Goal: Task Accomplishment & Management: Manage account settings

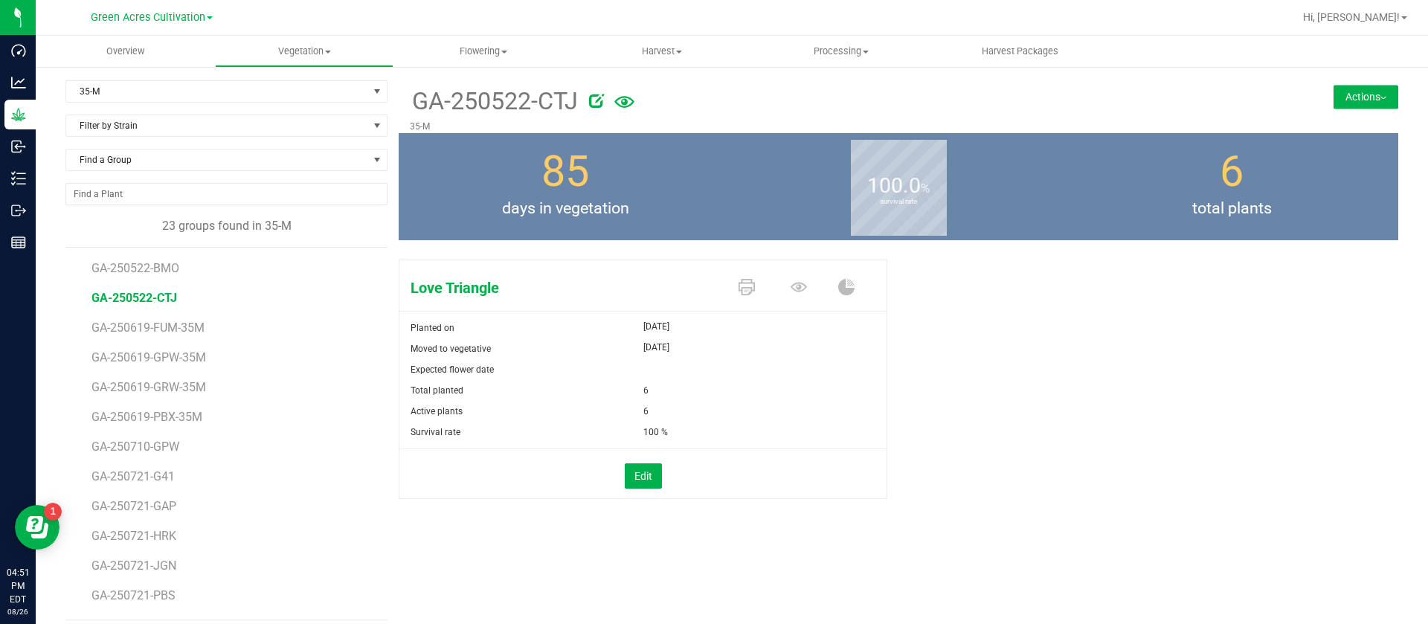
click at [1065, 216] on span "total plants" at bounding box center [1231, 209] width 333 height 24
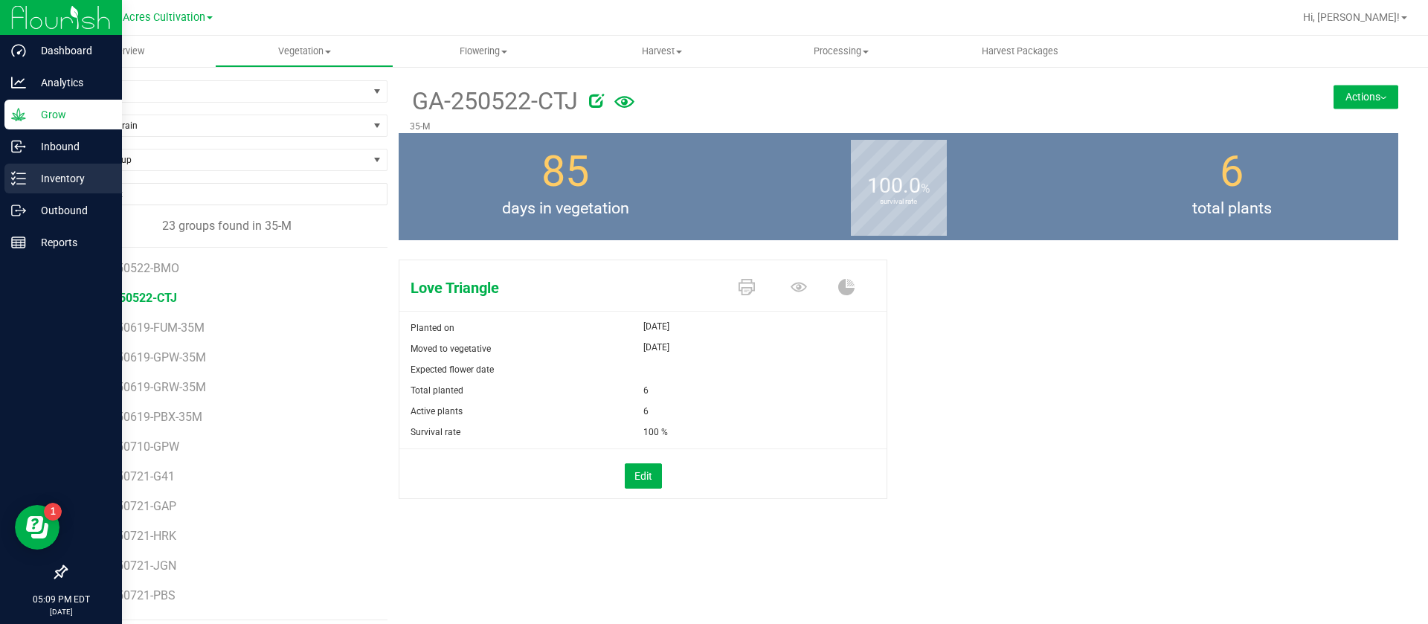
click at [10, 176] on div "Inventory" at bounding box center [63, 179] width 118 height 30
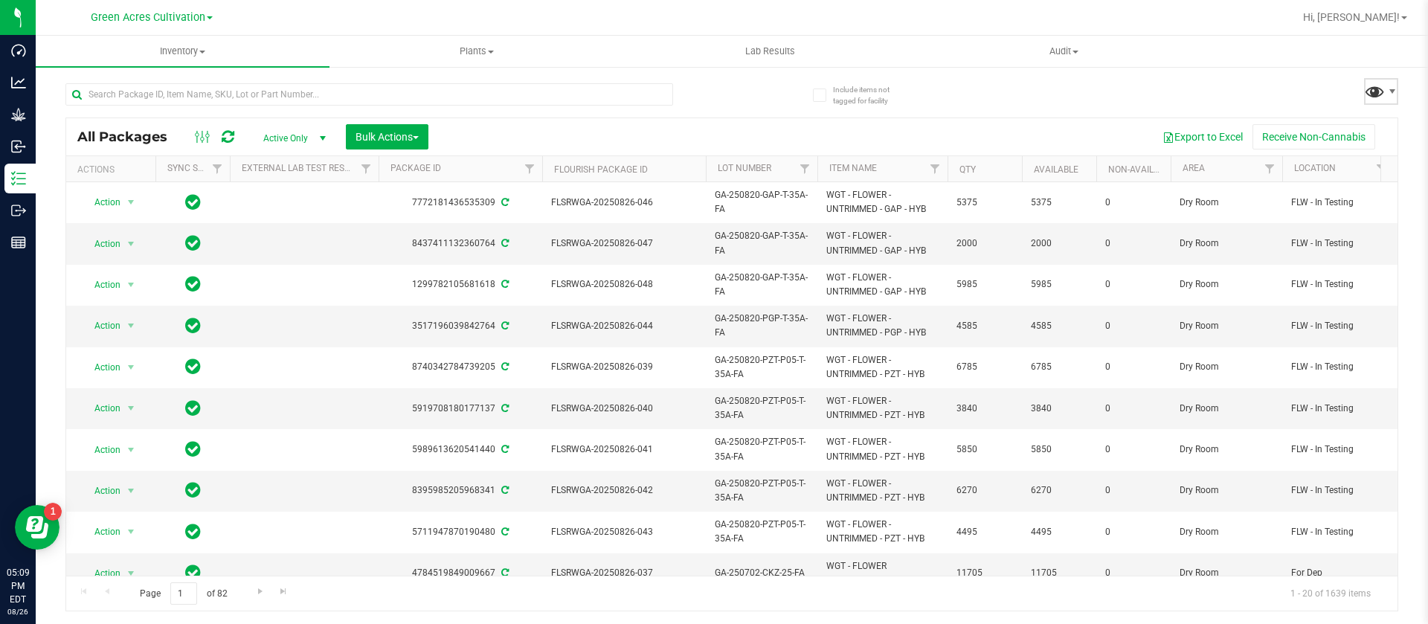
click at [1383, 88] on span at bounding box center [1375, 91] width 22 height 22
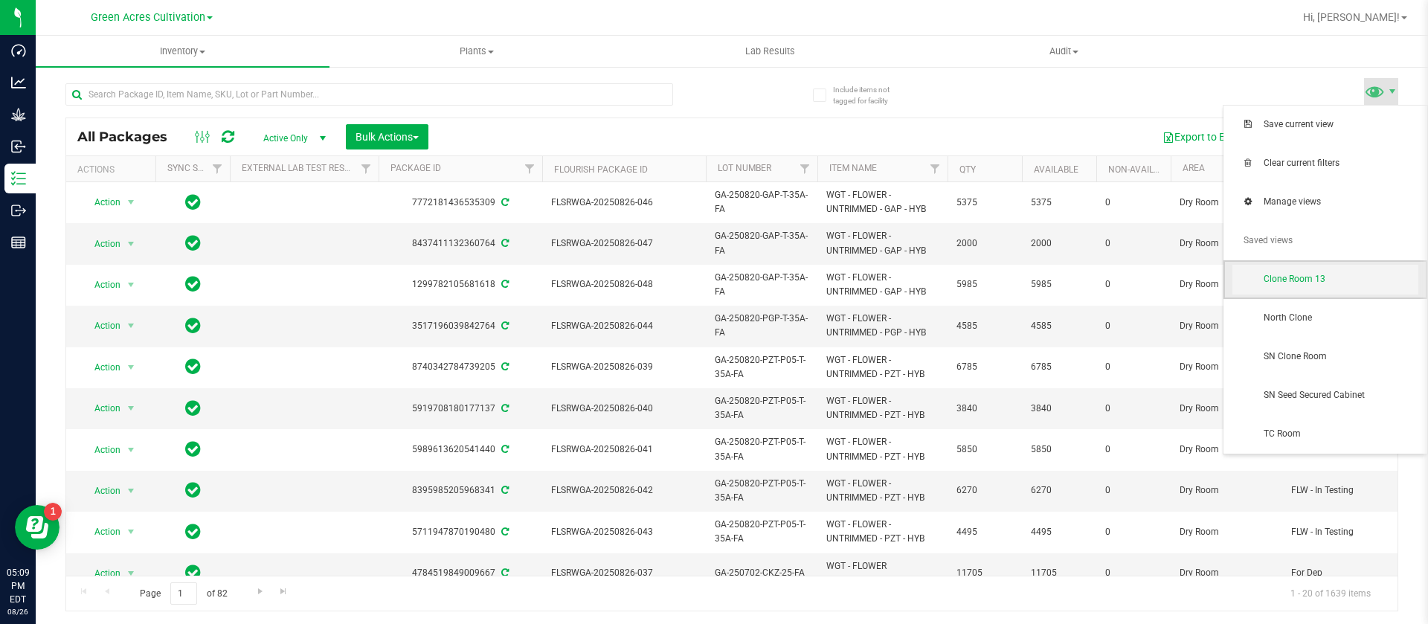
click at [1285, 280] on span "Clone Room 13" at bounding box center [1341, 279] width 155 height 13
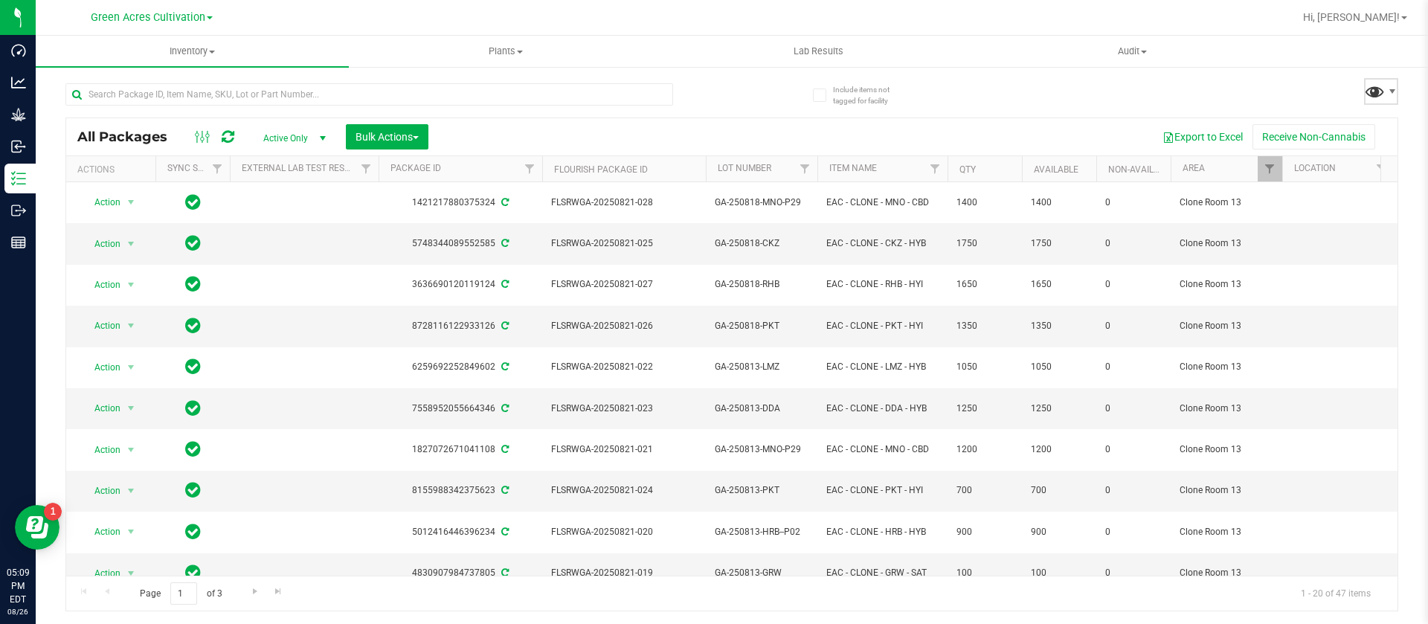
click at [1382, 86] on span at bounding box center [1375, 91] width 22 height 22
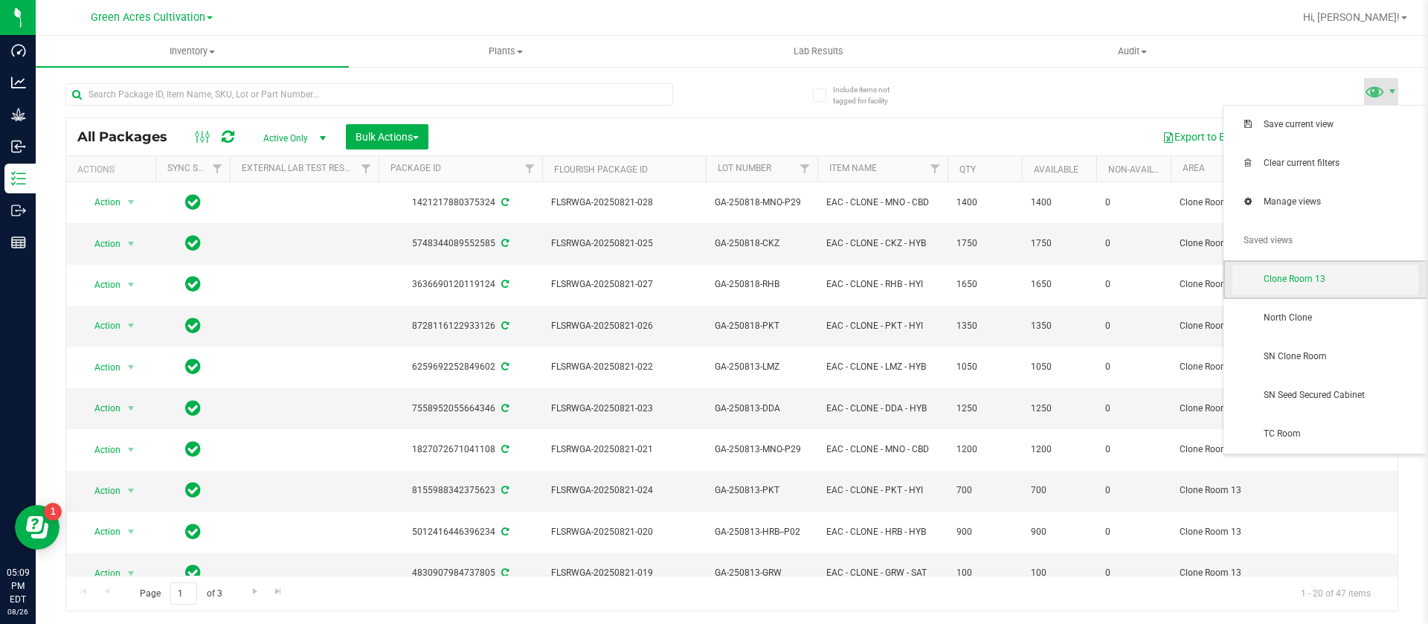
click at [1350, 280] on span "Clone Room 13" at bounding box center [1341, 279] width 155 height 13
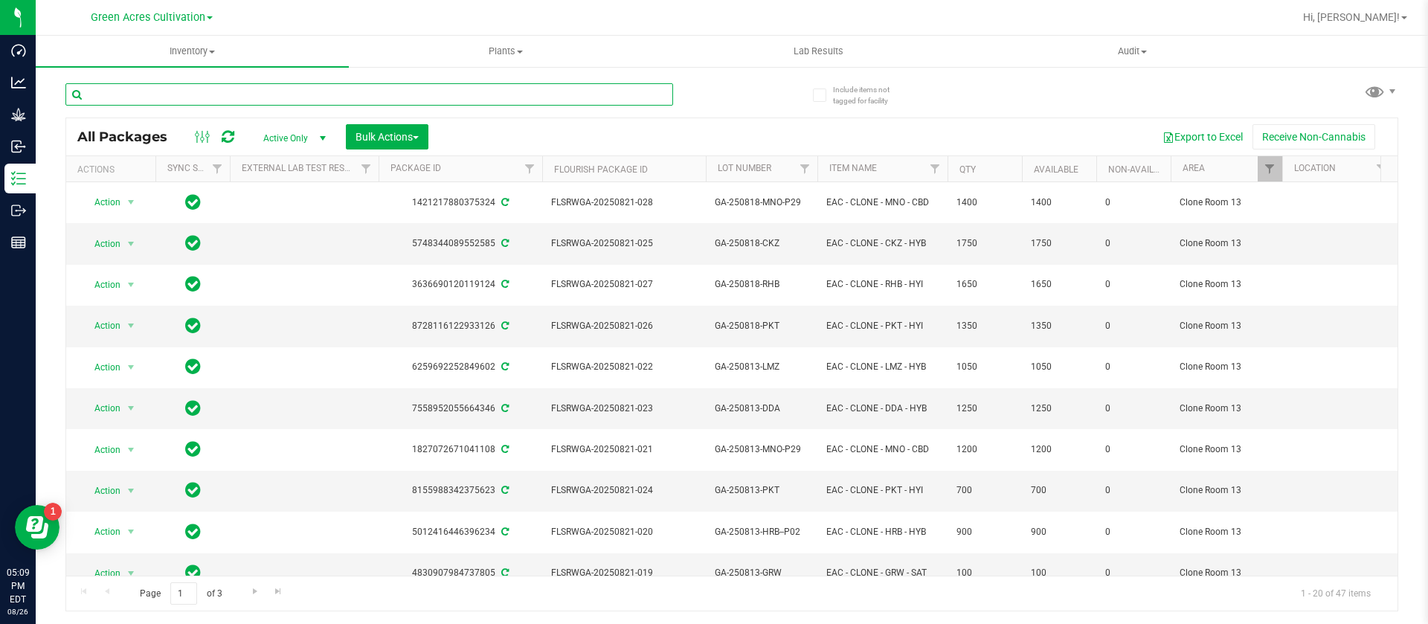
click at [289, 88] on input "text" at bounding box center [369, 94] width 608 height 22
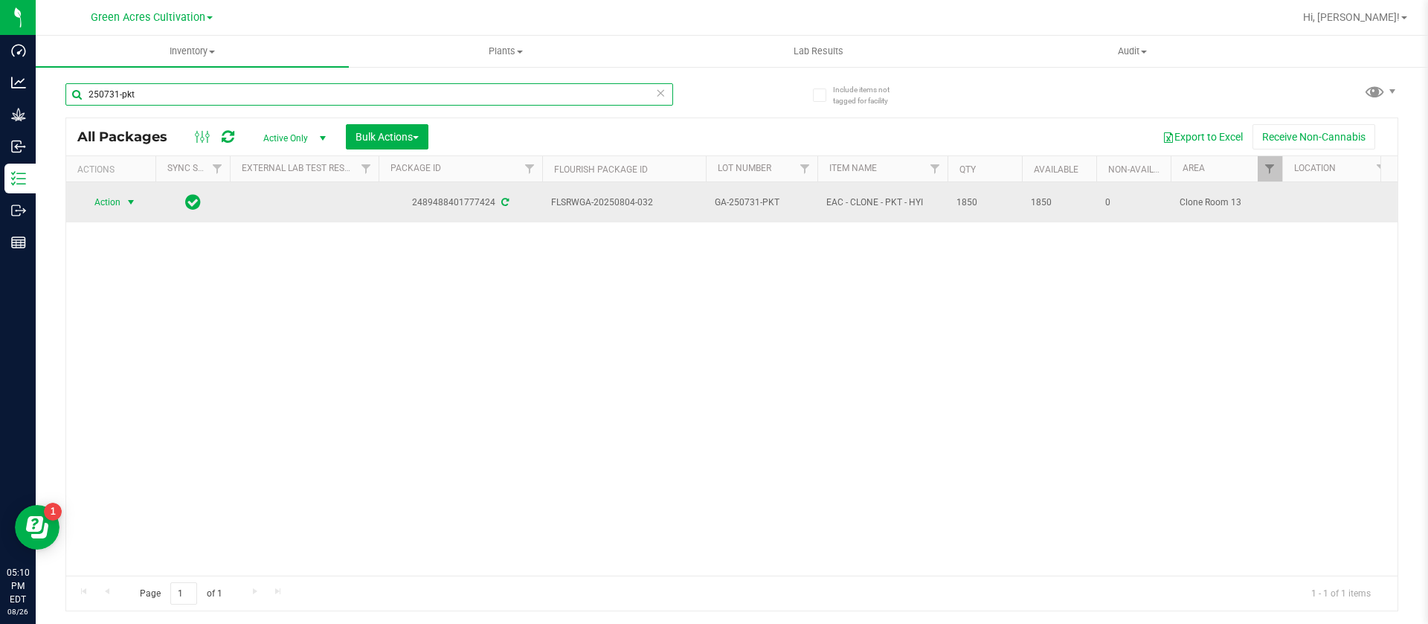
type input "250731-pkt"
click at [118, 199] on span "Action" at bounding box center [101, 202] width 40 height 21
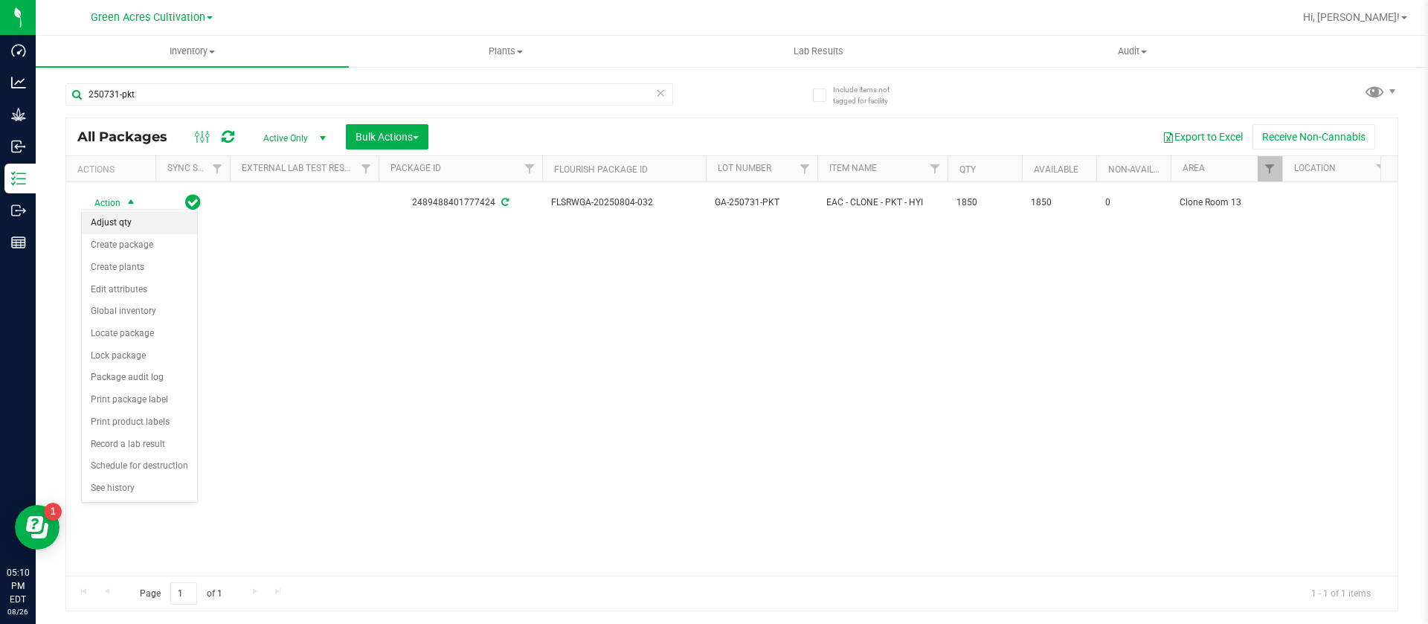
click at [149, 218] on li "Adjust qty" at bounding box center [139, 223] width 115 height 22
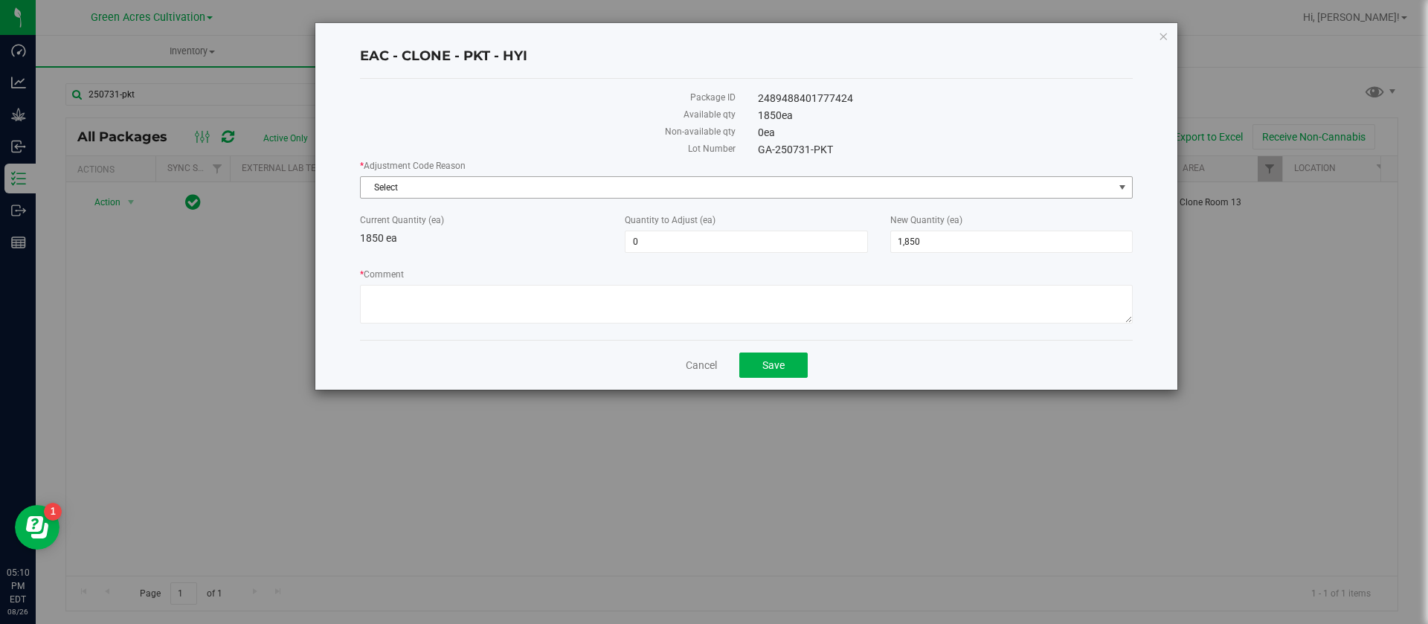
click at [426, 187] on span "Select" at bounding box center [737, 187] width 753 height 21
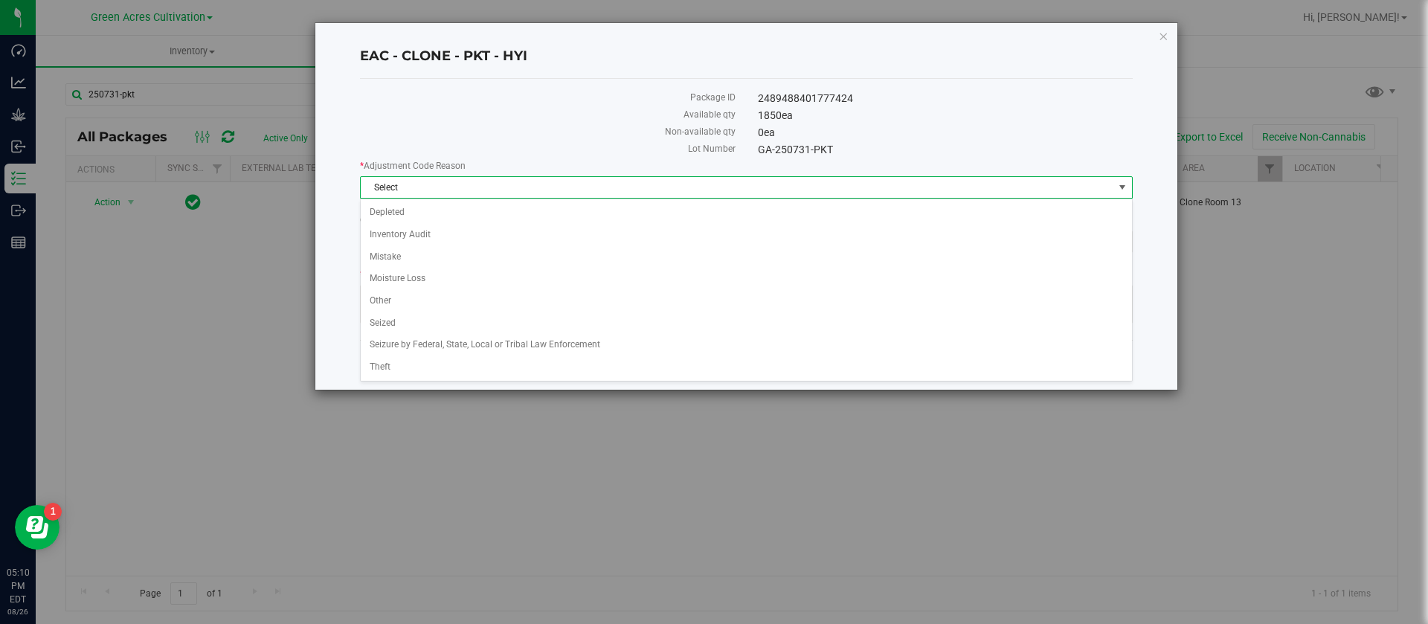
click at [481, 144] on label "Lot Number" at bounding box center [548, 148] width 376 height 13
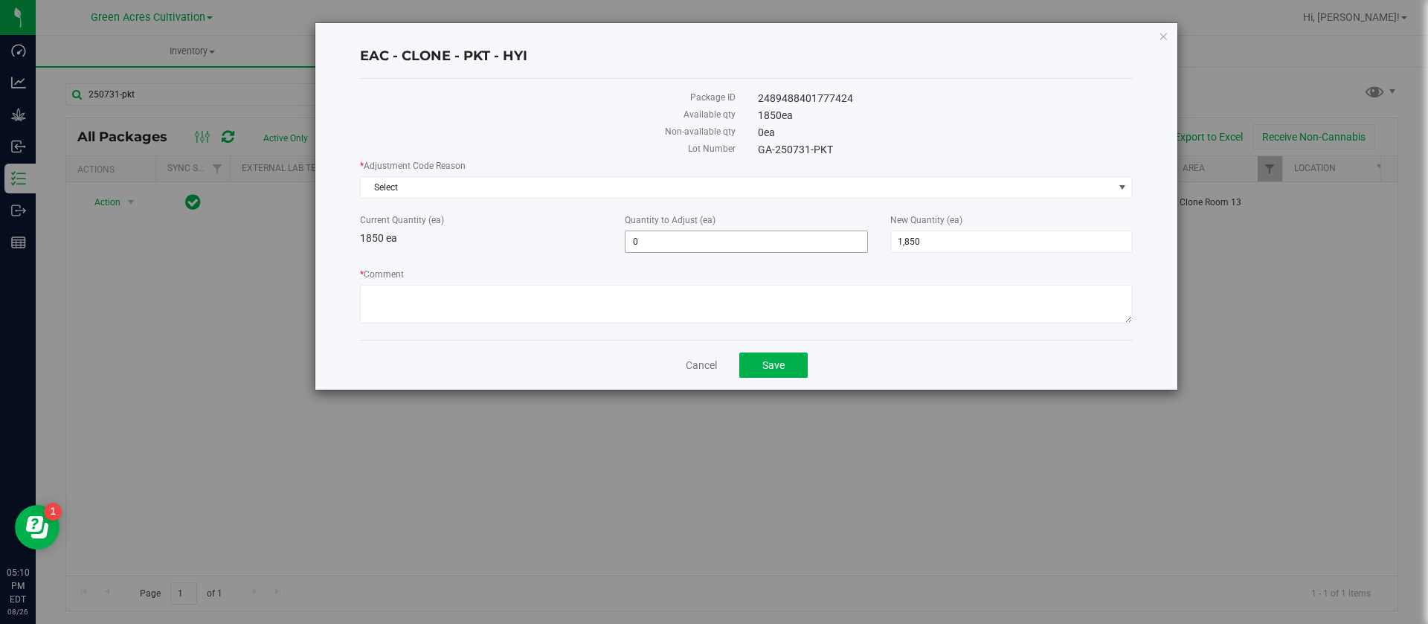
click at [676, 242] on span "0 0" at bounding box center [746, 242] width 243 height 22
click at [516, 181] on span "Select" at bounding box center [737, 187] width 753 height 21
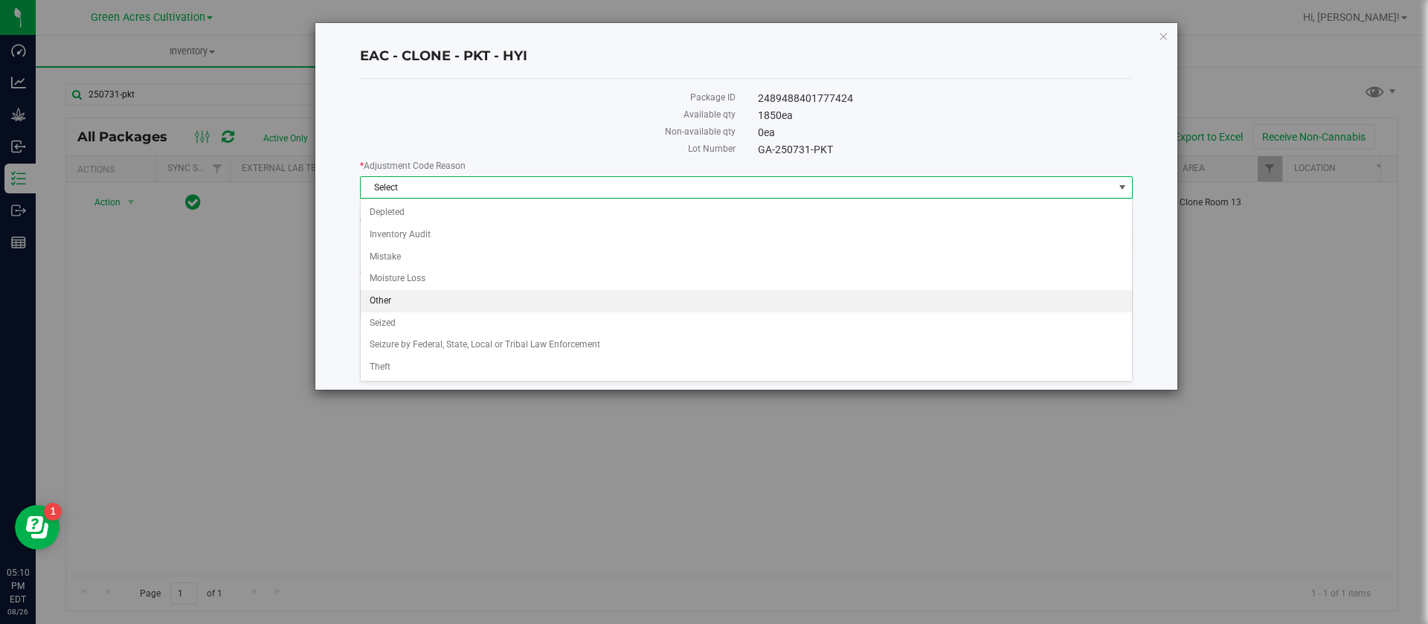
click at [402, 294] on li "Other" at bounding box center [747, 301] width 772 height 22
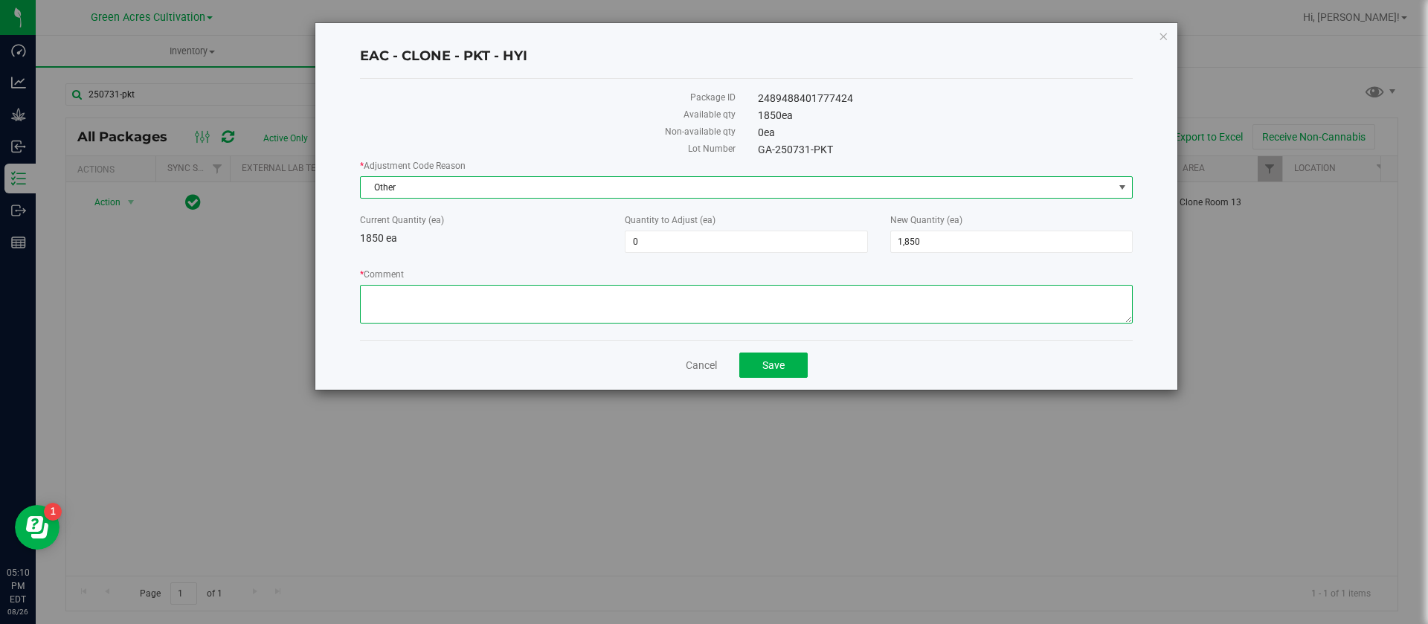
click at [395, 292] on textarea "* Comment" at bounding box center [746, 304] width 773 height 39
type textarea "other"
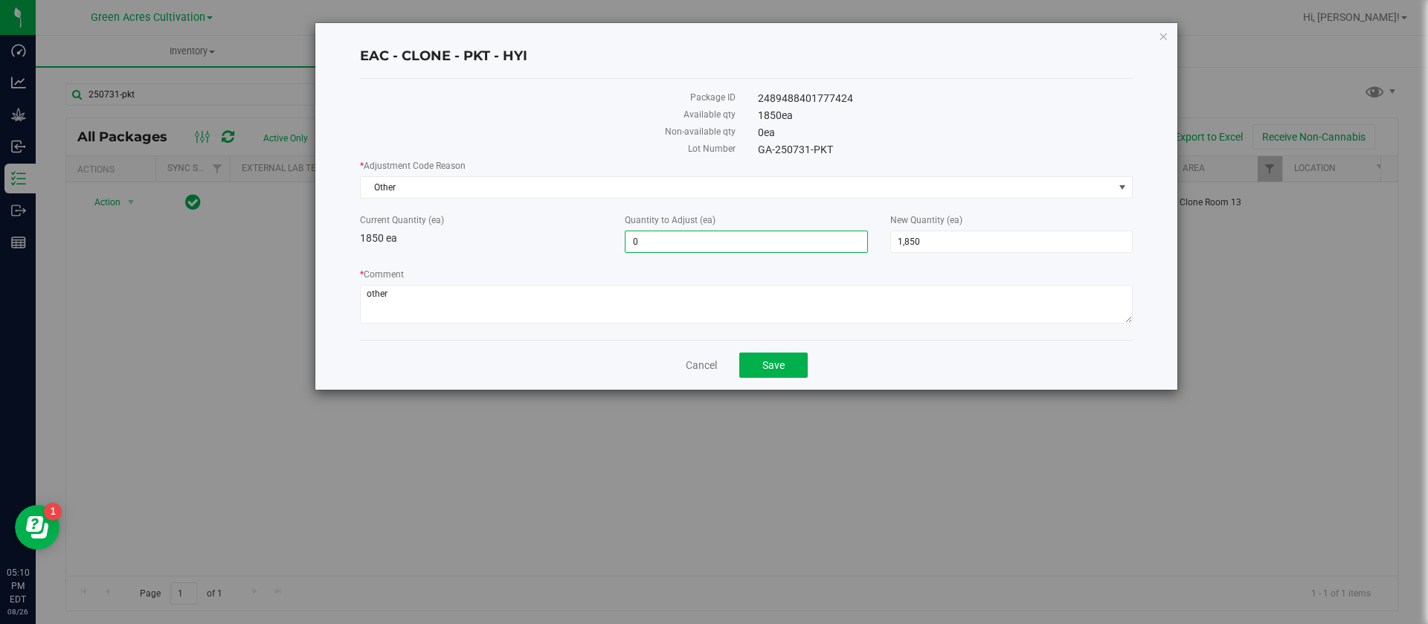
click at [667, 237] on span "0 0" at bounding box center [746, 242] width 243 height 22
type input "-682"
type input "1,168"
click at [606, 132] on label "Non-available qty" at bounding box center [548, 131] width 376 height 13
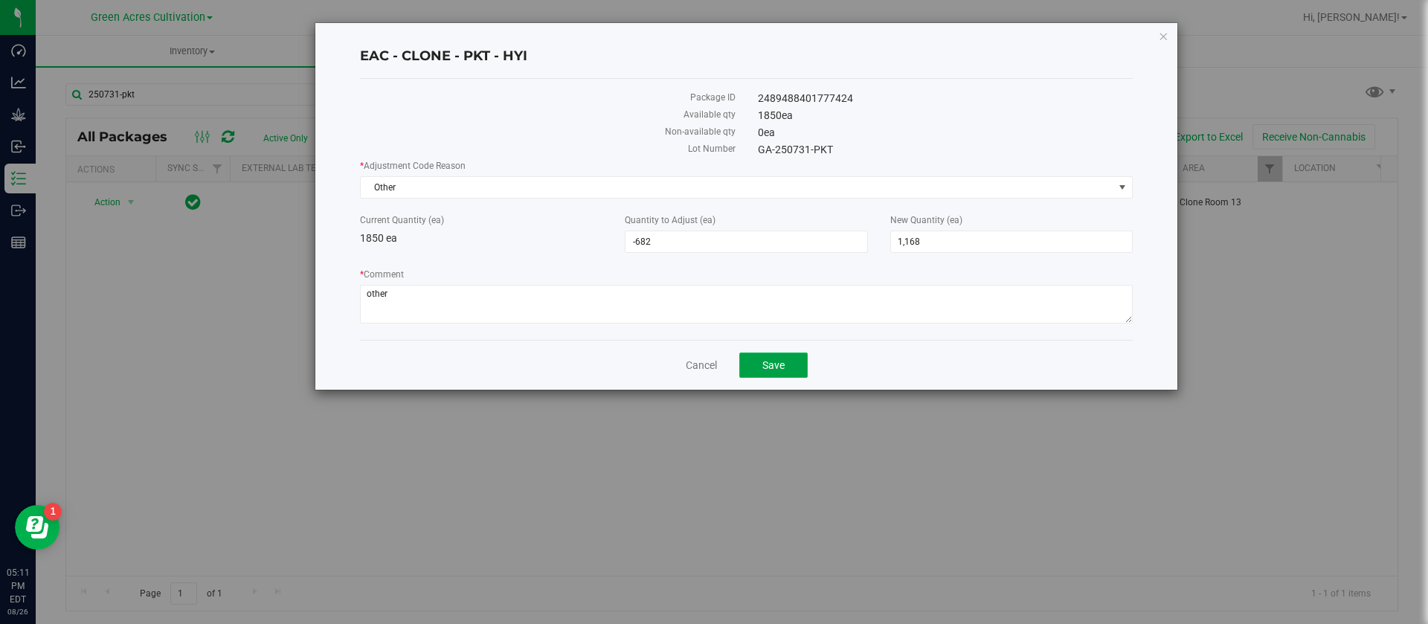
click at [789, 365] on button "Save" at bounding box center [774, 365] width 68 height 25
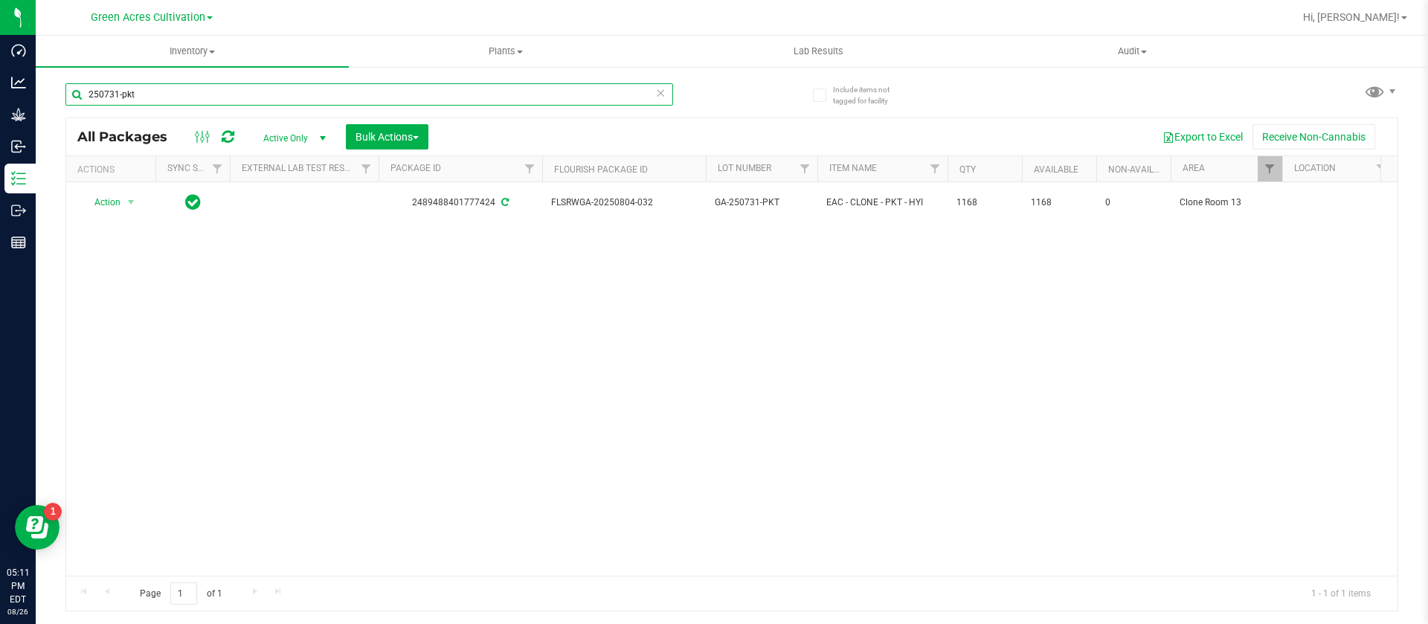
click at [277, 101] on input "250731-pkt" at bounding box center [369, 94] width 608 height 22
type input "250731-lmz"
click at [460, 269] on div "Action Action Adjust qty Create package Create plants Edit attributes Global in…" at bounding box center [732, 379] width 1332 height 394
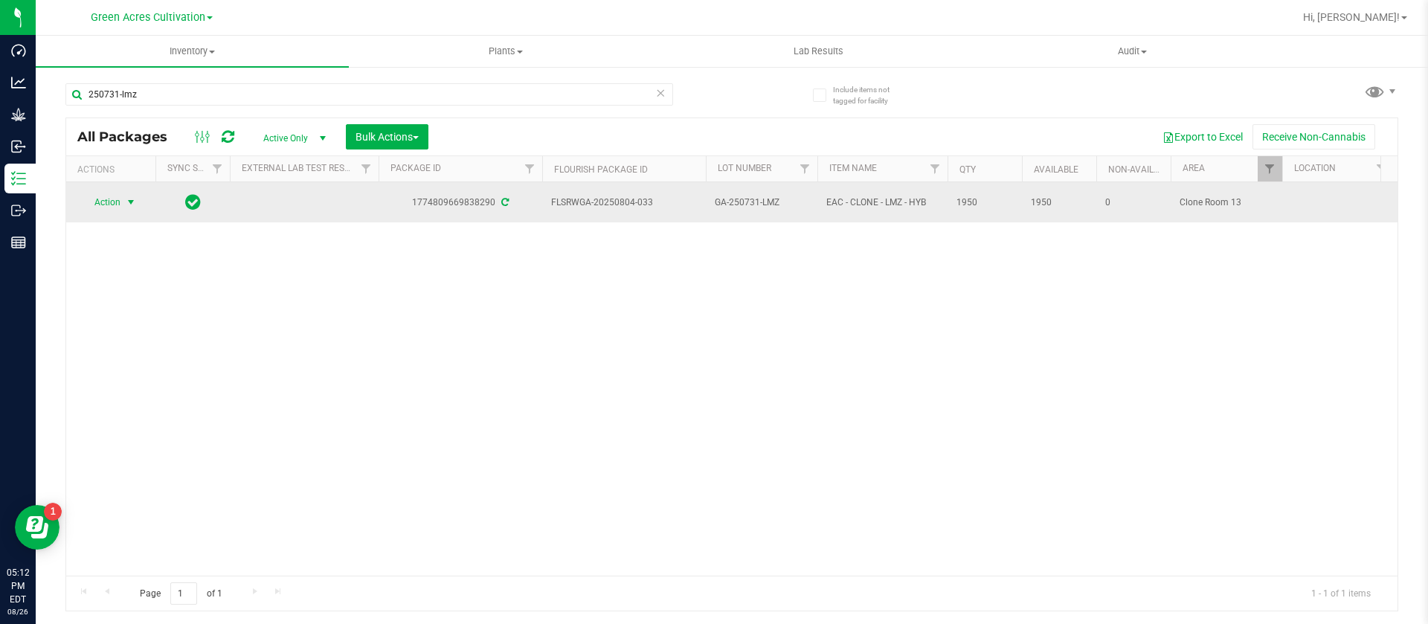
click at [111, 194] on span "Action" at bounding box center [101, 202] width 40 height 21
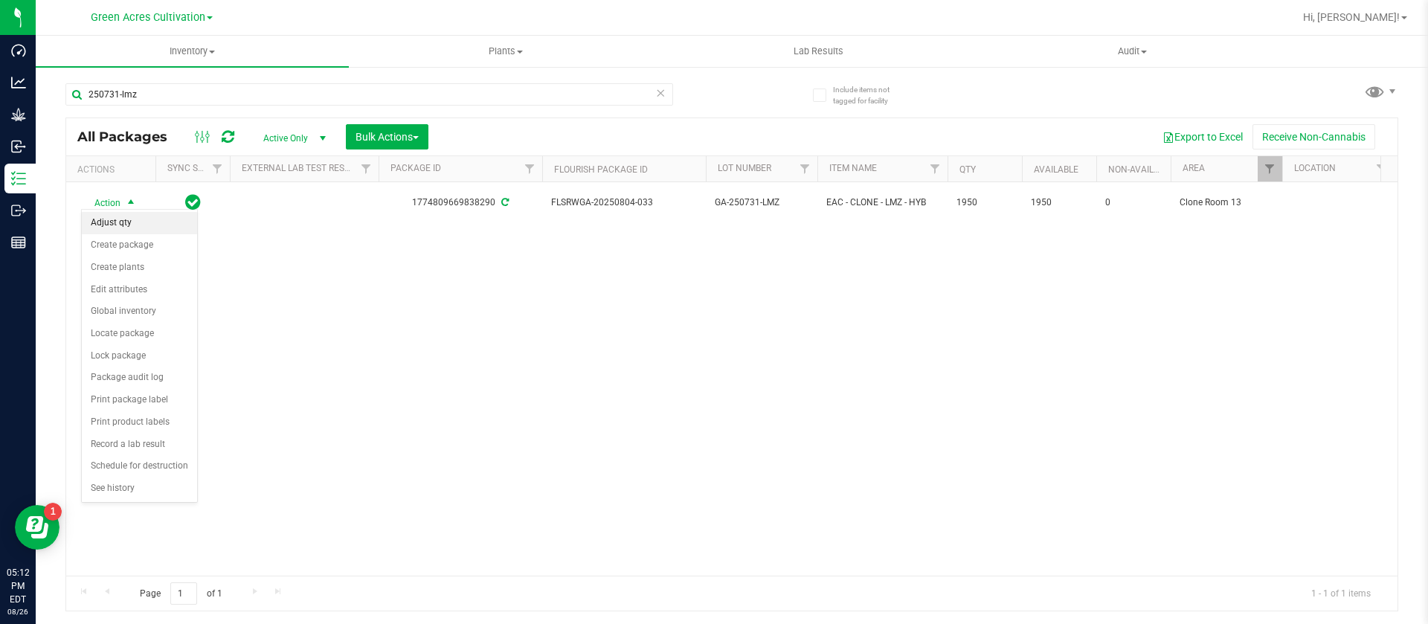
click at [122, 222] on li "Adjust qty" at bounding box center [139, 223] width 115 height 22
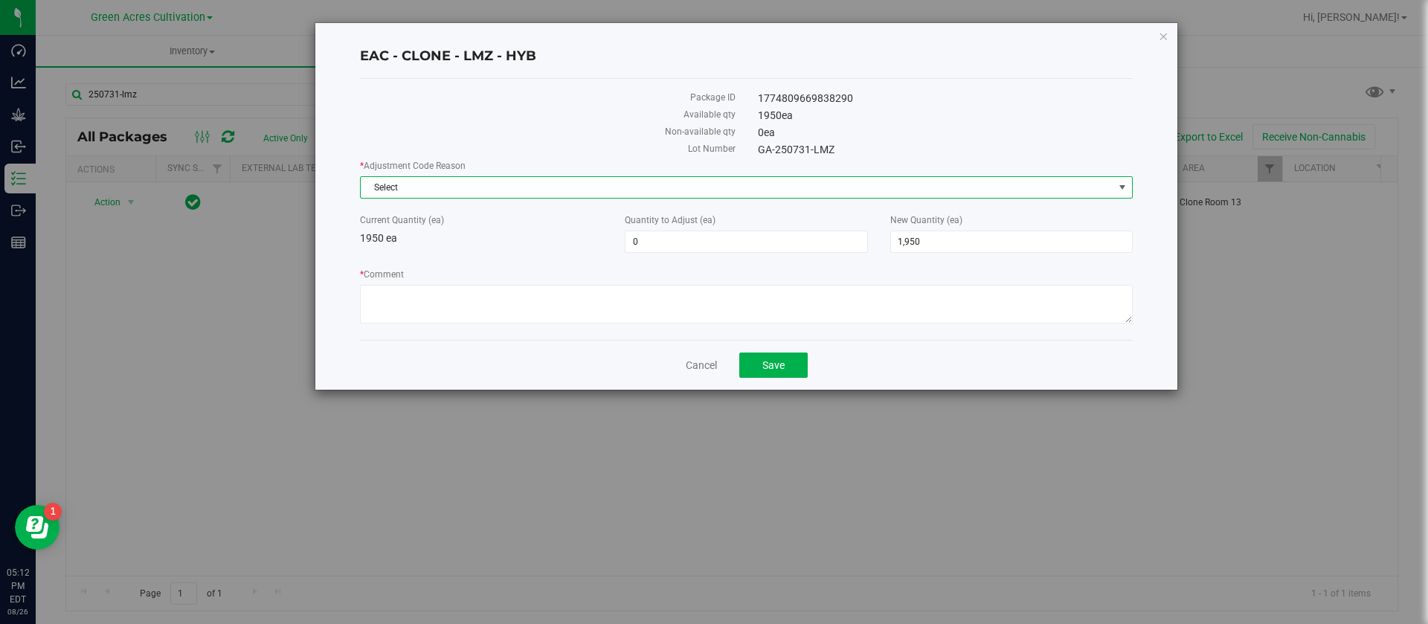
click at [446, 187] on span "Select" at bounding box center [737, 187] width 753 height 21
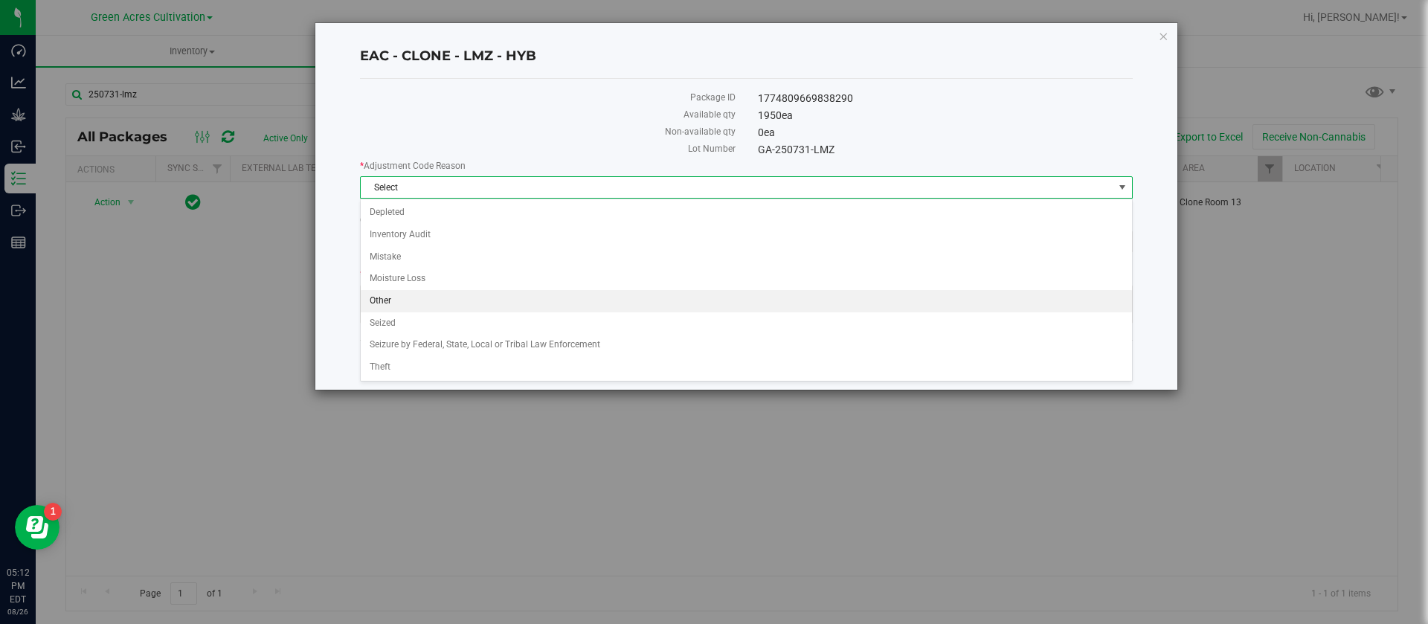
click at [396, 296] on li "Other" at bounding box center [747, 301] width 772 height 22
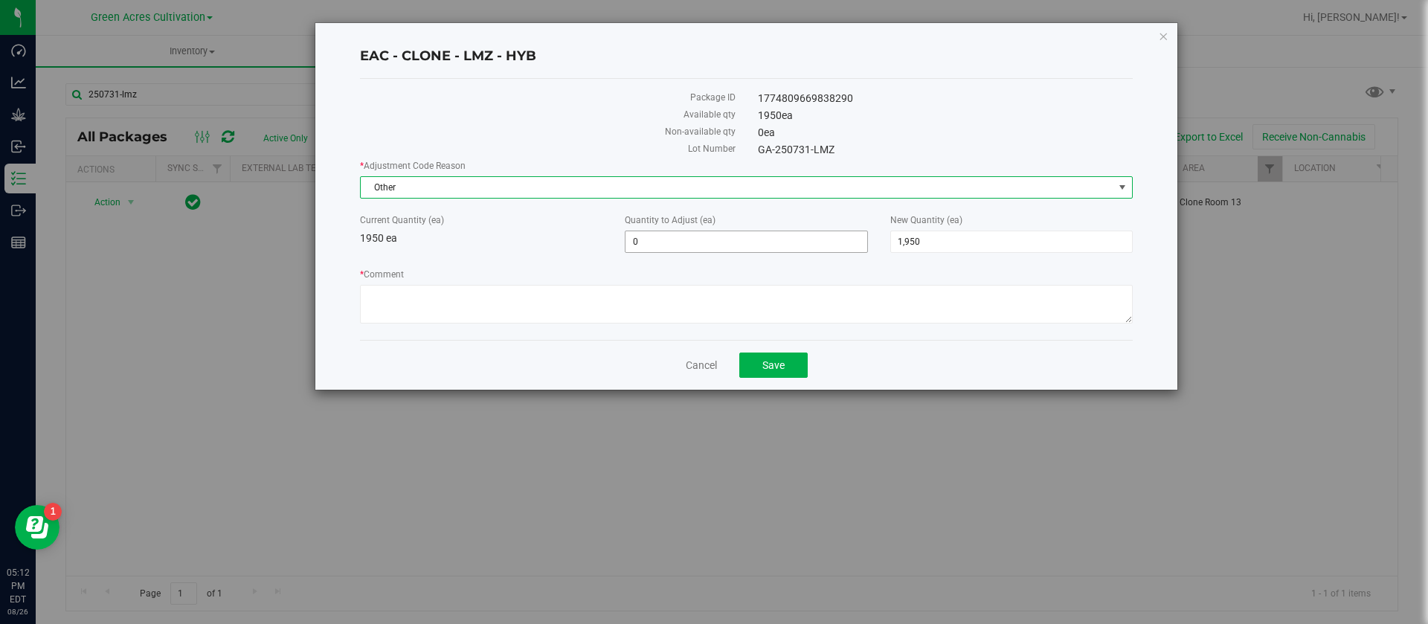
click at [676, 231] on span "0 0" at bounding box center [746, 242] width 243 height 22
click at [542, 228] on div "Current Quantity (ea) 1950 ea" at bounding box center [481, 230] width 265 height 33
click at [686, 238] on span "0 0" at bounding box center [746, 242] width 243 height 22
click at [722, 242] on input "0" at bounding box center [746, 241] width 241 height 21
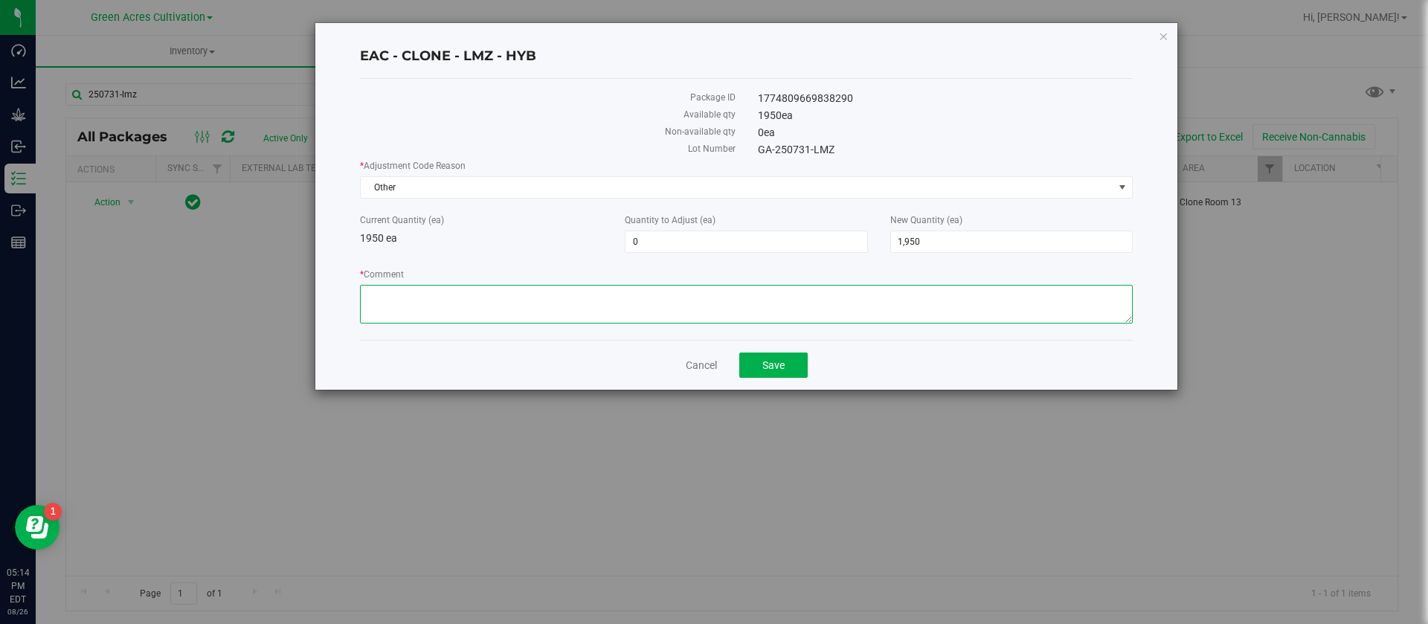
click at [397, 316] on textarea "* Comment" at bounding box center [746, 304] width 773 height 39
type textarea "other"
click at [690, 248] on span "0 0" at bounding box center [746, 242] width 243 height 22
type input "-1134"
type input "-1,134"
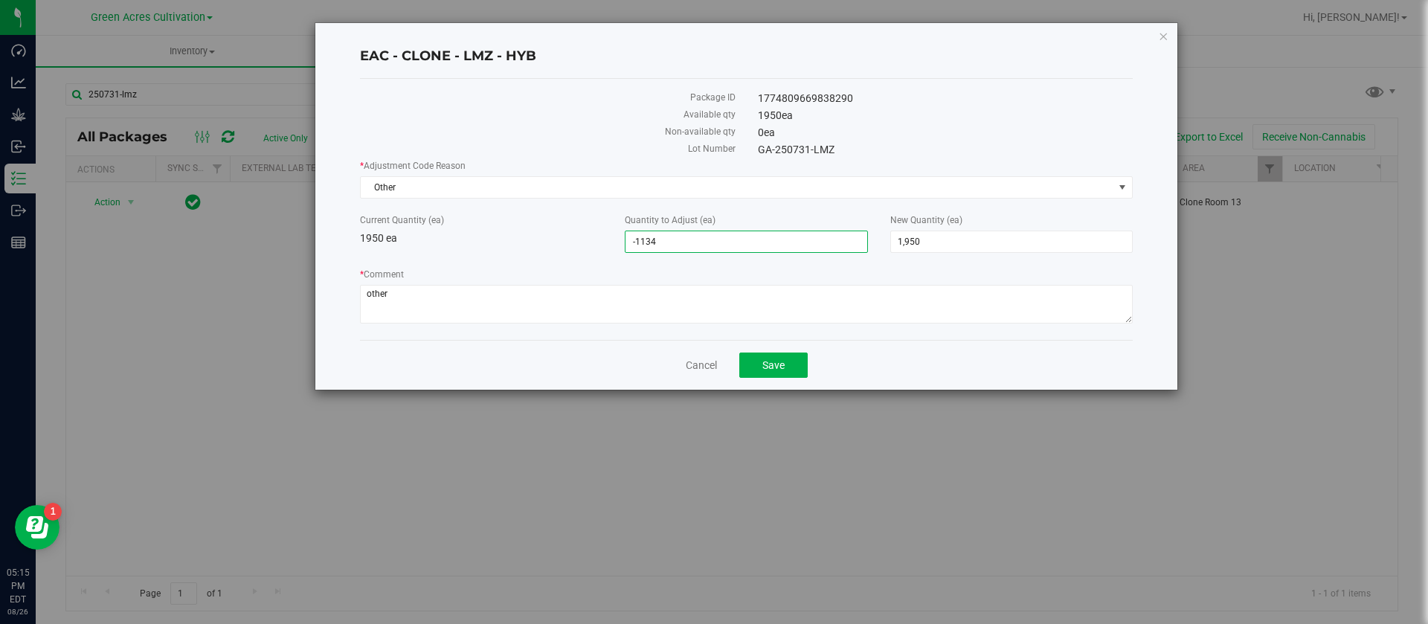
type input "816"
click at [644, 264] on div "* Adjustment Code Reason Other Select Depleted Inventory Audit Mistake Moisture…" at bounding box center [746, 243] width 773 height 169
click at [788, 371] on button "Save" at bounding box center [774, 365] width 68 height 25
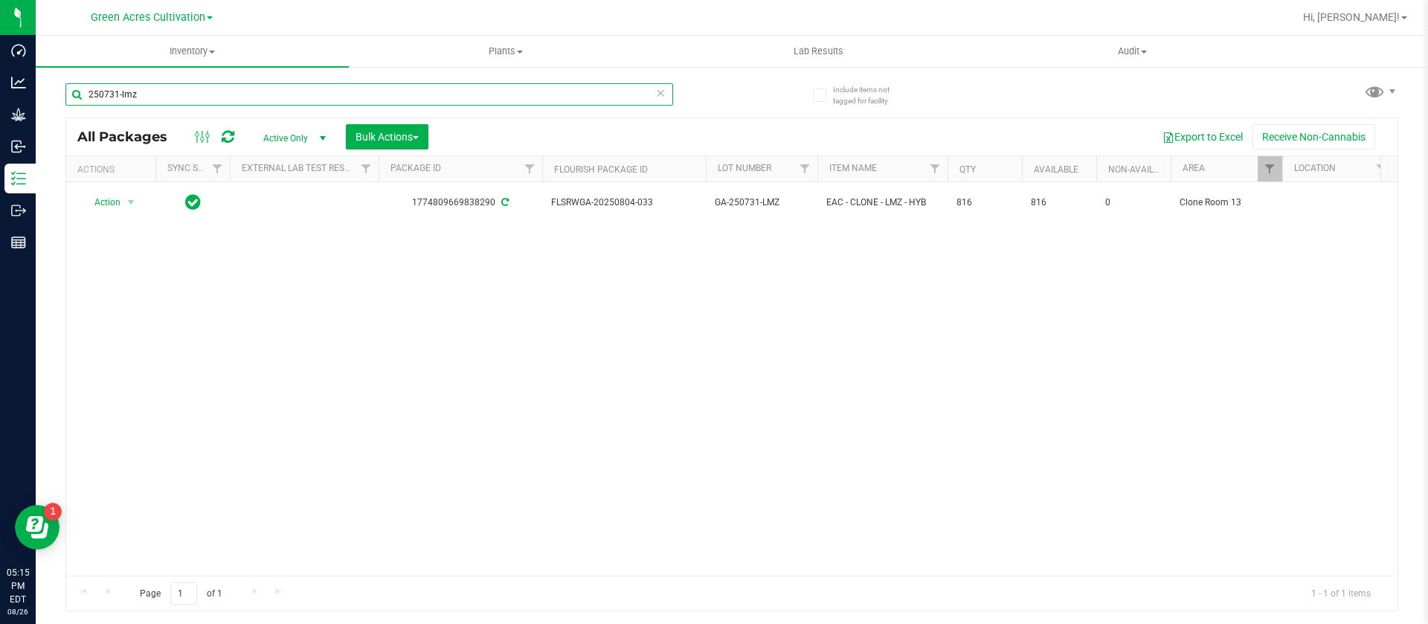
click at [222, 97] on input "250731-lmz" at bounding box center [369, 94] width 608 height 22
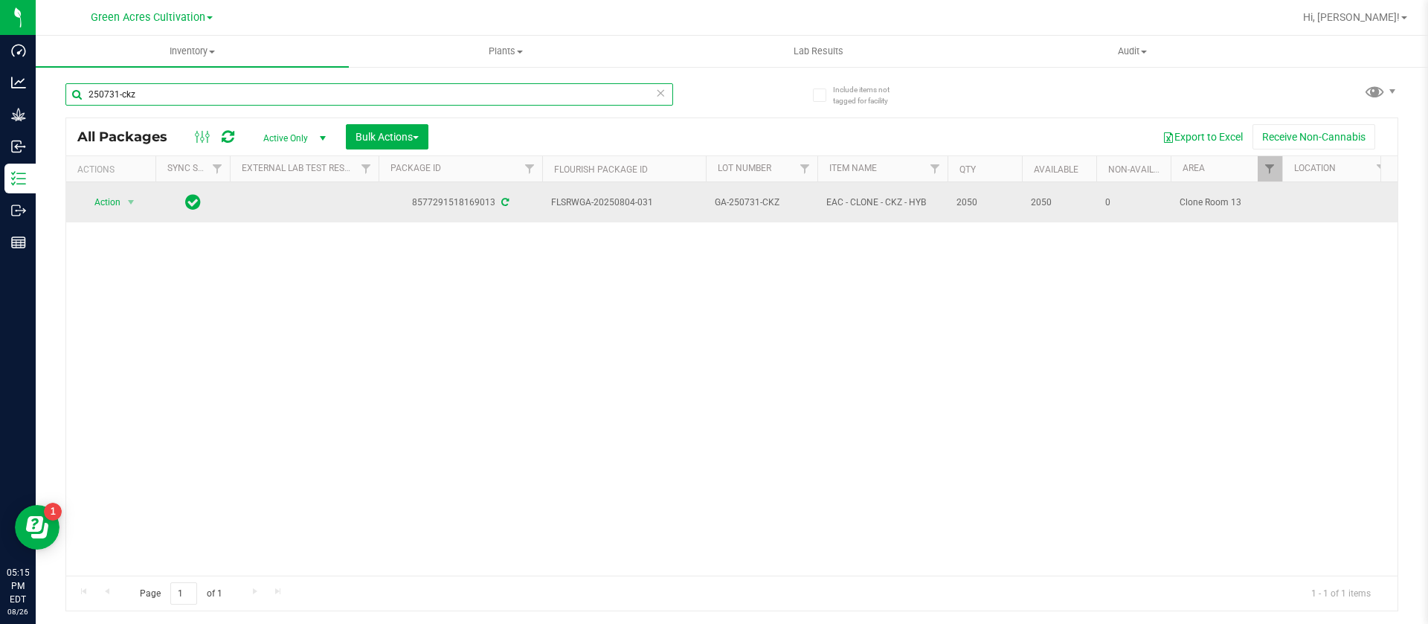
type input "250731-ckz"
click at [101, 186] on td "Action Action Adjust qty Create package Create plants Edit attributes Global in…" at bounding box center [110, 202] width 89 height 40
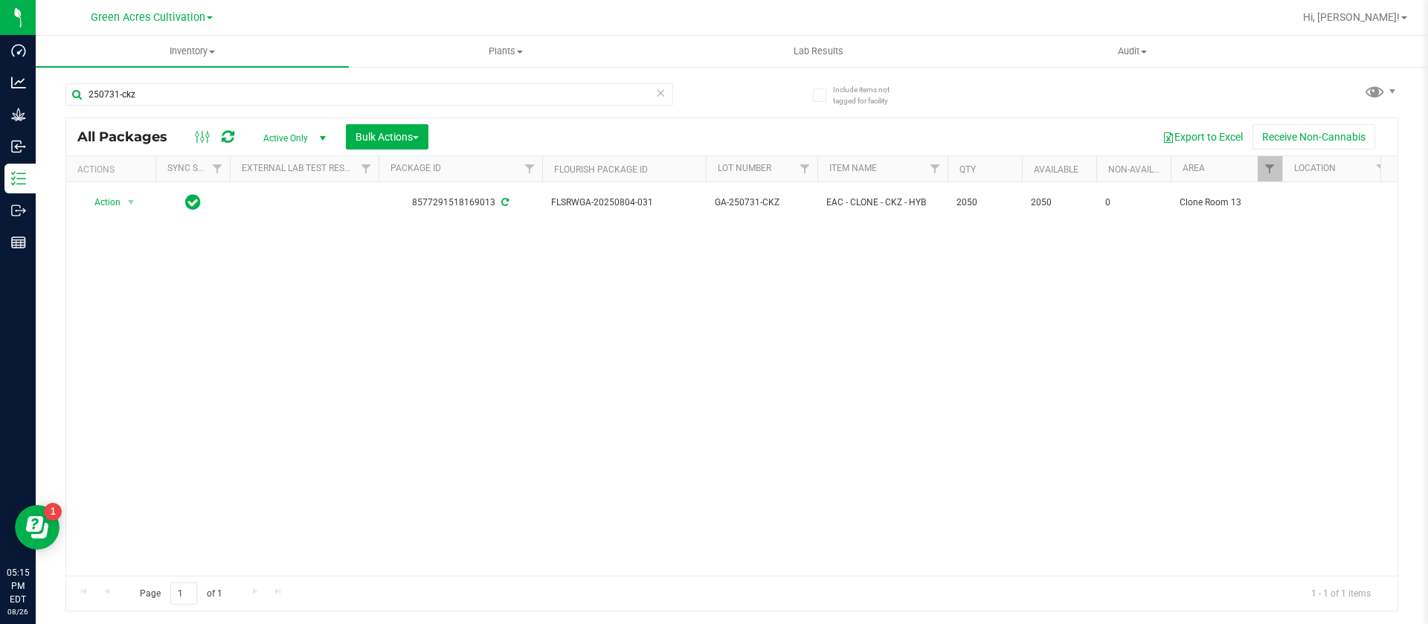
click at [121, 217] on div "Action Action Adjust qty Create package Create plants Edit attributes Global in…" at bounding box center [732, 379] width 1332 height 394
click at [121, 216] on div "Action Action Adjust qty Create package Create plants Edit attributes Global in…" at bounding box center [732, 379] width 1332 height 394
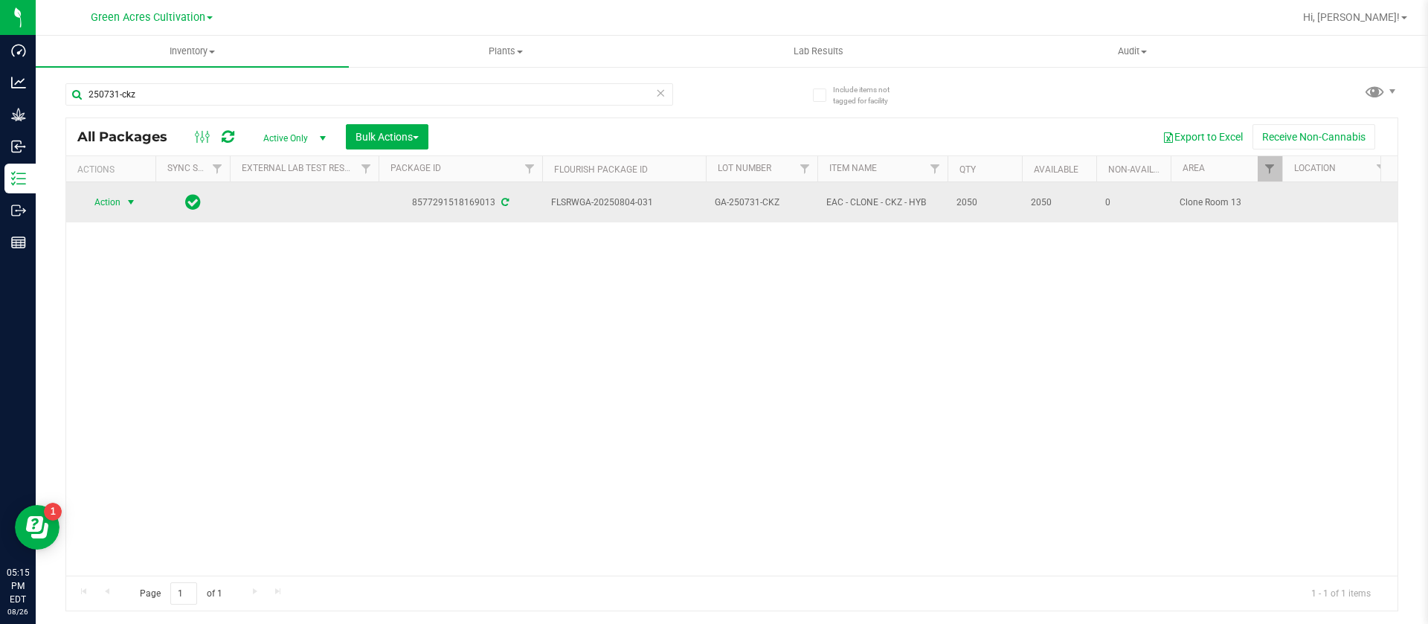
click at [107, 197] on span "Action" at bounding box center [101, 202] width 40 height 21
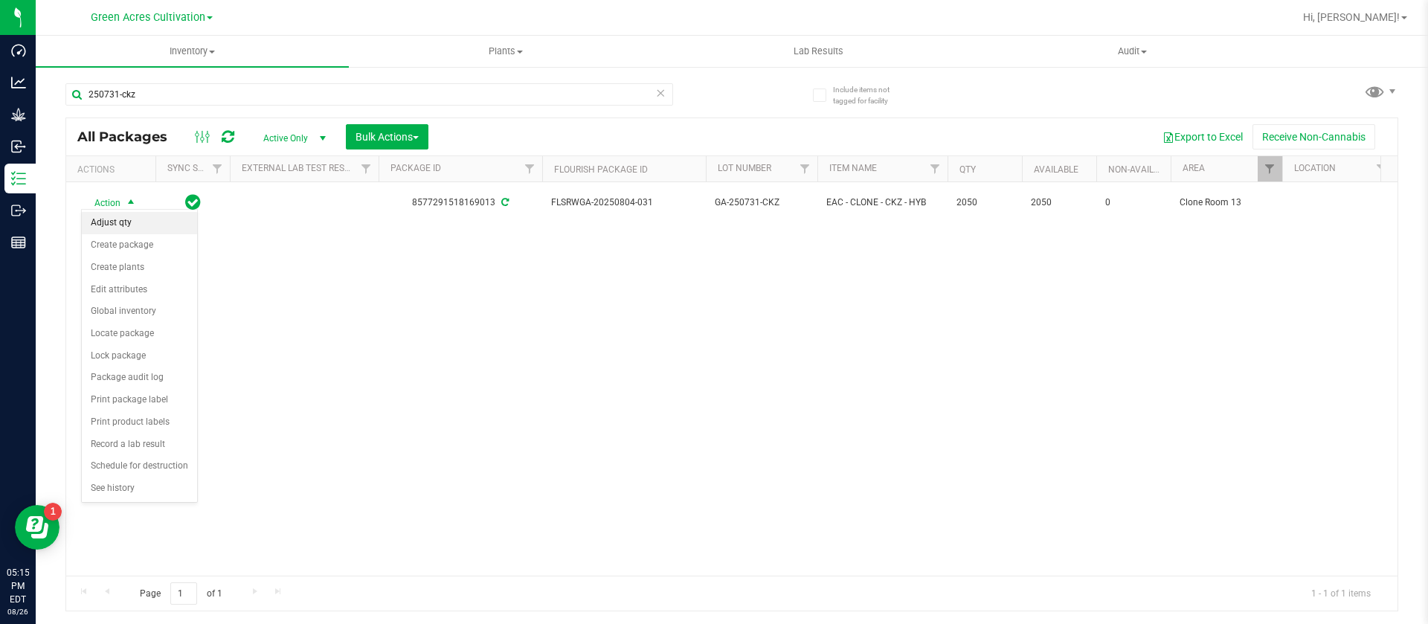
click at [156, 221] on li "Adjust qty" at bounding box center [139, 223] width 115 height 22
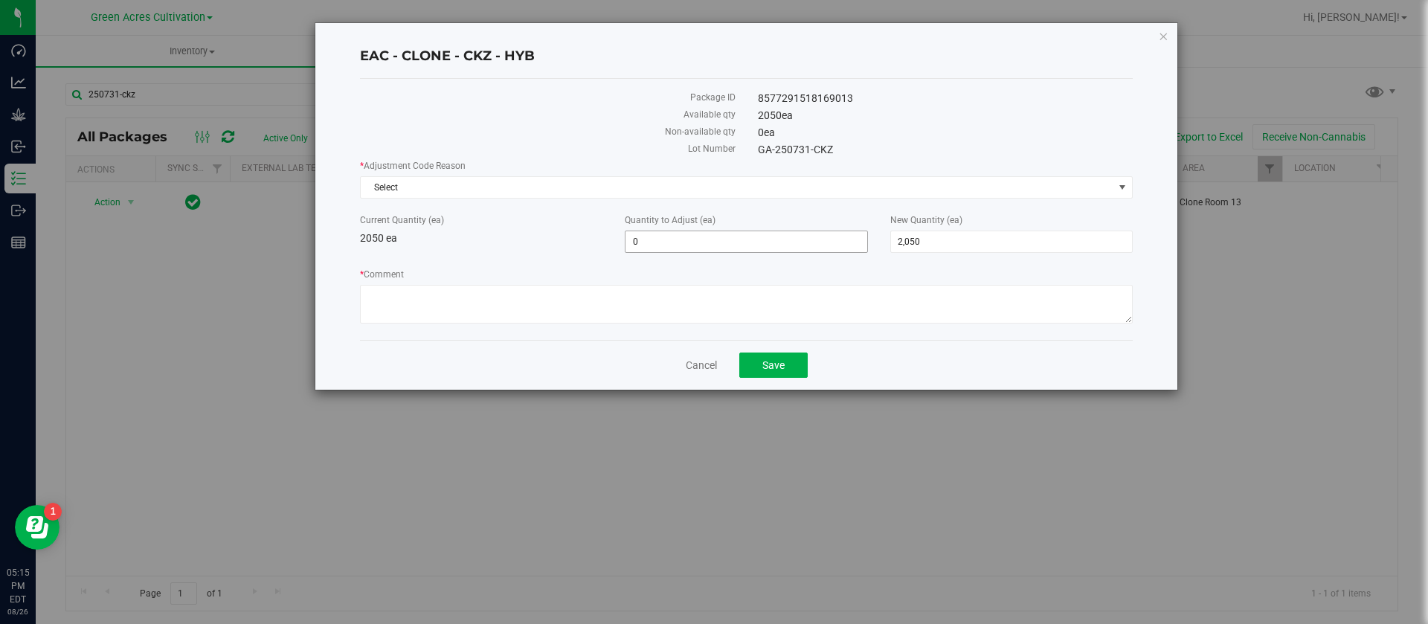
click at [677, 241] on input "0" at bounding box center [746, 241] width 241 height 21
type input "-589"
type input "1,461"
click at [408, 295] on textarea "* Comment" at bounding box center [746, 304] width 773 height 39
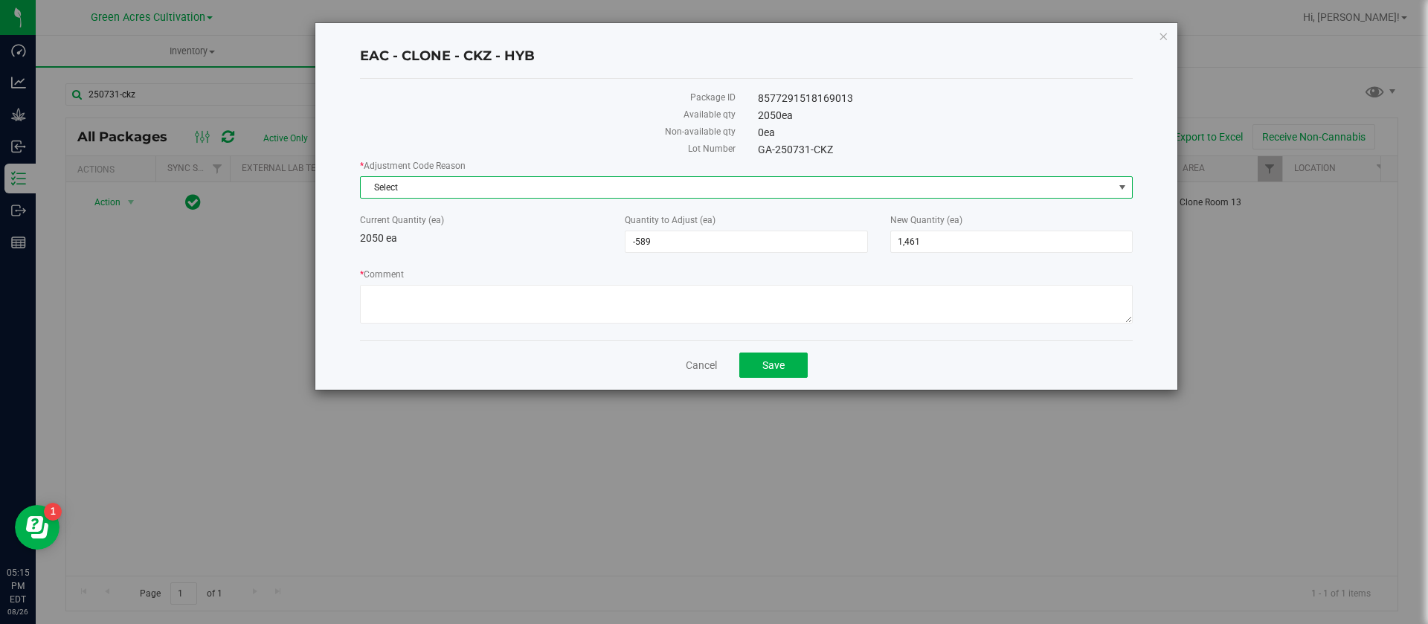
click at [400, 180] on span "Select" at bounding box center [737, 187] width 753 height 21
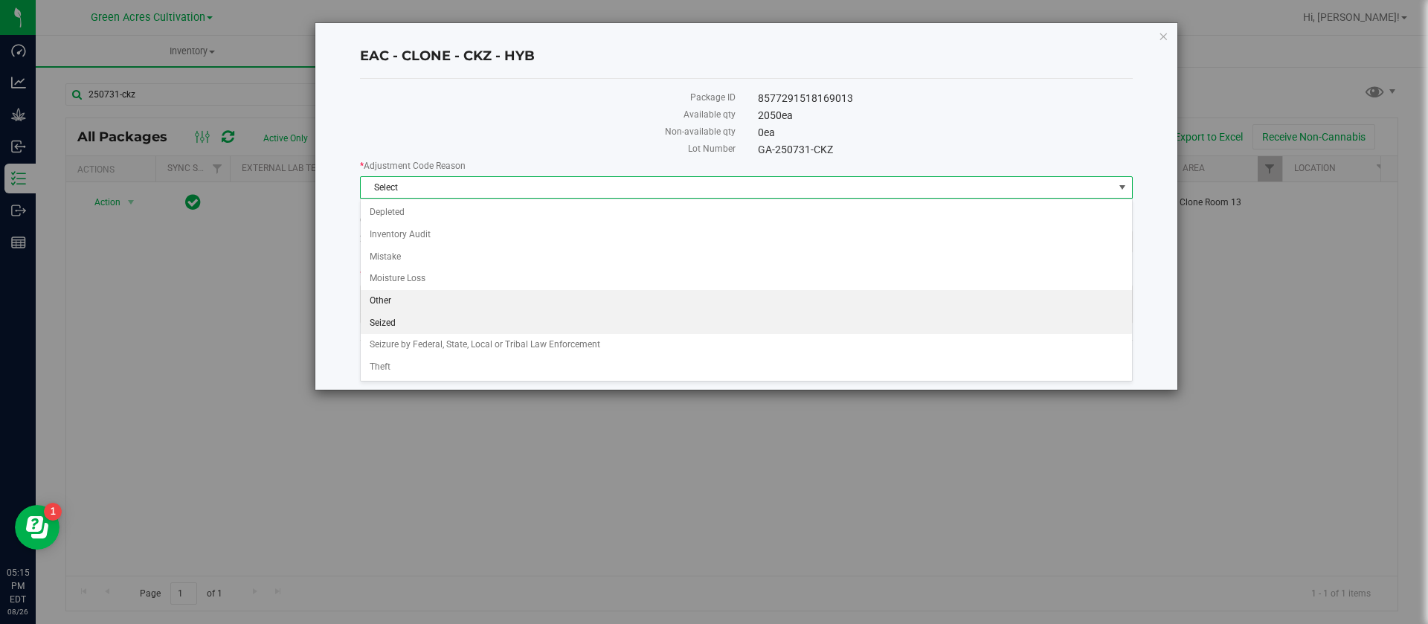
drag, startPoint x: 394, startPoint y: 250, endPoint x: 396, endPoint y: 301, distance: 51.4
click at [396, 301] on ul "Depleted Inventory Audit Mistake Moisture Loss Other Seized Seizure by Federal,…" at bounding box center [747, 290] width 772 height 177
click at [394, 299] on li "Other" at bounding box center [747, 301] width 772 height 22
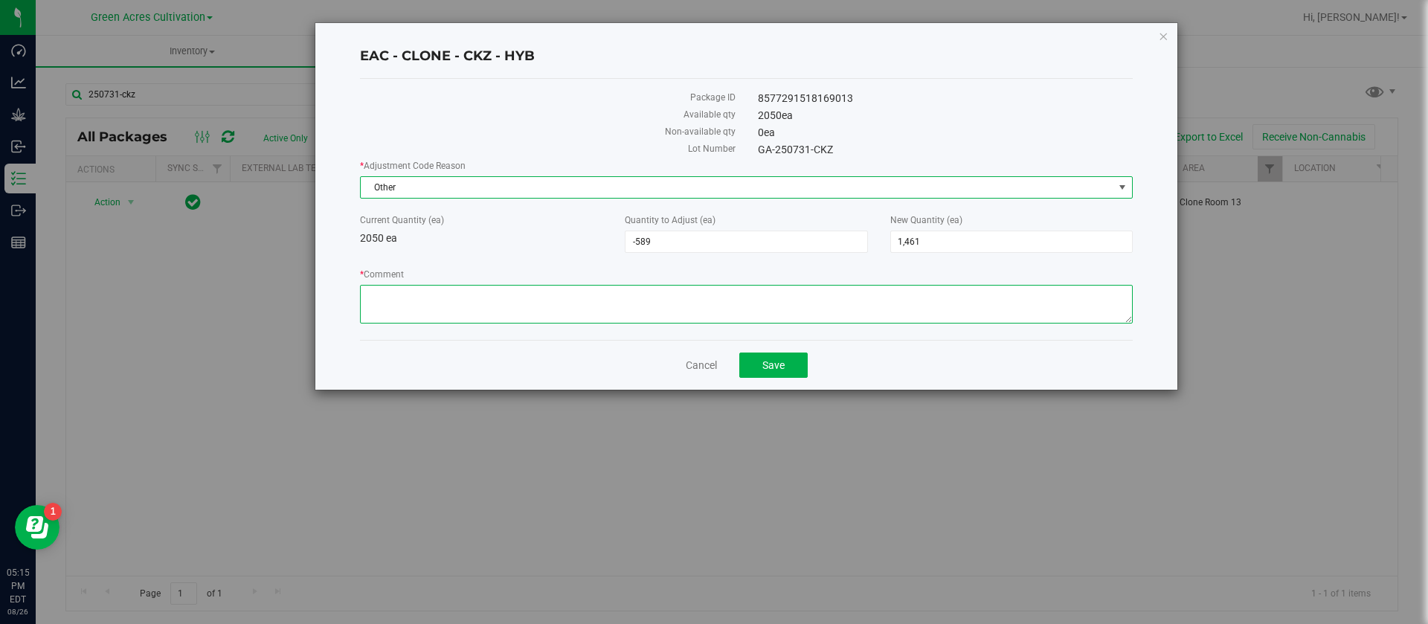
click at [394, 299] on textarea "* Comment" at bounding box center [746, 304] width 773 height 39
type textarea "other"
click at [528, 256] on div "* Adjustment Code Reason Other Select Depleted Inventory Audit Mistake Moisture…" at bounding box center [746, 243] width 773 height 169
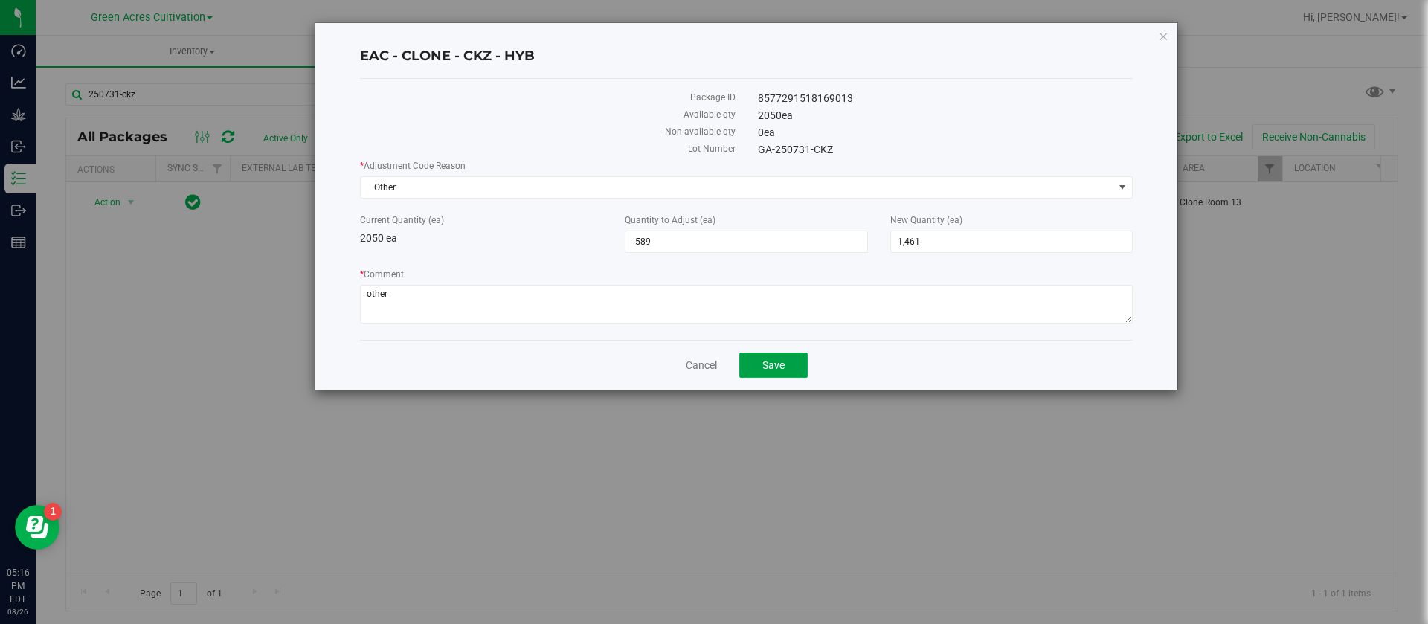
click at [777, 360] on span "Save" at bounding box center [774, 365] width 22 height 12
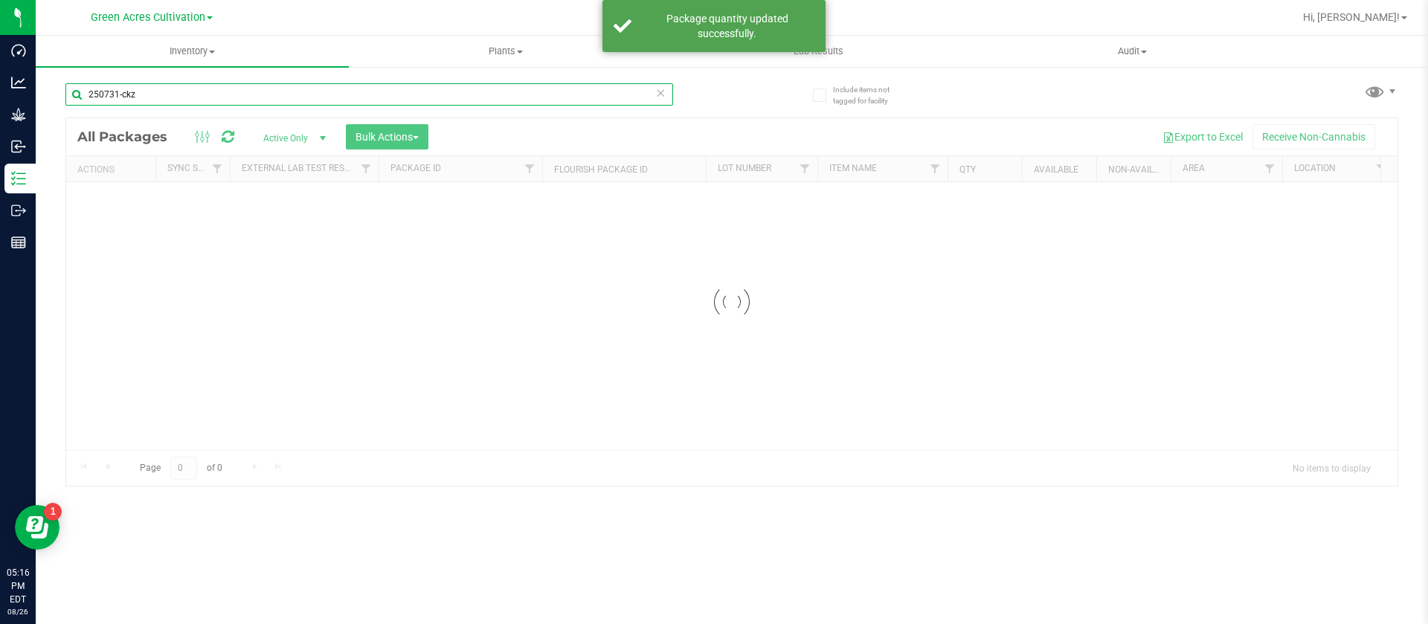
click at [167, 92] on input "250731-ckz" at bounding box center [369, 94] width 608 height 22
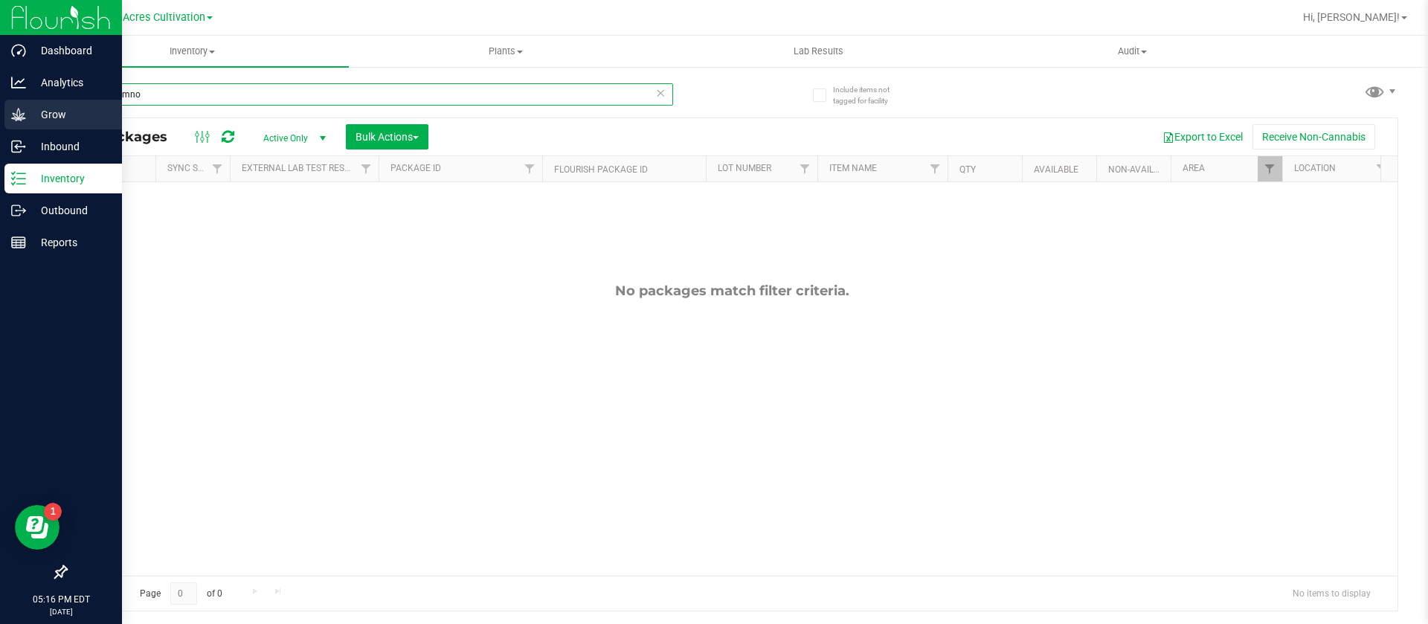
drag, startPoint x: 115, startPoint y: 91, endPoint x: 28, endPoint y: 101, distance: 86.9
click at [28, 101] on div "Dashboard Analytics Grow Inbound Inventory Outbound Reports 05:16 PM EDT 08/26/…" at bounding box center [714, 312] width 1428 height 624
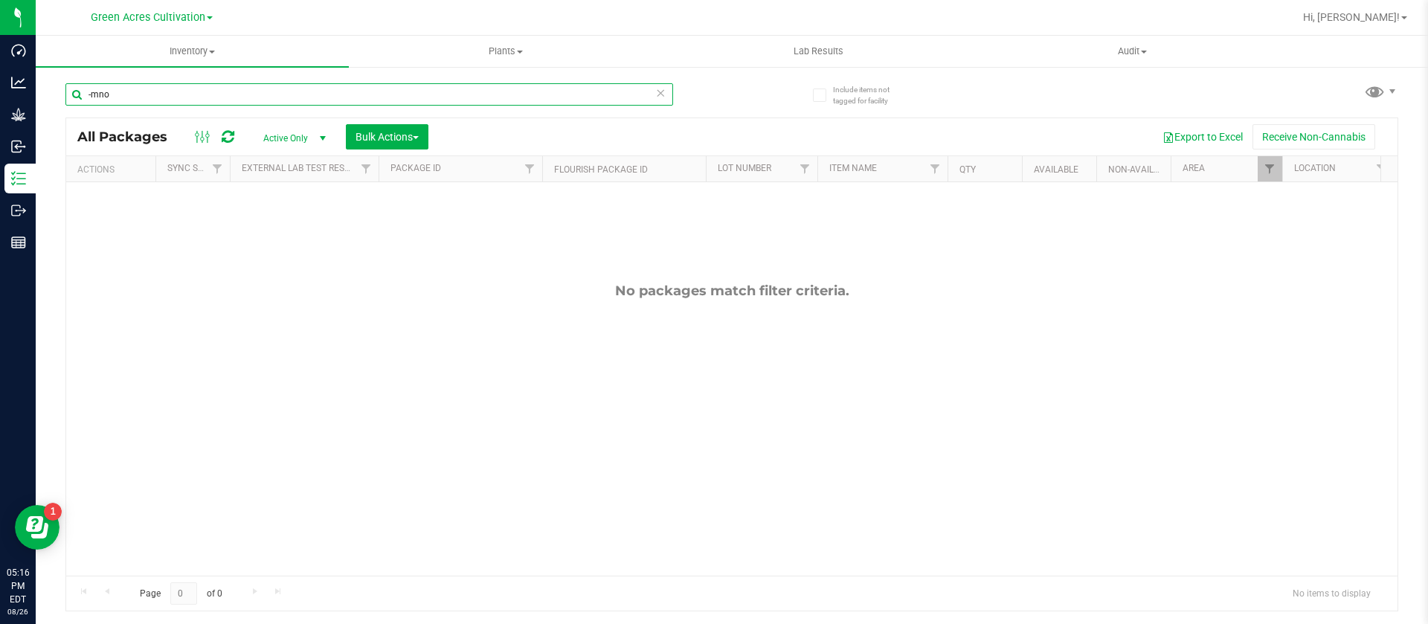
type input "-mno"
click at [264, 81] on div "-mno" at bounding box center [398, 94] width 667 height 48
click at [250, 97] on input "-mno" at bounding box center [369, 94] width 608 height 22
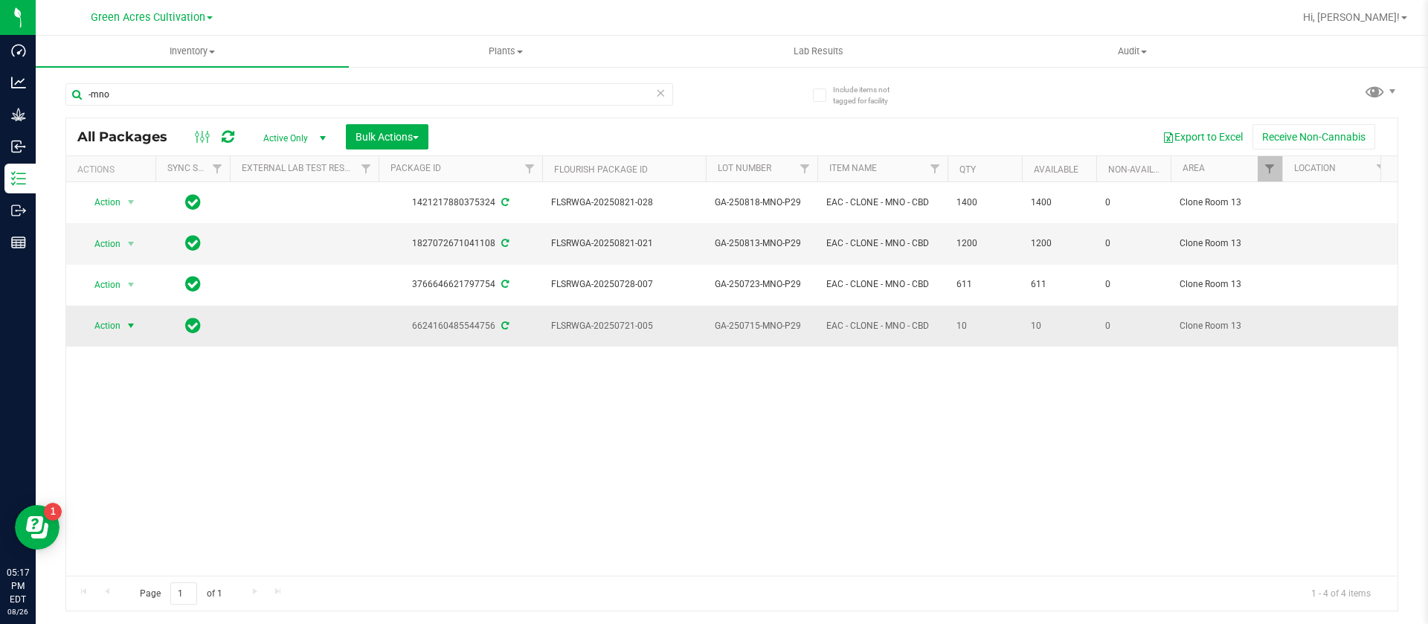
click at [124, 315] on span "select" at bounding box center [131, 325] width 19 height 21
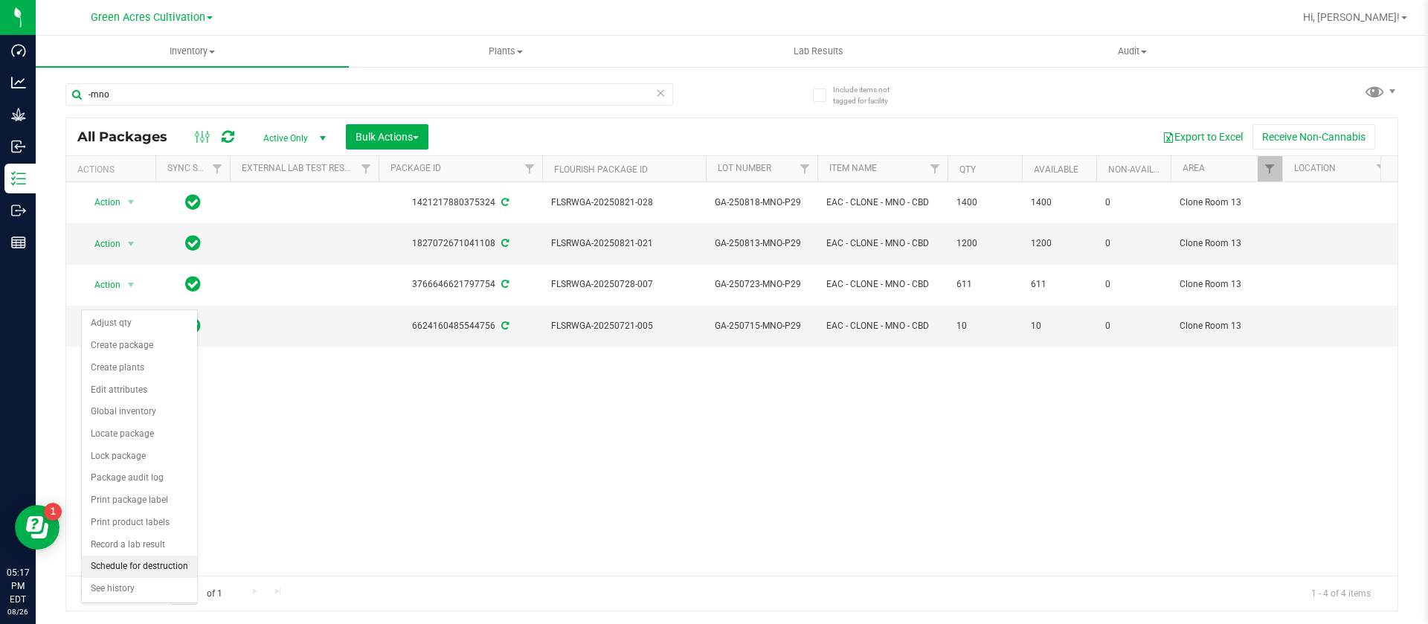
click at [147, 564] on li "Schedule for destruction" at bounding box center [139, 567] width 115 height 22
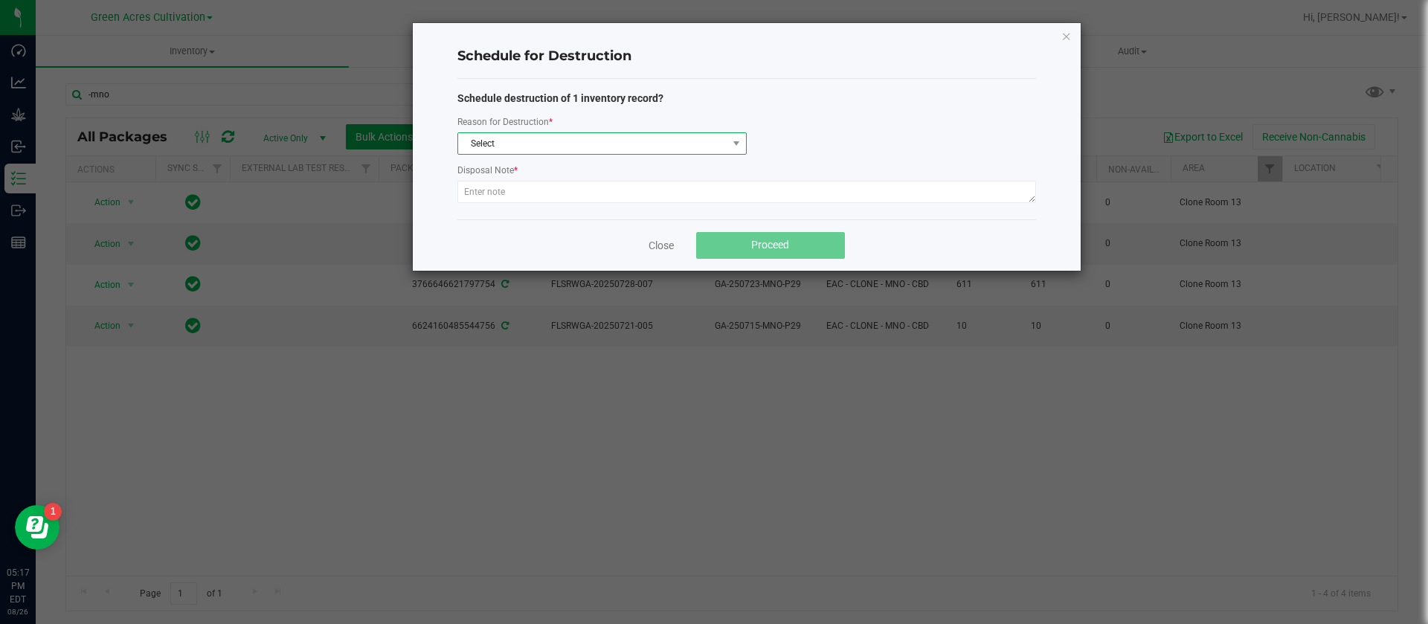
click at [560, 139] on span "Select" at bounding box center [592, 143] width 269 height 21
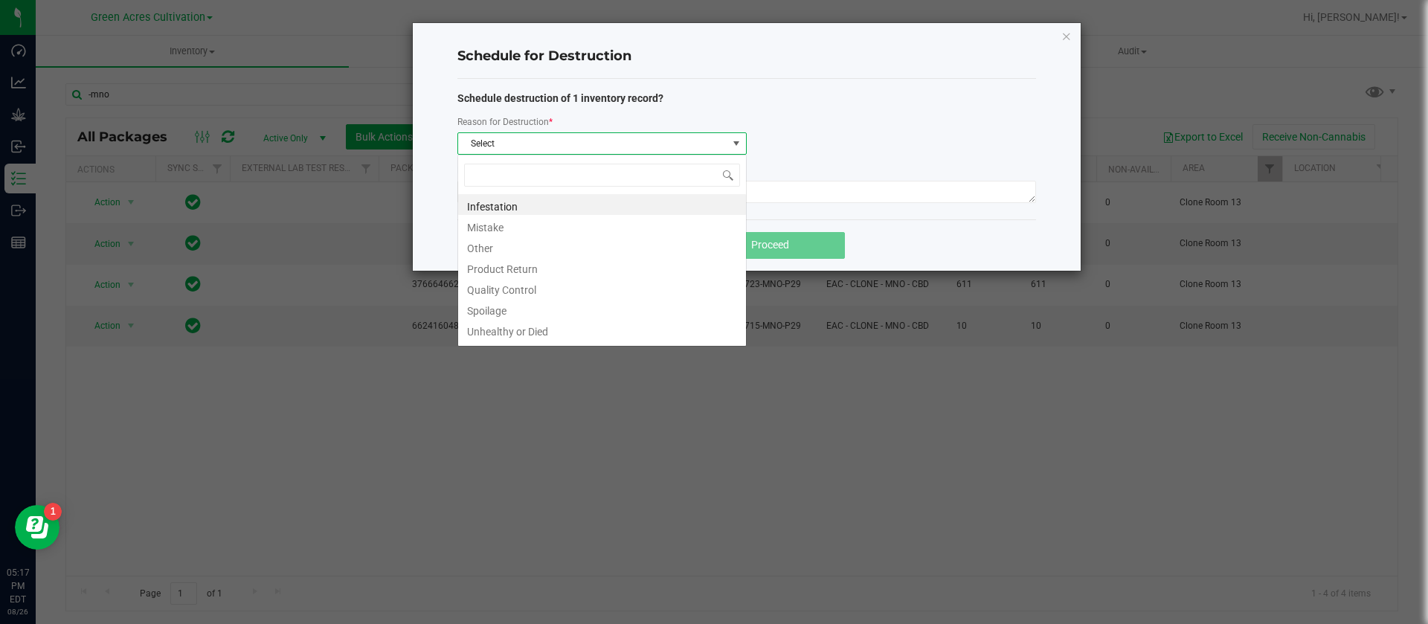
scroll to position [22, 289]
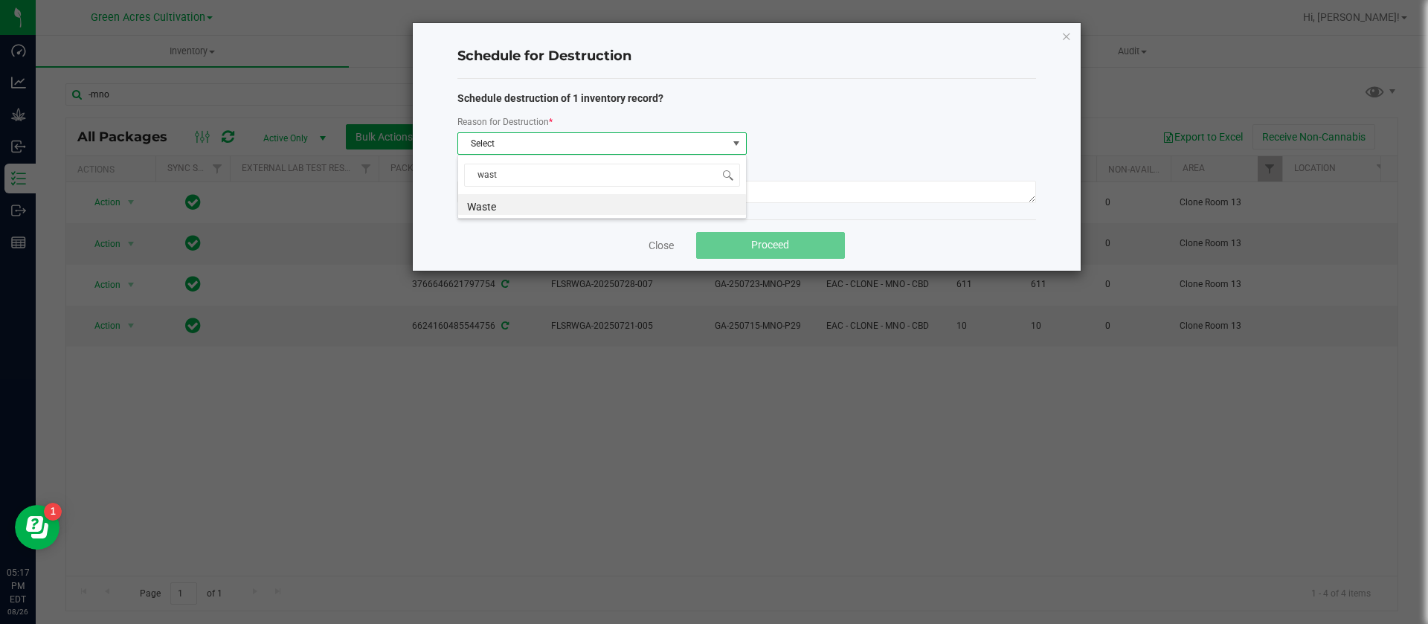
type input "waste"
click at [492, 204] on li "Waste" at bounding box center [602, 204] width 288 height 21
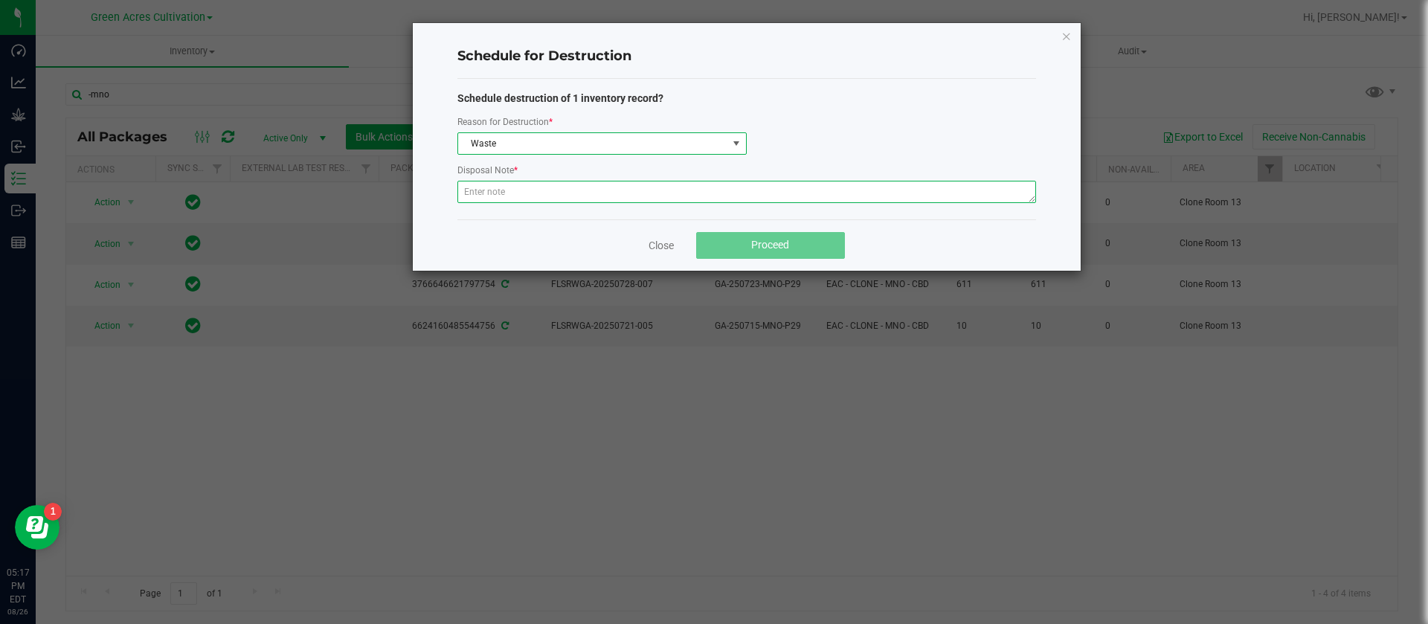
click at [599, 187] on textarea at bounding box center [747, 192] width 579 height 22
type textarea "waste"
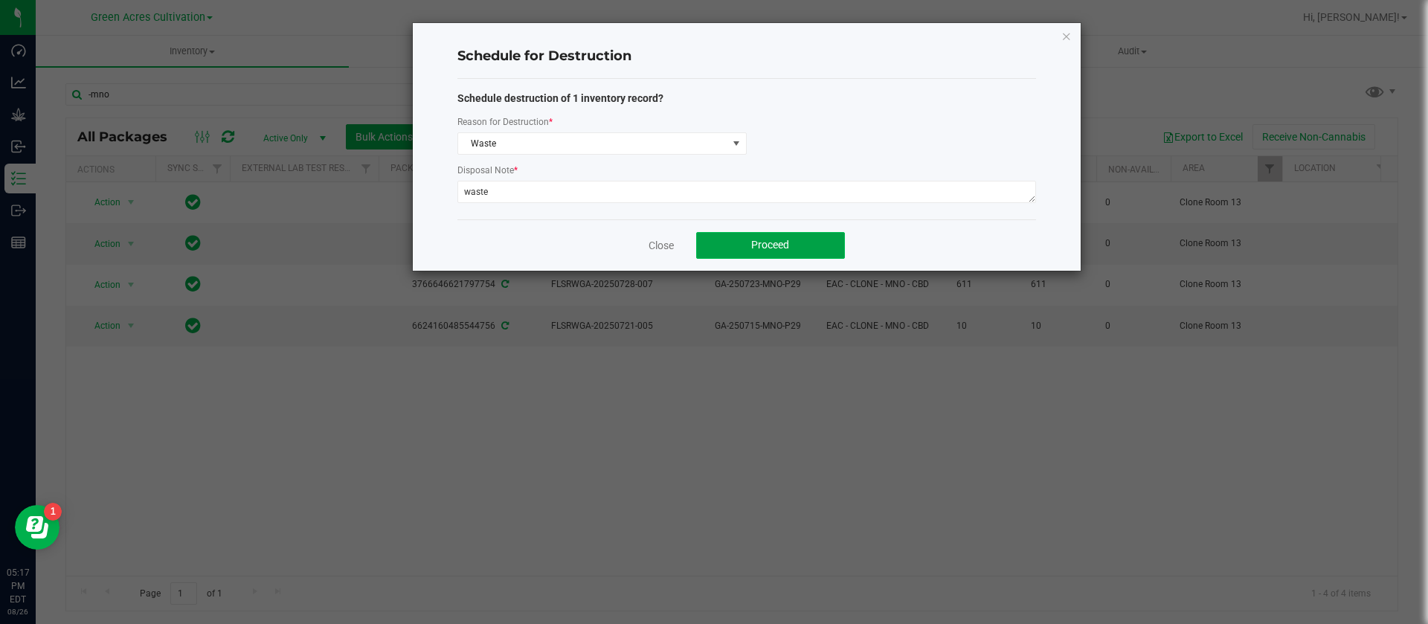
click at [786, 246] on span "Proceed" at bounding box center [770, 245] width 38 height 12
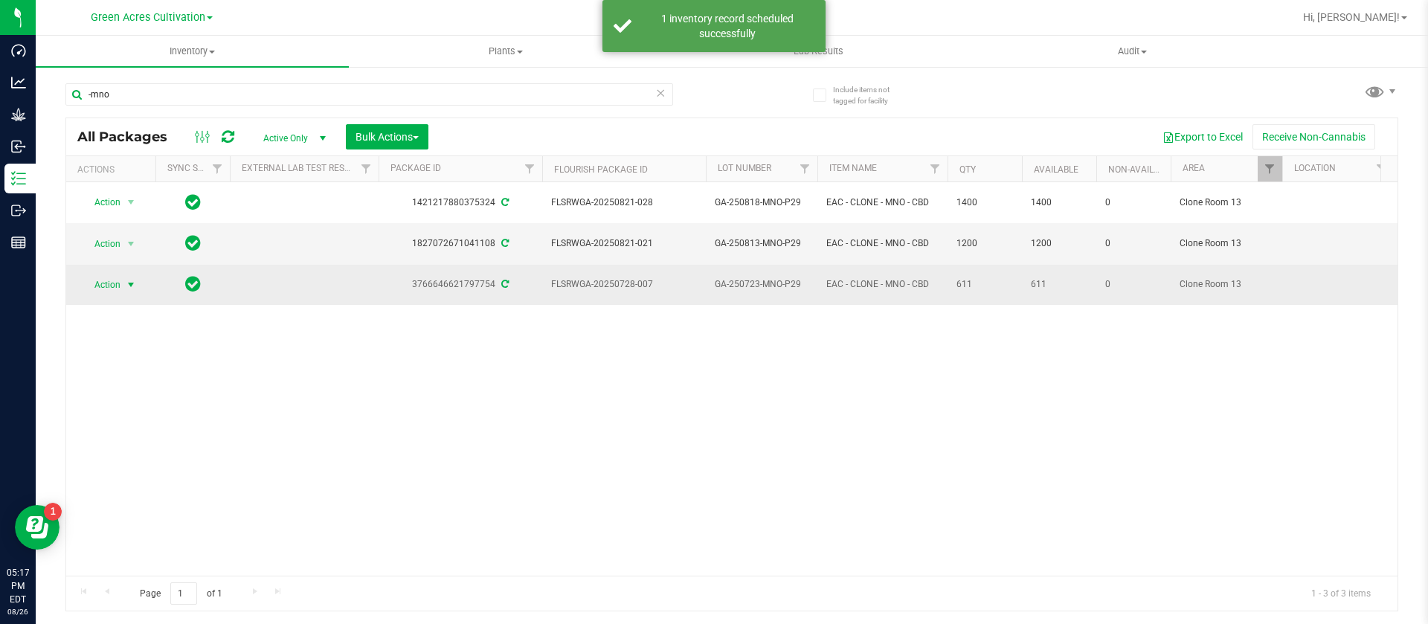
click at [114, 275] on span "Action" at bounding box center [101, 285] width 40 height 21
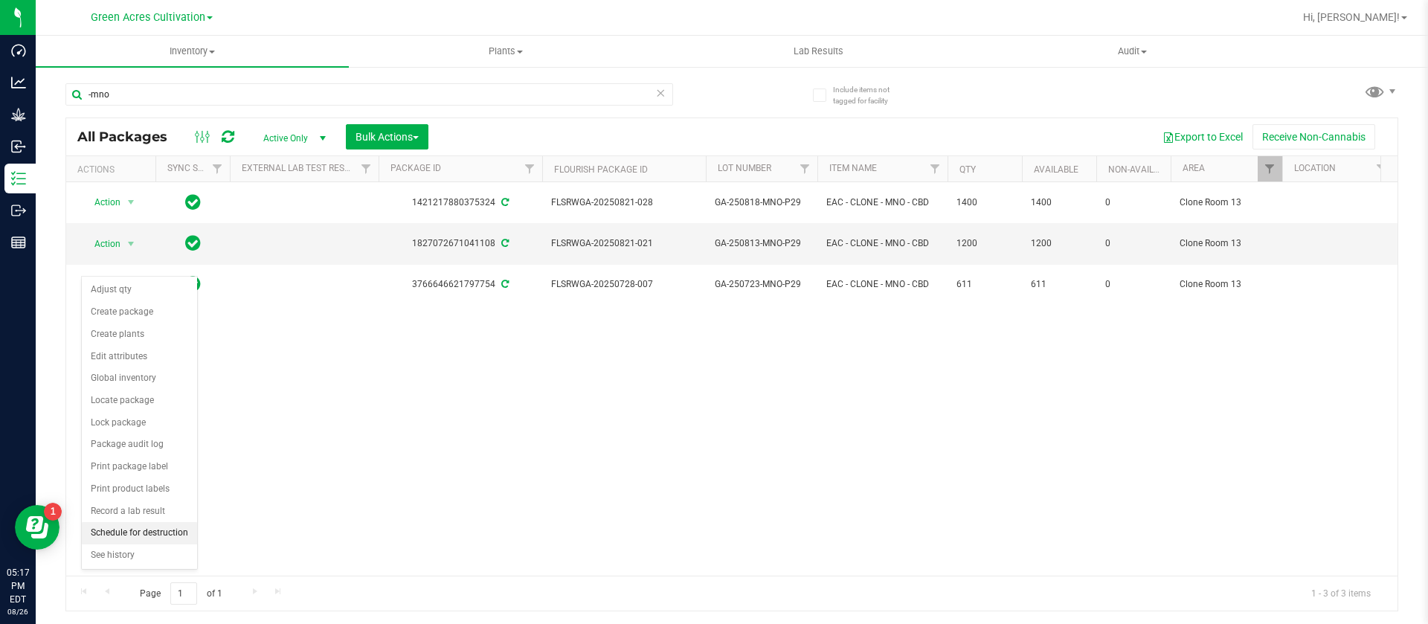
click at [155, 530] on li "Schedule for destruction" at bounding box center [139, 533] width 115 height 22
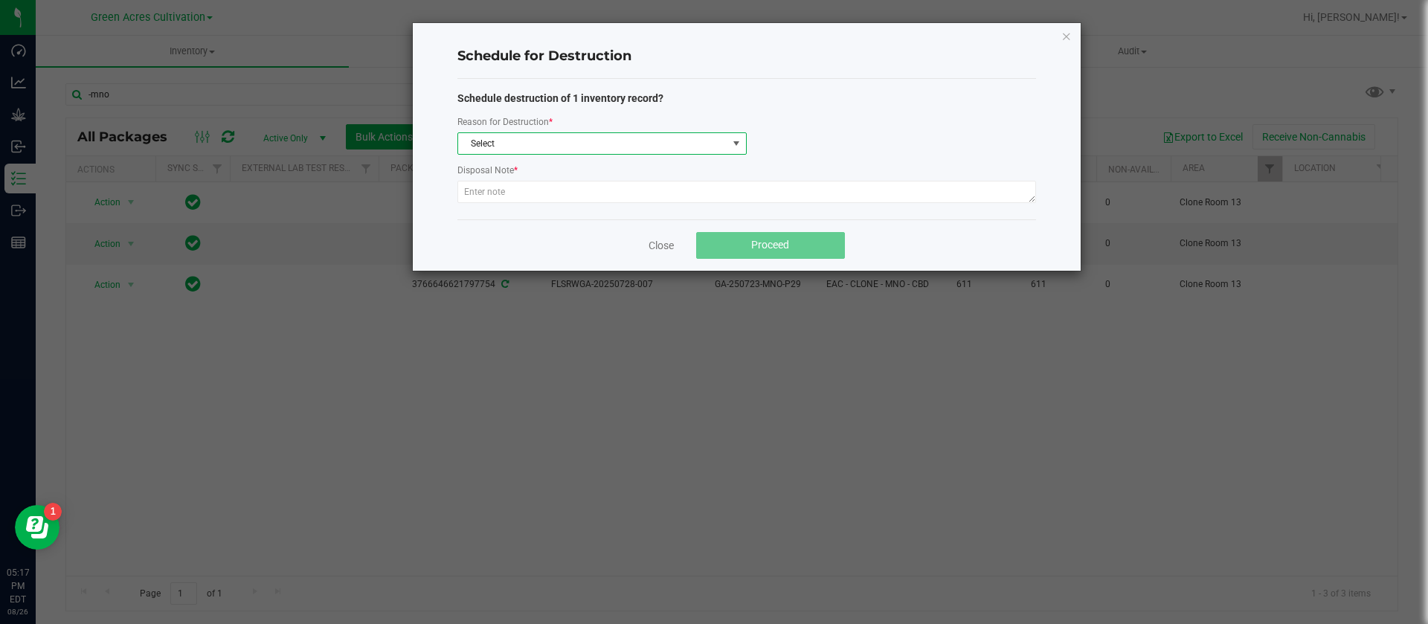
click at [551, 147] on span "Select" at bounding box center [592, 143] width 269 height 21
type input "waste"
click at [499, 202] on li "Waste" at bounding box center [602, 204] width 288 height 21
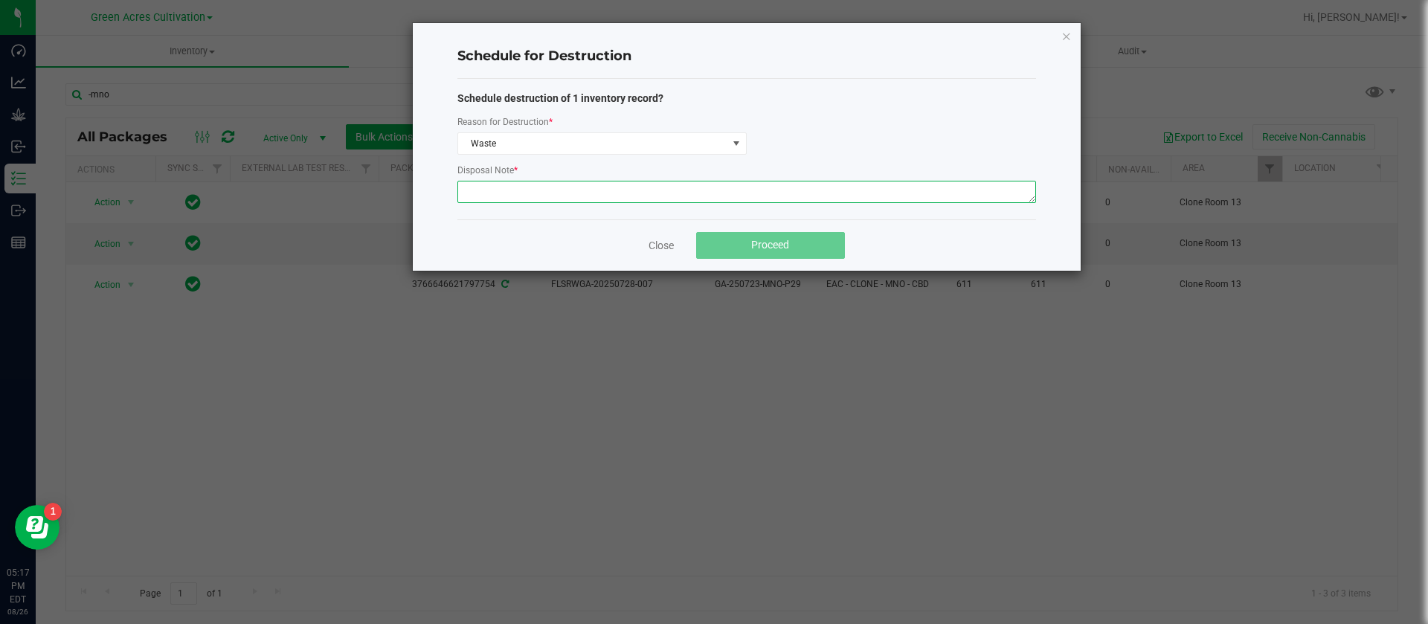
click at [556, 201] on textarea at bounding box center [747, 192] width 579 height 22
type textarea "waste"
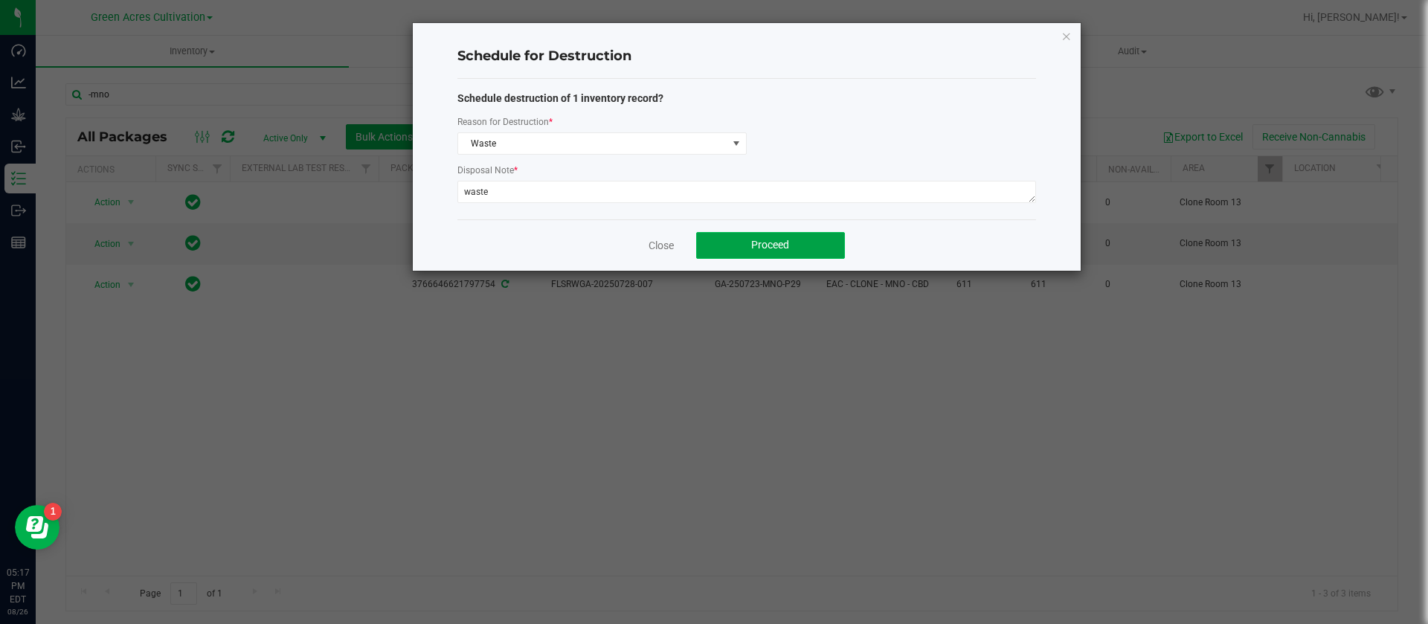
click at [789, 243] on span "Proceed" at bounding box center [770, 245] width 38 height 12
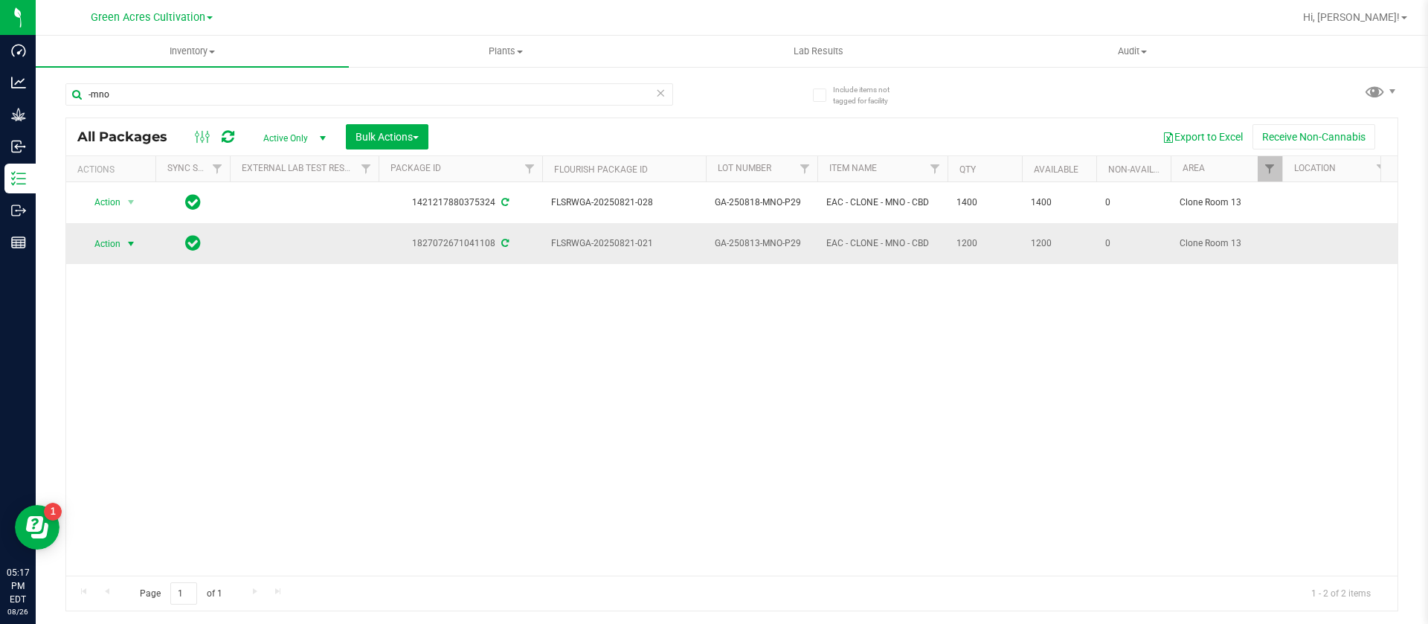
click at [91, 237] on span "Action" at bounding box center [101, 244] width 40 height 21
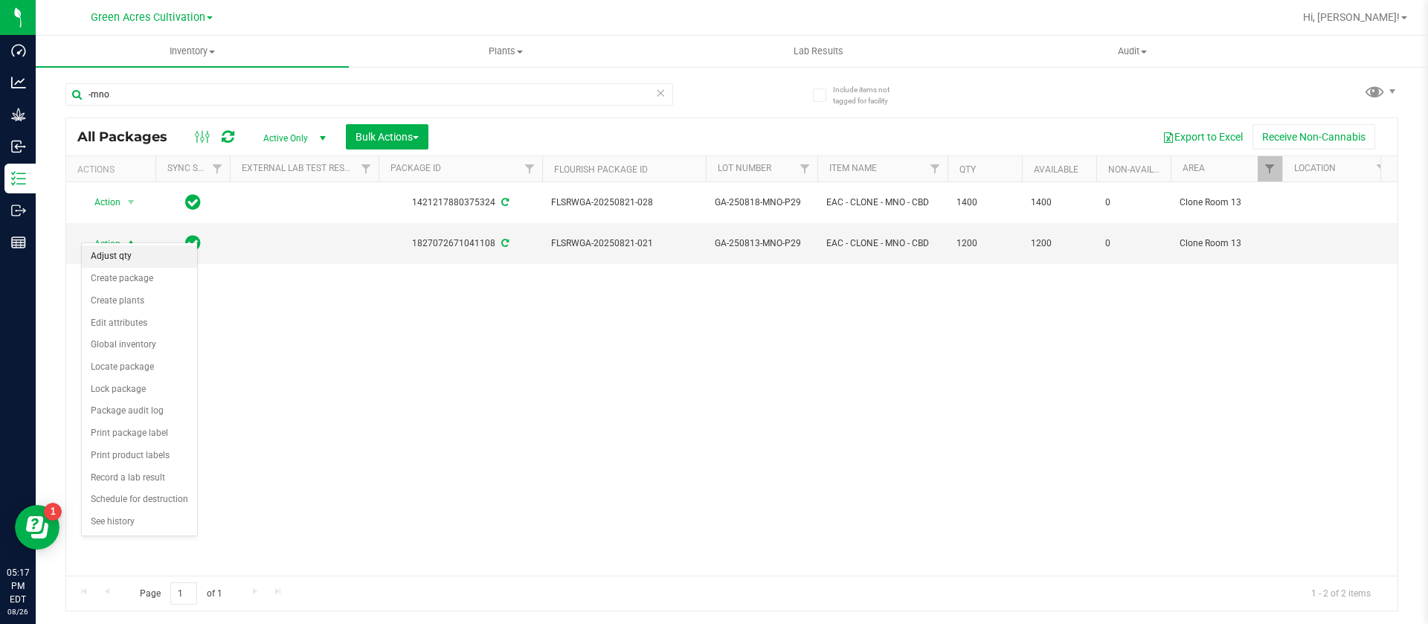
click at [140, 254] on li "Adjust qty" at bounding box center [139, 257] width 115 height 22
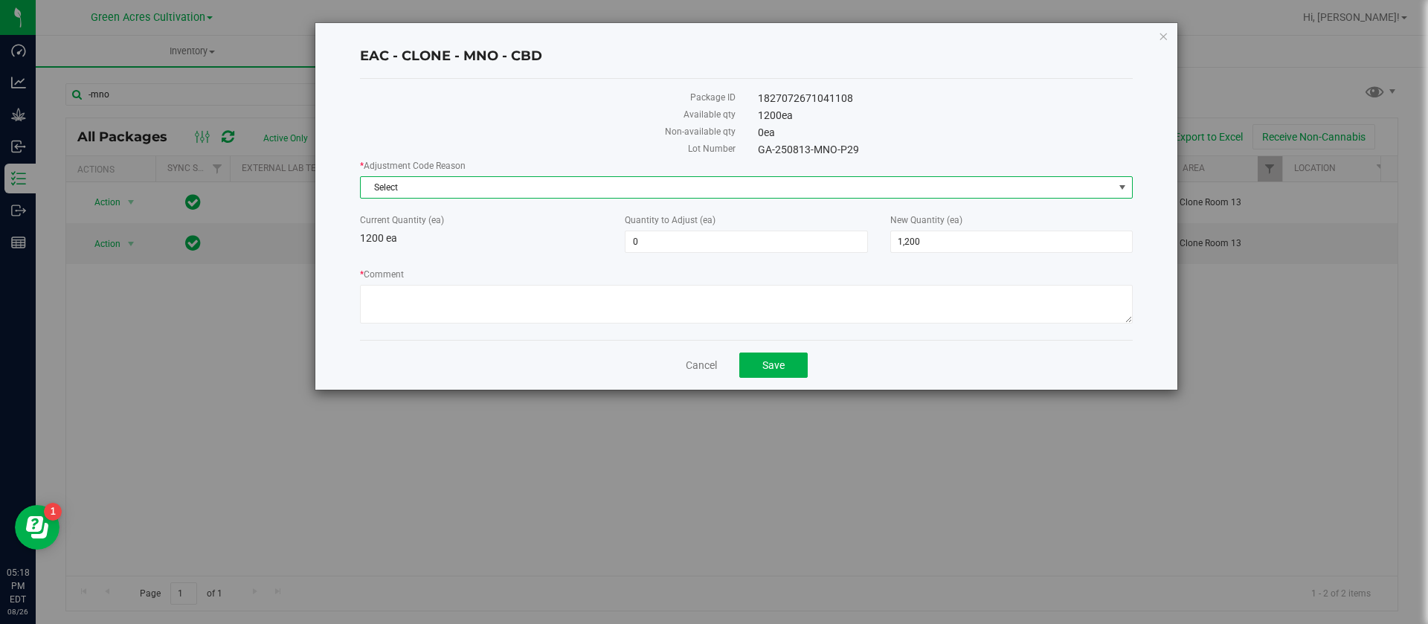
click at [468, 188] on span "Select" at bounding box center [737, 187] width 753 height 21
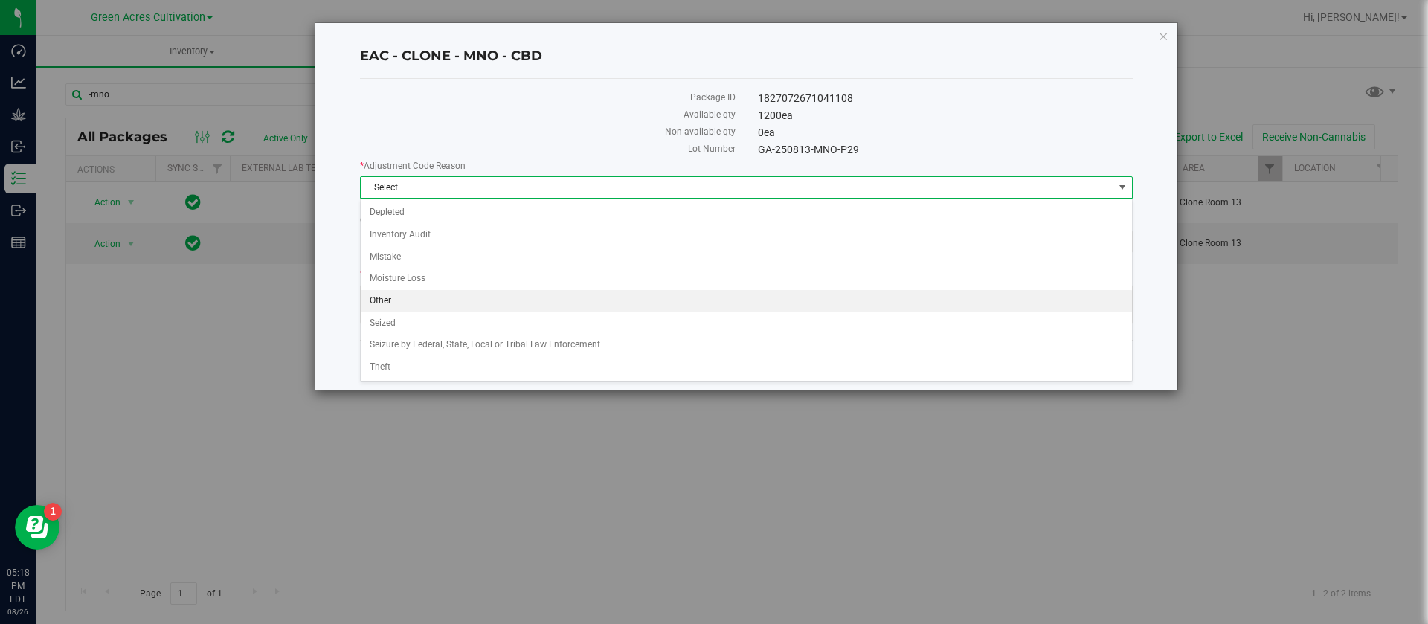
click at [400, 296] on li "Other" at bounding box center [747, 301] width 772 height 22
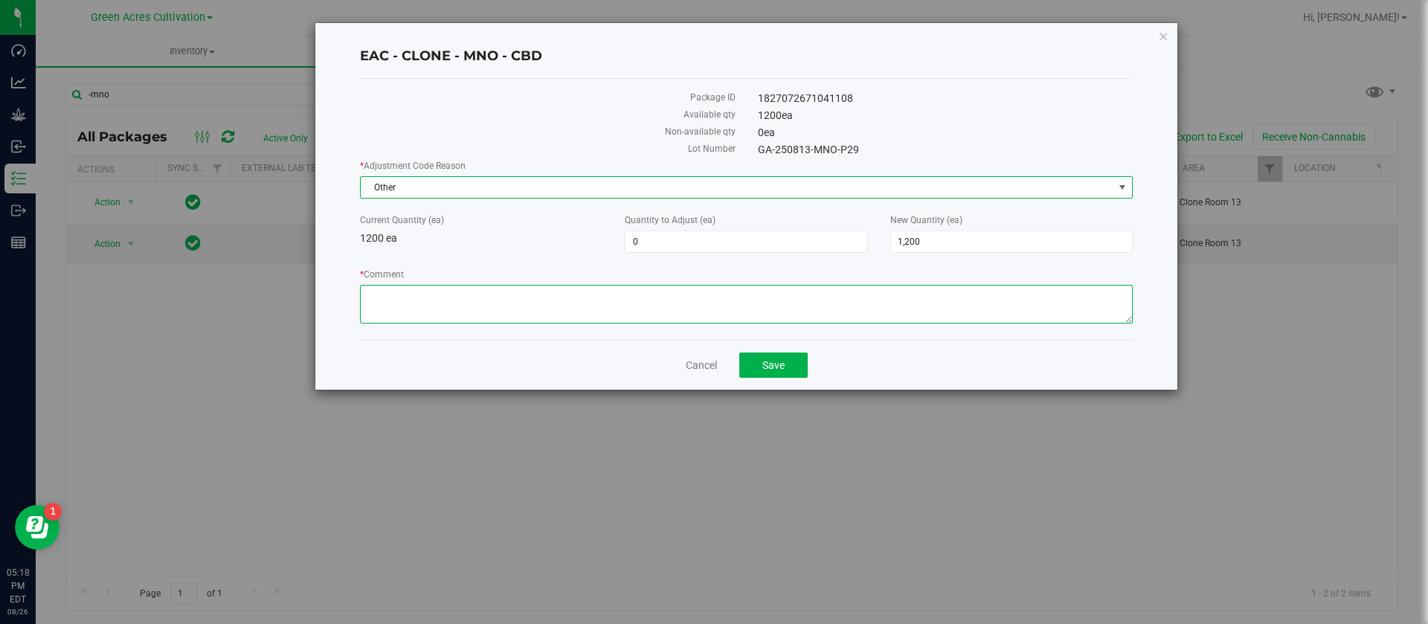
click at [400, 296] on textarea "* Comment" at bounding box center [746, 304] width 773 height 39
type textarea "other"
click at [667, 225] on label "Quantity to Adjust (ea)" at bounding box center [746, 220] width 243 height 13
click at [0, 0] on input "0" at bounding box center [0, 0] width 0 height 0
click at [664, 252] on span "0 0" at bounding box center [746, 242] width 243 height 22
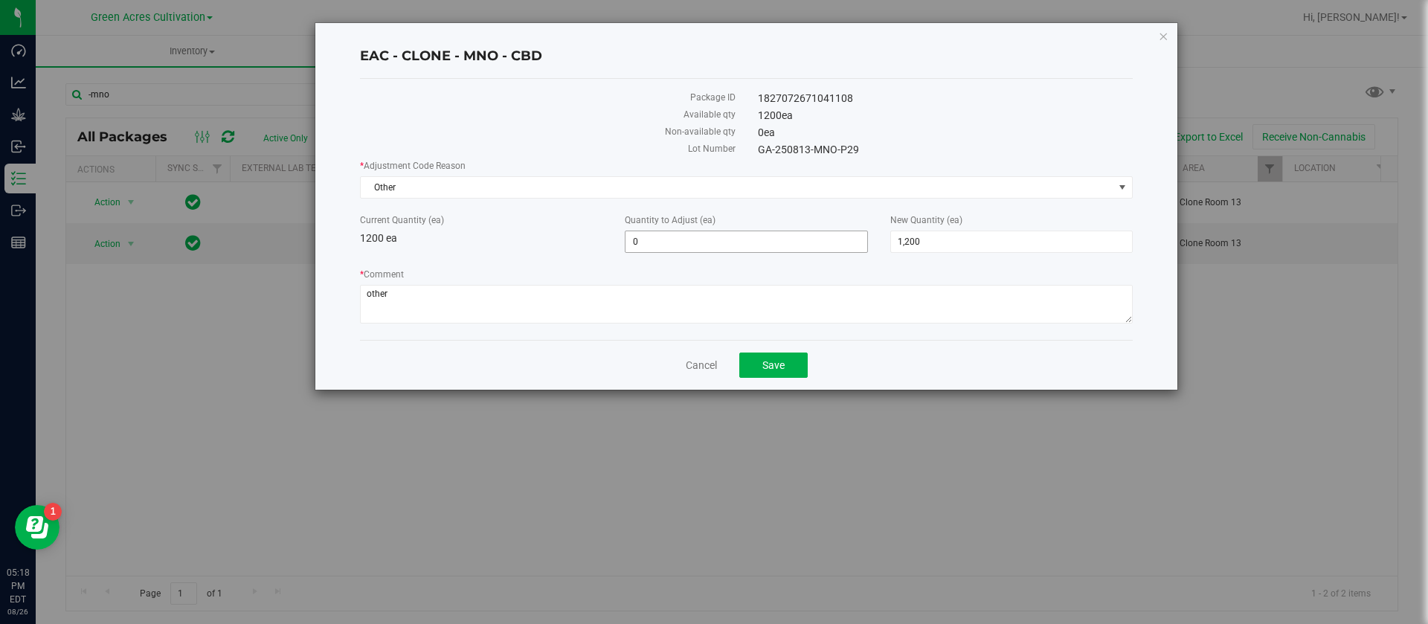
click at [664, 252] on span "0 0" at bounding box center [746, 242] width 243 height 22
click at [661, 245] on span "0 0" at bounding box center [746, 242] width 243 height 22
type input "-6"
click at [593, 272] on label "* Comment" at bounding box center [746, 274] width 773 height 13
click at [593, 285] on textarea "* Comment" at bounding box center [746, 304] width 773 height 39
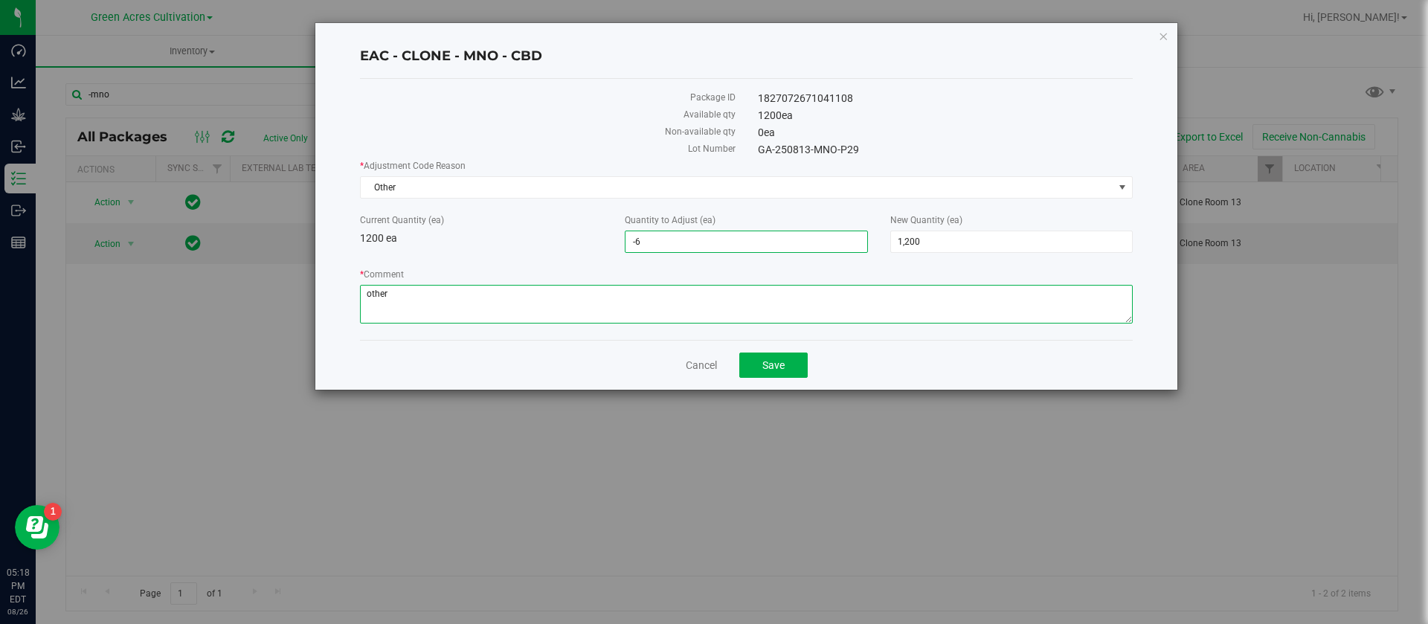
type input "-6"
type input "1,194"
click at [769, 362] on span "Save" at bounding box center [774, 365] width 22 height 12
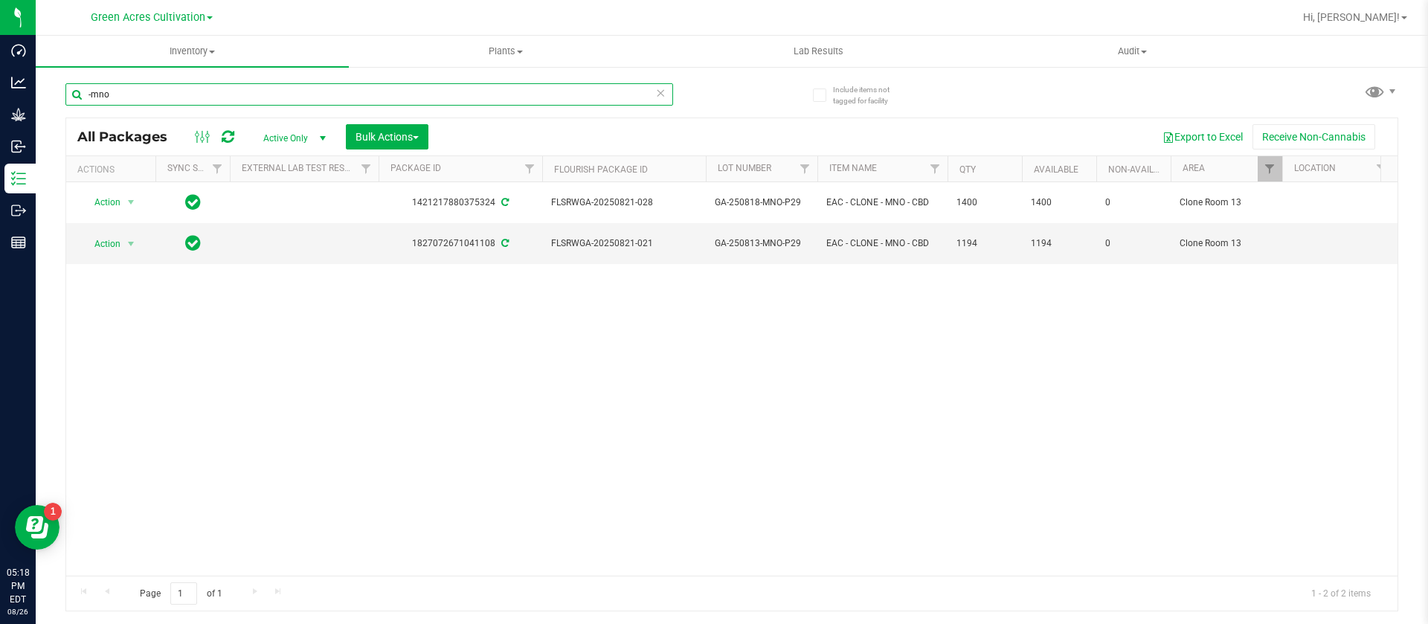
click at [187, 93] on input "-mno" at bounding box center [369, 94] width 608 height 22
type input "-"
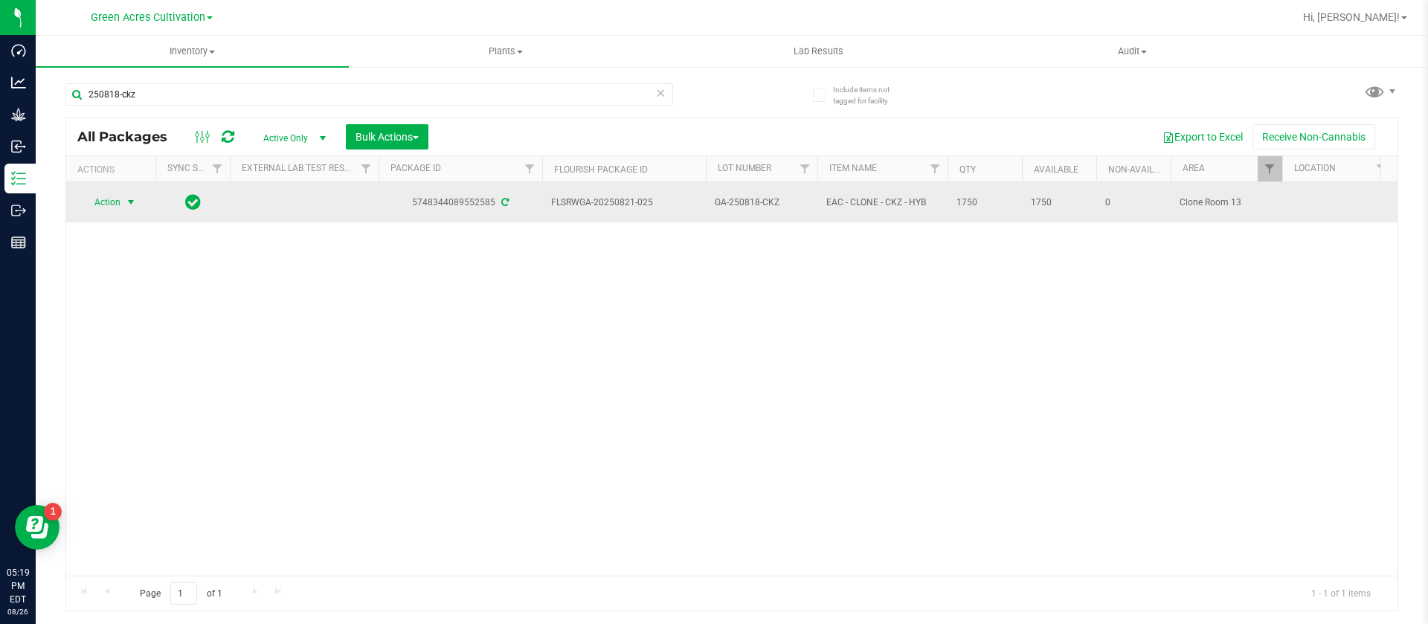
click at [120, 197] on span "Action" at bounding box center [101, 202] width 40 height 21
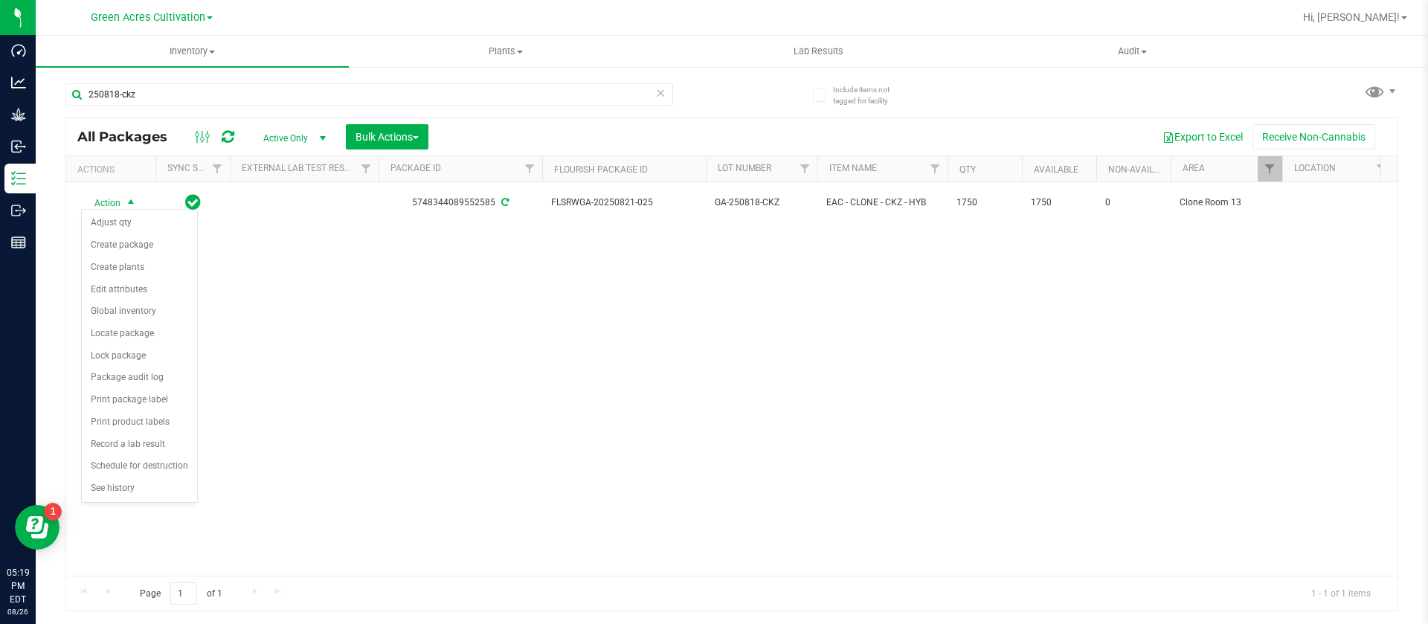
click at [193, 82] on div "250818-ckz" at bounding box center [398, 94] width 667 height 48
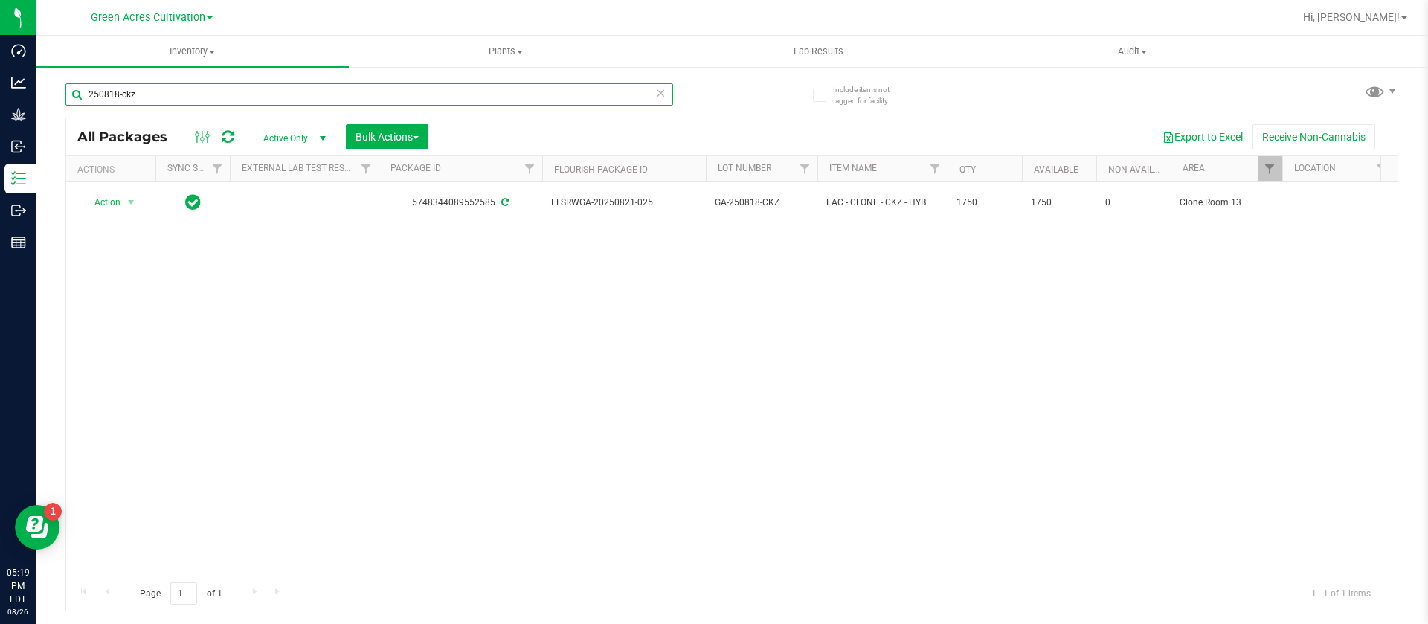
click at [195, 94] on input "250818-ckz" at bounding box center [369, 94] width 608 height 22
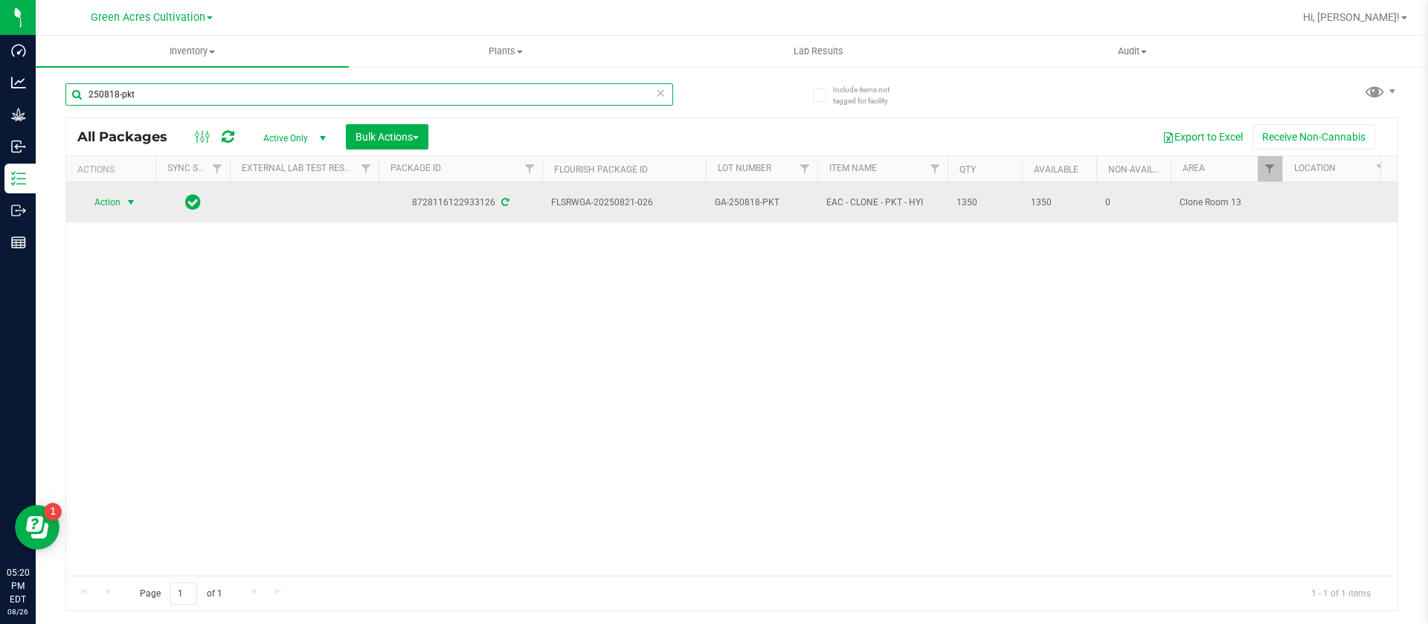
type input "250818-pkt"
click at [122, 203] on span "select" at bounding box center [131, 202] width 19 height 21
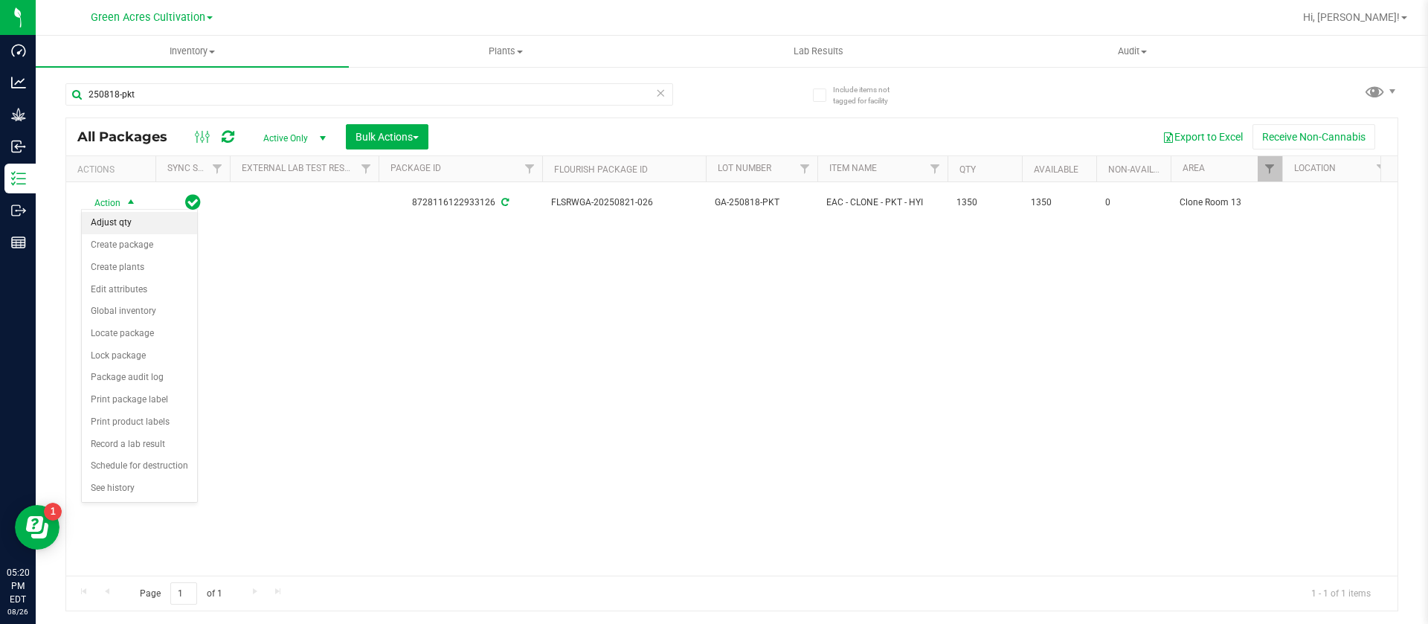
click at [139, 225] on li "Adjust qty" at bounding box center [139, 223] width 115 height 22
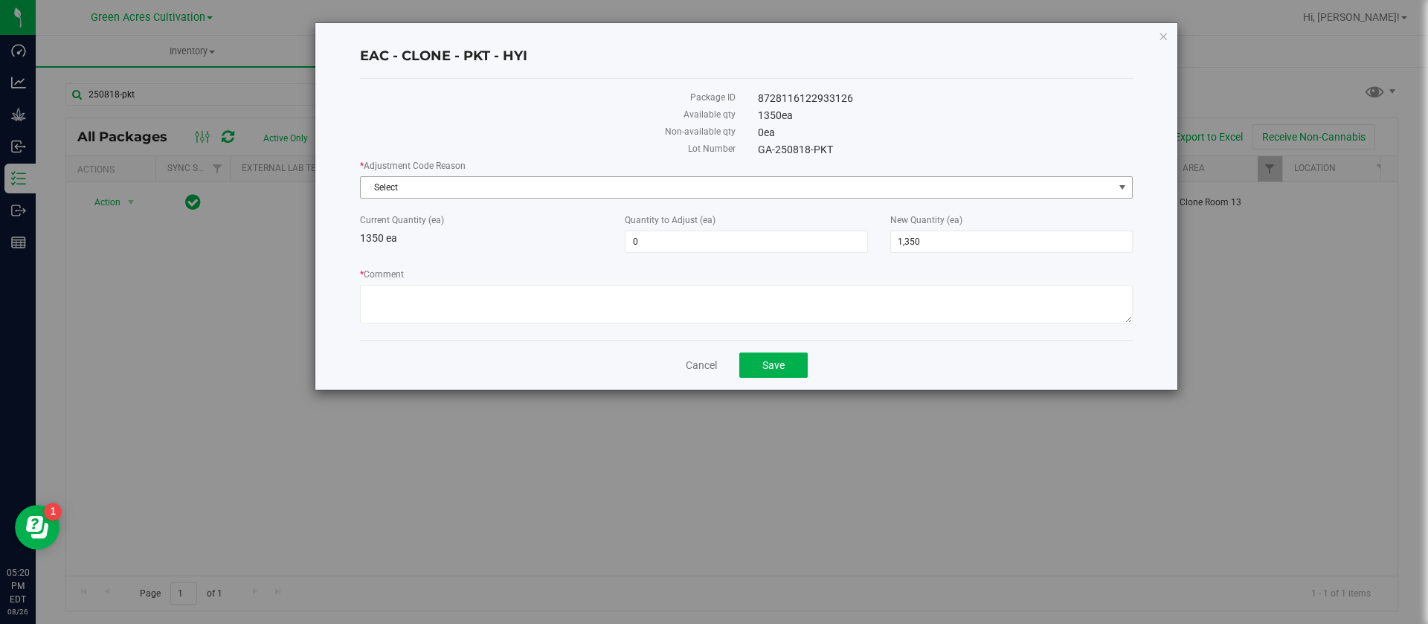
click at [408, 196] on span "Select" at bounding box center [737, 187] width 753 height 21
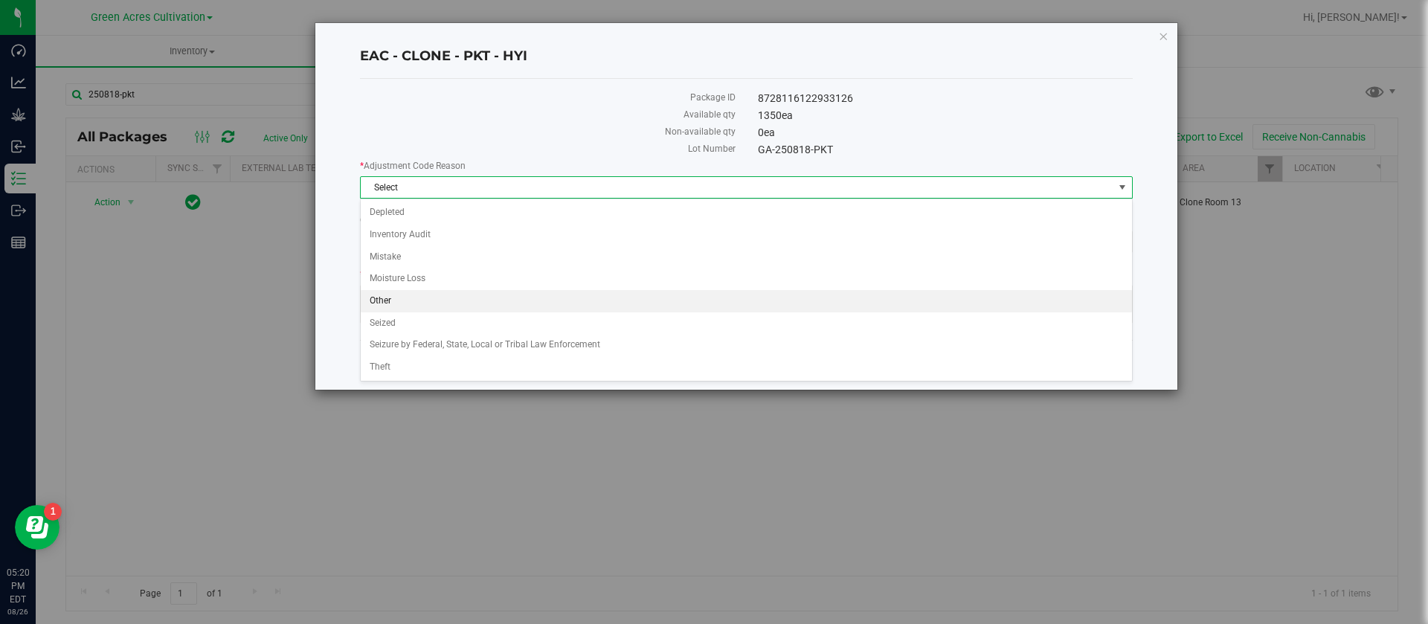
click at [385, 306] on li "Other" at bounding box center [747, 301] width 772 height 22
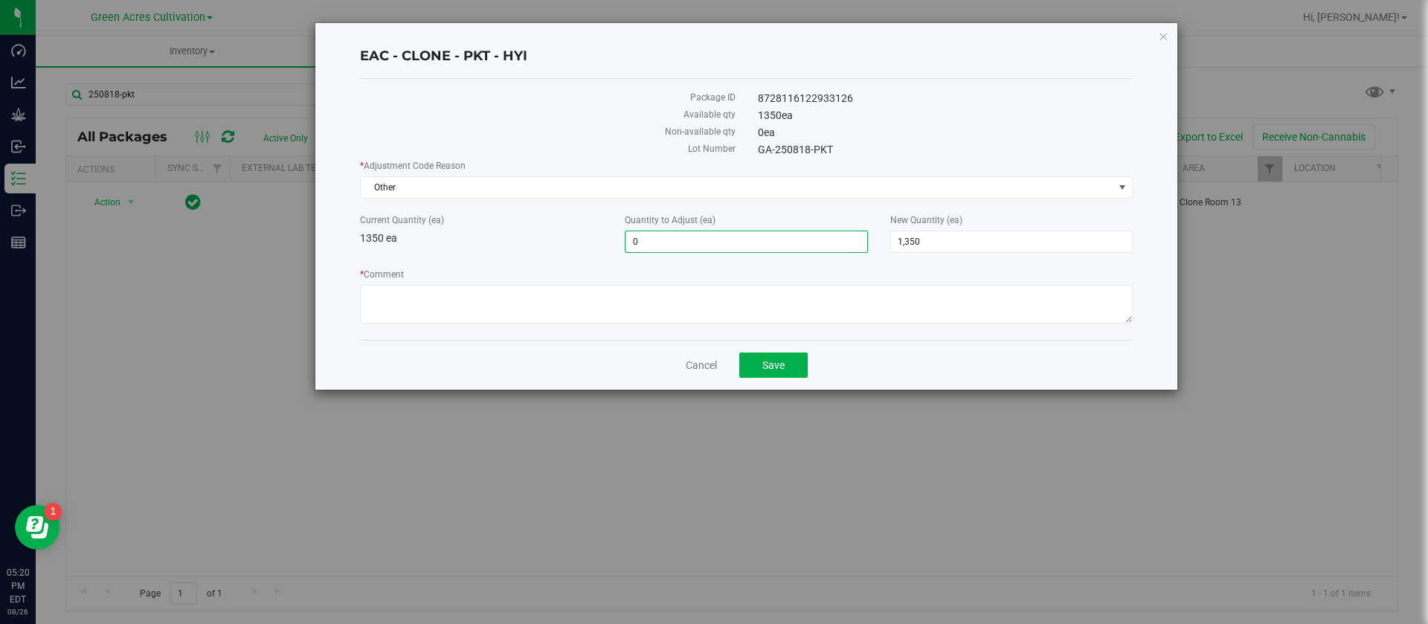
click at [696, 237] on span "0 0" at bounding box center [746, 242] width 243 height 22
type input "0"
type input "-251"
type input "1,099"
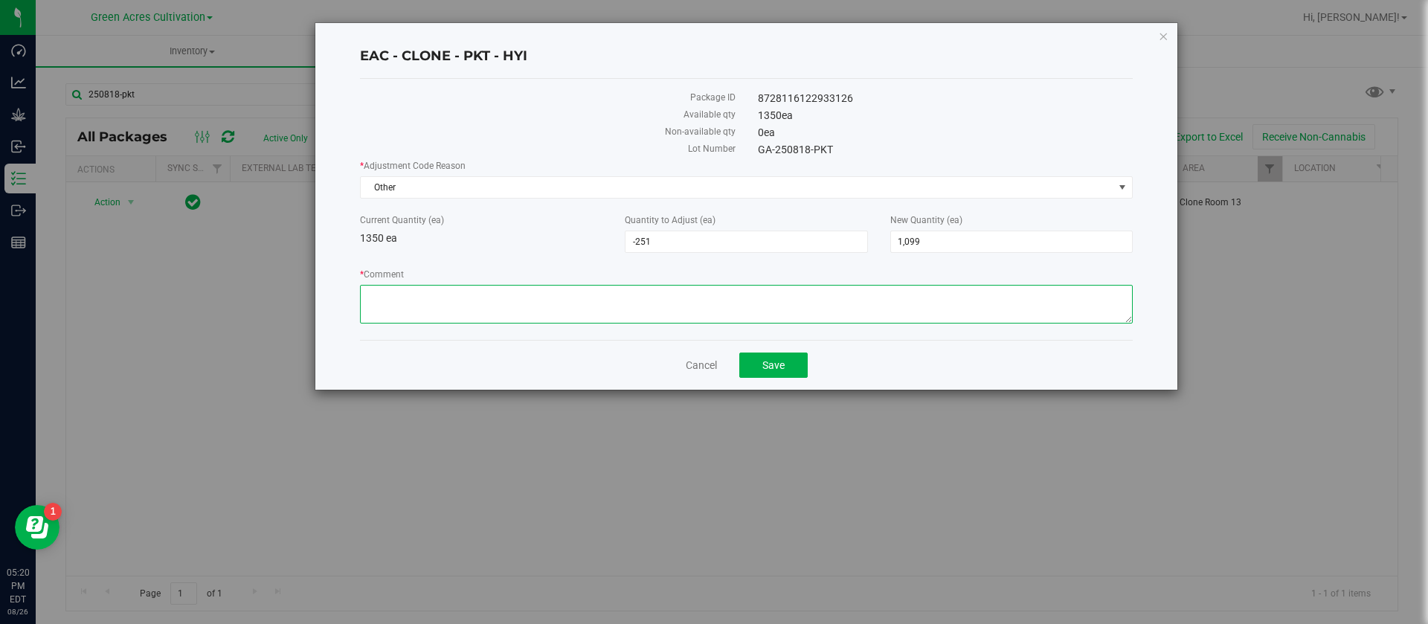
click at [559, 285] on textarea "* Comment" at bounding box center [746, 304] width 773 height 39
type textarea "m"
type textarea "other"
click at [772, 361] on span "Save" at bounding box center [774, 365] width 22 height 12
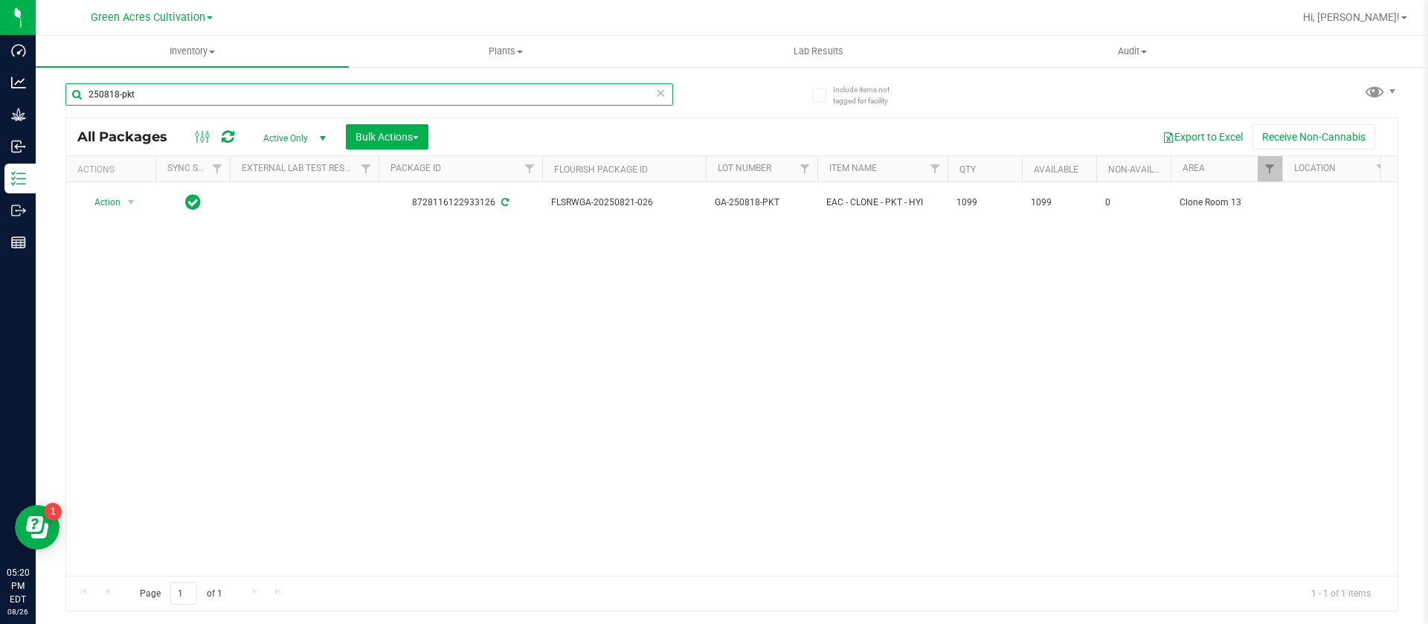
click at [118, 91] on input "250818-pkt" at bounding box center [369, 94] width 608 height 22
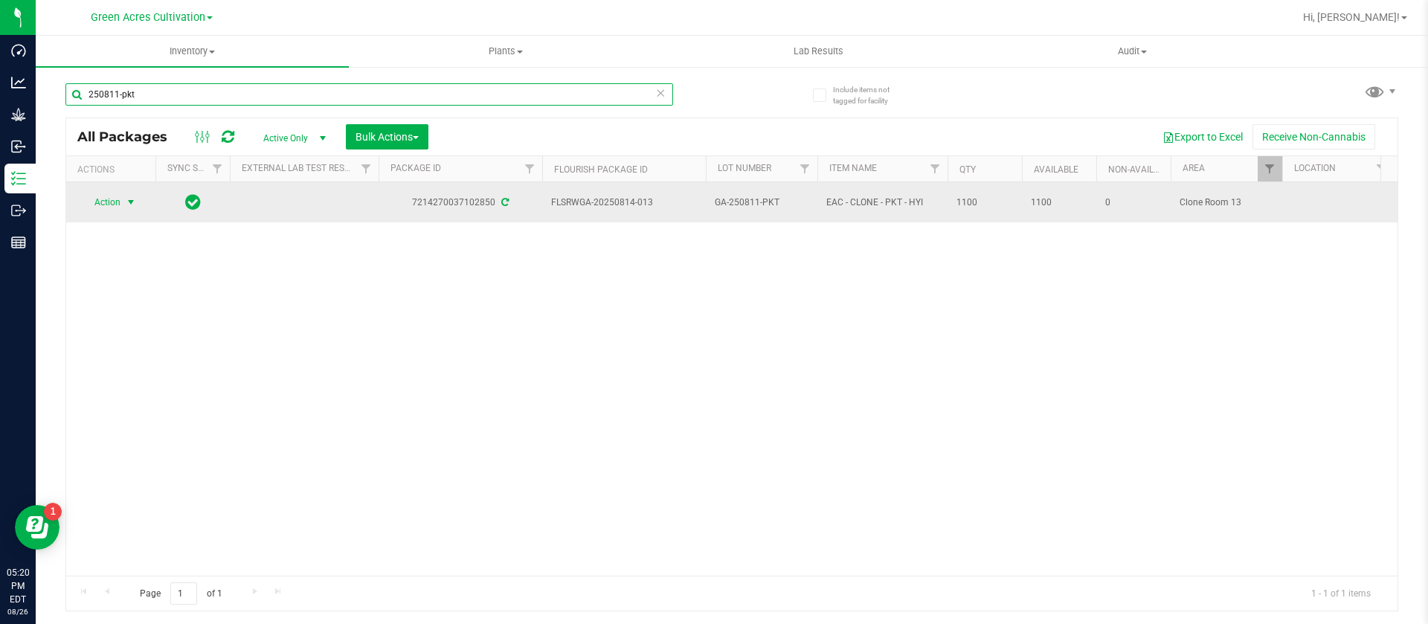
type input "250811-pkt"
click at [92, 197] on span "Action" at bounding box center [101, 202] width 40 height 21
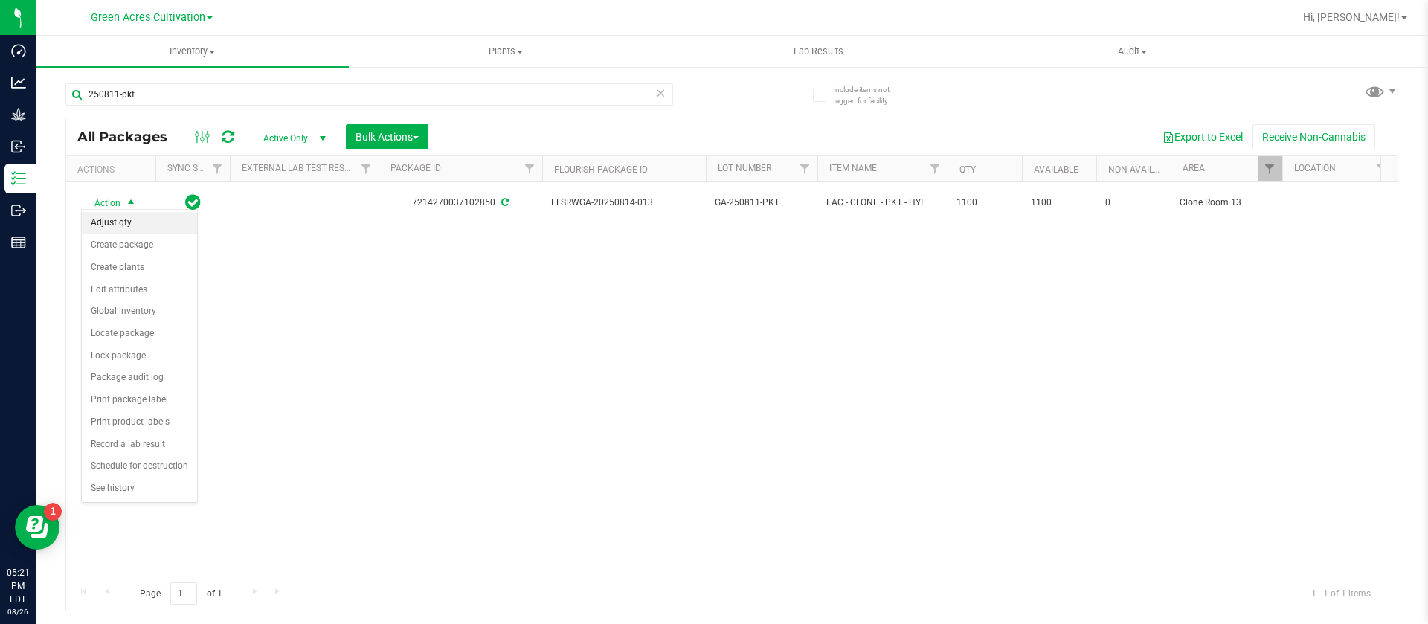
click at [124, 217] on li "Adjust qty" at bounding box center [139, 223] width 115 height 22
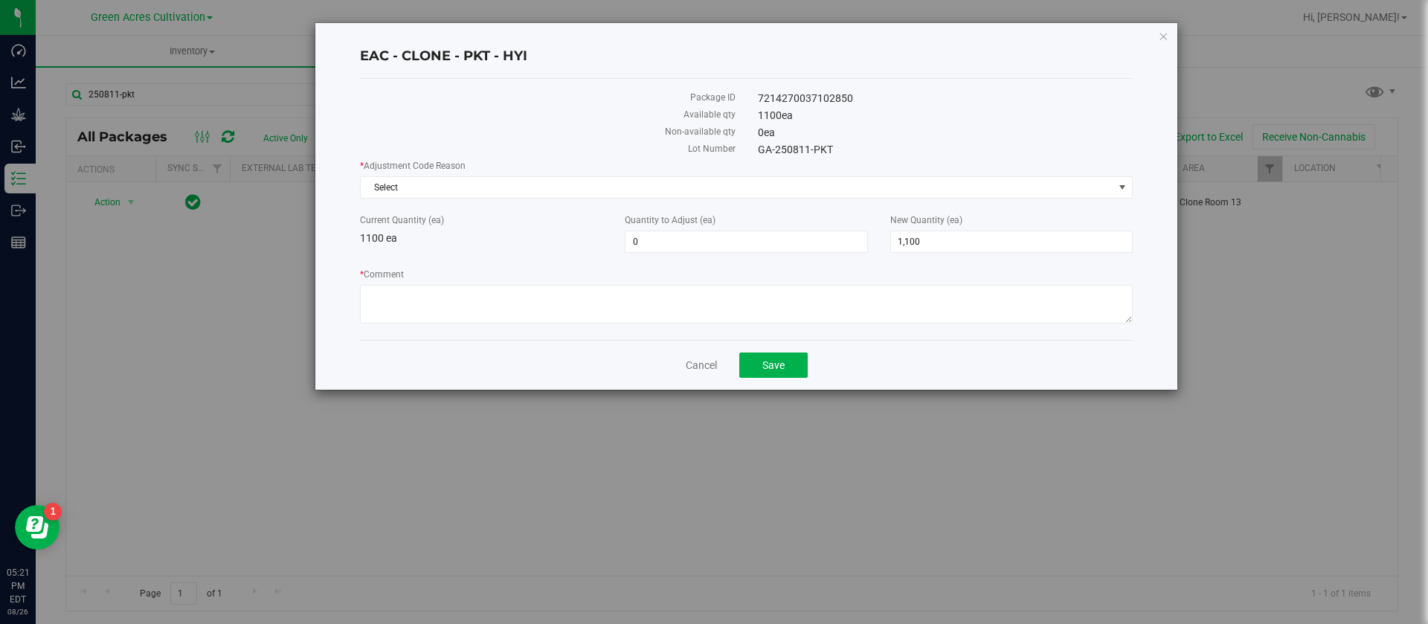
click at [408, 174] on div "* Adjustment Code Reason Select Select Depleted Inventory Audit Mistake Moistur…" at bounding box center [746, 178] width 773 height 39
click at [411, 182] on span "Select" at bounding box center [737, 187] width 753 height 21
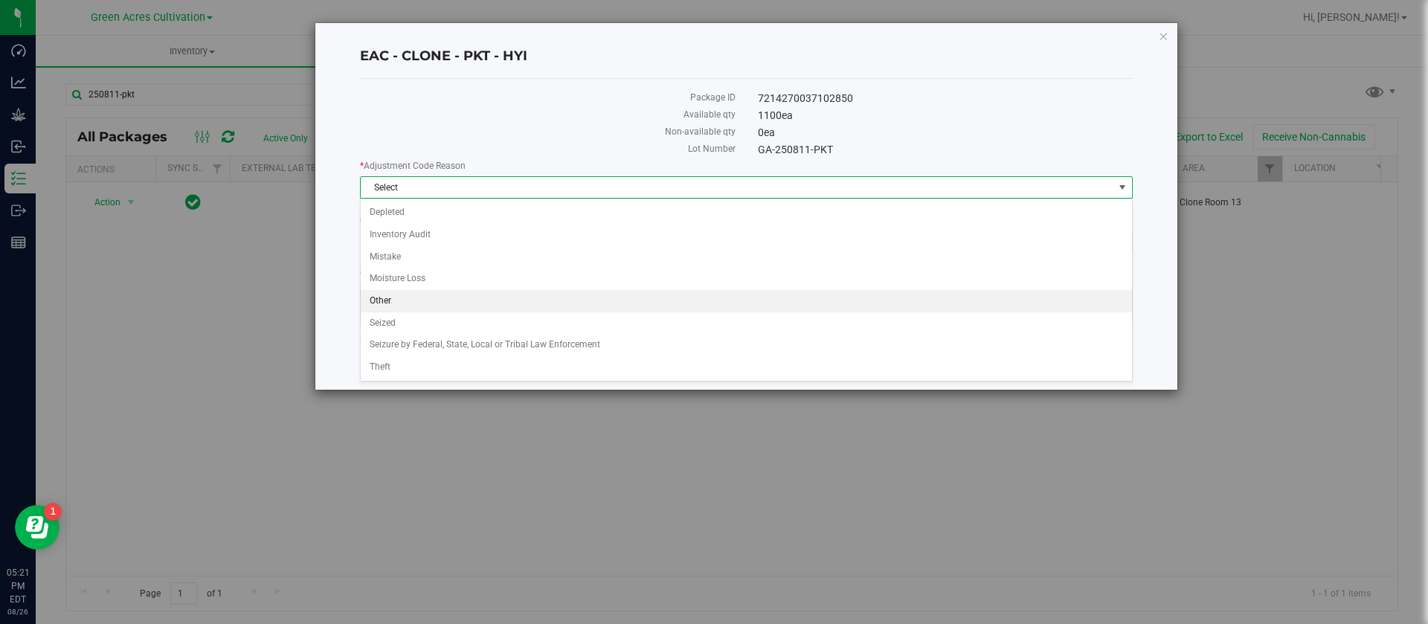
click at [395, 308] on li "Other" at bounding box center [747, 301] width 772 height 22
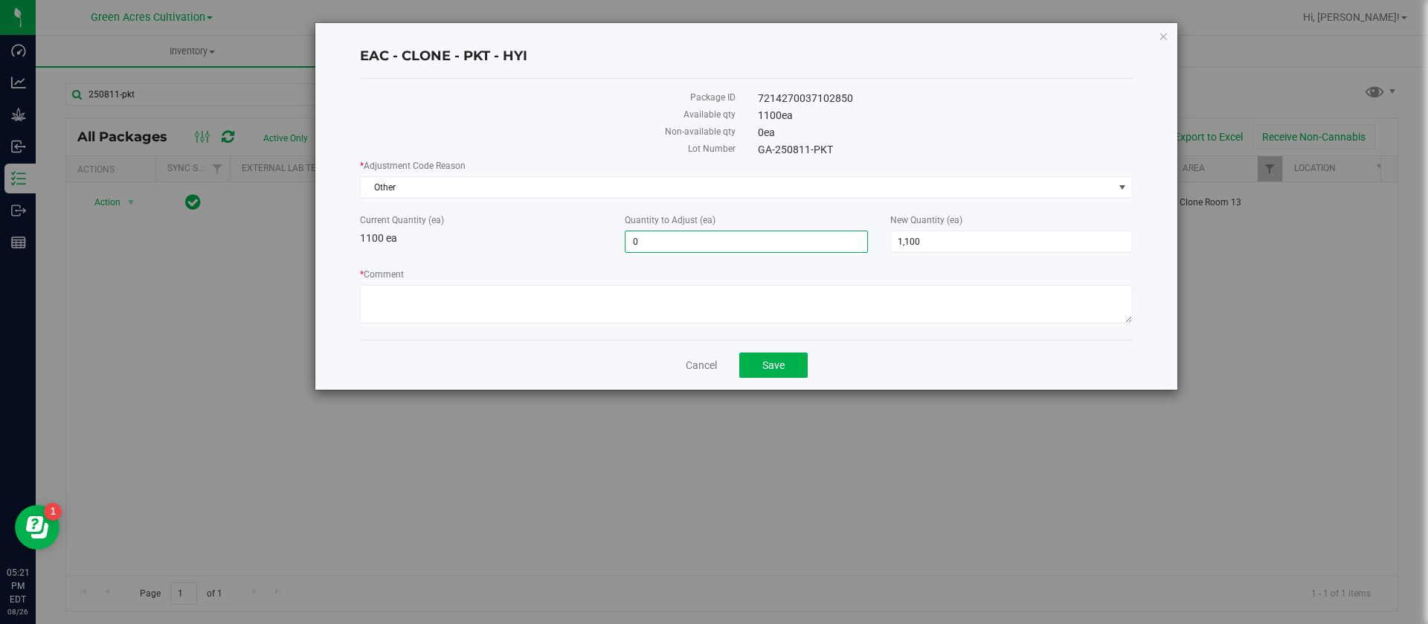
click at [712, 237] on span "0 0" at bounding box center [746, 242] width 243 height 22
type input "-72"
type input "1,028"
click at [429, 292] on textarea "* Comment" at bounding box center [746, 304] width 773 height 39
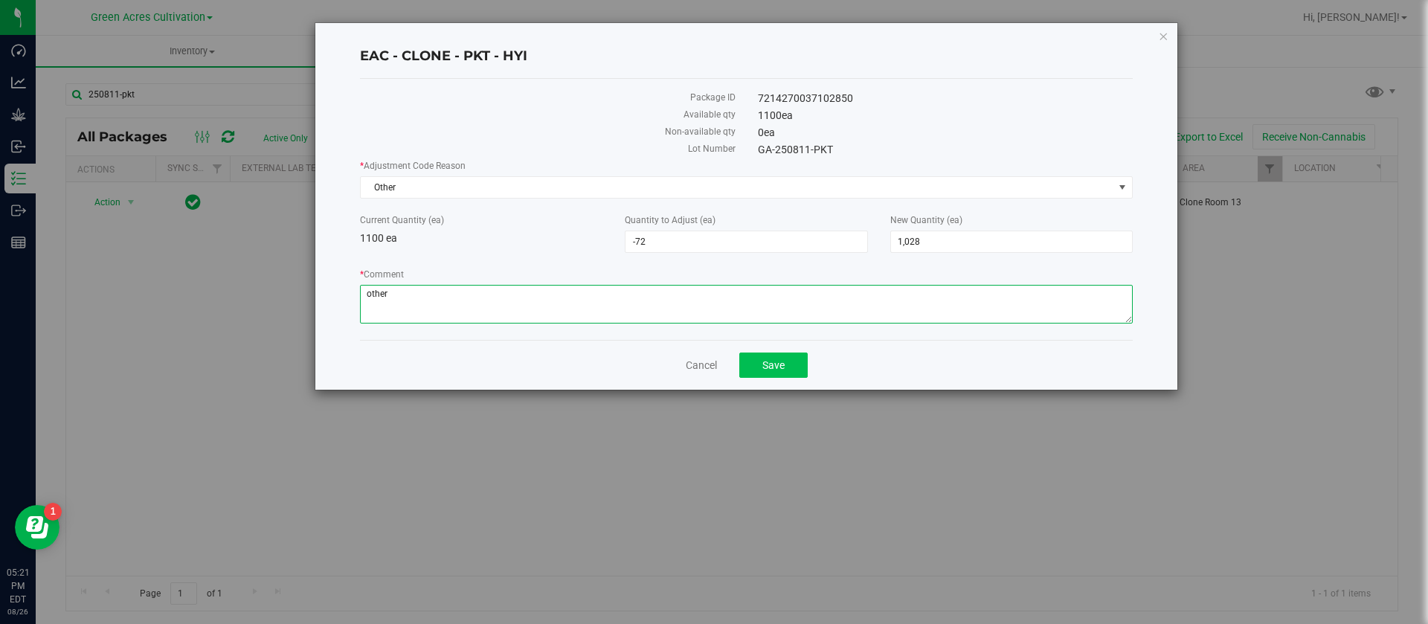
type textarea "other"
click at [794, 362] on button "Save" at bounding box center [774, 365] width 68 height 25
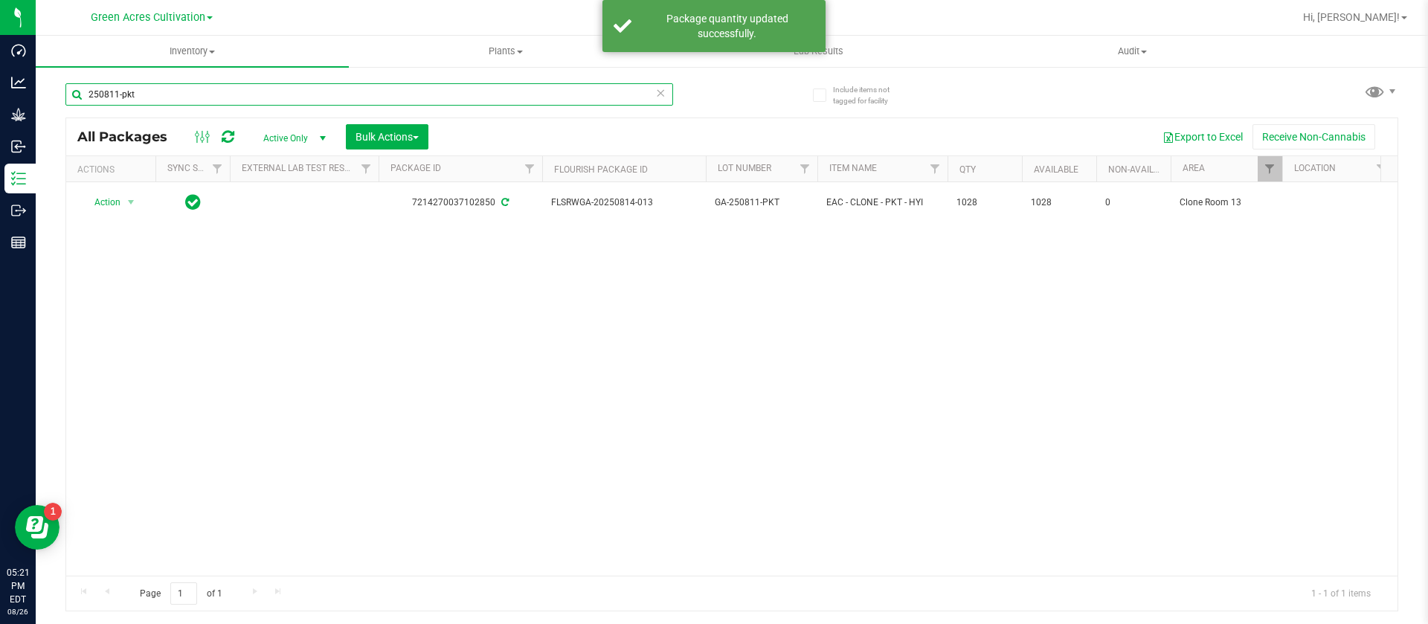
click at [163, 97] on input "250811-pkt" at bounding box center [369, 94] width 608 height 22
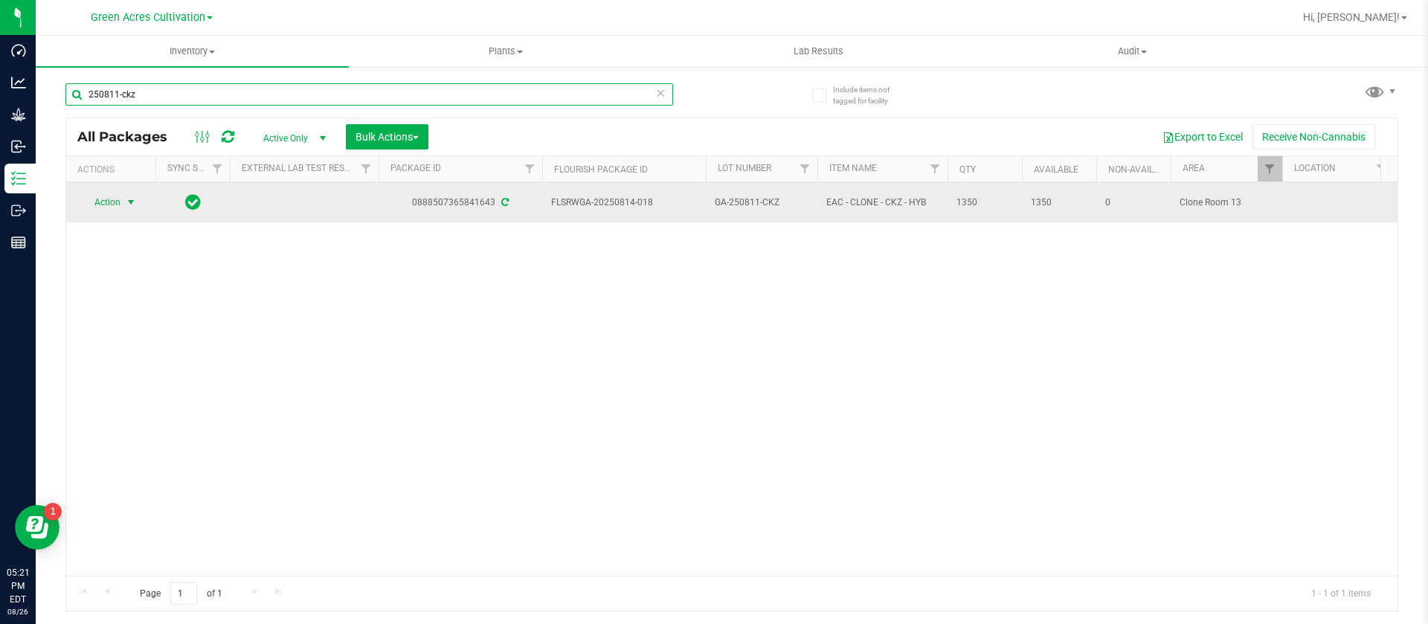
type input "250811-ckz"
click at [115, 192] on span "Action" at bounding box center [101, 202] width 40 height 21
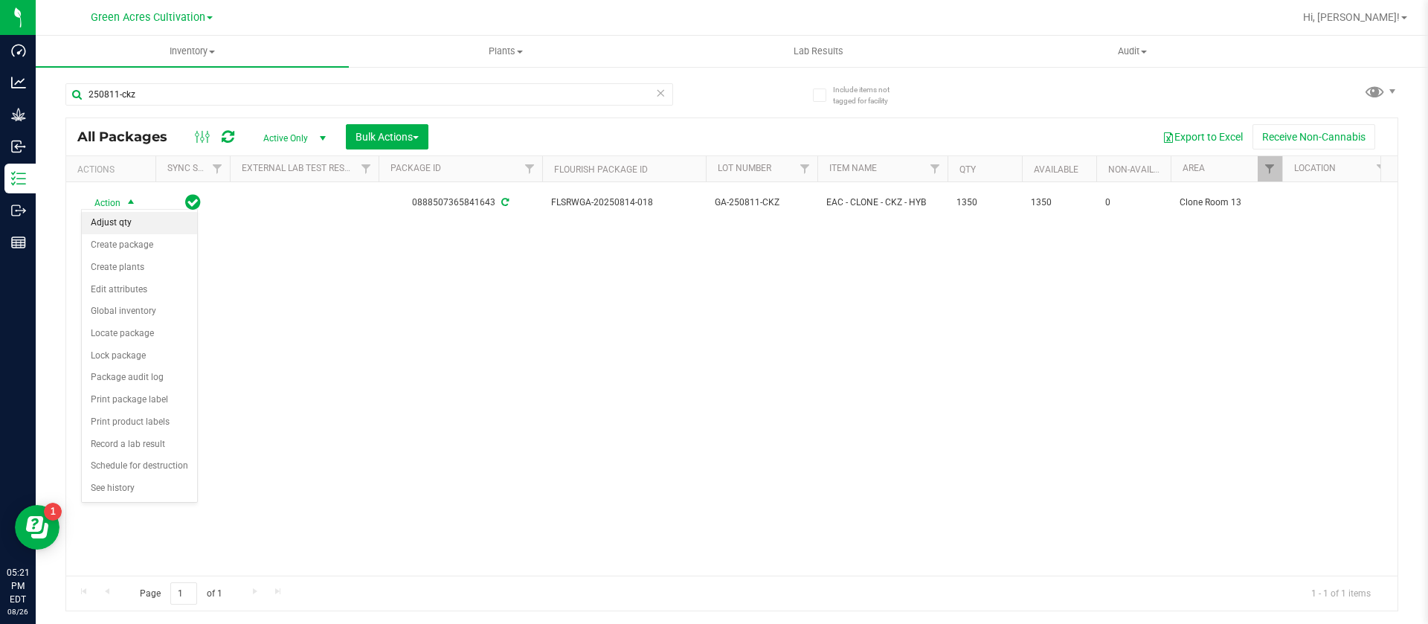
click at [137, 225] on li "Adjust qty" at bounding box center [139, 223] width 115 height 22
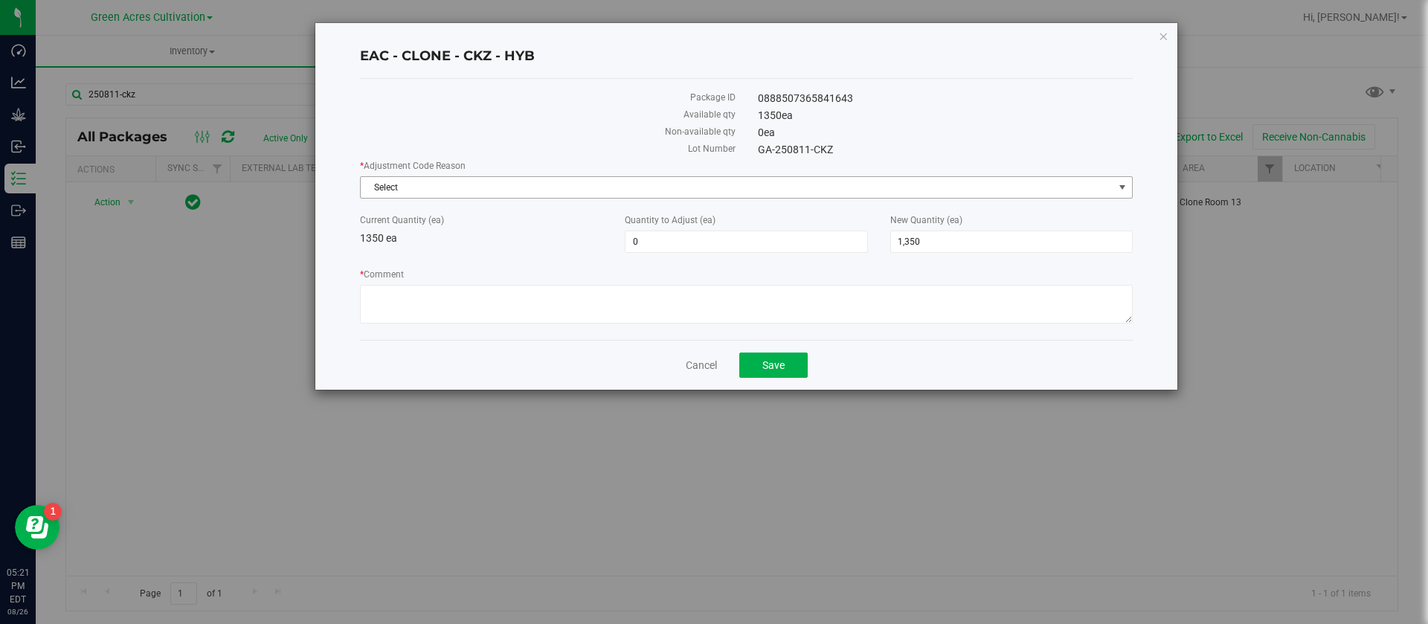
click at [514, 187] on span "Select" at bounding box center [737, 187] width 753 height 21
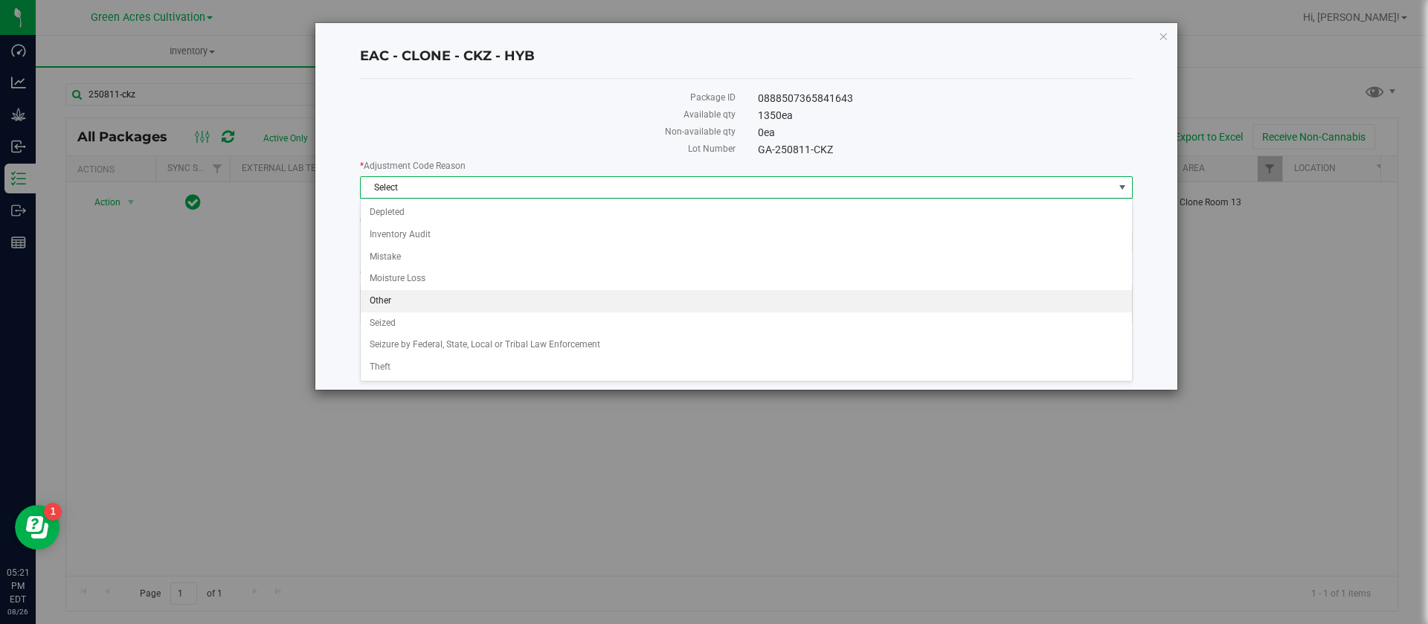
click at [387, 298] on li "Other" at bounding box center [747, 301] width 772 height 22
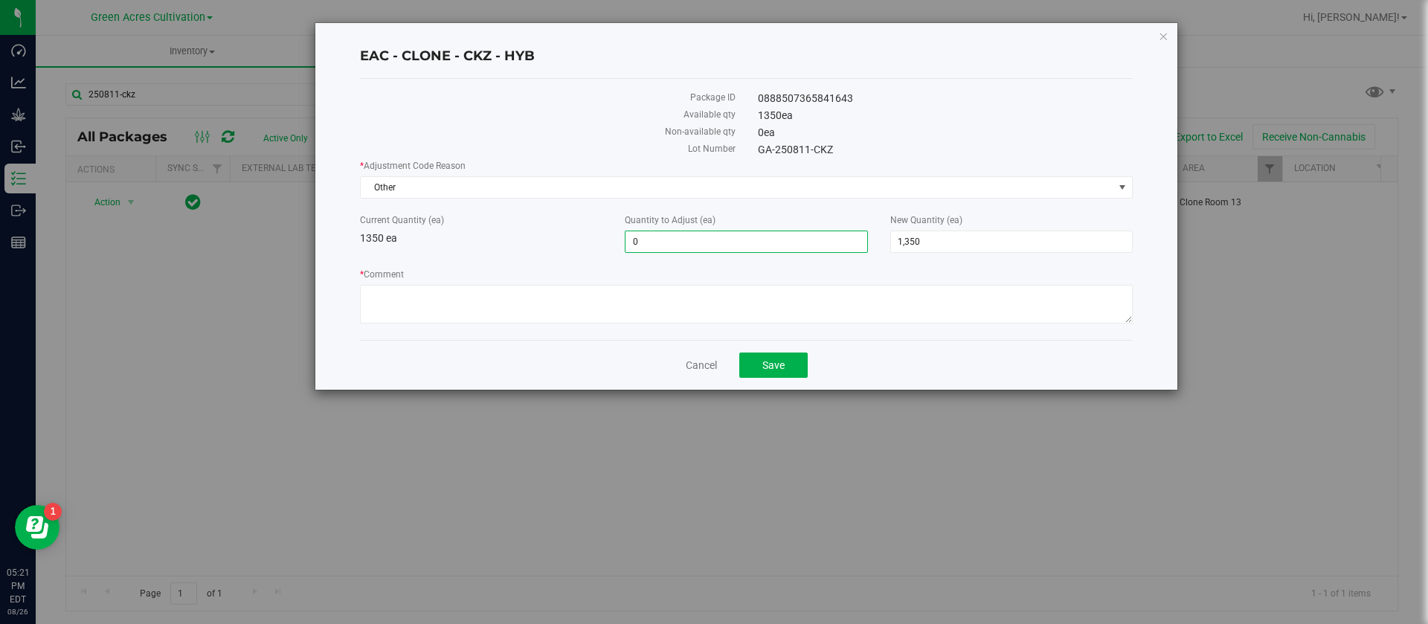
click at [672, 234] on span "0 0" at bounding box center [746, 242] width 243 height 22
type input "-175"
type input "1,175"
click at [543, 304] on textarea "* Comment" at bounding box center [746, 304] width 773 height 39
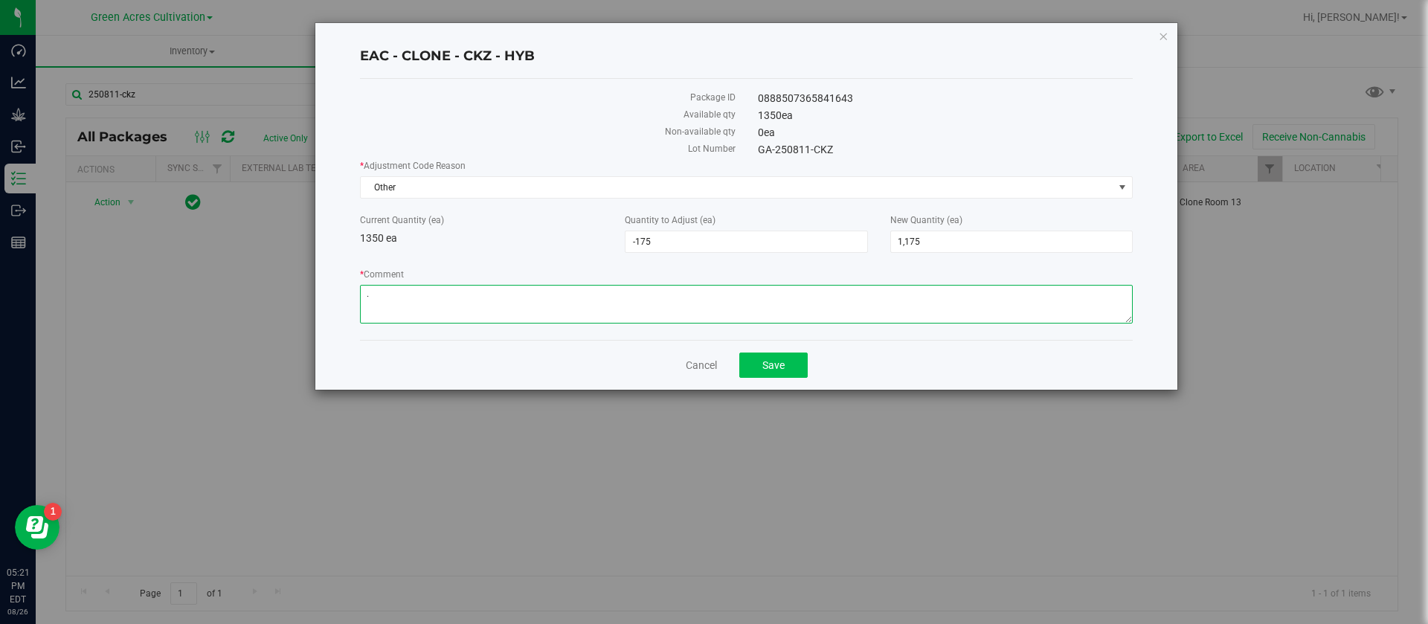
type textarea "."
click at [784, 356] on button "Save" at bounding box center [774, 365] width 68 height 25
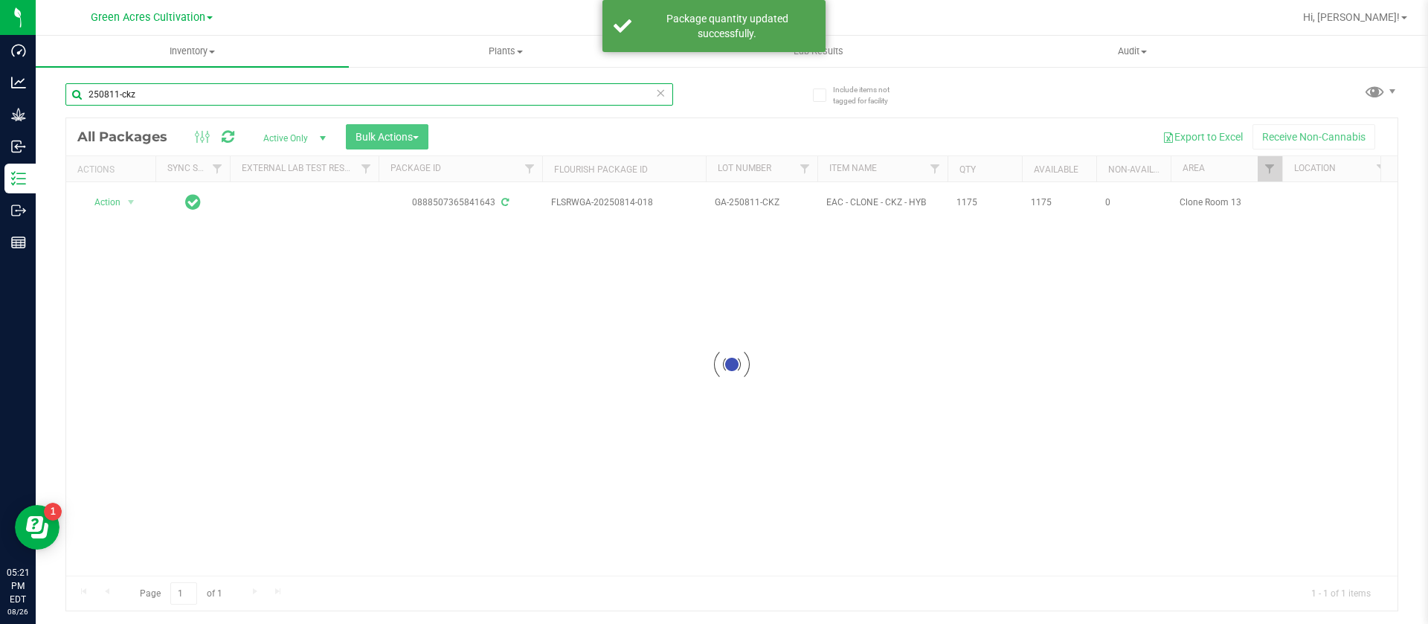
click at [167, 92] on input "250811-ckz" at bounding box center [369, 94] width 608 height 22
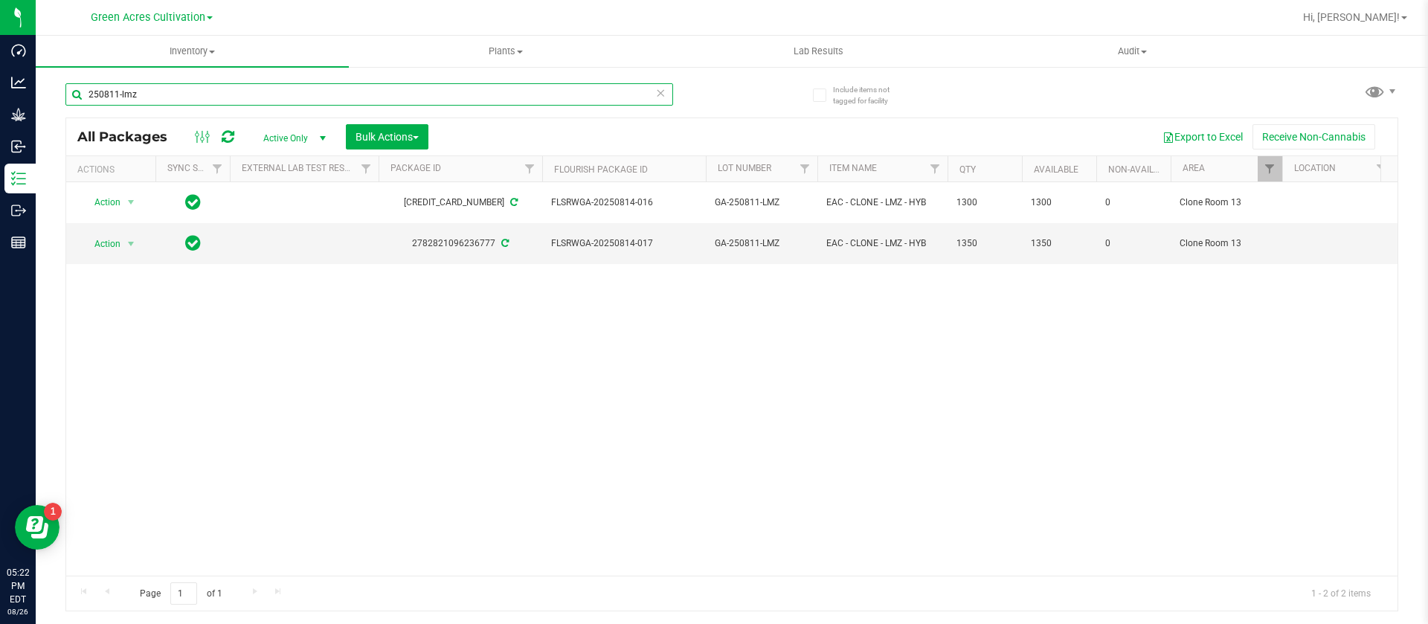
type input "250811-lmz"
click at [115, 234] on span "Action" at bounding box center [101, 244] width 40 height 21
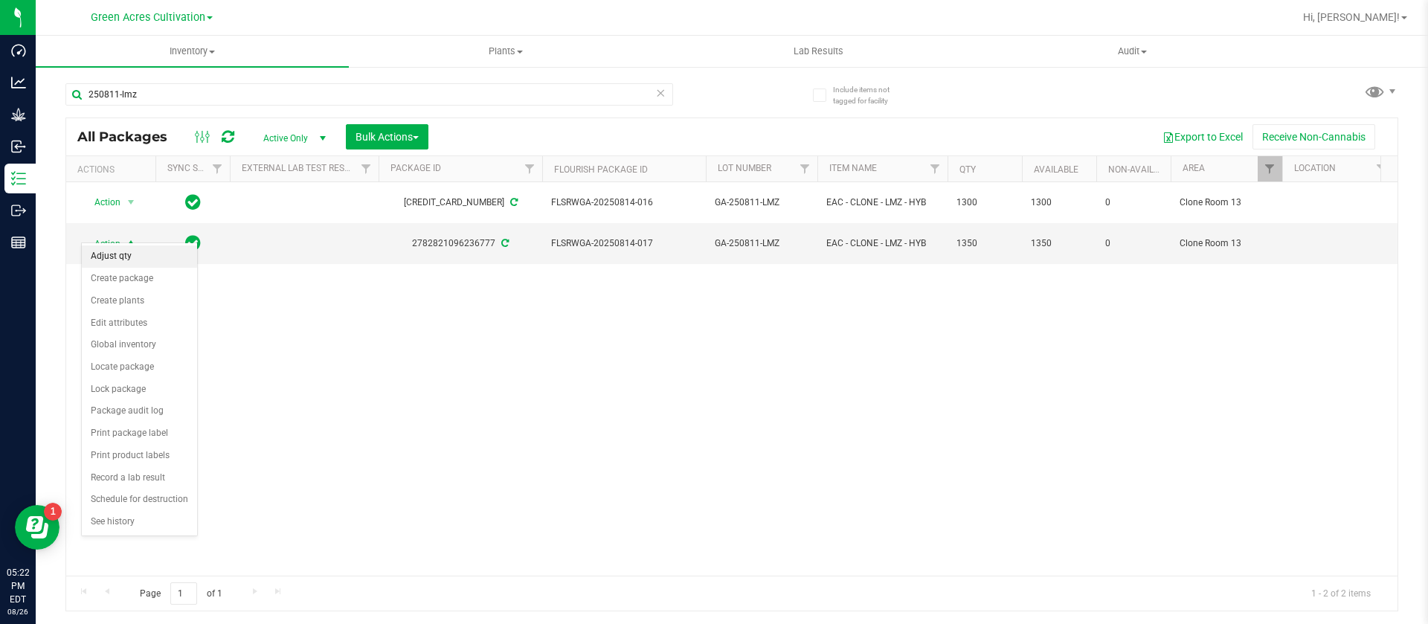
click at [140, 250] on li "Adjust qty" at bounding box center [139, 257] width 115 height 22
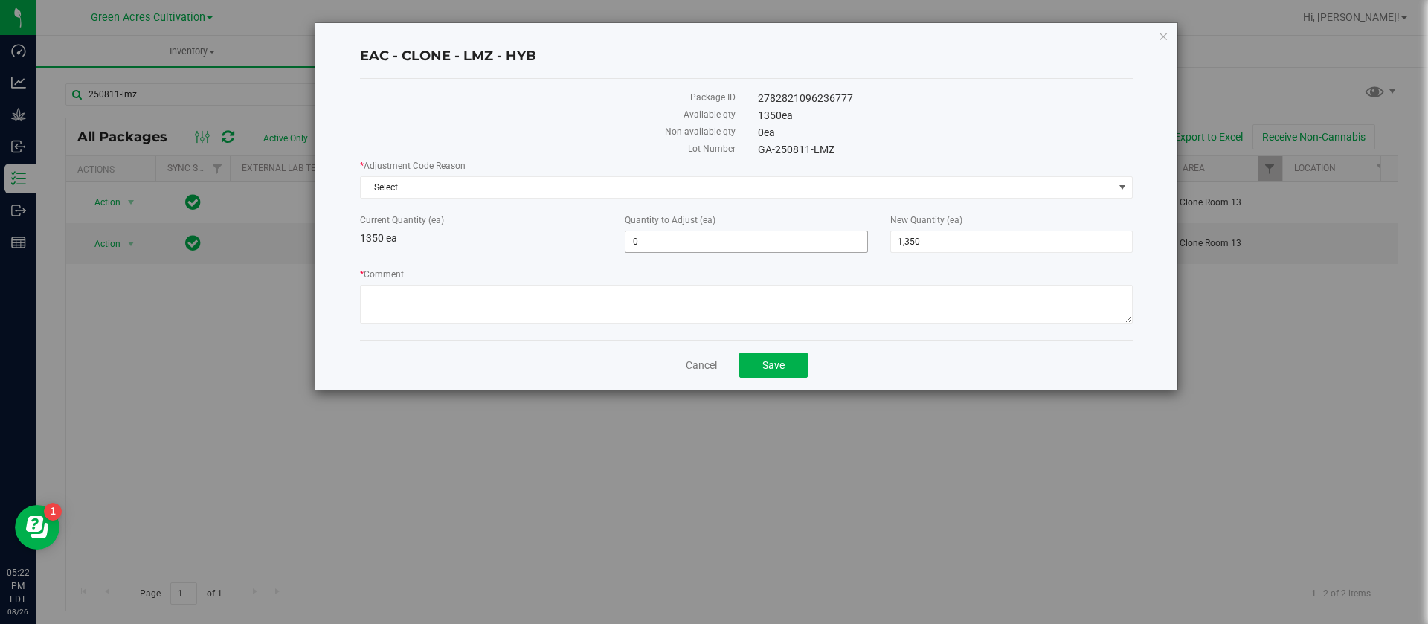
click at [681, 243] on span "0 0" at bounding box center [746, 242] width 243 height 22
type input "-294"
type input "1,056"
click at [414, 178] on span "Select" at bounding box center [737, 187] width 753 height 21
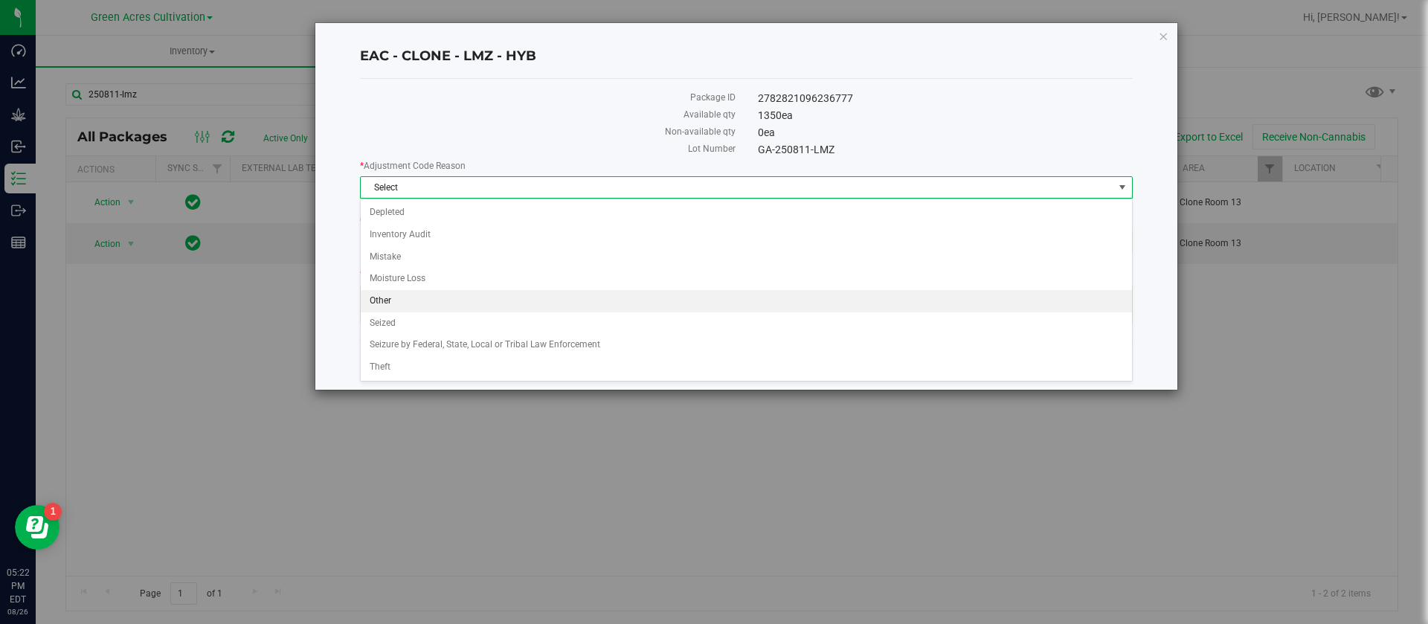
click at [390, 295] on li "Other" at bounding box center [747, 301] width 772 height 22
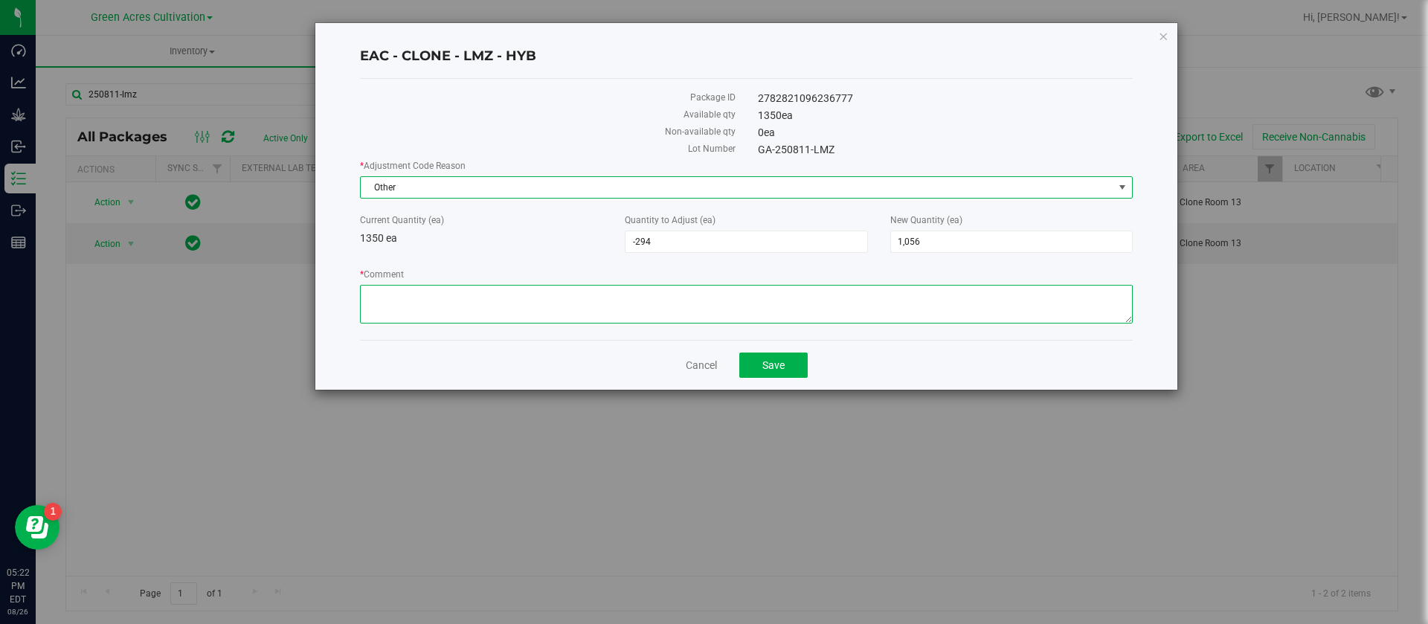
click at [434, 295] on textarea "* Comment" at bounding box center [746, 304] width 773 height 39
type textarea "other"
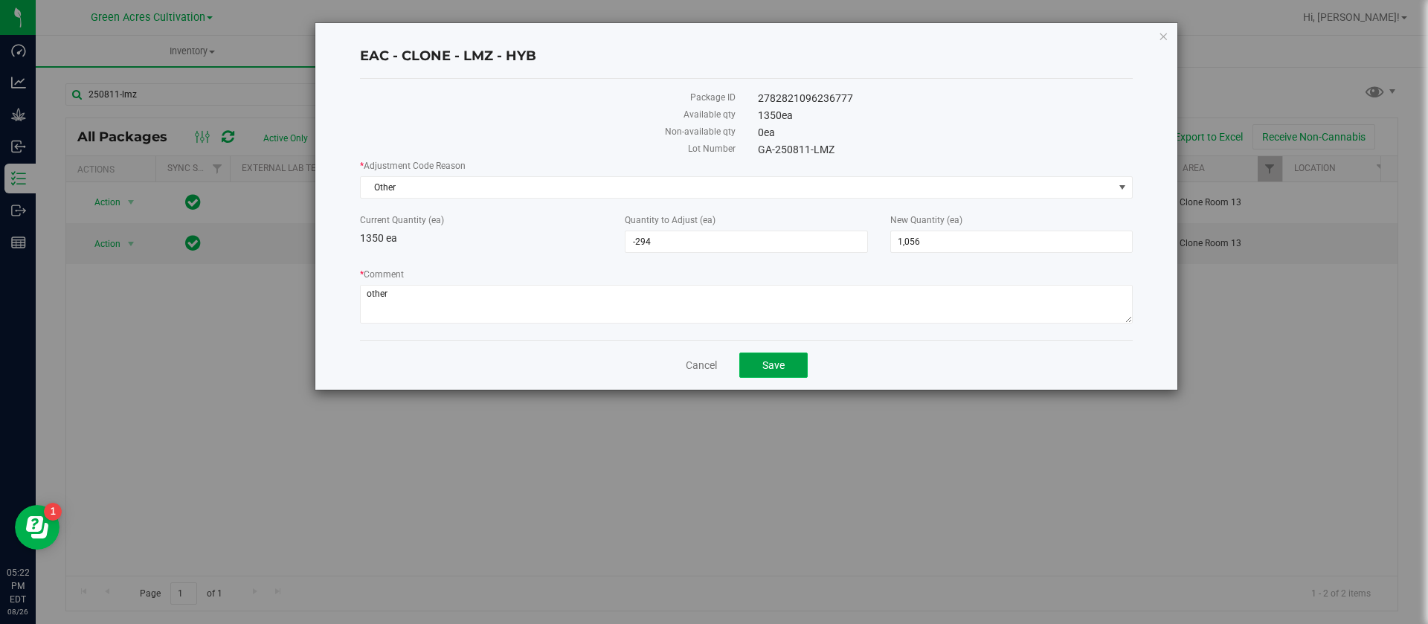
click at [792, 365] on button "Save" at bounding box center [774, 365] width 68 height 25
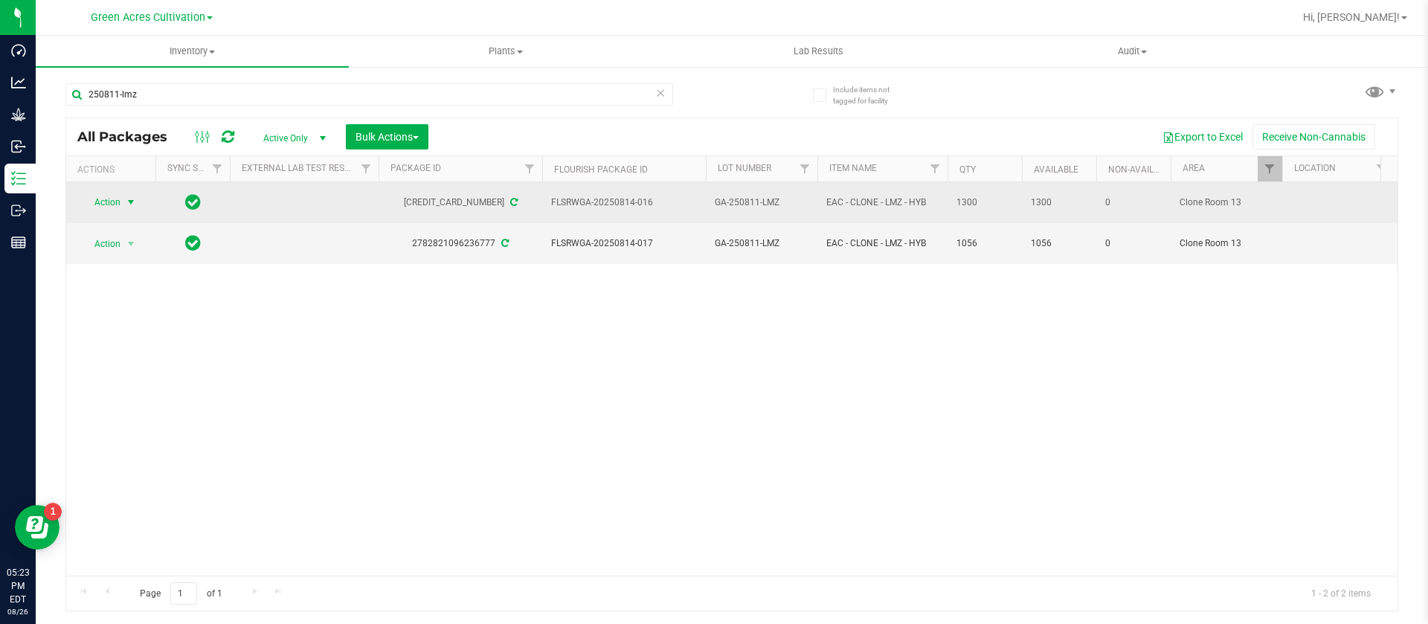
click at [120, 199] on span "Action" at bounding box center [101, 202] width 40 height 21
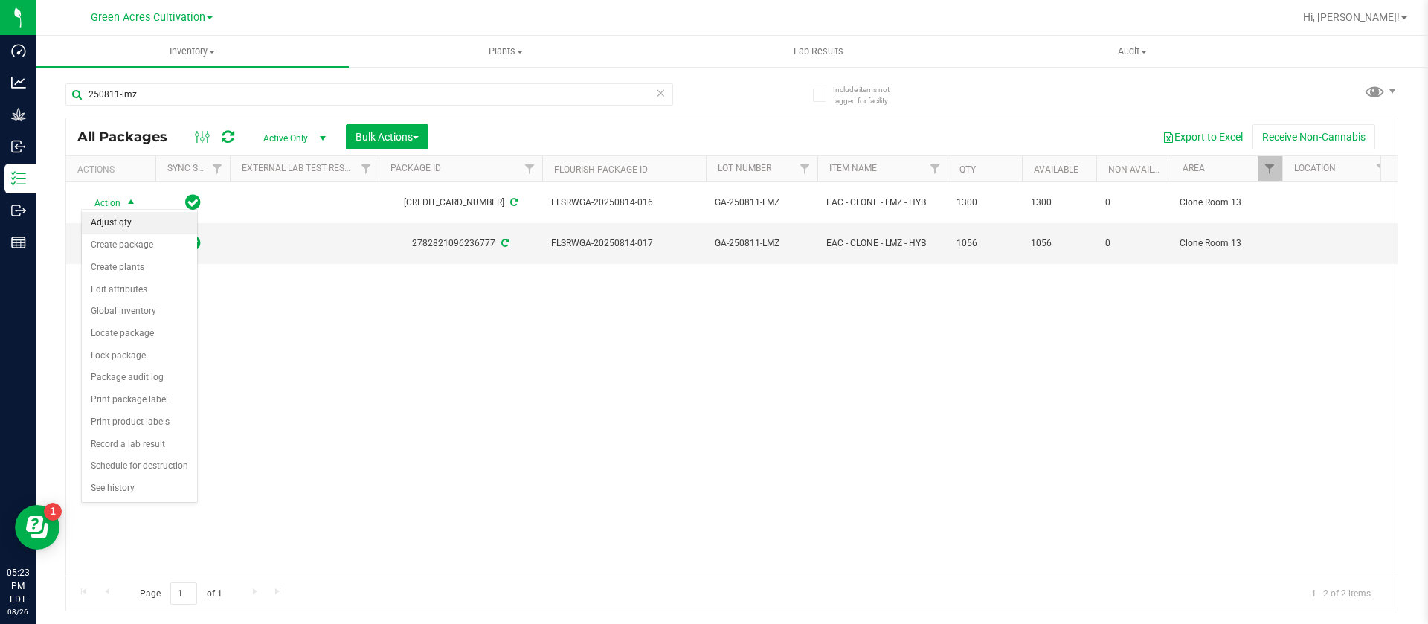
click at [138, 223] on li "Adjust qty" at bounding box center [139, 223] width 115 height 22
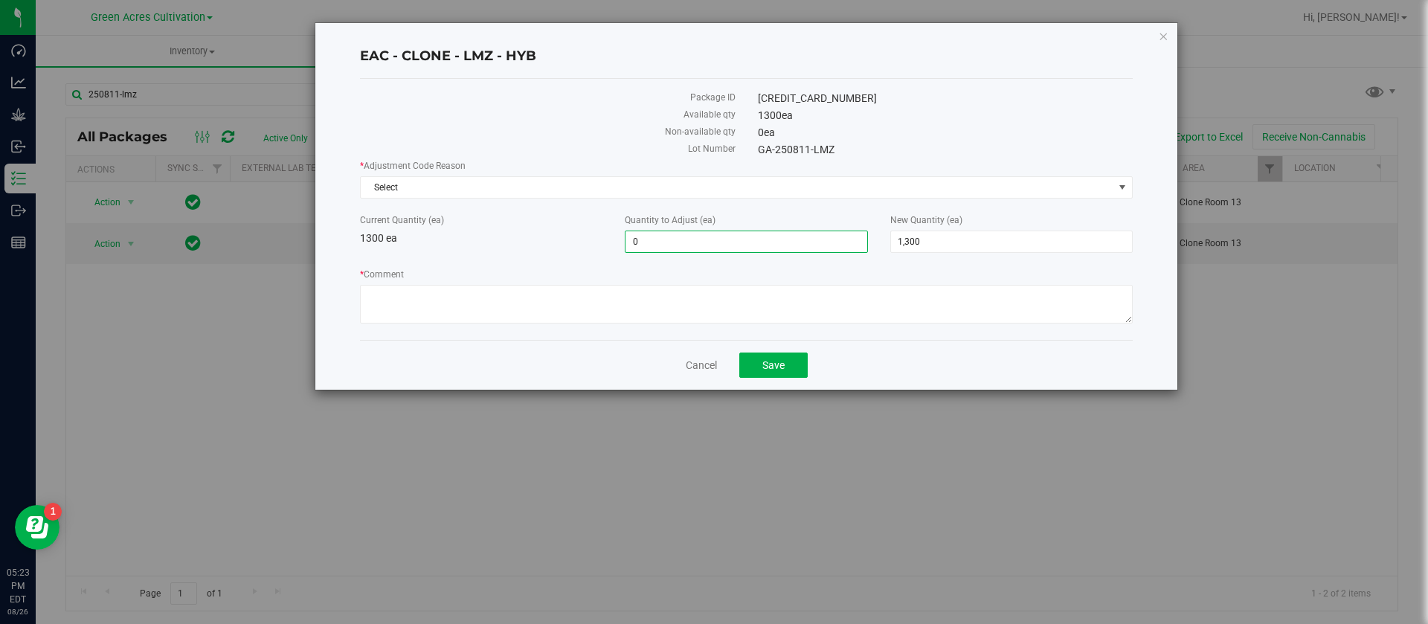
click at [713, 240] on span "0 0" at bounding box center [746, 242] width 243 height 22
type input "-271"
type input "1,029"
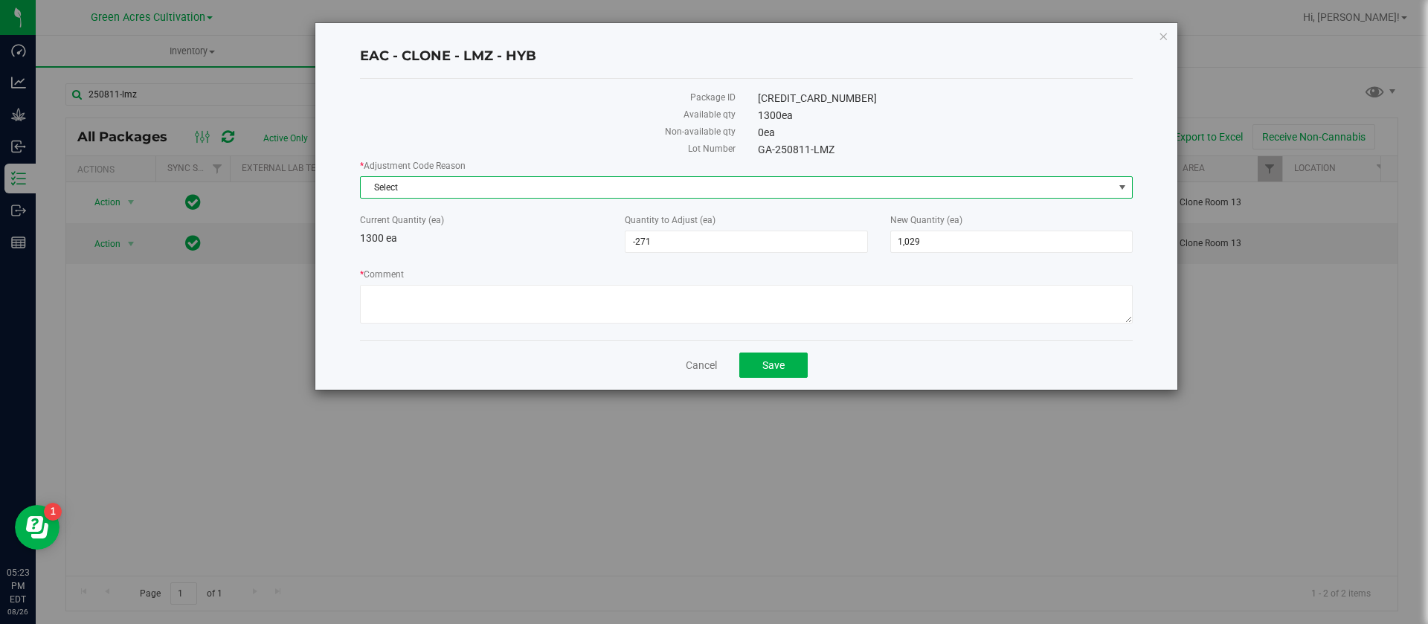
click at [478, 197] on span "Select" at bounding box center [737, 187] width 753 height 21
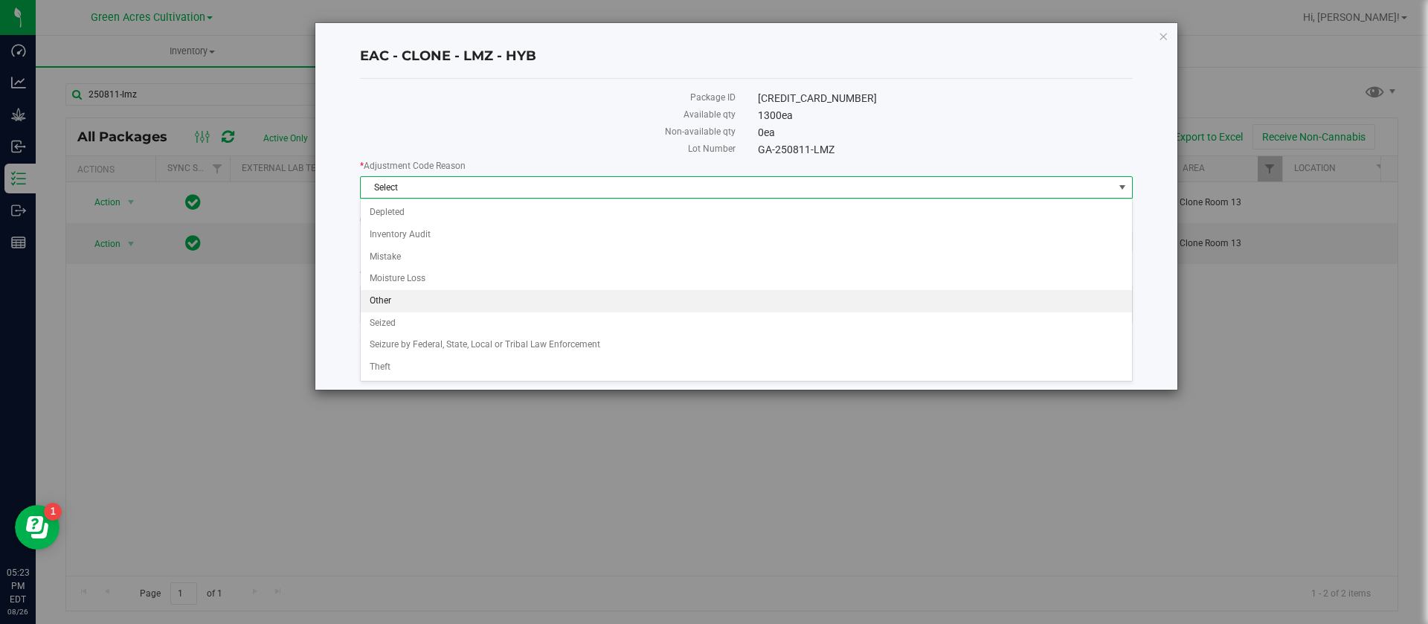
click at [390, 298] on li "Other" at bounding box center [747, 301] width 772 height 22
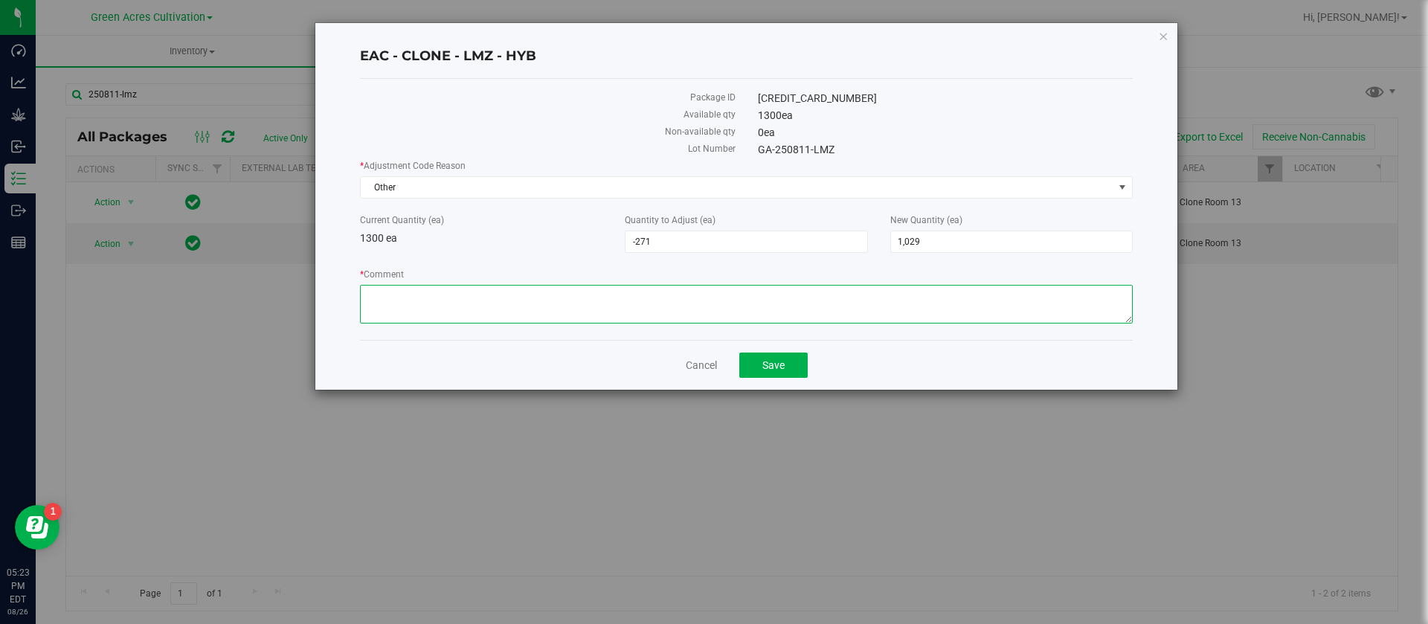
click at [390, 298] on textarea "* Comment" at bounding box center [746, 304] width 773 height 39
type textarea "."
click at [795, 362] on button "Save" at bounding box center [774, 365] width 68 height 25
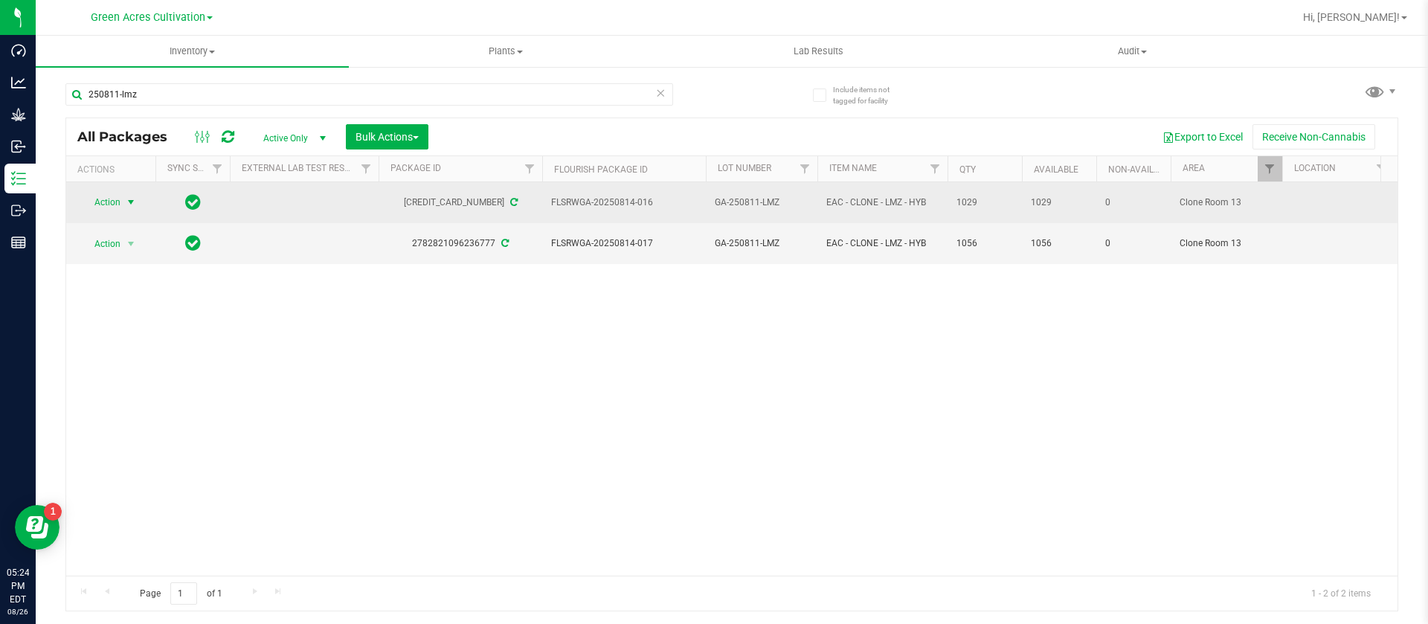
click at [114, 199] on span "Action" at bounding box center [101, 202] width 40 height 21
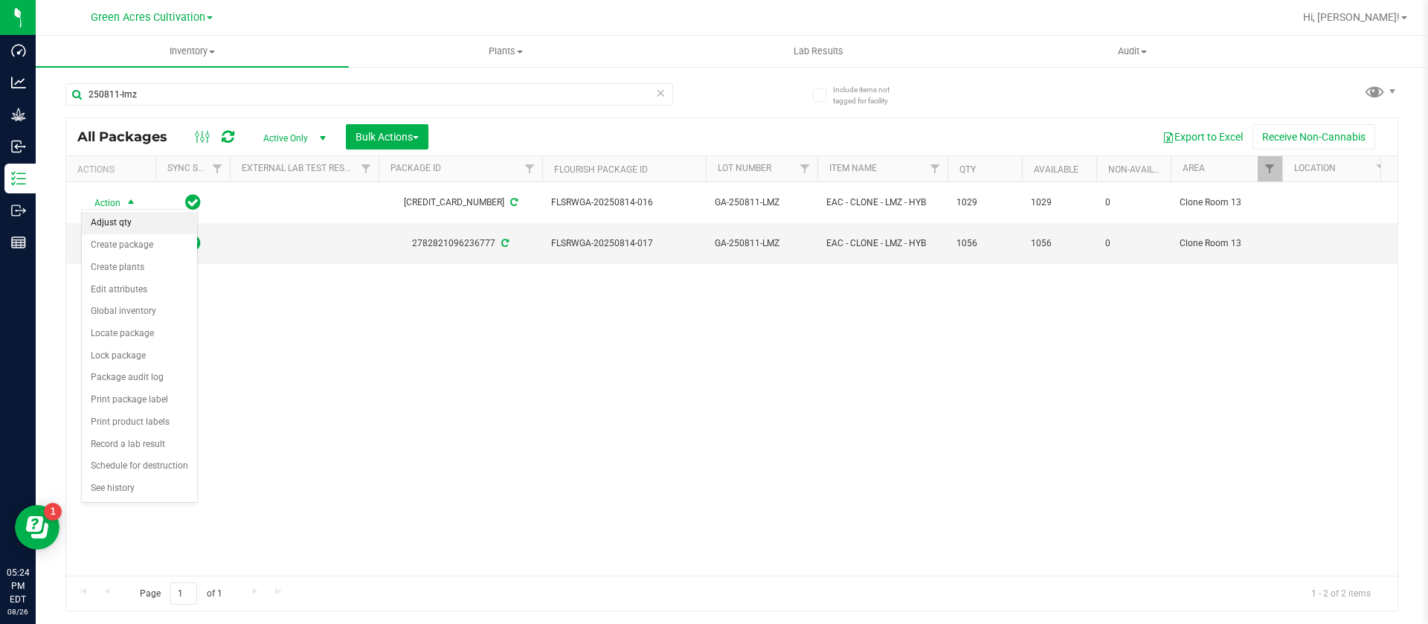
click at [144, 224] on li "Adjust qty" at bounding box center [139, 223] width 115 height 22
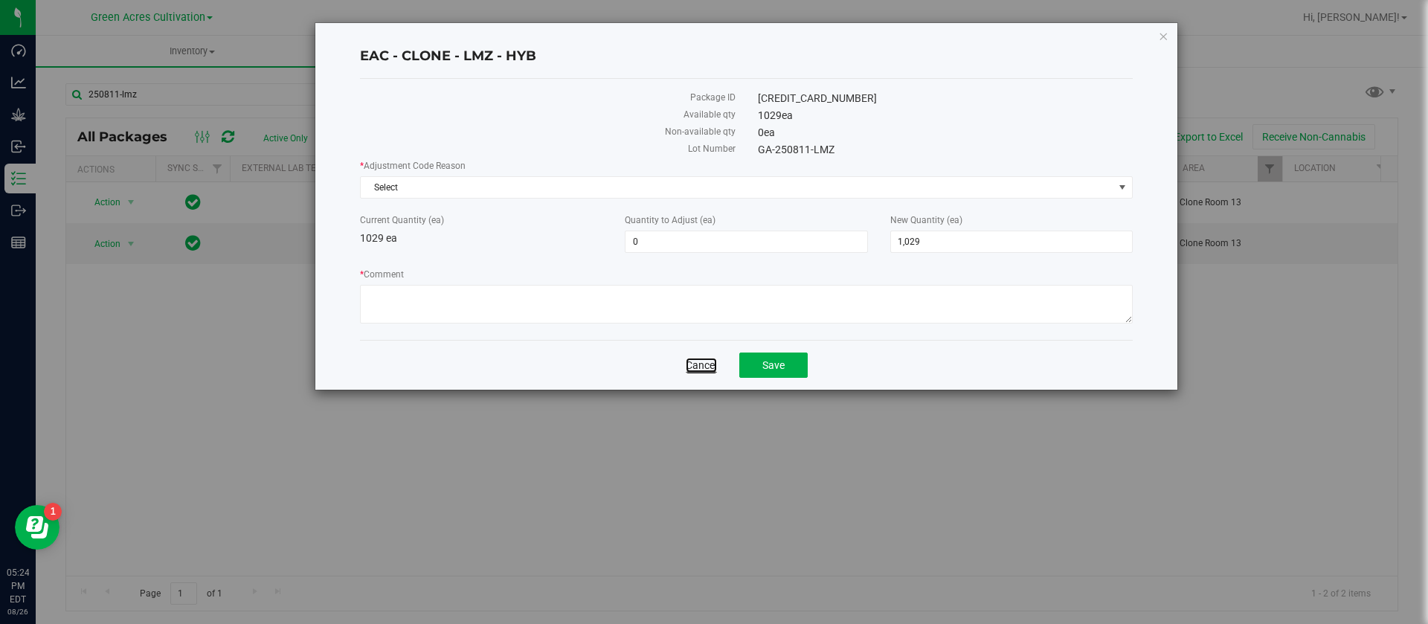
click at [704, 365] on link "Cancel" at bounding box center [701, 365] width 31 height 15
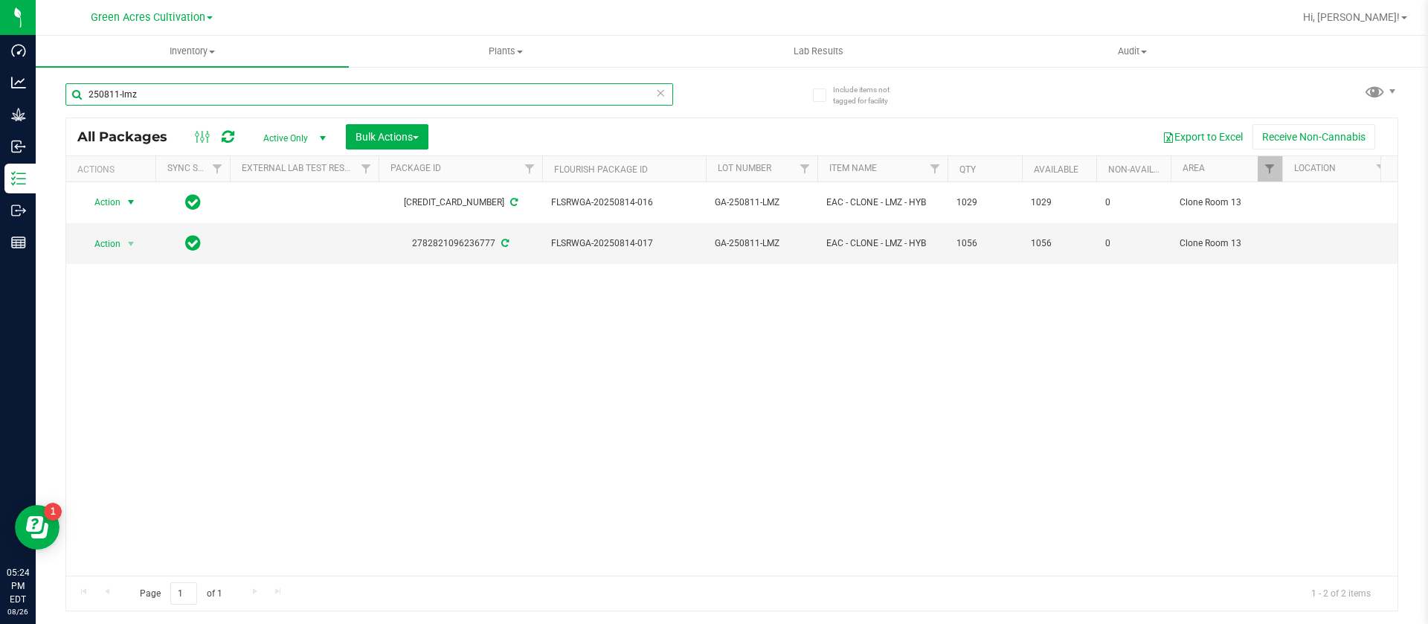
click at [208, 99] on input "250811-lmz" at bounding box center [369, 94] width 608 height 22
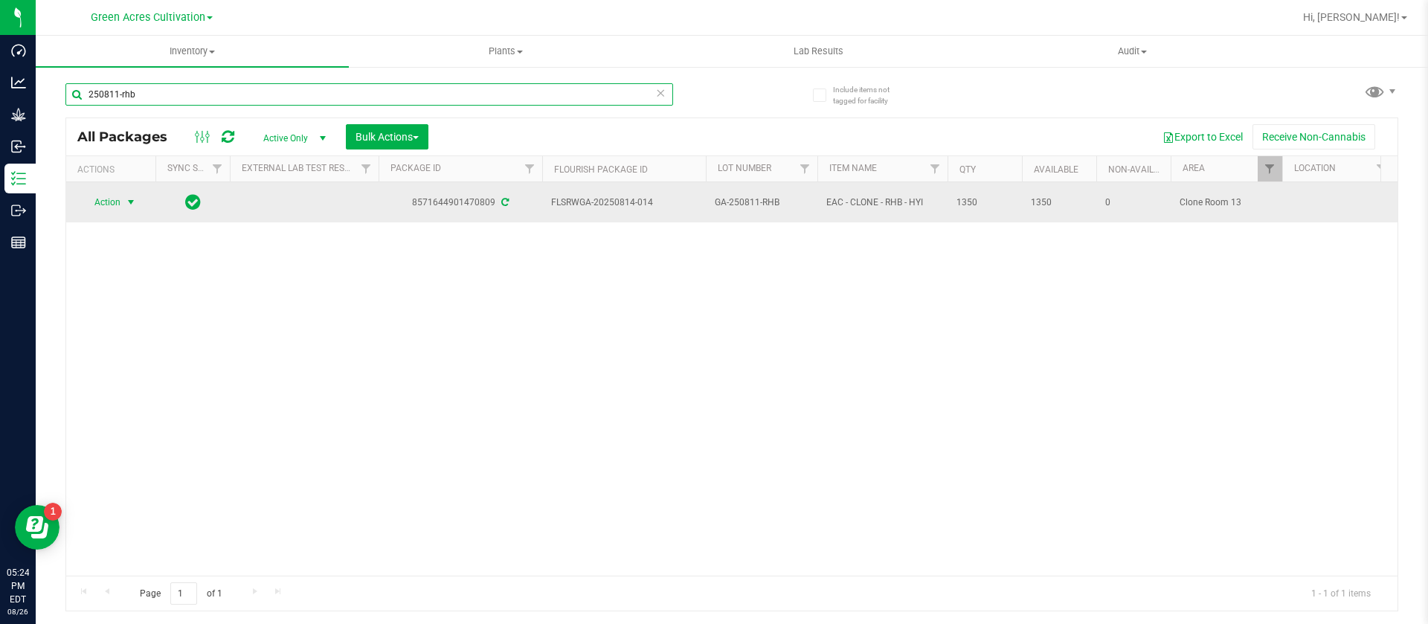
type input "250811-rhb"
click at [132, 196] on span "select" at bounding box center [131, 202] width 12 height 12
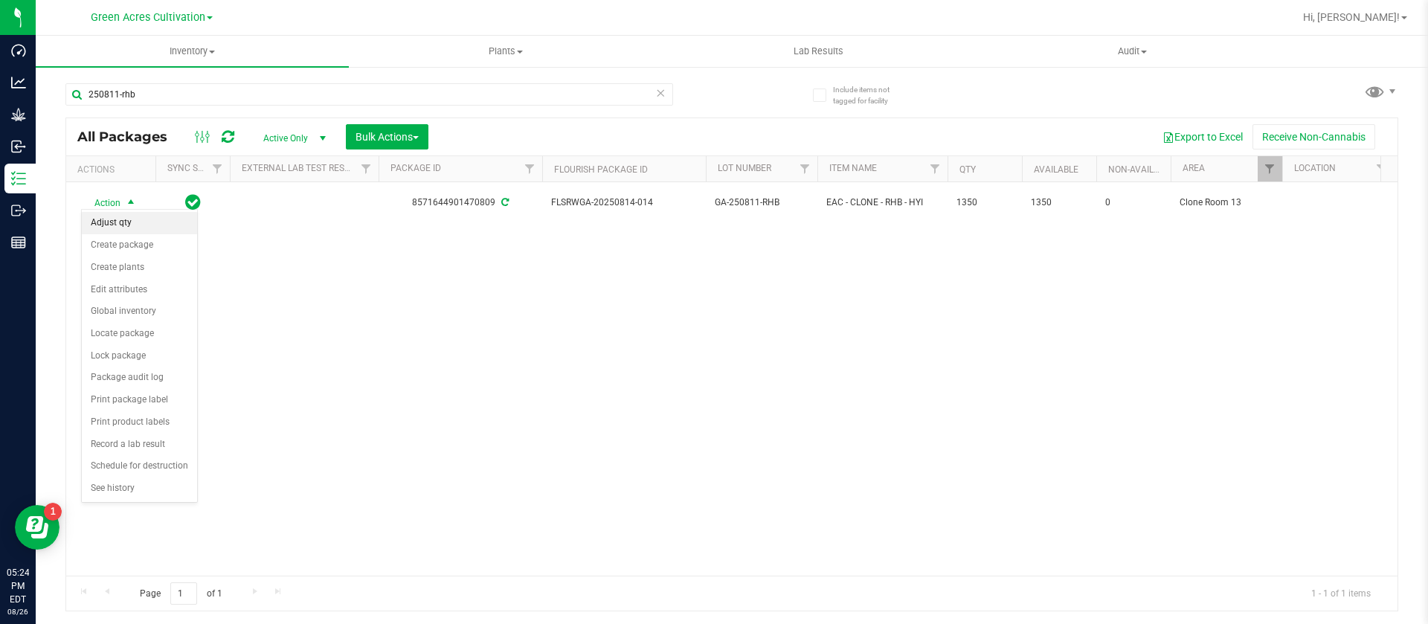
click at [146, 223] on li "Adjust qty" at bounding box center [139, 223] width 115 height 22
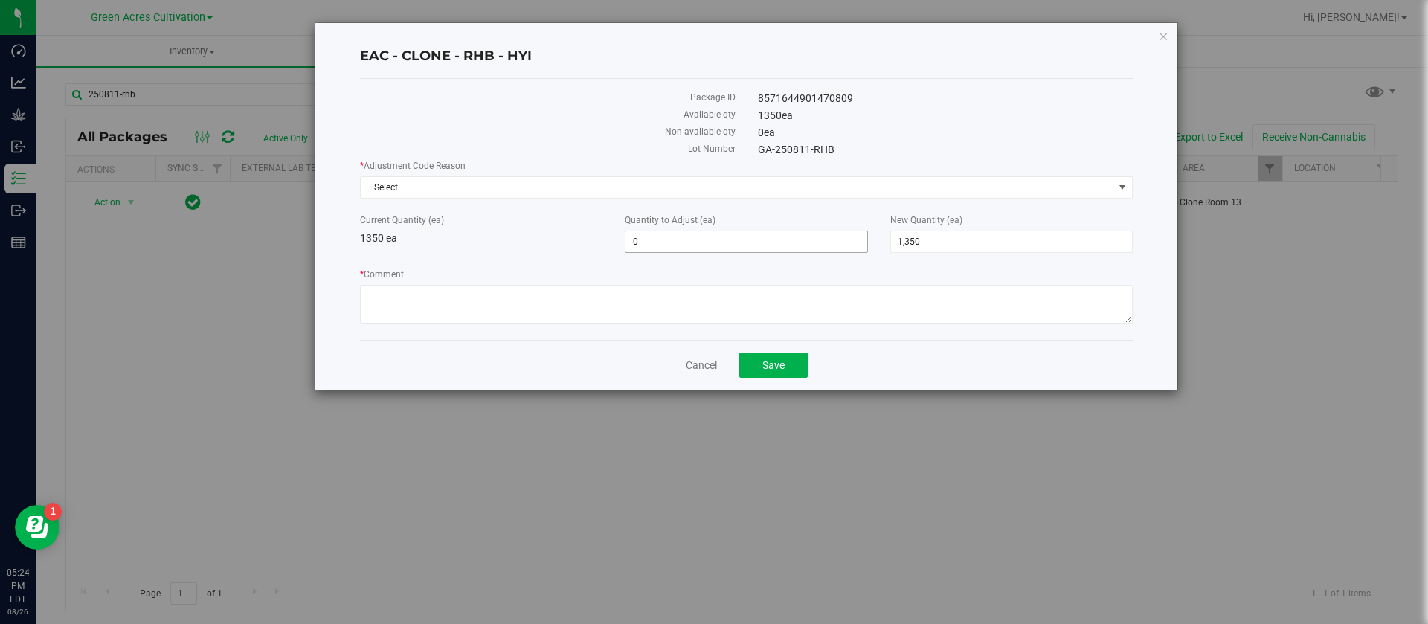
click at [681, 248] on span "0 0" at bounding box center [746, 242] width 243 height 22
type input "-153"
type input "1,197"
click at [471, 193] on span "Select" at bounding box center [737, 187] width 753 height 21
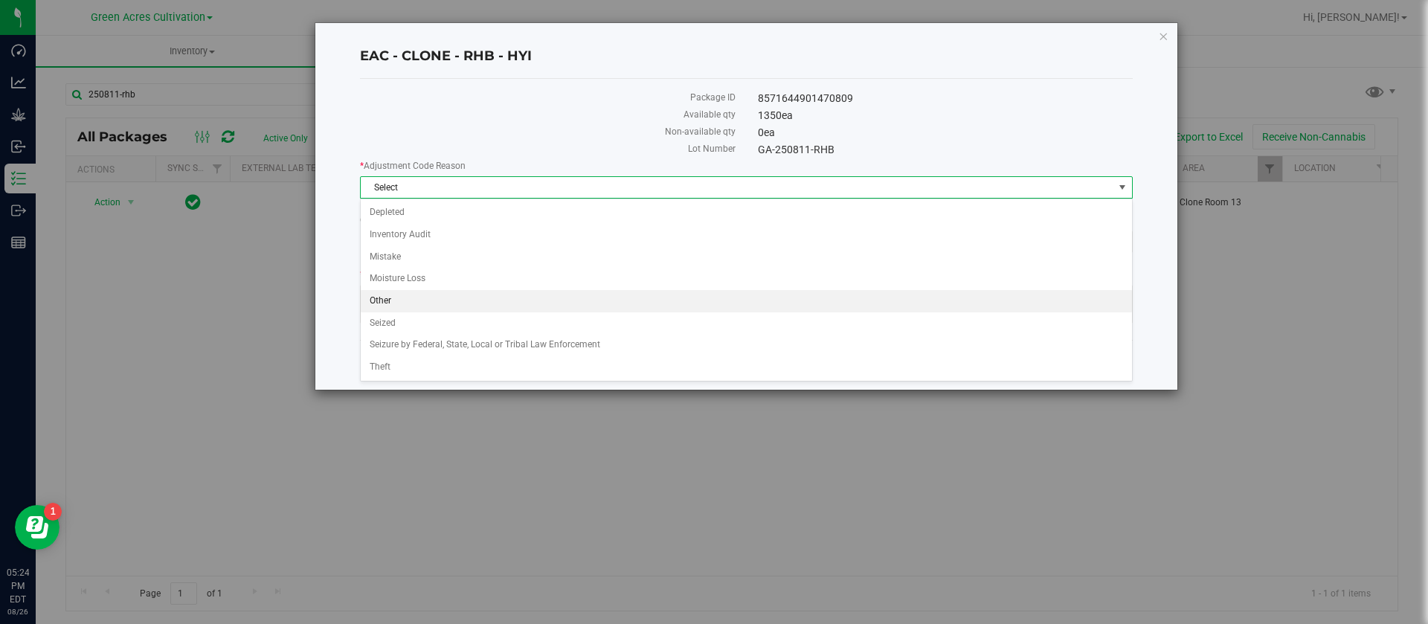
click at [411, 296] on li "Other" at bounding box center [747, 301] width 772 height 22
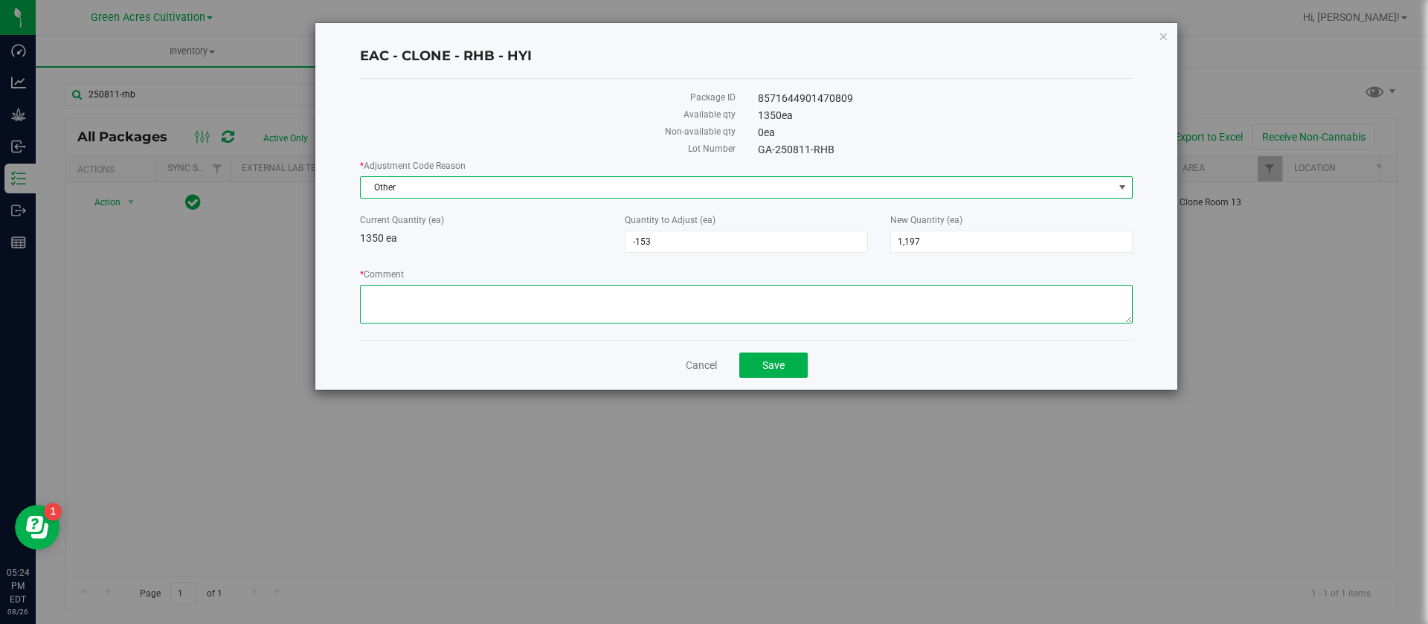
click at [411, 296] on textarea "* Comment" at bounding box center [746, 304] width 773 height 39
type textarea "."
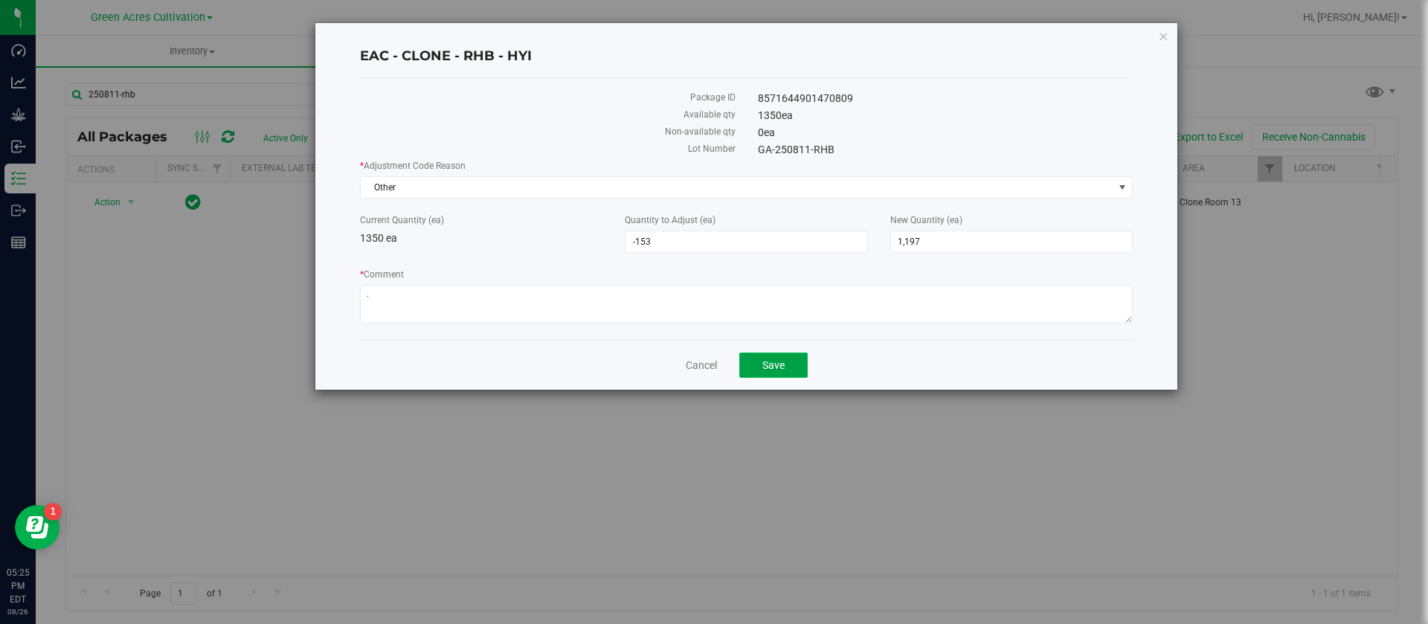
click at [788, 360] on button "Save" at bounding box center [774, 365] width 68 height 25
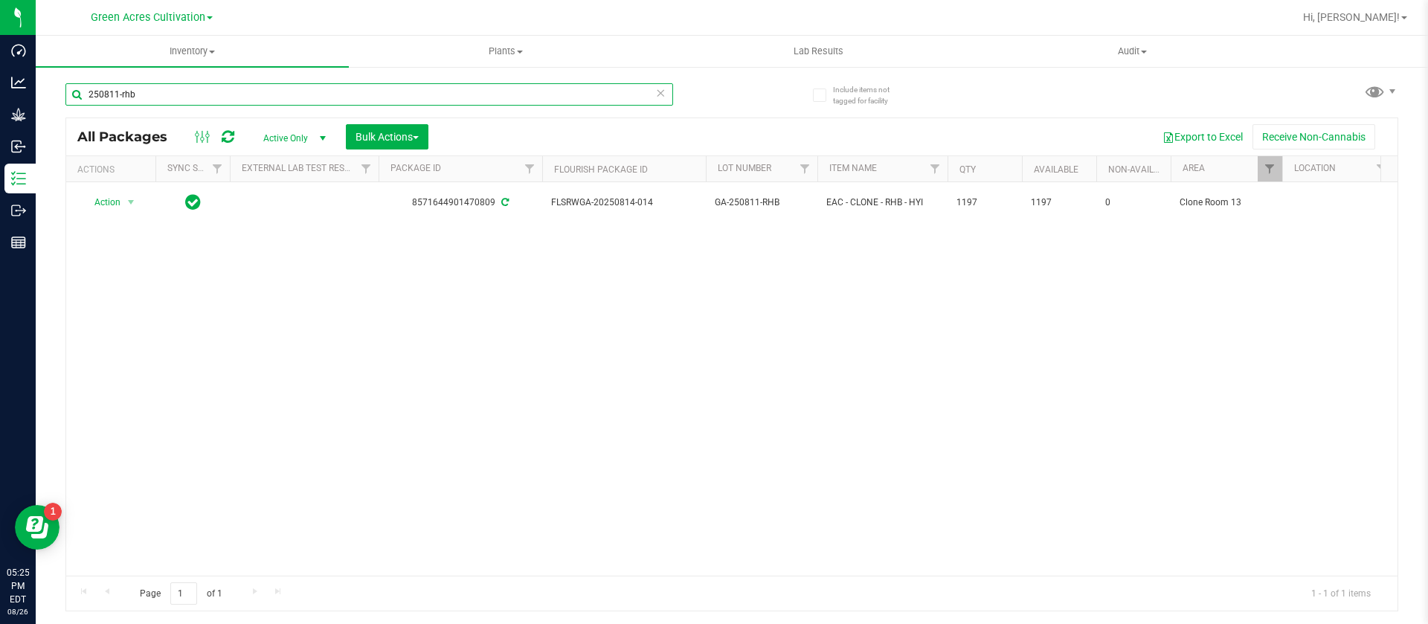
click at [252, 102] on input "250811-rhb" at bounding box center [369, 94] width 608 height 22
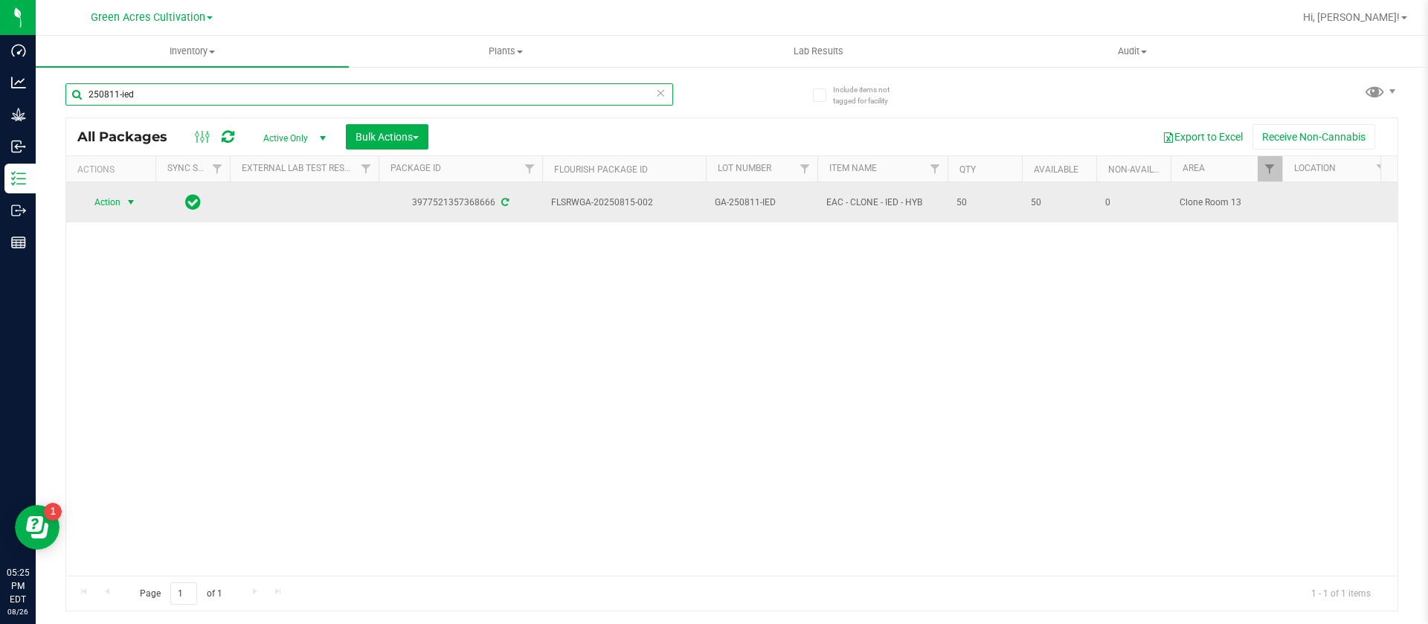
type input "250811-ied"
click at [109, 192] on span "Action" at bounding box center [101, 202] width 40 height 21
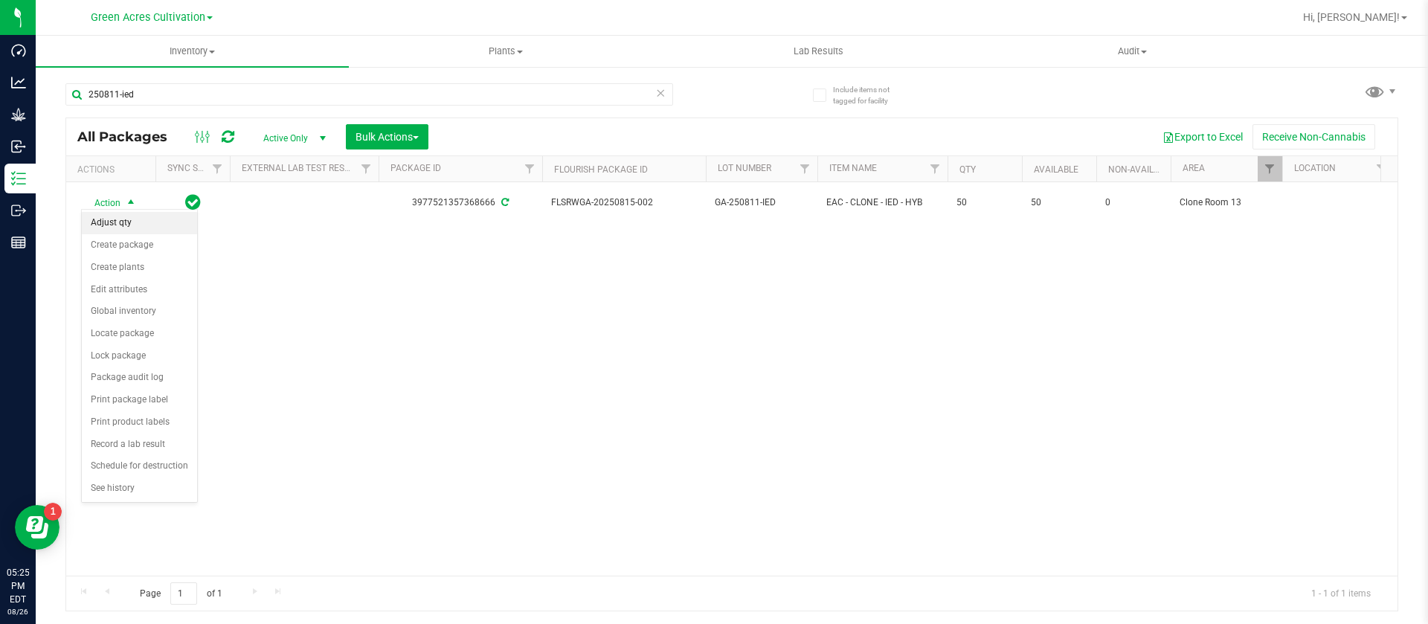
click at [136, 226] on li "Adjust qty" at bounding box center [139, 223] width 115 height 22
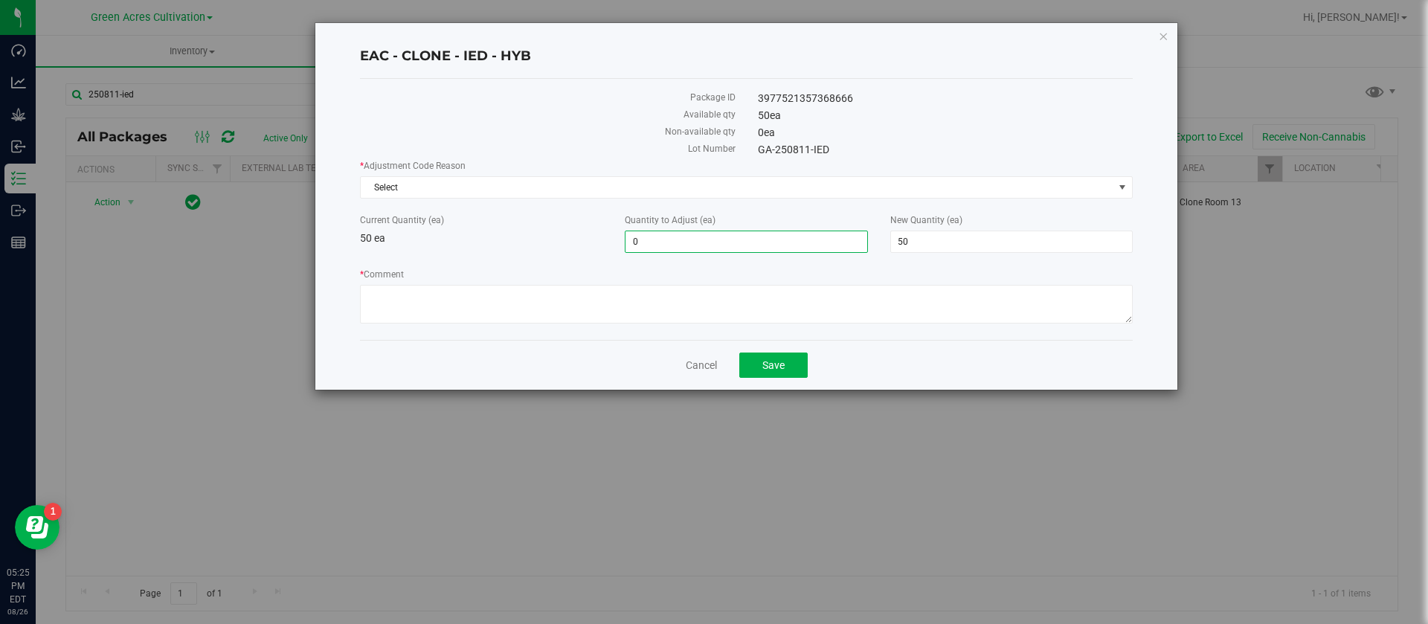
click at [654, 251] on span "0 0" at bounding box center [746, 242] width 243 height 22
type input "-2"
type input "48"
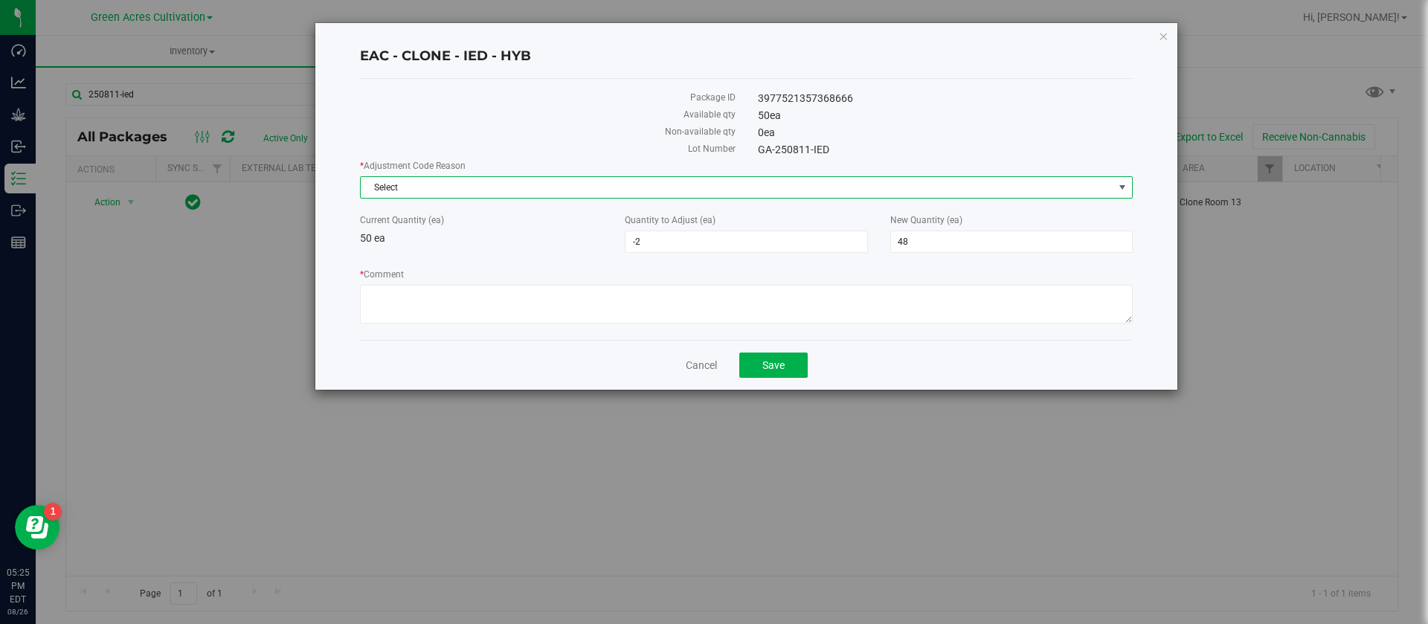
click at [490, 195] on span "Select" at bounding box center [737, 187] width 753 height 21
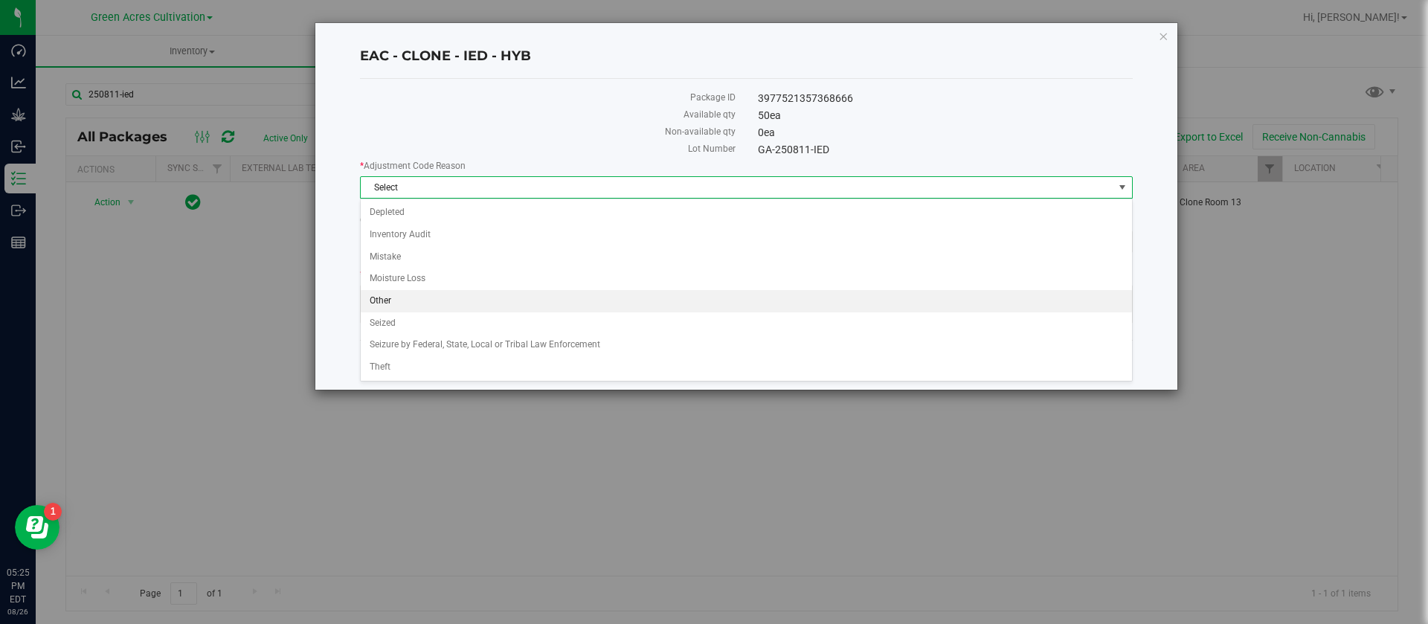
click at [397, 292] on li "Other" at bounding box center [747, 301] width 772 height 22
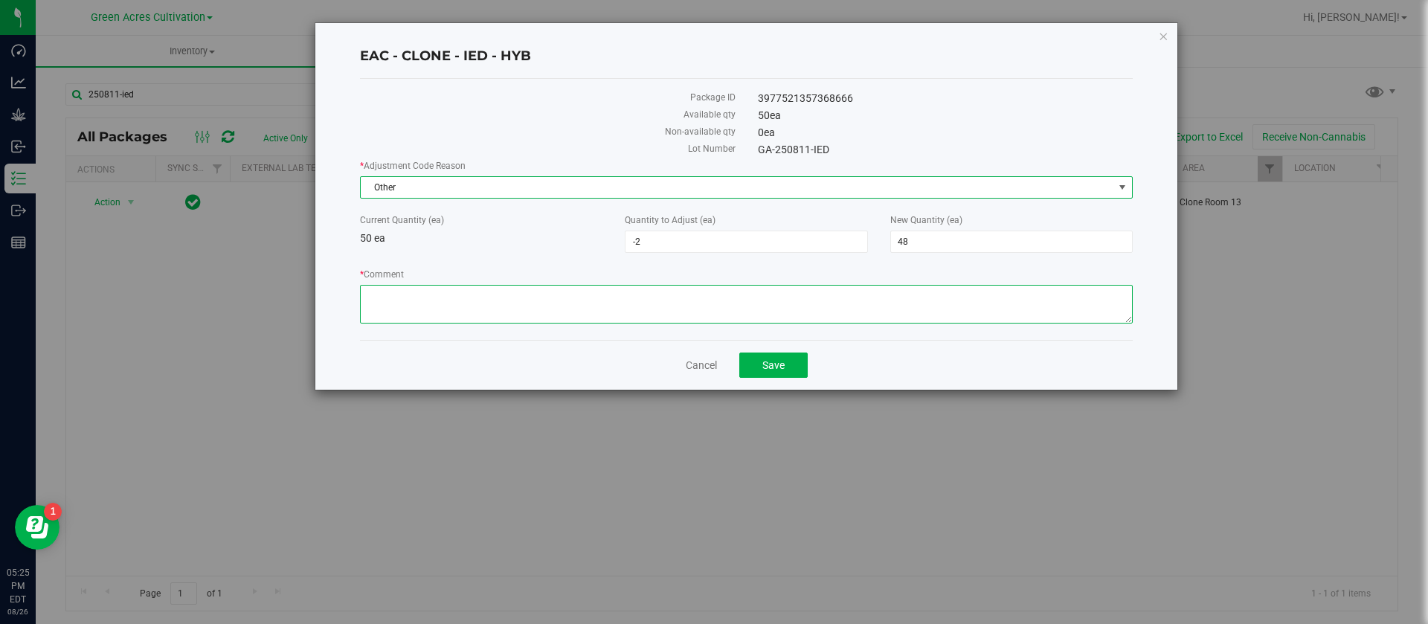
click at [397, 292] on textarea "* Comment" at bounding box center [746, 304] width 773 height 39
type textarea "."
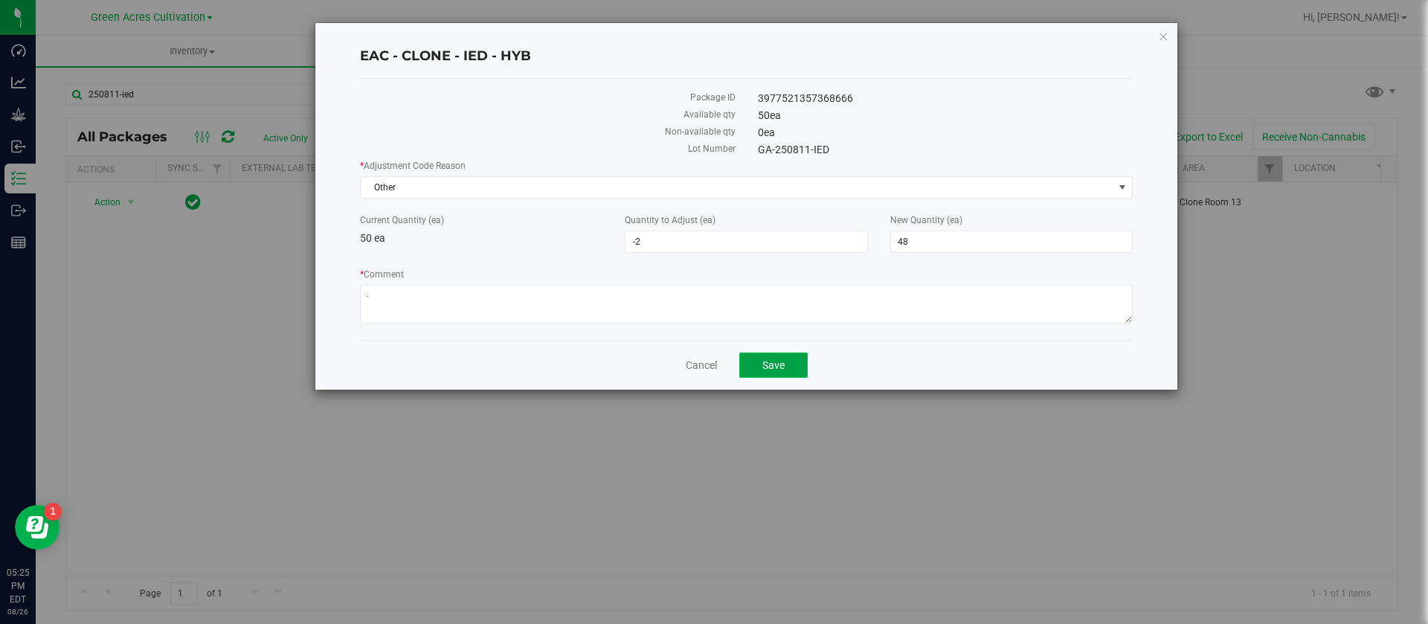
click at [783, 359] on span "Save" at bounding box center [774, 365] width 22 height 12
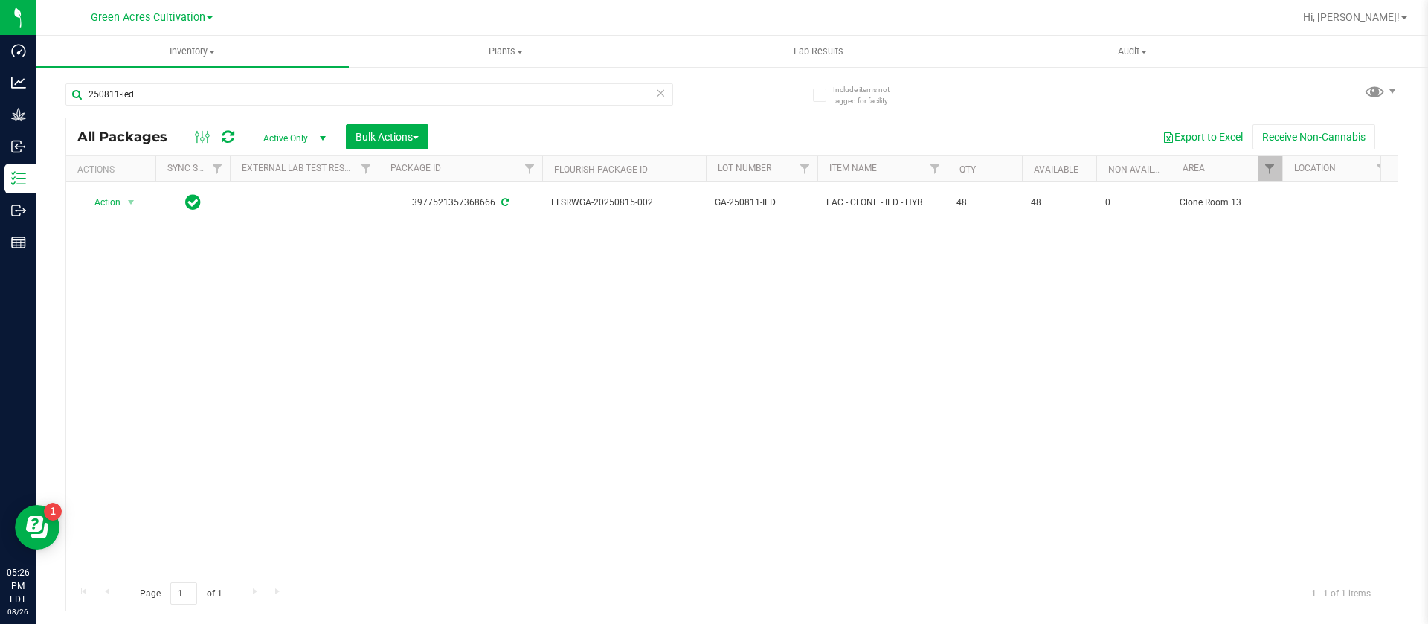
click at [202, 78] on div "250811-ied" at bounding box center [398, 94] width 667 height 48
click at [148, 89] on input "250811-ied" at bounding box center [369, 94] width 608 height 22
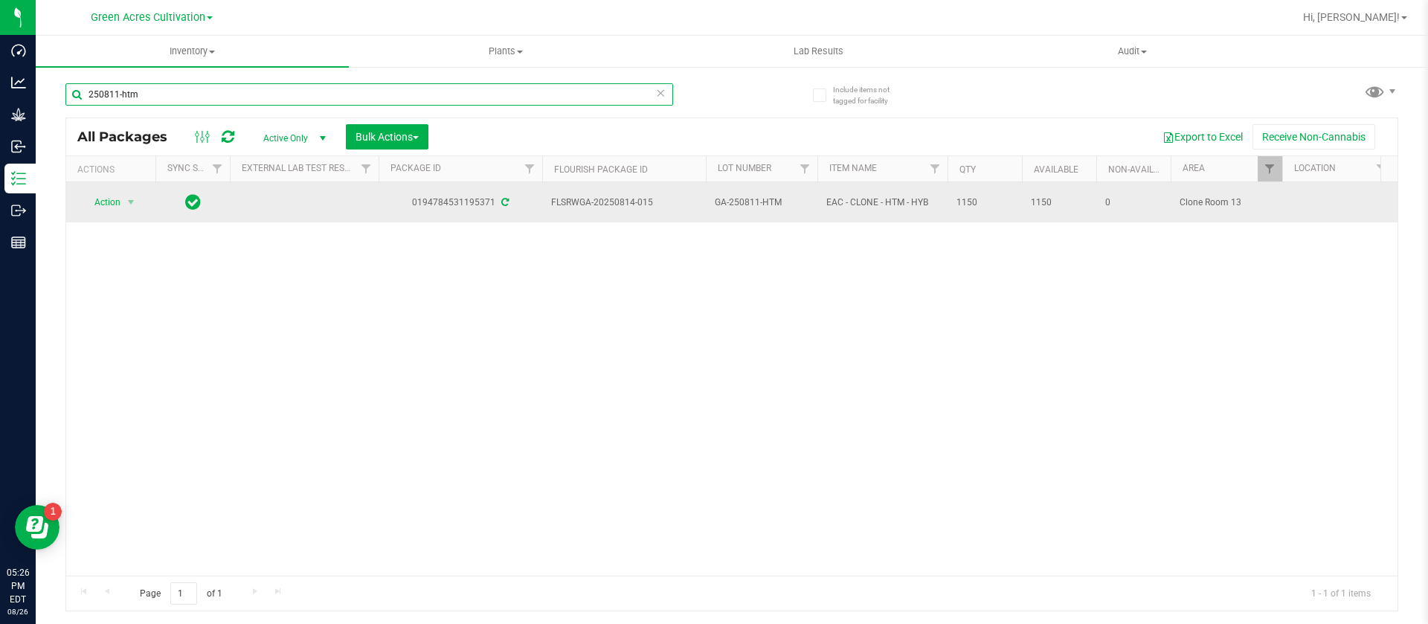
type input "250811-htm"
click at [119, 196] on span "Action" at bounding box center [101, 202] width 40 height 21
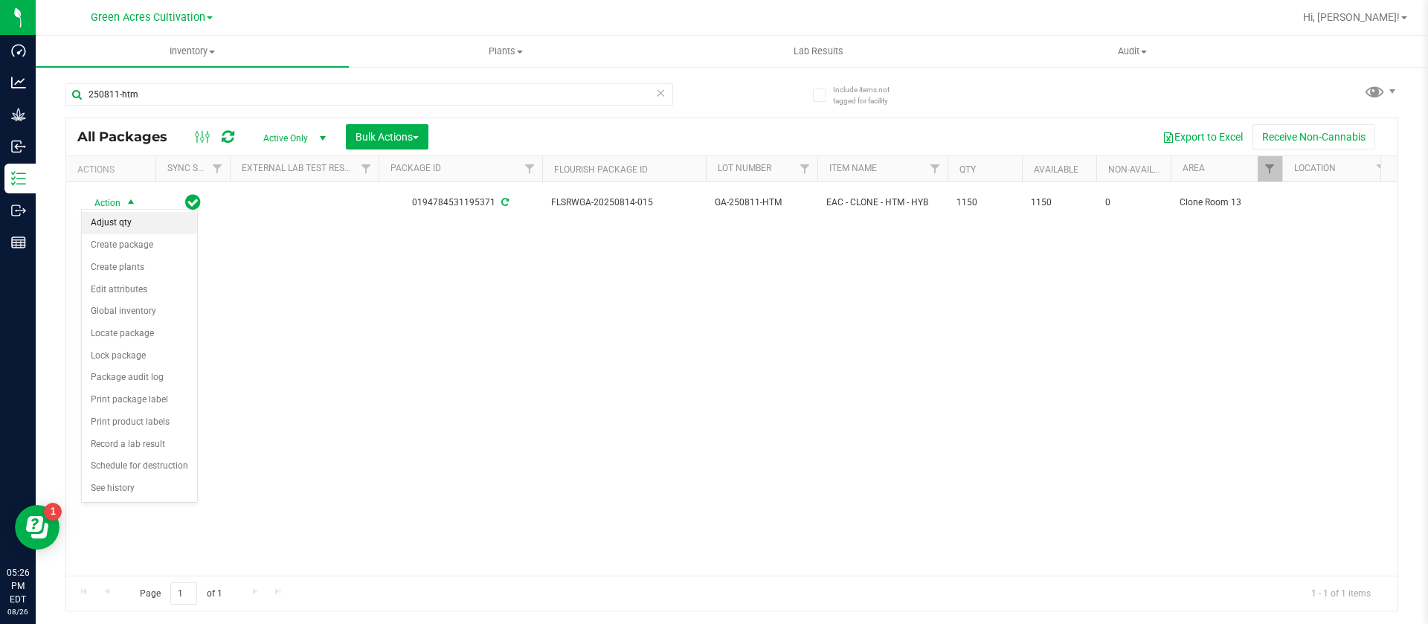
click at [128, 223] on li "Adjust qty" at bounding box center [139, 223] width 115 height 22
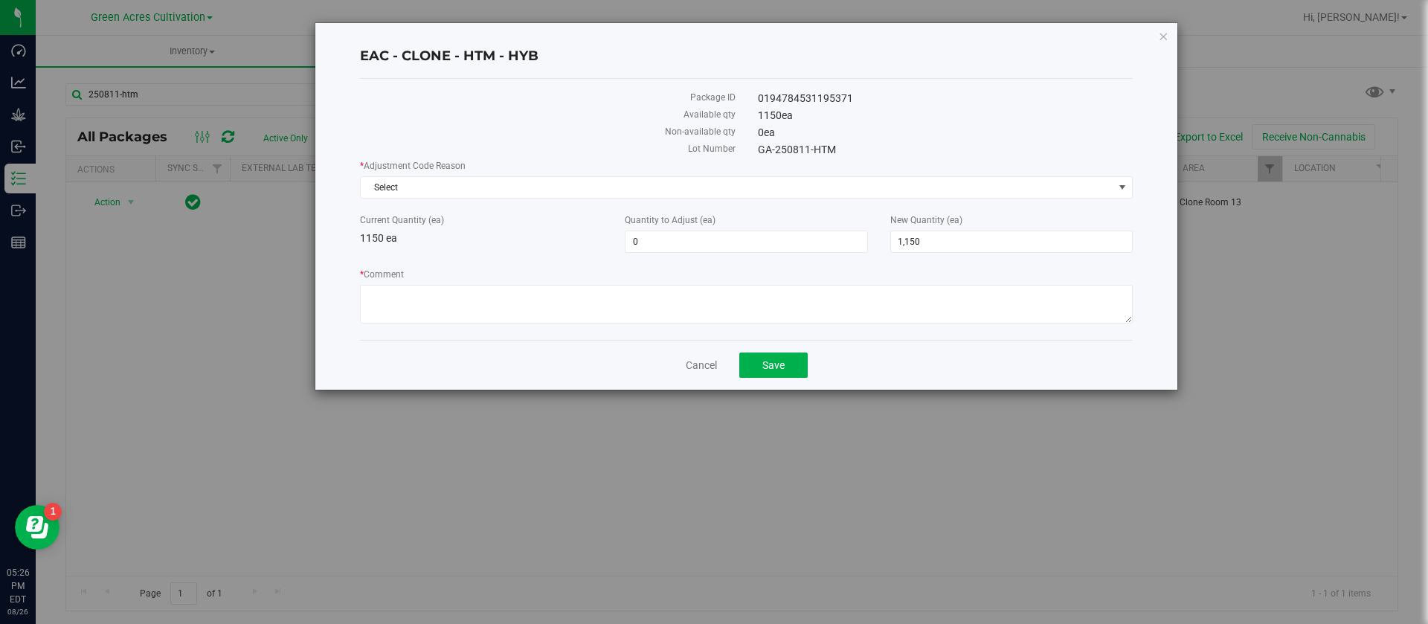
click at [673, 224] on label "Quantity to Adjust (ea)" at bounding box center [746, 220] width 243 height 13
click at [0, 0] on input "0" at bounding box center [0, 0] width 0 height 0
click at [666, 234] on span "0 0" at bounding box center [746, 242] width 243 height 22
type input "-116"
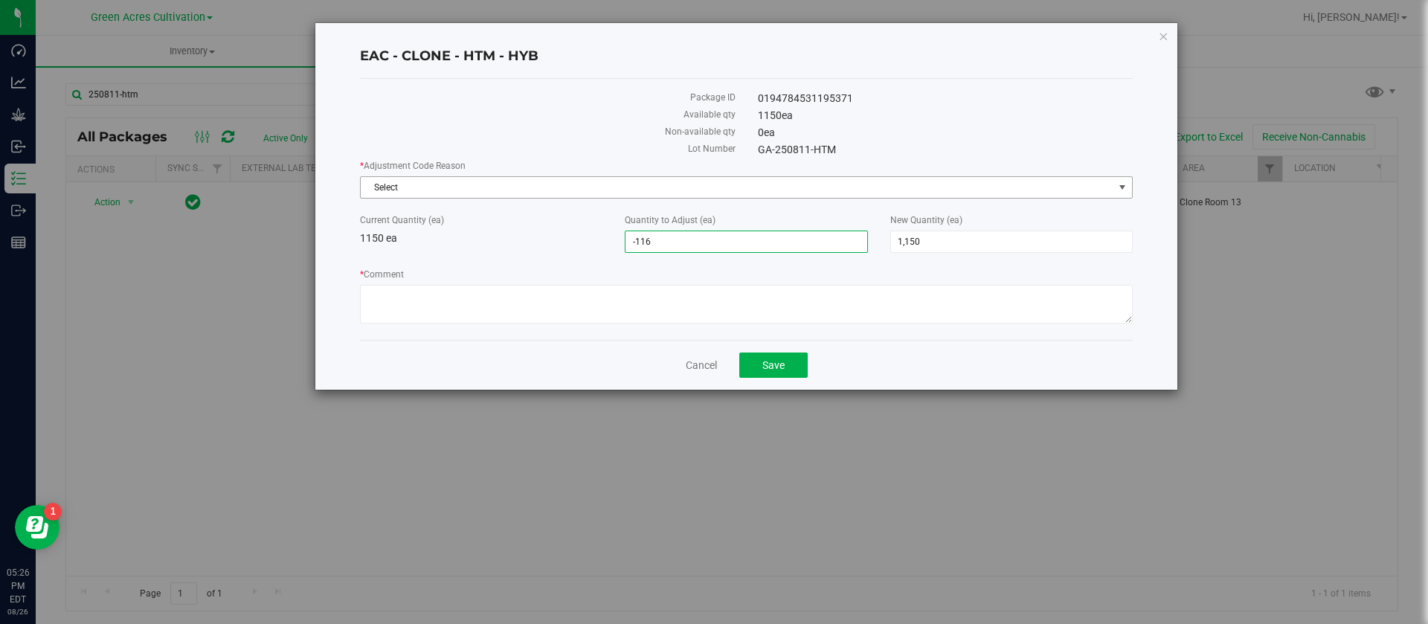
type input "1,034"
click at [482, 180] on span "Select" at bounding box center [737, 187] width 753 height 21
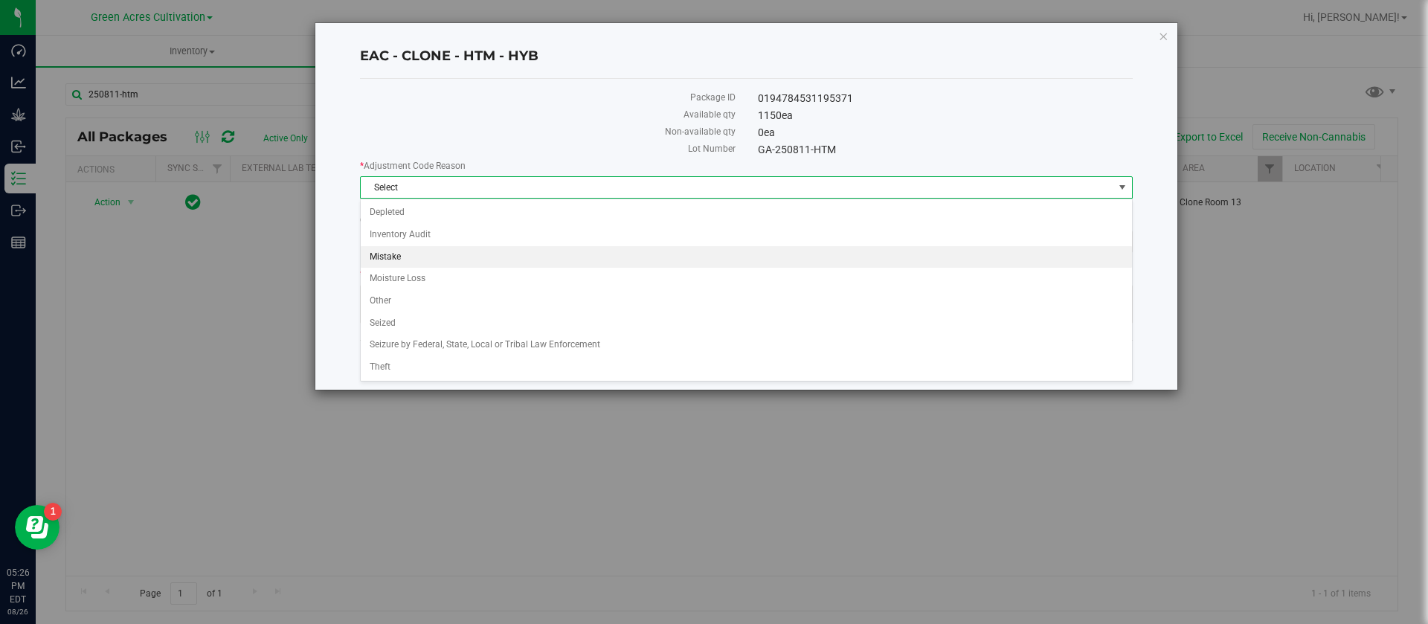
click at [408, 251] on li "Mistake" at bounding box center [747, 257] width 772 height 22
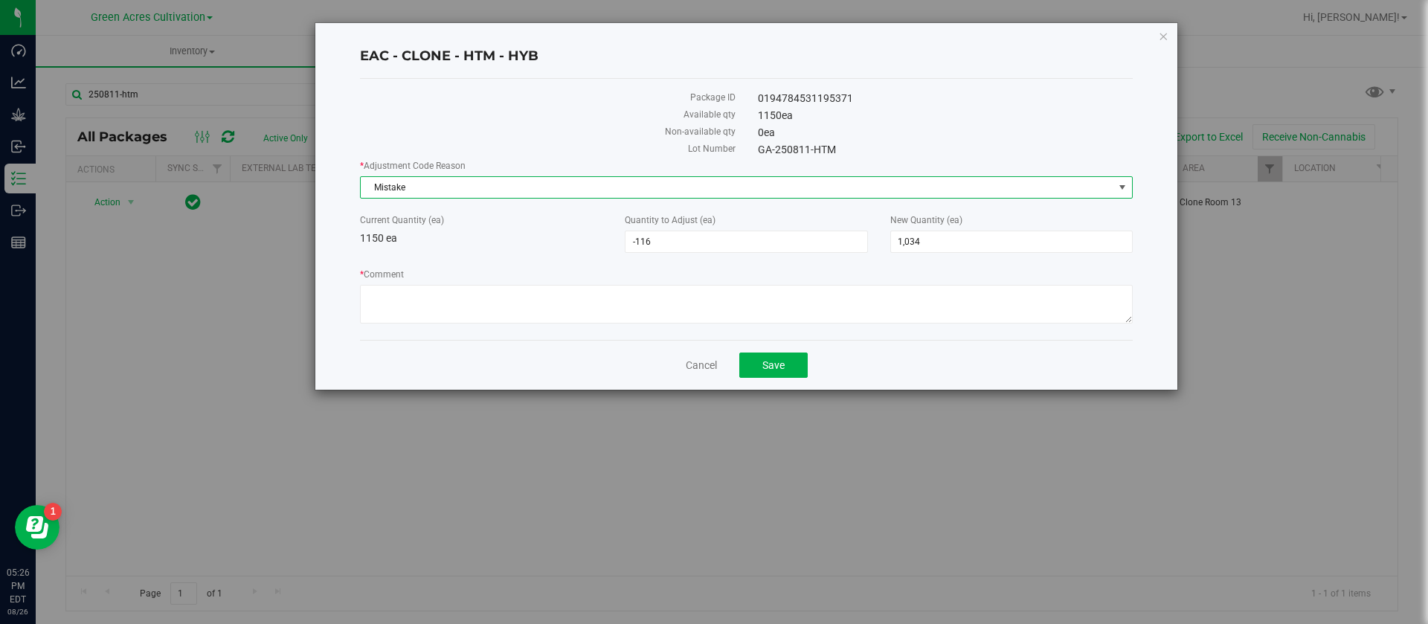
click at [382, 187] on span "Mistake" at bounding box center [737, 187] width 753 height 21
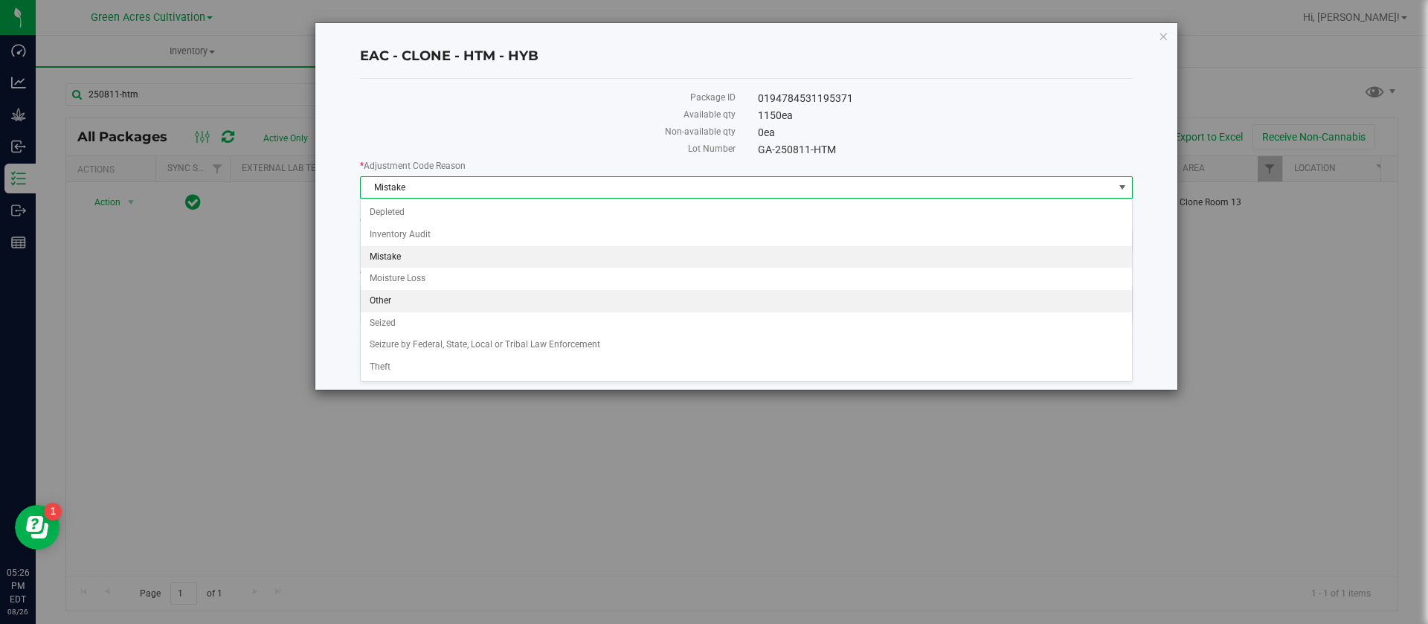
click at [395, 305] on li "Other" at bounding box center [747, 301] width 772 height 22
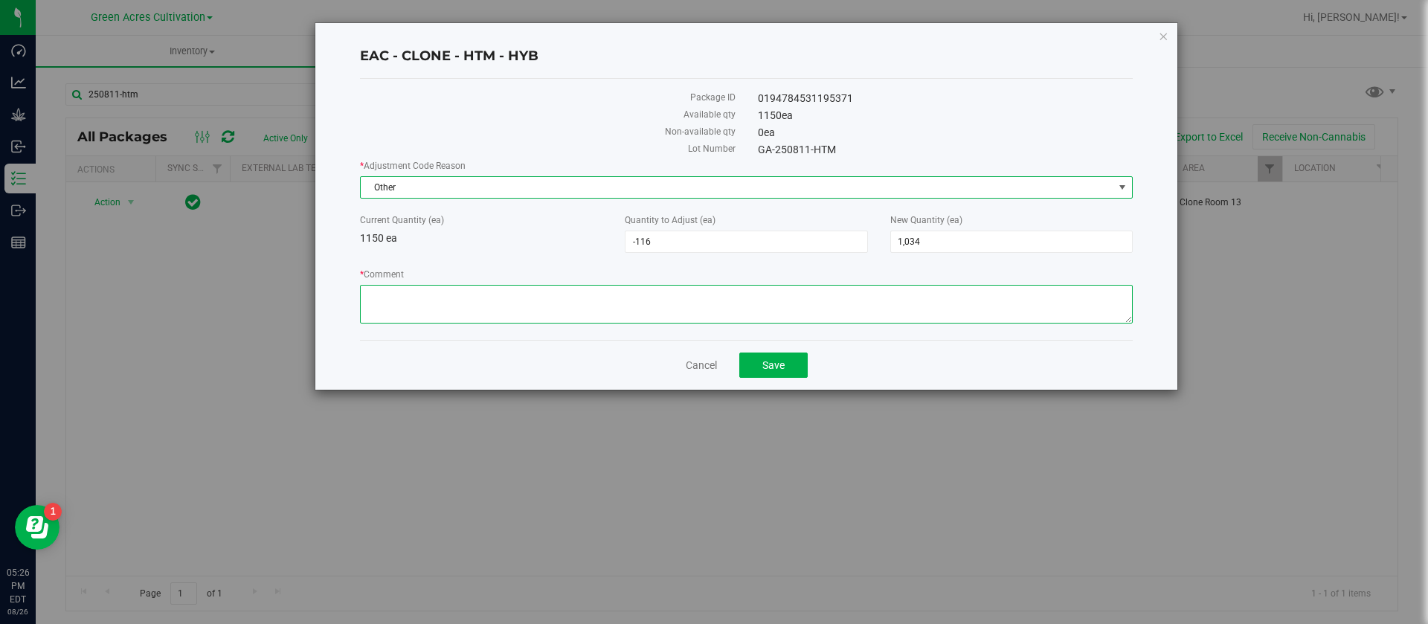
click at [395, 305] on textarea "* Comment" at bounding box center [746, 304] width 773 height 39
type textarea "."
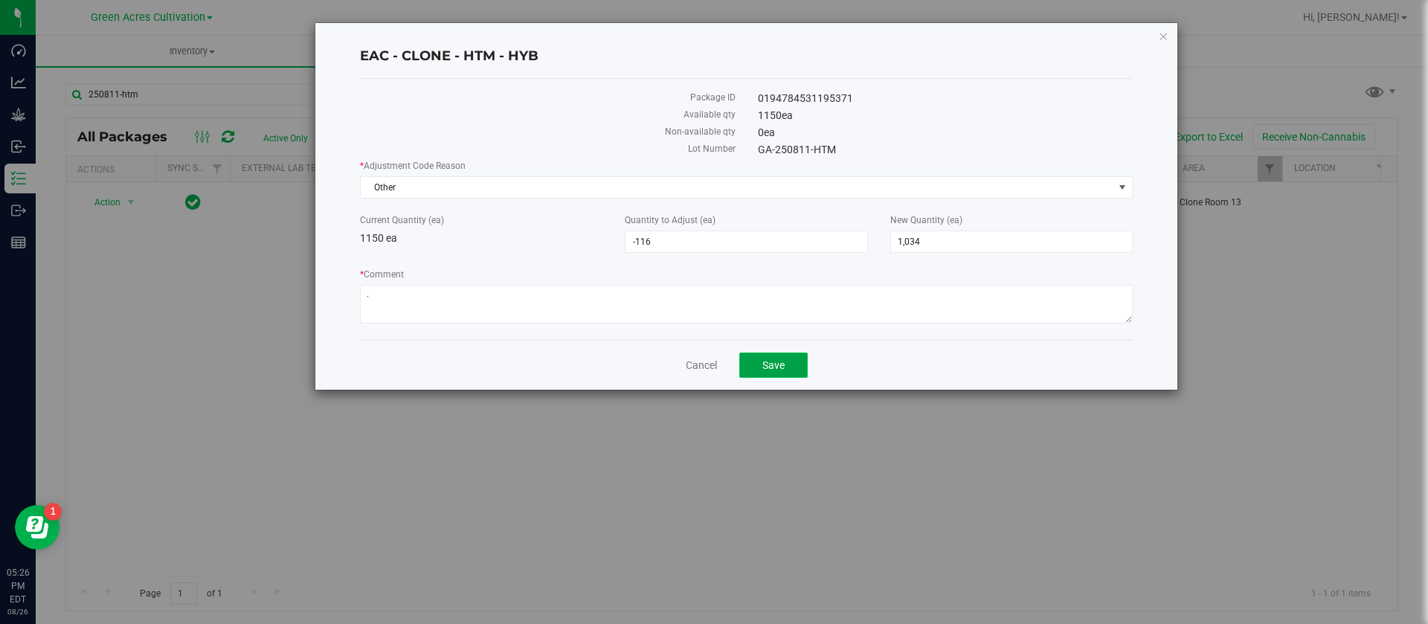
click at [755, 357] on button "Save" at bounding box center [774, 365] width 68 height 25
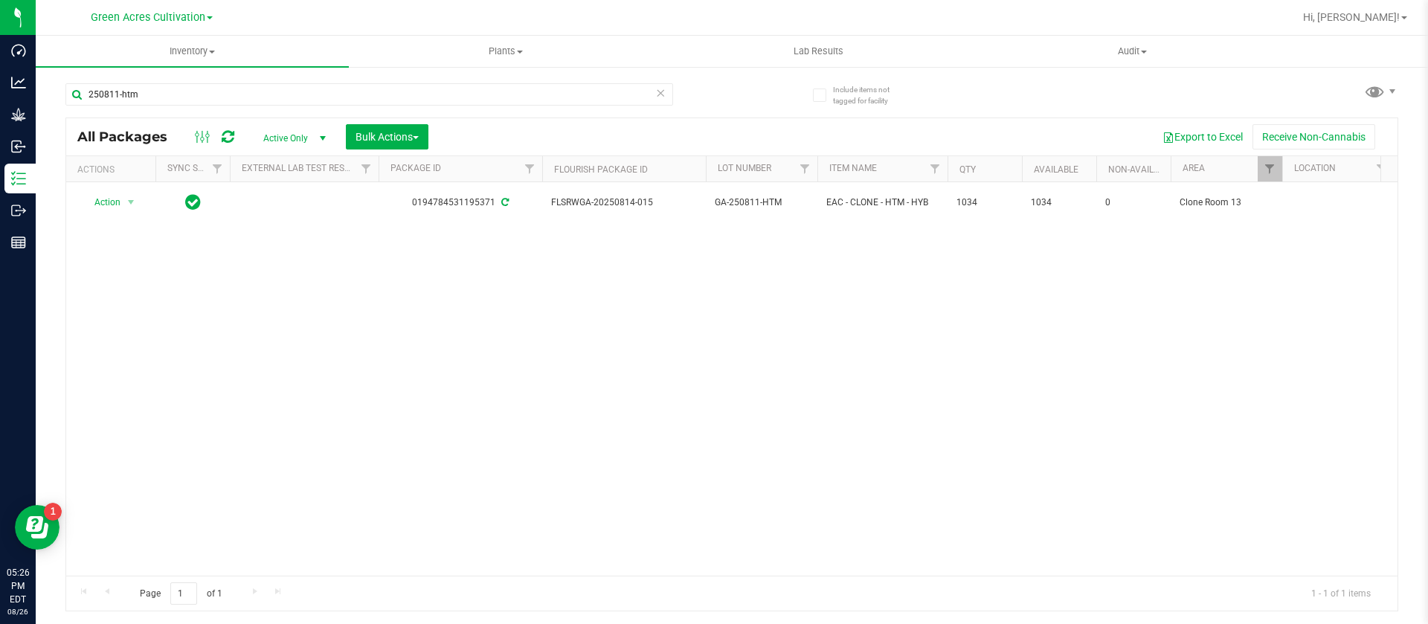
click at [227, 112] on div "250811-htm" at bounding box center [369, 100] width 608 height 34
click at [214, 106] on div "250811-htm" at bounding box center [369, 100] width 608 height 34
click at [196, 99] on input "250811-htm" at bounding box center [369, 94] width 608 height 22
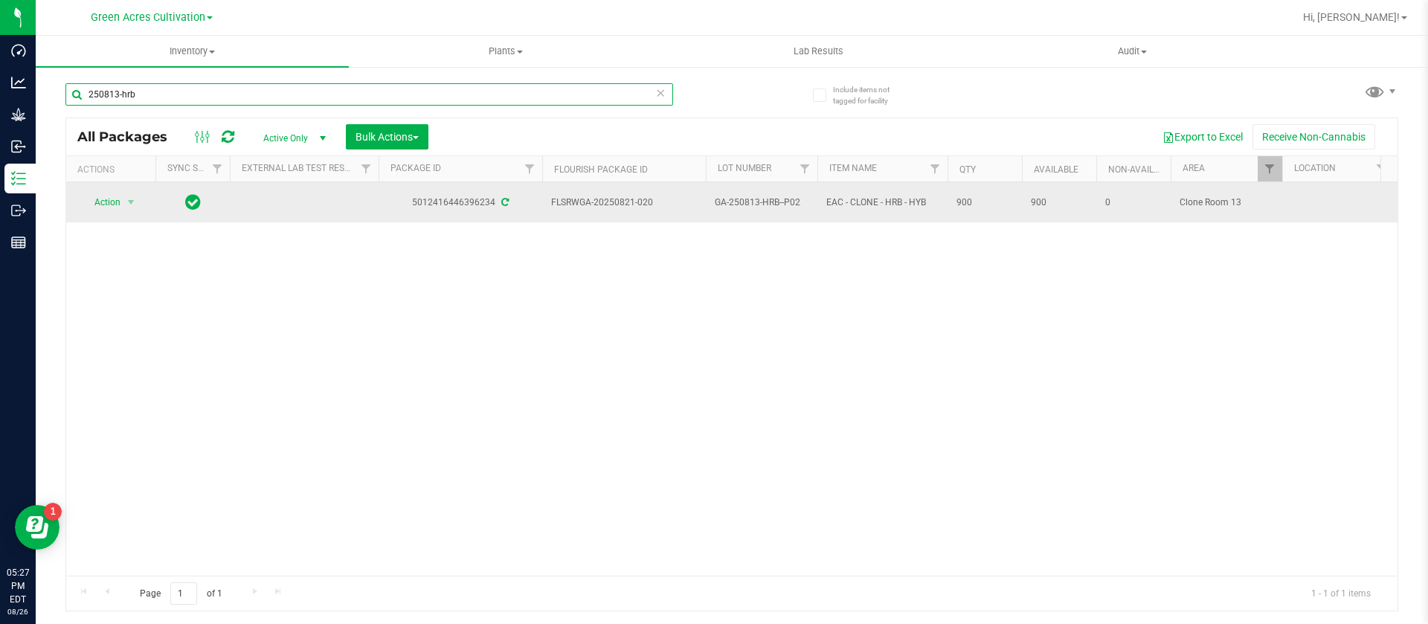
type input "250813-hrb"
click at [118, 202] on span "Action" at bounding box center [101, 202] width 40 height 21
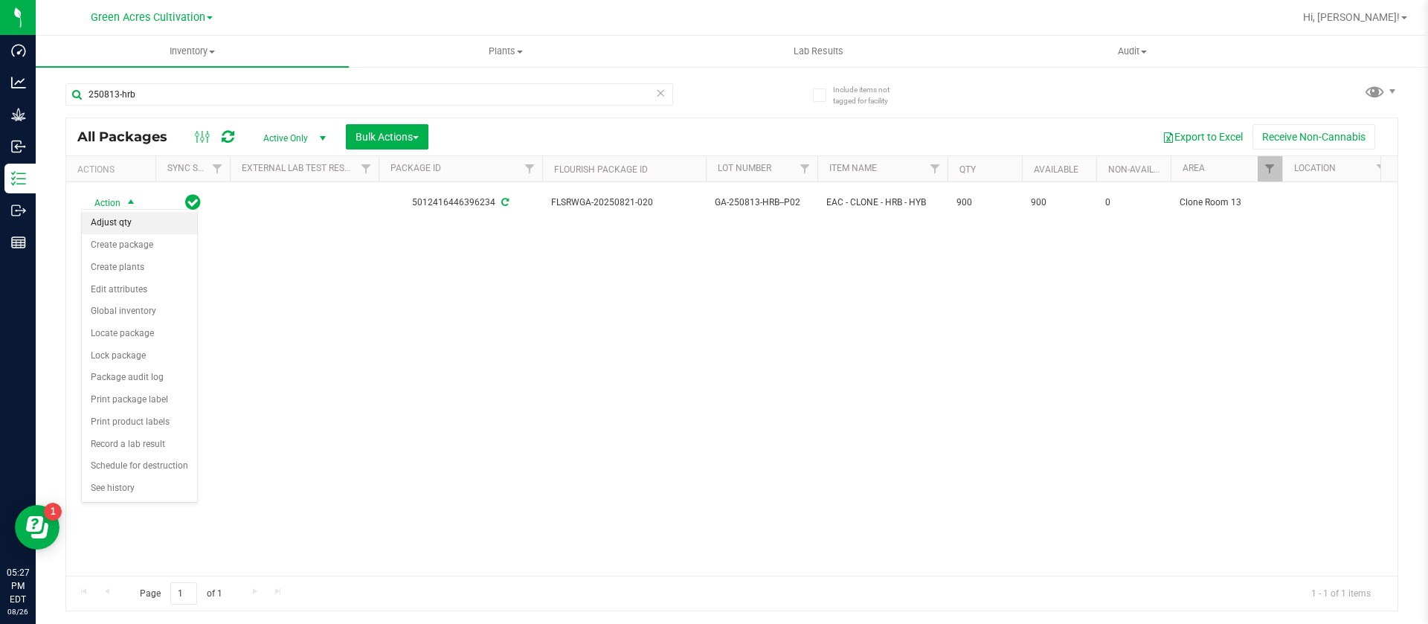
click at [127, 230] on li "Adjust qty" at bounding box center [139, 223] width 115 height 22
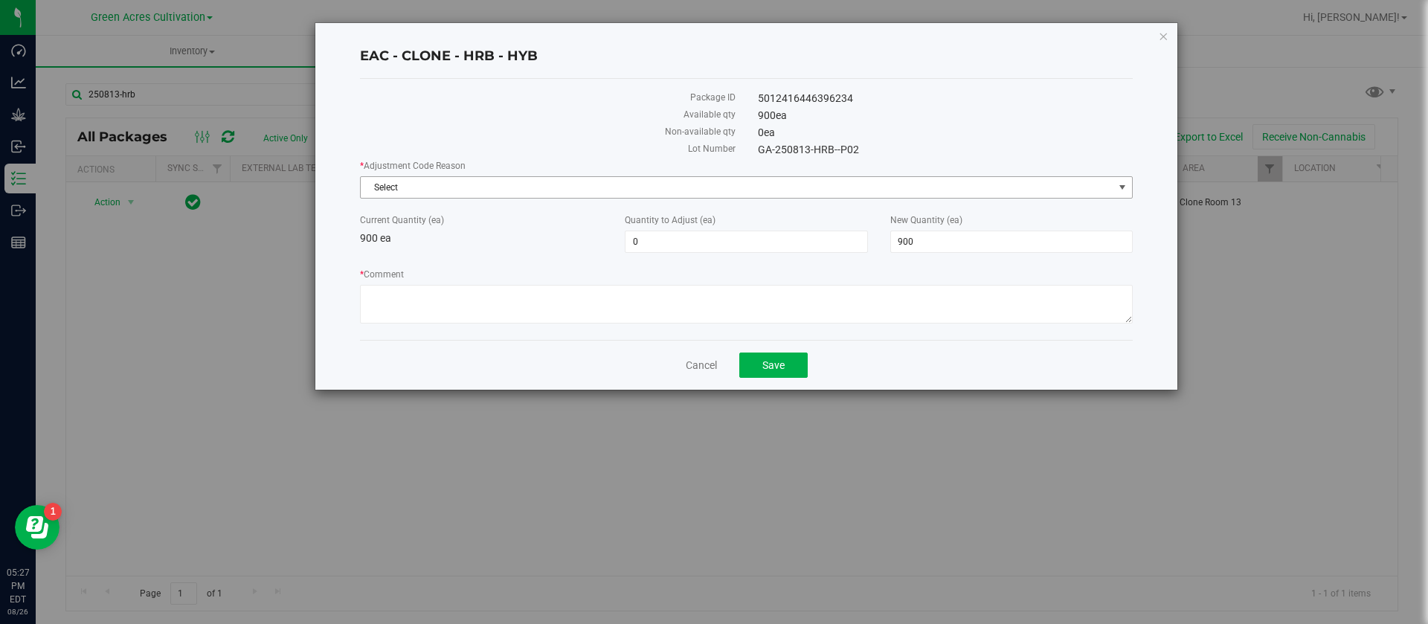
click at [405, 176] on span "Select" at bounding box center [746, 187] width 773 height 22
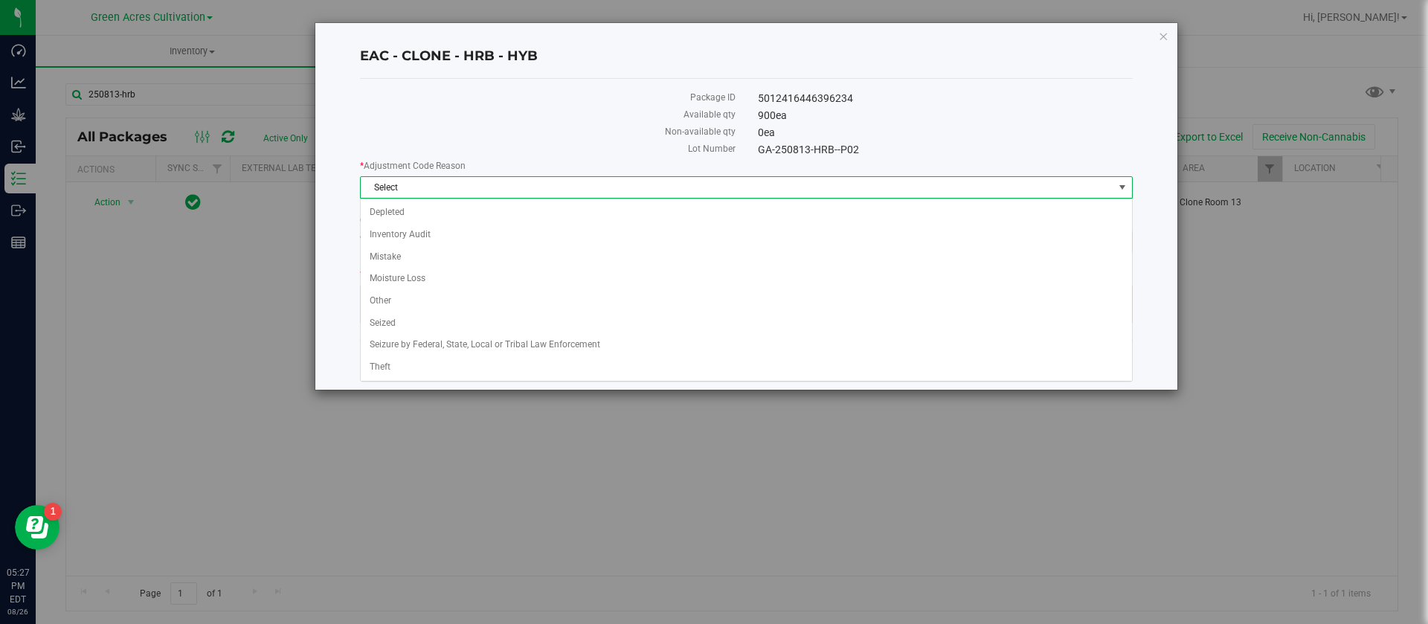
click at [405, 176] on span "Select" at bounding box center [746, 187] width 773 height 22
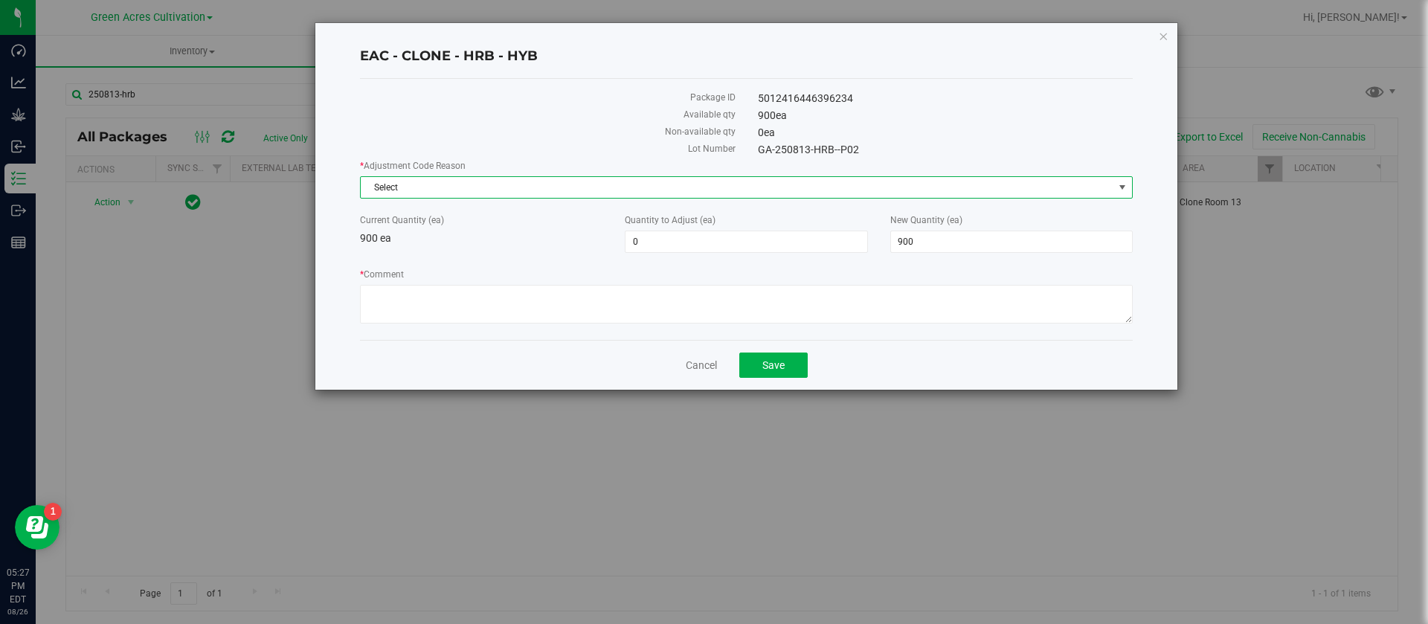
click at [405, 176] on span "Select" at bounding box center [746, 187] width 773 height 22
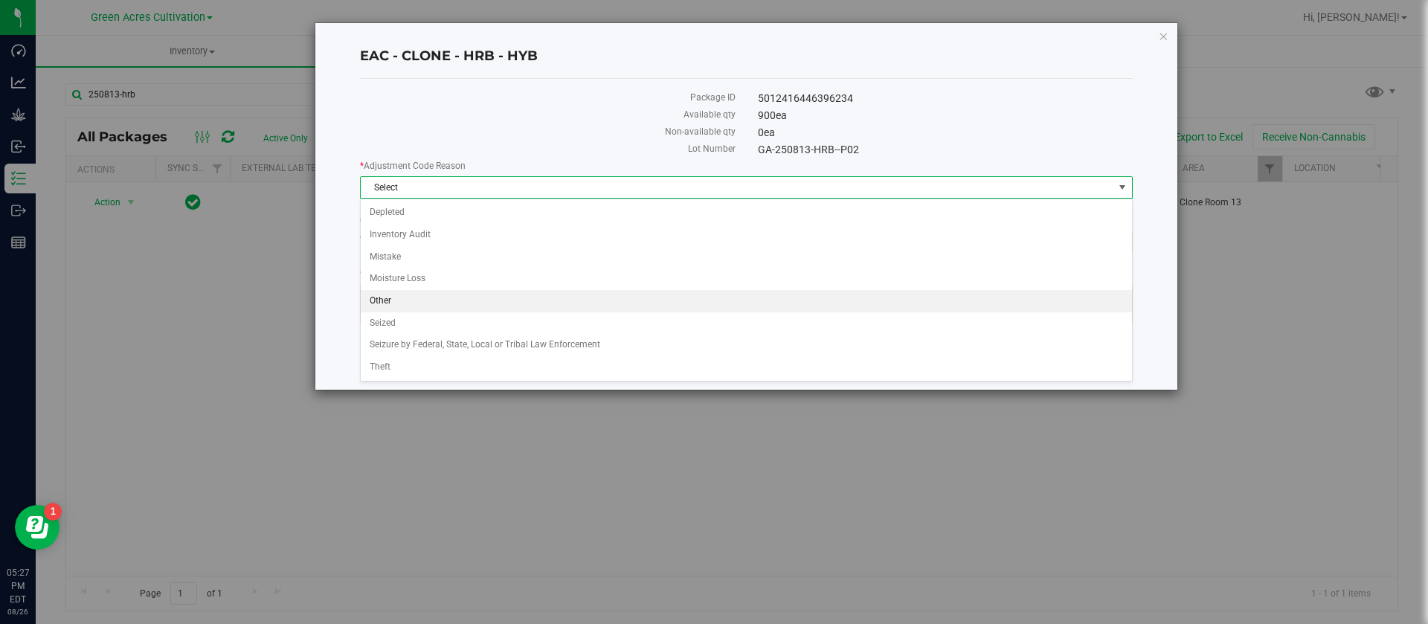
click at [405, 299] on li "Other" at bounding box center [747, 301] width 772 height 22
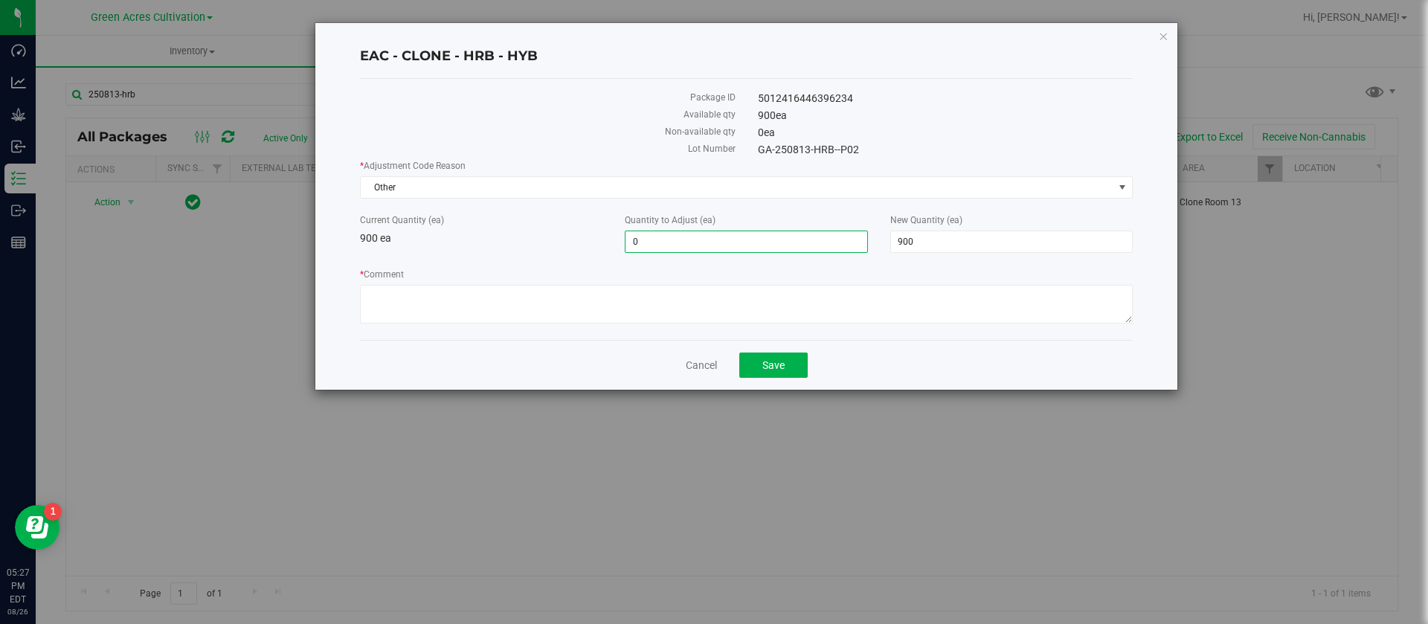
click at [702, 234] on span "0 0" at bounding box center [746, 242] width 243 height 22
type input "-10"
click at [541, 294] on textarea "* Comment" at bounding box center [746, 304] width 773 height 39
type input "-10"
type input "890"
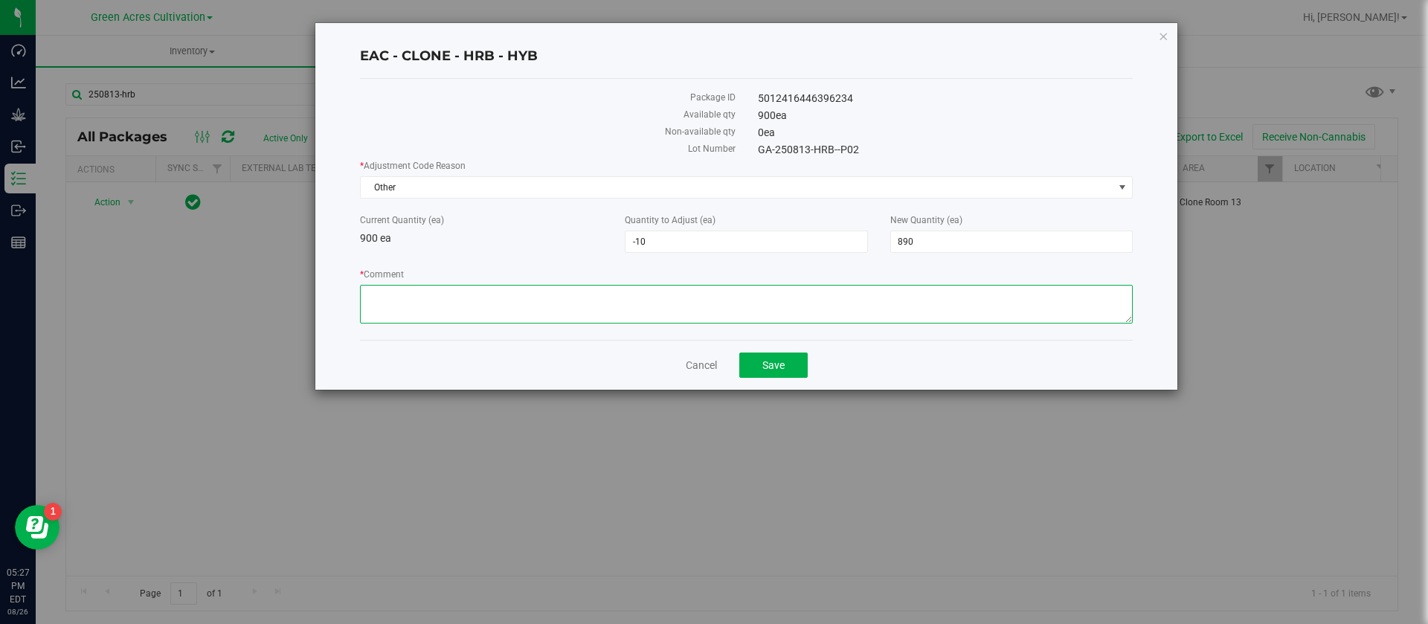
type textarea "/"
type textarea "."
click at [792, 365] on button "Save" at bounding box center [774, 365] width 68 height 25
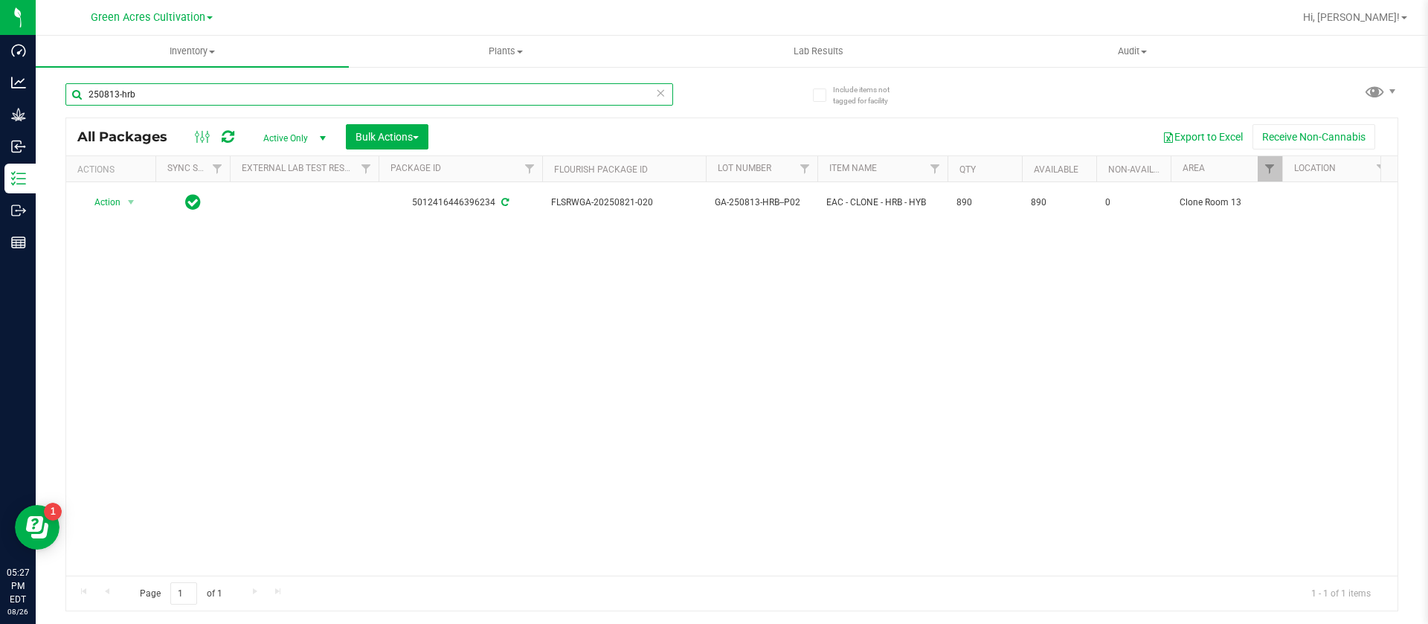
click at [159, 87] on input "250813-hrb" at bounding box center [369, 94] width 608 height 22
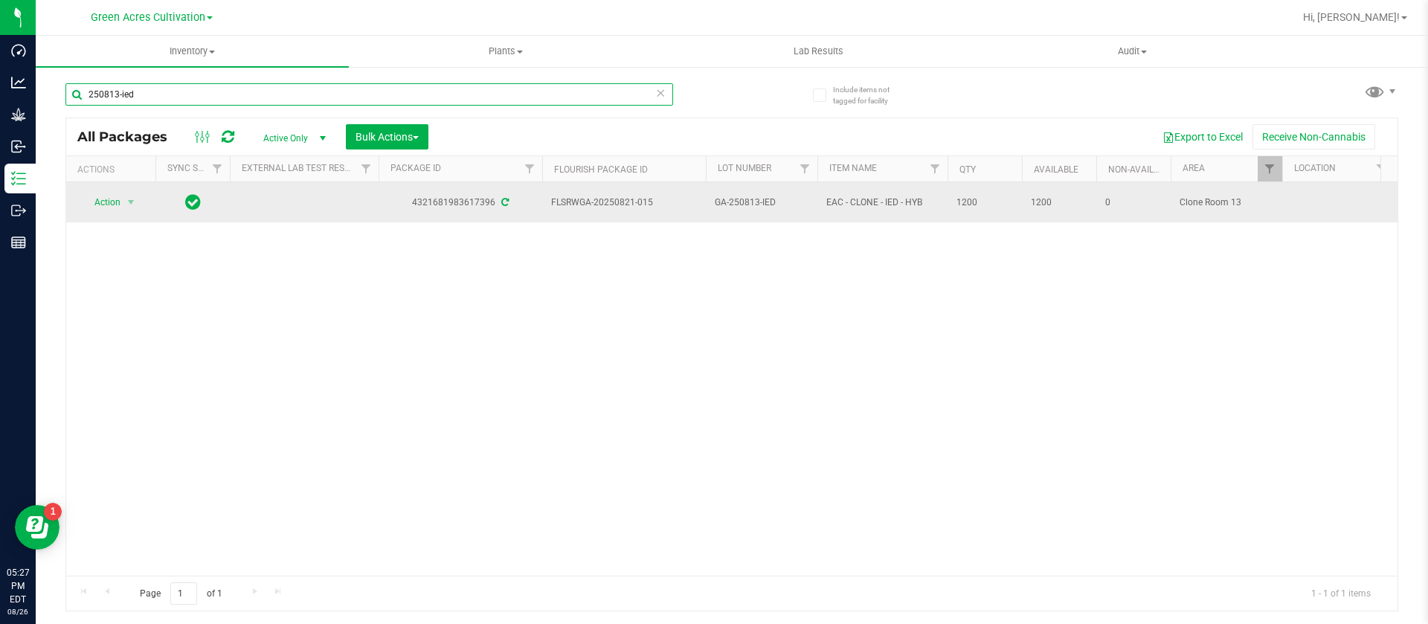
type input "250813-ied"
click at [100, 211] on td "Action Action Adjust qty Create package Create plants Edit attributes Global in…" at bounding box center [110, 202] width 89 height 40
click at [102, 200] on span "Action" at bounding box center [101, 202] width 40 height 21
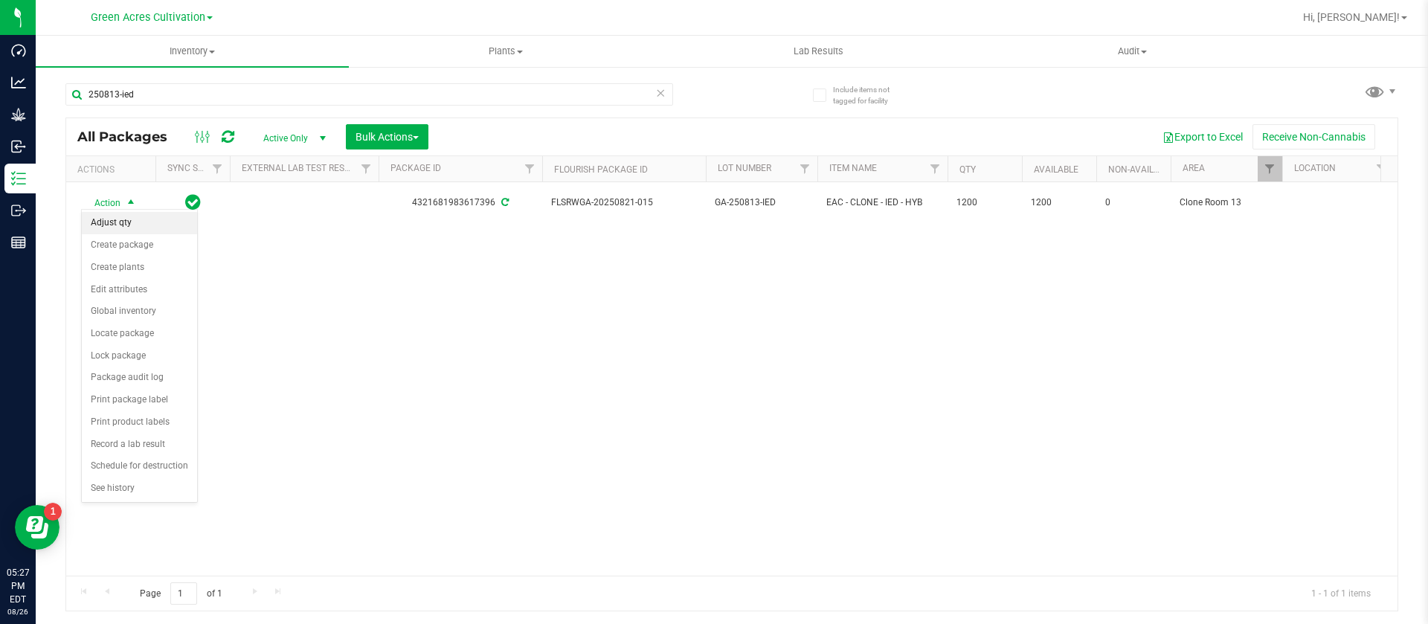
click at [124, 217] on li "Adjust qty" at bounding box center [139, 223] width 115 height 22
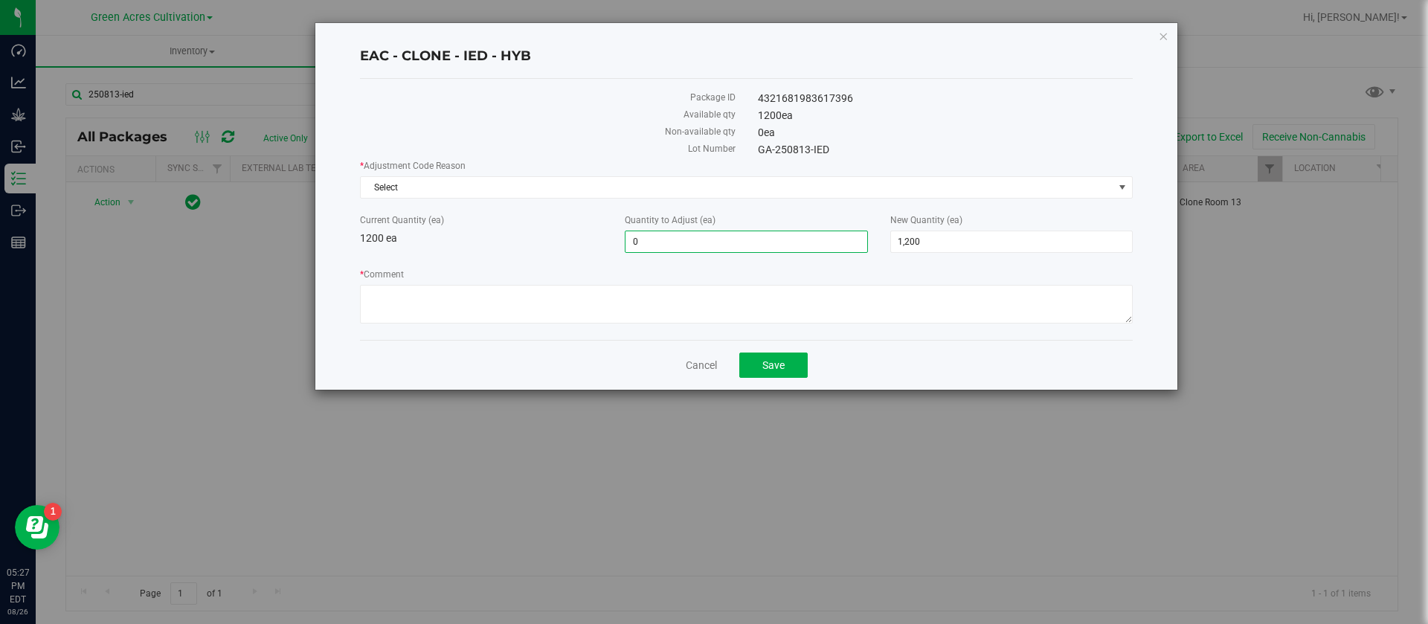
click at [633, 249] on span "0 0" at bounding box center [746, 242] width 243 height 22
type input "-1"
type input "1,199"
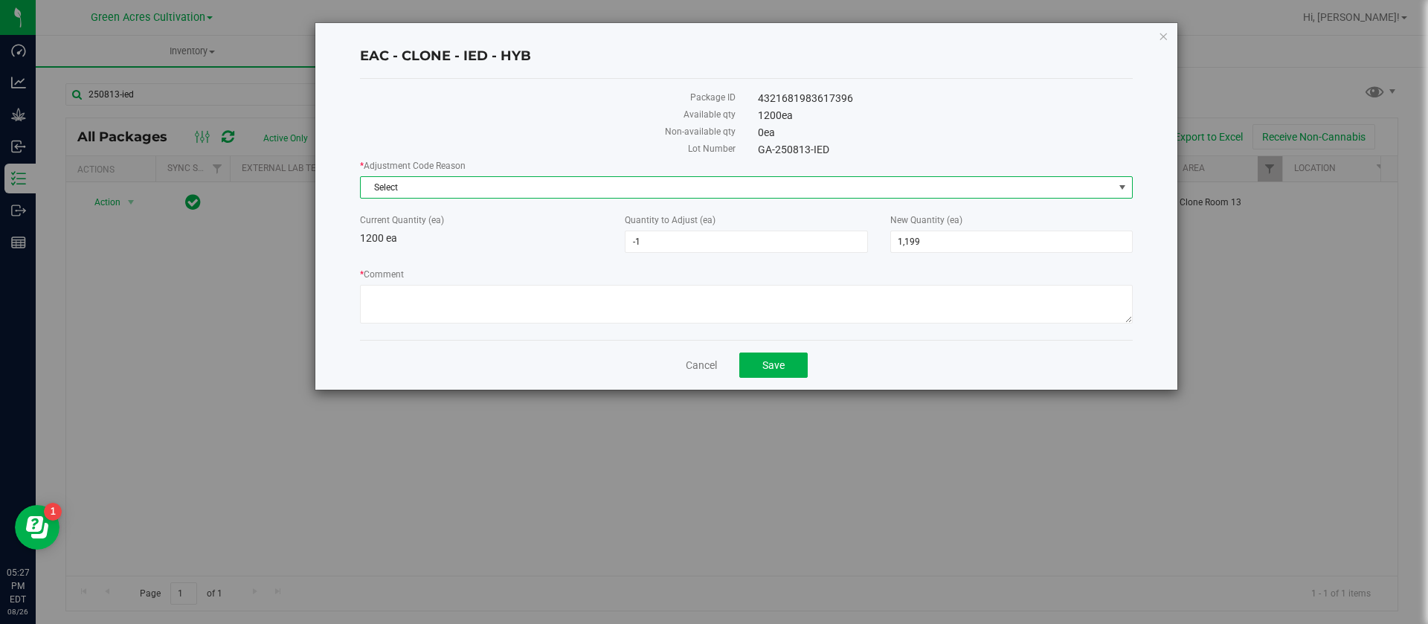
click at [429, 187] on span "Select" at bounding box center [737, 187] width 753 height 21
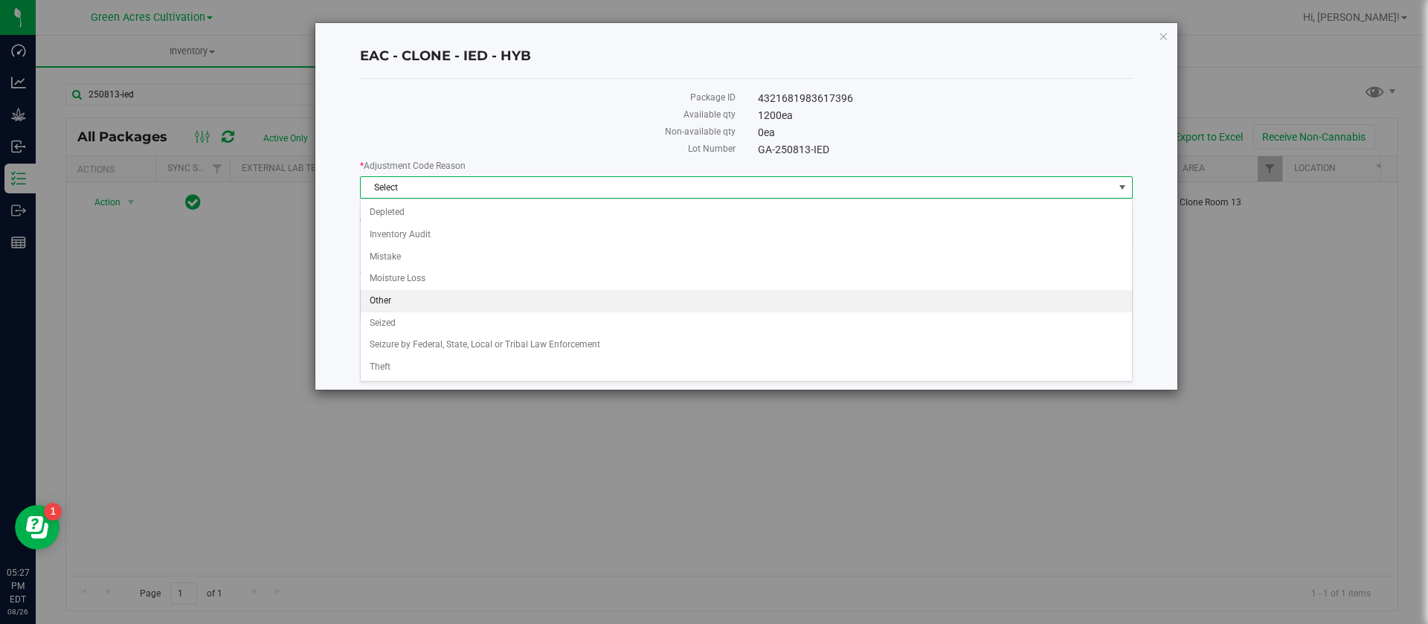
click at [397, 301] on li "Other" at bounding box center [747, 301] width 772 height 22
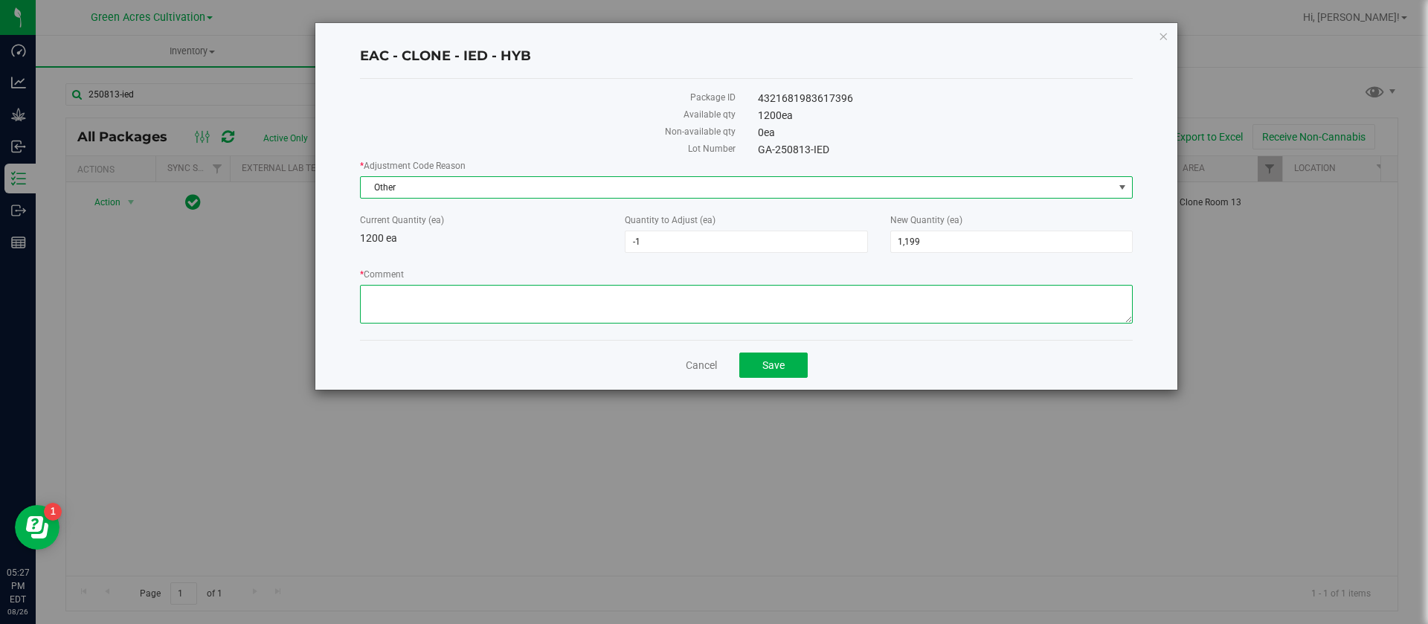
click at [397, 301] on textarea "* Comment" at bounding box center [746, 304] width 773 height 39
type textarea "."
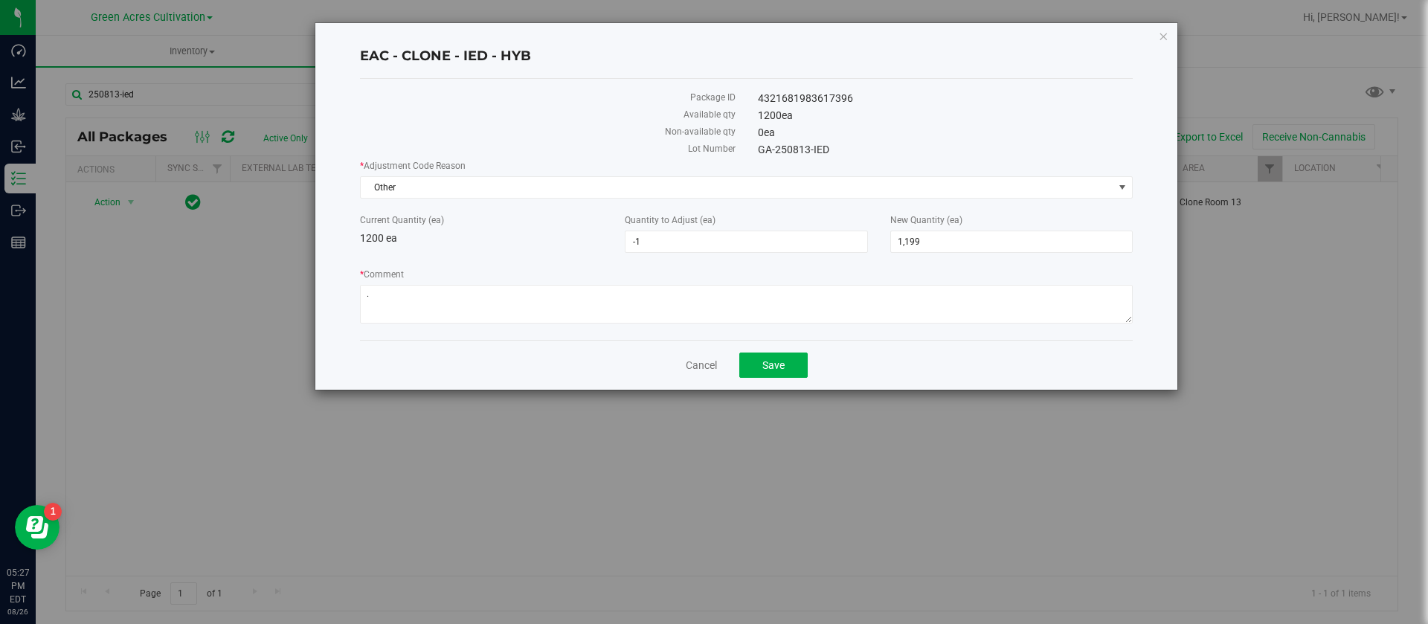
click at [786, 381] on div "Cancel Save" at bounding box center [746, 365] width 773 height 50
click at [774, 365] on span "Save" at bounding box center [774, 365] width 22 height 12
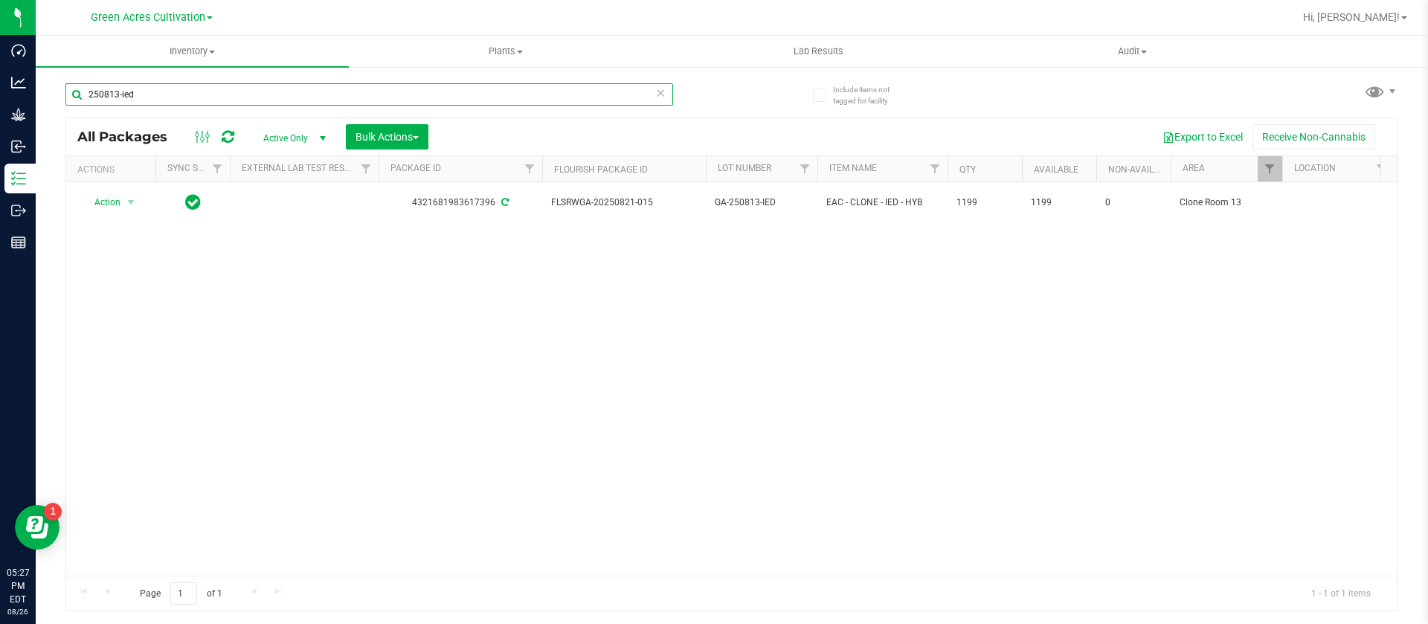
click at [198, 91] on input "250813-ied" at bounding box center [369, 94] width 608 height 22
type input "250813-lmz"
click at [658, 89] on icon at bounding box center [660, 92] width 10 height 18
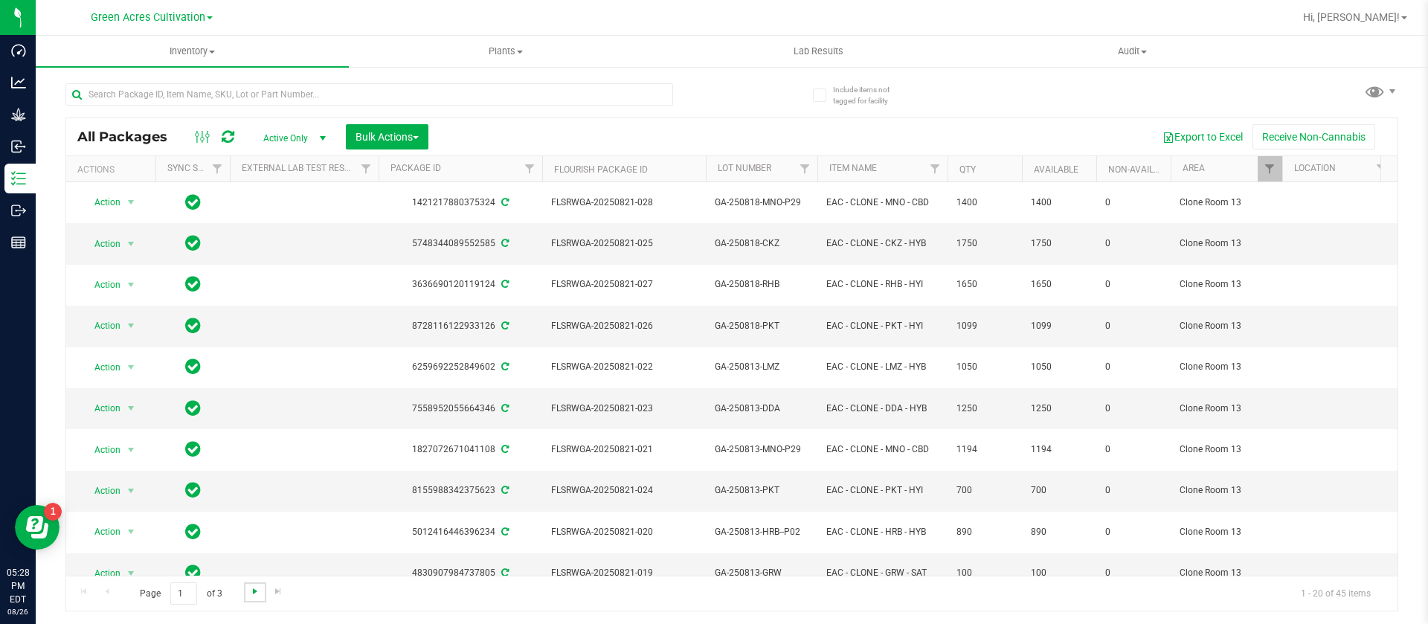
click at [254, 589] on span "Go to the next page" at bounding box center [255, 592] width 12 height 12
click at [254, 588] on span "Go to the next page" at bounding box center [255, 592] width 12 height 12
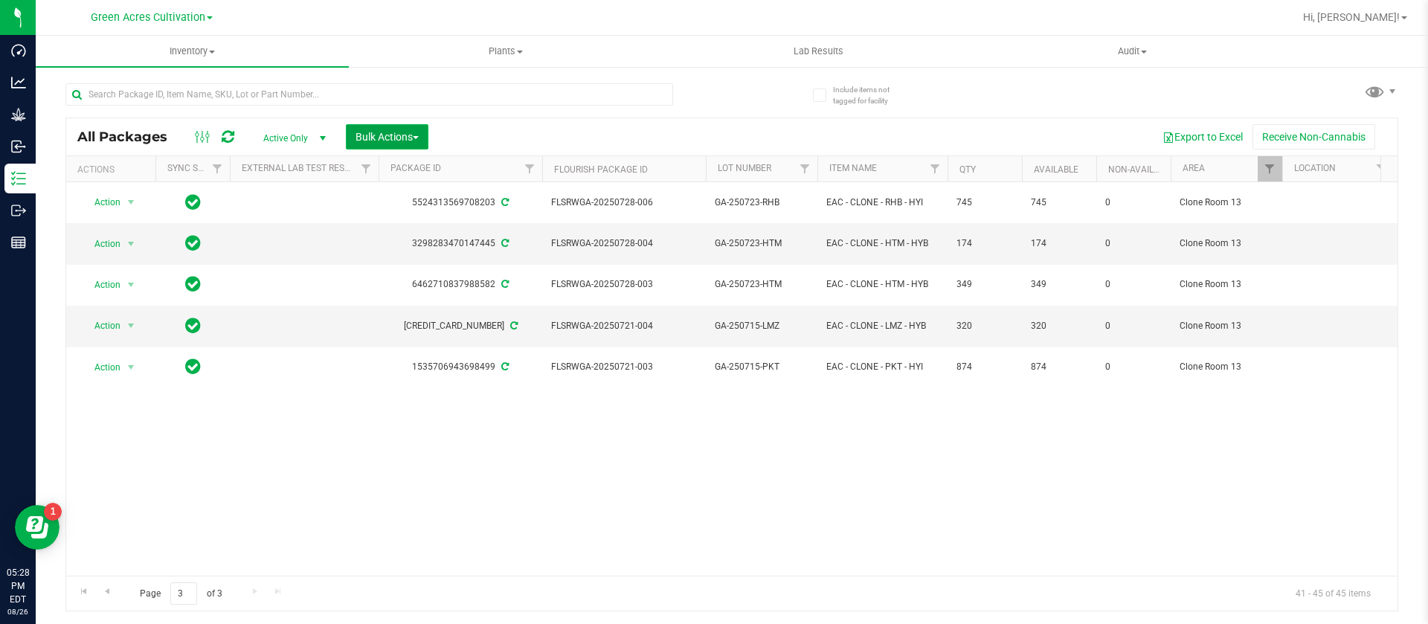
click at [406, 147] on button "Bulk Actions" at bounding box center [387, 136] width 83 height 25
click at [443, 330] on span "Schedule for destruction" at bounding box center [409, 335] width 108 height 12
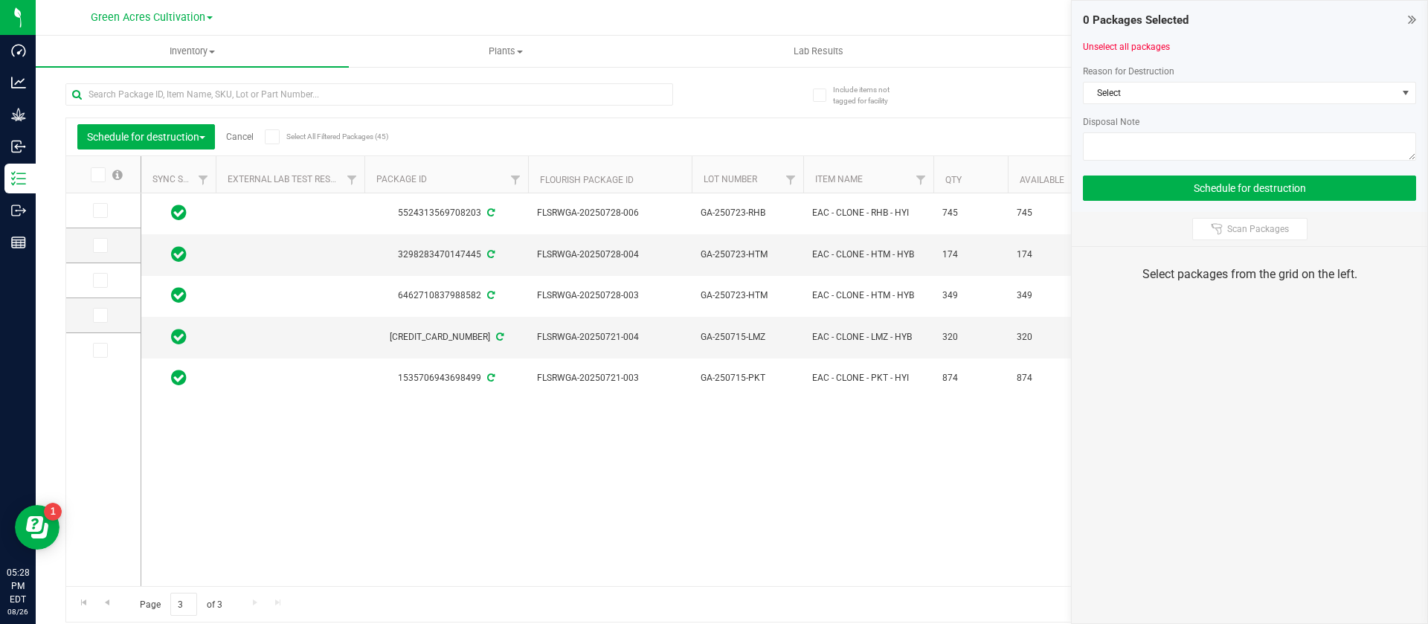
click at [1111, 78] on div "Reason for Destruction Select Disposal Note" at bounding box center [1249, 115] width 333 height 100
click at [1112, 80] on div "Reason for Destruction Select Disposal Note" at bounding box center [1249, 115] width 333 height 100
click at [1113, 94] on span "Select" at bounding box center [1240, 93] width 313 height 21
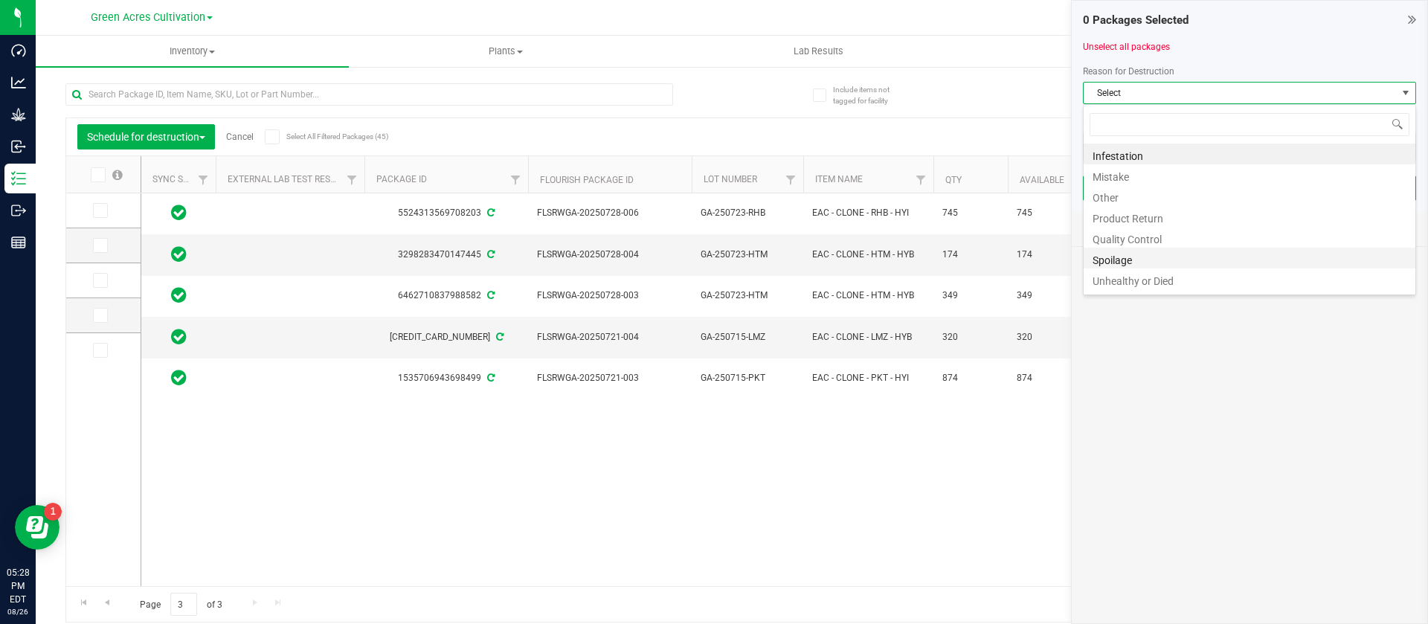
scroll to position [18, 0]
click at [1144, 292] on li "Waste" at bounding box center [1250, 282] width 332 height 21
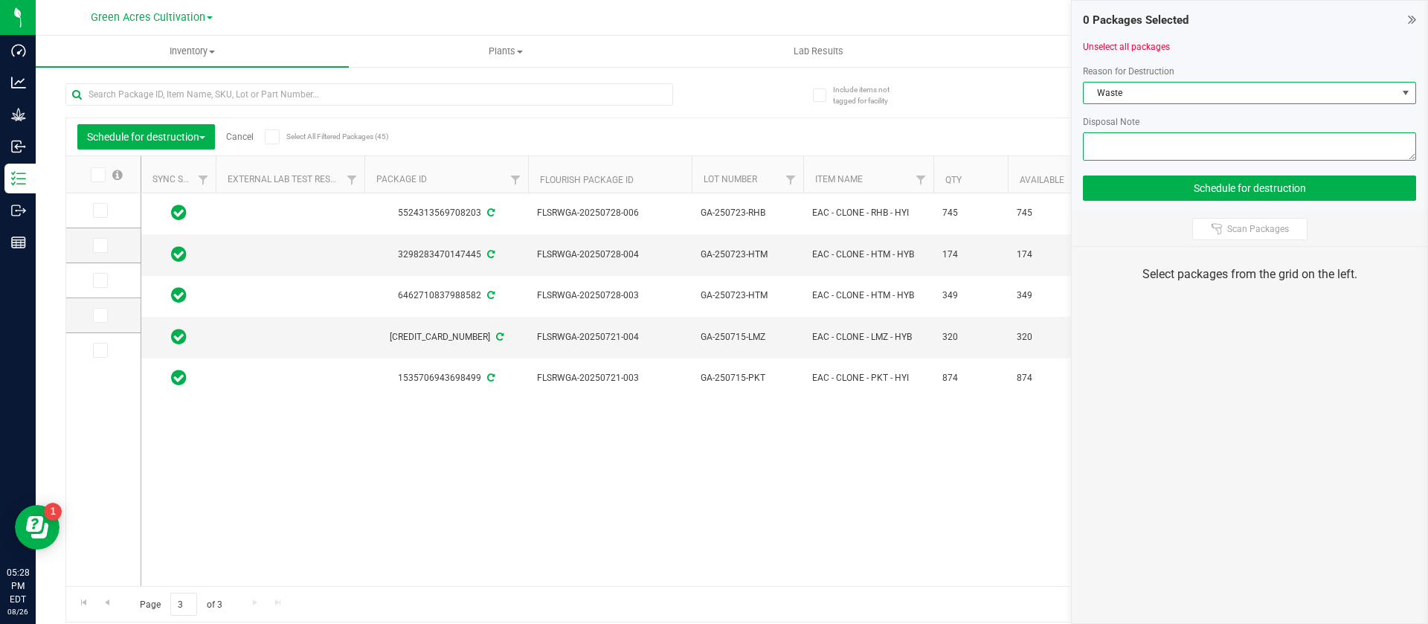
click at [1147, 157] on textarea at bounding box center [1249, 146] width 333 height 28
type textarea "clone waste"
click at [274, 137] on icon at bounding box center [272, 137] width 10 height 0
click at [0, 0] on input "Select All Filtered Packages (45)" at bounding box center [0, 0] width 0 height 0
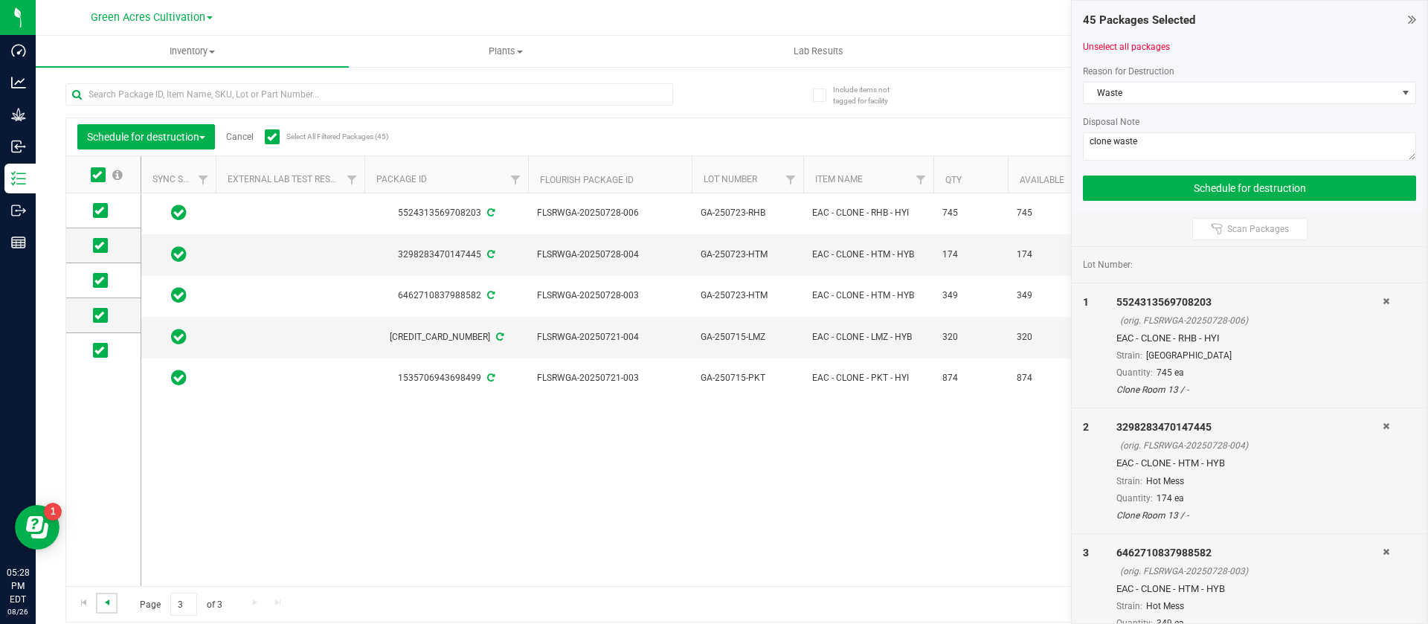
click at [110, 603] on span "Go to the previous page" at bounding box center [107, 603] width 12 height 12
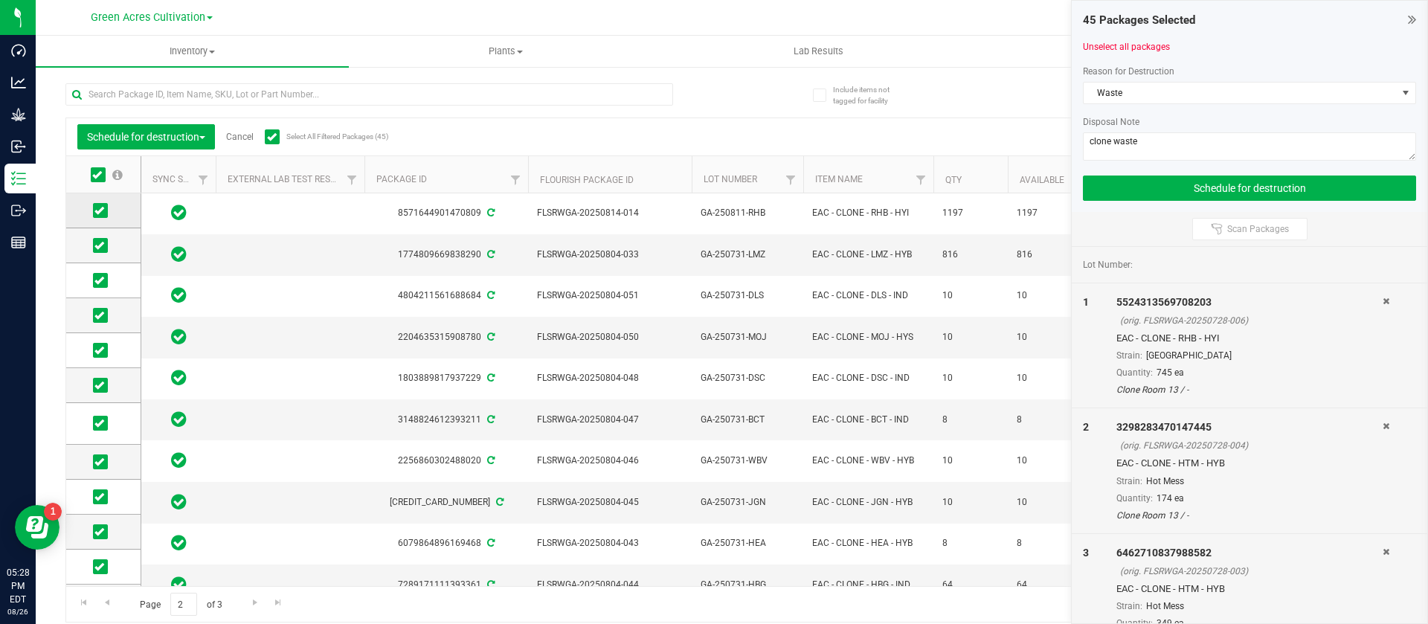
click at [96, 211] on icon at bounding box center [99, 211] width 10 height 0
click at [0, 0] on input "checkbox" at bounding box center [0, 0] width 0 height 0
click at [97, 246] on icon at bounding box center [99, 246] width 10 height 0
click at [0, 0] on input "checkbox" at bounding box center [0, 0] width 0 height 0
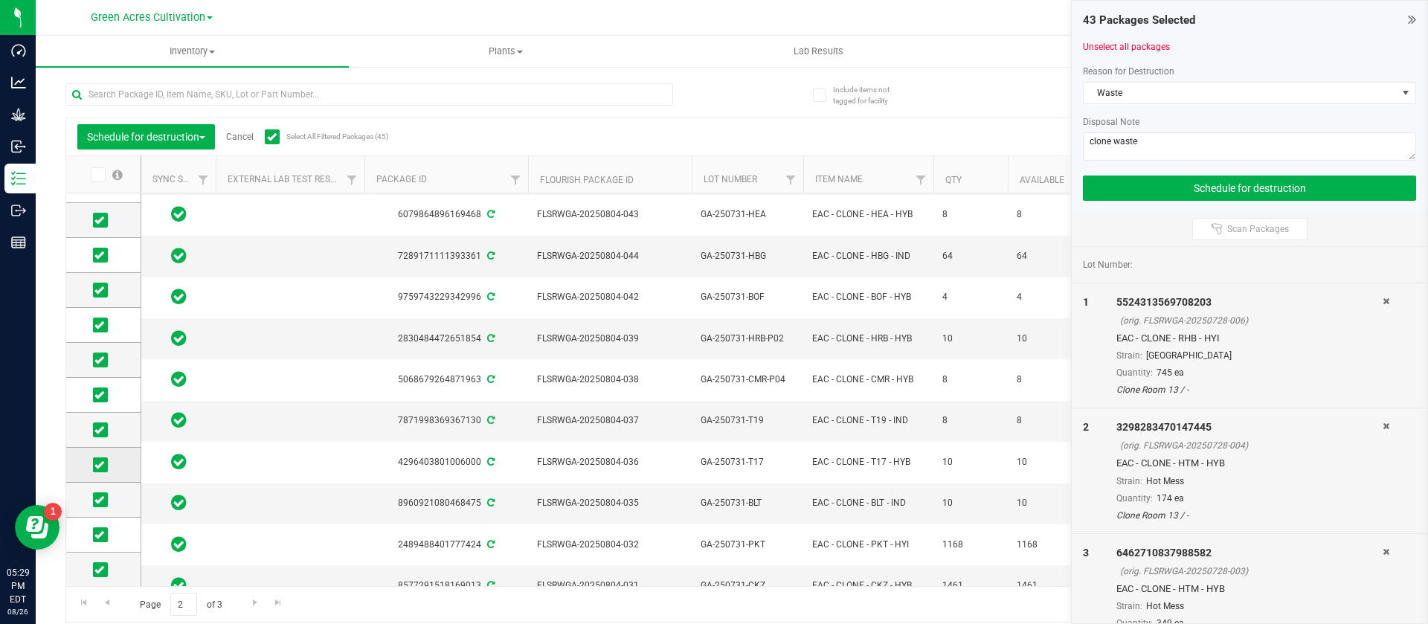
click at [102, 465] on icon at bounding box center [99, 465] width 10 height 0
click at [0, 0] on input "checkbox" at bounding box center [0, 0] width 0 height 0
click at [97, 506] on span at bounding box center [100, 500] width 15 height 15
click at [0, 0] on input "checkbox" at bounding box center [0, 0] width 0 height 0
click at [106, 603] on span "Go to the previous page" at bounding box center [107, 603] width 12 height 12
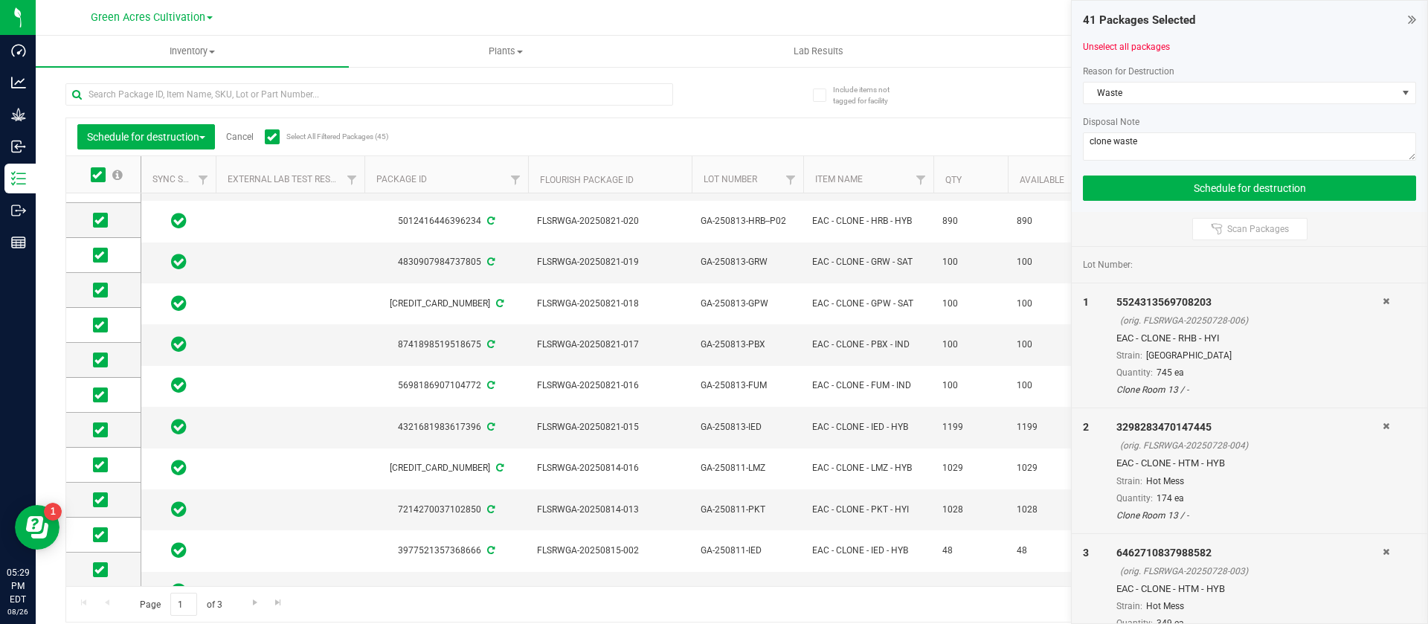
click at [95, 183] on th at bounding box center [103, 174] width 74 height 37
click at [104, 176] on span at bounding box center [98, 174] width 15 height 15
click at [0, 0] on input "checkbox" at bounding box center [0, 0] width 0 height 0
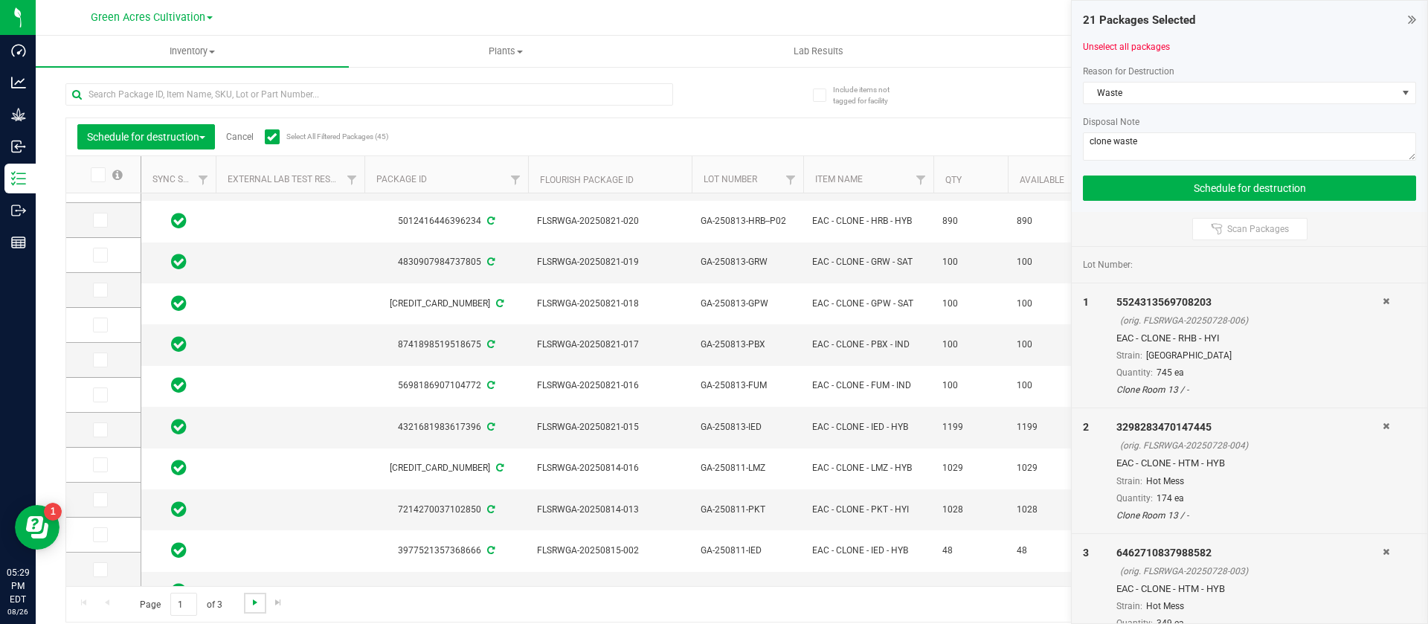
click at [253, 600] on span "Go to the next page" at bounding box center [255, 603] width 12 height 12
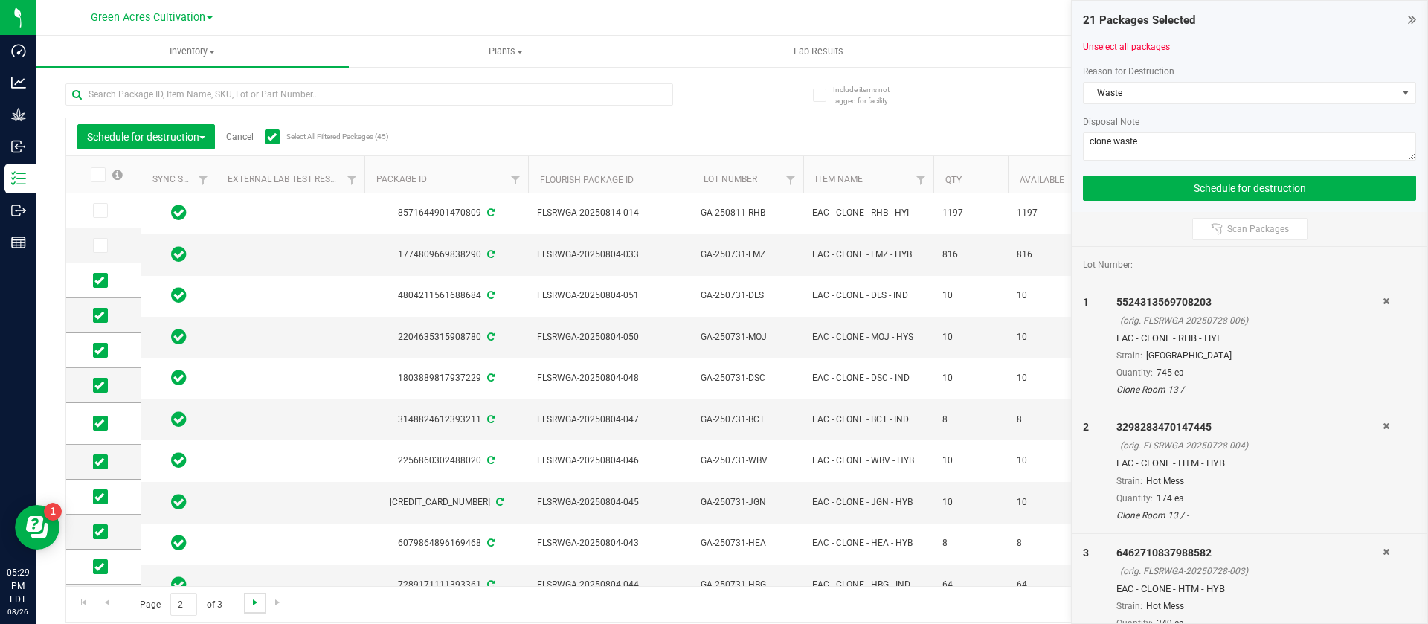
click at [255, 605] on span "Go to the next page" at bounding box center [255, 603] width 12 height 12
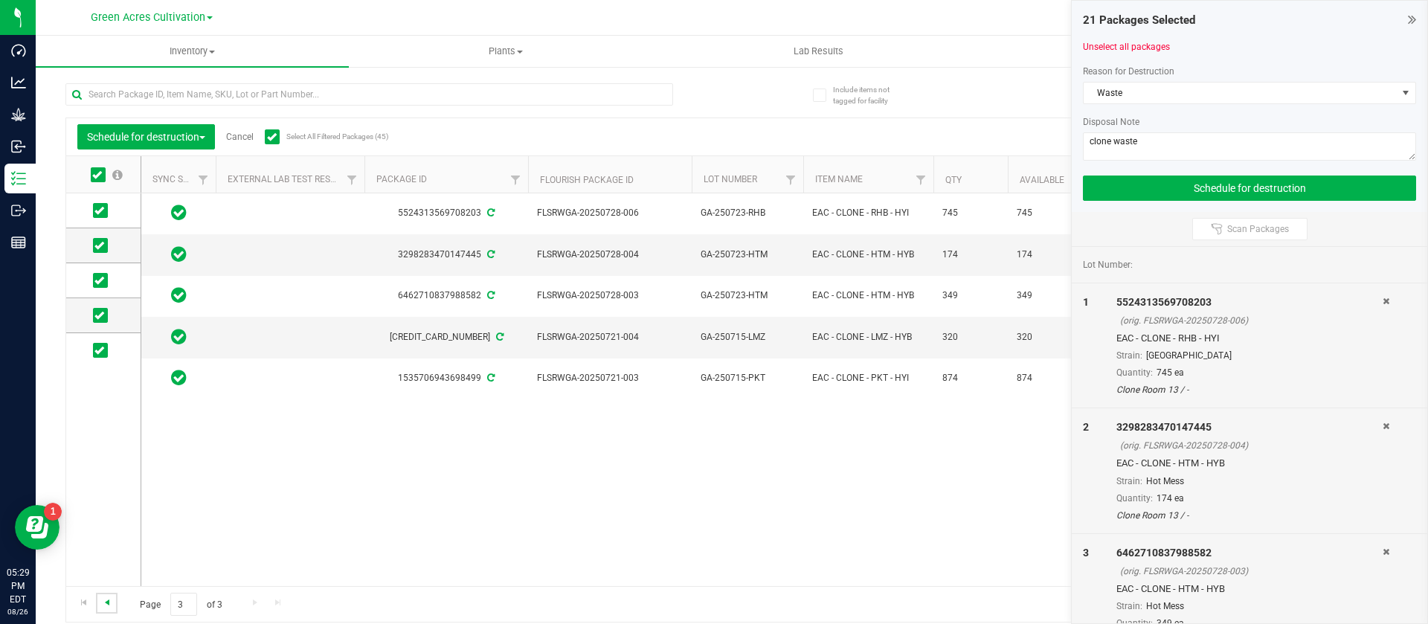
click at [109, 605] on span "Go to the previous page" at bounding box center [107, 603] width 12 height 12
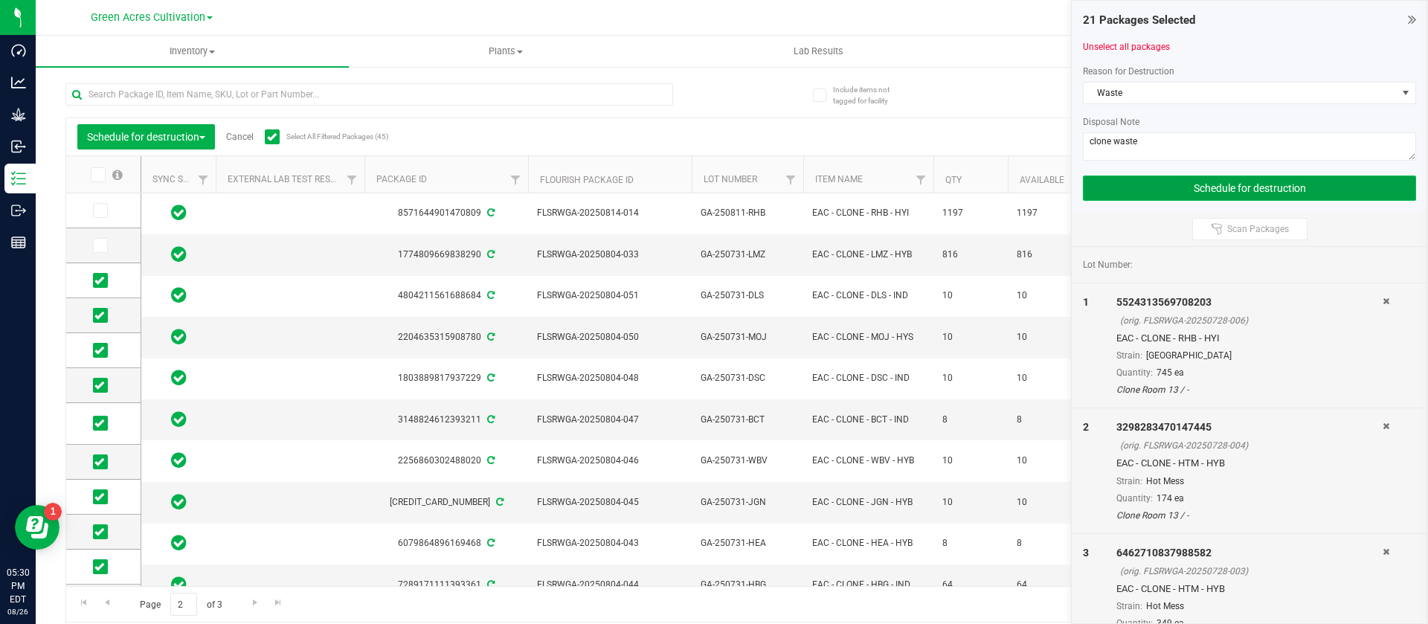
click at [1222, 185] on button "Schedule for destruction" at bounding box center [1249, 188] width 333 height 25
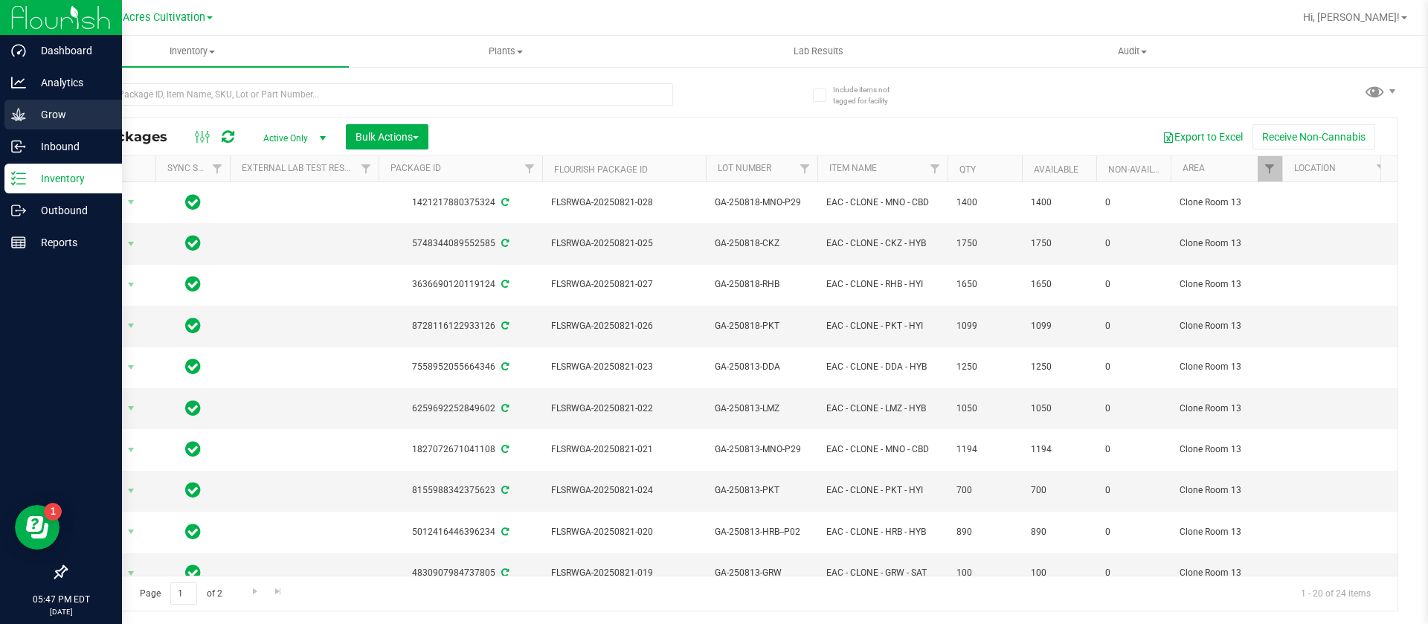
click at [36, 118] on p "Grow" at bounding box center [70, 115] width 89 height 18
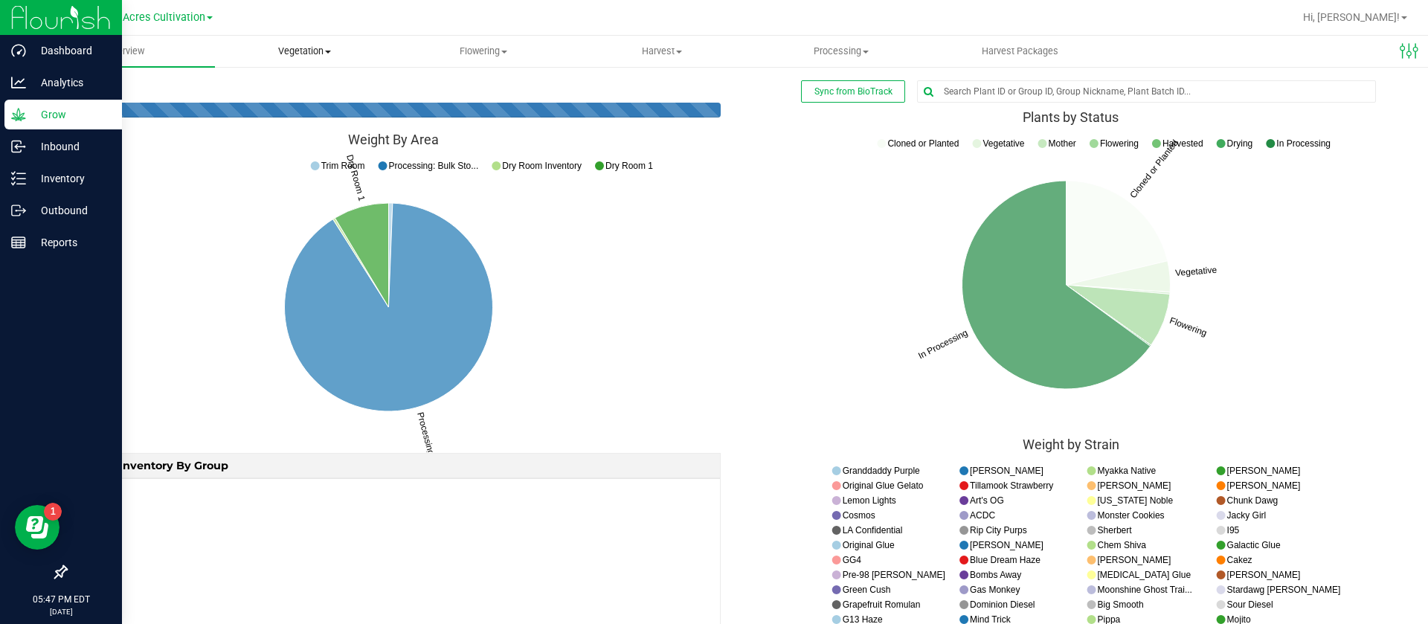
click at [306, 63] on uib-tab-heading "Vegetation Veg groups Veg plants Mother groups Mother plants Apply to plants Cr…" at bounding box center [305, 51] width 178 height 30
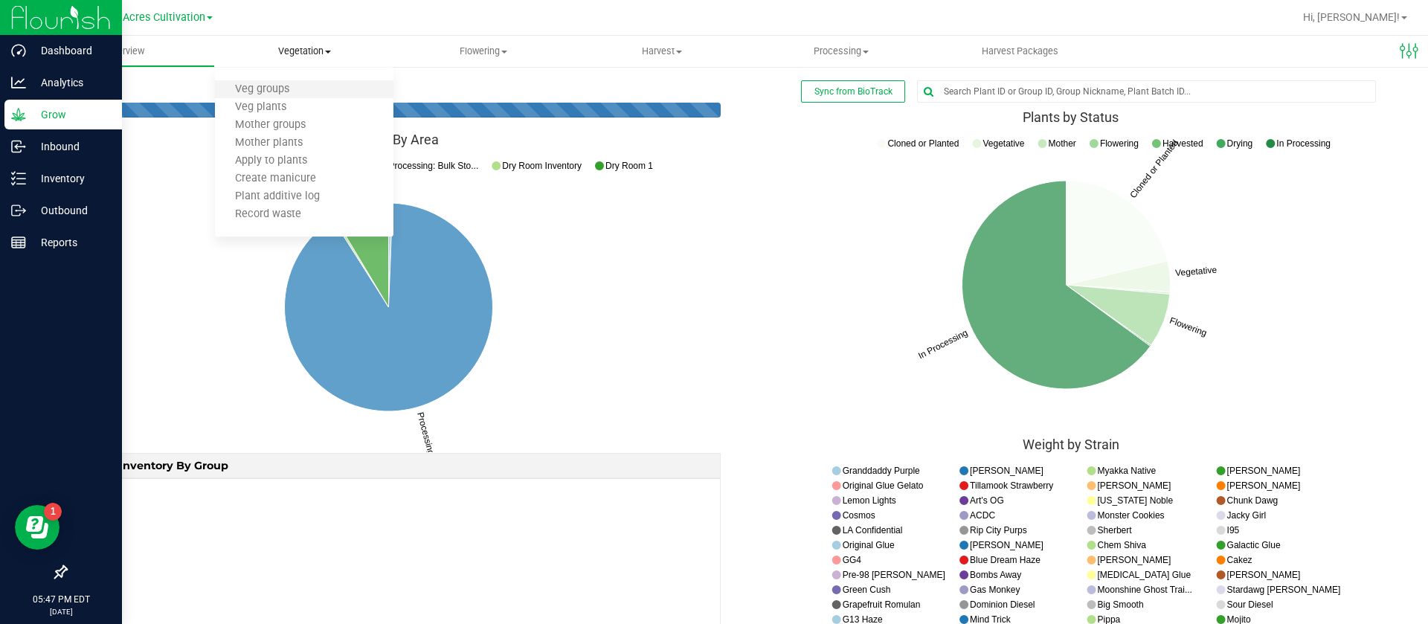
click at [316, 81] on li "Veg groups" at bounding box center [304, 90] width 179 height 18
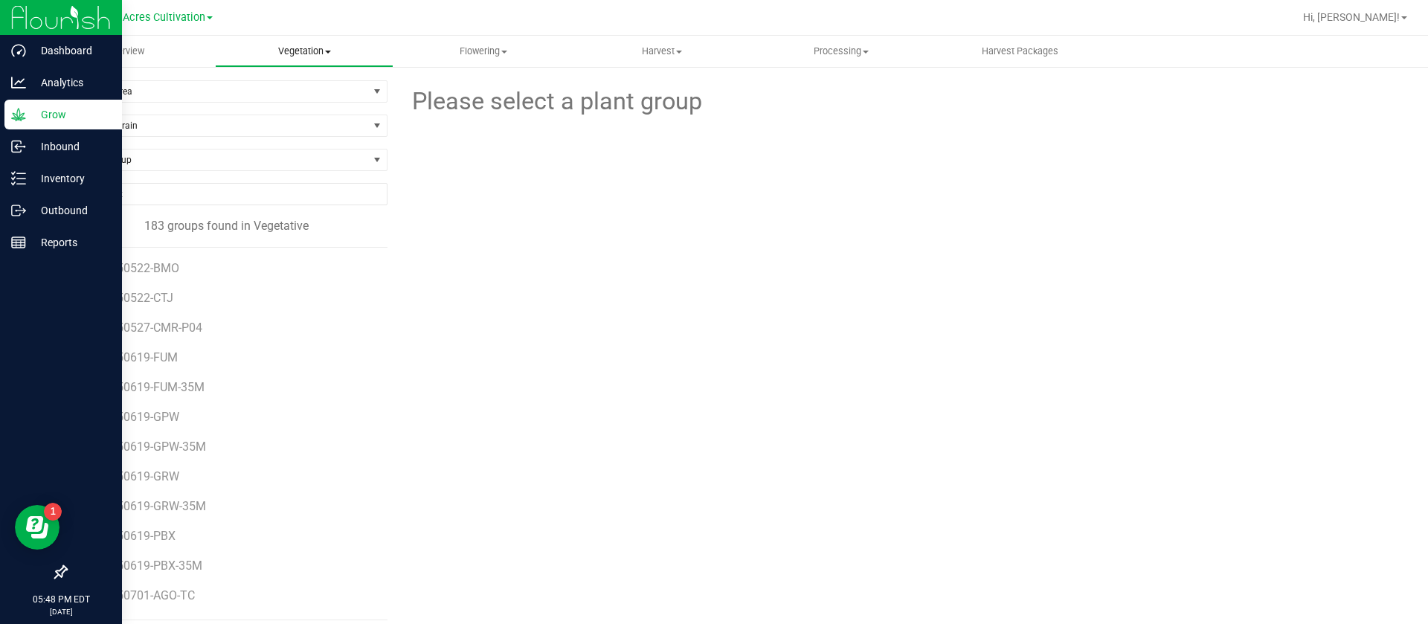
click at [281, 48] on span "Vegetation" at bounding box center [305, 51] width 178 height 13
click at [306, 105] on li "Veg plants" at bounding box center [304, 108] width 179 height 18
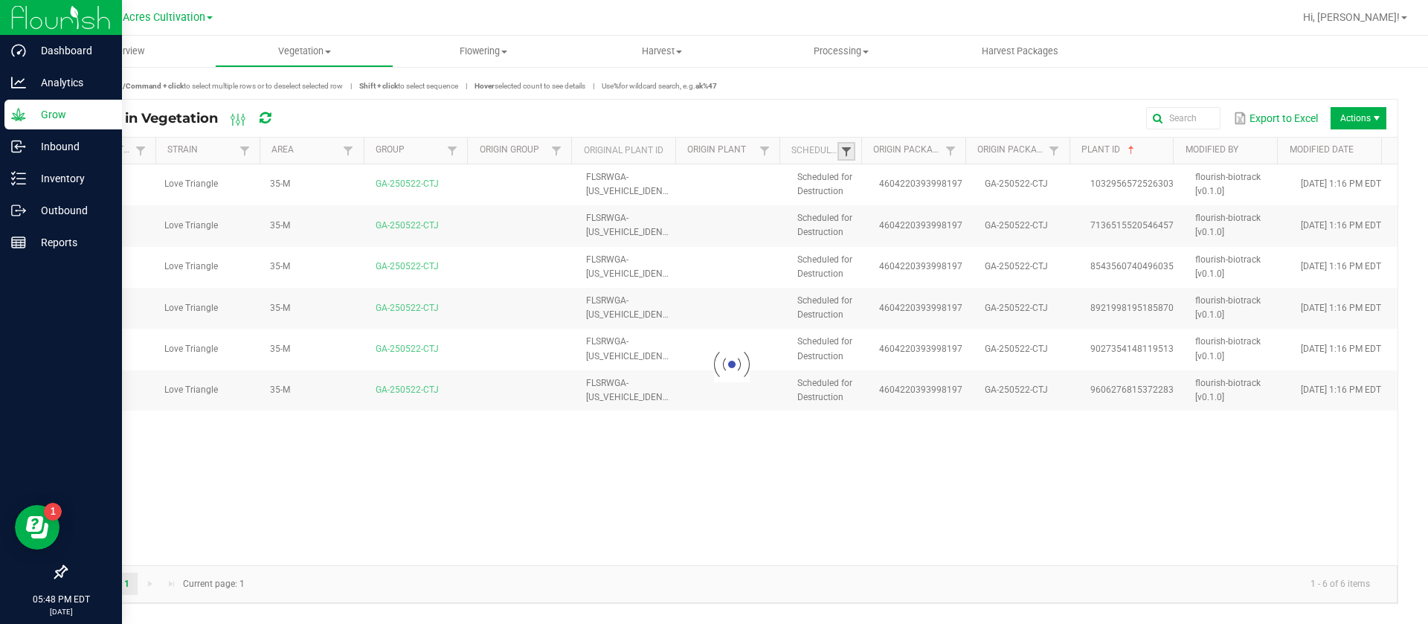
click at [847, 153] on span at bounding box center [847, 152] width 12 height 12
click at [896, 212] on div at bounding box center [732, 364] width 1332 height 401
click at [847, 157] on span at bounding box center [847, 152] width 12 height 12
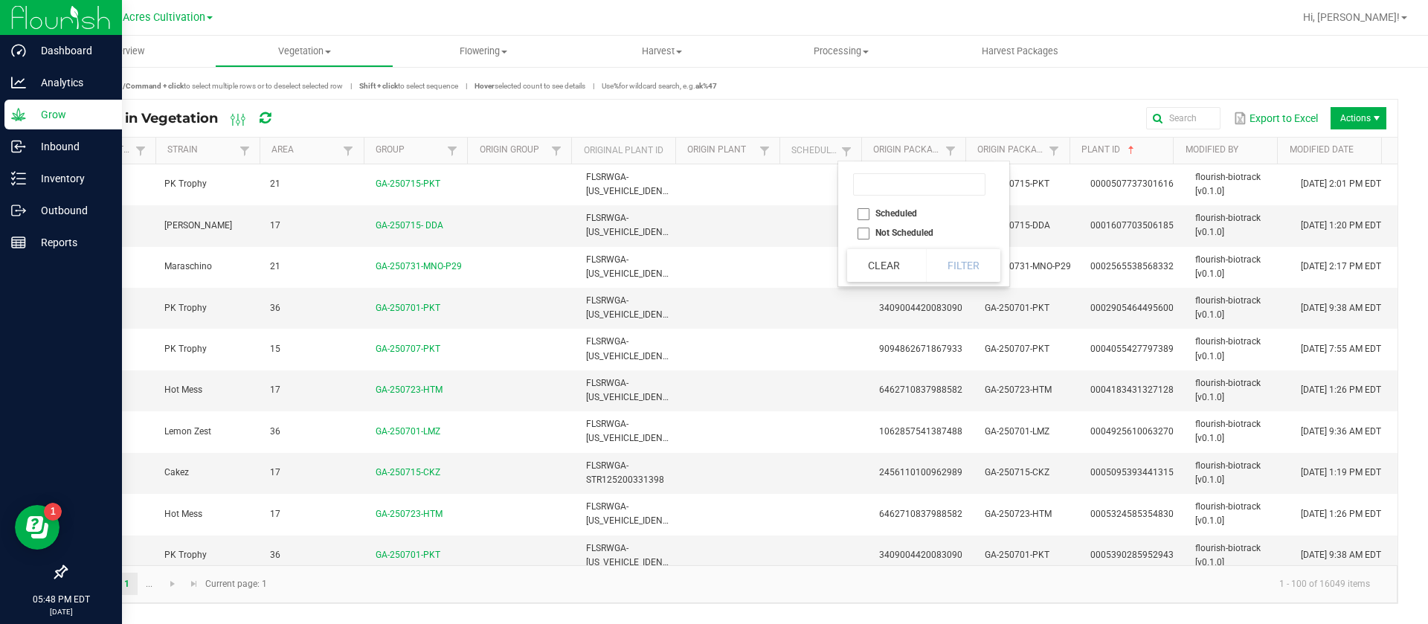
click at [928, 225] on li "Not Scheduled" at bounding box center [919, 232] width 144 height 19
checkbox Scheduled "true"
click at [901, 211] on li "Scheduled" at bounding box center [919, 213] width 144 height 19
checkbox input "true"
click at [920, 228] on li "Not Scheduled" at bounding box center [919, 232] width 144 height 19
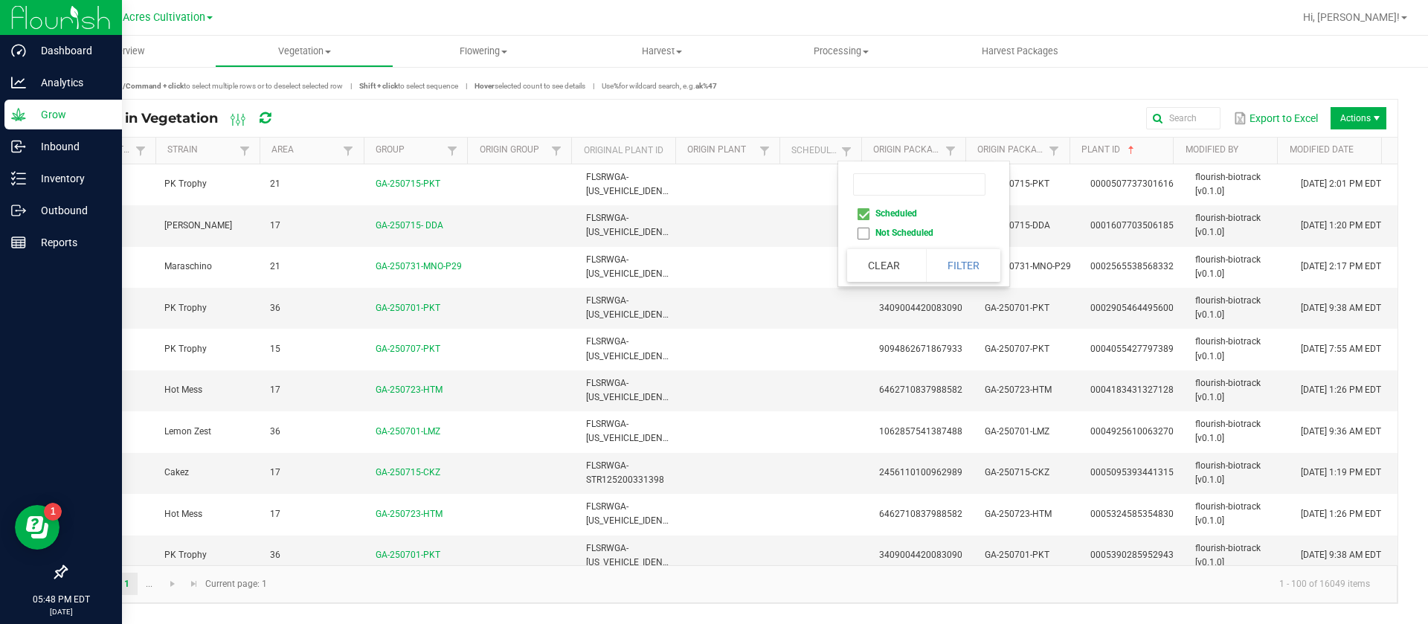
checkbox Scheduled "false"
click at [969, 257] on button "Filter" at bounding box center [963, 265] width 74 height 33
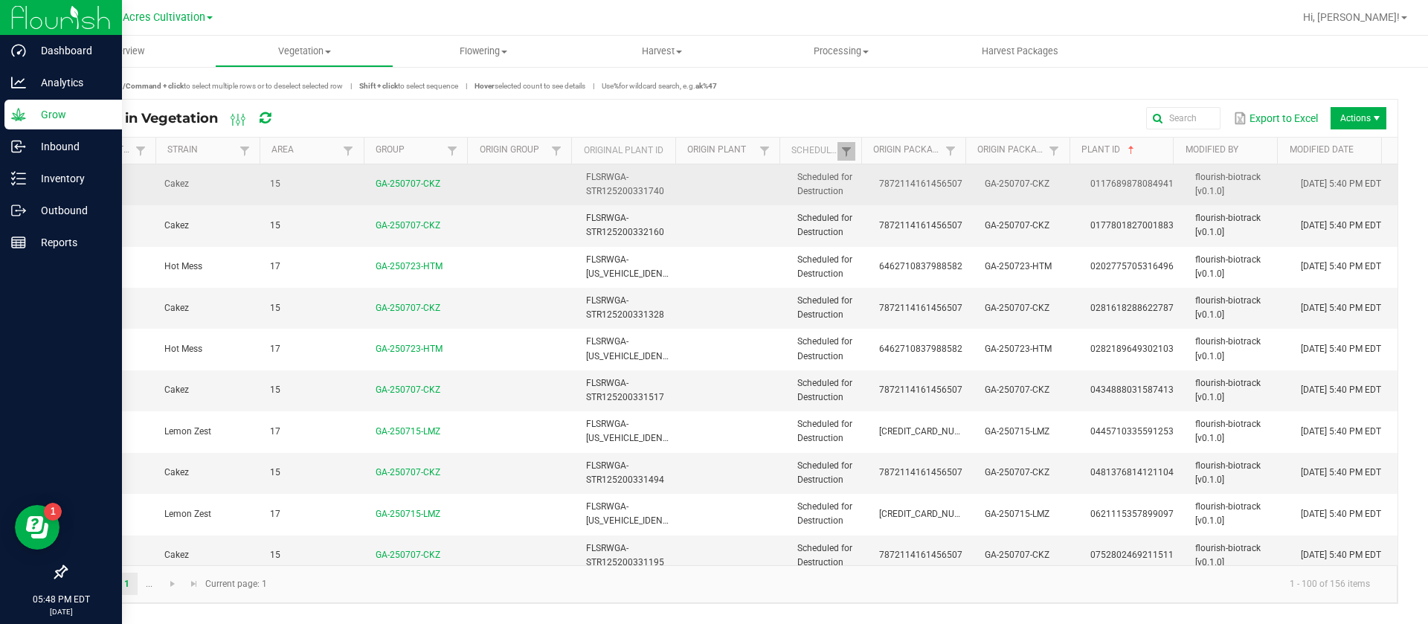
click at [934, 194] on td "7872114161456507" at bounding box center [923, 184] width 106 height 41
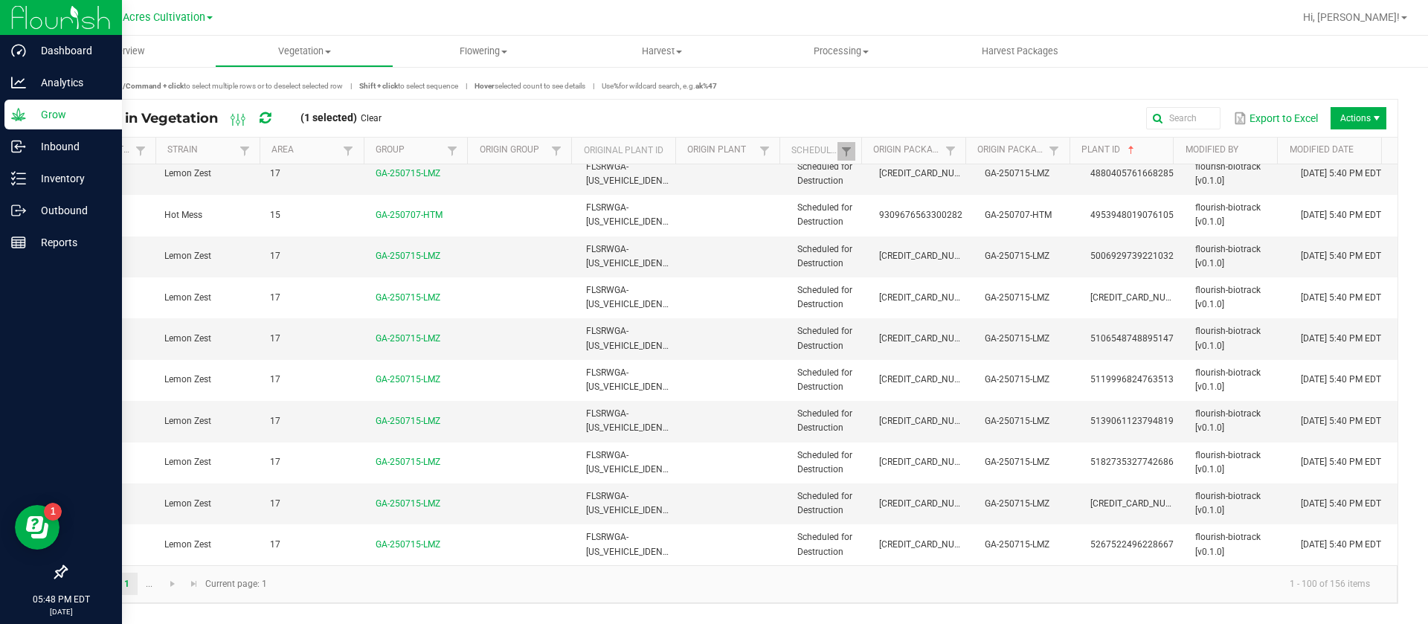
scroll to position [3720, 0]
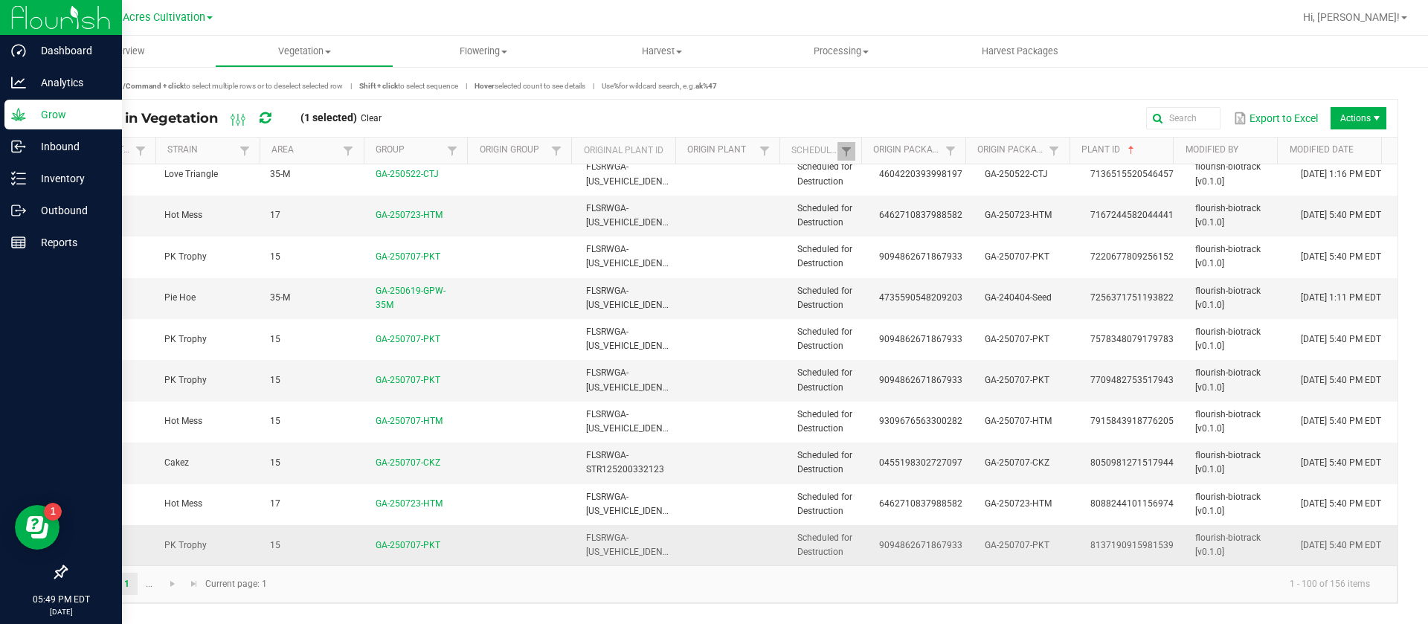
click at [879, 542] on span "9094862671867933" at bounding box center [920, 545] width 83 height 10
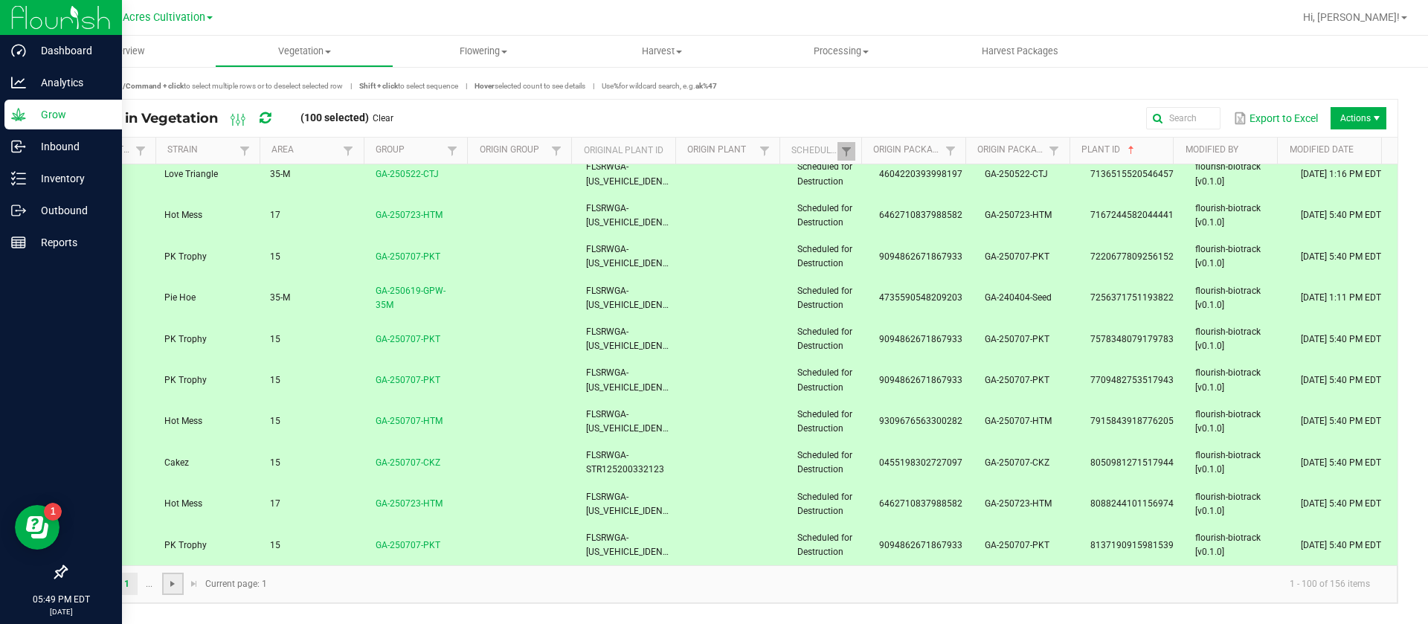
click at [173, 586] on span "Go to the next page" at bounding box center [173, 584] width 12 height 12
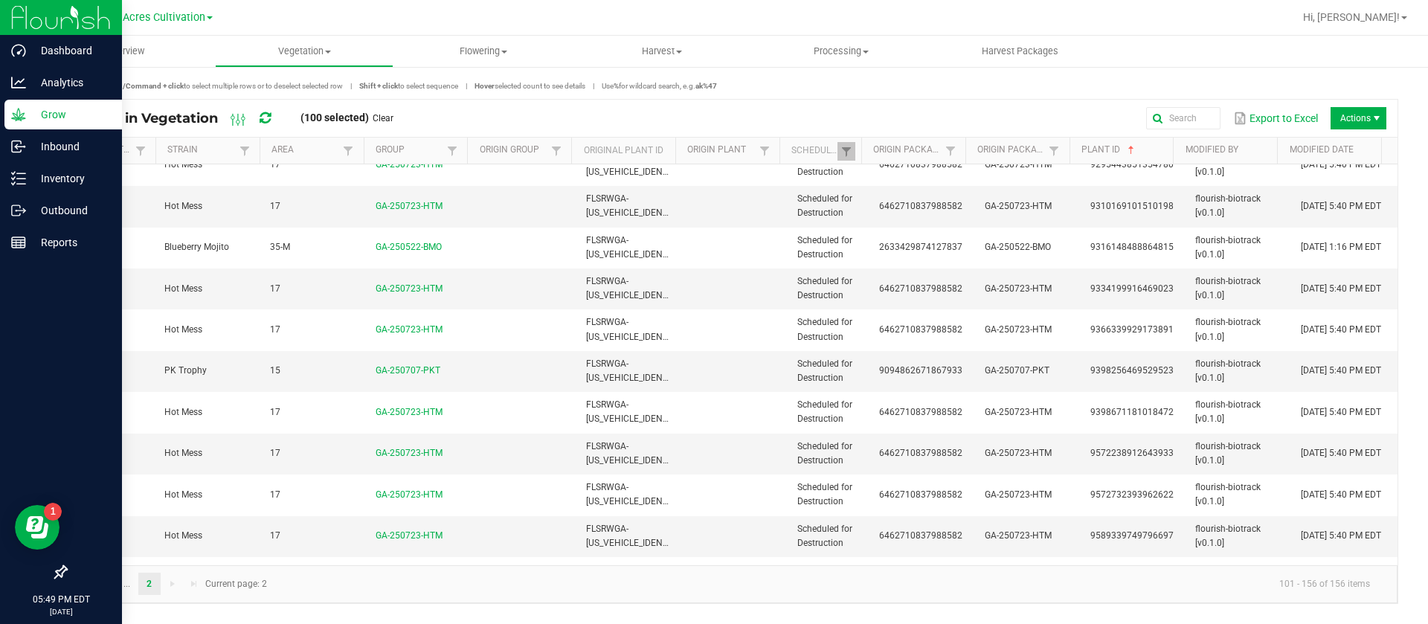
scroll to position [1907, 0]
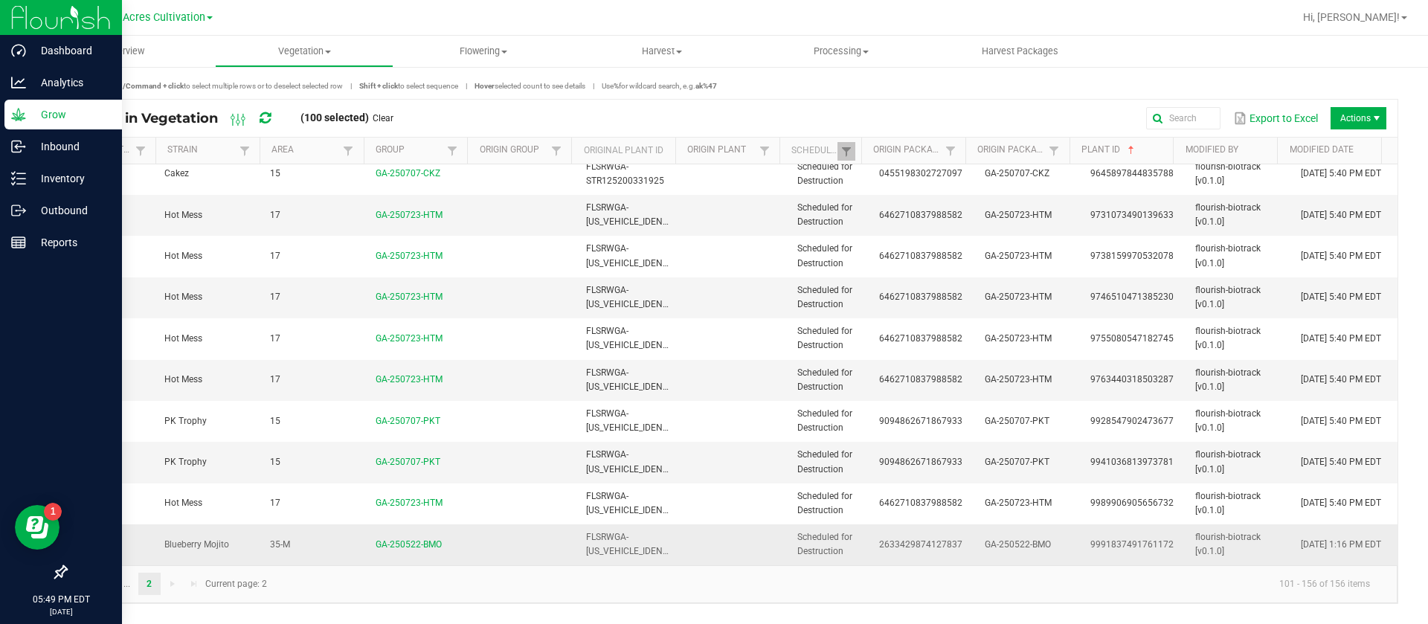
click at [1082, 539] on td "9991837491761172" at bounding box center [1135, 545] width 106 height 40
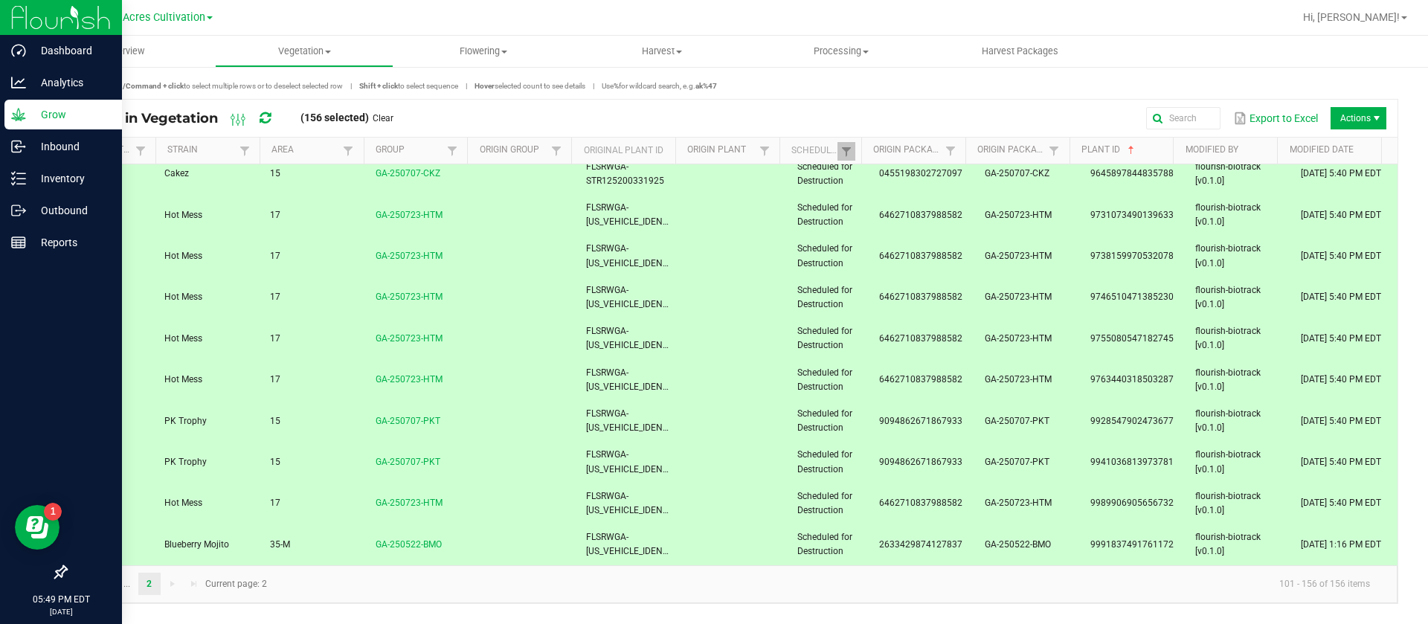
click at [167, 588] on kendo-pager-next-buttons at bounding box center [183, 584] width 43 height 22
click at [104, 578] on span "Go to the previous page" at bounding box center [106, 584] width 12 height 12
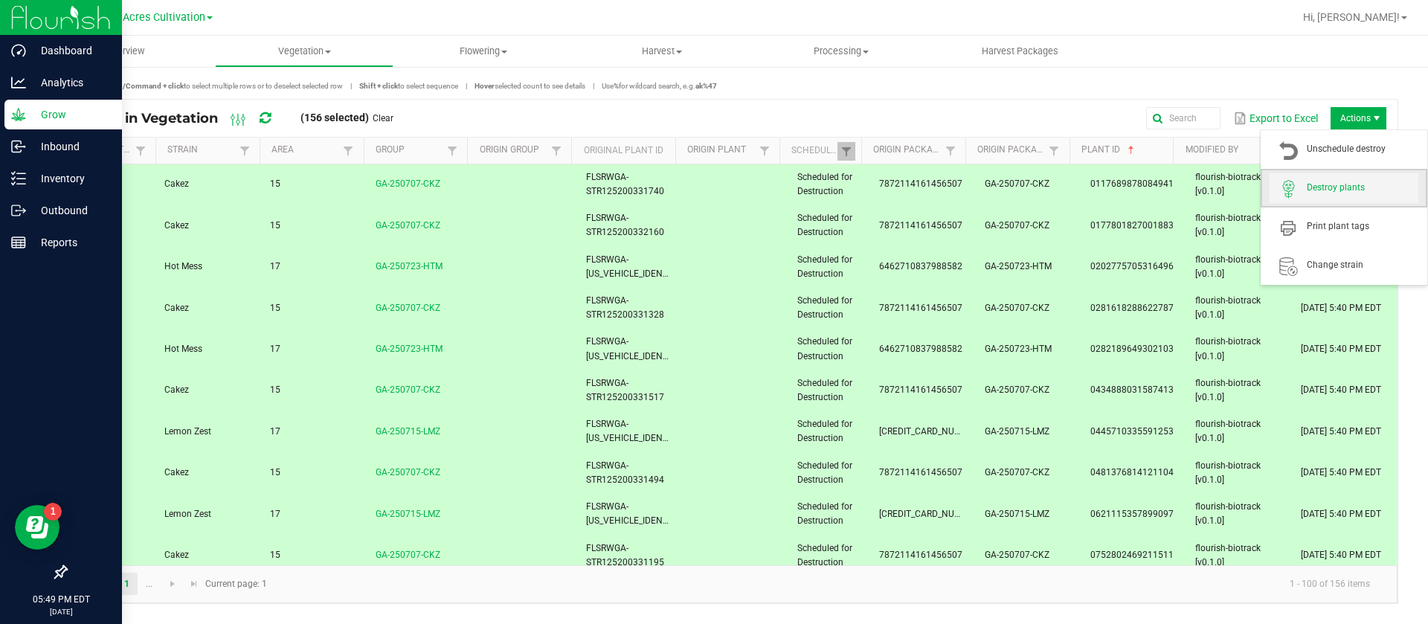
click at [1368, 178] on span "Destroy plants" at bounding box center [1344, 188] width 149 height 30
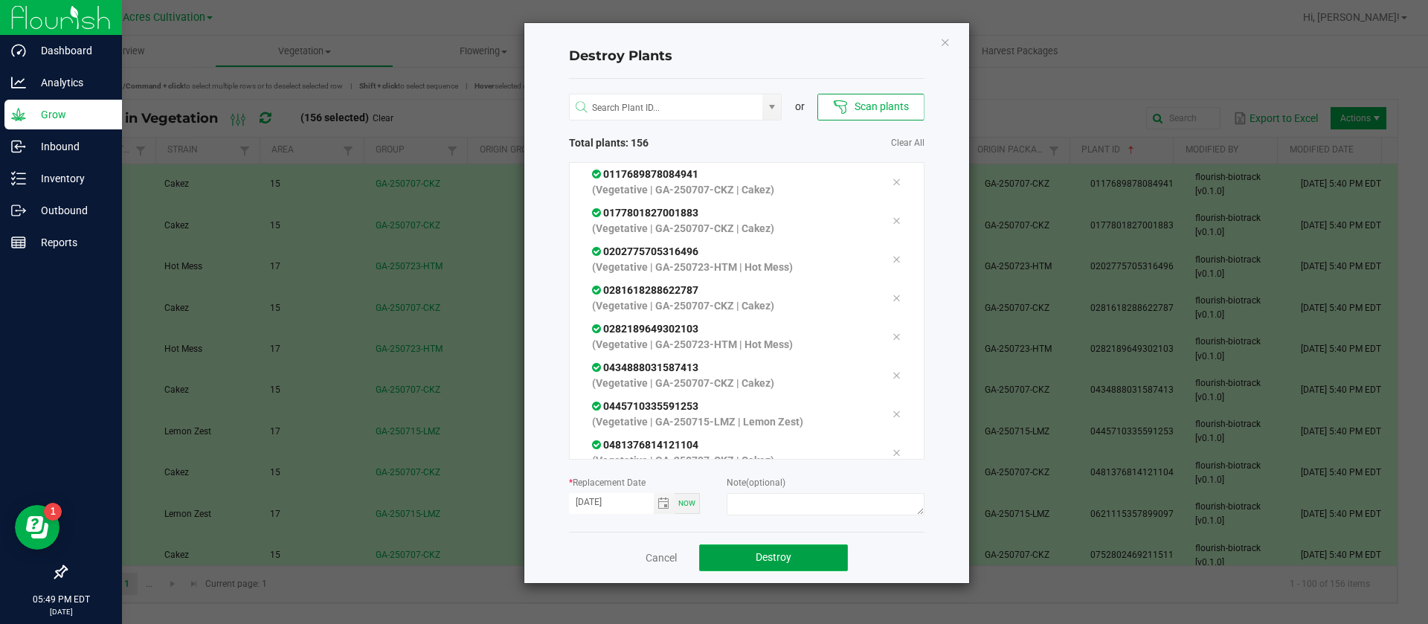
click at [833, 559] on button "Destroy" at bounding box center [773, 558] width 149 height 27
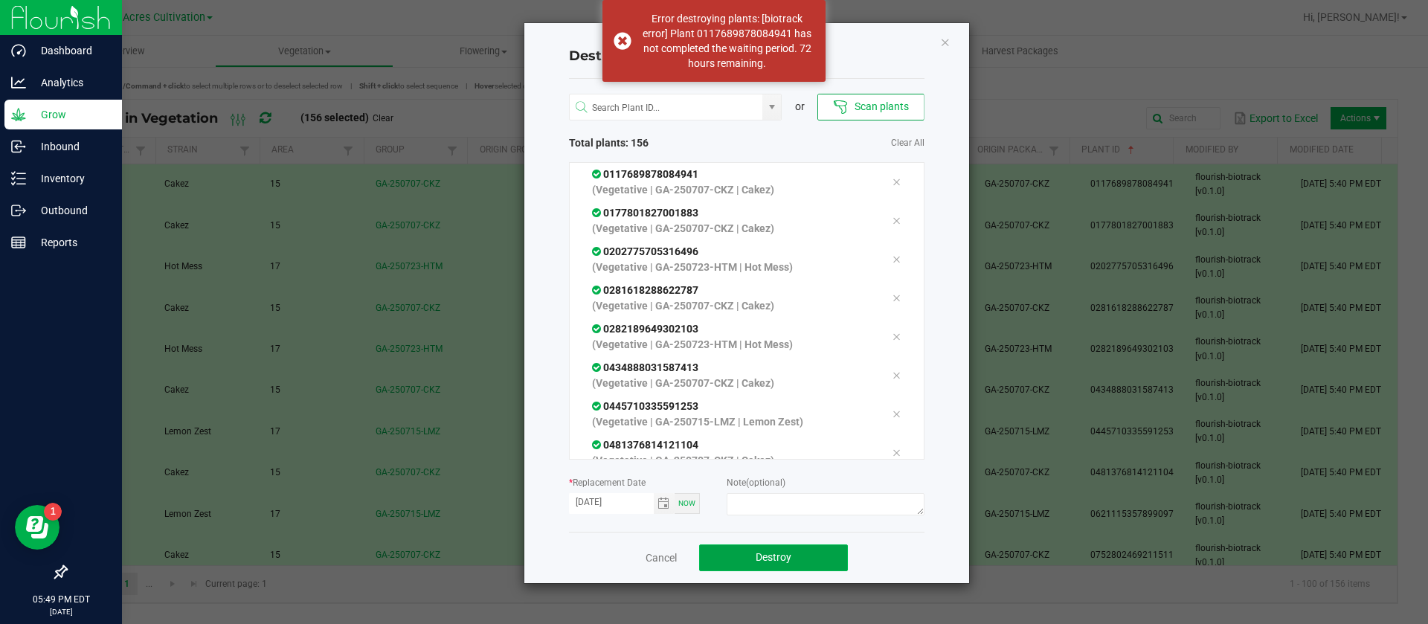
click at [801, 556] on button "Destroy" at bounding box center [773, 558] width 149 height 27
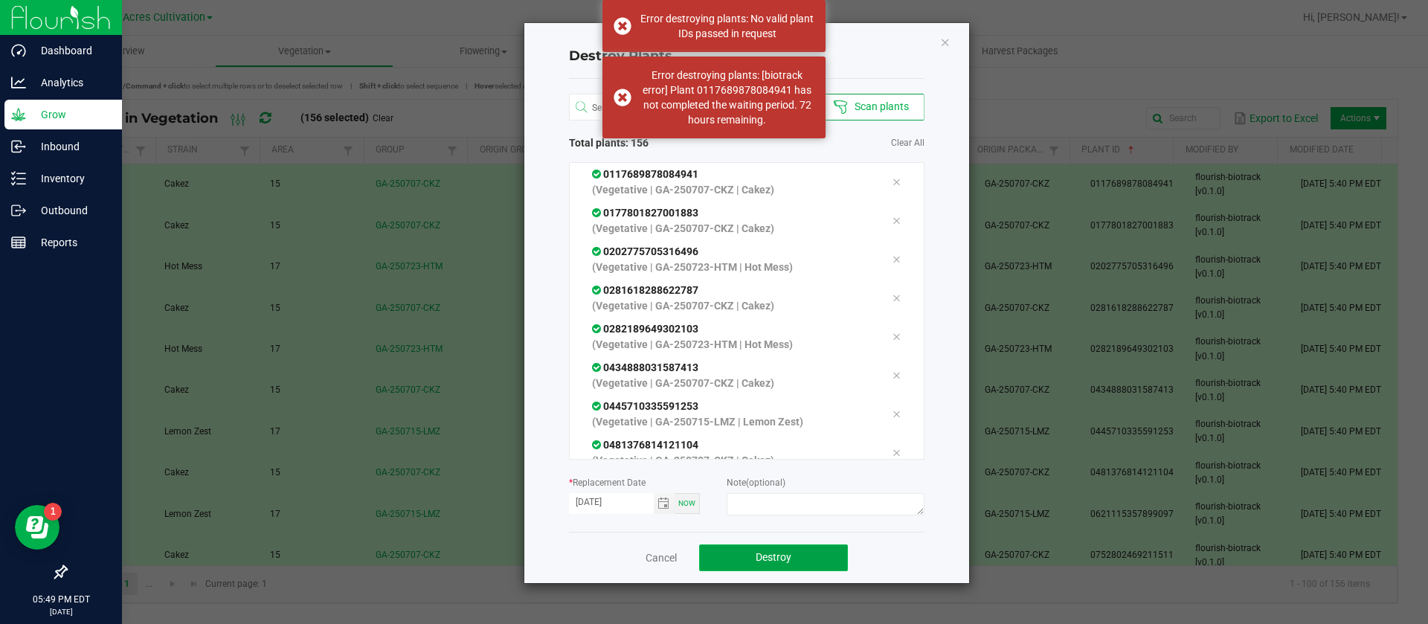
click at [801, 556] on button "Destroy" at bounding box center [773, 558] width 149 height 27
click at [941, 48] on icon "Close" at bounding box center [945, 42] width 10 height 18
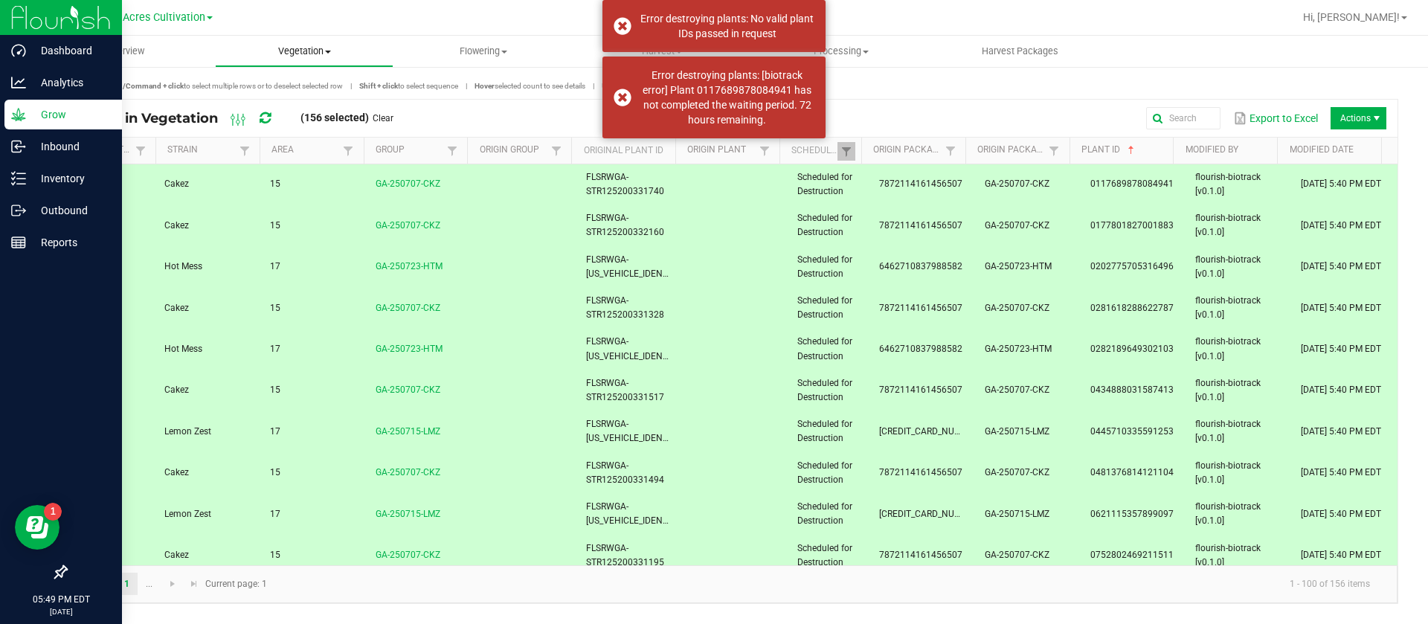
click at [309, 46] on span "Vegetation" at bounding box center [305, 51] width 178 height 13
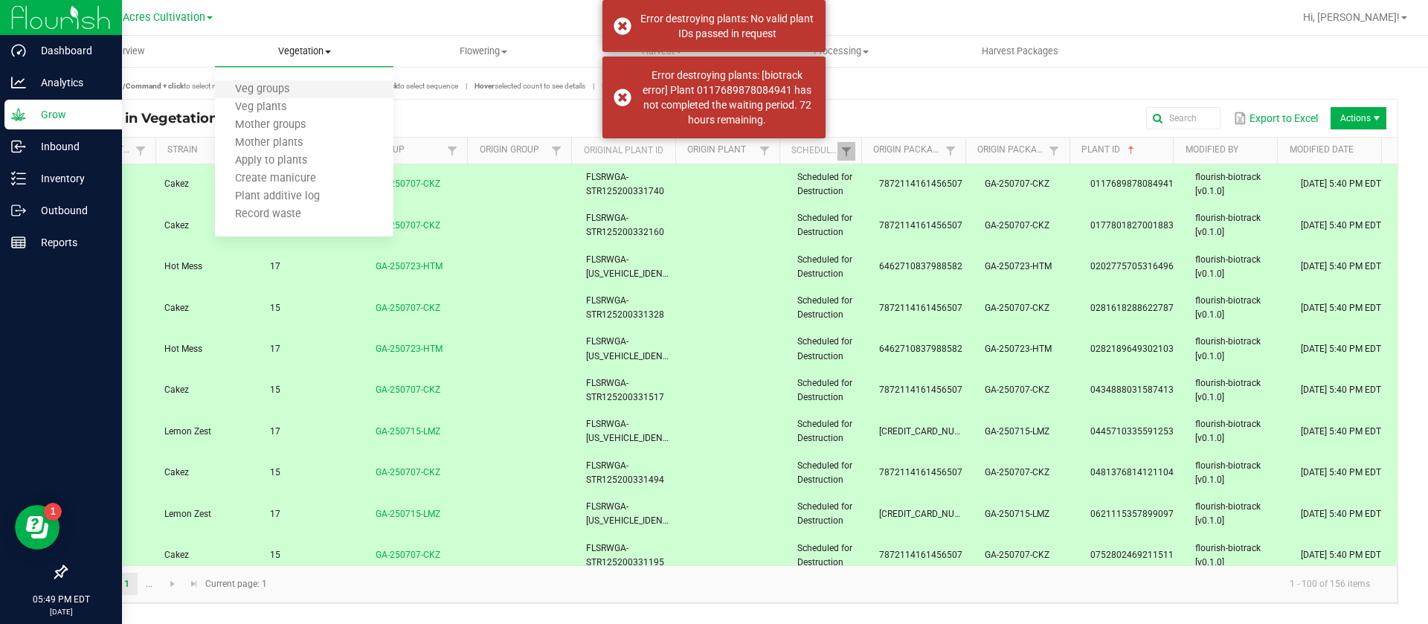
click at [330, 86] on li "Veg groups" at bounding box center [304, 90] width 179 height 18
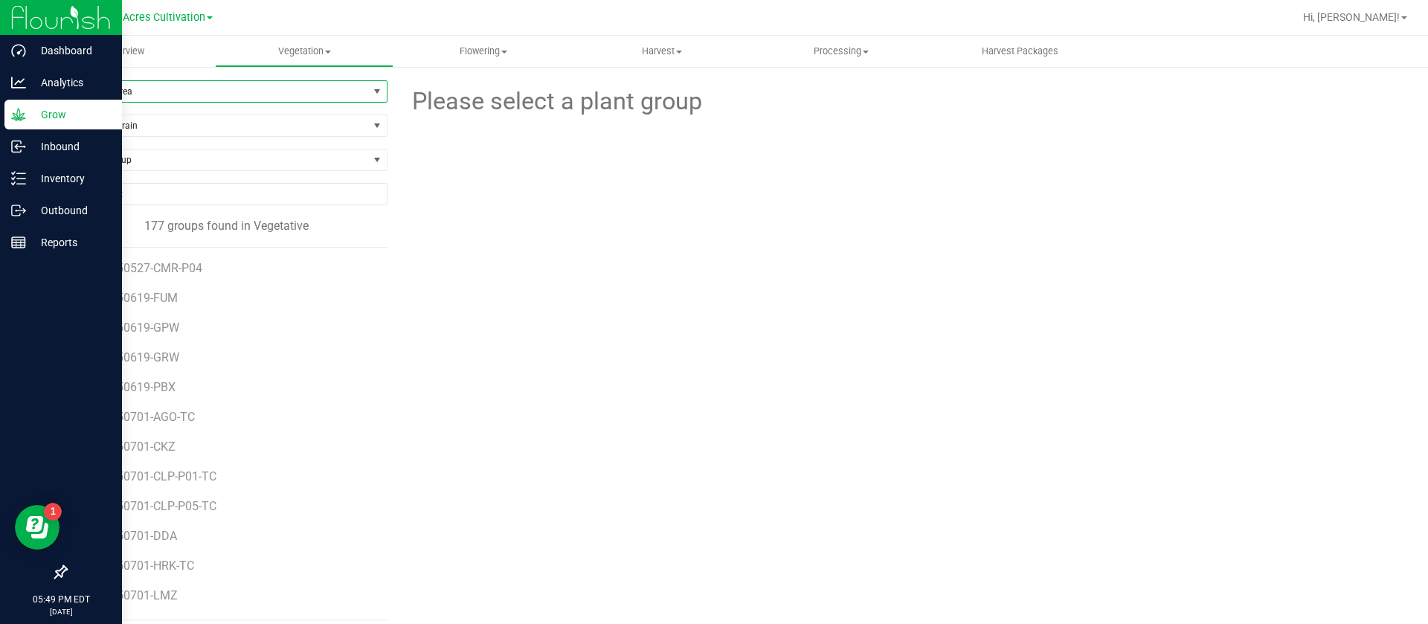
click at [225, 85] on span "Filter by Area" at bounding box center [217, 91] width 302 height 21
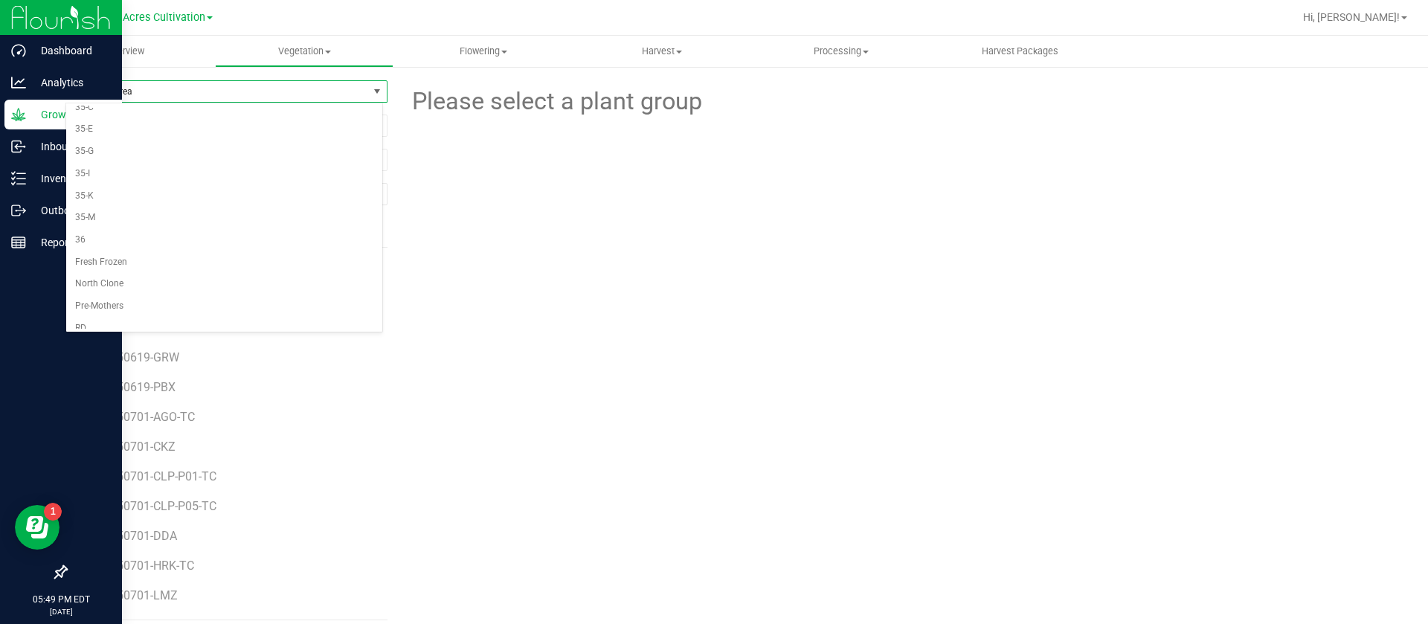
scroll to position [418, 0]
click at [95, 185] on li "35-M" at bounding box center [224, 185] width 316 height 22
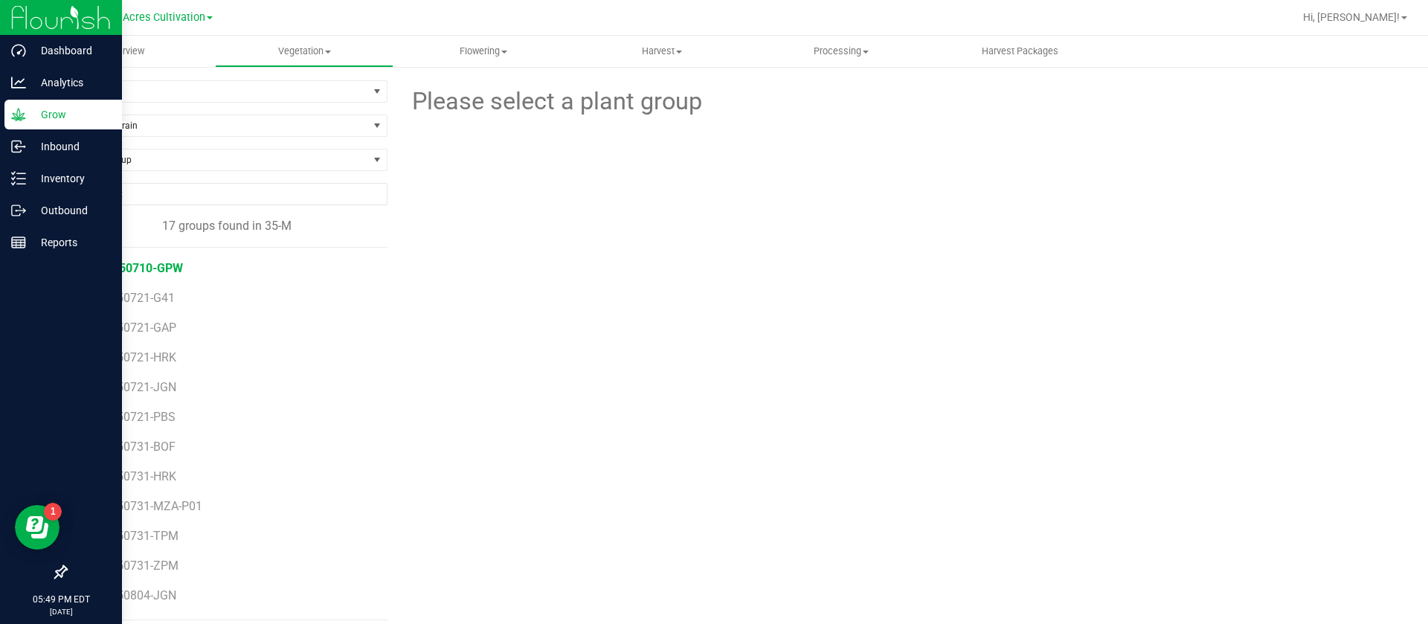
click at [167, 267] on span "GA-250710-GPW" at bounding box center [138, 268] width 92 height 14
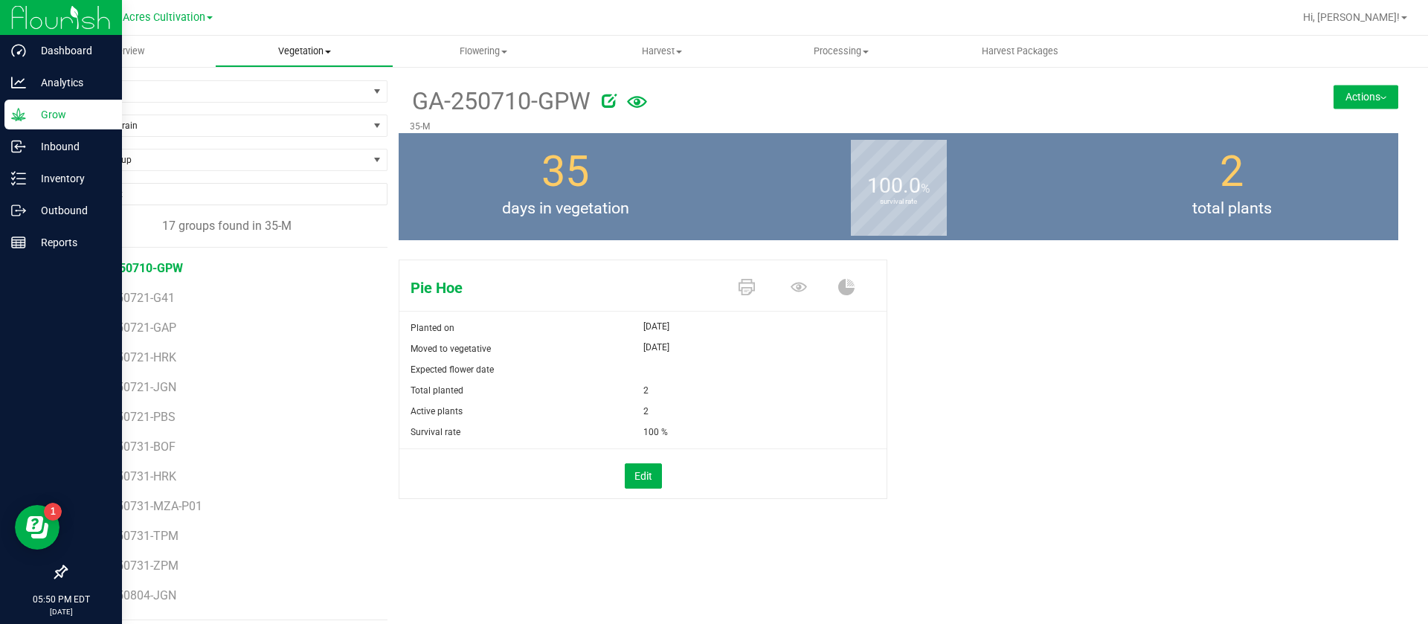
click at [284, 52] on span "Vegetation" at bounding box center [305, 51] width 178 height 13
click at [491, 250] on div "Pie Hoe Planted on Jul 22, 2025 Moved to vegetative Jul 22, 2025 Expected flowe…" at bounding box center [899, 388] width 1022 height 296
click at [162, 167] on span "Find a Group" at bounding box center [217, 160] width 302 height 21
type input "bwa"
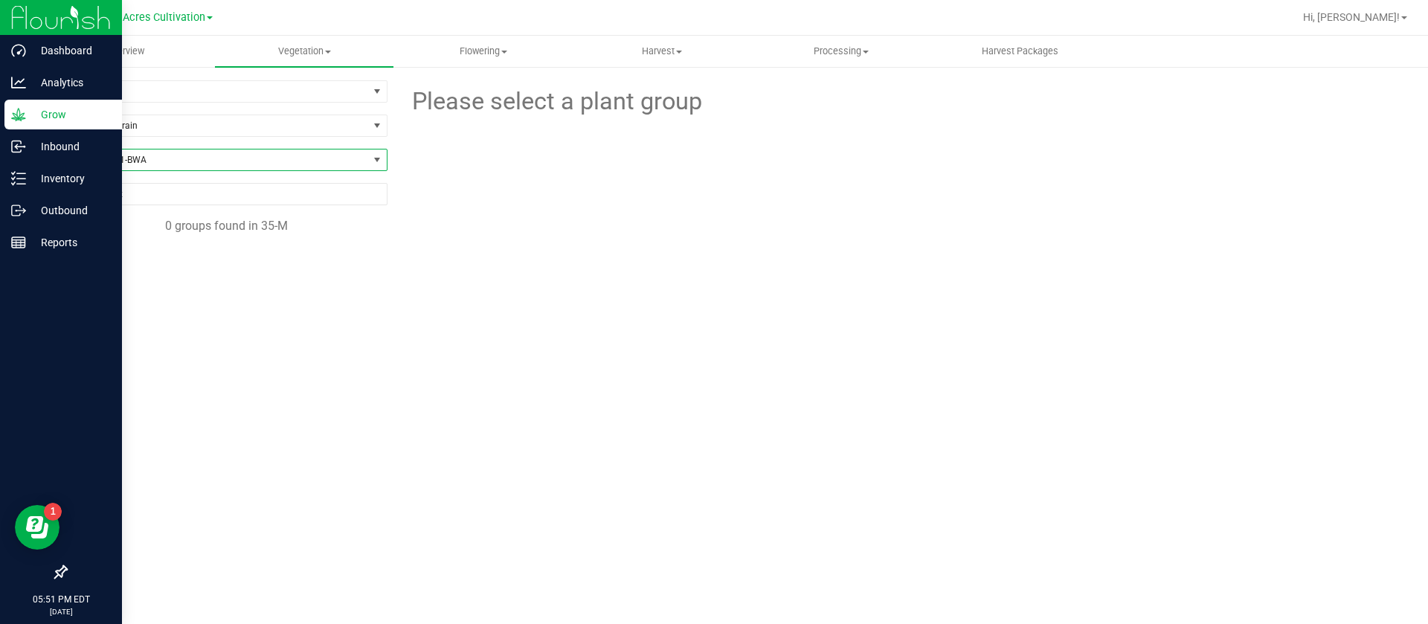
click at [176, 157] on span "GA-250731-BWA" at bounding box center [217, 160] width 302 height 21
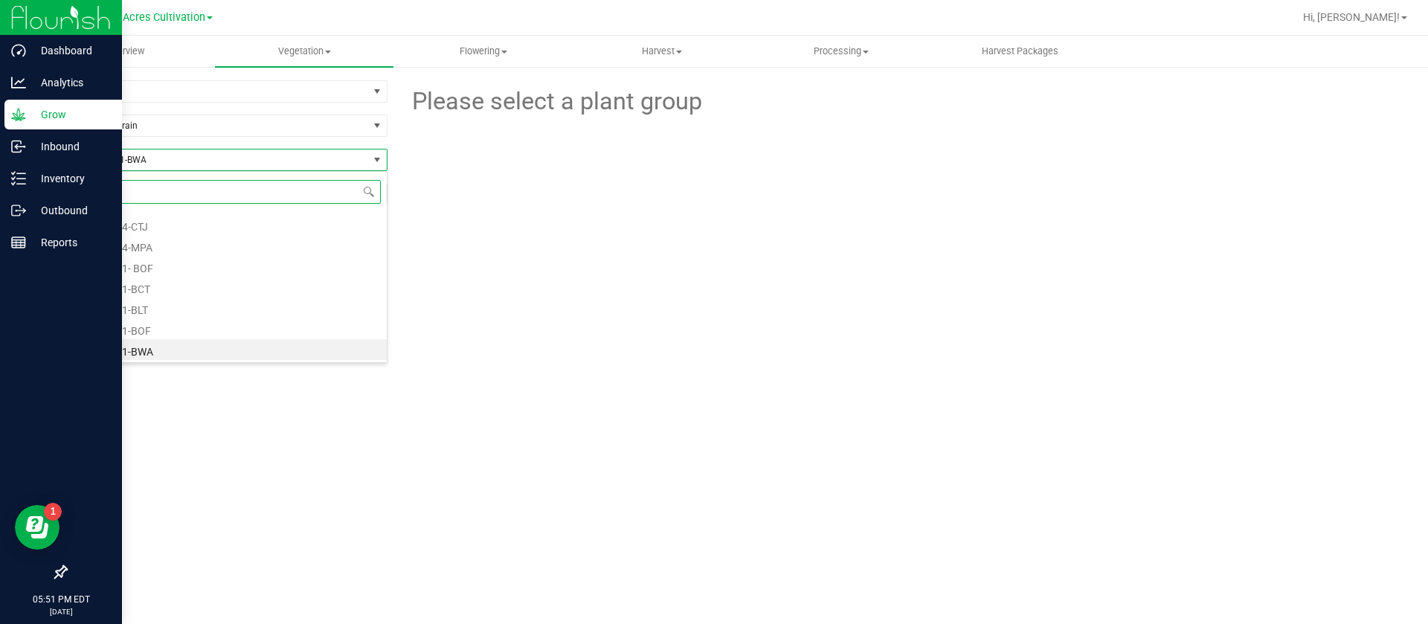
drag, startPoint x: 110, startPoint y: 213, endPoint x: 78, endPoint y: 176, distance: 49.1
click at [78, 176] on div "GA-250723-RHB GA-250724-BMO GA-250724-CTJ GA-250724-MPA GA-250731- BOF GA-25073…" at bounding box center [226, 267] width 322 height 192
click at [266, 332] on li "GA-250731-BOF" at bounding box center [226, 328] width 321 height 21
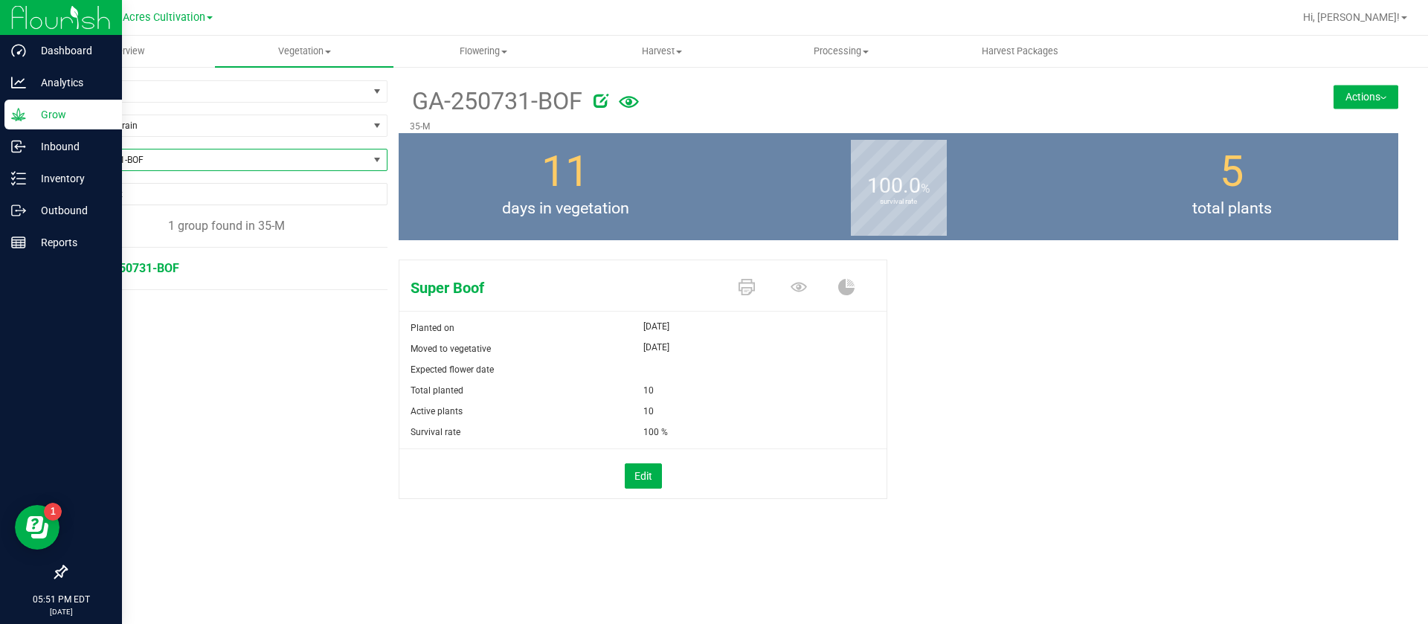
click at [148, 152] on span "GA-250731-BOF" at bounding box center [217, 160] width 302 height 21
click at [81, 223] on li "All" at bounding box center [226, 221] width 321 height 21
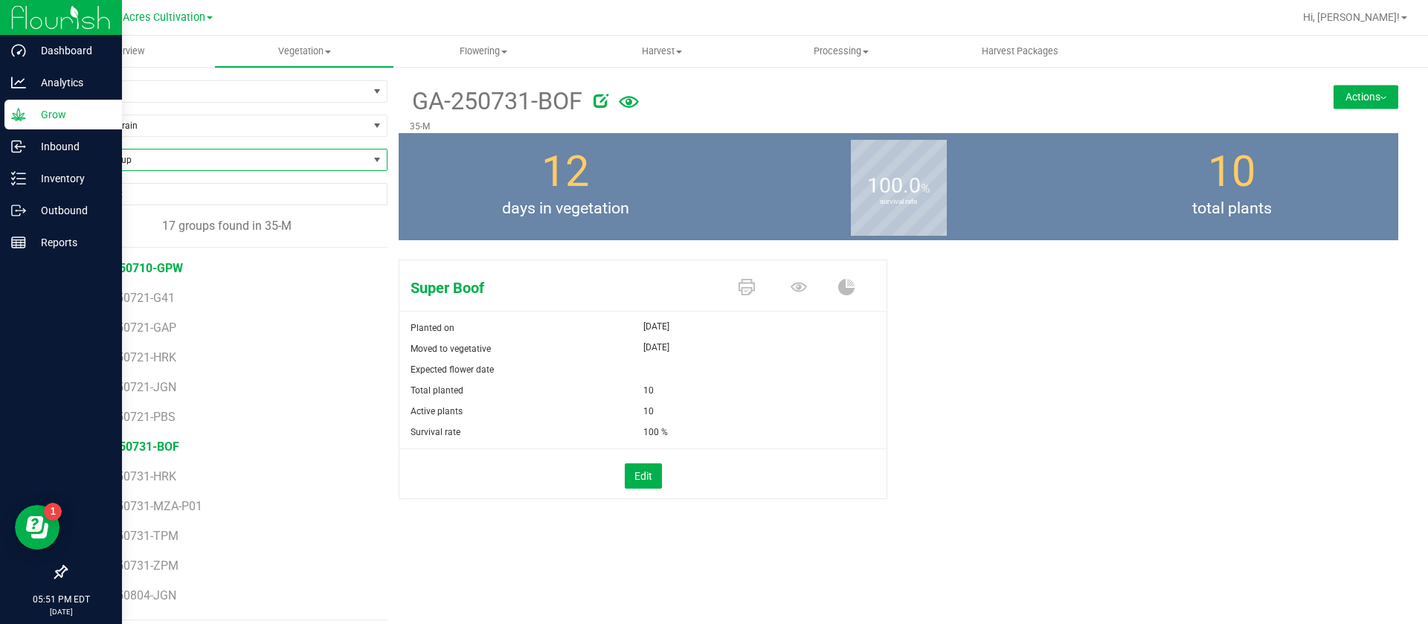
click at [147, 265] on span "GA-250710-GPW" at bounding box center [138, 268] width 92 height 14
click at [791, 280] on icon at bounding box center [799, 287] width 16 height 16
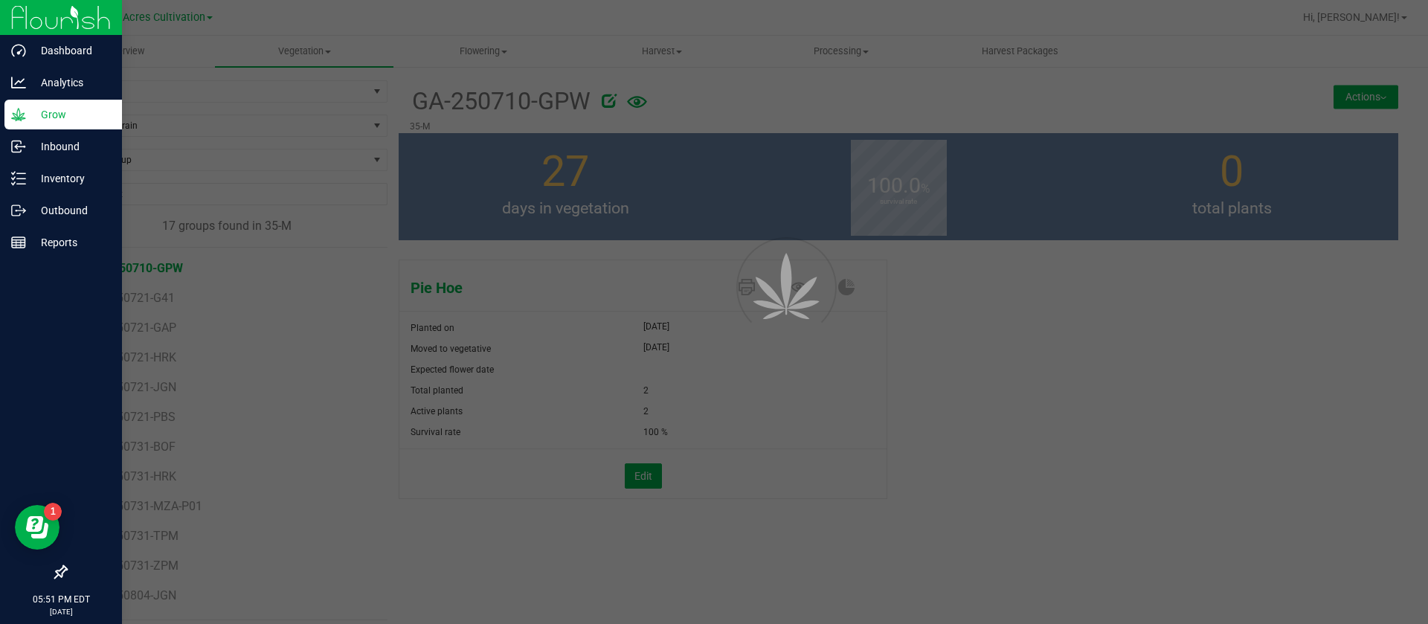
click at [790, 280] on main "Overview Vegetation Veg groups Veg plants Mother groups Mother plants Apply to …" at bounding box center [732, 330] width 1393 height 588
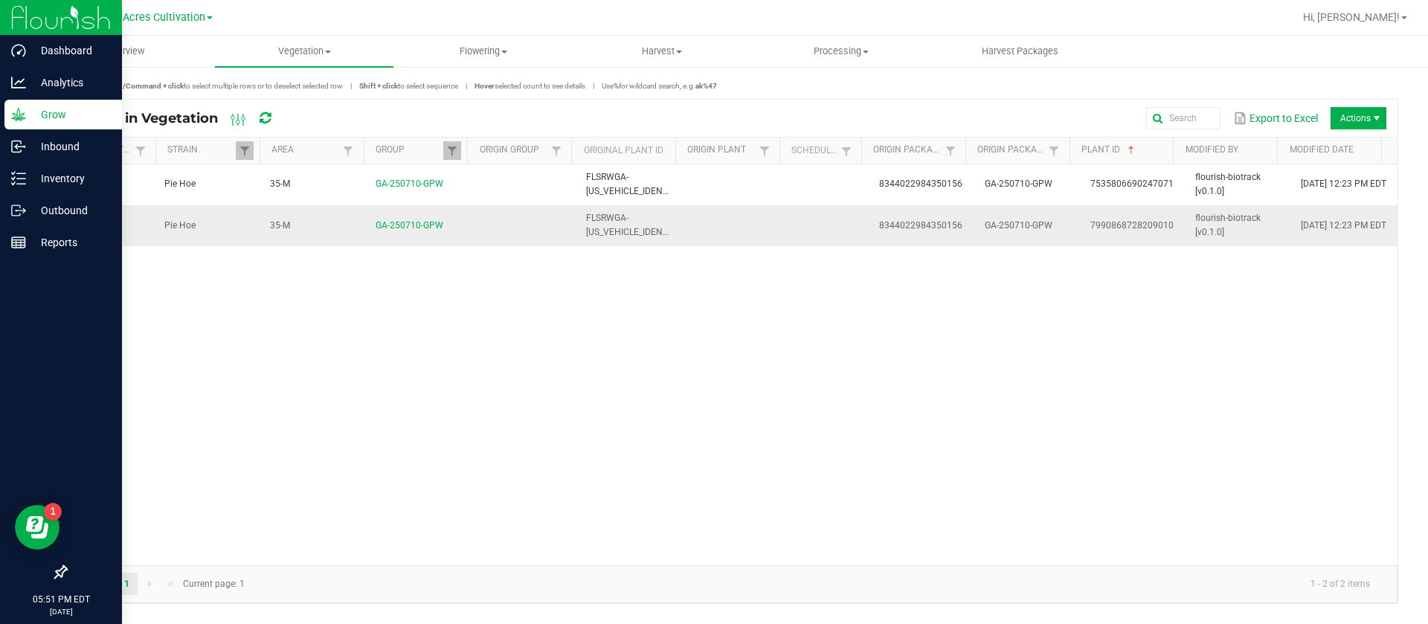
click at [834, 227] on td at bounding box center [830, 225] width 82 height 40
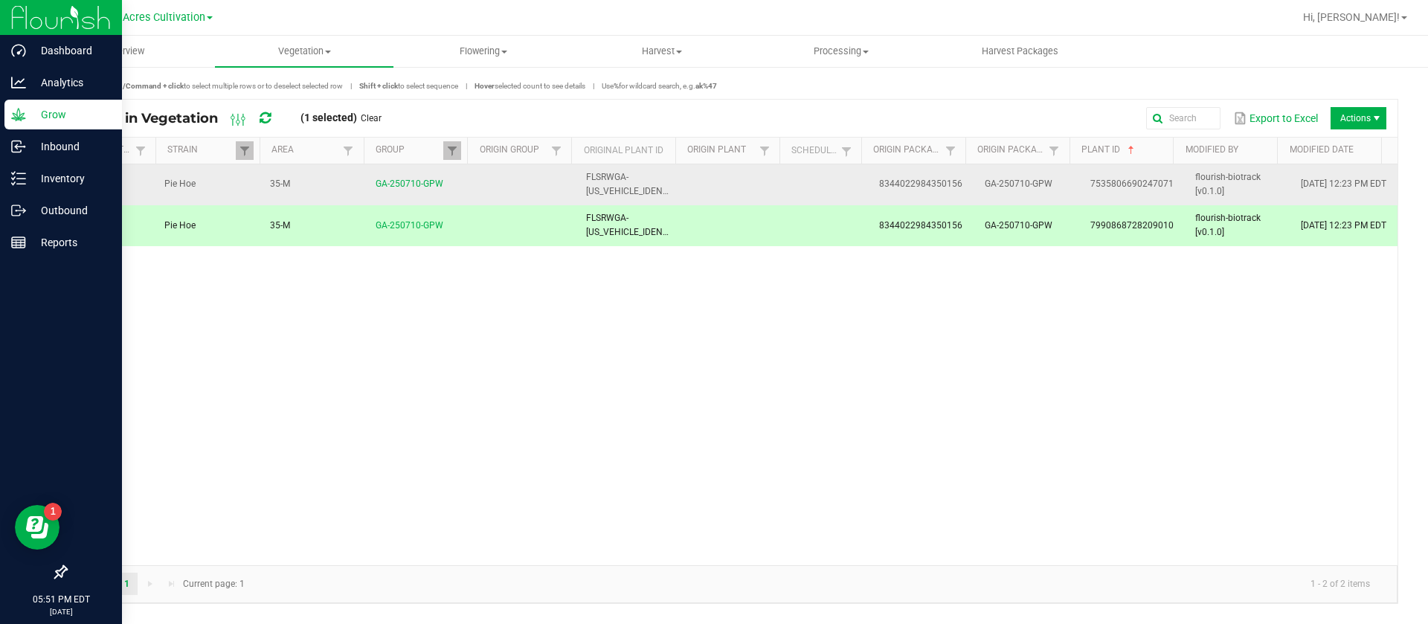
click at [789, 178] on td at bounding box center [830, 184] width 82 height 41
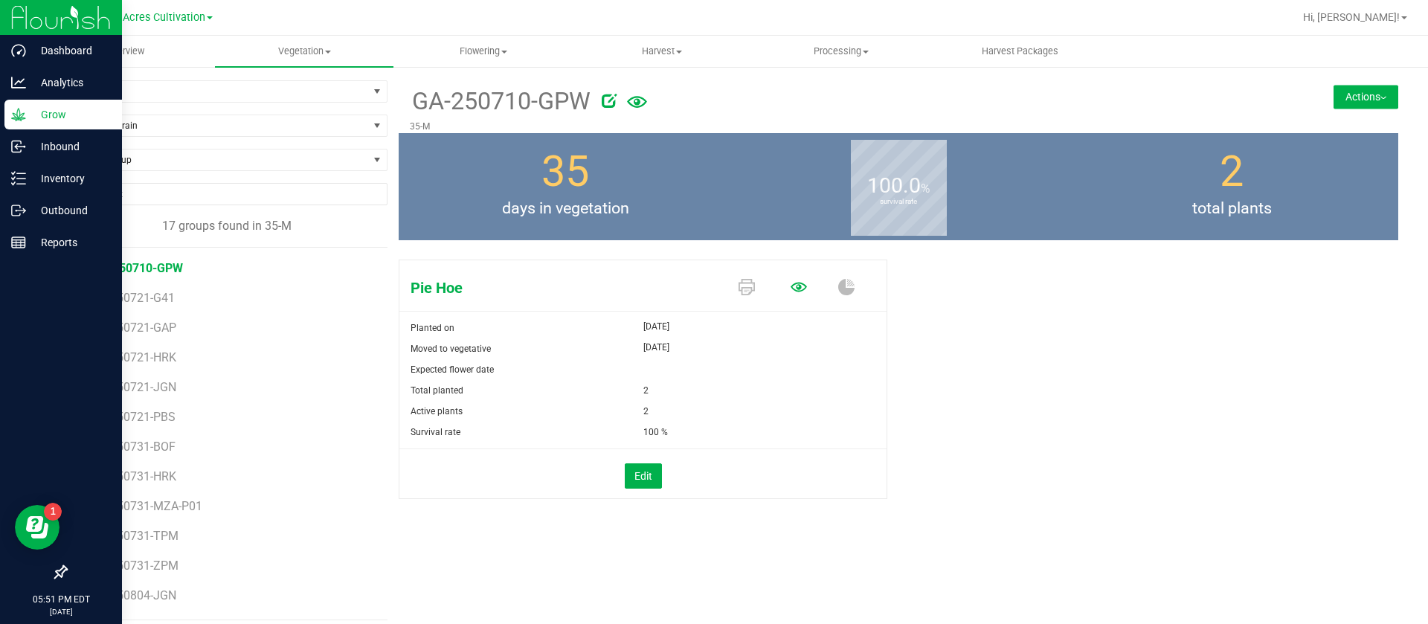
click at [791, 290] on icon at bounding box center [799, 287] width 16 height 10
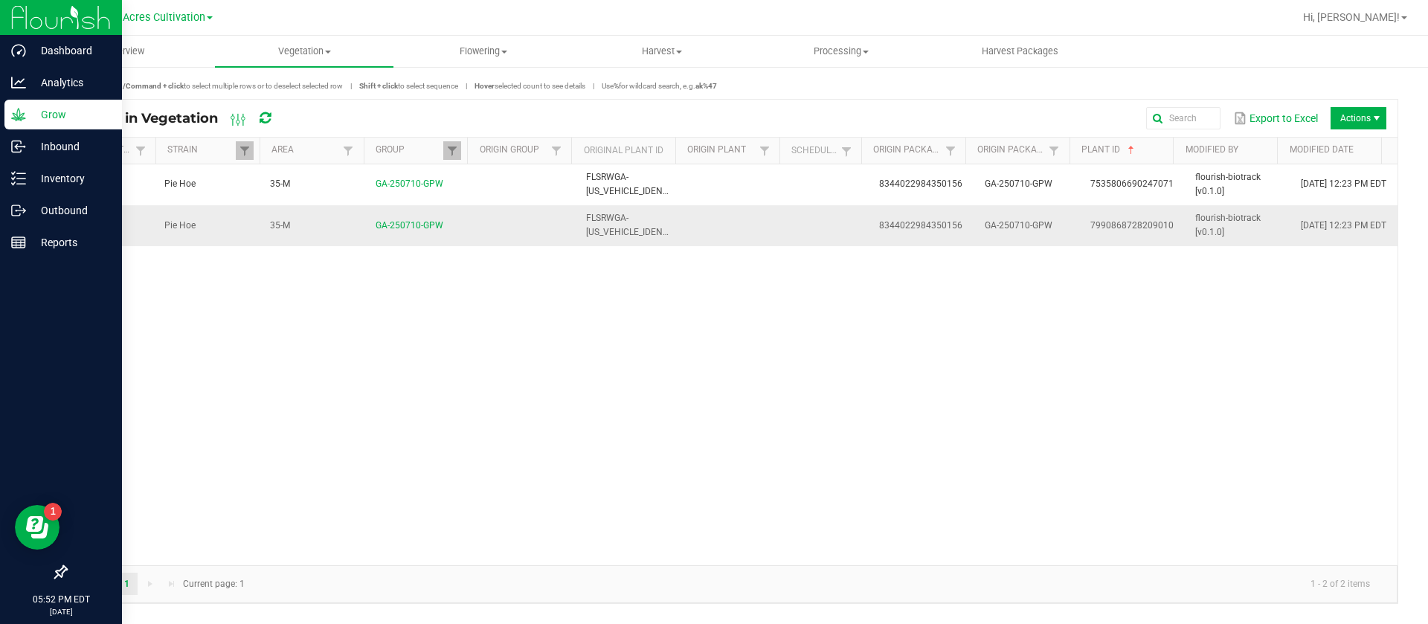
click at [708, 222] on td at bounding box center [736, 225] width 106 height 40
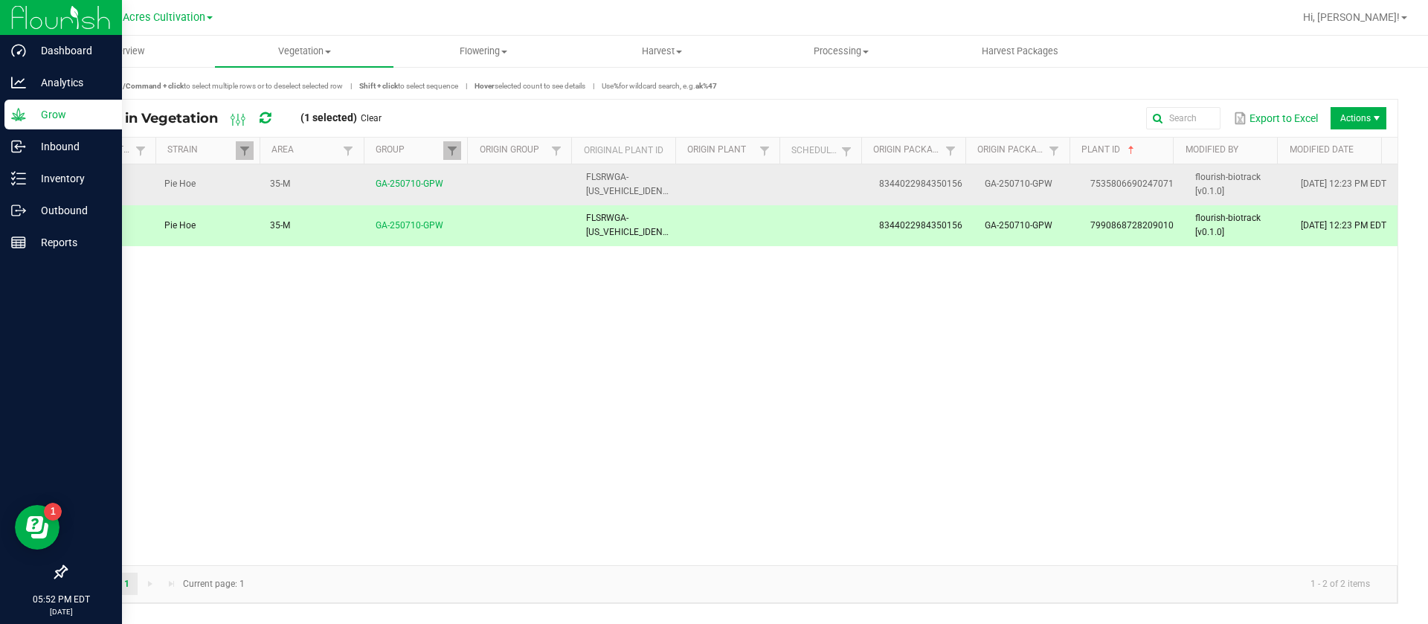
click at [671, 183] on td "FLSRWGA-STR87002600000001" at bounding box center [630, 184] width 106 height 41
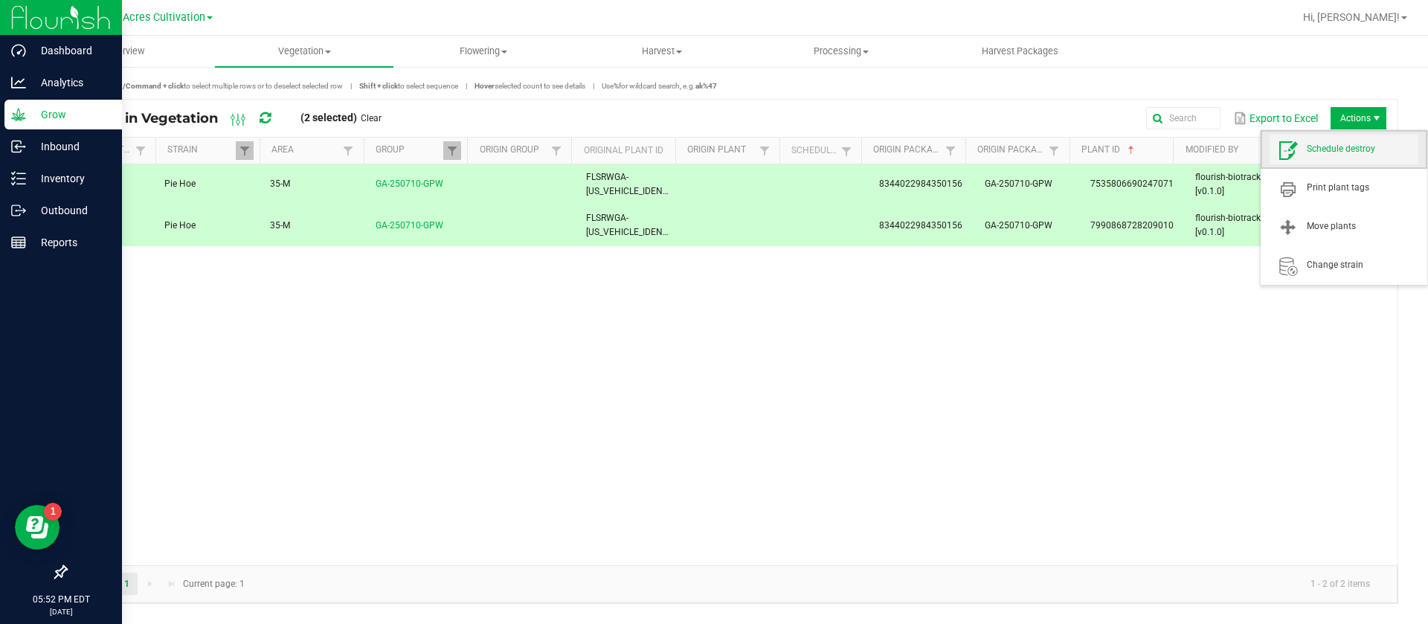
click at [1355, 161] on span "Schedule destroy" at bounding box center [1344, 150] width 149 height 30
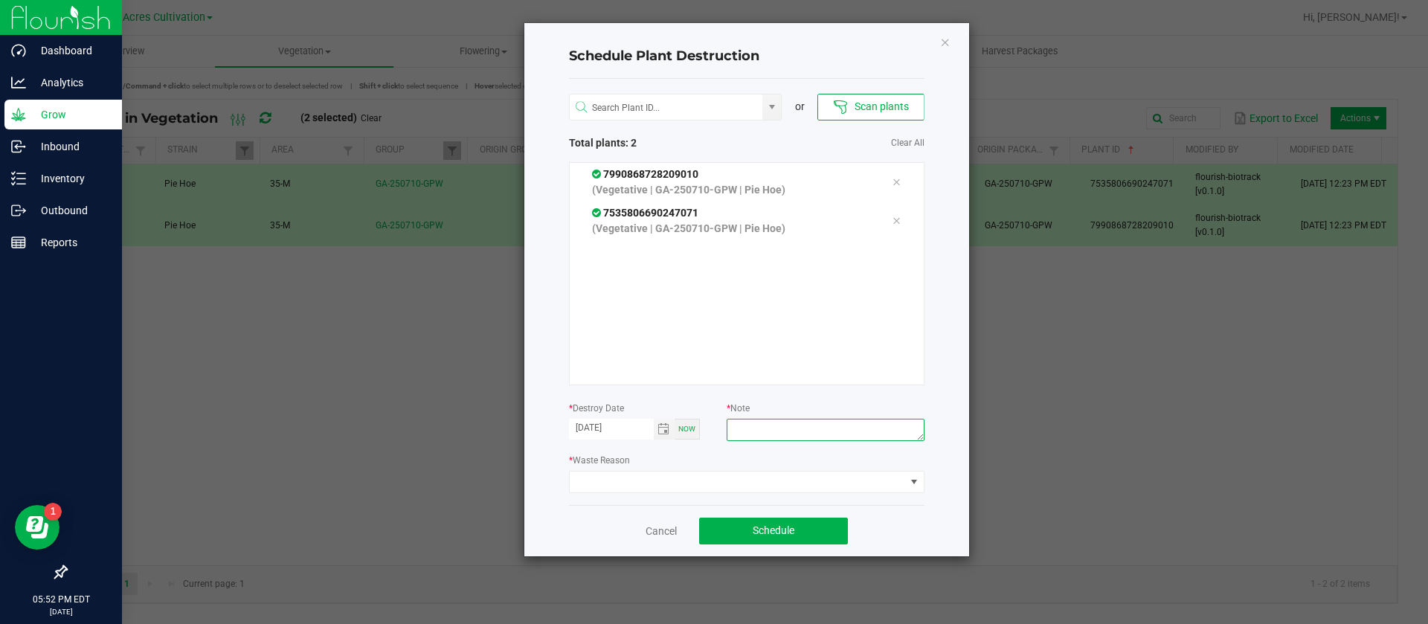
click at [788, 430] on textarea at bounding box center [825, 430] width 197 height 22
type textarea "waste"
click at [623, 486] on span at bounding box center [738, 482] width 336 height 21
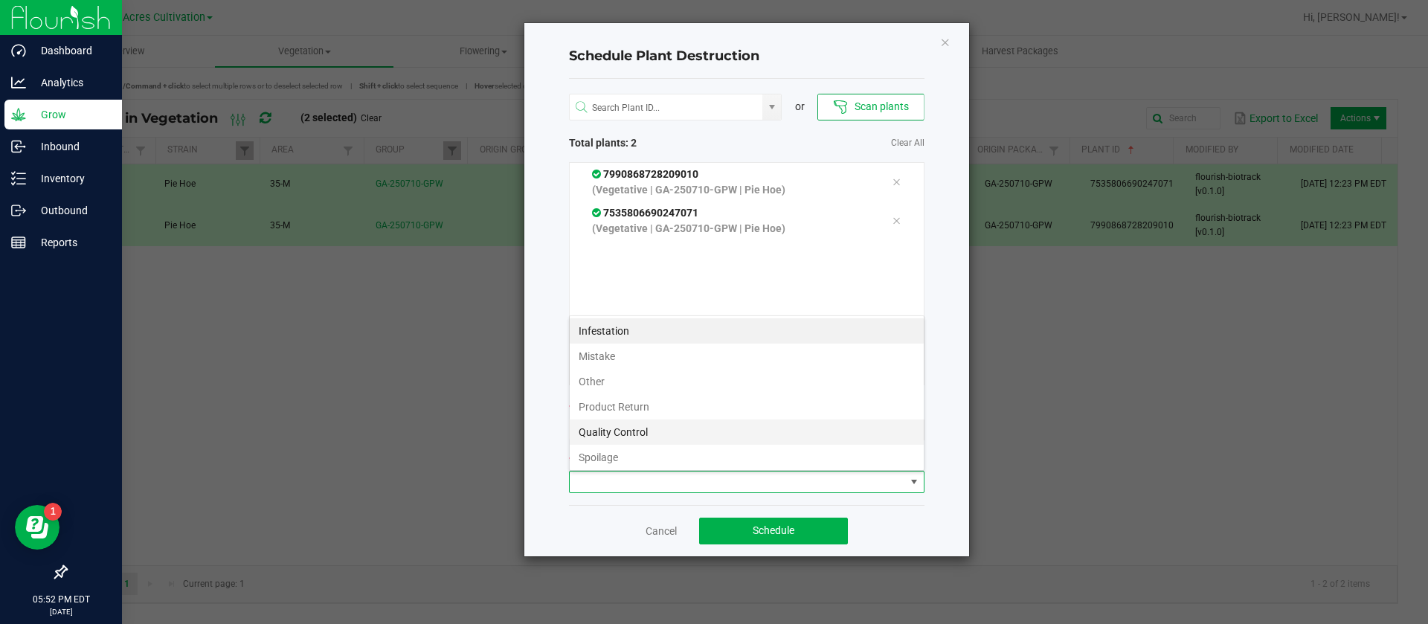
scroll to position [22, 356]
drag, startPoint x: 620, startPoint y: 438, endPoint x: 651, endPoint y: 483, distance: 54.5
click at [651, 483] on body "Dashboard Analytics Grow Inbound Inventory Outbound Reports 05:52 PM EDT 08/26/…" at bounding box center [714, 312] width 1428 height 624
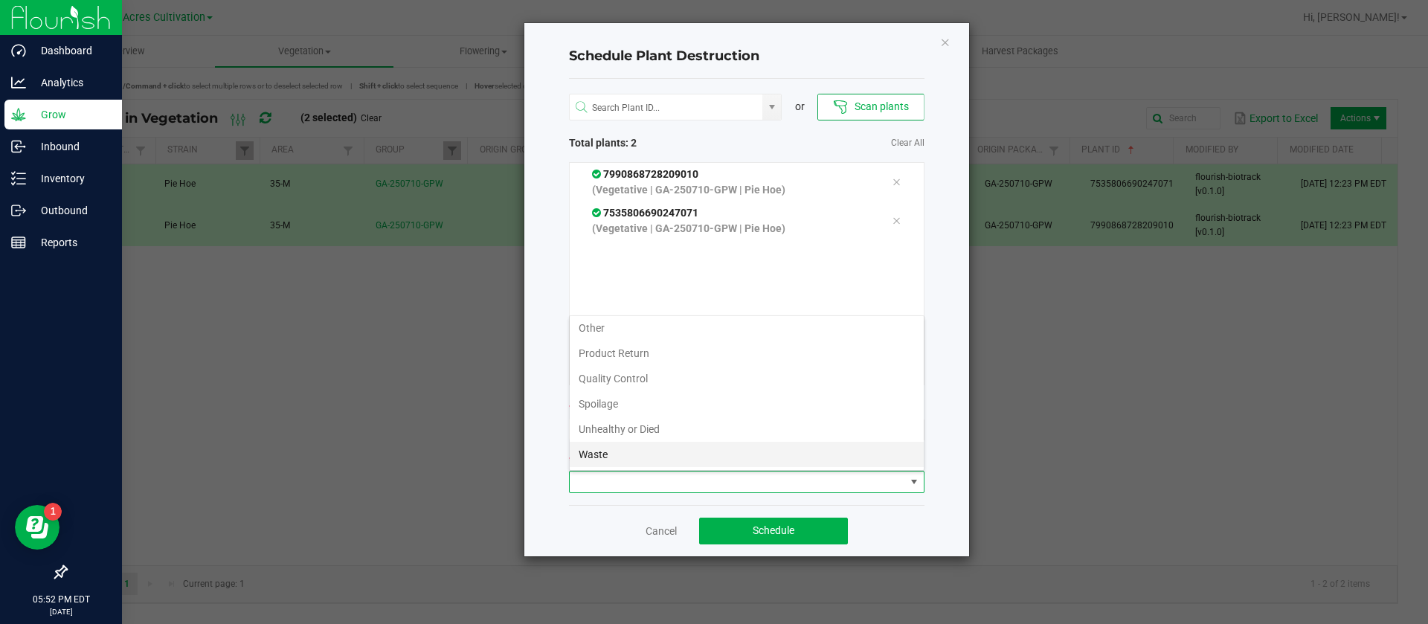
click at [613, 446] on li "Waste" at bounding box center [747, 454] width 354 height 25
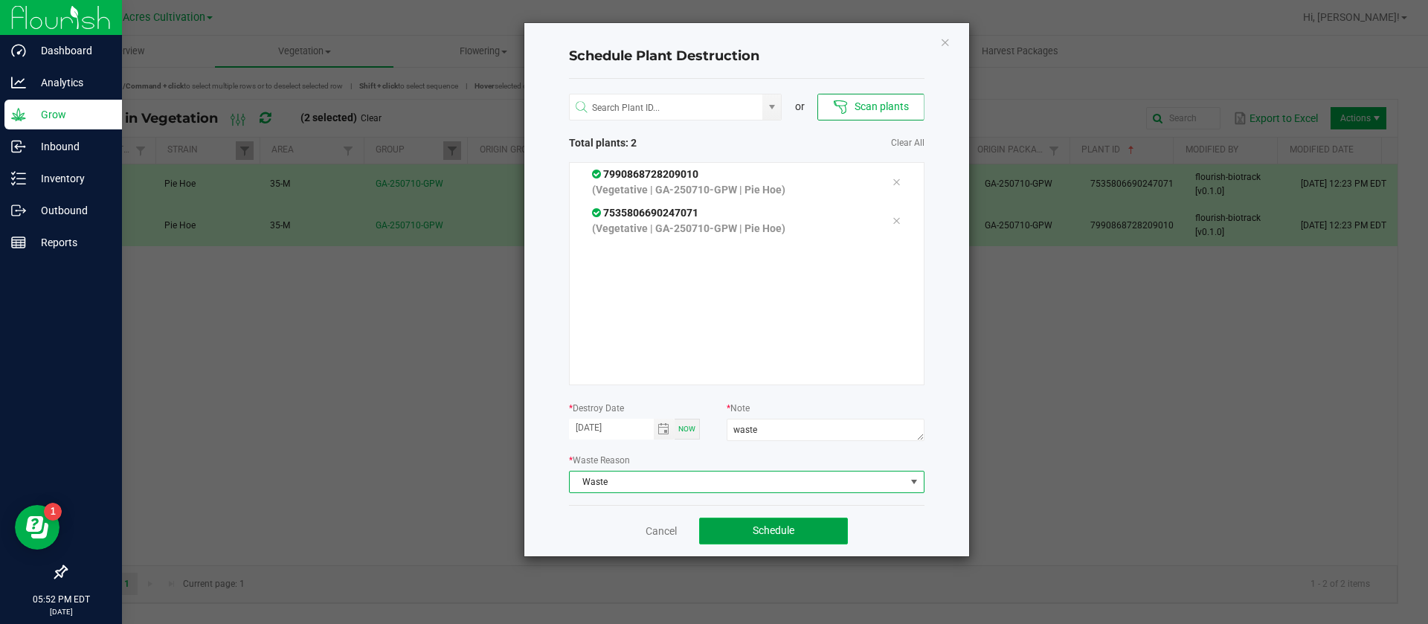
click at [769, 530] on span "Schedule" at bounding box center [774, 531] width 42 height 12
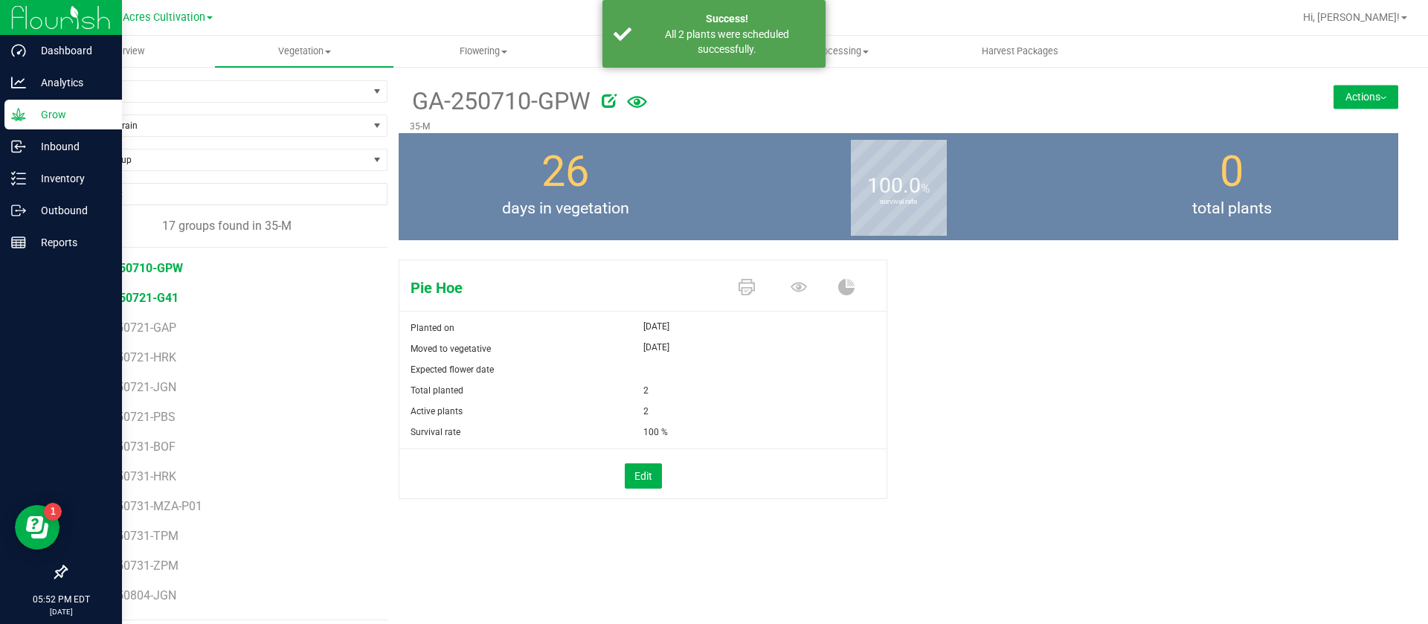
click at [124, 300] on span "GA-250721-G41" at bounding box center [135, 298] width 87 height 14
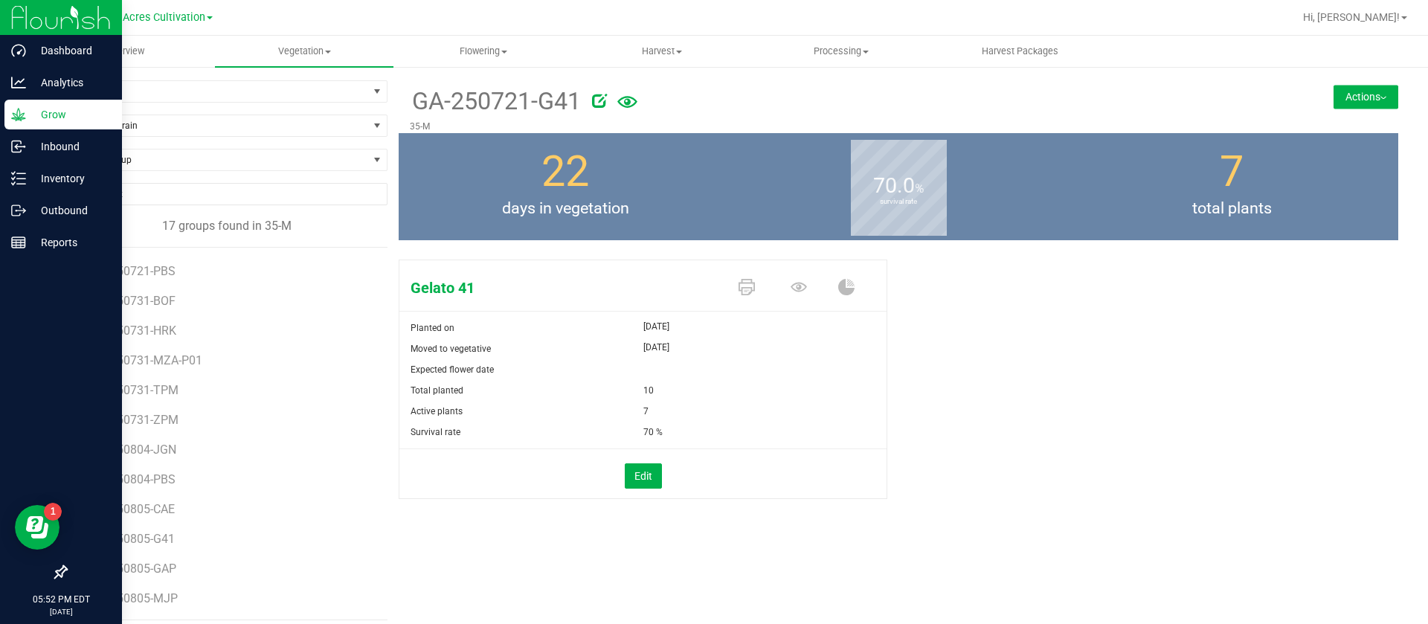
scroll to position [11, 0]
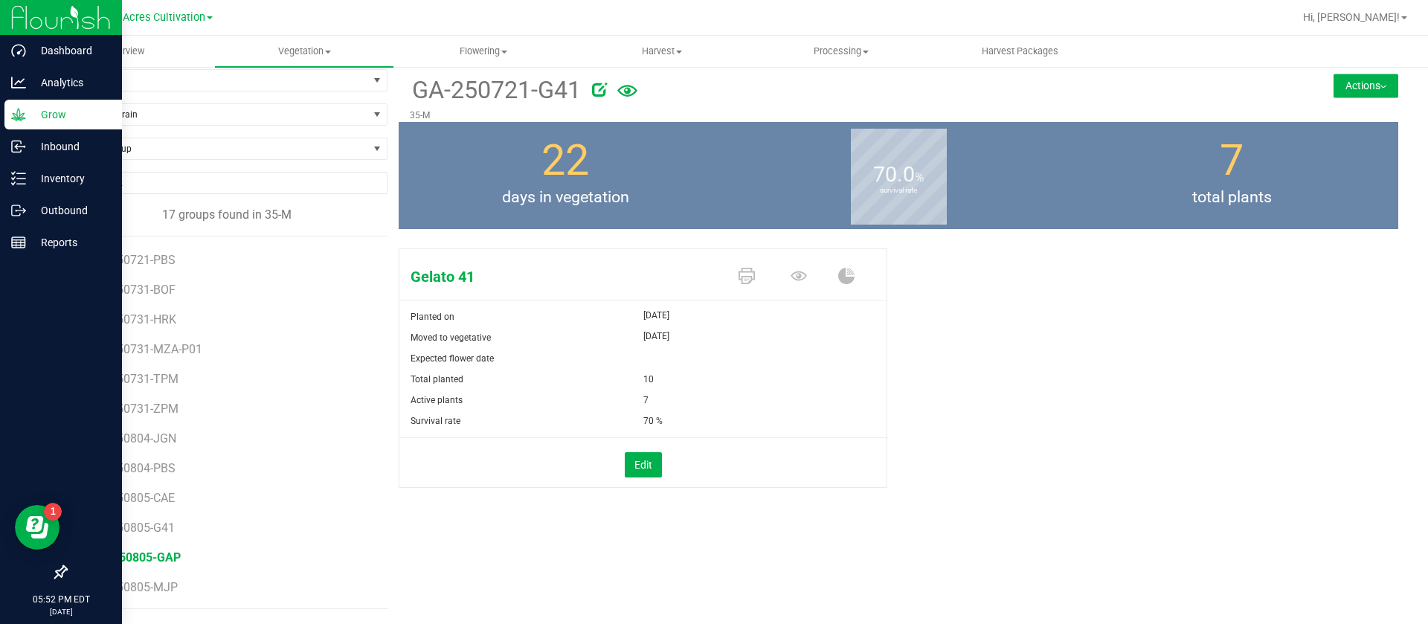
click at [148, 552] on span "GA-250805-GAP" at bounding box center [136, 558] width 89 height 14
click at [150, 522] on span "GA-250805-G41" at bounding box center [135, 528] width 87 height 14
click at [526, 441] on div "Edit" at bounding box center [643, 463] width 510 height 50
click at [147, 289] on span "GA-250721-G41" at bounding box center [135, 287] width 87 height 14
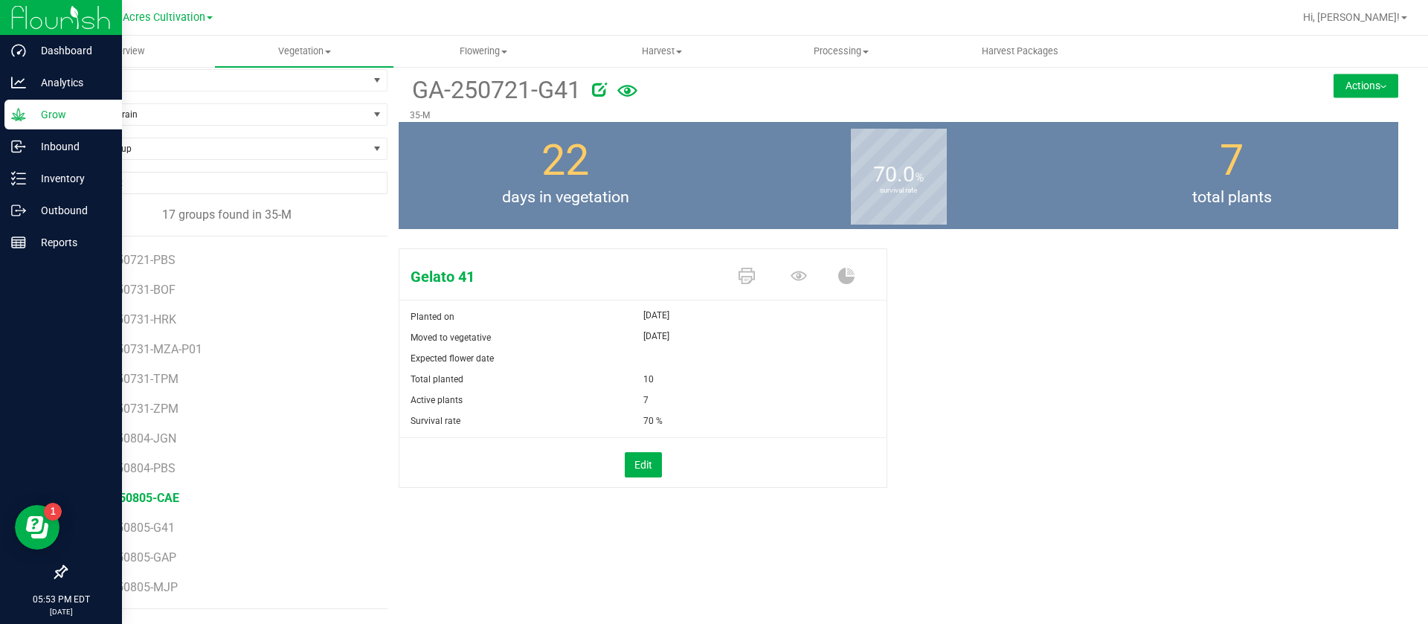
click at [167, 495] on span "GA-250805-CAE" at bounding box center [136, 498] width 88 height 14
click at [155, 524] on span "GA-250805-G41" at bounding box center [135, 528] width 87 height 14
click at [147, 562] on span "GA-250805-GAP" at bounding box center [136, 558] width 89 height 14
click at [144, 586] on span "GA-250805-MJP" at bounding box center [137, 587] width 90 height 14
click at [280, 432] on li "GA-250804-JGN" at bounding box center [235, 433] width 286 height 30
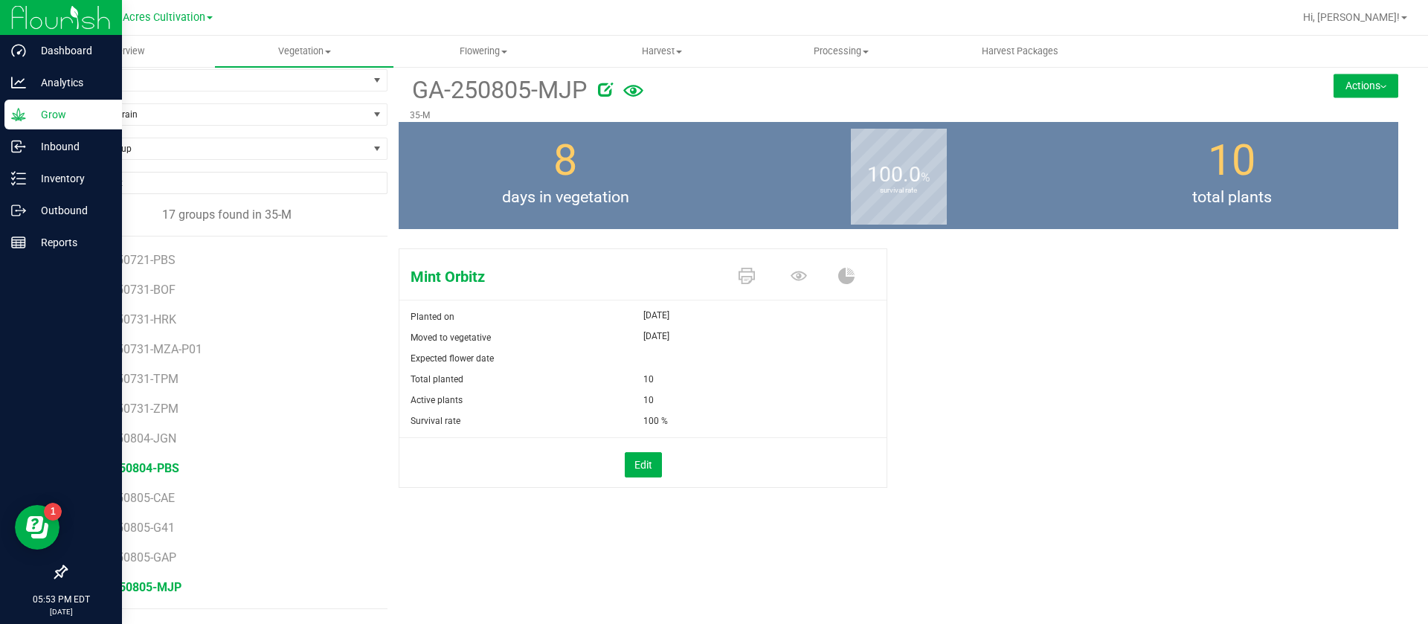
click at [163, 462] on span "GA-250804-PBS" at bounding box center [136, 468] width 88 height 14
click at [164, 439] on span "GA-250804-JGN" at bounding box center [136, 439] width 89 height 14
click at [150, 342] on span "GA-250721-PBS" at bounding box center [136, 344] width 88 height 14
click at [158, 318] on span "GA-250721-JGN" at bounding box center [136, 314] width 89 height 14
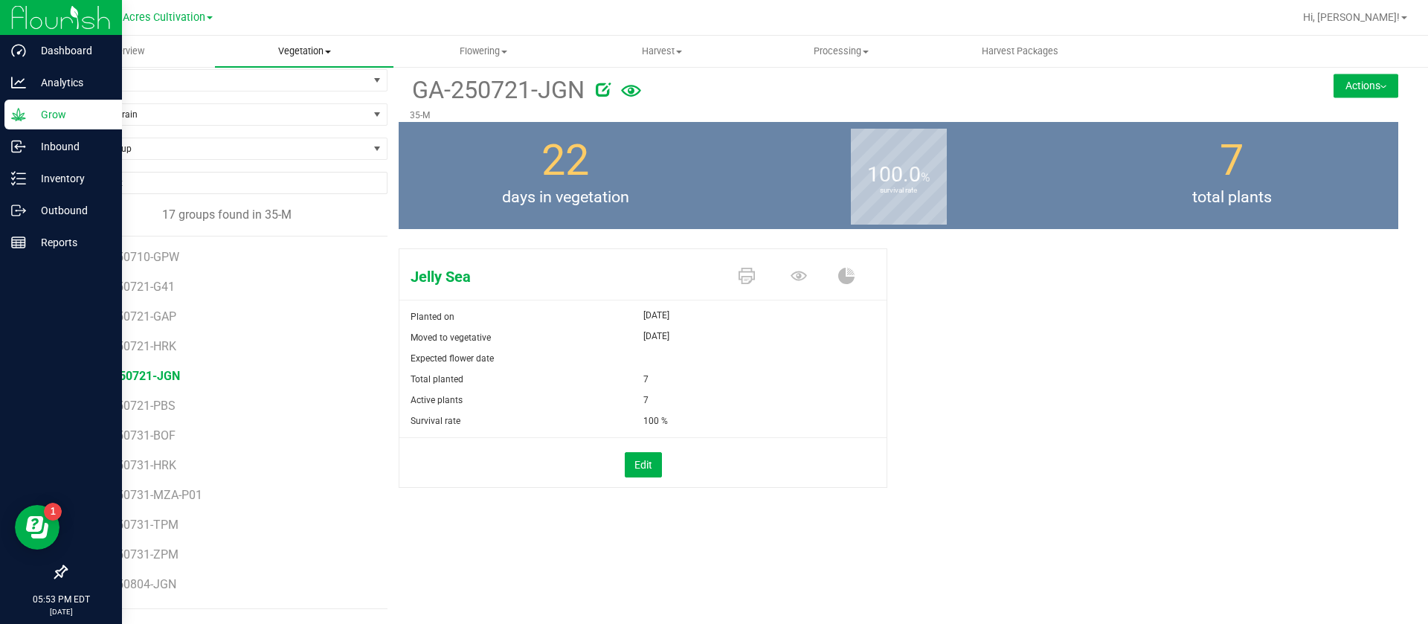
click at [286, 50] on span "Vegetation" at bounding box center [304, 51] width 179 height 13
click at [989, 236] on div "Jelly Sea Planted on Aug 4, 2025 Moved to vegetative Aug 4, 2025 Expected flowe…" at bounding box center [899, 377] width 1022 height 296
click at [300, 45] on span "Vegetation" at bounding box center [304, 51] width 179 height 13
click at [322, 115] on ul "Veg groups Veg plants Mother groups Mother plants Apply to plants Create manicu…" at bounding box center [304, 153] width 179 height 170
click at [298, 45] on span "Vegetation" at bounding box center [304, 51] width 179 height 13
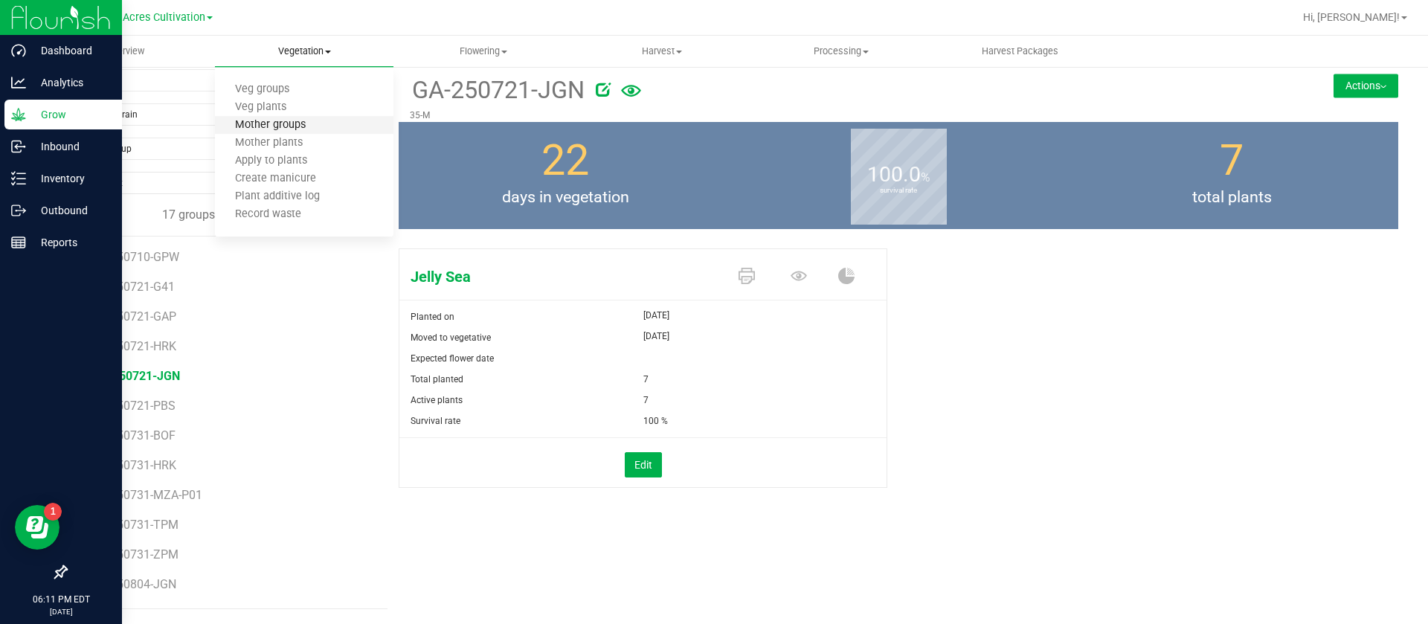
click at [311, 126] on span "Mother groups" at bounding box center [270, 125] width 111 height 13
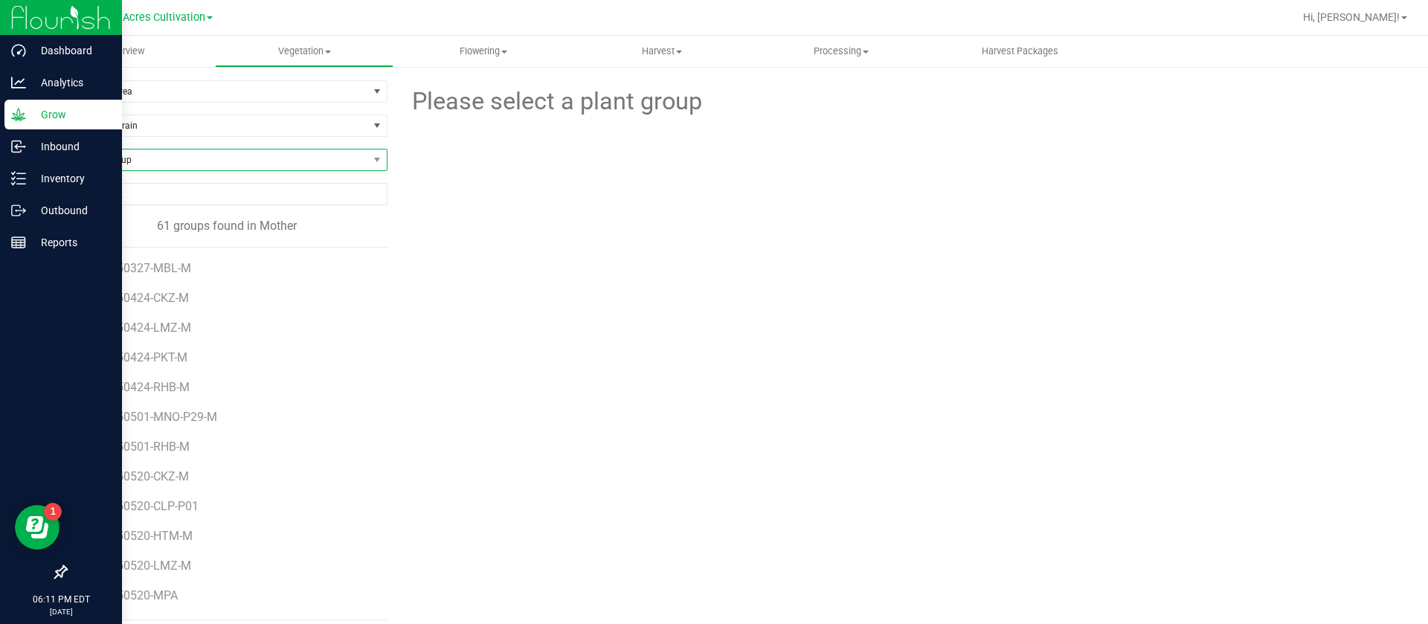
click at [150, 149] on span "Find a Group" at bounding box center [226, 160] width 322 height 22
type input "IED"
click at [168, 238] on li "GA-250527-IED-M" at bounding box center [224, 242] width 316 height 21
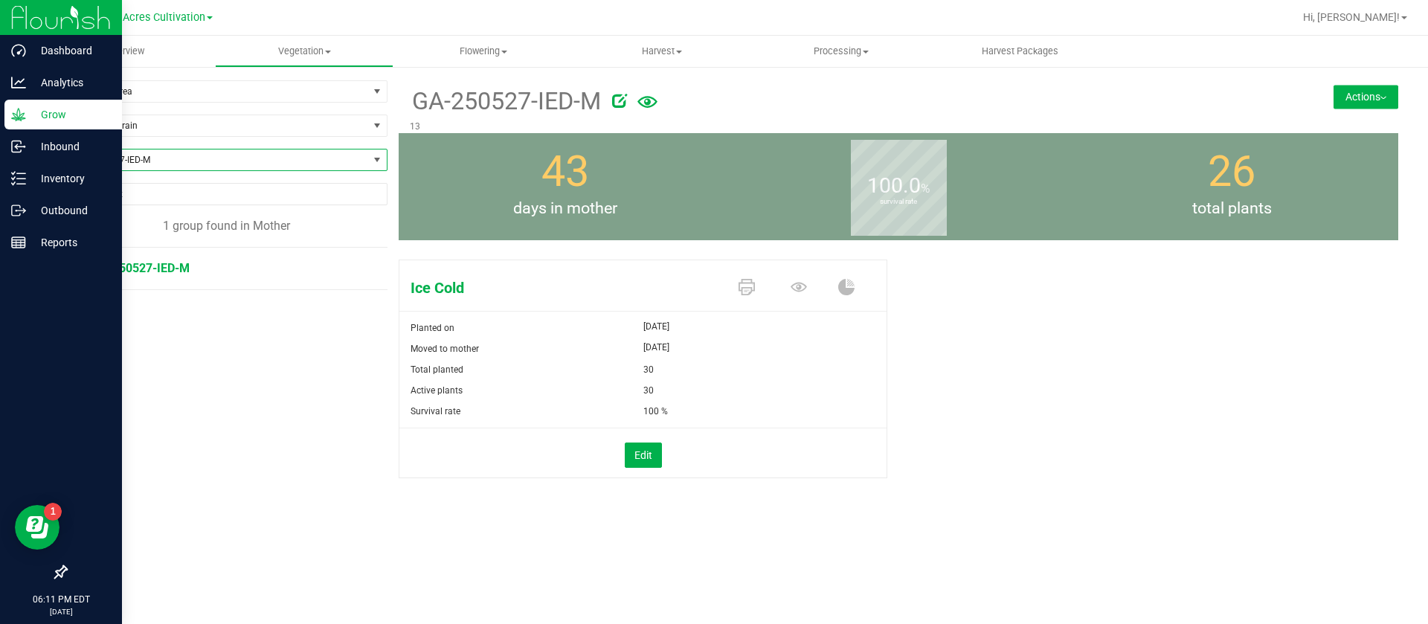
click at [204, 166] on span "GA-250527-IED-M" at bounding box center [217, 160] width 302 height 21
click at [296, 54] on span "Vegetation" at bounding box center [305, 51] width 178 height 13
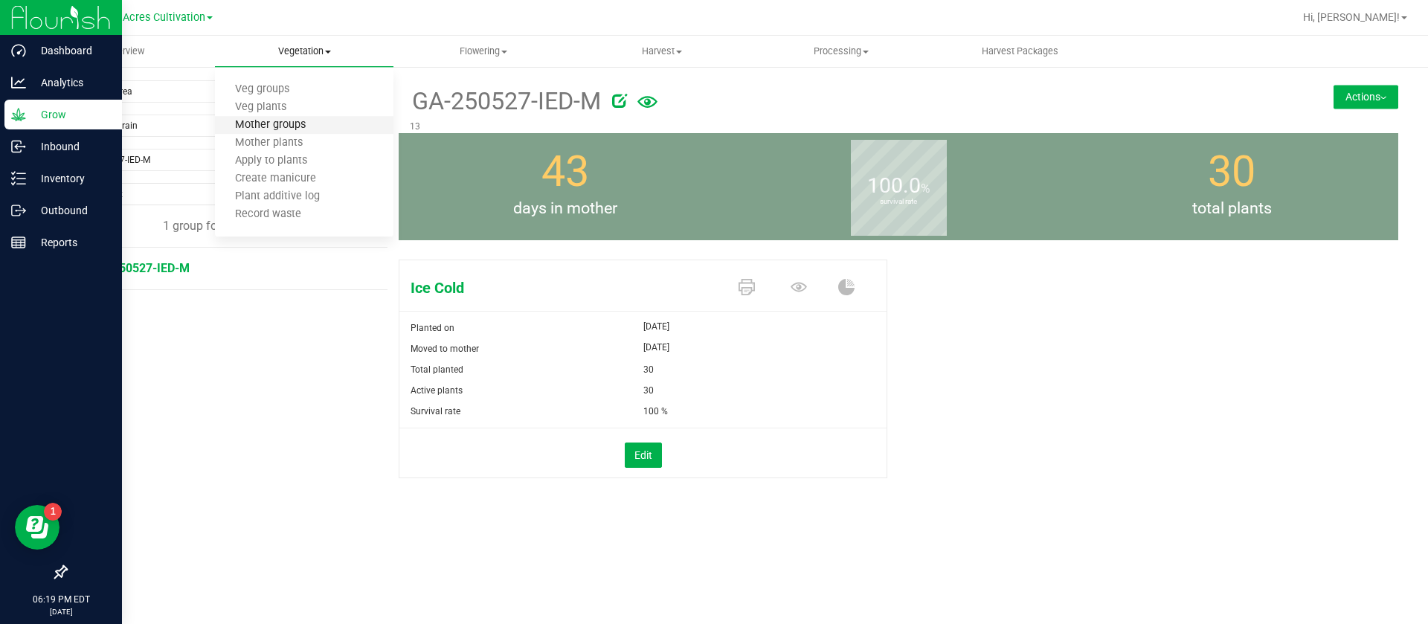
click at [318, 121] on span "Mother groups" at bounding box center [270, 125] width 111 height 13
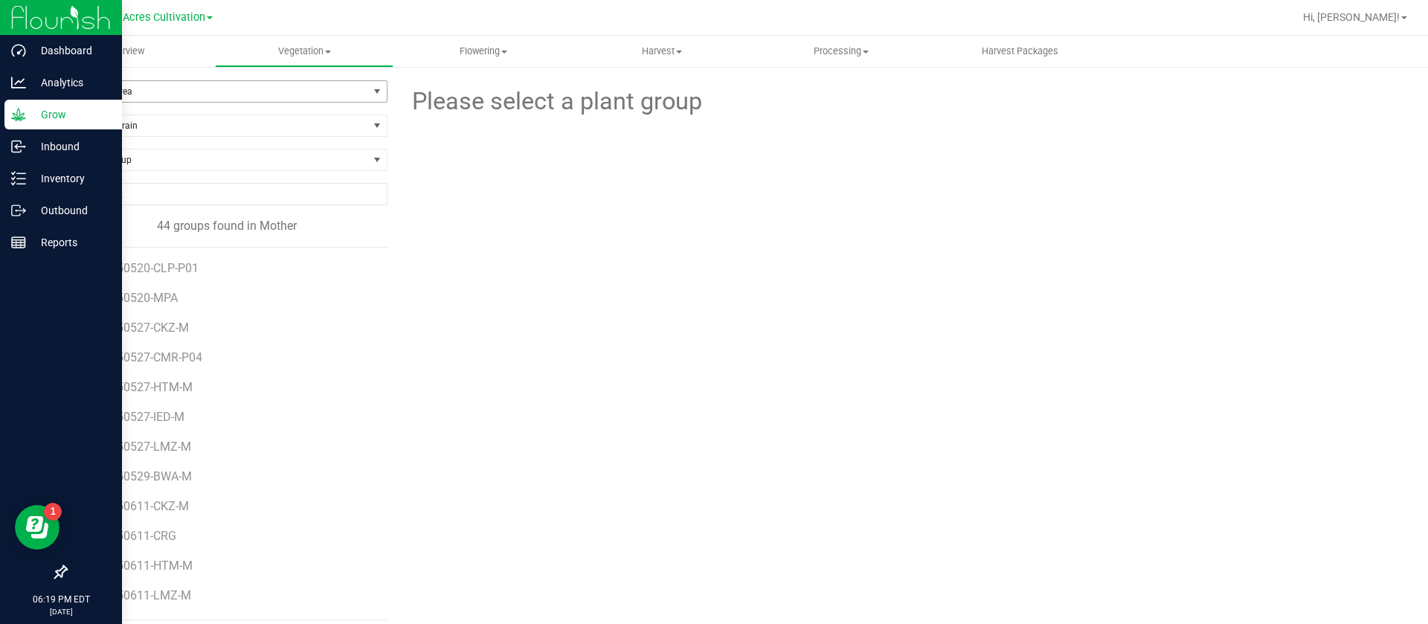
click at [168, 100] on span "Filter by Area" at bounding box center [217, 91] width 302 height 21
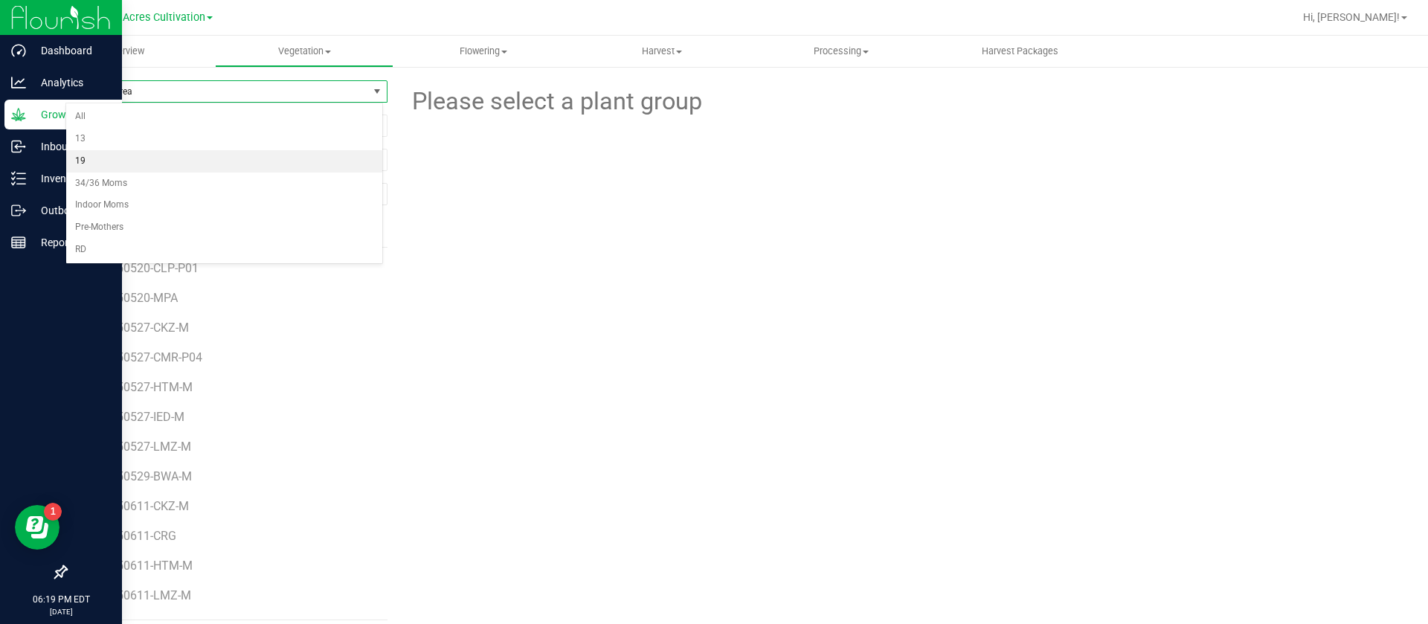
click at [99, 158] on li "19" at bounding box center [224, 161] width 316 height 22
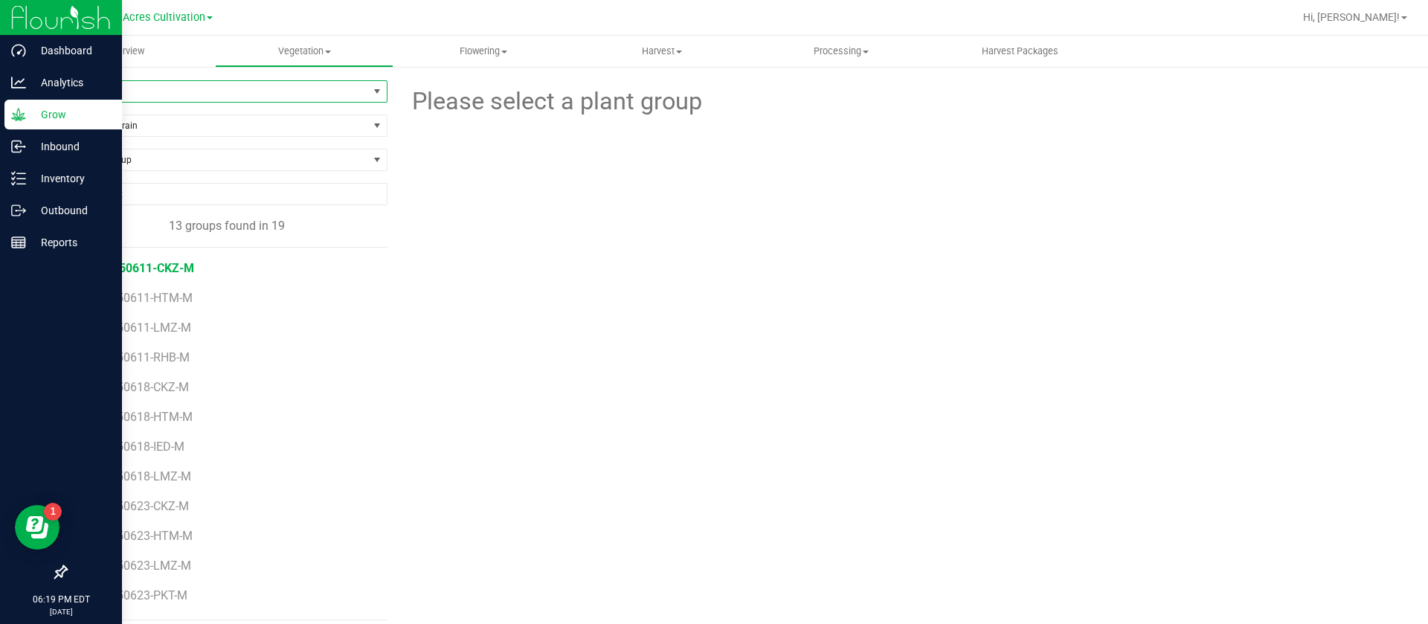
click at [164, 261] on span "GA-250611-CKZ-M" at bounding box center [143, 268] width 103 height 14
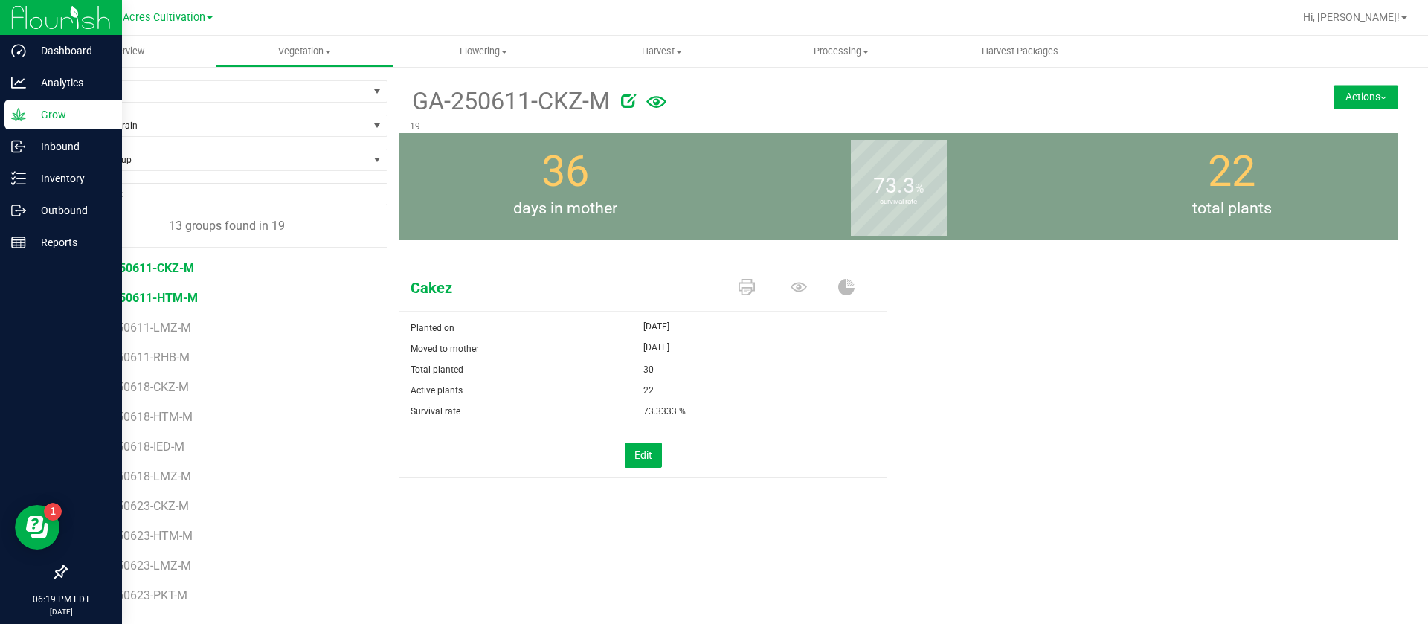
click at [174, 294] on span "GA-250611-HTM-M" at bounding box center [145, 298] width 106 height 14
click at [173, 331] on span "GA-250611-LMZ-M" at bounding box center [144, 328] width 105 height 14
click at [150, 356] on span "GA-250611-RHB-M" at bounding box center [143, 357] width 103 height 14
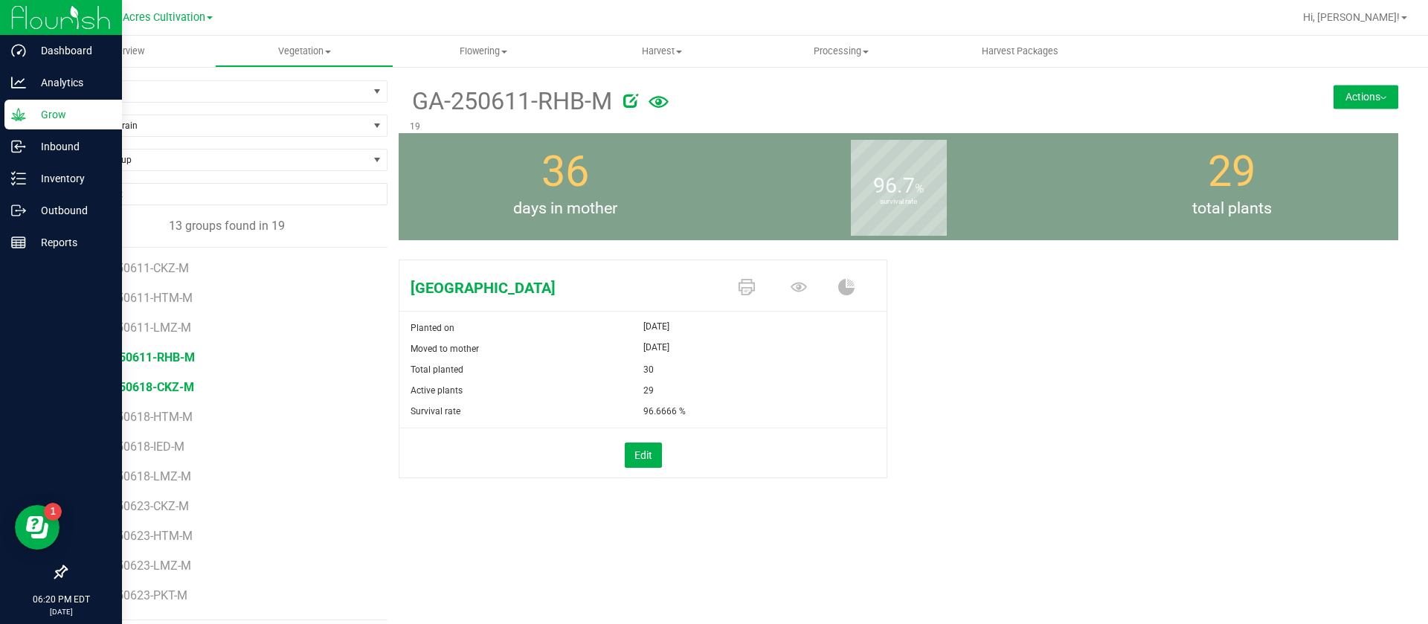
click at [179, 389] on span "GA-250618-CKZ-M" at bounding box center [143, 387] width 103 height 14
click at [180, 417] on span "GA-250618-HTM-M" at bounding box center [145, 417] width 106 height 14
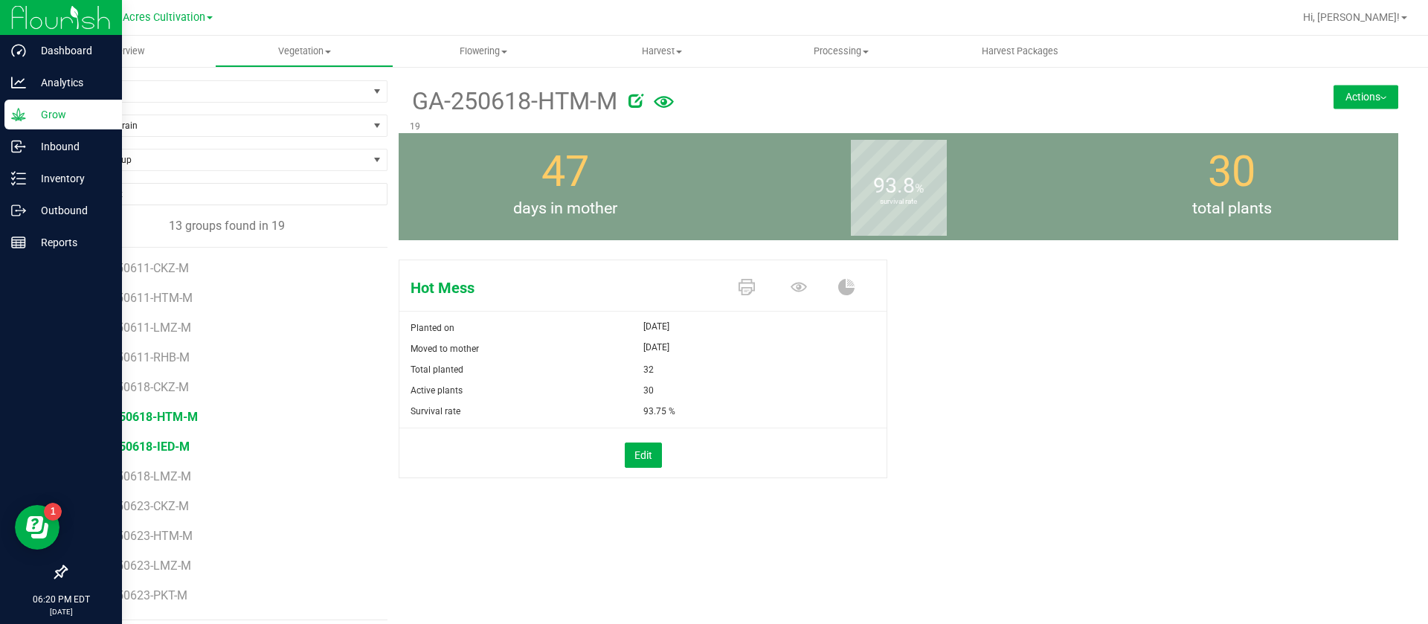
click at [158, 447] on span "GA-250618-IED-M" at bounding box center [141, 447] width 98 height 14
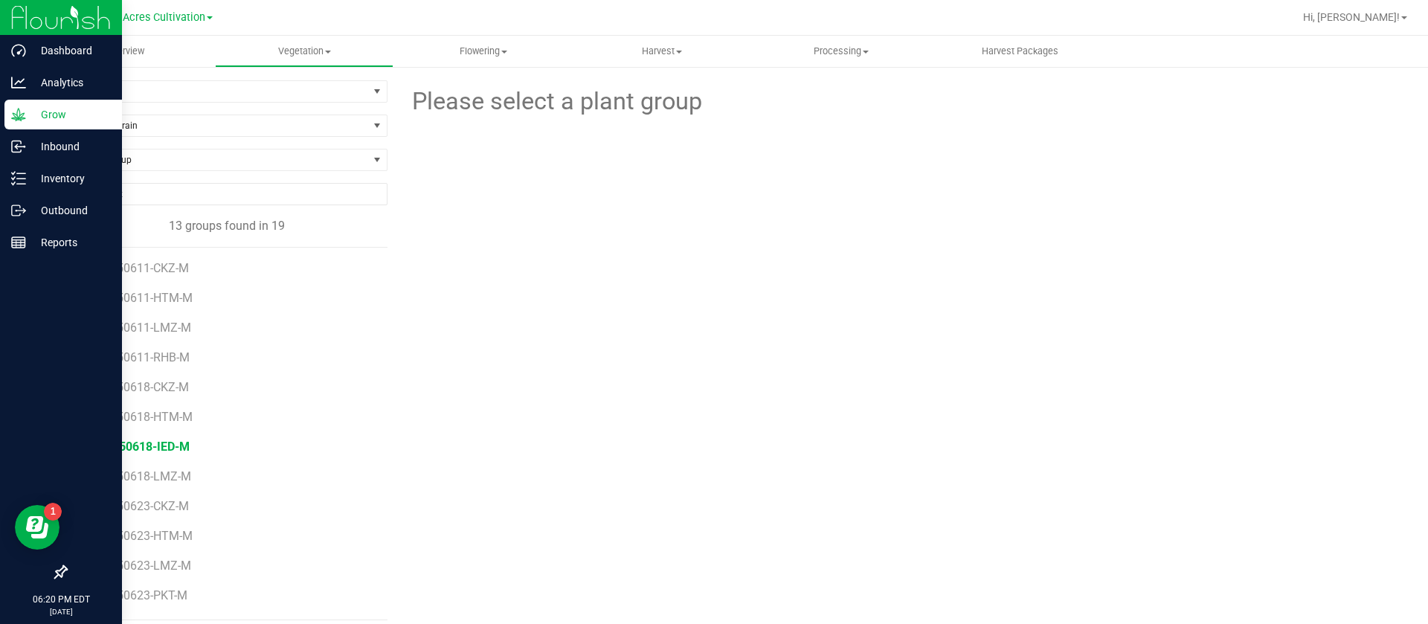
click at [158, 447] on span "GA-250618-IED-M" at bounding box center [141, 447] width 98 height 14
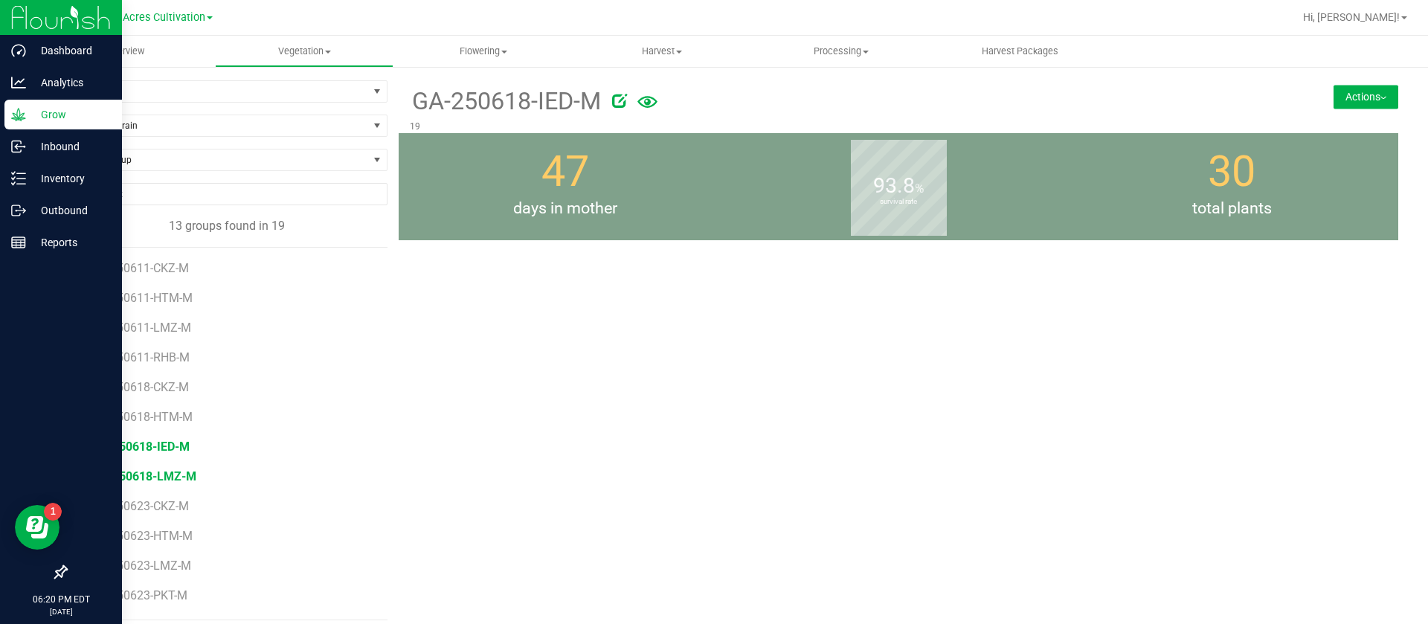
click at [181, 472] on span "GA-250618-LMZ-M" at bounding box center [144, 476] width 105 height 14
click at [178, 472] on span "GA-250618-LMZ-M" at bounding box center [144, 476] width 105 height 14
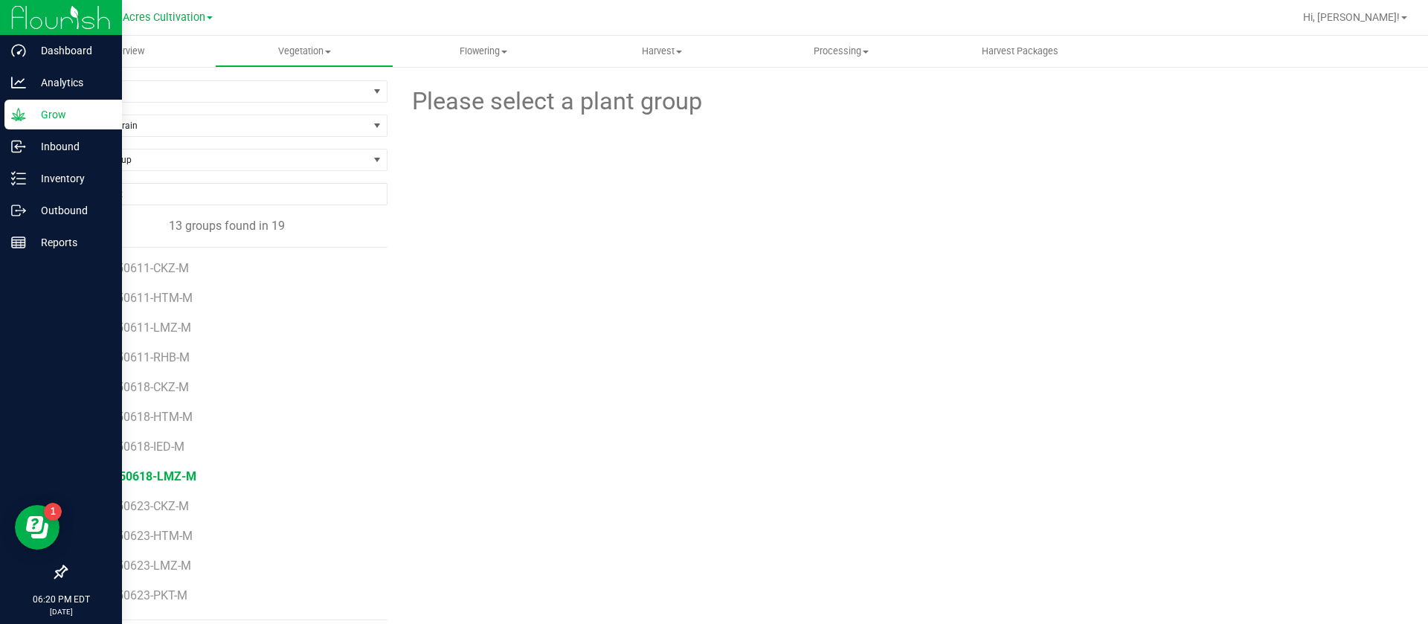
click at [178, 472] on span "GA-250618-LMZ-M" at bounding box center [144, 476] width 105 height 14
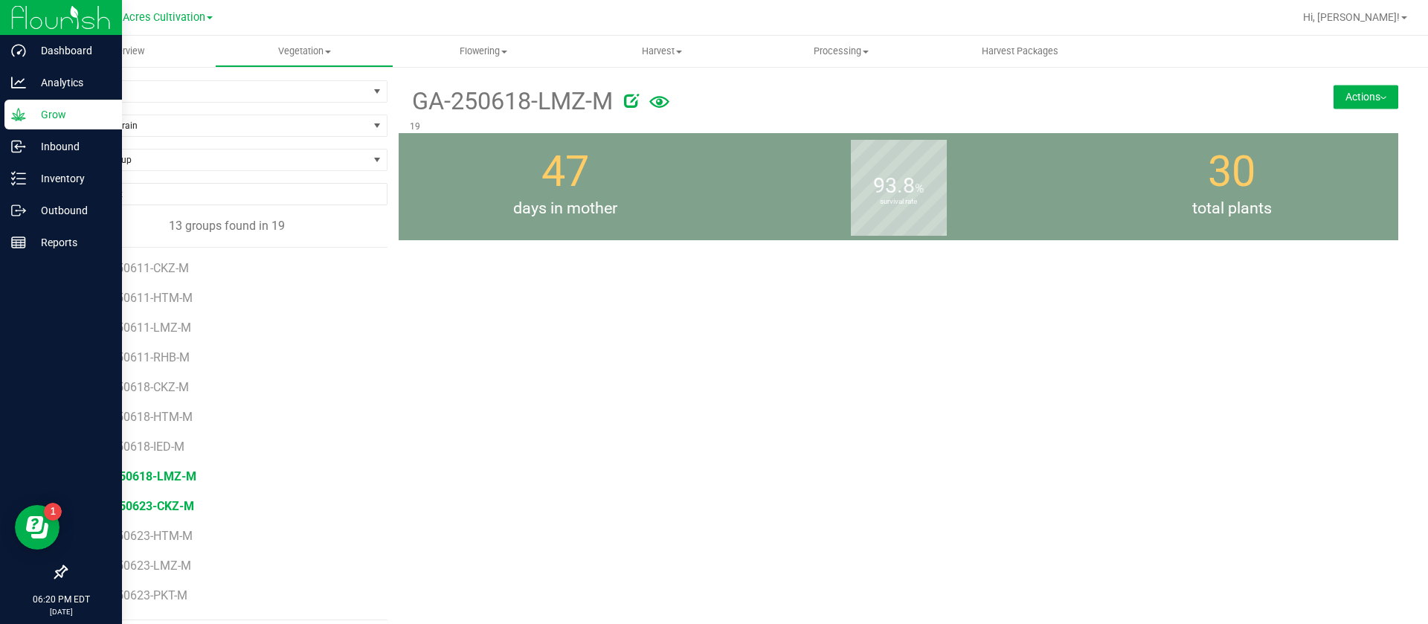
click at [159, 501] on span "GA-250623-CKZ-M" at bounding box center [143, 506] width 103 height 14
click at [173, 536] on span "GA-250623-HTM-M" at bounding box center [145, 536] width 106 height 14
click at [181, 563] on span "GA-250623-LMZ-M" at bounding box center [144, 566] width 105 height 14
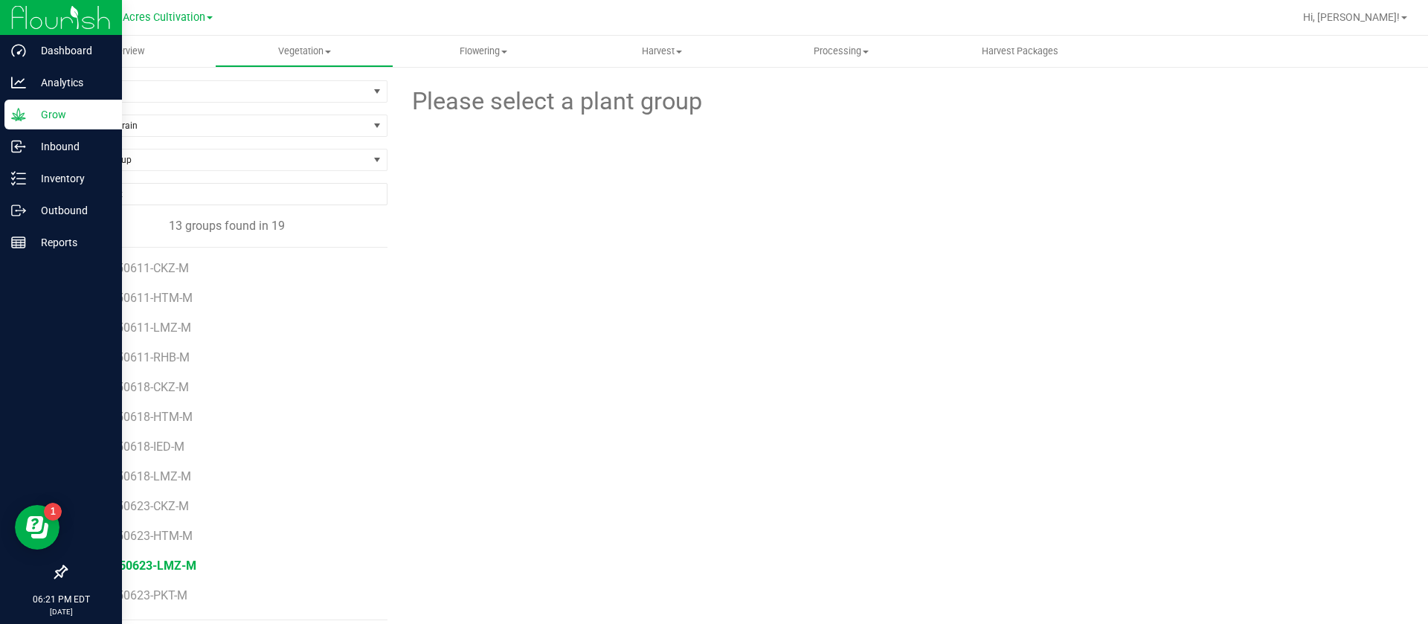
click at [181, 565] on span "GA-250623-LMZ-M" at bounding box center [144, 566] width 105 height 14
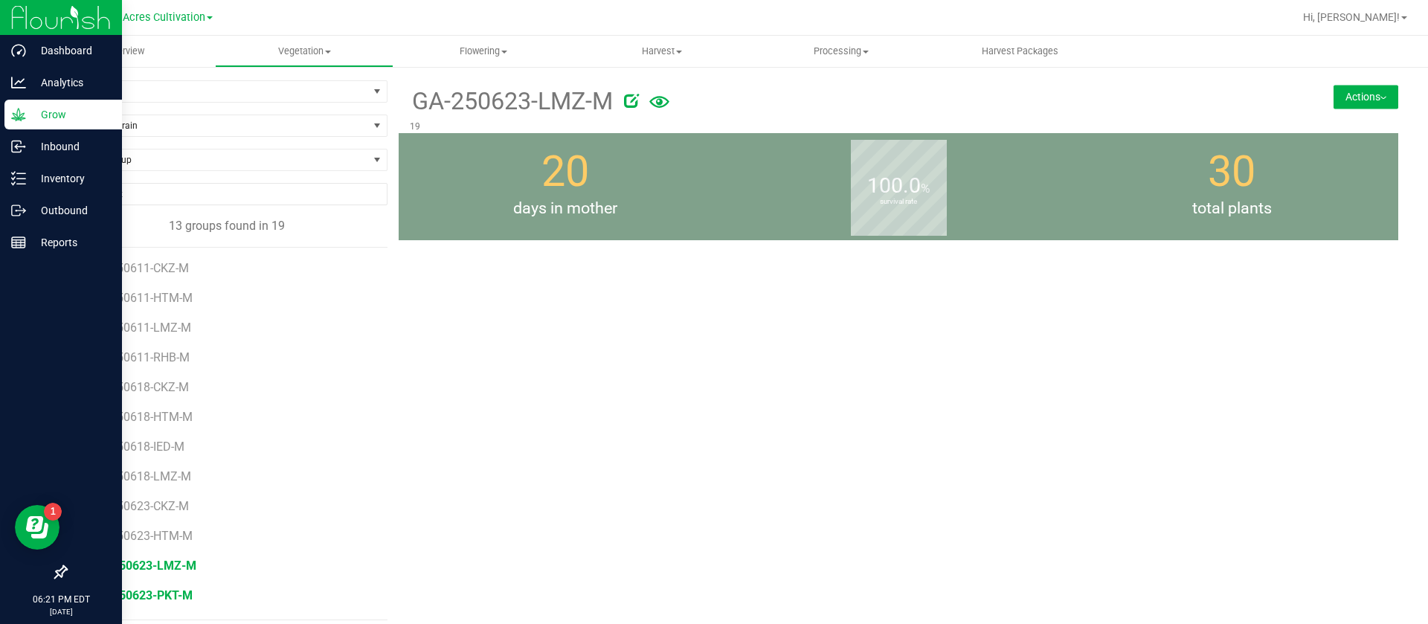
click at [143, 597] on span "GA-250623-PKT-M" at bounding box center [142, 595] width 101 height 14
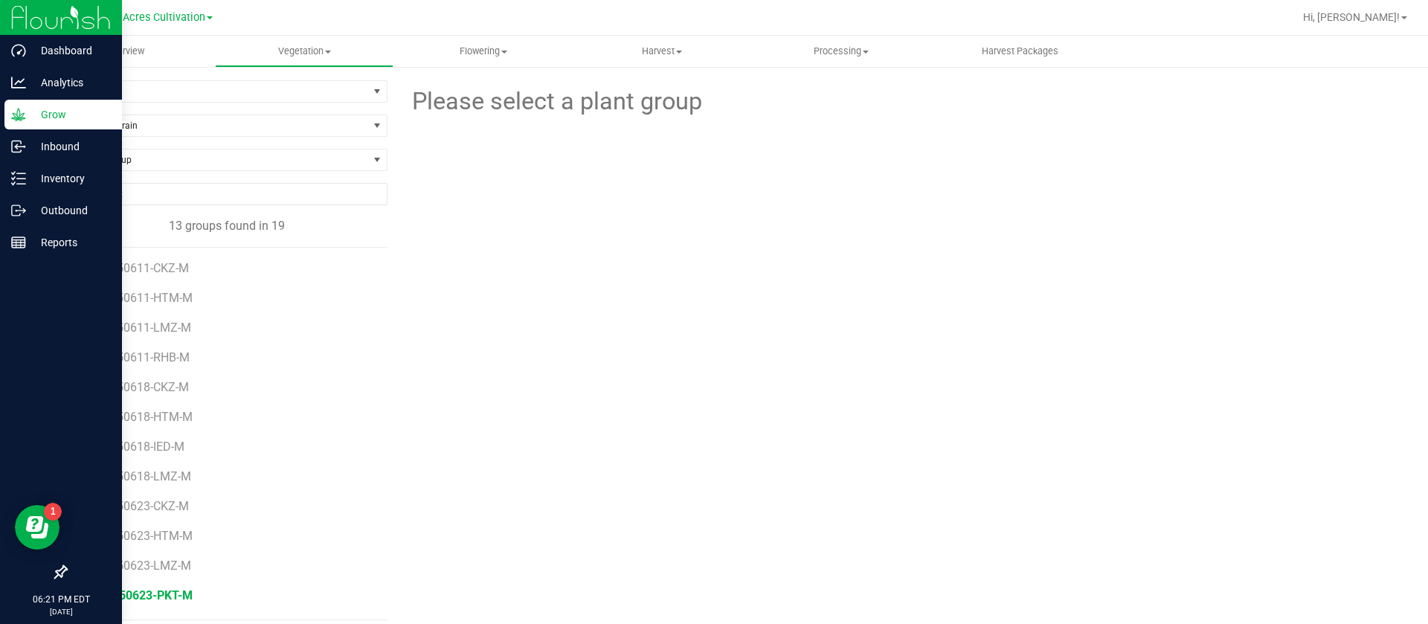
click at [143, 597] on span "GA-250623-PKT-M" at bounding box center [142, 595] width 101 height 14
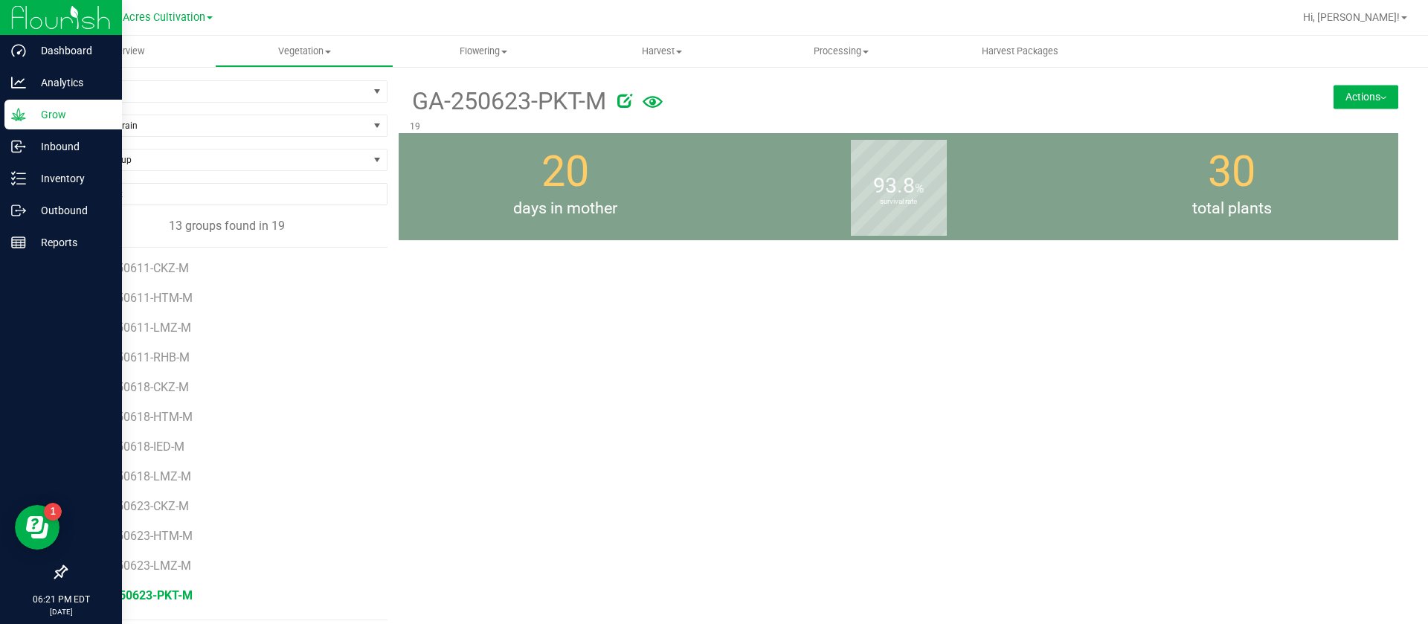
scroll to position [27, 0]
click at [173, 599] on span "GA-250623-RHB-M" at bounding box center [143, 598] width 103 height 14
click at [169, 268] on span "GA-250611-CKZ-M" at bounding box center [143, 268] width 103 height 14
click at [611, 192] on div "36 days in mother" at bounding box center [565, 186] width 333 height 107
click at [292, 54] on span "Vegetation" at bounding box center [305, 51] width 178 height 13
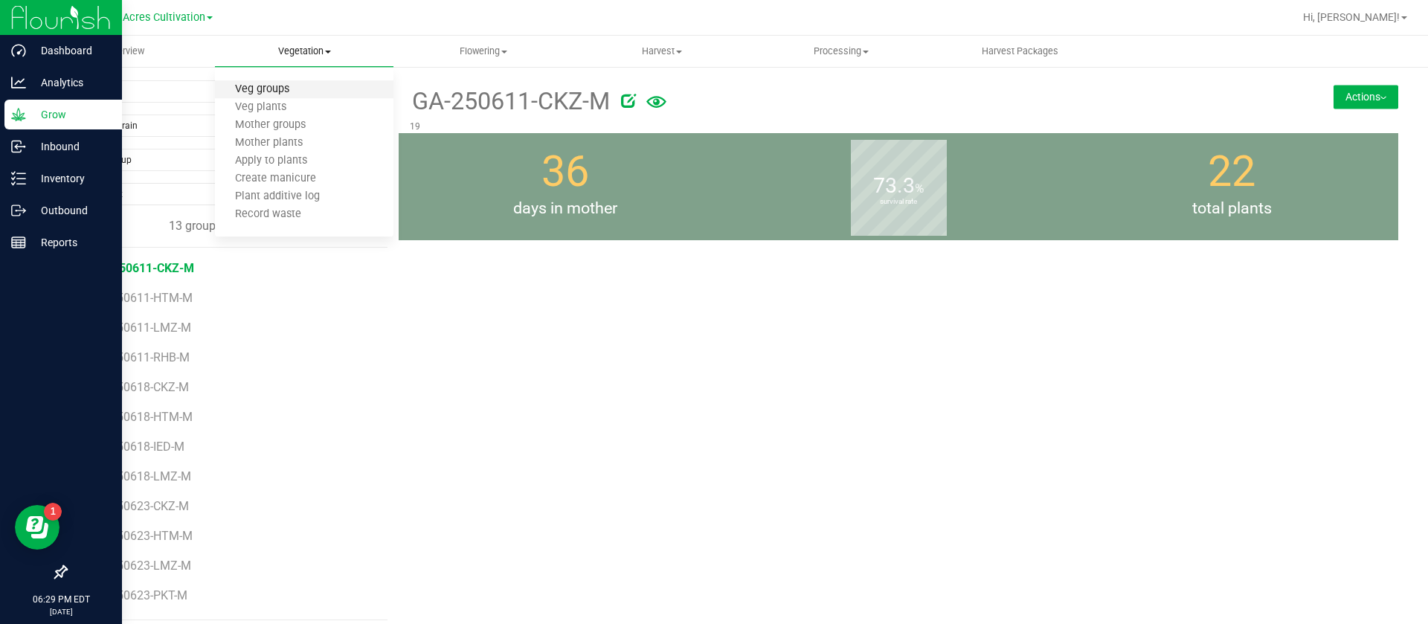
click at [252, 89] on span "Veg groups" at bounding box center [262, 89] width 94 height 13
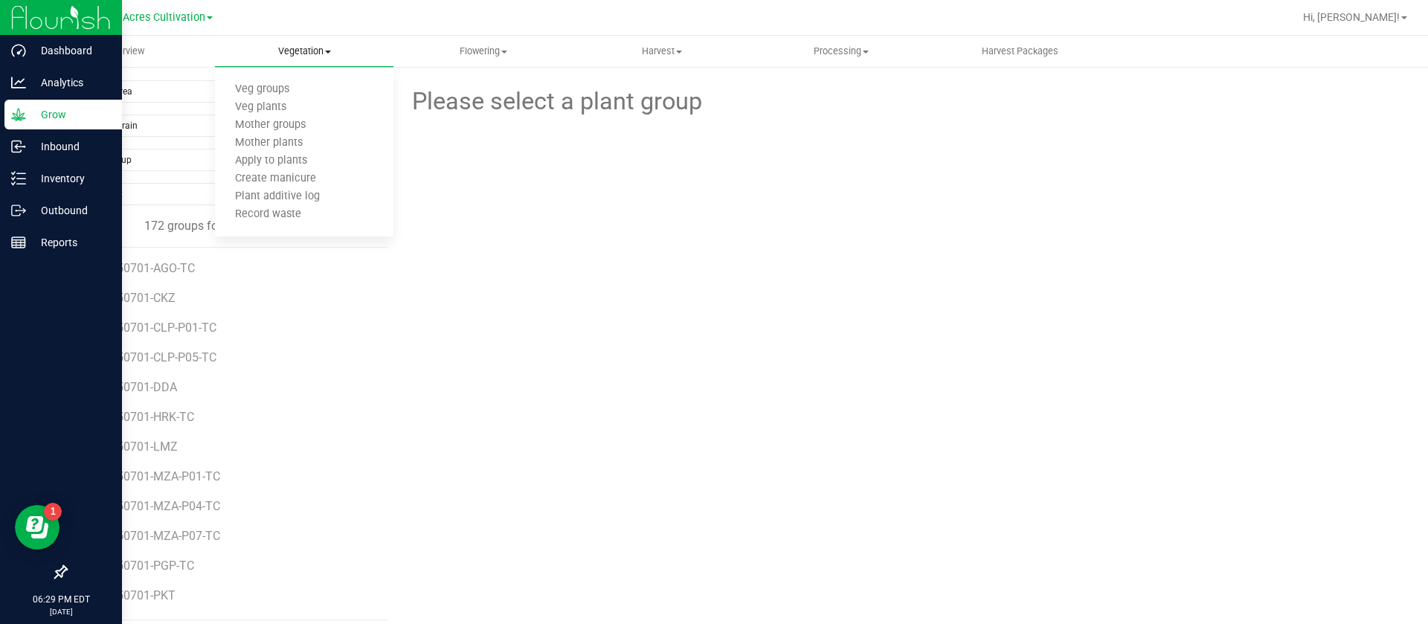
click at [303, 54] on span "Vegetation" at bounding box center [304, 51] width 179 height 13
click at [315, 57] on span "Vegetation" at bounding box center [304, 51] width 179 height 13
click at [263, 109] on span "Veg plants" at bounding box center [261, 107] width 92 height 13
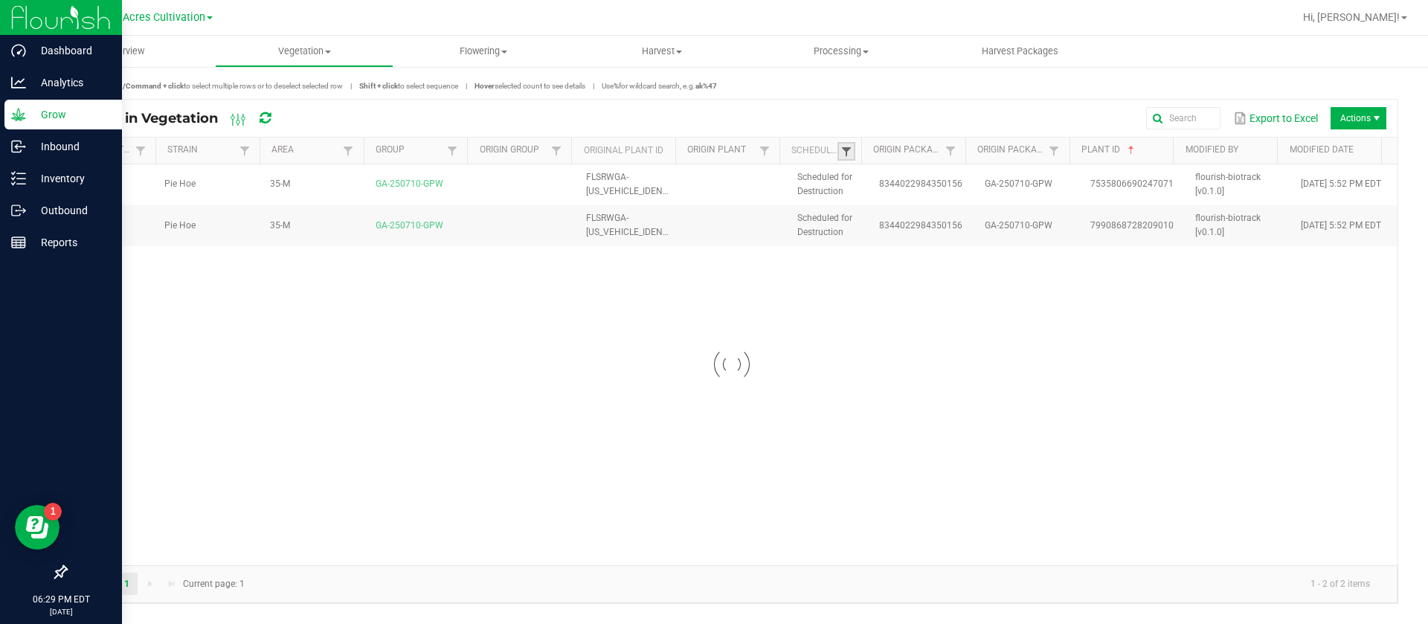
click at [846, 152] on span at bounding box center [847, 152] width 12 height 12
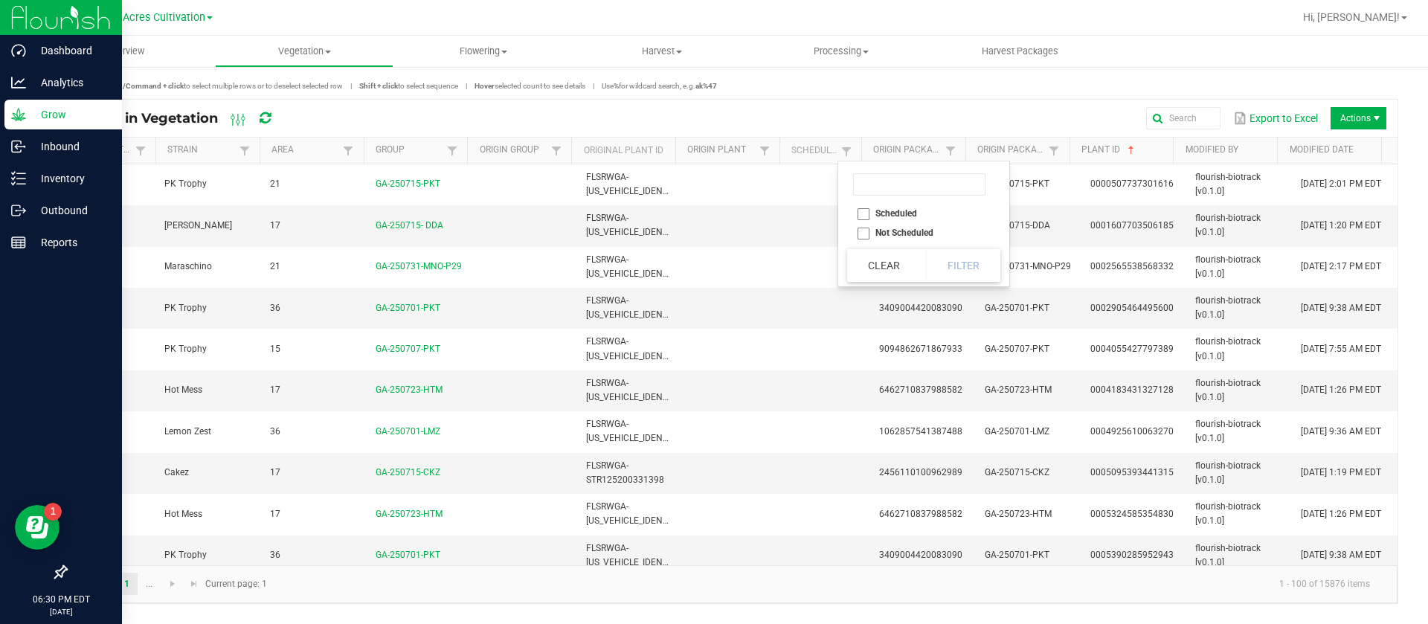
click at [895, 211] on li "Scheduled" at bounding box center [919, 213] width 144 height 19
checkbox input "true"
click at [979, 273] on button "Filter" at bounding box center [963, 265] width 74 height 33
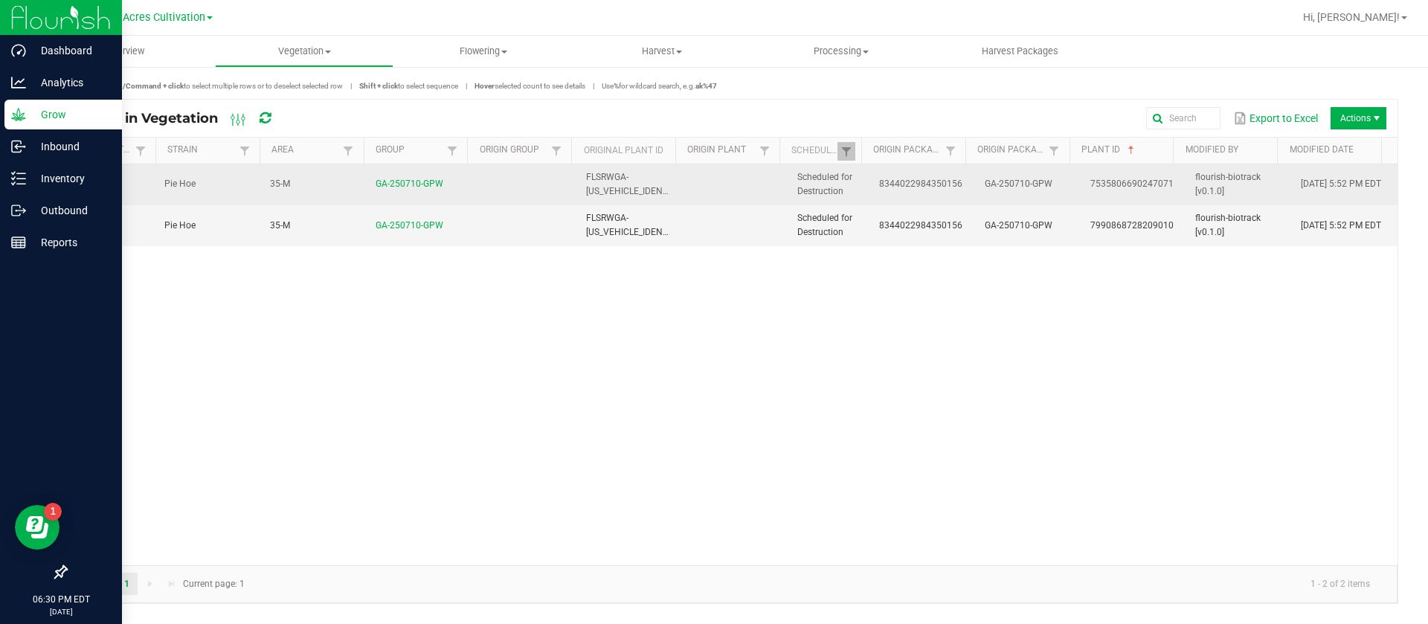
click at [986, 188] on span "GA-250710-GPW" at bounding box center [1019, 184] width 68 height 10
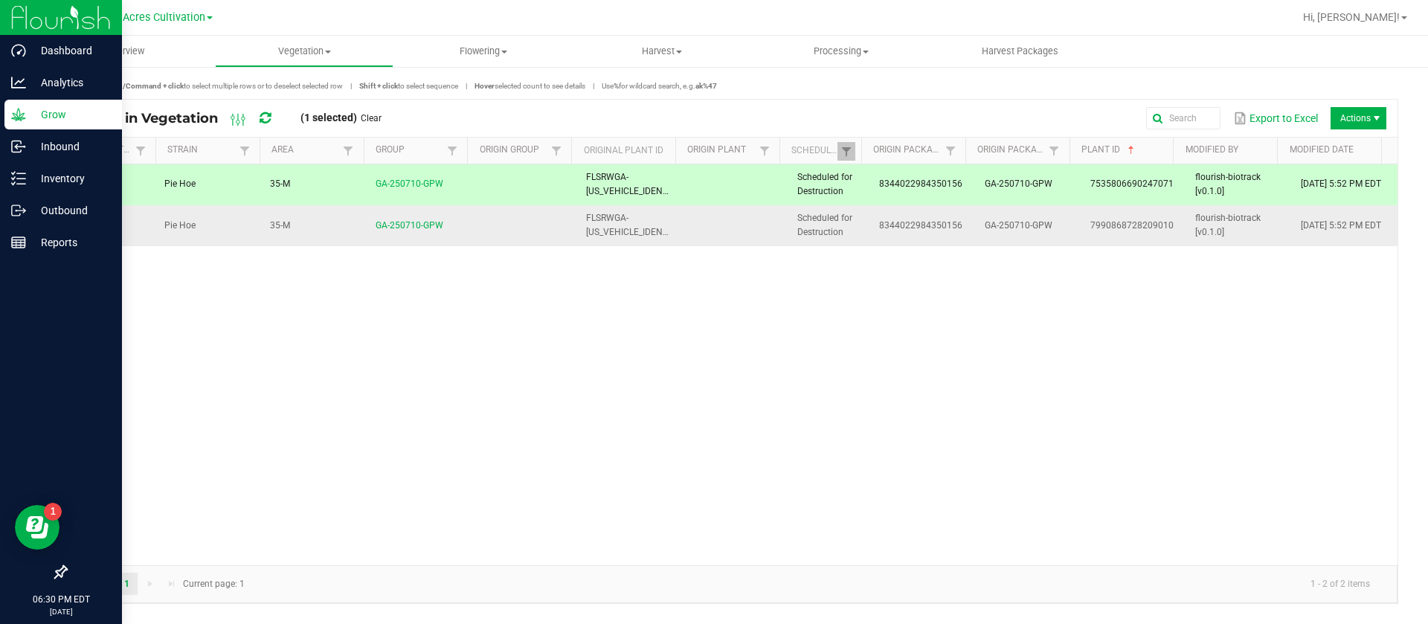
click at [960, 222] on td "8344022984350156" at bounding box center [923, 225] width 106 height 40
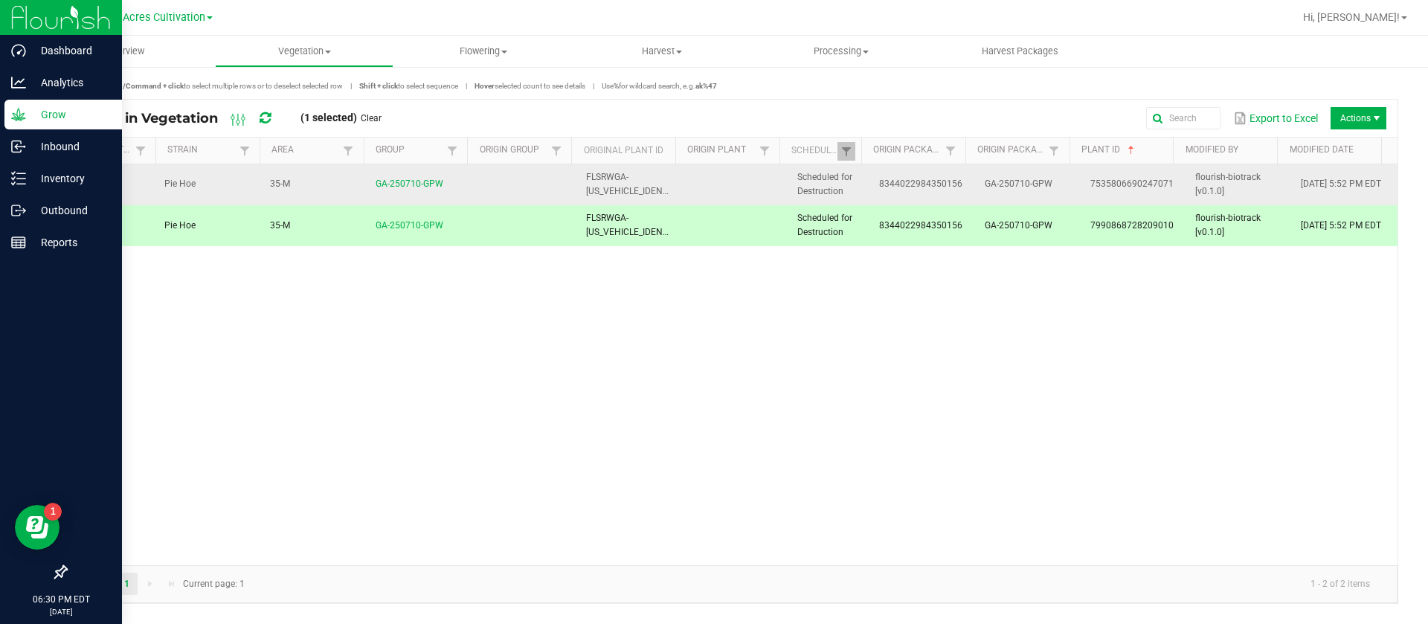
click at [933, 195] on td "8344022984350156" at bounding box center [923, 184] width 106 height 41
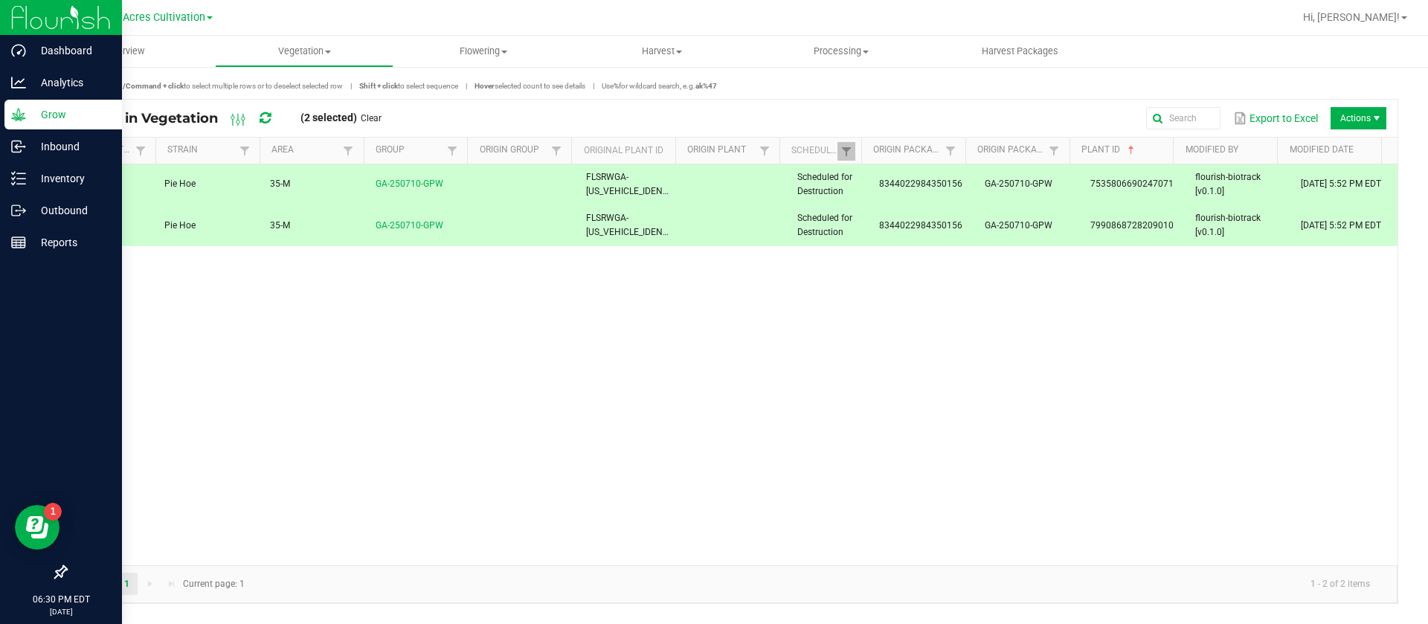
click at [1091, 292] on div "Pie Hoe 35-M GA-250710-GPW FLSRWGA-STR87002600000001 Scheduled for Destruction …" at bounding box center [732, 364] width 1332 height 401
click at [827, 192] on span "Scheduled for Destruction" at bounding box center [825, 184] width 55 height 25
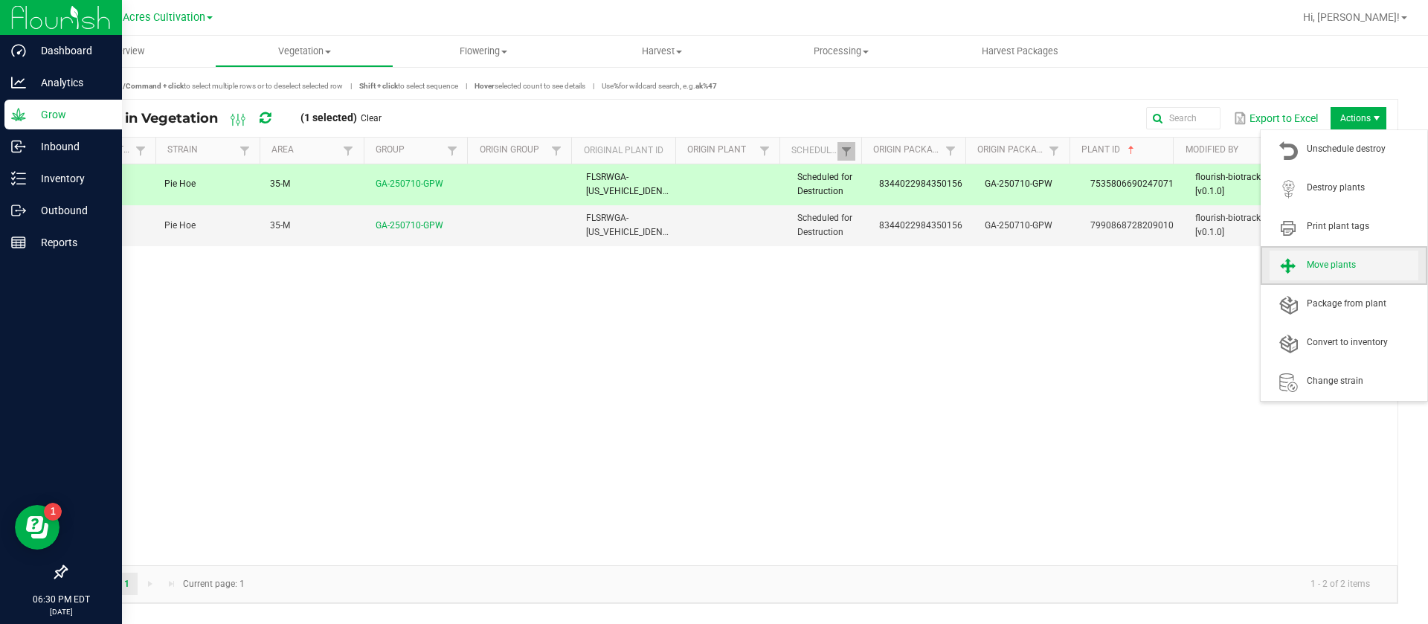
click at [1326, 276] on span "Move plants" at bounding box center [1344, 266] width 149 height 30
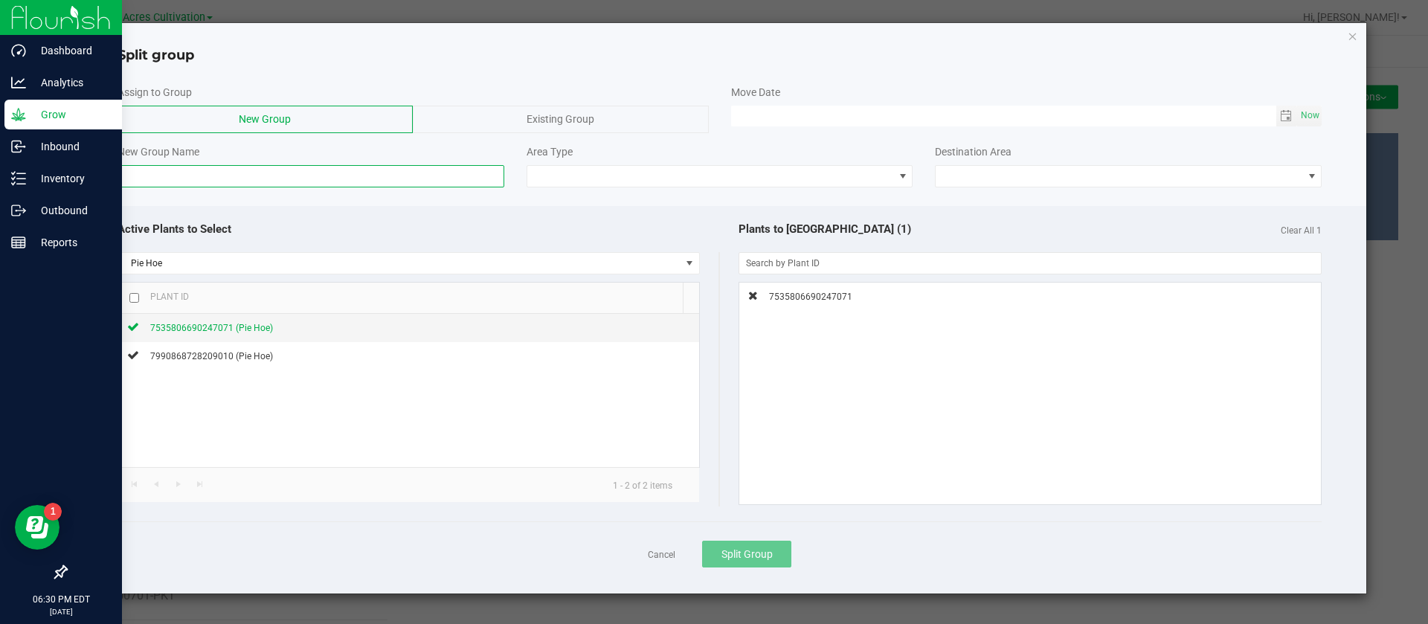
click at [236, 169] on input at bounding box center [311, 176] width 387 height 22
type input "g"
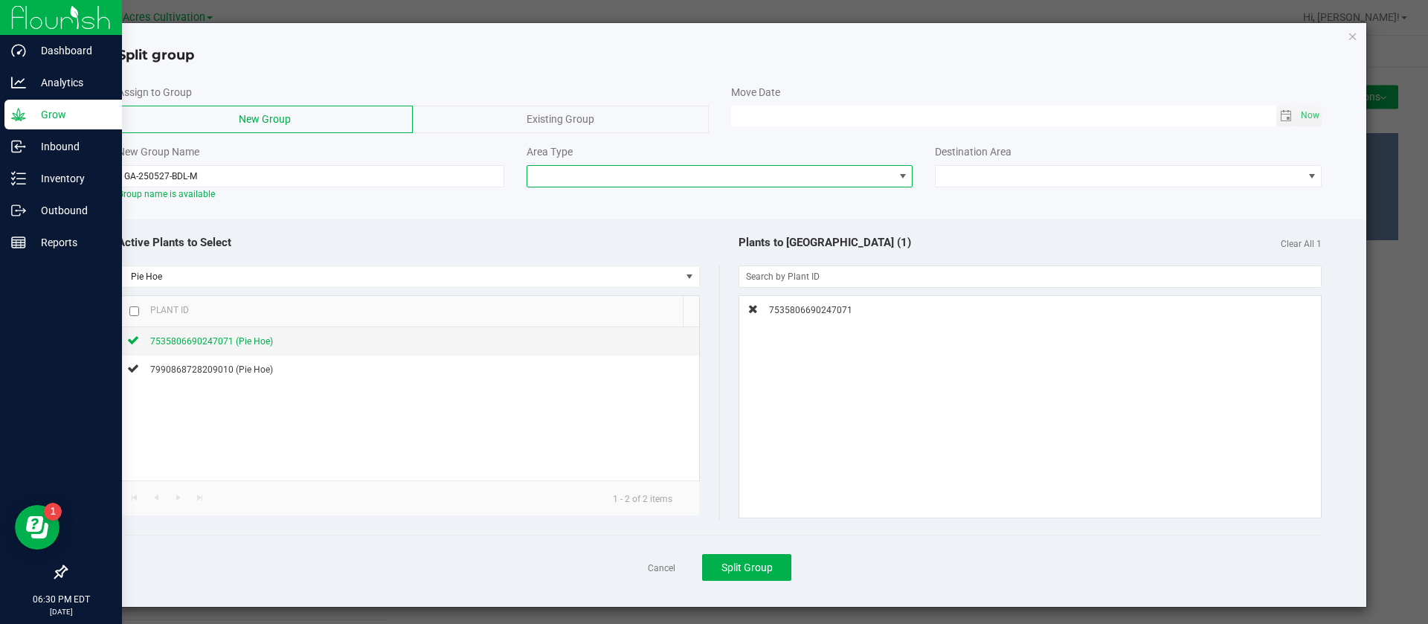
click at [586, 179] on span at bounding box center [710, 176] width 367 height 21
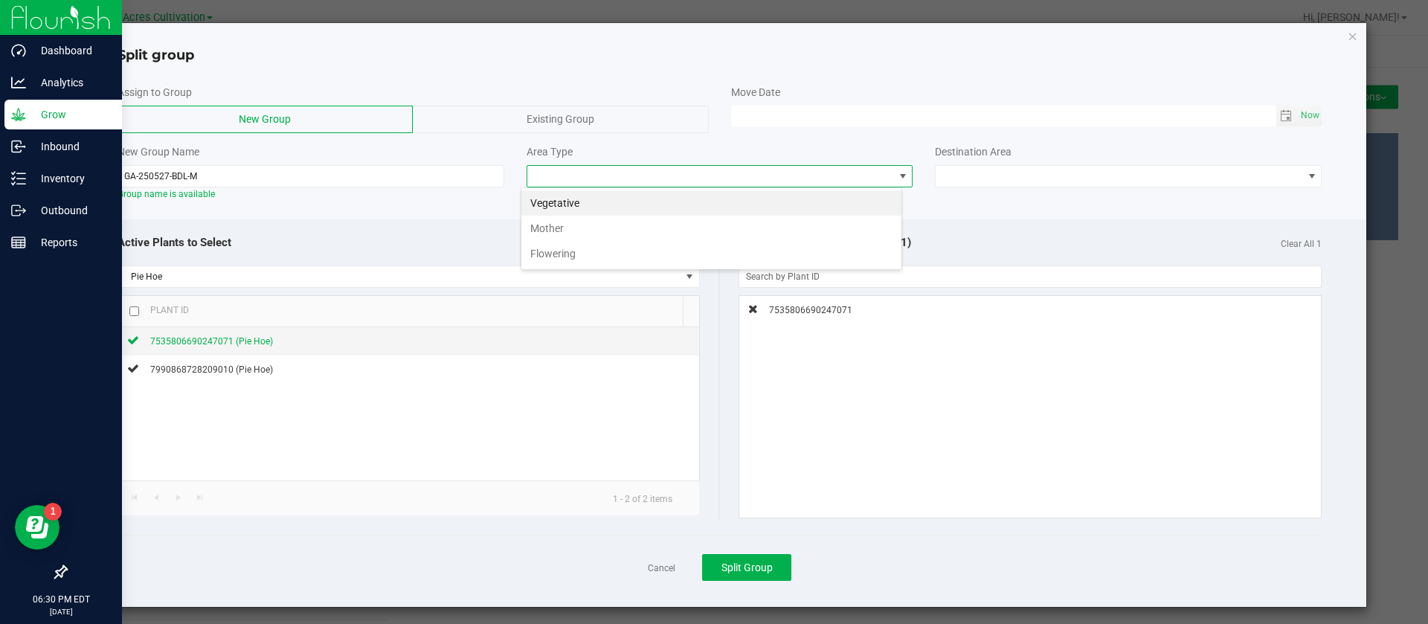
scroll to position [22, 382]
click at [341, 170] on input "GA-250527-BDL-M" at bounding box center [311, 176] width 387 height 22
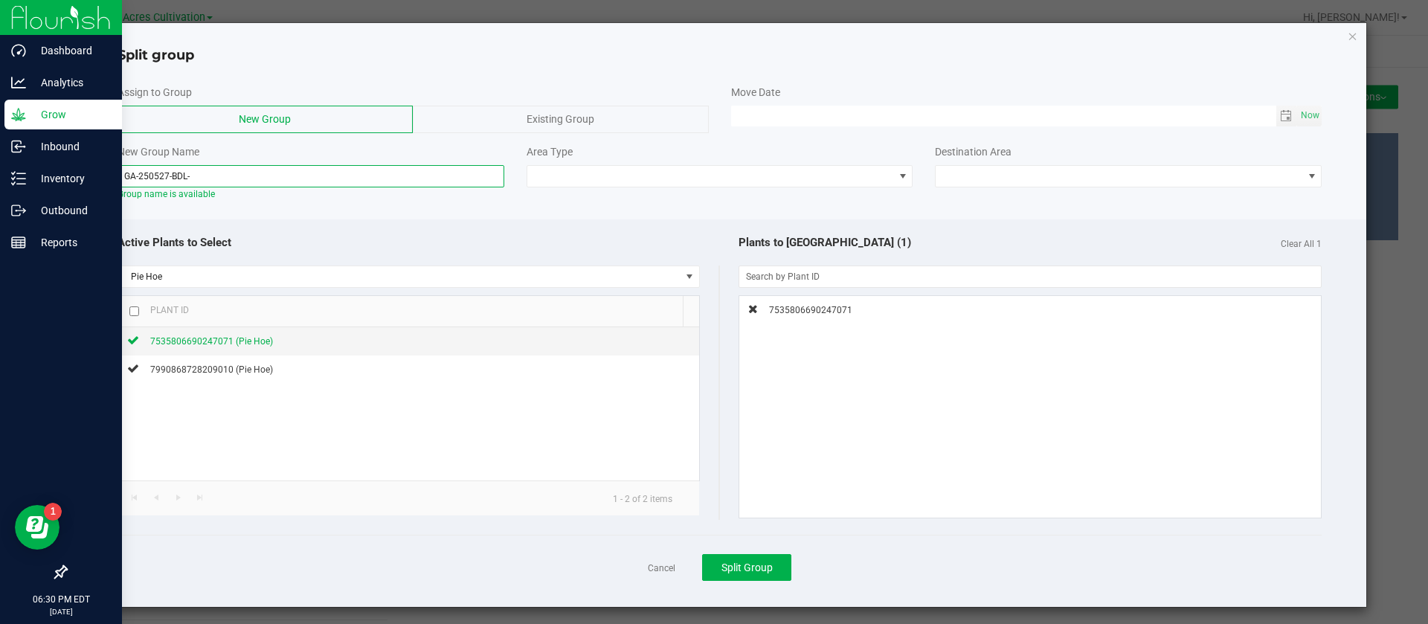
type input "GA-250527-BDL-M"
click at [579, 185] on span at bounding box center [710, 176] width 367 height 21
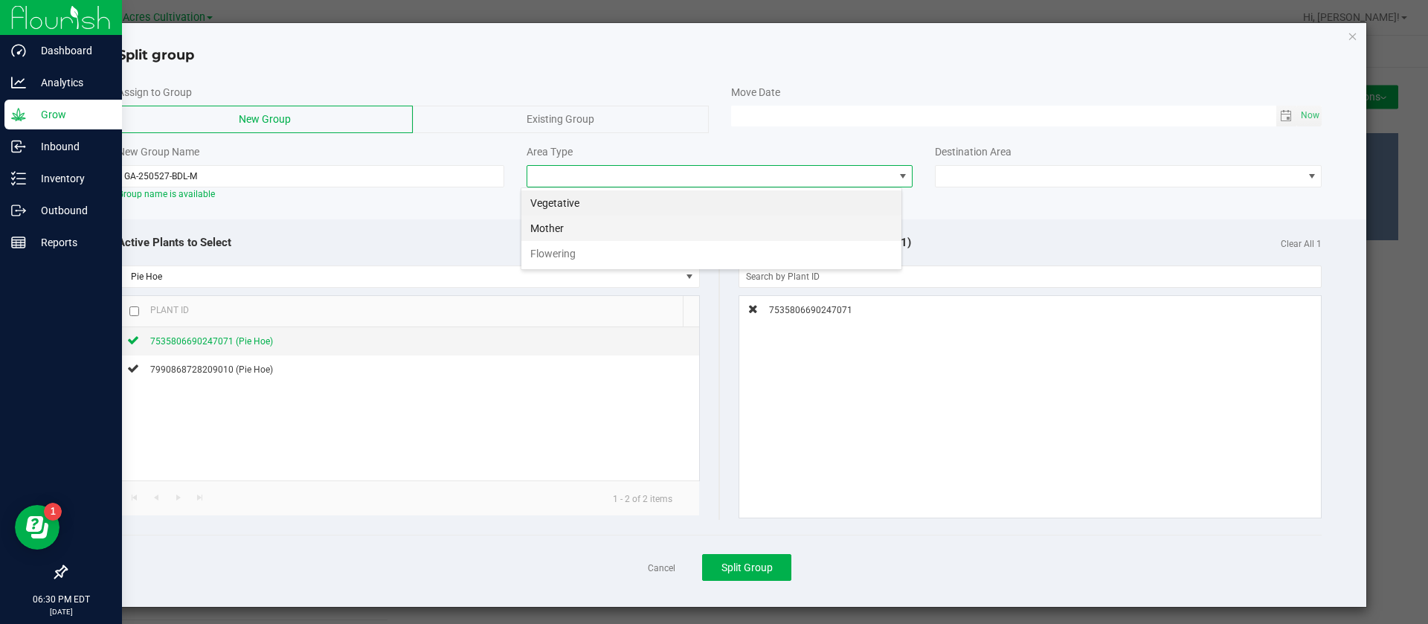
click at [595, 228] on li "Mother" at bounding box center [712, 228] width 380 height 25
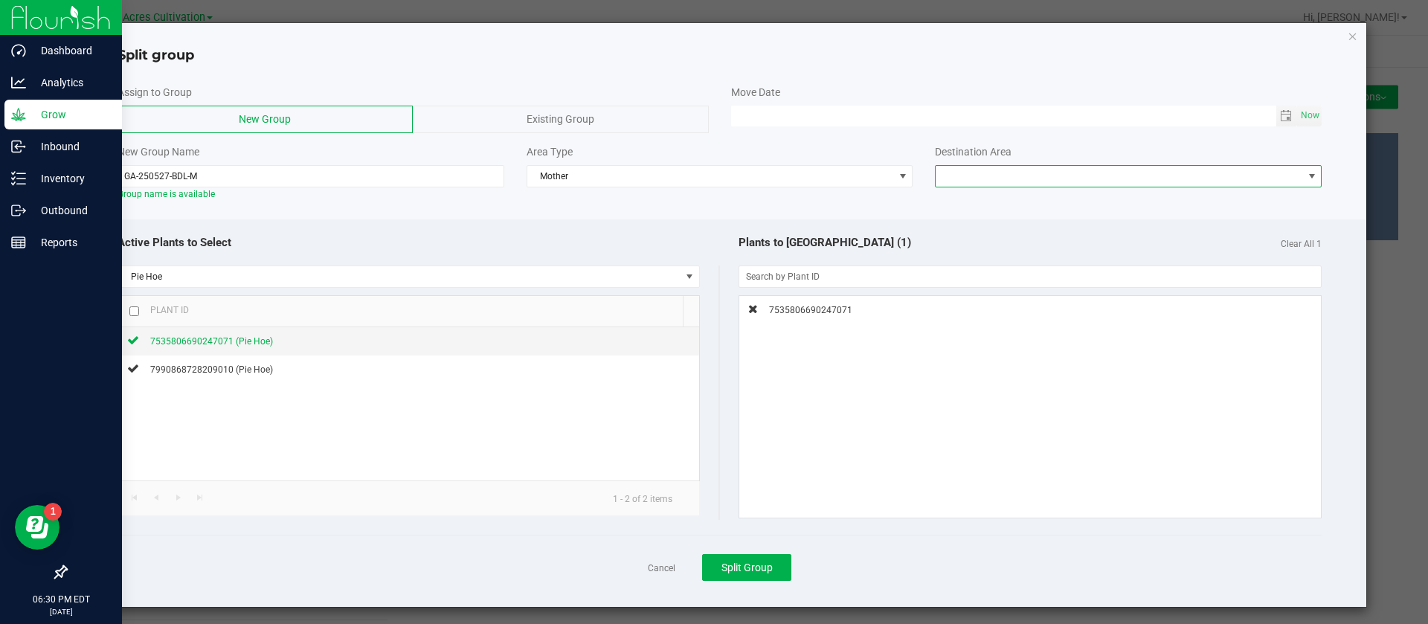
click at [958, 183] on span at bounding box center [1119, 176] width 367 height 21
click at [1042, 172] on span at bounding box center [1119, 176] width 367 height 21
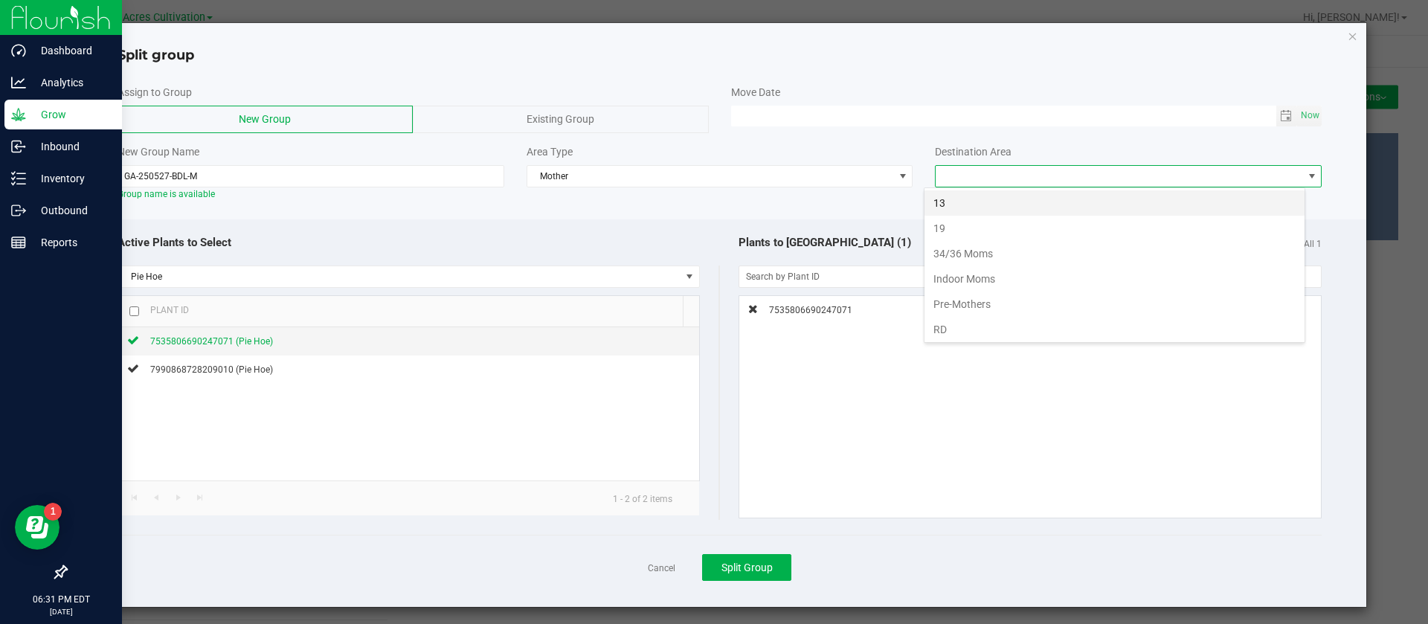
click at [1001, 203] on li "13" at bounding box center [1115, 202] width 380 height 25
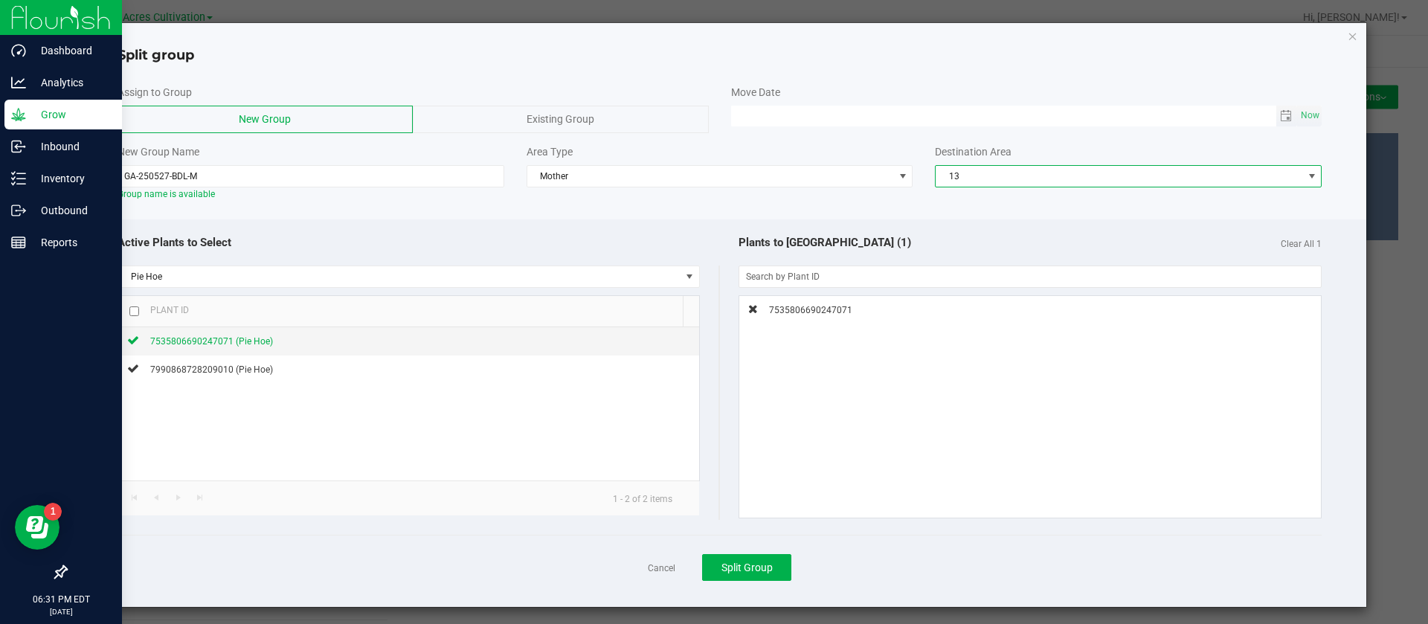
click at [1250, 116] on input at bounding box center [1003, 115] width 545 height 19
click at [1298, 109] on span "Now" at bounding box center [1310, 116] width 25 height 22
click at [751, 119] on input "08/26/2025 06:31 PM" at bounding box center [1003, 115] width 545 height 19
type input "08/01/2025 06:31 PM"
click at [742, 219] on div "Active Plants to Select Pie Hoe Plant ID 7535806690247071 (Pie Hoe) 79908687282…" at bounding box center [720, 413] width 1295 height 388
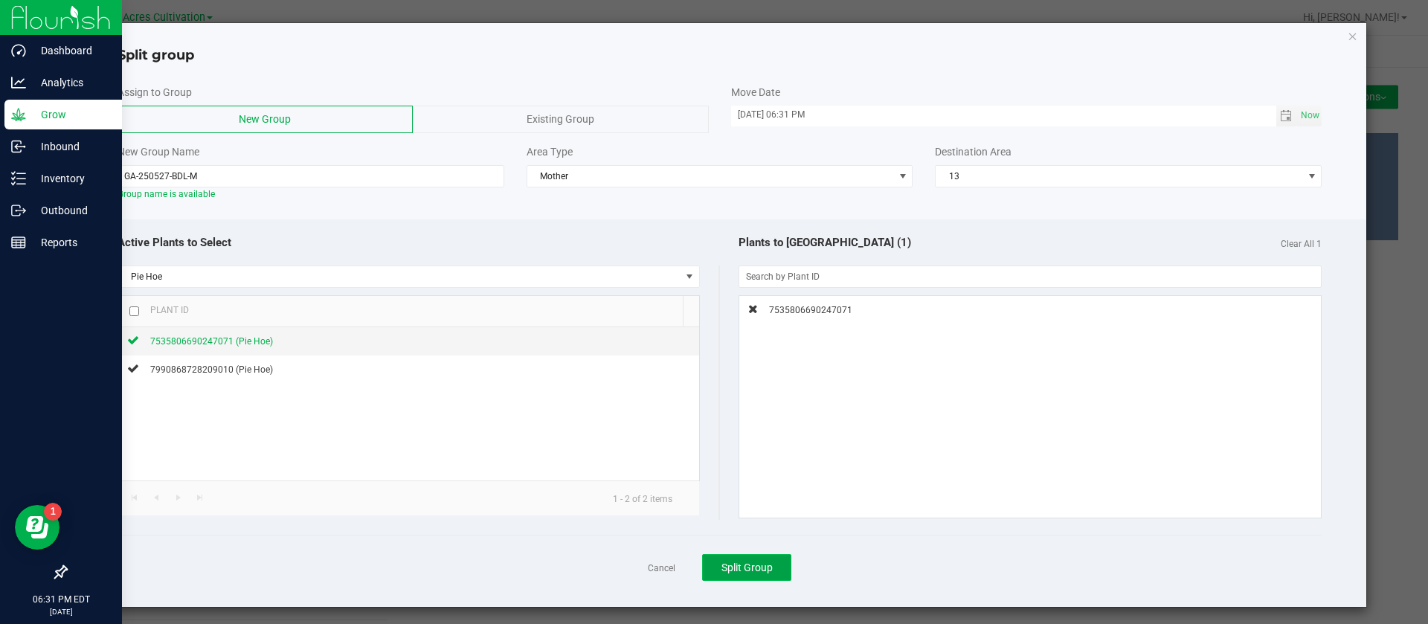
click at [754, 577] on button "Split Group" at bounding box center [746, 567] width 89 height 27
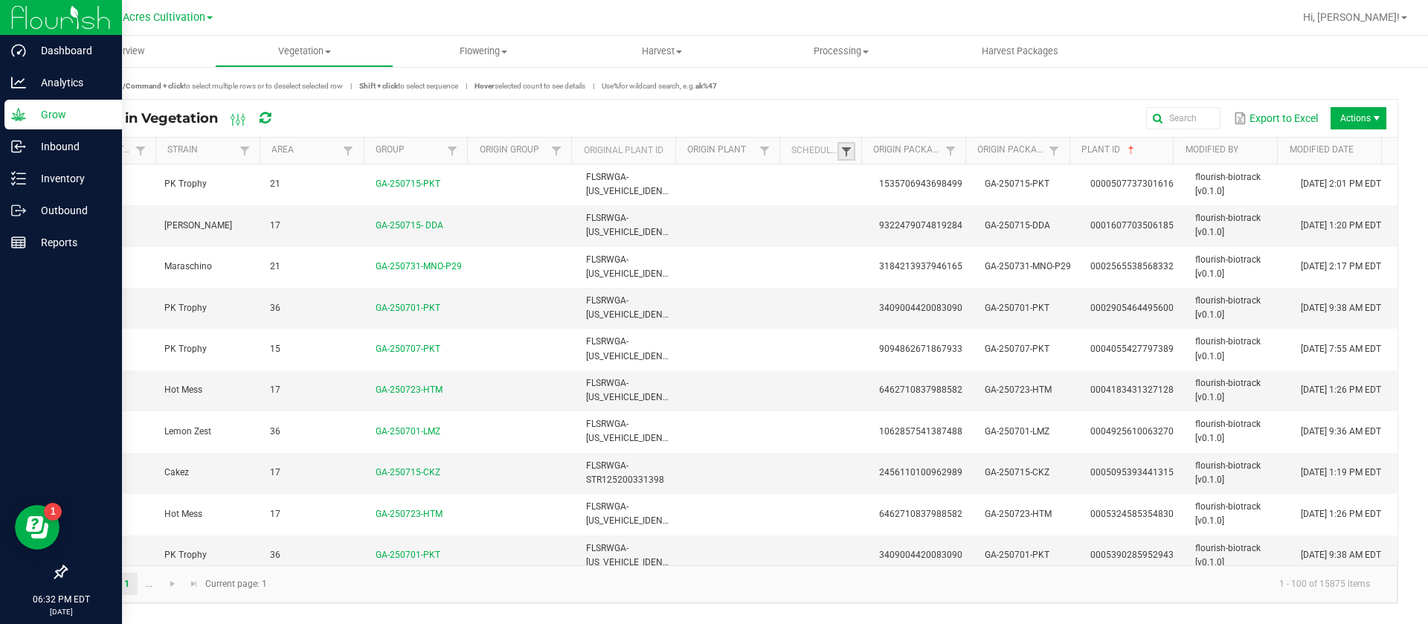
click at [842, 153] on span at bounding box center [847, 152] width 12 height 12
click at [913, 213] on li "Scheduled" at bounding box center [919, 213] width 144 height 19
checkbox input "true"
click at [978, 281] on button "Filter" at bounding box center [963, 265] width 74 height 33
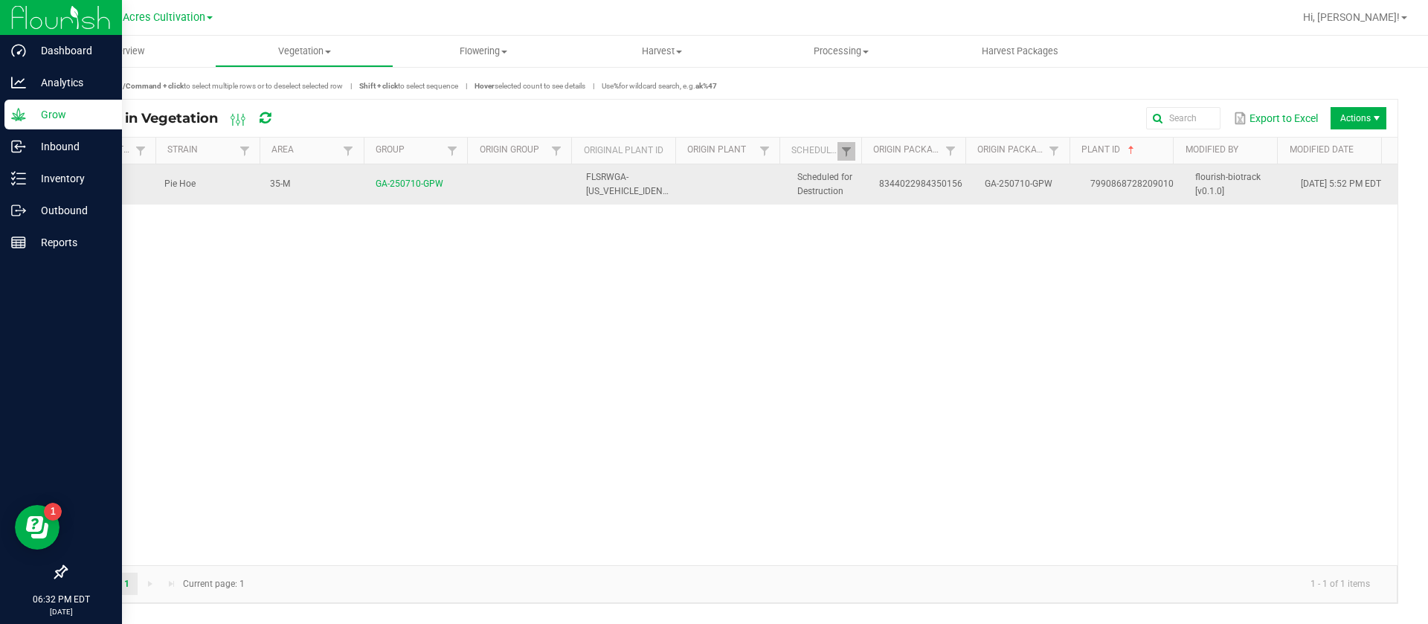
click at [830, 203] on td "Scheduled for Destruction" at bounding box center [830, 184] width 82 height 40
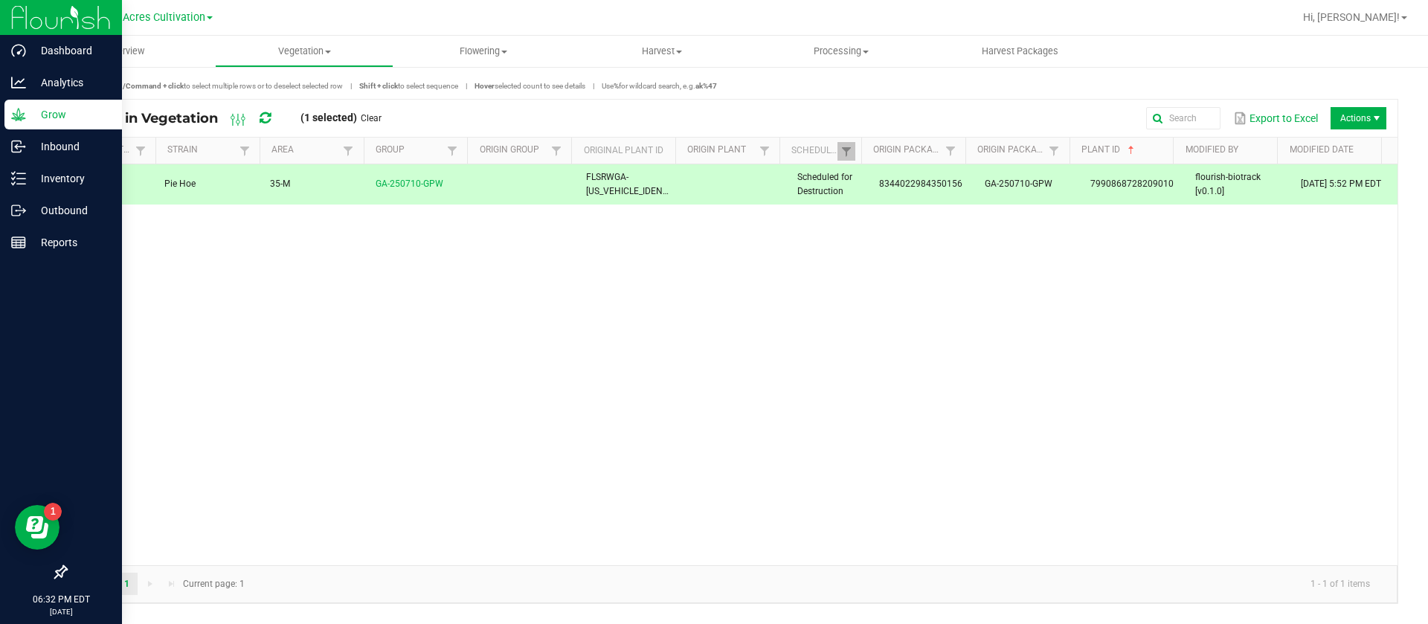
click at [884, 196] on td "8344022984350156" at bounding box center [923, 184] width 106 height 40
click at [1376, 118] on span "Actions" at bounding box center [1377, 118] width 12 height 12
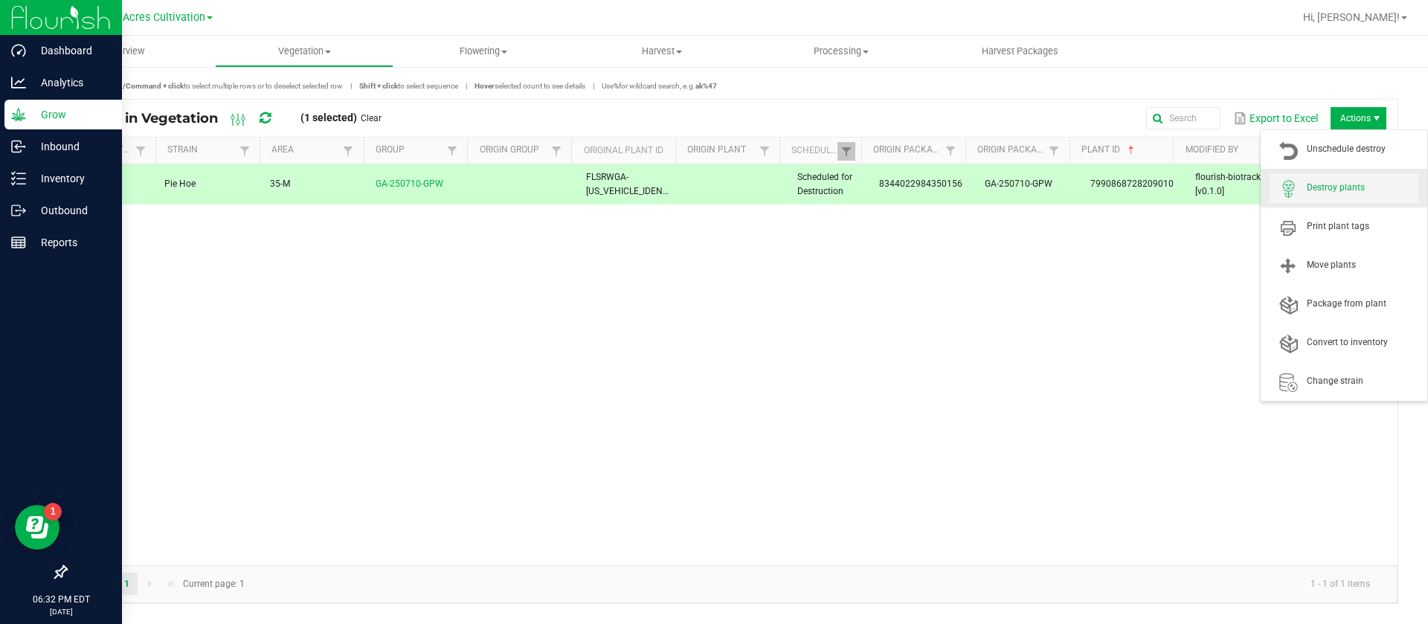
click at [1352, 191] on span "Destroy plants" at bounding box center [1363, 188] width 112 height 13
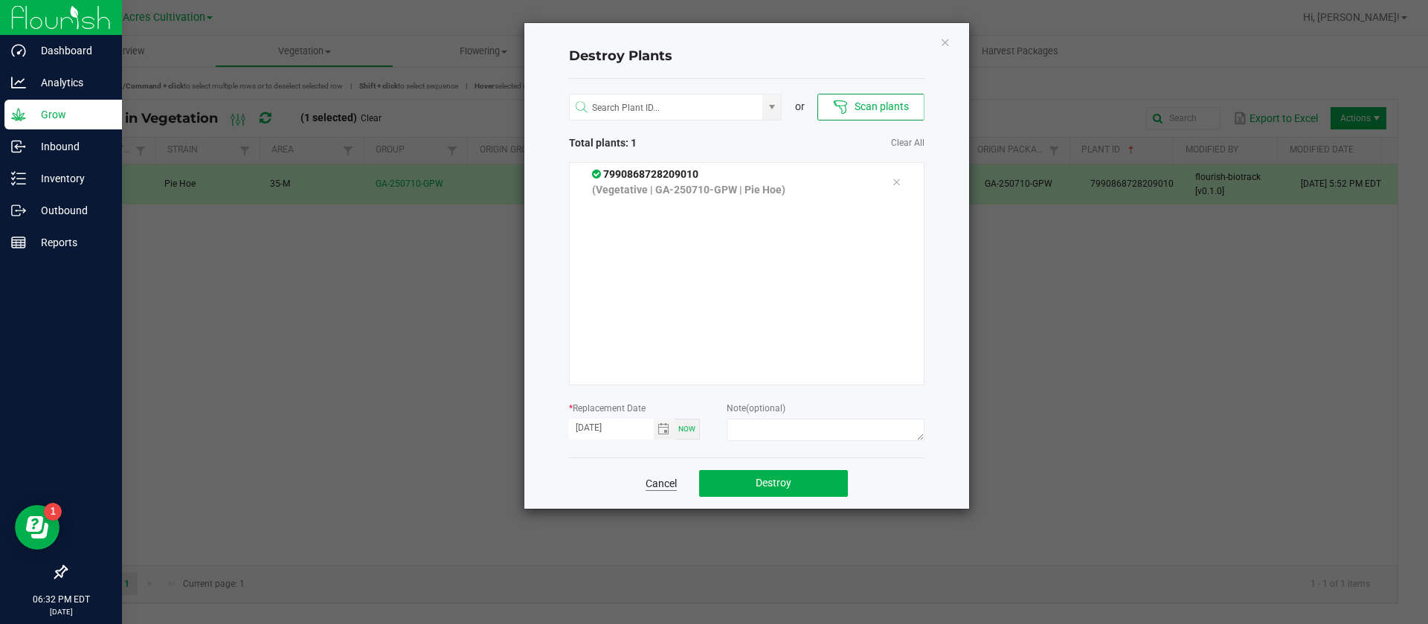
click at [673, 486] on link "Cancel" at bounding box center [661, 483] width 31 height 15
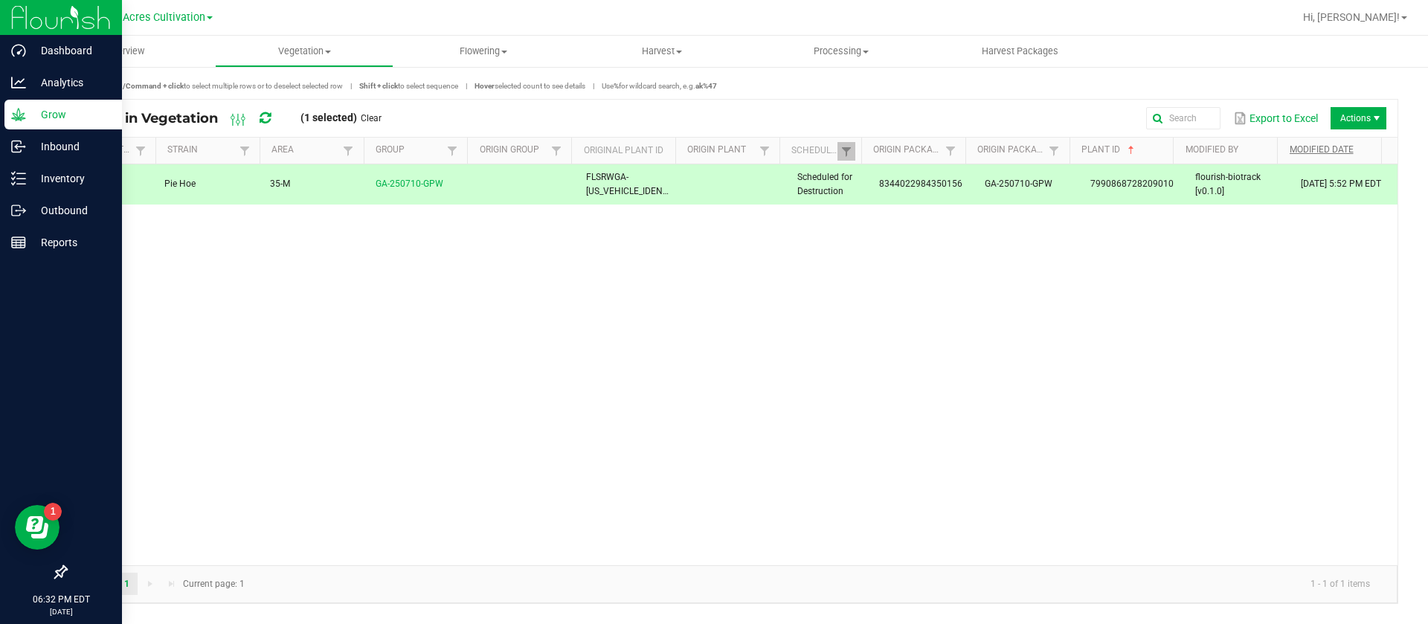
click at [1366, 150] on link "Modified Date" at bounding box center [1333, 150] width 86 height 12
click at [1374, 118] on span "Actions" at bounding box center [1377, 118] width 12 height 12
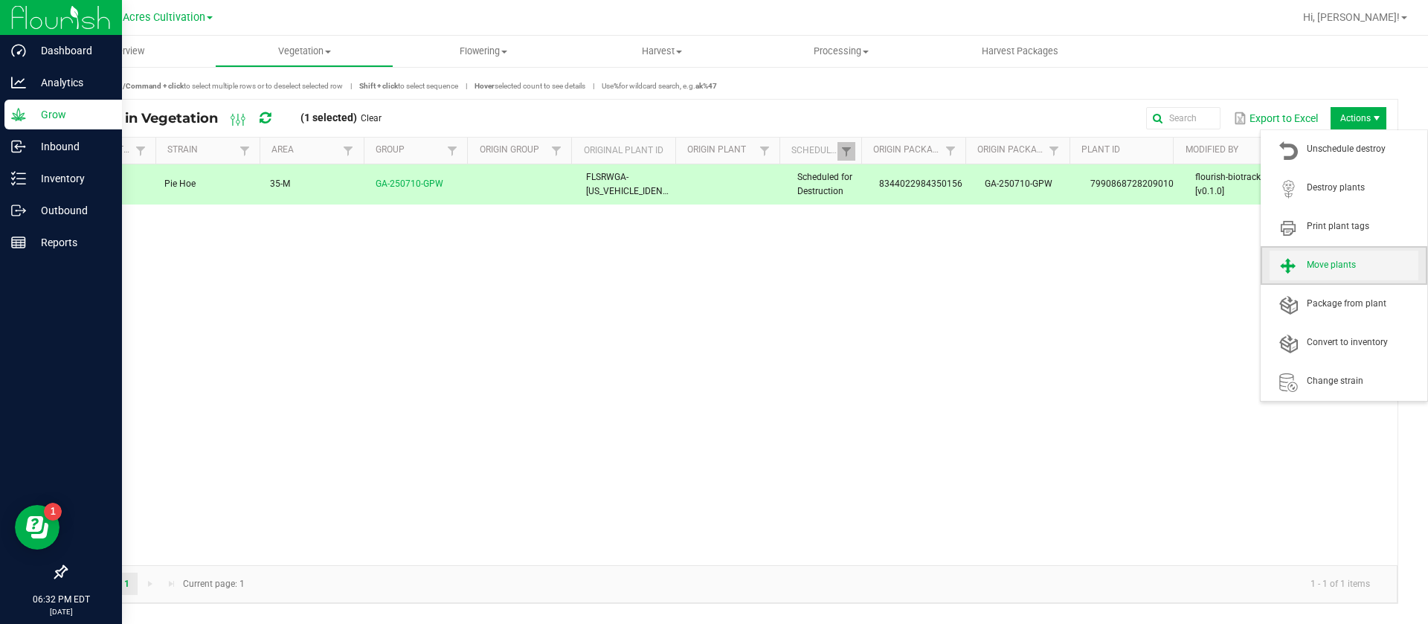
click at [1358, 266] on span "Move plants" at bounding box center [1363, 265] width 112 height 13
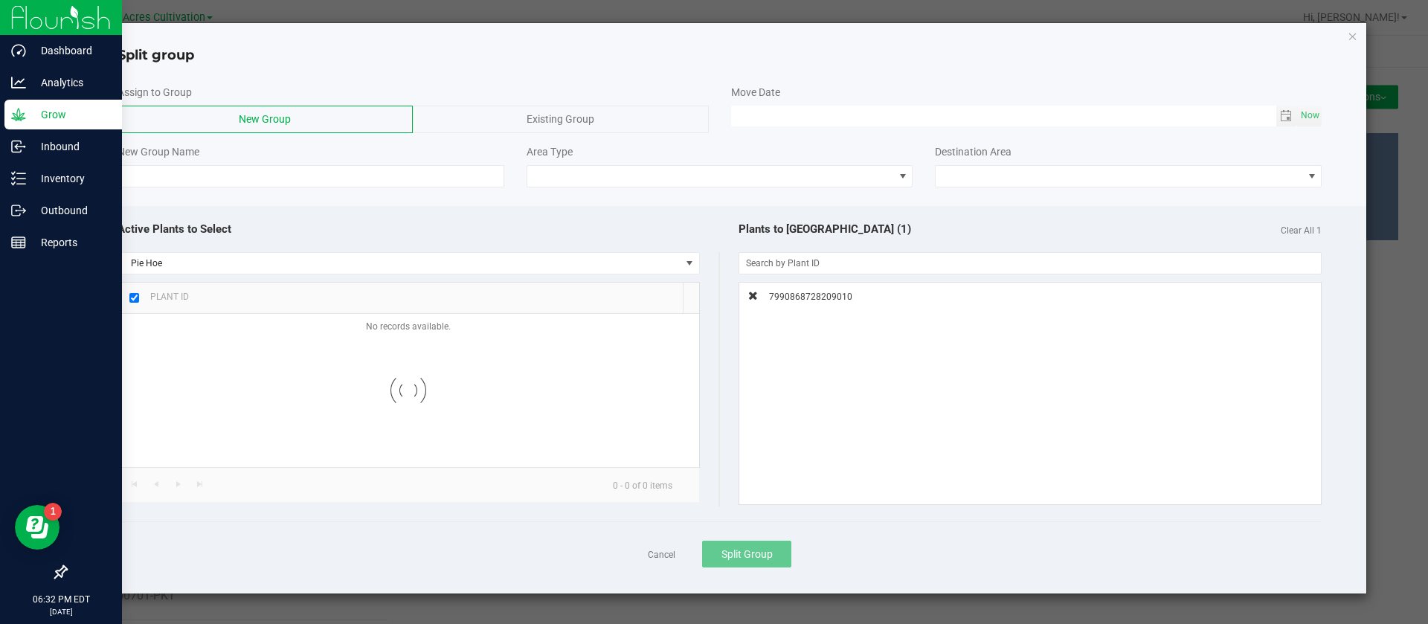
checkbox input "true"
click at [397, 179] on input at bounding box center [311, 176] width 387 height 22
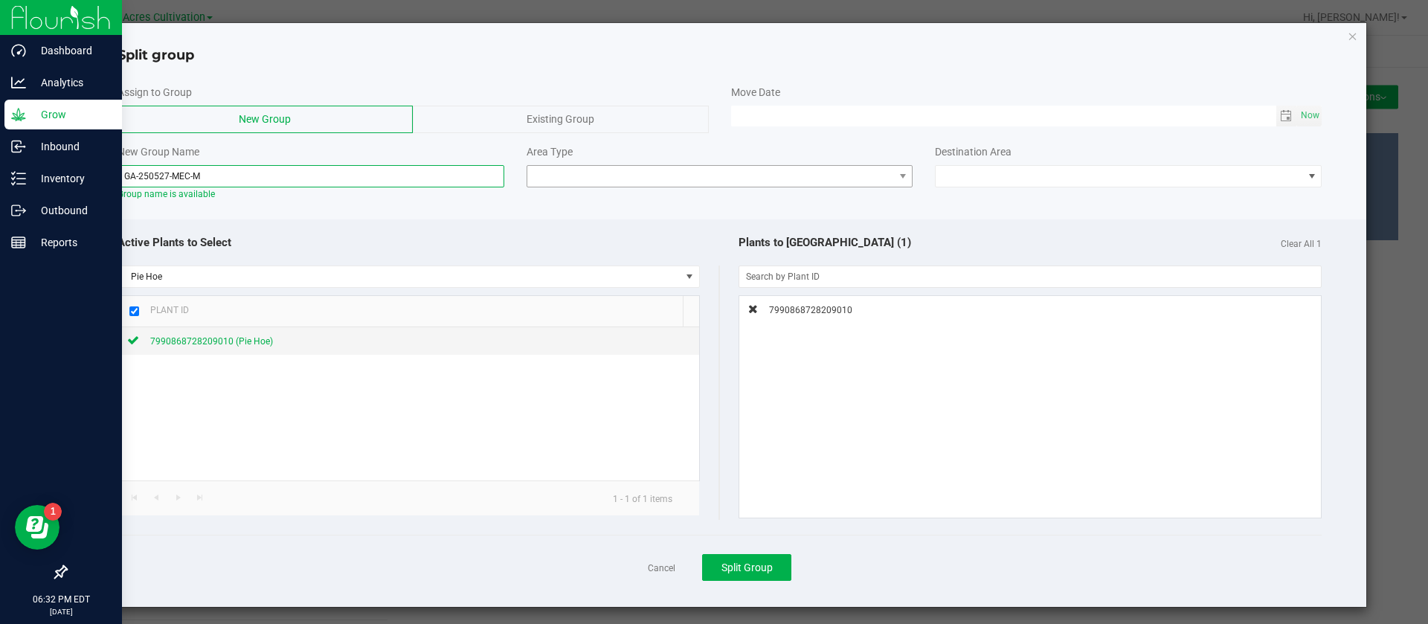
type input "GA-250527-MEC-M"
click at [677, 173] on span at bounding box center [710, 176] width 367 height 21
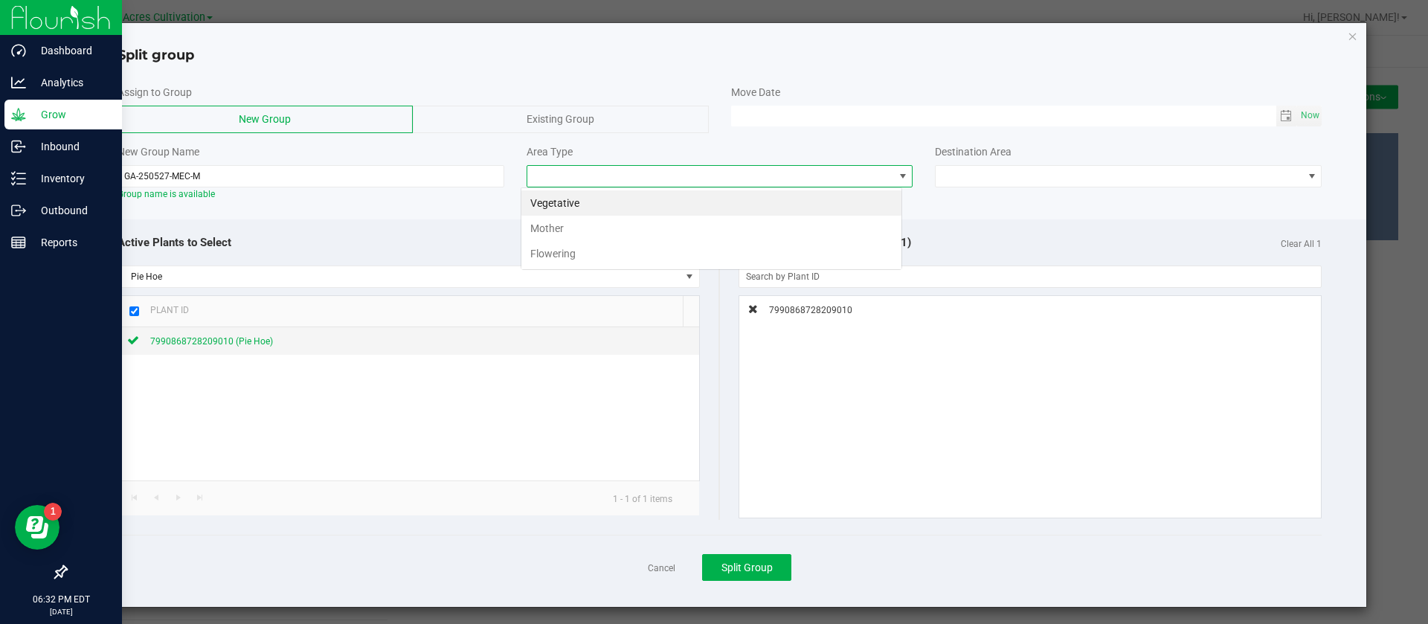
scroll to position [22, 382]
click at [586, 239] on li "Mother" at bounding box center [712, 228] width 380 height 25
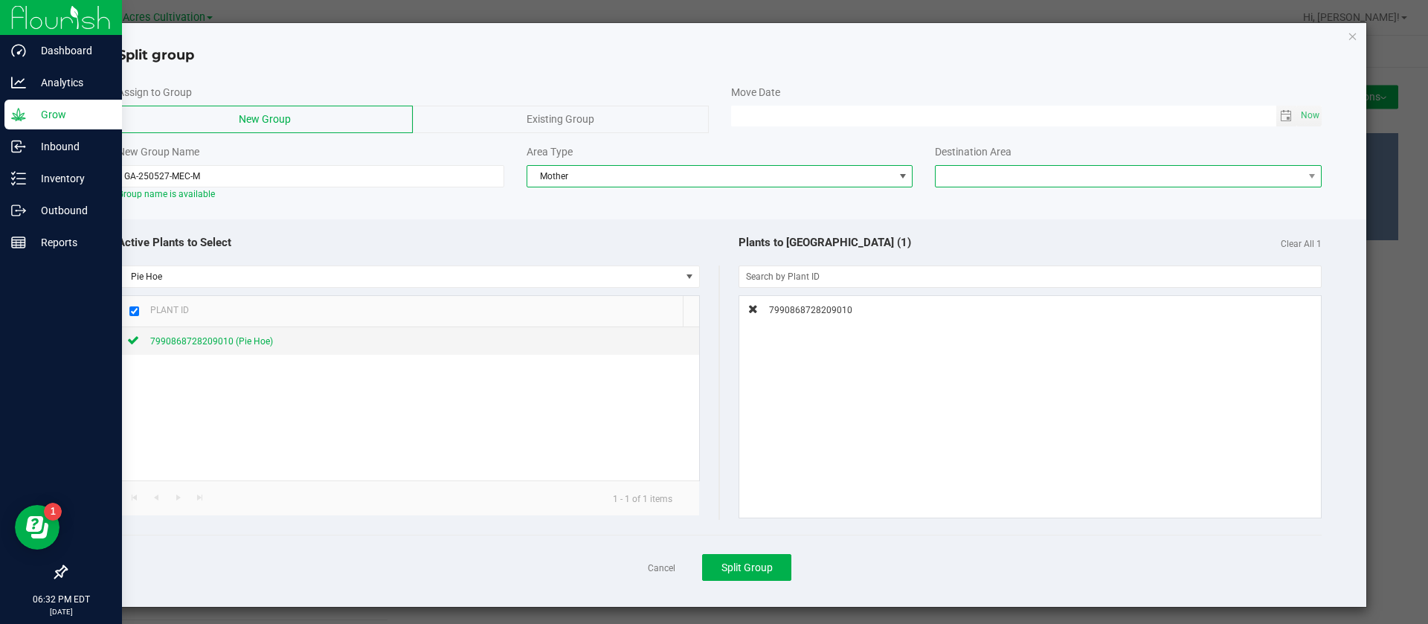
click at [1015, 173] on span at bounding box center [1119, 176] width 367 height 21
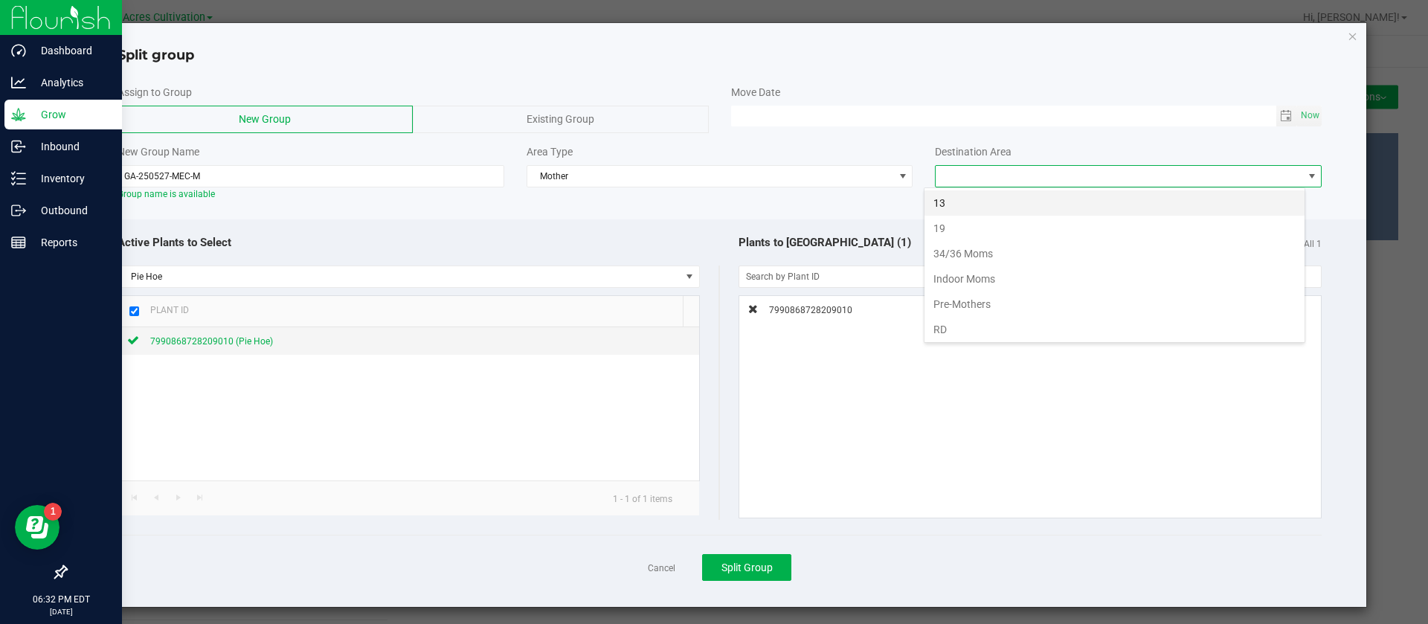
click at [960, 200] on li "13" at bounding box center [1115, 202] width 380 height 25
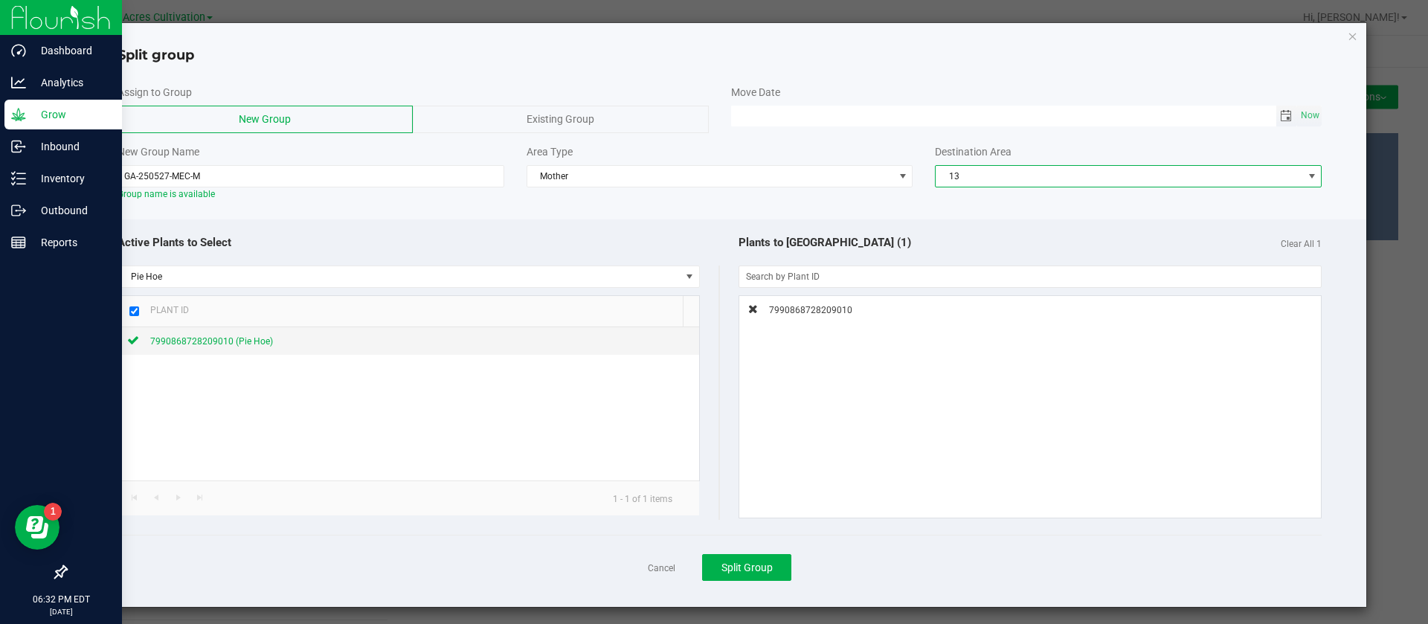
click at [1280, 118] on span "Toggle calendar" at bounding box center [1286, 116] width 12 height 12
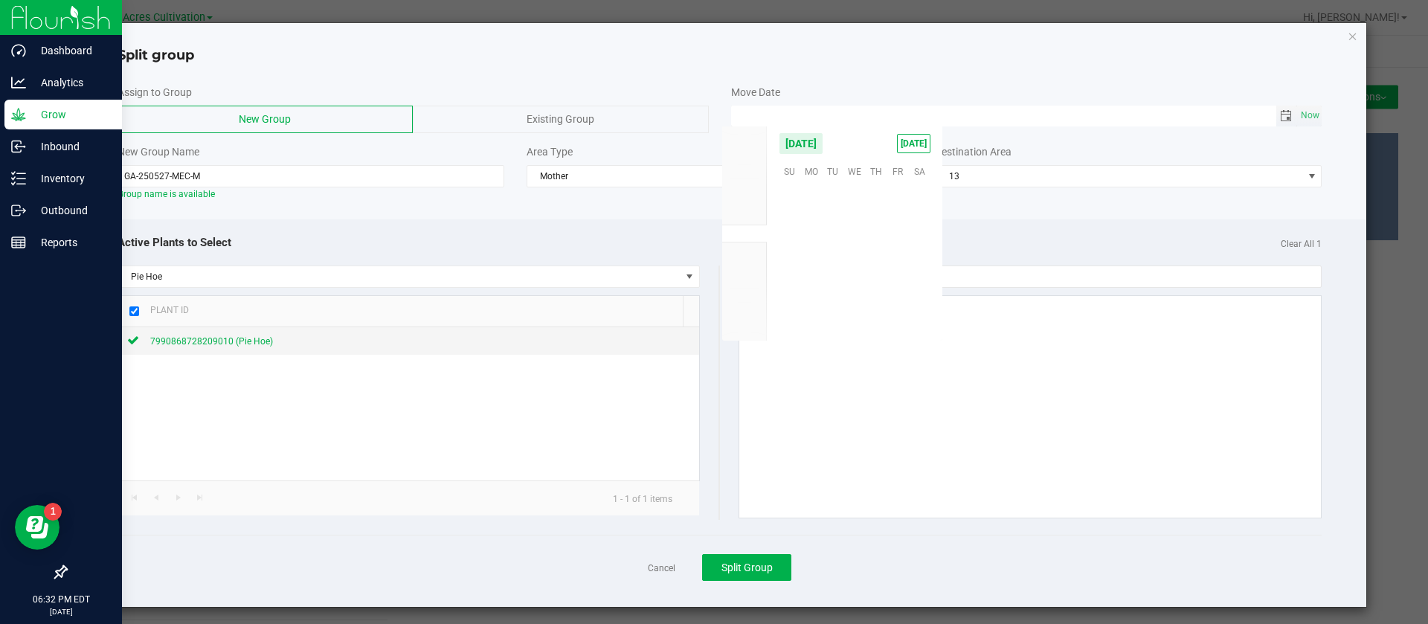
scroll to position [241123, 0]
click at [1298, 115] on span "Now" at bounding box center [1310, 116] width 25 height 22
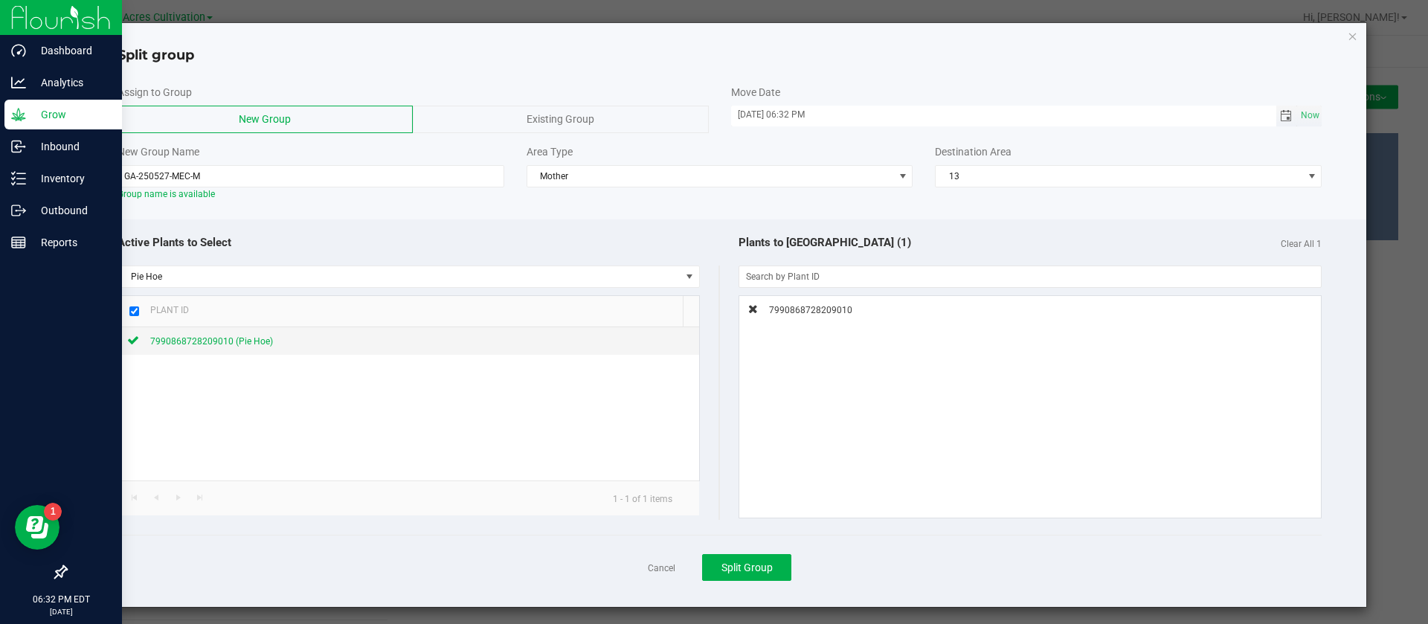
click at [743, 116] on input "08/26/2025 06:32 PM" at bounding box center [1003, 115] width 545 height 19
type input "08/01/2025 06:32 PM"
click at [911, 470] on div "7990868728209010" at bounding box center [1031, 407] width 583 height 222
click at [744, 568] on span "Split Group" at bounding box center [747, 568] width 51 height 12
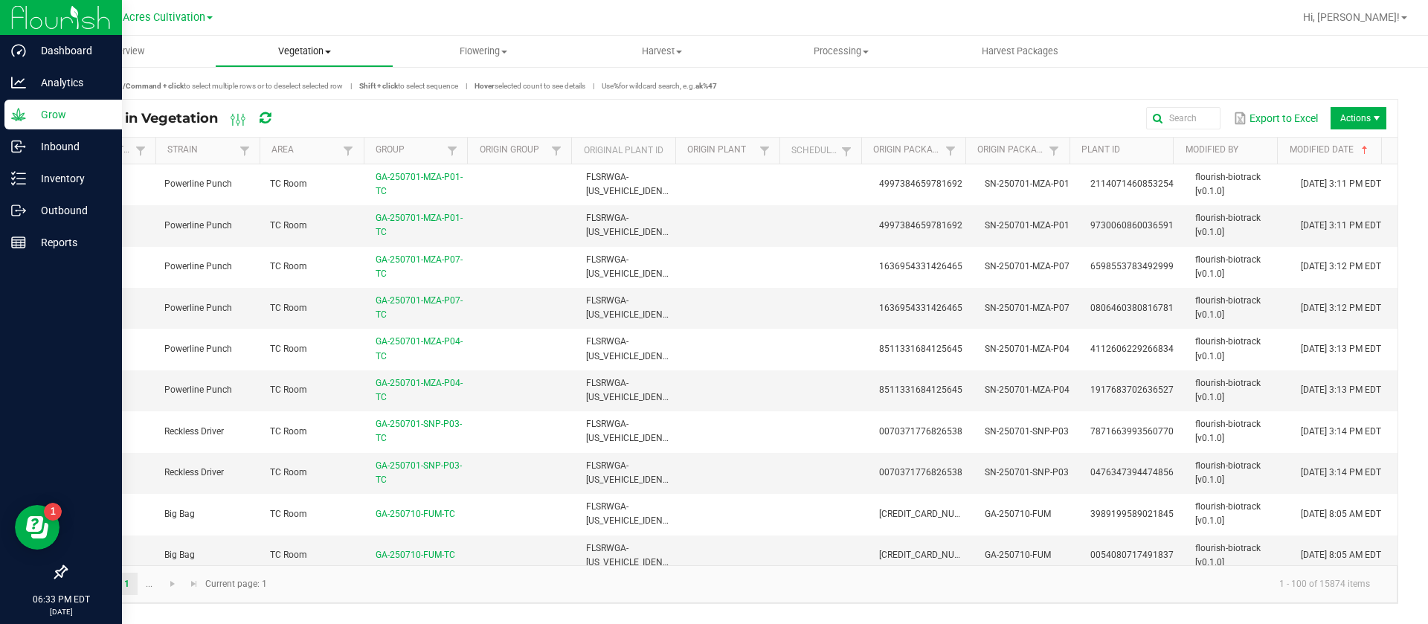
click at [298, 51] on span "Vegetation" at bounding box center [305, 51] width 178 height 13
click at [259, 96] on span "Veg groups" at bounding box center [262, 89] width 94 height 13
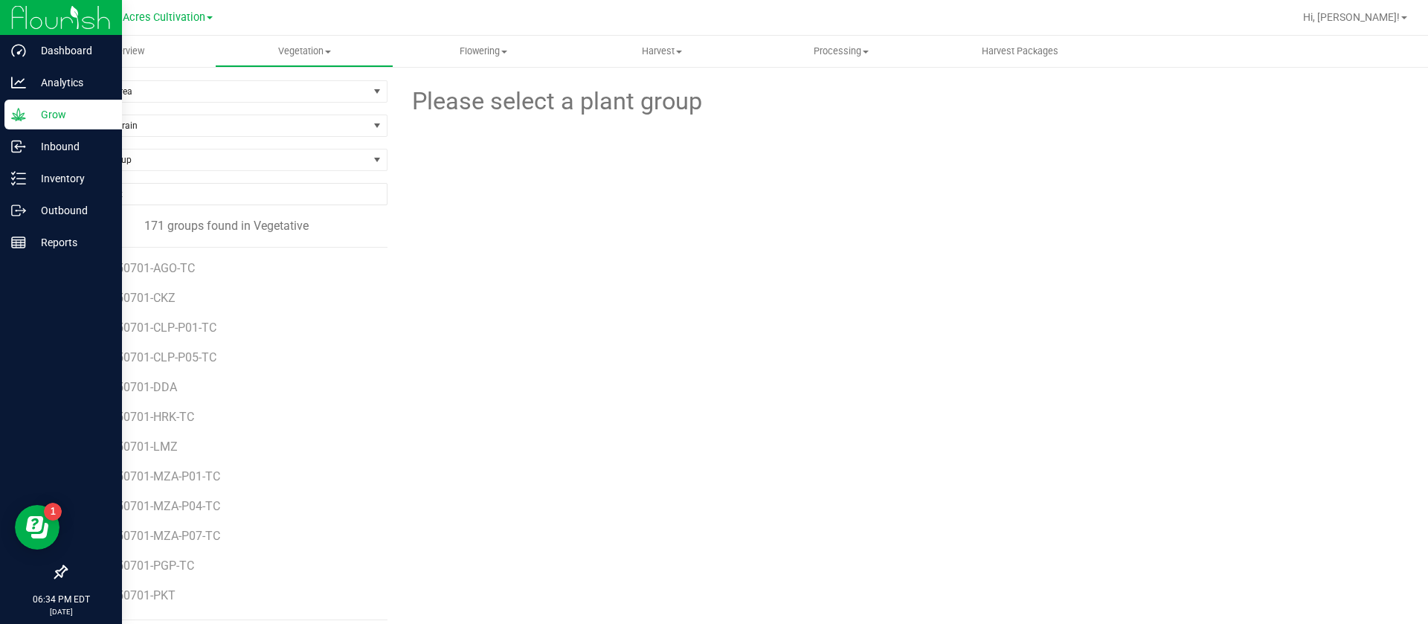
click at [765, 214] on div at bounding box center [899, 202] width 511 height 164
click at [475, 56] on span "Flowering" at bounding box center [483, 51] width 178 height 13
click at [500, 110] on span "Flowering groups" at bounding box center [456, 107] width 124 height 13
click at [130, 97] on span "Filter by Area" at bounding box center [217, 91] width 302 height 21
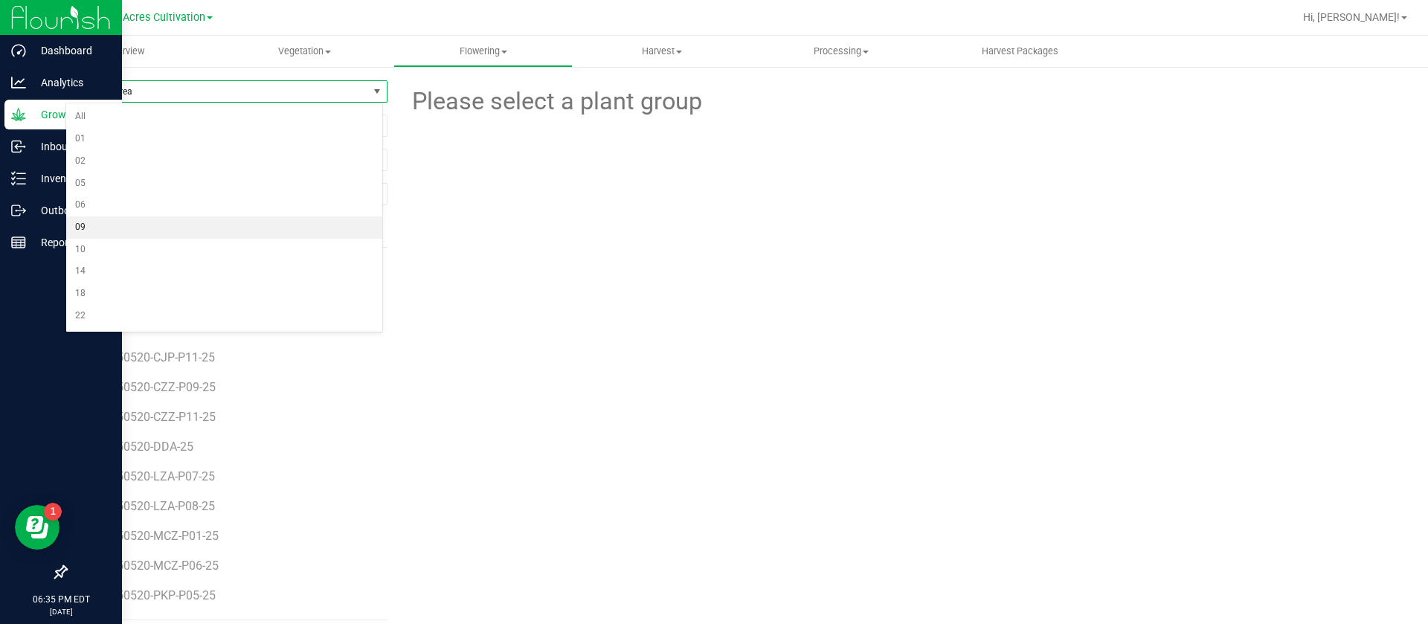
click at [114, 223] on li "09" at bounding box center [224, 227] width 316 height 22
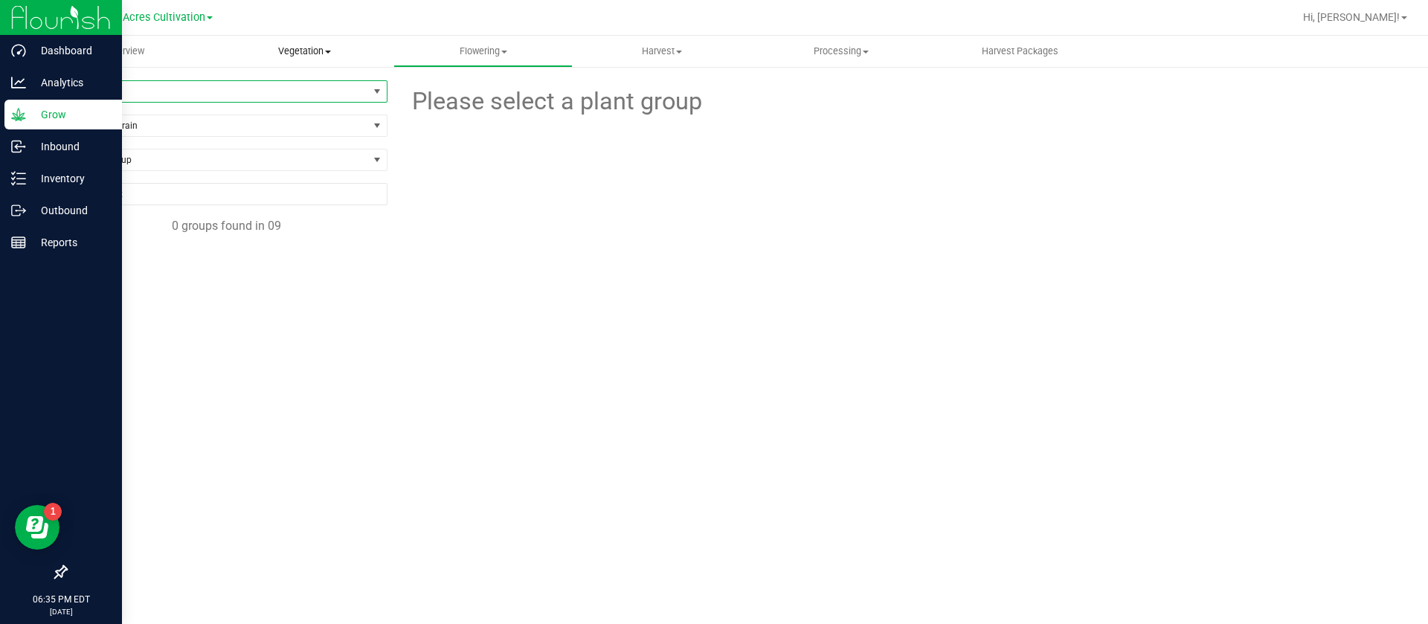
click at [312, 60] on uib-tab-heading "Vegetation Veg groups Veg plants Mother groups Mother plants Apply to plants Cr…" at bounding box center [305, 51] width 178 height 30
click at [266, 91] on span "Veg groups" at bounding box center [262, 89] width 94 height 13
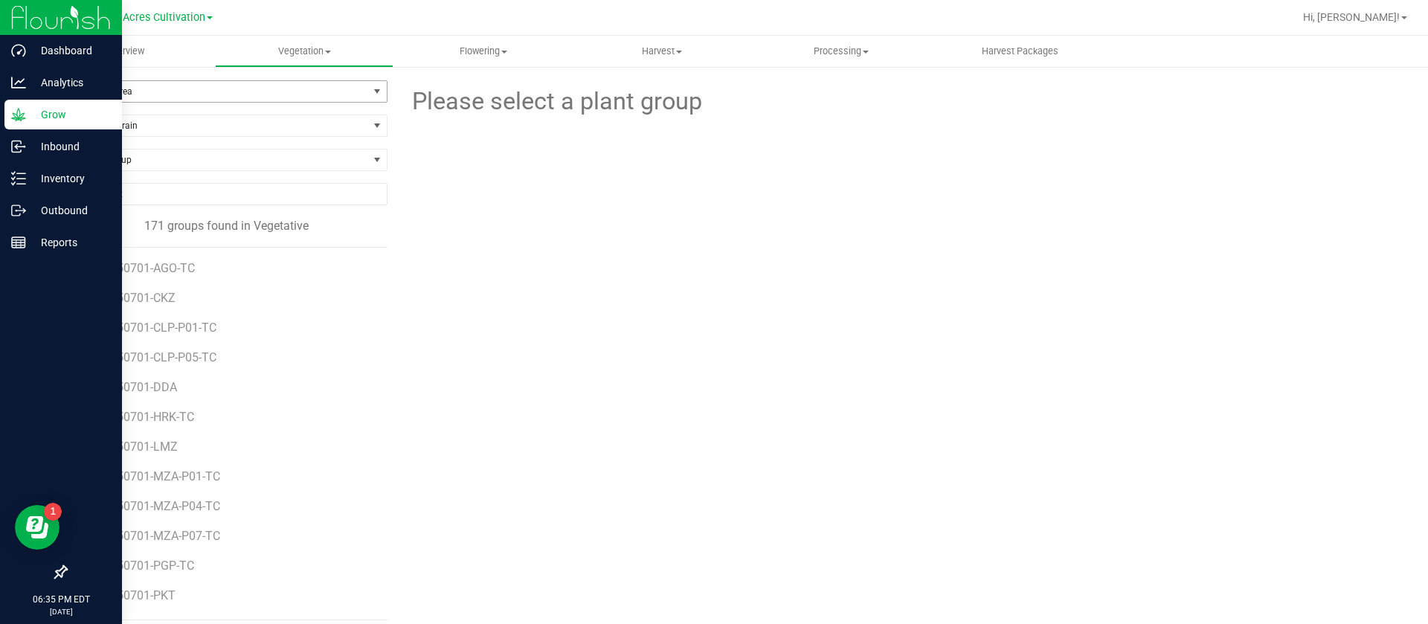
click at [144, 90] on span "Filter by Area" at bounding box center [217, 91] width 302 height 21
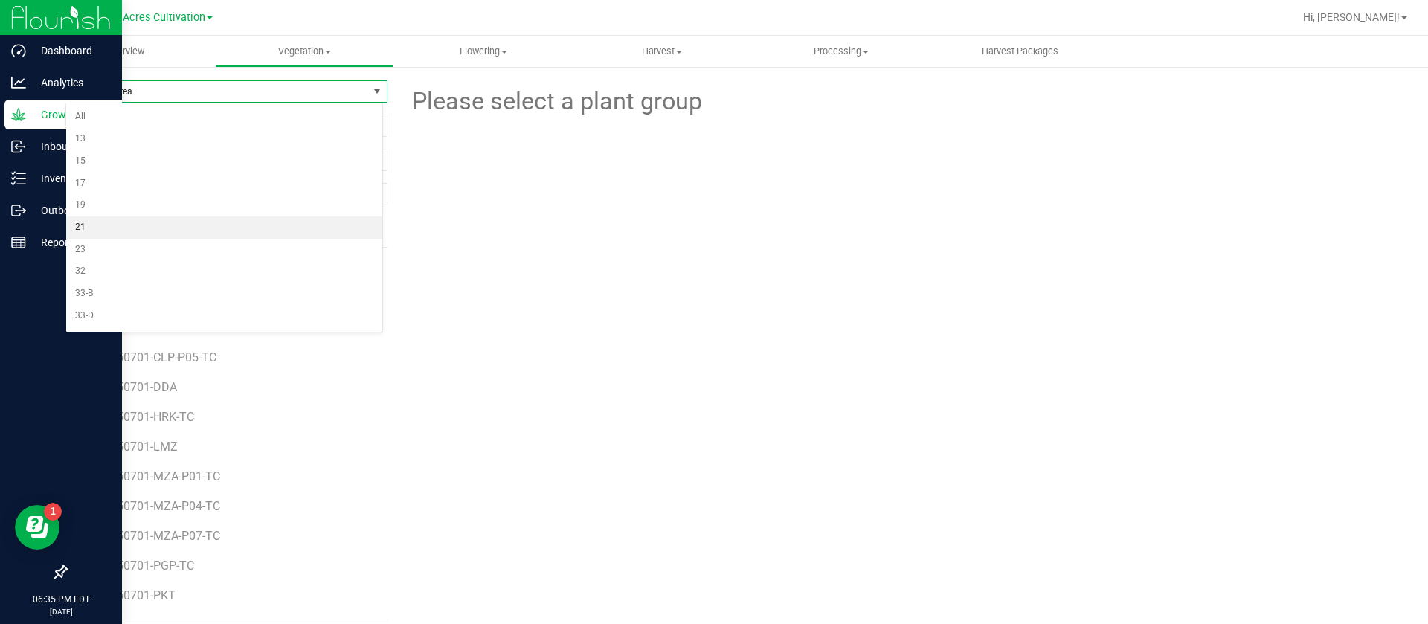
click at [106, 228] on li "21" at bounding box center [224, 227] width 316 height 22
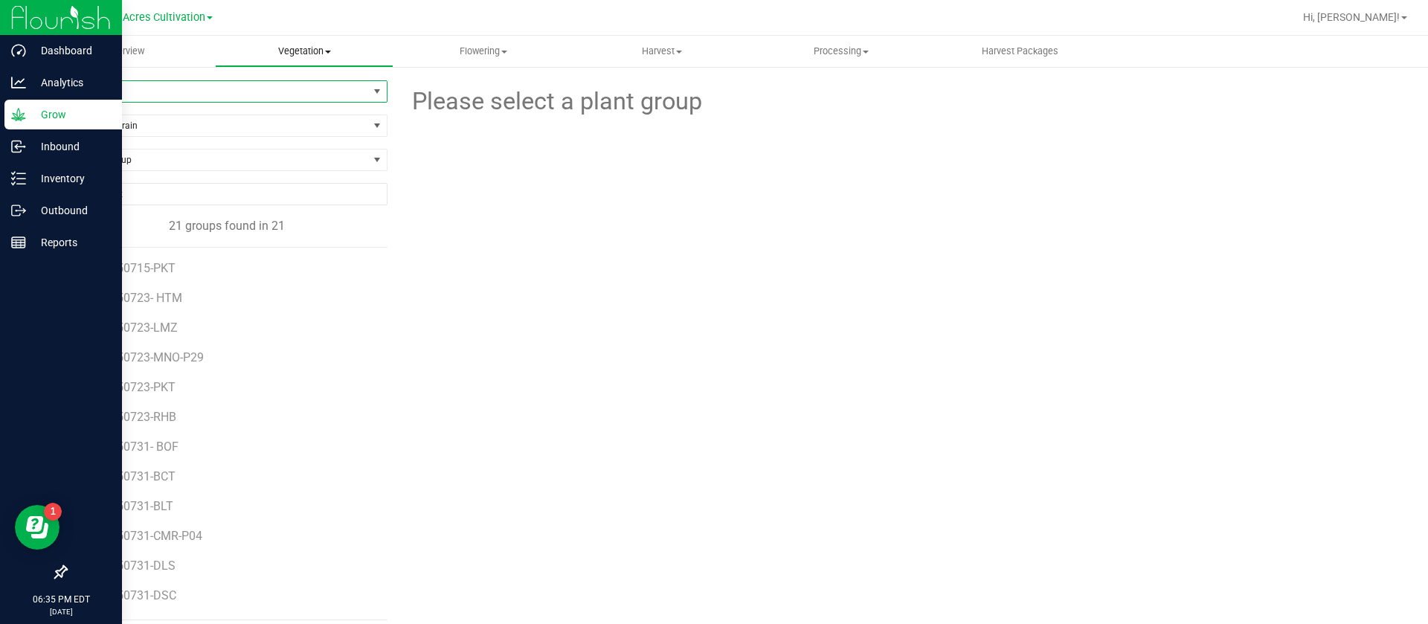
click at [304, 49] on span "Vegetation" at bounding box center [305, 51] width 178 height 13
click at [327, 126] on li "Mother groups" at bounding box center [304, 126] width 179 height 18
click at [120, 92] on span "Filter by Area" at bounding box center [217, 91] width 302 height 21
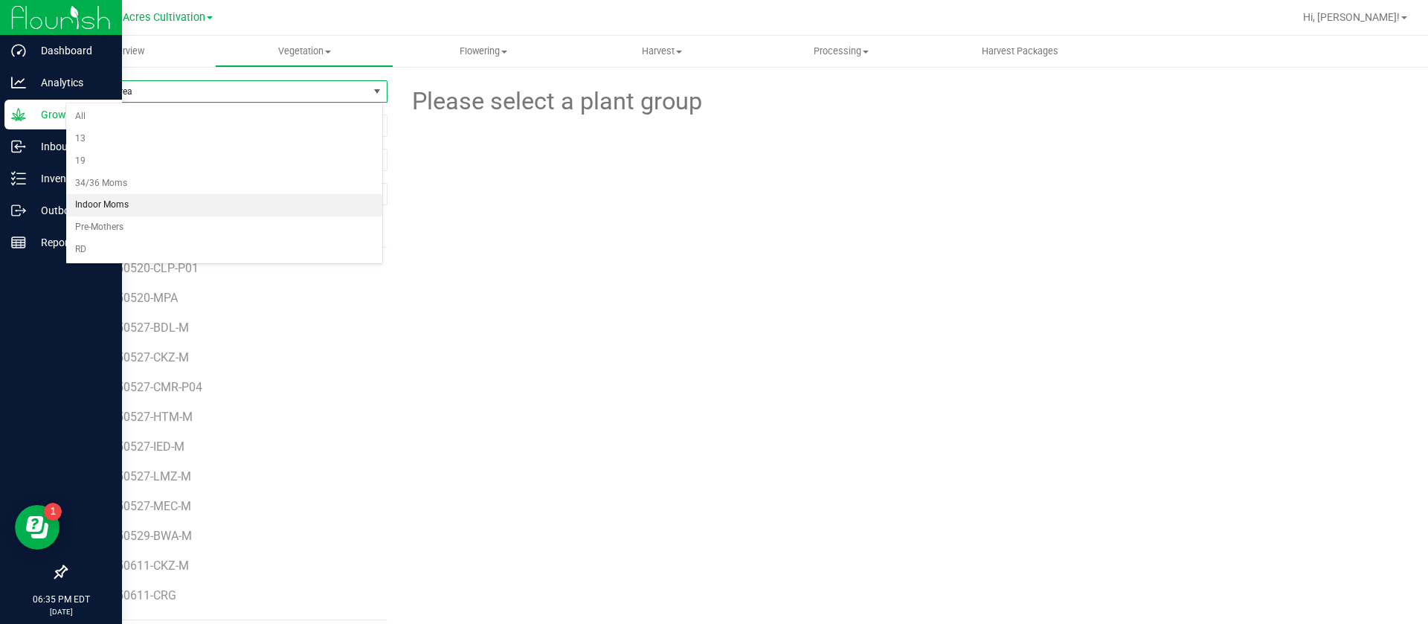
click at [127, 211] on li "Indoor Moms" at bounding box center [224, 205] width 316 height 22
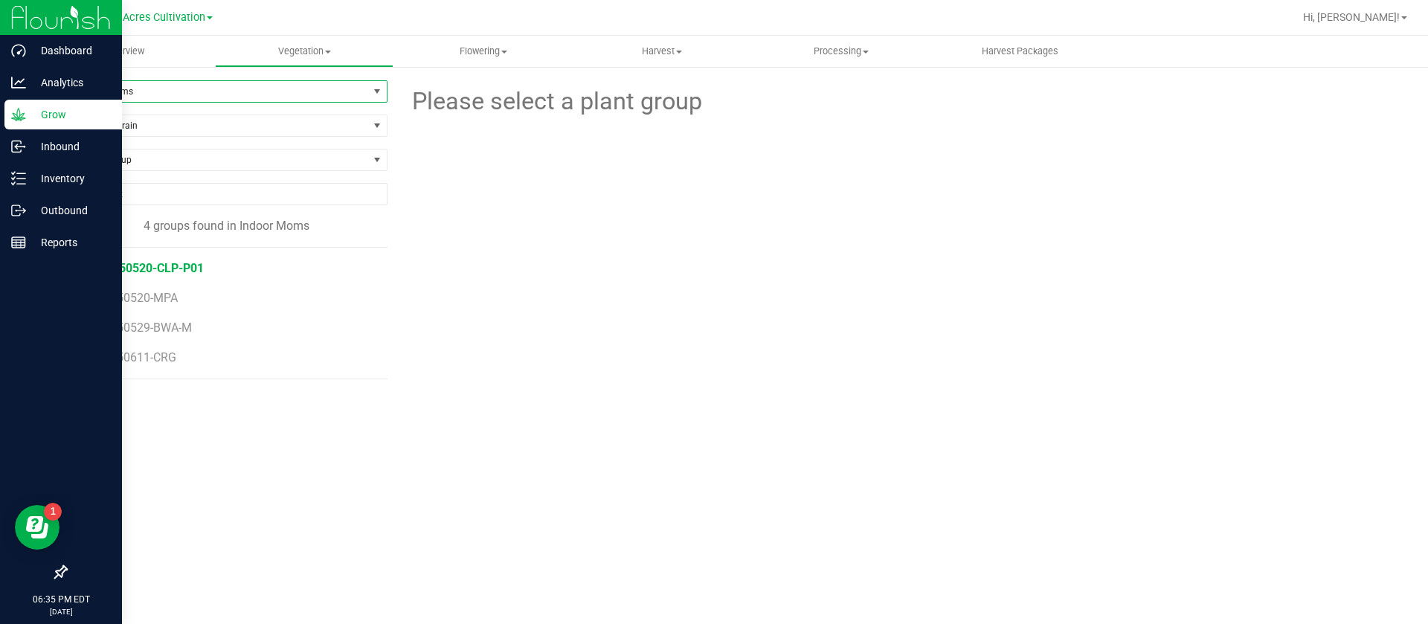
click at [153, 266] on span "GA-250520-CLP-P01" at bounding box center [148, 268] width 112 height 14
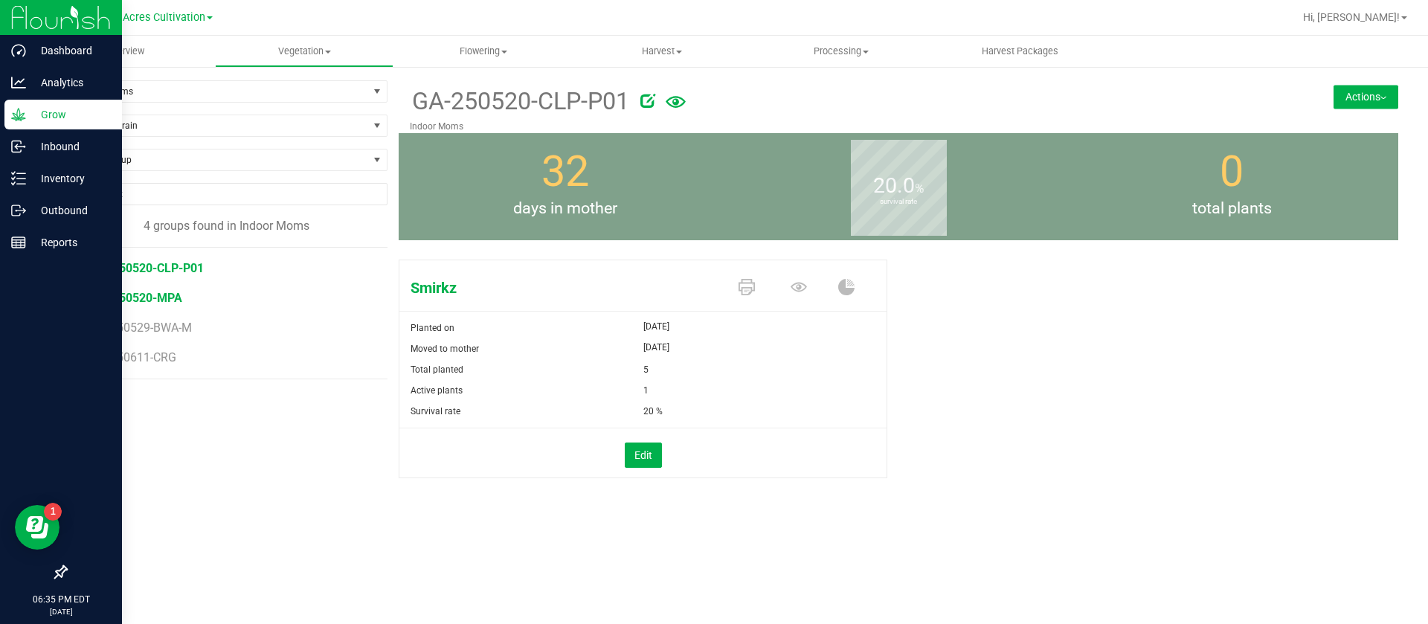
click at [169, 296] on span "GA-250520-MPA" at bounding box center [137, 298] width 91 height 14
click at [173, 324] on span "GA-250529-BWA-M" at bounding box center [145, 328] width 106 height 14
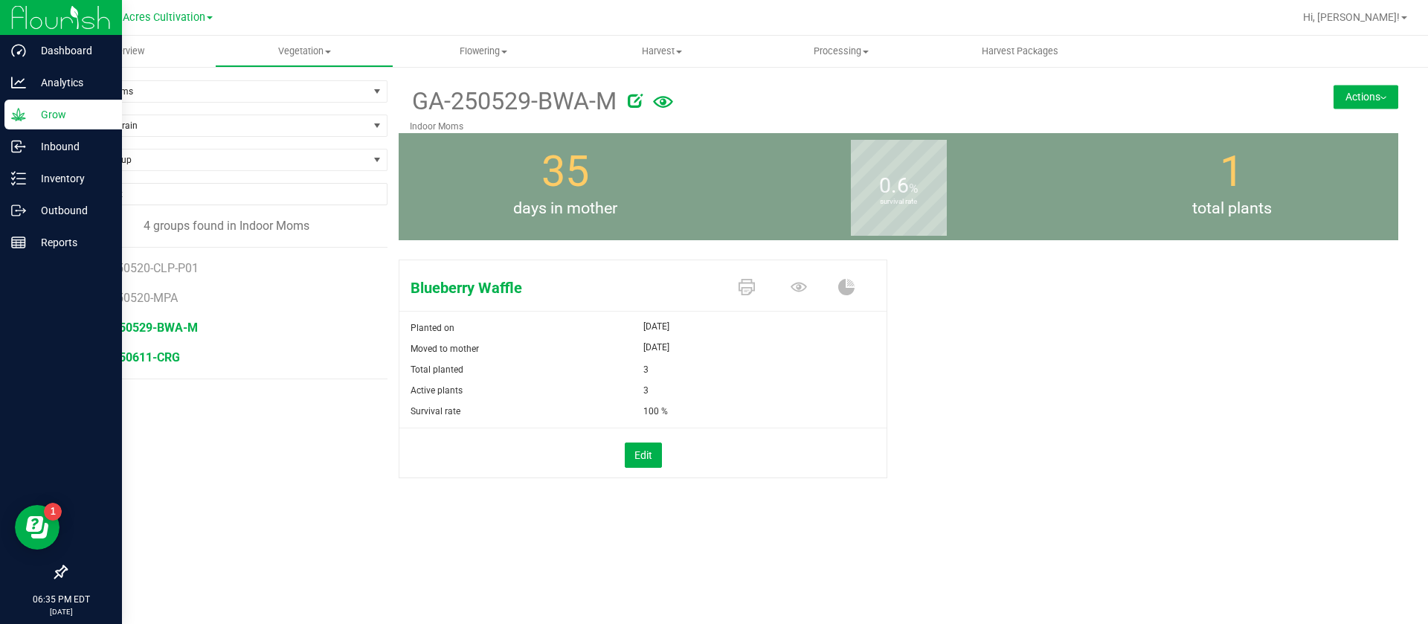
click at [144, 356] on span "GA-250611-CRG" at bounding box center [136, 357] width 89 height 14
click at [605, 152] on div "76 days in mother" at bounding box center [565, 186] width 333 height 107
click at [140, 83] on span "Indoor Moms" at bounding box center [217, 91] width 302 height 21
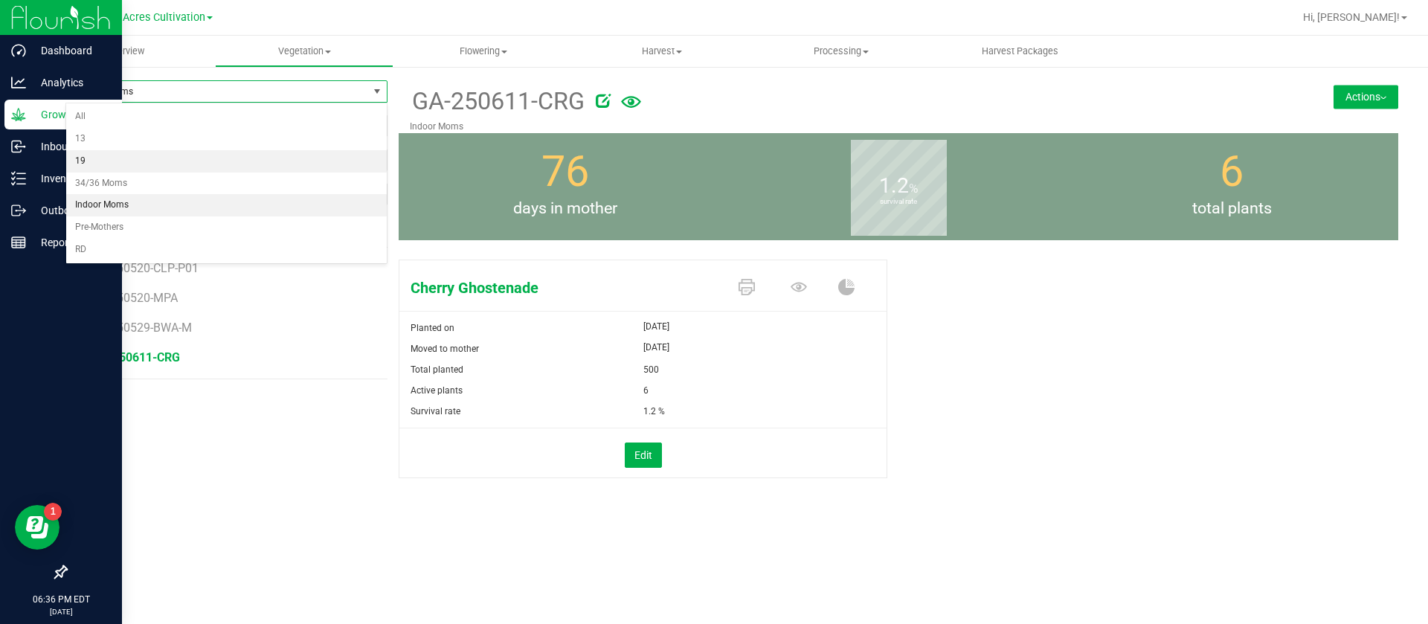
click at [96, 164] on li "19" at bounding box center [226, 161] width 321 height 22
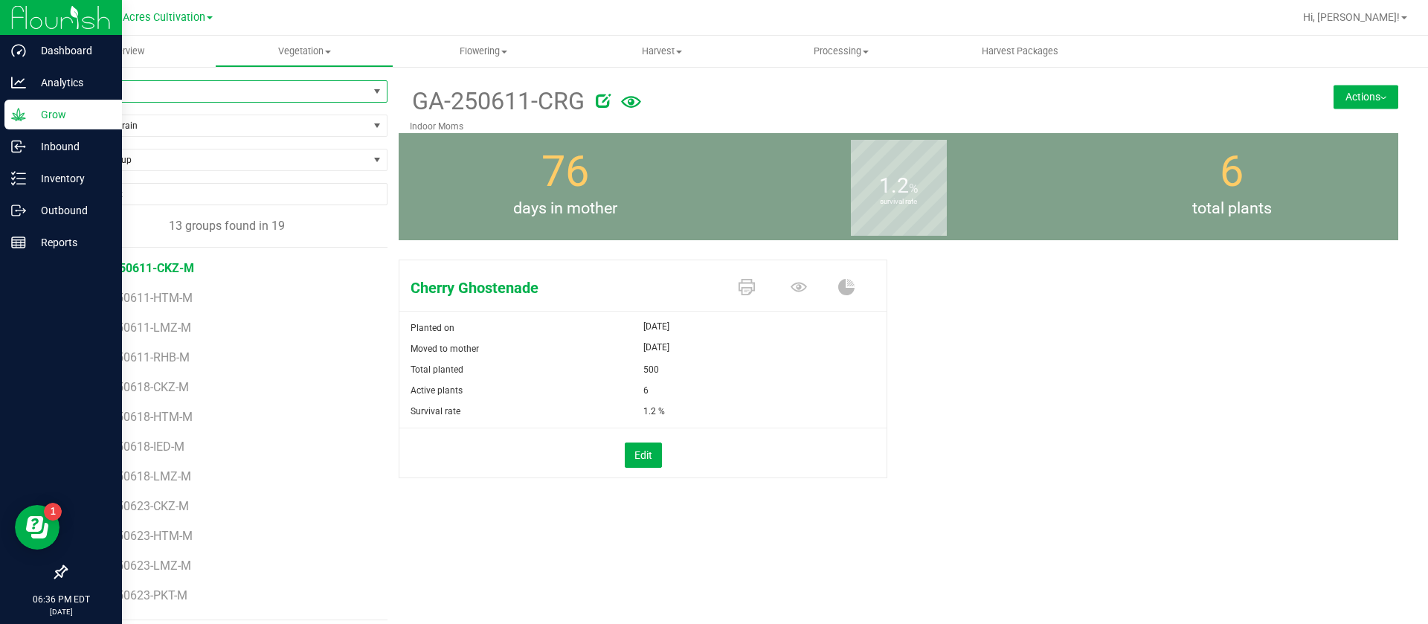
click at [162, 266] on span "GA-250611-CKZ-M" at bounding box center [143, 268] width 103 height 14
click at [791, 282] on icon at bounding box center [799, 287] width 16 height 16
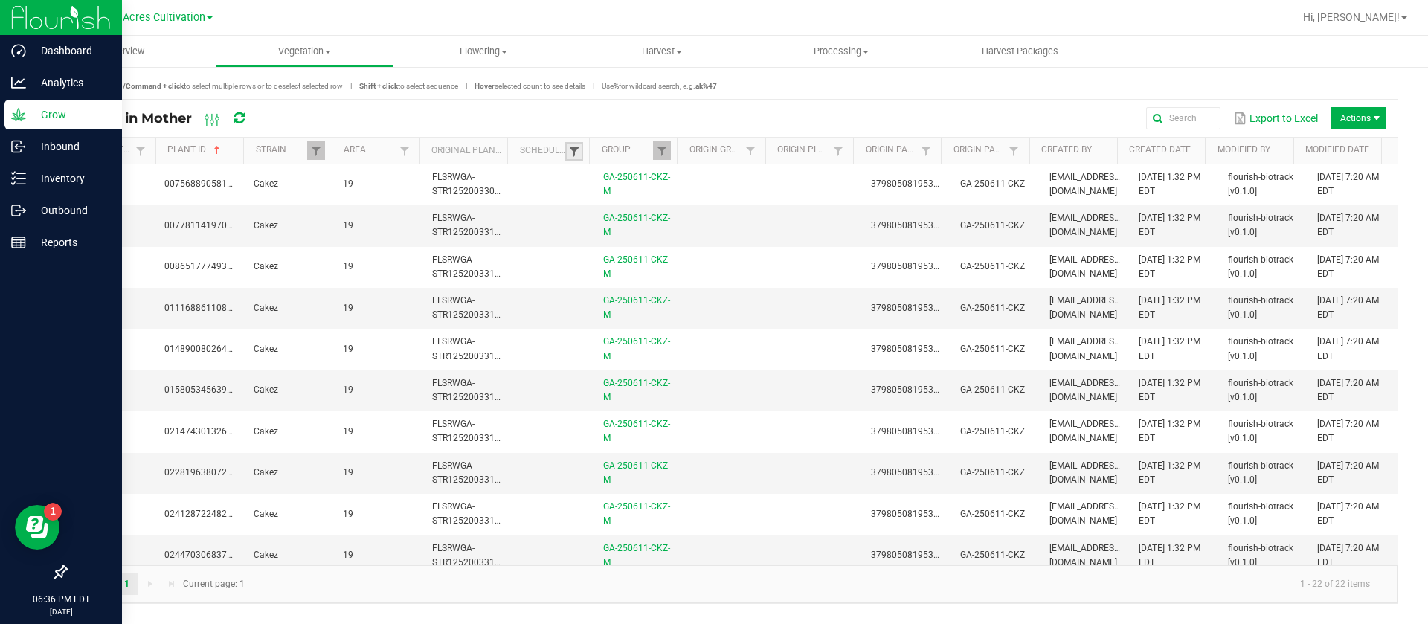
click at [568, 152] on span at bounding box center [574, 152] width 12 height 12
click at [626, 213] on li "Scheduled" at bounding box center [647, 213] width 144 height 19
checkbox input "true"
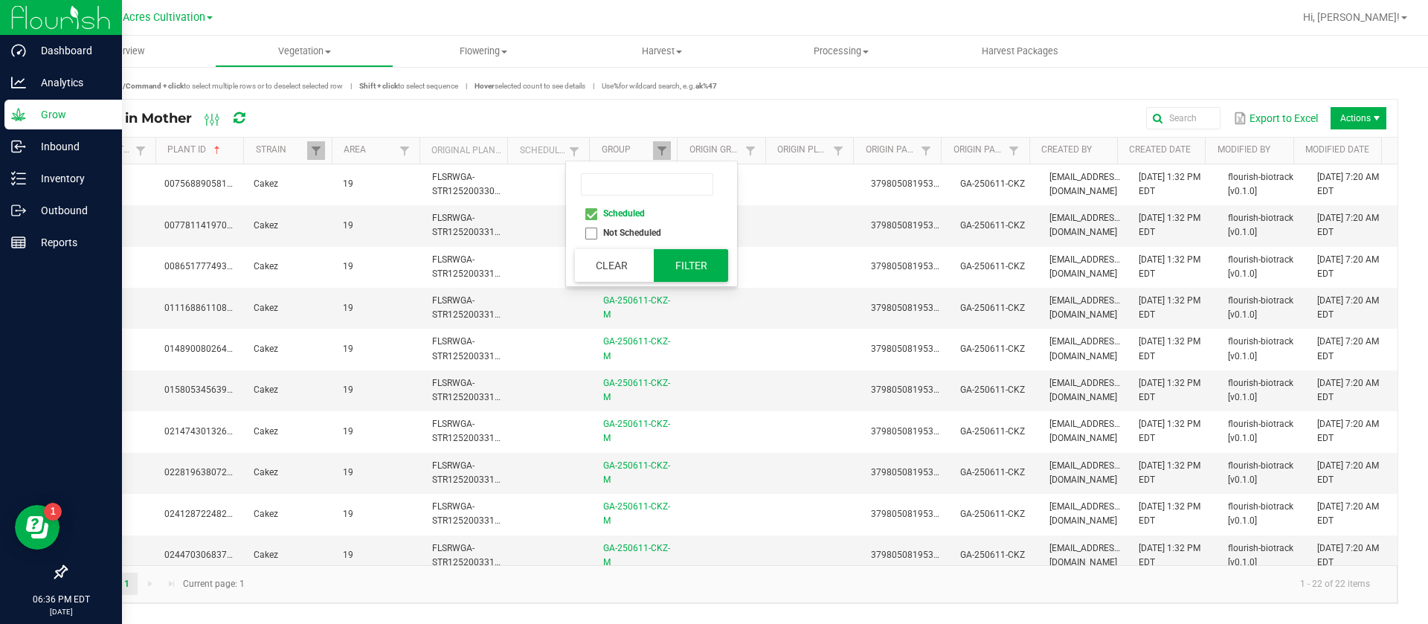
click at [699, 260] on button "Filter" at bounding box center [691, 265] width 74 height 33
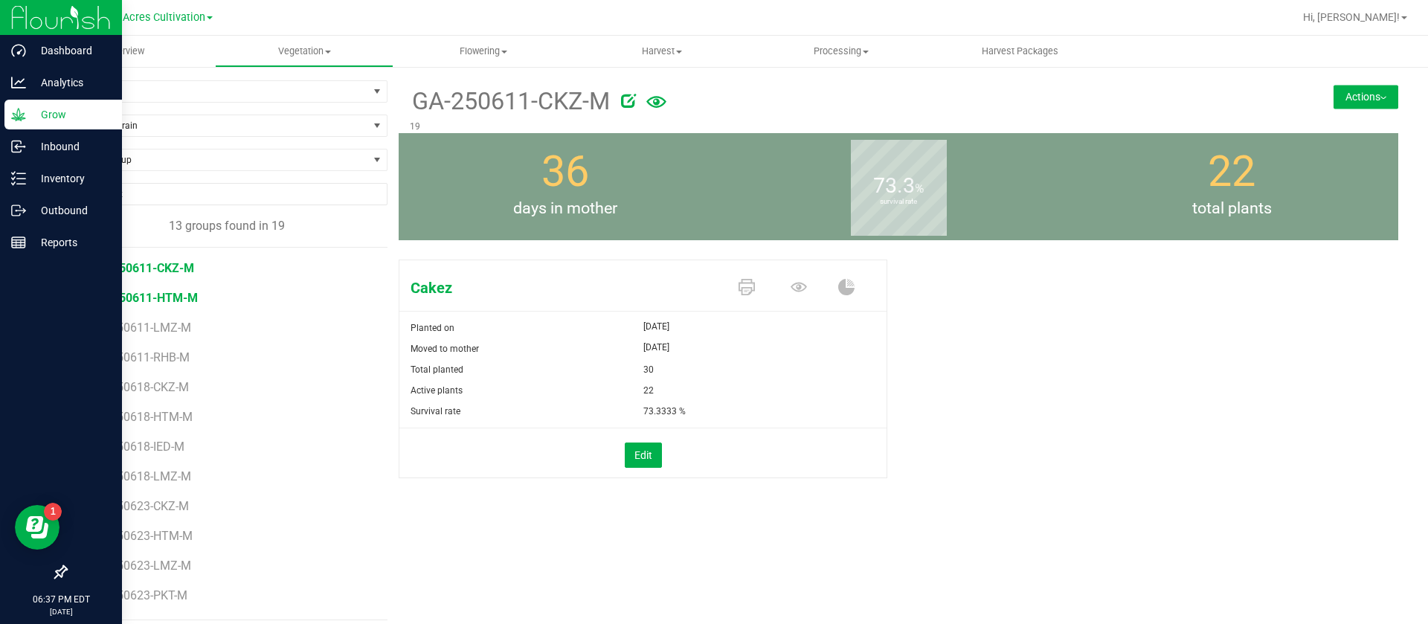
click at [170, 292] on span "GA-250611-HTM-M" at bounding box center [145, 298] width 106 height 14
click at [179, 333] on span "GA-250611-LMZ-M" at bounding box center [144, 328] width 105 height 14
click at [182, 297] on span "GA-250611-HTM-M" at bounding box center [145, 298] width 106 height 14
click at [176, 328] on span "GA-250611-LMZ-M" at bounding box center [144, 328] width 105 height 14
click at [170, 280] on li "GA-250611-HTM-M" at bounding box center [235, 293] width 286 height 30
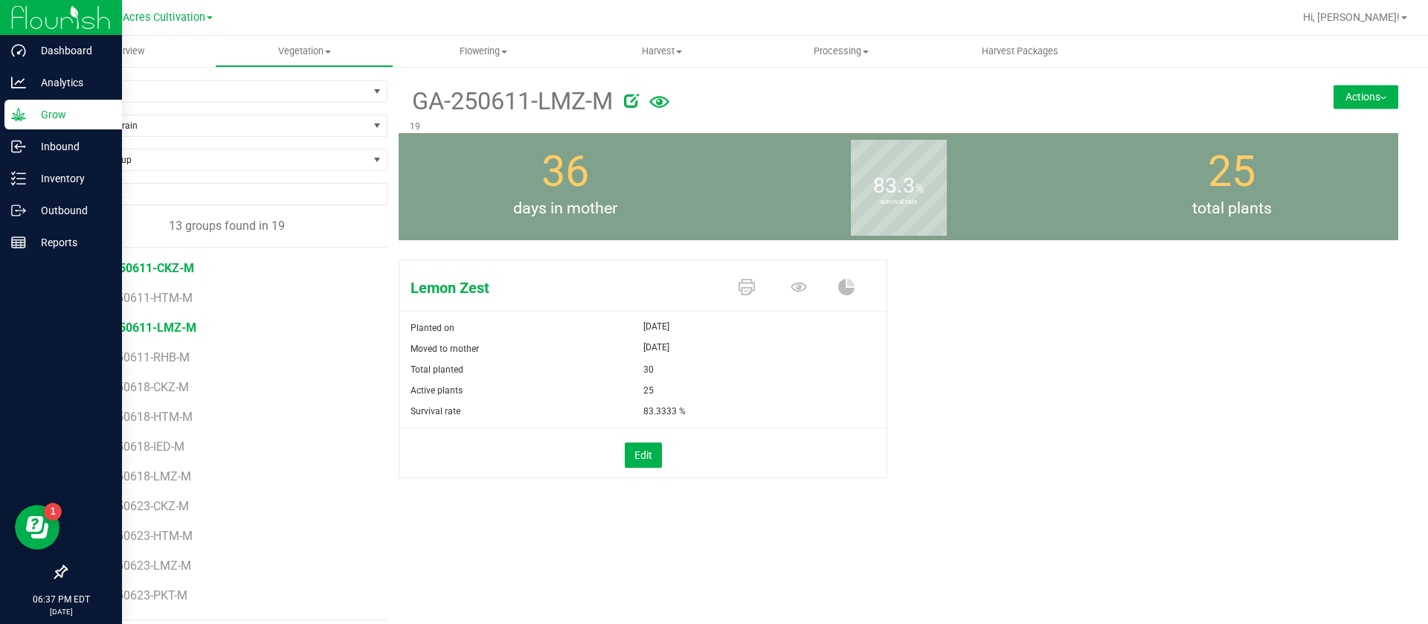
click at [168, 269] on span "GA-250611-CKZ-M" at bounding box center [143, 268] width 103 height 14
click at [791, 286] on icon at bounding box center [799, 287] width 16 height 16
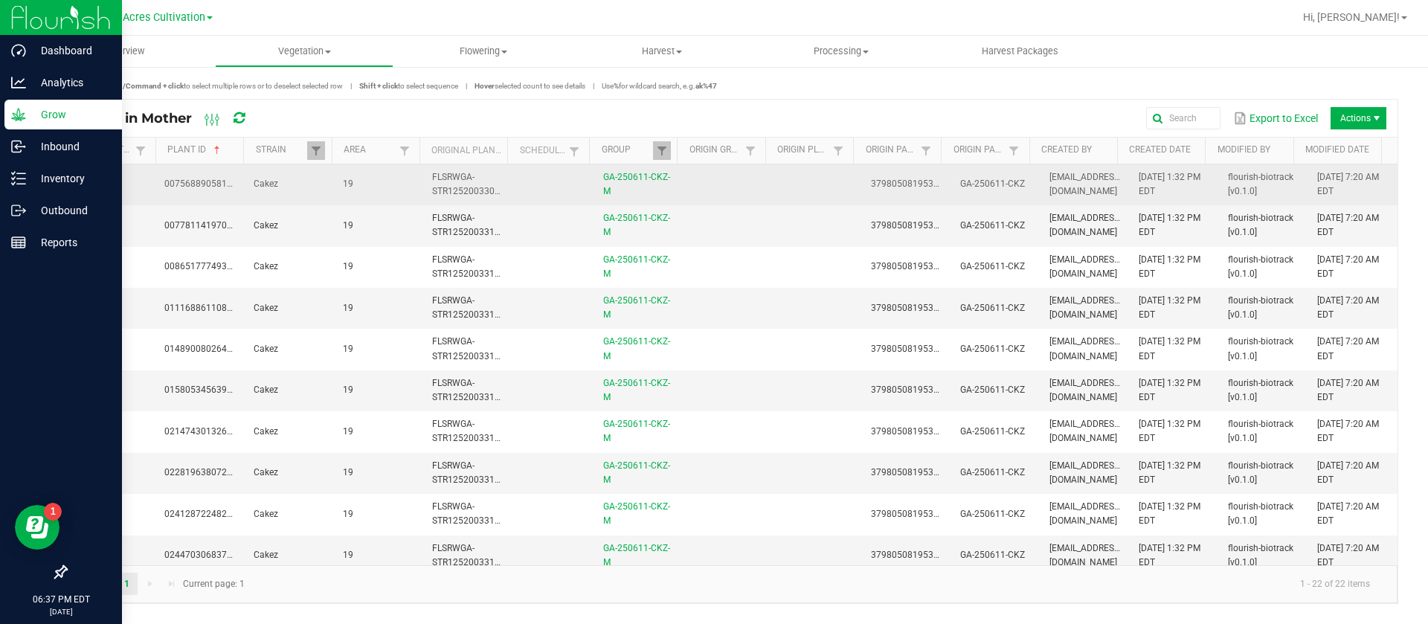
click at [773, 202] on td at bounding box center [817, 184] width 89 height 41
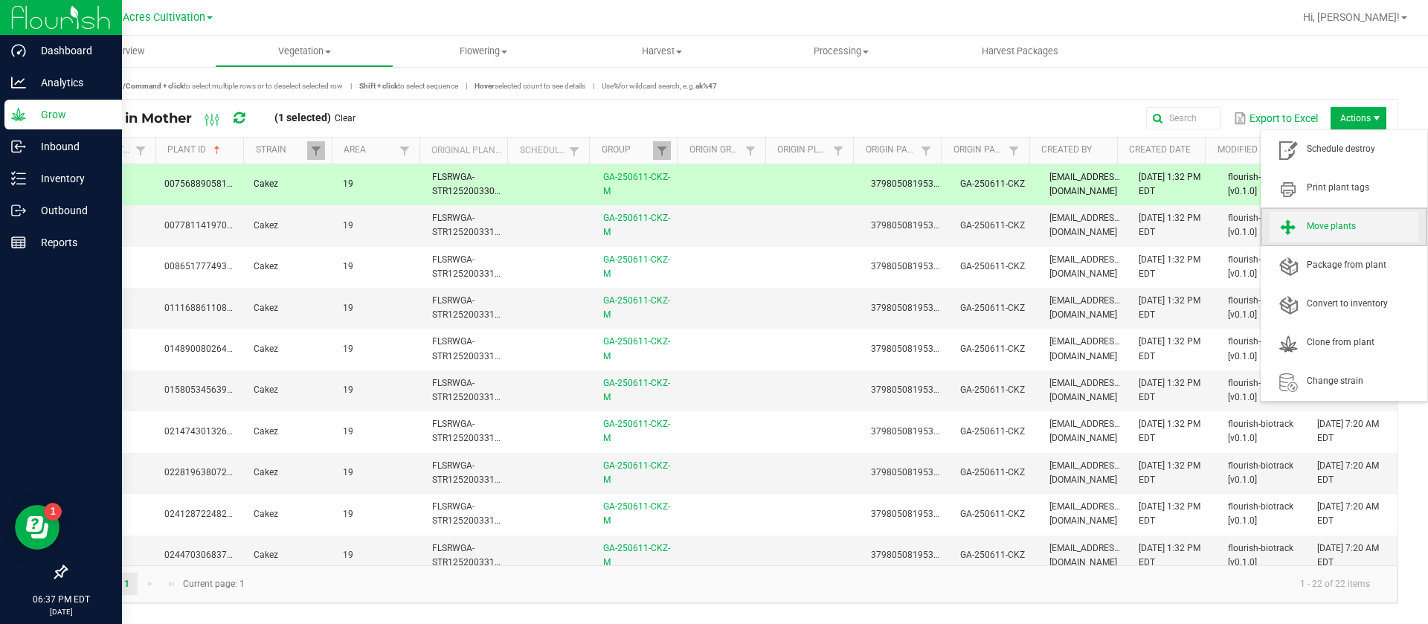
click at [1315, 213] on span "Move plants" at bounding box center [1344, 227] width 149 height 30
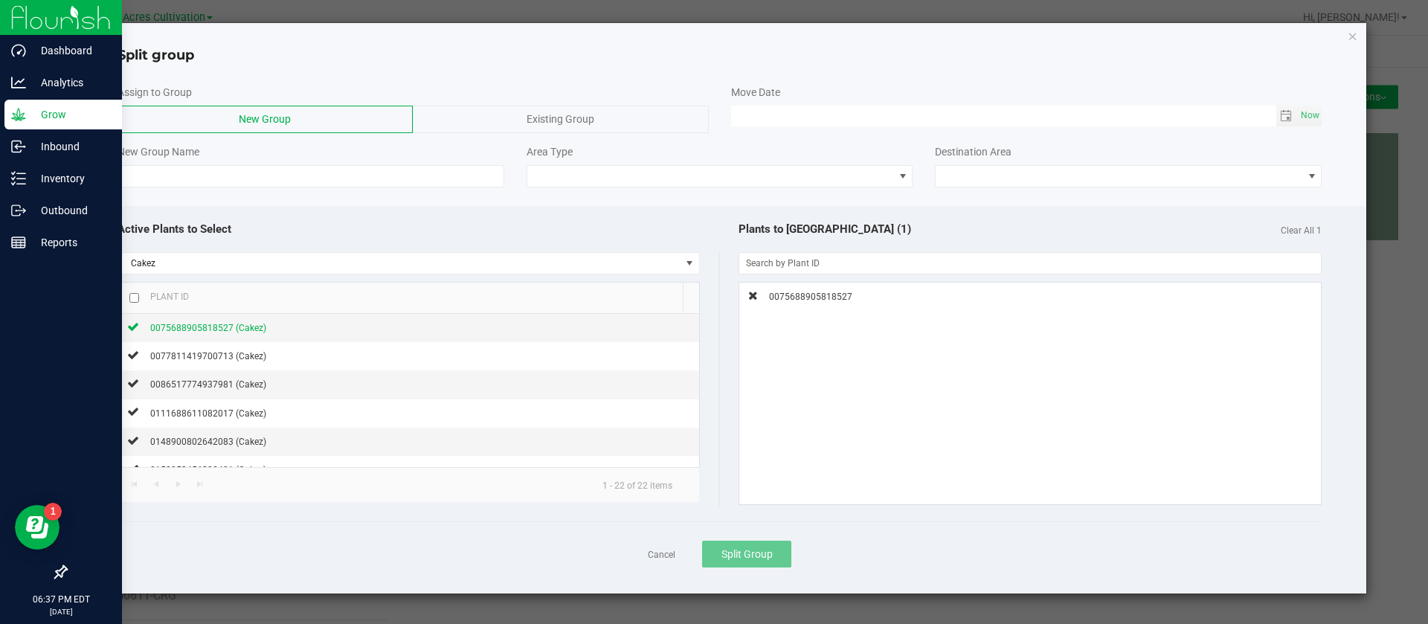
click at [565, 117] on span "Existing Group" at bounding box center [561, 119] width 68 height 12
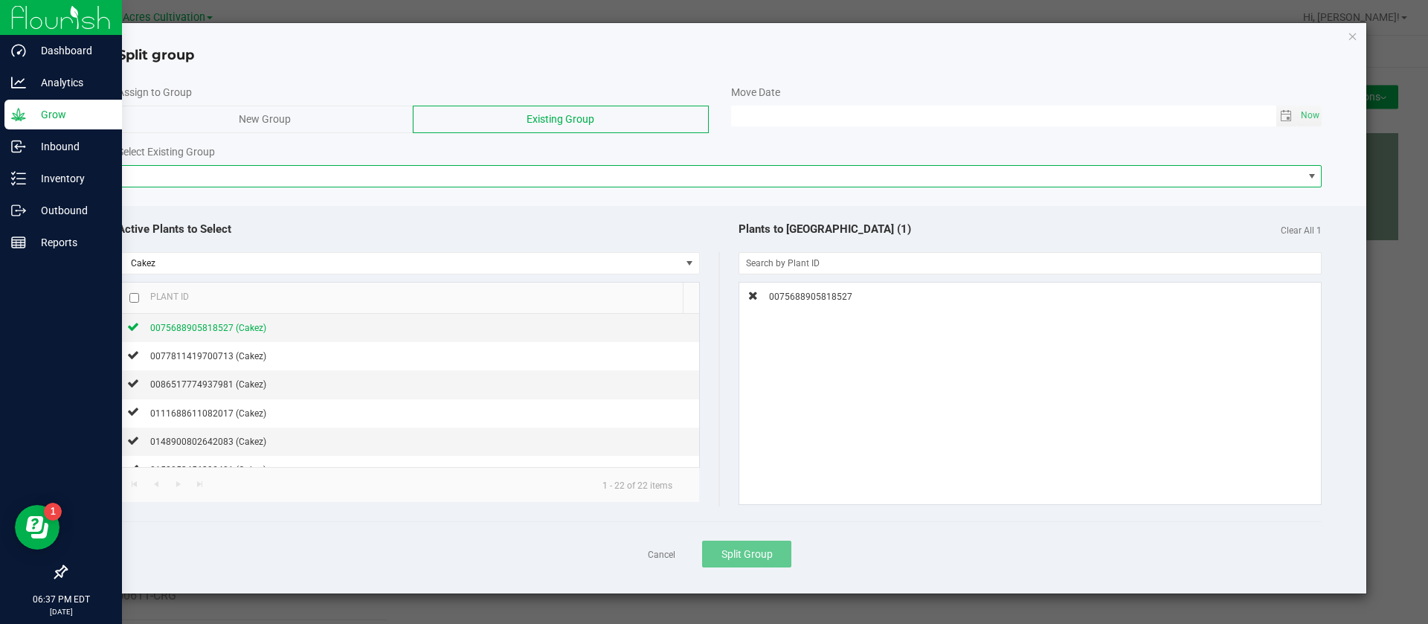
click at [252, 179] on span at bounding box center [710, 176] width 1185 height 21
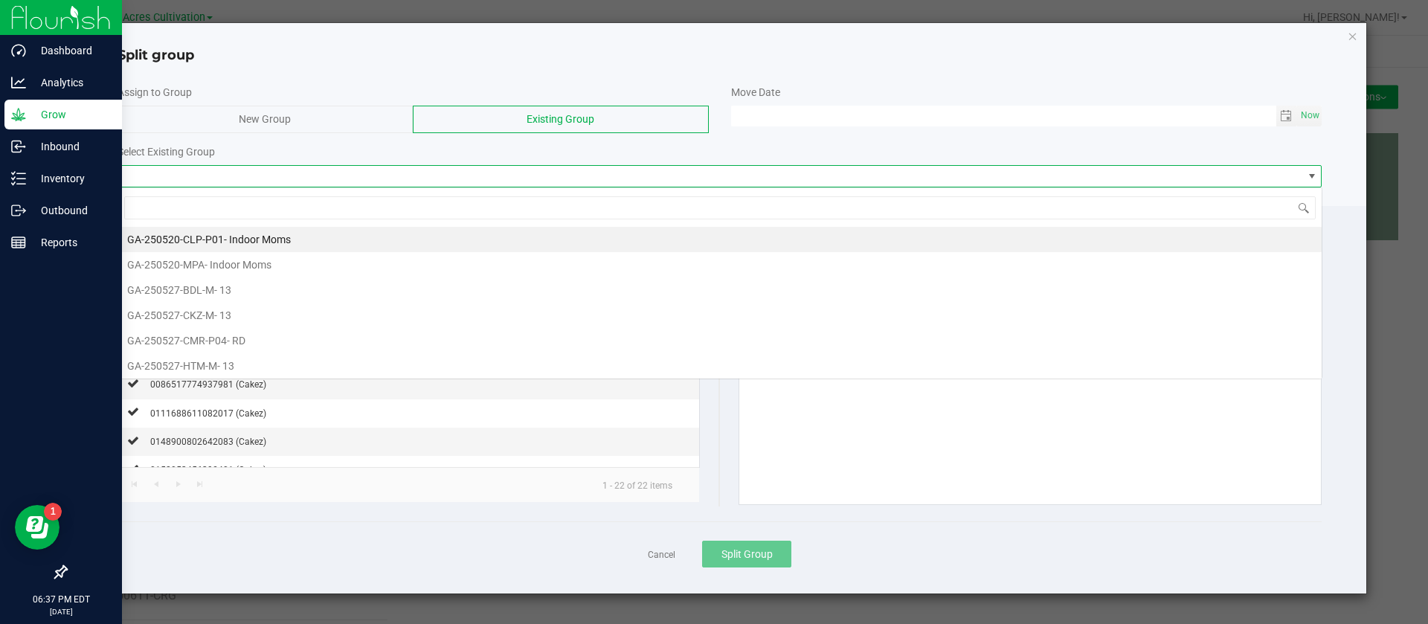
scroll to position [22, 1205]
type input "G"
type input "LMZ"
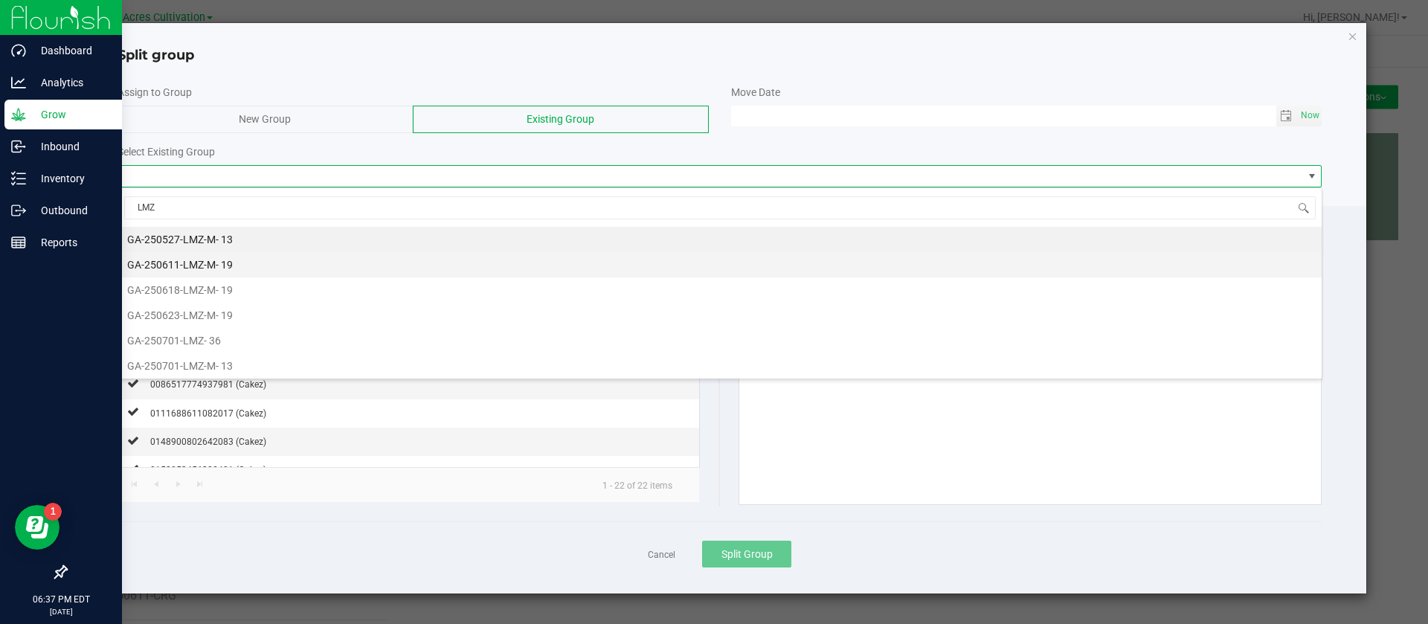
click at [266, 267] on li "GA-250611-LMZ-M - 19" at bounding box center [720, 264] width 1204 height 25
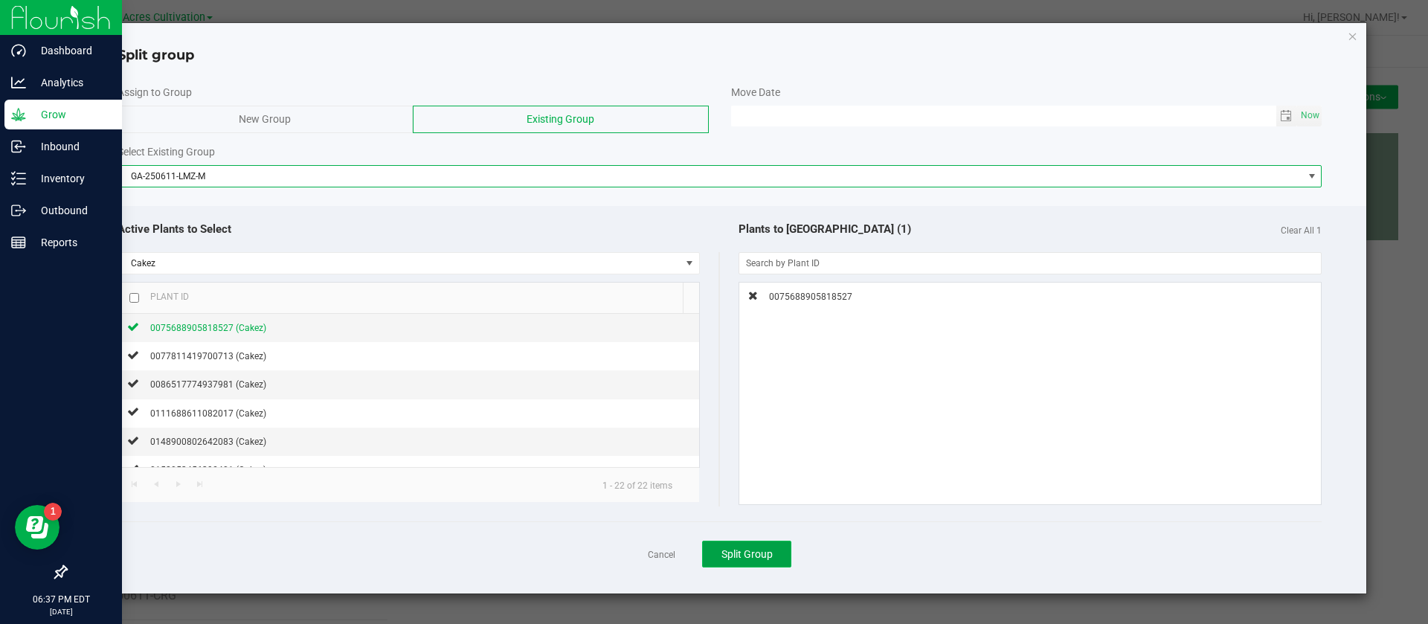
click at [737, 554] on span "Split Group" at bounding box center [747, 554] width 51 height 12
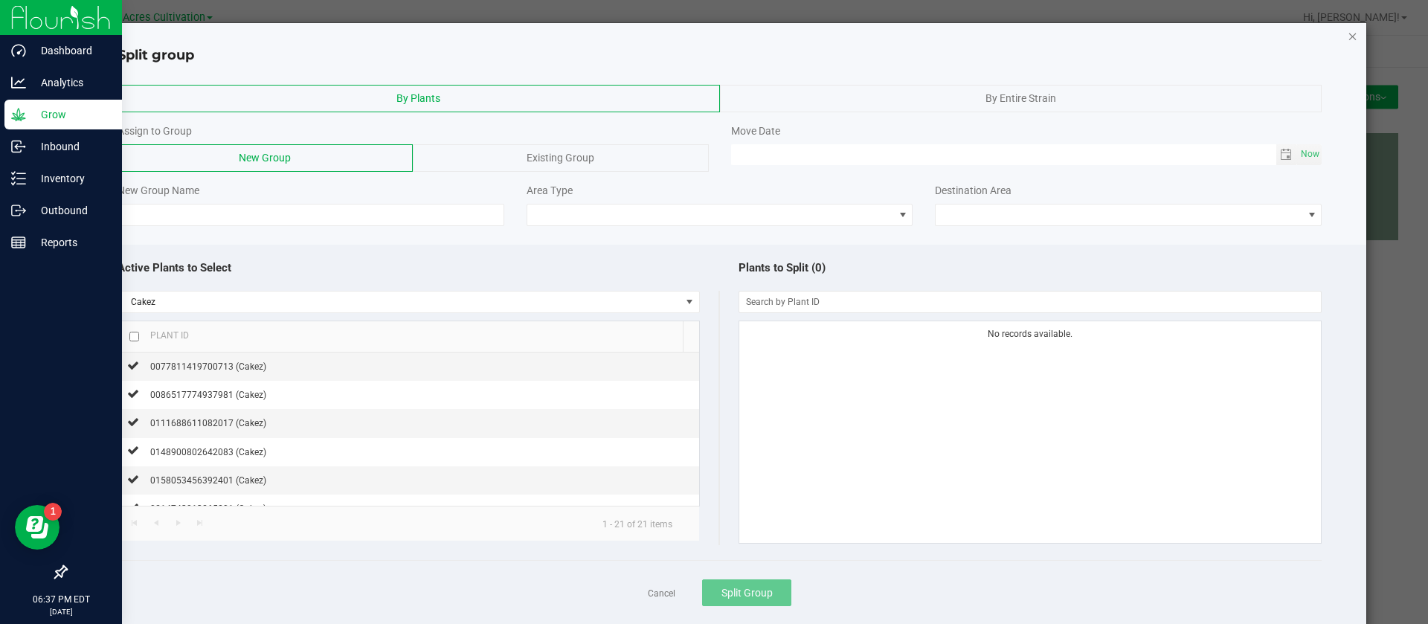
click at [1348, 42] on icon "button" at bounding box center [1353, 36] width 10 height 18
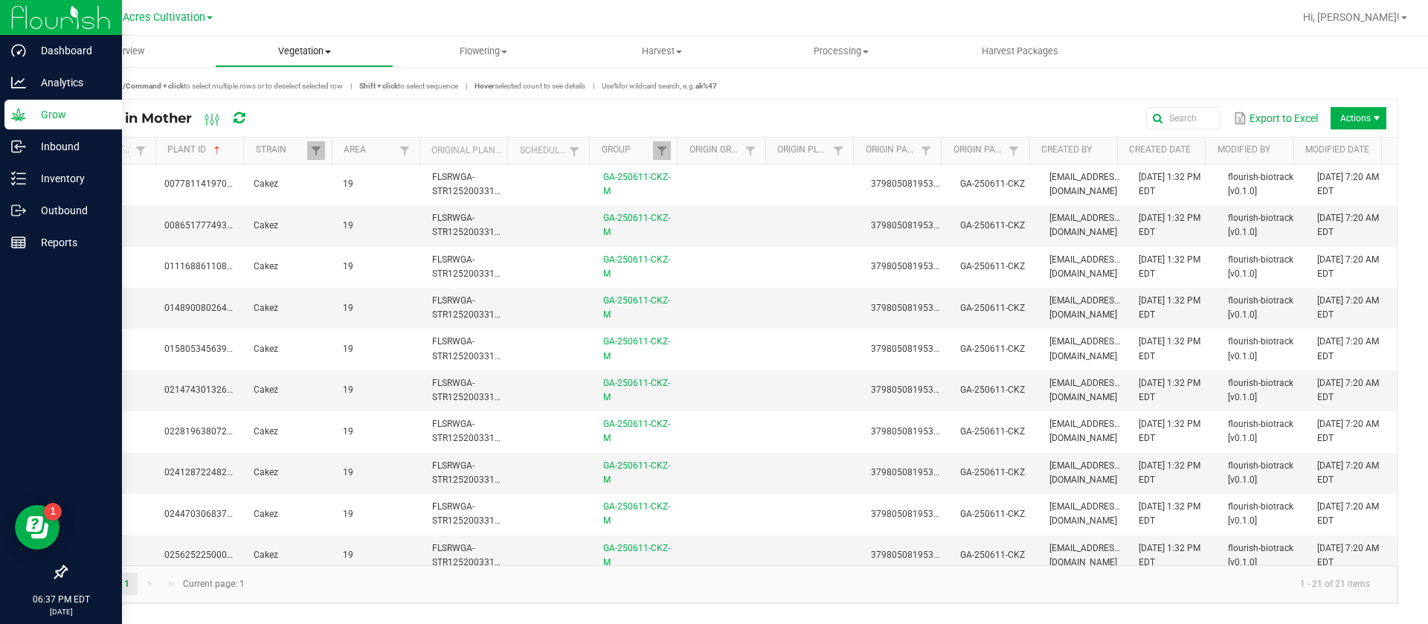
click at [282, 51] on span "Vegetation" at bounding box center [305, 51] width 178 height 13
click at [317, 124] on span "Mother groups" at bounding box center [270, 125] width 111 height 13
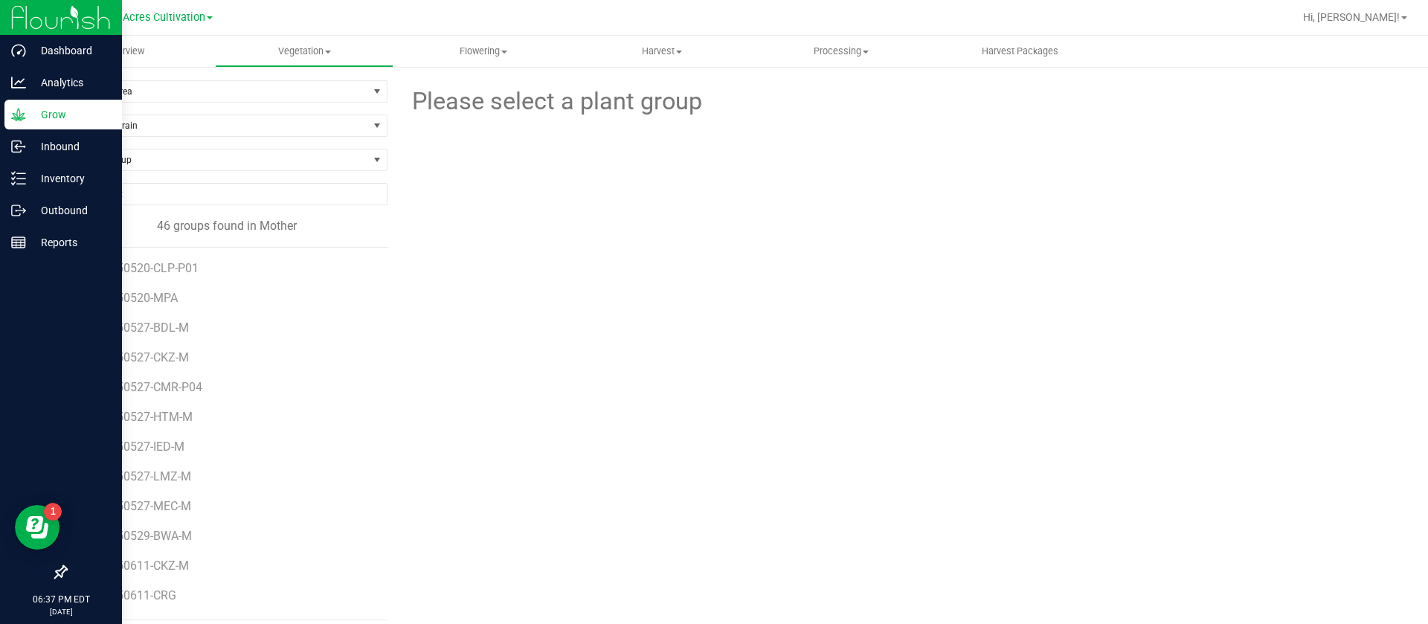
click at [134, 79] on div "Filter by Area Filter by Area All 13 19 34/36 Moms Indoor Moms Pre-Mothers RD F…" at bounding box center [732, 350] width 1393 height 570
click at [127, 86] on span "Filter by Area" at bounding box center [217, 91] width 302 height 21
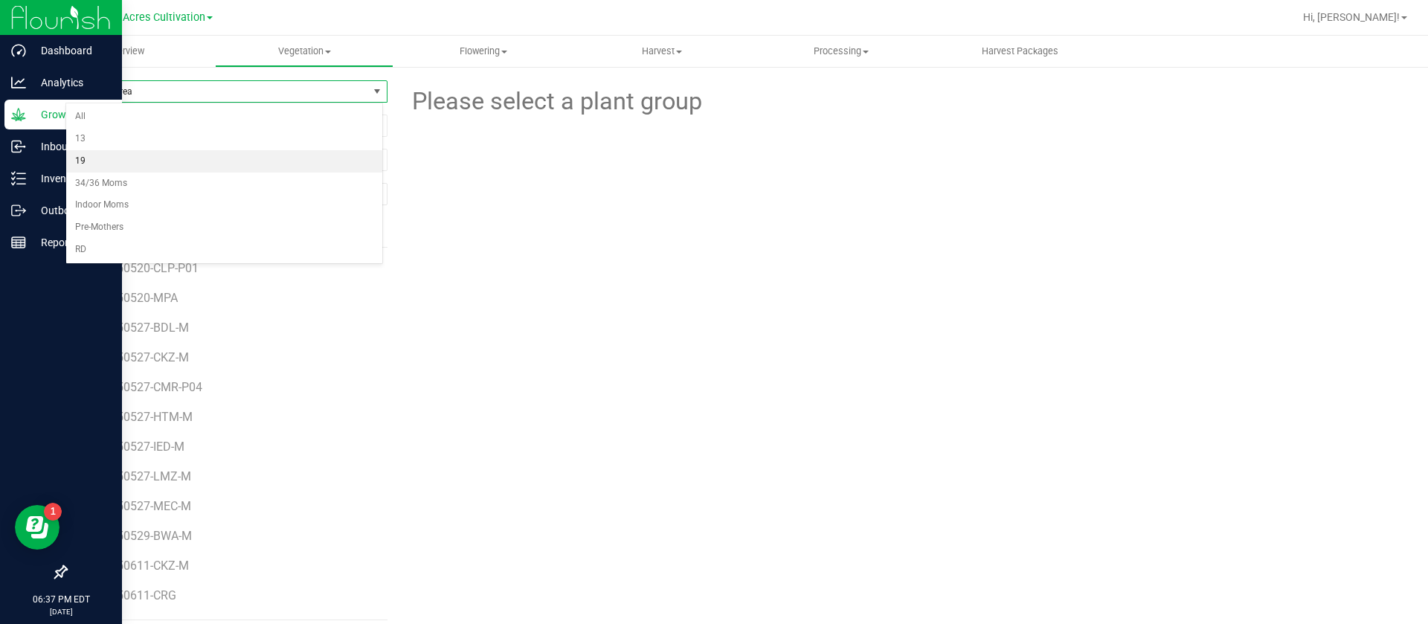
click at [115, 164] on li "19" at bounding box center [224, 161] width 316 height 22
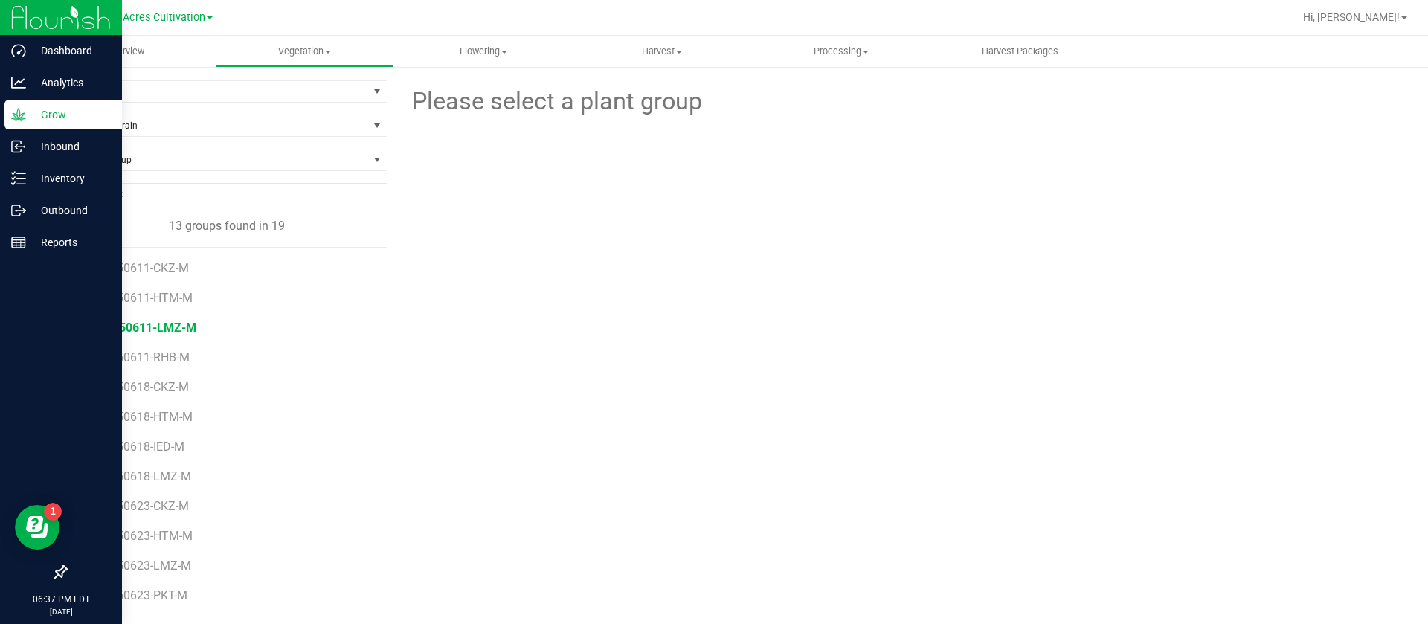
click at [179, 329] on span "GA-250611-LMZ-M" at bounding box center [144, 328] width 105 height 14
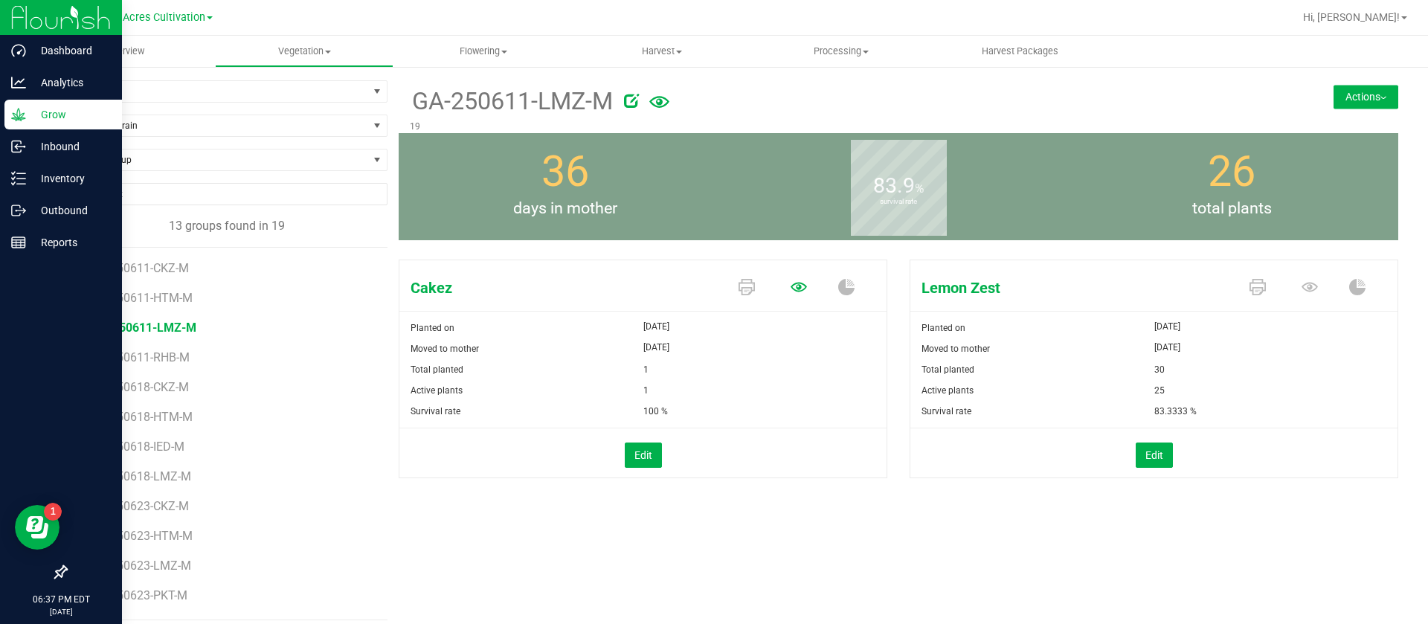
click at [792, 289] on icon at bounding box center [799, 287] width 16 height 10
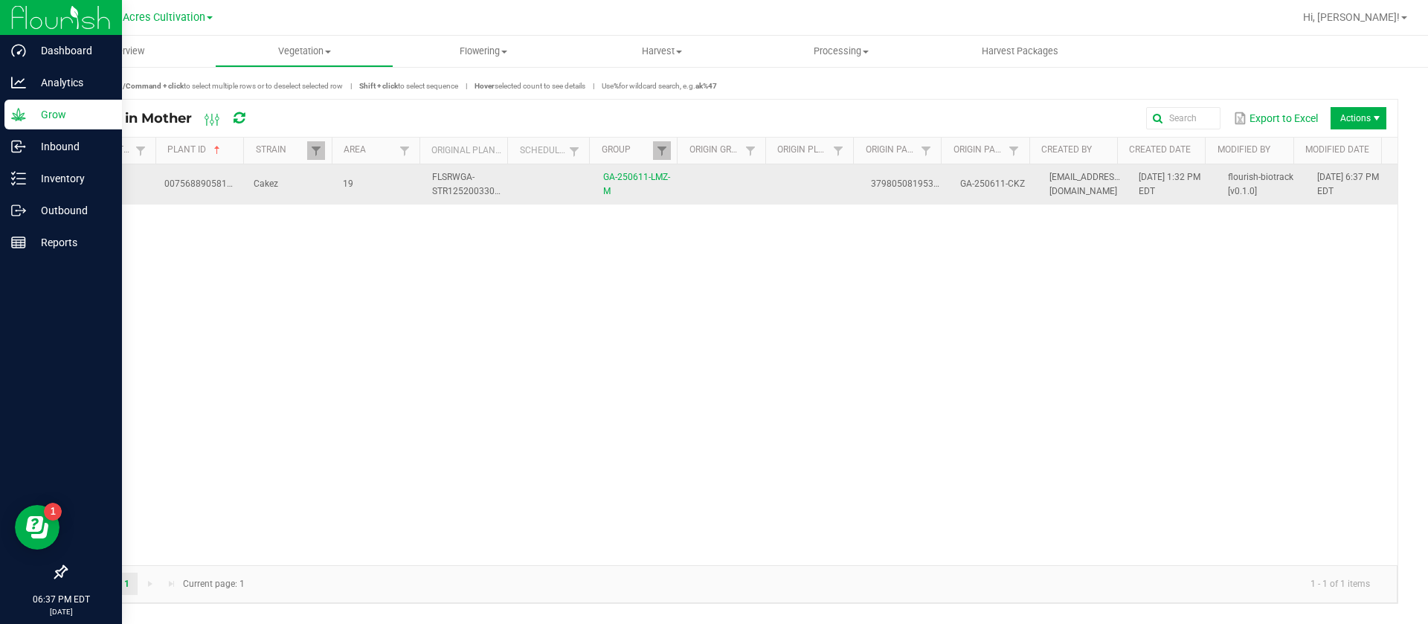
click at [956, 200] on td "GA-250611-CKZ" at bounding box center [996, 184] width 89 height 40
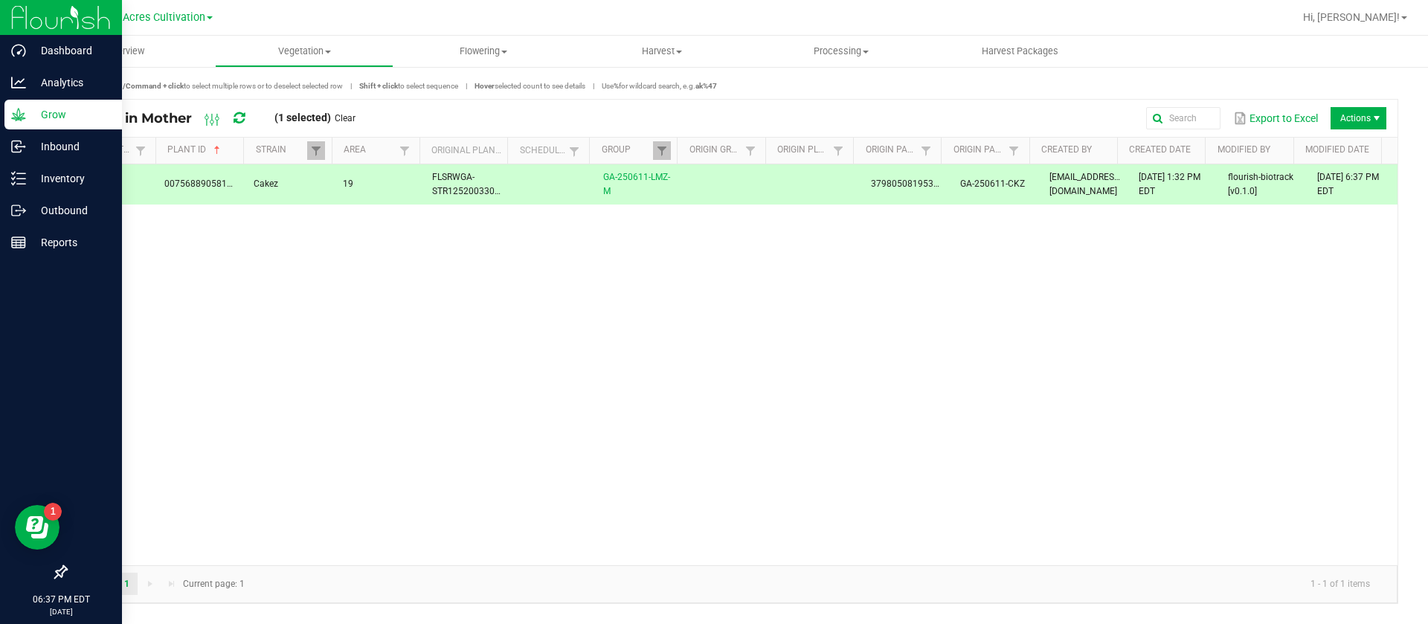
click at [1372, 123] on span "Actions" at bounding box center [1377, 118] width 12 height 12
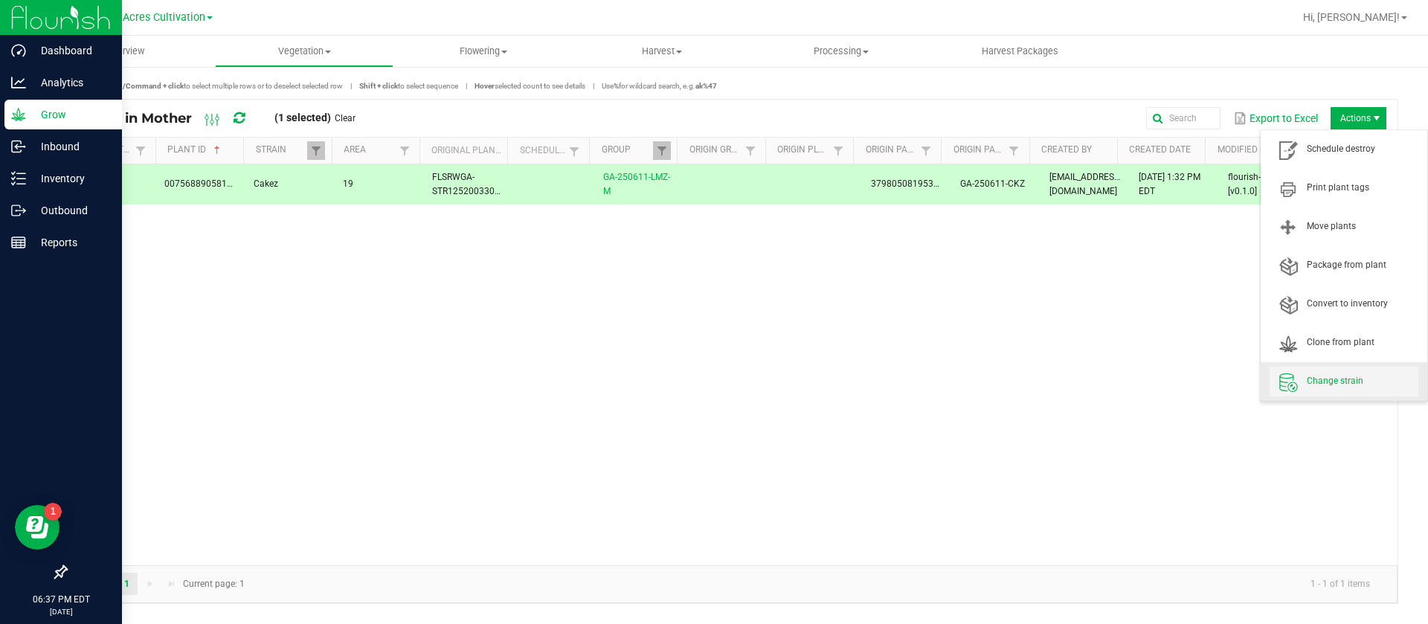
click at [1356, 382] on span "Change strain" at bounding box center [1363, 381] width 112 height 13
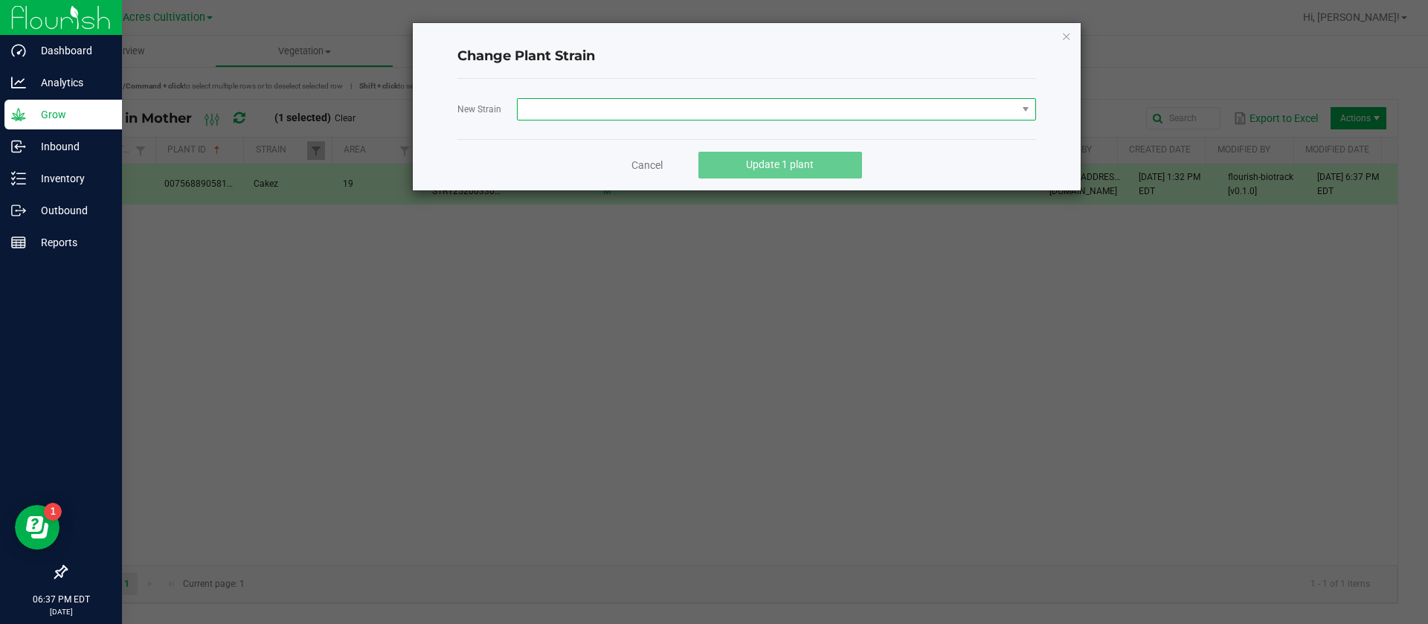
click at [635, 112] on span at bounding box center [767, 109] width 499 height 21
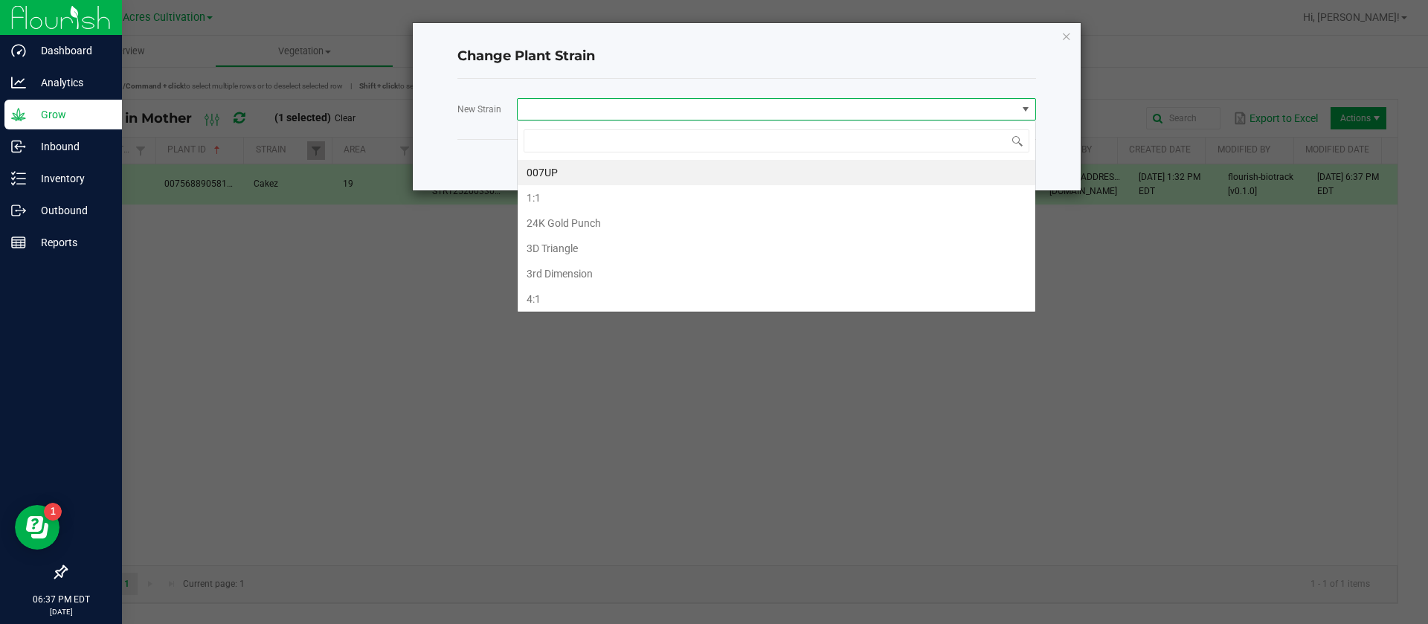
scroll to position [22, 519]
type input "L"
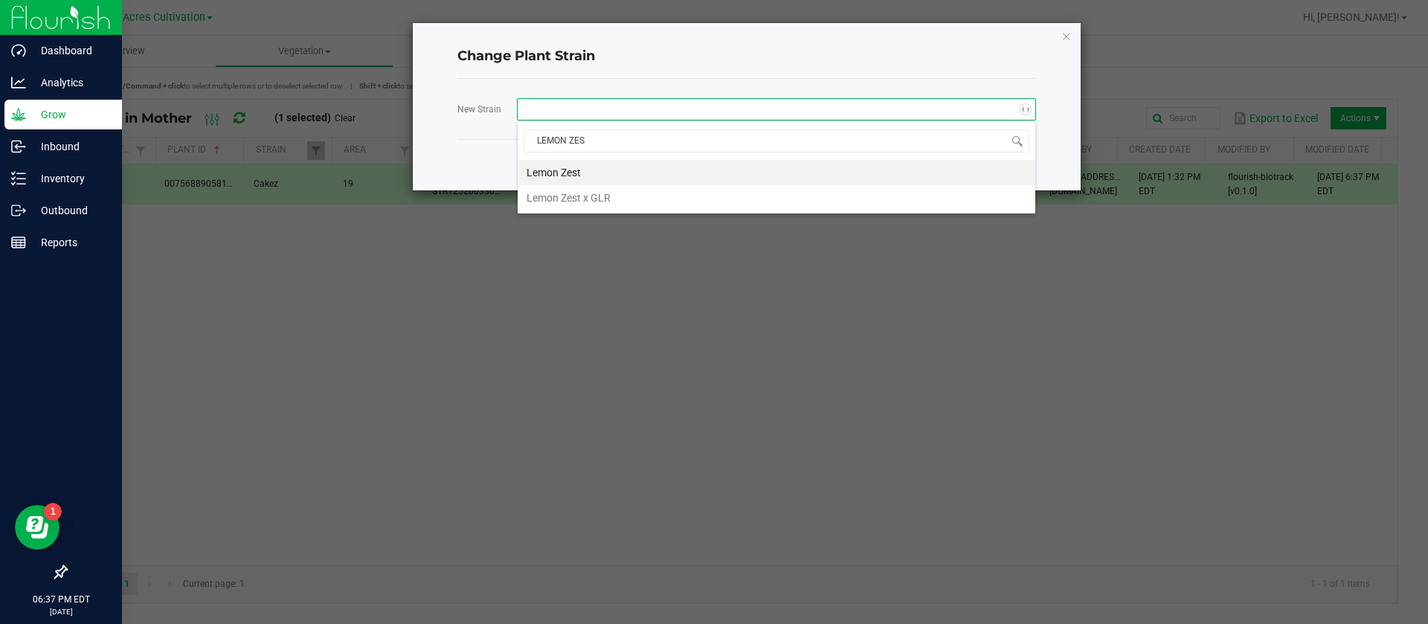
type input "LEMON ZEST"
click at [580, 161] on li "Lemon Zest" at bounding box center [777, 172] width 518 height 25
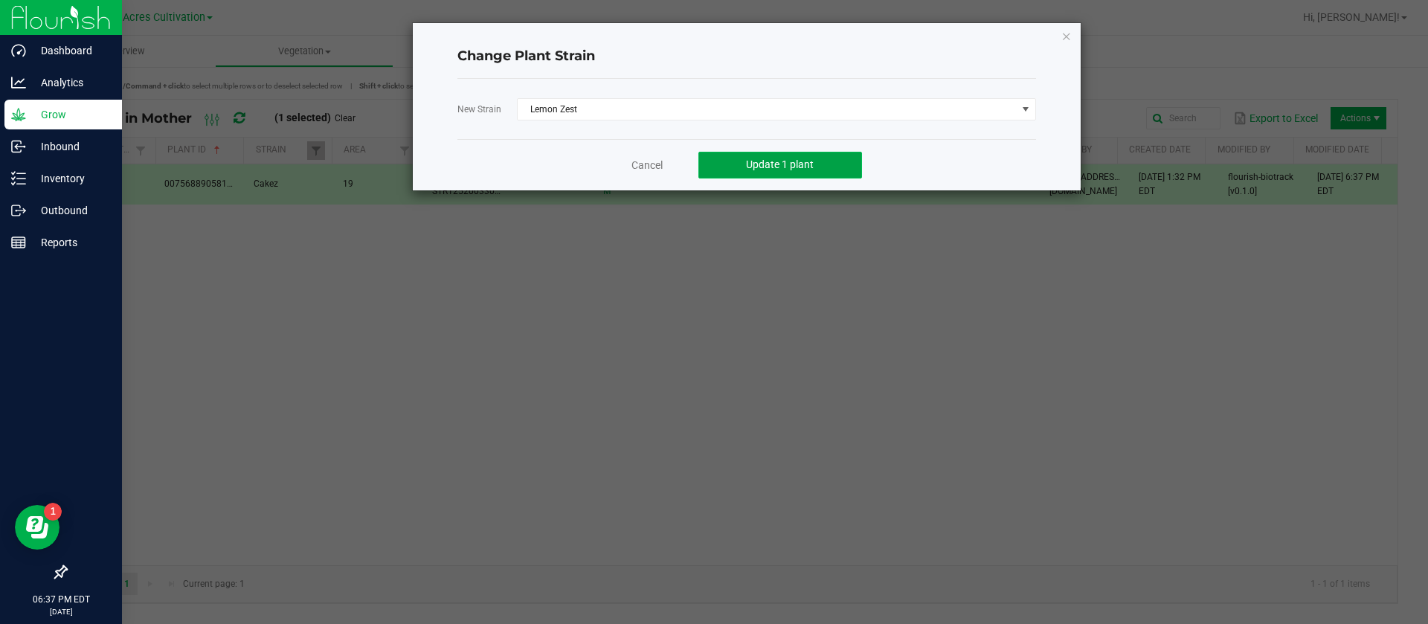
click at [798, 164] on span "Update 1 plant" at bounding box center [780, 164] width 68 height 12
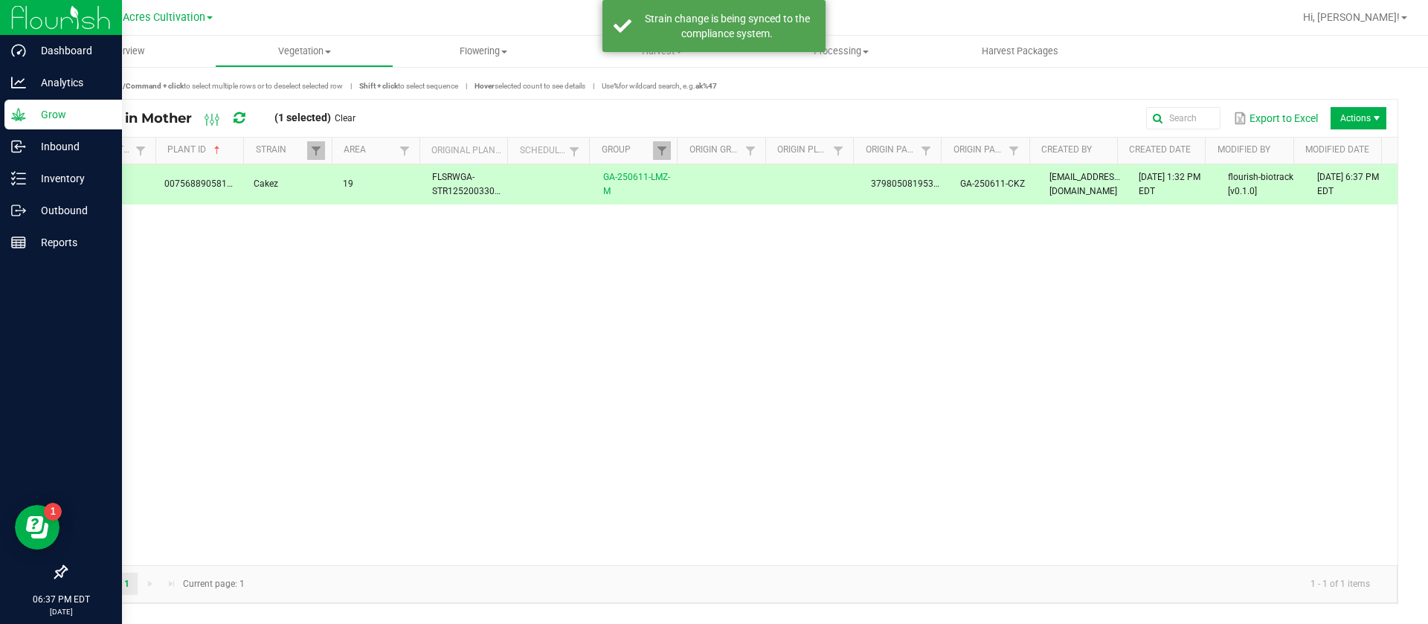
click at [800, 185] on td at bounding box center [817, 184] width 89 height 40
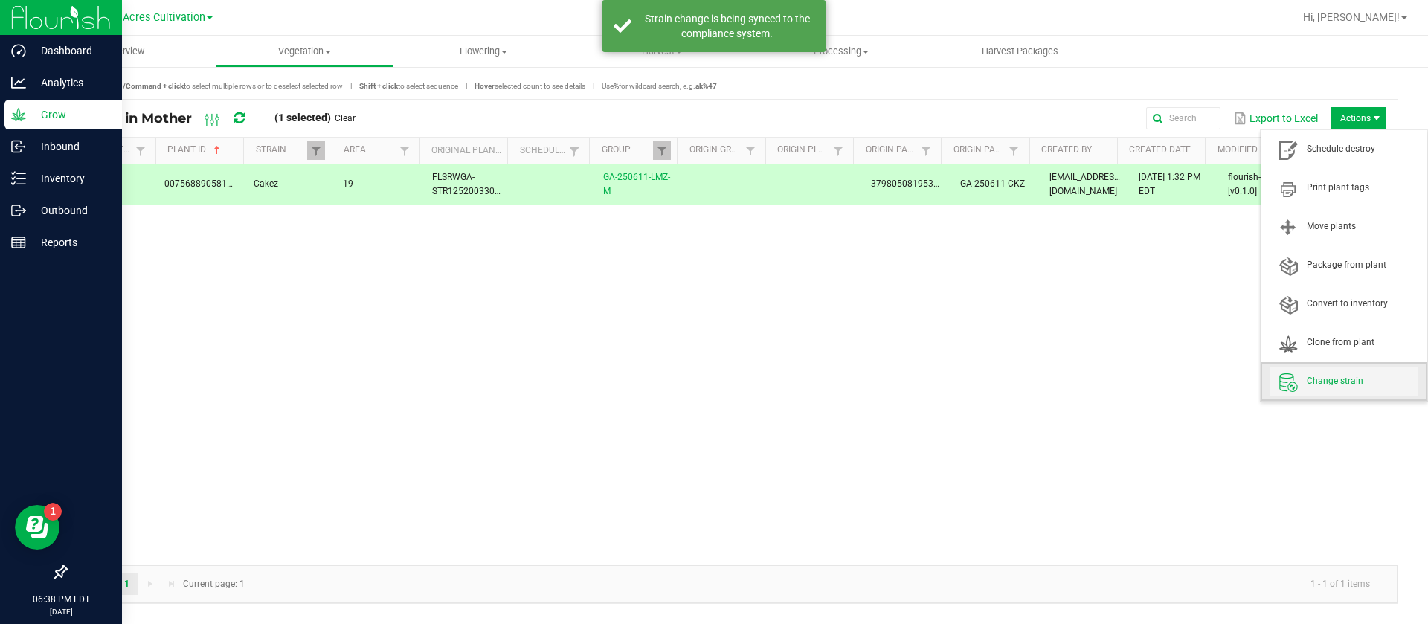
click at [1338, 386] on span "Change strain" at bounding box center [1363, 381] width 112 height 13
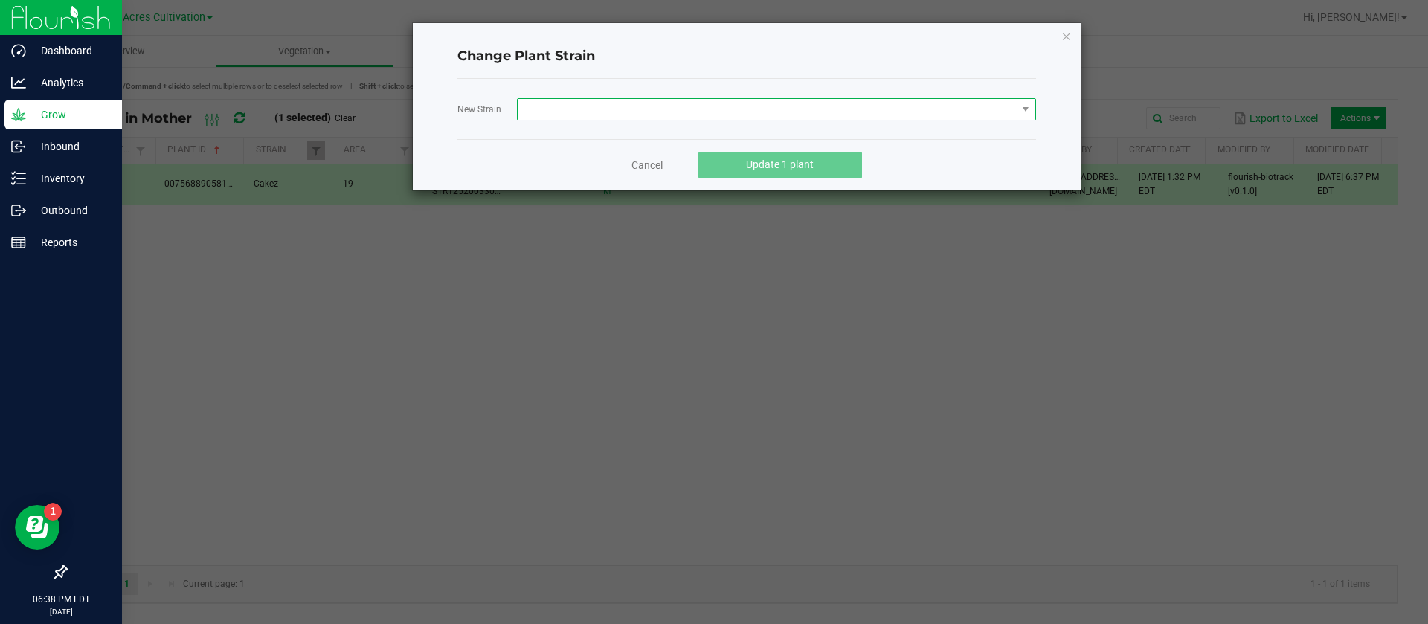
click at [597, 100] on span at bounding box center [767, 109] width 499 height 21
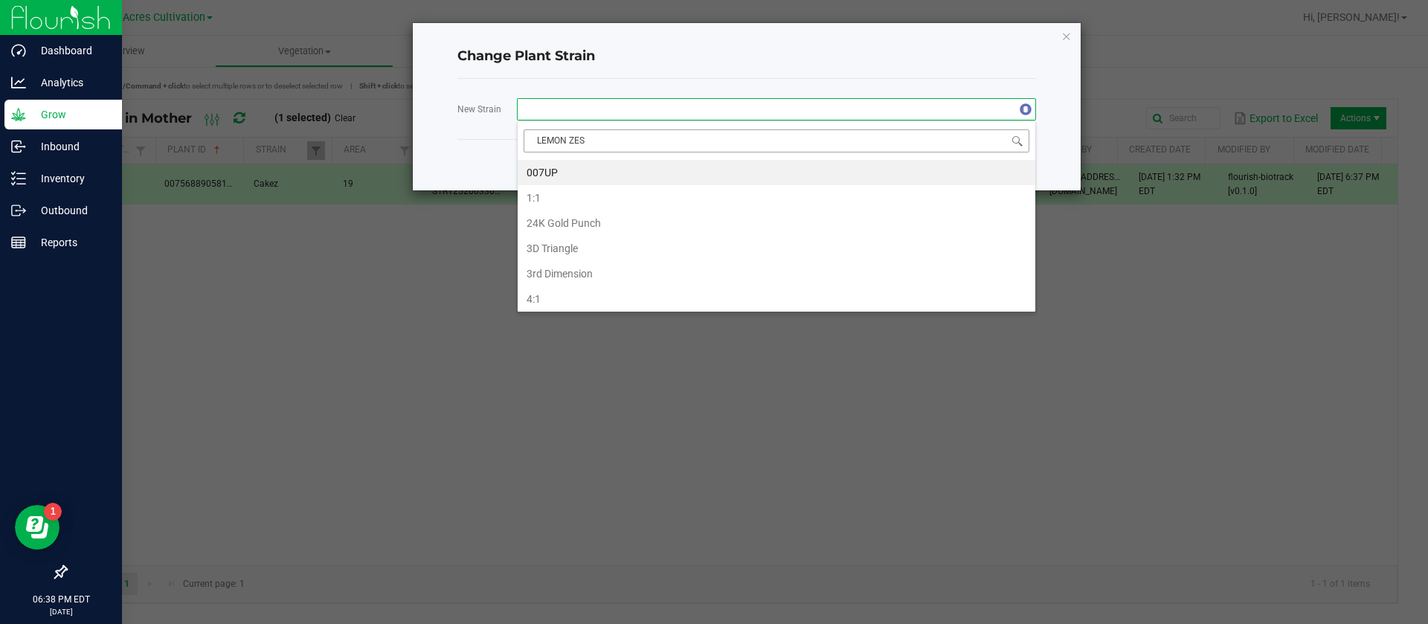
type input "LEMON ZEST"
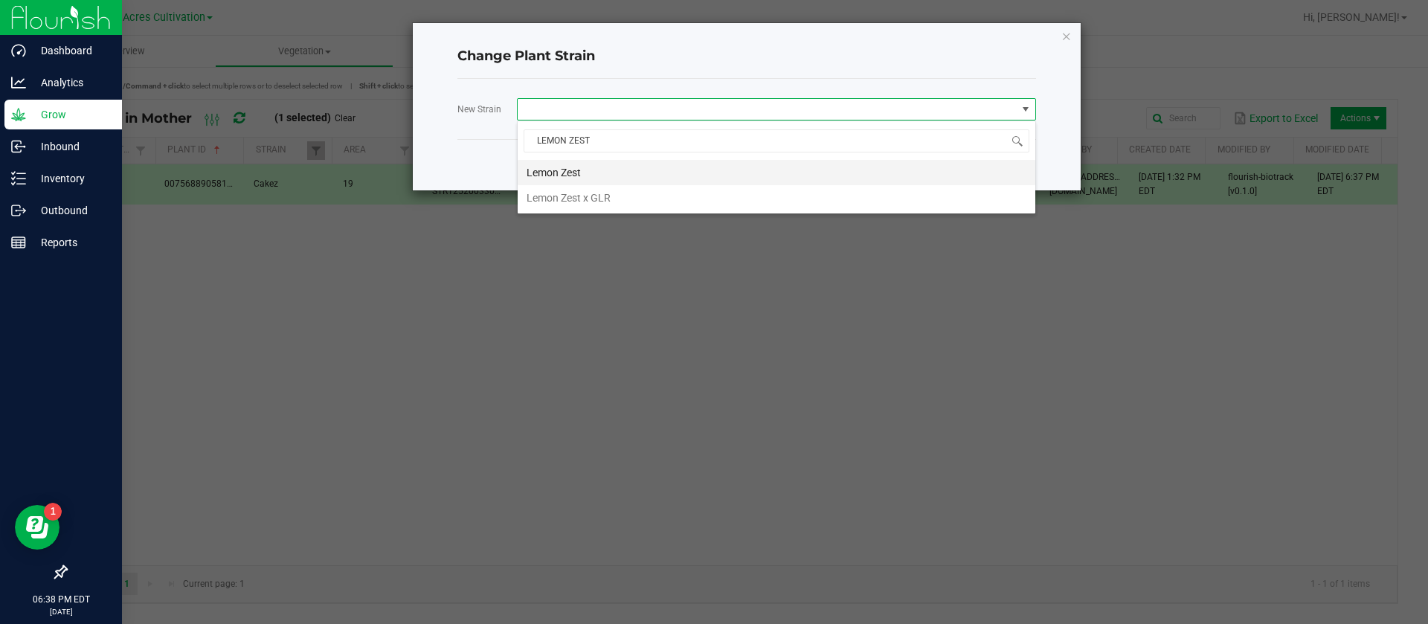
click at [576, 173] on li "Lemon Zest" at bounding box center [777, 172] width 518 height 25
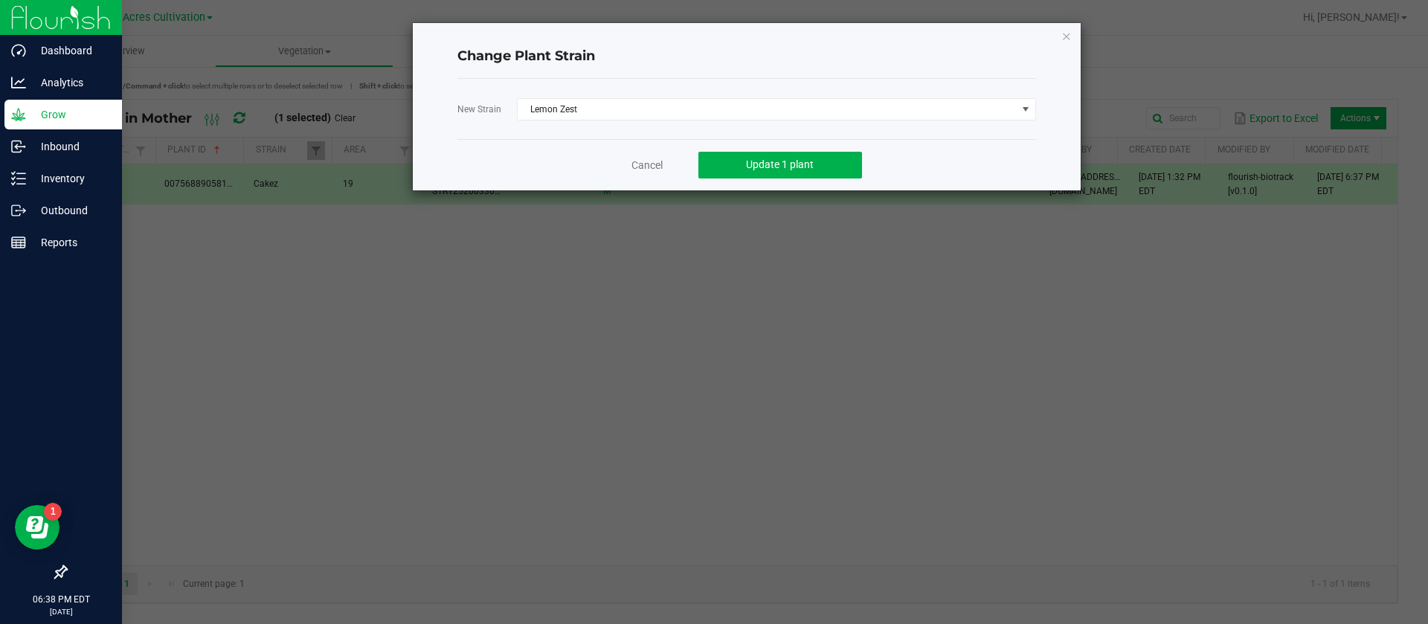
click at [789, 179] on div "Cancel Update 1 plant" at bounding box center [747, 164] width 579 height 51
click at [780, 172] on button "Update 1 plant" at bounding box center [781, 165] width 164 height 27
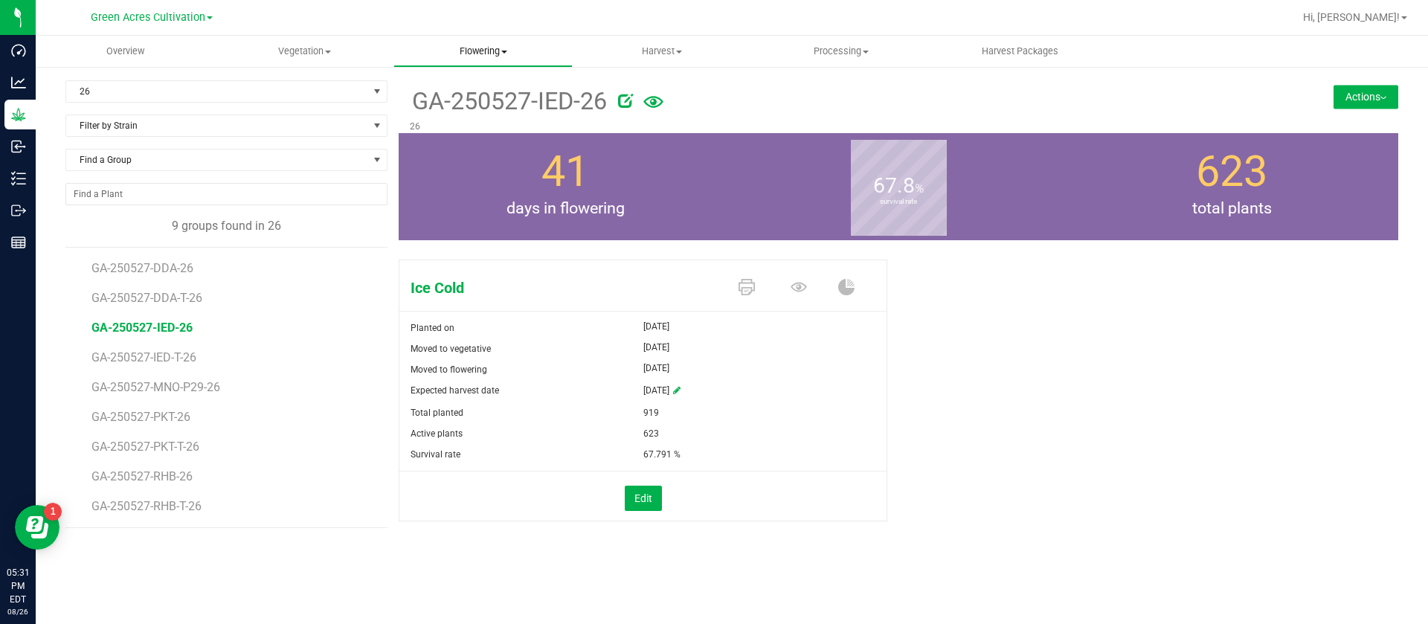
click at [478, 48] on span "Flowering" at bounding box center [483, 51] width 178 height 13
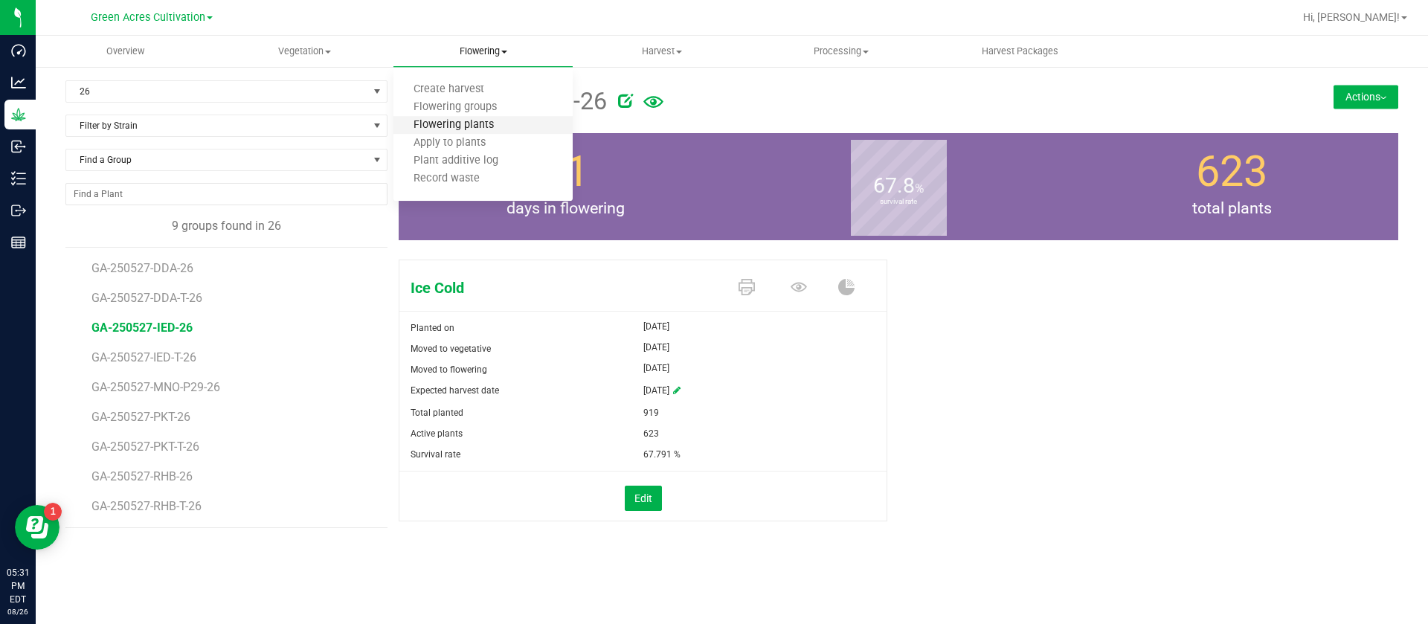
click at [495, 126] on span "Flowering plants" at bounding box center [454, 125] width 121 height 13
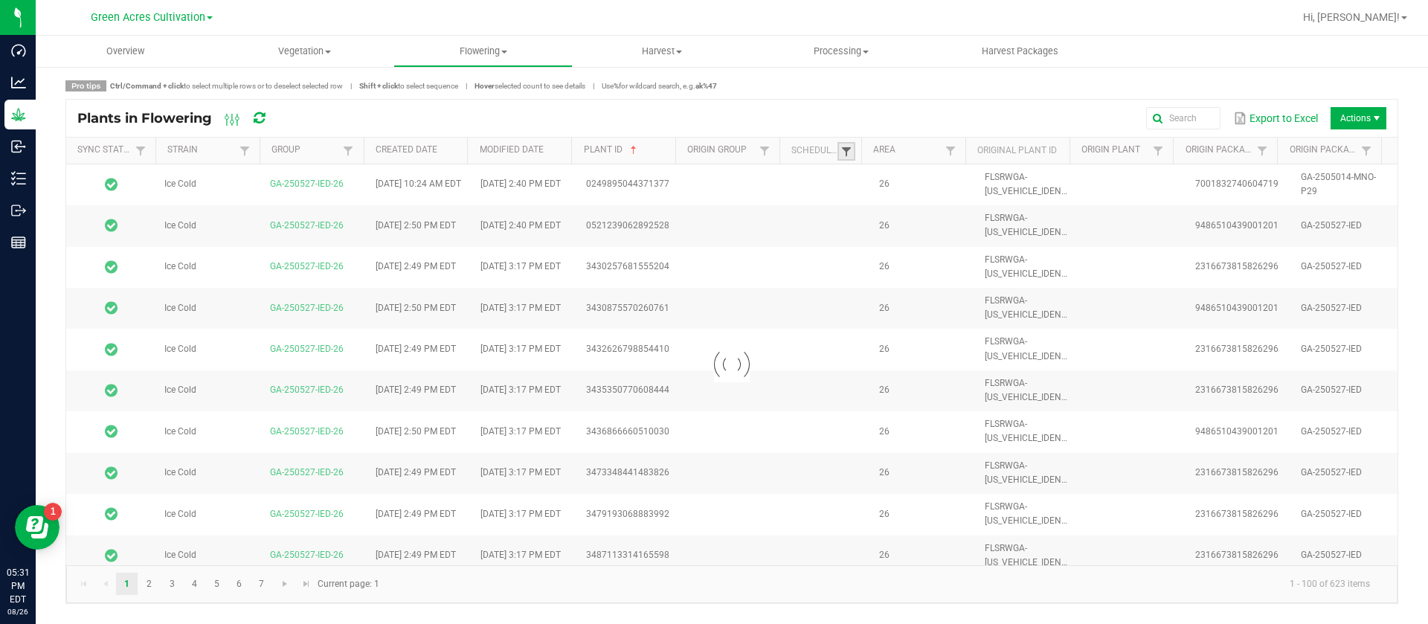
click at [849, 153] on span at bounding box center [847, 152] width 12 height 12
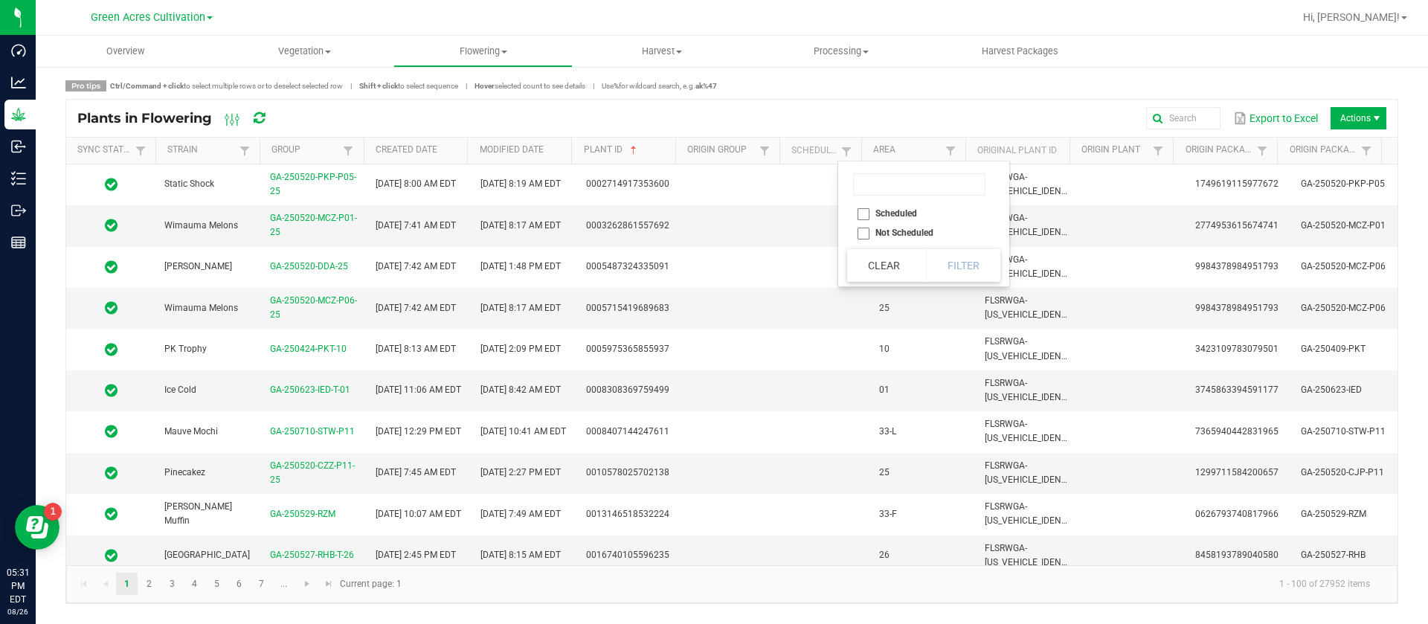
click at [893, 210] on li "Scheduled" at bounding box center [919, 213] width 144 height 19
checkbox input "true"
click at [940, 251] on button "Filter" at bounding box center [963, 265] width 74 height 33
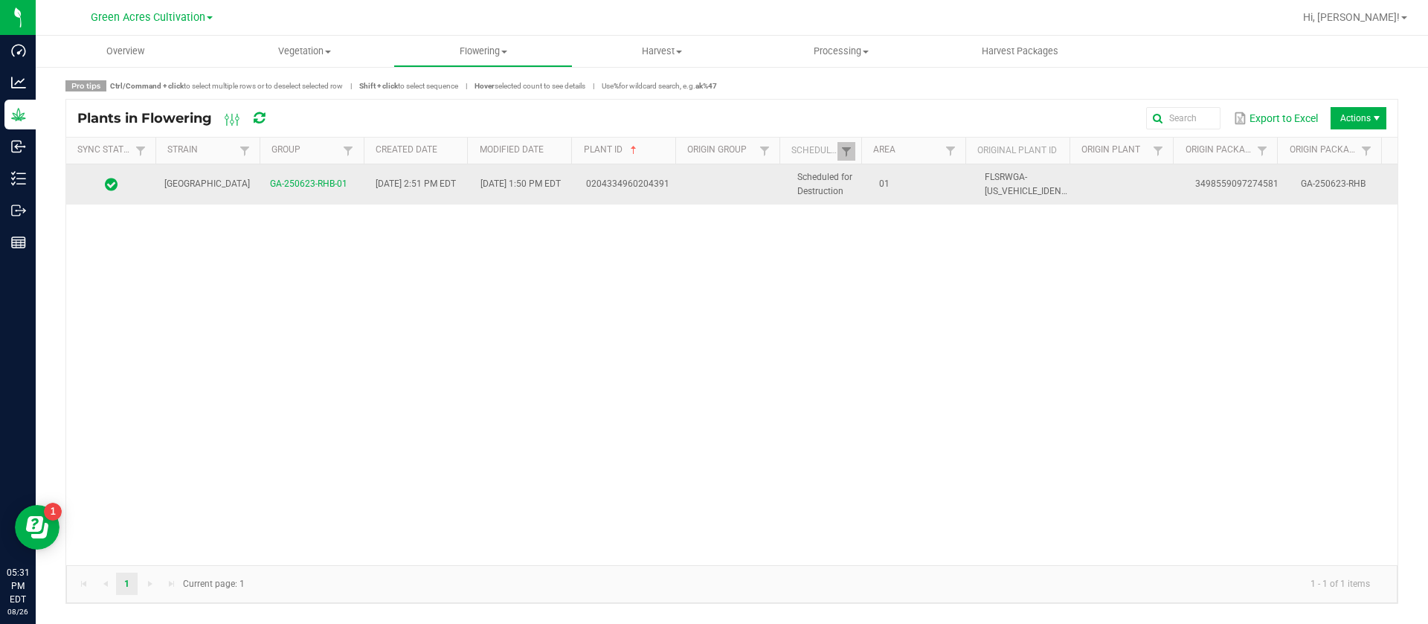
click at [874, 195] on td "01" at bounding box center [923, 184] width 106 height 40
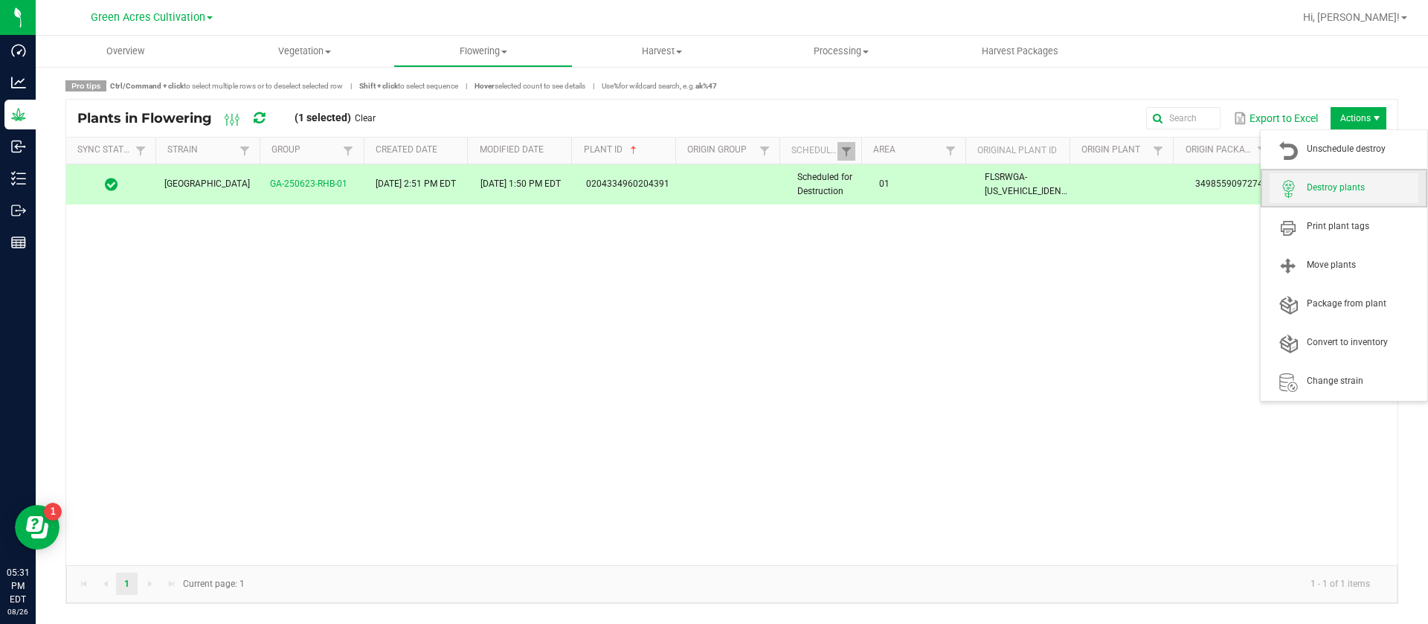
click at [1363, 180] on span "Destroy plants" at bounding box center [1344, 188] width 149 height 30
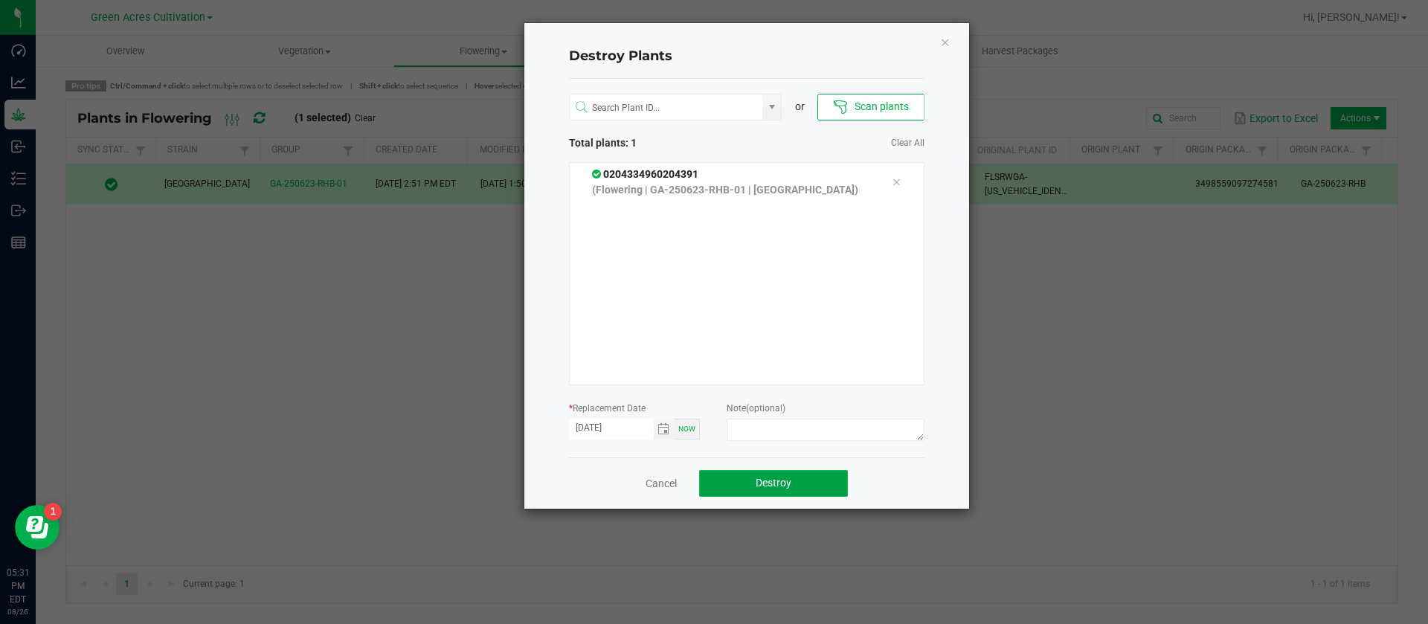
click at [764, 475] on button "Destroy" at bounding box center [773, 483] width 149 height 27
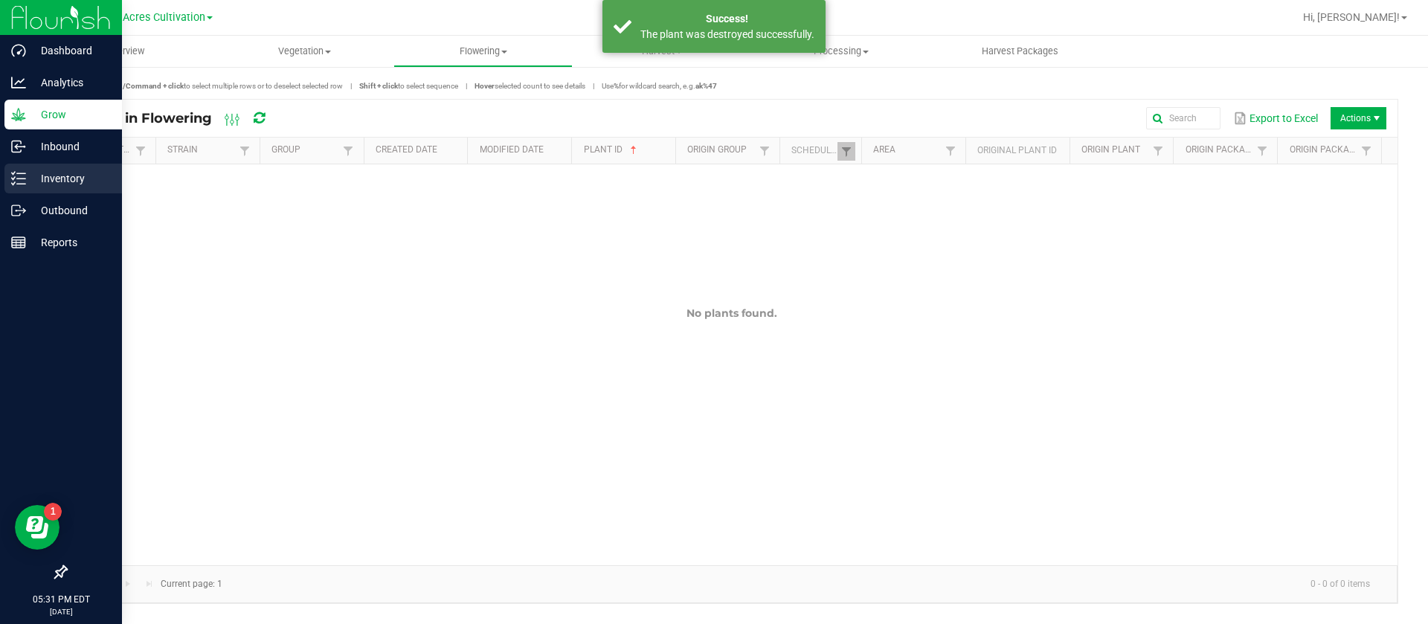
click at [28, 175] on p "Inventory" at bounding box center [70, 179] width 89 height 18
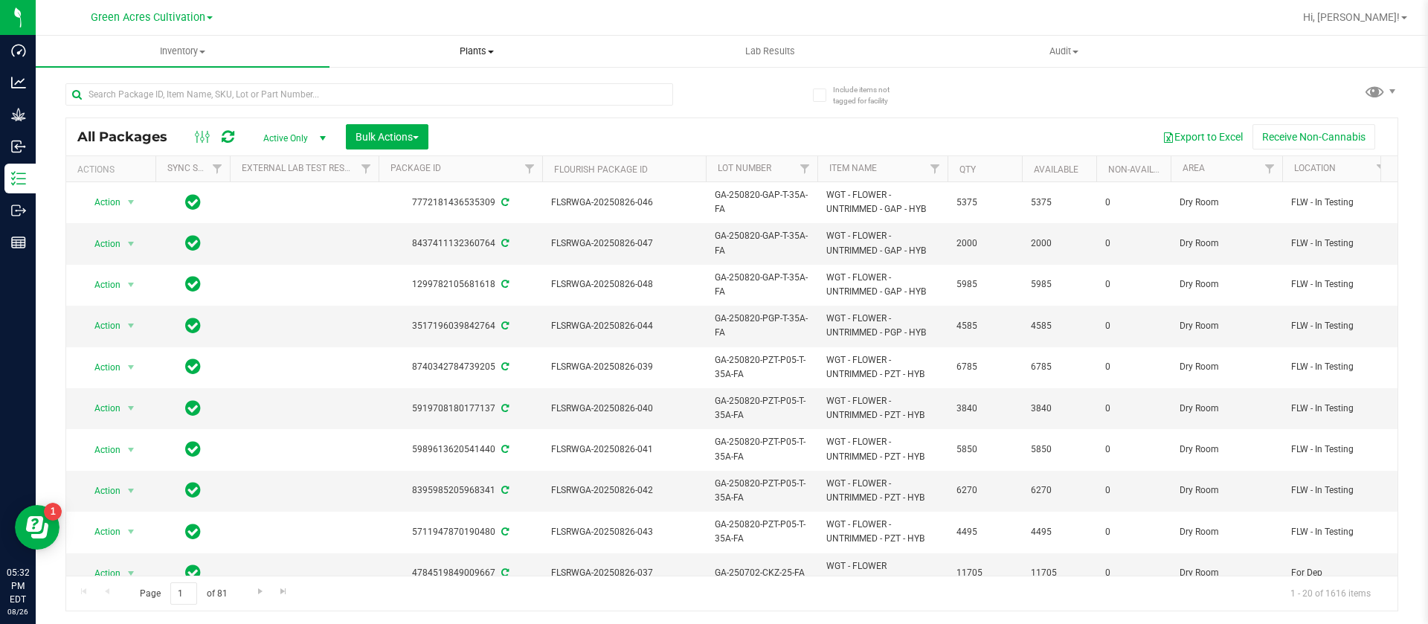
click at [448, 36] on uib-tab-heading "Plants All plants Waste log" at bounding box center [476, 51] width 292 height 30
click at [411, 89] on span "All plants" at bounding box center [373, 89] width 86 height 13
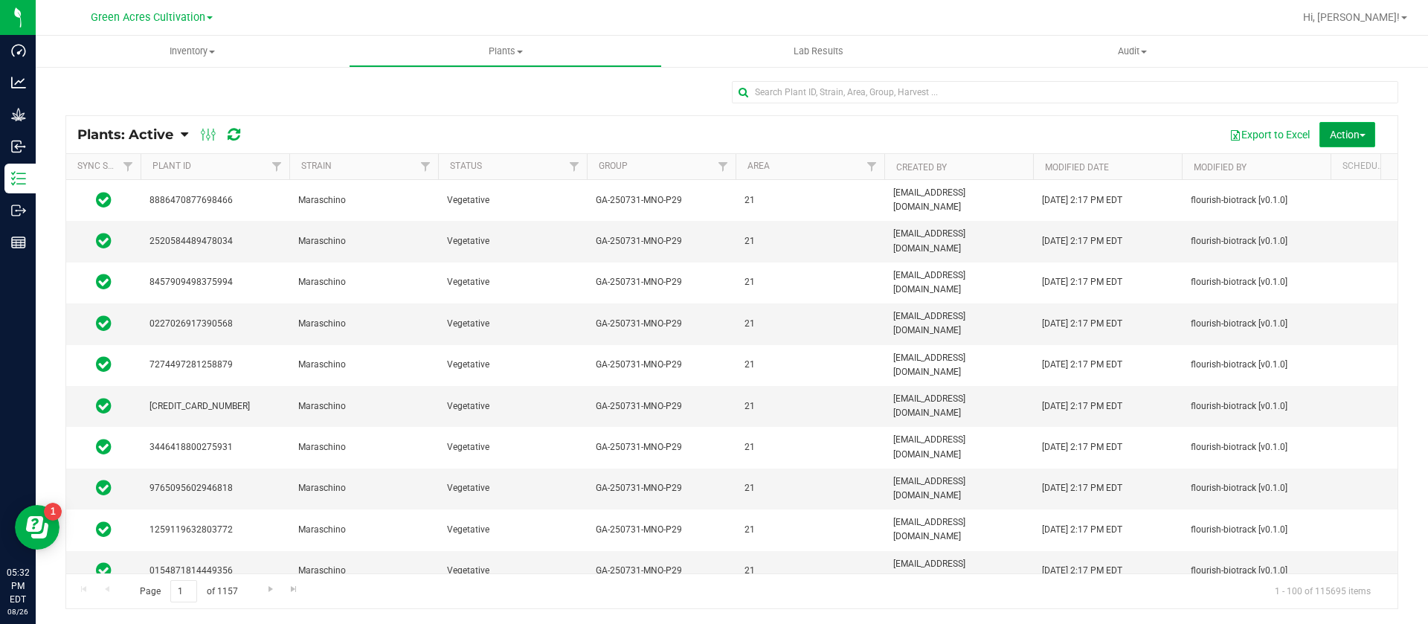
click at [1359, 122] on button "Action" at bounding box center [1348, 134] width 56 height 25
click at [1333, 162] on span "Schedule destroy" at bounding box center [1326, 168] width 76 height 12
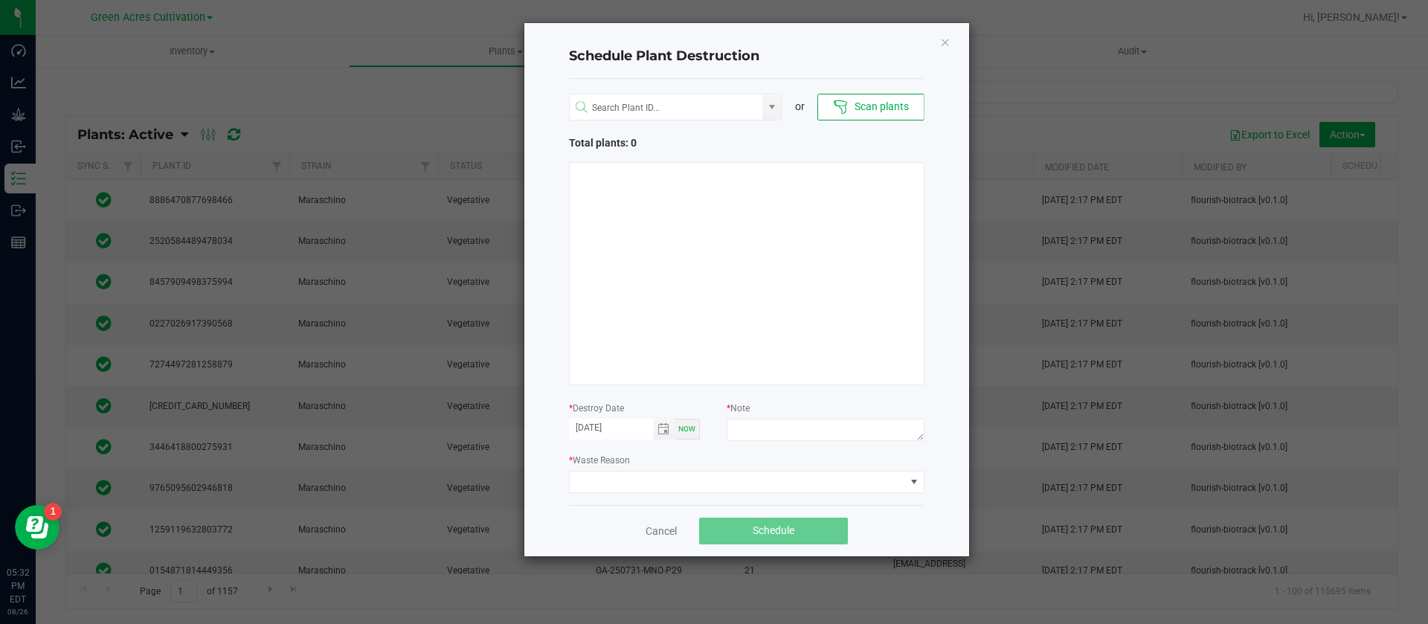
click at [818, 444] on div at bounding box center [825, 432] width 197 height 27
click at [813, 437] on textarea at bounding box center [825, 430] width 197 height 22
type textarea "waste"
click at [667, 482] on span at bounding box center [738, 482] width 336 height 21
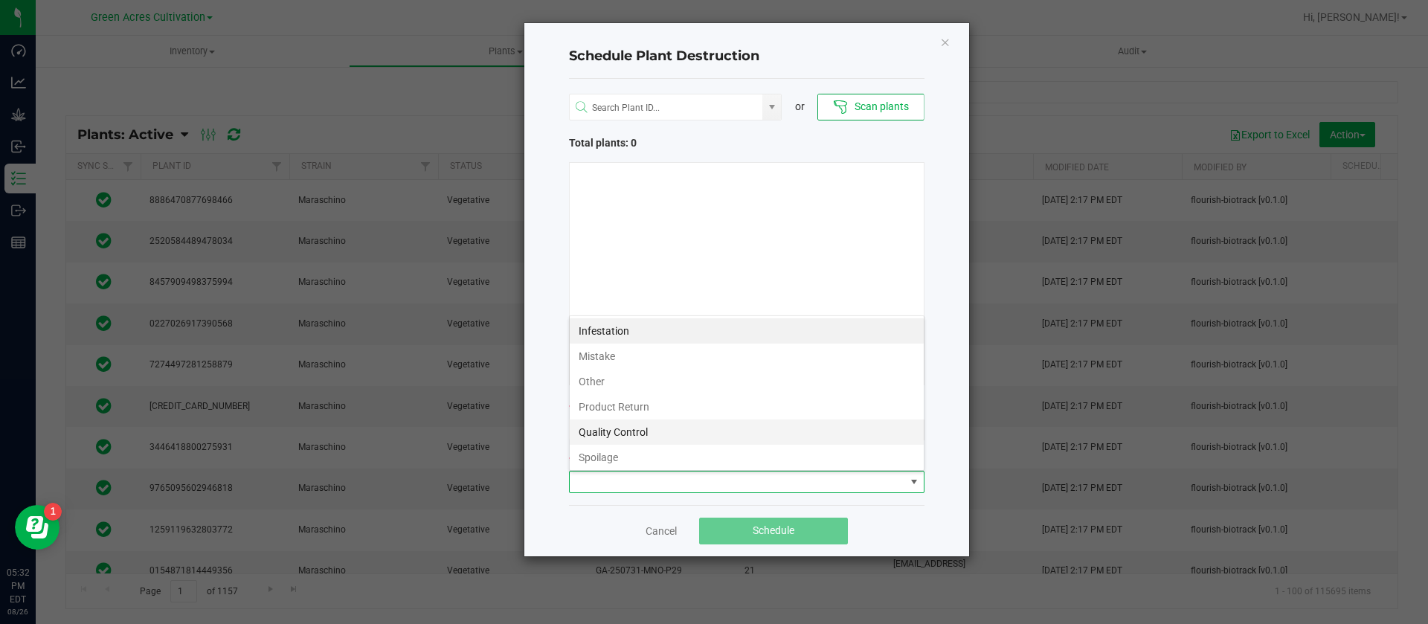
scroll to position [54, 0]
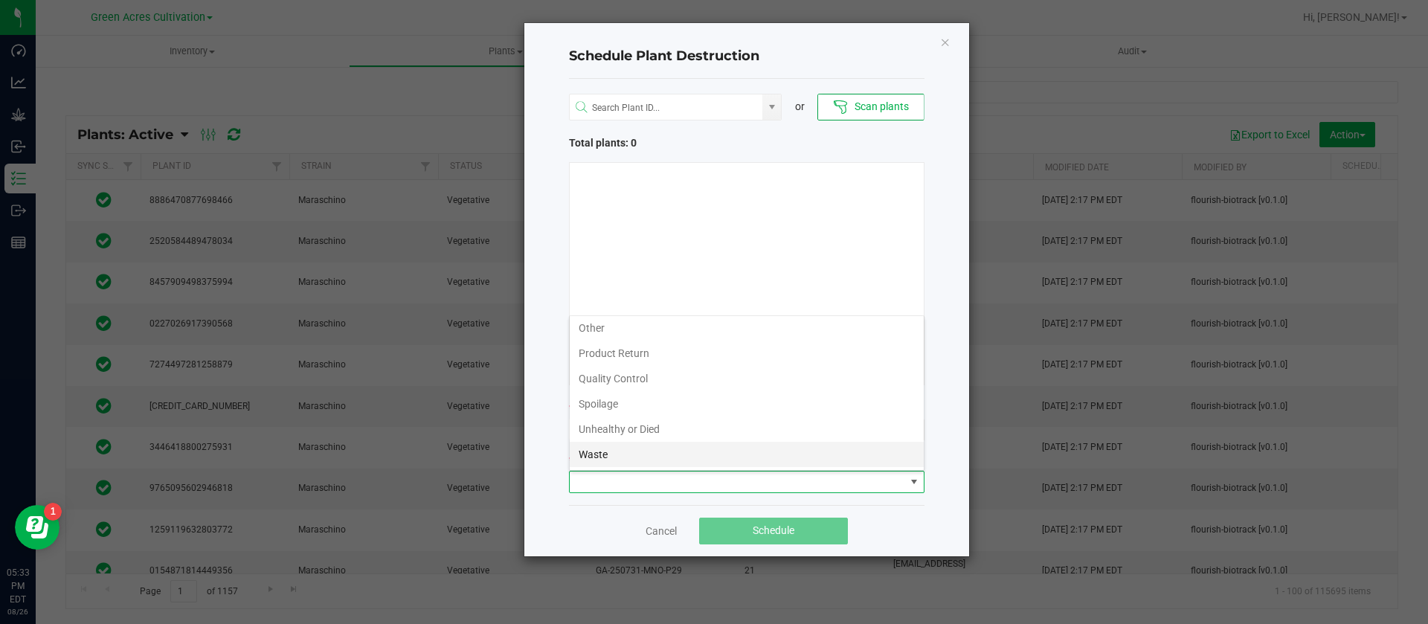
click at [593, 458] on li "Waste" at bounding box center [747, 454] width 354 height 25
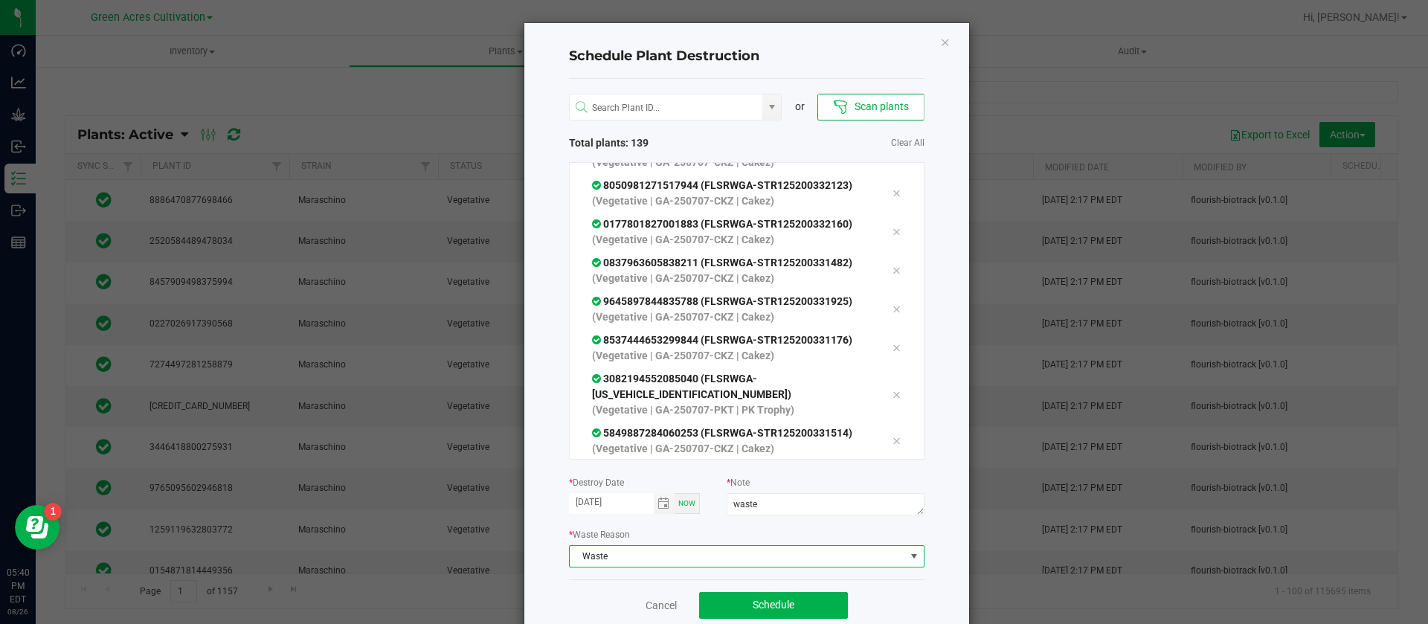
scroll to position [6962, 0]
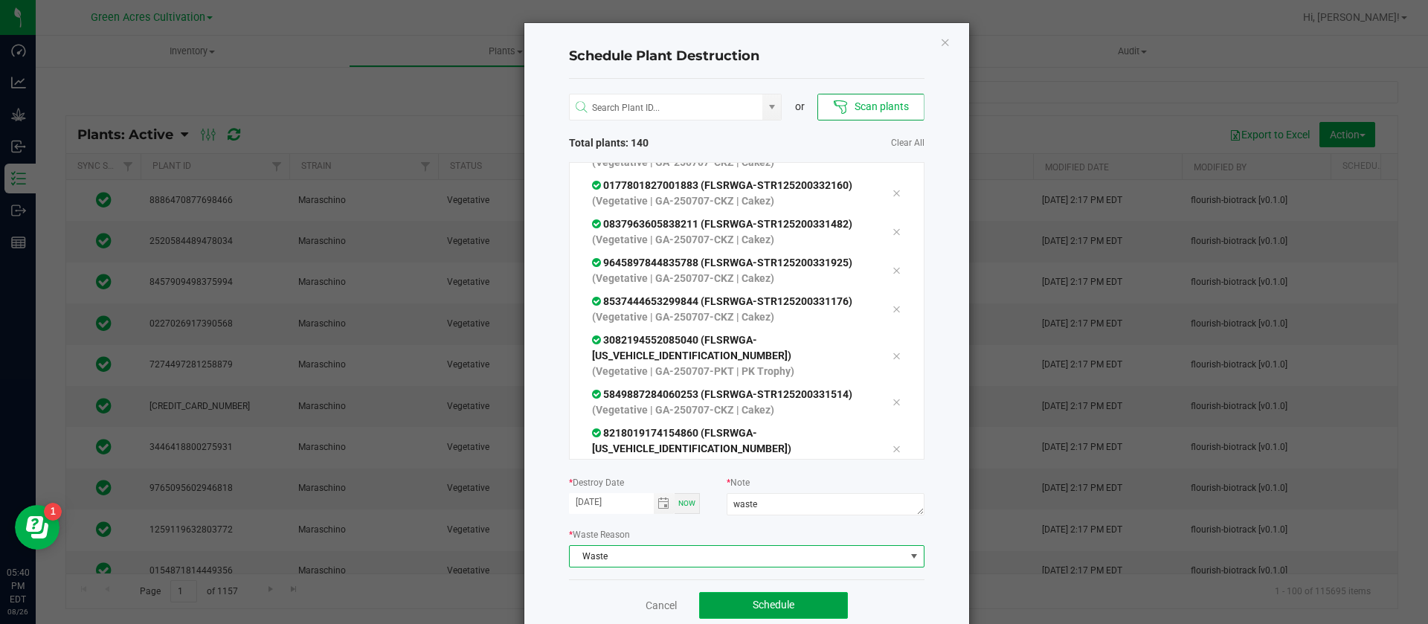
click at [770, 600] on span "Schedule" at bounding box center [774, 605] width 42 height 12
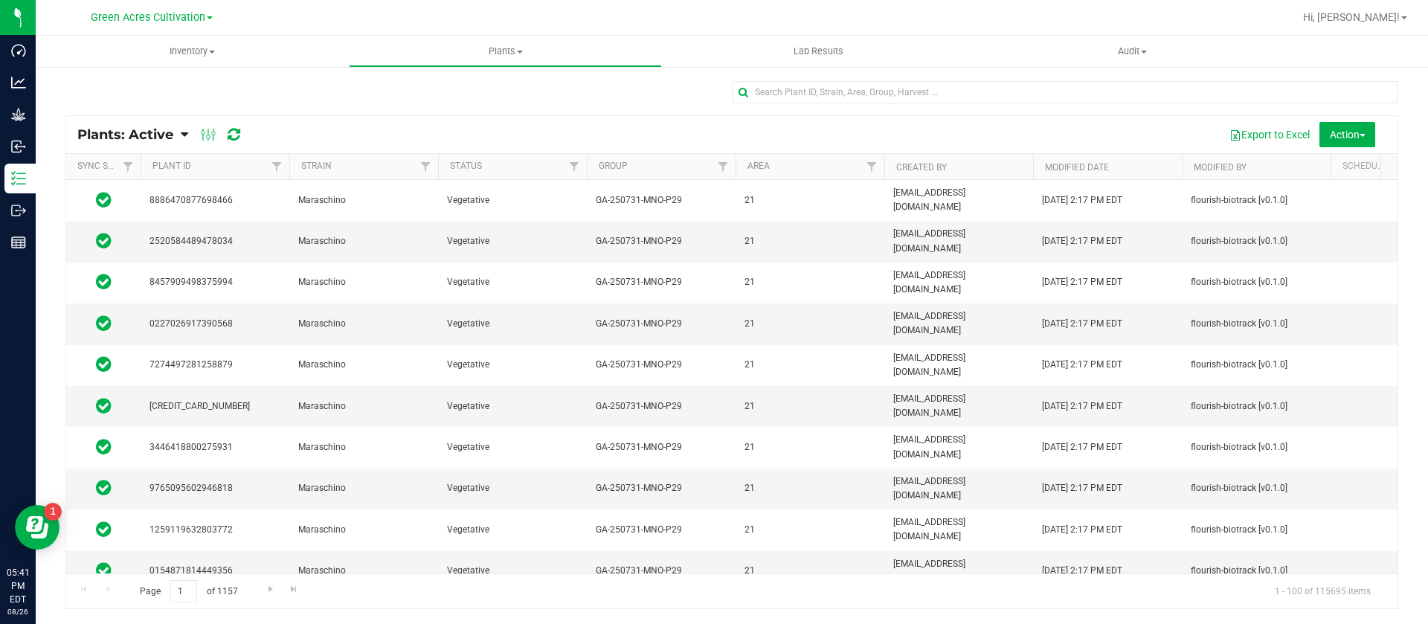
click at [474, 96] on div at bounding box center [731, 98] width 1333 height 34
click at [1363, 135] on span "button" at bounding box center [1363, 135] width 6 height 3
click at [1350, 170] on span "Schedule destroy" at bounding box center [1326, 168] width 76 height 12
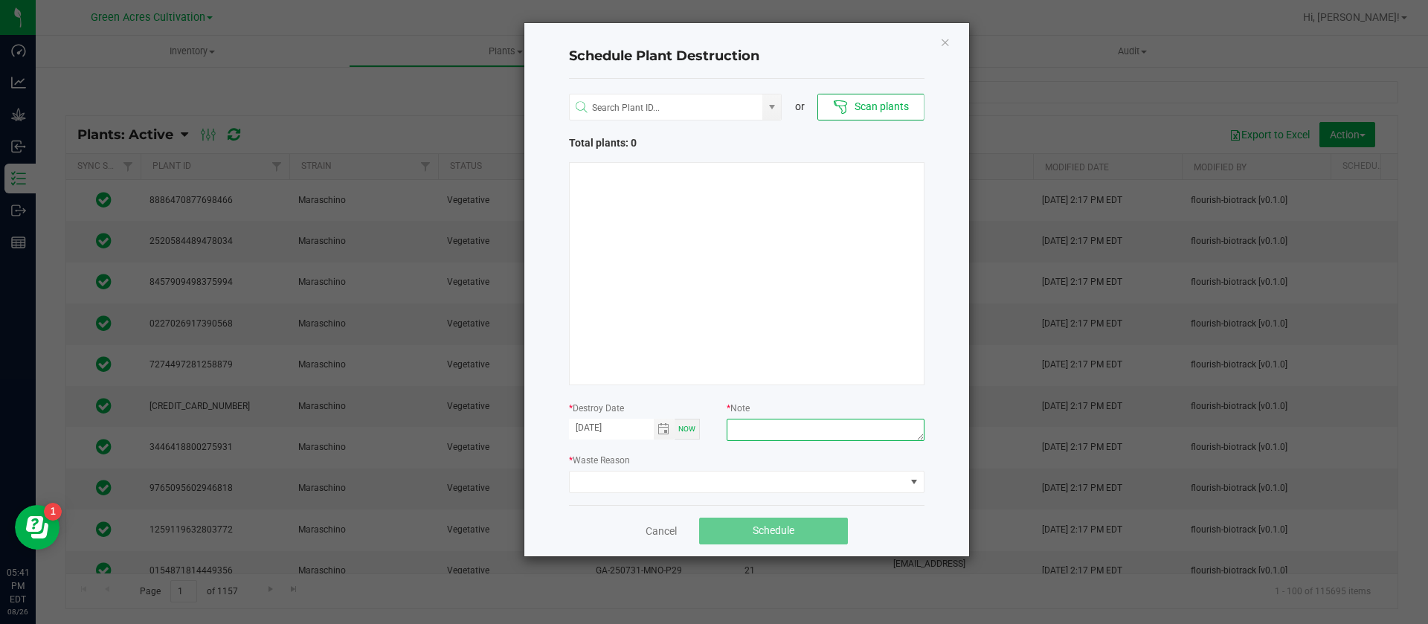
click at [837, 425] on textarea at bounding box center [825, 430] width 197 height 22
type textarea "0"
click at [705, 169] on div at bounding box center [747, 273] width 356 height 223
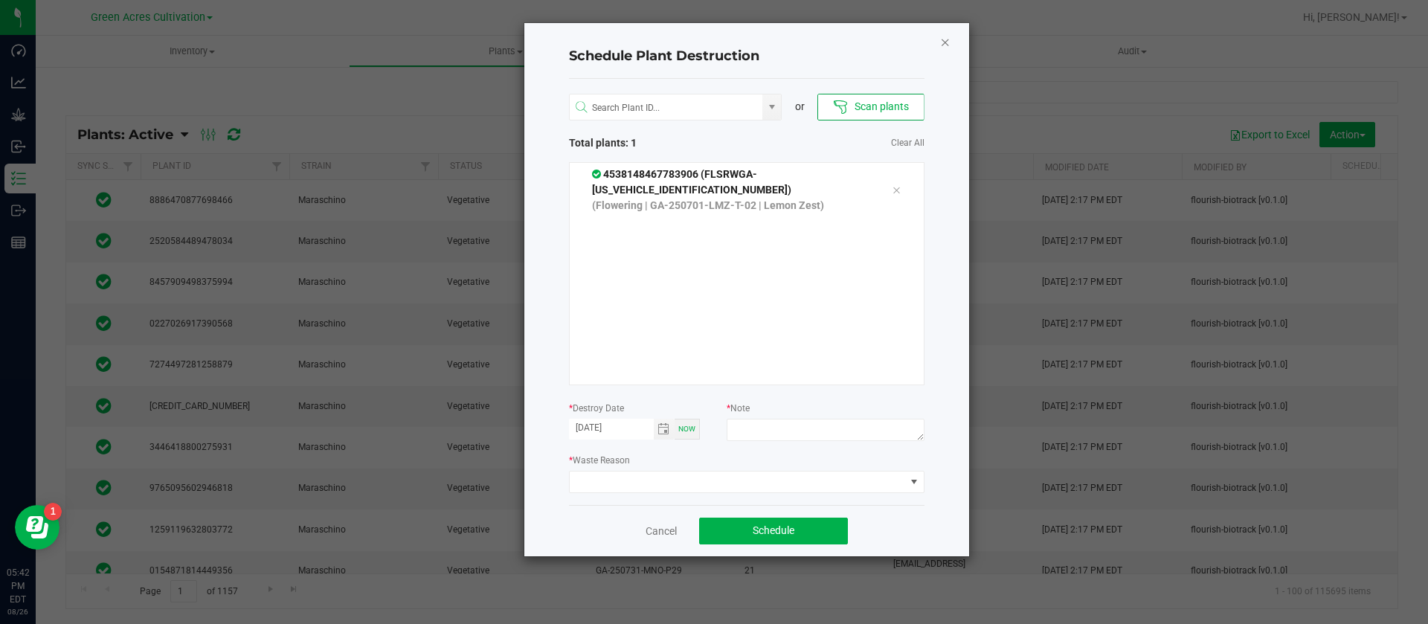
click at [941, 40] on icon "Close" at bounding box center [945, 42] width 10 height 18
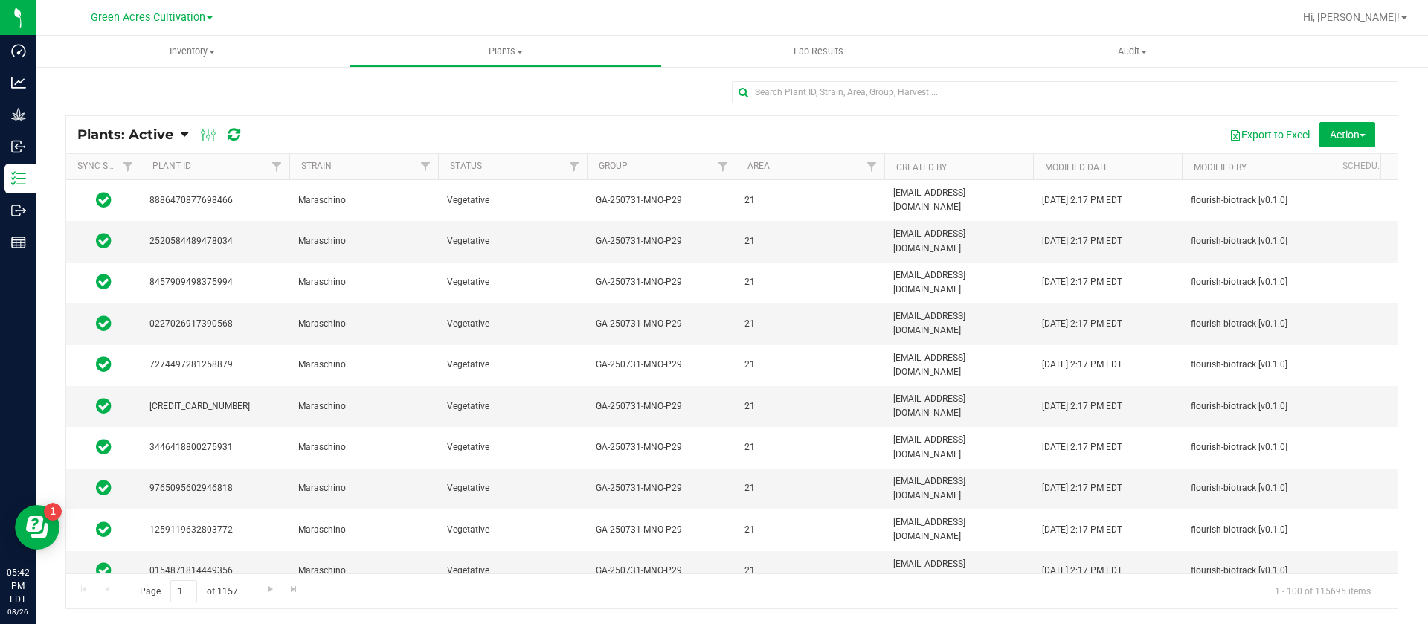
click at [541, 97] on div at bounding box center [731, 98] width 1333 height 34
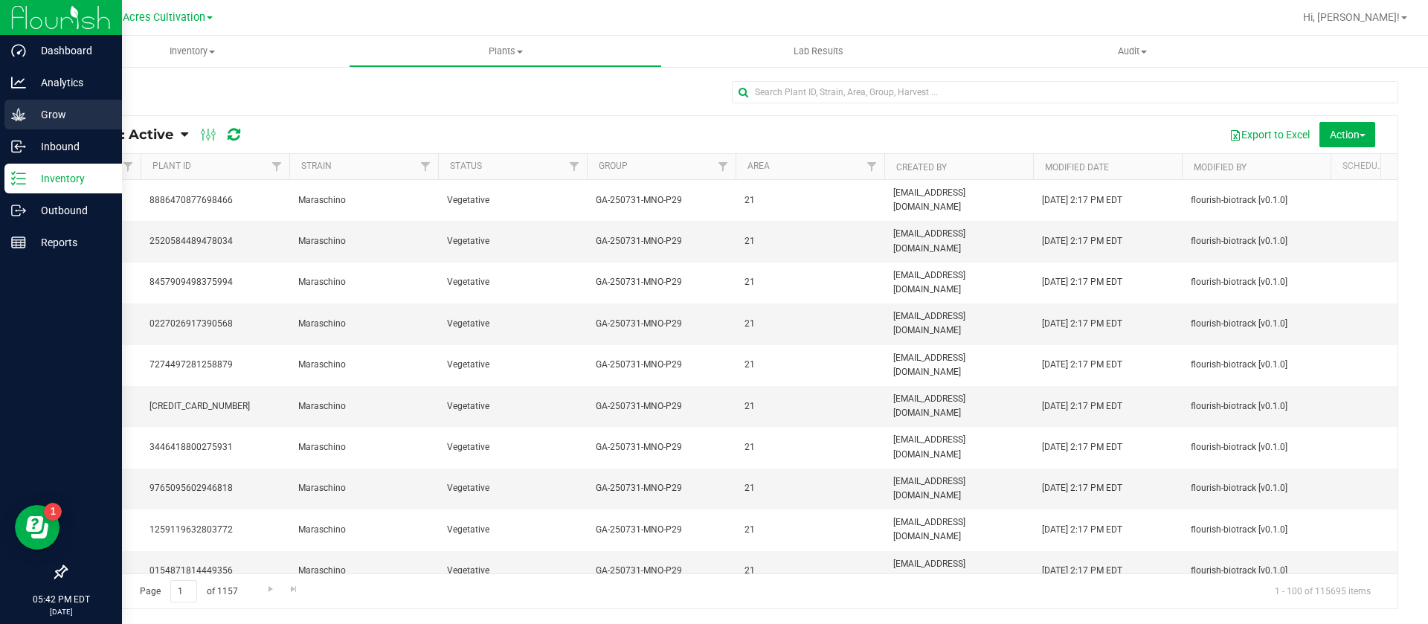
click at [1, 126] on link "Grow" at bounding box center [61, 116] width 122 height 32
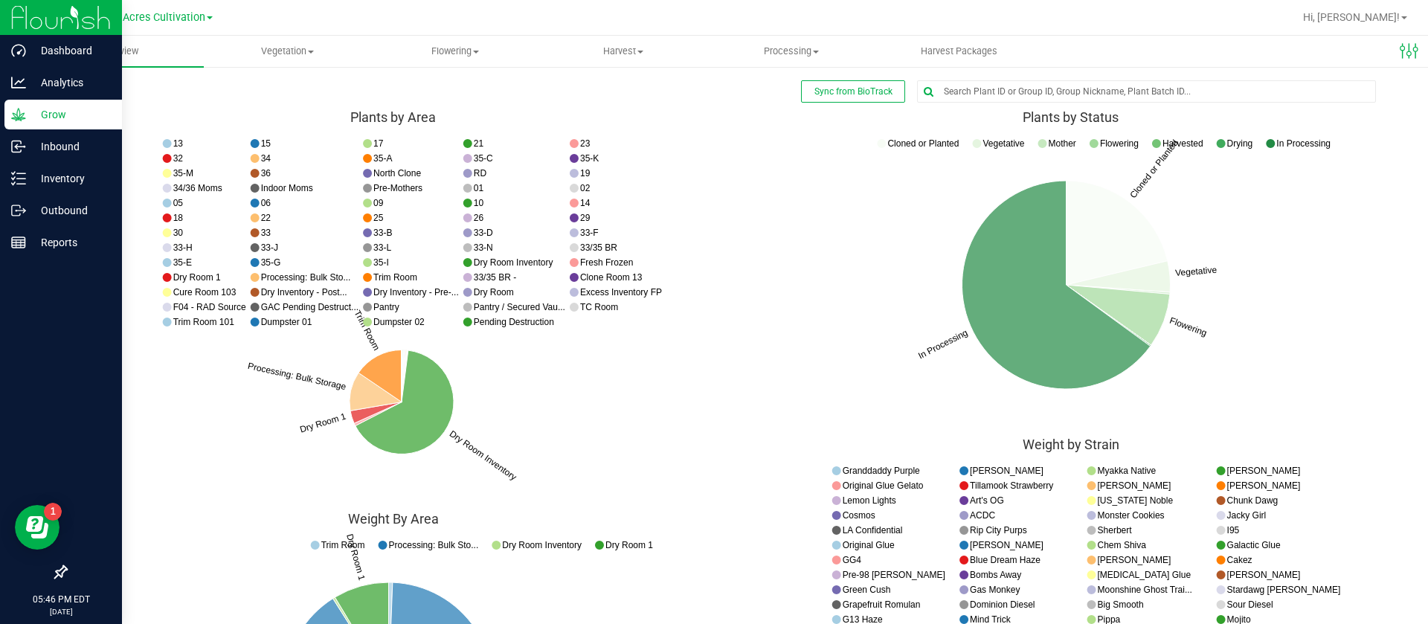
click at [721, 215] on icon "Cloned or Planted Vegetative Flowering In Processing Cloned or Planted Vegetati…" at bounding box center [392, 318] width 655 height 372
click at [275, 38] on uib-tab-heading "Vegetation Veg groups Veg plants Mother groups Mother plants Apply to plants Cr…" at bounding box center [288, 51] width 167 height 30
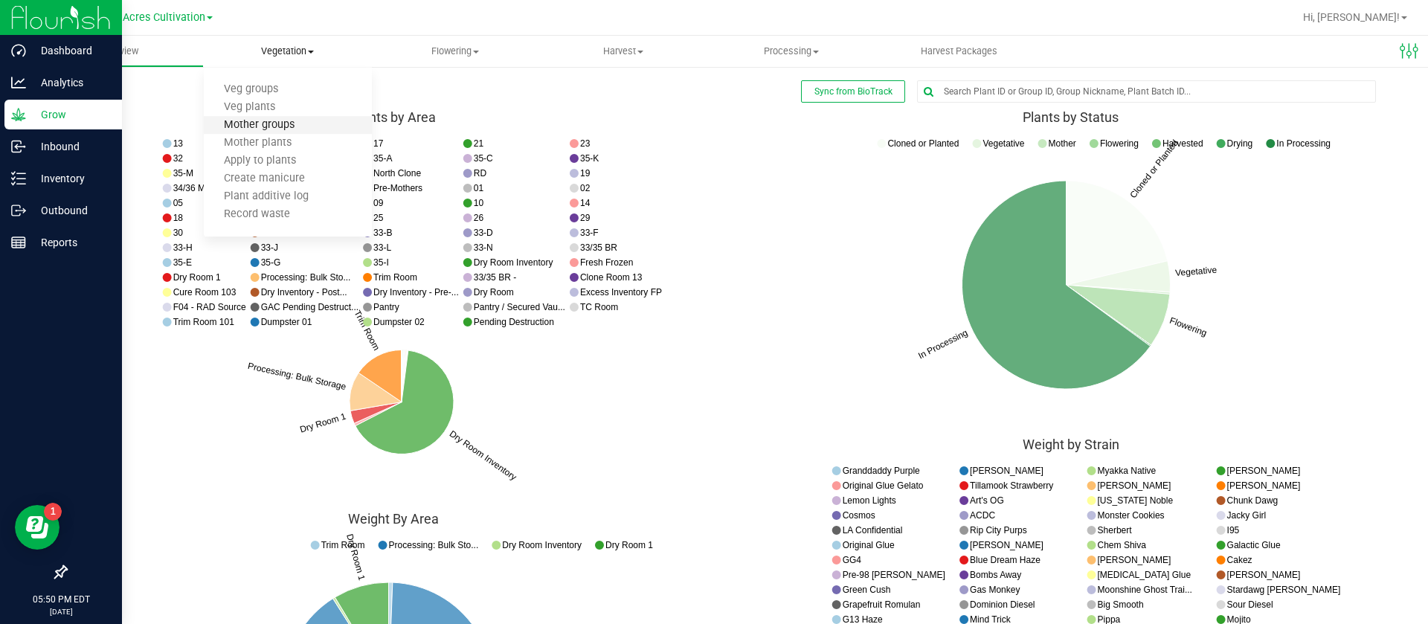
click at [303, 125] on span "Mother groups" at bounding box center [259, 125] width 111 height 13
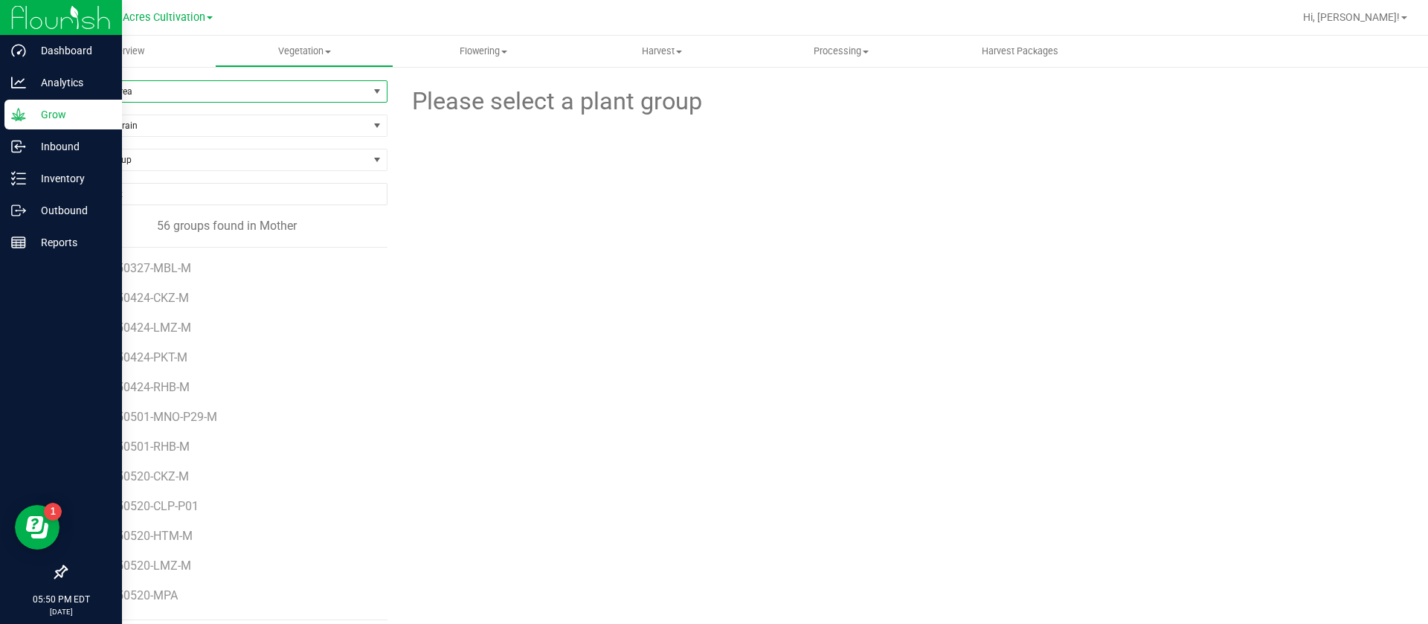
click at [121, 84] on span "Filter by Area" at bounding box center [217, 91] width 302 height 21
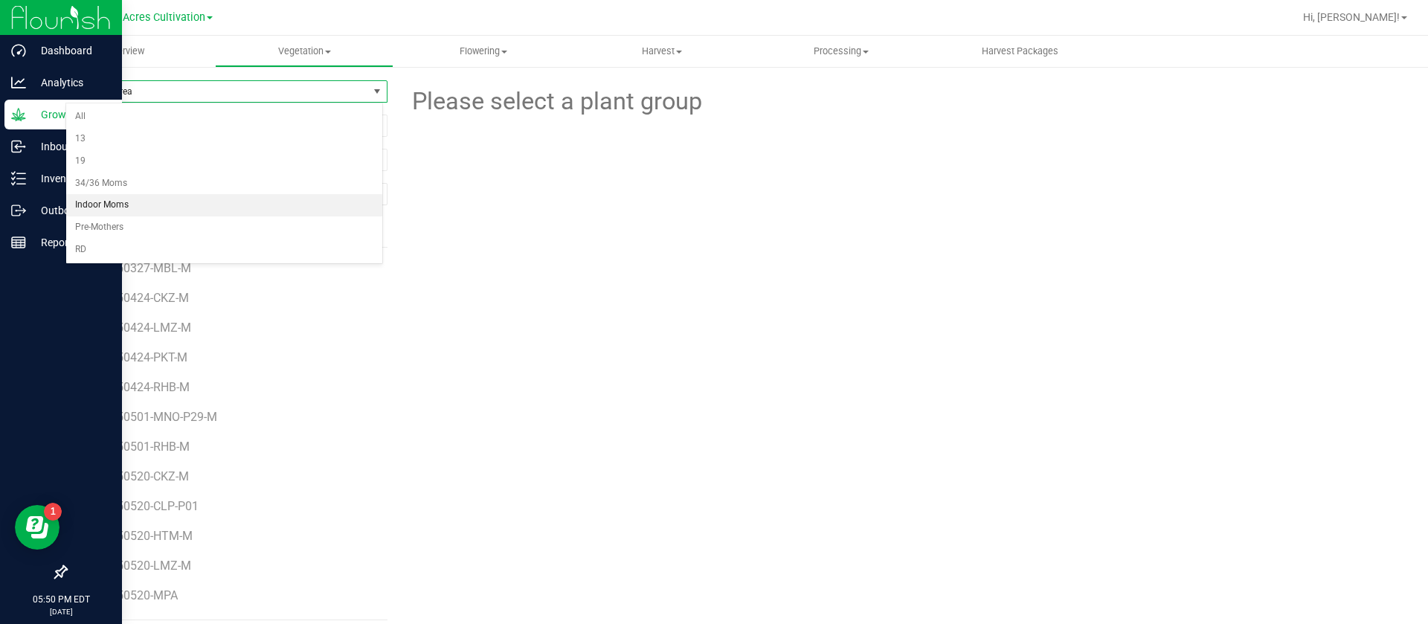
click at [130, 201] on li "Indoor Moms" at bounding box center [224, 205] width 316 height 22
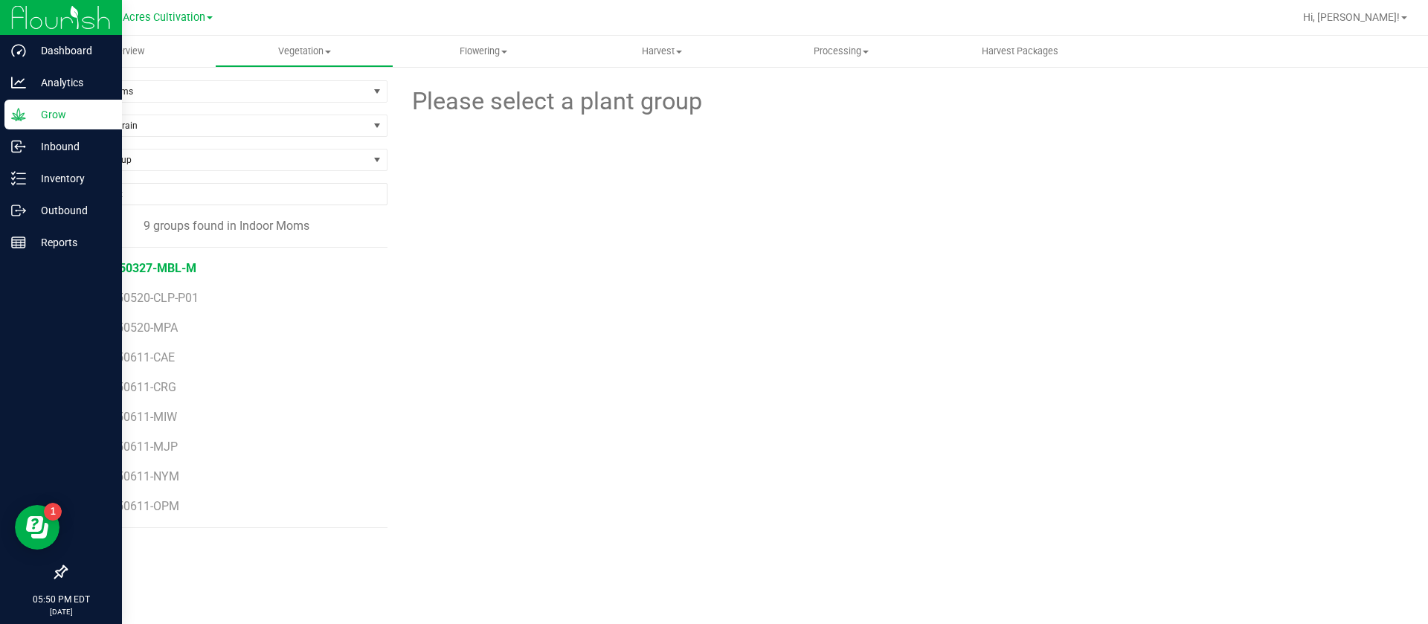
click at [181, 275] on span "GA-250327-MBL-M" at bounding box center [144, 268] width 105 height 14
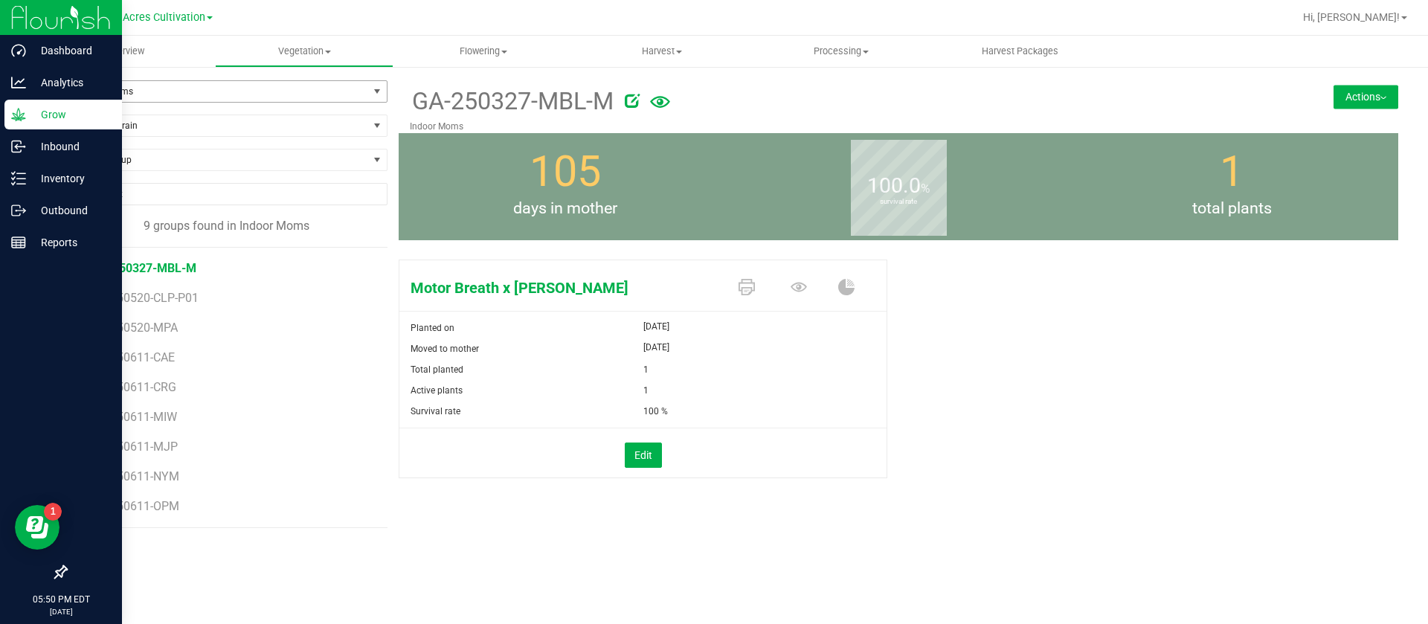
click at [131, 87] on span "Indoor Moms" at bounding box center [217, 91] width 302 height 21
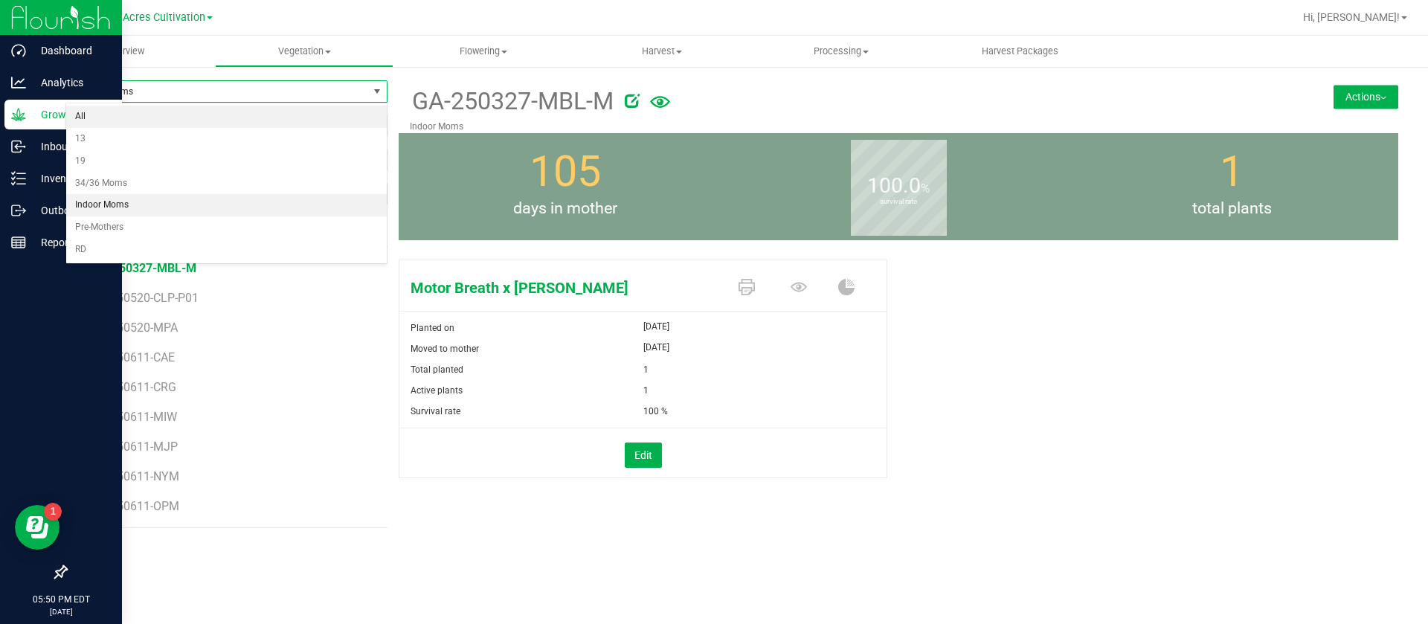
click at [141, 115] on li "All" at bounding box center [226, 117] width 321 height 22
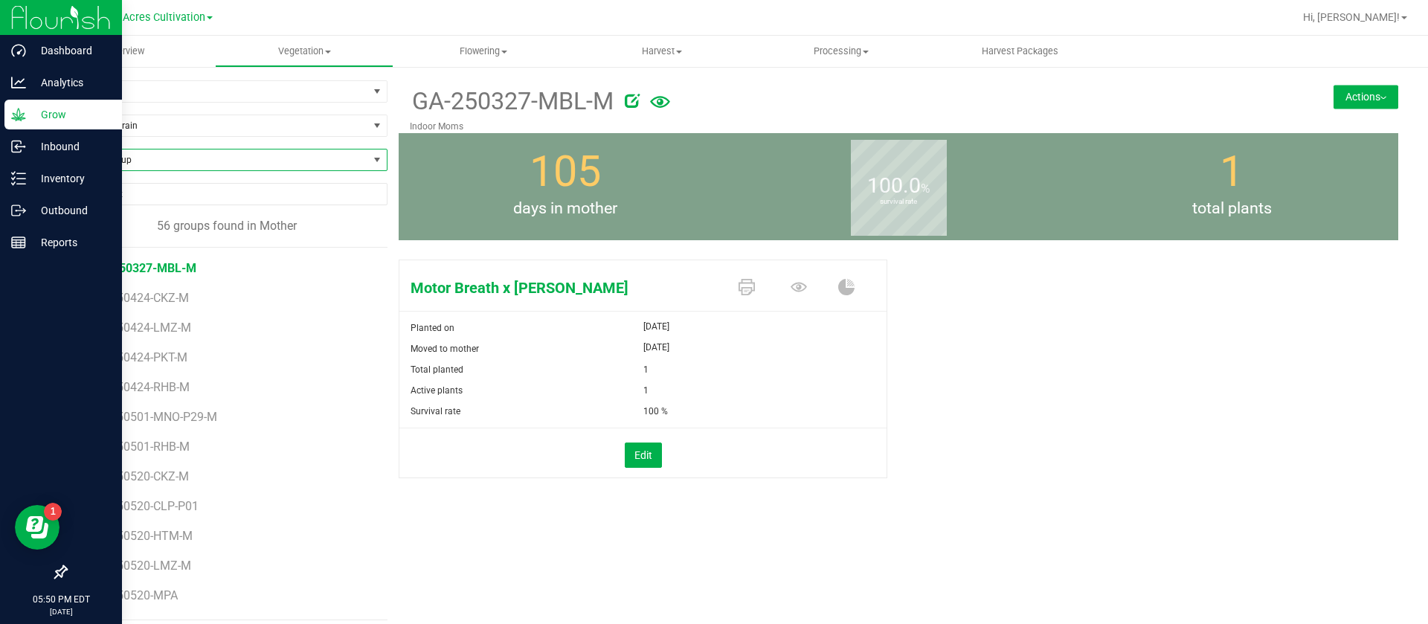
click at [146, 156] on span "Find a Group" at bounding box center [217, 160] width 302 height 21
type input "b"
click at [447, 333] on div "Planted on" at bounding box center [522, 328] width 244 height 21
click at [157, 88] on span "All" at bounding box center [217, 91] width 302 height 21
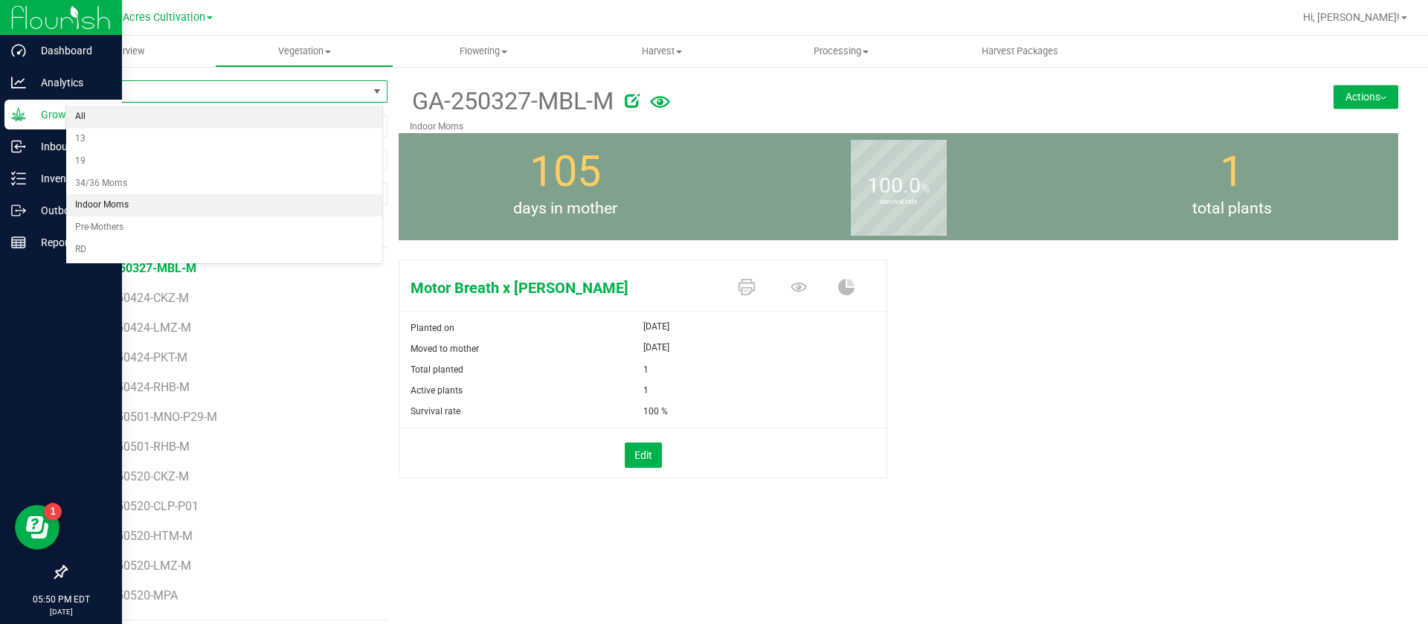
click at [167, 201] on li "Indoor Moms" at bounding box center [224, 205] width 316 height 22
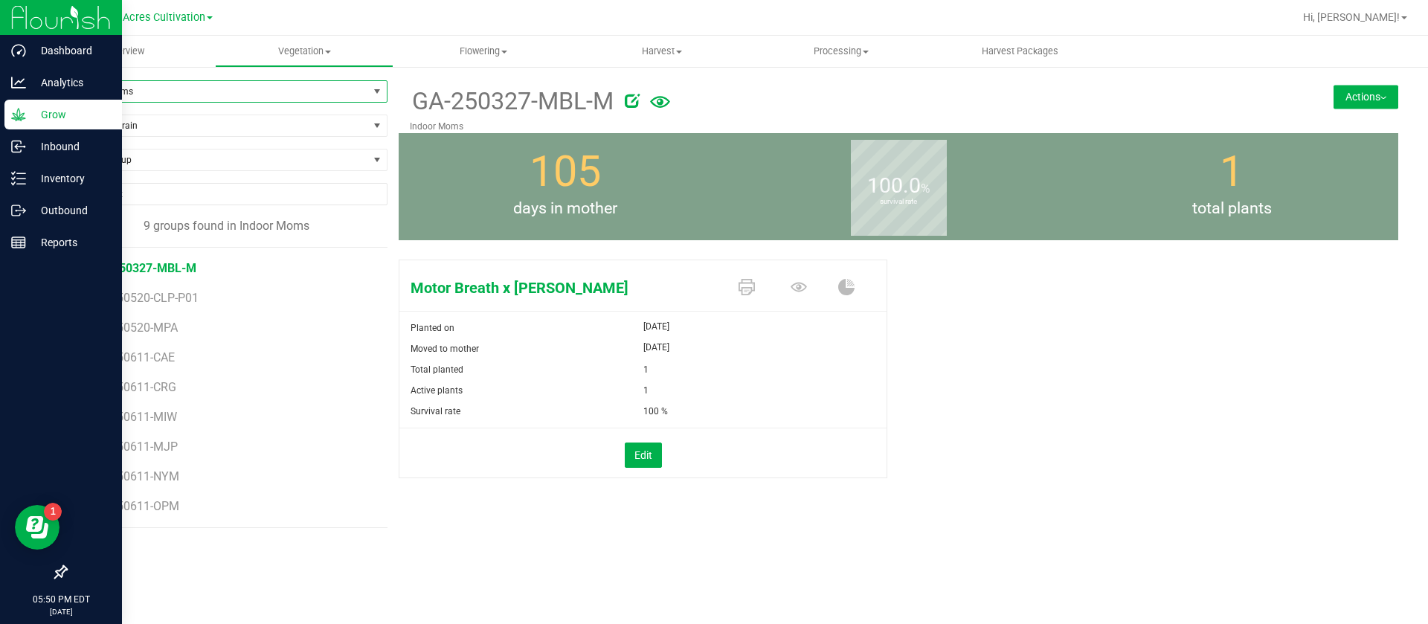
click at [156, 397] on li "GA-250611-MIW" at bounding box center [235, 412] width 286 height 30
click at [146, 382] on span "GA-250611-CRG" at bounding box center [136, 387] width 89 height 14
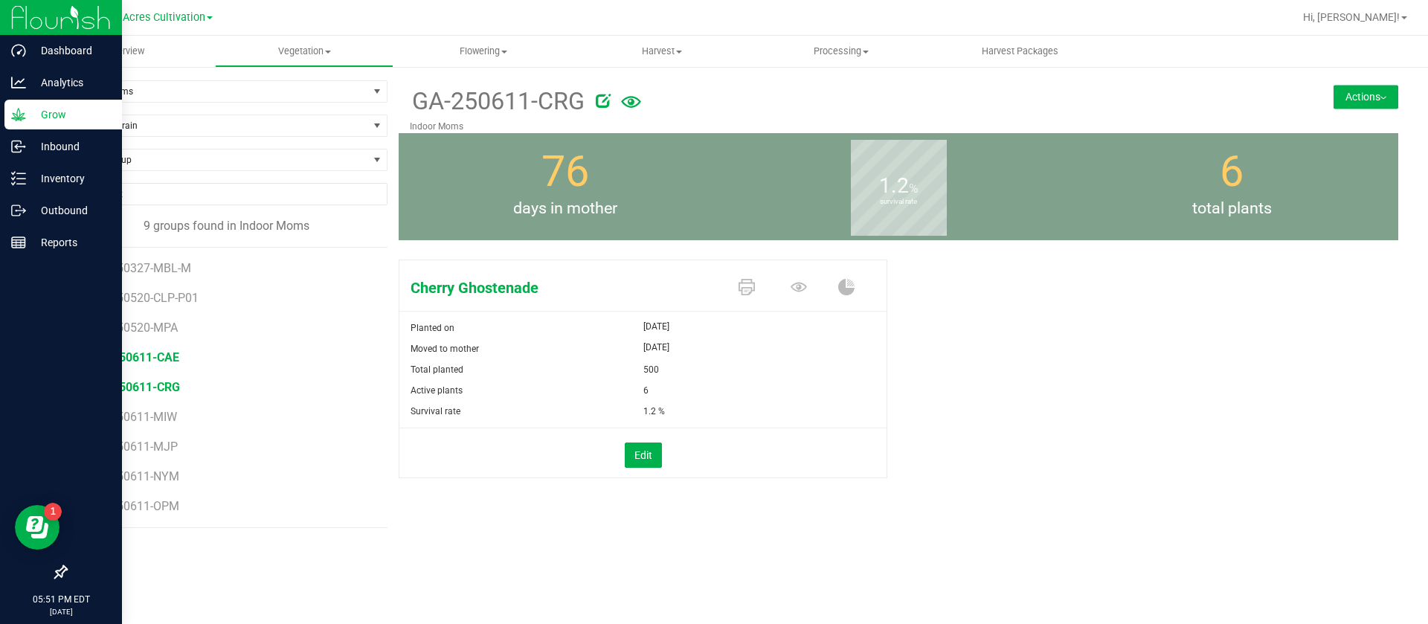
click at [157, 359] on span "GA-250611-CAE" at bounding box center [136, 357] width 88 height 14
click at [166, 378] on li "GA-250611-CRG" at bounding box center [235, 382] width 286 height 30
click at [169, 391] on span "GA-250611-CRG" at bounding box center [136, 387] width 89 height 14
click at [806, 281] on icon at bounding box center [799, 287] width 16 height 16
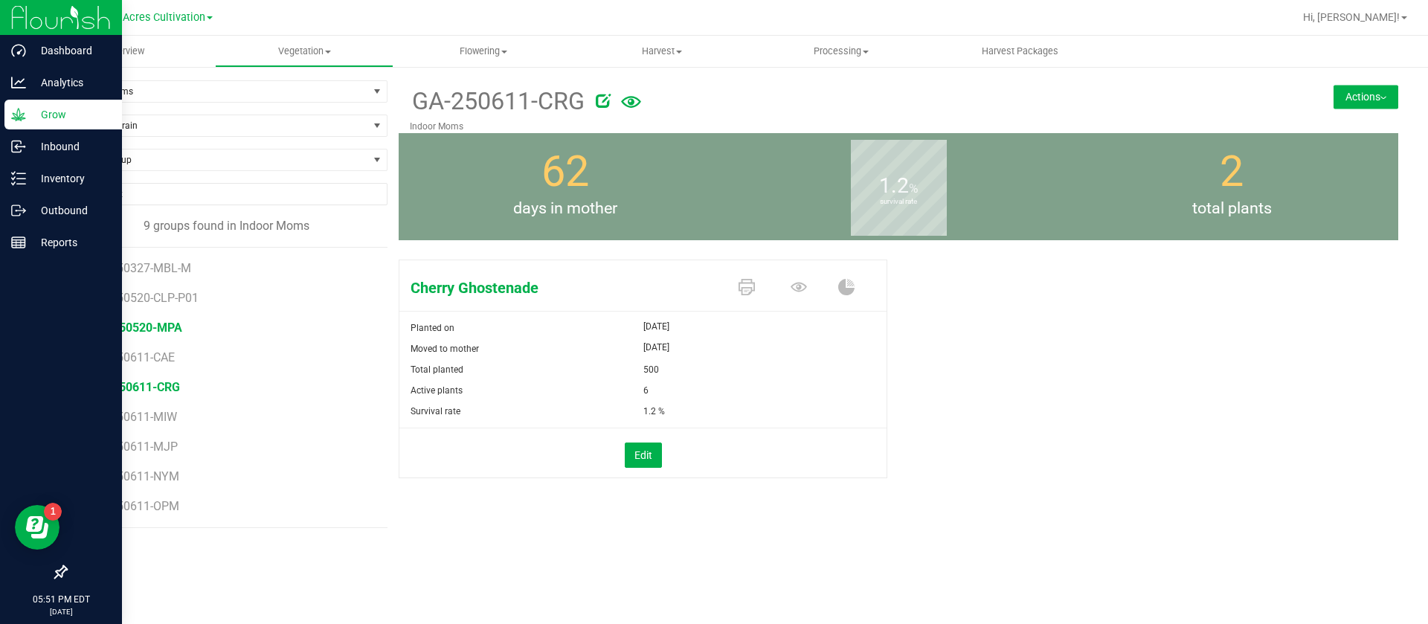
click at [161, 324] on span "GA-250520-MPA" at bounding box center [137, 328] width 91 height 14
click at [810, 287] on span at bounding box center [802, 288] width 52 height 26
click at [783, 287] on span at bounding box center [802, 288] width 52 height 26
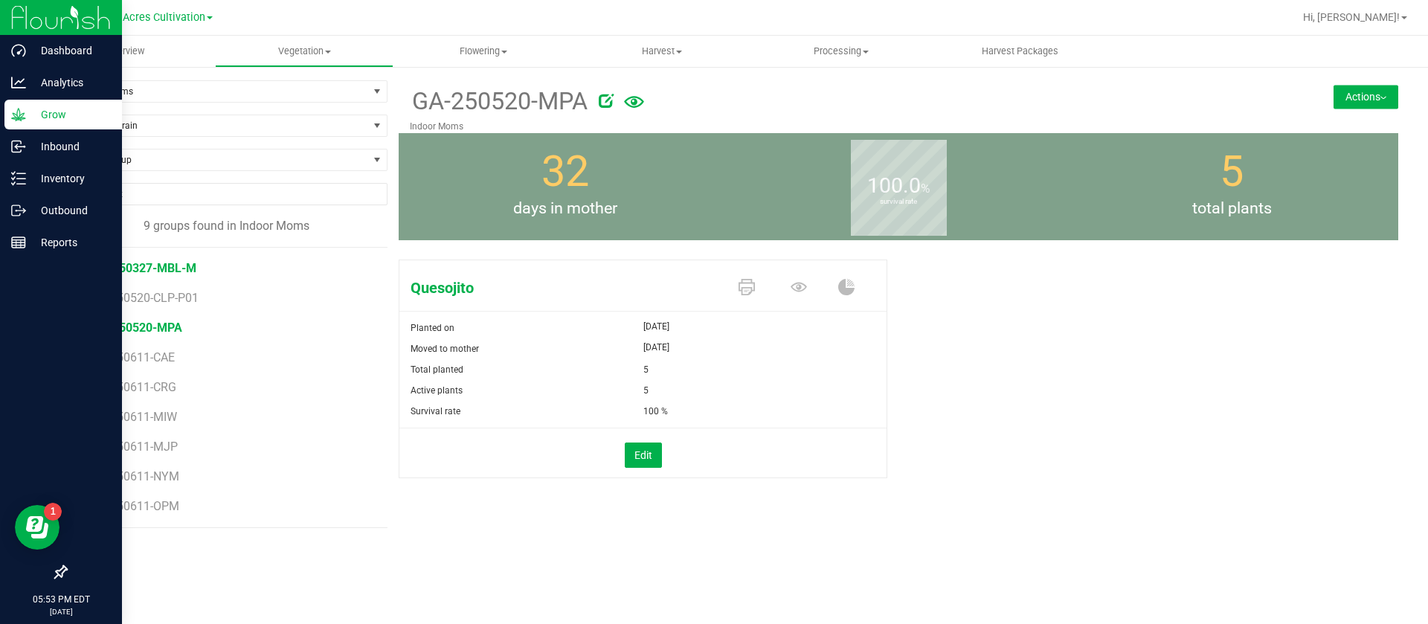
click at [152, 269] on span "GA-250327-MBL-M" at bounding box center [144, 268] width 105 height 14
click at [170, 288] on li "GA-250520-CLP-P01" at bounding box center [235, 293] width 286 height 30
click at [173, 296] on span "GA-250520-CLP-P01" at bounding box center [148, 298] width 112 height 14
click at [150, 264] on span "GA-250327-MBL-M" at bounding box center [144, 268] width 105 height 14
click at [792, 289] on icon at bounding box center [799, 287] width 16 height 16
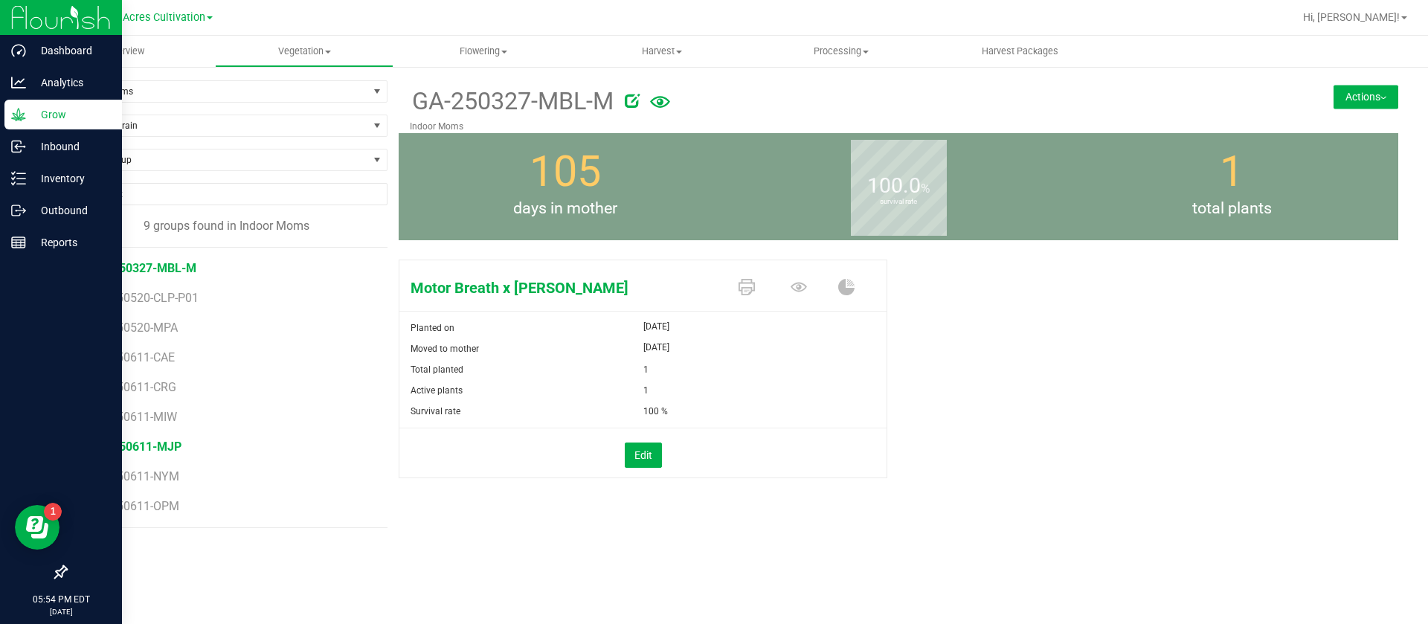
click at [161, 440] on span "GA-250611-MJP" at bounding box center [137, 447] width 90 height 14
click at [160, 420] on span "GA-250611-MIW" at bounding box center [137, 417] width 90 height 14
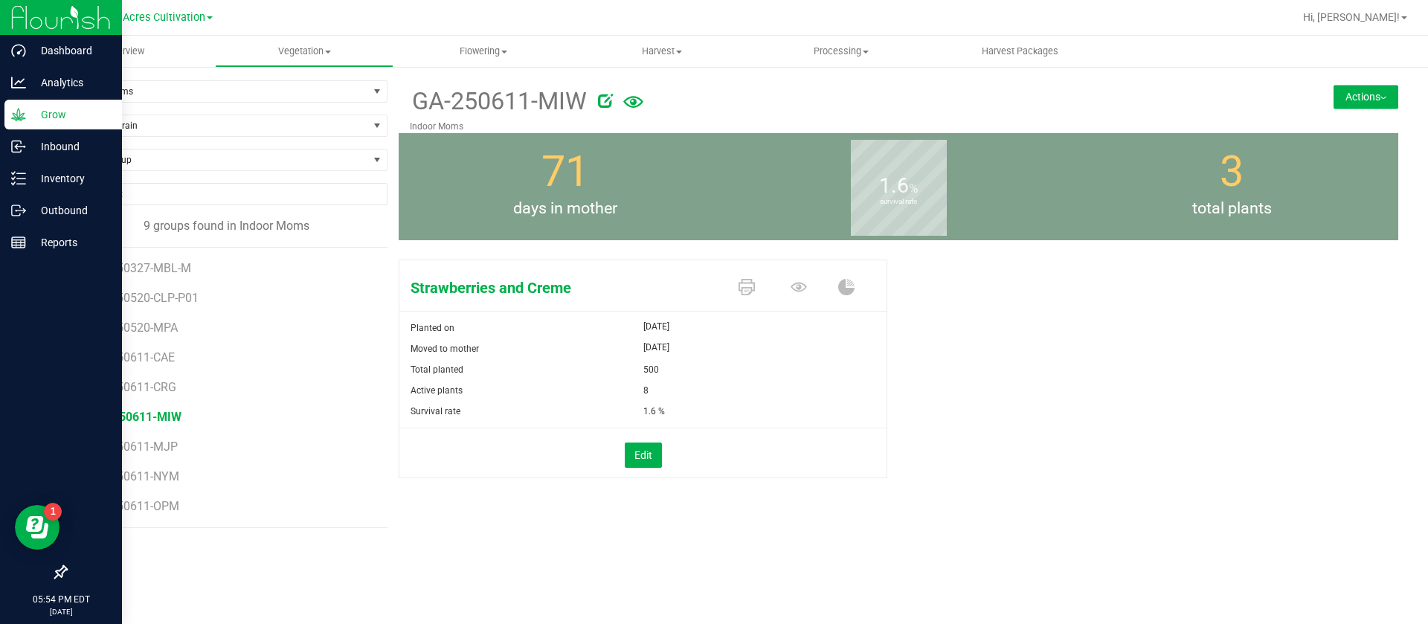
click at [1356, 94] on button "Actions" at bounding box center [1366, 97] width 65 height 24
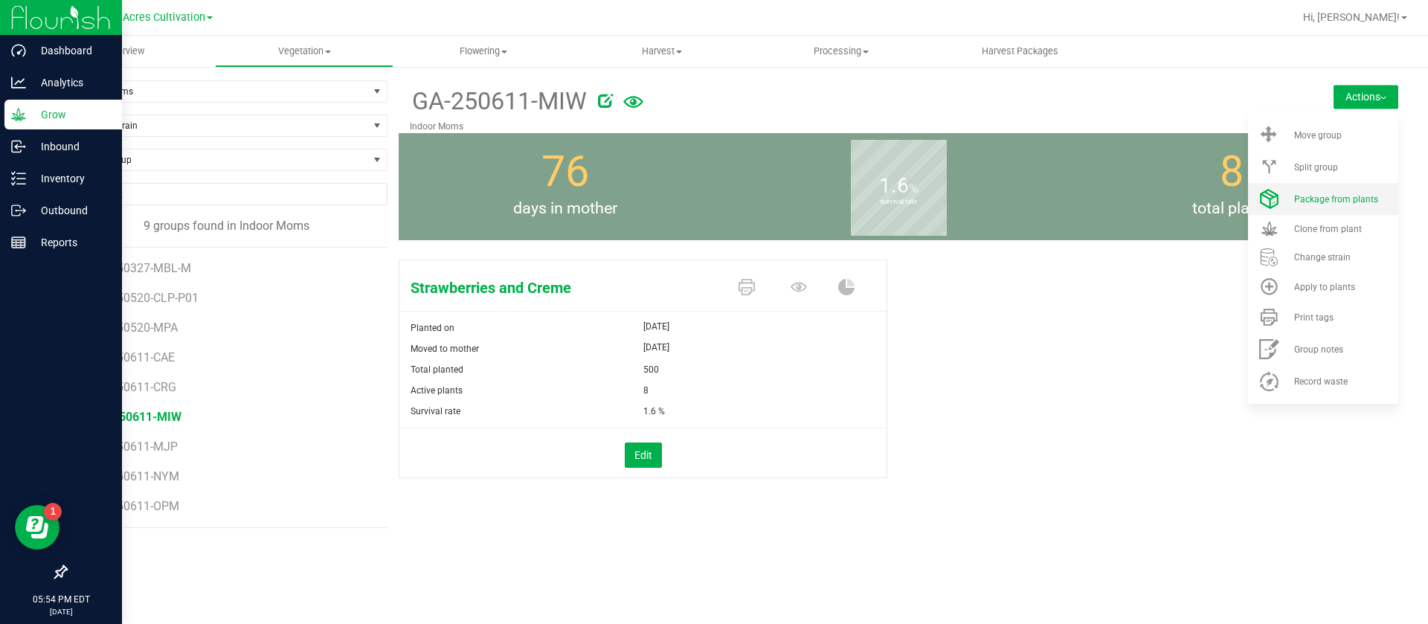
click at [1334, 202] on span "Package from plants" at bounding box center [1337, 199] width 84 height 10
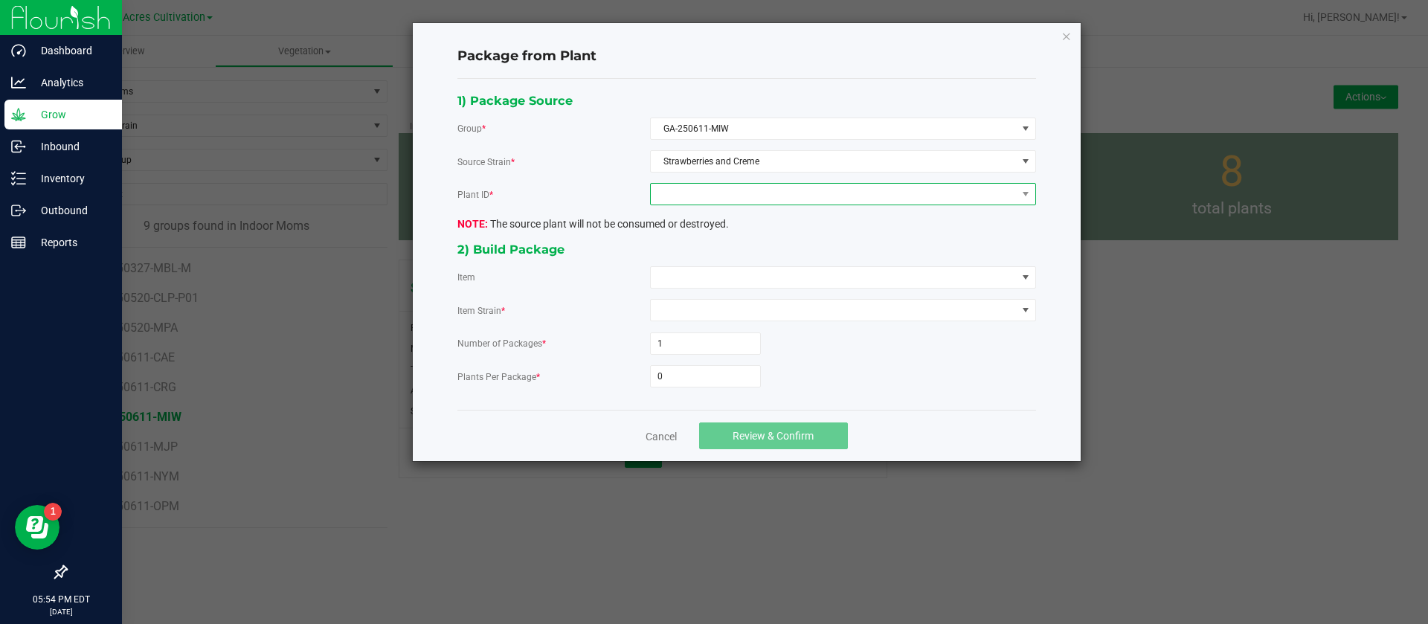
click at [756, 192] on span at bounding box center [834, 194] width 366 height 21
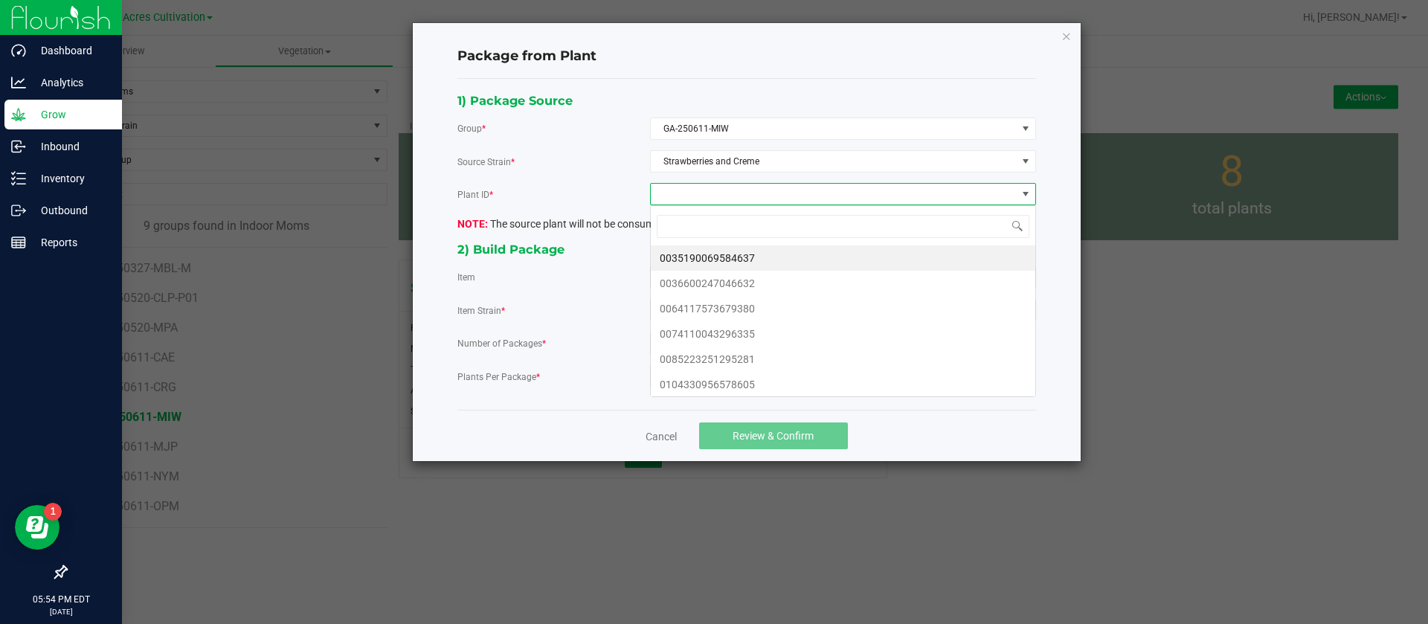
scroll to position [22, 385]
click at [717, 254] on li "0035190069584637" at bounding box center [843, 258] width 385 height 25
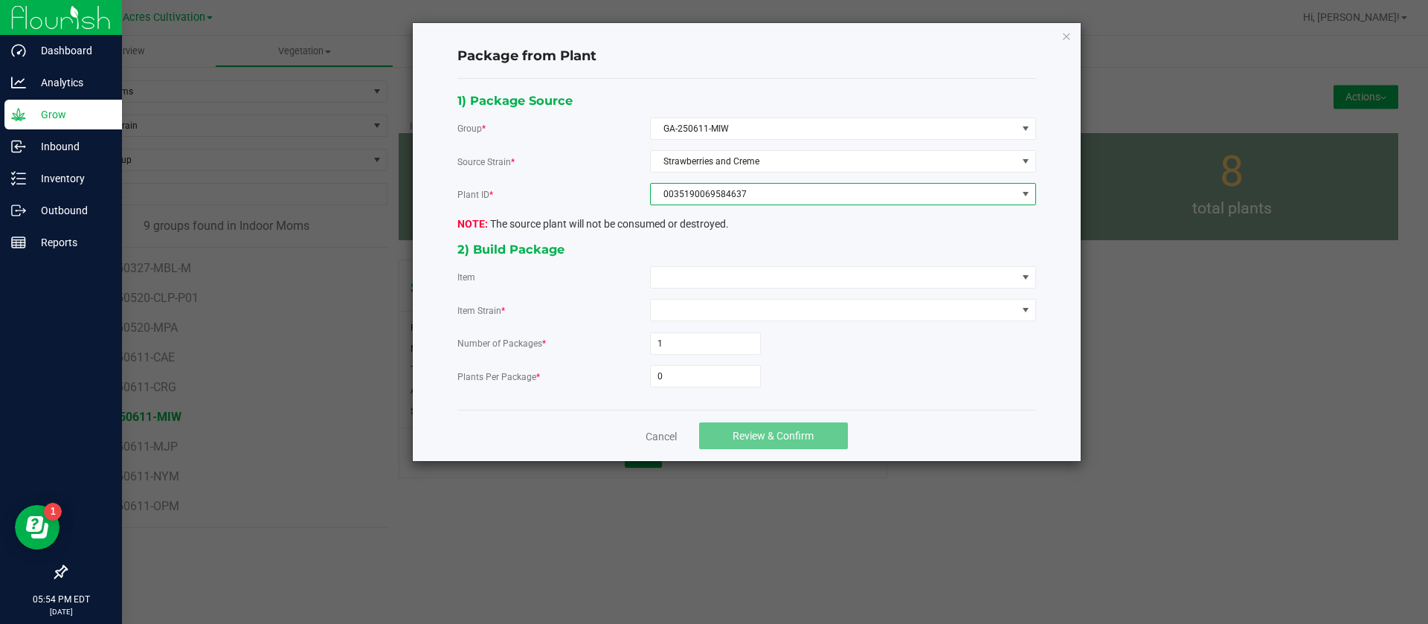
click at [716, 292] on div "1) Package Source Group * GA-250611-MIW Source Strain * Strawberries and Creme …" at bounding box center [746, 245] width 601 height 308
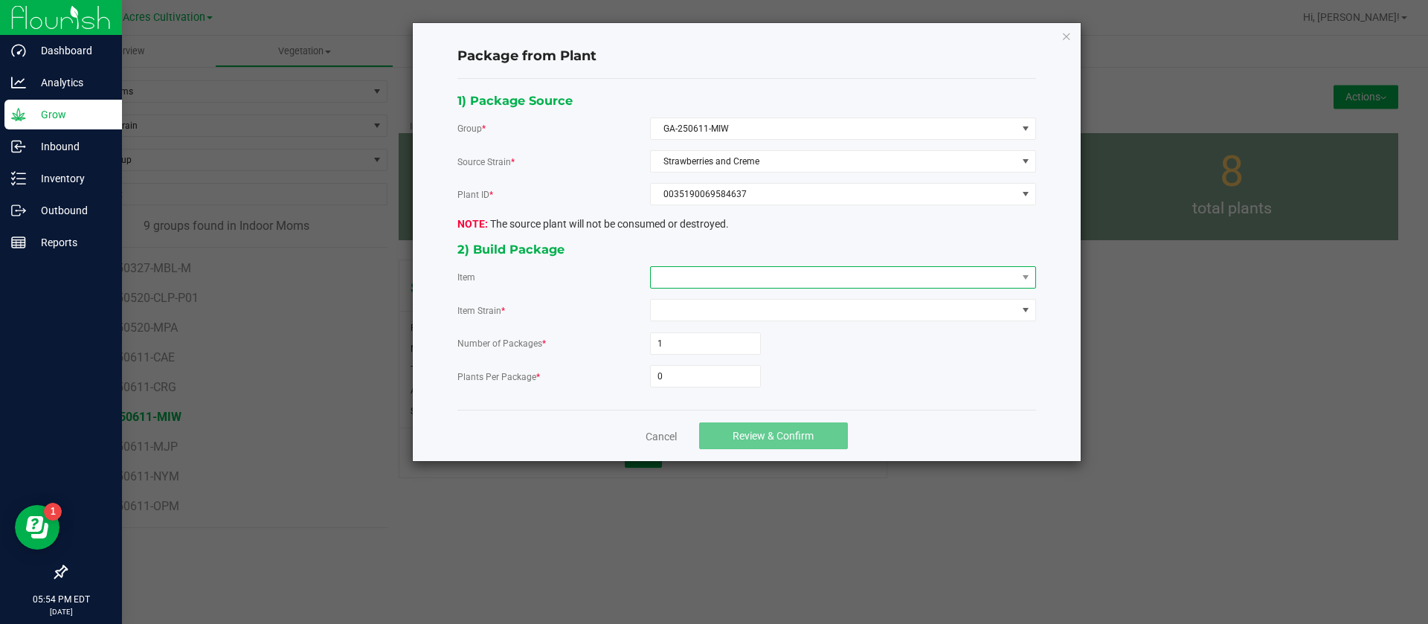
click at [711, 272] on span at bounding box center [834, 277] width 366 height 21
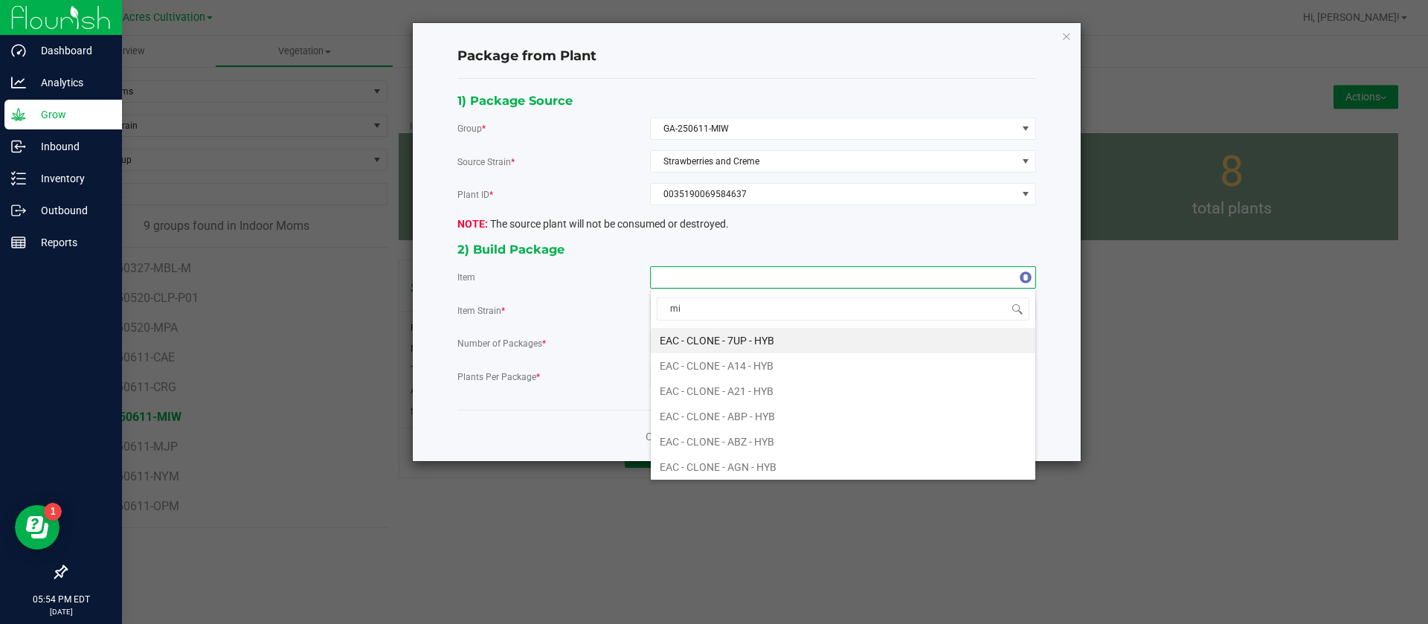
type input "miw"
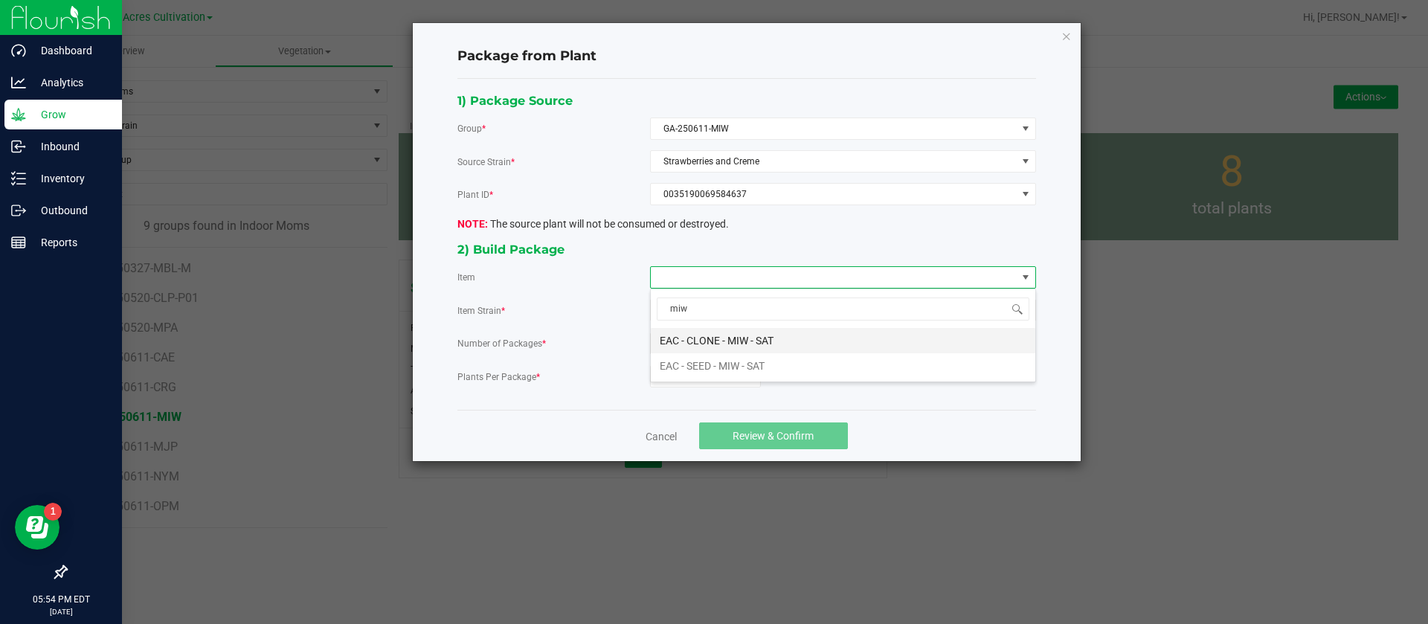
click at [816, 340] on SAT "EAC - CLONE - MIW - SAT" at bounding box center [843, 340] width 385 height 25
click at [691, 375] on input "0" at bounding box center [705, 376] width 109 height 21
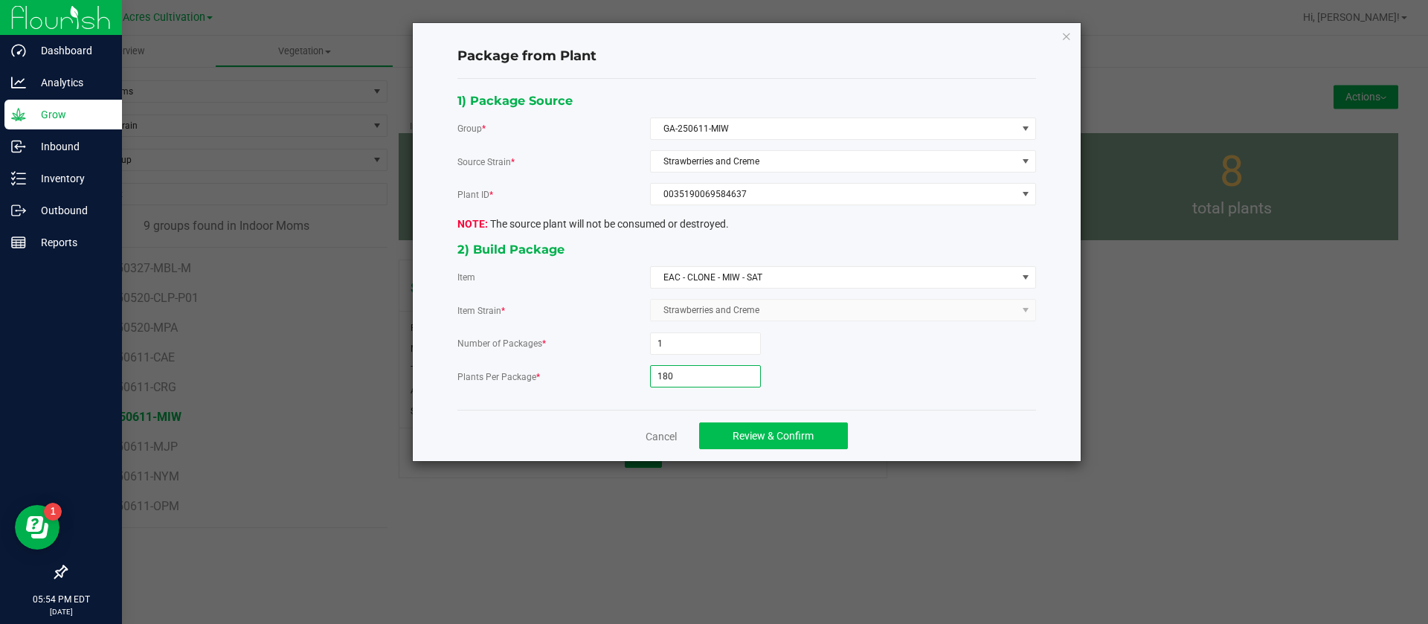
type input "180"
click at [760, 437] on span "Review & Confirm" at bounding box center [773, 436] width 81 height 12
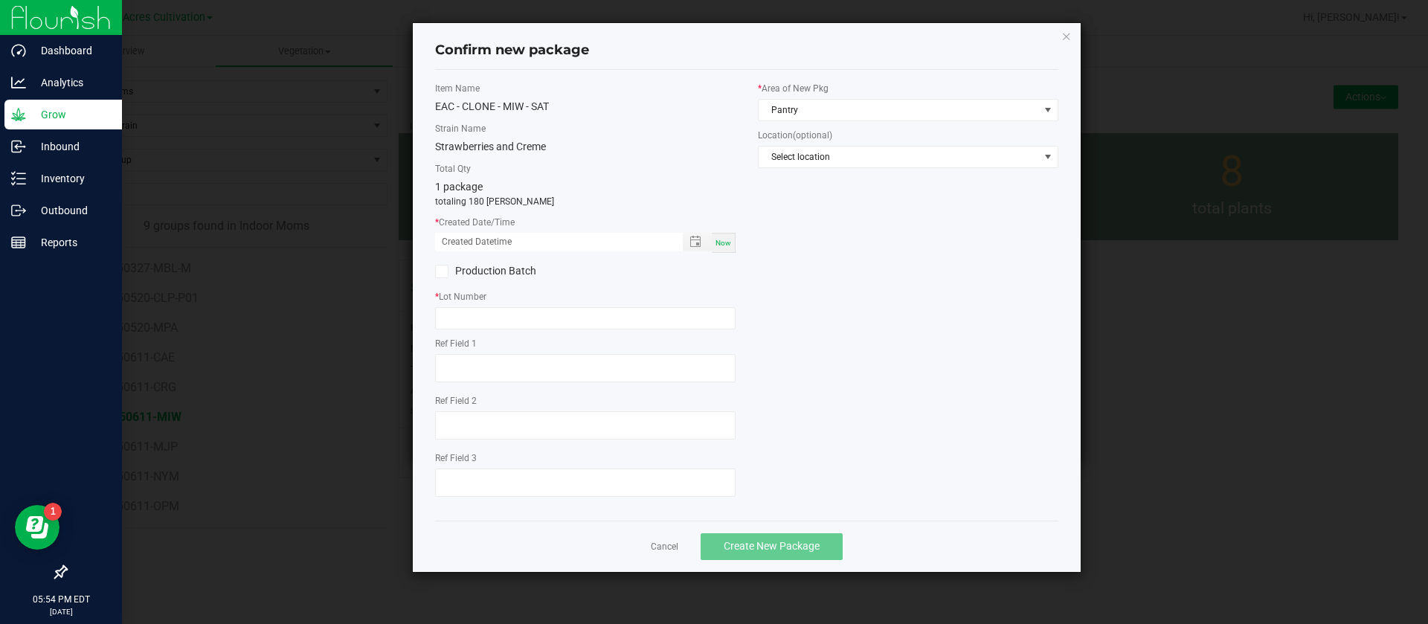
click at [737, 240] on div "Item Name EAC - CLONE - MIW - SAT Strain Name Strawberries and Creme Total Qty …" at bounding box center [585, 295] width 323 height 427
click at [725, 243] on span "Now" at bounding box center [724, 243] width 16 height 8
click at [452, 238] on input "08/26/2025 05:54 PM" at bounding box center [551, 242] width 232 height 19
click at [460, 240] on input "08/26/2025 05:54 PM" at bounding box center [551, 242] width 232 height 19
type input "08/21/2025 05:54 PM"
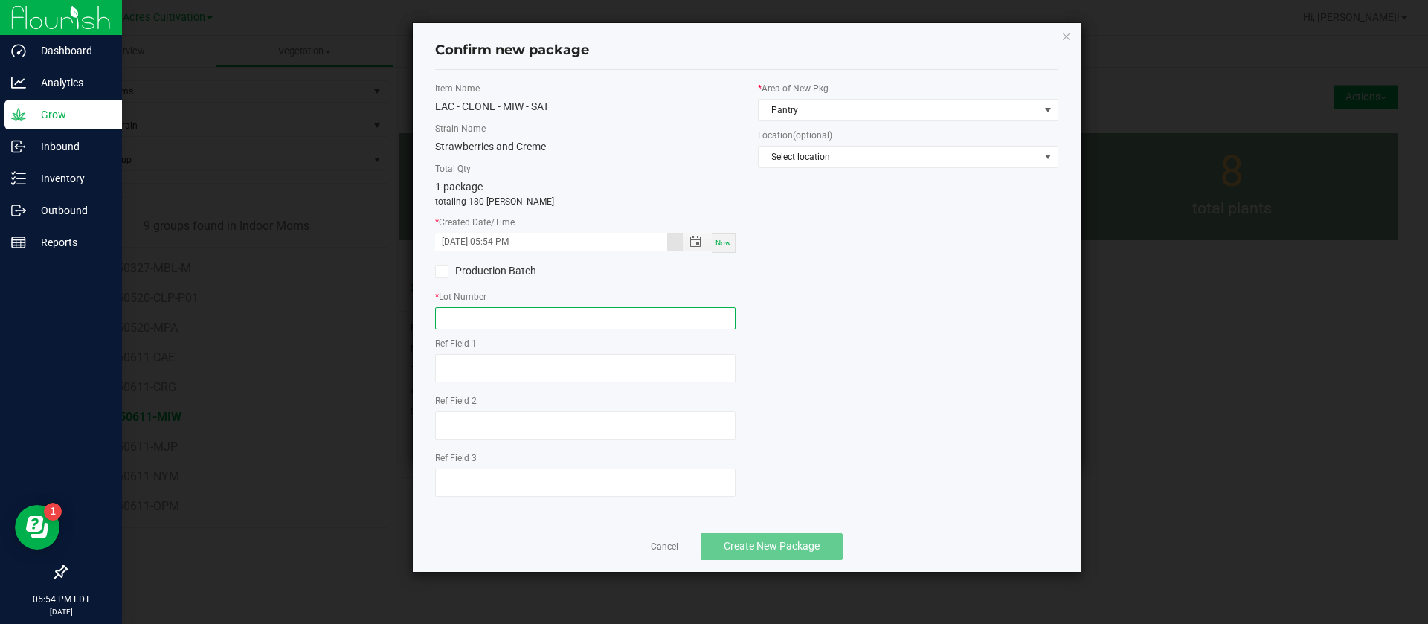
click at [510, 309] on input "text" at bounding box center [585, 318] width 301 height 22
type input "g"
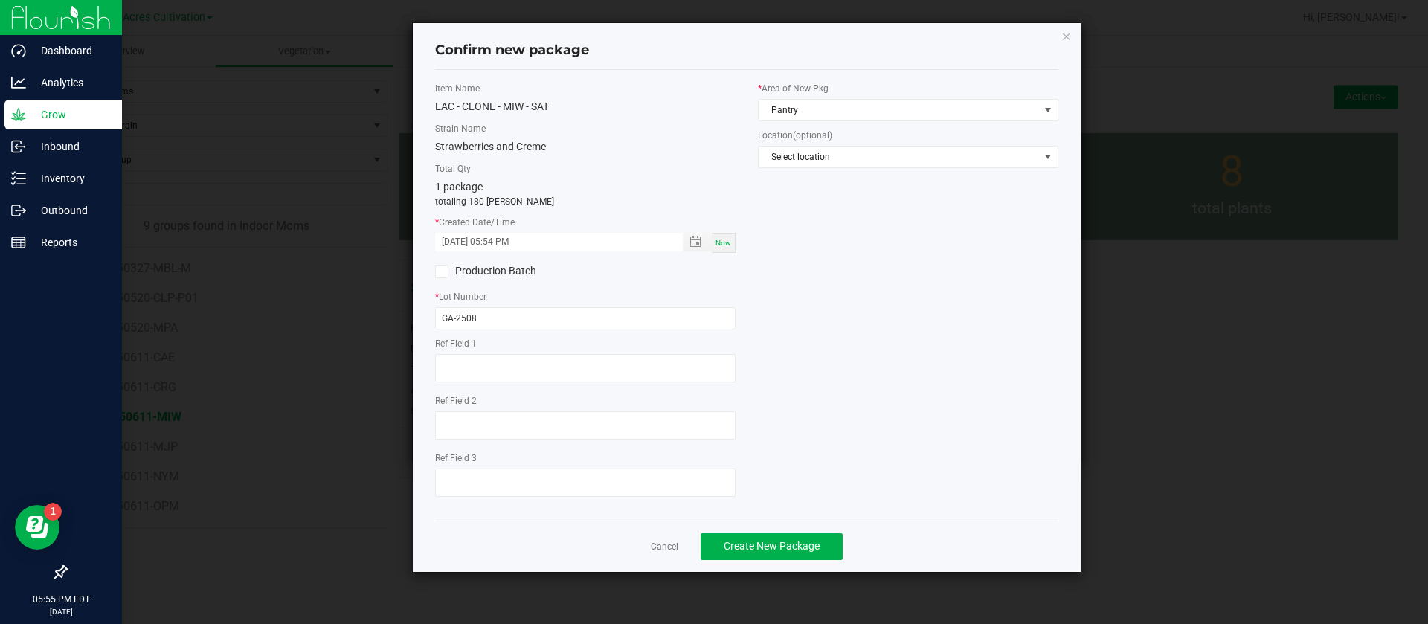
click at [667, 575] on ngb-modal-window "Confirm new package Item Name EAC - CLONE - MIW - SAT Strain Name Strawberries …" at bounding box center [720, 312] width 1440 height 624
click at [517, 318] on input "GA-2508" at bounding box center [585, 318] width 301 height 22
type input "GA-250821-MIW"
click at [844, 108] on span "Pantry" at bounding box center [899, 110] width 280 height 21
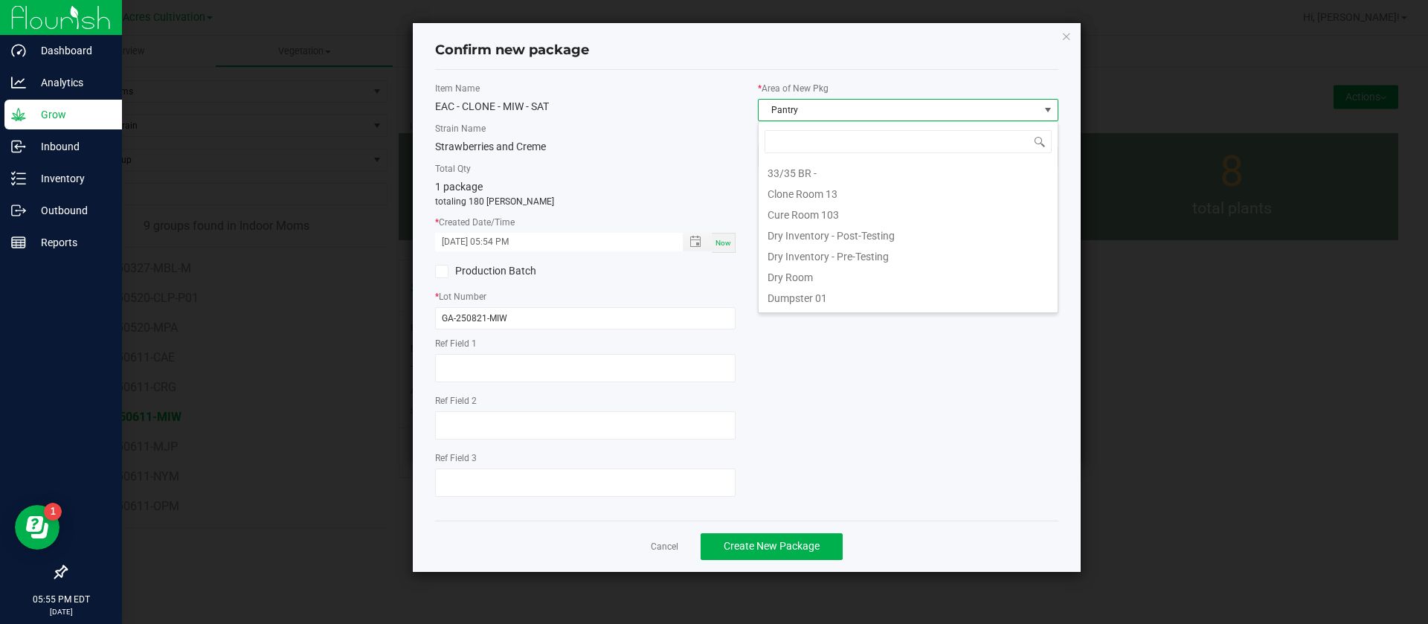
type input "C"
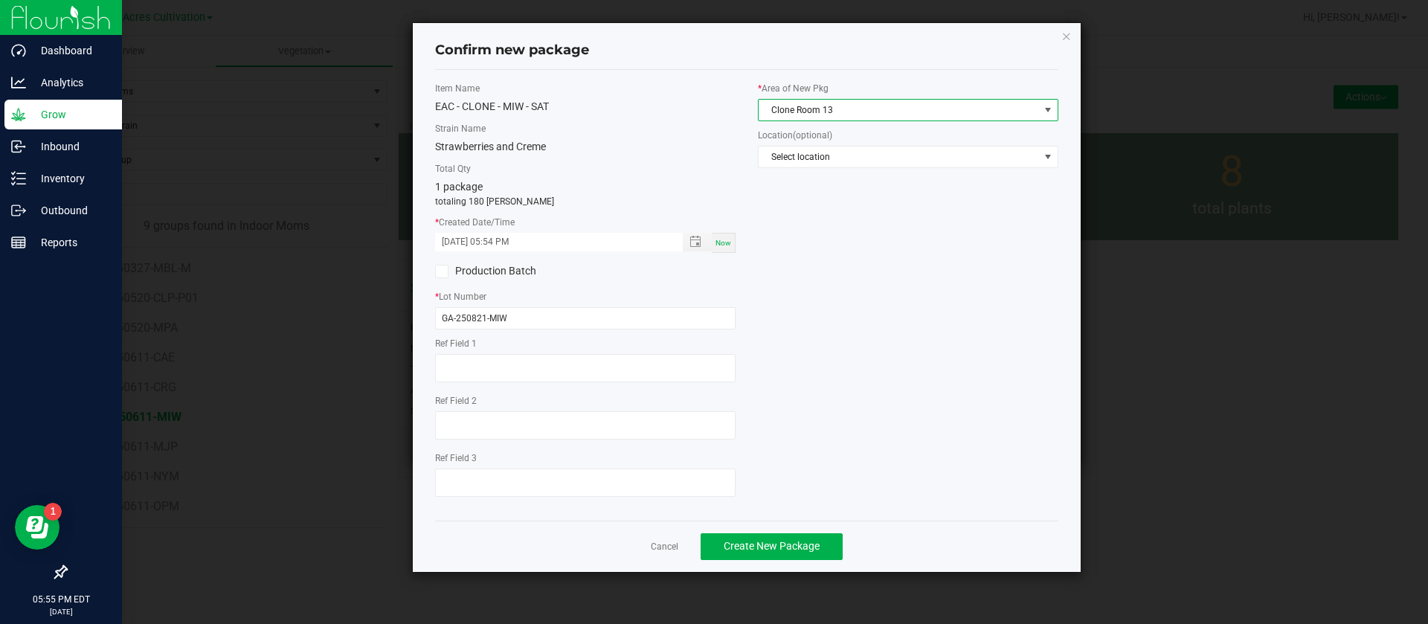
click at [827, 113] on span "Clone Room 13" at bounding box center [899, 110] width 280 height 21
type input "NORT"
click at [791, 543] on span "Create New Package" at bounding box center [772, 546] width 96 height 12
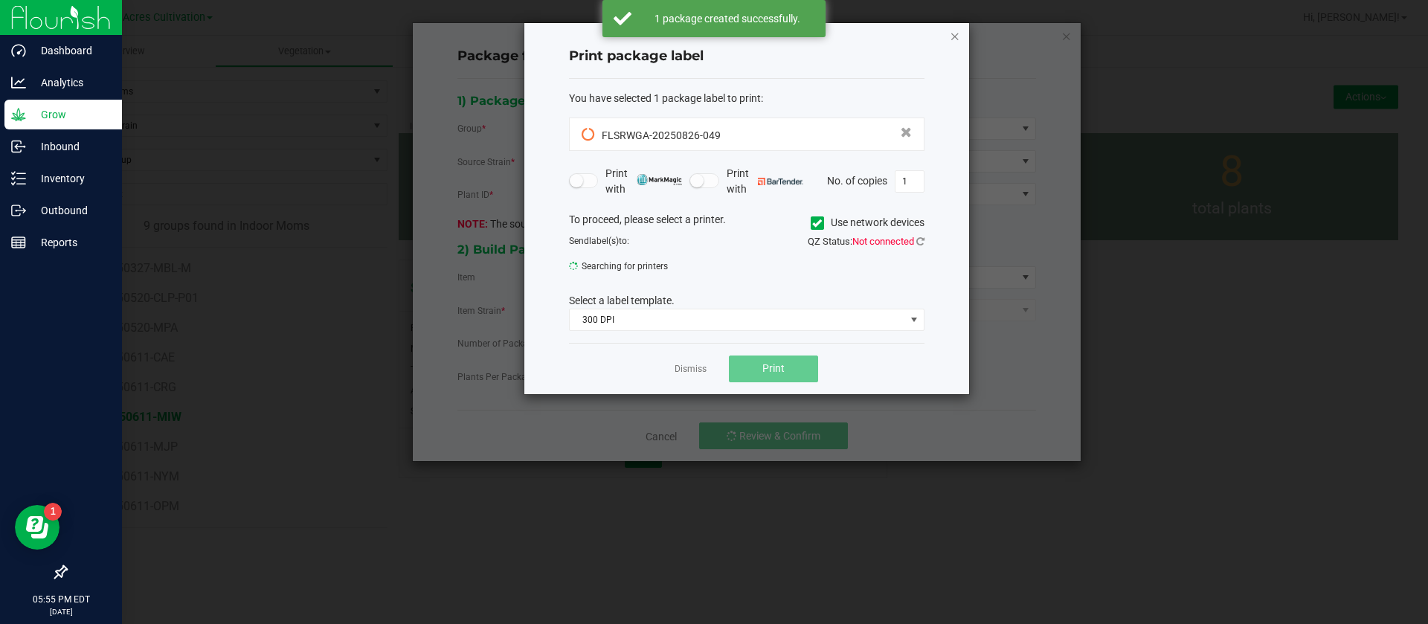
click at [951, 27] on icon "button" at bounding box center [955, 36] width 10 height 18
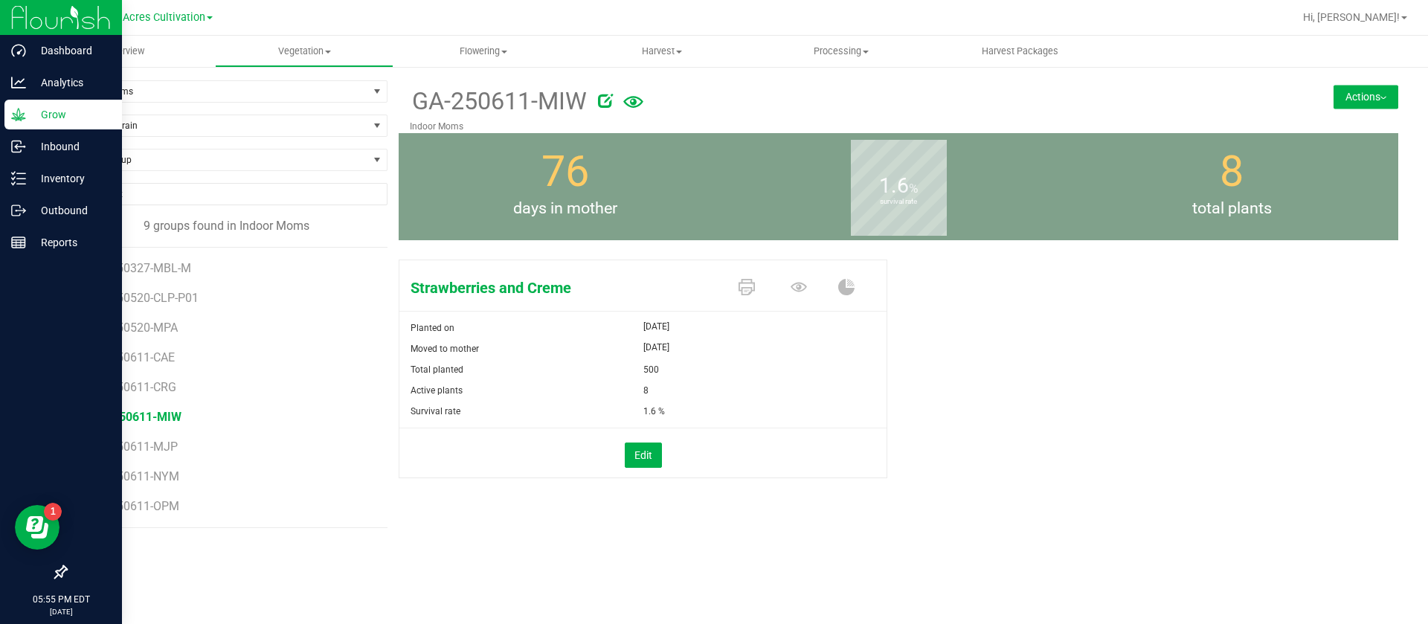
click at [613, 100] on icon at bounding box center [605, 100] width 15 height 15
click at [461, 97] on input "GA-250611-MIW" at bounding box center [757, 101] width 695 height 22
type input "GA-250529-BWA"
click at [1149, 101] on icon "Cancel button" at bounding box center [1150, 99] width 12 height 9
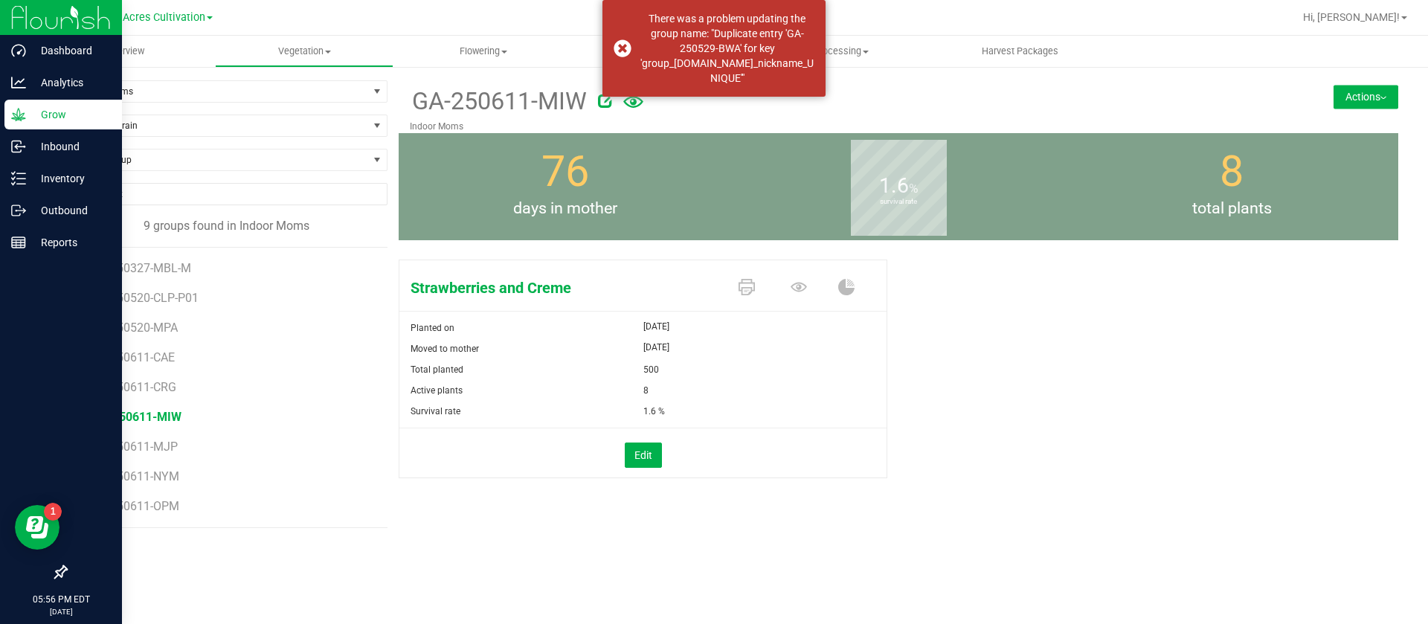
click at [600, 97] on icon at bounding box center [605, 100] width 15 height 15
click at [600, 97] on input "GA-250611-MIW" at bounding box center [757, 101] width 695 height 22
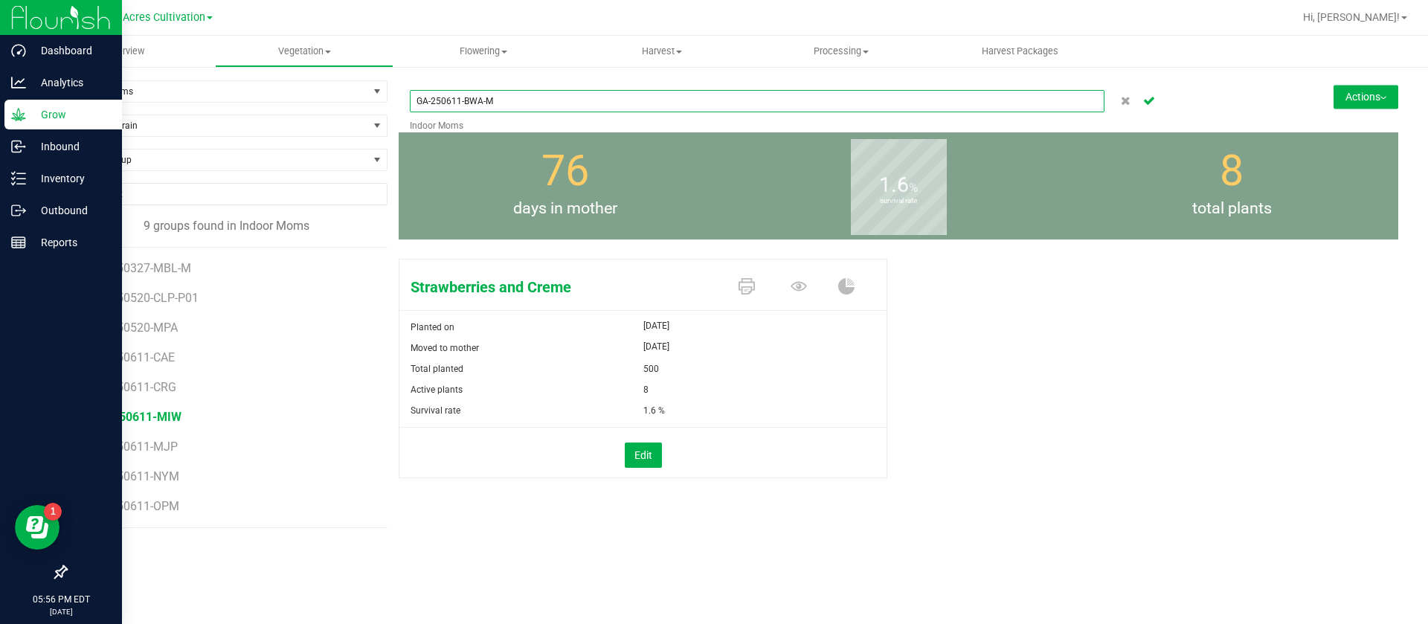
type input "GA-250611-BWA-M"
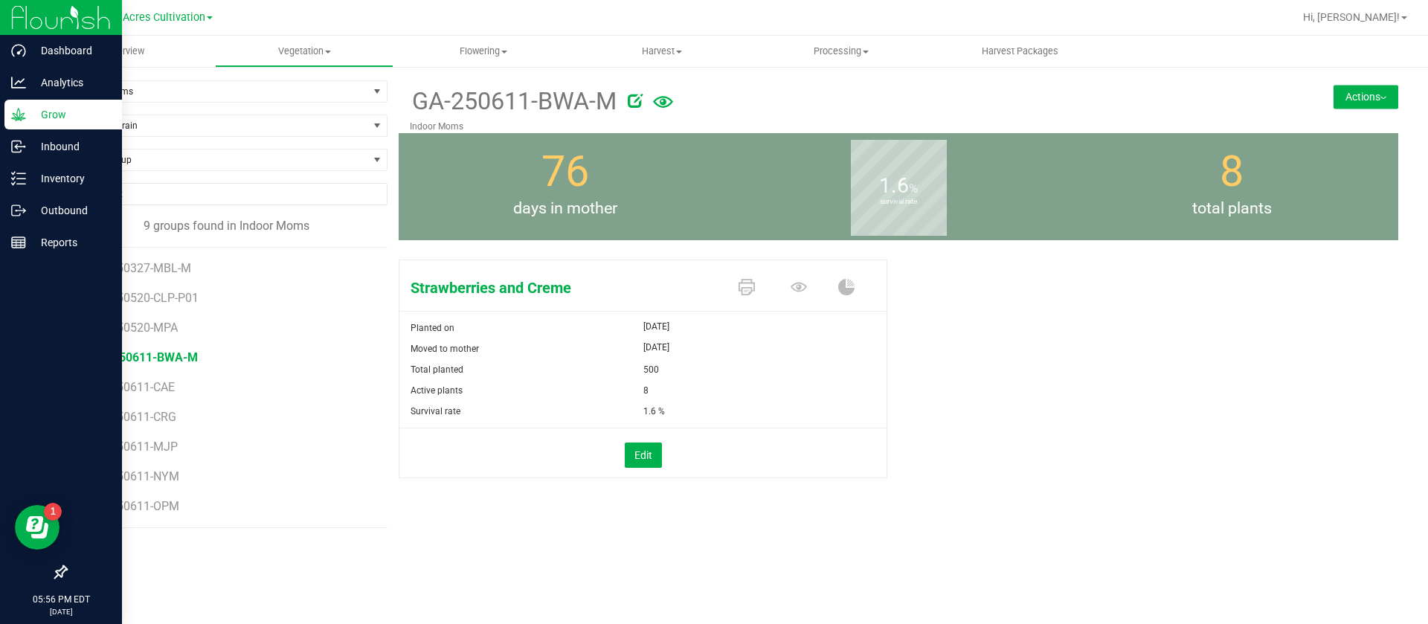
click at [789, 293] on span at bounding box center [802, 288] width 52 height 26
drag, startPoint x: 798, startPoint y: 287, endPoint x: 789, endPoint y: 293, distance: 11.4
click at [789, 293] on span at bounding box center [802, 288] width 52 height 26
click at [792, 288] on icon at bounding box center [799, 287] width 16 height 16
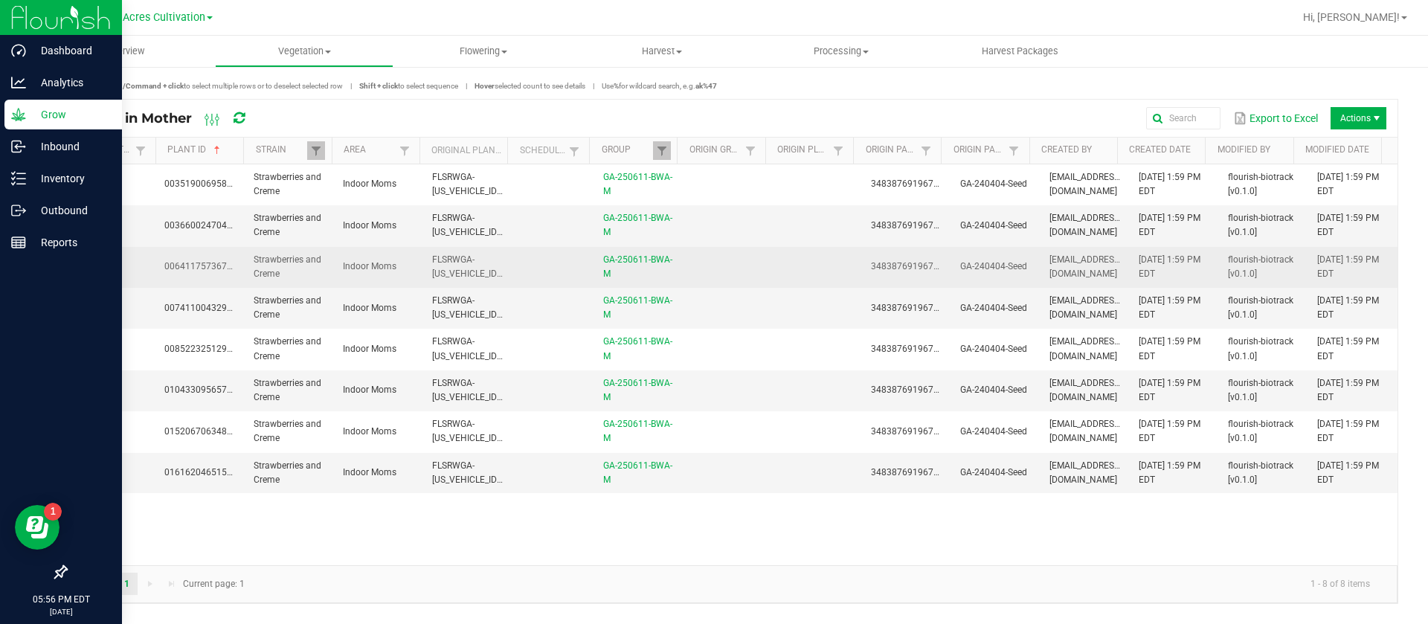
click at [744, 259] on td at bounding box center [728, 267] width 89 height 41
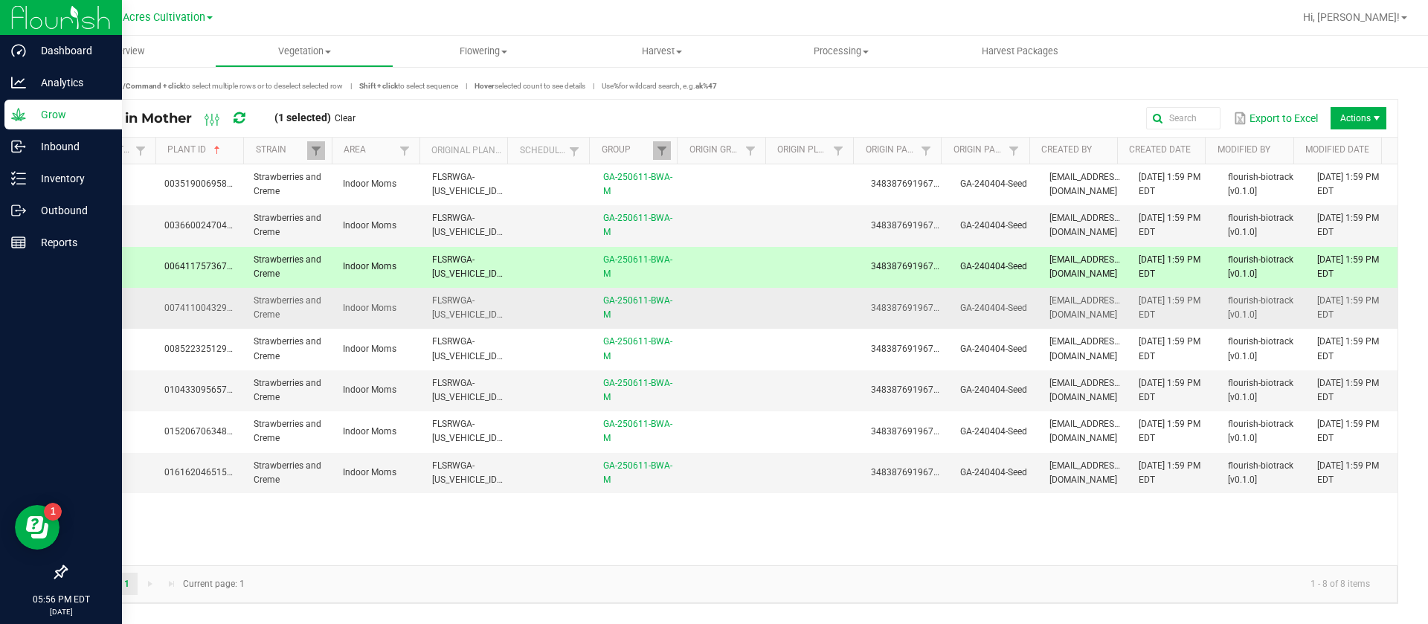
click at [748, 308] on td at bounding box center [728, 308] width 89 height 41
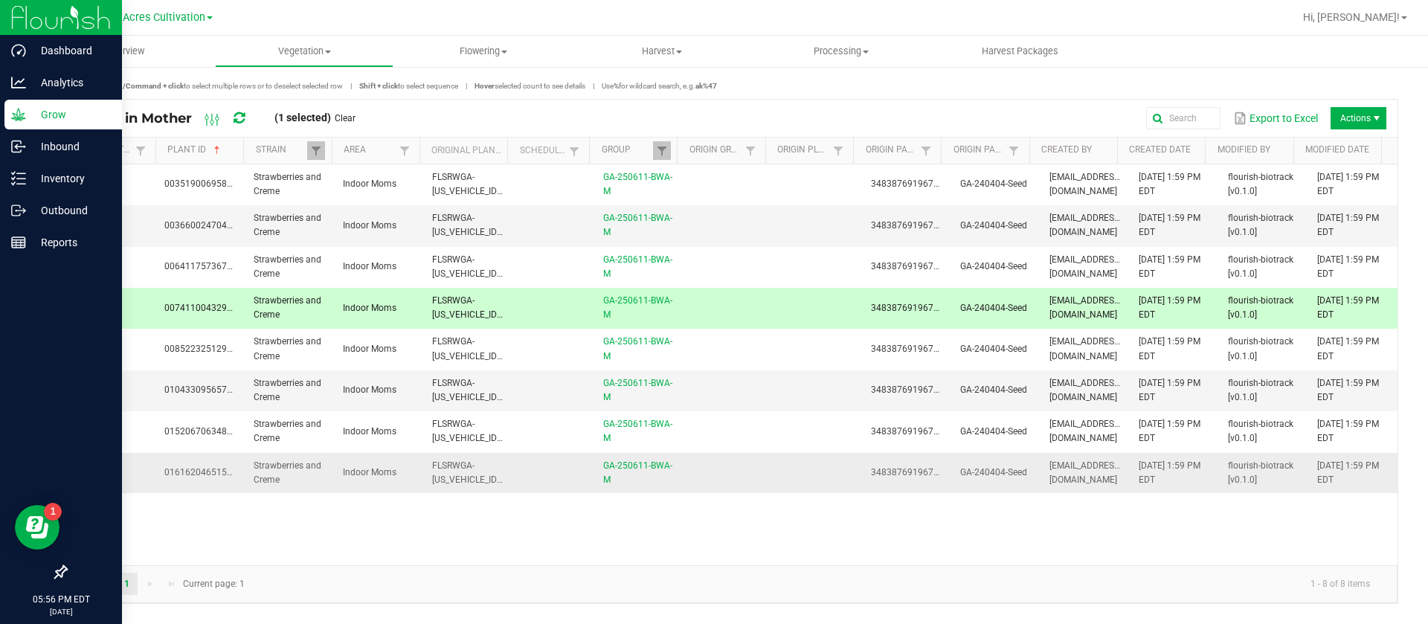
click at [751, 484] on td at bounding box center [728, 473] width 89 height 40
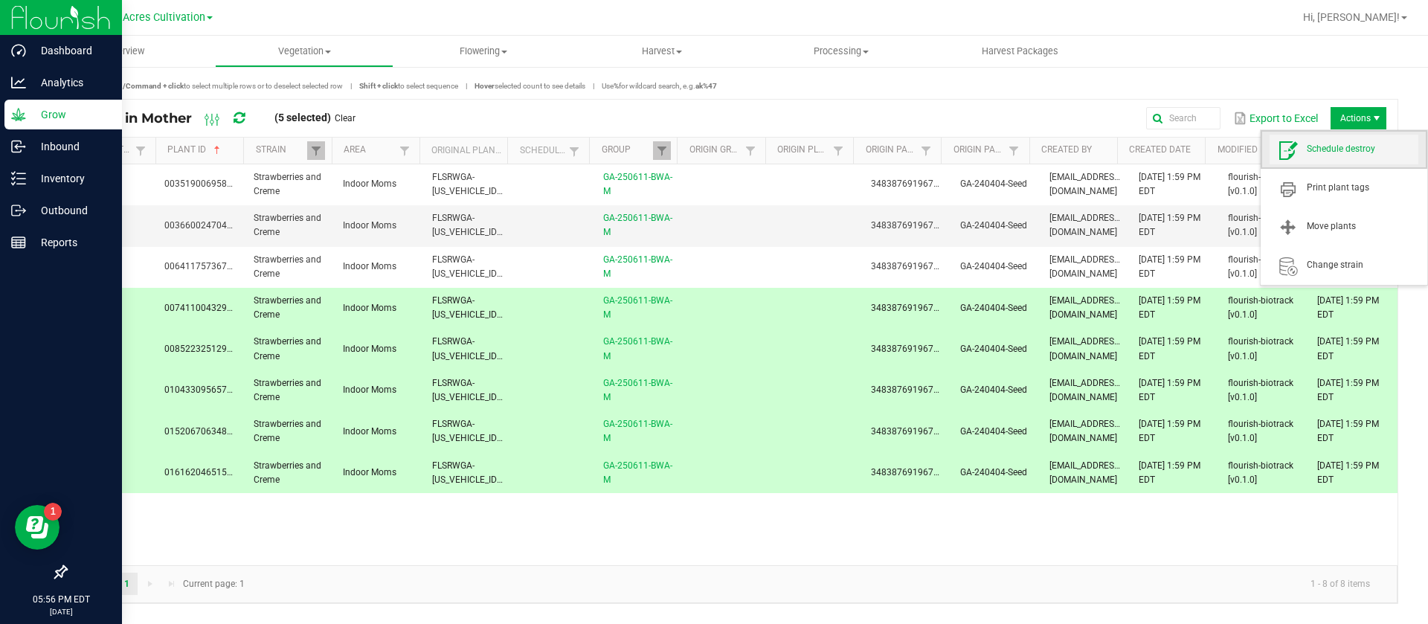
click at [1358, 156] on span "Schedule destroy" at bounding box center [1344, 150] width 149 height 30
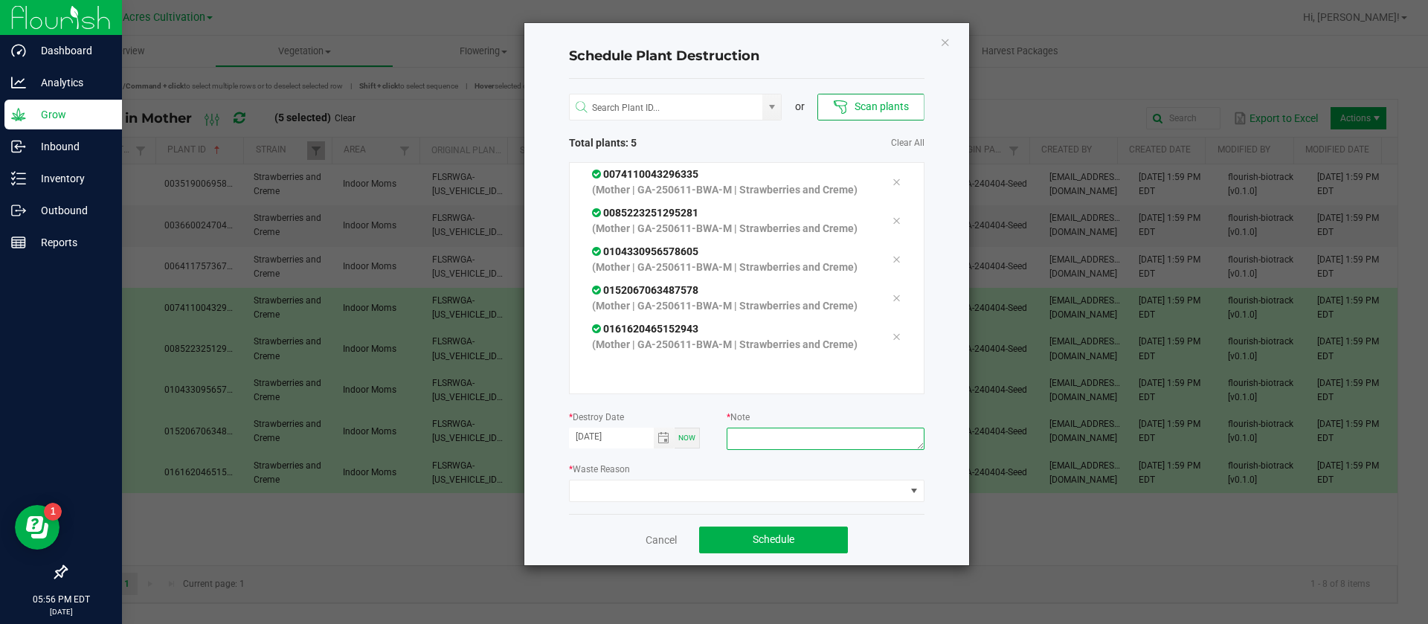
click at [765, 450] on textarea at bounding box center [825, 439] width 197 height 22
type textarea "WASTE"
click at [600, 514] on div "or Scan plants Total plants: 5 Clear All 0074110043296335 (Mother | GA-250611-B…" at bounding box center [747, 296] width 356 height 435
click at [598, 502] on div "* Waste Reason" at bounding box center [747, 481] width 356 height 41
click at [600, 501] on span at bounding box center [738, 491] width 336 height 21
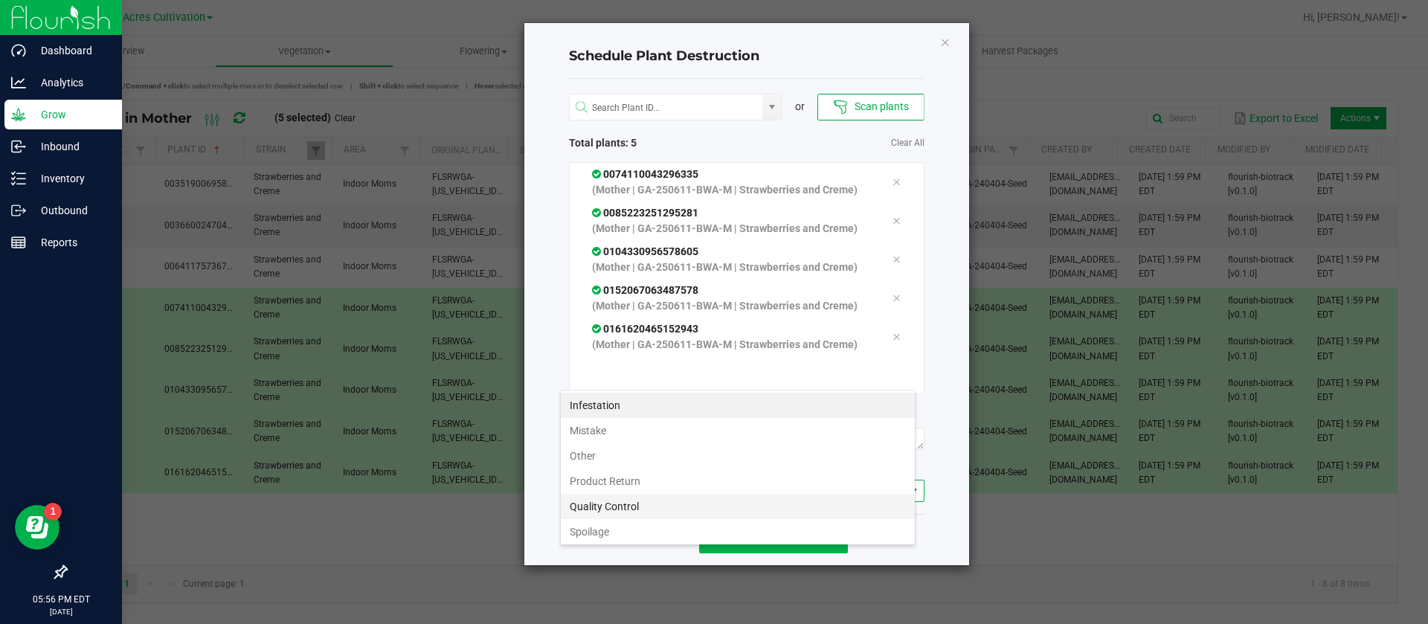
scroll to position [54, 0]
click at [628, 536] on li "Waste" at bounding box center [738, 528] width 354 height 25
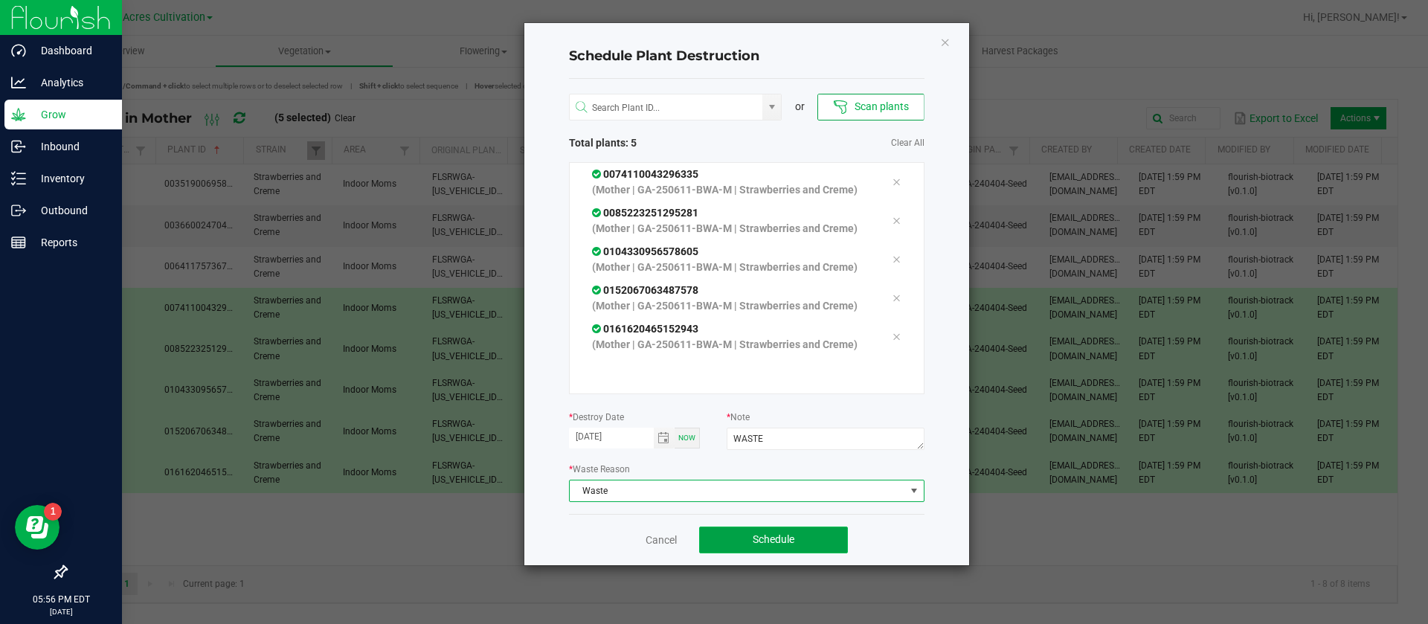
click at [788, 554] on button "Schedule" at bounding box center [773, 540] width 149 height 27
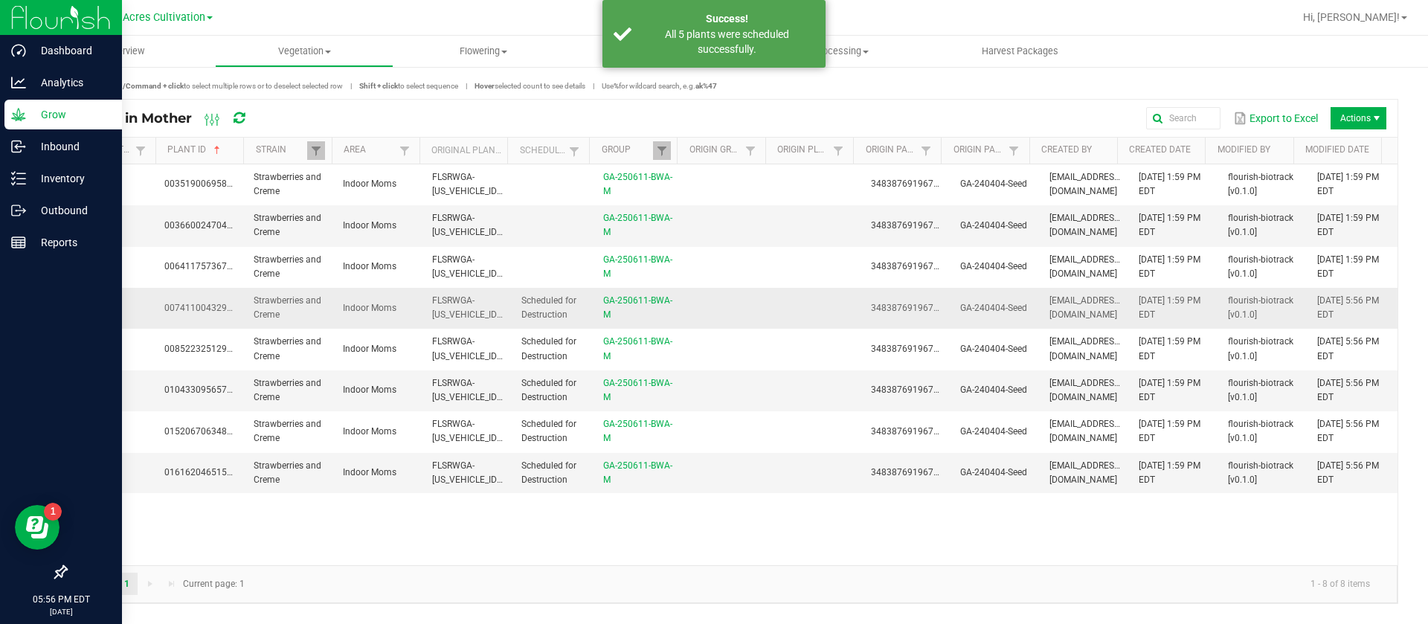
click at [545, 321] on td "Scheduled for Destruction" at bounding box center [554, 308] width 82 height 41
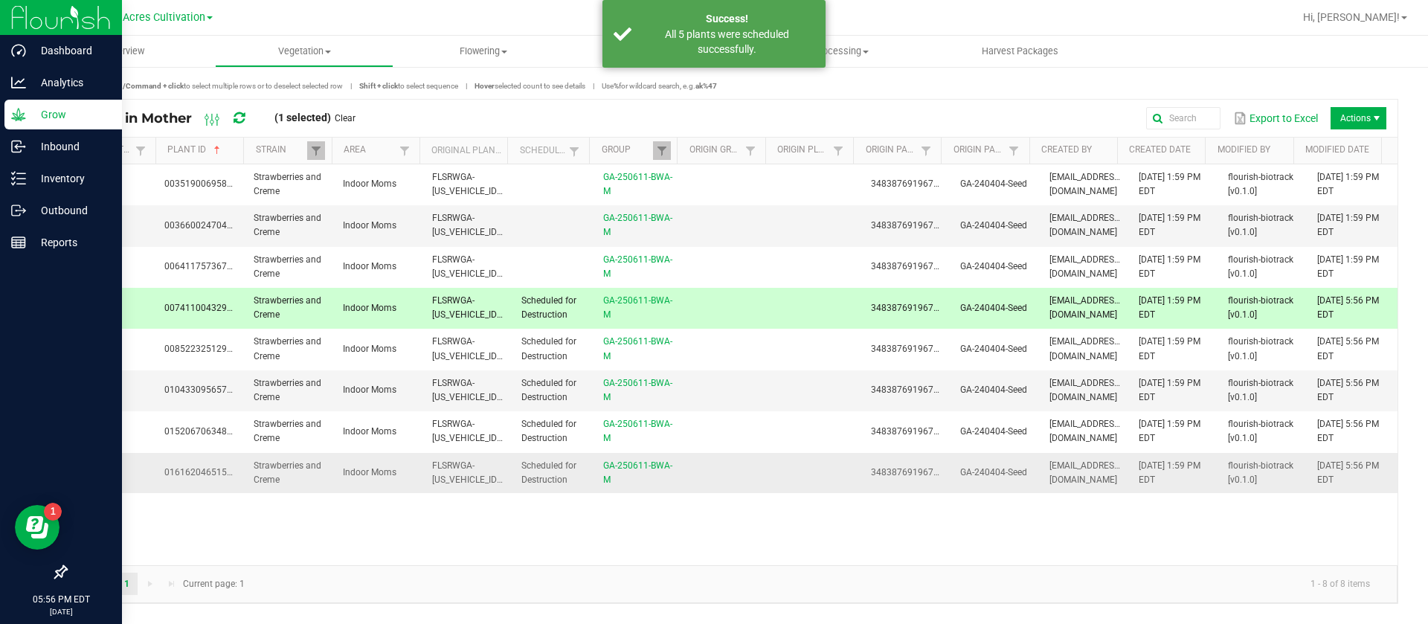
click at [542, 475] on span "Scheduled for Destruction" at bounding box center [549, 473] width 55 height 25
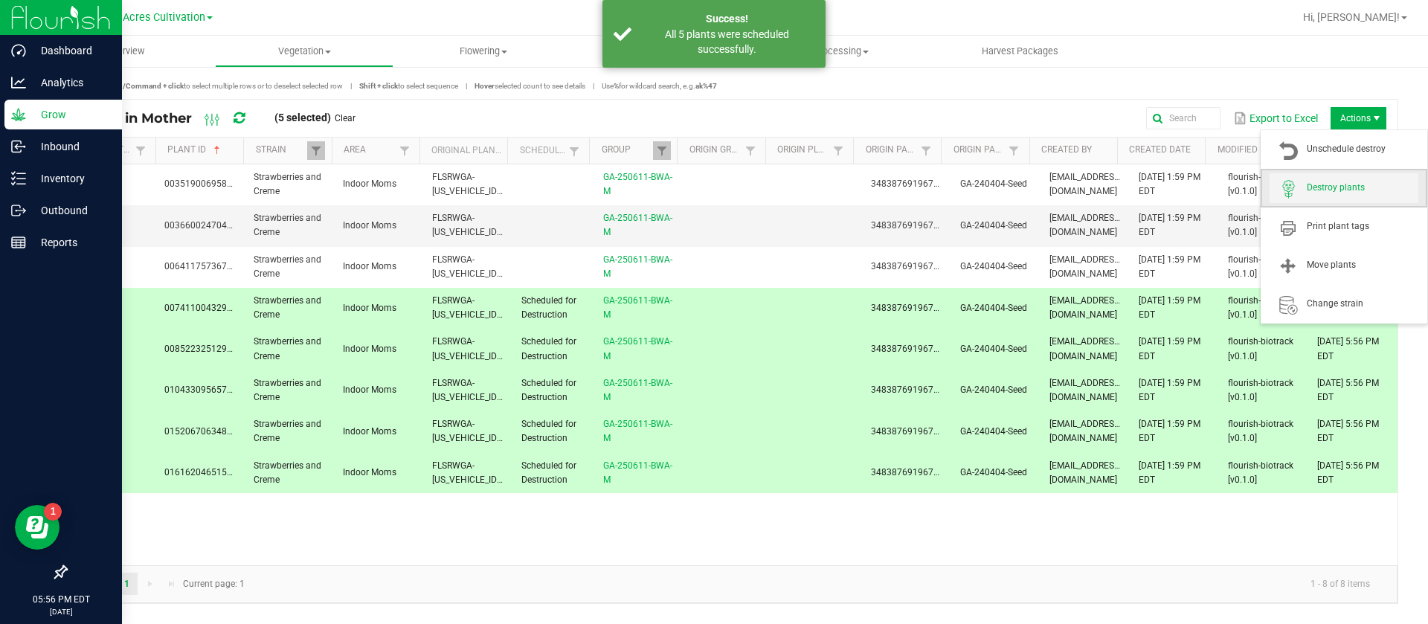
click at [1361, 174] on span "Destroy plants" at bounding box center [1344, 188] width 149 height 30
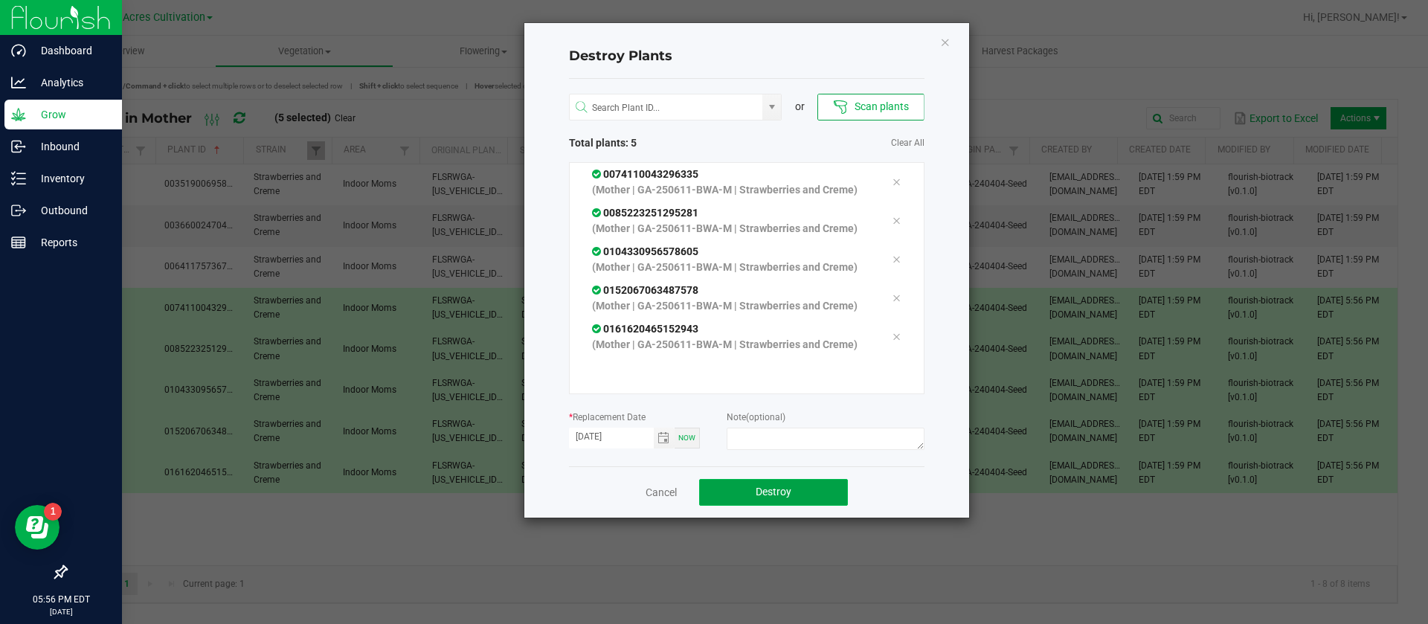
click at [799, 506] on button "Destroy" at bounding box center [773, 492] width 149 height 27
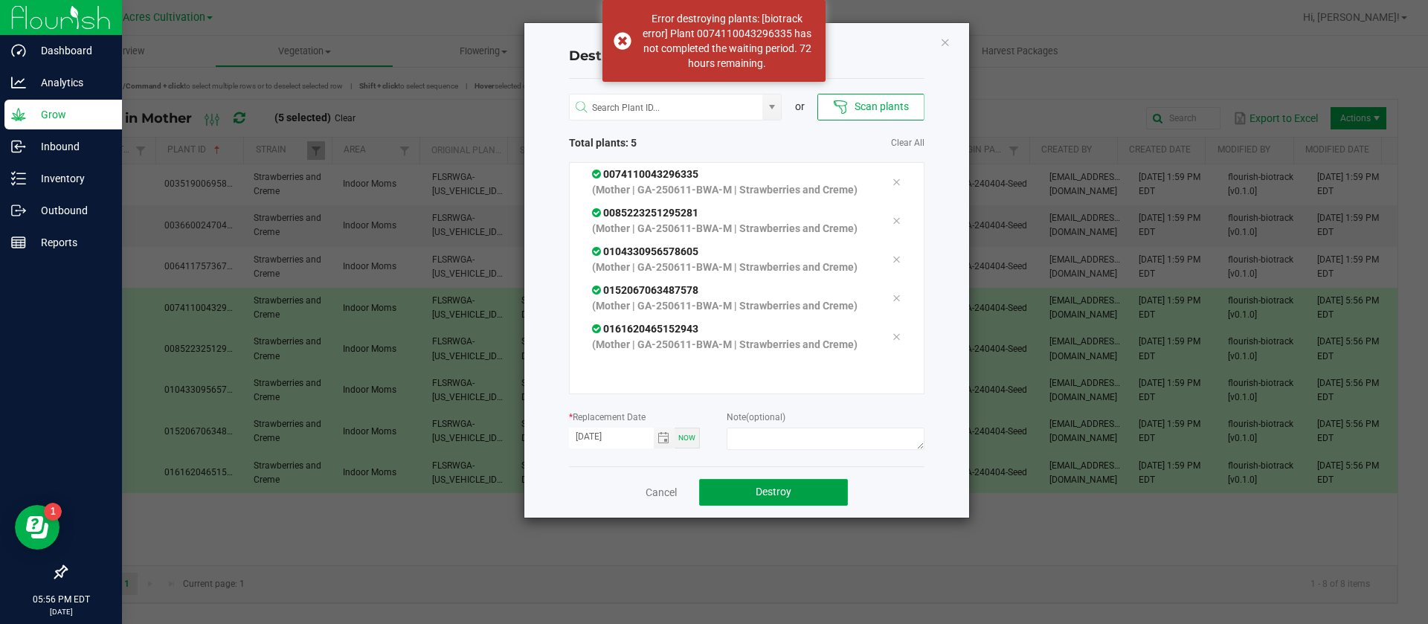
click at [809, 506] on button "Destroy" at bounding box center [773, 492] width 149 height 27
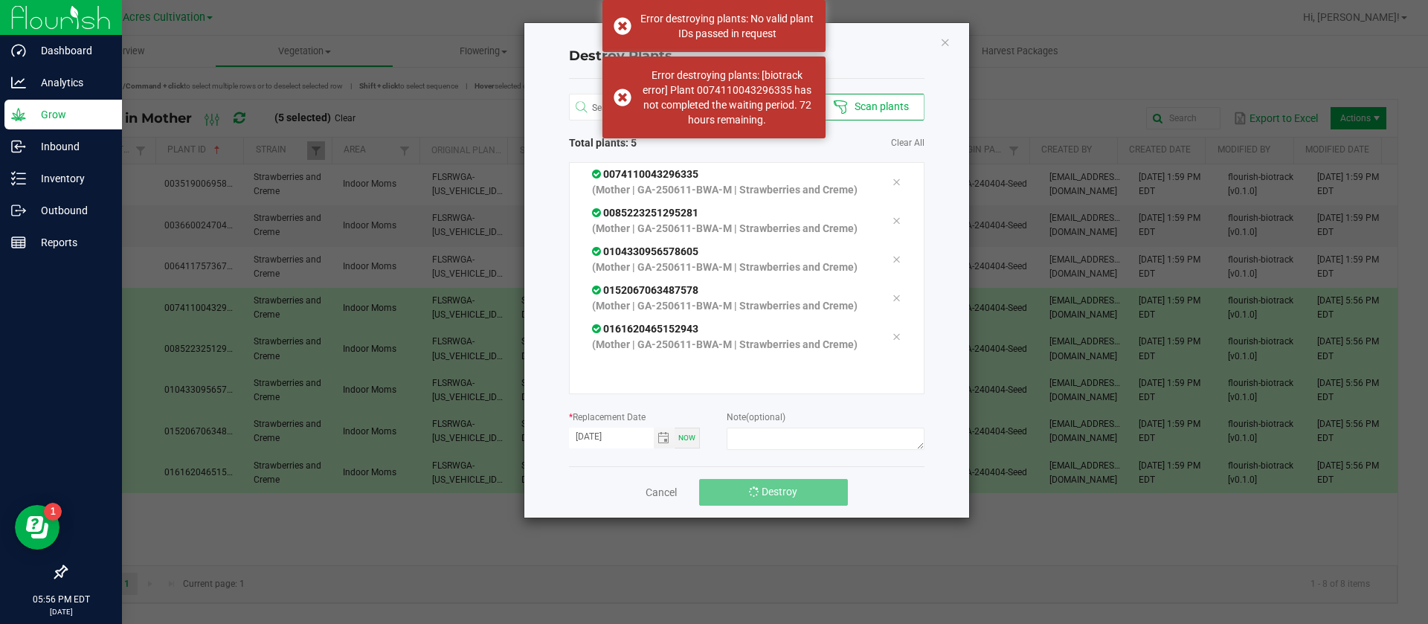
click at [809, 506] on button "Destroy" at bounding box center [773, 492] width 149 height 27
click at [948, 46] on icon "Close" at bounding box center [945, 42] width 10 height 18
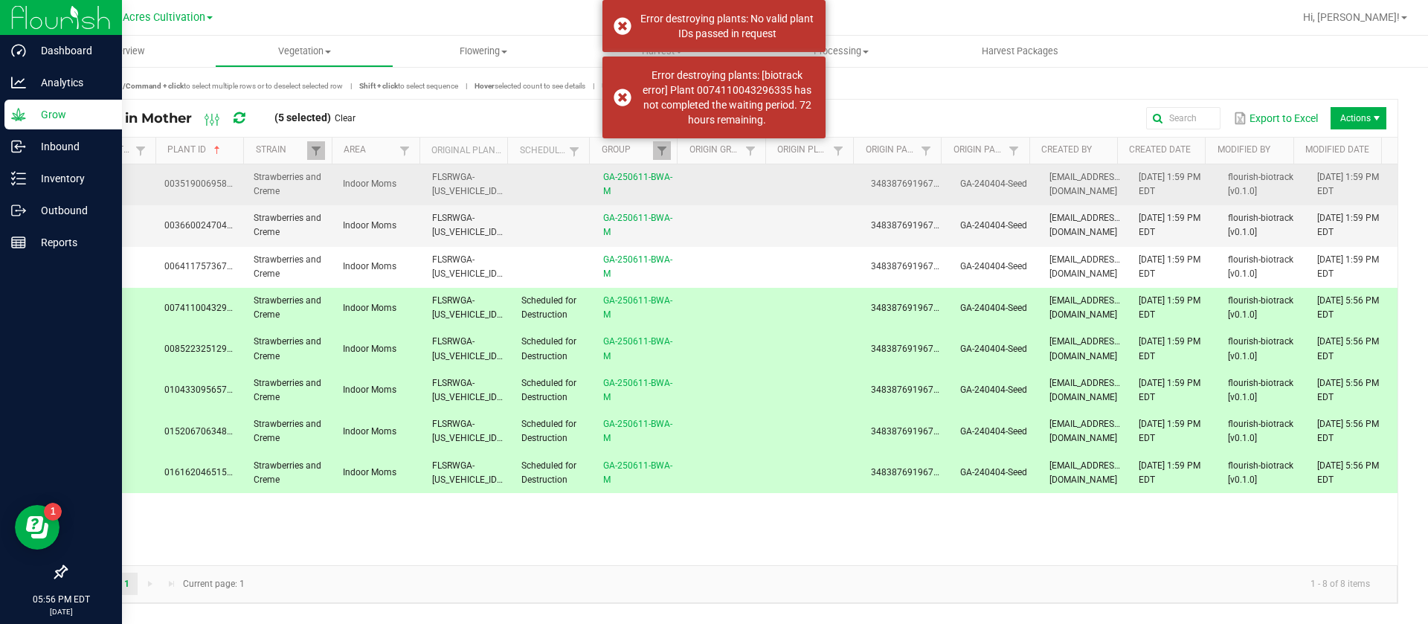
click at [1046, 172] on td "jwertanen@liveparallel.com" at bounding box center [1085, 184] width 89 height 41
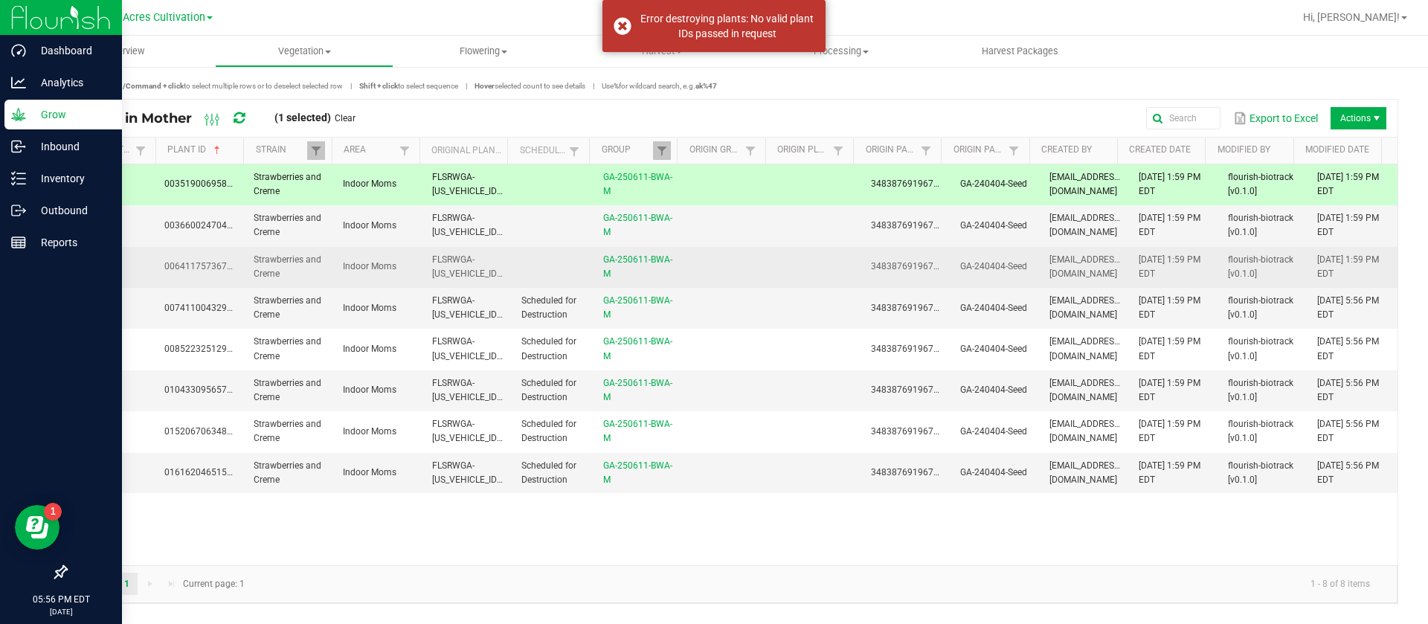
click at [1091, 258] on td "jwertanen@liveparallel.com" at bounding box center [1085, 267] width 89 height 41
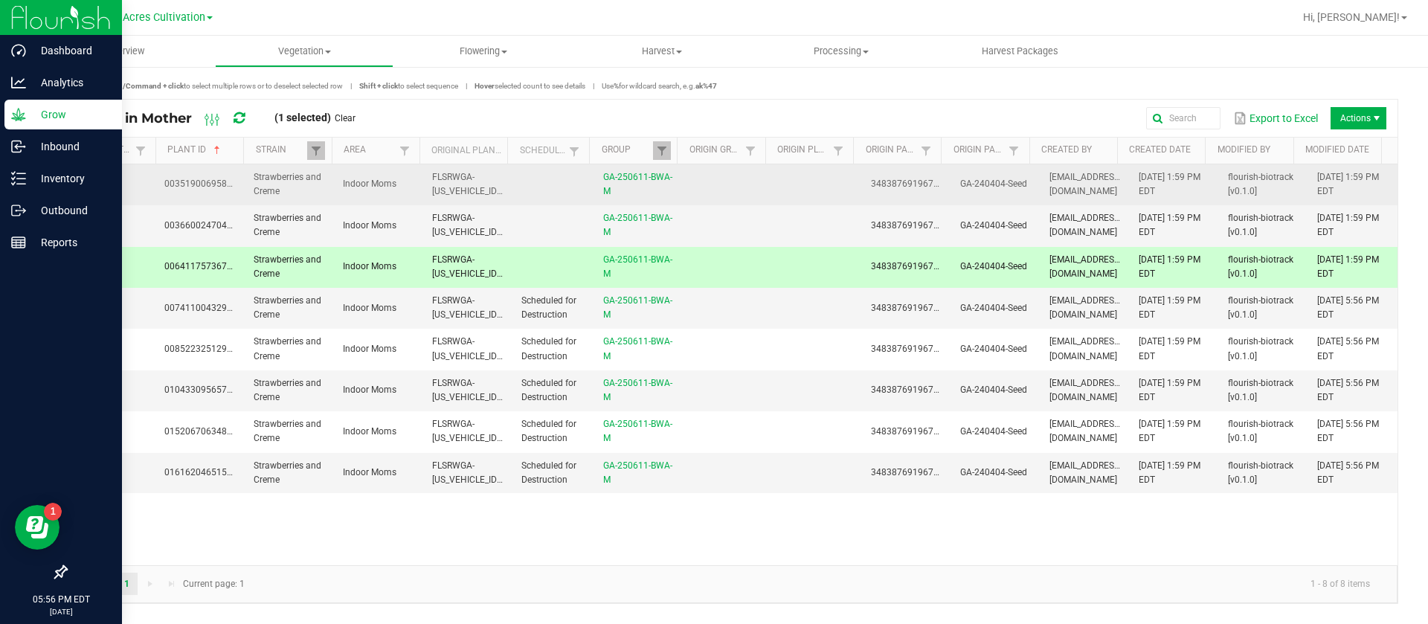
click at [1085, 184] on span "jwertanen@liveparallel.com" at bounding box center [1086, 184] width 72 height 25
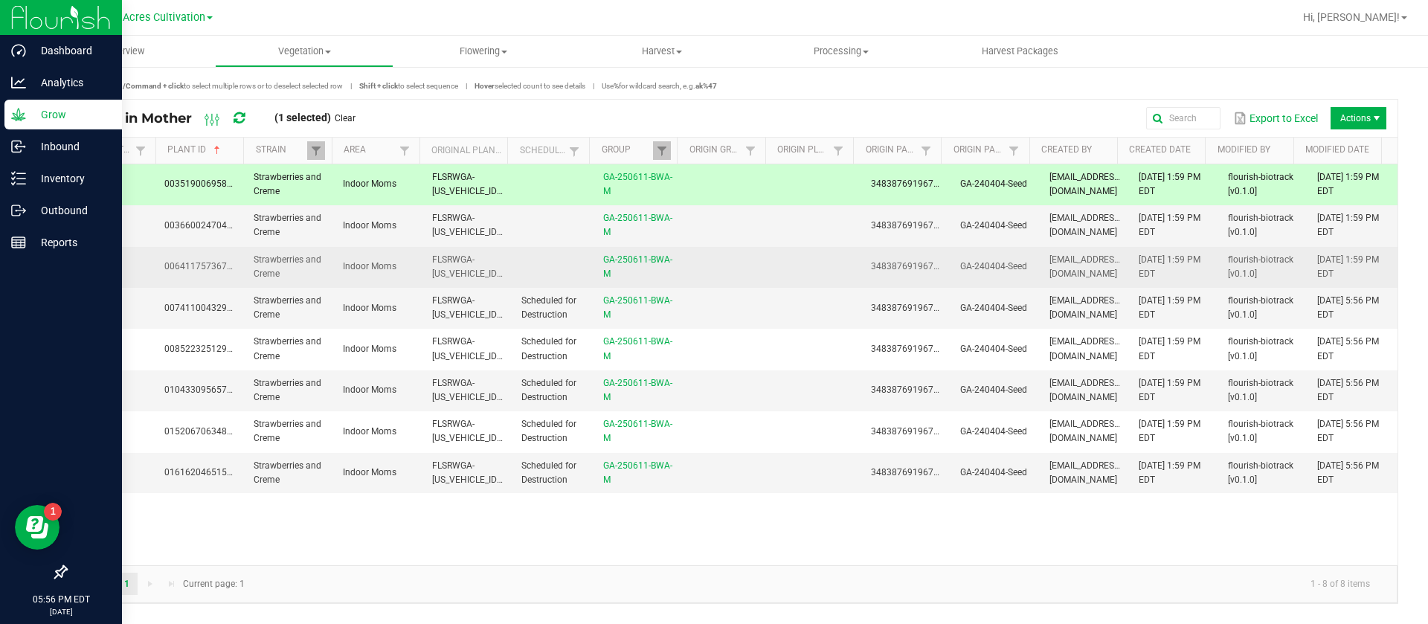
click at [1139, 263] on span "06/11/2025 1:59 PM EDT" at bounding box center [1170, 266] width 62 height 25
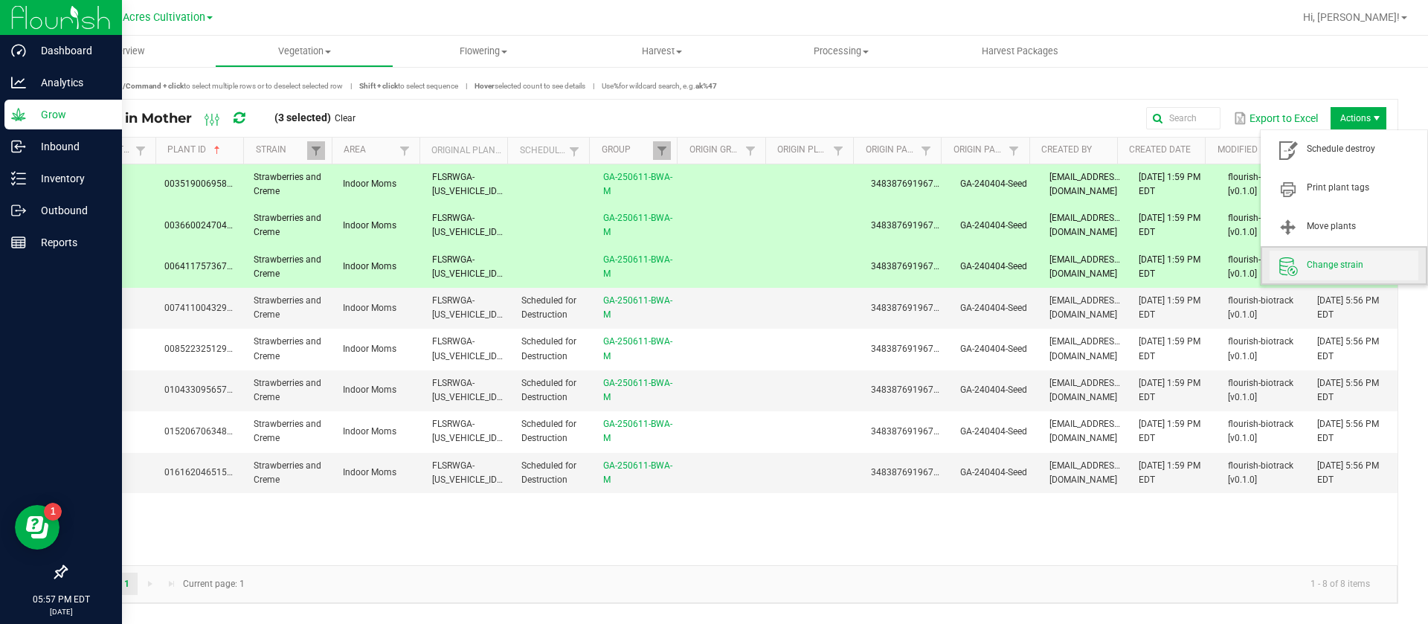
click at [1327, 266] on span "Change strain" at bounding box center [1363, 265] width 112 height 13
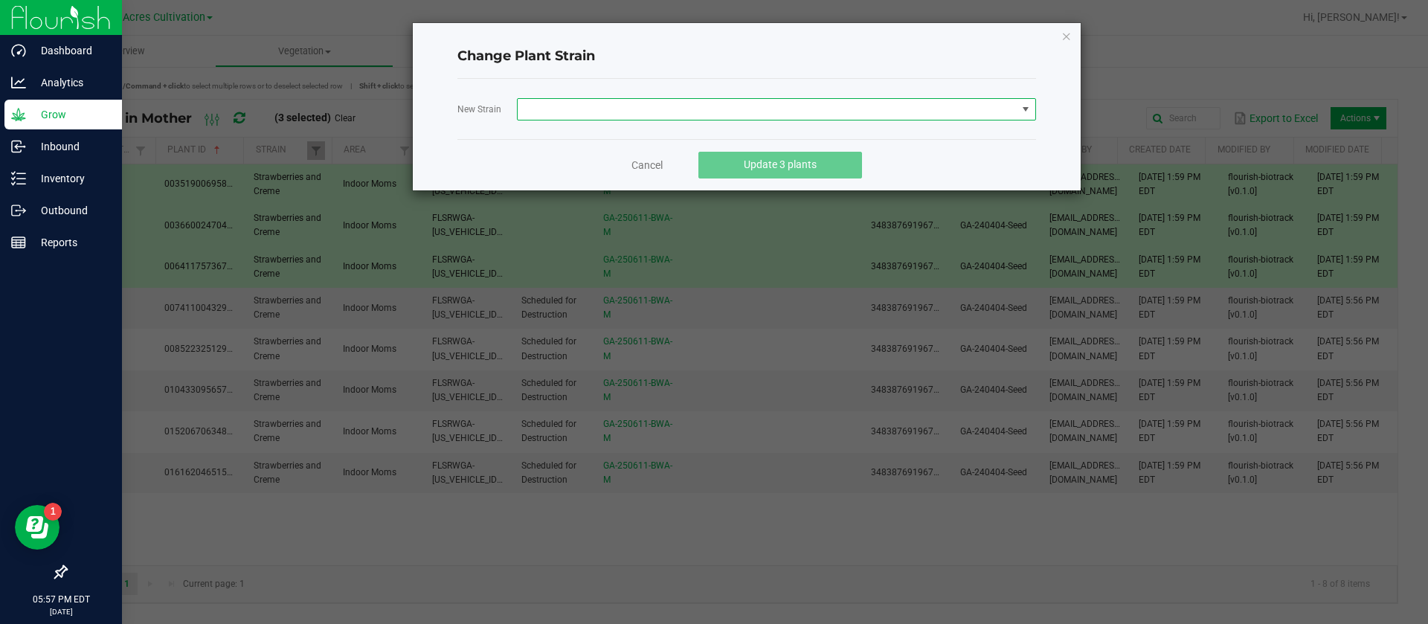
click at [559, 99] on span at bounding box center [767, 109] width 499 height 21
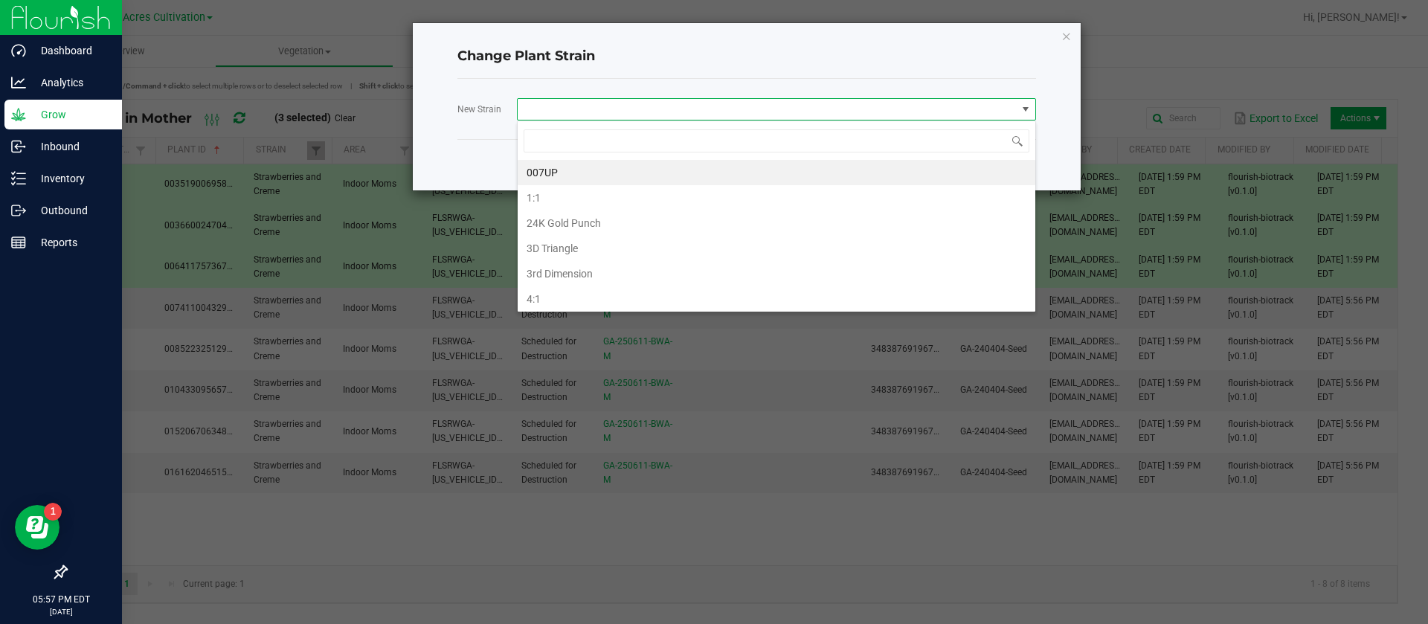
scroll to position [22, 519]
type input "BLUEBERRY WA"
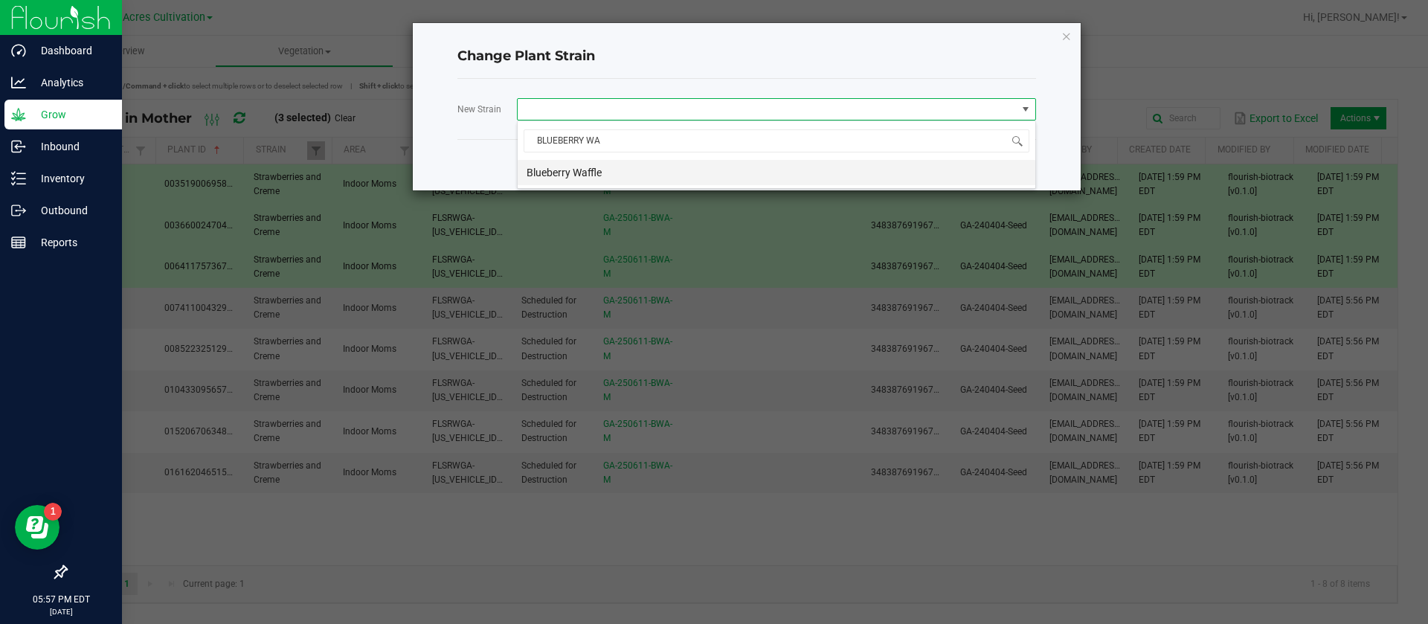
click at [608, 180] on li "Blueberry Waffle" at bounding box center [777, 172] width 518 height 25
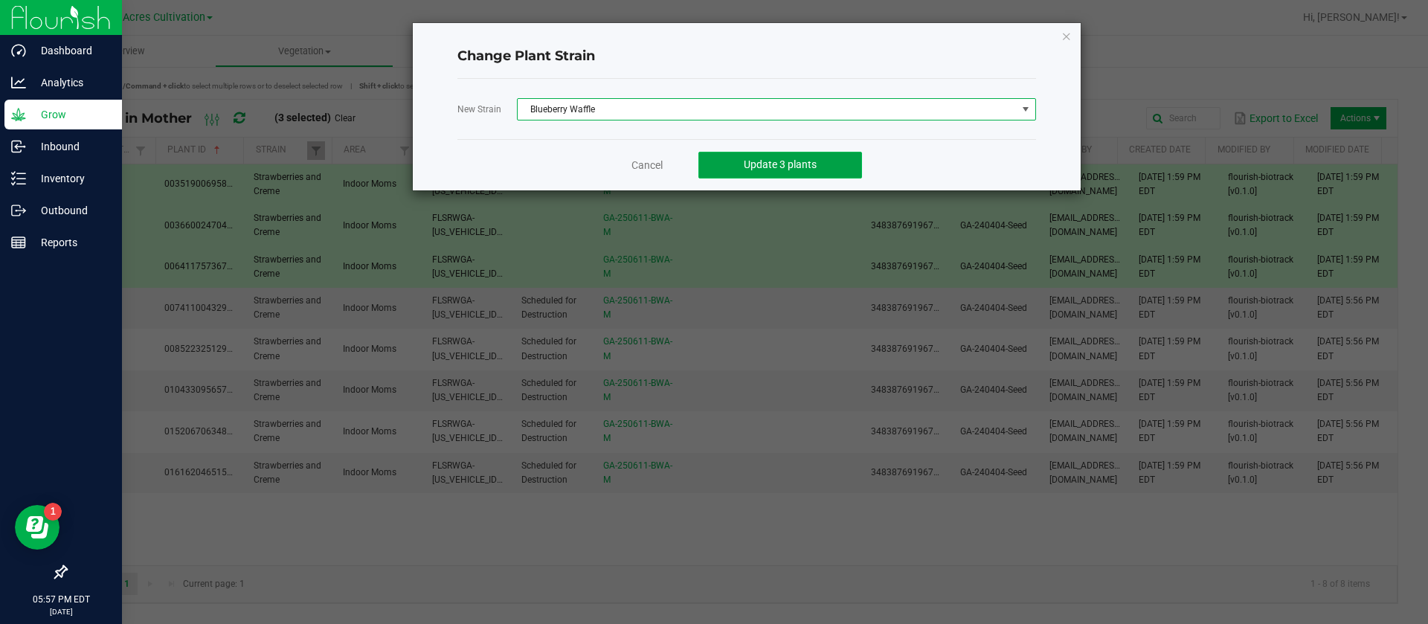
click at [780, 167] on span "Update 3 plants" at bounding box center [780, 164] width 73 height 12
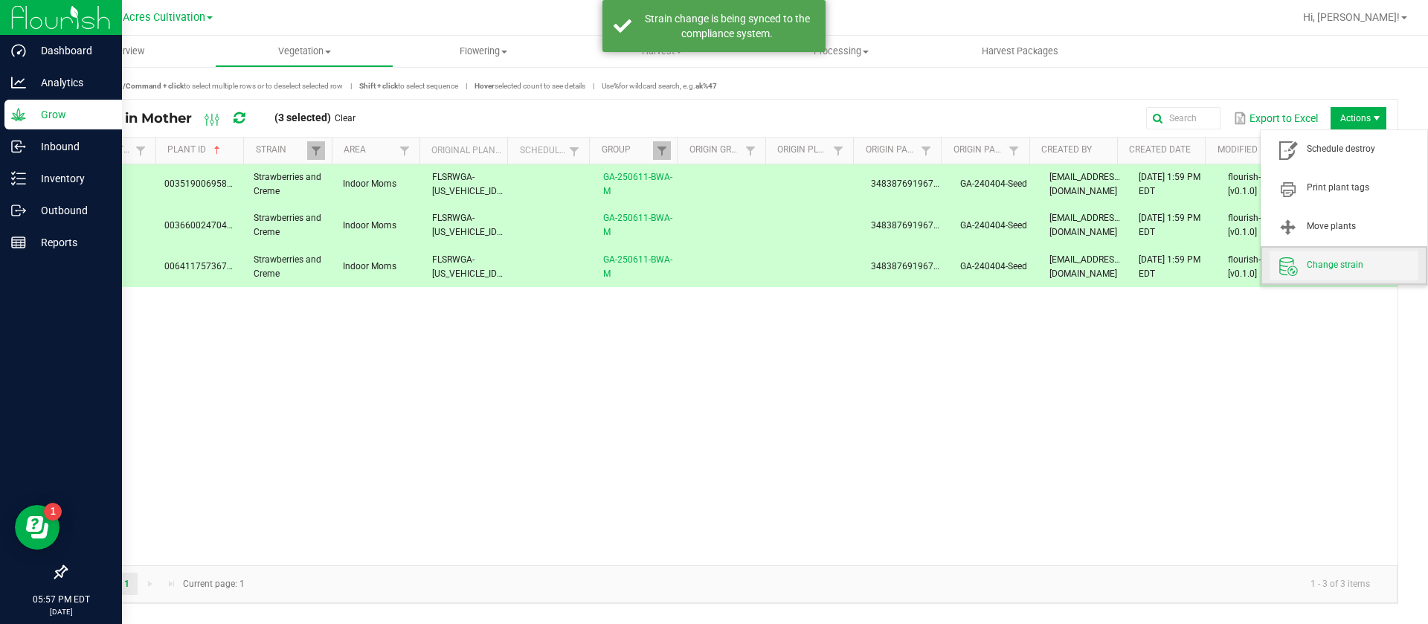
click at [1325, 265] on span "Change strain" at bounding box center [1363, 265] width 112 height 13
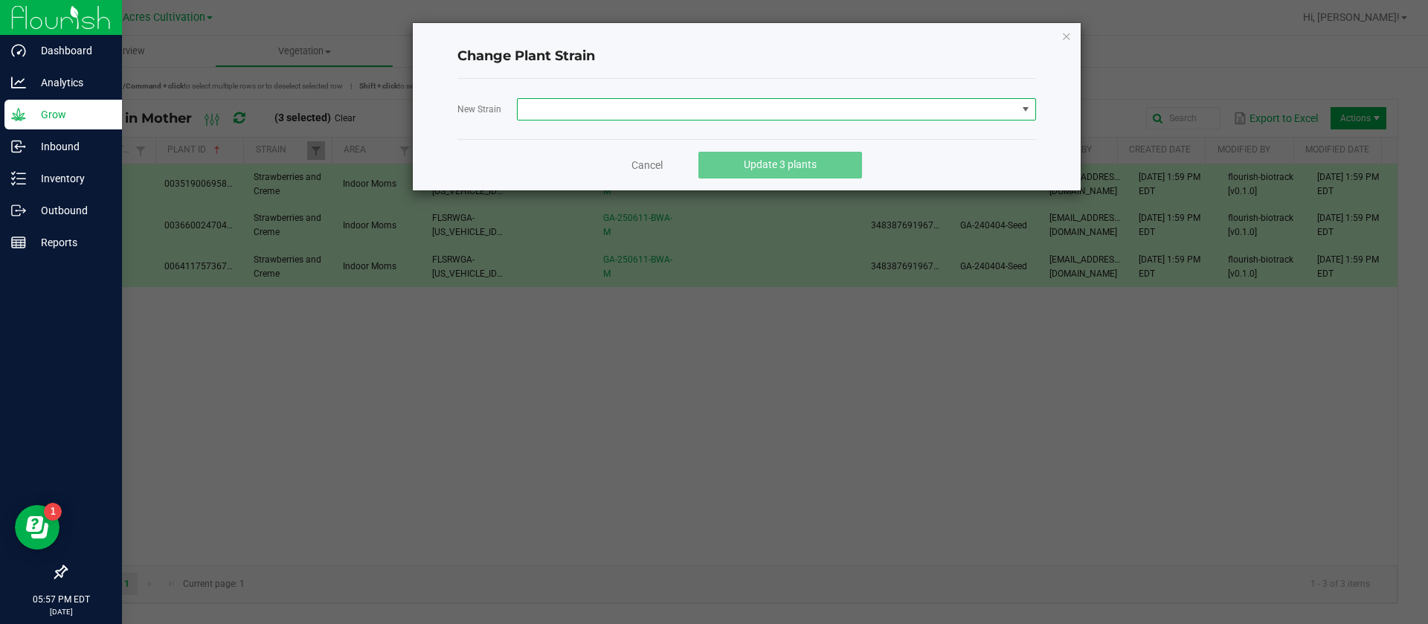
click at [605, 109] on span at bounding box center [767, 109] width 499 height 21
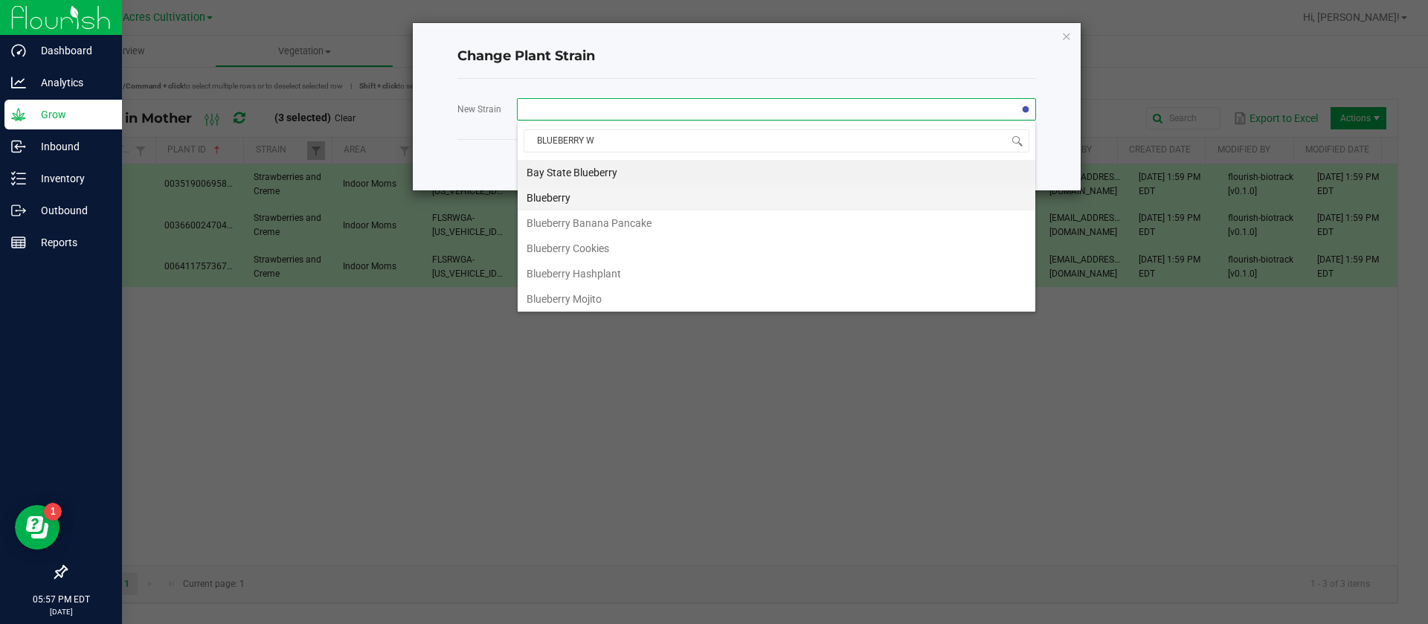
type input "BLUEBERRY WA"
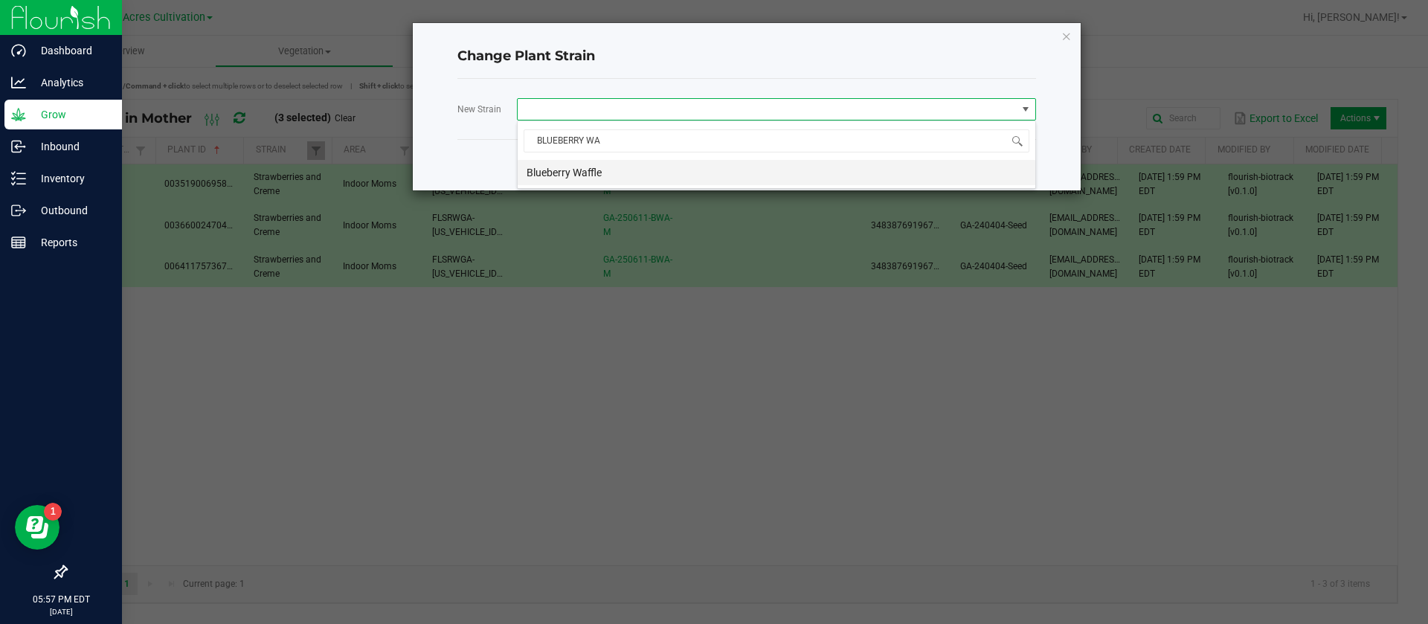
click at [591, 167] on li "Blueberry Waffle" at bounding box center [777, 172] width 518 height 25
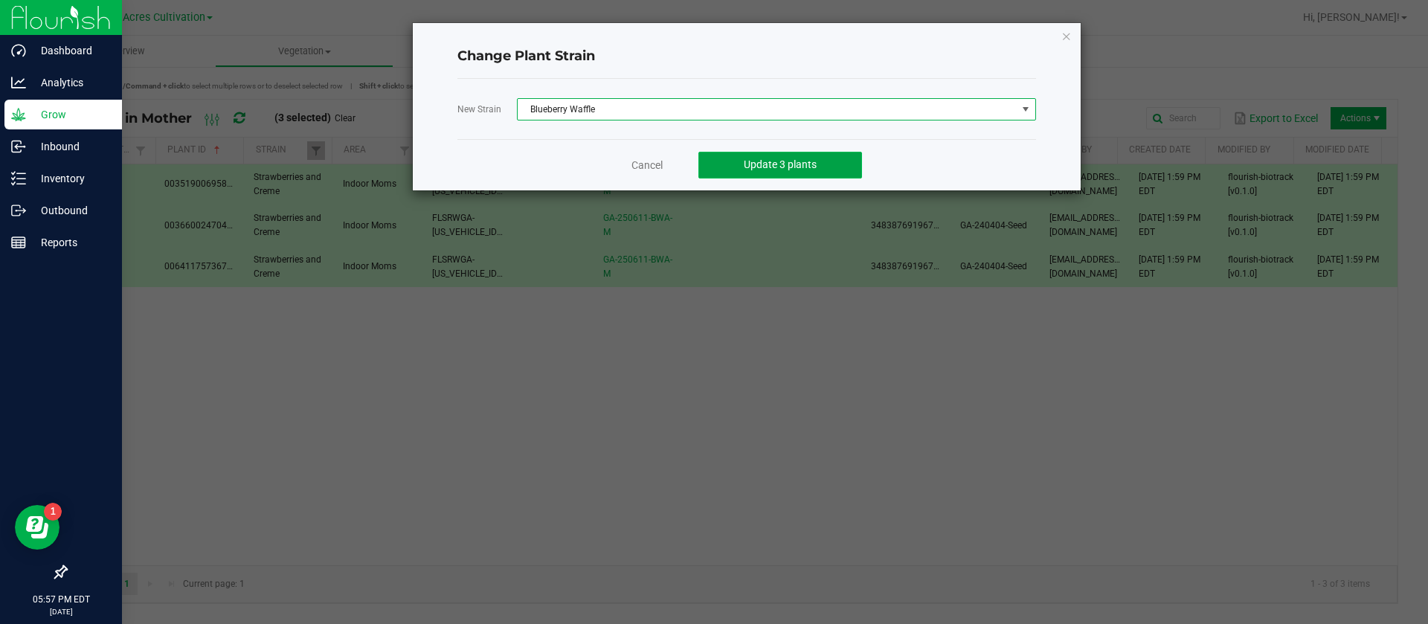
click at [786, 164] on span "Update 3 plants" at bounding box center [780, 164] width 73 height 12
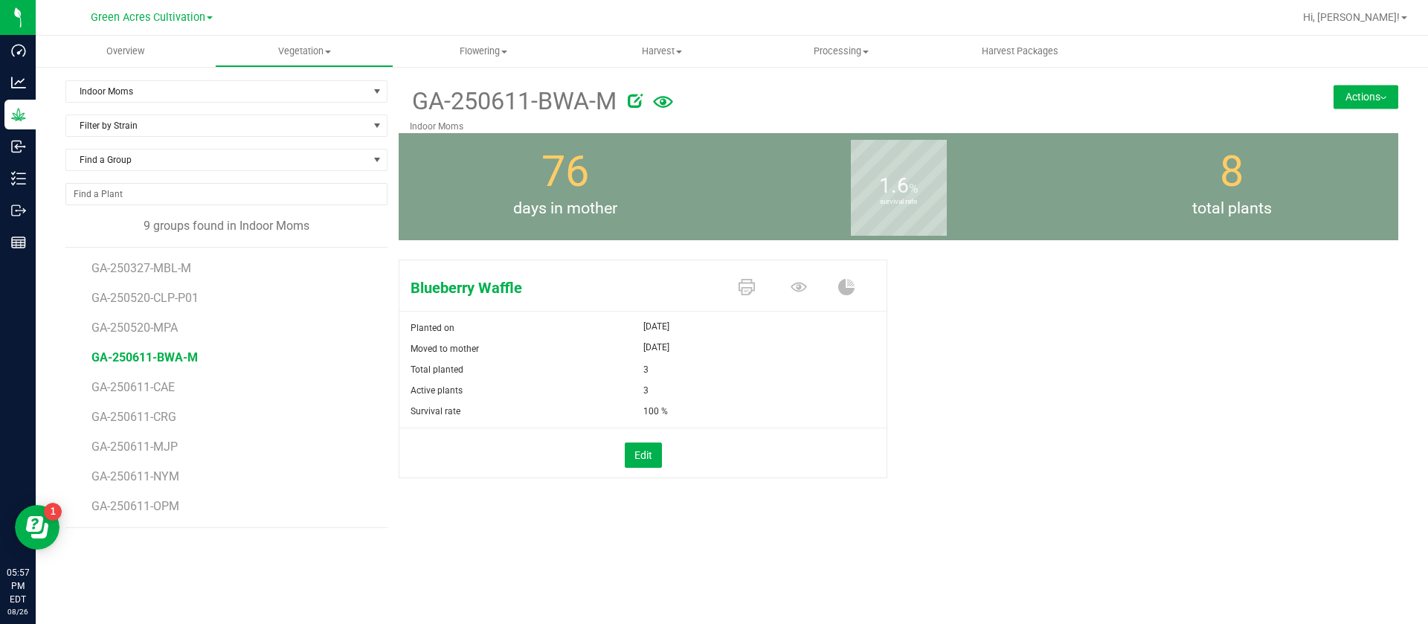
click at [635, 101] on icon at bounding box center [635, 100] width 15 height 15
click at [462, 100] on input "GA-250611-BWA-M" at bounding box center [757, 101] width 695 height 22
type input "GA-250529-BWA-M"
click at [636, 94] on icon at bounding box center [635, 100] width 15 height 15
click at [575, 103] on input "GA-250529-BWA-M" at bounding box center [757, 101] width 695 height 22
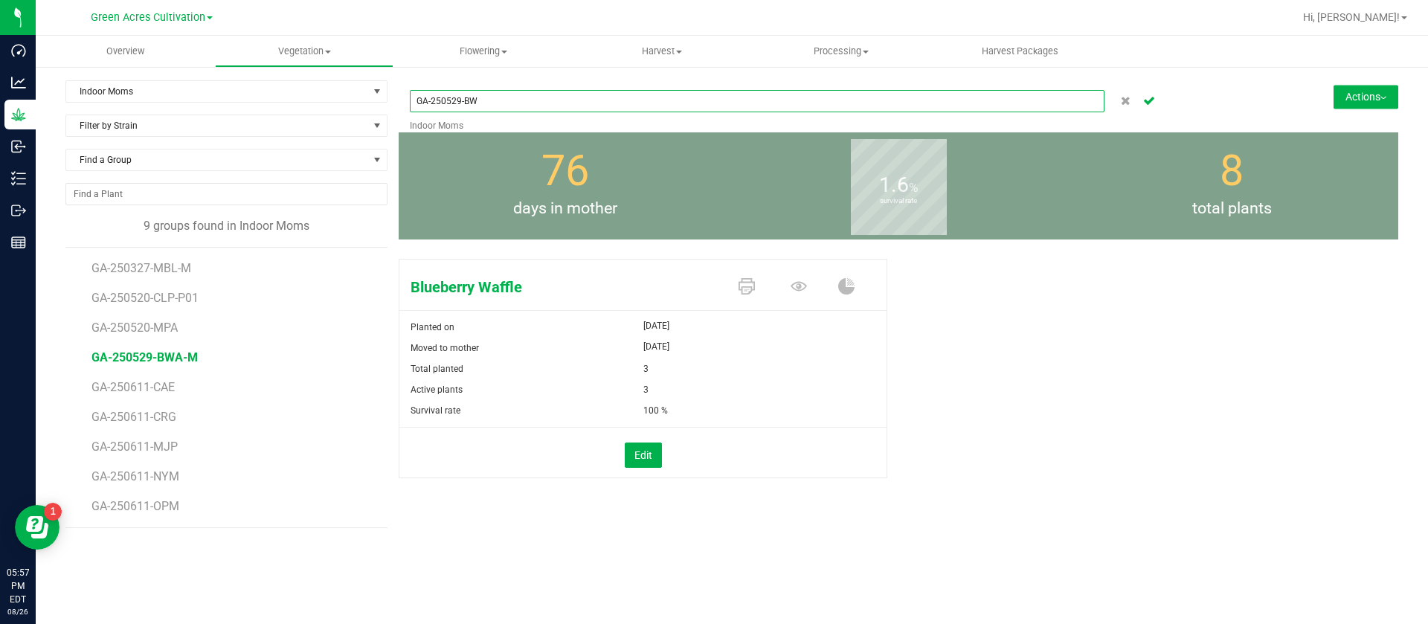
type input "GA-250529-BW"
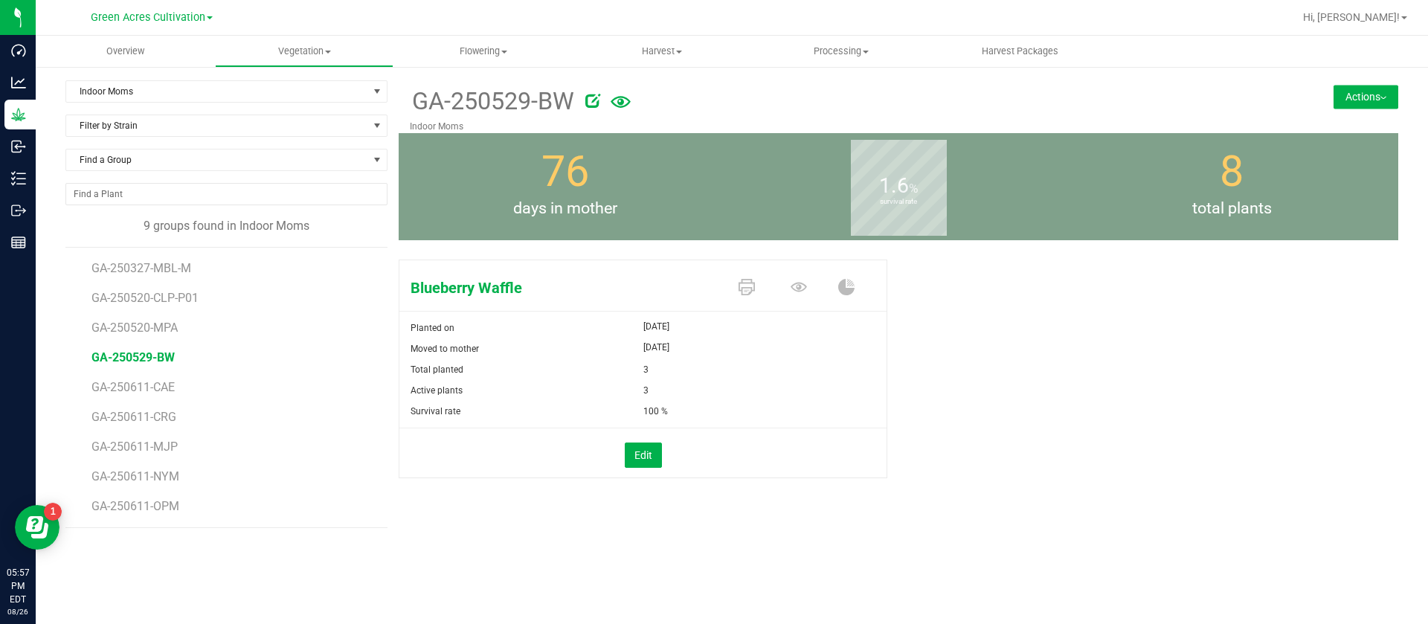
click at [588, 100] on icon at bounding box center [593, 100] width 15 height 15
click at [588, 100] on input "GA-250529-BW" at bounding box center [757, 101] width 695 height 22
type input "GA-250529-BWA"
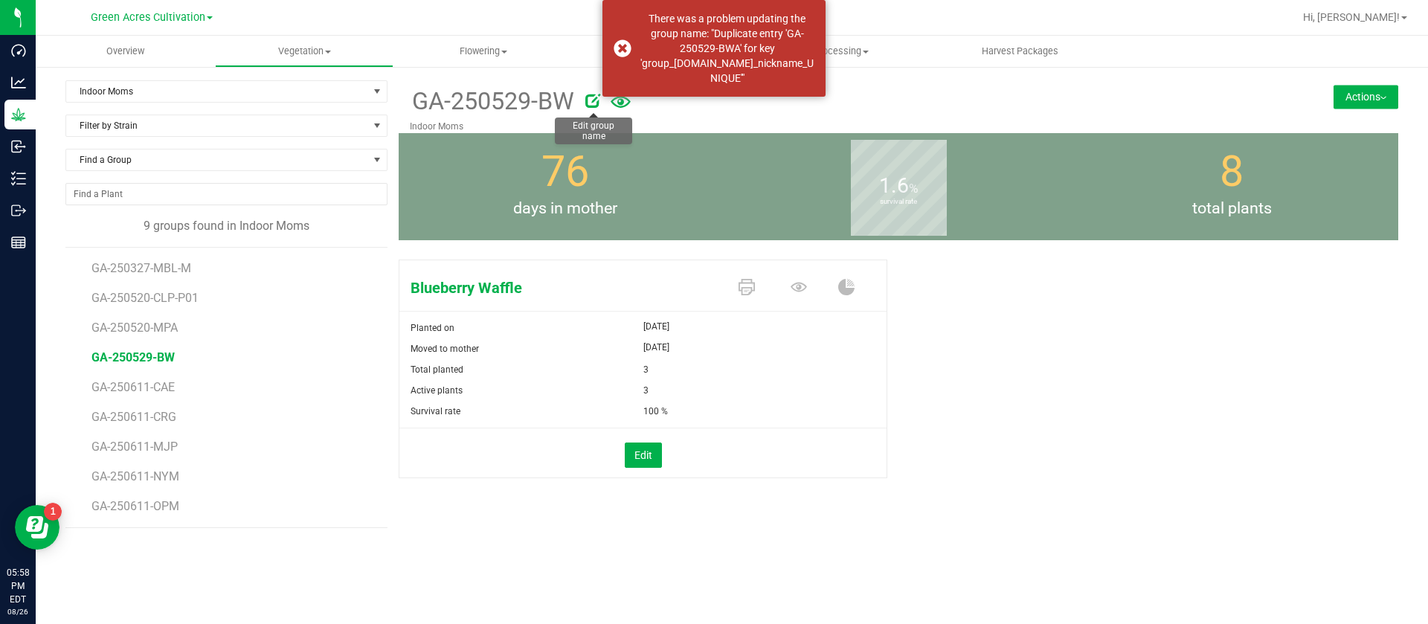
click at [590, 98] on icon at bounding box center [593, 100] width 15 height 15
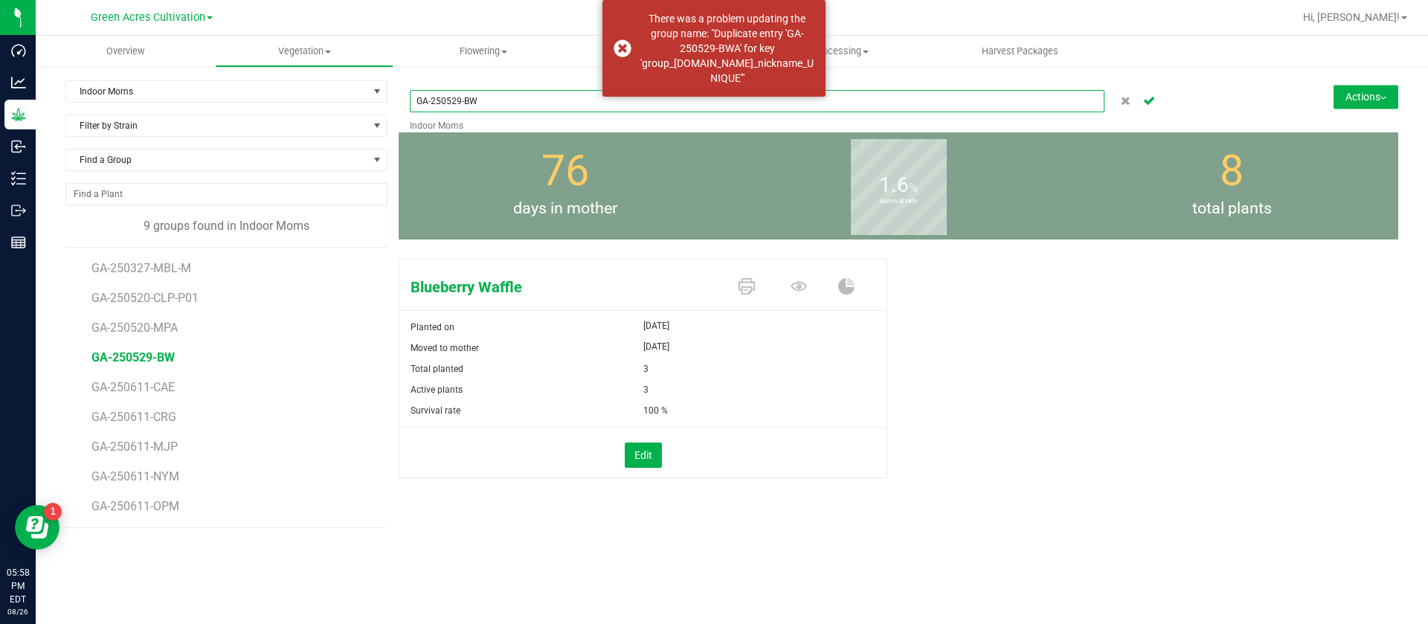
click at [590, 98] on input "GA-250529-BW" at bounding box center [757, 101] width 695 height 22
type input "GA-250529-BWA-M"
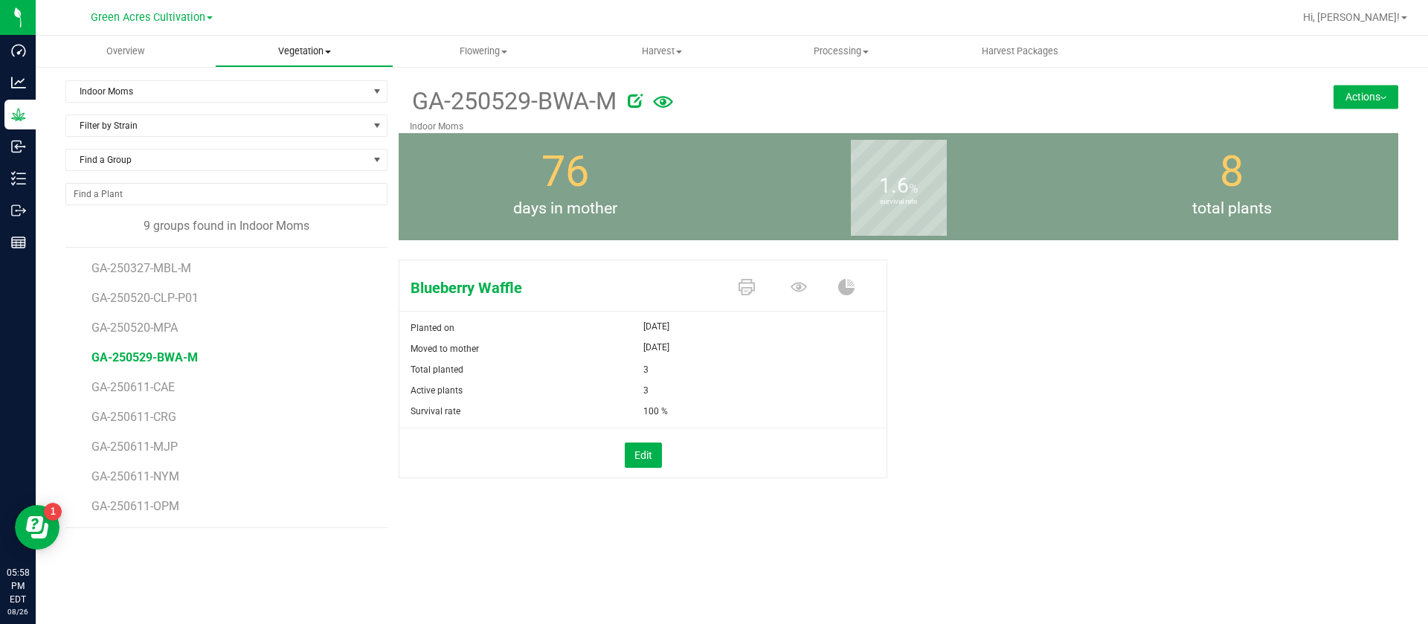
click at [309, 60] on uib-tab-heading "Vegetation Veg groups Veg plants Mother groups Mother plants Apply to plants Cr…" at bounding box center [305, 51] width 178 height 30
click at [542, 264] on div "Blueberry Waffle" at bounding box center [643, 285] width 487 height 51
click at [523, 240] on div "76 days in mother" at bounding box center [565, 186] width 333 height 107
click at [280, 57] on span "Vegetation" at bounding box center [304, 51] width 179 height 13
click at [303, 119] on span "Mother groups" at bounding box center [270, 125] width 111 height 13
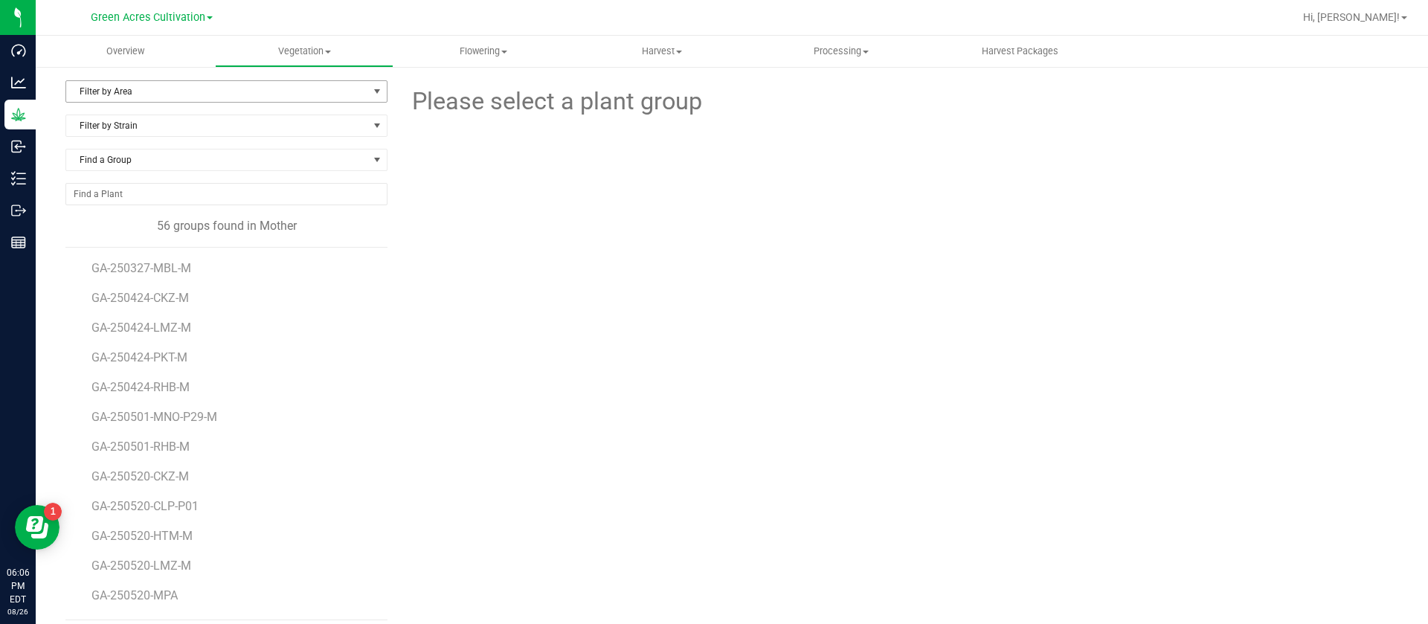
click at [121, 81] on span "Filter by Area" at bounding box center [217, 91] width 302 height 21
click at [510, 330] on div "Please select a plant group" at bounding box center [899, 350] width 1000 height 540
click at [169, 297] on span "GA-250424-CKZ-M" at bounding box center [143, 298] width 103 height 14
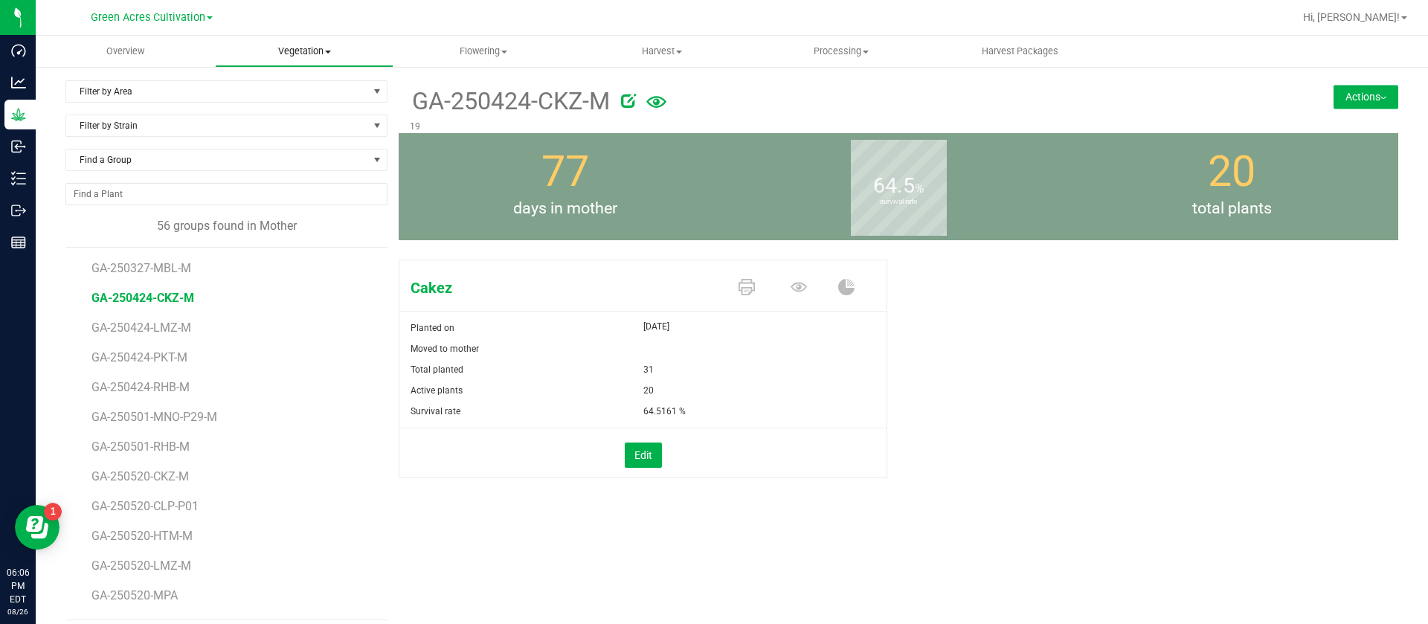
click at [289, 45] on span "Vegetation" at bounding box center [305, 51] width 178 height 13
click at [296, 144] on span "Mother plants" at bounding box center [269, 143] width 108 height 13
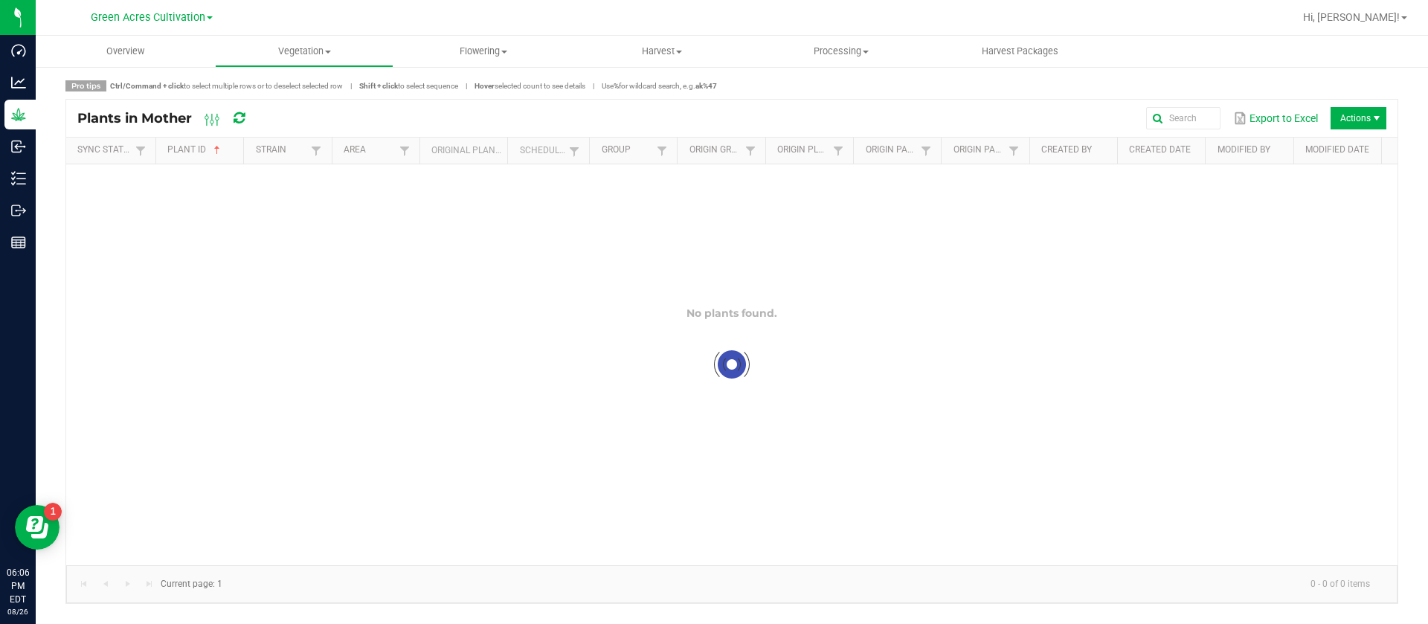
click at [576, 163] on th "Scheduled" at bounding box center [548, 151] width 82 height 27
click at [580, 153] on span at bounding box center [574, 152] width 12 height 12
click at [302, 51] on span "Vegetation" at bounding box center [305, 51] width 178 height 13
click at [294, 85] on span "Veg groups" at bounding box center [262, 89] width 94 height 13
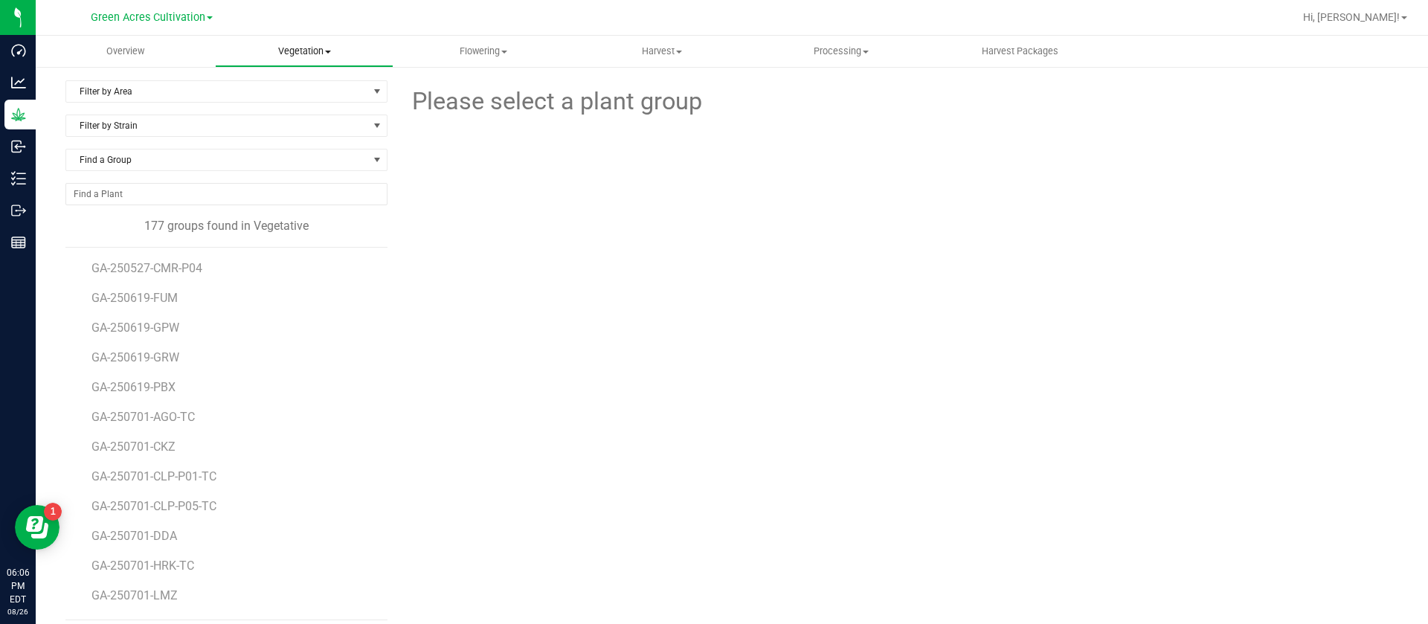
click at [286, 51] on span "Vegetation" at bounding box center [305, 51] width 178 height 13
click at [321, 124] on span "Mother groups" at bounding box center [270, 125] width 111 height 13
click at [118, 89] on span "Filter by Area" at bounding box center [217, 91] width 302 height 21
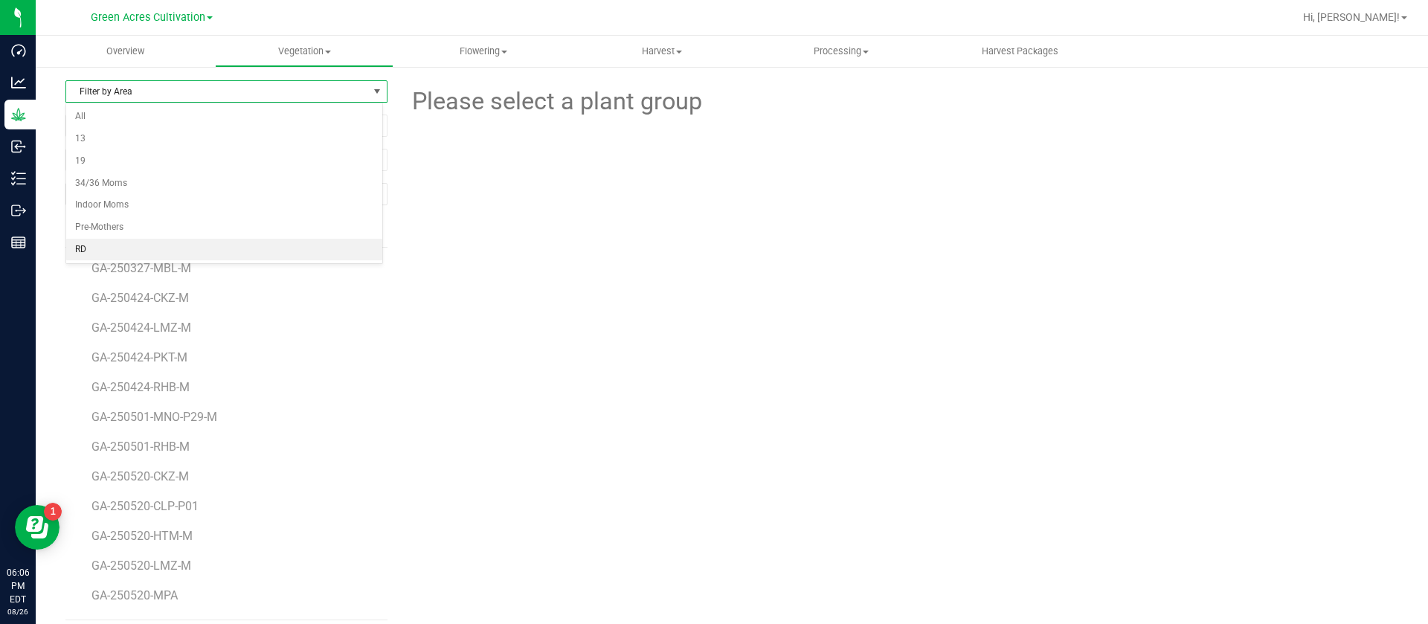
click at [86, 254] on li "RD" at bounding box center [224, 250] width 316 height 22
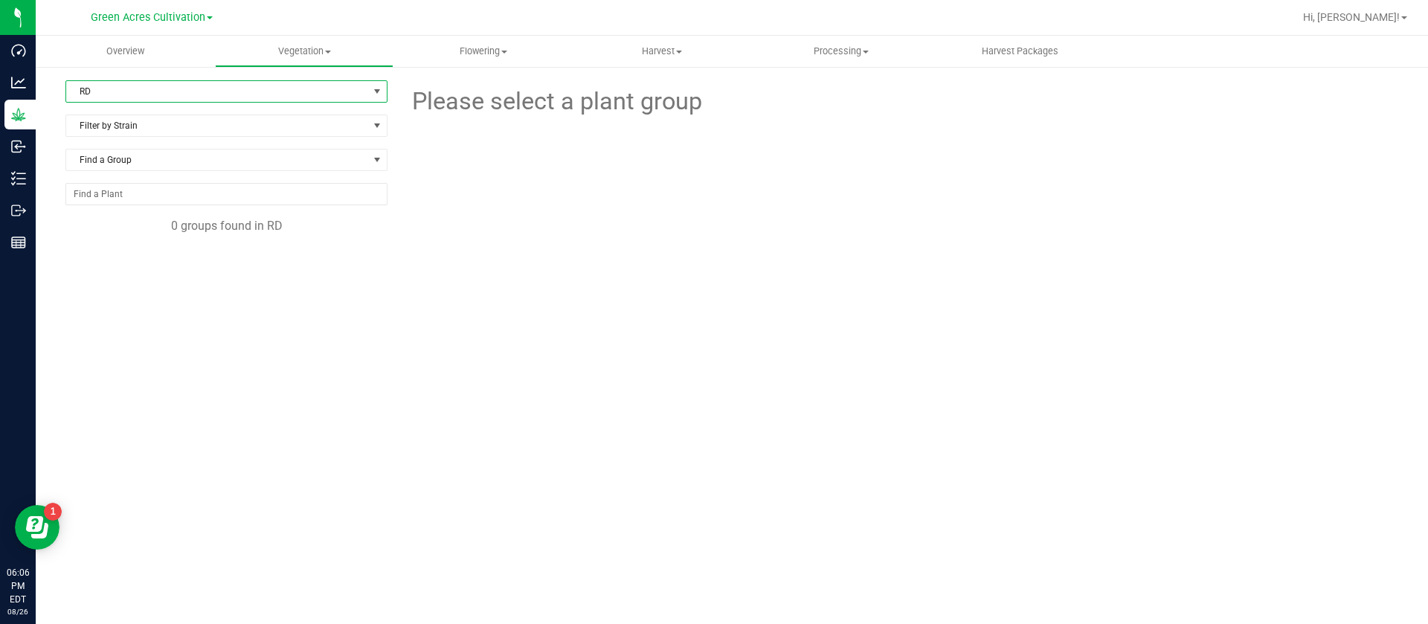
click at [149, 83] on span "RD" at bounding box center [217, 91] width 302 height 21
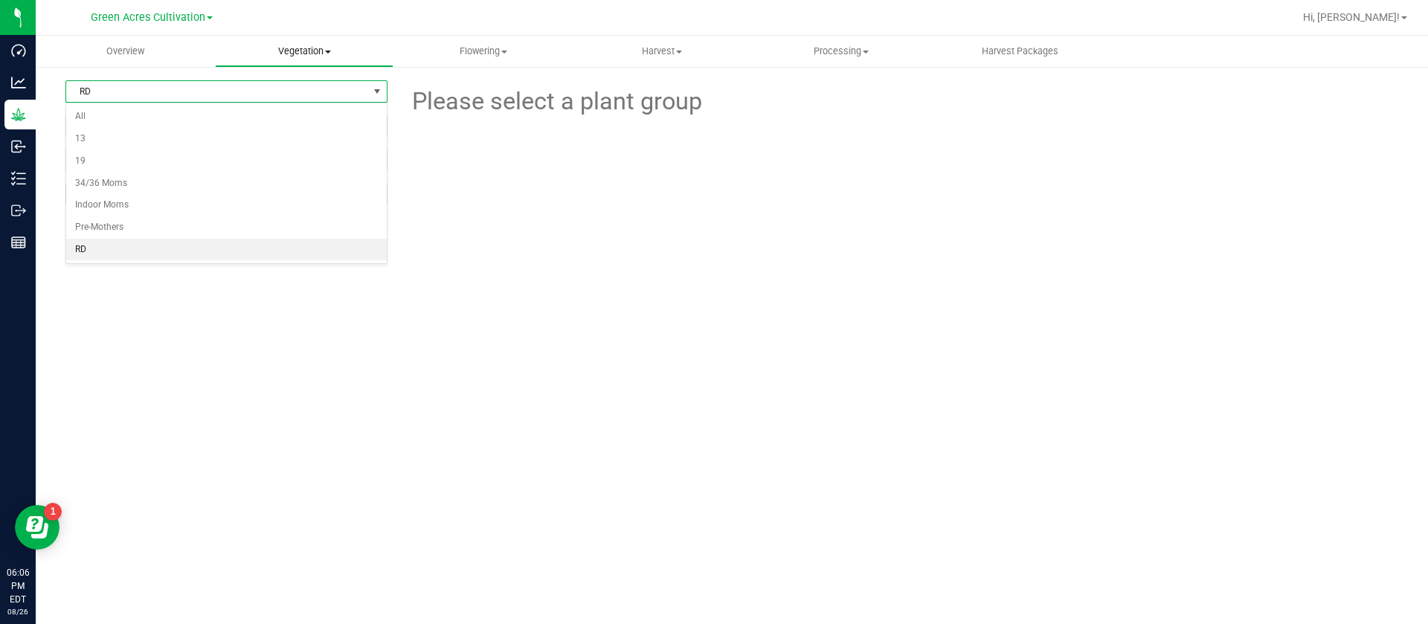
click at [301, 47] on span "Vegetation" at bounding box center [305, 51] width 178 height 13
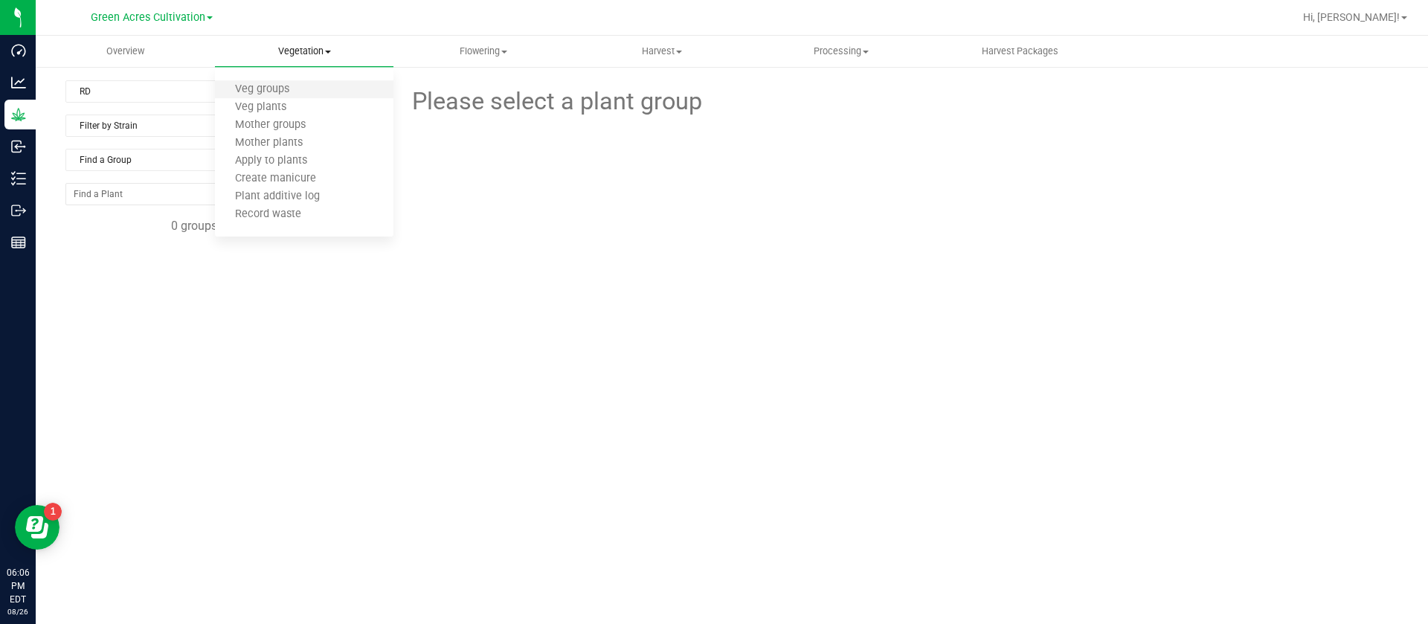
click at [289, 81] on li "Veg groups" at bounding box center [304, 90] width 179 height 18
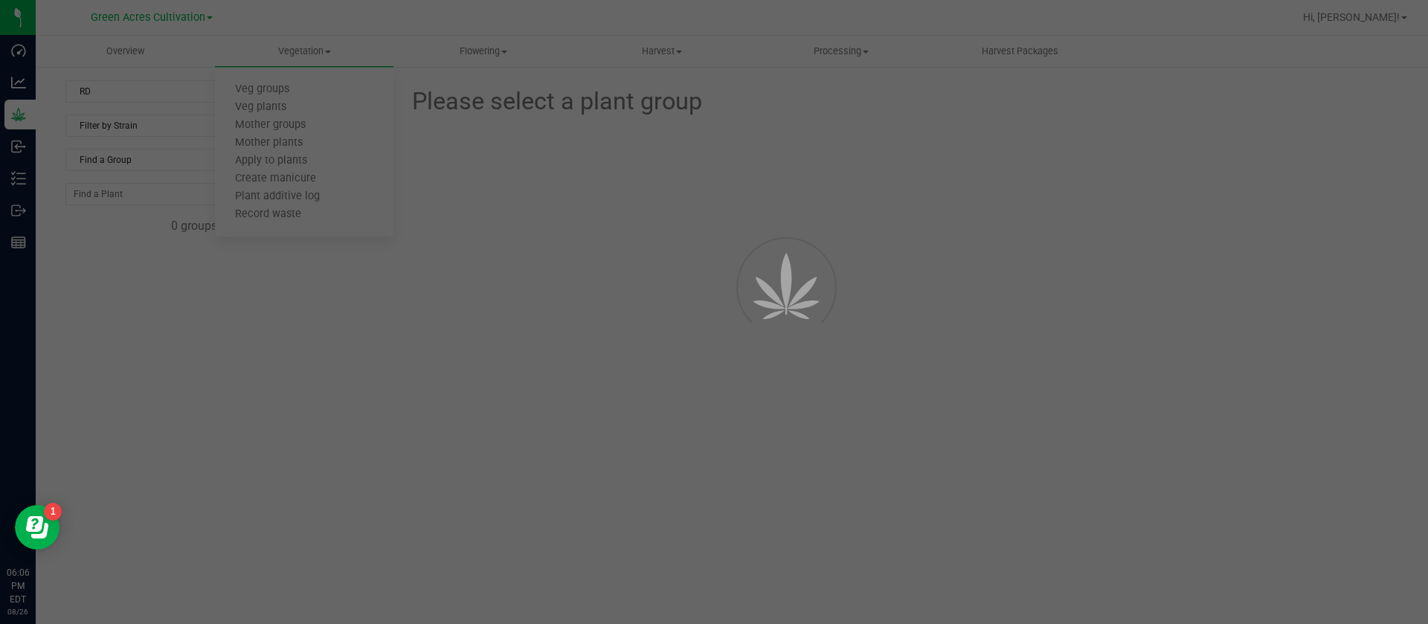
click at [132, 99] on div at bounding box center [714, 312] width 1428 height 624
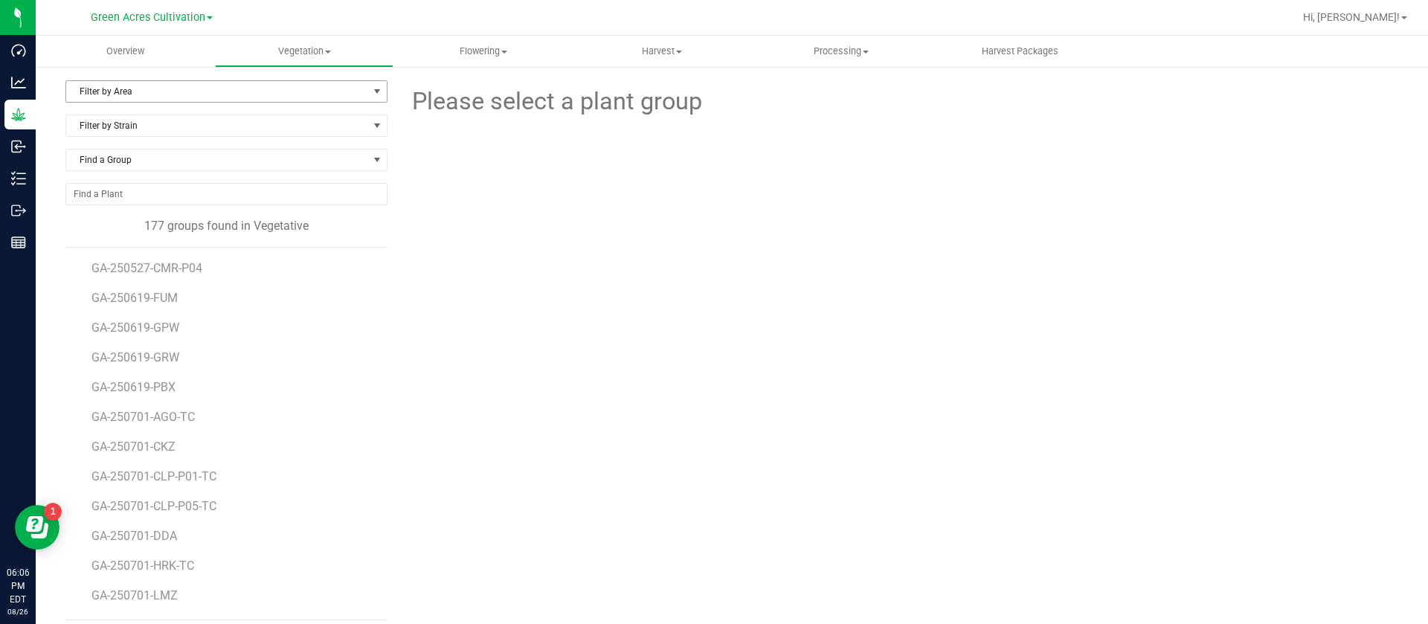
click at [123, 92] on span "Filter by Area" at bounding box center [217, 91] width 302 height 21
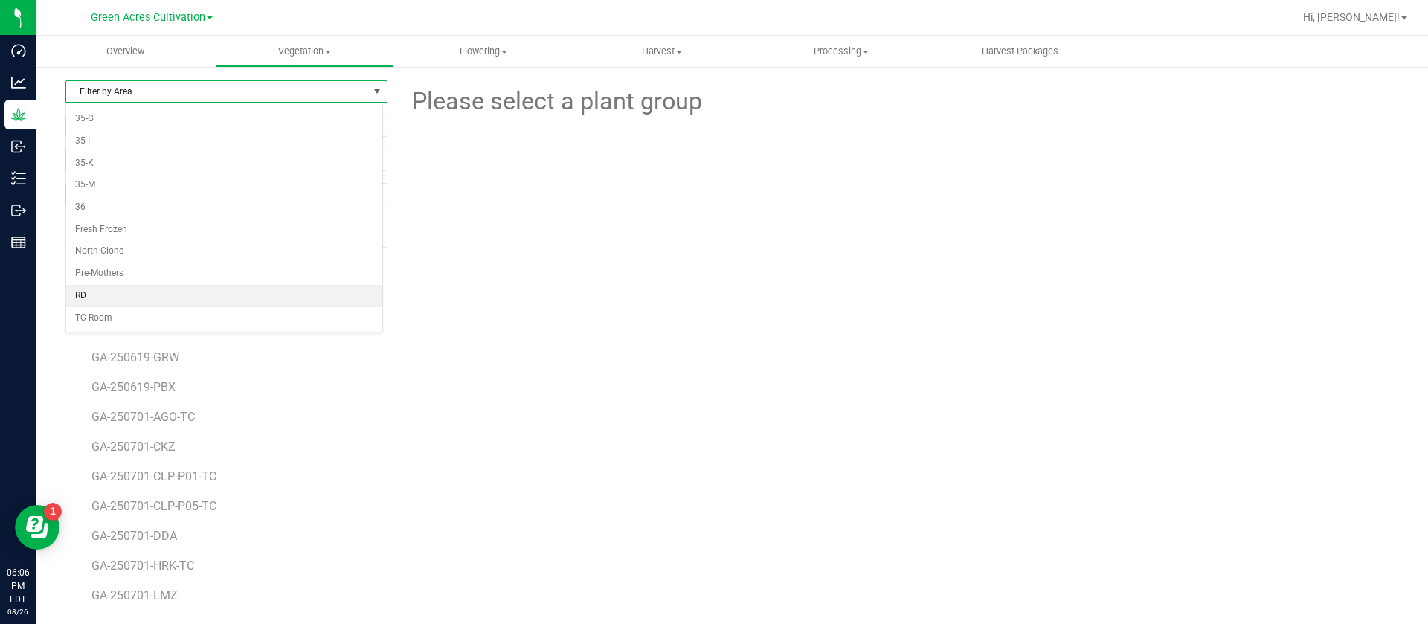
click at [91, 302] on li "RD" at bounding box center [224, 296] width 316 height 22
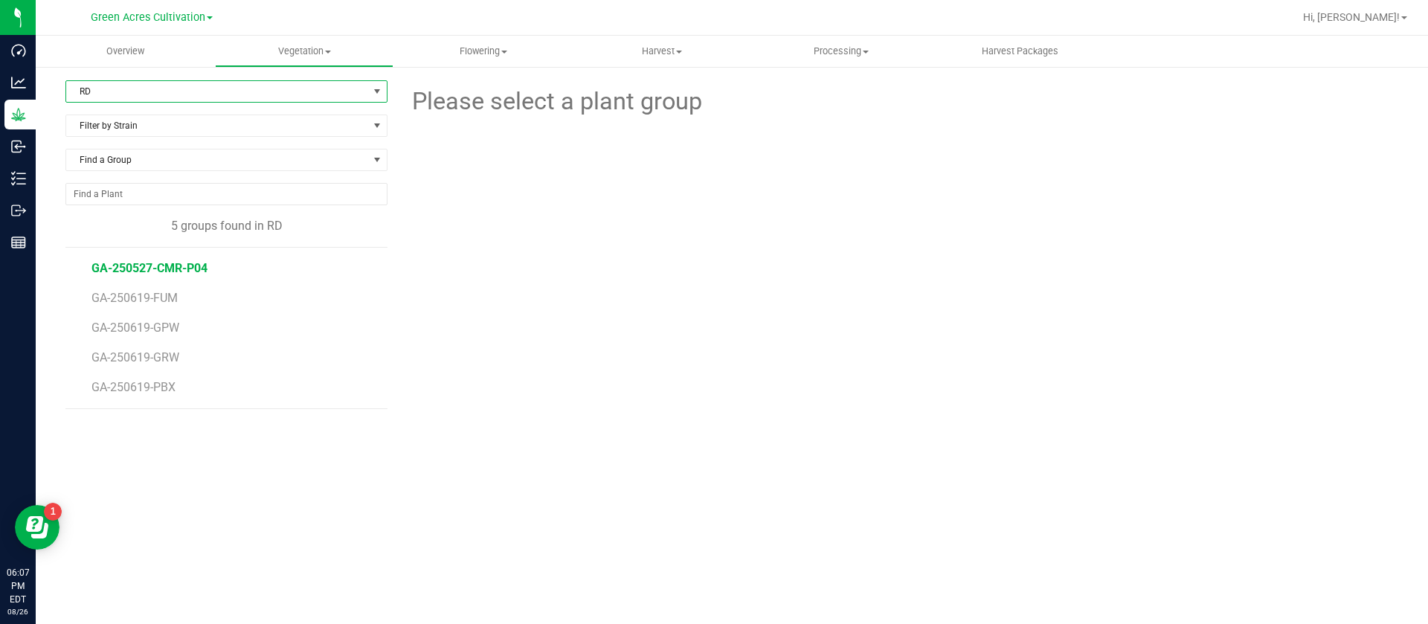
click at [175, 265] on span "GA-250527-CMR-P04" at bounding box center [150, 268] width 116 height 14
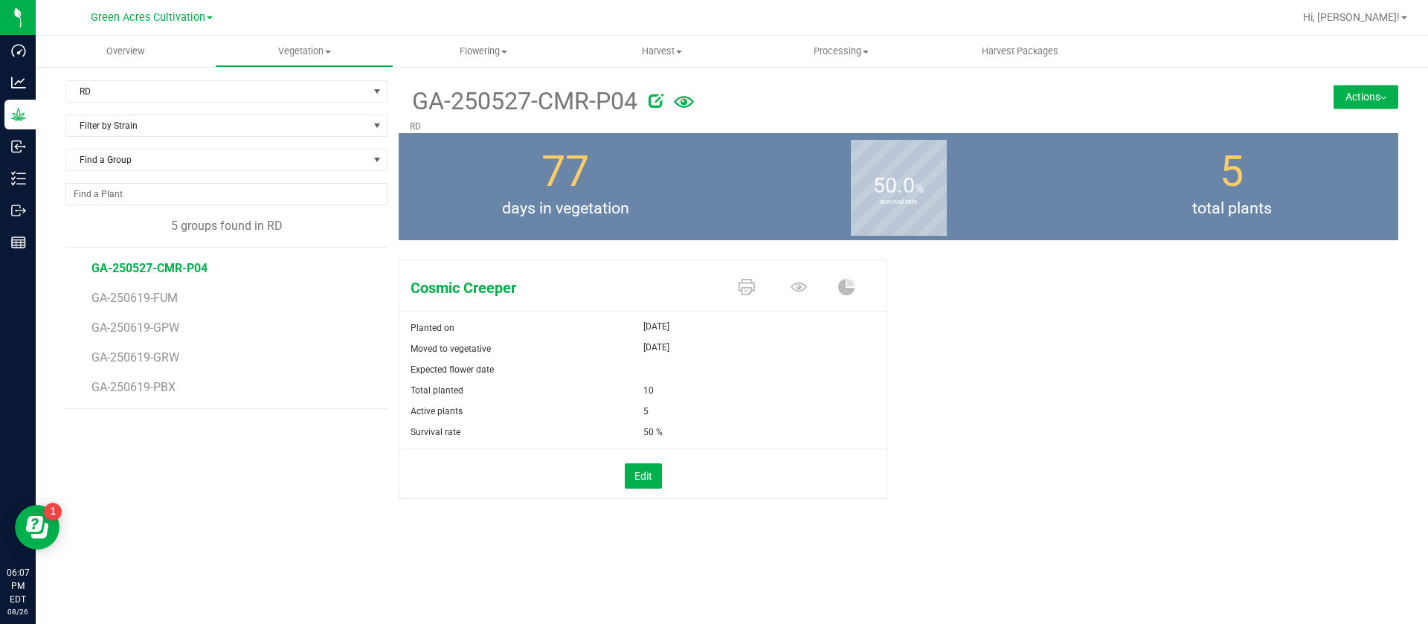
click at [1362, 100] on button "Actions" at bounding box center [1366, 97] width 65 height 24
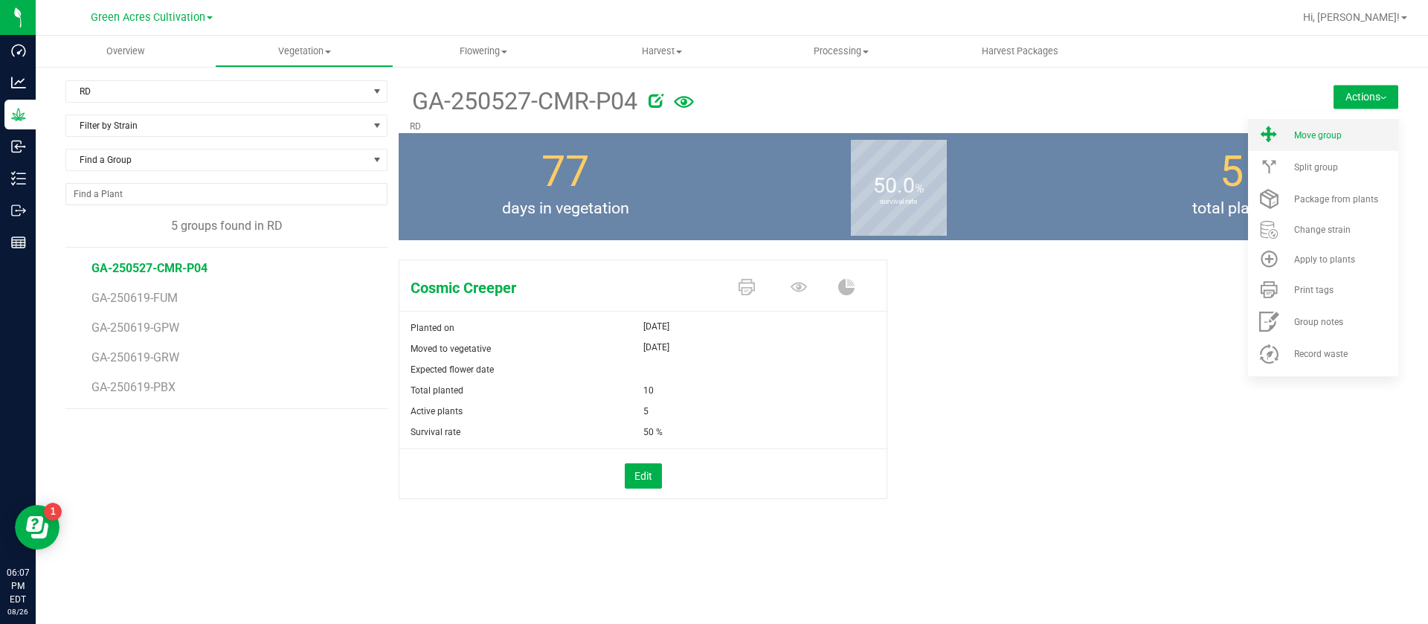
click at [1298, 121] on li "Move group" at bounding box center [1323, 135] width 150 height 32
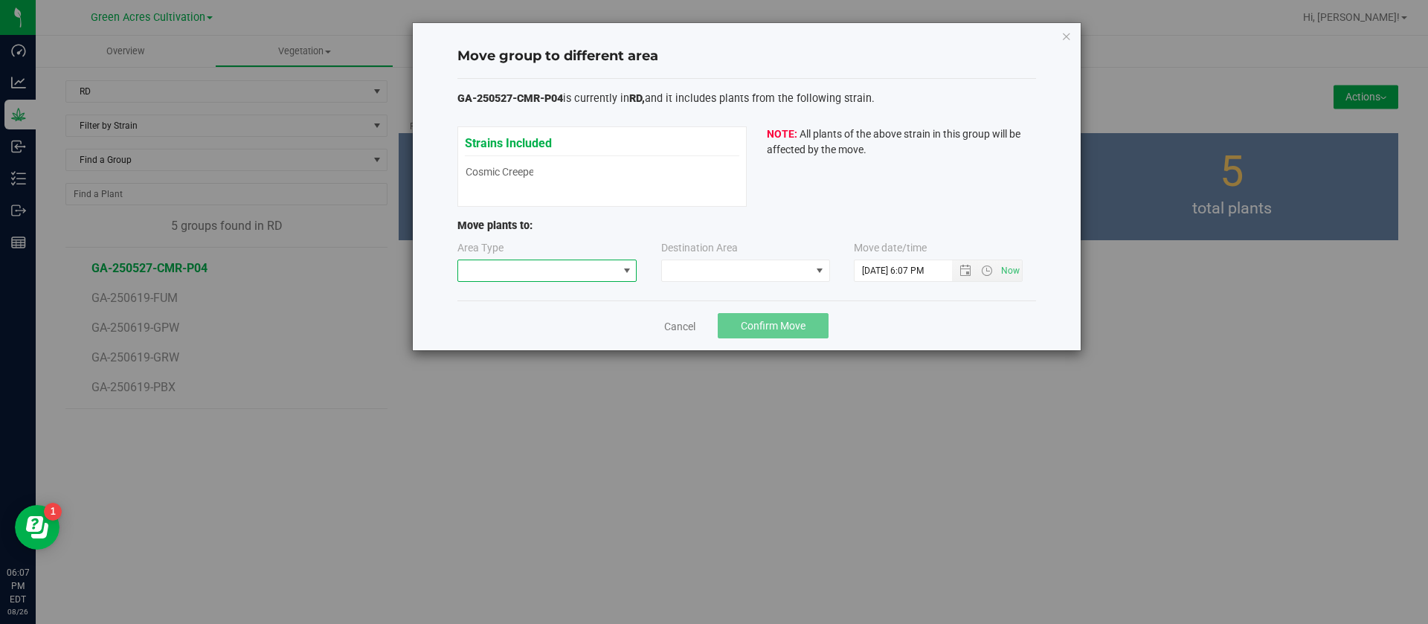
click at [550, 270] on span at bounding box center [538, 270] width 160 height 21
click at [509, 328] on li "Mother" at bounding box center [547, 323] width 179 height 25
click at [731, 275] on span at bounding box center [736, 270] width 149 height 21
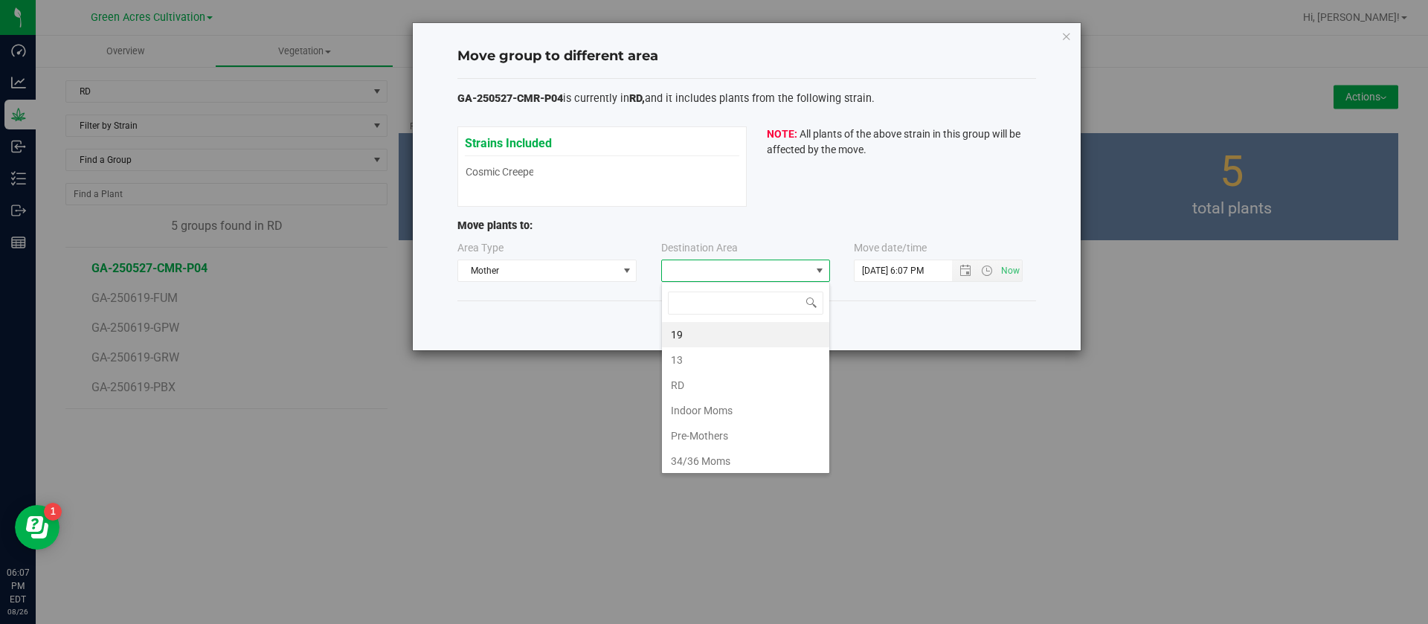
scroll to position [22, 169]
click at [690, 385] on li "RD" at bounding box center [745, 385] width 167 height 25
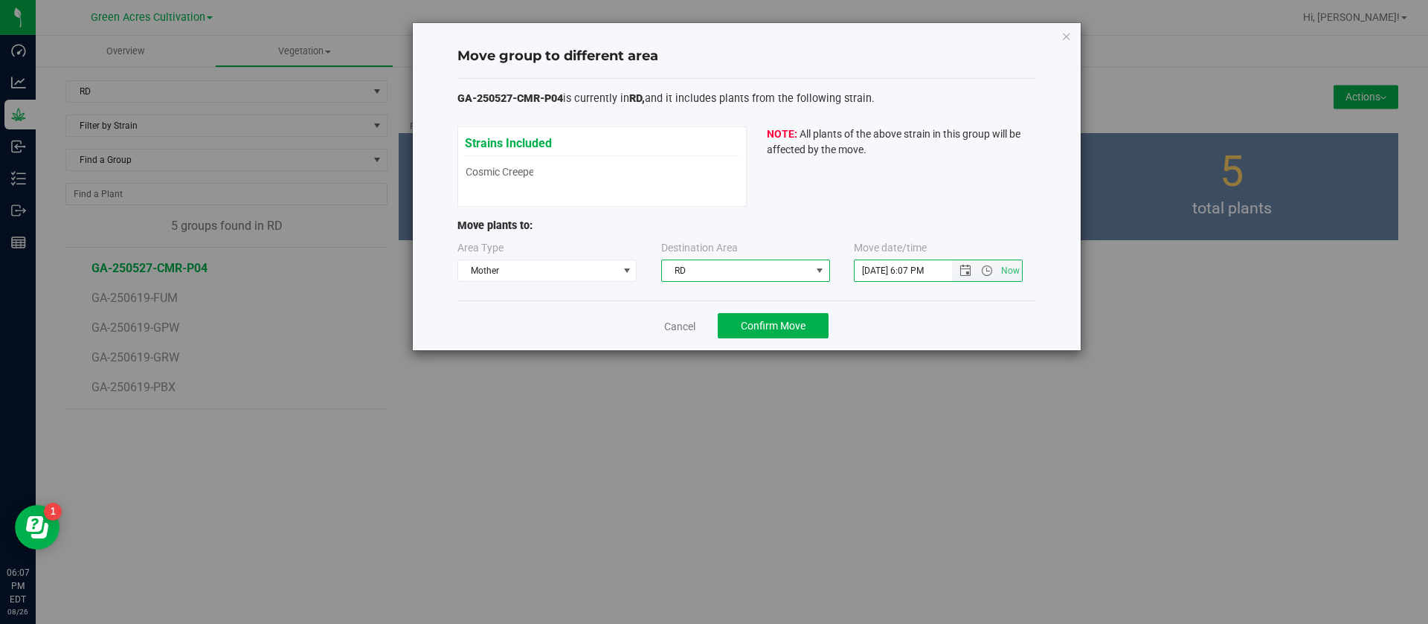
click at [876, 269] on input "8/26/2025 6:07 PM" at bounding box center [916, 270] width 123 height 21
click at [955, 274] on span "Open the date view" at bounding box center [965, 271] width 25 height 12
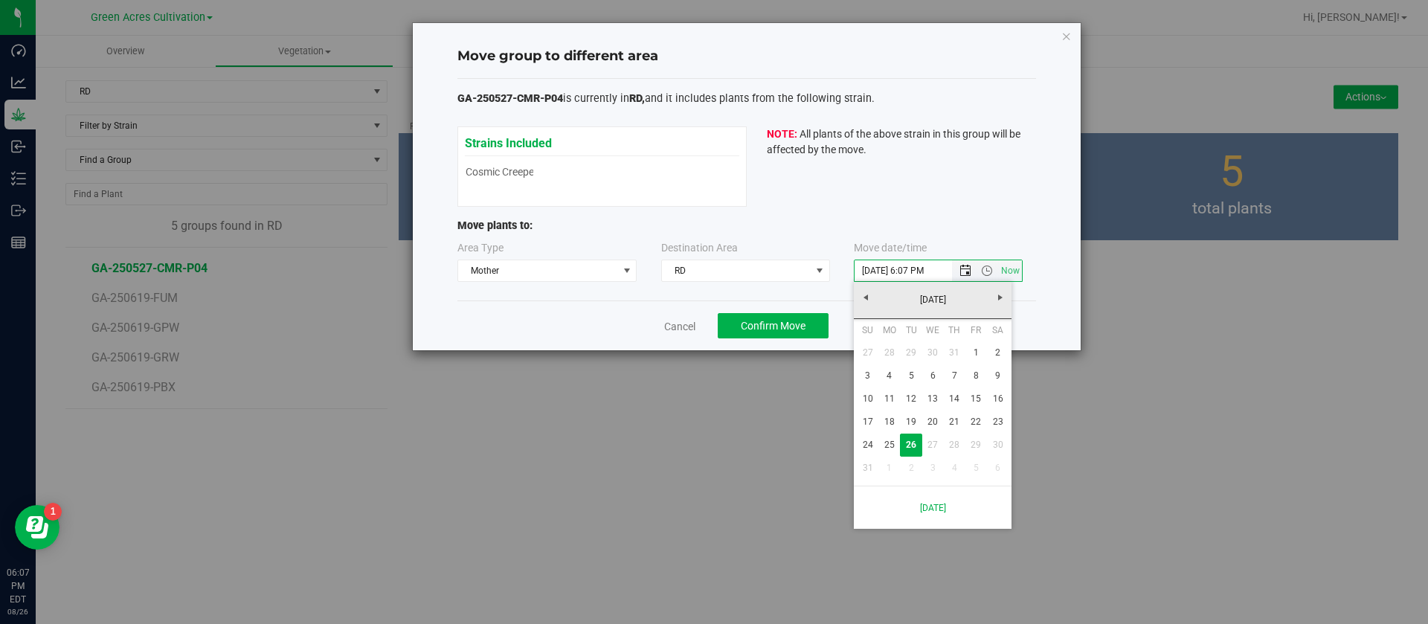
click at [965, 273] on span "Open the date view" at bounding box center [966, 271] width 12 height 12
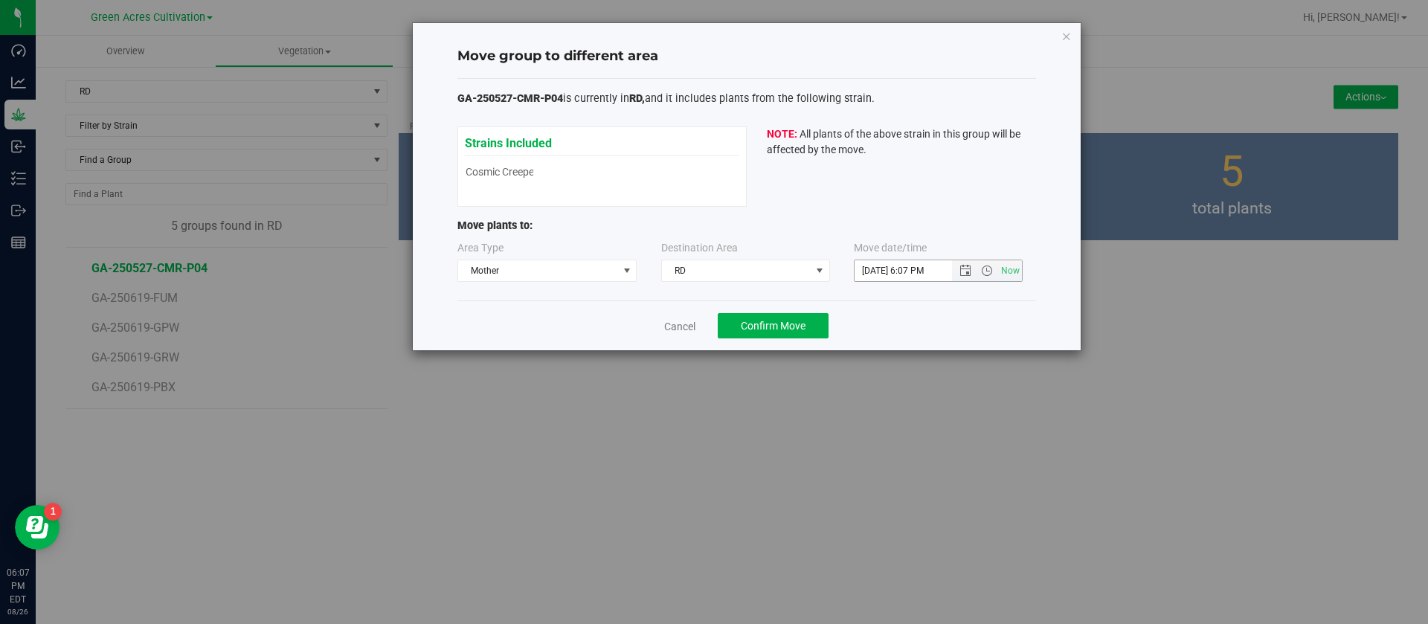
click at [966, 281] on span "8/26/2025 6:07 PM Now" at bounding box center [938, 271] width 169 height 22
click at [966, 270] on span "Open the date view" at bounding box center [966, 271] width 12 height 12
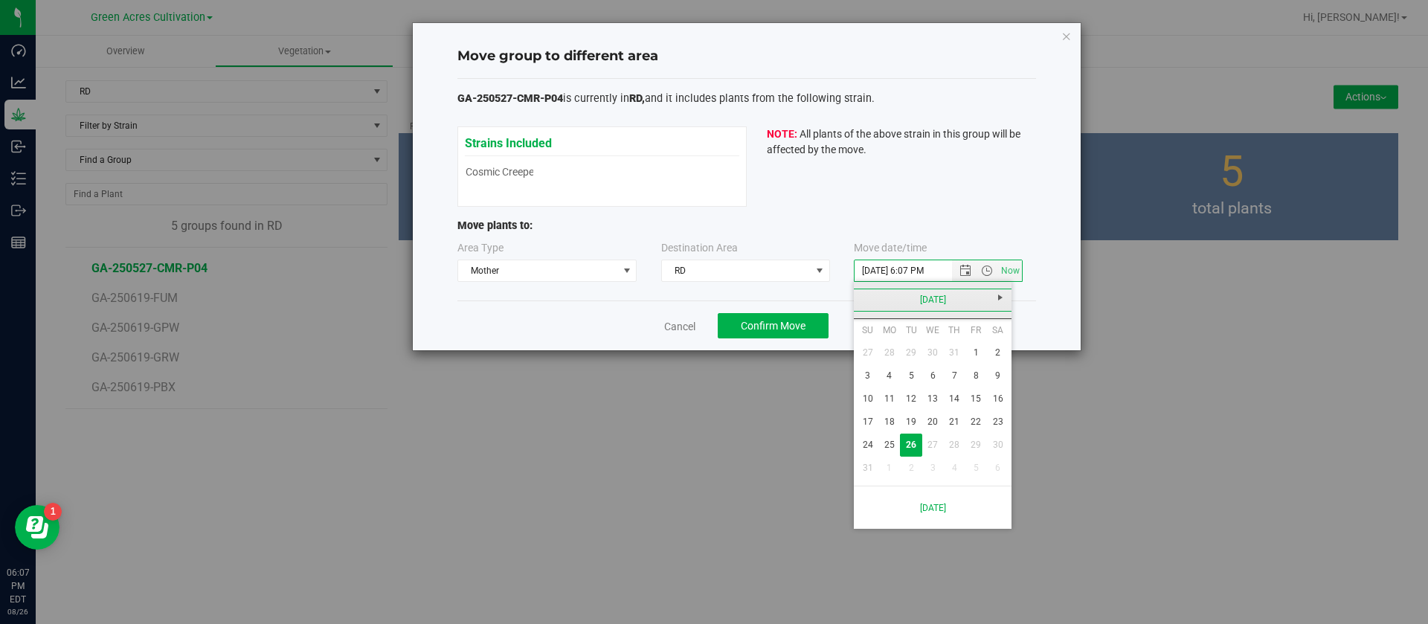
click at [861, 302] on link "August 2025" at bounding box center [933, 300] width 160 height 23
click at [960, 391] on link "Jul" at bounding box center [952, 383] width 38 height 38
click at [973, 399] on link "18" at bounding box center [977, 399] width 22 height 23
type input "7/18/2025 6:07 PM"
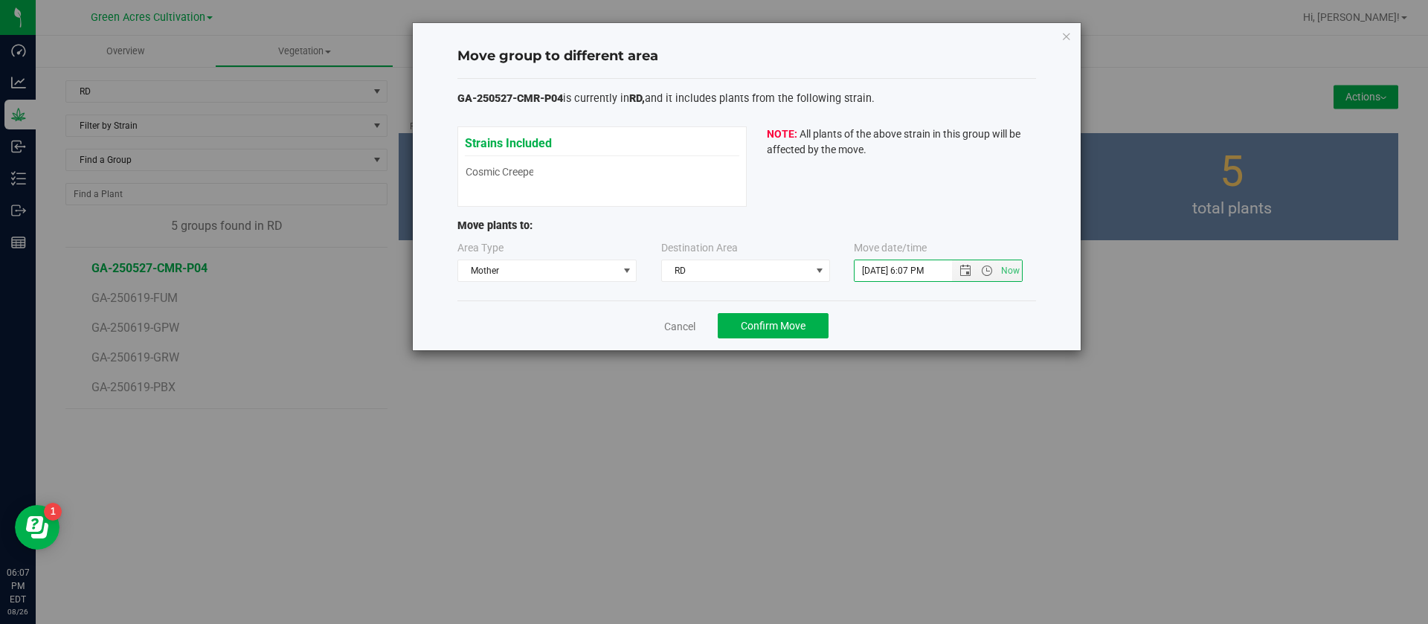
click at [888, 341] on div "Cancel Confirm Move" at bounding box center [747, 326] width 579 height 50
click at [780, 323] on span "Confirm Move" at bounding box center [773, 326] width 65 height 12
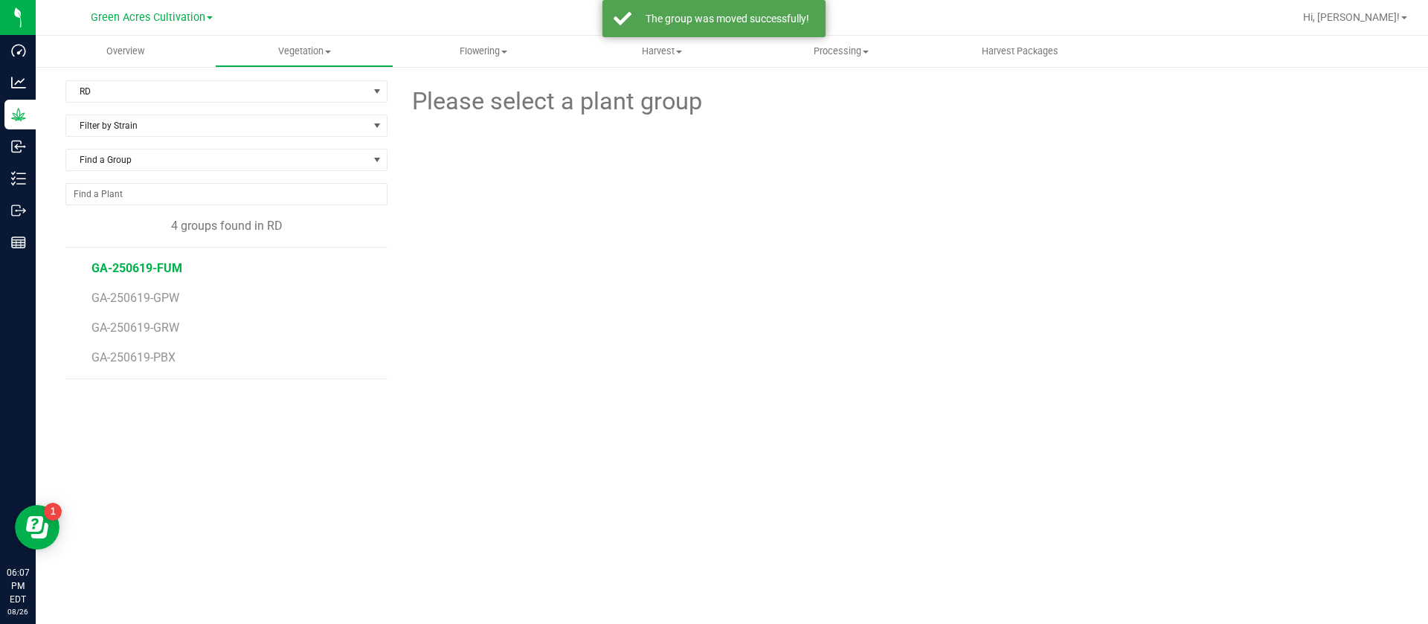
click at [162, 266] on span "GA-250619-FUM" at bounding box center [137, 268] width 91 height 14
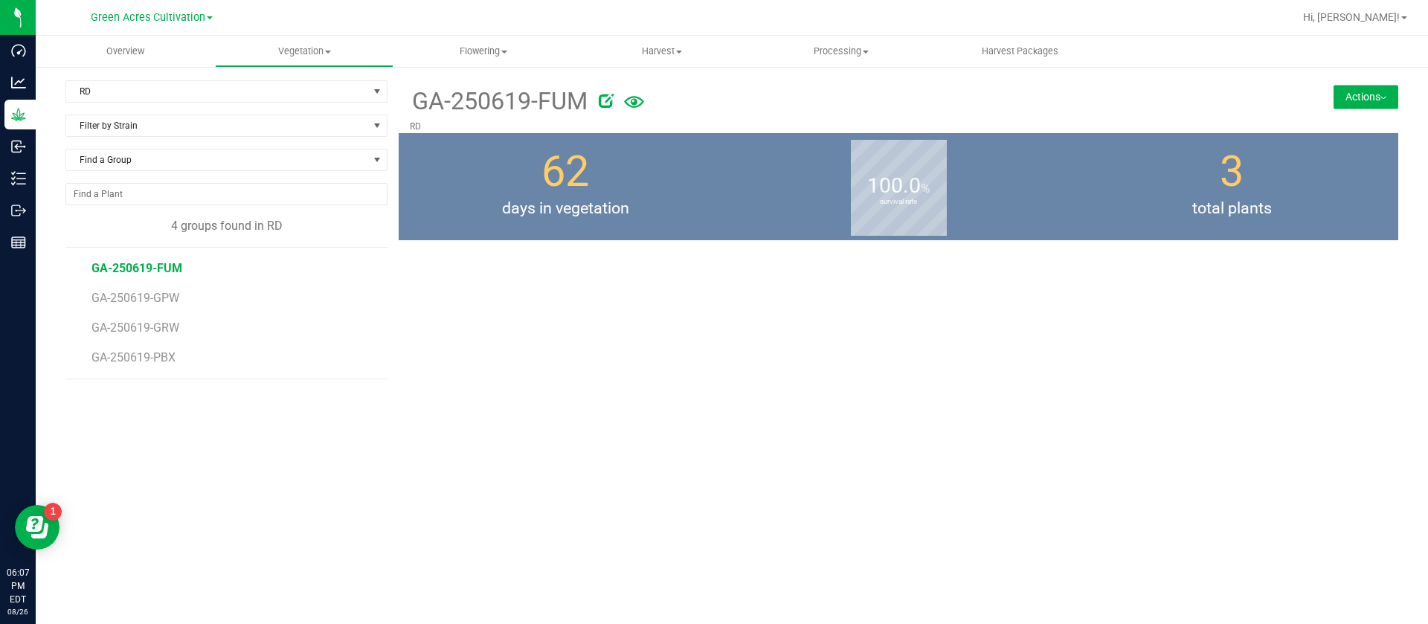
click at [1361, 98] on button "Actions" at bounding box center [1366, 97] width 65 height 24
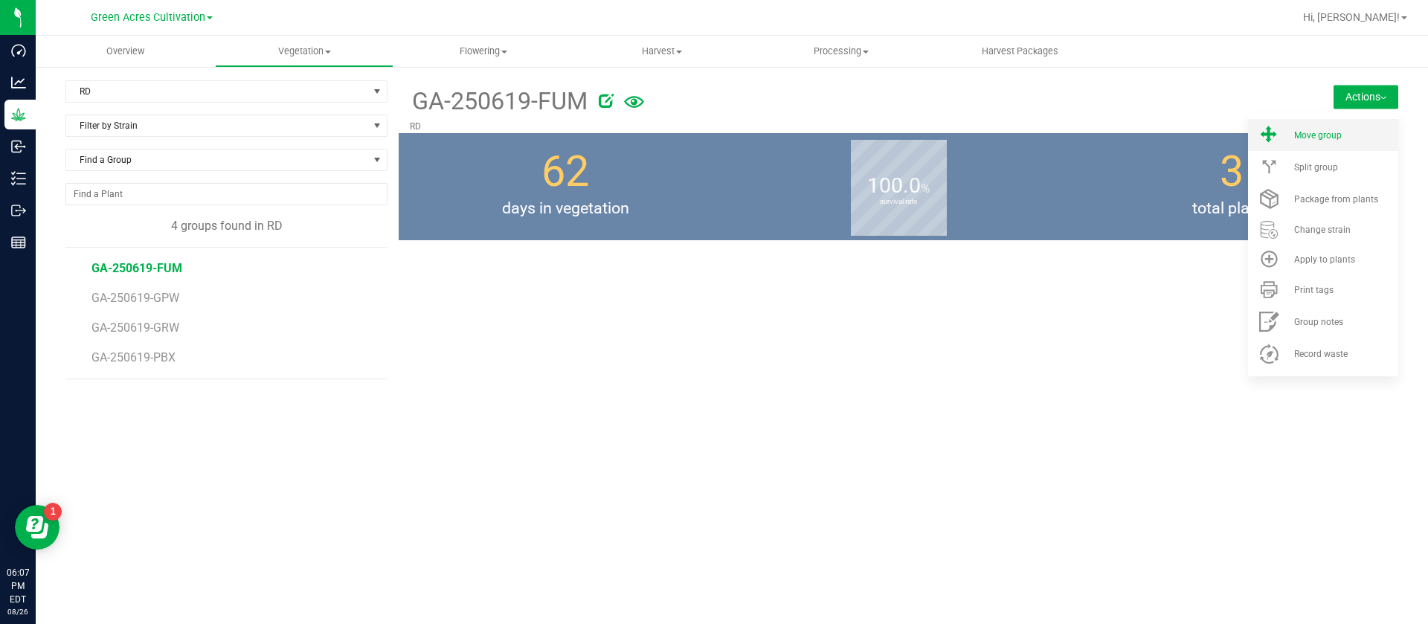
click at [1286, 138] on span at bounding box center [1269, 135] width 36 height 20
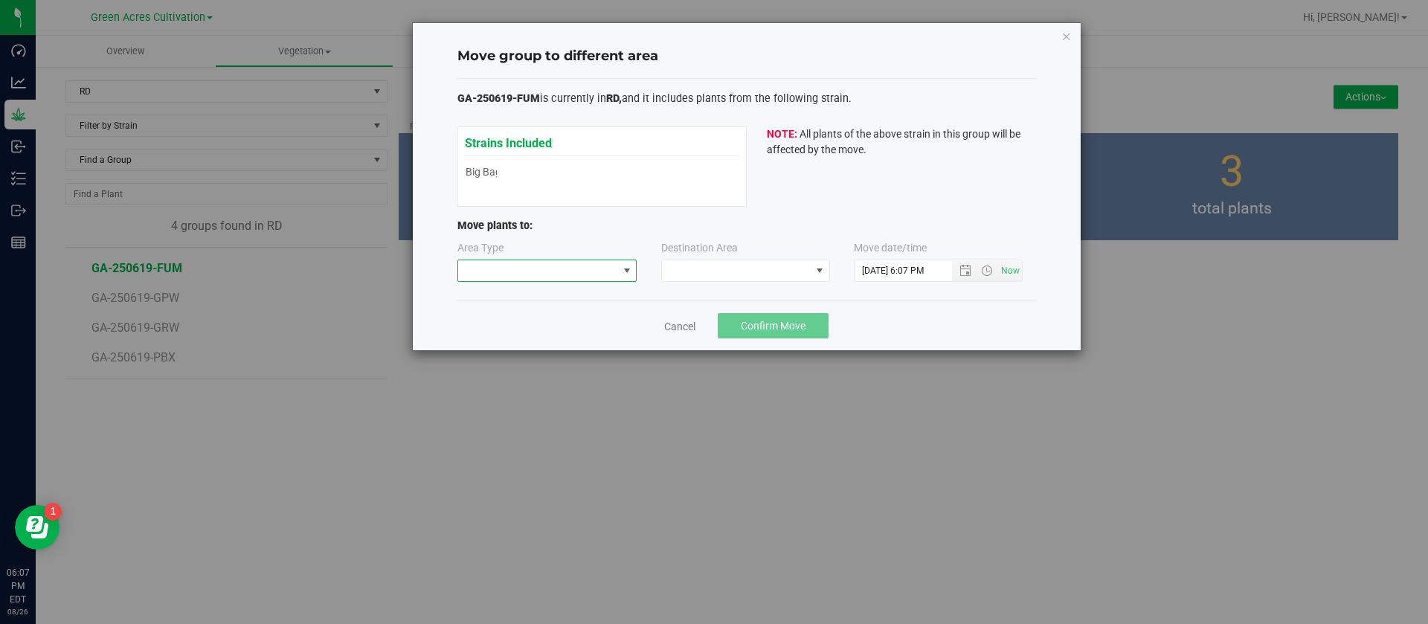
click at [524, 263] on span at bounding box center [538, 270] width 160 height 21
click at [487, 318] on li "Mother" at bounding box center [547, 323] width 179 height 25
click at [741, 265] on span at bounding box center [736, 270] width 149 height 21
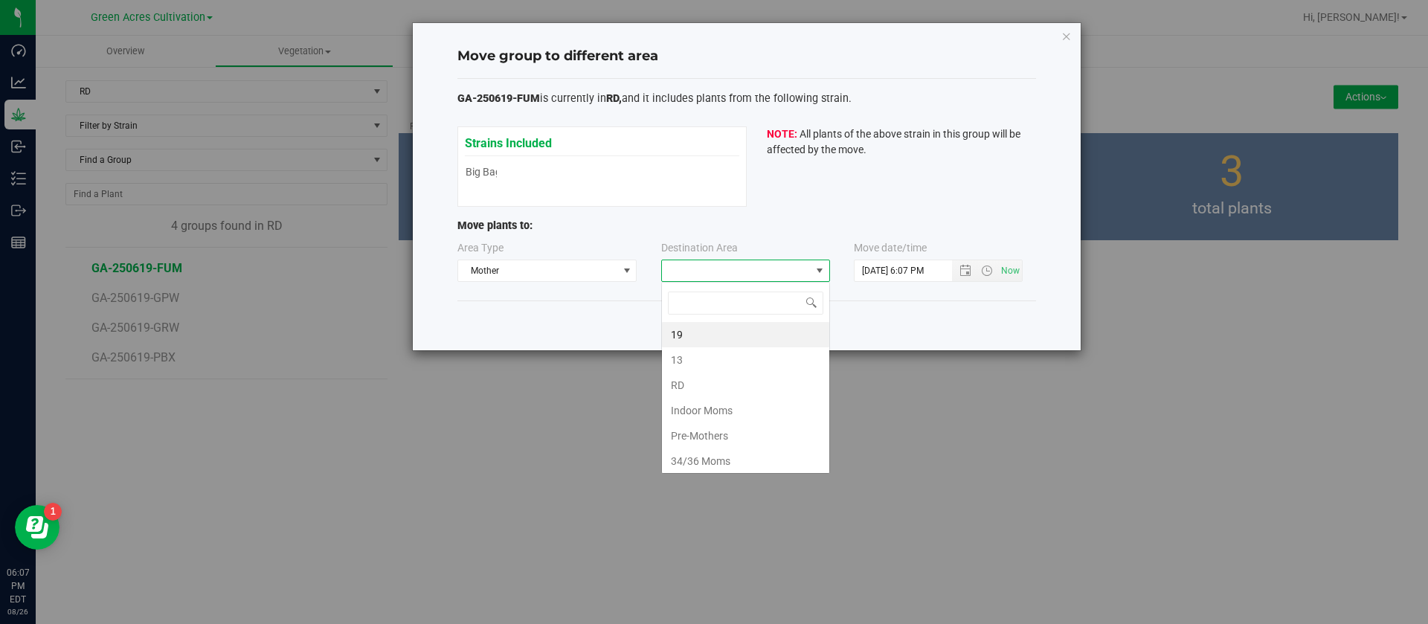
scroll to position [22, 169]
click at [686, 383] on li "RD" at bounding box center [745, 385] width 167 height 25
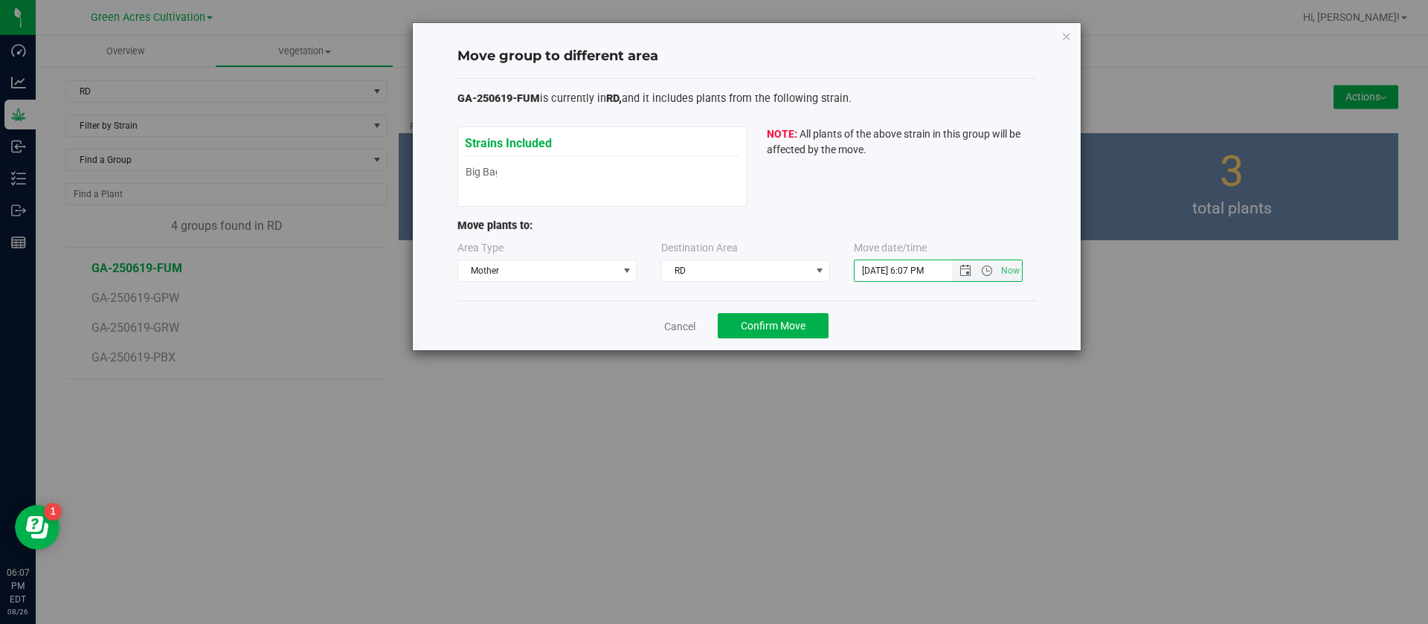
click at [879, 266] on input "8/26/2025 6:07 PM" at bounding box center [916, 270] width 123 height 21
type input "7/18/2025 6:07 PM"
click at [879, 246] on label "Move date/time" at bounding box center [890, 248] width 73 height 16
click at [806, 311] on div "Cancel Confirm Move" at bounding box center [747, 326] width 579 height 50
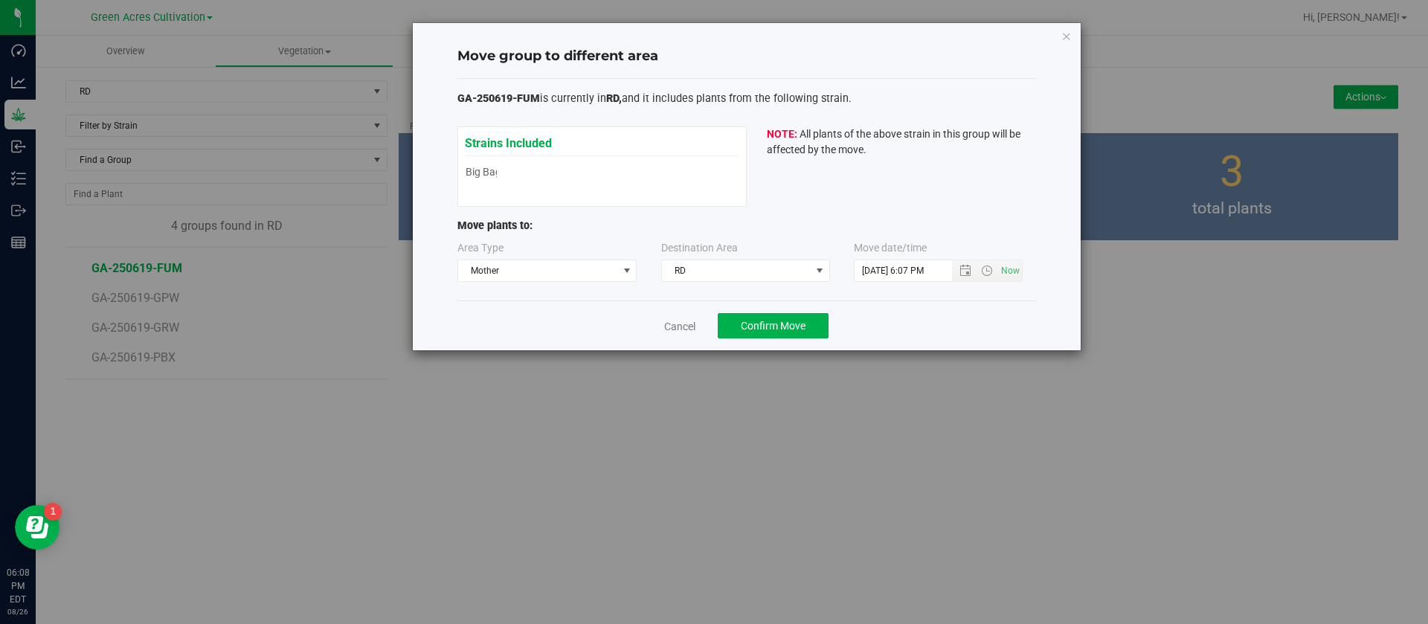
click at [806, 311] on div "Cancel Confirm Move" at bounding box center [747, 326] width 579 height 50
click at [796, 316] on button "Confirm Move" at bounding box center [773, 325] width 111 height 25
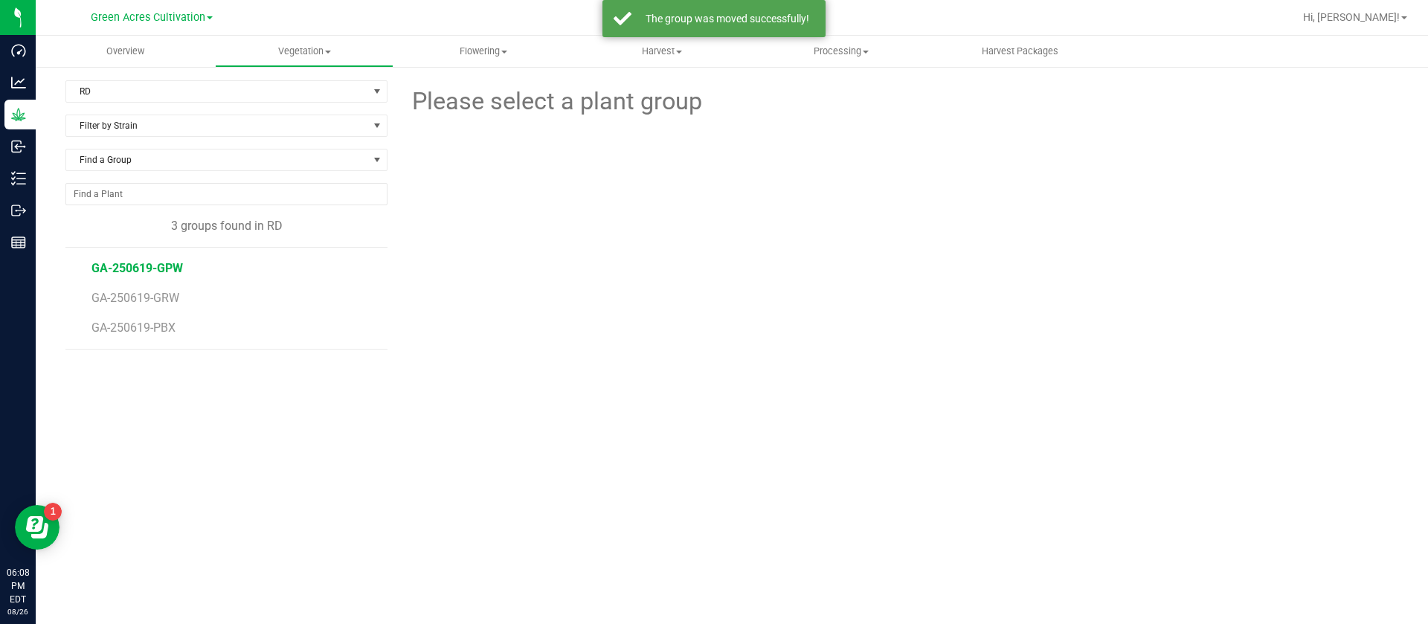
click at [155, 266] on span "GA-250619-GPW" at bounding box center [138, 268] width 92 height 14
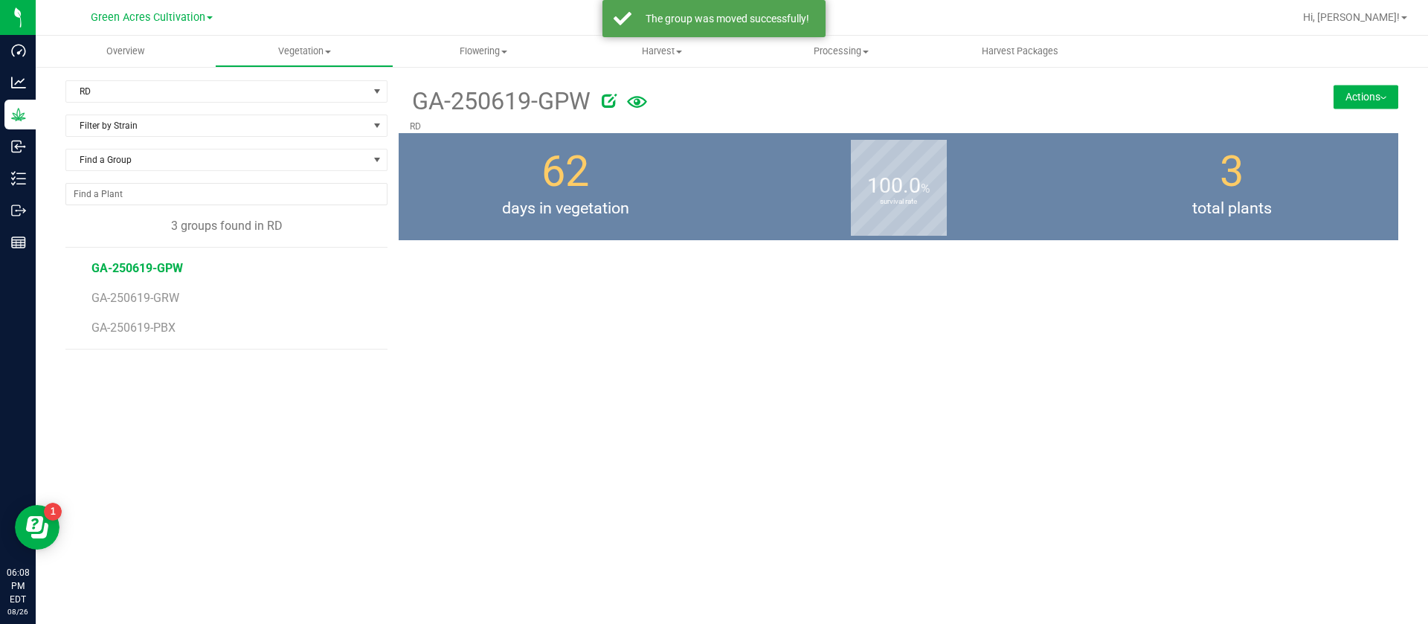
click at [1378, 100] on button "Actions" at bounding box center [1366, 97] width 65 height 24
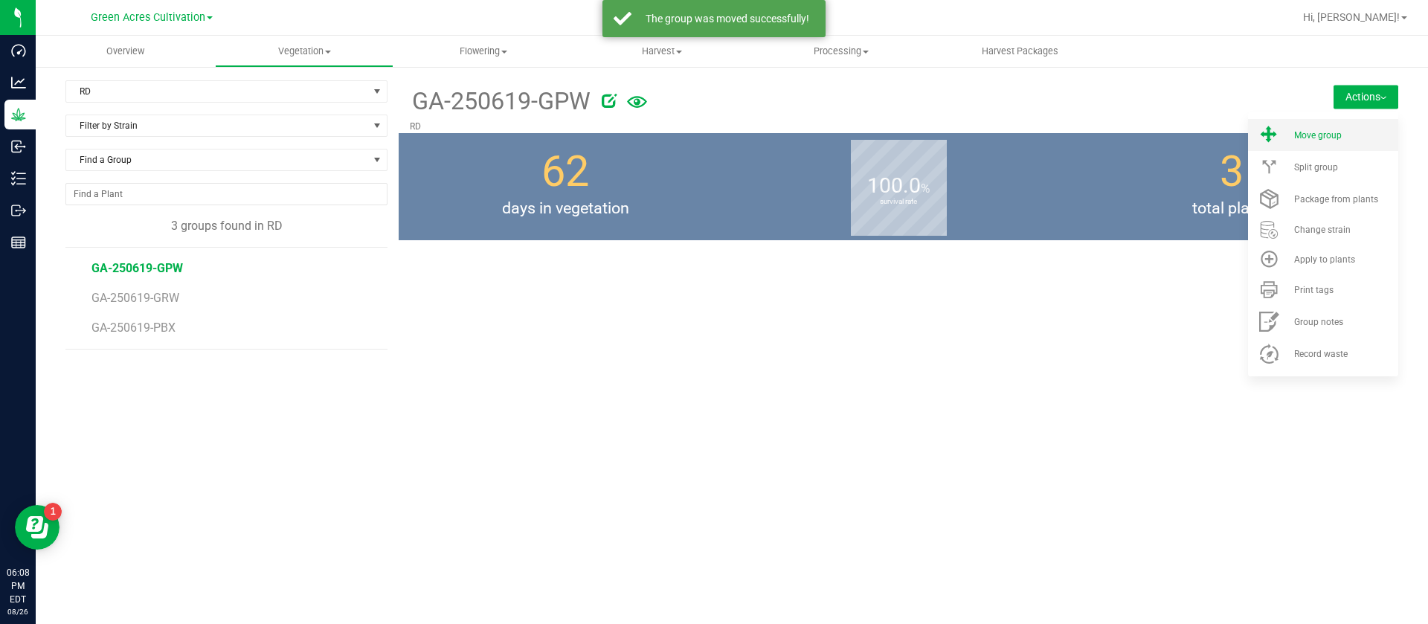
click at [1315, 130] on span "Move group" at bounding box center [1319, 135] width 48 height 10
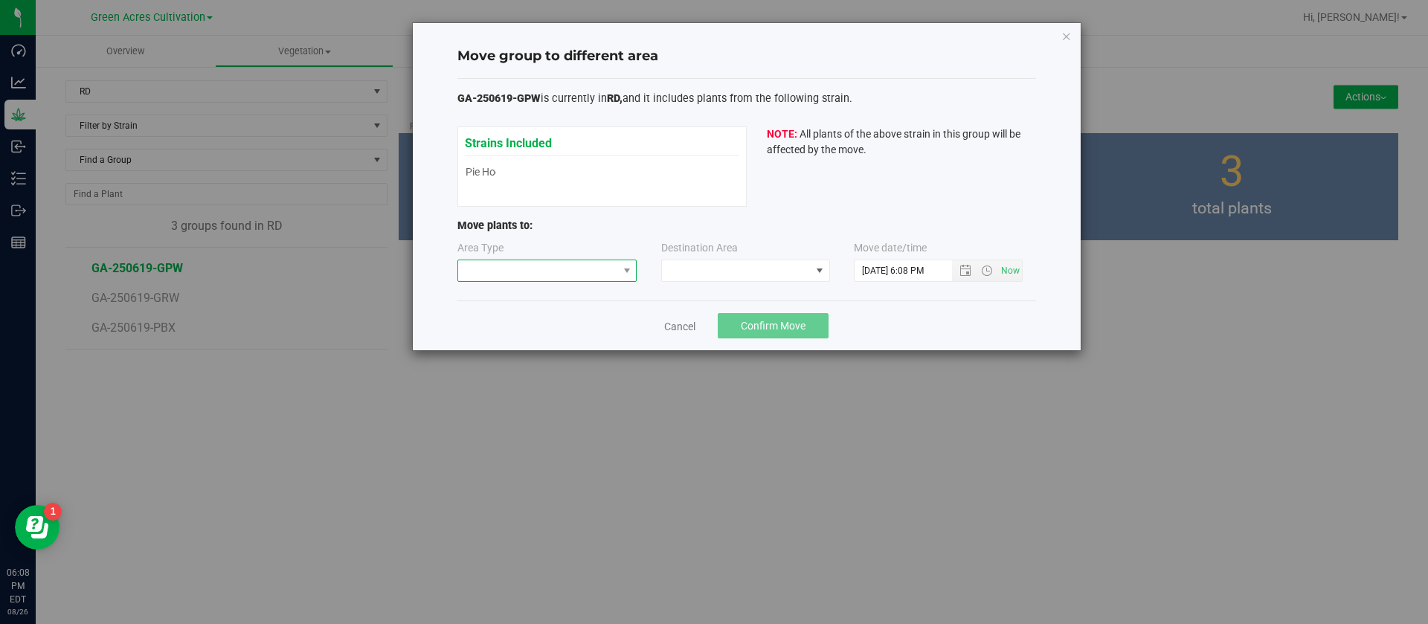
click at [534, 262] on span at bounding box center [538, 270] width 160 height 21
click at [511, 347] on li "Flowering" at bounding box center [547, 348] width 179 height 25
click at [498, 255] on label "Area Type" at bounding box center [481, 248] width 46 height 16
click at [501, 264] on span "Flowering" at bounding box center [538, 270] width 160 height 21
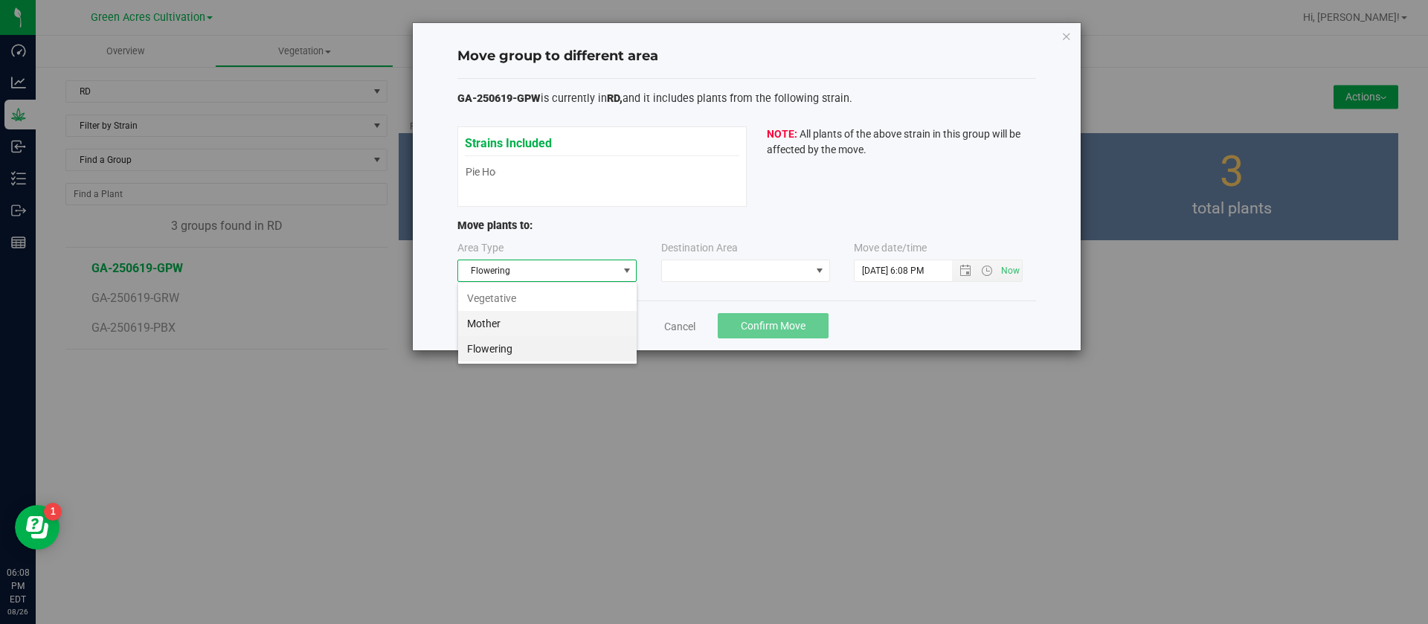
click at [513, 327] on li "Mother" at bounding box center [547, 323] width 179 height 25
click at [681, 274] on span at bounding box center [736, 270] width 149 height 21
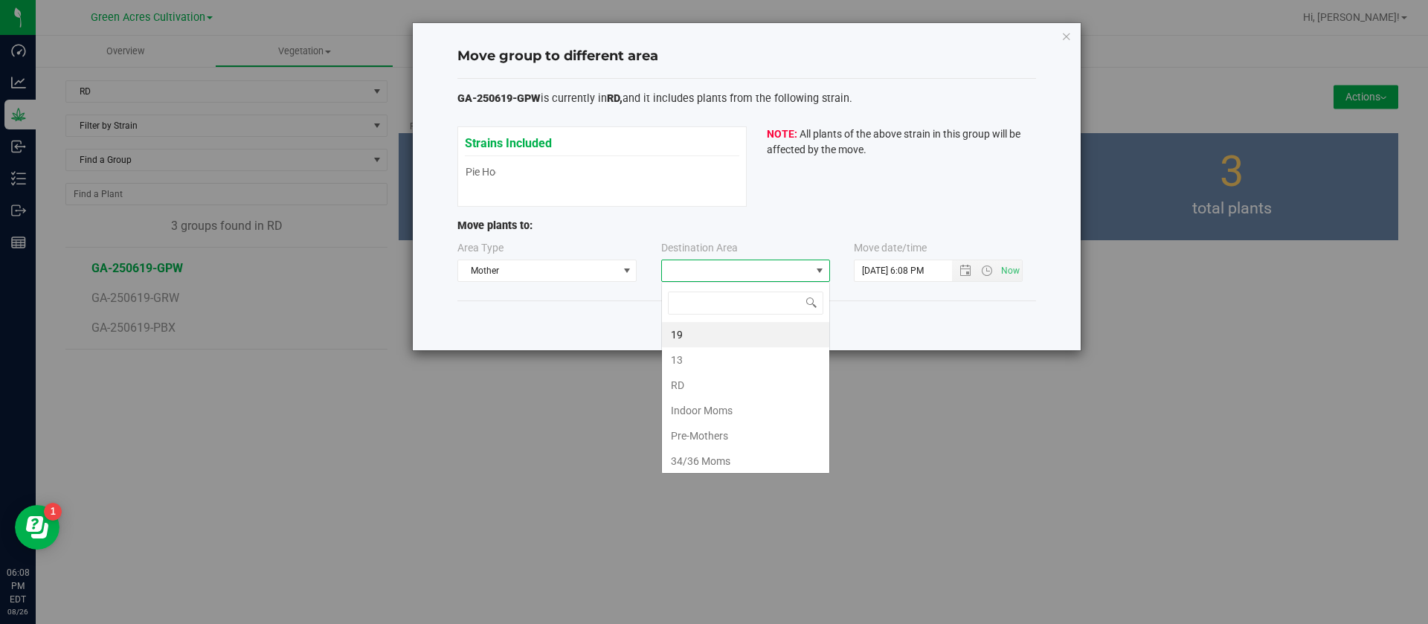
scroll to position [22, 169]
click at [686, 391] on li "RD" at bounding box center [745, 385] width 167 height 25
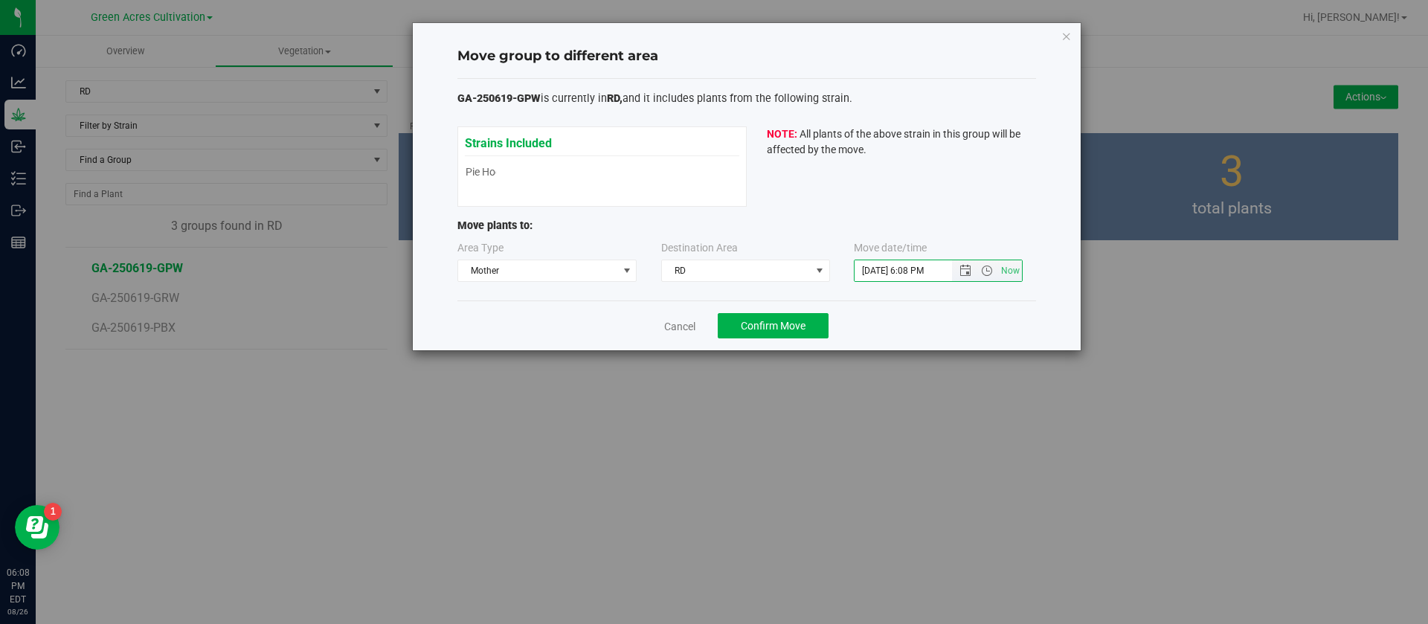
click at [876, 270] on input "8/26/2025 6:08 PM" at bounding box center [916, 270] width 123 height 21
type input "7/18/2025 6:08 PM"
click at [888, 207] on div "GA-250619-GPW is currently in RD, and it includes plants from the following str…" at bounding box center [747, 190] width 579 height 199
click at [777, 320] on span "Confirm Move" at bounding box center [773, 326] width 65 height 12
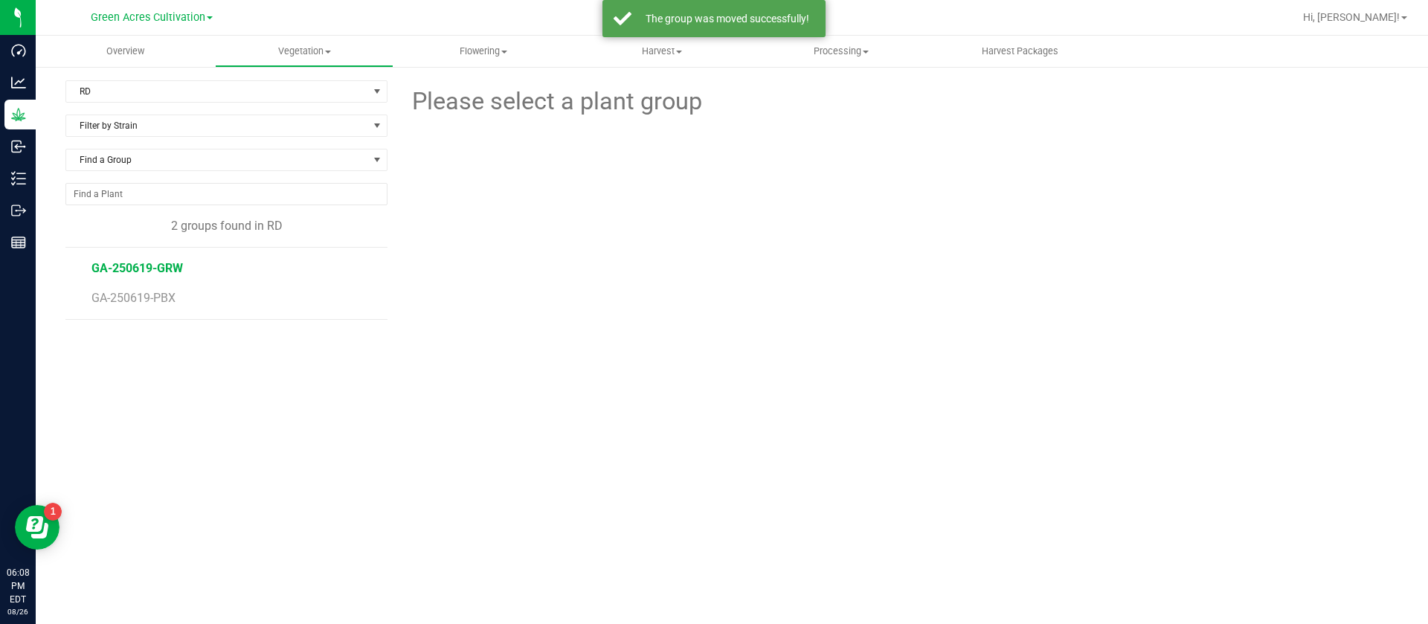
click at [161, 263] on span "GA-250619-GRW" at bounding box center [138, 268] width 92 height 14
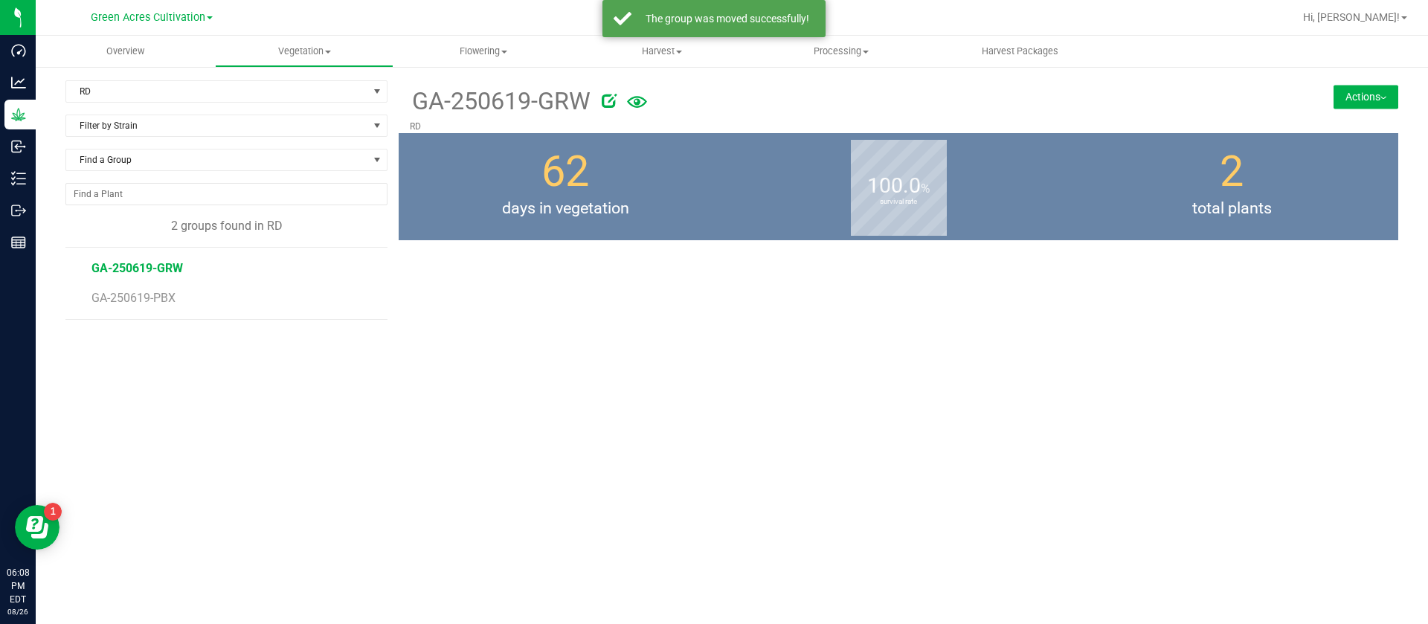
click at [1342, 103] on button "Actions" at bounding box center [1366, 97] width 65 height 24
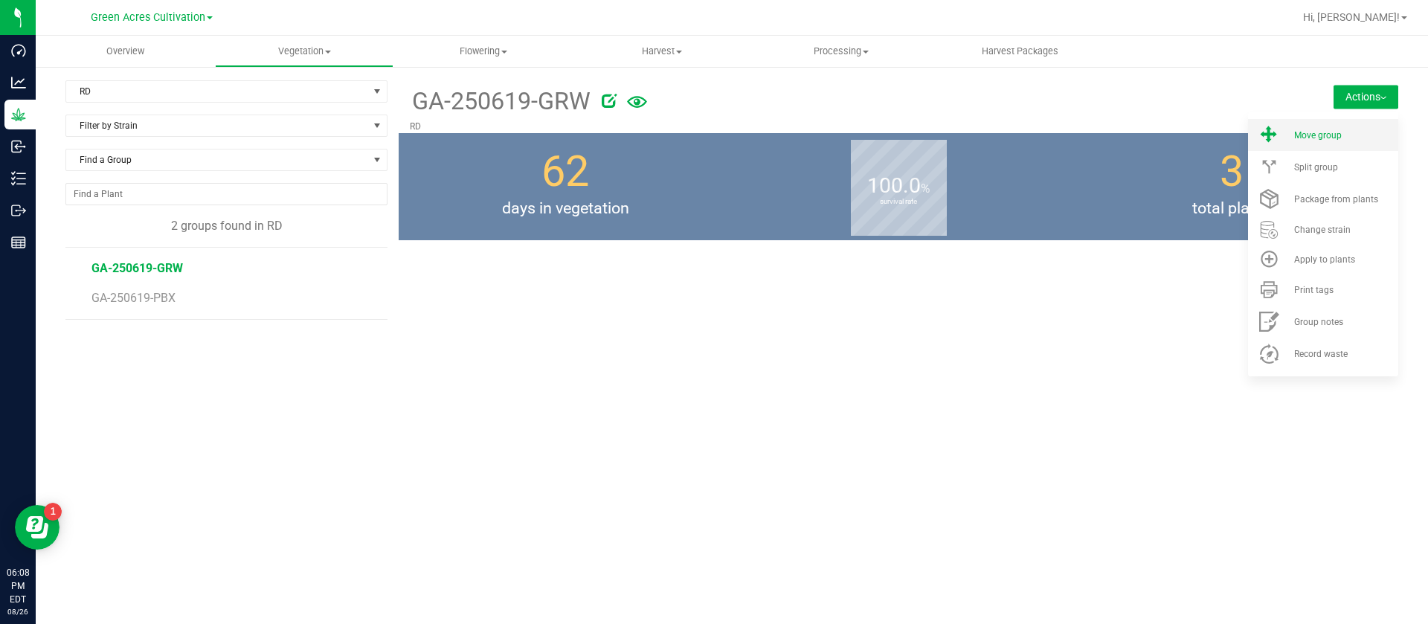
click at [1330, 127] on li "Move group" at bounding box center [1323, 135] width 150 height 32
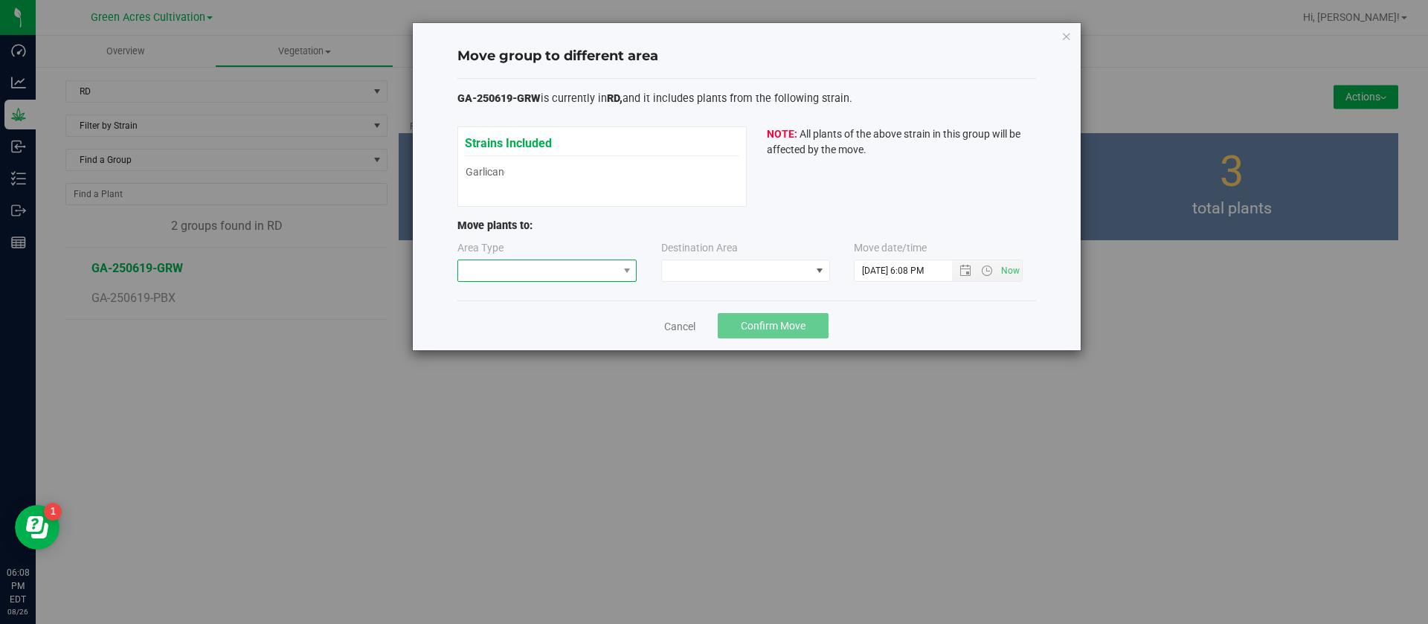
click at [512, 276] on span at bounding box center [538, 270] width 160 height 21
click at [501, 332] on li "Mother" at bounding box center [547, 323] width 179 height 25
click at [522, 273] on span "Mother" at bounding box center [538, 270] width 160 height 21
click at [604, 272] on span "Mother" at bounding box center [538, 270] width 160 height 21
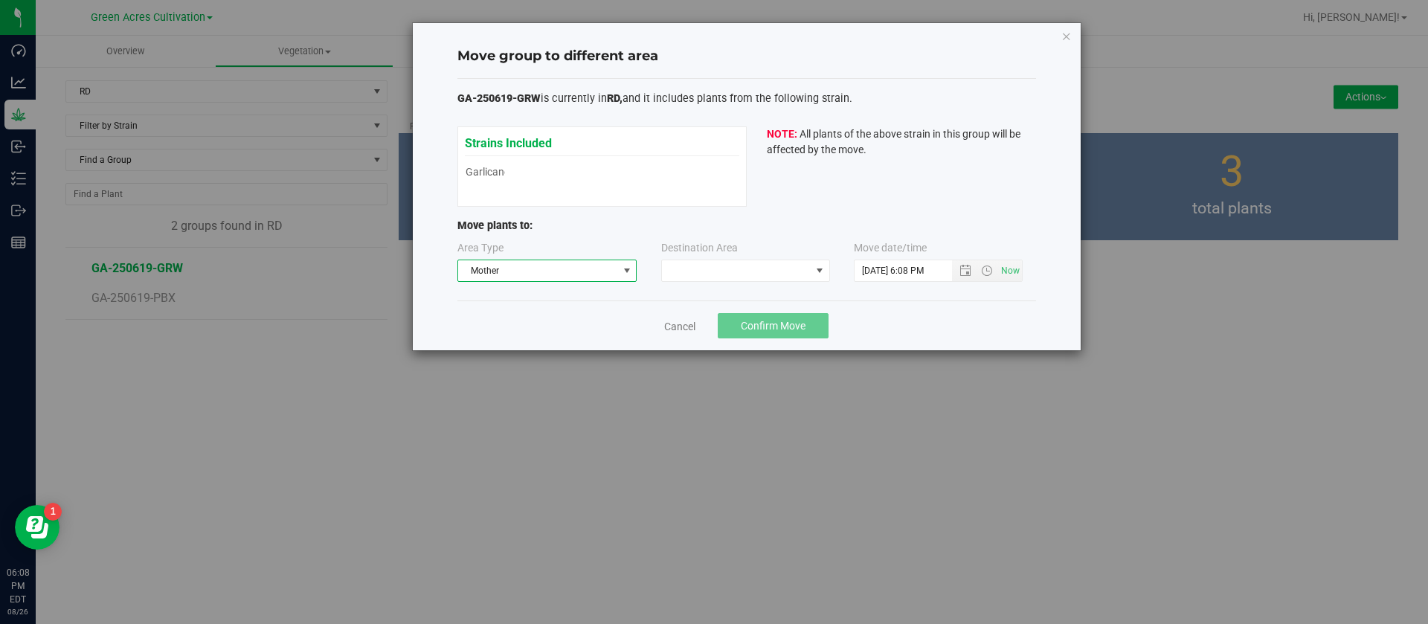
click at [713, 282] on div "Area Type Mother Destination Area Move date/time" at bounding box center [747, 264] width 579 height 48
click at [682, 266] on span at bounding box center [736, 270] width 149 height 21
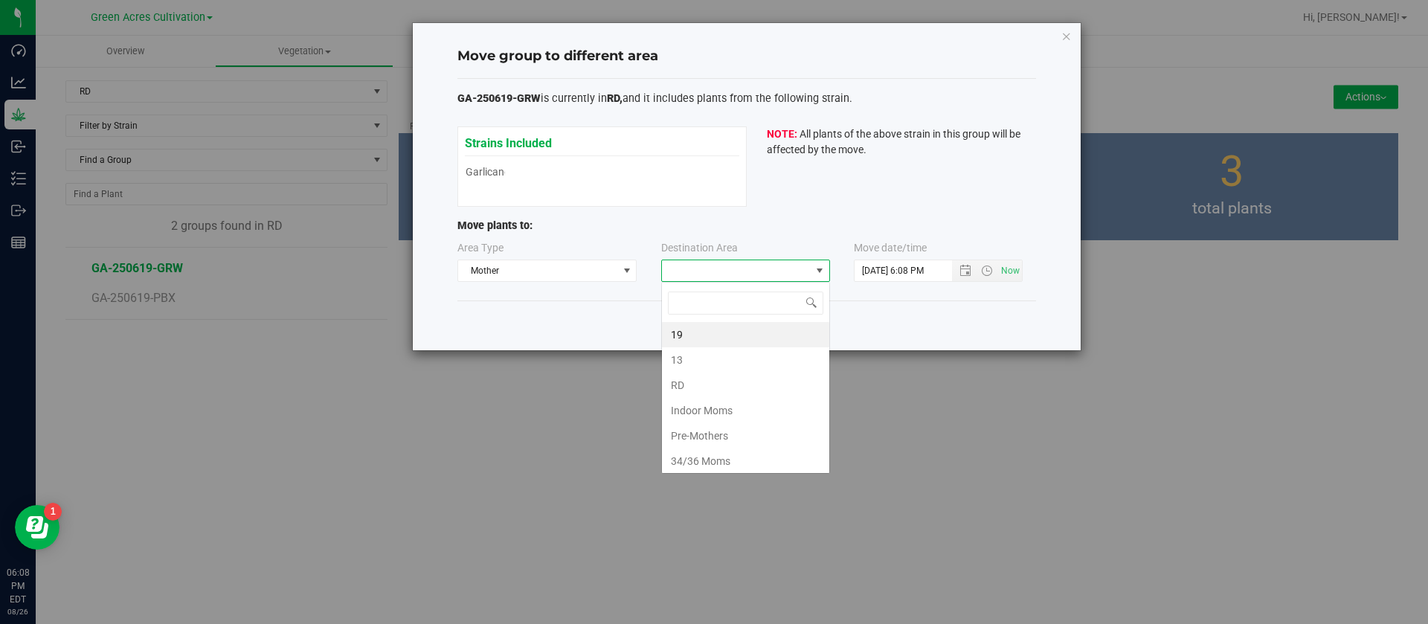
scroll to position [22, 169]
click at [693, 382] on li "RD" at bounding box center [745, 385] width 167 height 25
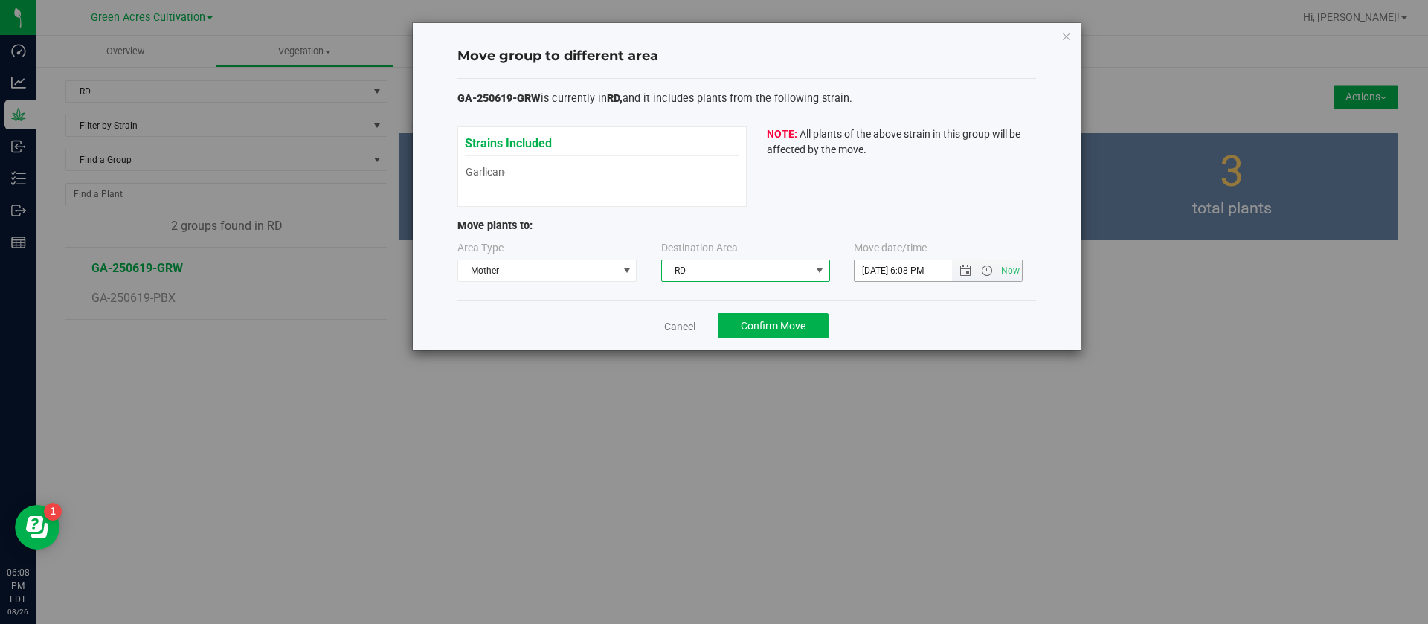
click at [867, 263] on input "8/26/2025 6:08 PM" at bounding box center [916, 270] width 123 height 21
type input "7/18/2025 6:08 PM"
click at [885, 216] on div "GA-250619-GRW is currently in RD, and it includes plants from the following str…" at bounding box center [747, 190] width 579 height 199
click at [767, 327] on span "Confirm Move" at bounding box center [773, 326] width 65 height 12
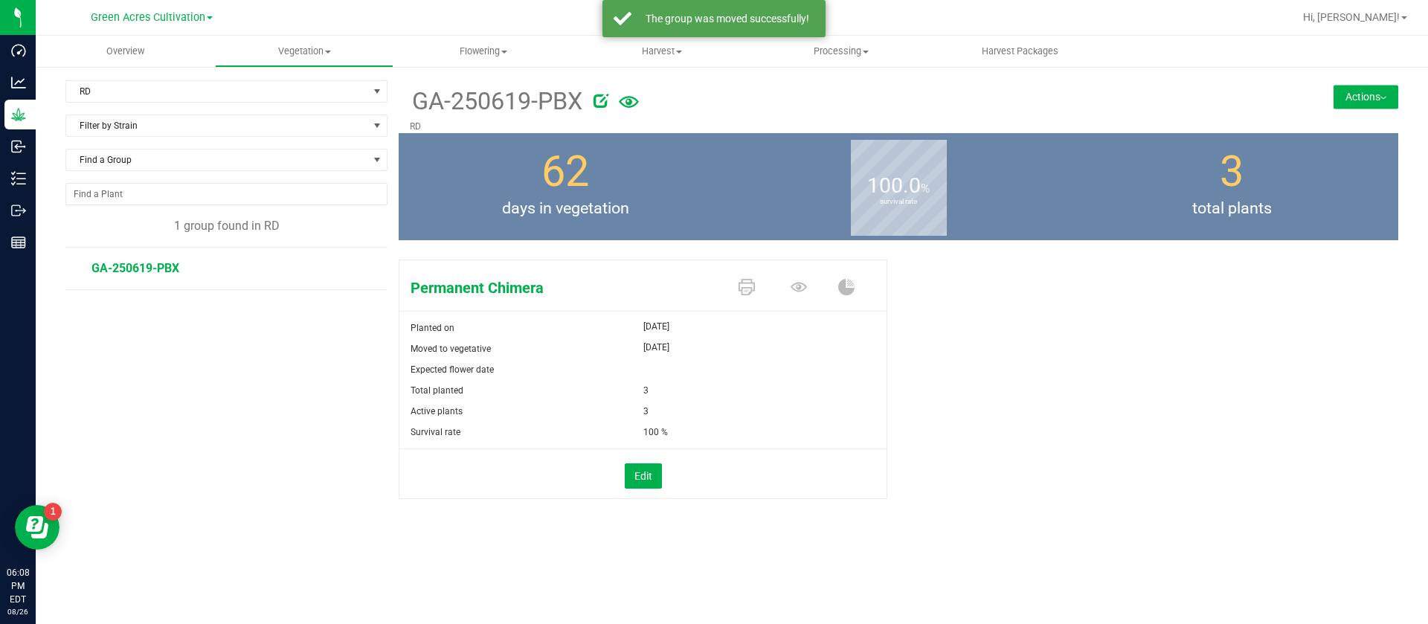
click at [1350, 88] on button "Actions" at bounding box center [1366, 97] width 65 height 24
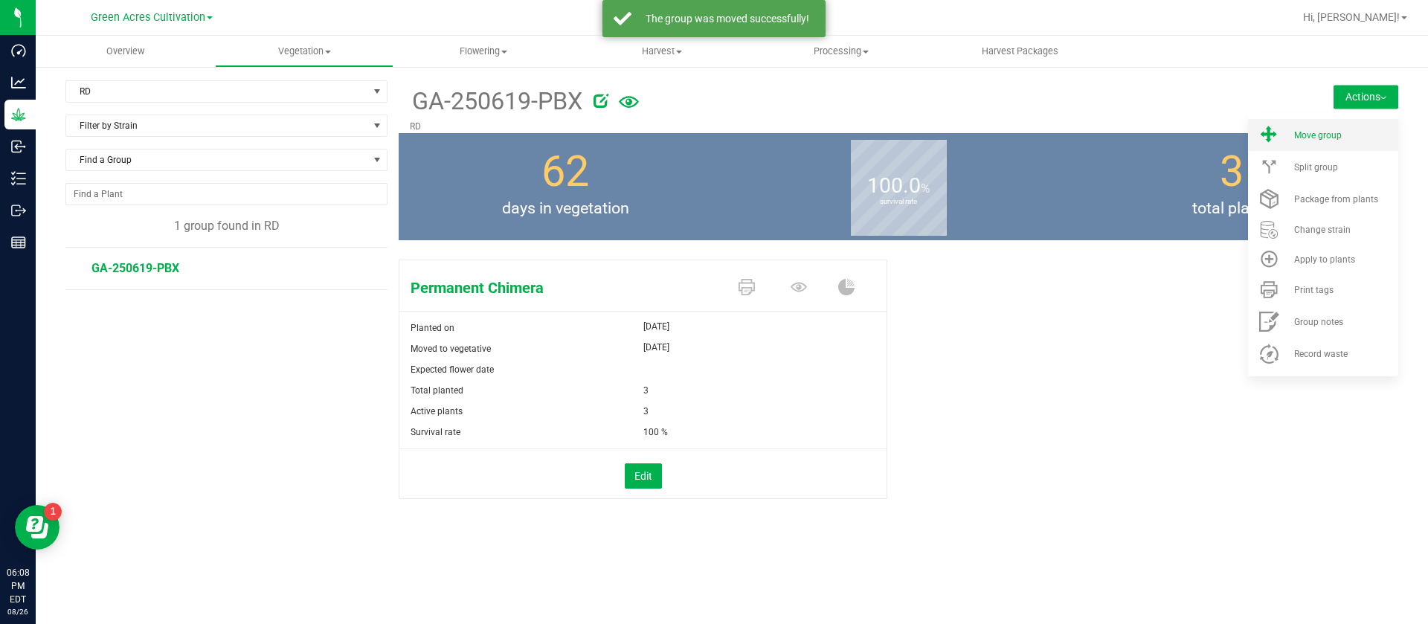
click at [1342, 128] on li "Move group" at bounding box center [1323, 135] width 150 height 32
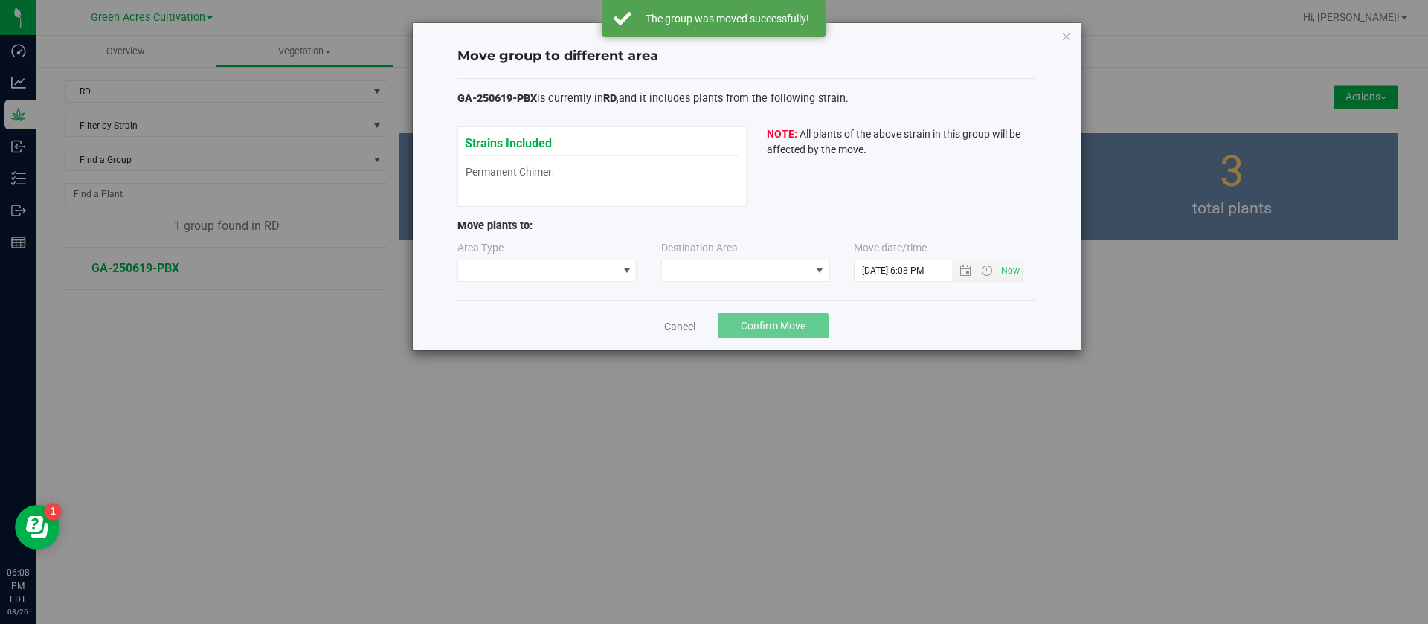
click at [557, 252] on div "Area Type" at bounding box center [549, 261] width 182 height 42
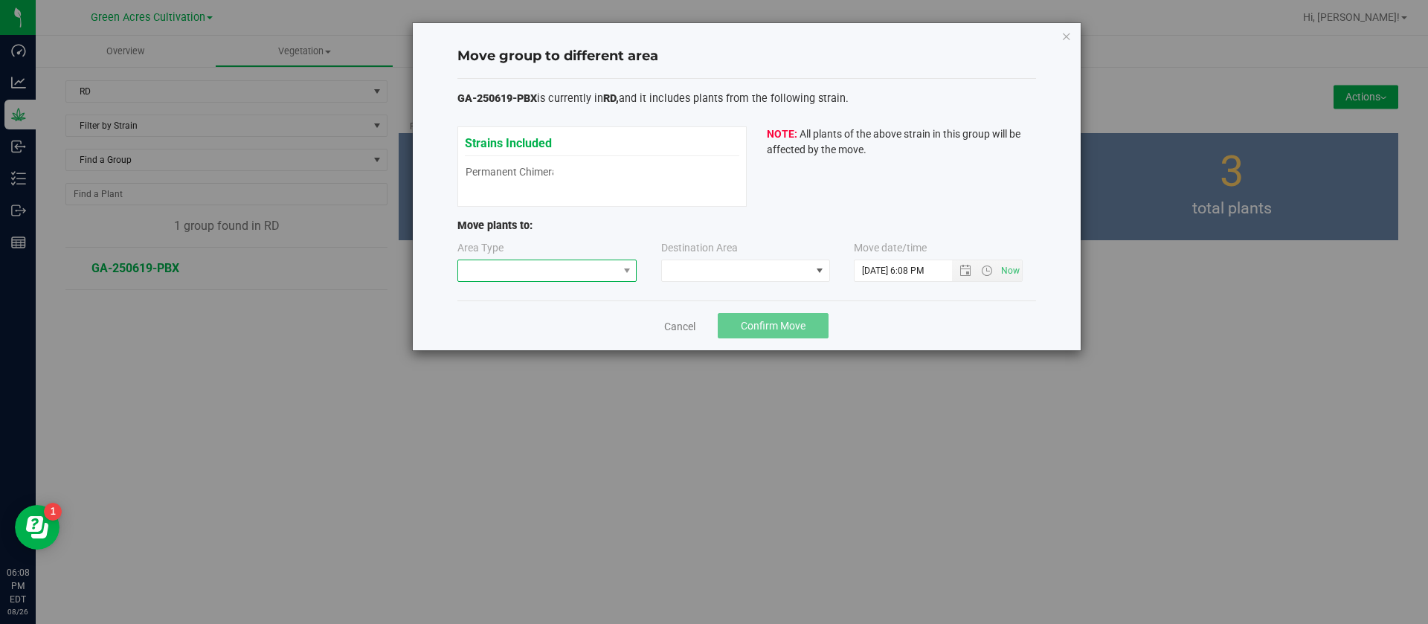
click at [505, 270] on span at bounding box center [538, 270] width 160 height 21
click at [498, 329] on li "Mother" at bounding box center [547, 323] width 179 height 25
click at [731, 267] on span at bounding box center [736, 270] width 149 height 21
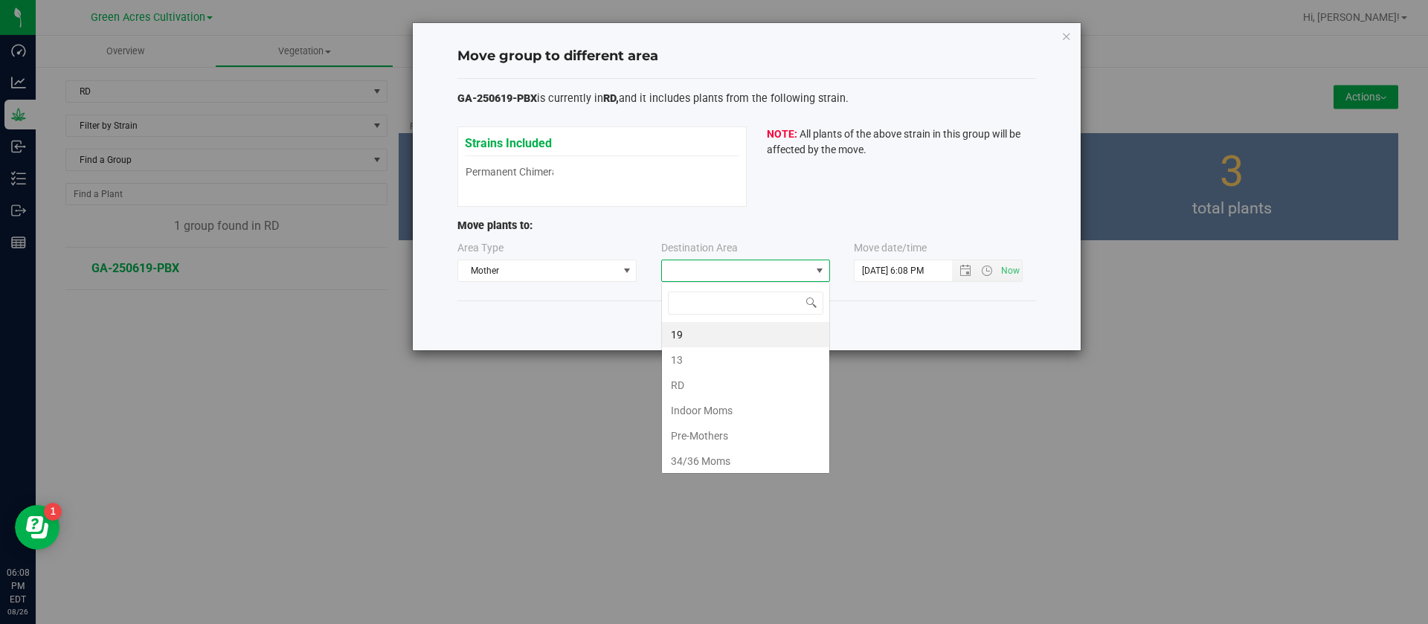
scroll to position [22, 169]
click at [696, 391] on li "RD" at bounding box center [745, 385] width 167 height 25
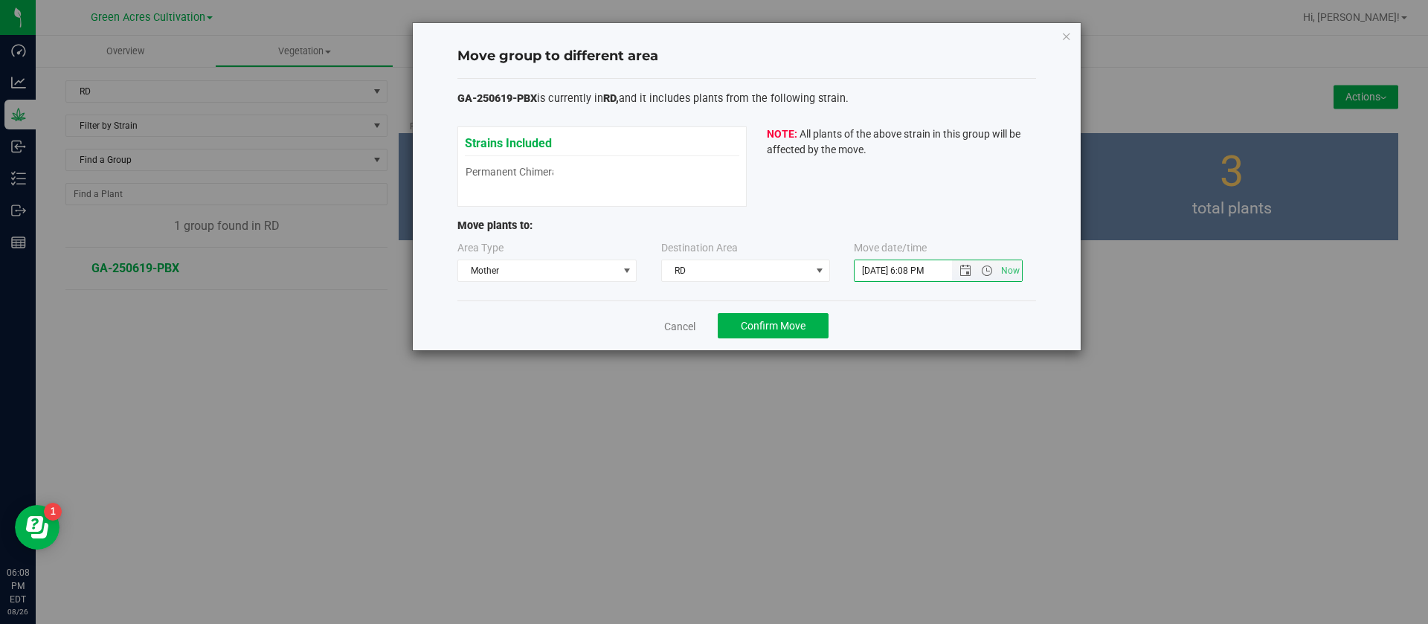
click at [867, 268] on input "8/26/2025 6:08 PM" at bounding box center [916, 270] width 123 height 21
type input "7/18/2025 6:08 PM"
click at [898, 139] on span "All plants of the above strain in this group will be affected by the move." at bounding box center [894, 142] width 254 height 28
click at [896, 321] on div "Cancel Confirm Move" at bounding box center [747, 326] width 579 height 50
click at [788, 324] on span "Confirm Move" at bounding box center [773, 326] width 65 height 12
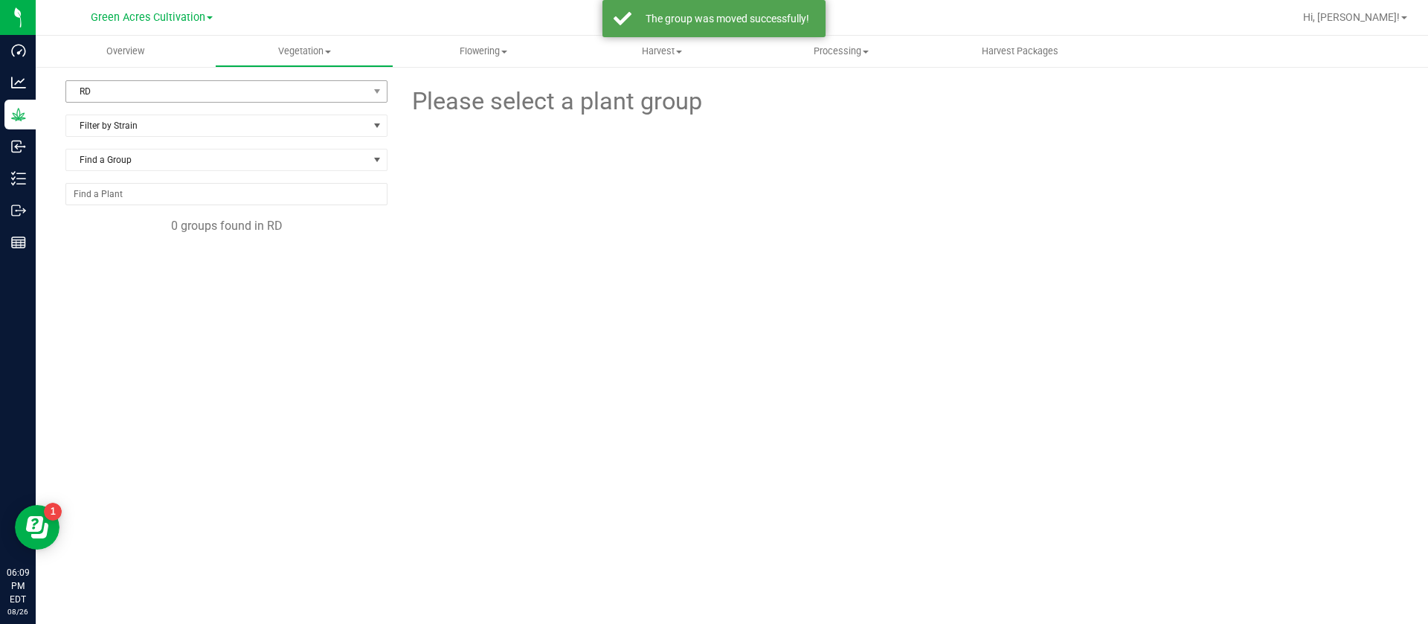
click at [100, 100] on span "RD" at bounding box center [217, 91] width 302 height 21
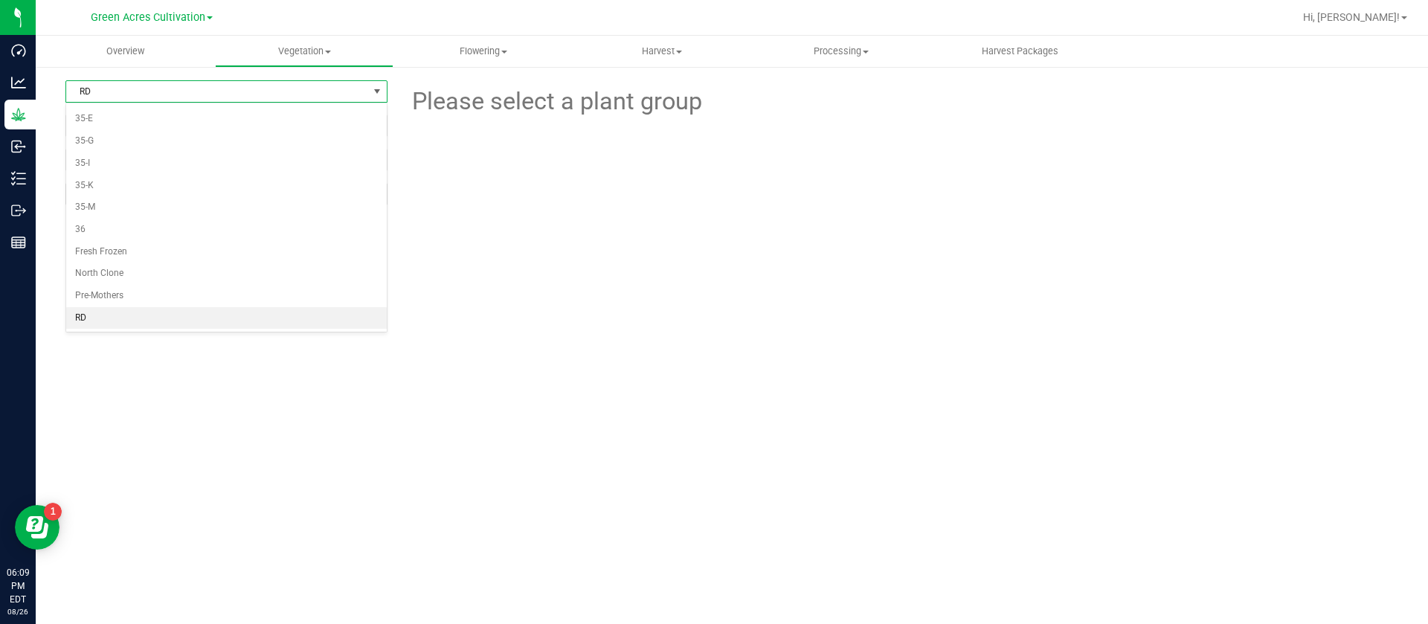
click at [501, 271] on div at bounding box center [899, 202] width 1022 height 164
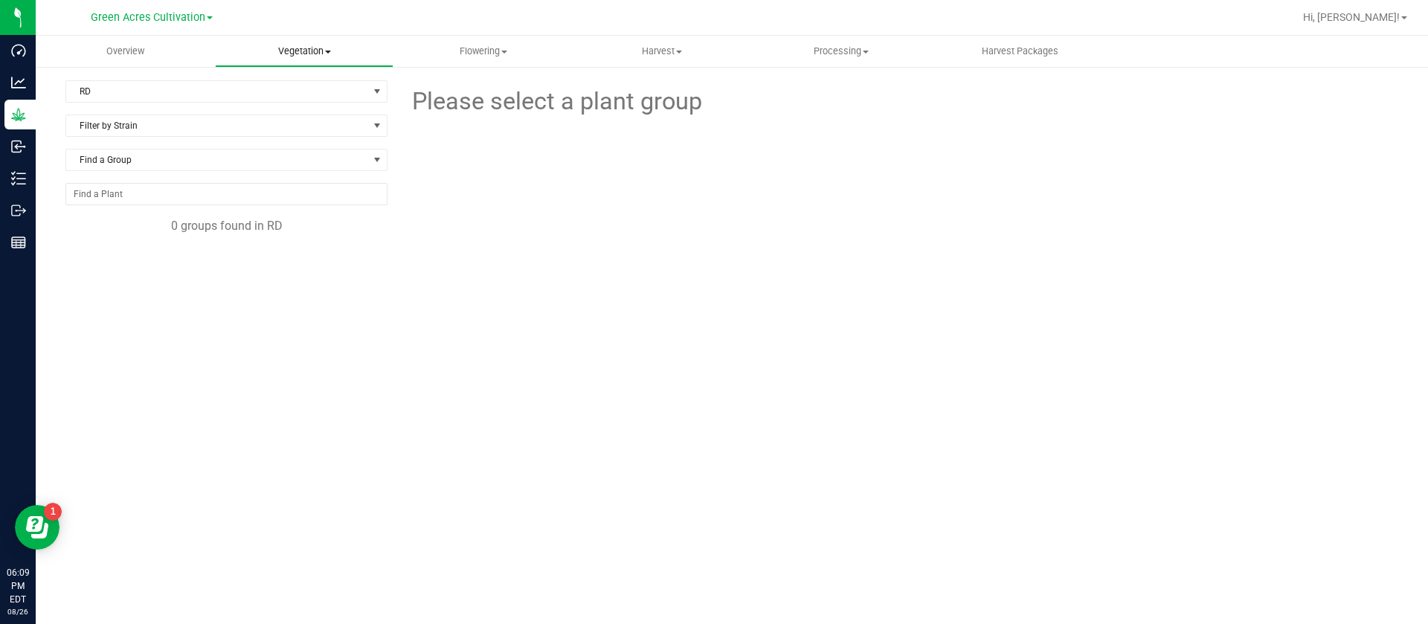
click at [289, 39] on uib-tab-heading "Vegetation Veg groups Veg plants Mother groups Mother plants Apply to plants Cr…" at bounding box center [305, 51] width 178 height 30
click at [304, 119] on span "Mother groups" at bounding box center [270, 125] width 111 height 13
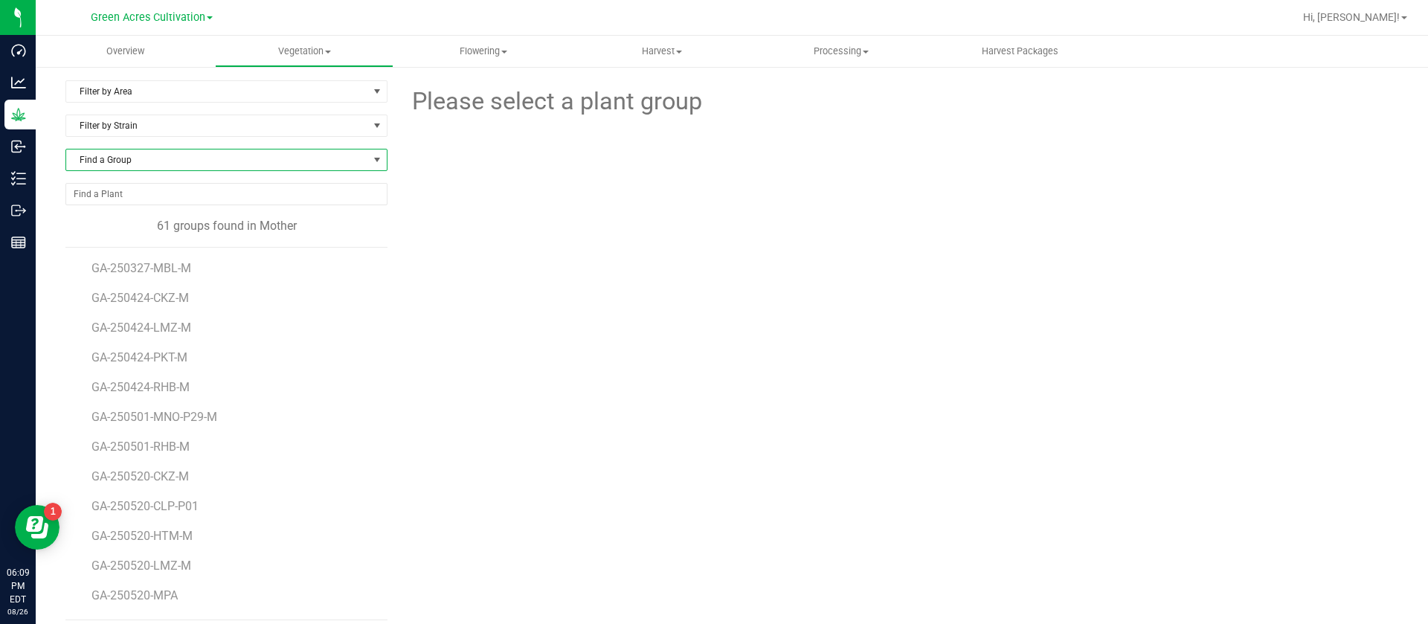
click at [140, 151] on span "Find a Group" at bounding box center [217, 160] width 302 height 21
type input "GPE"
click at [211, 222] on li "GA-250717-GPE-M" at bounding box center [224, 221] width 316 height 21
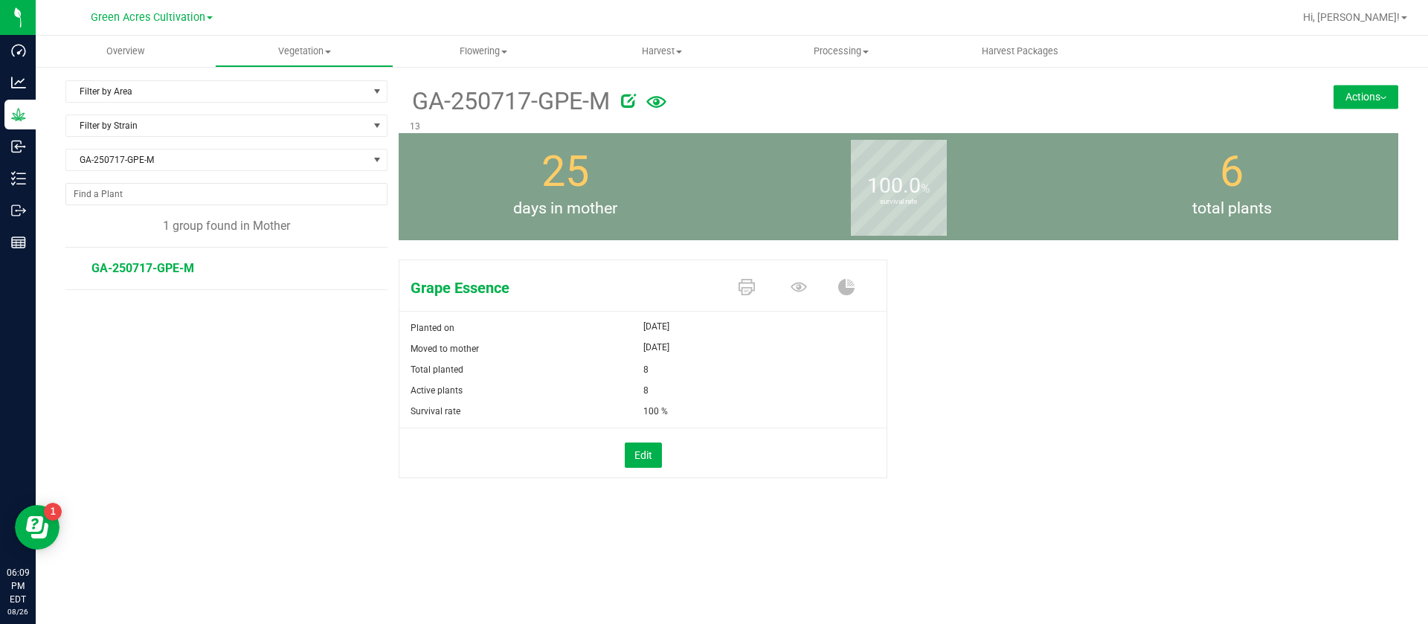
click at [1344, 98] on button "Actions" at bounding box center [1366, 97] width 65 height 24
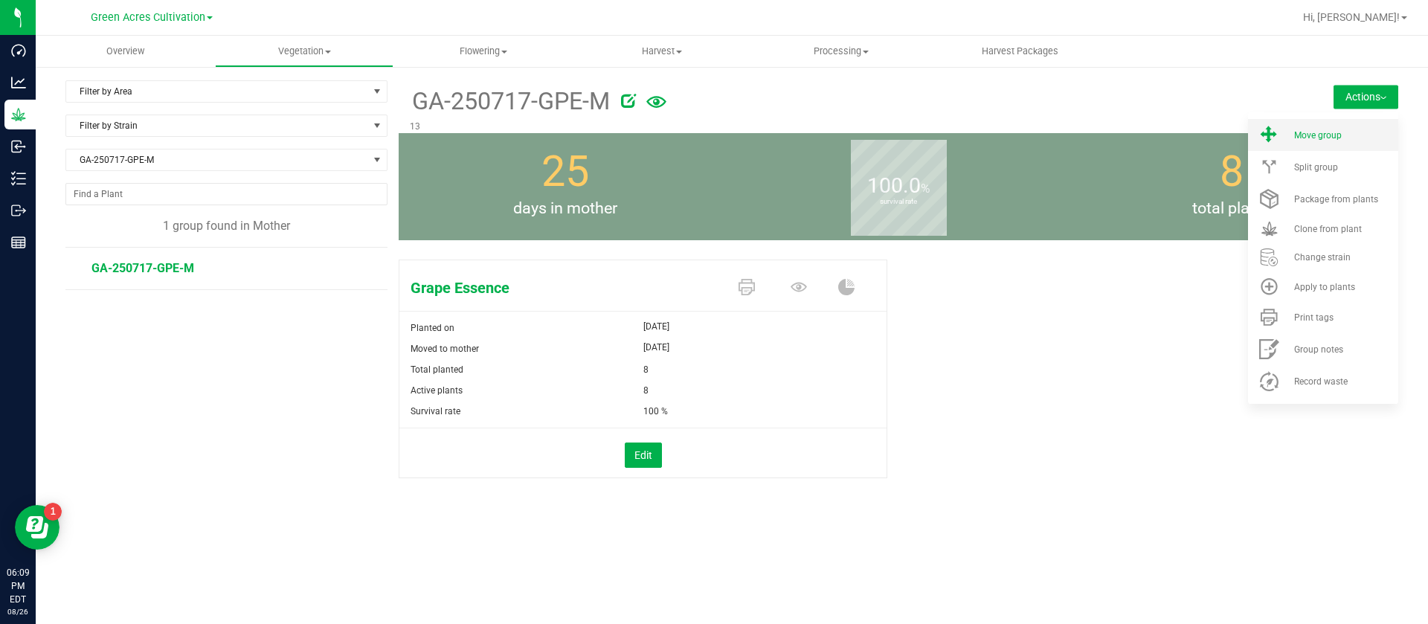
click at [1326, 131] on span "Move group" at bounding box center [1319, 135] width 48 height 10
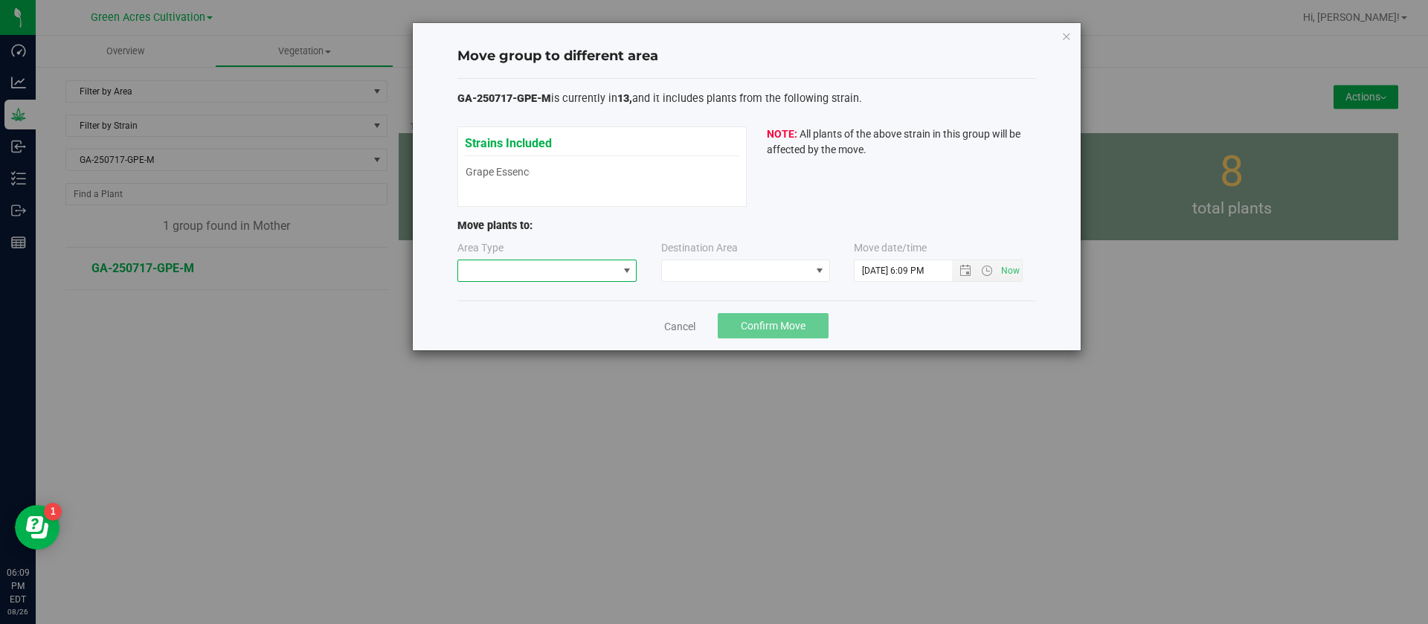
click at [513, 277] on span at bounding box center [538, 270] width 160 height 21
click at [526, 318] on li "Mother" at bounding box center [547, 323] width 179 height 25
click at [722, 263] on span at bounding box center [736, 270] width 149 height 21
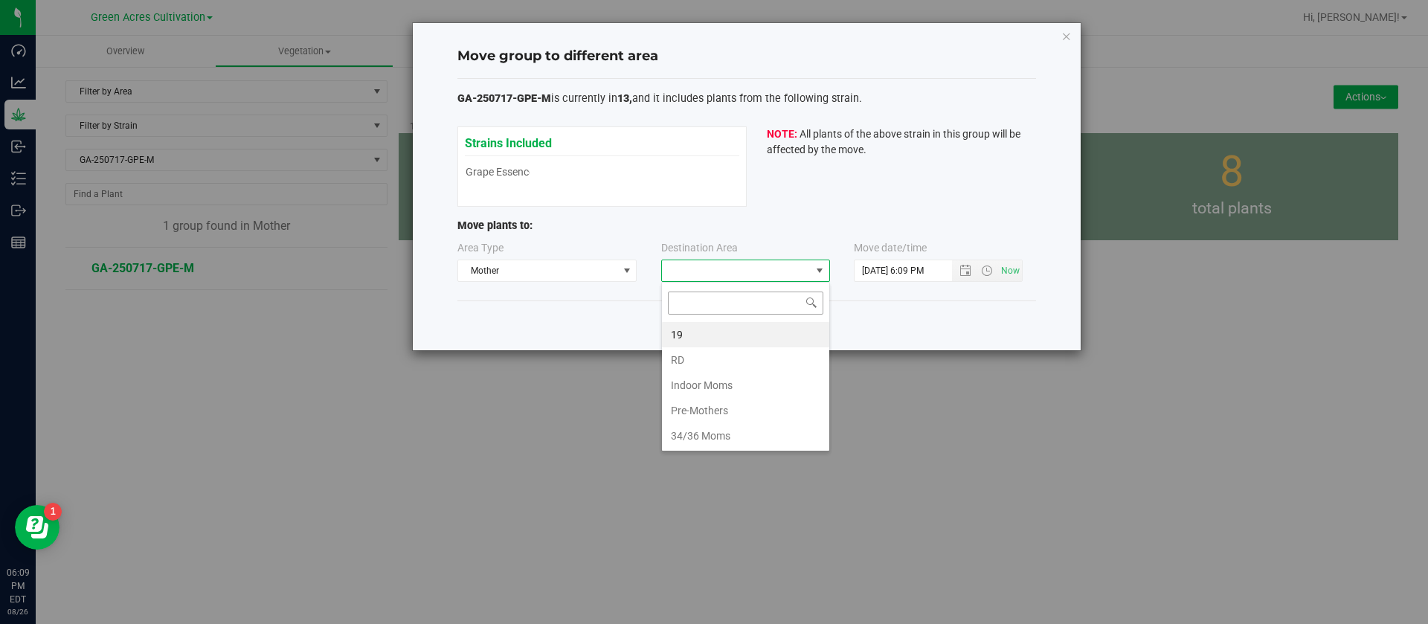
scroll to position [22, 169]
click at [682, 356] on li "RD" at bounding box center [745, 359] width 167 height 25
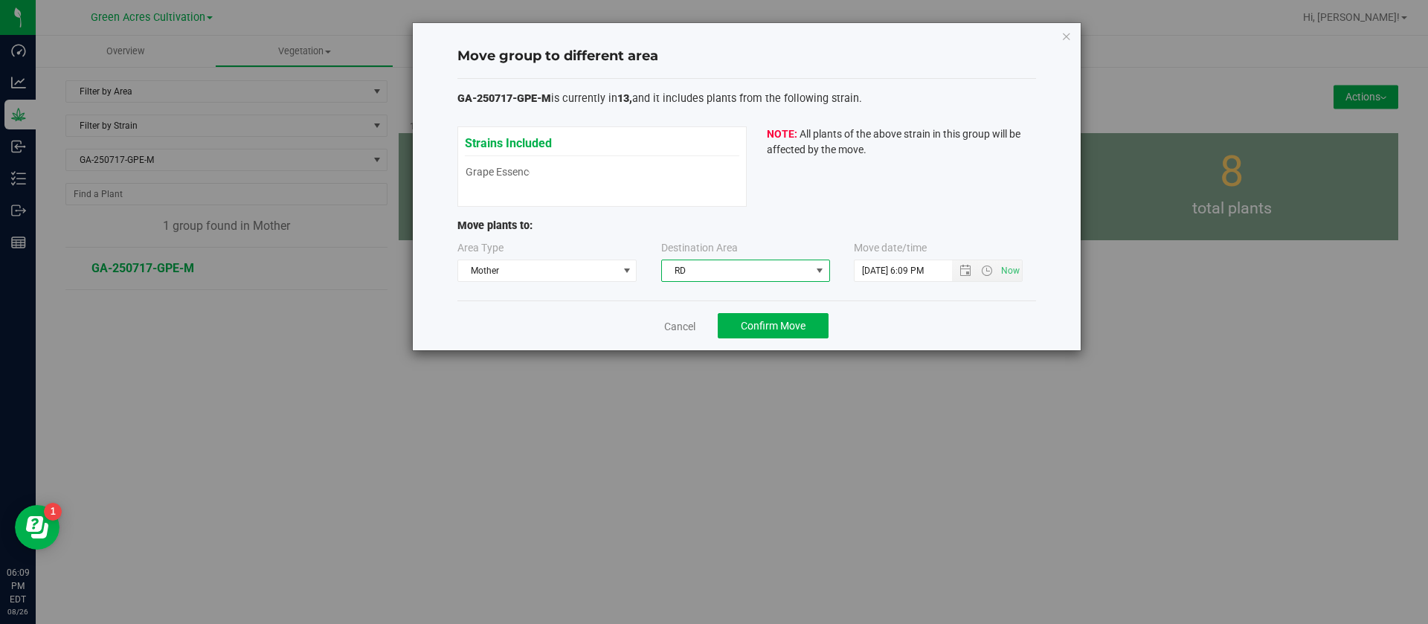
click at [682, 272] on span "RD" at bounding box center [736, 270] width 149 height 21
click at [825, 234] on div "Move plants to:" at bounding box center [747, 229] width 579 height 23
click at [868, 260] on input "8/26/2025 6:09 PM" at bounding box center [916, 270] width 123 height 21
type input "7/24/2025 6:09 PM"
click at [813, 167] on div "Strains Included Grape Essence Grape Essence NOTE: All plants of the above stra…" at bounding box center [747, 166] width 579 height 80
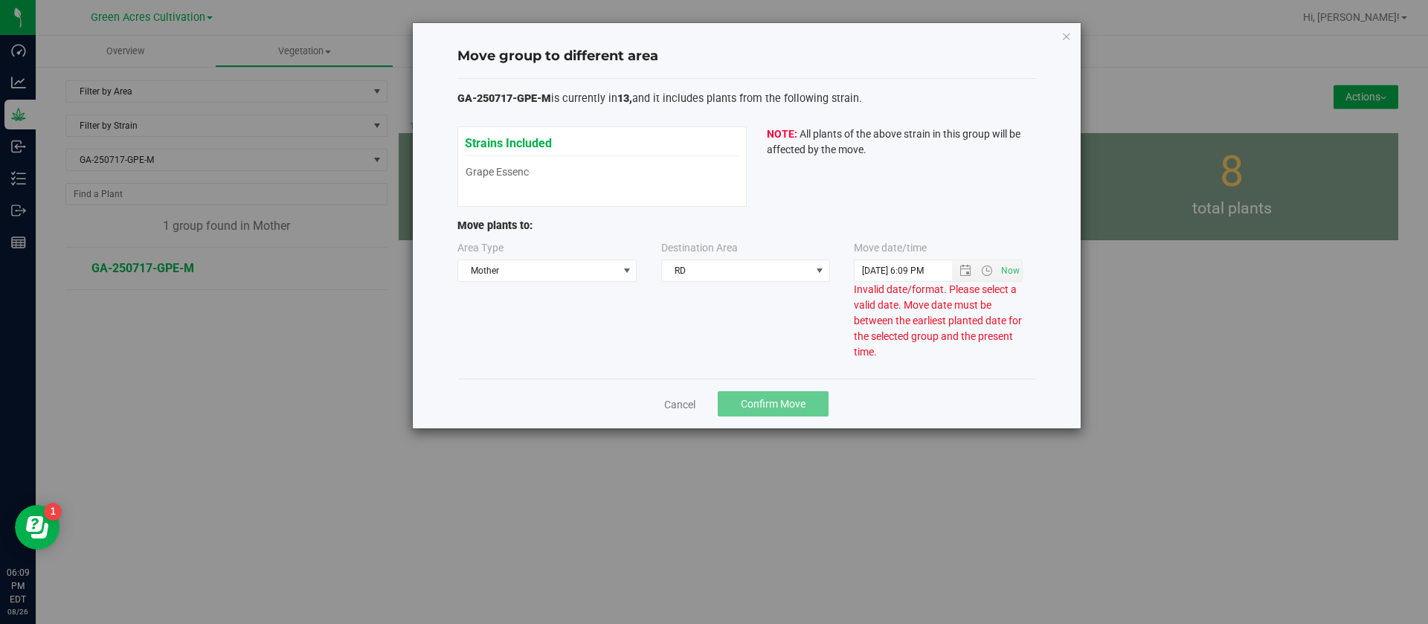
click at [666, 391] on div "Cancel Confirm Move" at bounding box center [747, 404] width 579 height 50
click at [671, 407] on link "Cancel" at bounding box center [679, 404] width 31 height 15
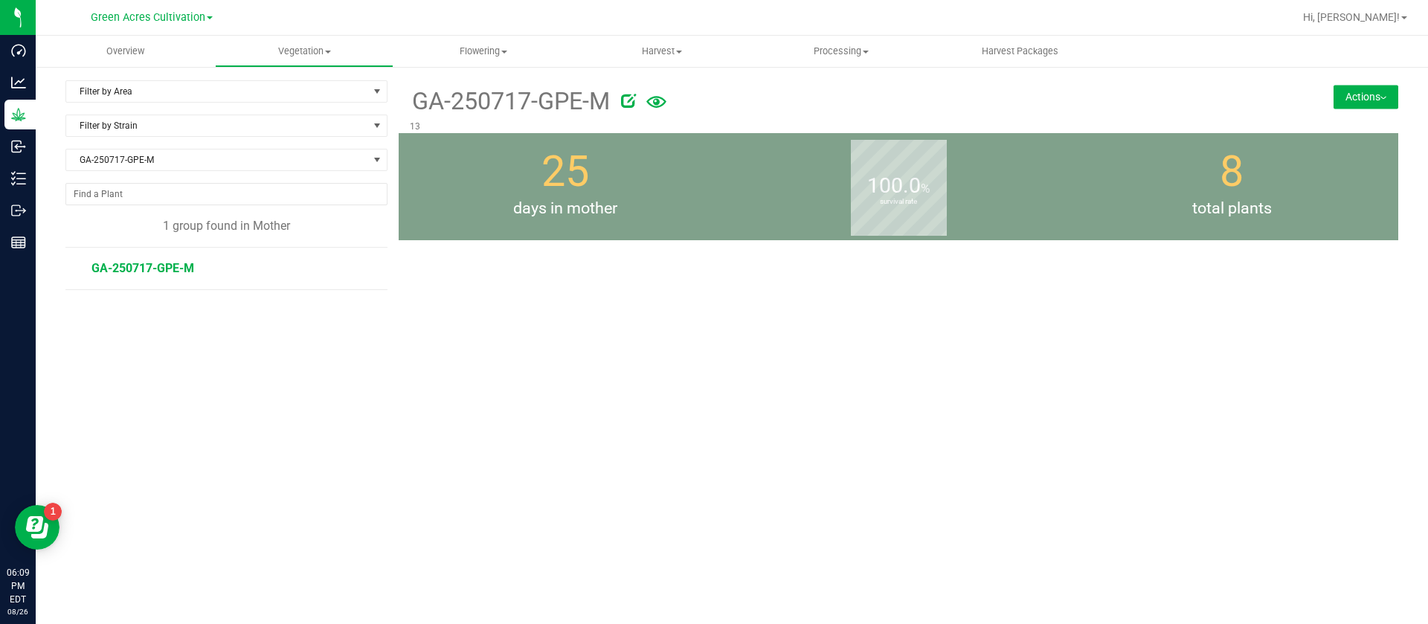
click at [671, 407] on div "GA-250717-GPE-M 13 Actions Move group Split group 25" at bounding box center [899, 303] width 1000 height 446
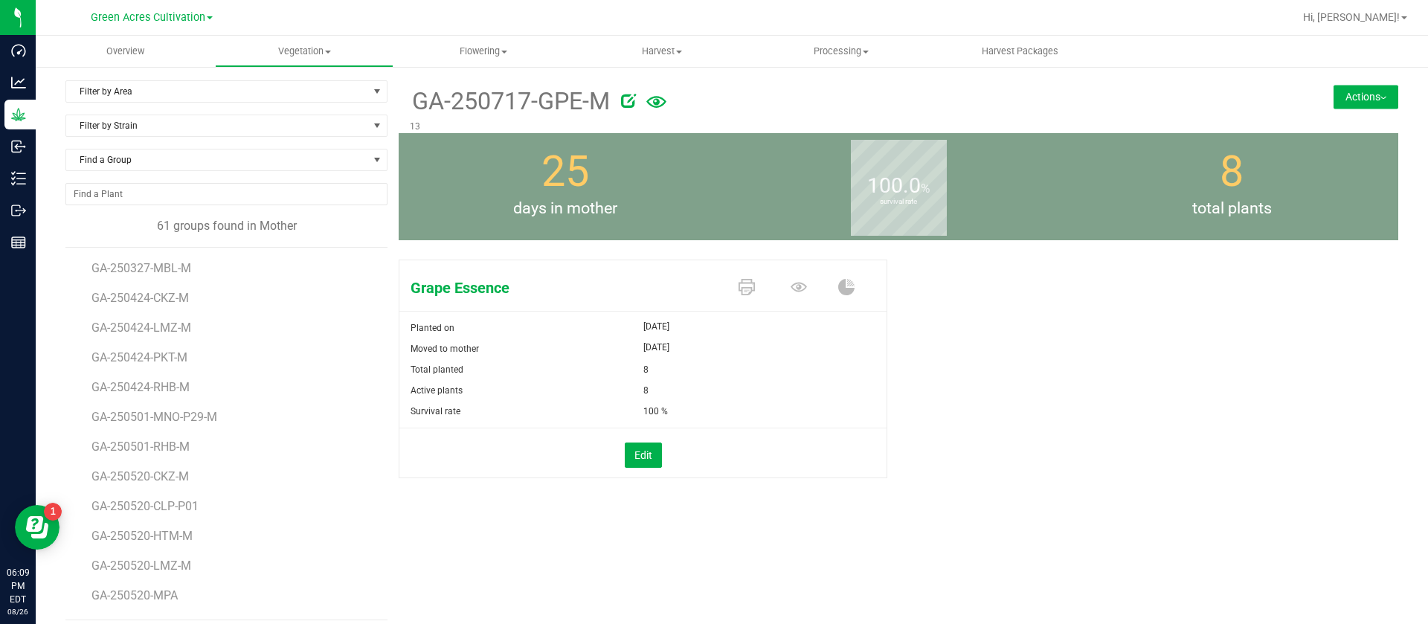
click at [1345, 106] on button "Actions" at bounding box center [1366, 97] width 65 height 24
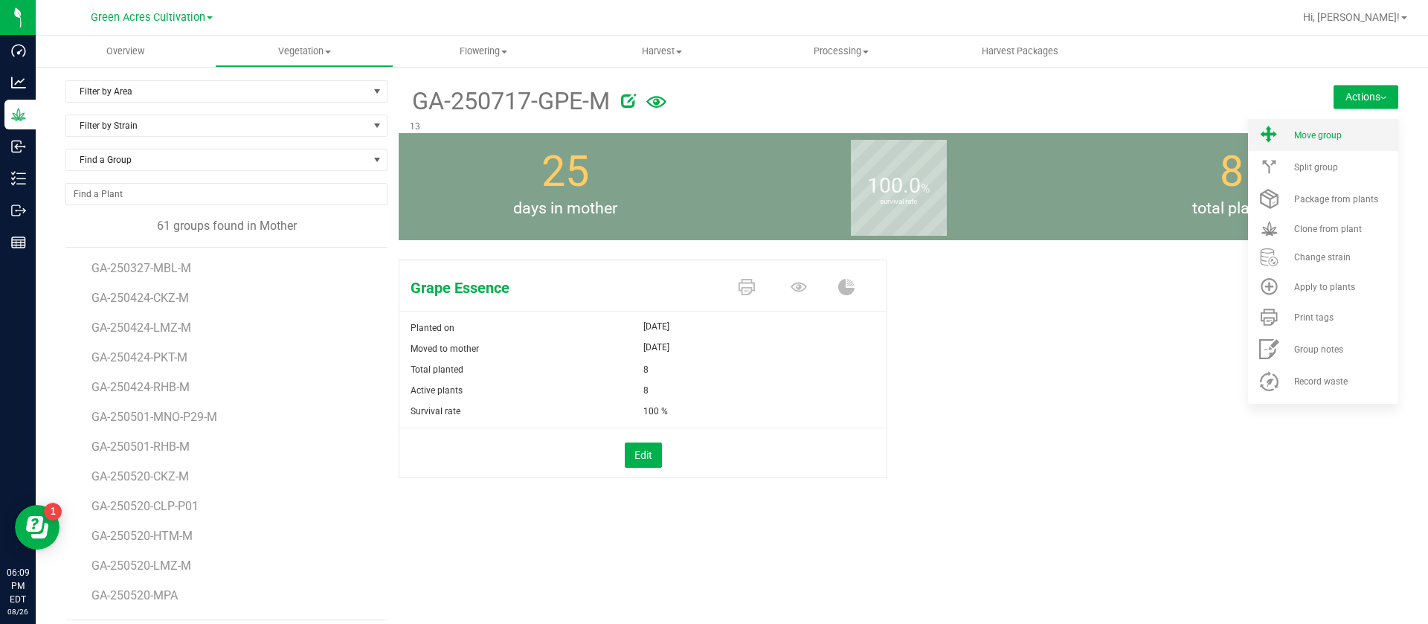
click at [1305, 124] on li "Move group" at bounding box center [1323, 135] width 150 height 32
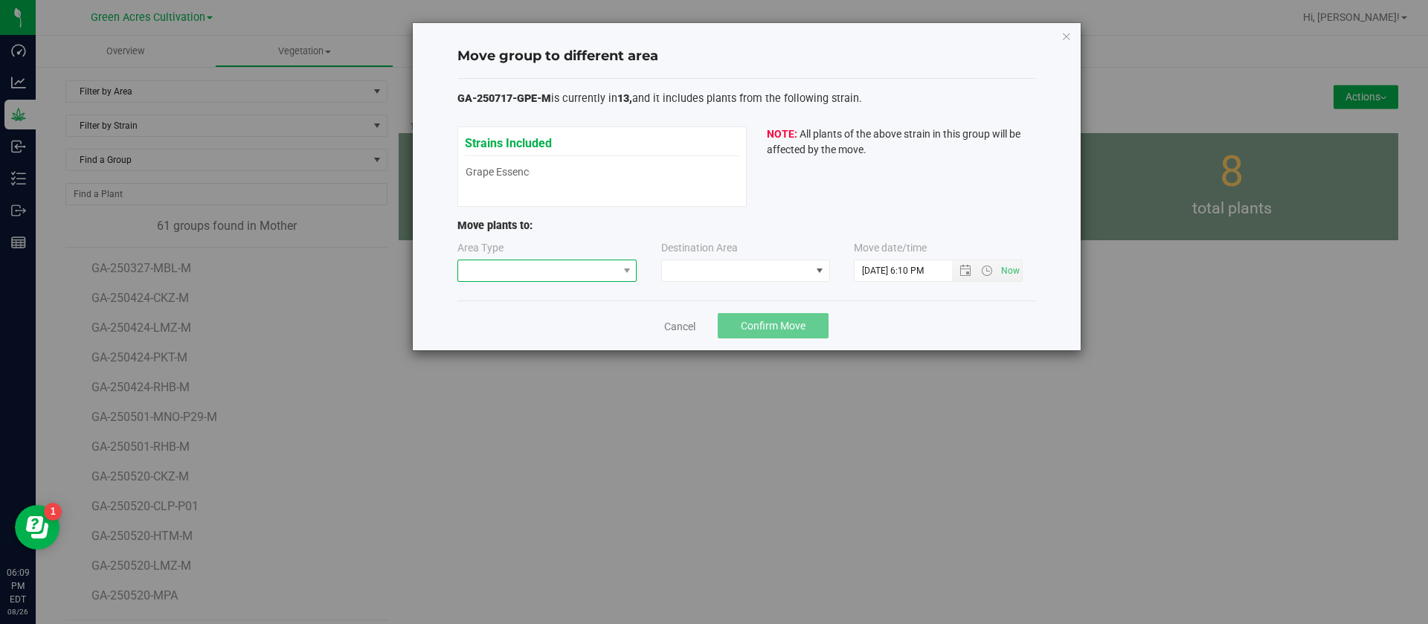
click at [514, 277] on span at bounding box center [538, 270] width 160 height 21
click at [498, 317] on li "Mother" at bounding box center [547, 323] width 179 height 25
click at [676, 272] on span at bounding box center [736, 270] width 149 height 21
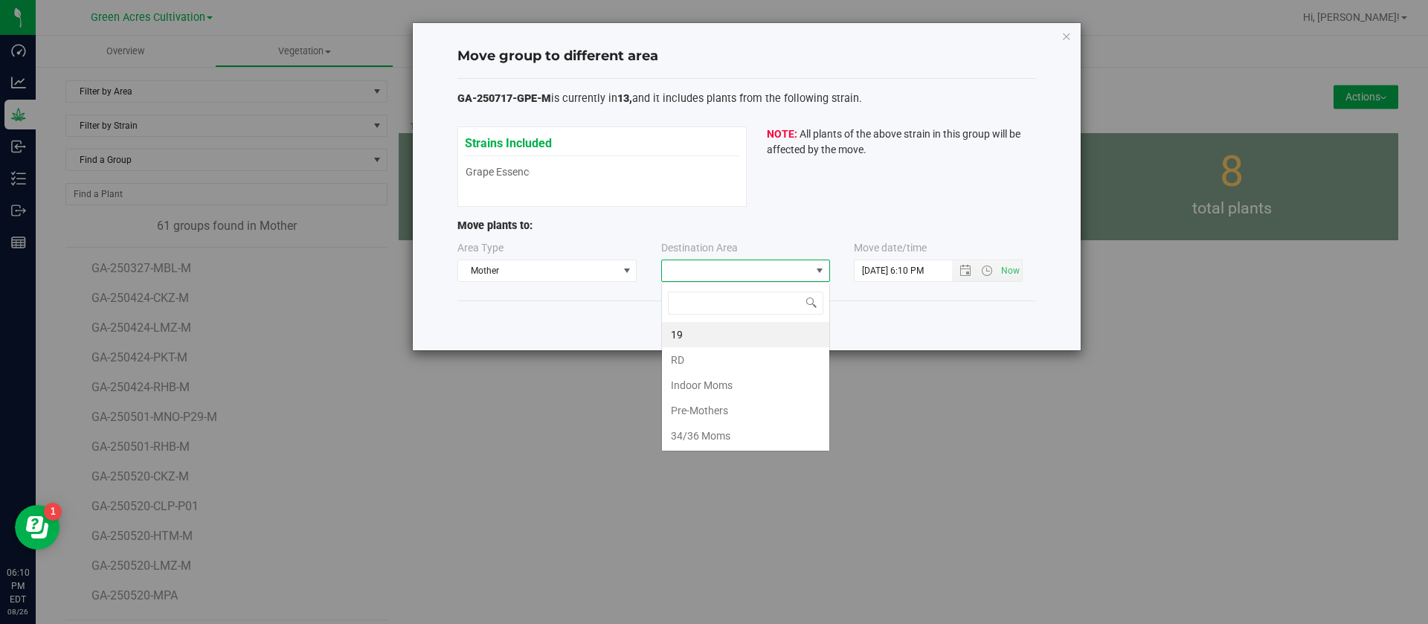
scroll to position [22, 169]
click at [687, 365] on li "RD" at bounding box center [745, 359] width 167 height 25
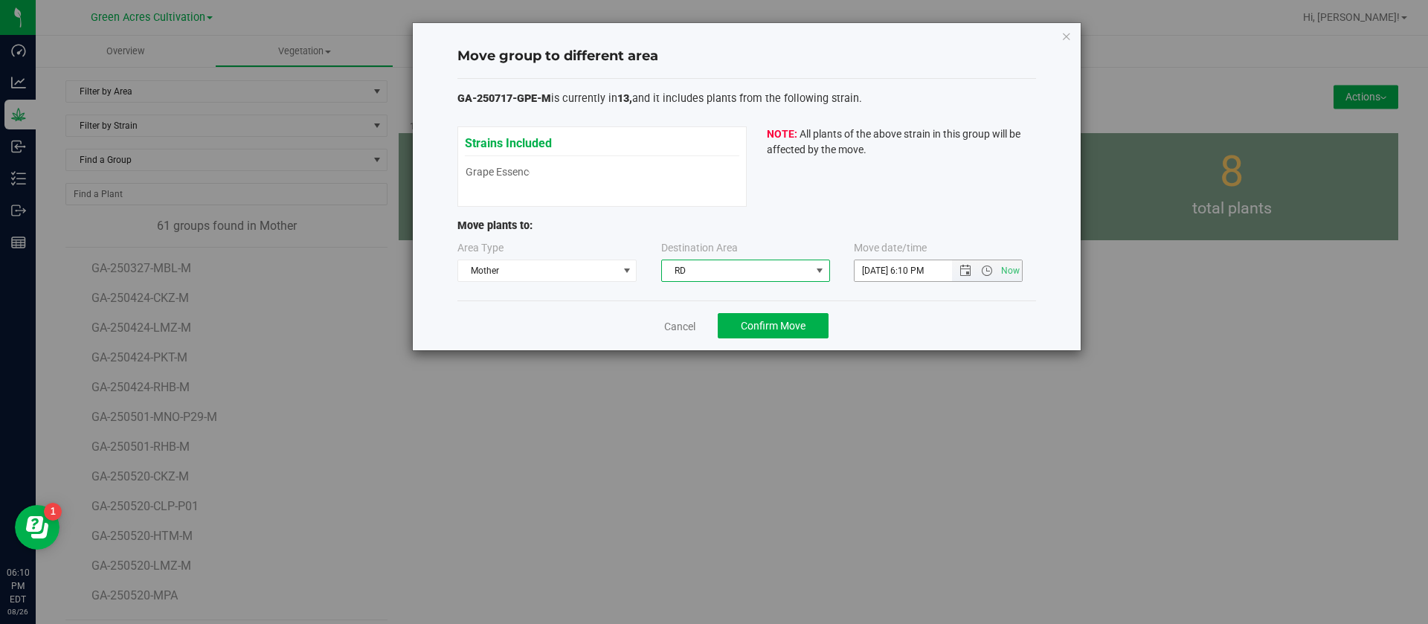
click at [879, 264] on input "8/26/2025 6:10 PM" at bounding box center [916, 270] width 123 height 21
type input "8/14/2025 6:10 PM"
click at [779, 333] on button "Confirm Move" at bounding box center [773, 325] width 111 height 25
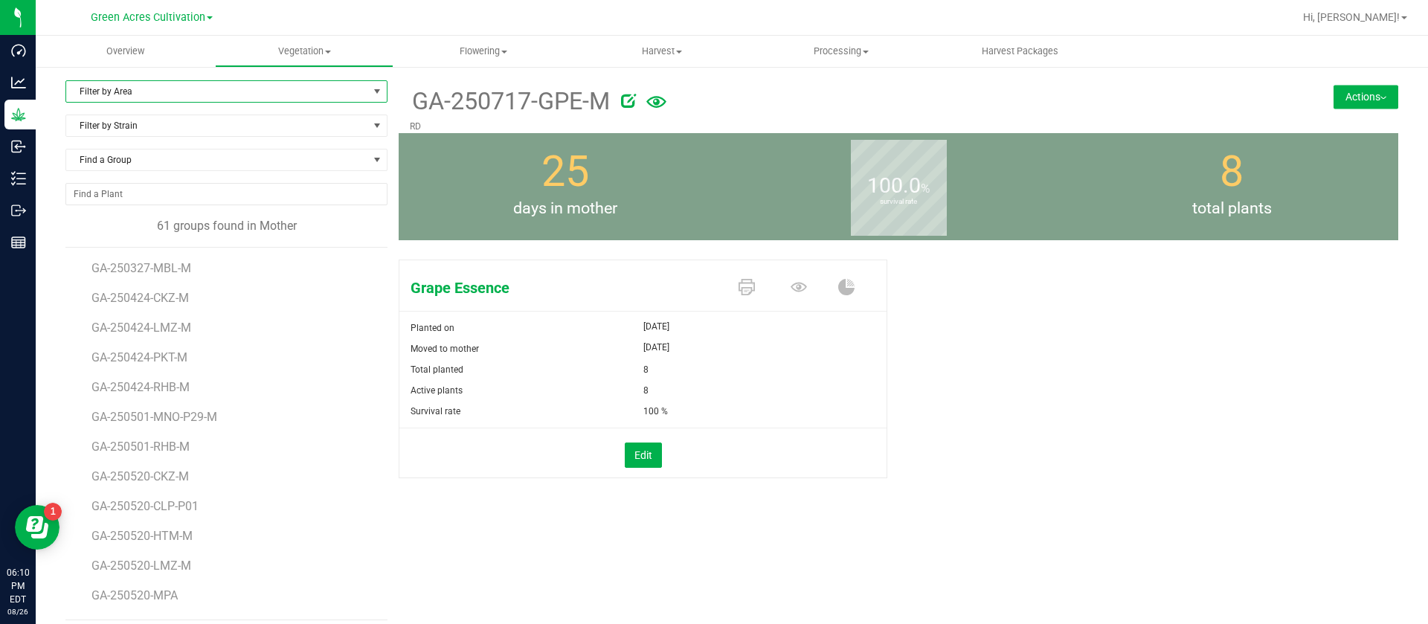
click at [158, 96] on span "Filter by Area" at bounding box center [217, 91] width 302 height 21
click at [147, 187] on li "34/36 Moms" at bounding box center [224, 184] width 316 height 22
click at [159, 265] on span "GA-250527-IED- M" at bounding box center [142, 268] width 101 height 14
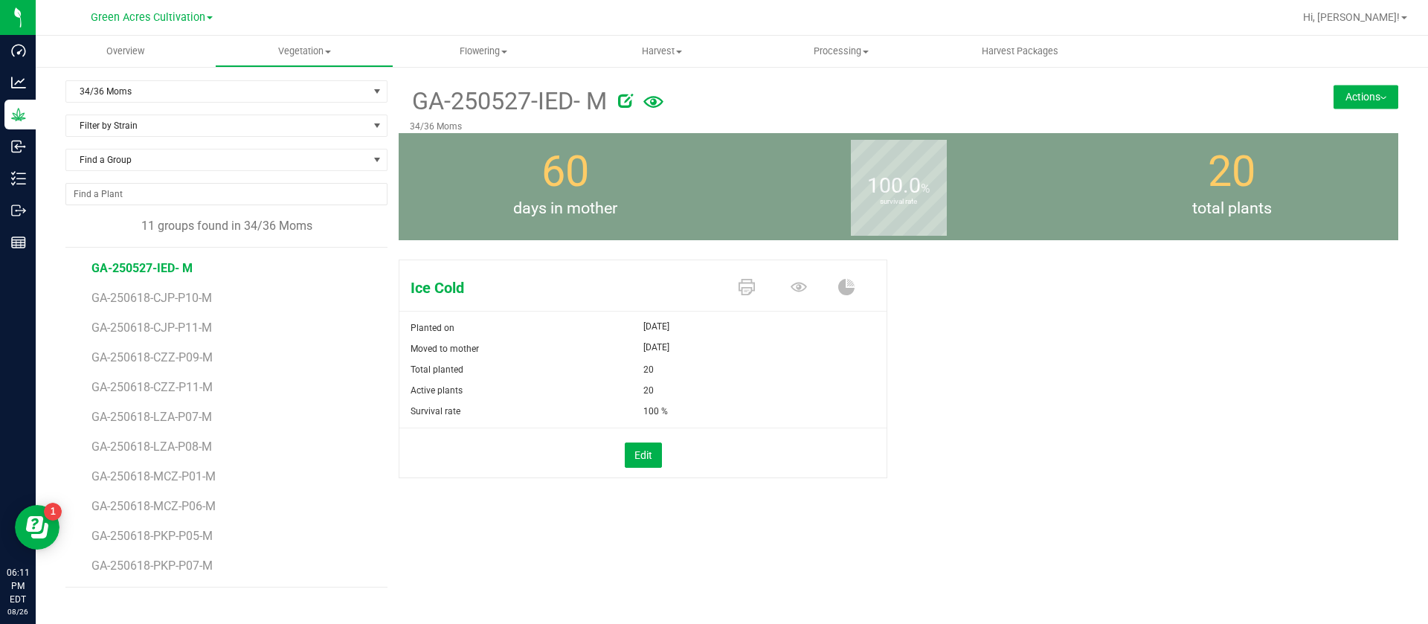
click at [797, 203] on div "100.0 % survival rate" at bounding box center [898, 186] width 333 height 107
click at [809, 295] on span at bounding box center [802, 288] width 52 height 26
click at [798, 287] on icon at bounding box center [799, 287] width 16 height 10
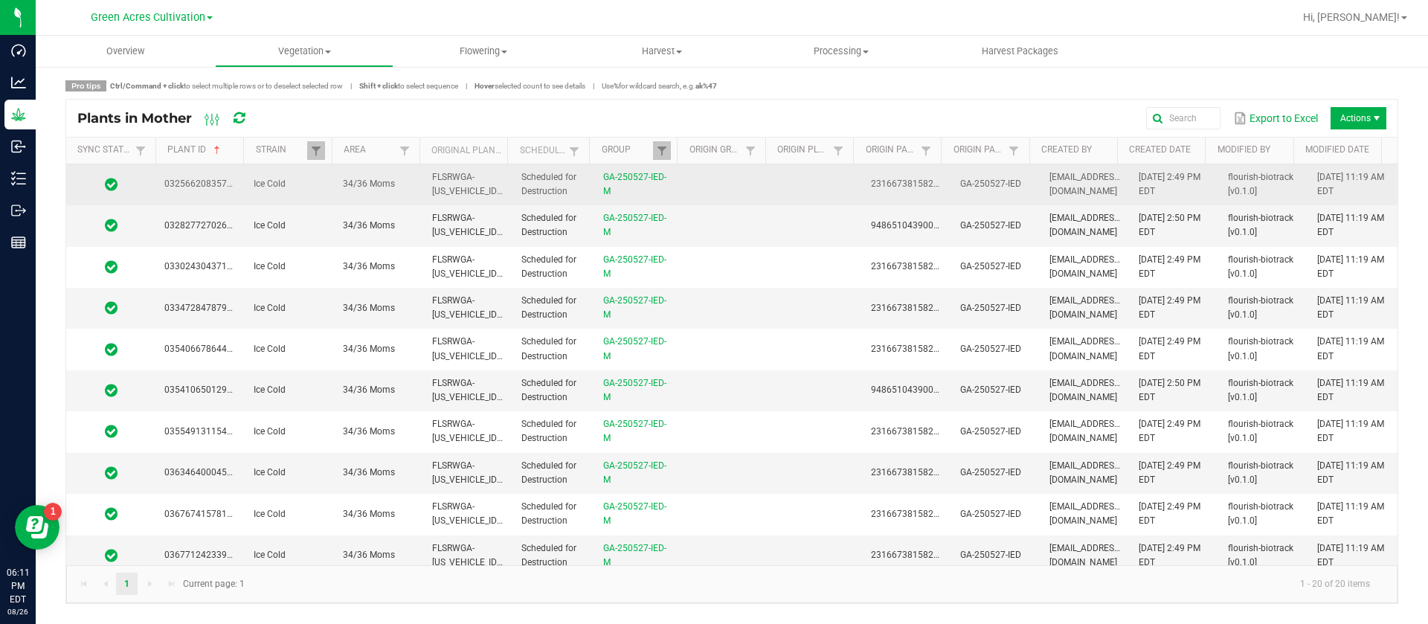
click at [697, 200] on td at bounding box center [728, 184] width 89 height 41
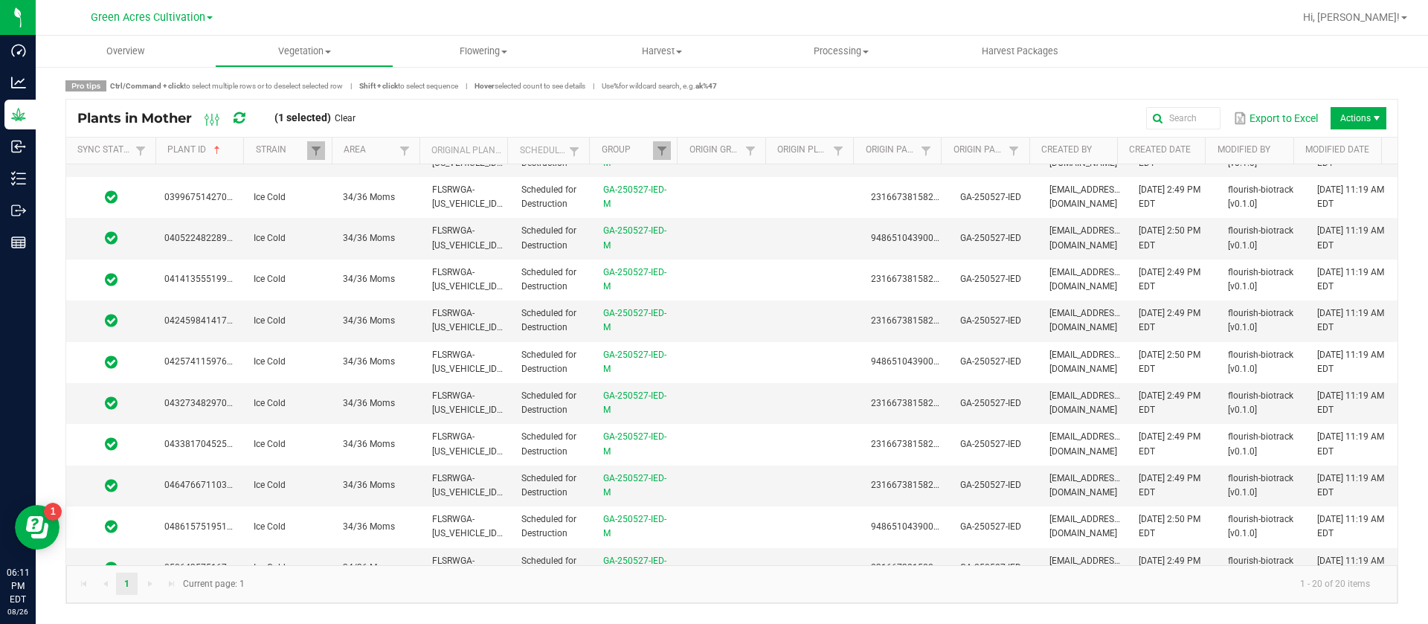
scroll to position [423, 0]
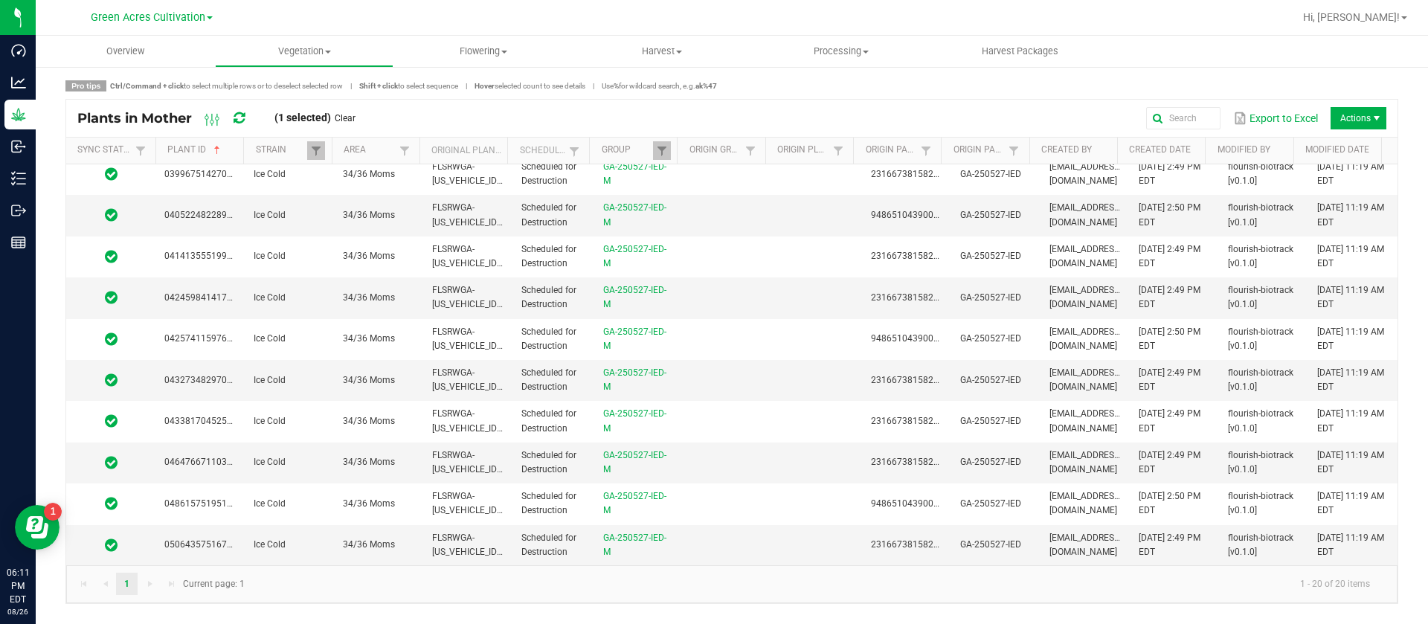
click at [1428, 446] on div "Pro tips Ctrl/Command + click to select multiple rows or to deselect selected r…" at bounding box center [732, 342] width 1393 height 554
click at [1428, 447] on div "Pro tips Ctrl/Command + click to select multiple rows or to deselect selected r…" at bounding box center [732, 342] width 1393 height 554
click at [1355, 546] on span "08/21/2025 11:19 AM EDT" at bounding box center [1351, 545] width 67 height 25
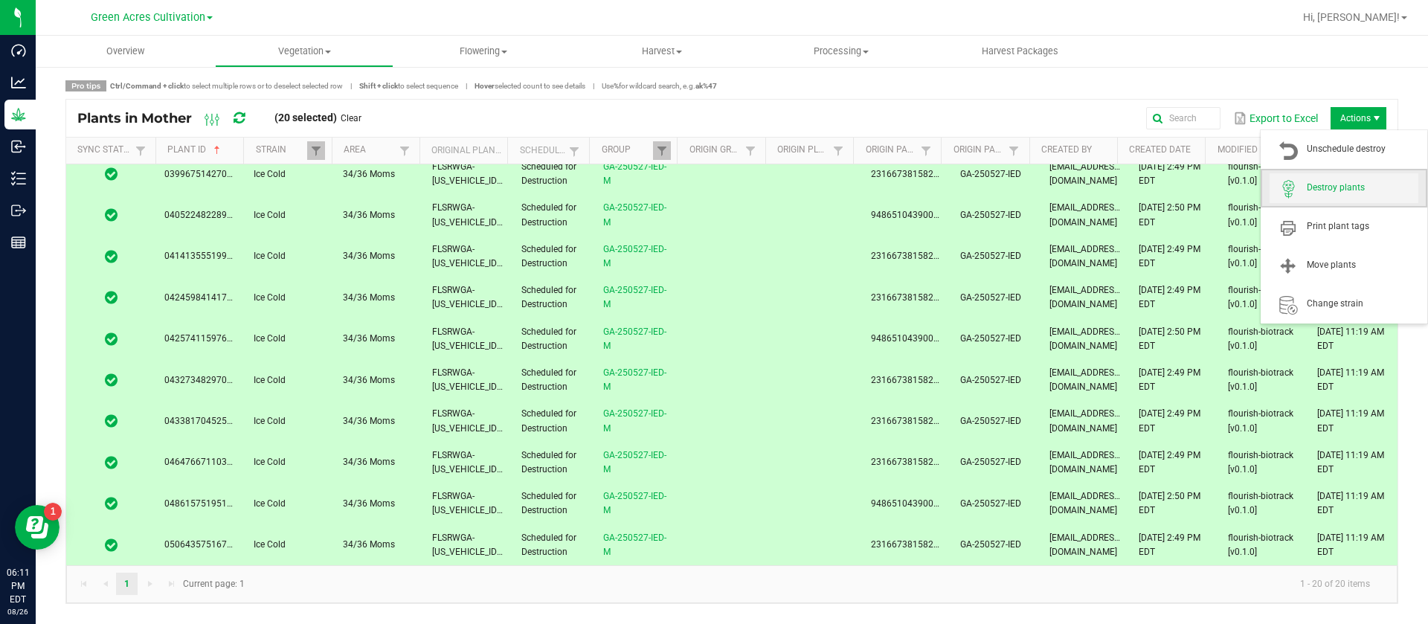
click at [1335, 179] on span "Destroy plants" at bounding box center [1344, 188] width 149 height 30
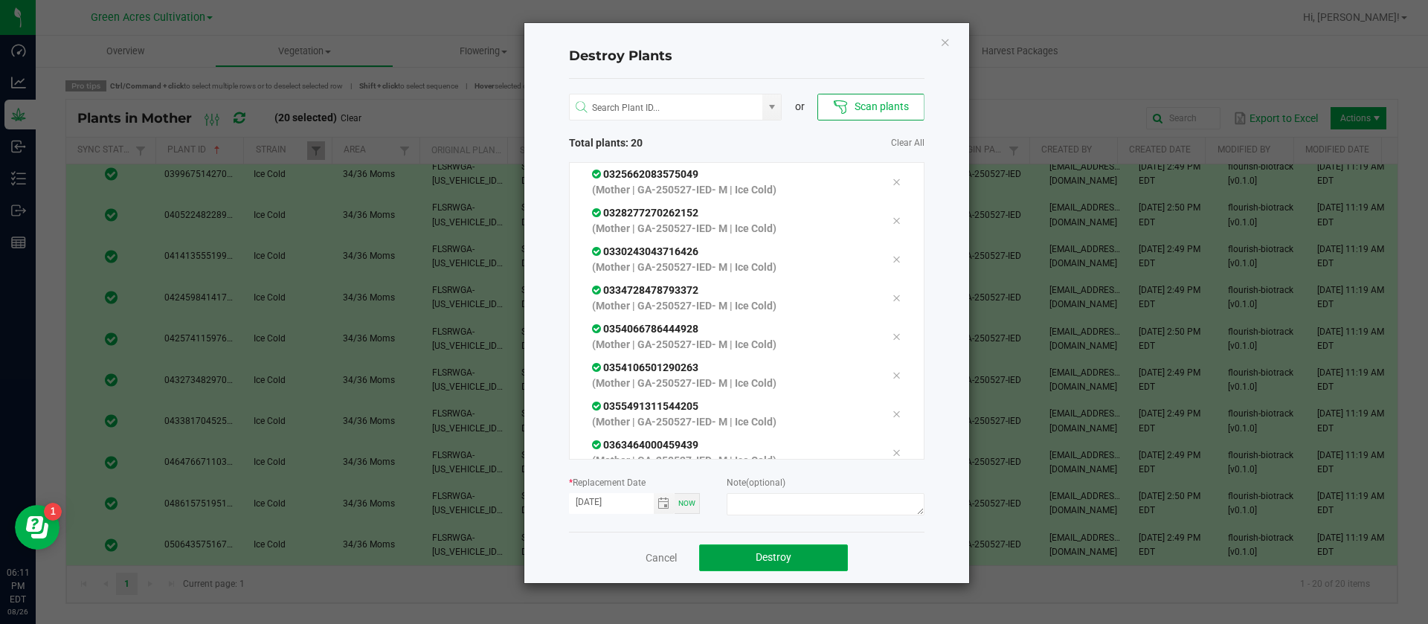
click at [767, 561] on span "Destroy" at bounding box center [774, 557] width 36 height 12
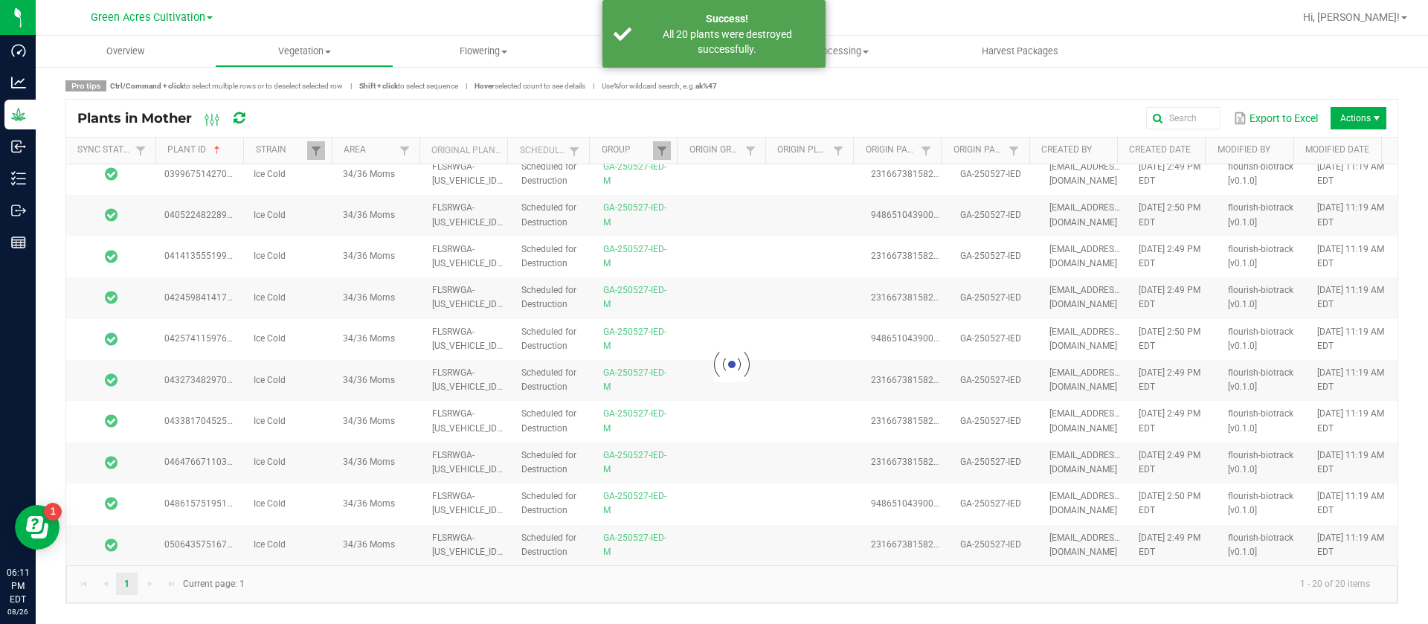
scroll to position [0, 0]
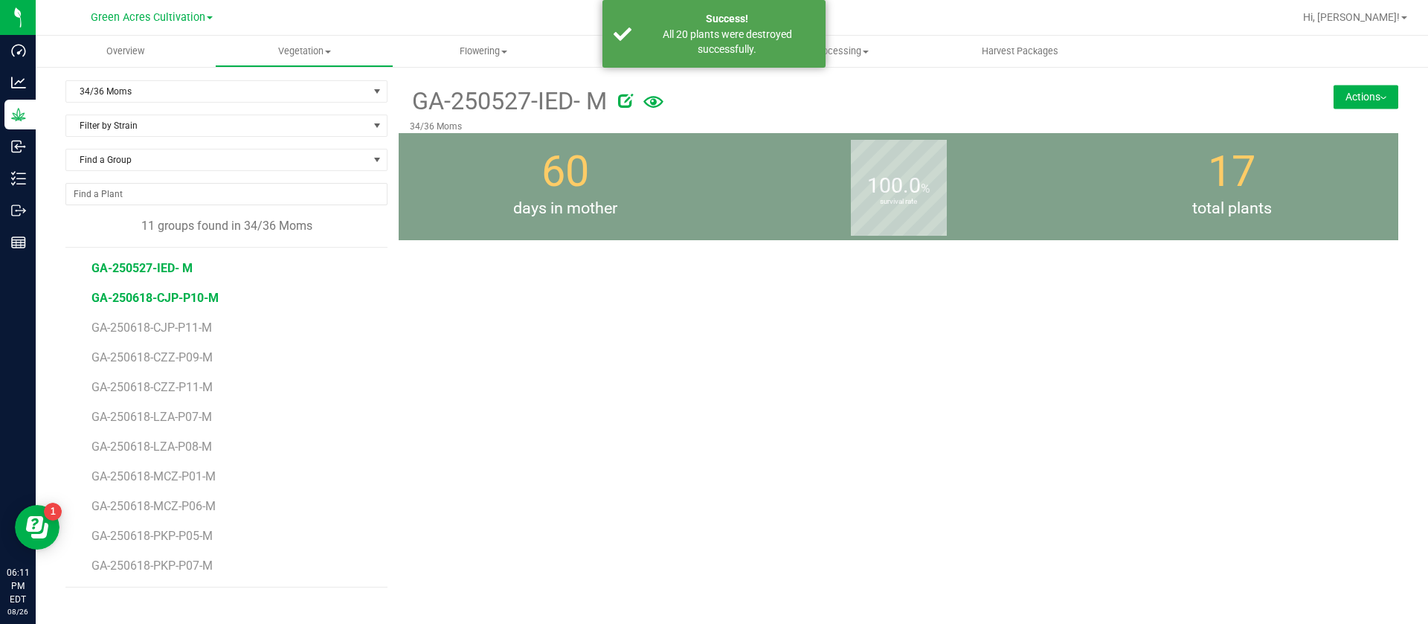
click at [191, 301] on span "GA-250618-CJP-P10-M" at bounding box center [155, 298] width 127 height 14
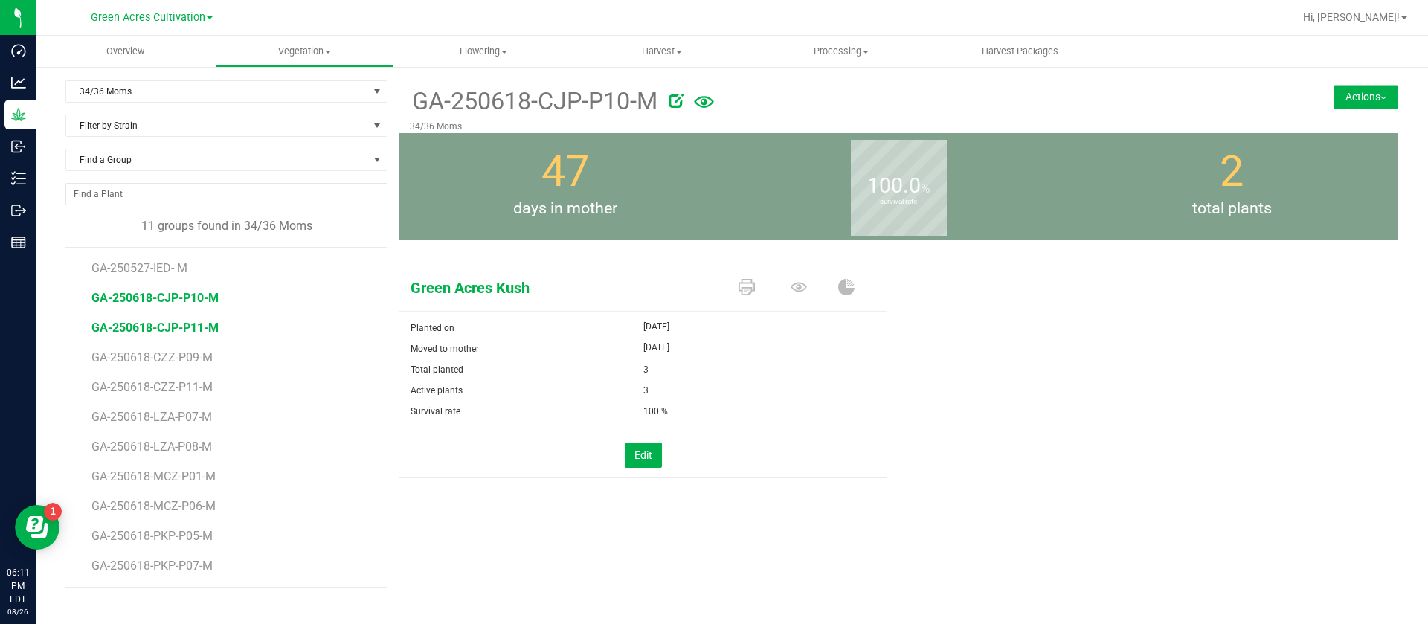
click at [173, 321] on span "GA-250618-CJP-P11-M" at bounding box center [155, 328] width 127 height 14
click at [214, 362] on span "GA-250618-CZZ-P09-M" at bounding box center [156, 357] width 128 height 14
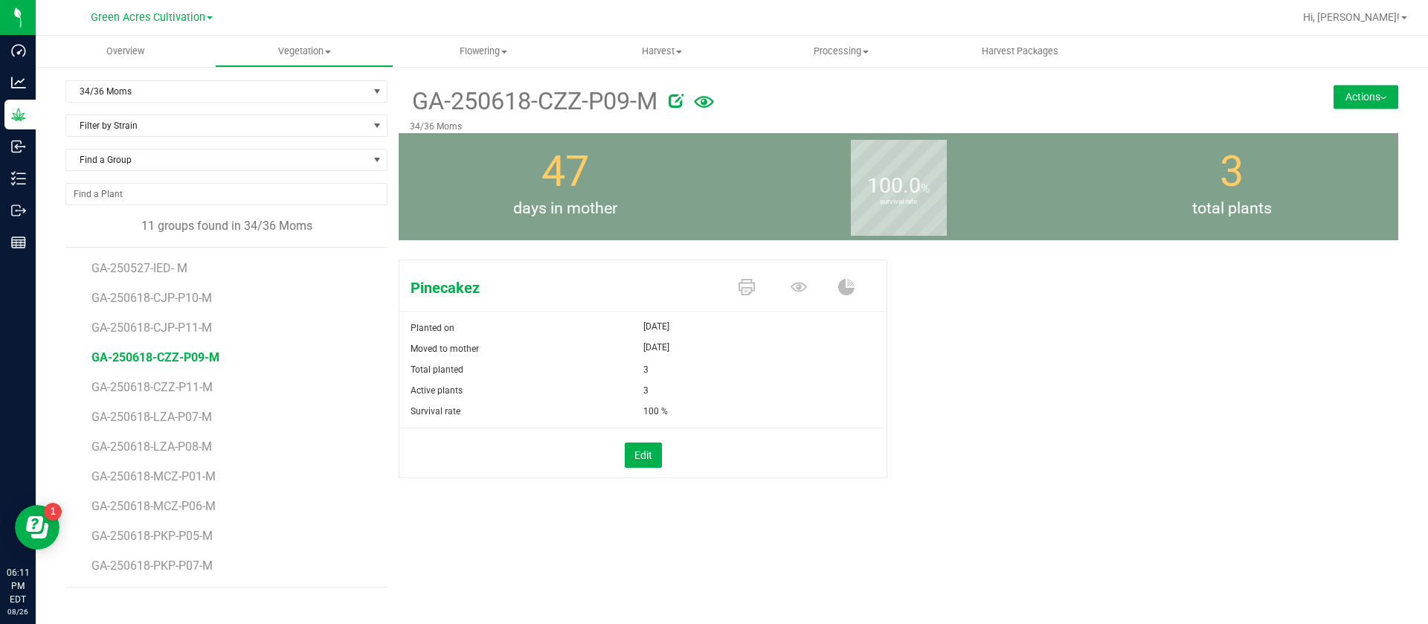
click at [192, 379] on li "GA-250618-CZZ-P11-M" at bounding box center [235, 382] width 286 height 30
click at [185, 393] on span "GA-250618-CZZ-P11-M" at bounding box center [156, 387] width 128 height 14
click at [205, 417] on span "GA-250618-LZA-P07-M" at bounding box center [156, 417] width 128 height 14
click at [209, 450] on span "GA-250618-LZA-P08-M" at bounding box center [156, 447] width 128 height 14
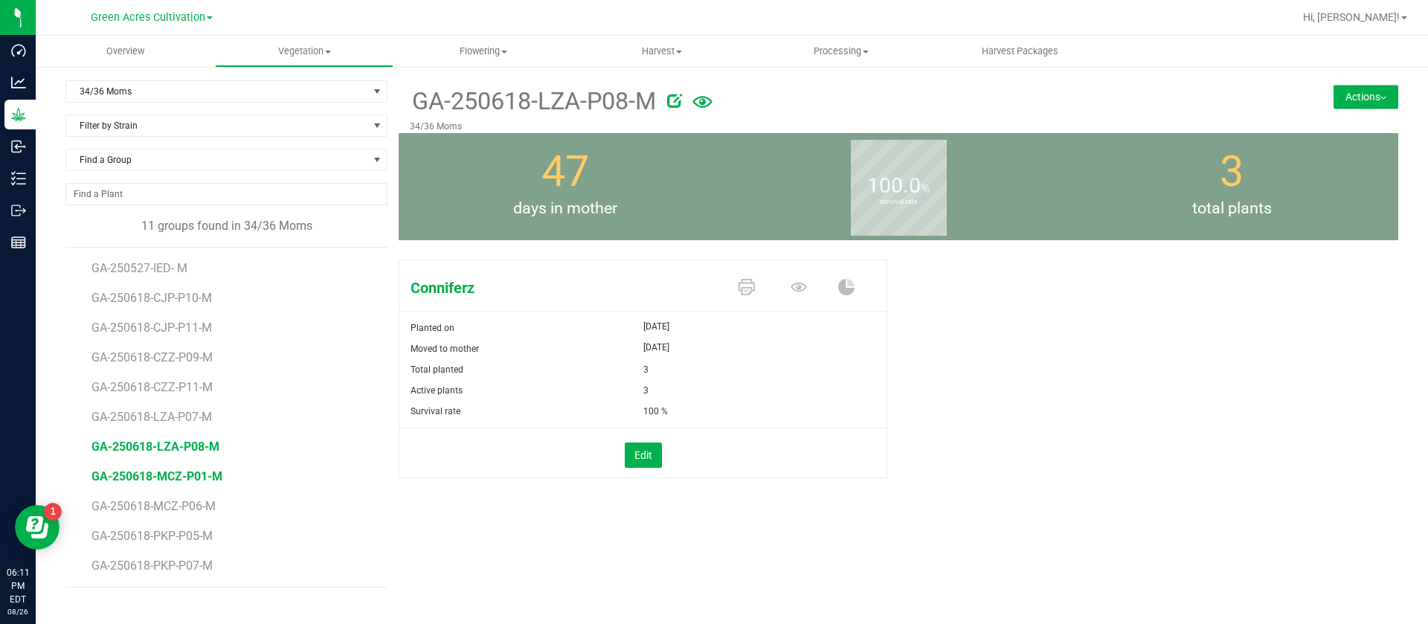
click at [204, 475] on span "GA-250618-MCZ-P01-M" at bounding box center [157, 476] width 131 height 14
click at [207, 505] on span "GA-250618-MCZ-P06-M" at bounding box center [157, 506] width 131 height 14
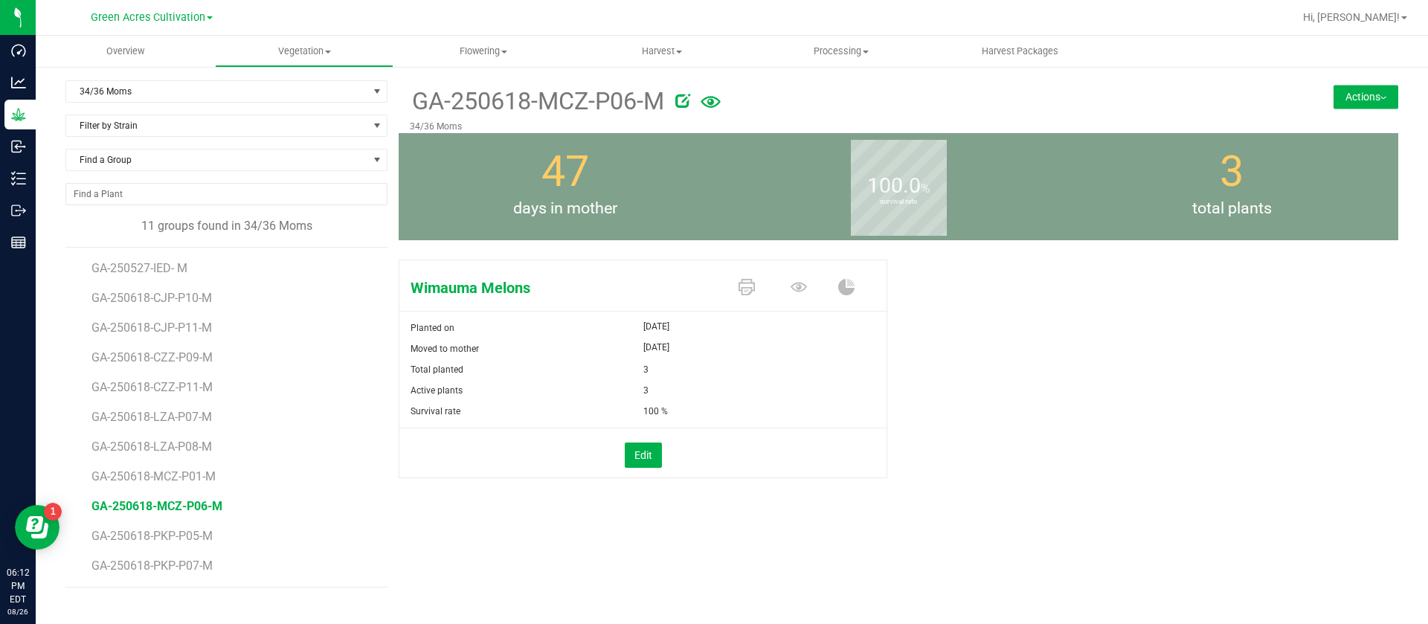
click at [191, 545] on li "GA-250618-PKP-P05-M" at bounding box center [235, 531] width 286 height 30
click at [185, 530] on span "GA-250618-PKP-P05-M" at bounding box center [156, 536] width 128 height 14
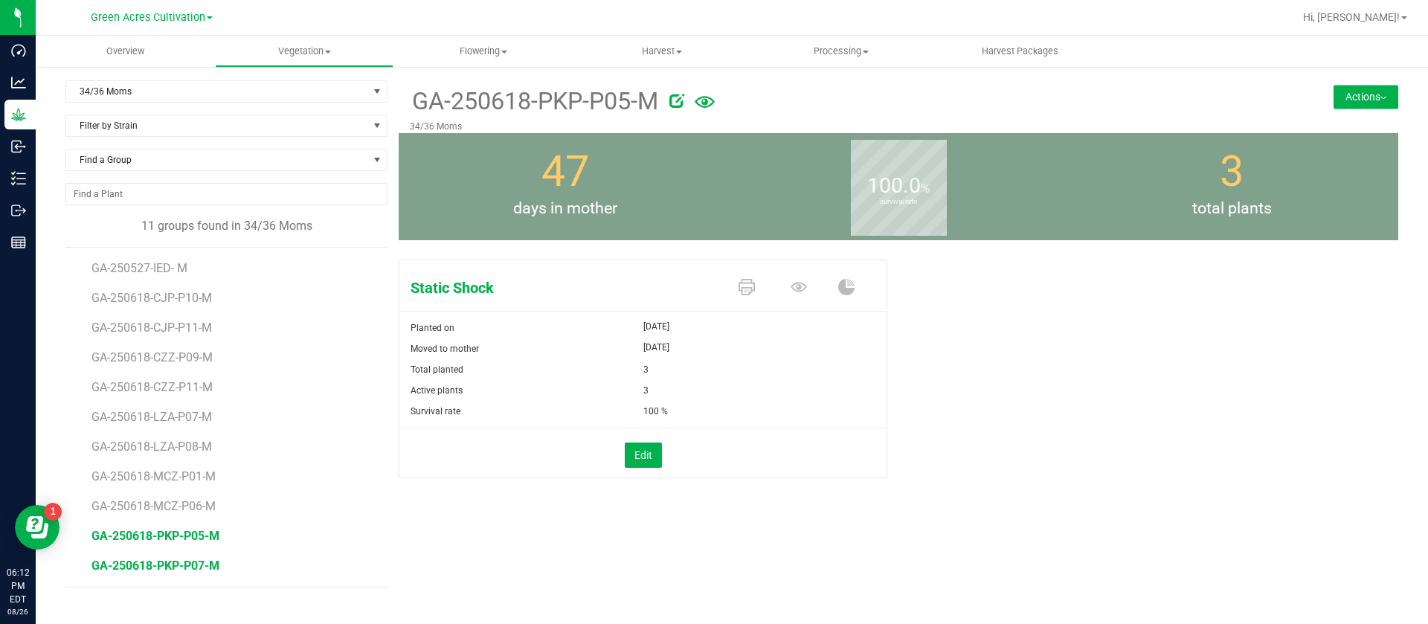
click at [210, 561] on span "GA-250618-PKP-P07-M" at bounding box center [156, 566] width 128 height 14
click at [254, 85] on span "34/36 Moms" at bounding box center [217, 91] width 302 height 21
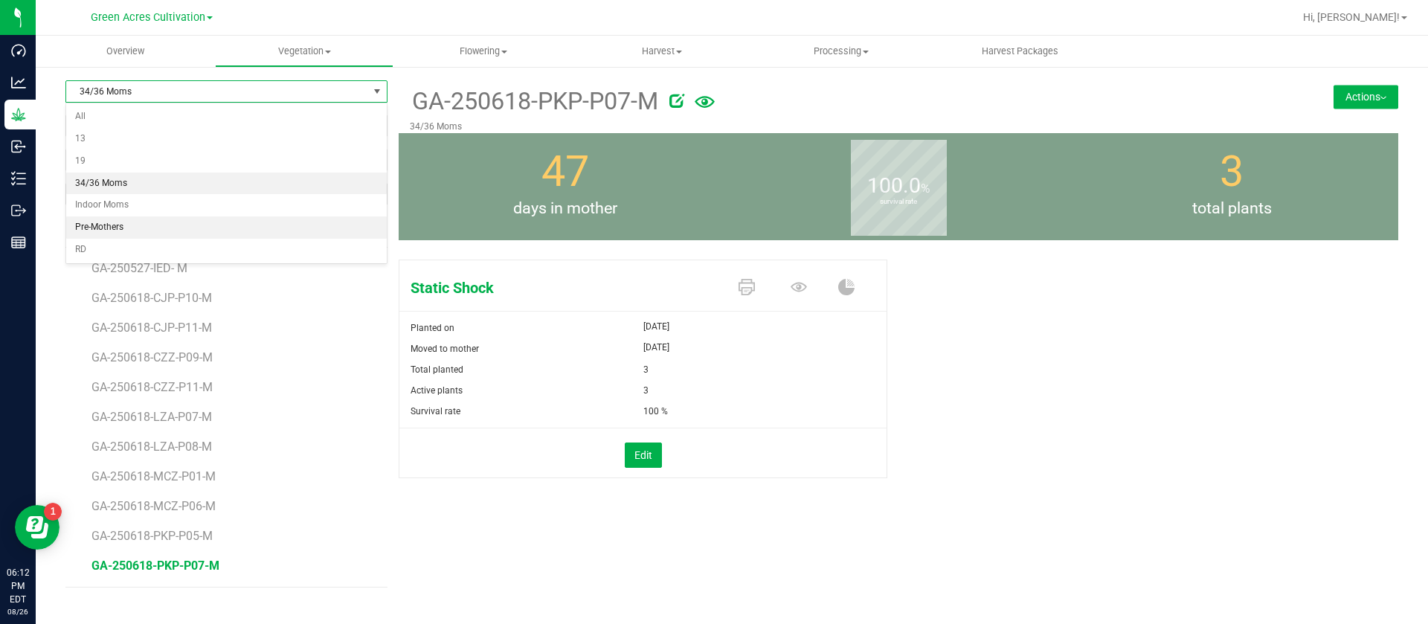
click at [141, 222] on li "Pre-Mothers" at bounding box center [226, 227] width 321 height 22
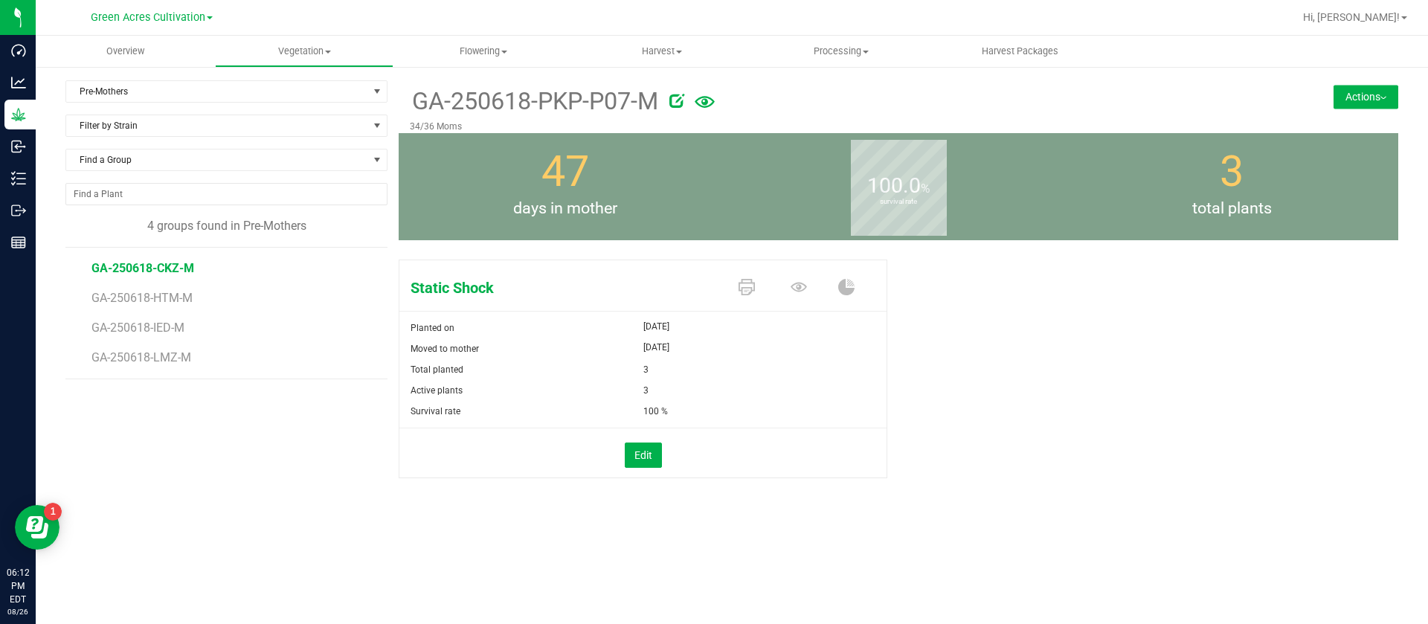
click at [166, 266] on span "GA-250618-CKZ-M" at bounding box center [143, 268] width 103 height 14
click at [1370, 89] on button "Actions" at bounding box center [1366, 97] width 65 height 24
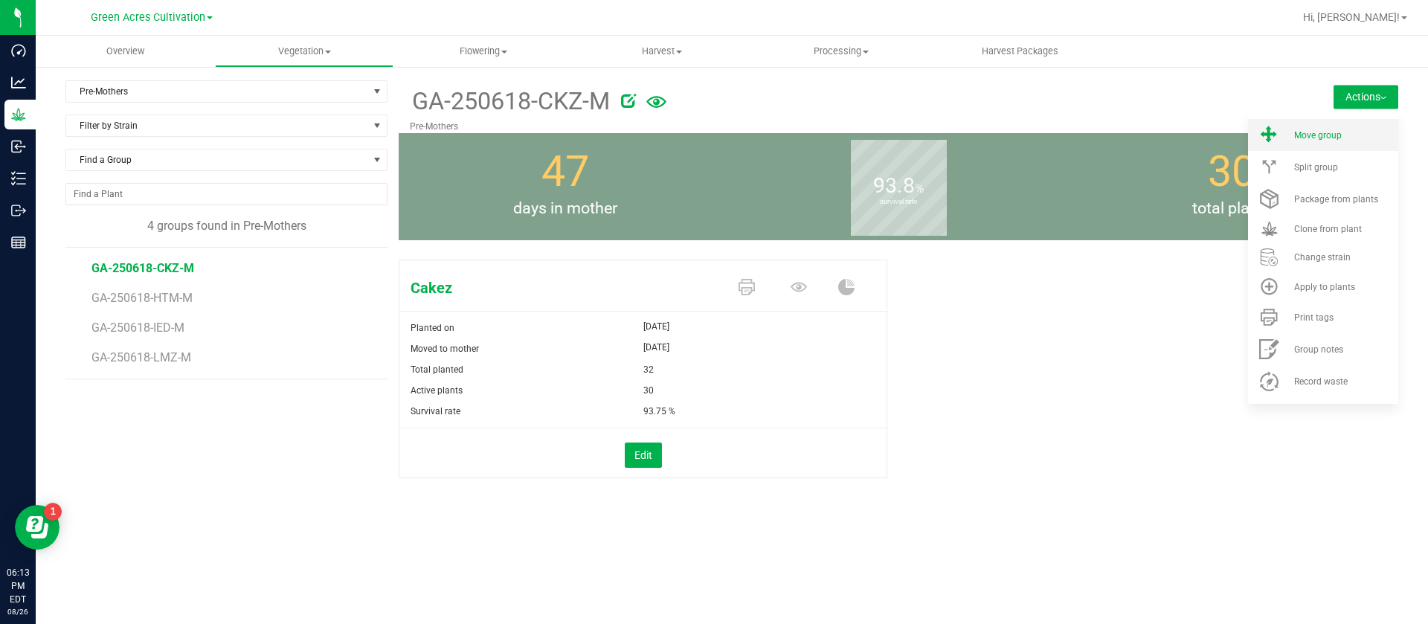
click at [1301, 126] on li "Move group" at bounding box center [1323, 135] width 150 height 32
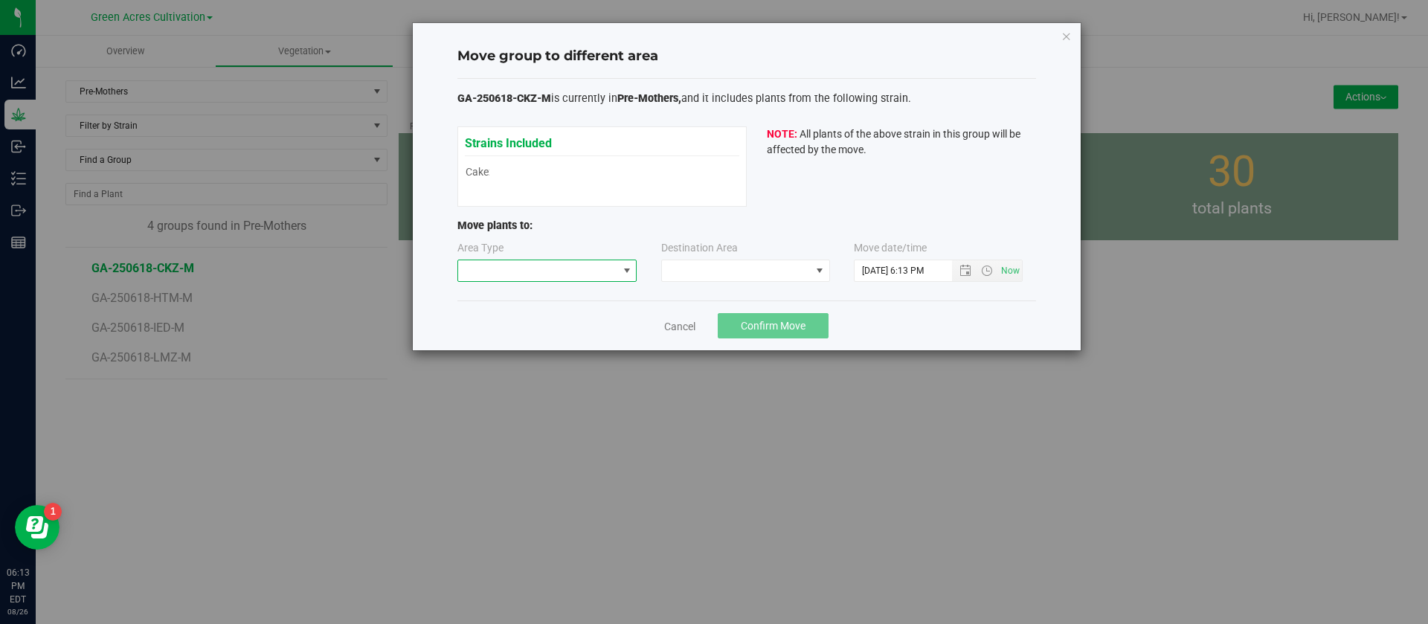
click at [556, 268] on span at bounding box center [538, 270] width 160 height 21
click at [553, 330] on li "Mother" at bounding box center [547, 323] width 179 height 25
click at [750, 257] on div "Destination Area" at bounding box center [746, 261] width 170 height 42
click at [704, 277] on span at bounding box center [736, 270] width 149 height 21
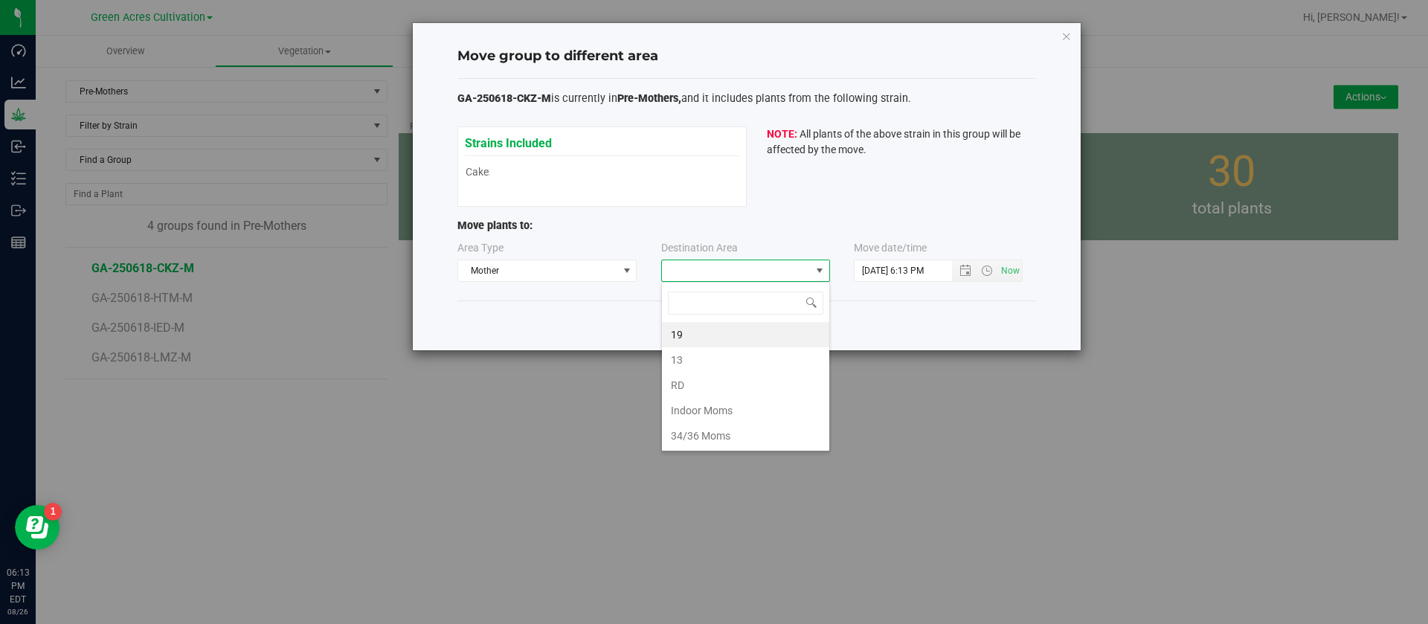
scroll to position [22, 169]
click at [688, 334] on li "19" at bounding box center [745, 334] width 167 height 25
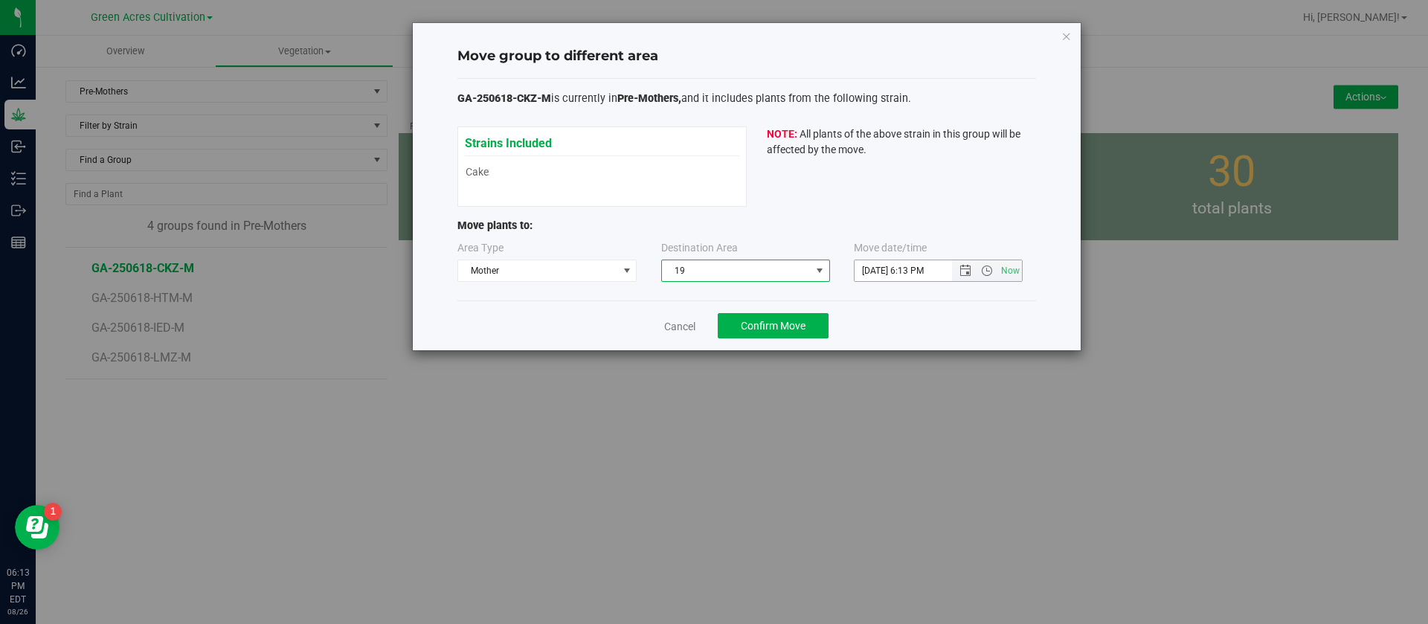
click at [865, 271] on input "8/26/2025 6:13 PM" at bounding box center [916, 270] width 123 height 21
click at [865, 272] on input "7/30/2025 6:13 PM" at bounding box center [916, 270] width 123 height 21
type input "7/30/2025 6:13 PM"
click at [842, 225] on p "Move plants to:" at bounding box center [747, 226] width 579 height 16
click at [791, 326] on span "Confirm Move" at bounding box center [773, 326] width 65 height 12
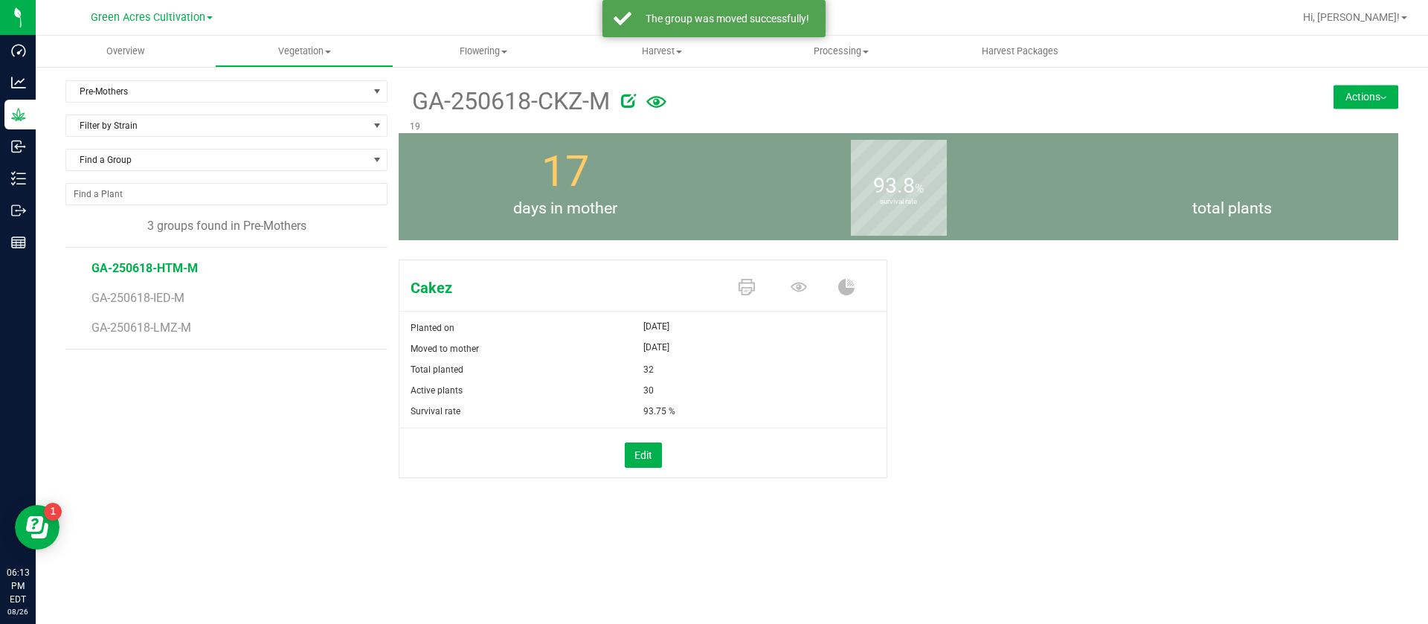
click at [171, 275] on span "GA-250618-HTM-M" at bounding box center [145, 268] width 106 height 14
click at [793, 285] on icon at bounding box center [799, 287] width 16 height 10
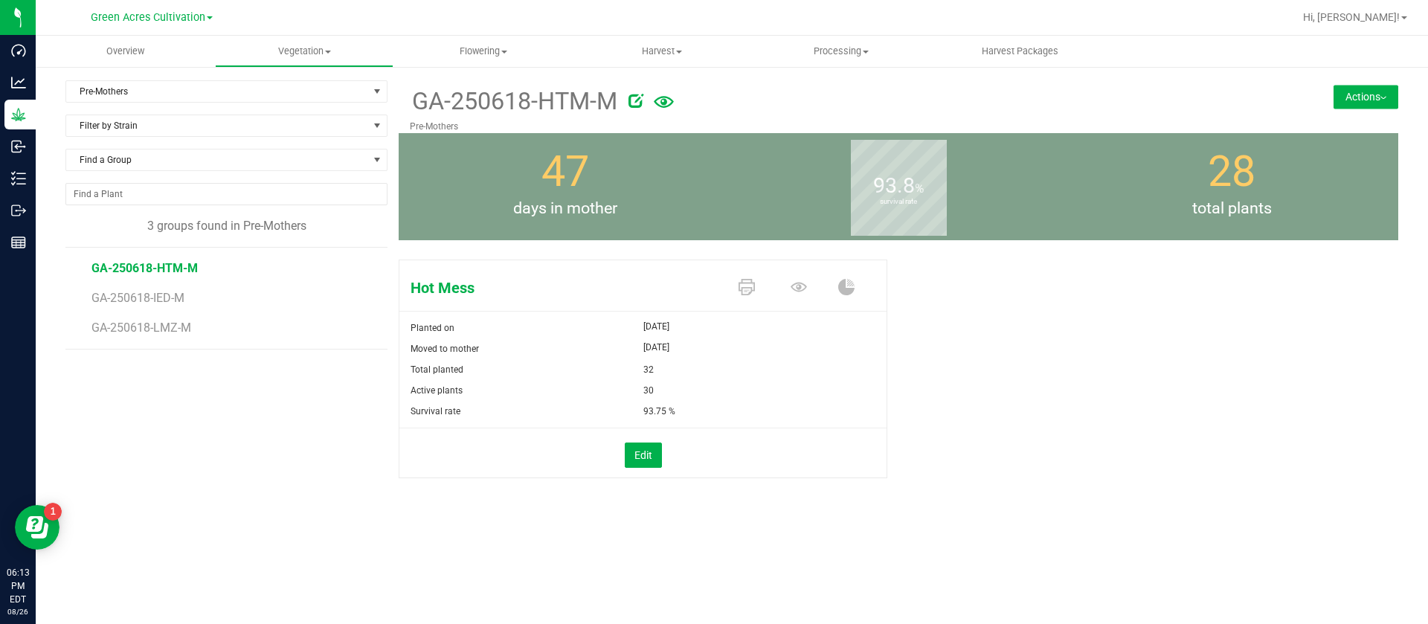
click at [1363, 98] on button "Actions" at bounding box center [1366, 97] width 65 height 24
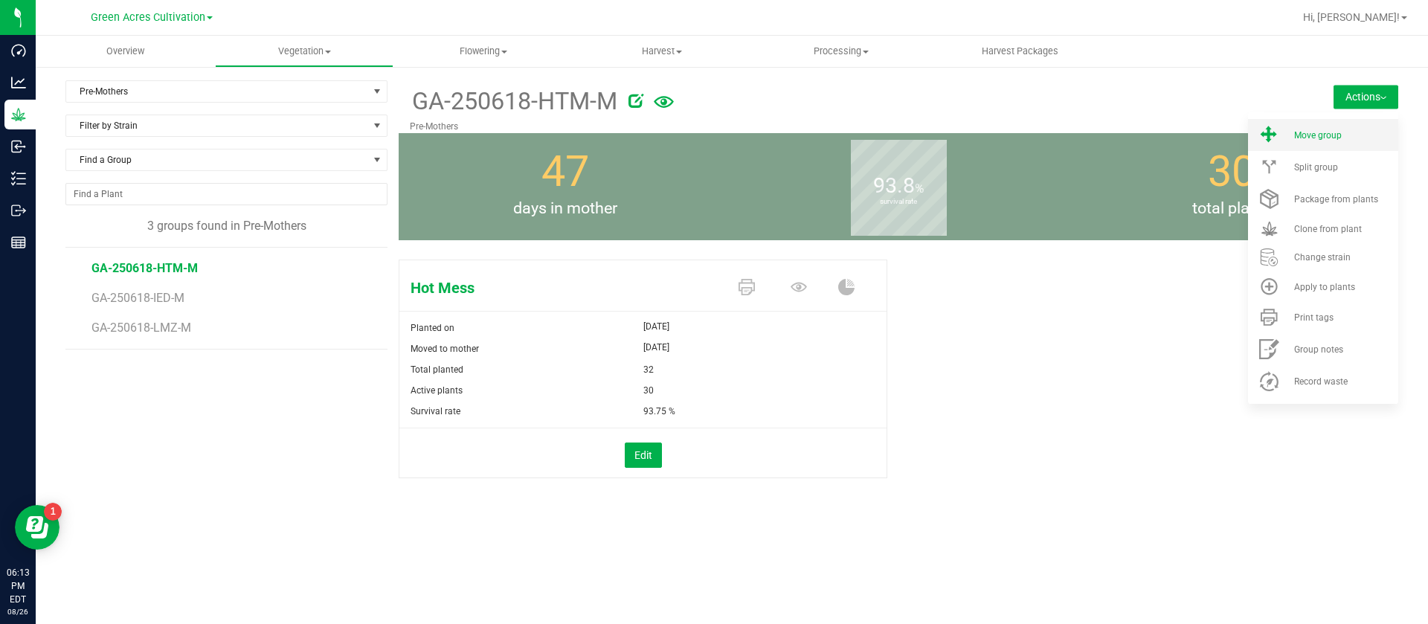
click at [1292, 130] on li "Move group" at bounding box center [1323, 135] width 150 height 32
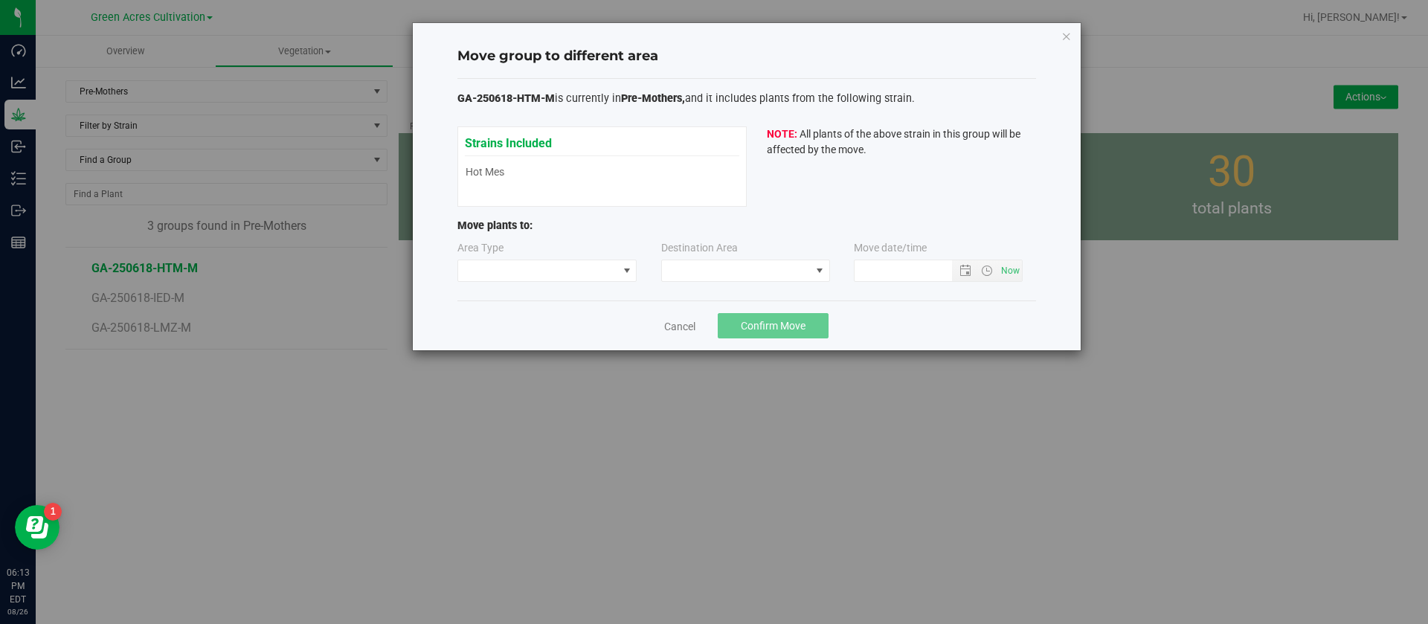
type input "8/26/2025 6:13 PM"
click at [554, 271] on span at bounding box center [538, 270] width 160 height 21
click at [542, 319] on li "Mother" at bounding box center [547, 323] width 179 height 25
click at [736, 276] on span at bounding box center [736, 270] width 149 height 21
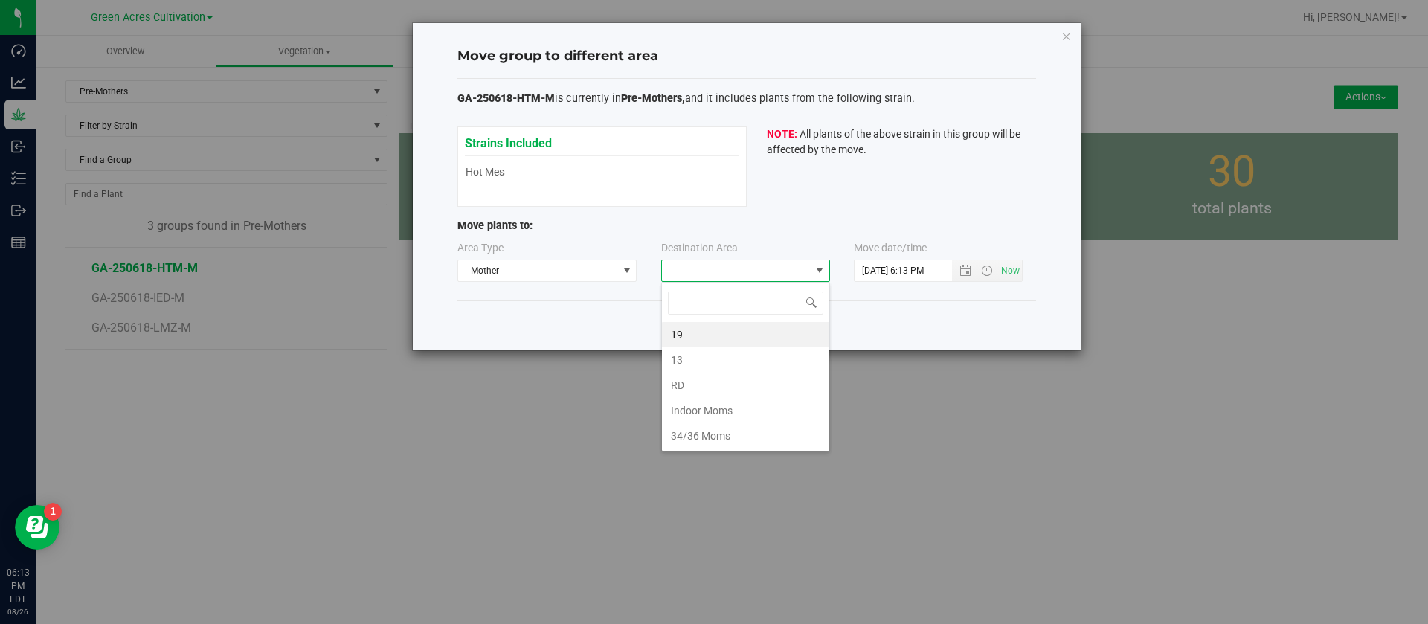
scroll to position [22, 169]
type input "19"
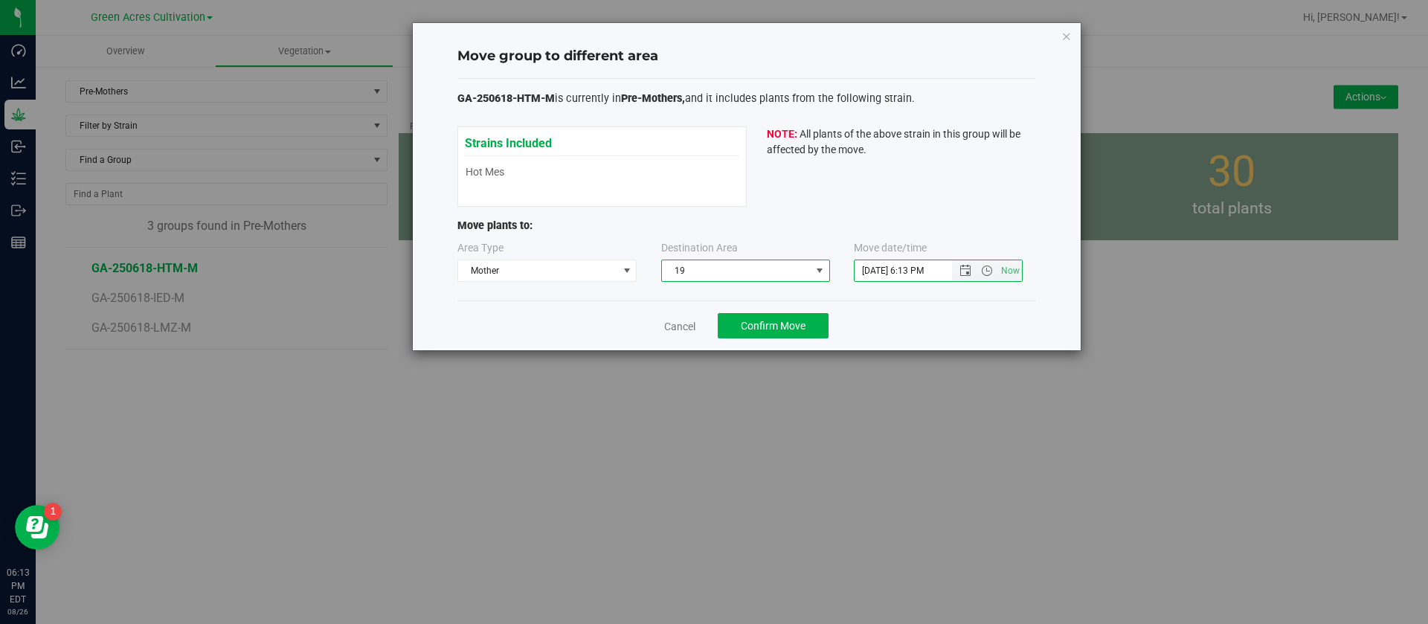
click at [865, 264] on input "8/26/2025 6:13 PM" at bounding box center [916, 270] width 123 height 21
click at [863, 264] on input "7/30/2025 6:13 PM" at bounding box center [916, 270] width 123 height 21
type input "7/30/2025 6:13 PM"
click at [869, 214] on div "GA-250618-HTM-M is currently in Pre-Mothers, and it includes plants from the fo…" at bounding box center [747, 190] width 579 height 199
click at [759, 324] on span "Confirm Move" at bounding box center [773, 326] width 65 height 12
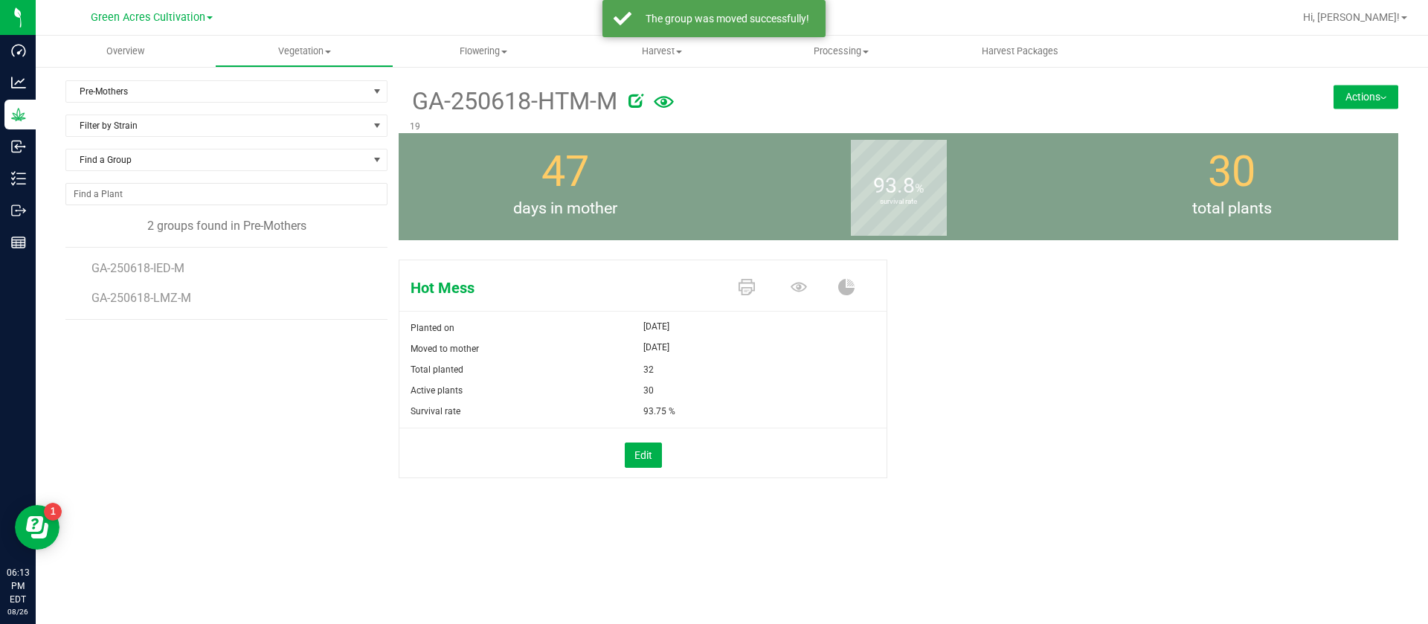
click at [1361, 83] on div "GA-250618-HTM-M 19 Actions Move group Split group" at bounding box center [899, 106] width 1000 height 53
drag, startPoint x: 1353, startPoint y: 94, endPoint x: 1361, endPoint y: 83, distance: 14.4
click at [1361, 83] on div "GA-250618-HTM-M 19 Actions Move group Split group" at bounding box center [899, 106] width 1000 height 53
click at [1359, 92] on button "Actions" at bounding box center [1366, 97] width 65 height 24
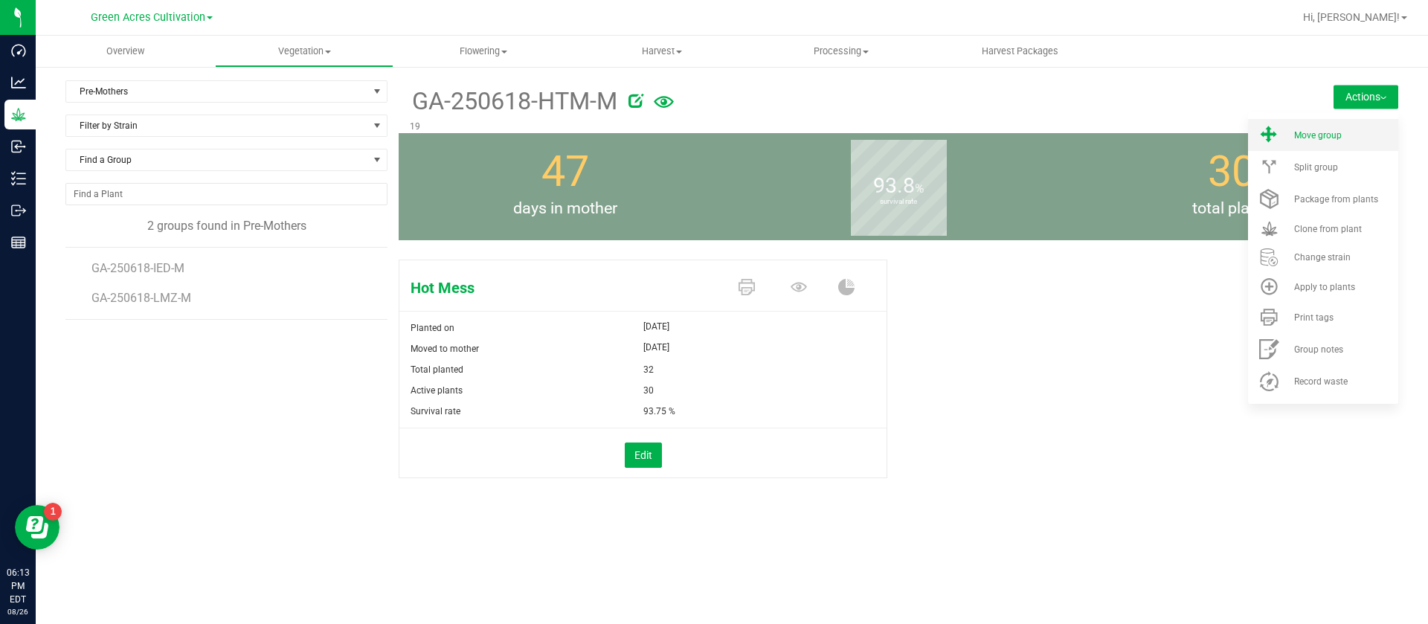
click at [1301, 132] on span "Move group" at bounding box center [1319, 135] width 48 height 10
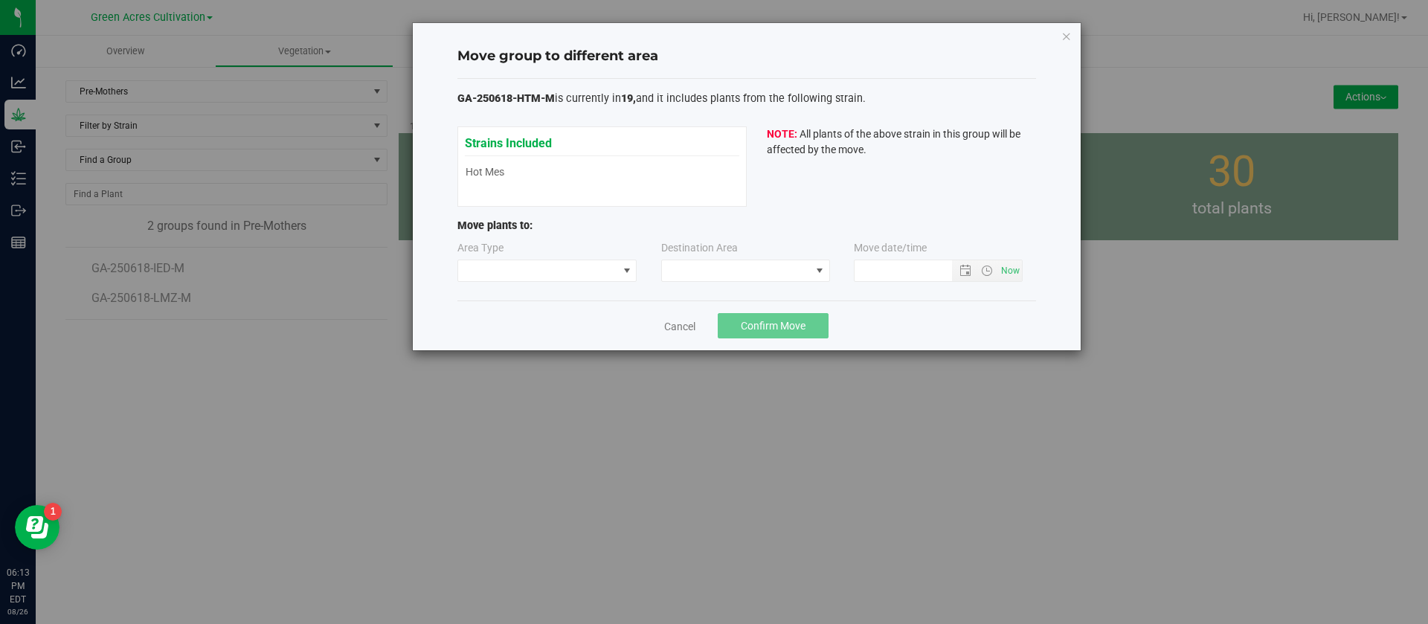
type input "8/26/2025 6:13 PM"
click at [567, 272] on span at bounding box center [538, 270] width 160 height 21
click at [519, 328] on li "Mother" at bounding box center [547, 323] width 179 height 25
click at [731, 272] on span at bounding box center [736, 270] width 149 height 21
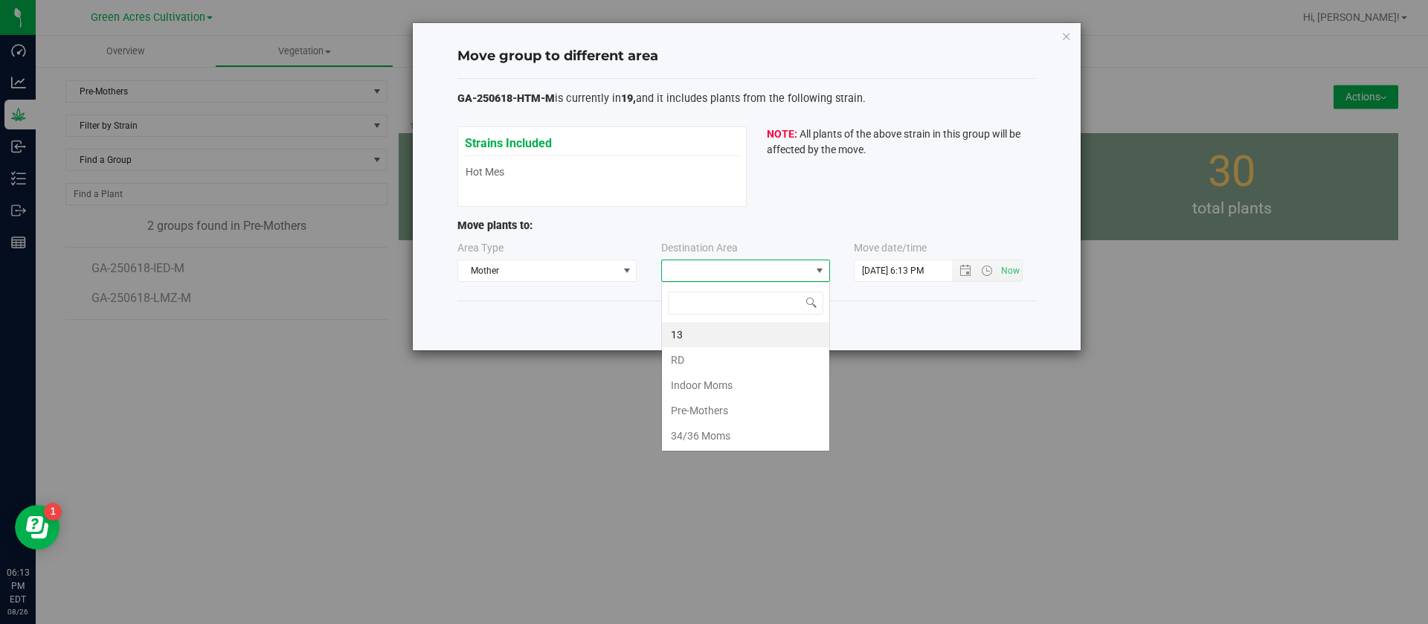
scroll to position [22, 169]
type input "19"
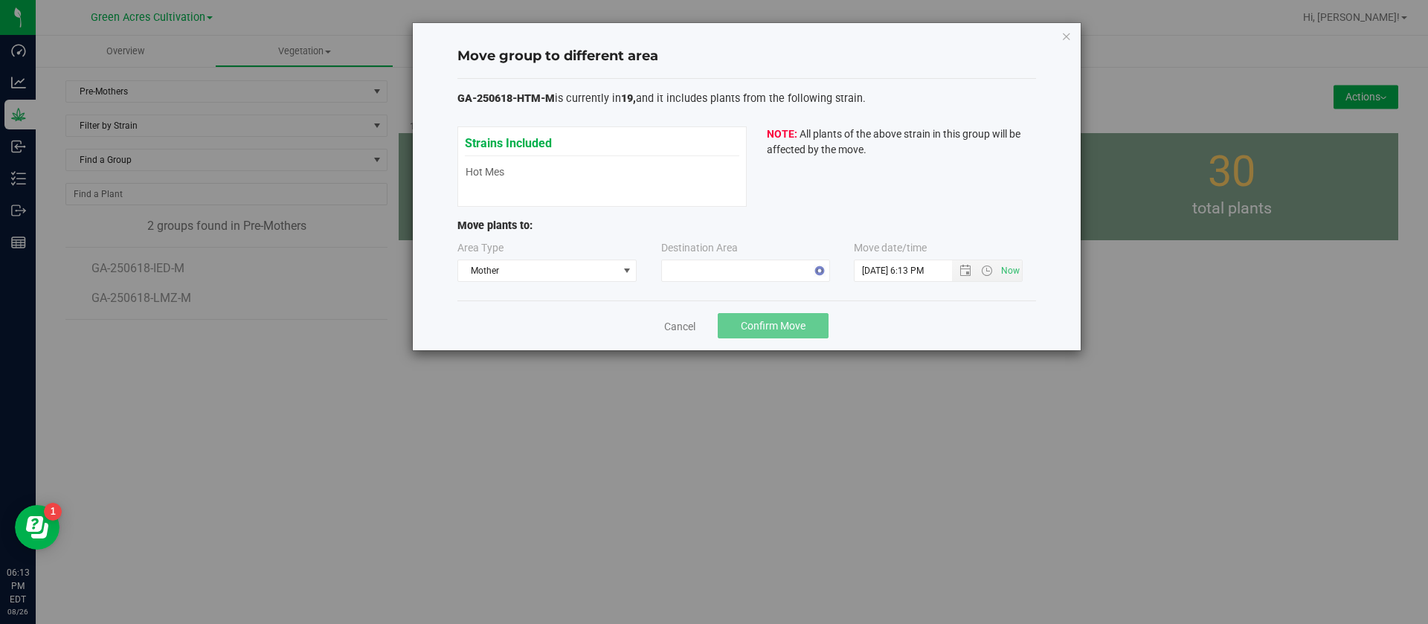
click at [597, 301] on div "Cancel Confirm Move" at bounding box center [747, 326] width 579 height 50
click at [706, 271] on span at bounding box center [736, 270] width 149 height 21
click at [578, 363] on div "Move group to different area GA-250618-HTM-M is currently in 19, and it include…" at bounding box center [720, 312] width 1440 height 624
click at [676, 322] on link "Cancel" at bounding box center [679, 326] width 31 height 15
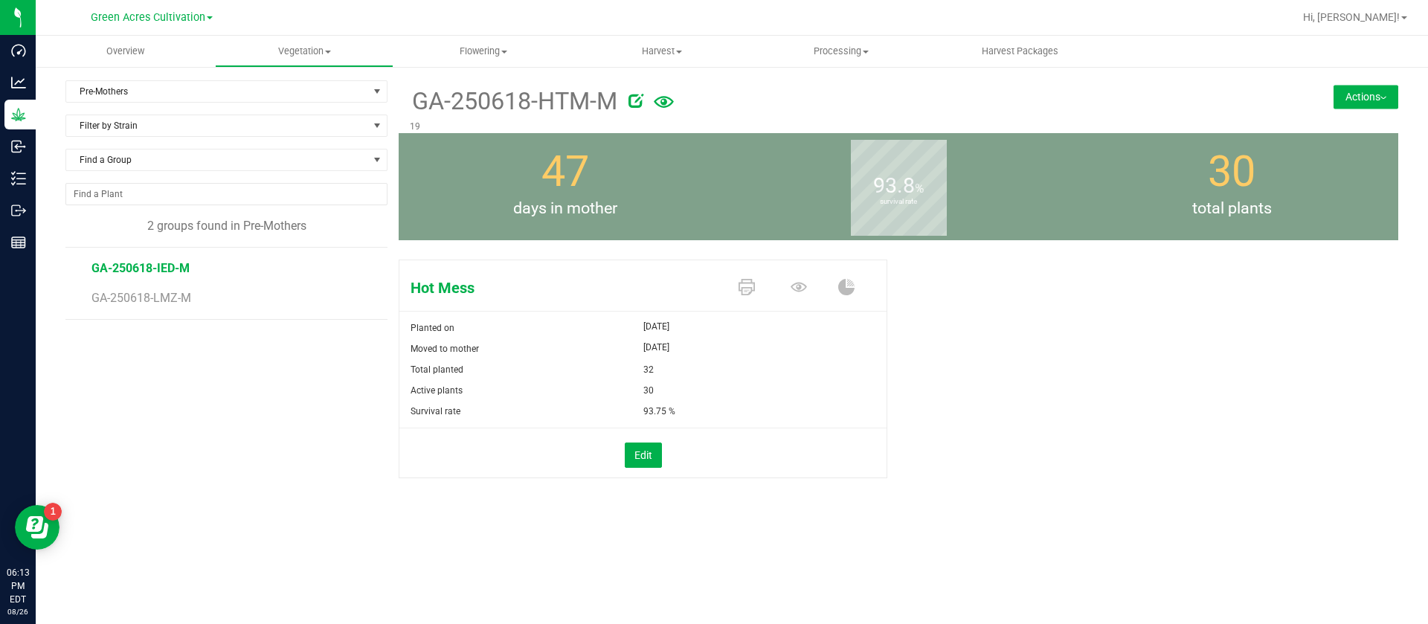
click at [159, 273] on span "GA-250618-IED-M" at bounding box center [141, 268] width 98 height 14
click at [182, 298] on span "GA-250618-LMZ-M" at bounding box center [144, 298] width 105 height 14
click at [165, 263] on span "GA-250618-IED-M" at bounding box center [141, 268] width 98 height 14
click at [1391, 87] on button "Actions" at bounding box center [1366, 97] width 65 height 24
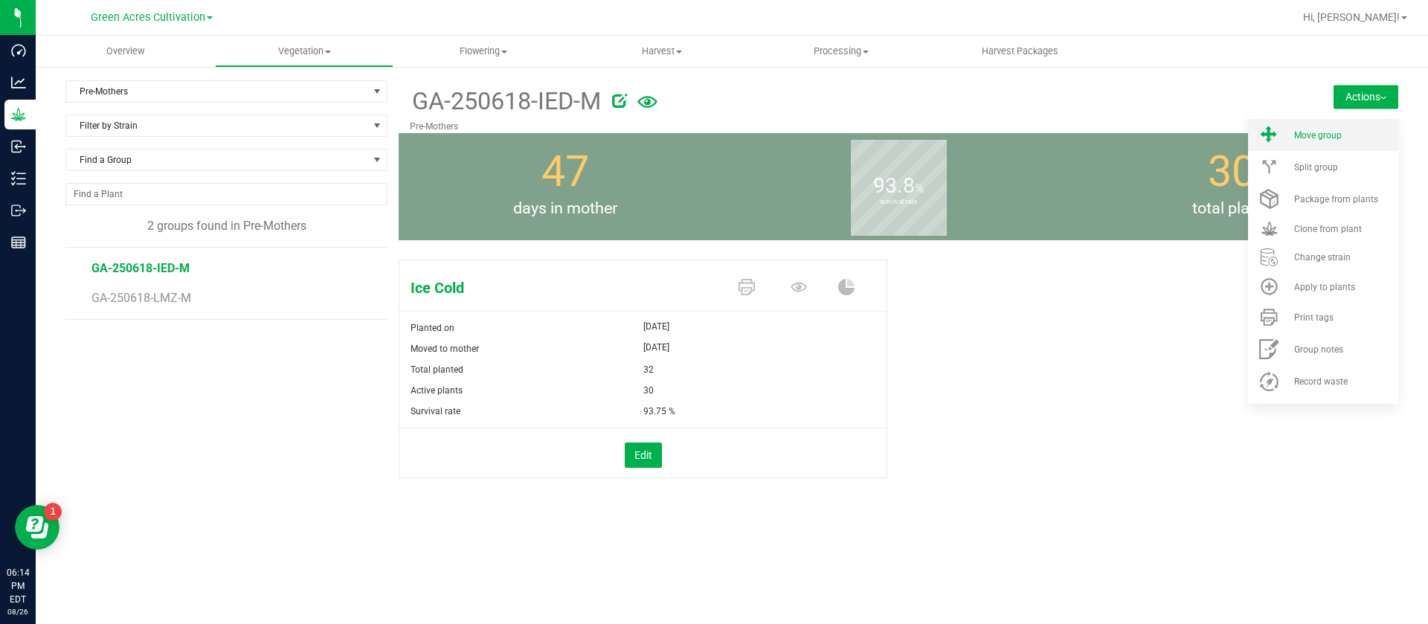
click at [1287, 132] on span at bounding box center [1269, 135] width 36 height 20
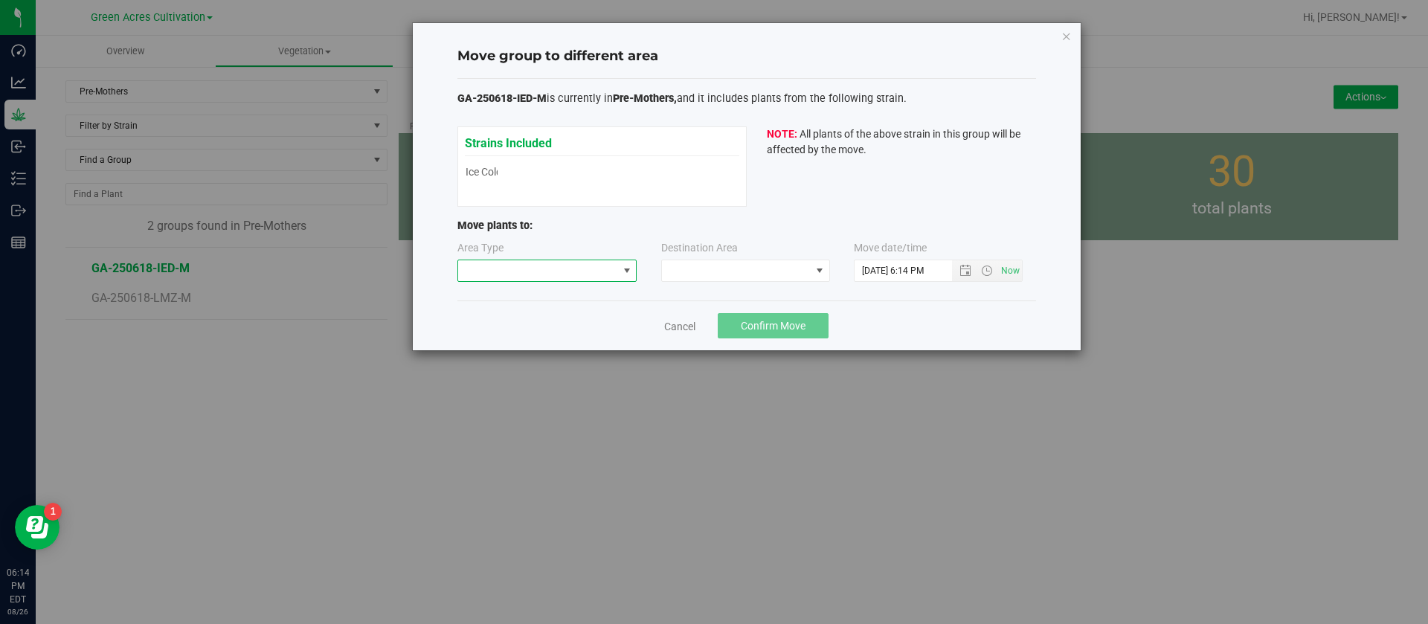
click at [509, 277] on span at bounding box center [538, 270] width 160 height 21
click at [527, 323] on li "Mother" at bounding box center [547, 323] width 179 height 25
click at [716, 269] on span at bounding box center [736, 270] width 149 height 21
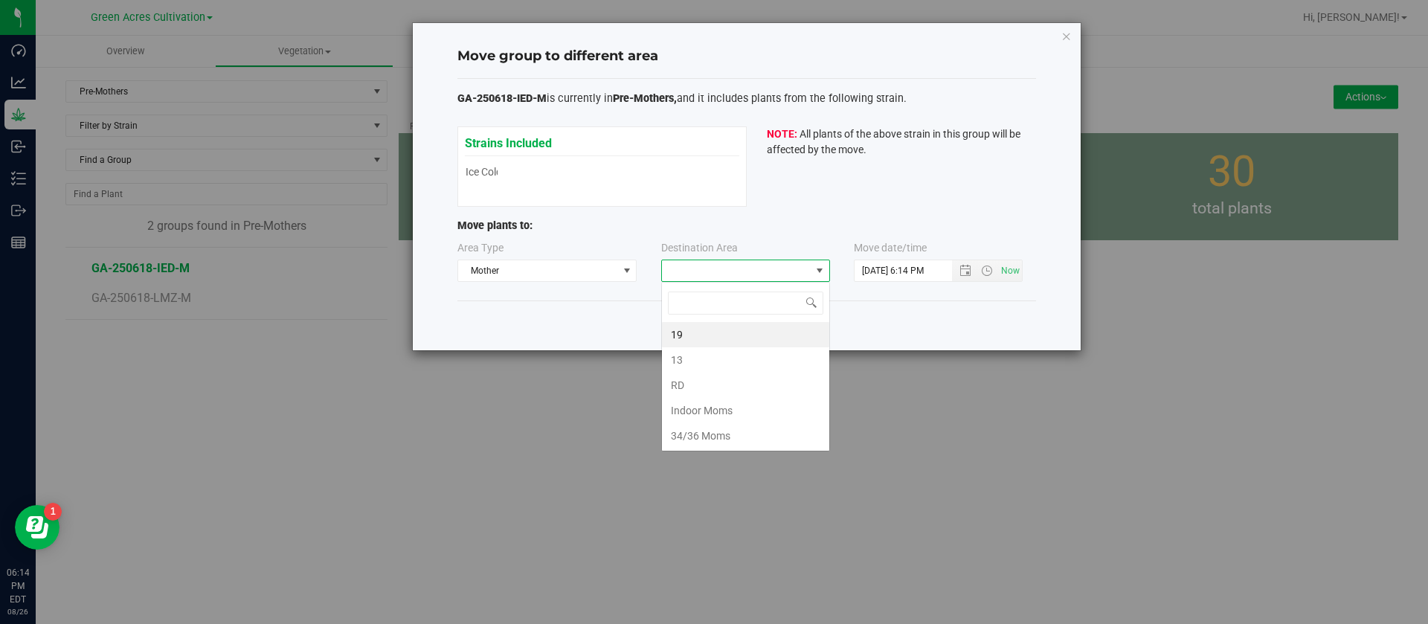
scroll to position [22, 169]
click at [690, 331] on li "19" at bounding box center [745, 334] width 167 height 25
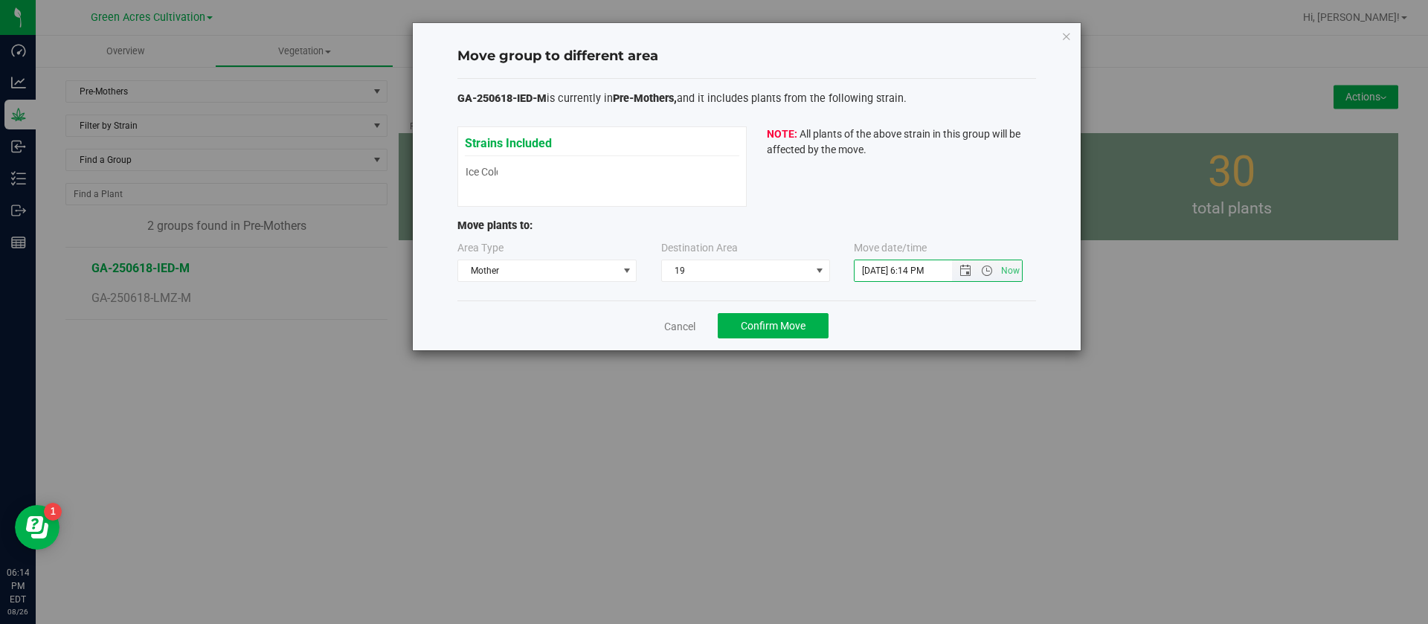
click at [879, 263] on input "8/26/2025 6:14 PM" at bounding box center [916, 270] width 123 height 21
type input "7/30/2025 6:14 PM"
click at [883, 172] on div "Strains Included Ice Cold Ice Cold NOTE: All plants of the above strain in this…" at bounding box center [747, 166] width 579 height 80
click at [773, 324] on span "Confirm Move" at bounding box center [773, 326] width 65 height 12
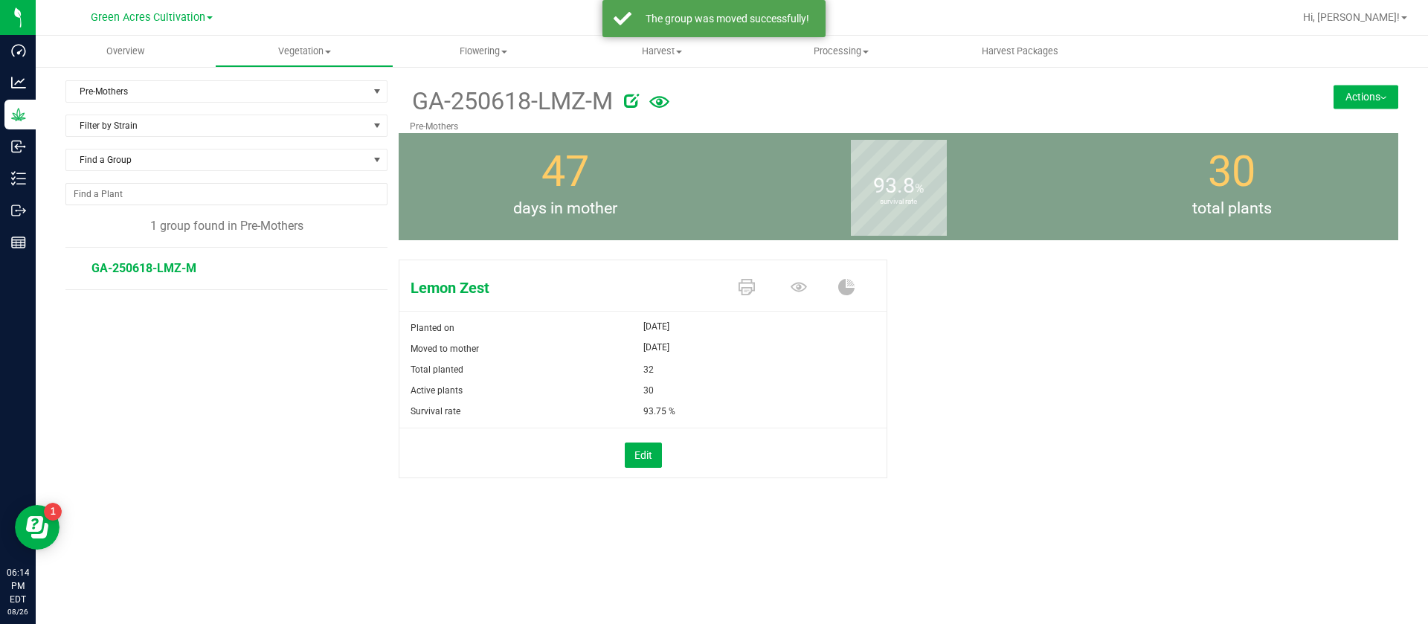
click at [1361, 98] on button "Actions" at bounding box center [1366, 97] width 65 height 24
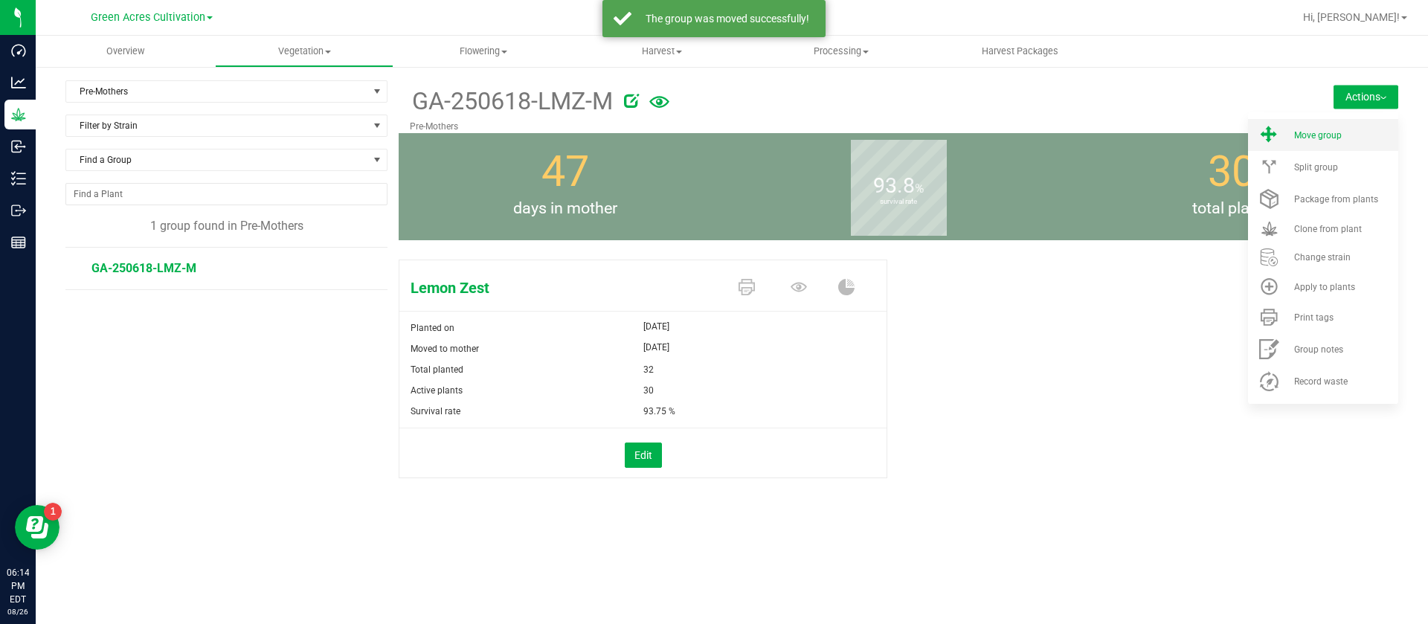
click at [1264, 136] on icon at bounding box center [1268, 134] width 17 height 17
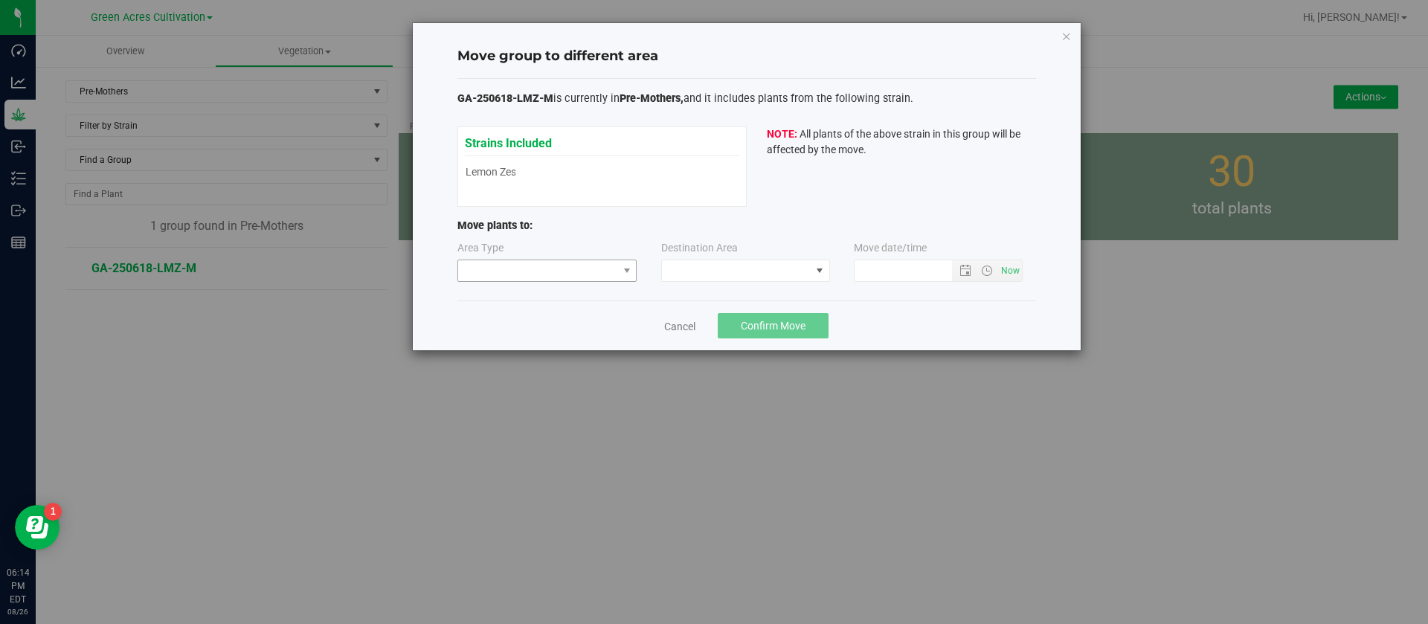
type input "8/26/2025 6:14 PM"
click at [536, 271] on span at bounding box center [538, 270] width 160 height 21
click at [513, 317] on li "Mother" at bounding box center [547, 323] width 179 height 25
click at [728, 260] on span at bounding box center [736, 270] width 149 height 21
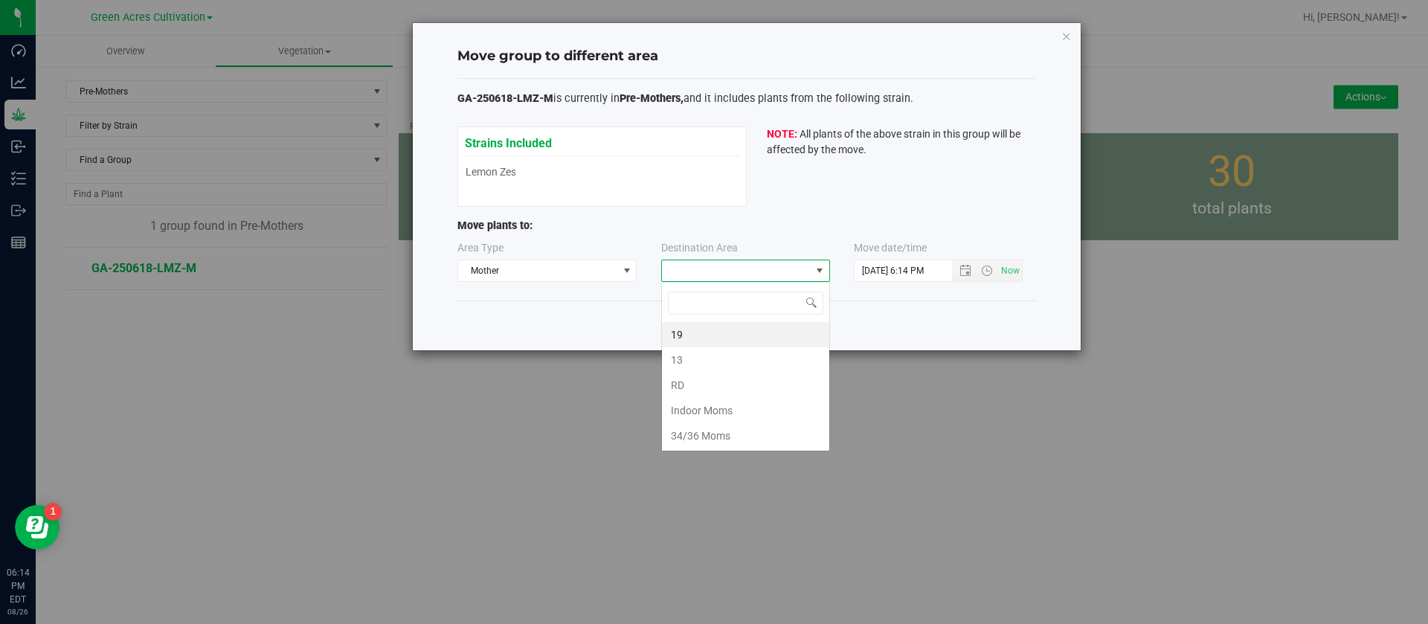
scroll to position [22, 169]
type input "19"
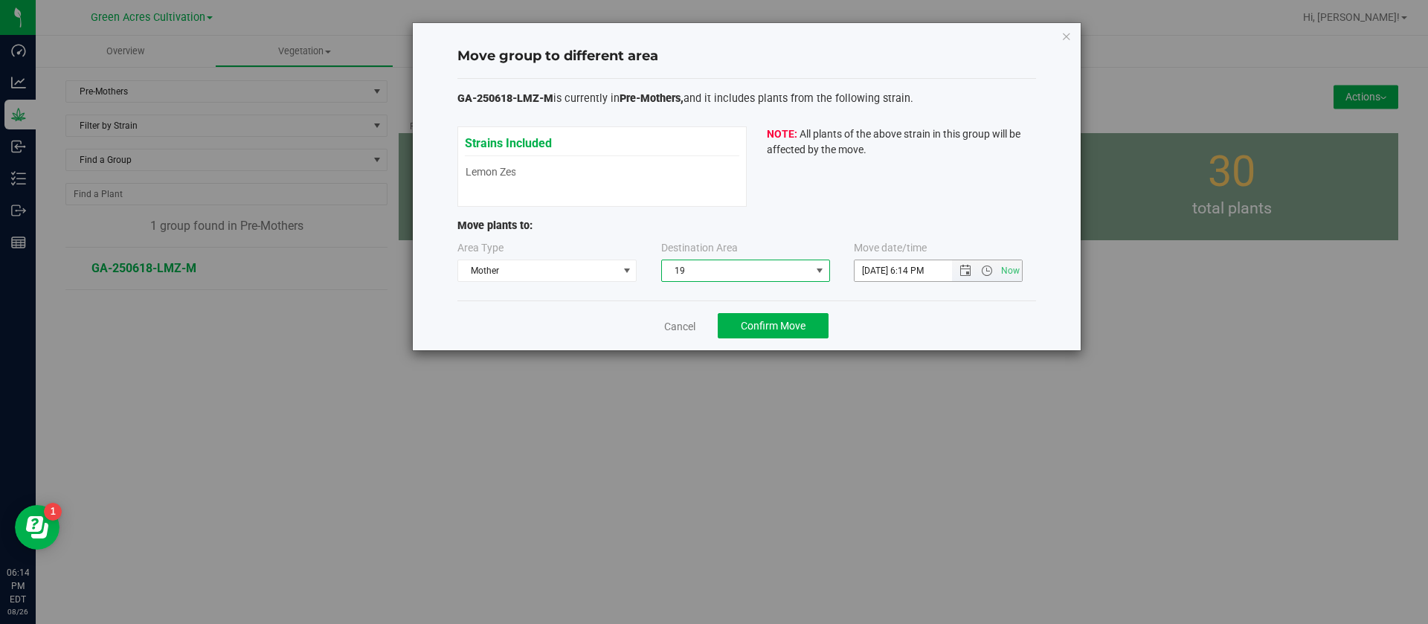
click at [867, 272] on input "8/26/2025 6:14 PM" at bounding box center [916, 270] width 123 height 21
click at [867, 274] on input "7/30/2025 6:14 PM" at bounding box center [916, 270] width 123 height 21
type input "7/30/2025 6:14 PM"
click at [793, 325] on span "Confirm Move" at bounding box center [773, 326] width 65 height 12
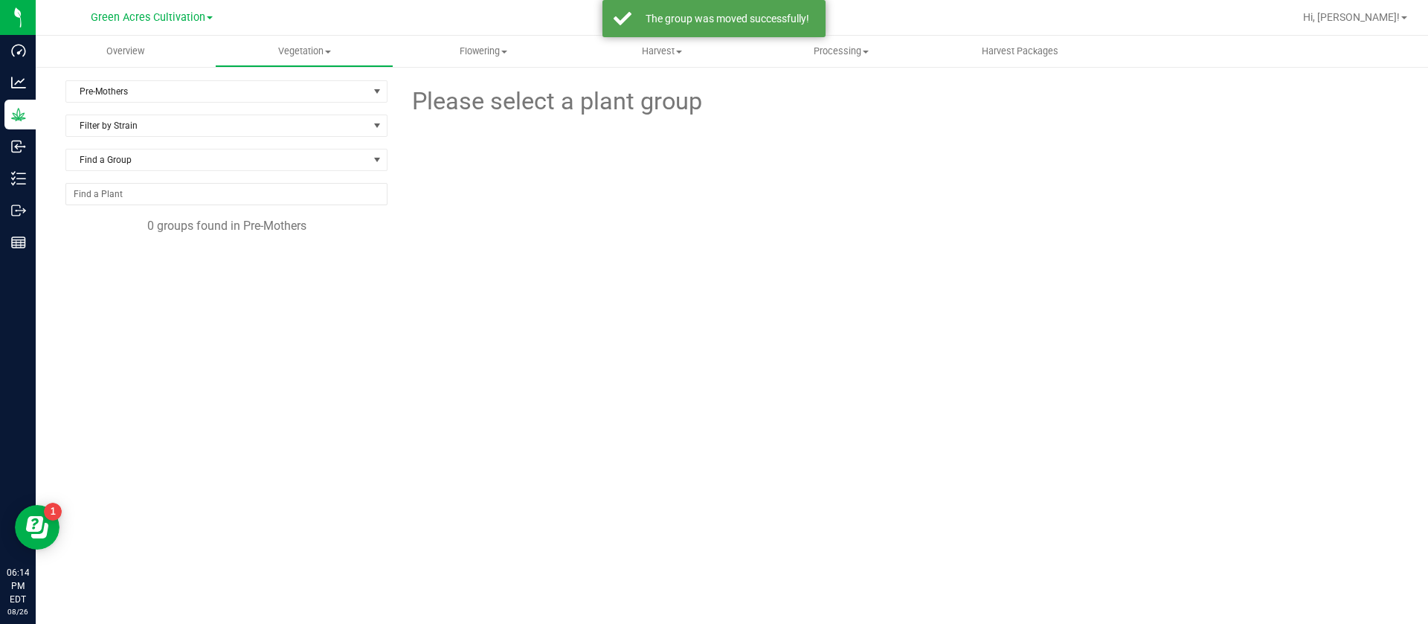
click at [278, 68] on div "Pre-Mothers Filter by Area All 13 19 34/36 Moms Indoor Moms Pre-Mothers RD Filt…" at bounding box center [732, 303] width 1393 height 476
click at [241, 83] on span "Pre-Mothers" at bounding box center [217, 91] width 302 height 21
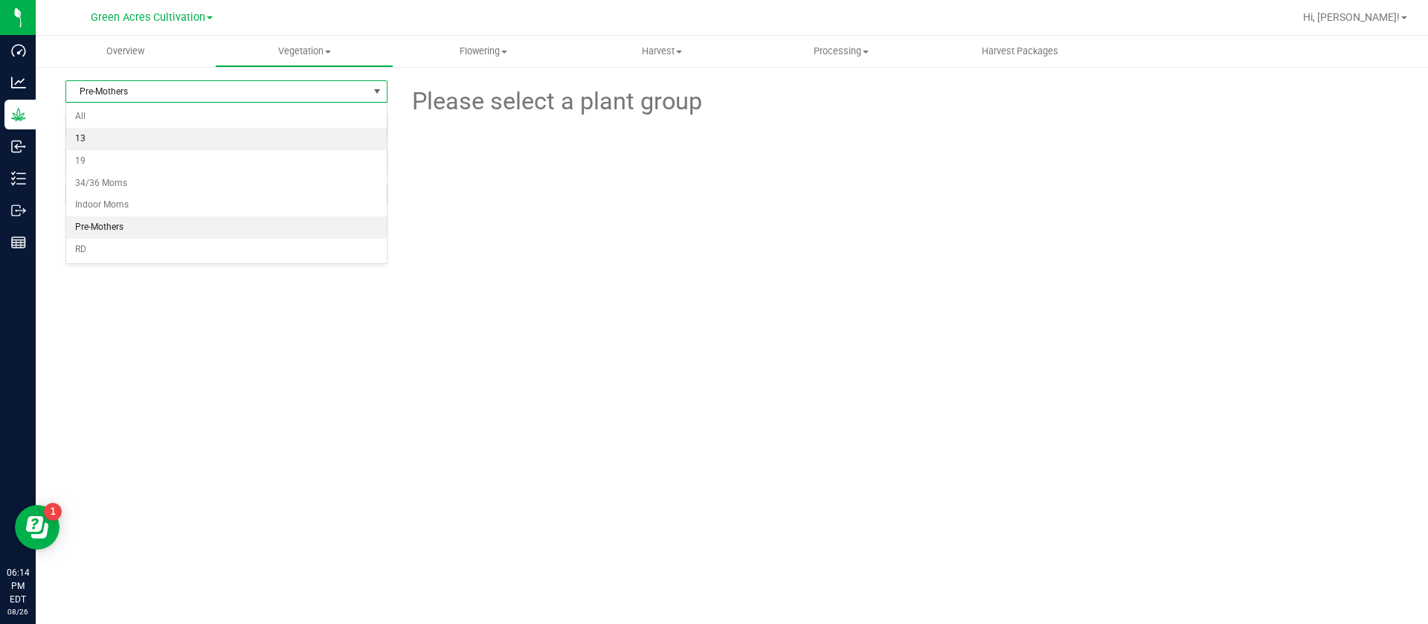
click at [109, 135] on li "13" at bounding box center [226, 139] width 321 height 22
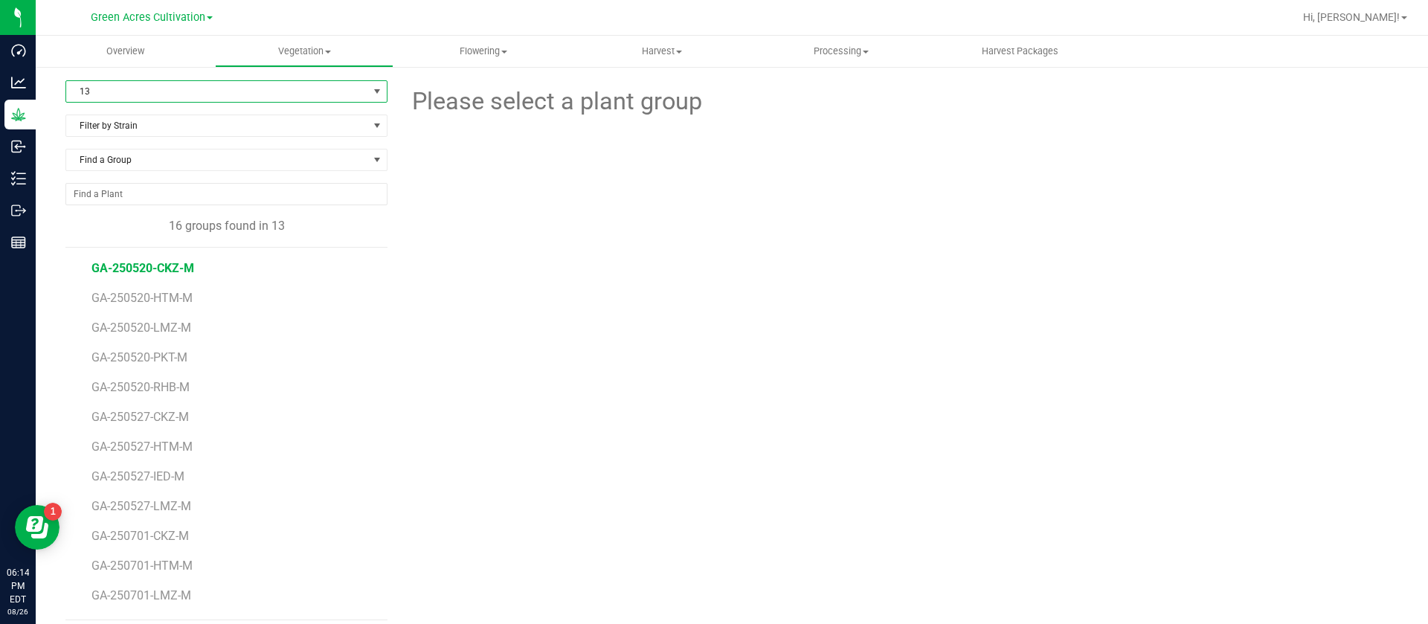
click at [139, 270] on span "GA-250520-CKZ-M" at bounding box center [143, 268] width 103 height 14
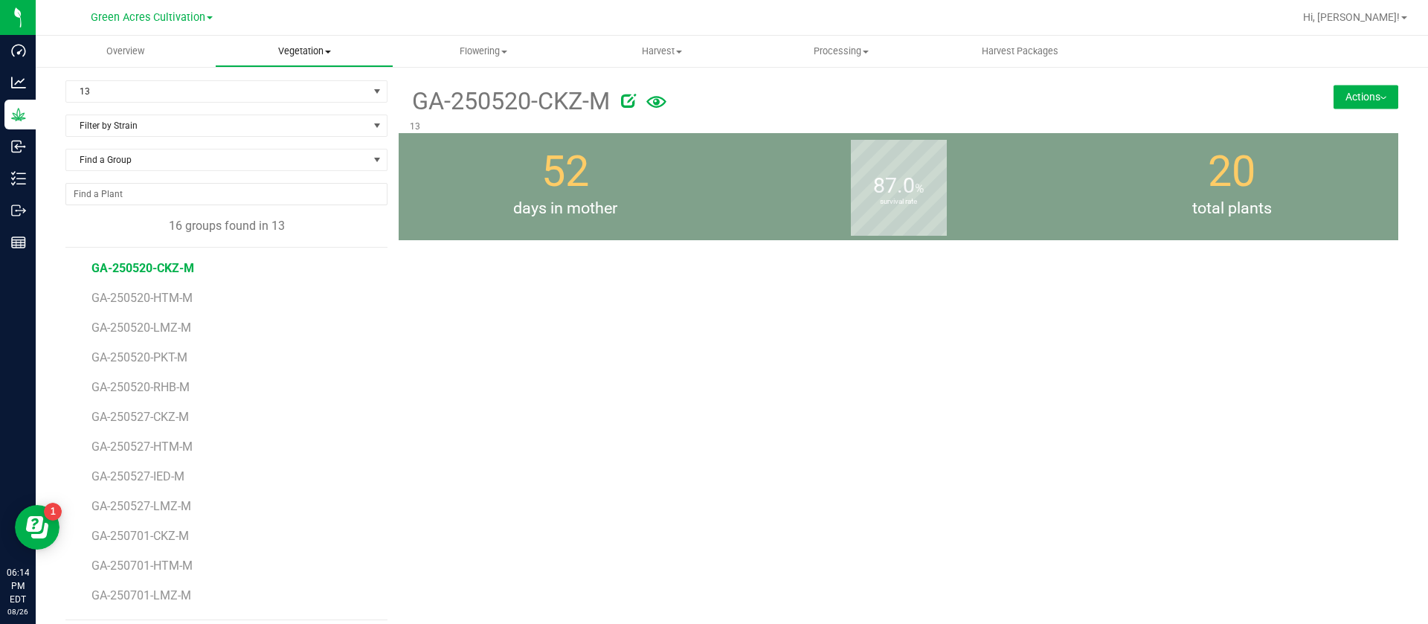
click at [309, 40] on uib-tab-heading "Vegetation Veg groups Veg plants Mother groups Mother plants Apply to plants Cr…" at bounding box center [305, 51] width 178 height 30
click at [310, 144] on span "Mother plants" at bounding box center [269, 143] width 108 height 13
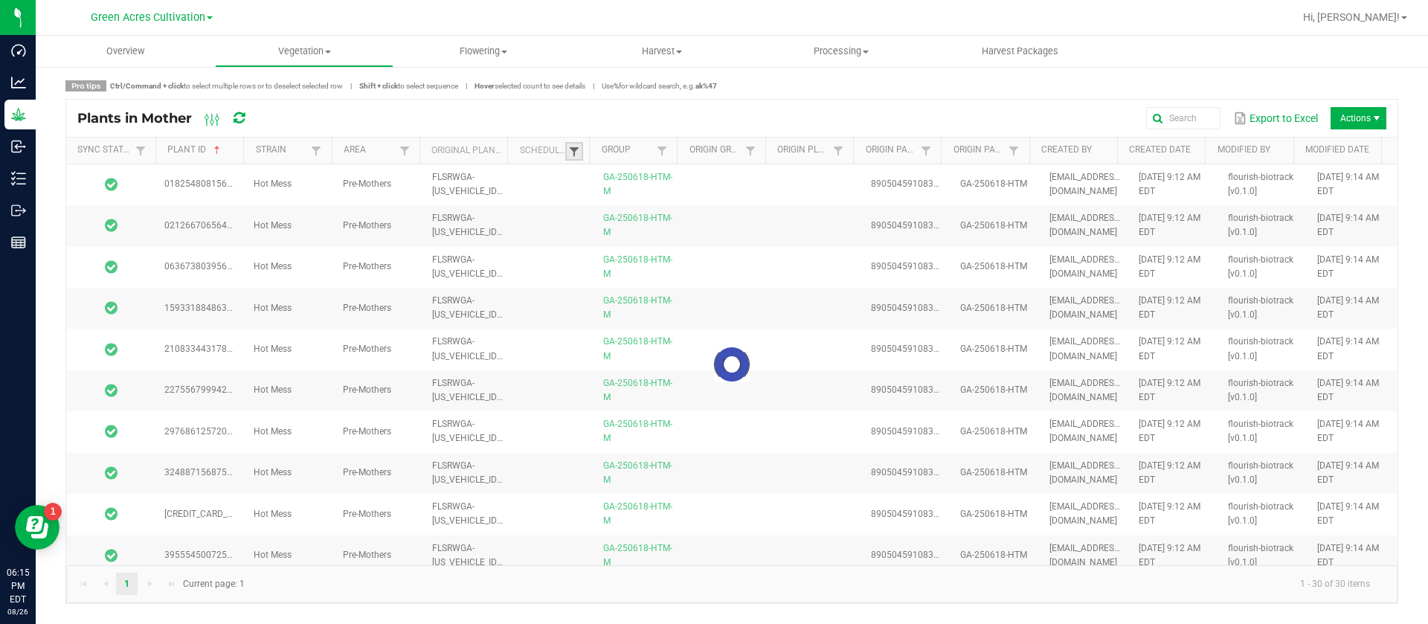
click at [574, 156] on span at bounding box center [574, 152] width 12 height 12
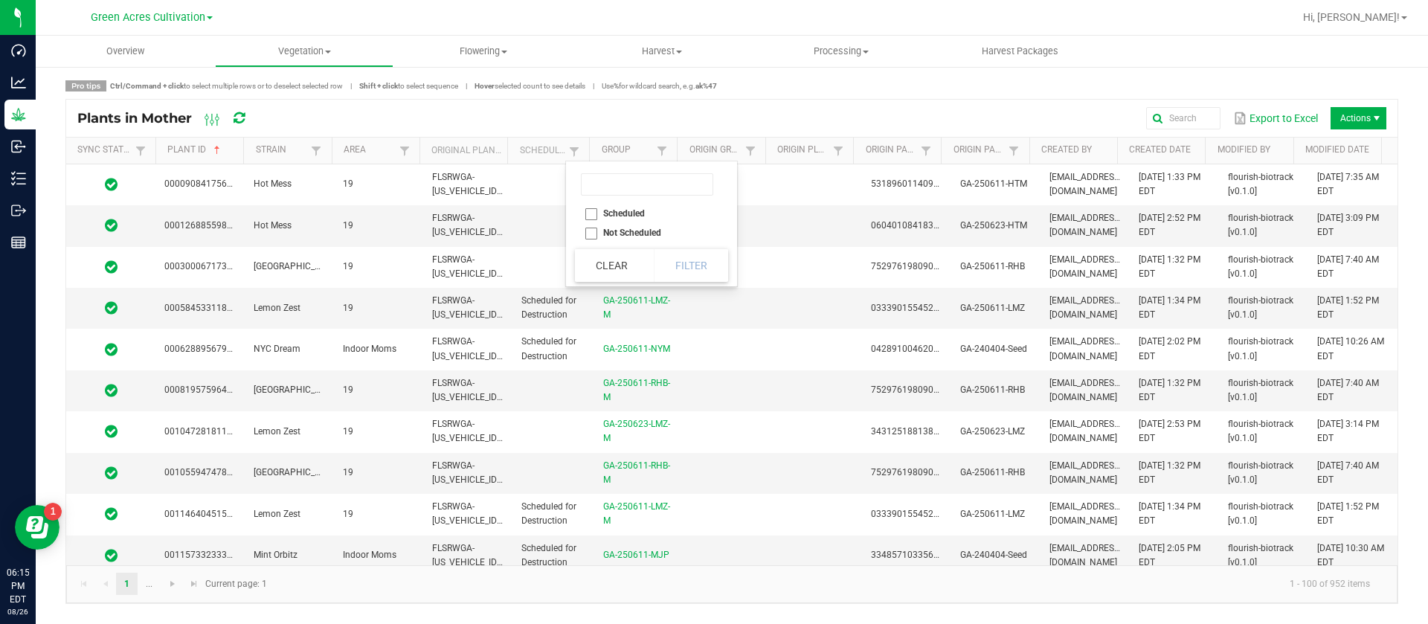
click at [638, 211] on li "Scheduled" at bounding box center [647, 213] width 144 height 19
checkbox input "true"
click at [705, 262] on button "Filter" at bounding box center [691, 265] width 74 height 33
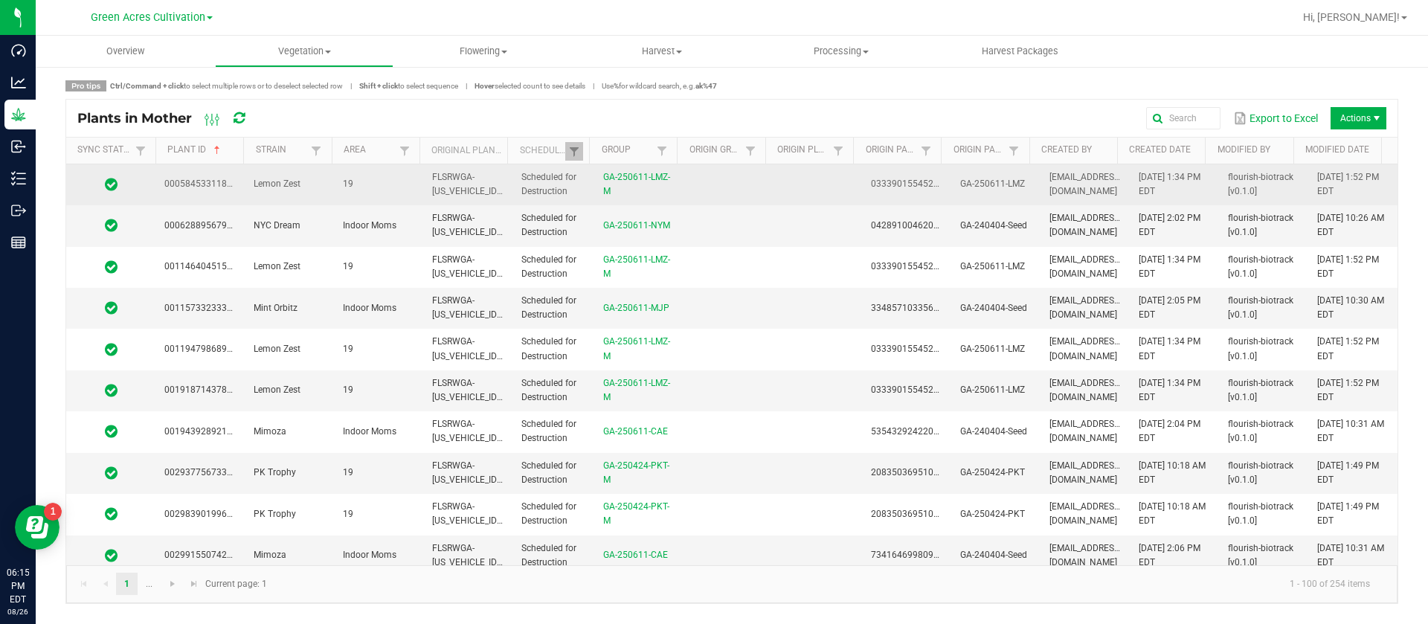
click at [823, 173] on td at bounding box center [817, 184] width 89 height 41
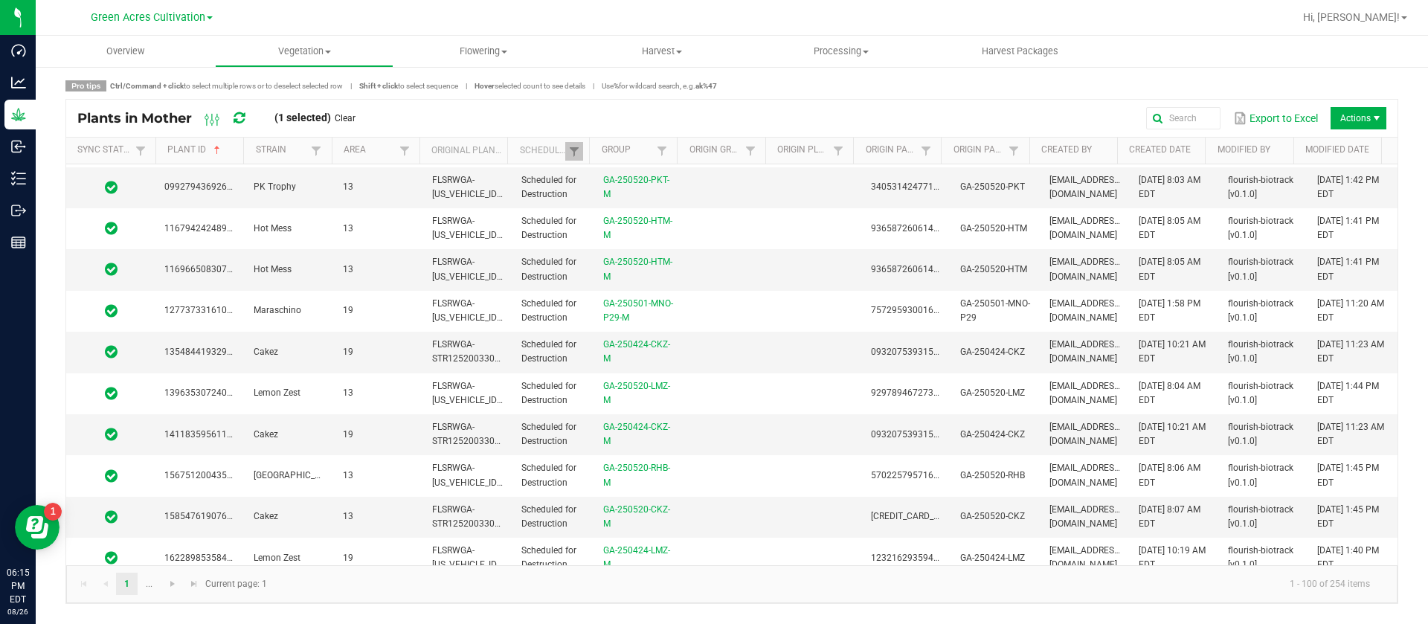
scroll to position [3720, 0]
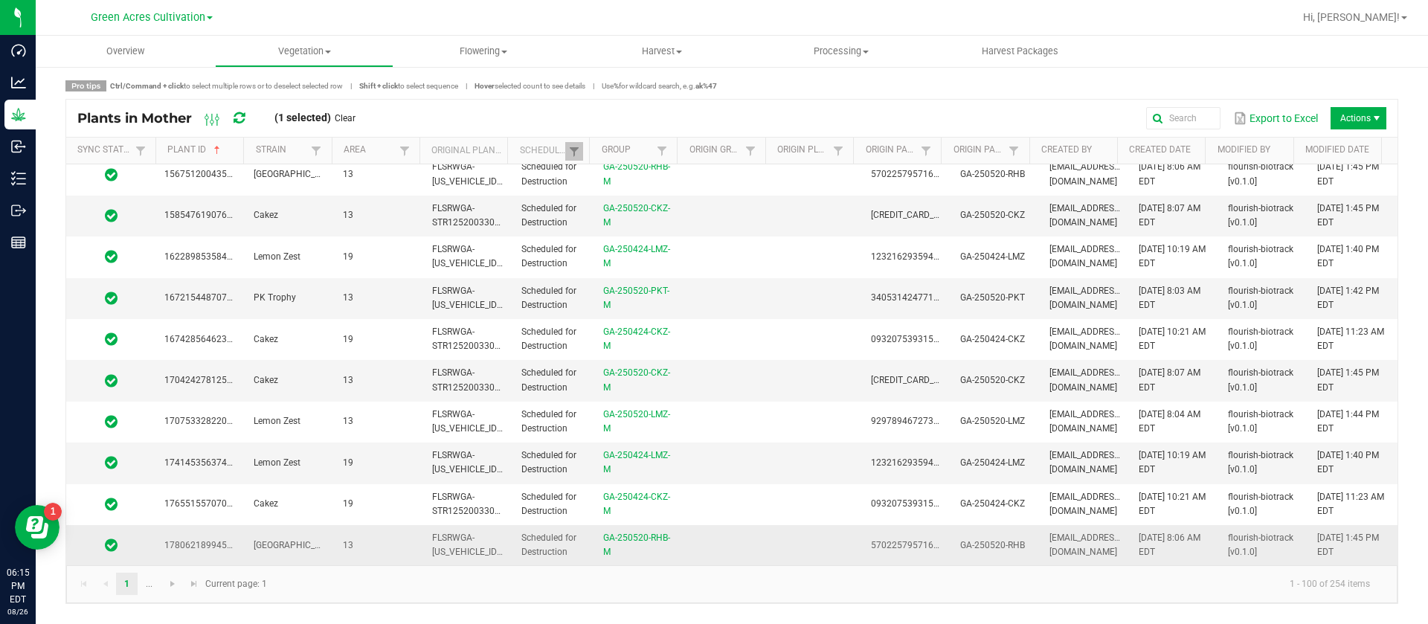
click at [1248, 536] on span "flourish-biotrack [v0.1.0]" at bounding box center [1260, 545] width 65 height 25
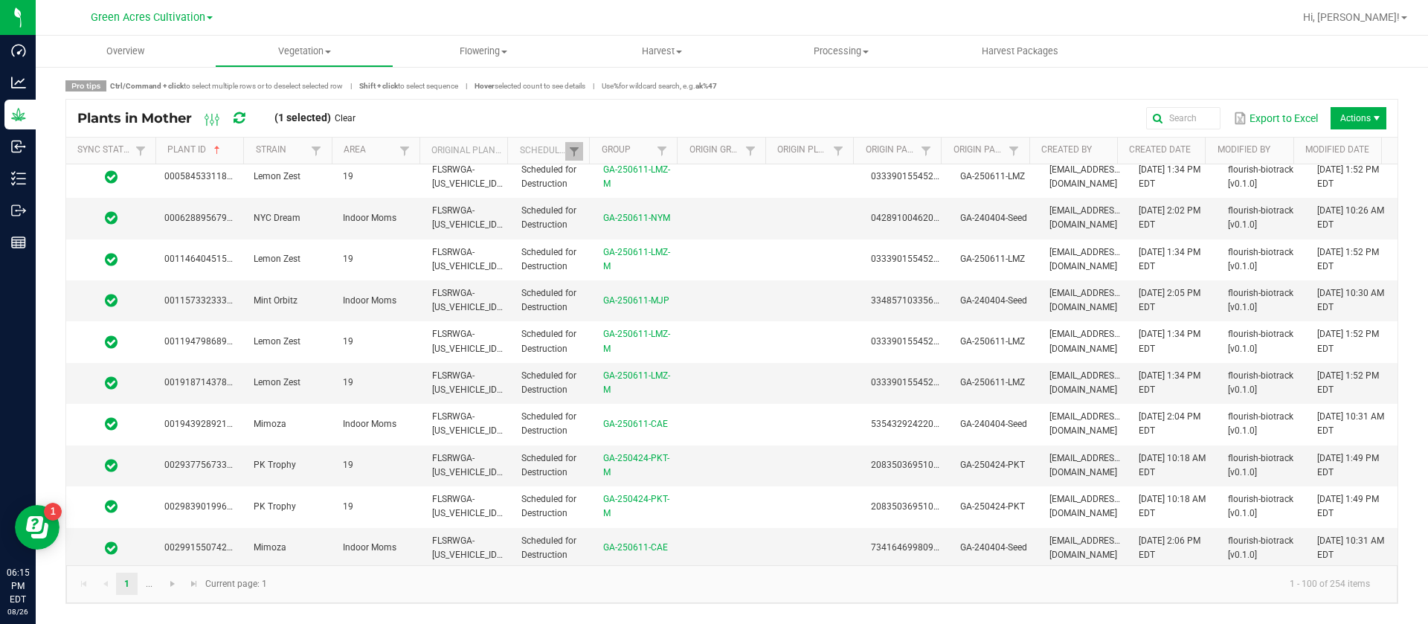
scroll to position [0, 0]
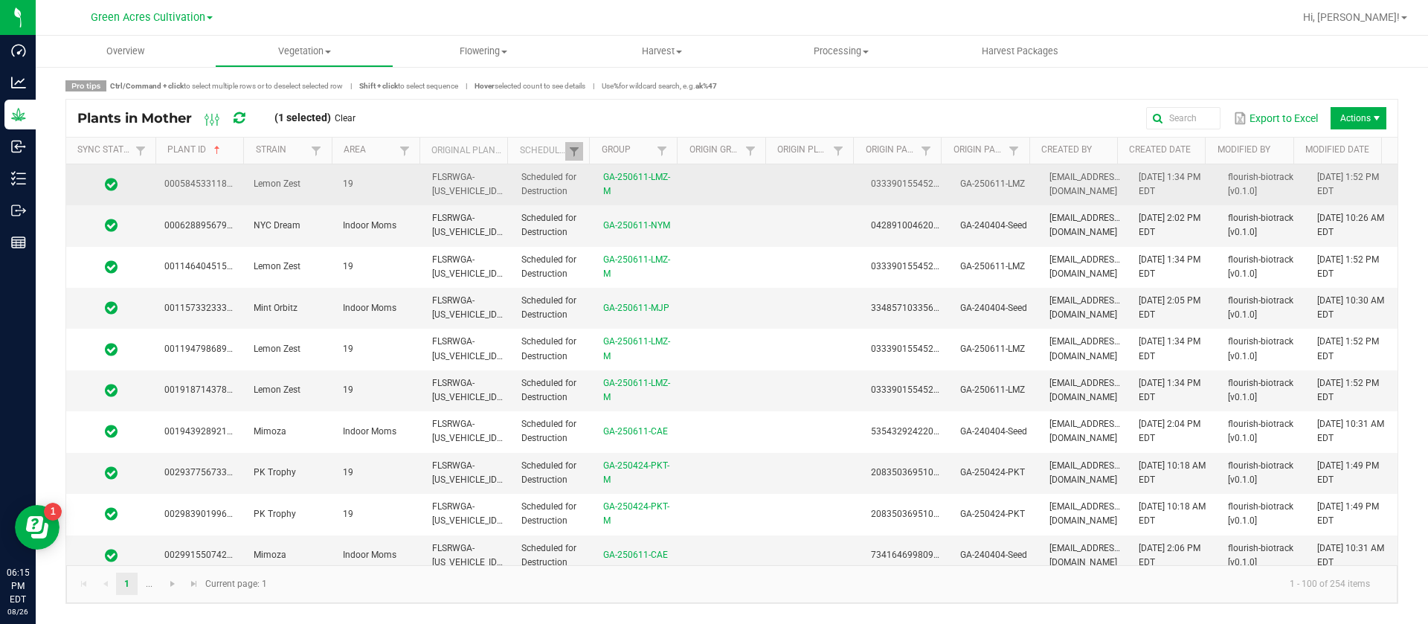
click at [1323, 192] on span "08/18/2025 1:52 PM EDT" at bounding box center [1349, 184] width 62 height 25
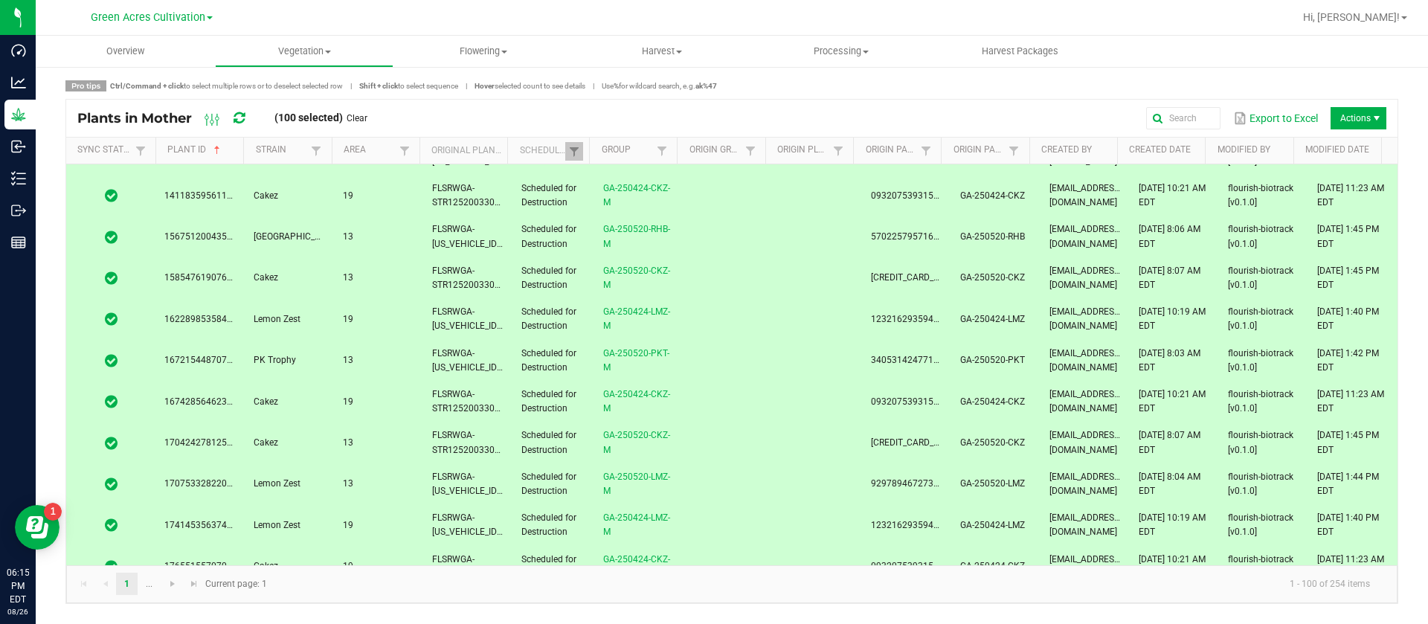
scroll to position [3720, 0]
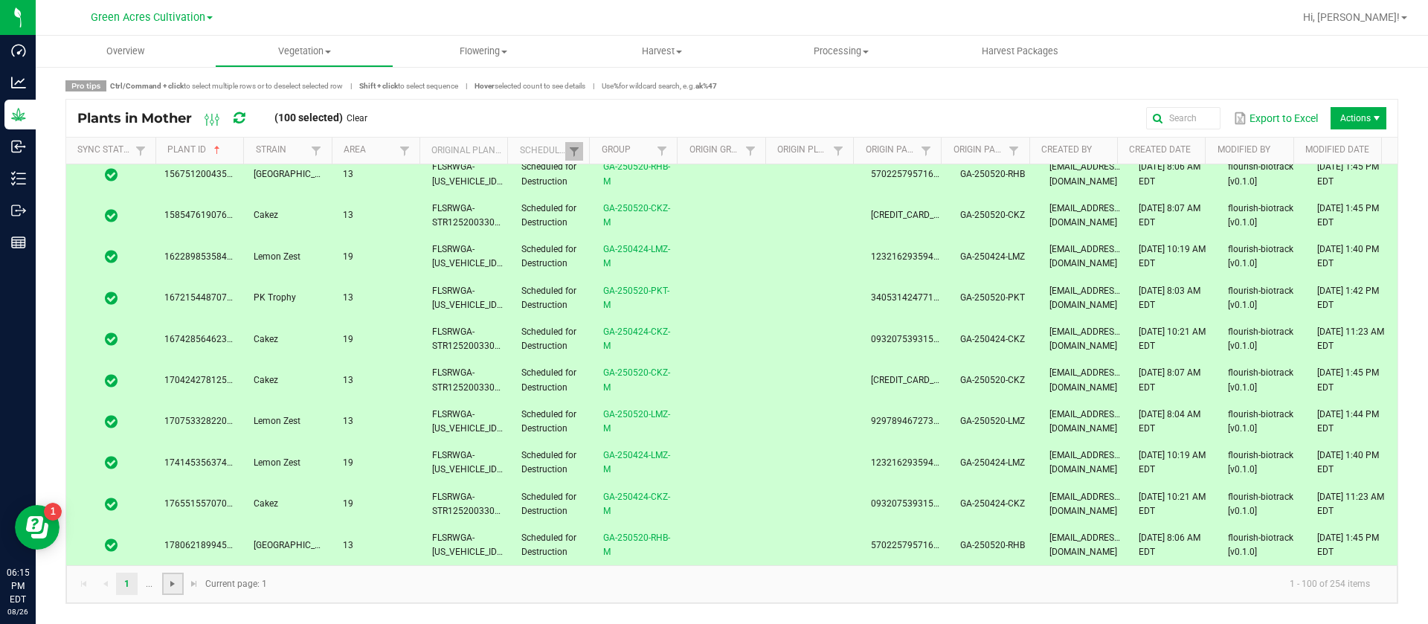
click at [173, 585] on span "Go to the next page" at bounding box center [173, 584] width 12 height 12
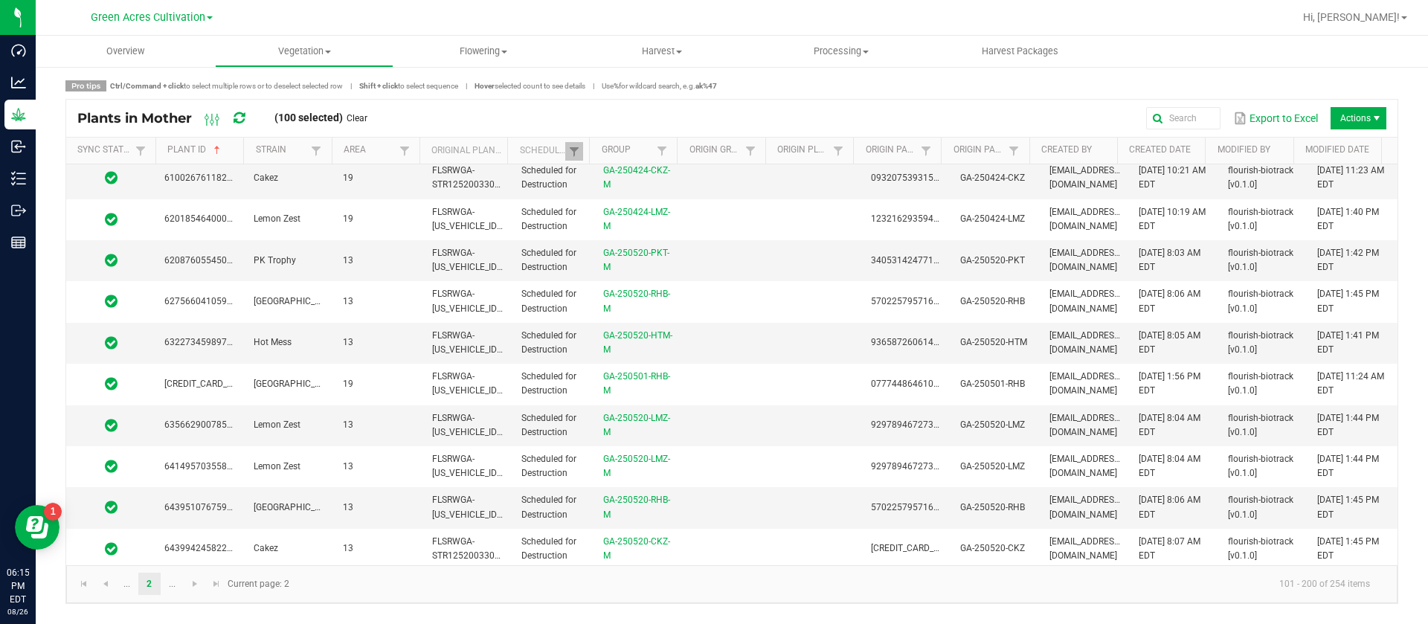
scroll to position [3720, 0]
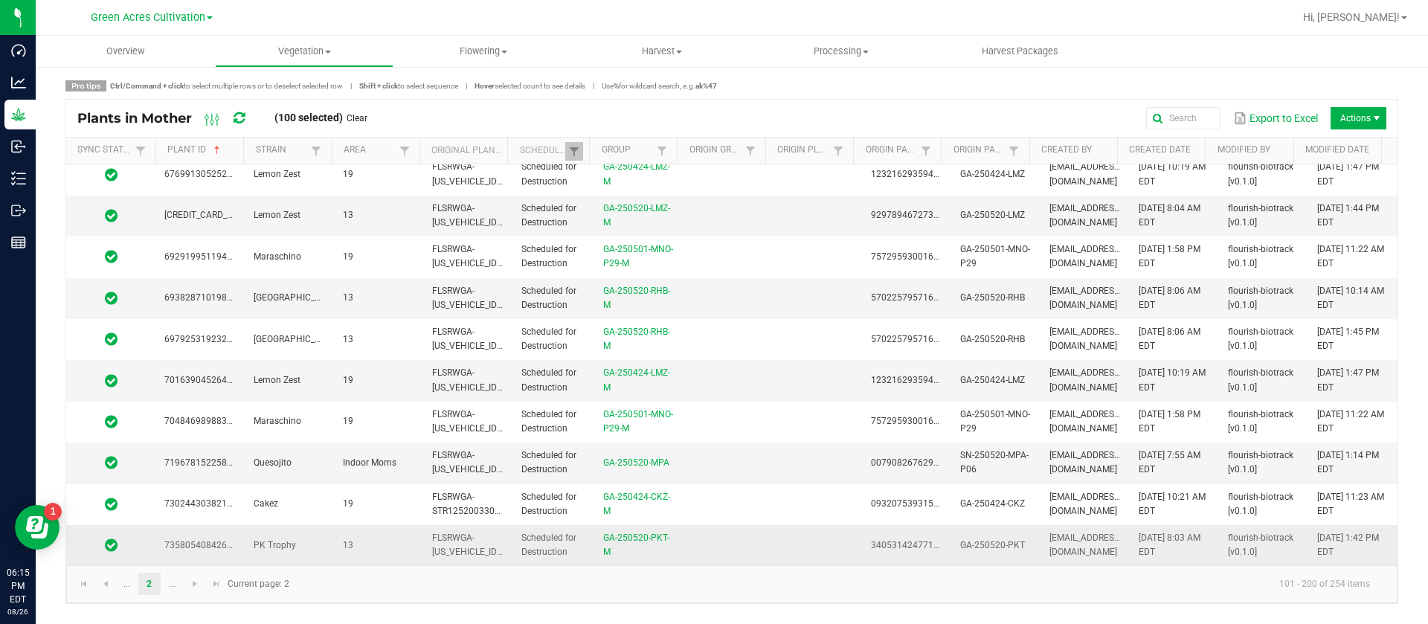
click at [1330, 554] on span "08/18/2025 1:42 PM EDT" at bounding box center [1349, 545] width 62 height 25
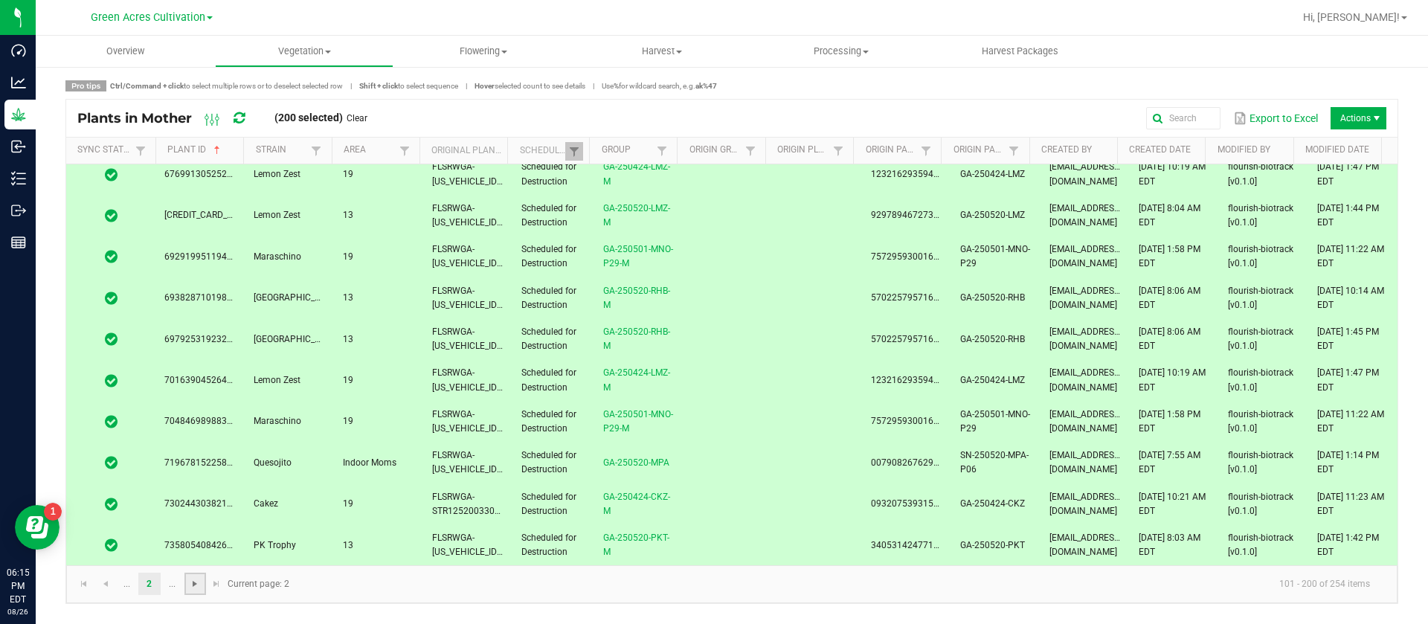
click at [194, 584] on span "Go to the next page" at bounding box center [195, 584] width 12 height 12
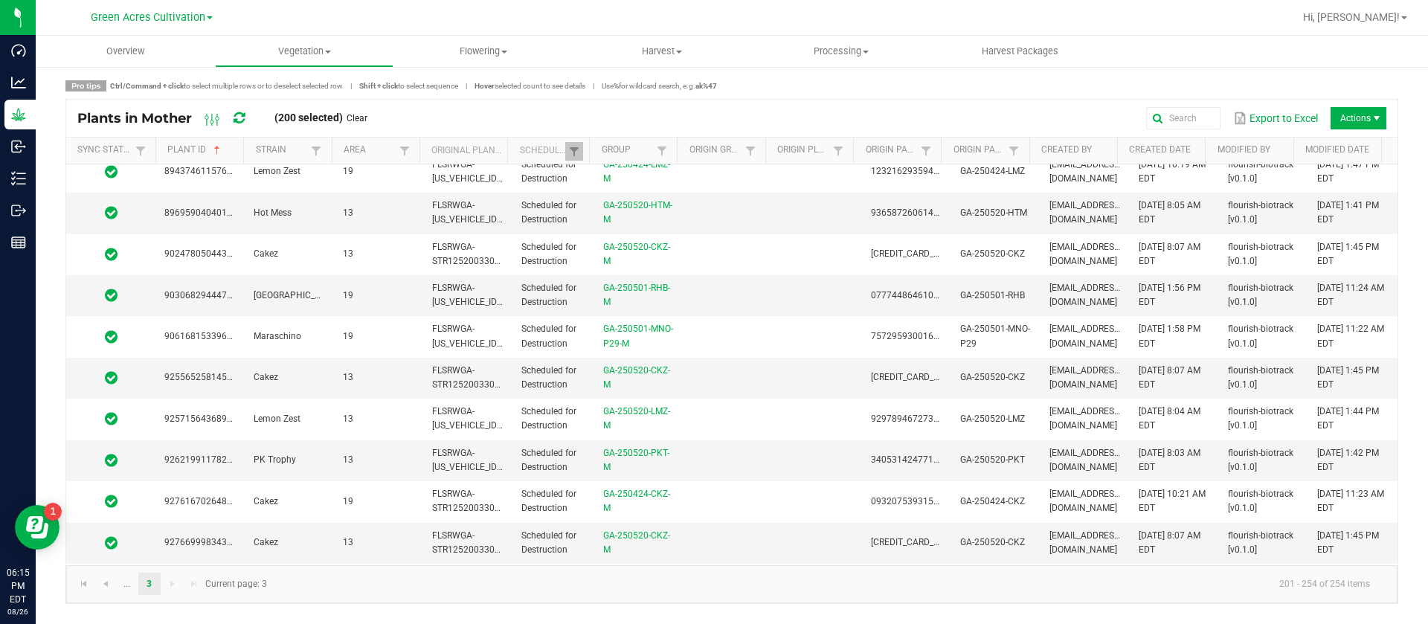
scroll to position [1824, 0]
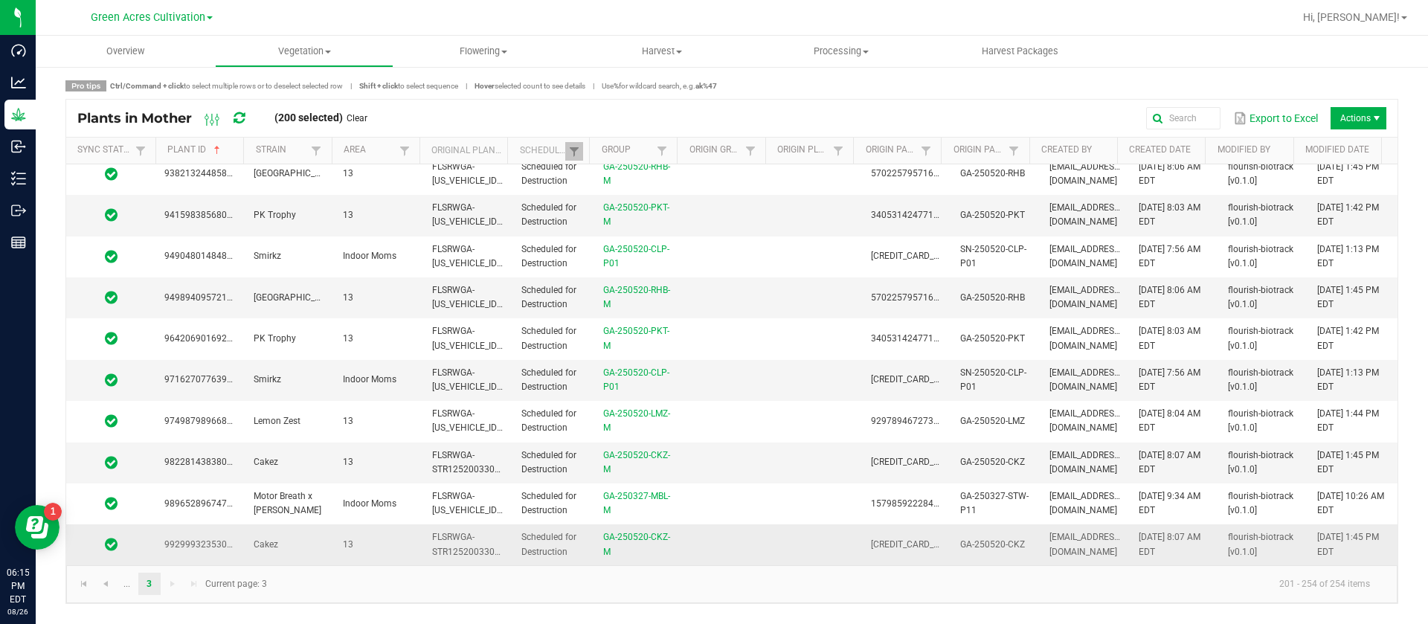
click at [1309, 541] on td "08/18/2025 1:45 PM EDT" at bounding box center [1353, 545] width 89 height 40
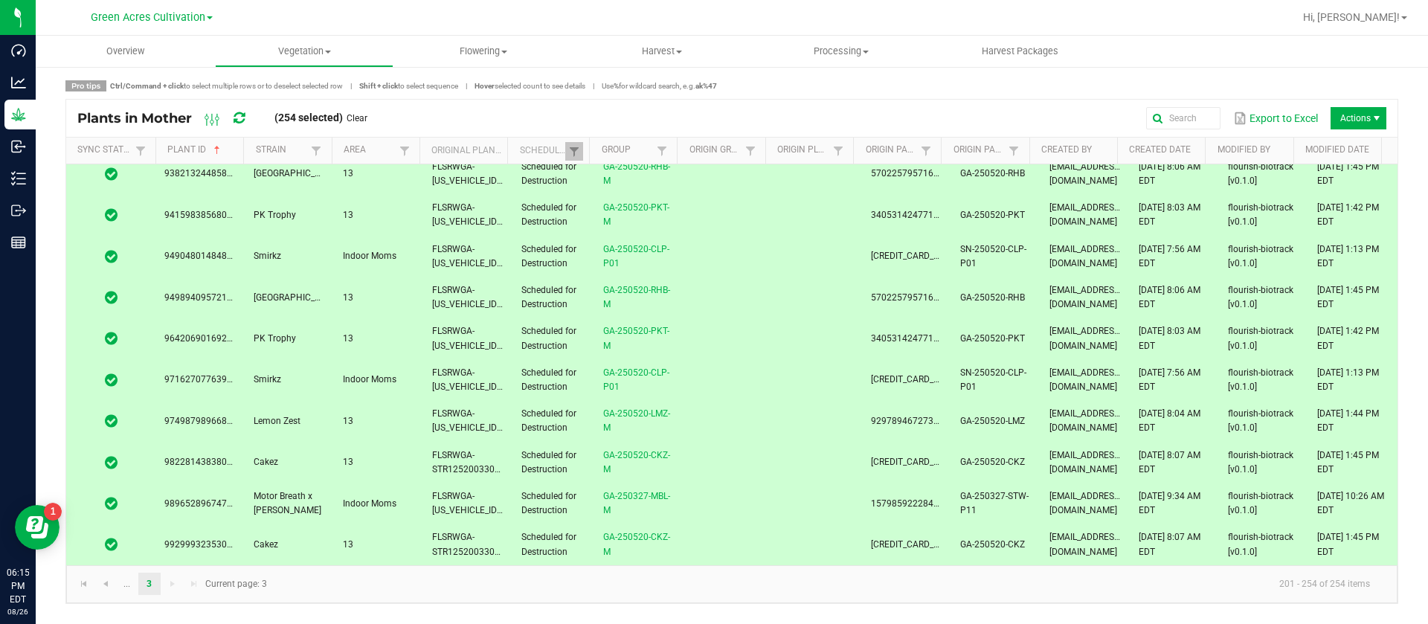
click at [171, 588] on kendo-pager-next-buttons at bounding box center [183, 584] width 43 height 22
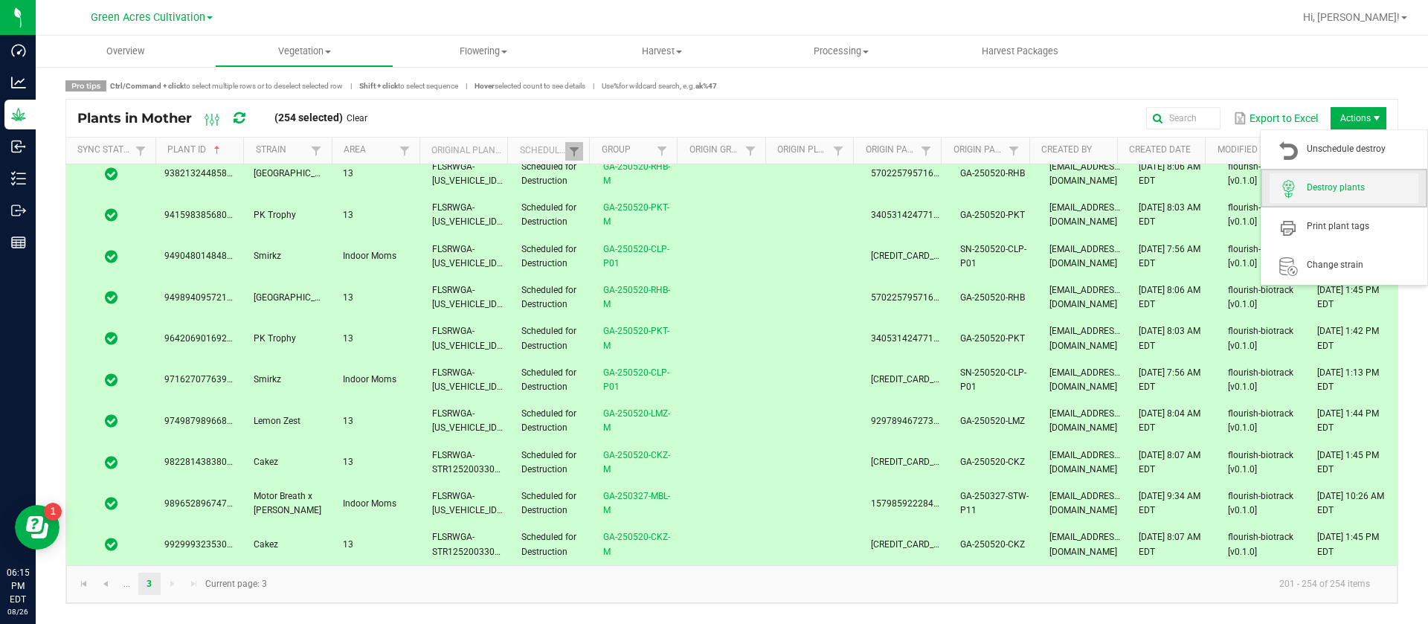
click at [1360, 178] on span "Destroy plants" at bounding box center [1344, 188] width 149 height 30
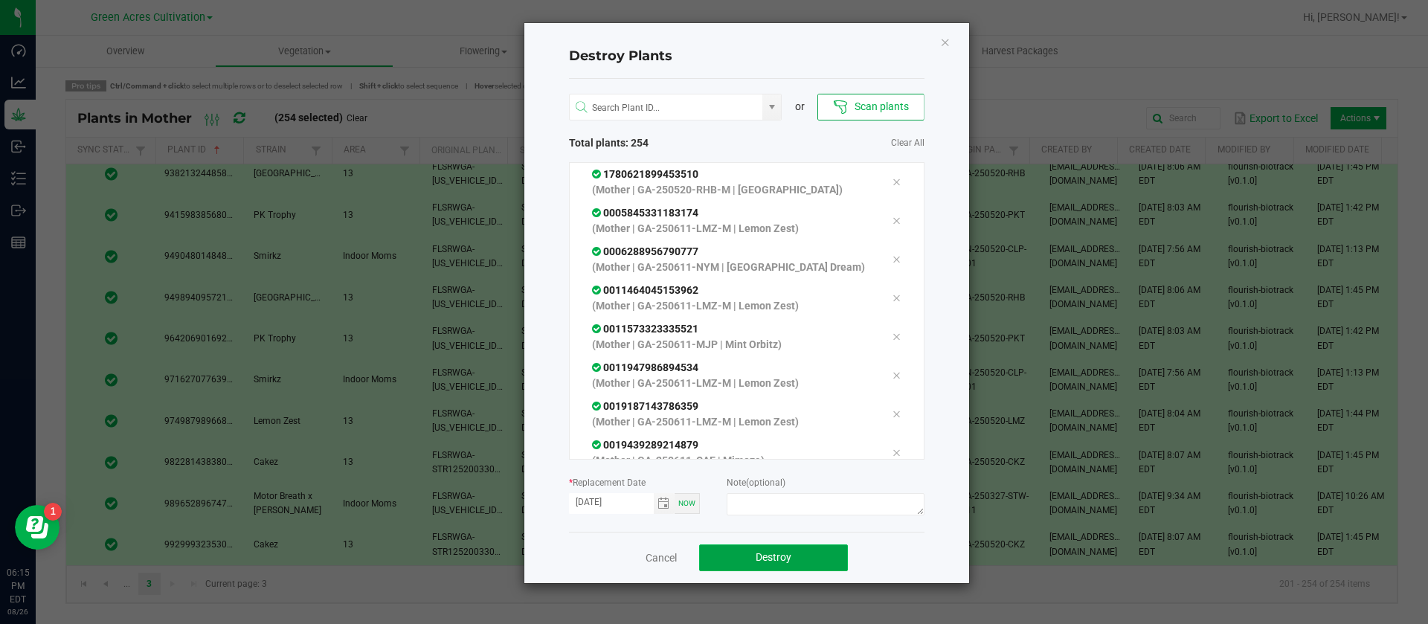
click at [844, 551] on button "Destroy" at bounding box center [773, 558] width 149 height 27
click at [792, 561] on button "Destroy" at bounding box center [773, 558] width 149 height 27
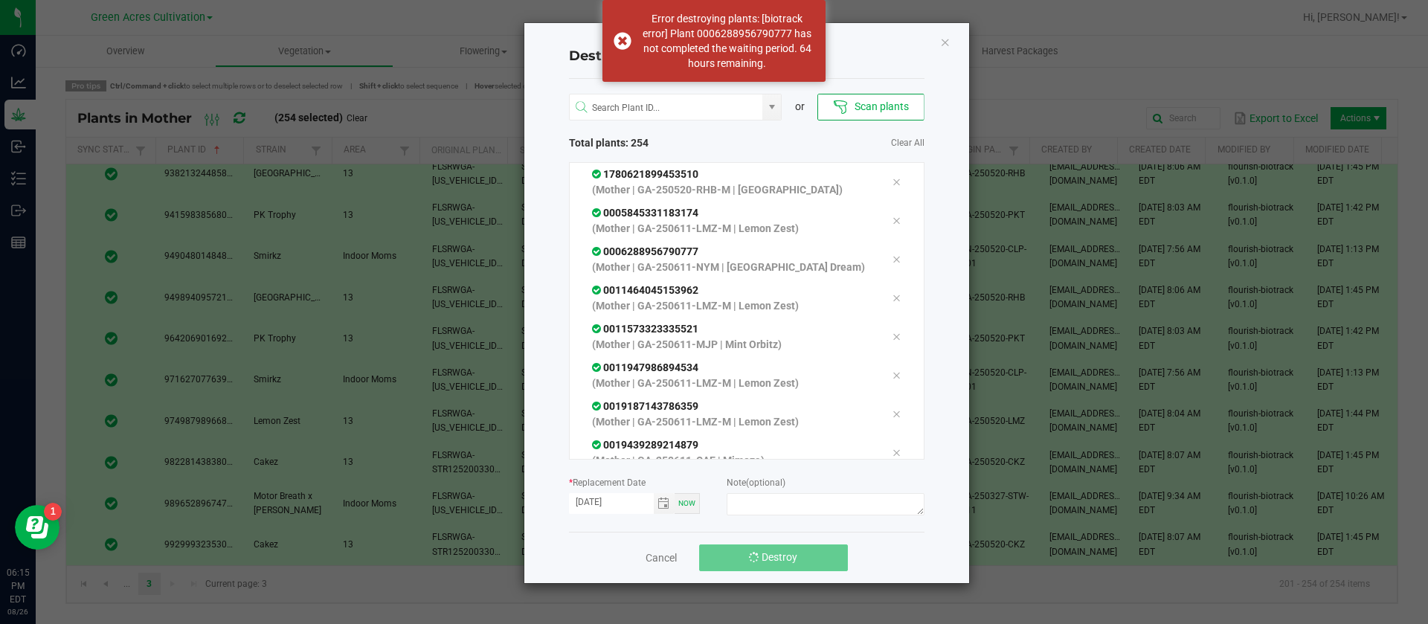
click at [792, 561] on button "Destroy" at bounding box center [773, 558] width 149 height 27
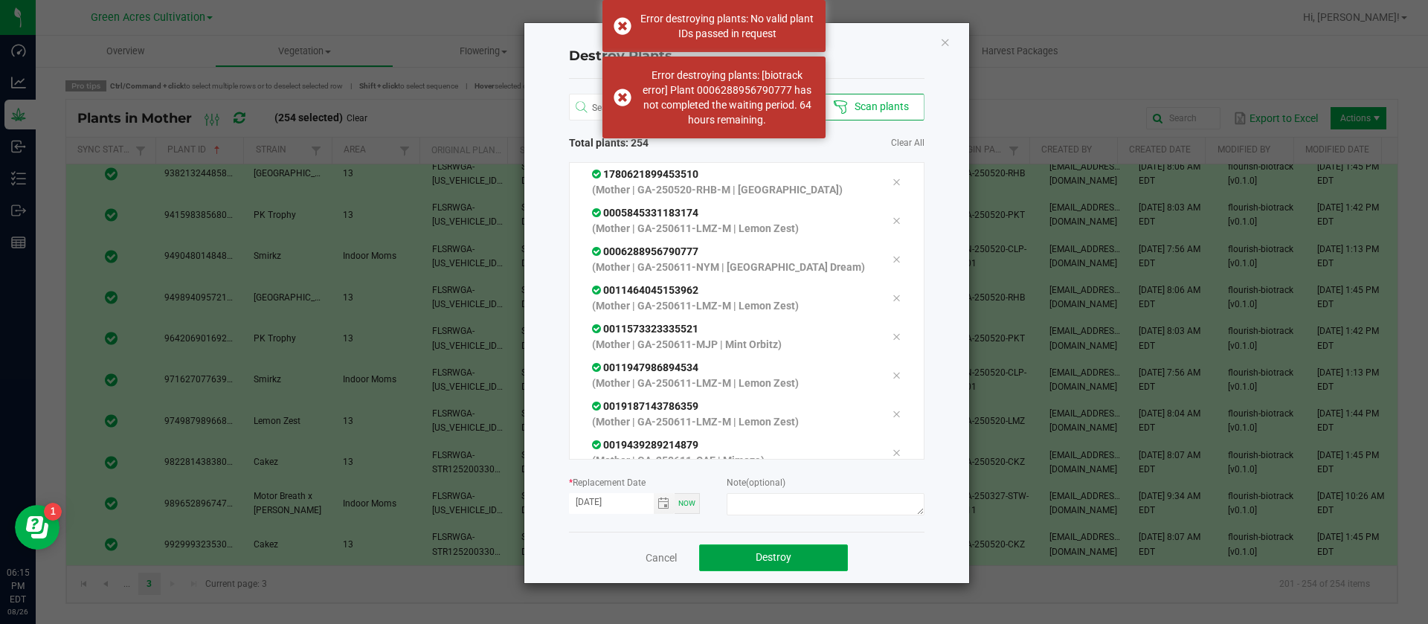
click at [792, 561] on button "Destroy" at bounding box center [773, 558] width 149 height 27
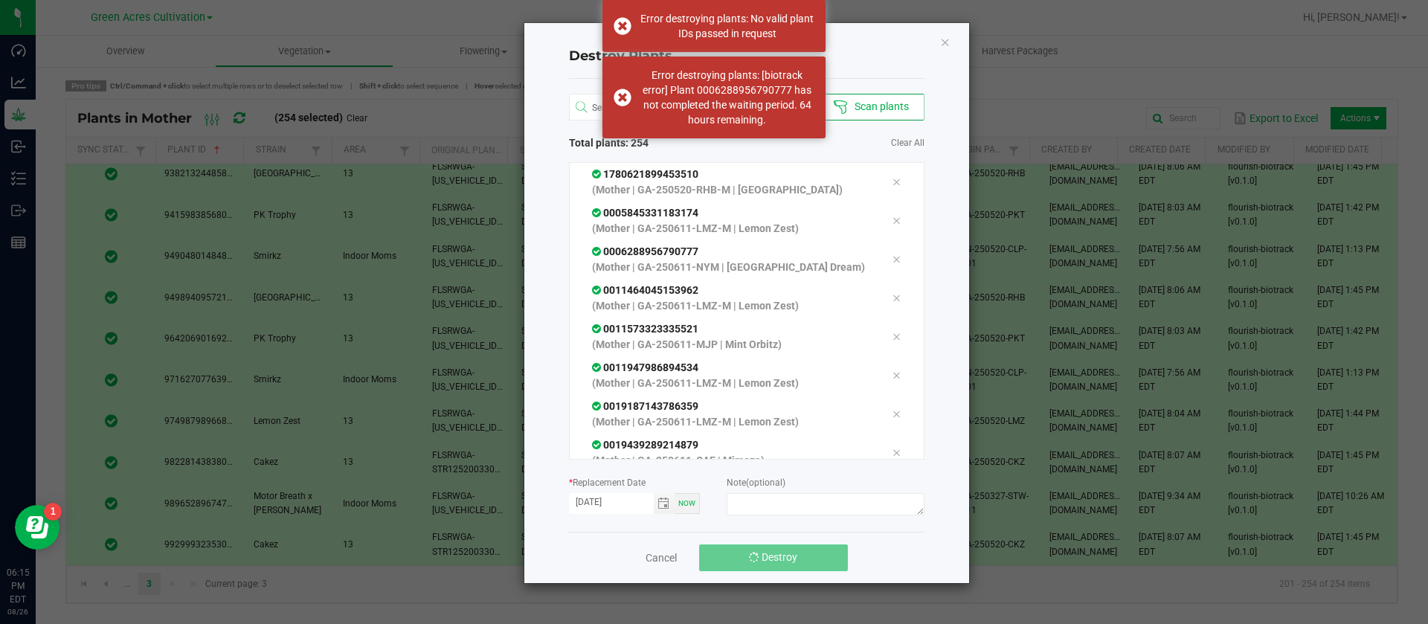
click at [792, 561] on button "Destroy" at bounding box center [773, 558] width 149 height 27
click at [947, 48] on icon "Close" at bounding box center [945, 42] width 10 height 18
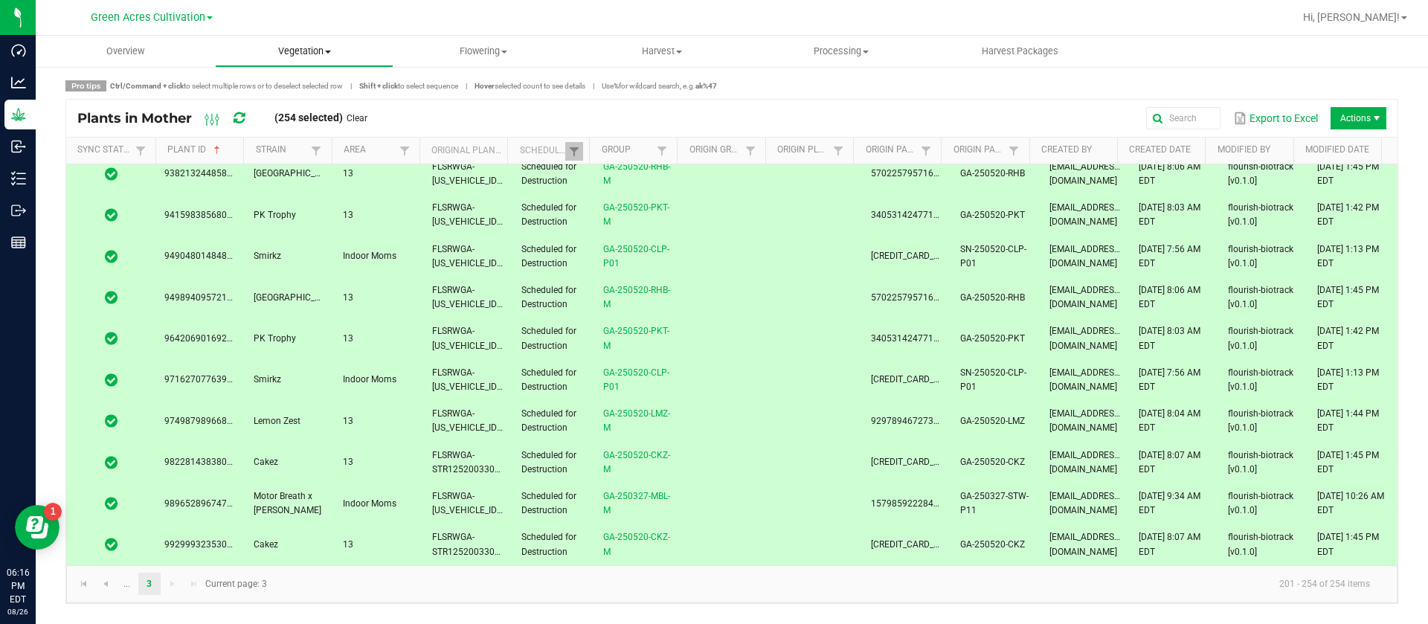
click at [298, 57] on span "Vegetation" at bounding box center [305, 51] width 178 height 13
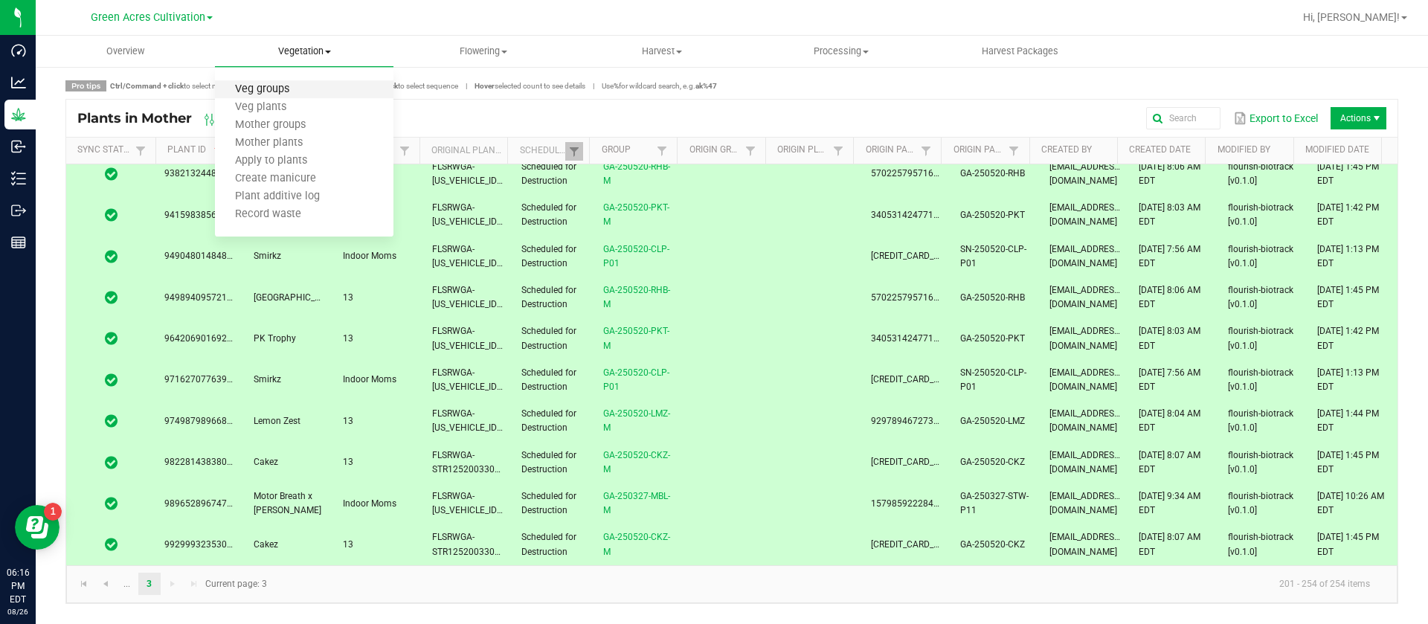
click at [306, 88] on span "Veg groups" at bounding box center [262, 89] width 94 height 13
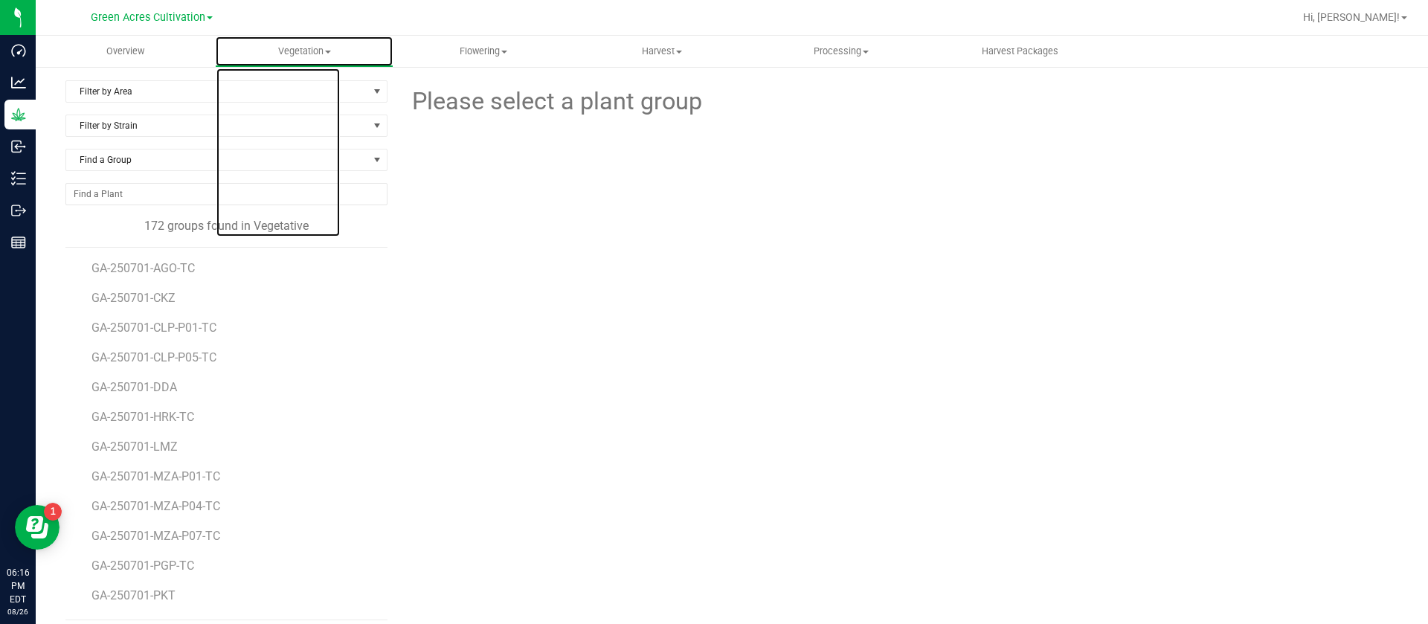
click at [310, 54] on span "Vegetation" at bounding box center [305, 51] width 178 height 13
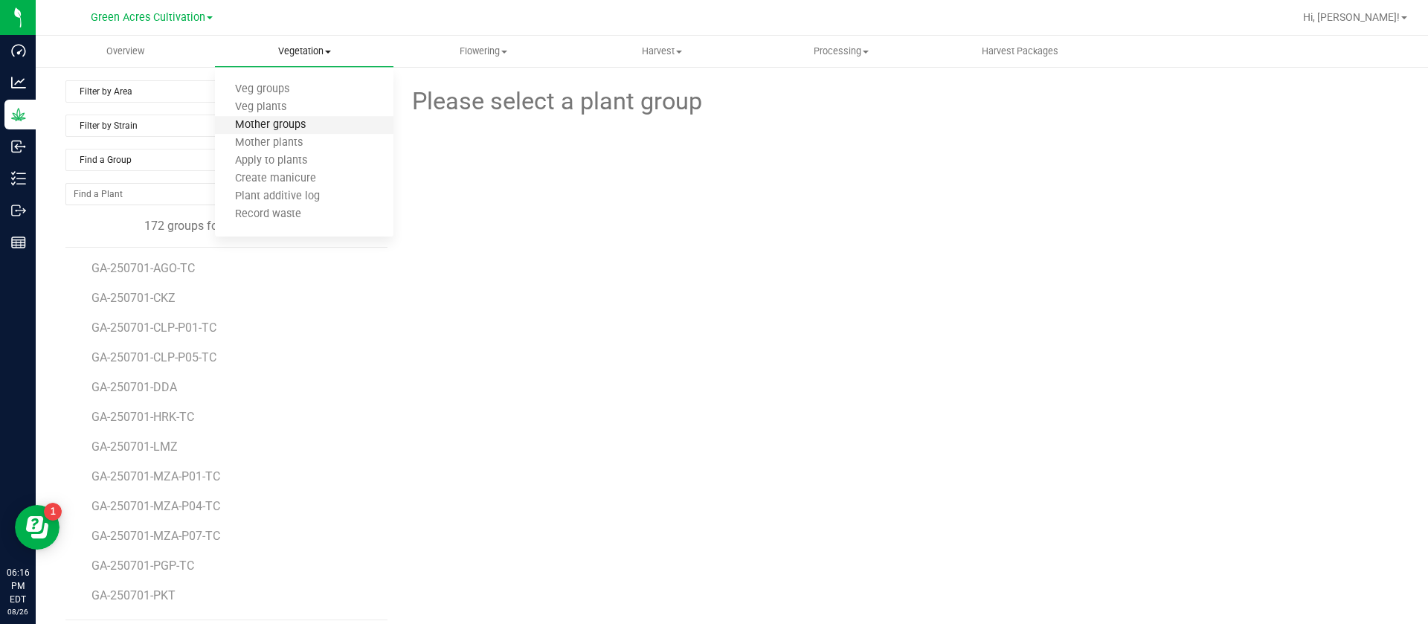
click at [316, 128] on span "Mother groups" at bounding box center [270, 125] width 111 height 13
click at [107, 89] on span "Filter by Area" at bounding box center [217, 91] width 302 height 21
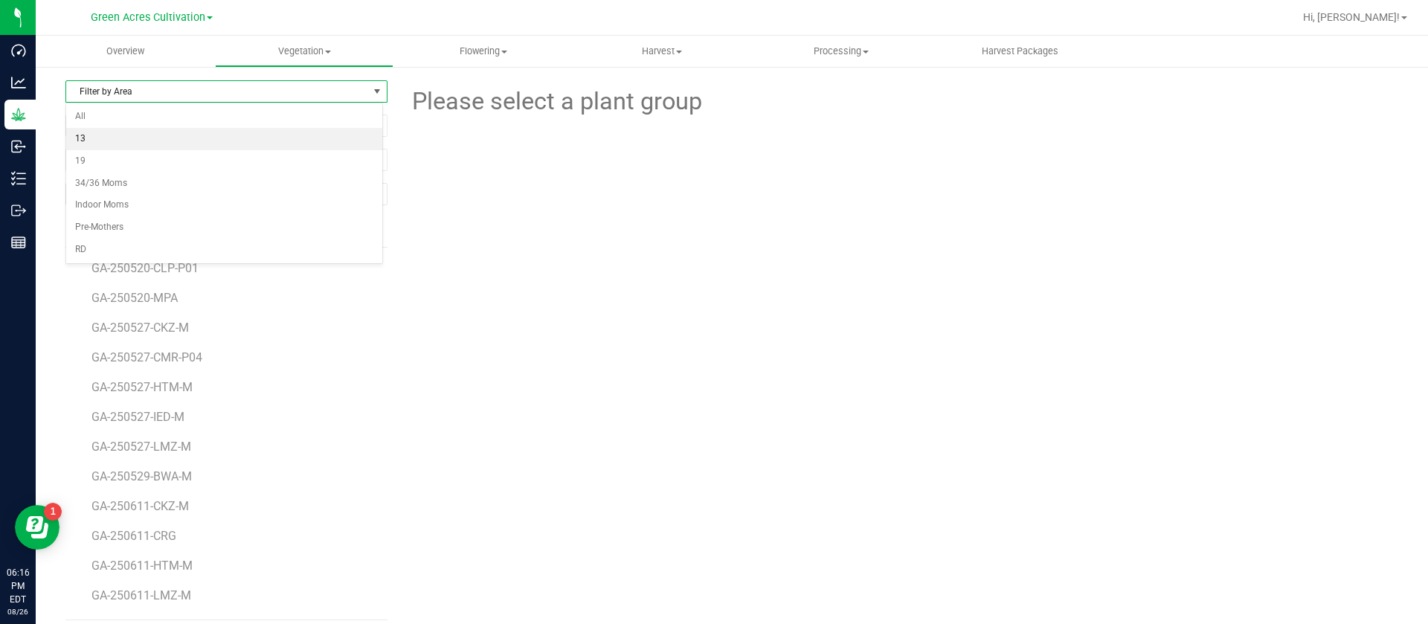
click at [103, 141] on li "13" at bounding box center [224, 139] width 316 height 22
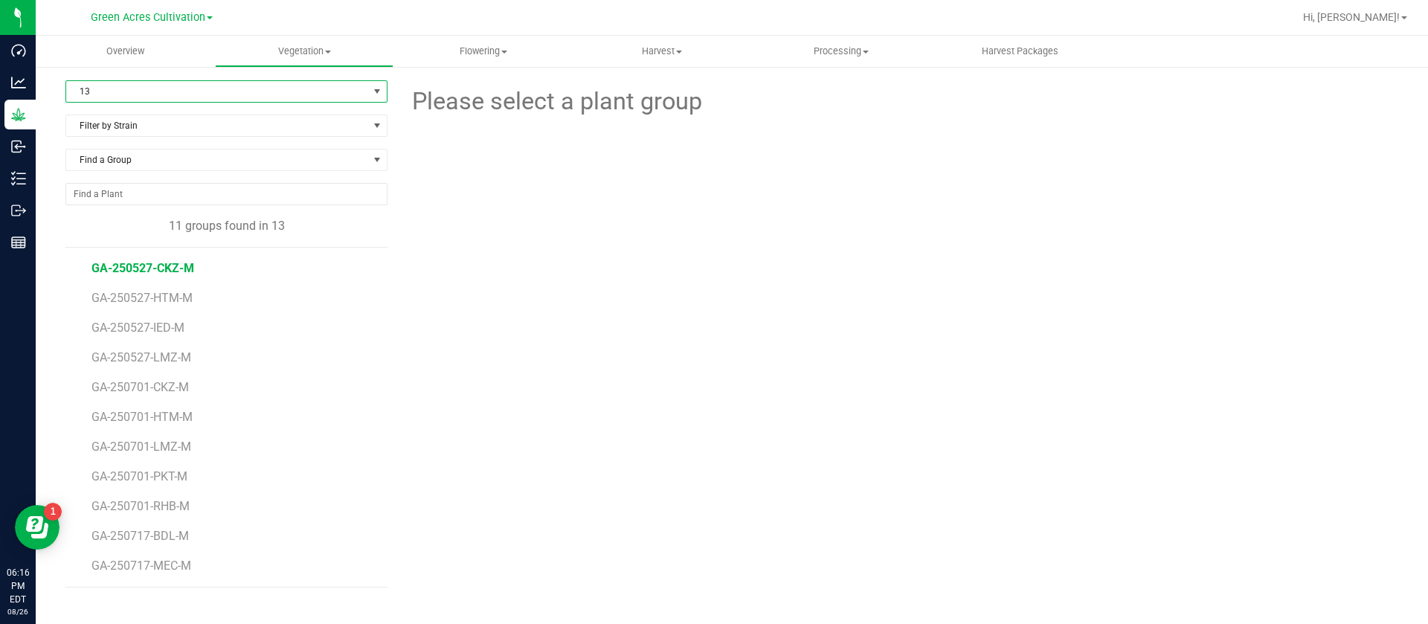
click at [171, 267] on span "GA-250527-CKZ-M" at bounding box center [143, 268] width 103 height 14
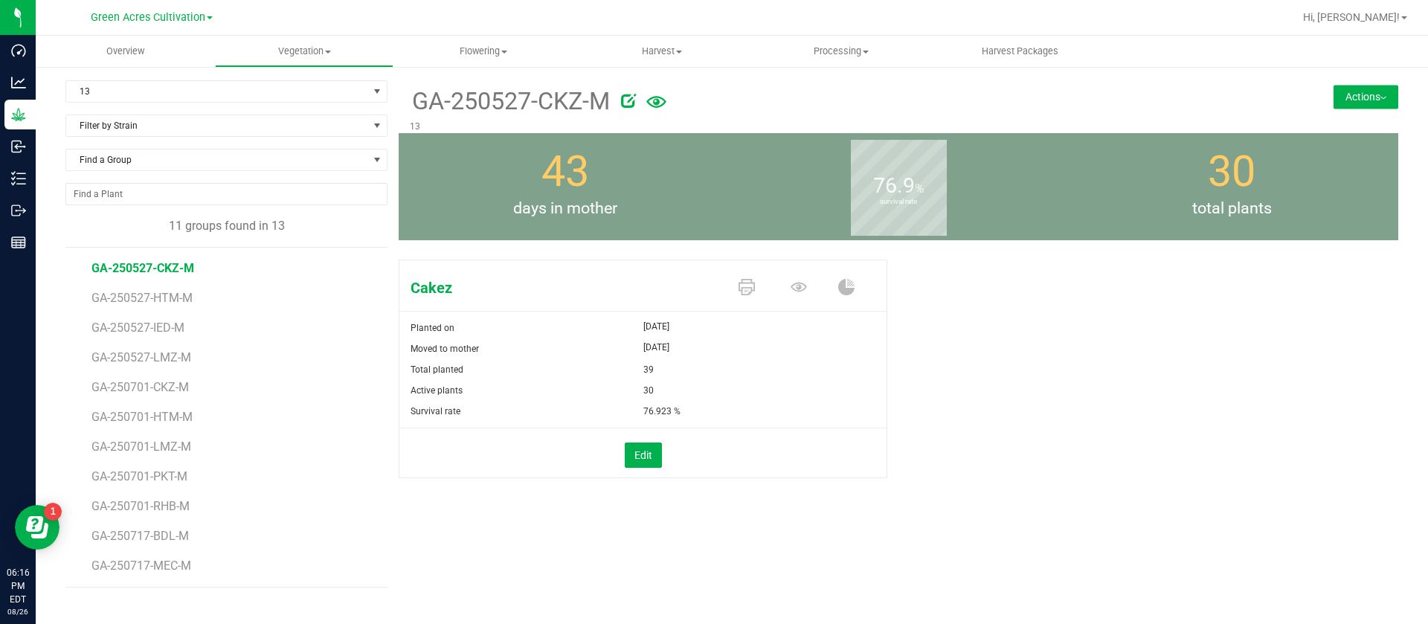
click at [158, 286] on li "GA-250527-HTM-M" at bounding box center [235, 293] width 286 height 30
click at [147, 292] on span "GA-250527-HTM-M" at bounding box center [145, 298] width 106 height 14
click at [174, 324] on span "GA-250527-IED-M" at bounding box center [141, 328] width 98 height 14
click at [179, 356] on span "GA-250527-LMZ-M" at bounding box center [144, 357] width 105 height 14
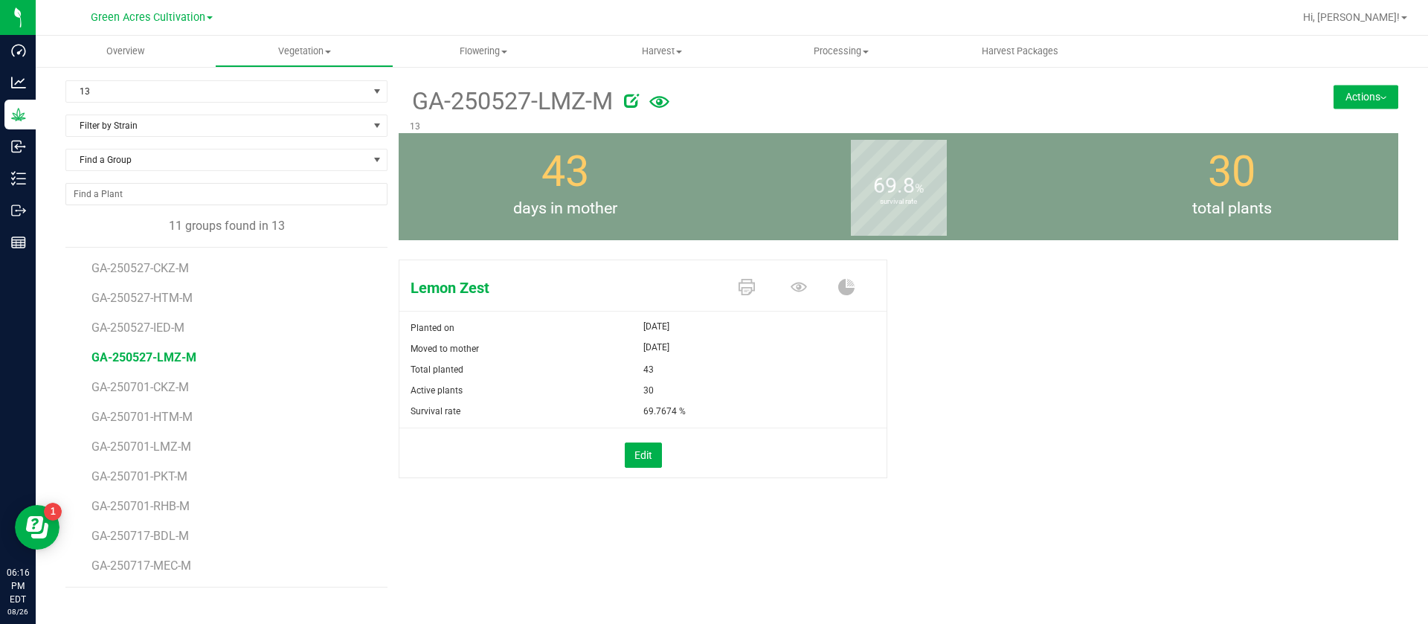
click at [186, 376] on li "GA-250701-CKZ-M" at bounding box center [235, 382] width 286 height 30
click at [169, 376] on li "GA-250701-CKZ-M" at bounding box center [235, 382] width 286 height 30
click at [164, 388] on span "GA-250701-CKZ-M" at bounding box center [143, 387] width 103 height 14
click at [185, 416] on span "GA-250701-HTM-M" at bounding box center [145, 417] width 106 height 14
click at [182, 449] on span "GA-250701-LMZ-M" at bounding box center [144, 447] width 105 height 14
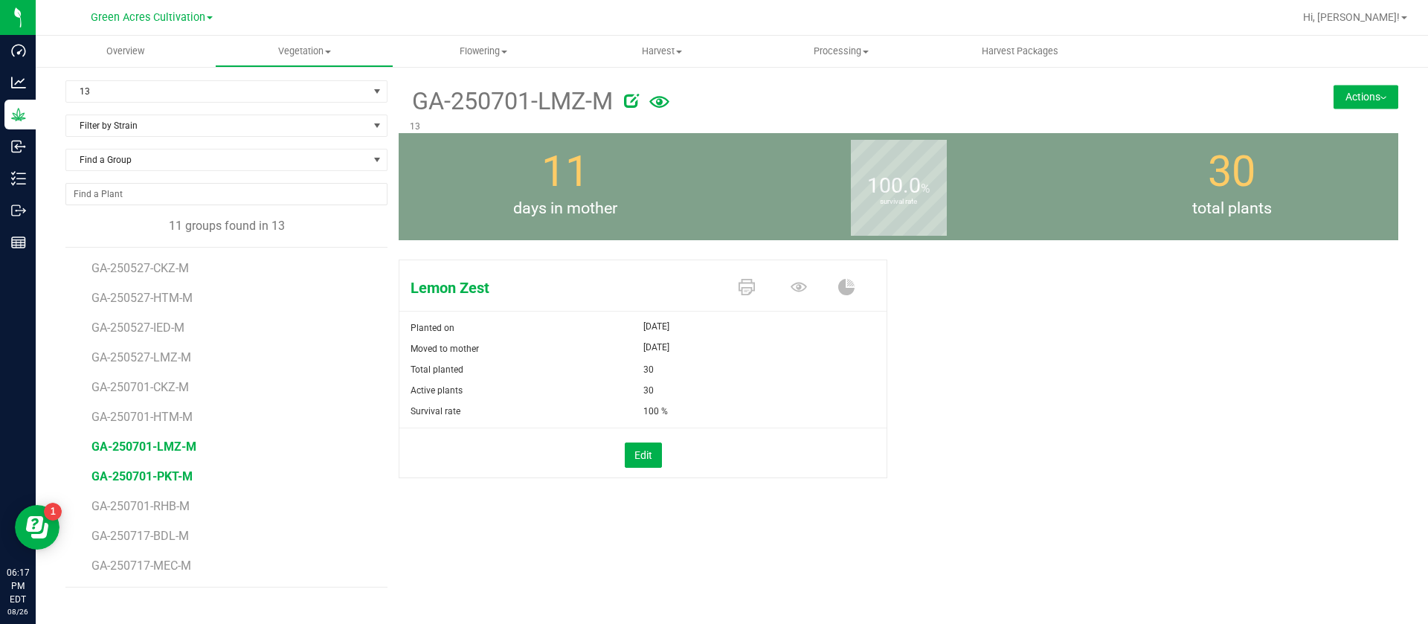
click at [182, 482] on span "GA-250701-PKT-M" at bounding box center [142, 476] width 101 height 14
click at [179, 506] on span "GA-250701-RHB-M" at bounding box center [143, 506] width 103 height 14
click at [173, 475] on span "GA-250701-PKT-M" at bounding box center [142, 476] width 101 height 14
click at [150, 447] on span "GA-250701-LMZ-M" at bounding box center [144, 447] width 105 height 14
click at [155, 534] on span "GA-250717-BDL-M" at bounding box center [143, 536] width 102 height 14
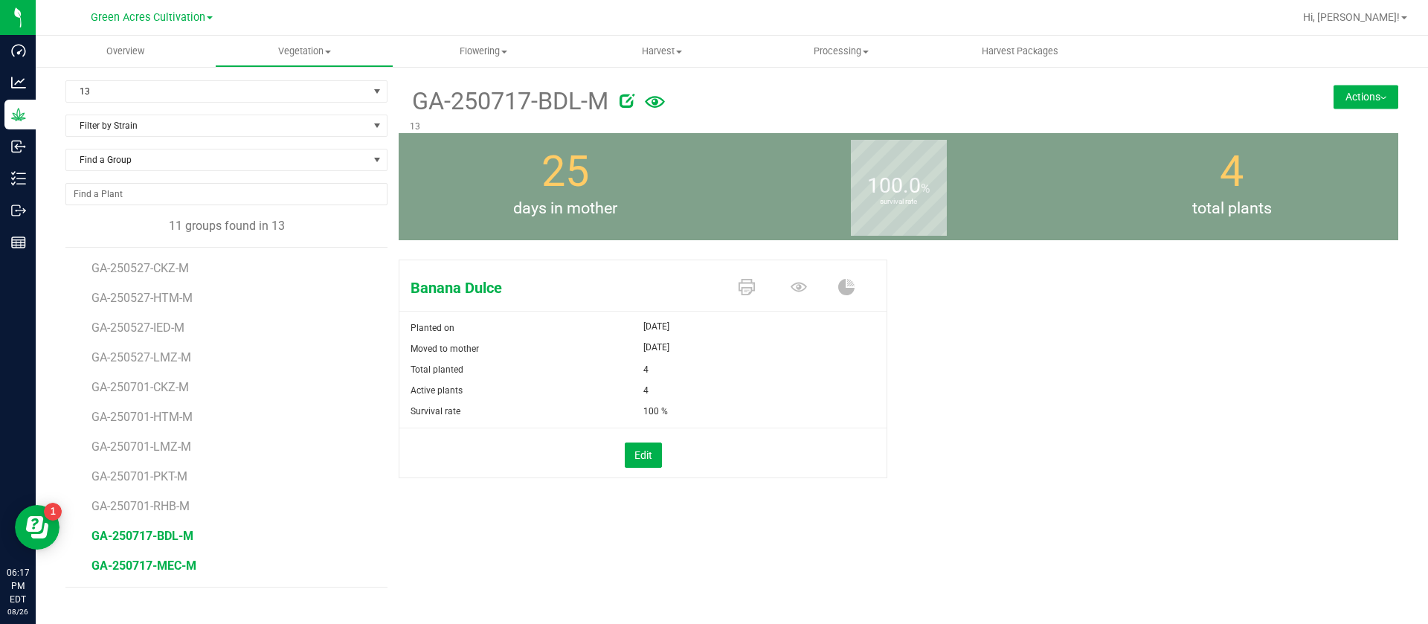
click at [163, 561] on span "GA-250717-MEC-M" at bounding box center [144, 566] width 105 height 14
click at [132, 86] on span "13" at bounding box center [217, 91] width 302 height 21
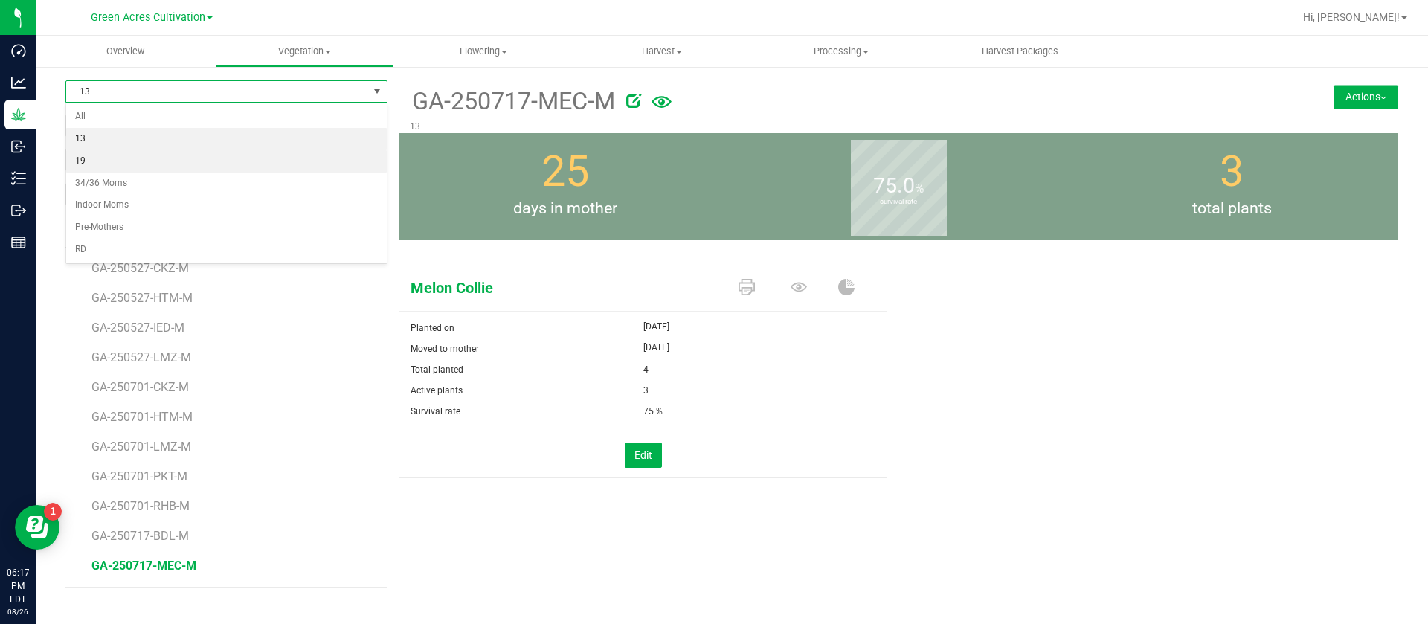
click at [120, 161] on li "19" at bounding box center [226, 161] width 321 height 22
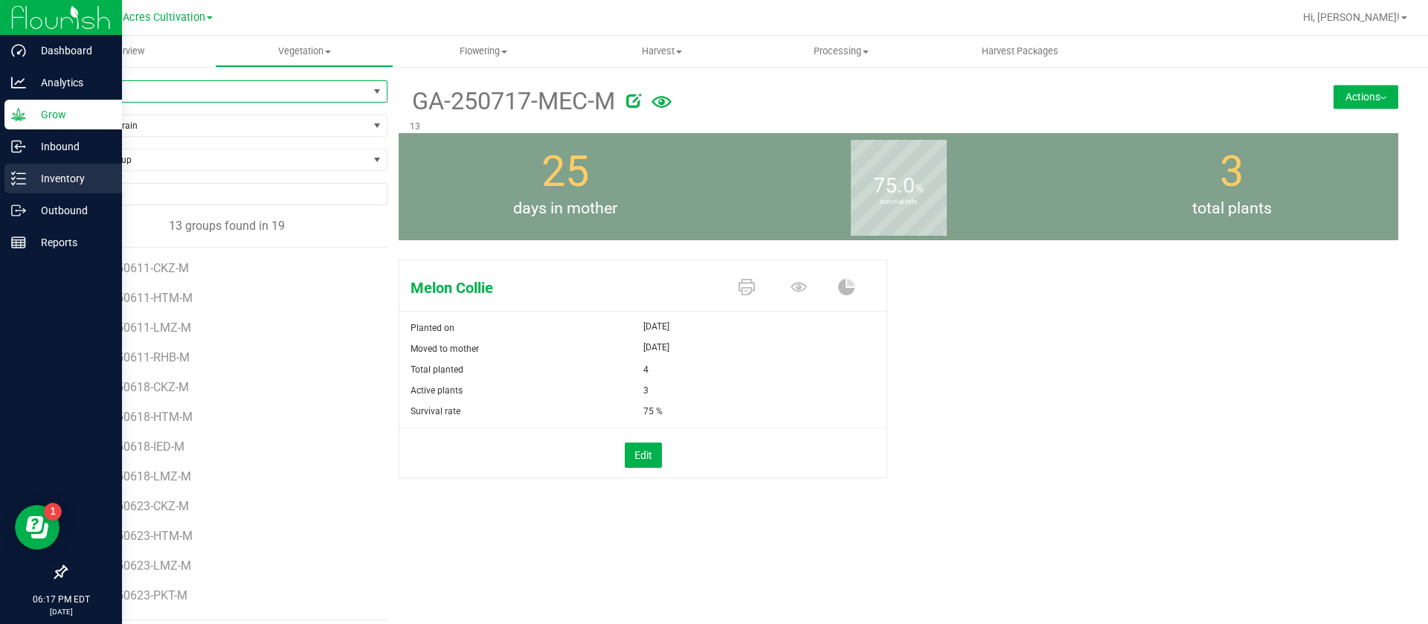
click at [58, 178] on p "Inventory" at bounding box center [70, 179] width 89 height 18
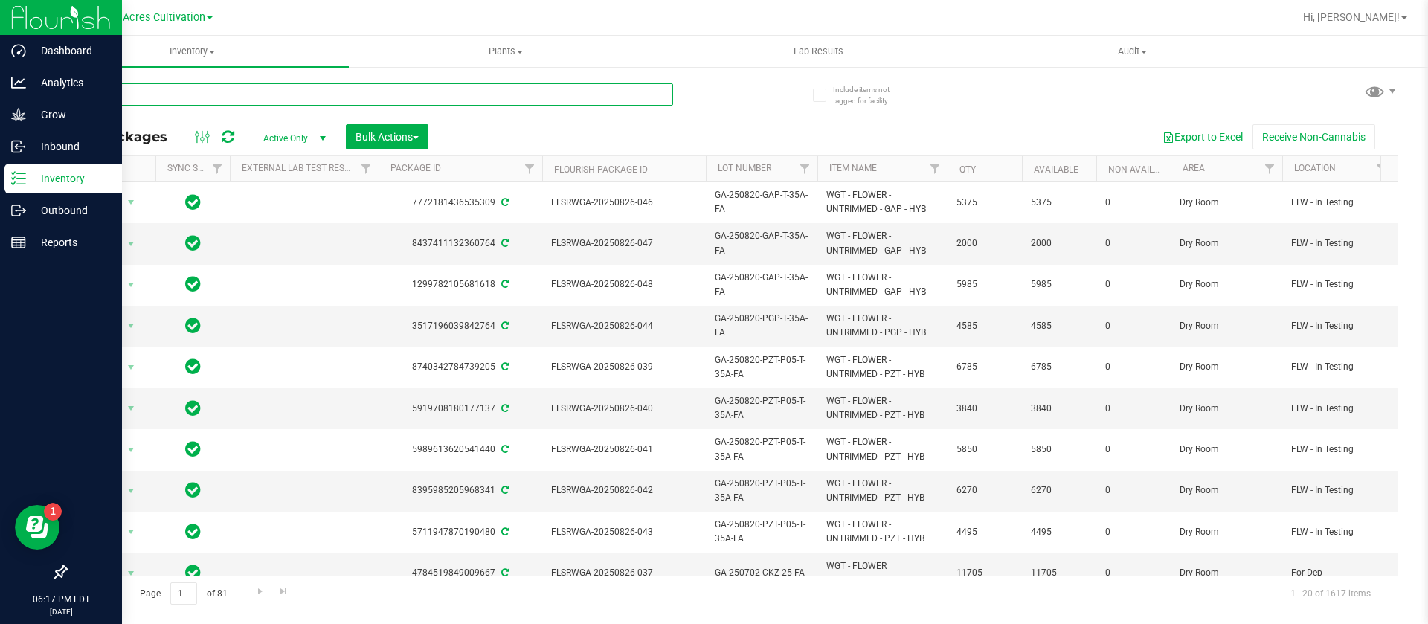
click at [333, 86] on input "text" at bounding box center [369, 94] width 608 height 22
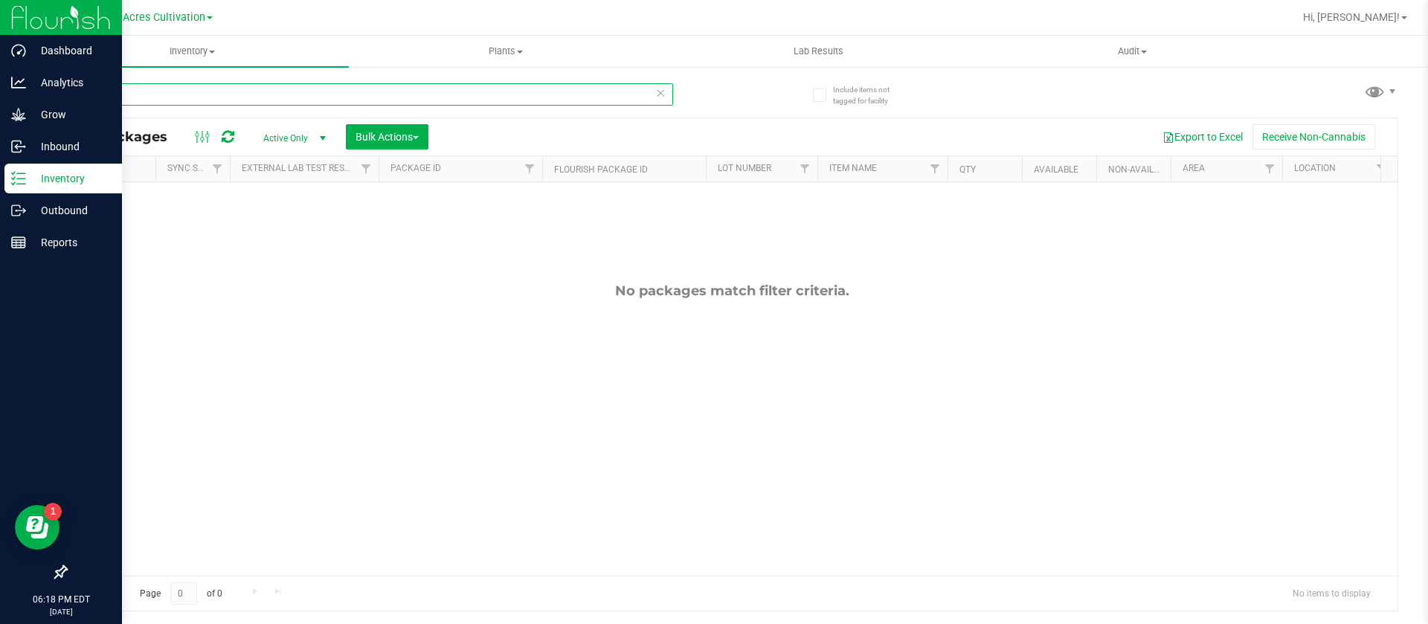
type input "2"
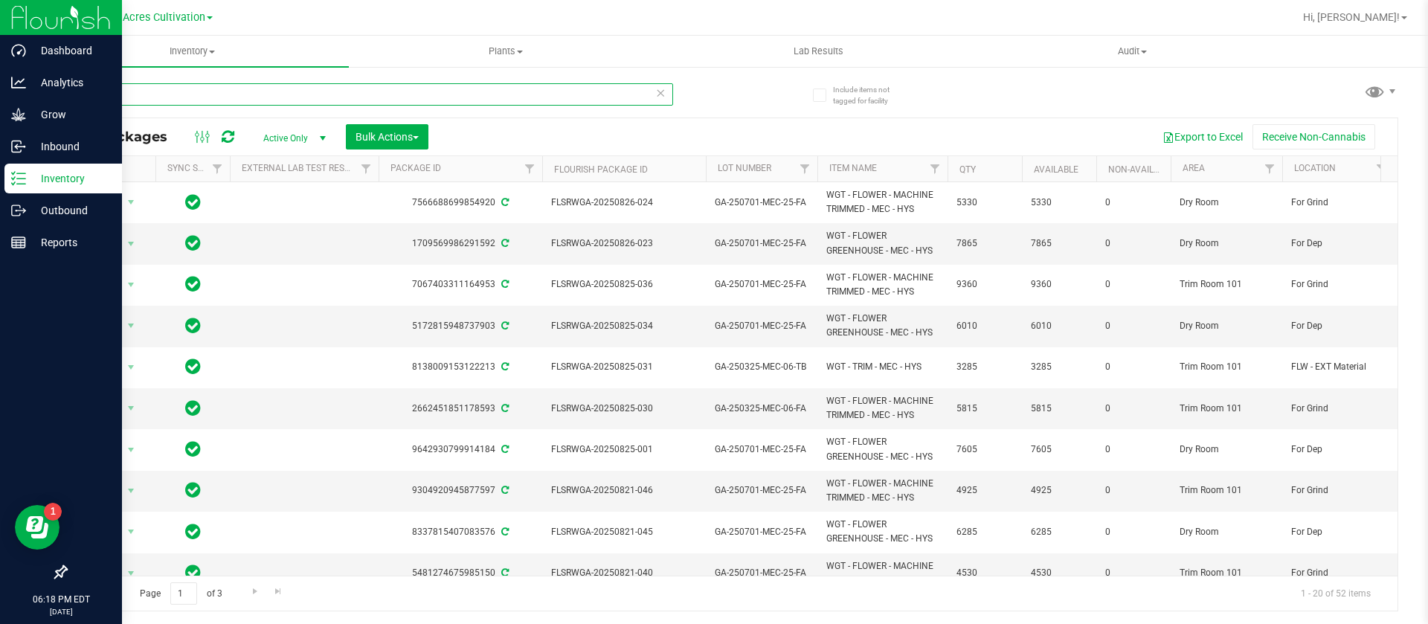
type input "mec"
click at [539, 39] on uib-tab-heading "Plants All plants Waste log" at bounding box center [506, 51] width 312 height 30
click at [386, 86] on span "All plants" at bounding box center [392, 89] width 86 height 13
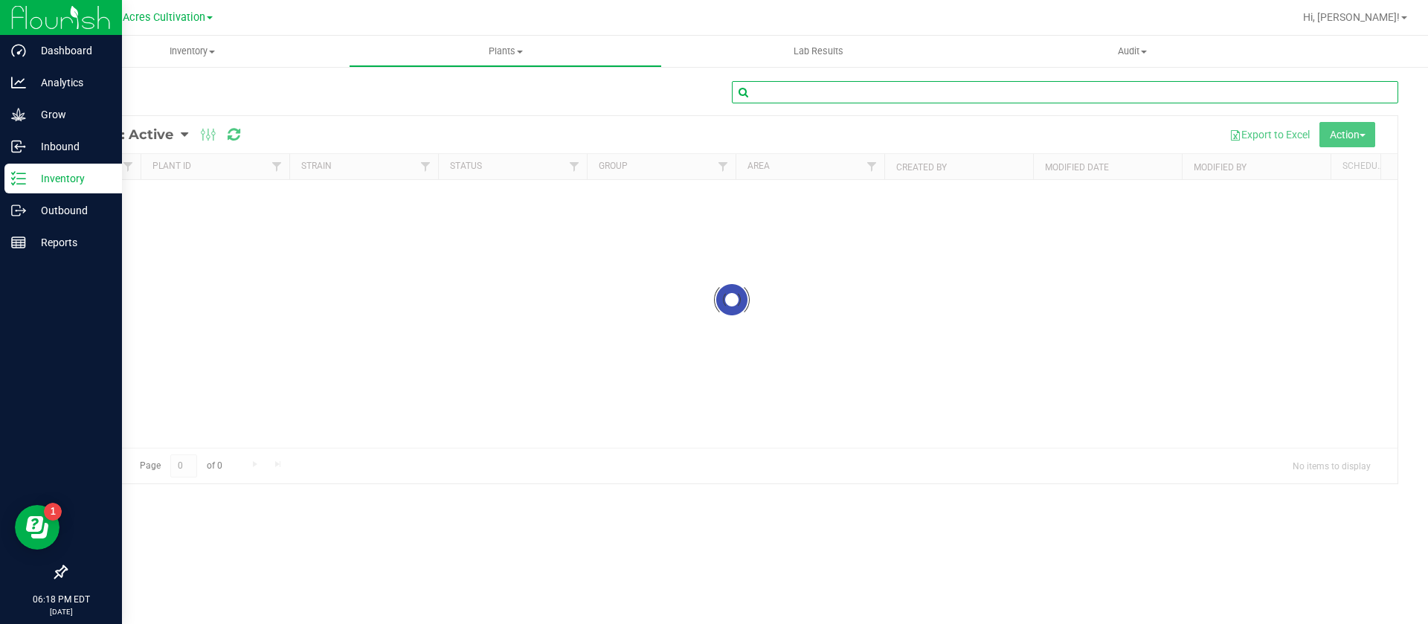
click at [792, 97] on input "text" at bounding box center [1065, 92] width 667 height 22
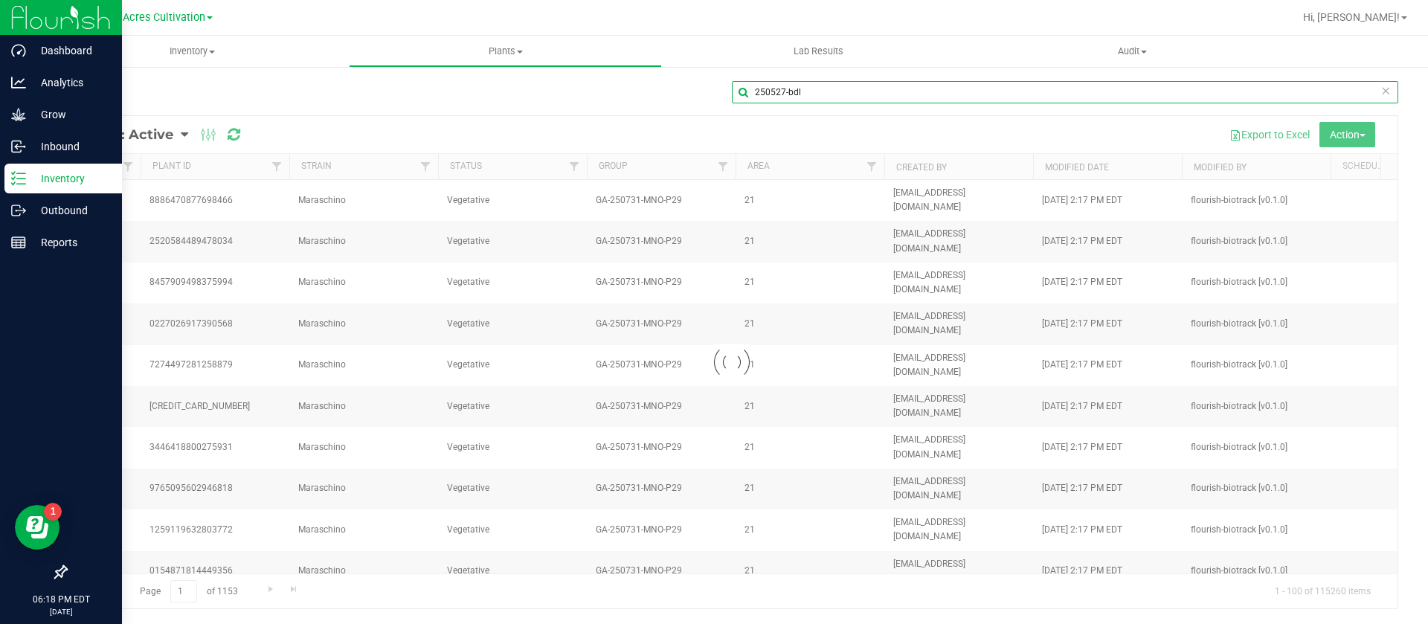
type input "250527-bdl"
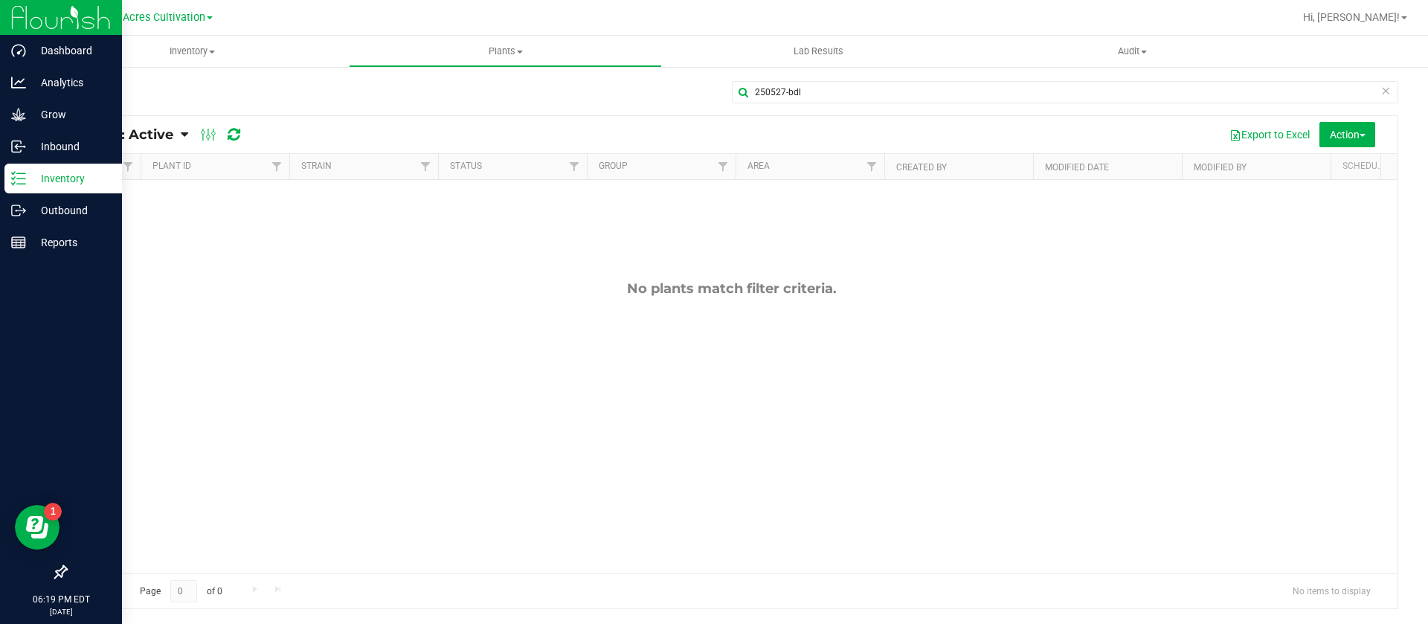
click at [147, 135] on span "Plants: Active" at bounding box center [125, 134] width 96 height 16
click at [129, 231] on div "Plants: Dead" at bounding box center [143, 224] width 112 height 25
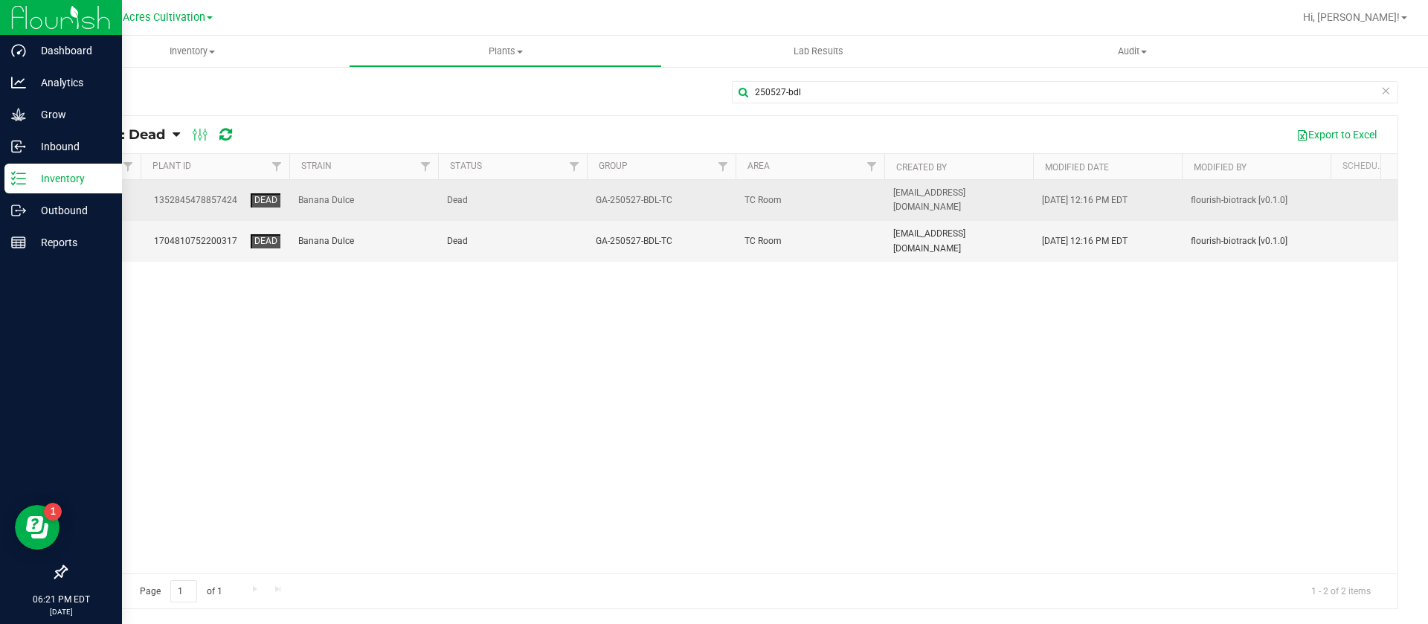
click at [97, 196] on icon at bounding box center [104, 199] width 16 height 18
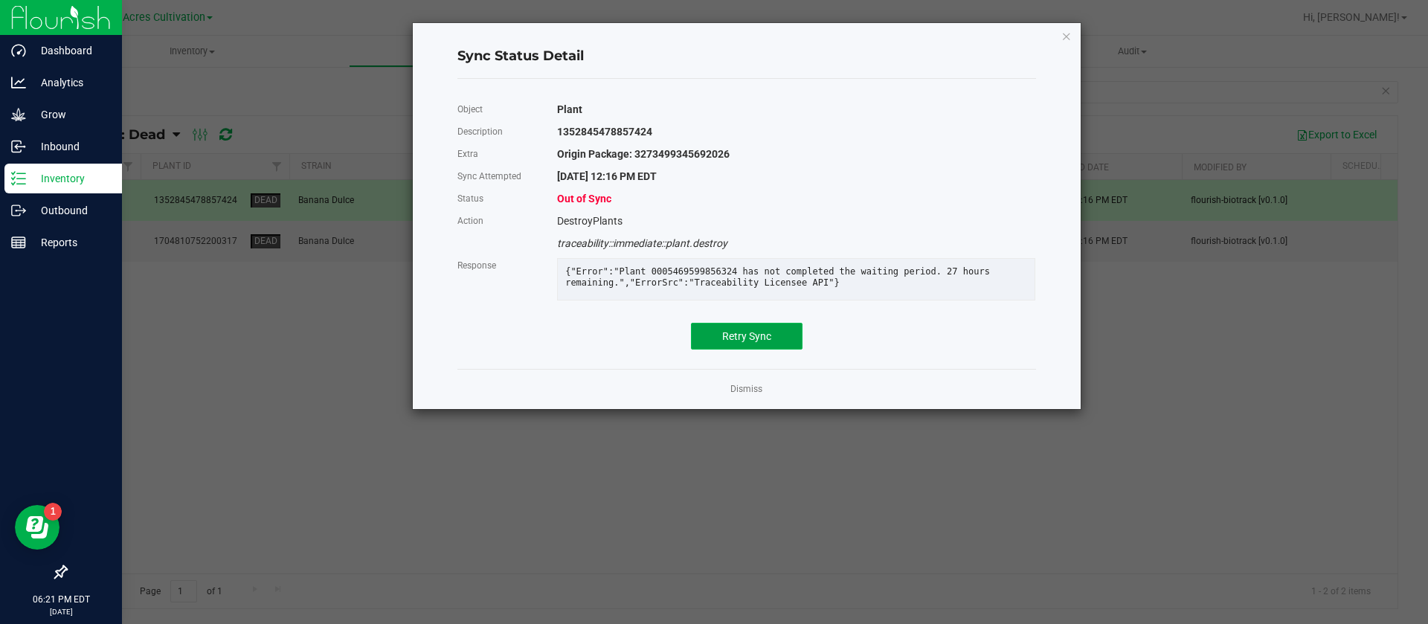
click at [751, 342] on span "Retry Sync" at bounding box center [746, 336] width 49 height 12
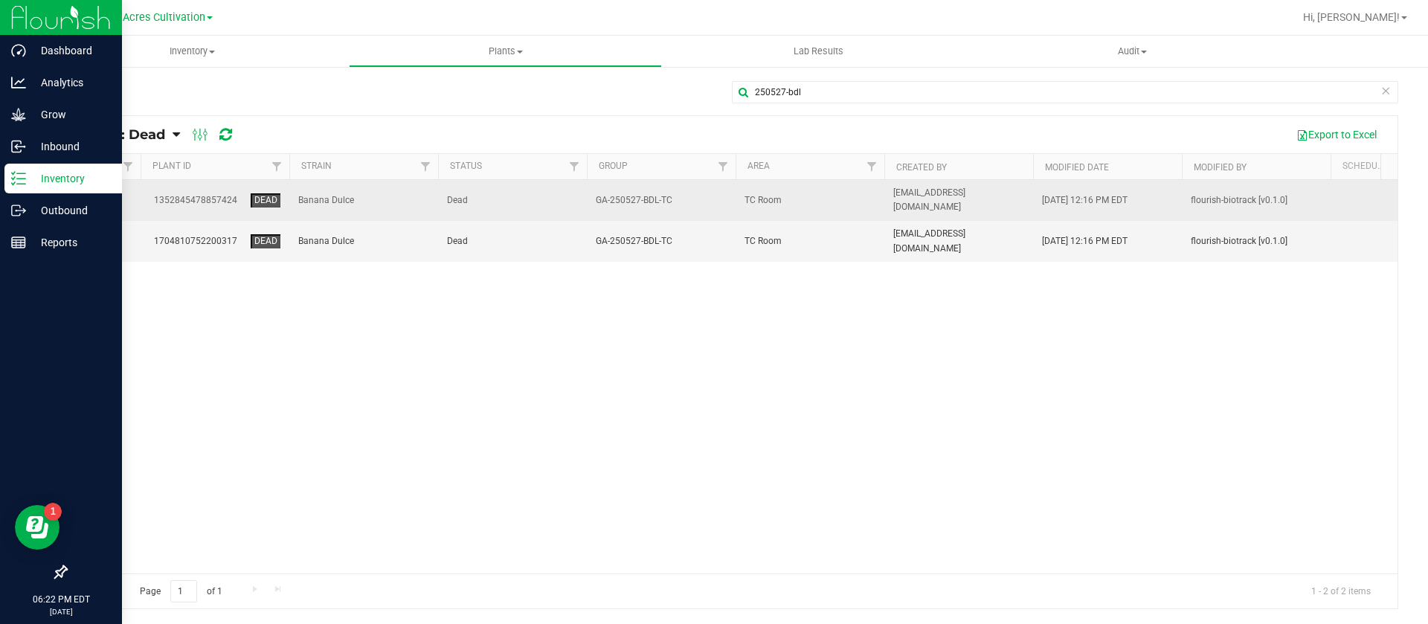
click at [106, 199] on icon at bounding box center [104, 199] width 16 height 18
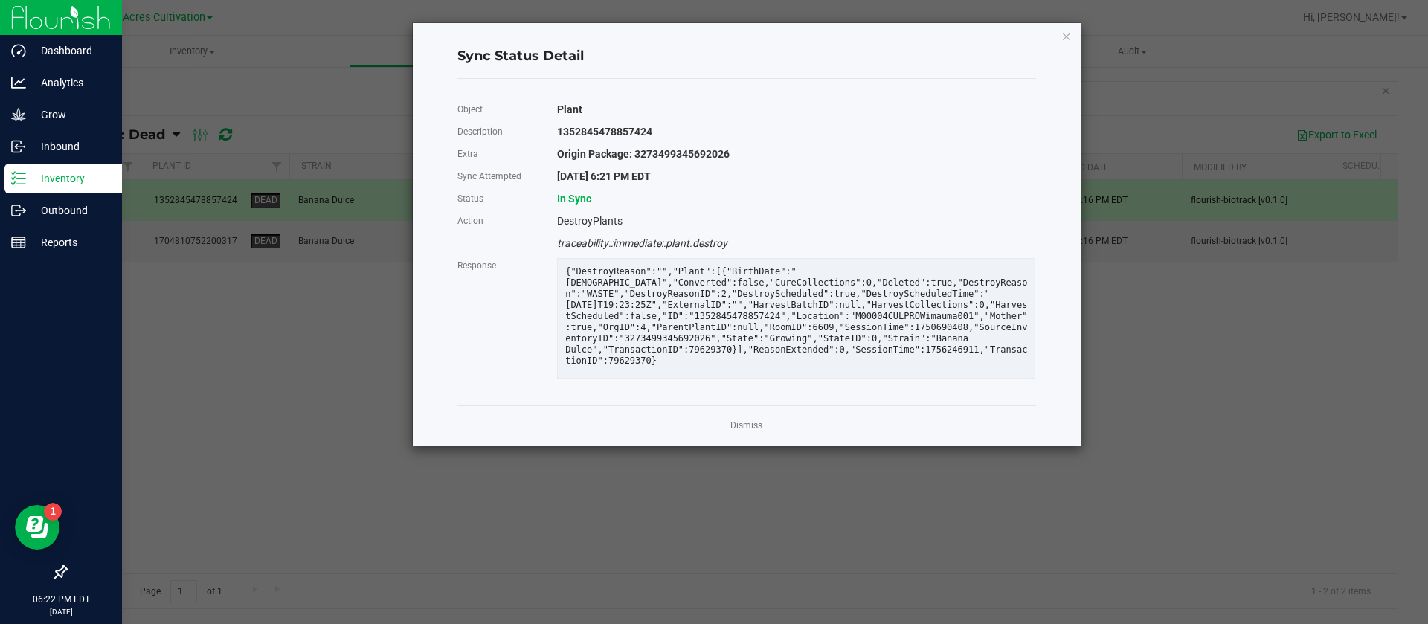
click at [102, 228] on ngb-modal-window "Sync Status Detail Object Plant Description 1352845478857424 Extra Origin Packa…" at bounding box center [720, 312] width 1440 height 624
click at [751, 432] on link "Dismiss" at bounding box center [747, 426] width 32 height 13
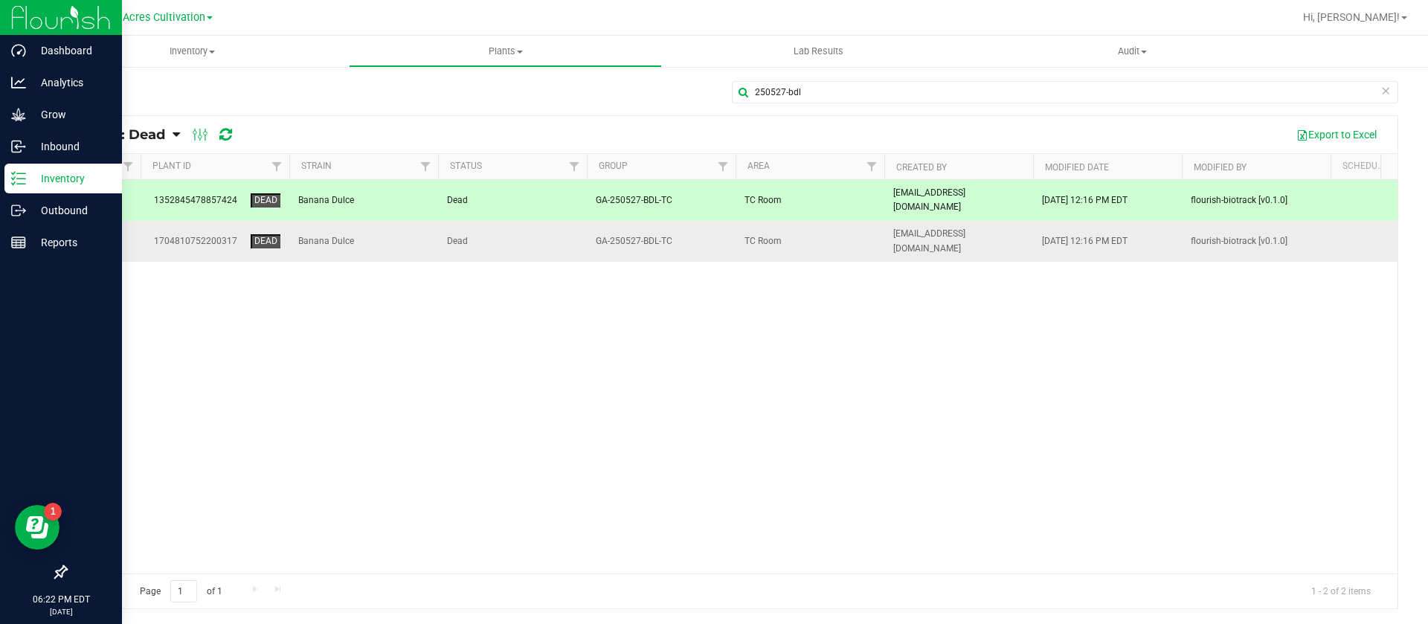
click at [104, 231] on icon at bounding box center [104, 240] width 16 height 18
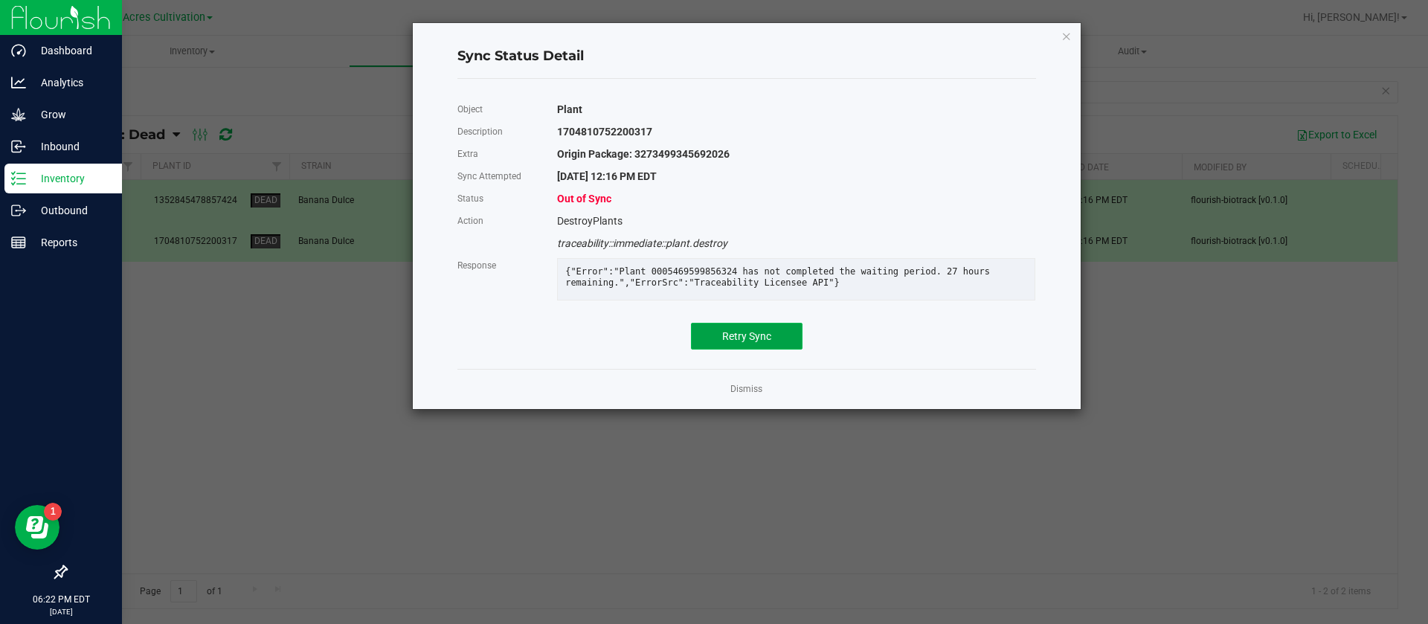
click at [767, 342] on span "Retry Sync" at bounding box center [746, 336] width 49 height 12
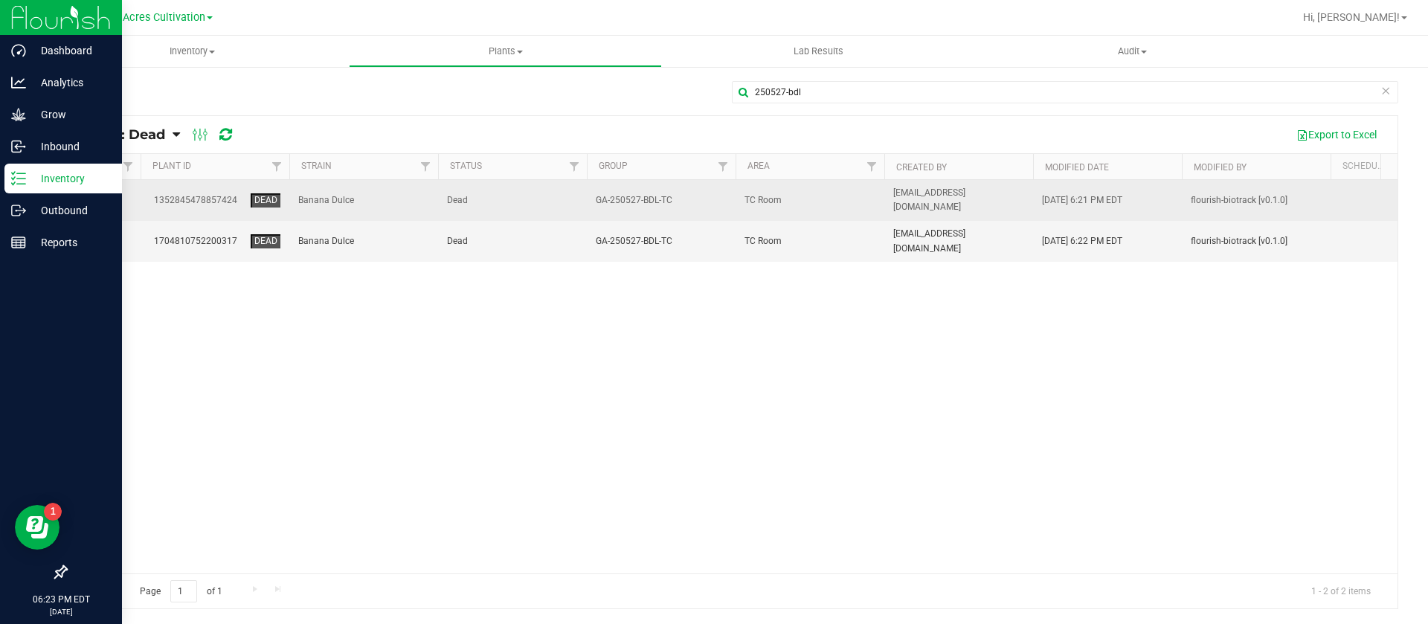
click at [721, 199] on span "GA-250527-BDL-TC" at bounding box center [661, 200] width 131 height 14
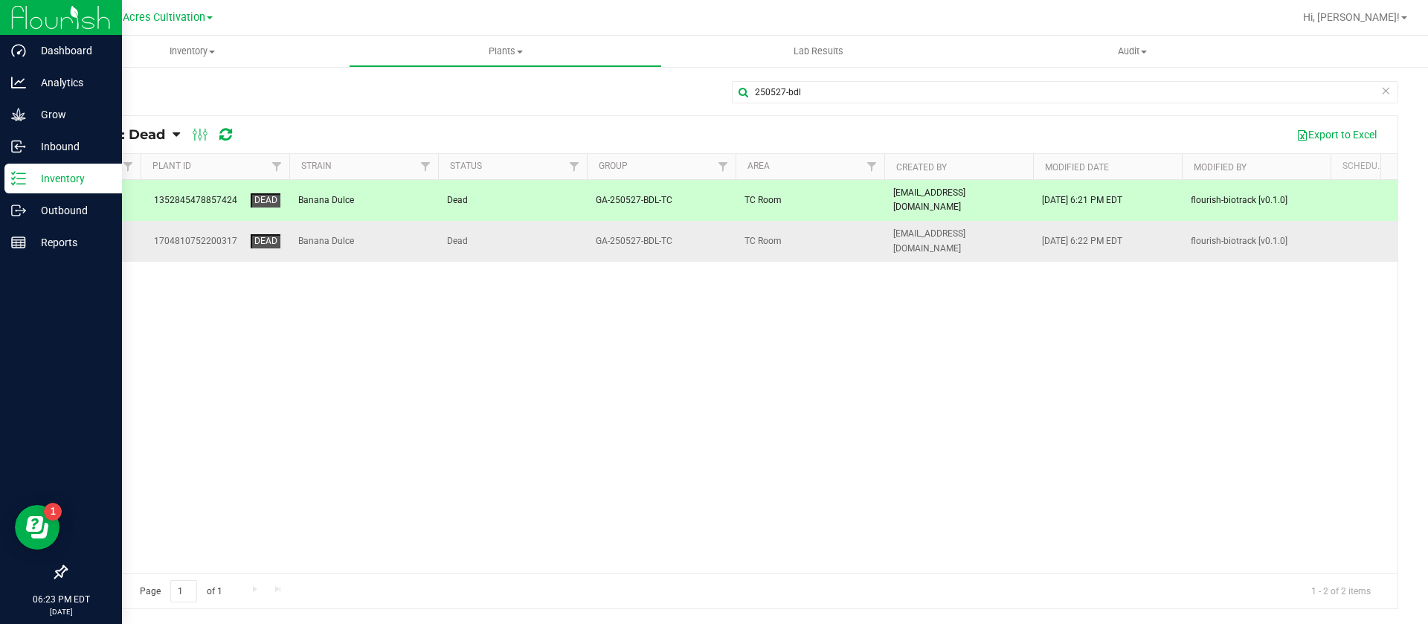
click at [757, 234] on span "TC Room" at bounding box center [810, 241] width 131 height 14
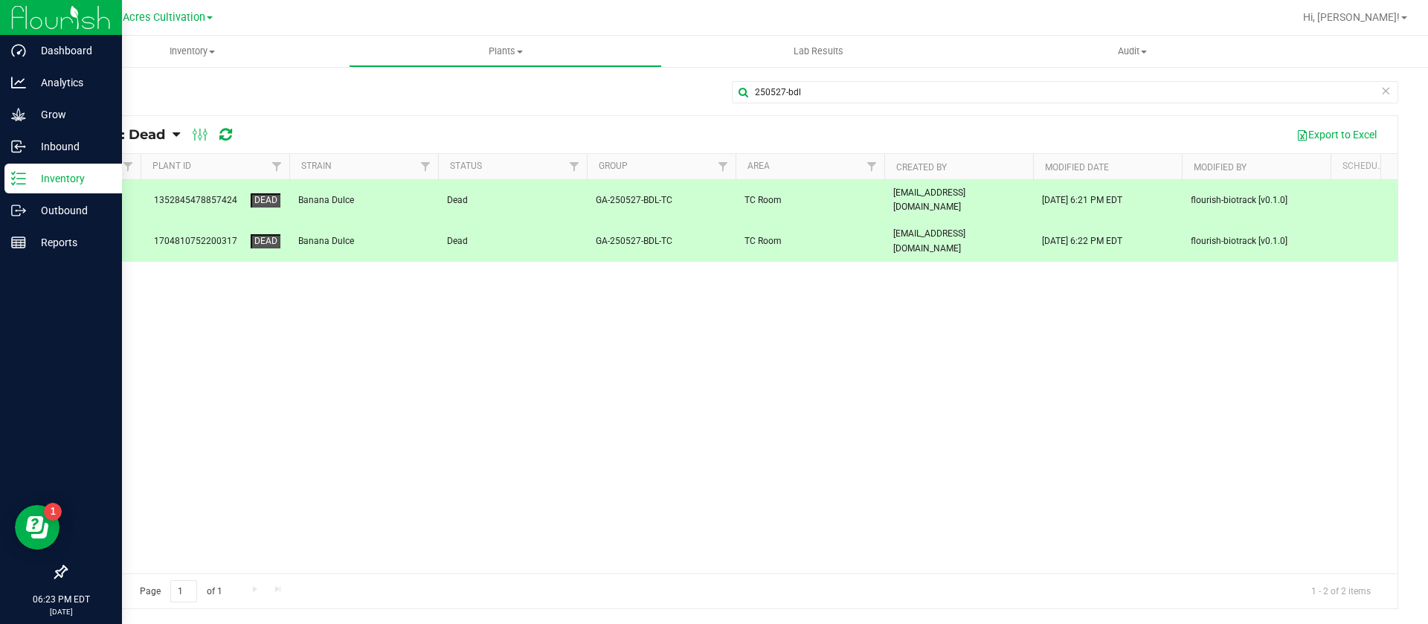
click at [15, 177] on icon at bounding box center [13, 178] width 3 height 2
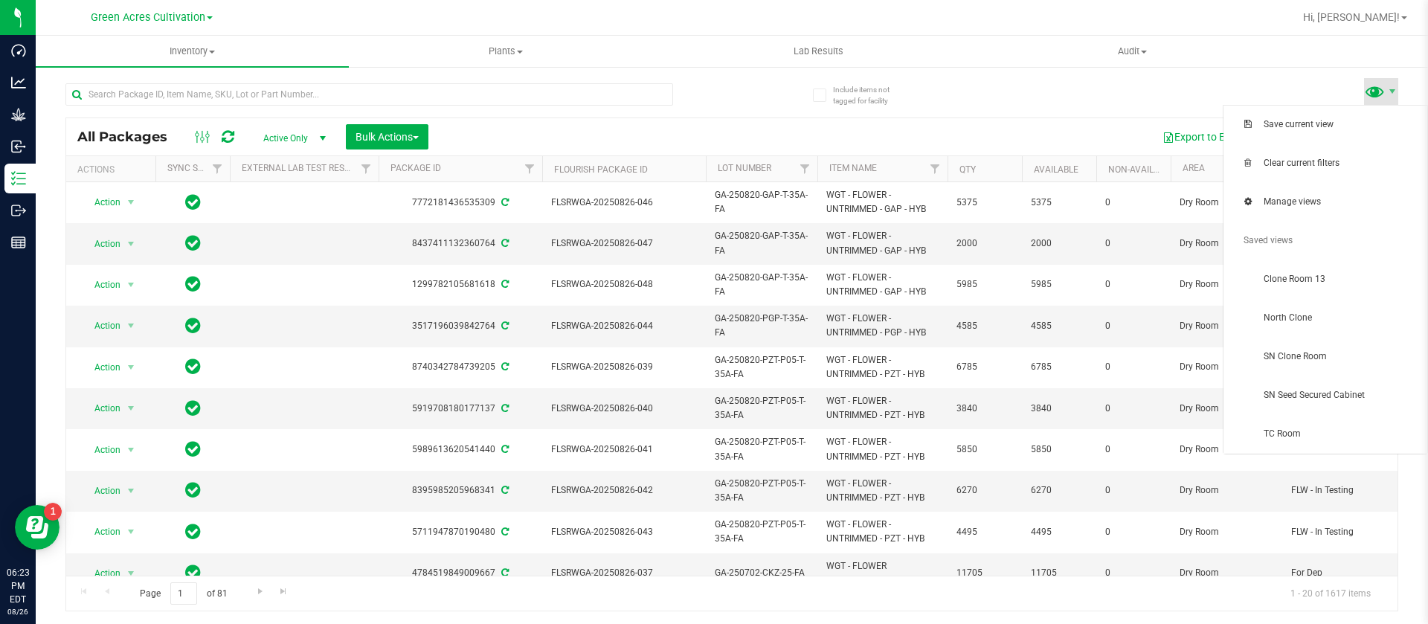
click at [1381, 99] on span at bounding box center [1375, 91] width 22 height 22
click at [1291, 287] on span "Clone Room 13" at bounding box center [1326, 280] width 186 height 30
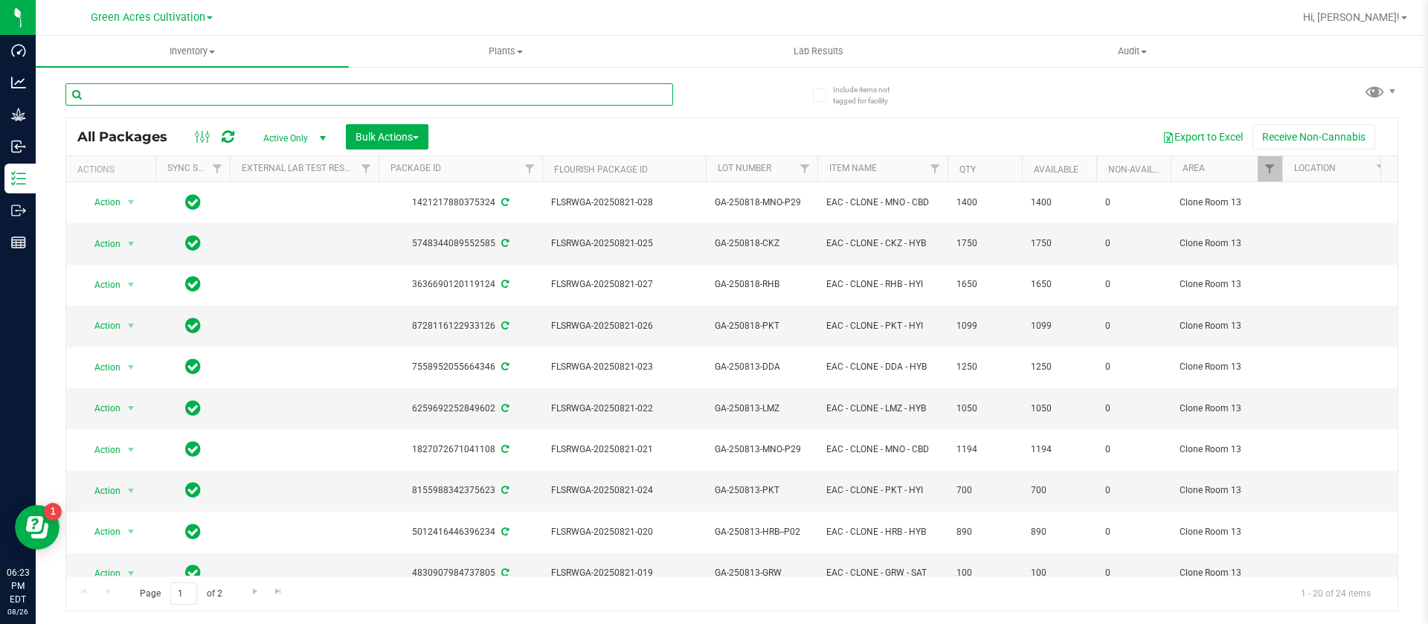
click at [276, 96] on input "text" at bounding box center [369, 94] width 608 height 22
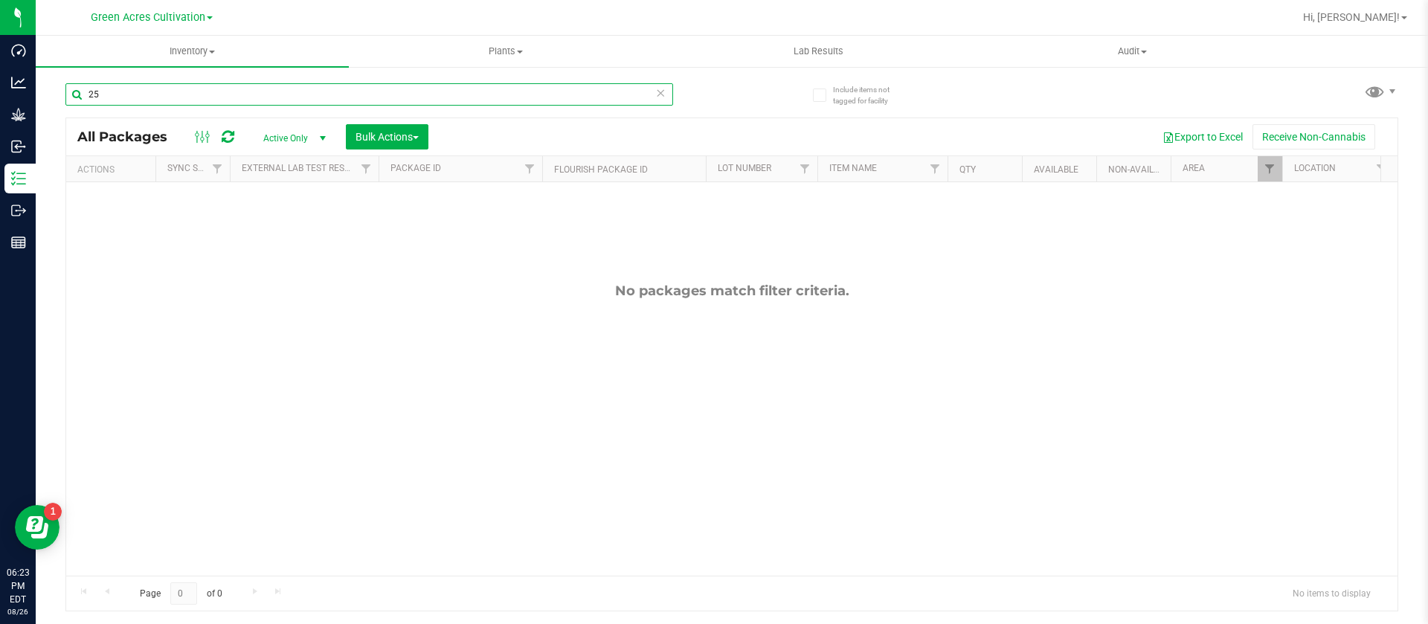
type input "2"
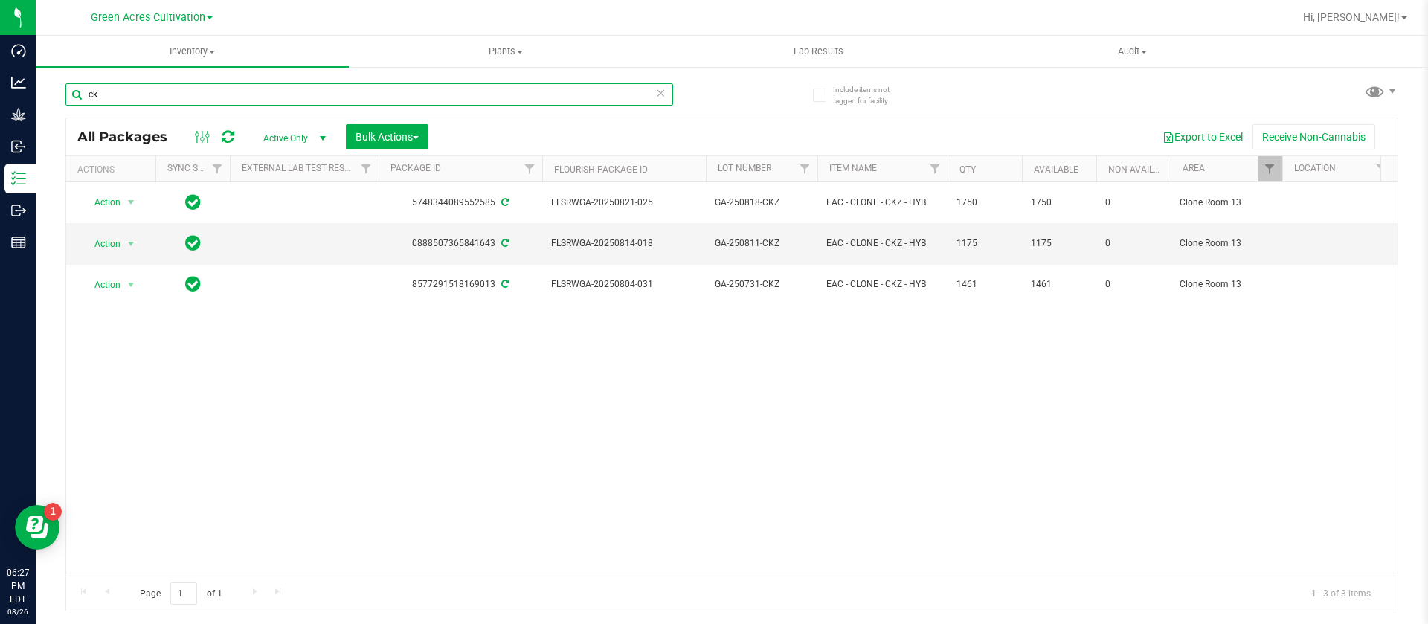
type input "c"
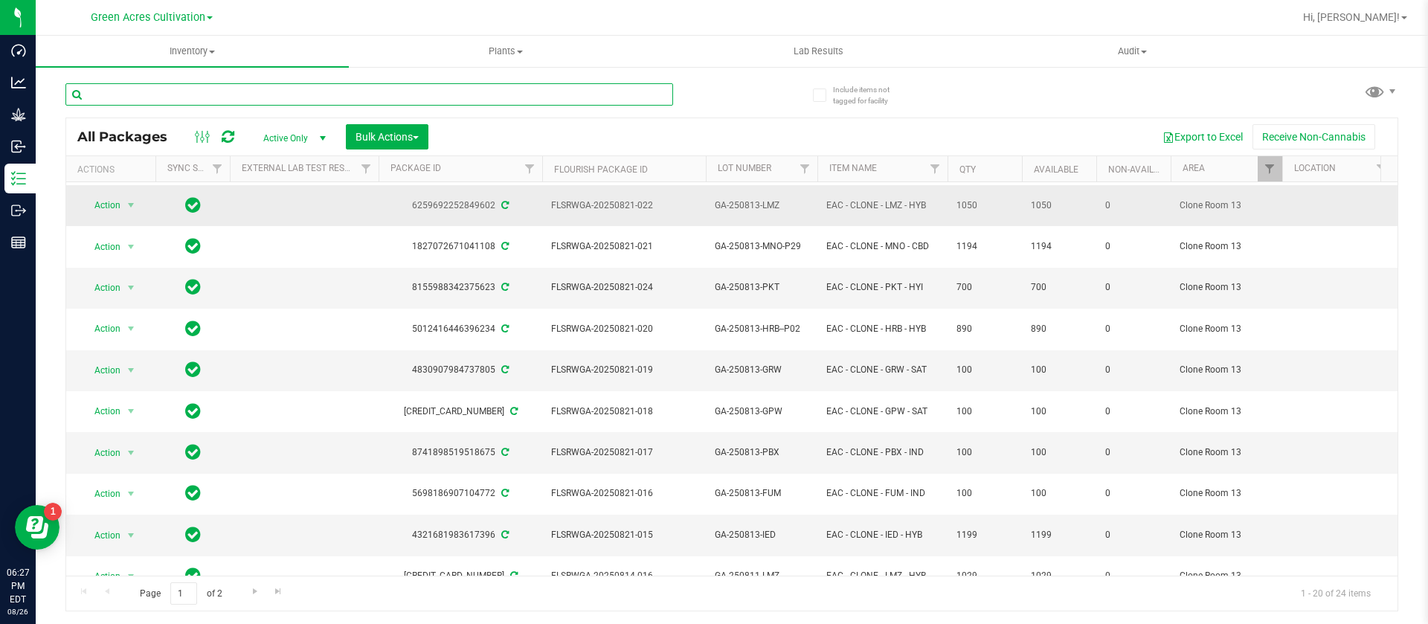
scroll to position [292, 0]
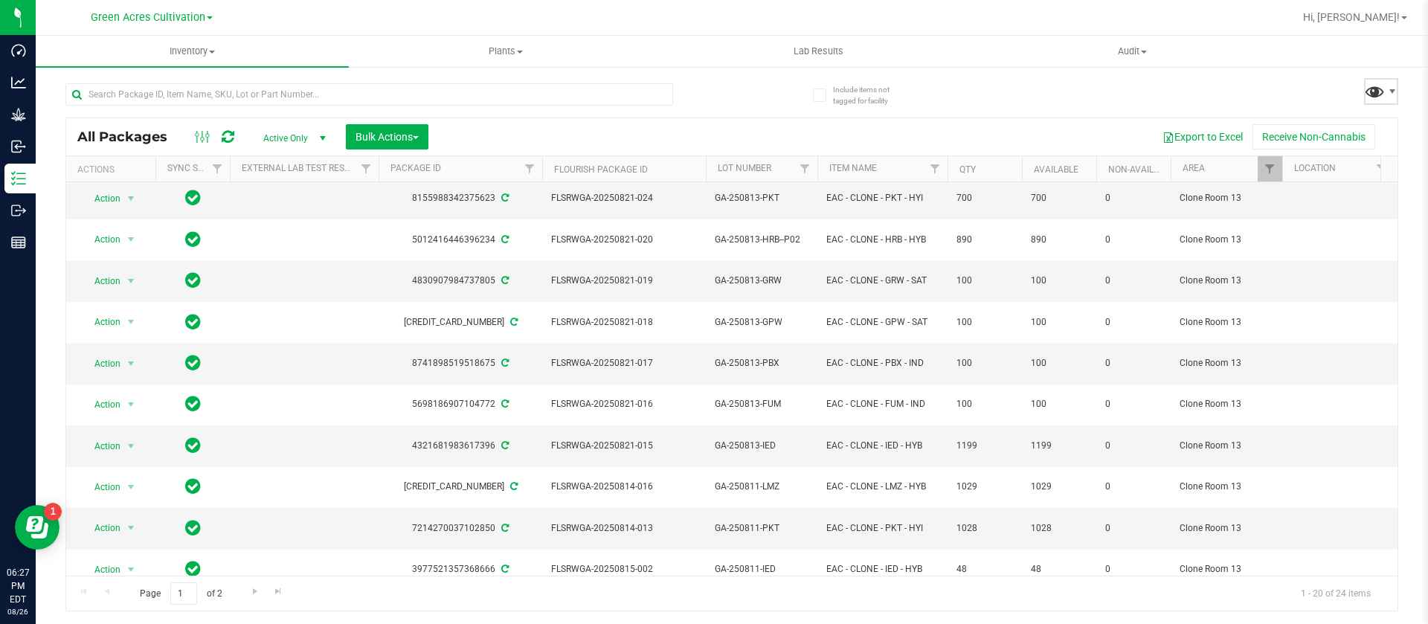
click at [1375, 86] on span at bounding box center [1375, 91] width 22 height 22
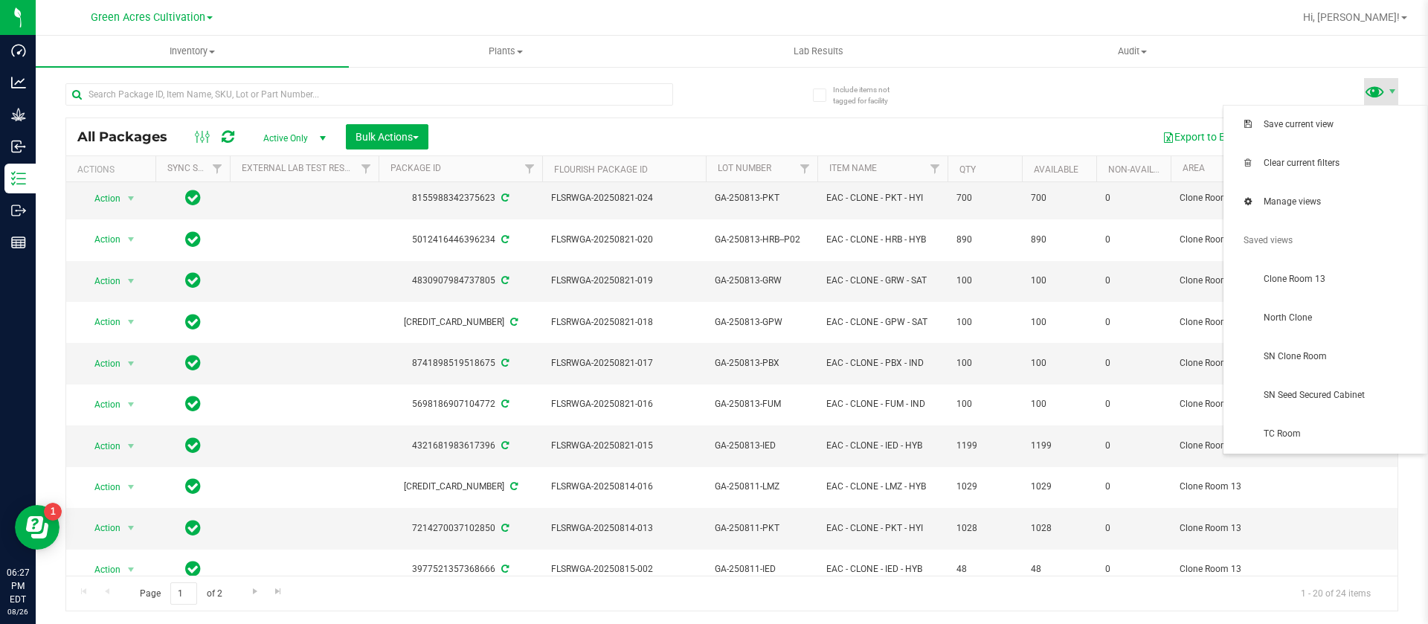
click at [1376, 101] on span at bounding box center [1375, 91] width 22 height 22
click at [1321, 323] on span "North Clone" at bounding box center [1341, 318] width 155 height 13
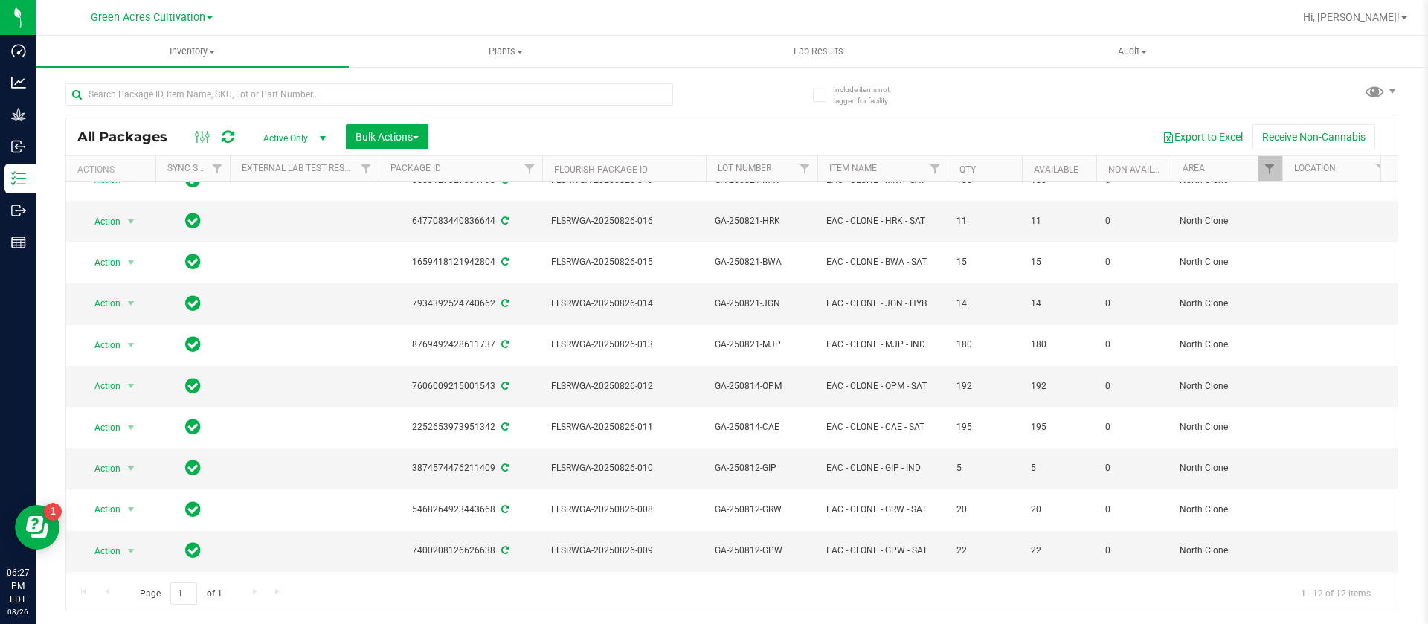
scroll to position [25, 0]
click at [1376, 97] on span at bounding box center [1375, 91] width 22 height 22
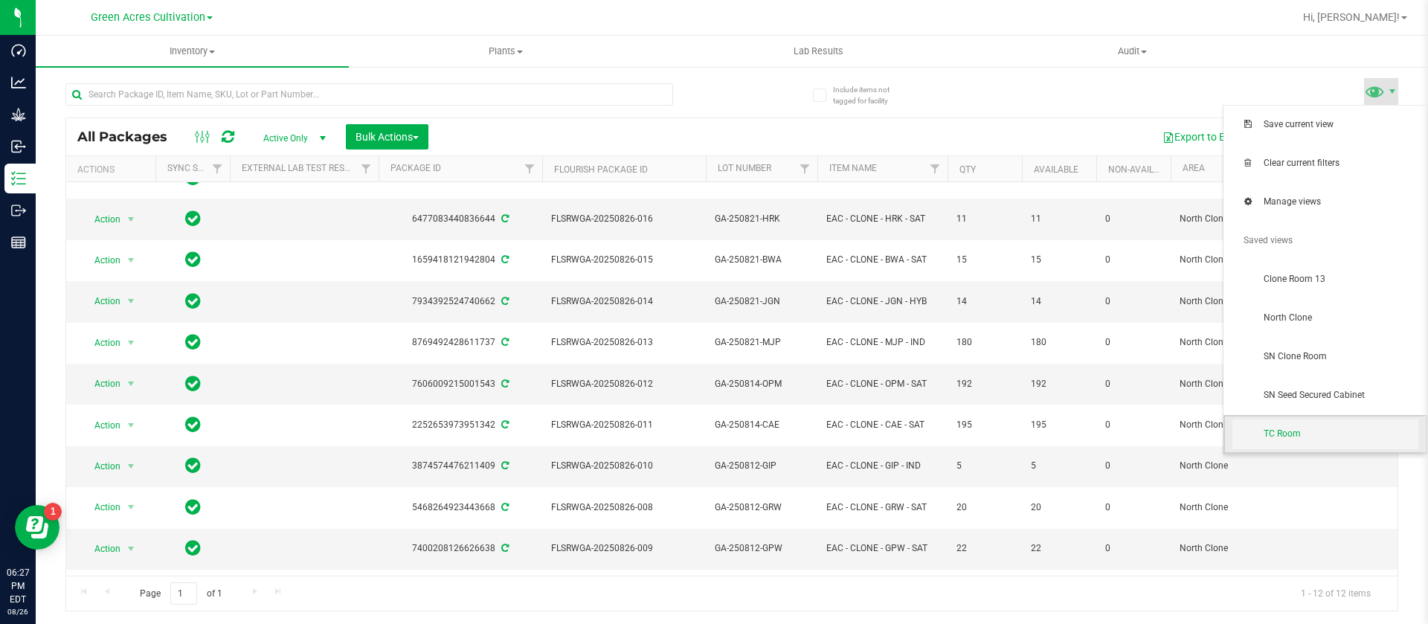
click at [1322, 443] on span "TC Room" at bounding box center [1326, 435] width 186 height 30
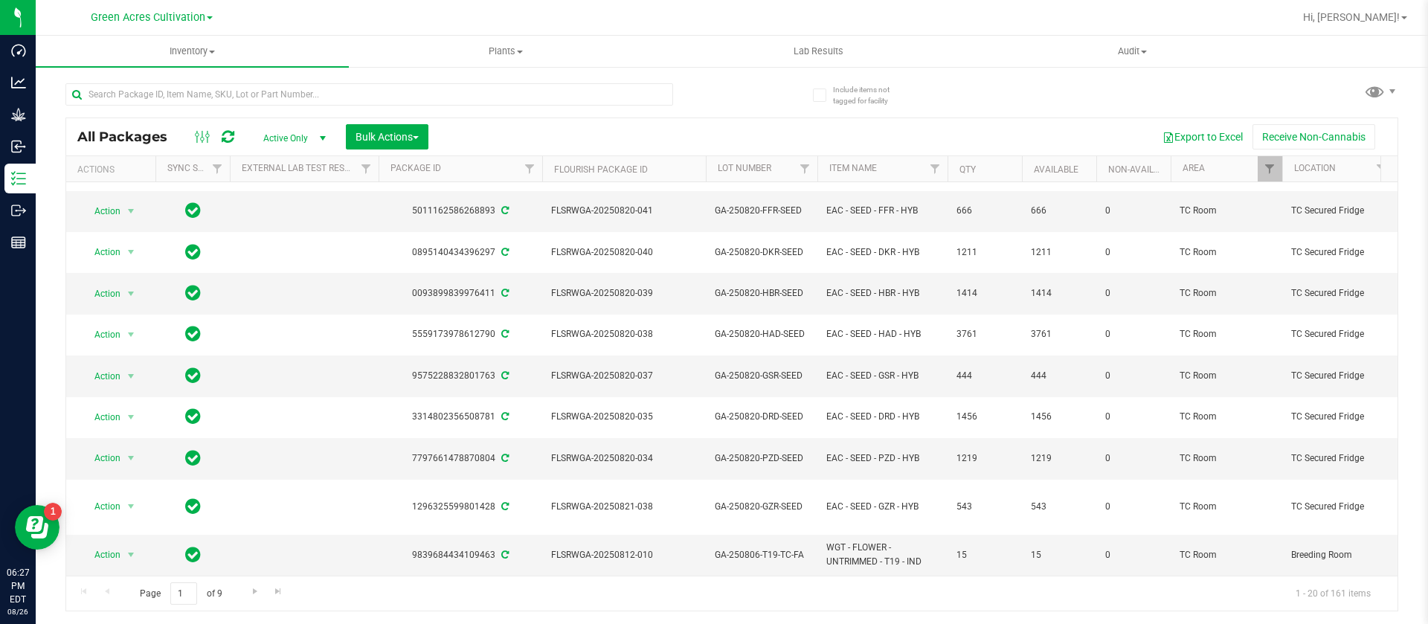
scroll to position [408, 0]
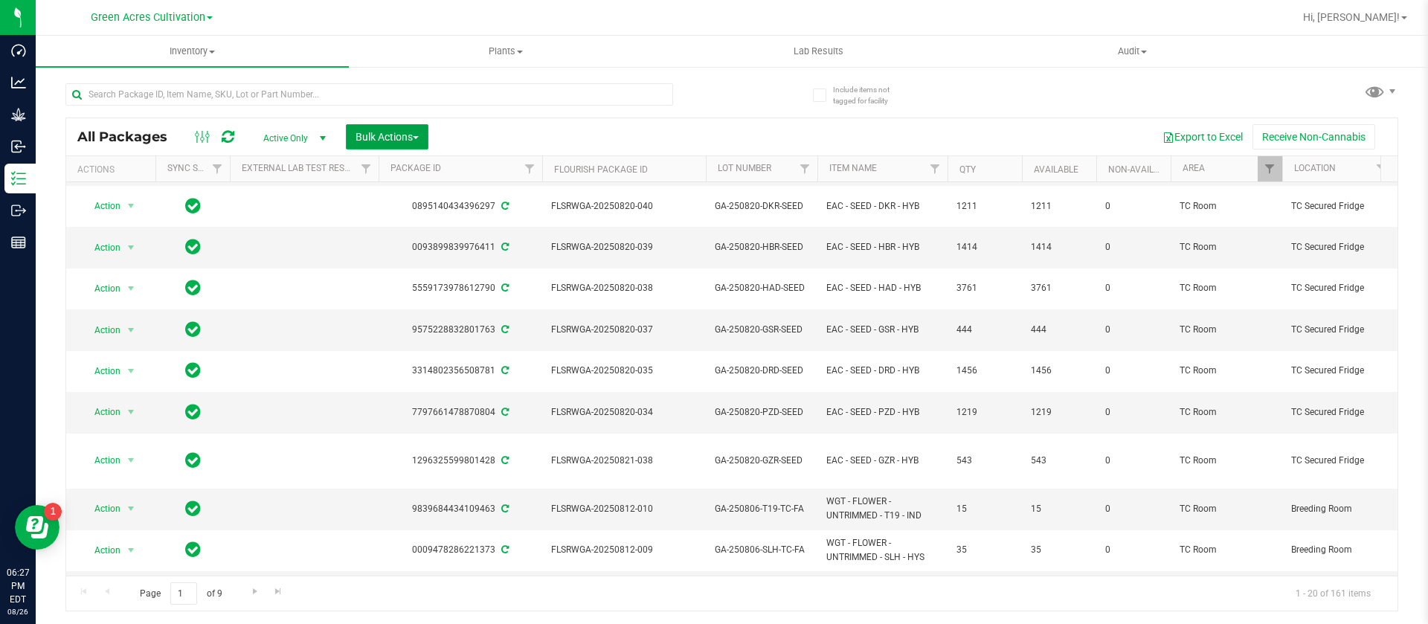
click at [400, 131] on span "Bulk Actions" at bounding box center [387, 137] width 63 height 12
click at [428, 327] on div "Schedule for destruction" at bounding box center [419, 337] width 128 height 24
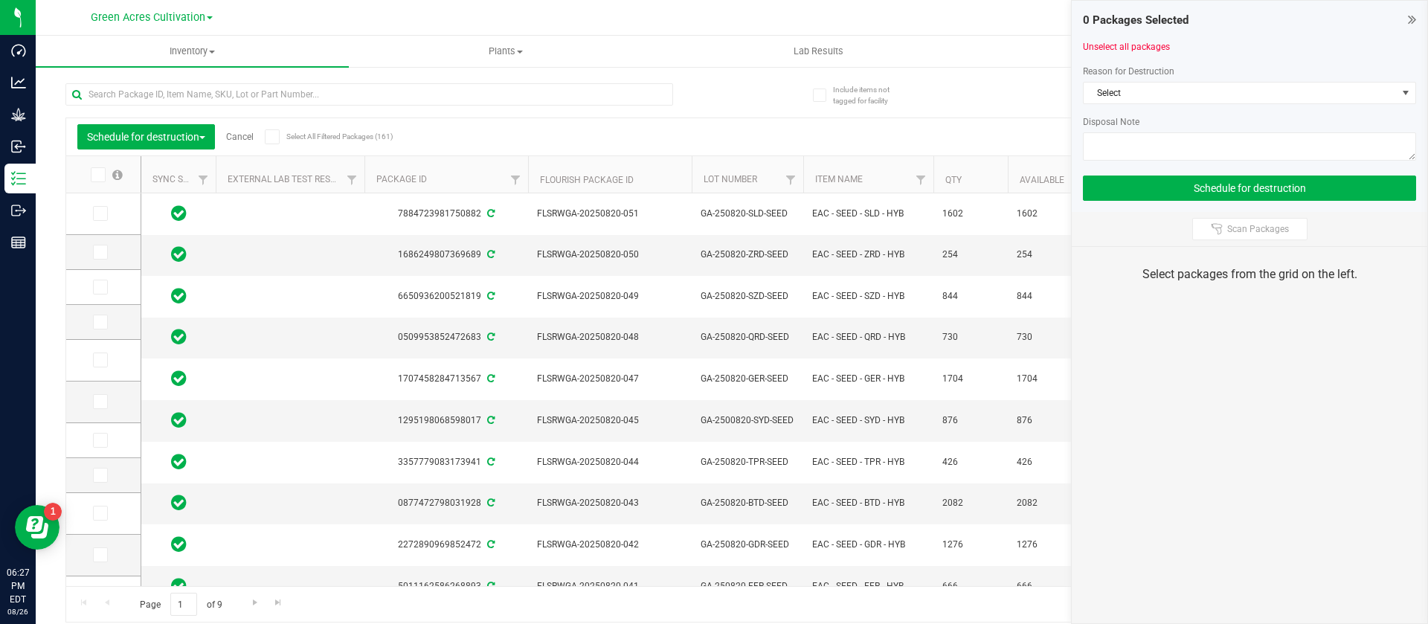
click at [1210, 80] on div "Reason for Destruction Select Disposal Note" at bounding box center [1249, 115] width 333 height 100
click at [1210, 82] on span "Select" at bounding box center [1249, 93] width 333 height 22
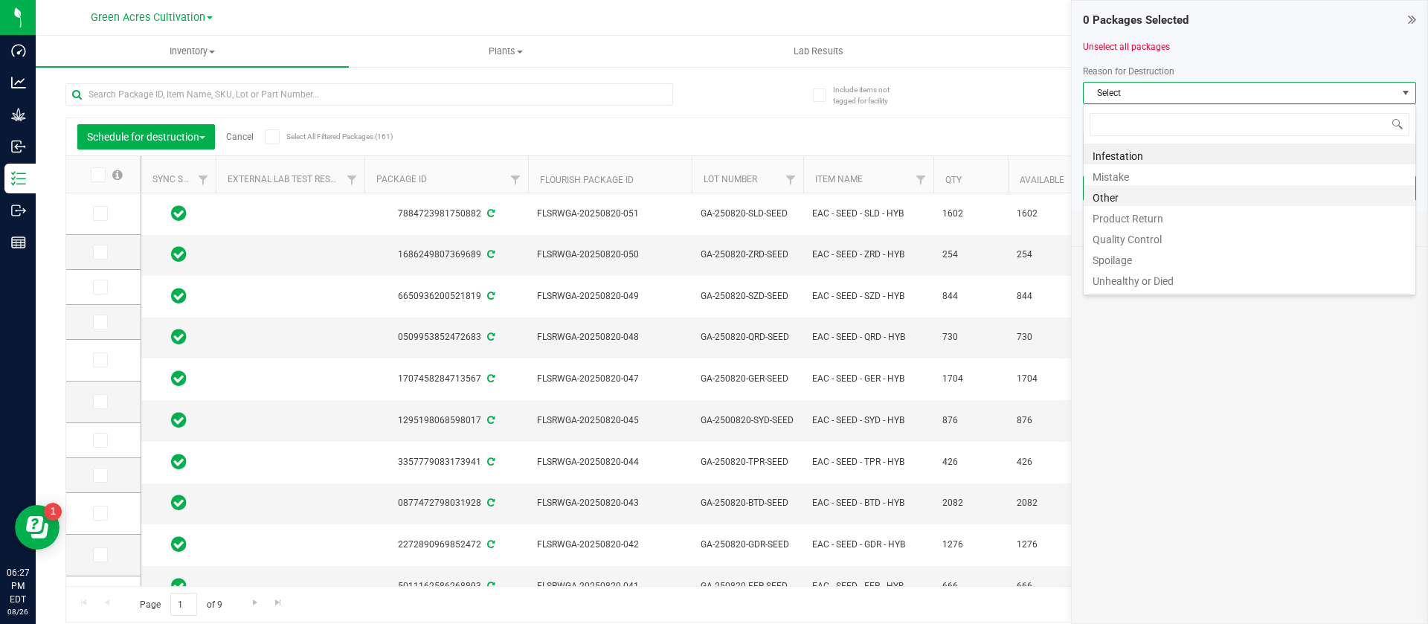
scroll to position [18, 0]
click at [1142, 284] on li "Waste" at bounding box center [1250, 282] width 332 height 21
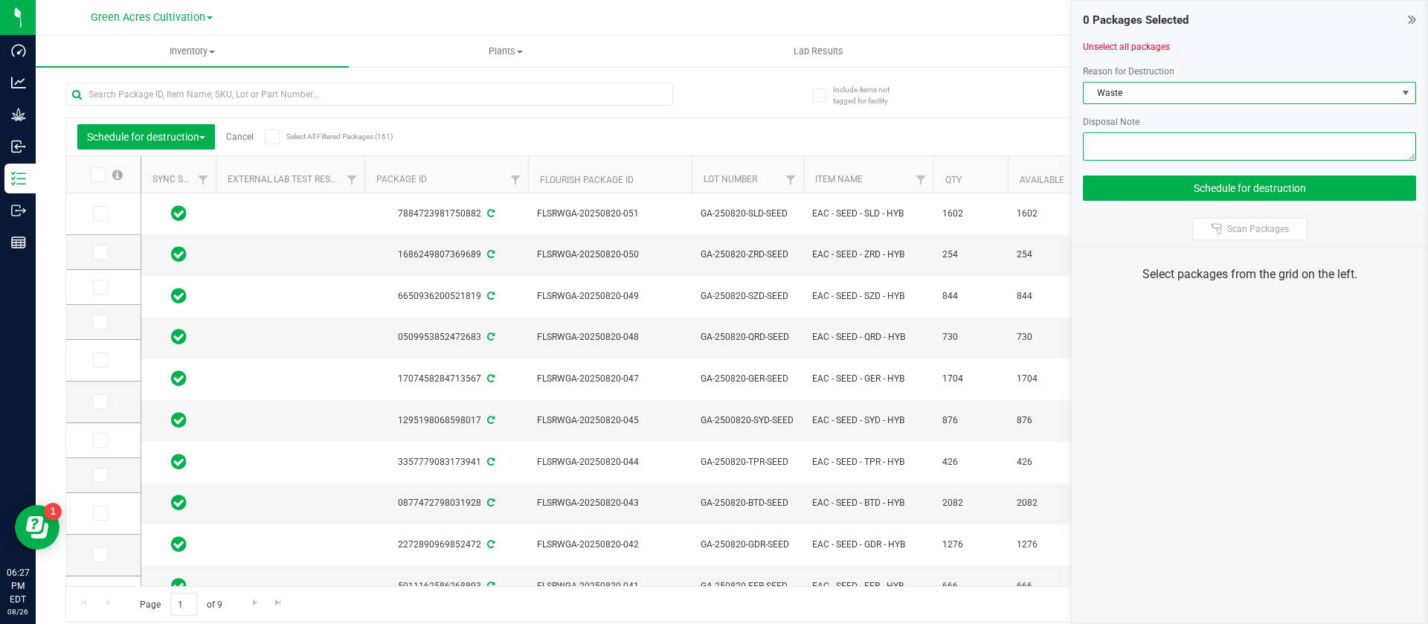
click at [1219, 141] on textarea at bounding box center [1249, 146] width 333 height 28
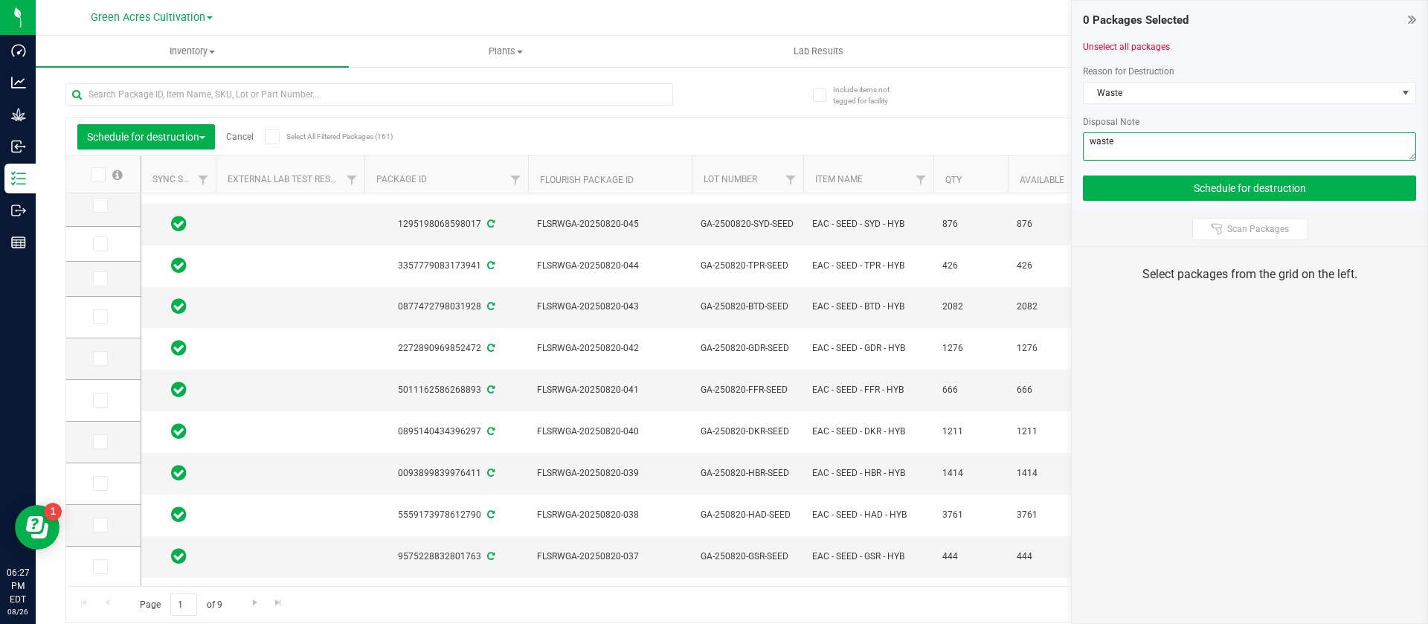
scroll to position [405, 0]
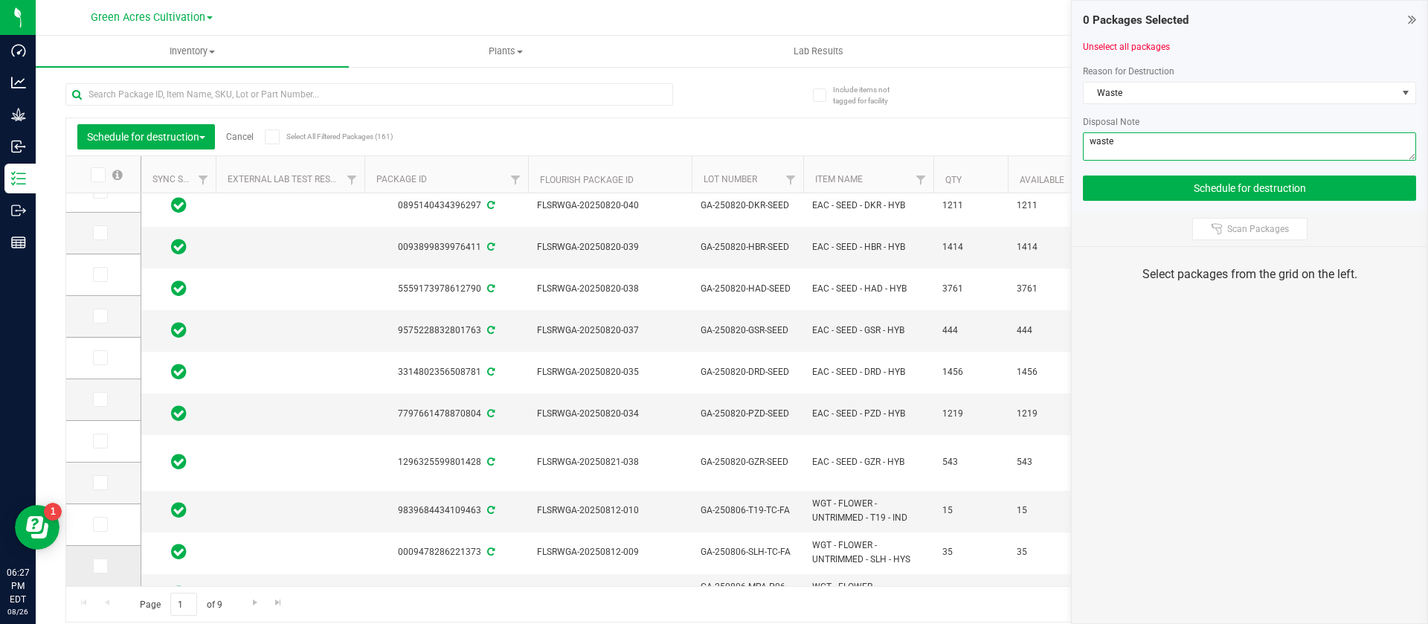
type textarea "waste"
click at [99, 566] on icon at bounding box center [99, 566] width 10 height 0
click at [0, 0] on input "checkbox" at bounding box center [0, 0] width 0 height 0
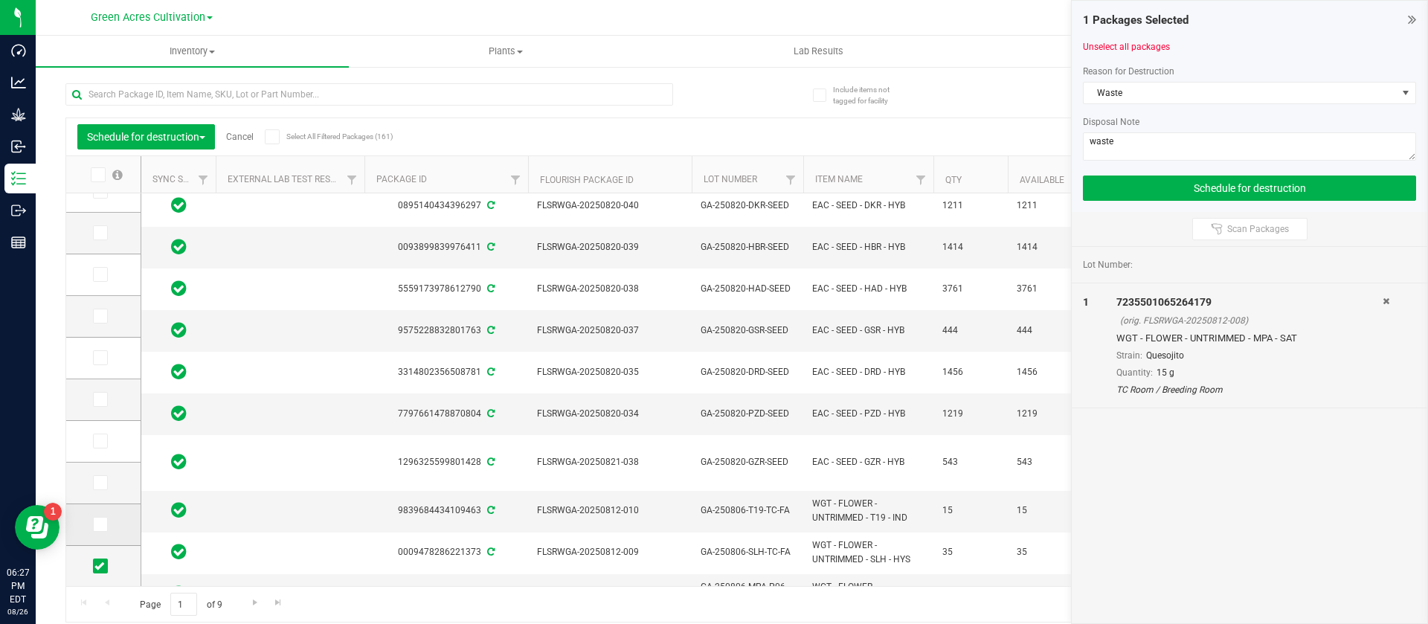
click at [105, 532] on span at bounding box center [100, 524] width 15 height 15
click at [0, 0] on input "checkbox" at bounding box center [0, 0] width 0 height 0
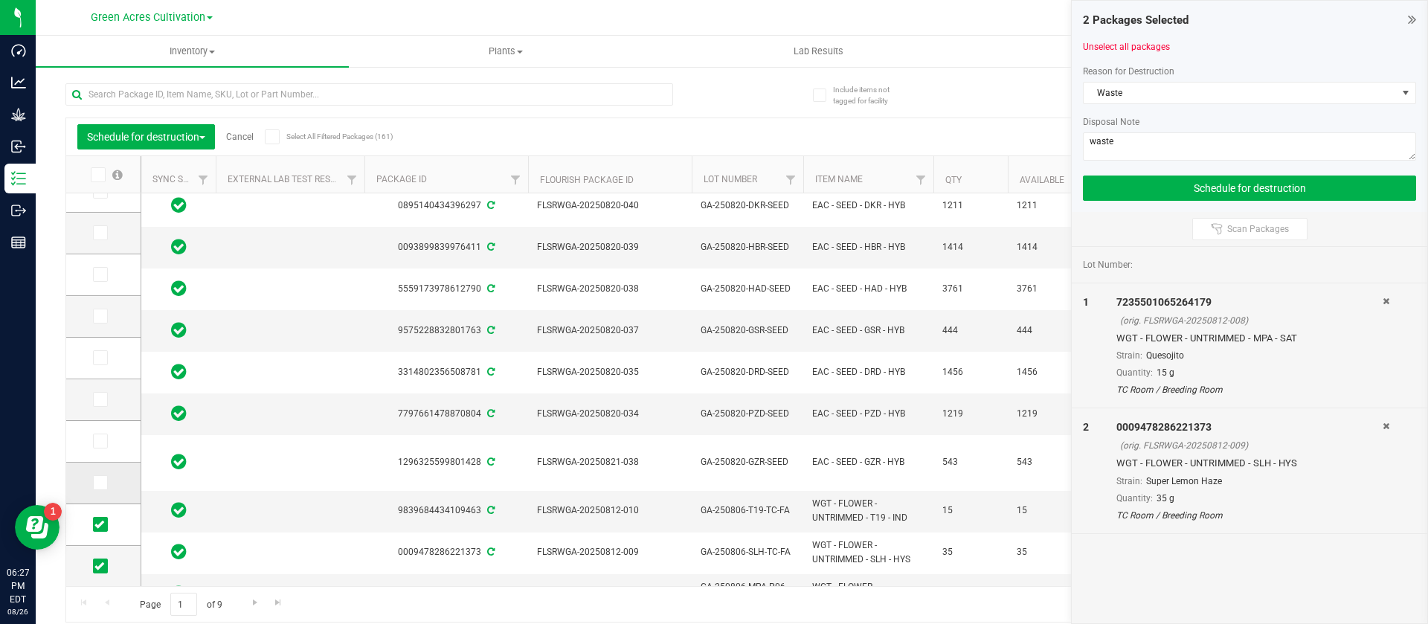
click at [100, 483] on icon at bounding box center [99, 483] width 10 height 0
click at [0, 0] on input "checkbox" at bounding box center [0, 0] width 0 height 0
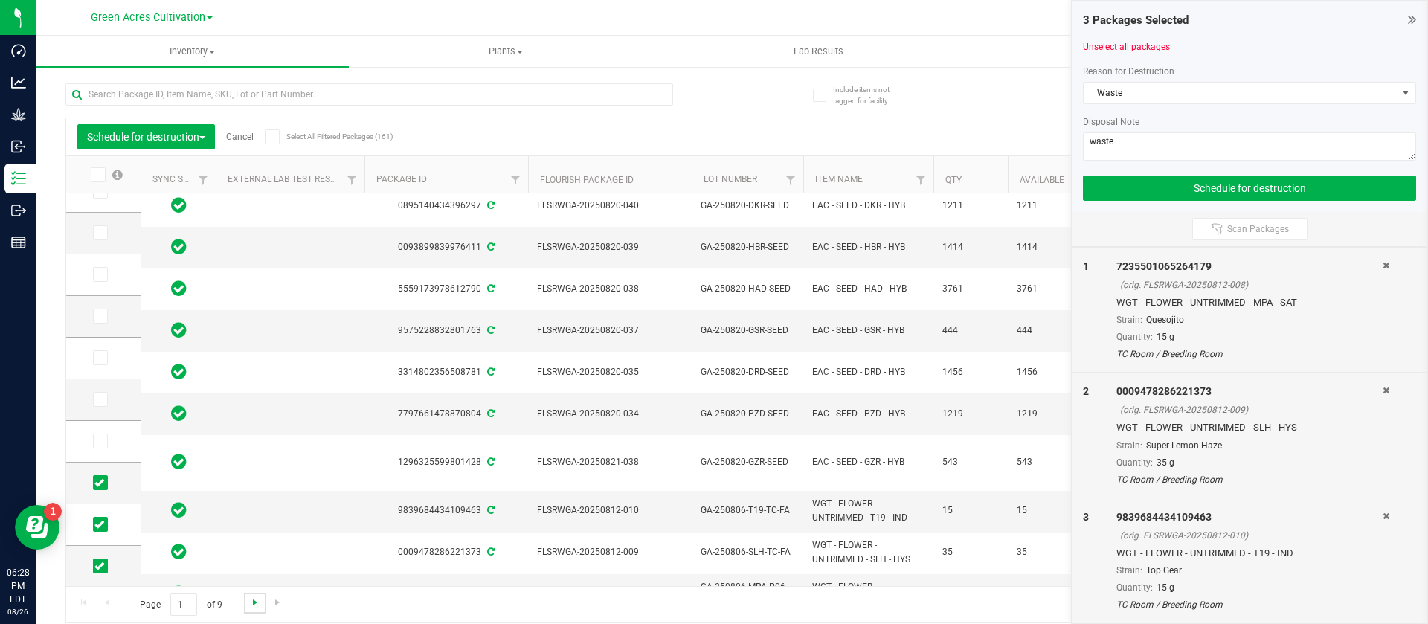
click at [254, 603] on span "Go to the next page" at bounding box center [255, 603] width 12 height 12
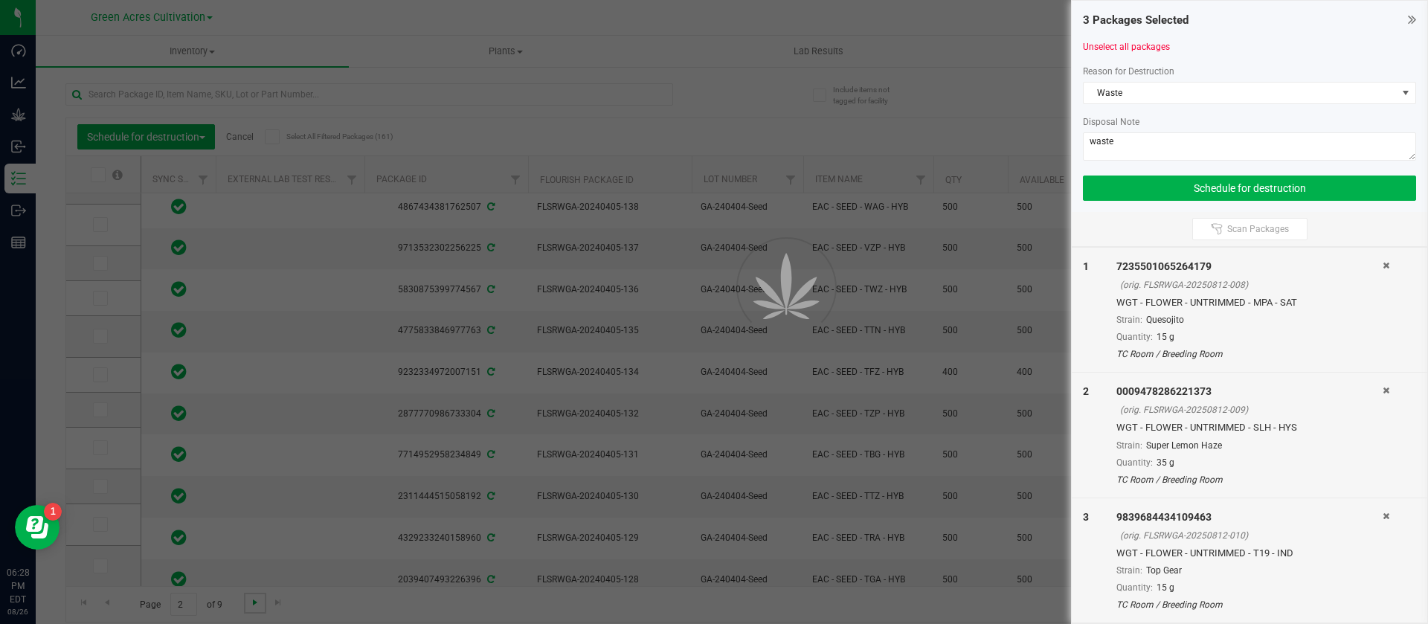
scroll to position [0, 0]
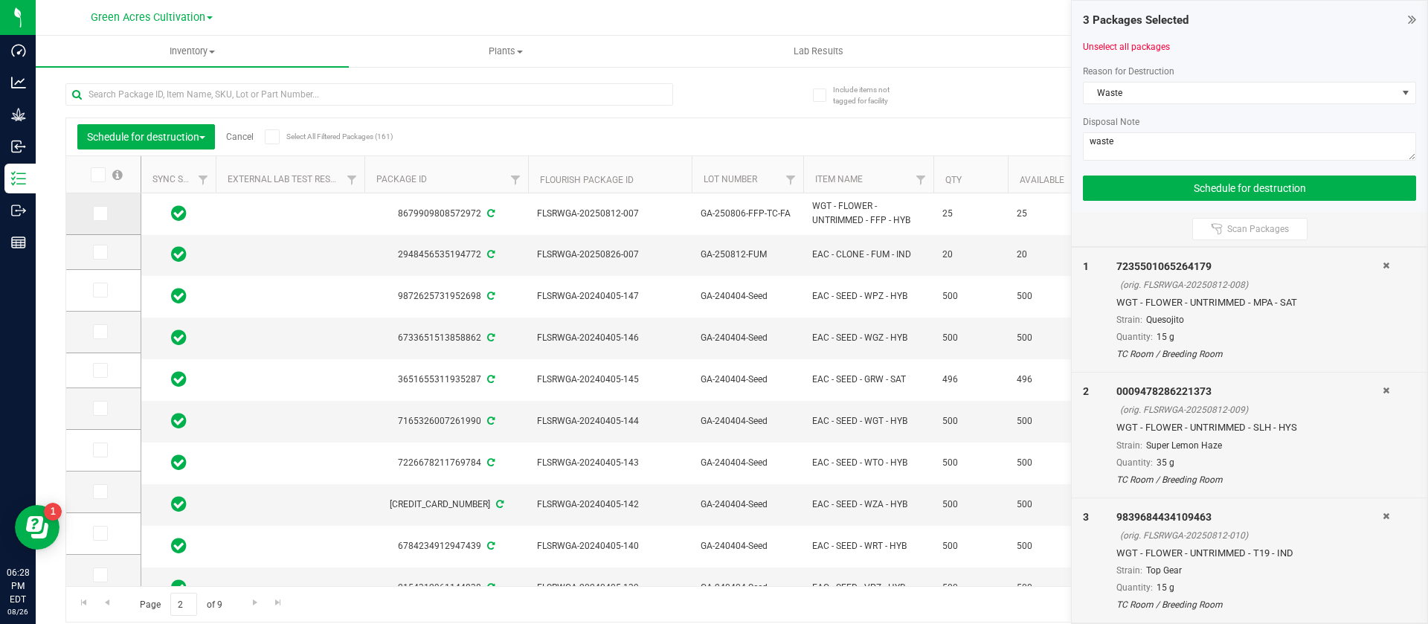
click at [100, 214] on icon at bounding box center [99, 214] width 10 height 0
click at [0, 0] on input "checkbox" at bounding box center [0, 0] width 0 height 0
click at [99, 252] on icon at bounding box center [99, 252] width 10 height 0
click at [0, 0] on input "checkbox" at bounding box center [0, 0] width 0 height 0
click at [105, 259] on span at bounding box center [100, 252] width 15 height 15
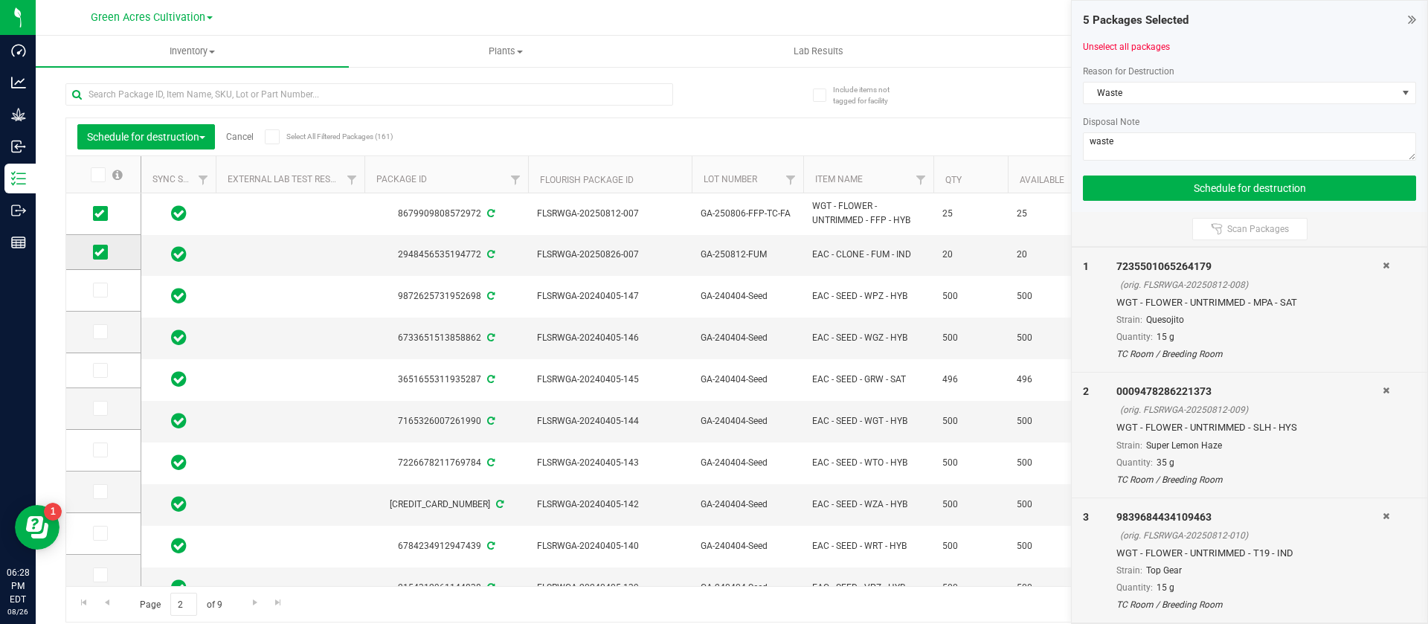
click at [0, 0] on input "checkbox" at bounding box center [0, 0] width 0 height 0
click at [1161, 190] on button "Schedule for destruction" at bounding box center [1249, 188] width 333 height 25
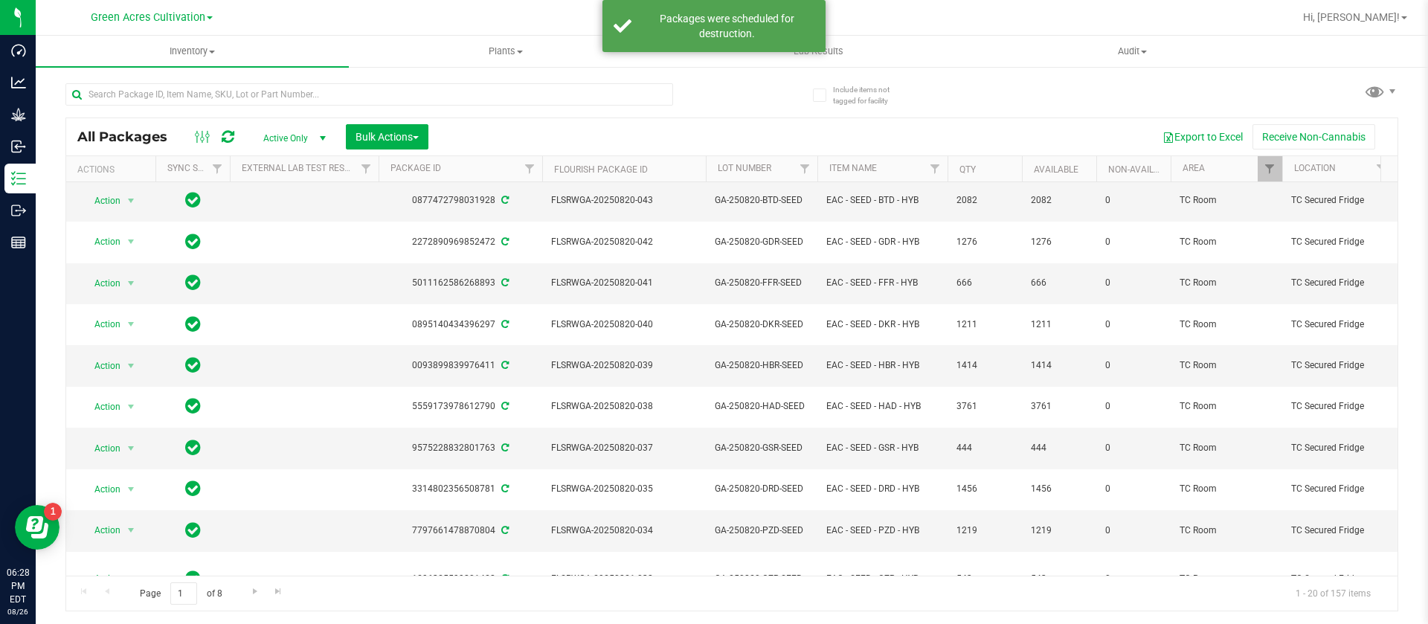
scroll to position [401, 0]
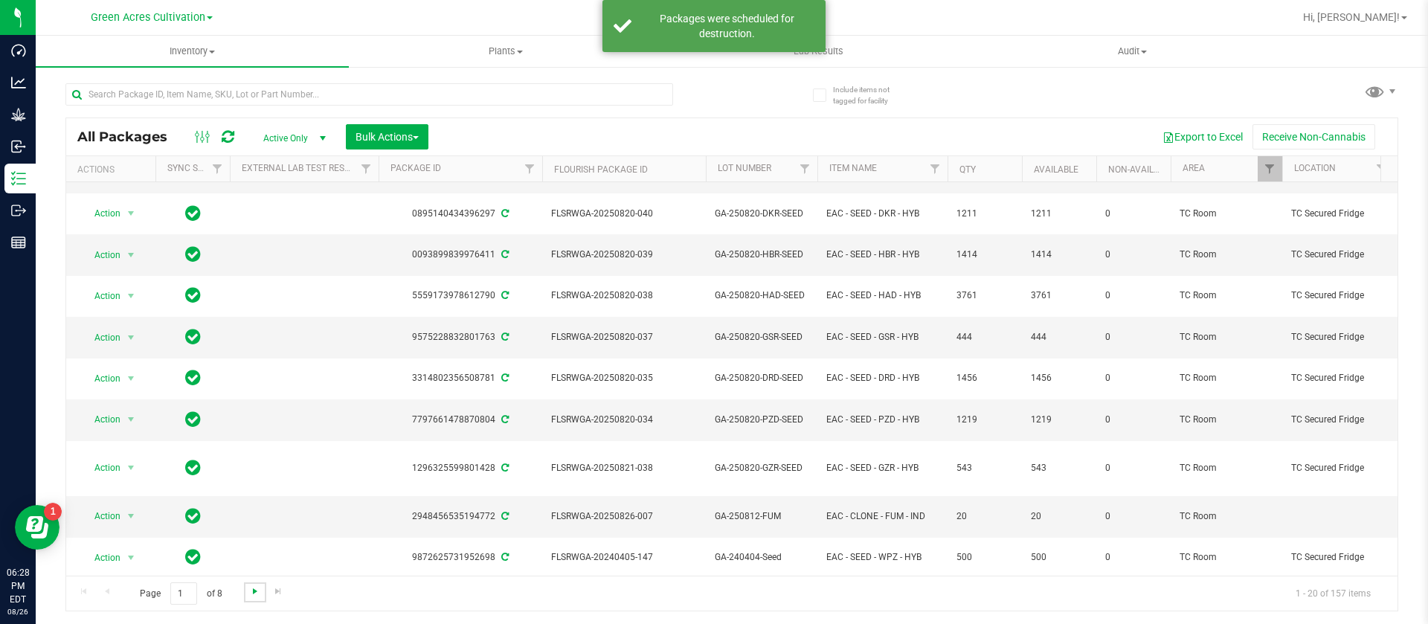
click at [249, 594] on span "Go to the next page" at bounding box center [255, 592] width 12 height 12
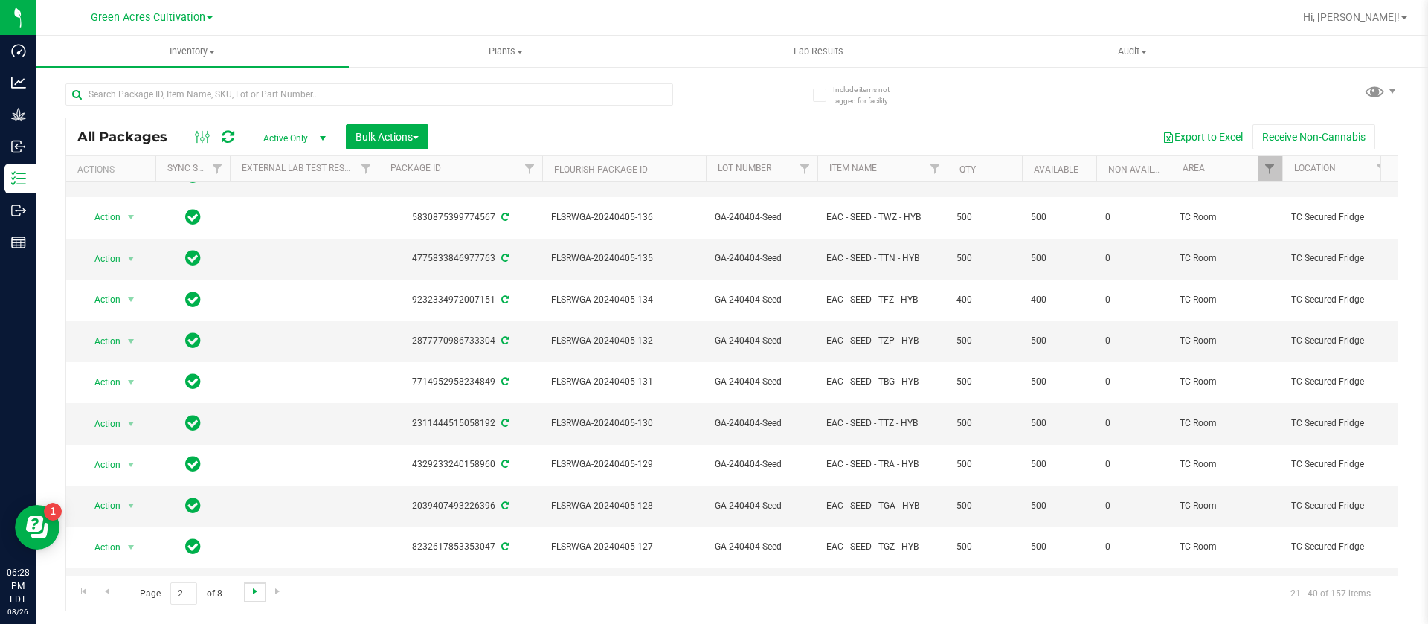
scroll to position [377, 0]
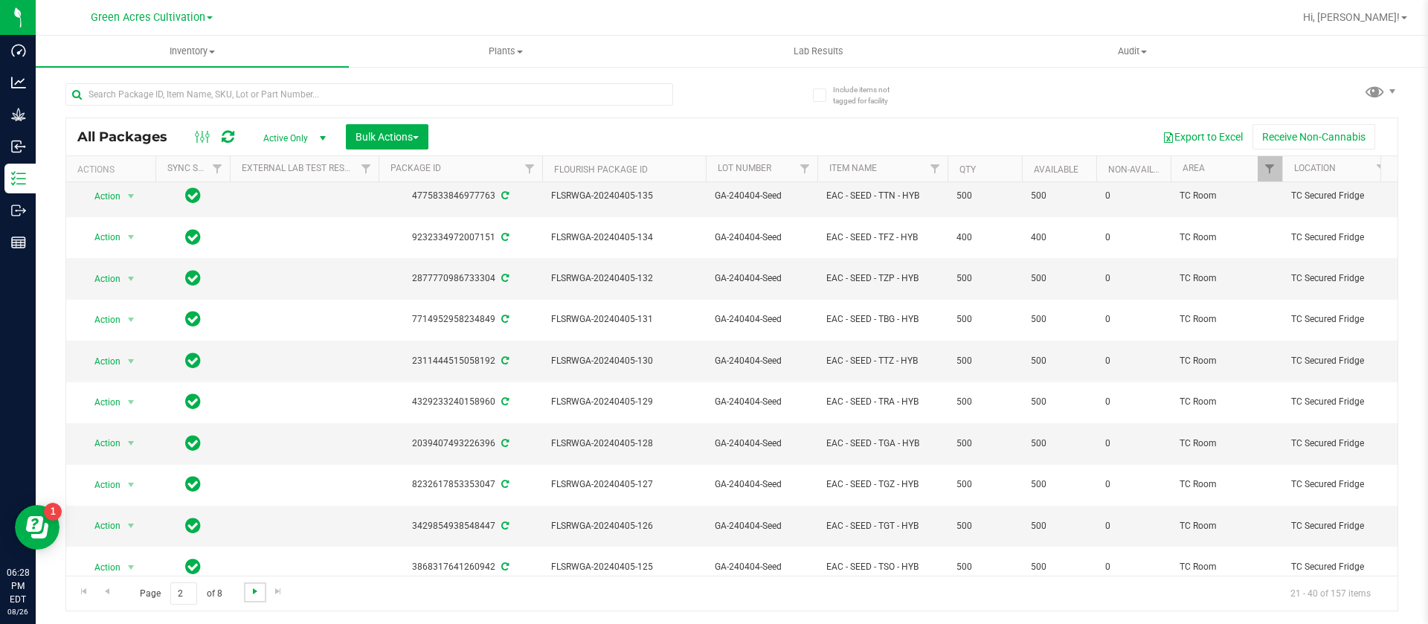
click at [254, 597] on span "Go to the next page" at bounding box center [255, 592] width 12 height 12
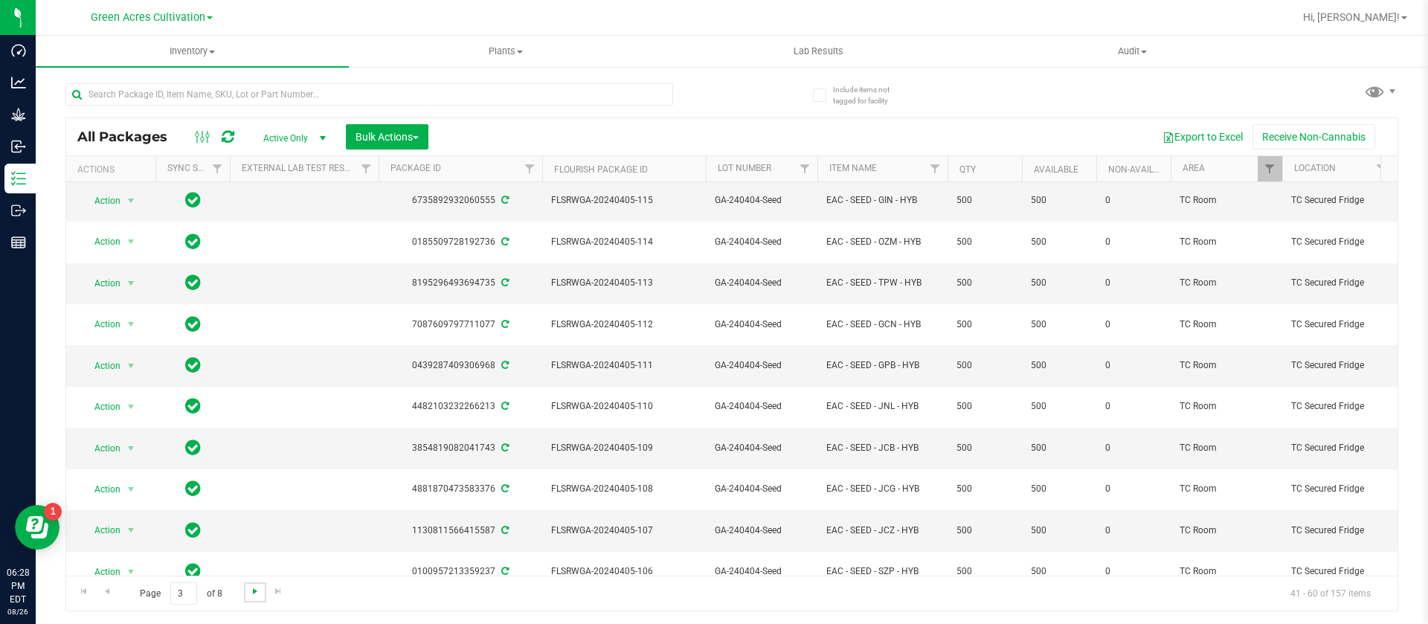
scroll to position [336, 0]
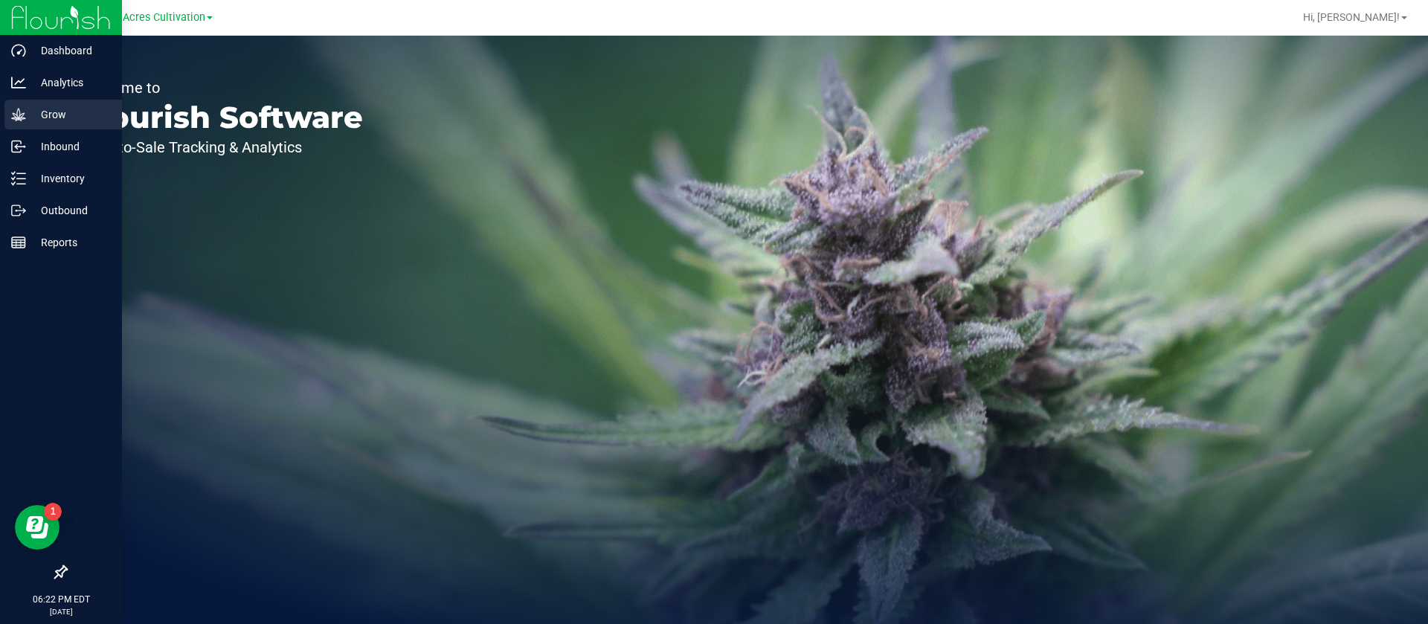
click at [59, 109] on p "Grow" at bounding box center [70, 115] width 89 height 18
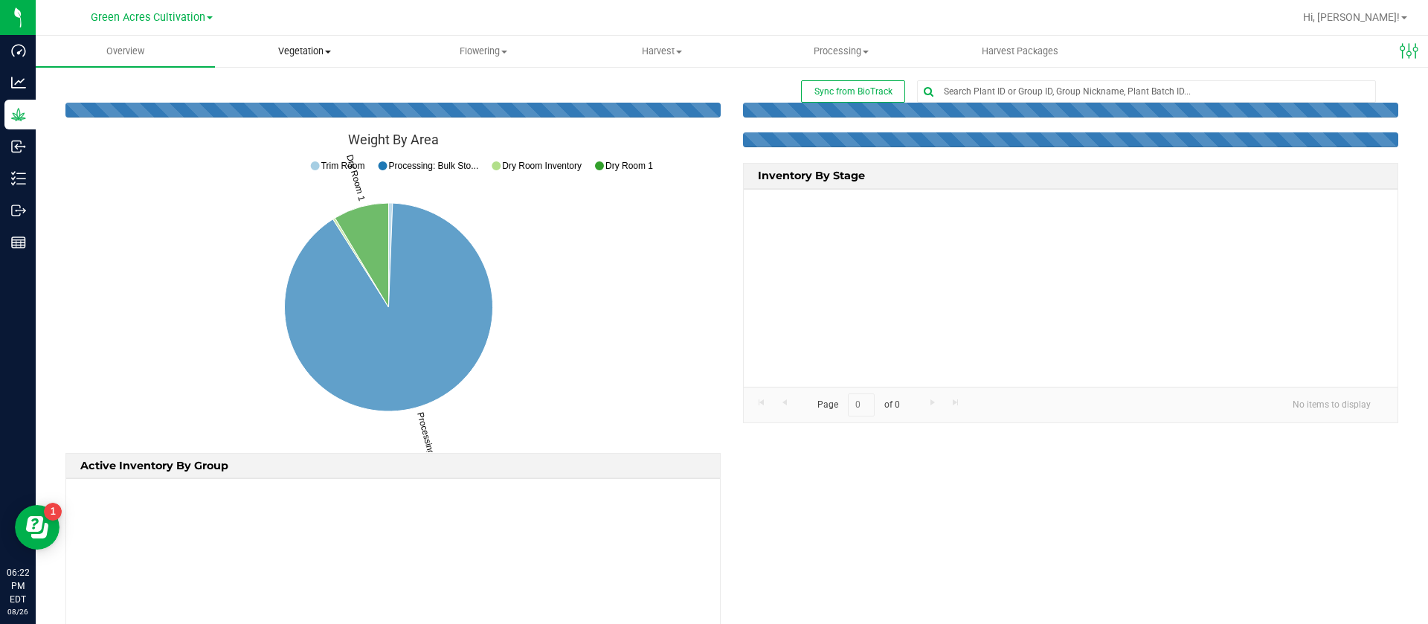
click at [317, 51] on span "Vegetation" at bounding box center [305, 51] width 178 height 13
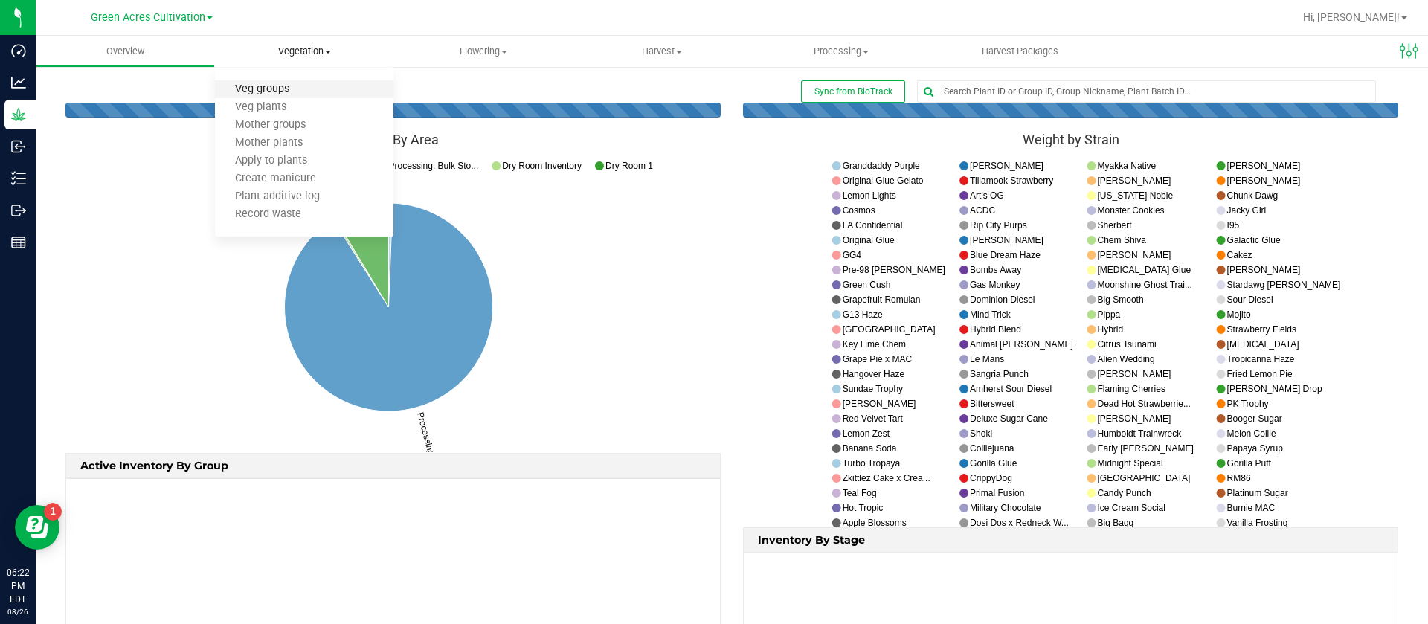
click at [263, 91] on span "Veg groups" at bounding box center [262, 89] width 94 height 13
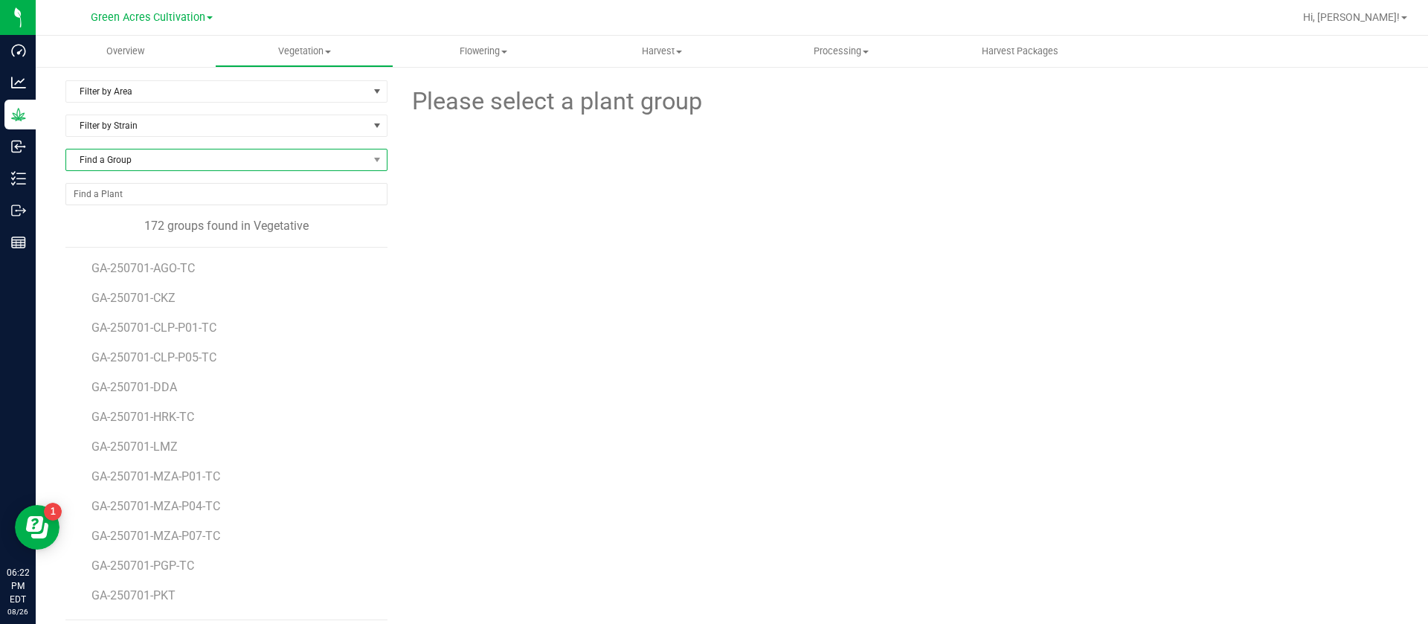
click at [135, 160] on span "Find a Group" at bounding box center [217, 160] width 302 height 21
type input "bdl"
click at [490, 188] on div at bounding box center [899, 202] width 1022 height 164
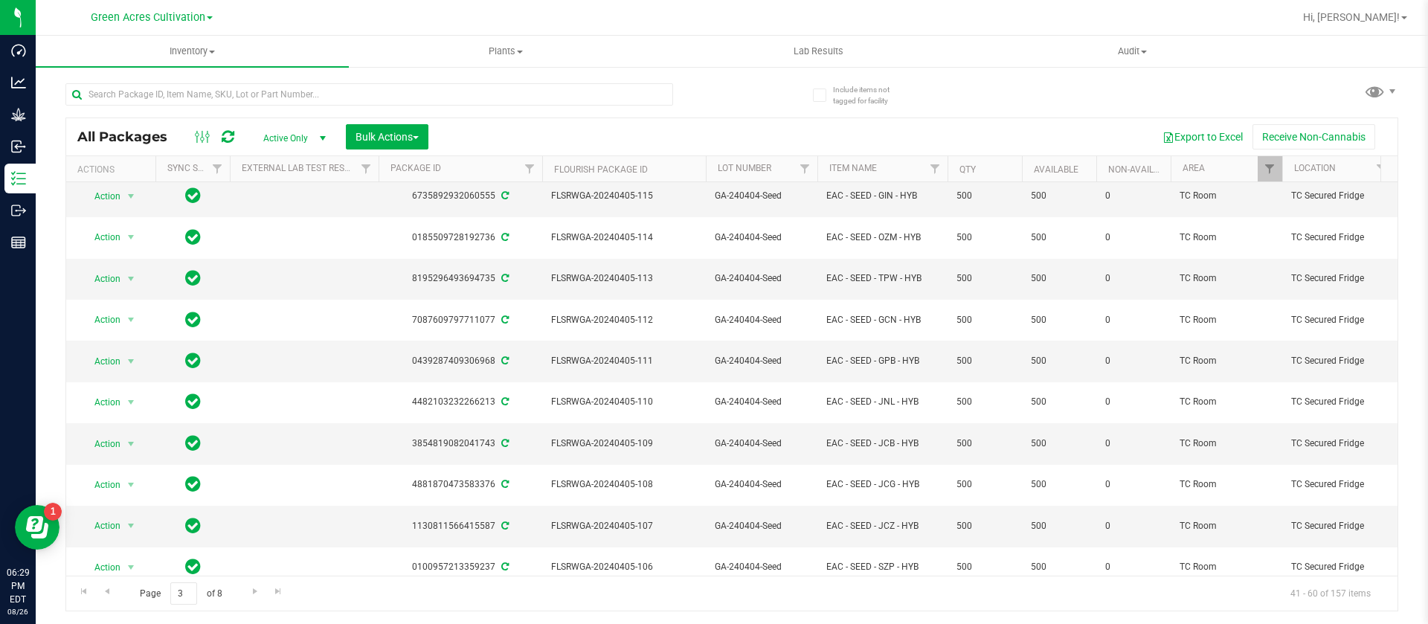
scroll to position [393, 0]
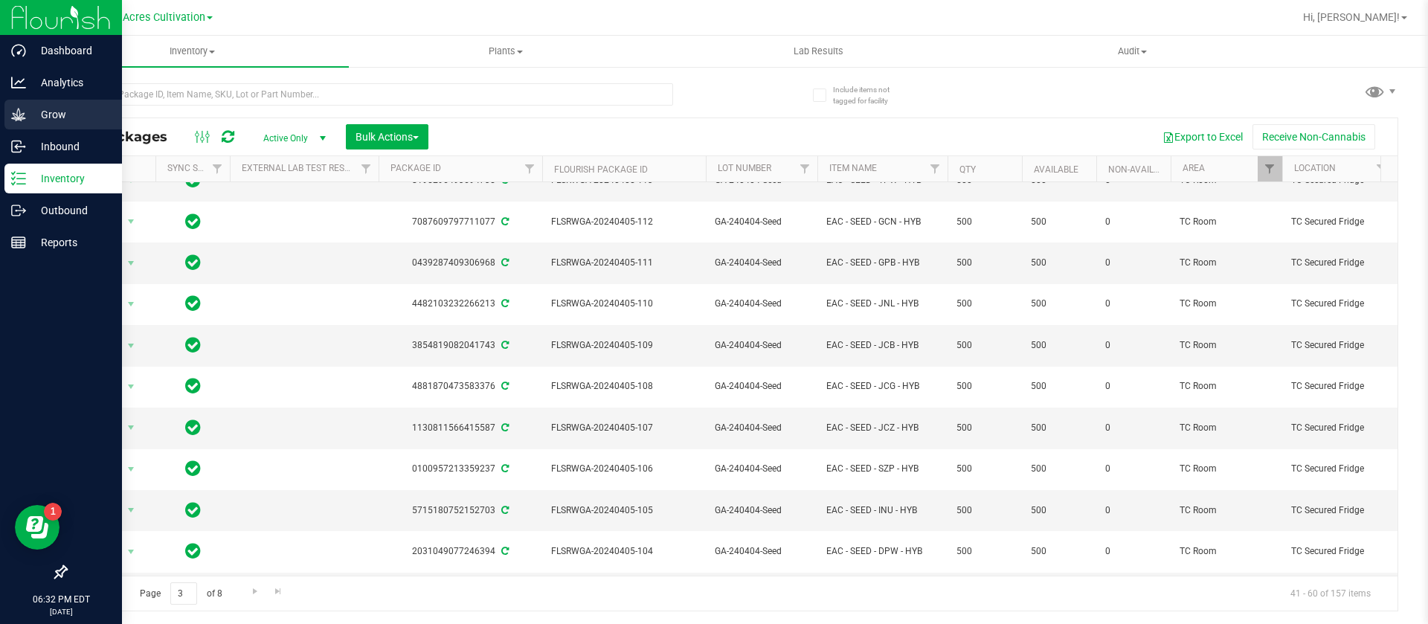
click at [18, 115] on icon at bounding box center [18, 114] width 15 height 15
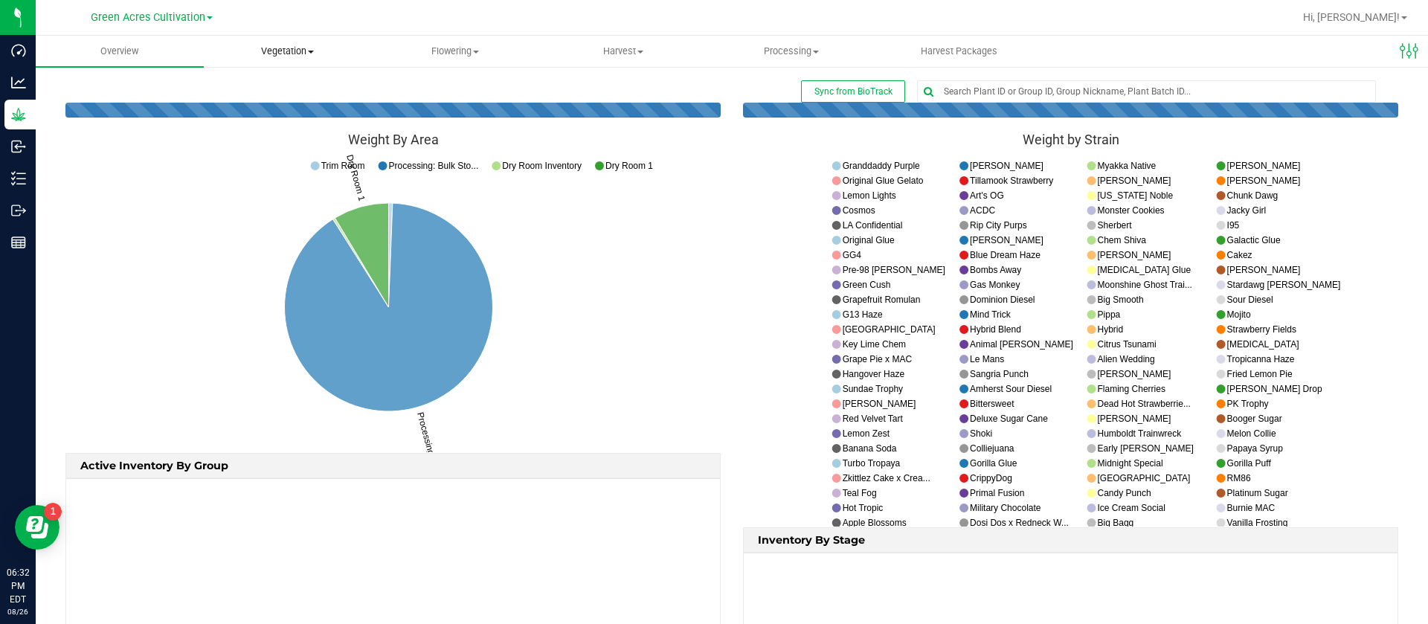
click at [294, 45] on span "Vegetation" at bounding box center [288, 51] width 167 height 13
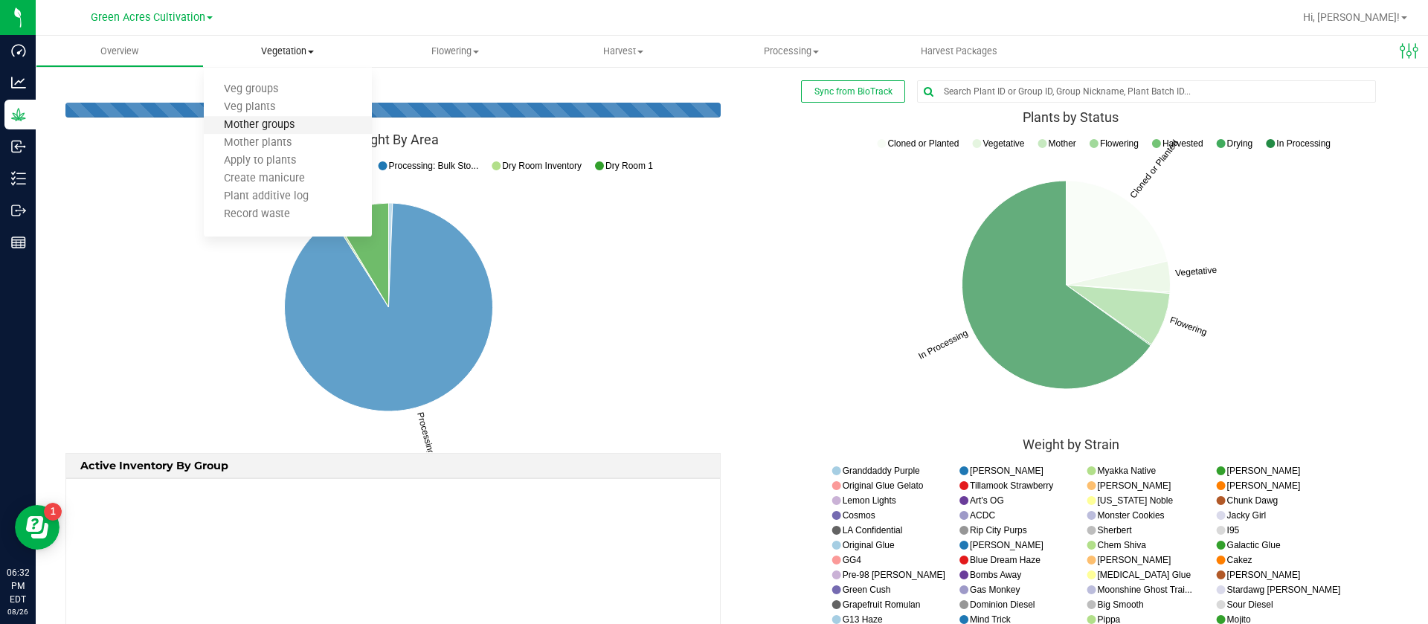
click at [303, 125] on span "Mother groups" at bounding box center [259, 125] width 111 height 13
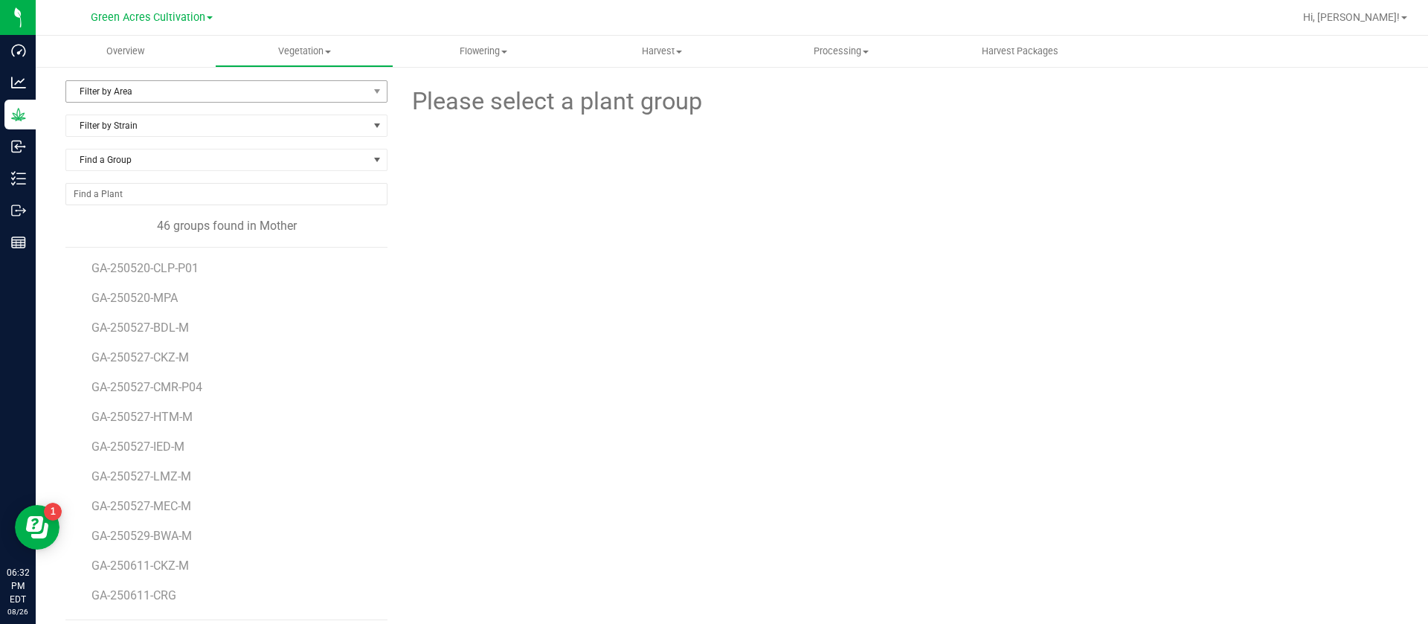
click at [194, 99] on span "Filter by Area" at bounding box center [217, 91] width 302 height 21
click at [138, 153] on li "19" at bounding box center [224, 161] width 316 height 22
click at [137, 98] on span "19" at bounding box center [217, 91] width 302 height 21
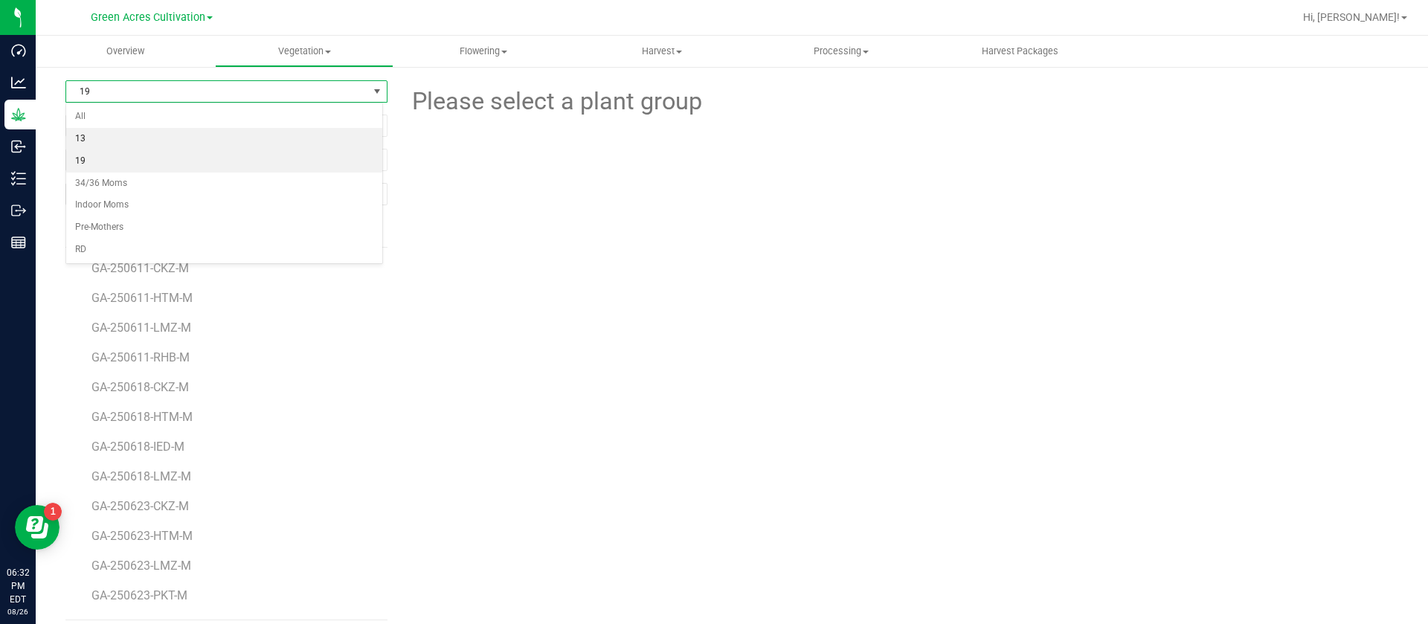
click at [141, 145] on li "13" at bounding box center [224, 139] width 316 height 22
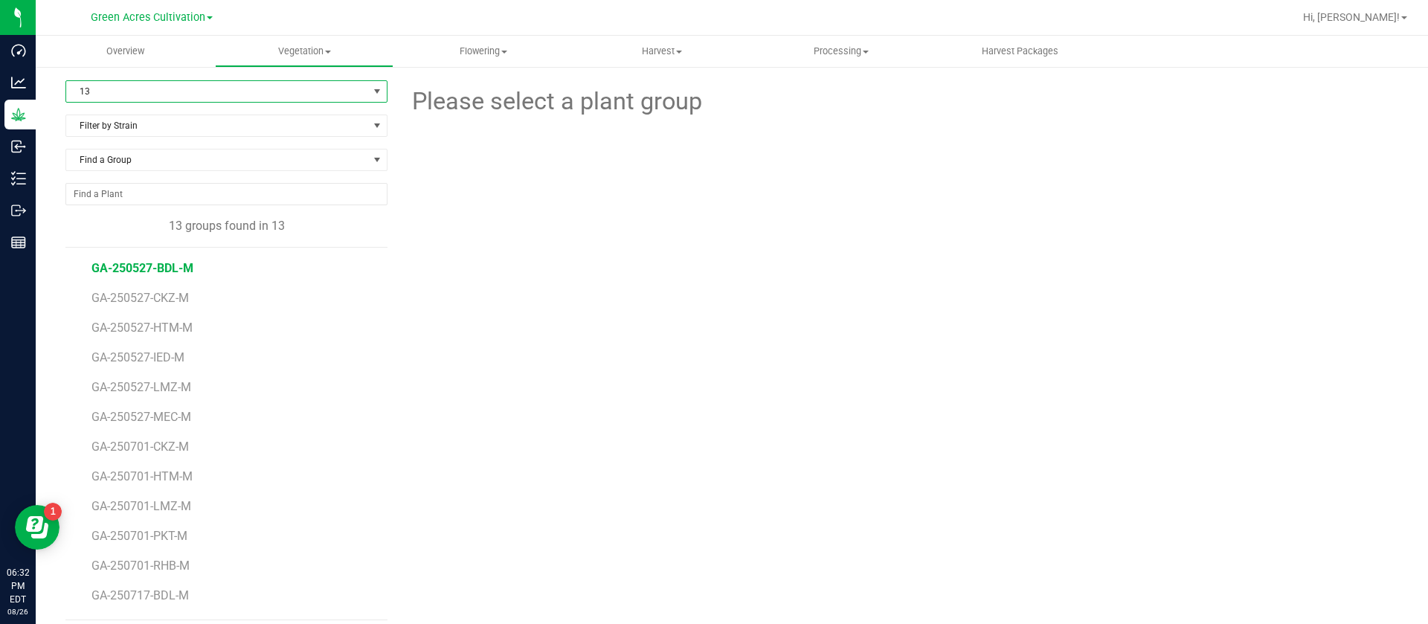
click at [164, 263] on span "GA-250527-BDL-M" at bounding box center [143, 268] width 102 height 14
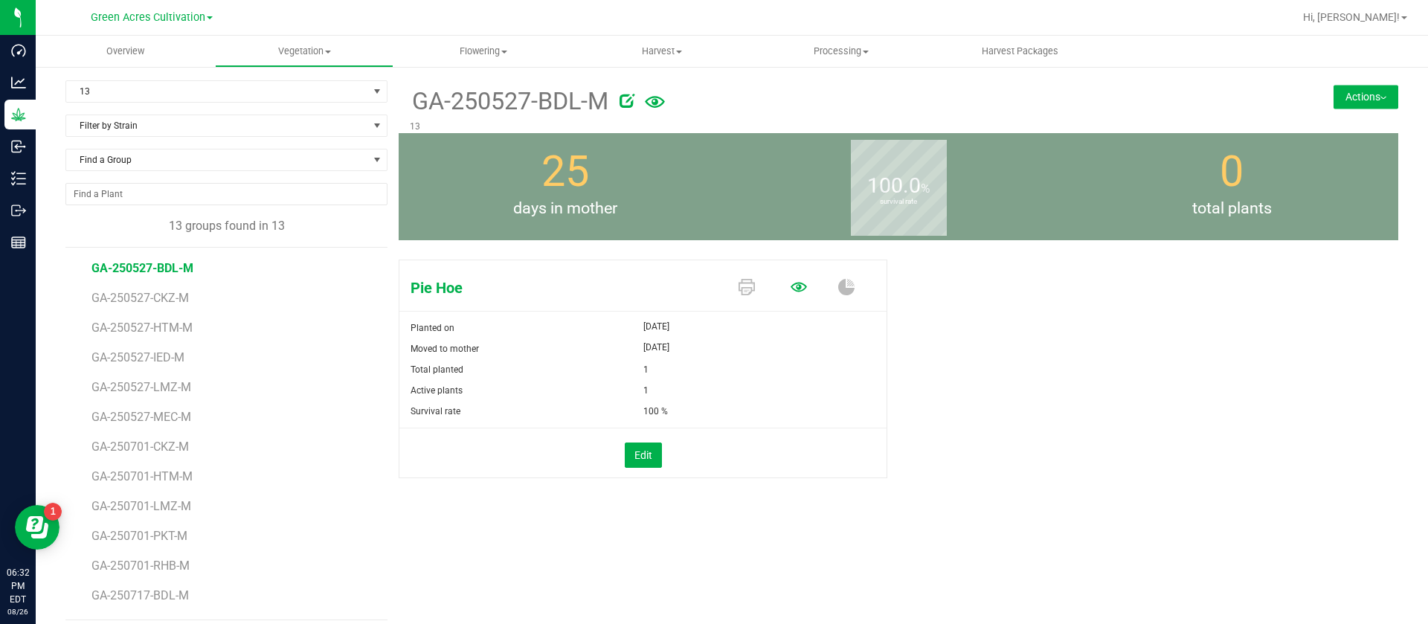
click at [792, 286] on icon at bounding box center [799, 287] width 16 height 10
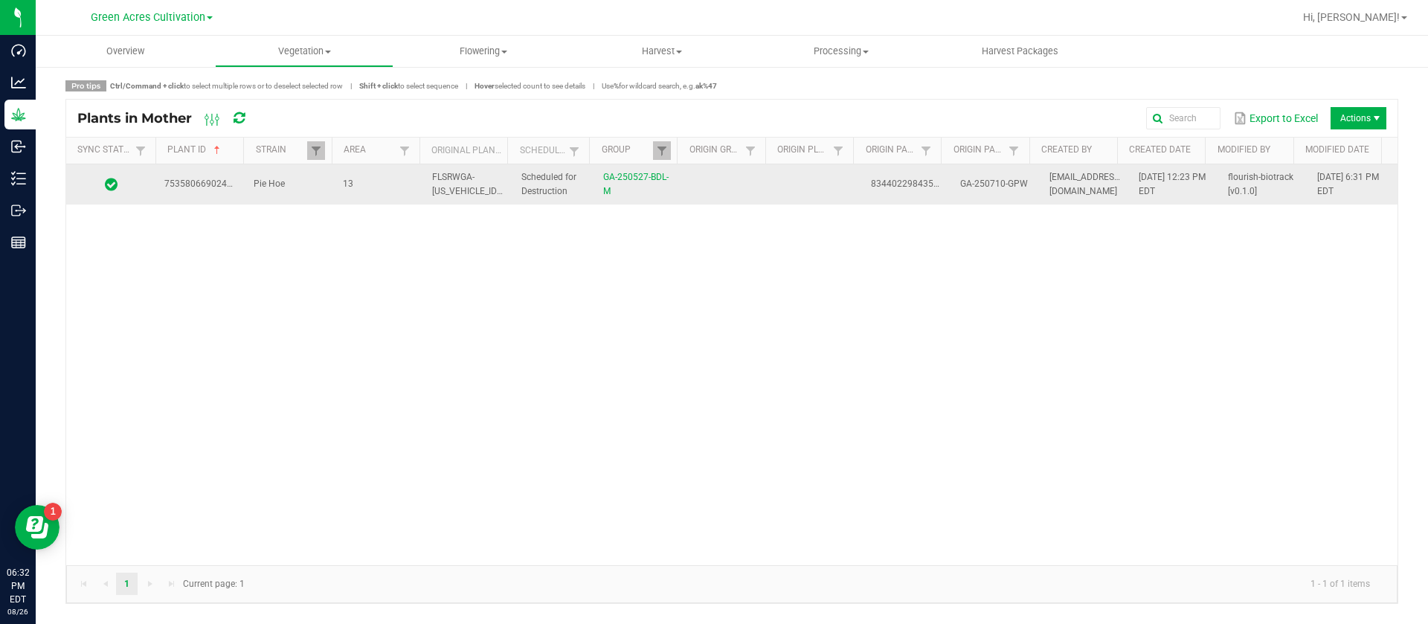
click at [757, 194] on td at bounding box center [728, 184] width 89 height 40
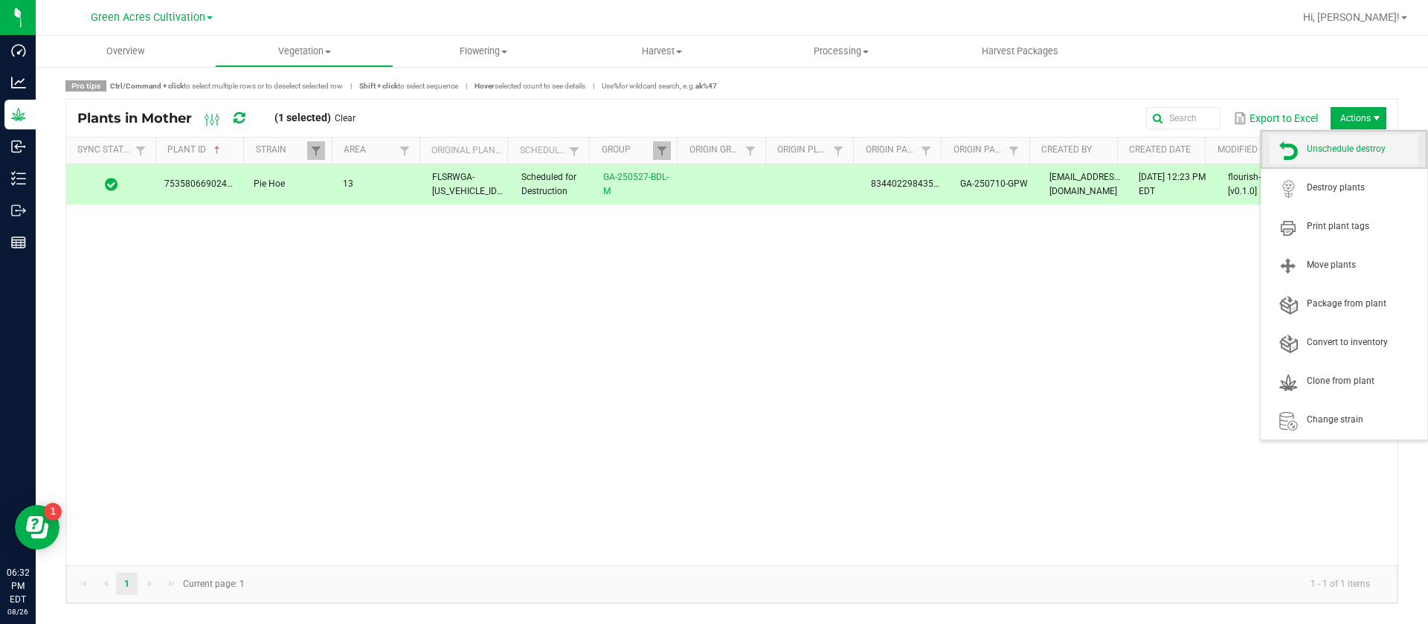
click at [1341, 141] on span "Unschedule destroy" at bounding box center [1344, 150] width 149 height 30
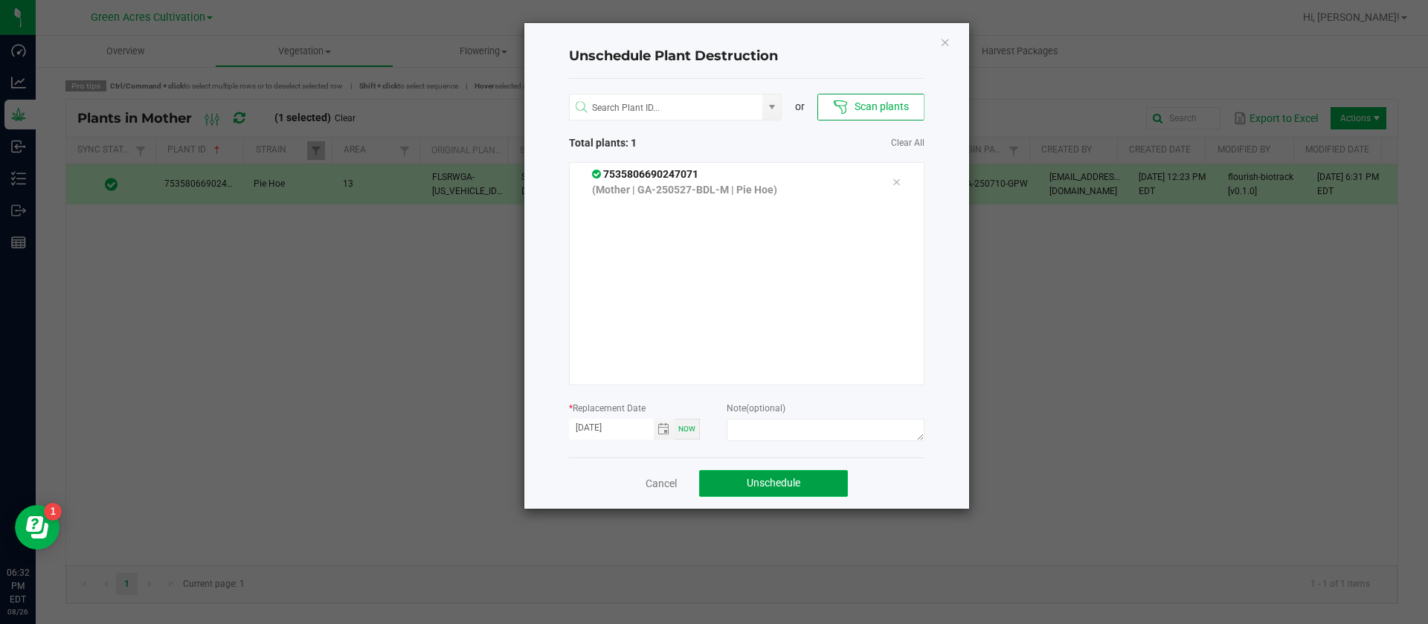
click at [797, 478] on span "Unschedule" at bounding box center [774, 483] width 54 height 12
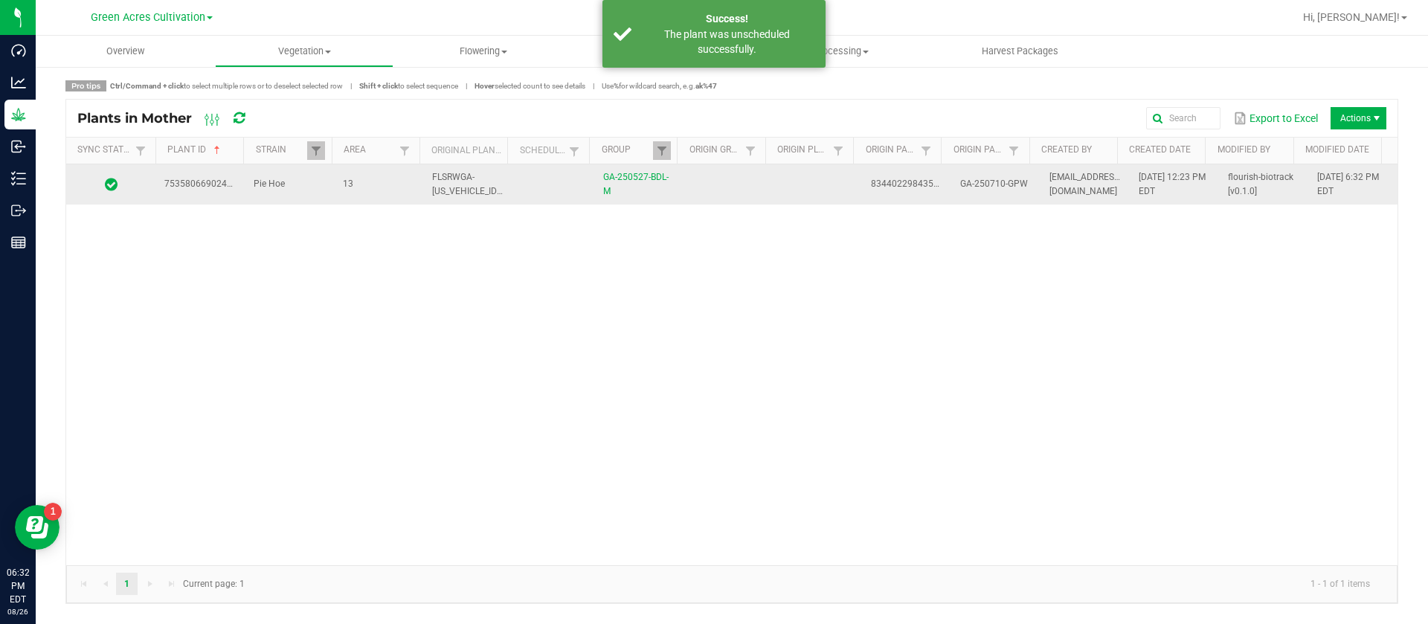
click at [1254, 202] on td "flourish-biotrack [v0.1.0]" at bounding box center [1263, 184] width 89 height 40
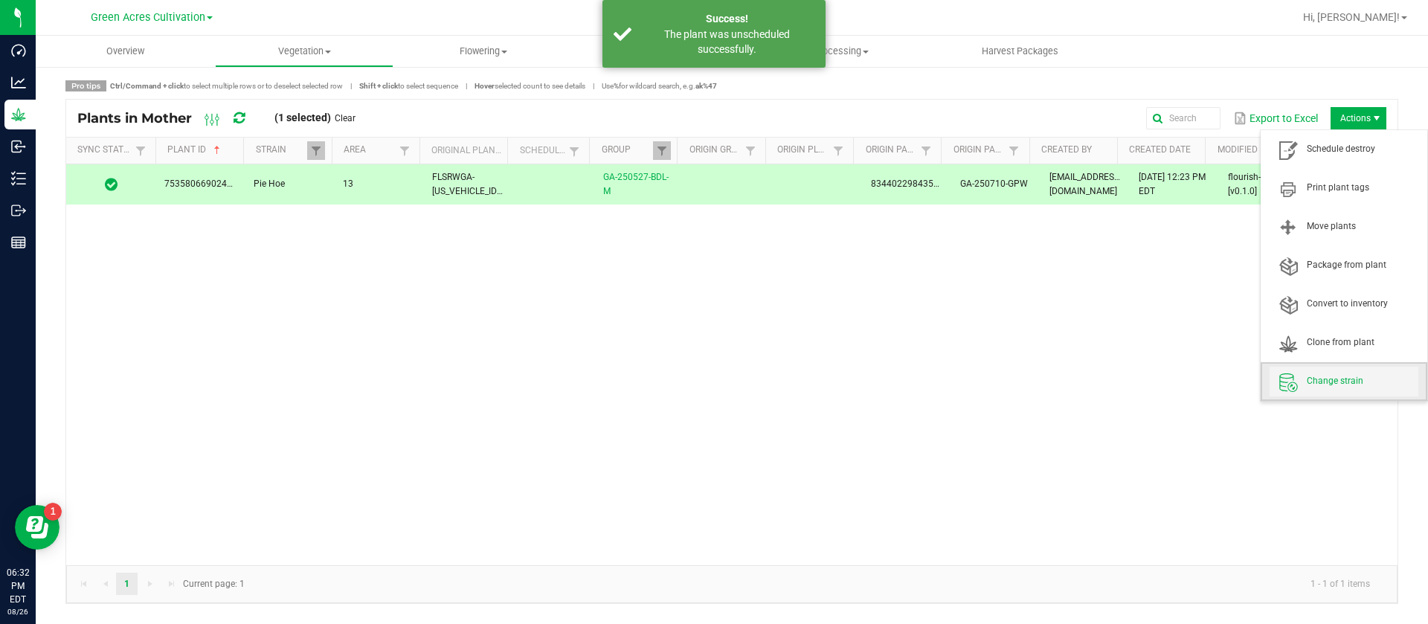
click at [1283, 372] on span at bounding box center [1288, 381] width 37 height 21
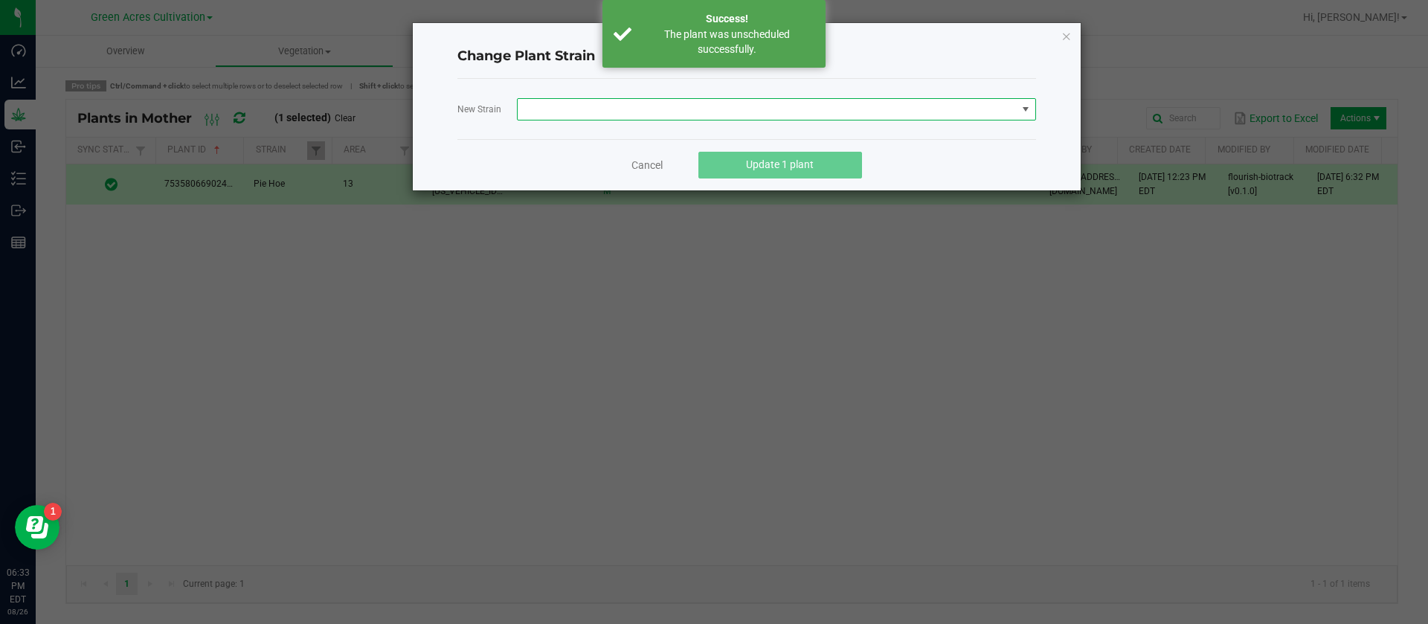
click at [531, 99] on span at bounding box center [767, 109] width 499 height 21
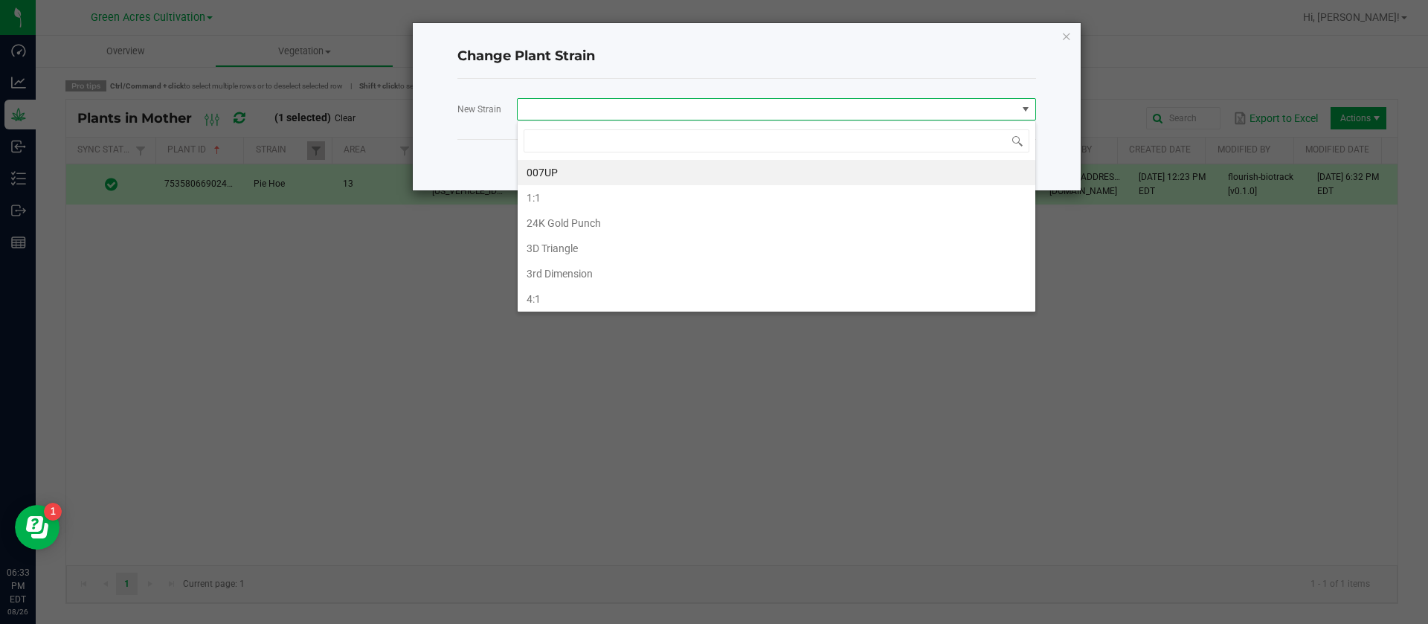
scroll to position [22, 519]
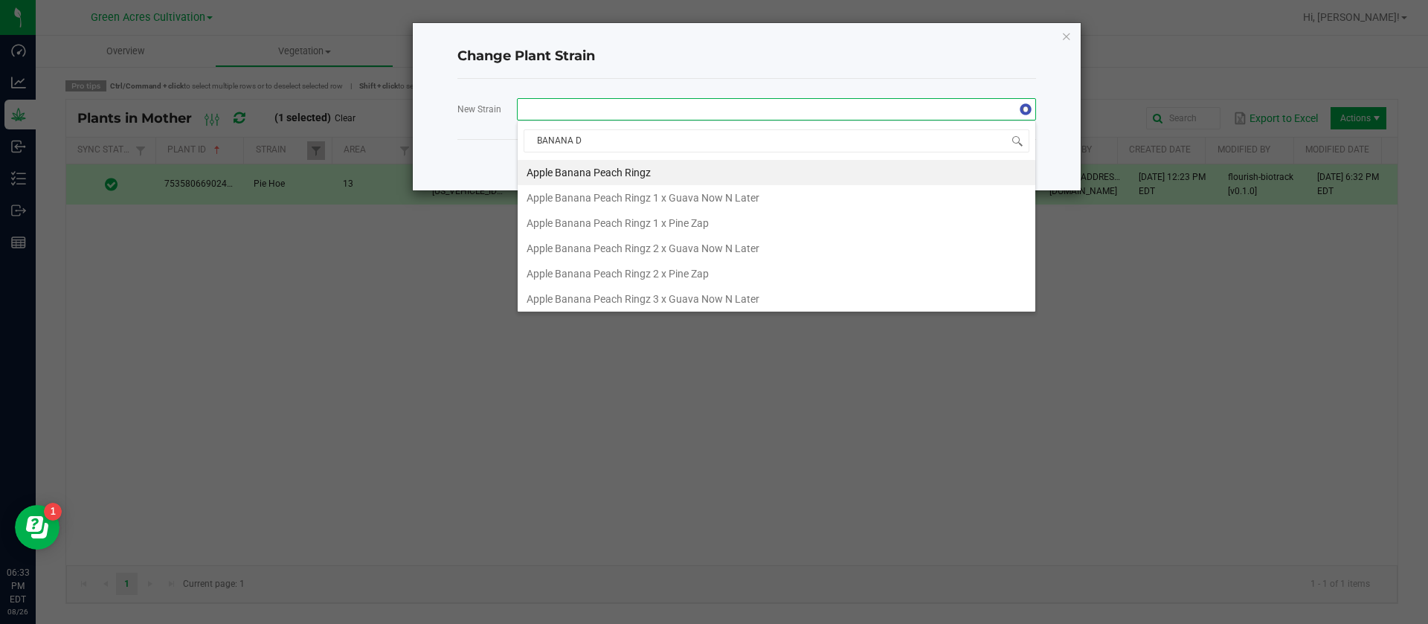
type input "BANANA DU"
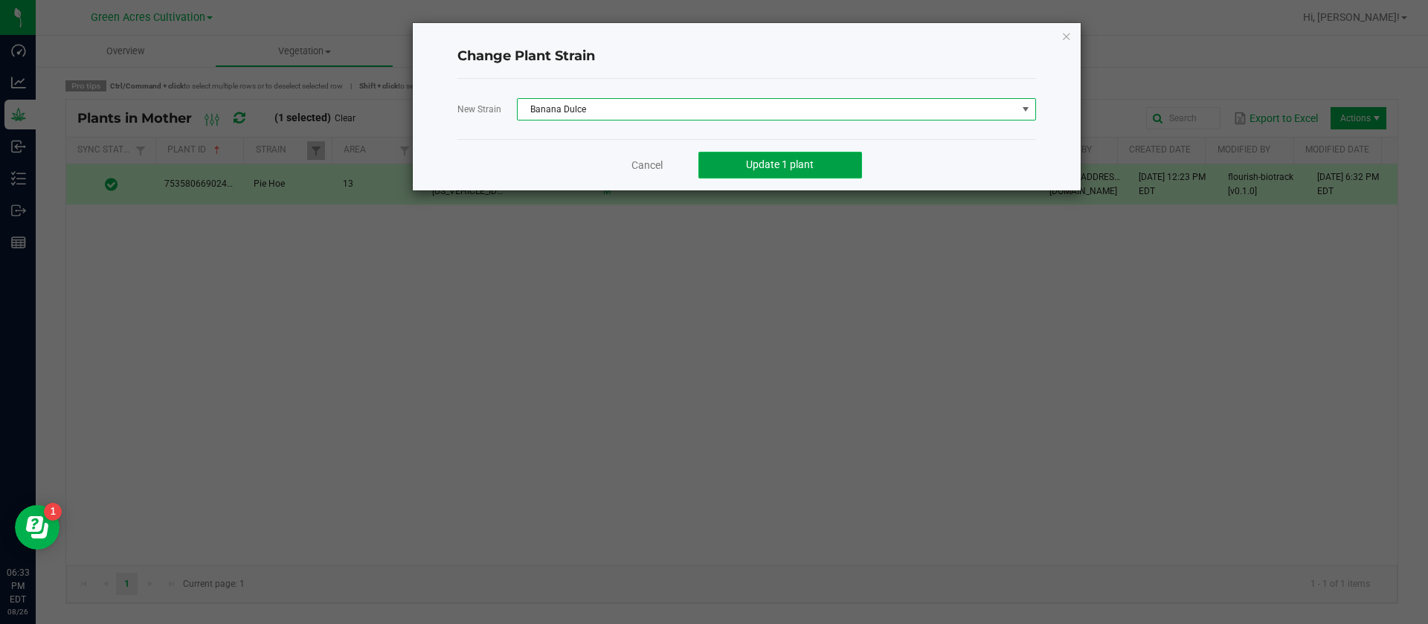
click at [802, 178] on button "Update 1 plant" at bounding box center [781, 165] width 164 height 27
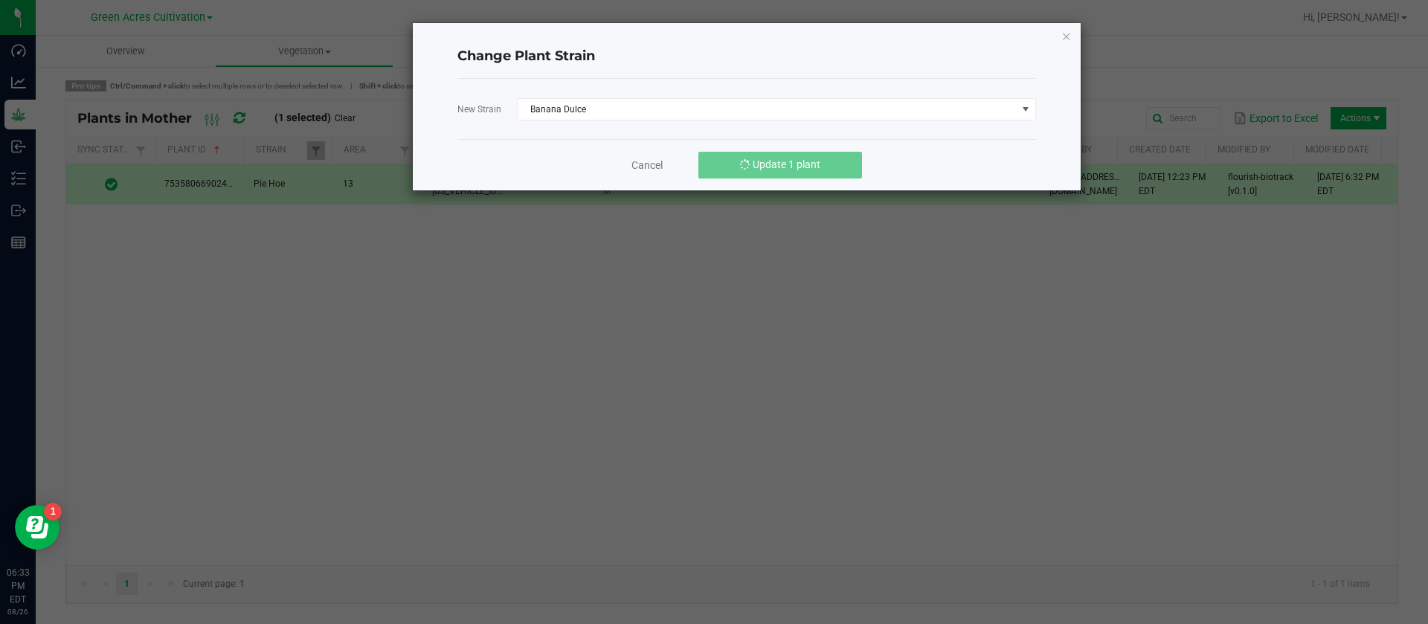
click at [798, 151] on link "Origin Plant" at bounding box center [803, 150] width 52 height 12
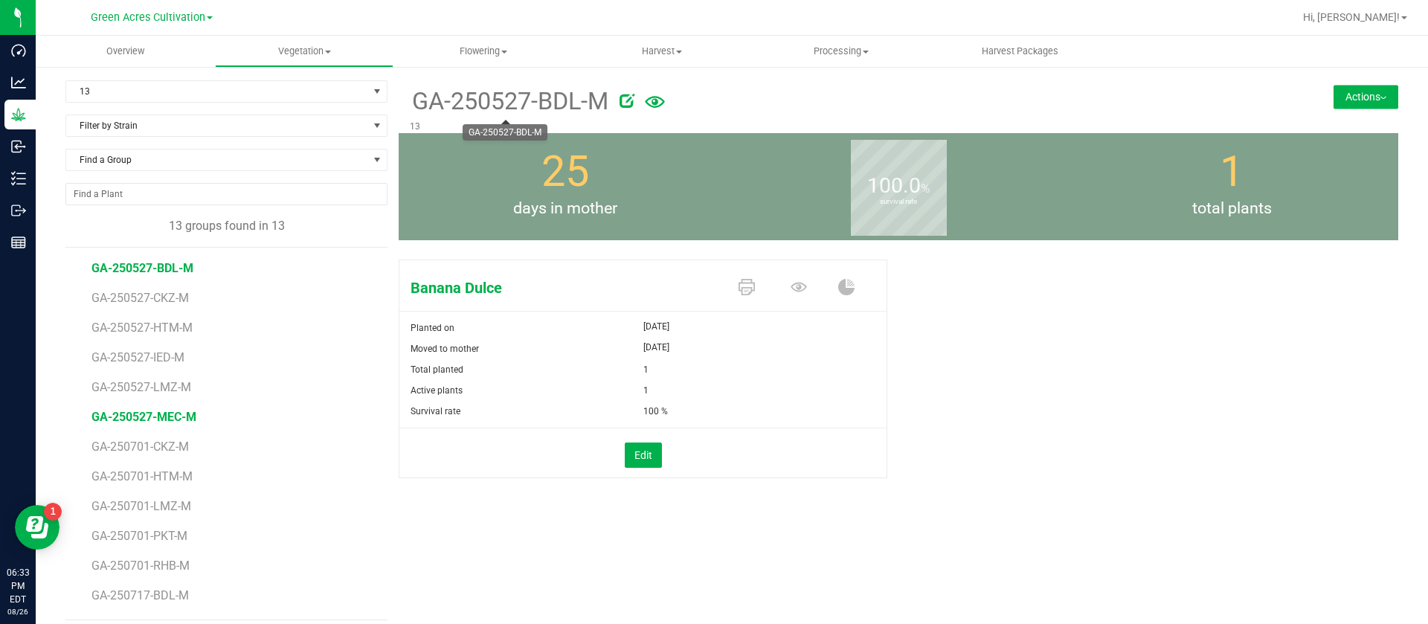
click at [144, 421] on span "GA-250527-MEC-M" at bounding box center [144, 417] width 105 height 14
click at [791, 285] on icon at bounding box center [799, 287] width 16 height 10
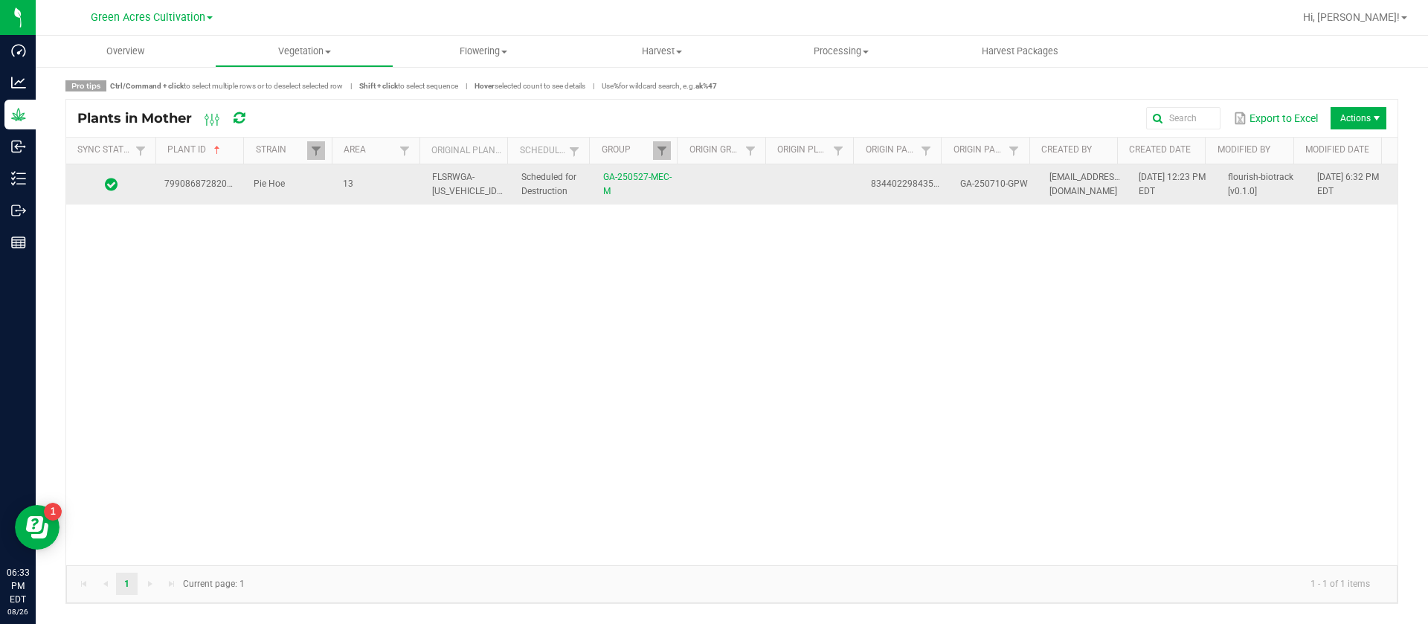
click at [1180, 200] on td "07/22/2025 12:23 PM EDT" at bounding box center [1174, 184] width 89 height 40
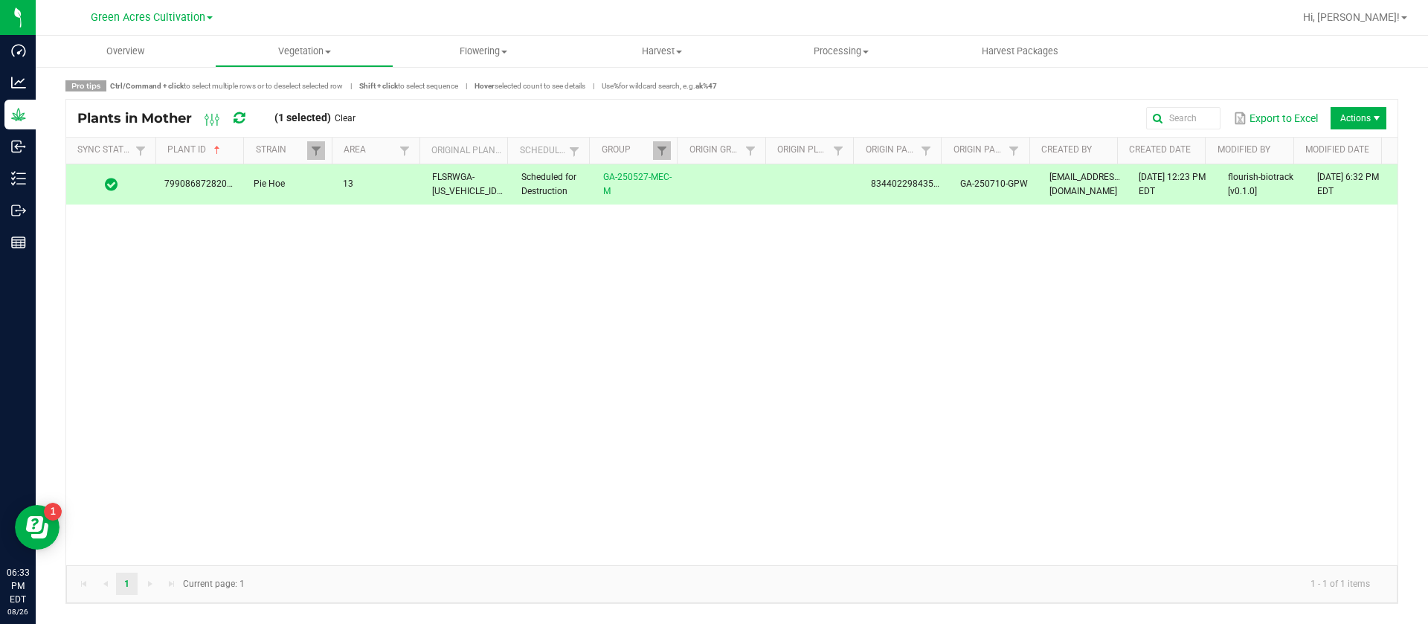
click at [1376, 118] on span "Actions" at bounding box center [1377, 118] width 12 height 12
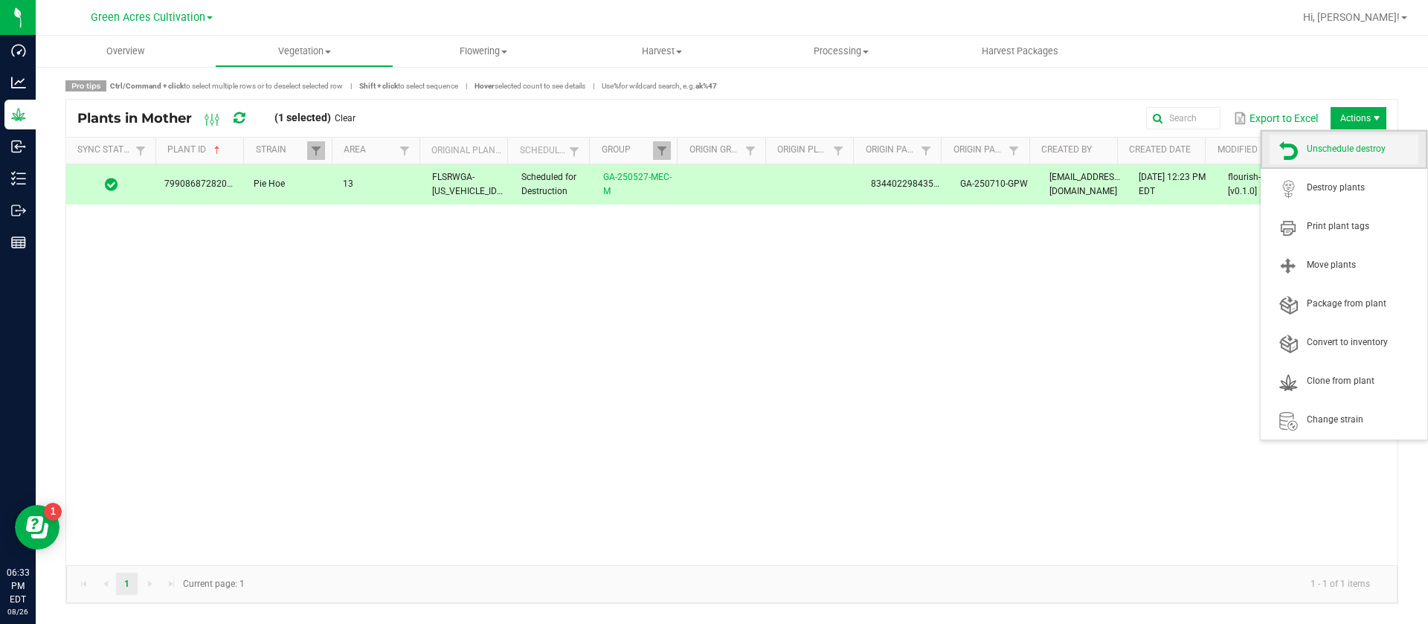
click at [1348, 150] on span "Unschedule destroy" at bounding box center [1363, 149] width 112 height 13
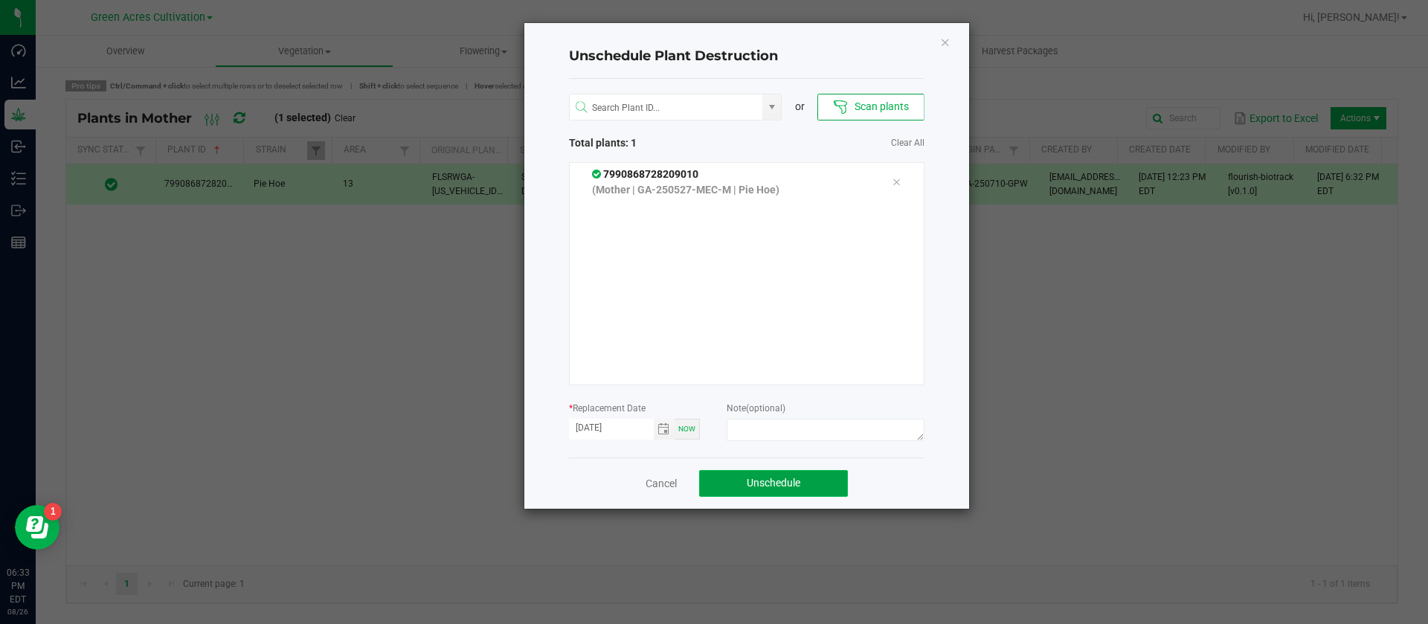
click at [801, 484] on button "Unschedule" at bounding box center [773, 483] width 149 height 27
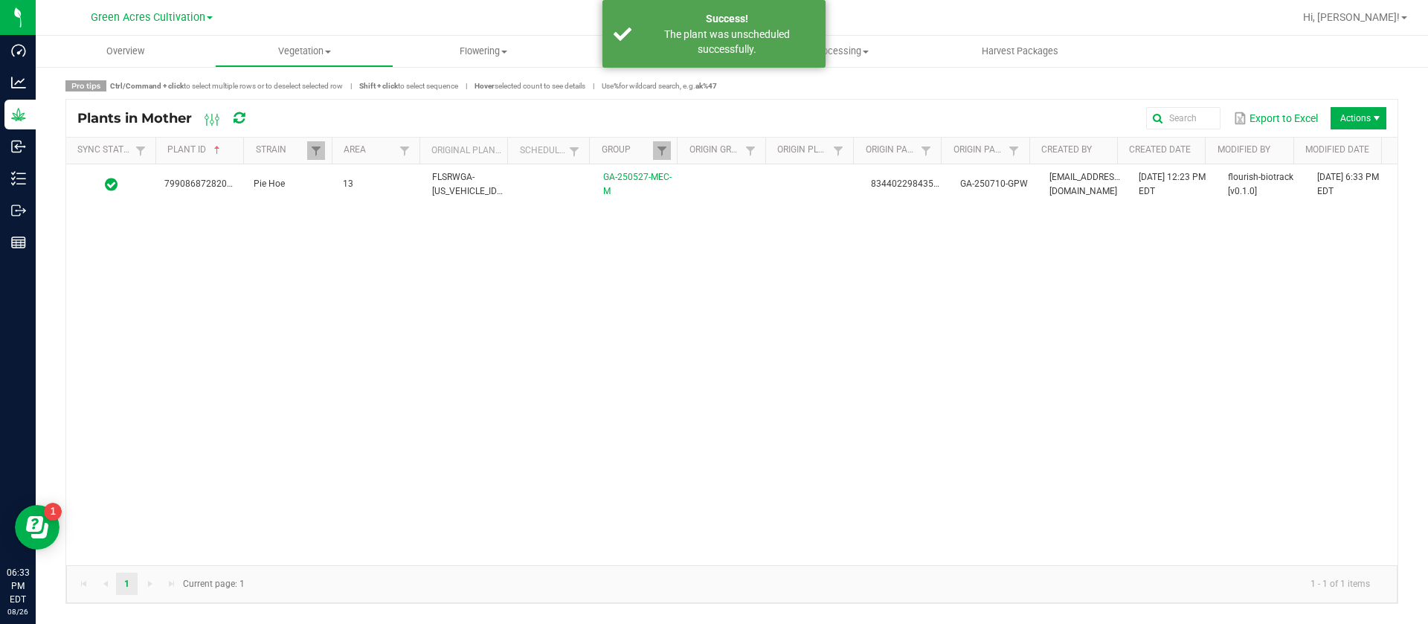
click at [1382, 115] on span "Actions" at bounding box center [1377, 118] width 12 height 12
click at [1111, 311] on div "7990868728209010 Pie Hoe 13 FLSRWGA-STR87002600000003 GA-250527-MEC-M 834402298…" at bounding box center [732, 364] width 1332 height 401
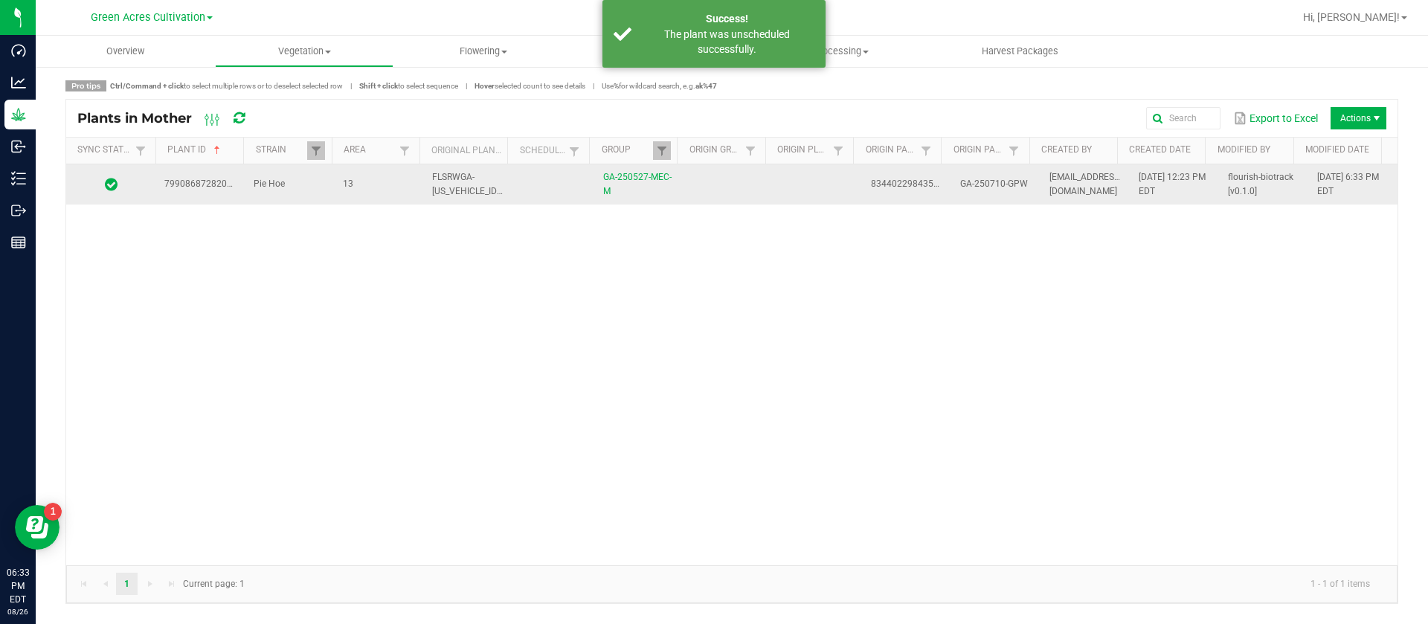
click at [1219, 199] on td "flourish-biotrack [v0.1.0]" at bounding box center [1263, 184] width 89 height 40
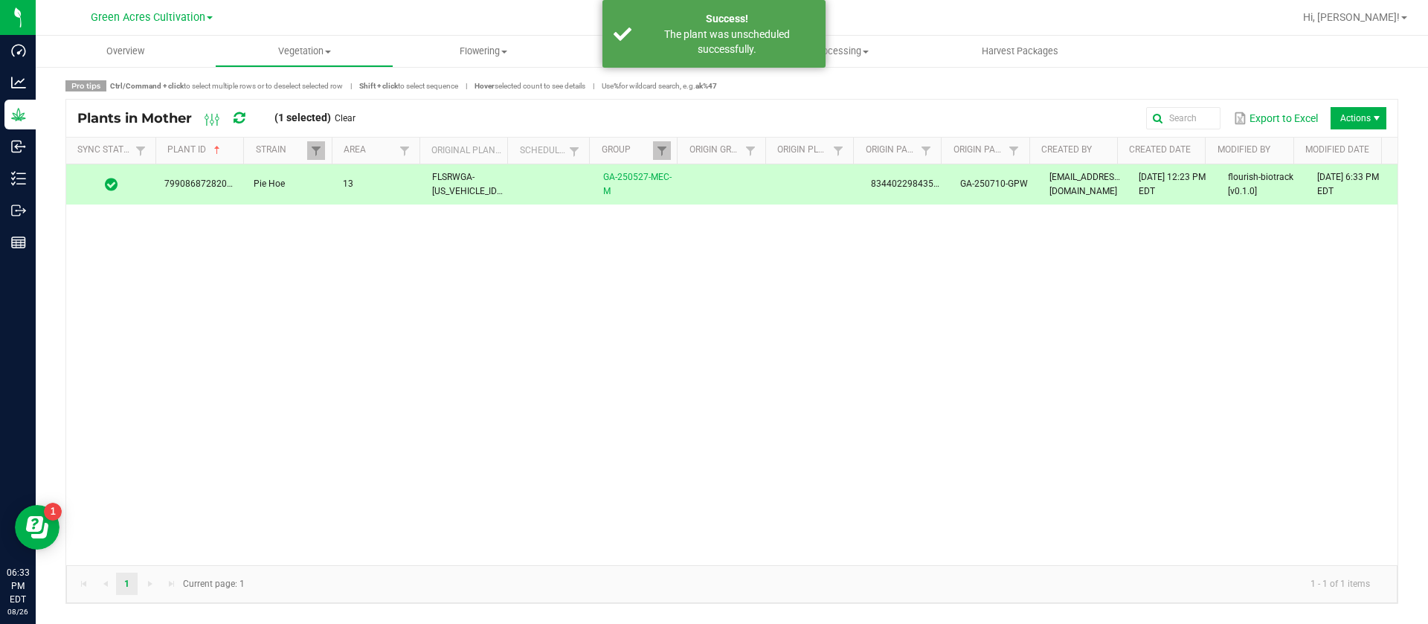
click at [1377, 118] on span "Actions" at bounding box center [1377, 118] width 12 height 12
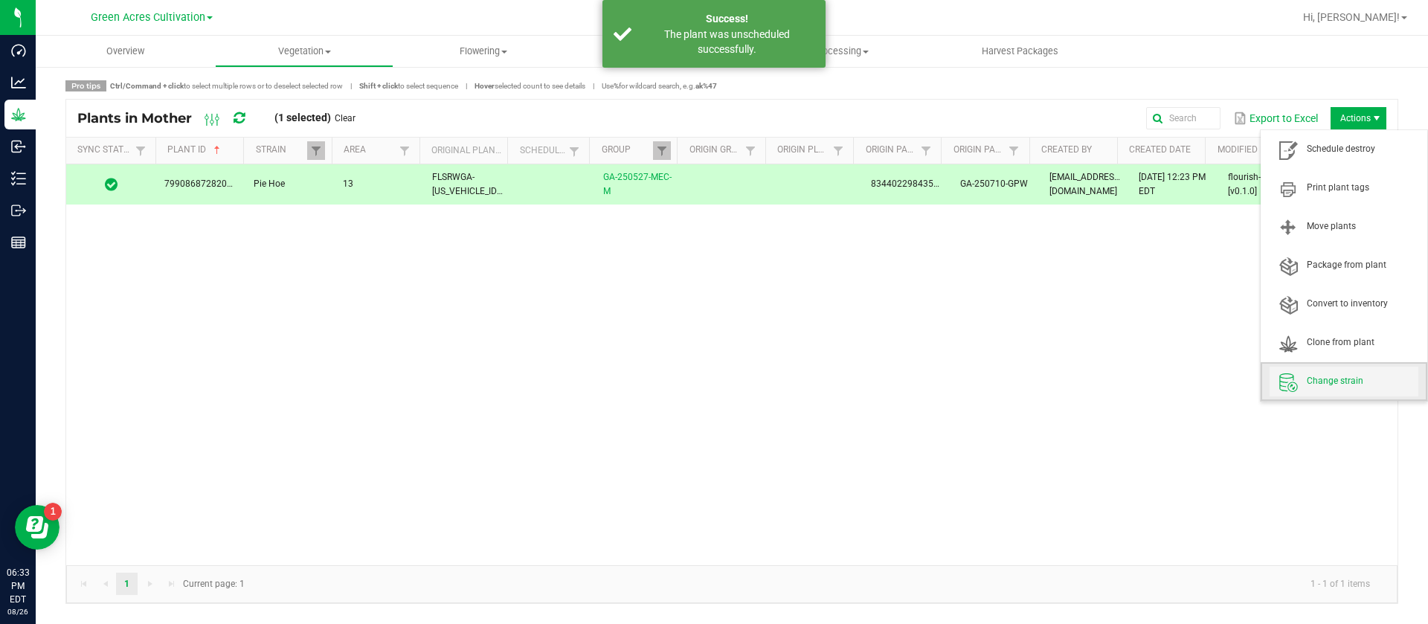
click at [1342, 383] on span "Change strain" at bounding box center [1363, 381] width 112 height 13
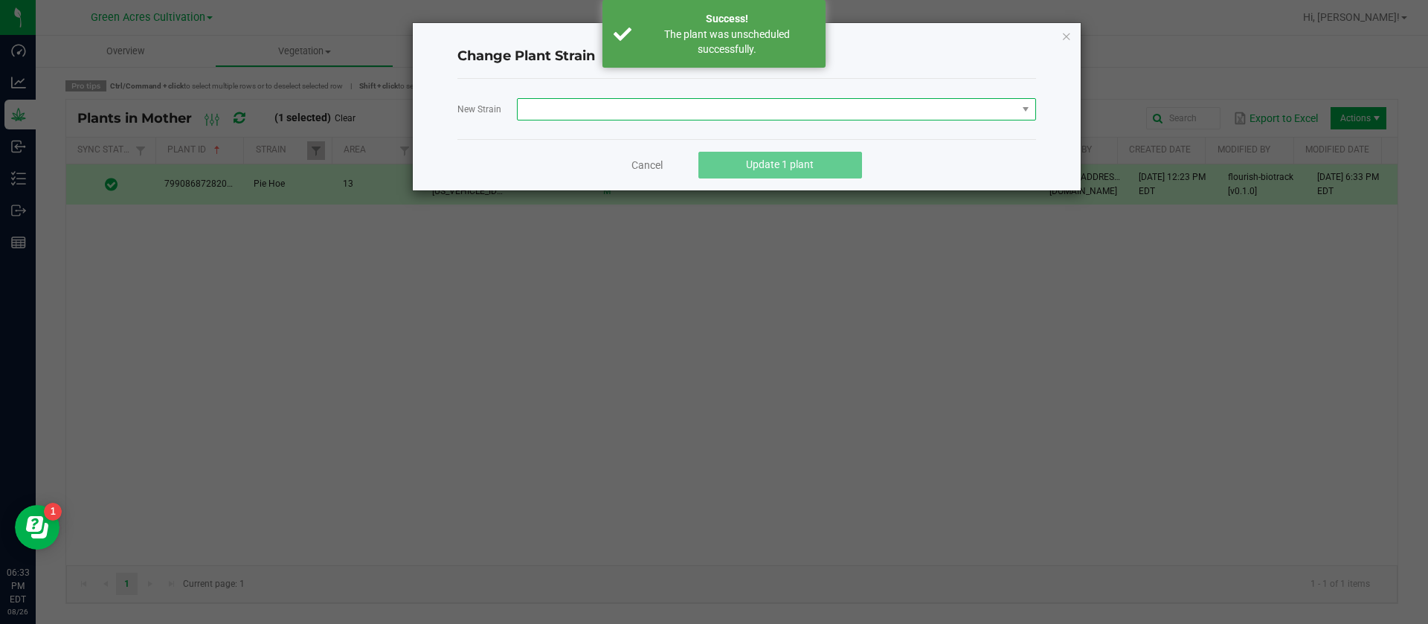
click at [602, 118] on span at bounding box center [767, 109] width 499 height 21
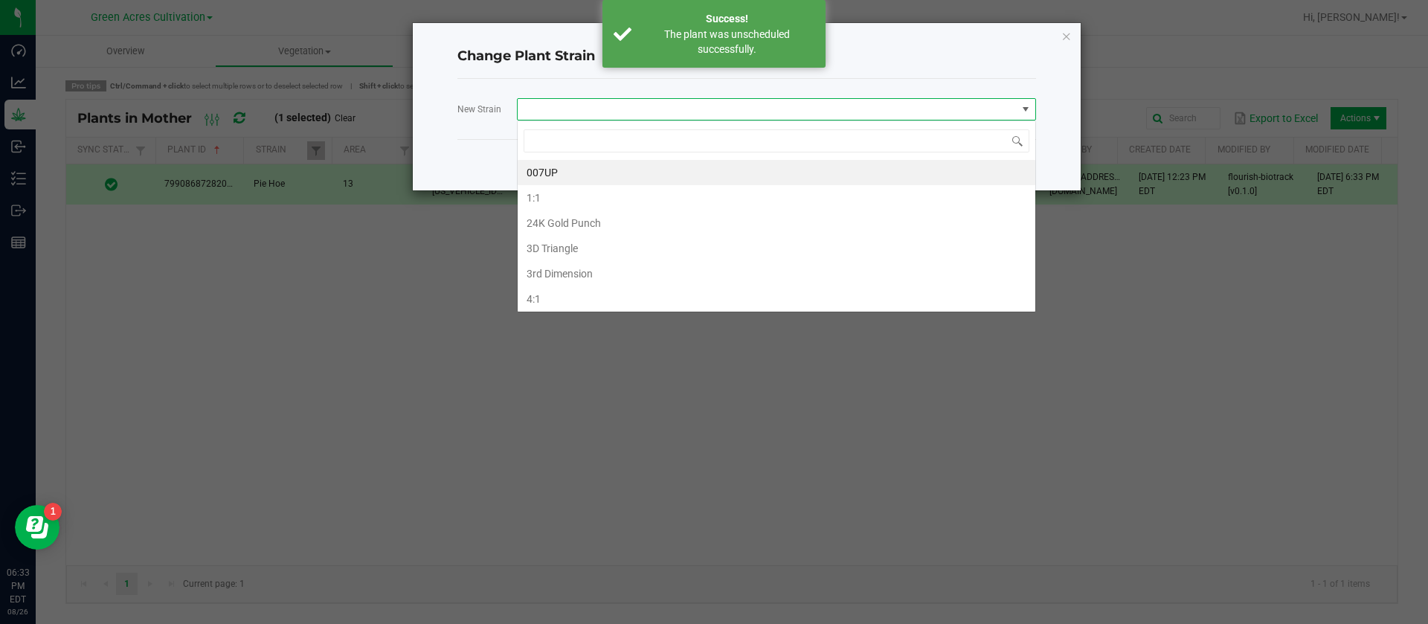
click at [609, 112] on span at bounding box center [767, 109] width 499 height 21
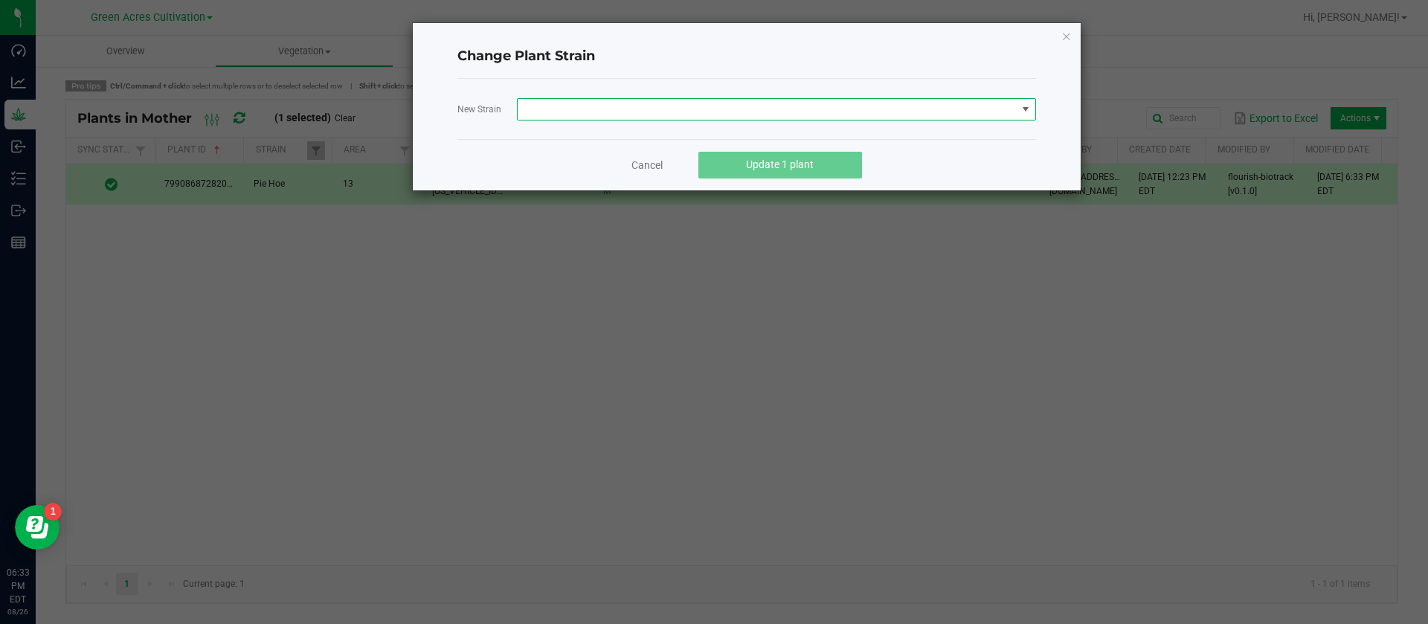
click at [557, 109] on span at bounding box center [767, 109] width 499 height 21
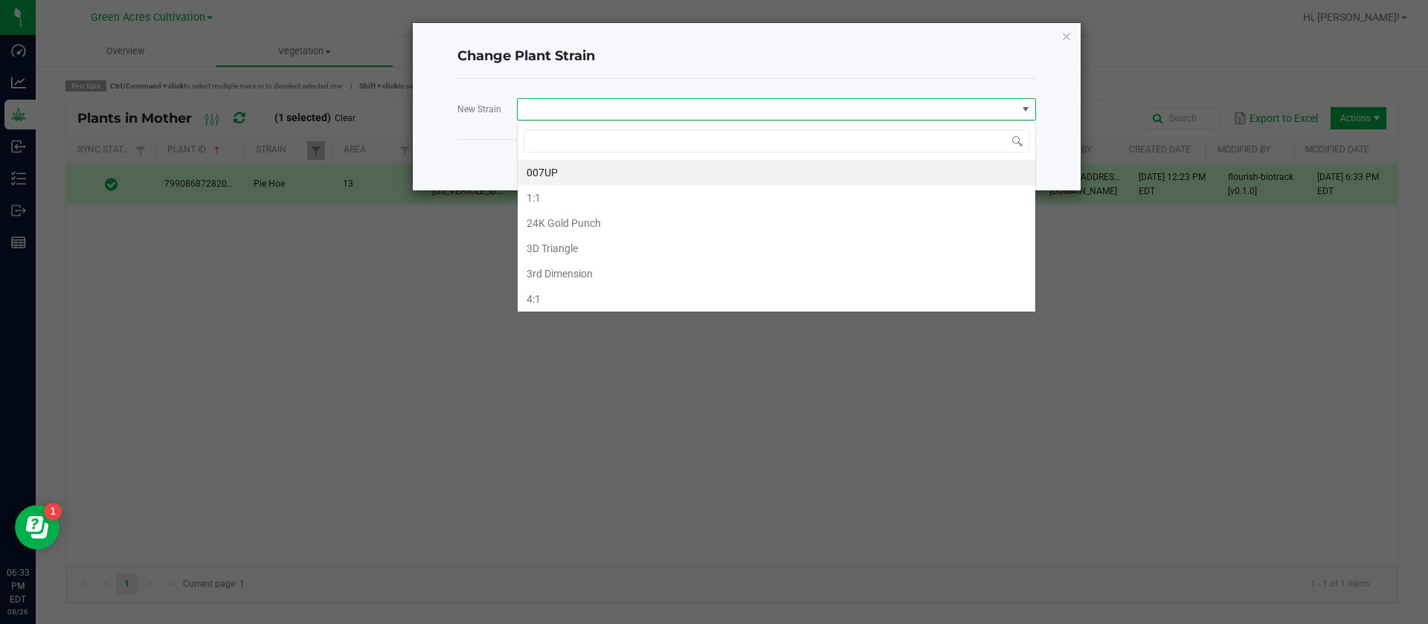
scroll to position [22, 519]
type input "S"
type input "M"
type input "S"
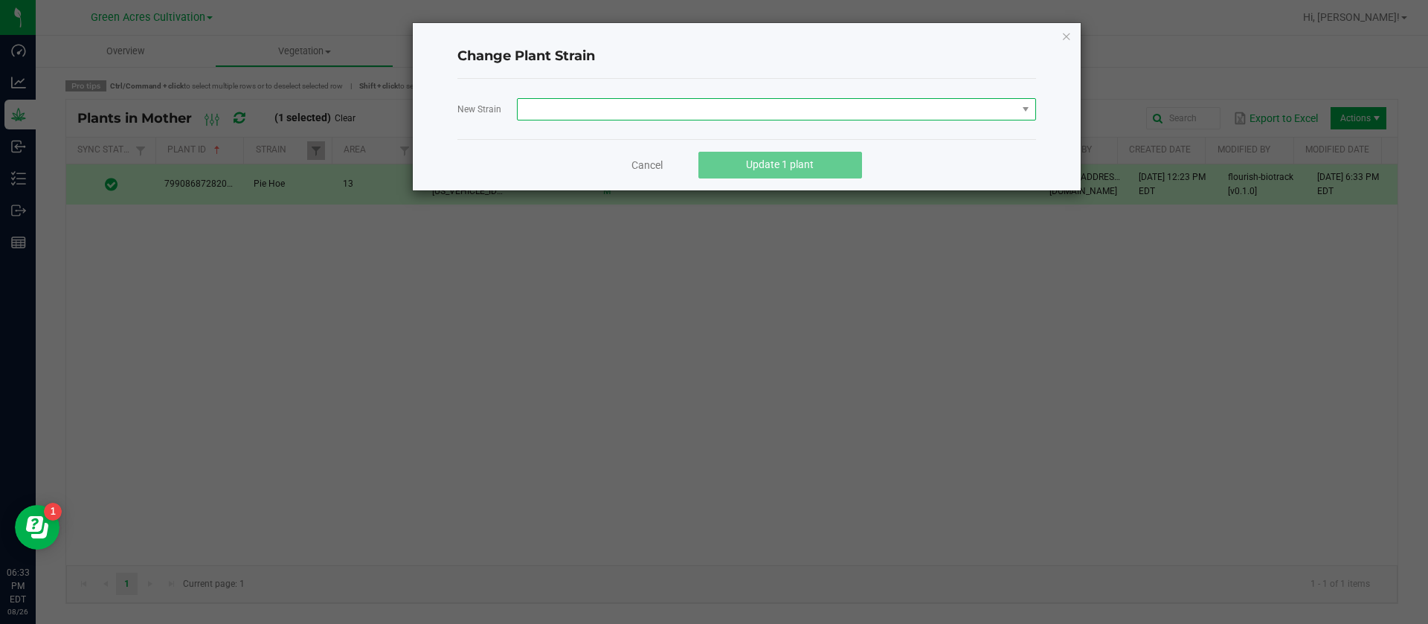
click at [594, 115] on span at bounding box center [767, 109] width 499 height 21
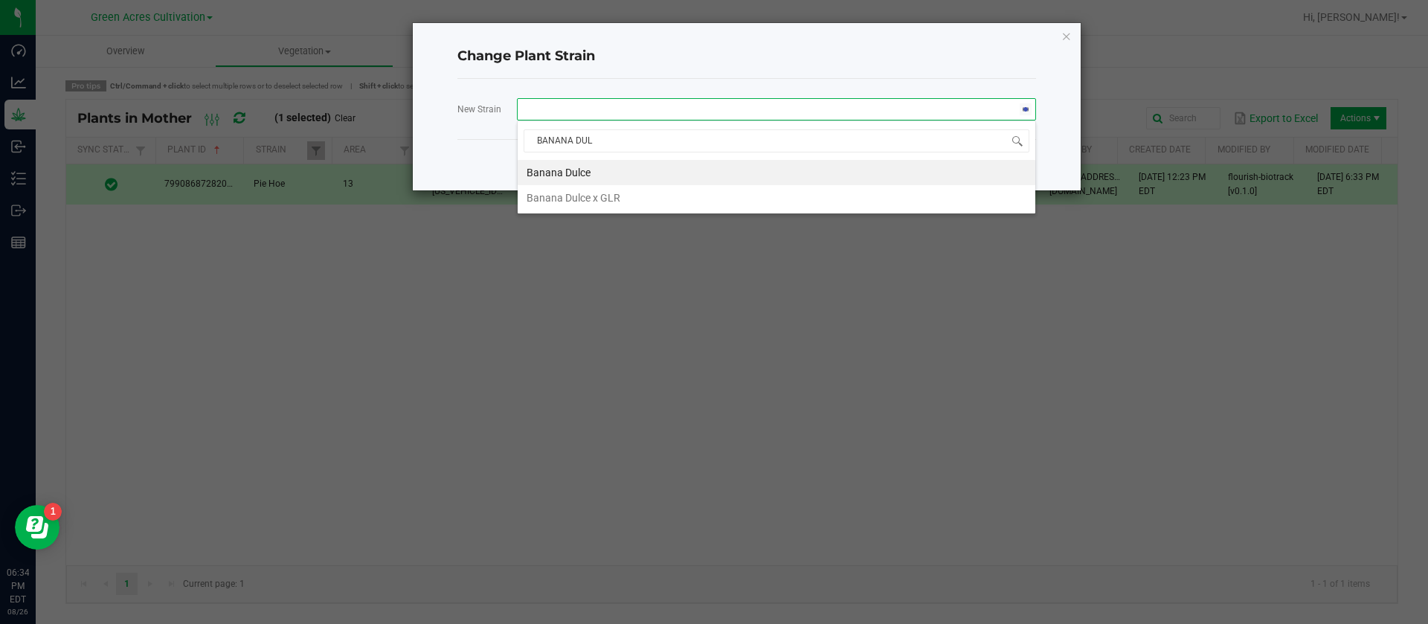
type input "BANANA DULE"
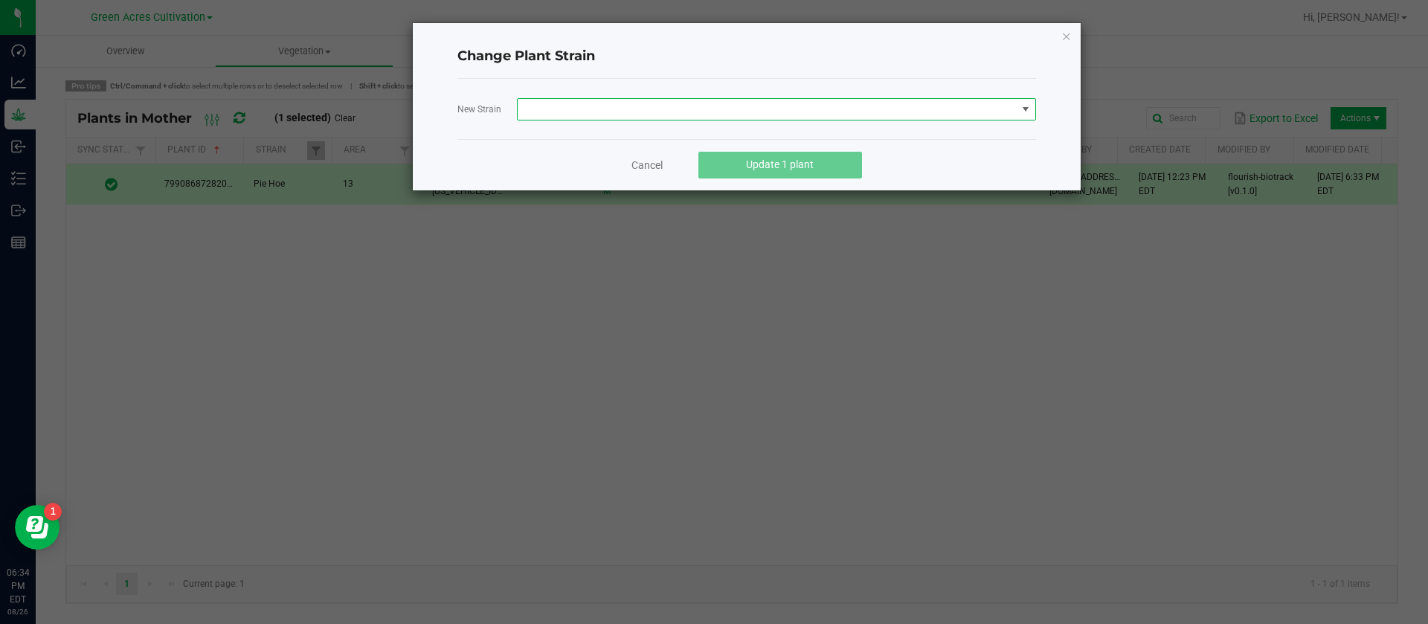
click at [627, 99] on span at bounding box center [767, 109] width 499 height 21
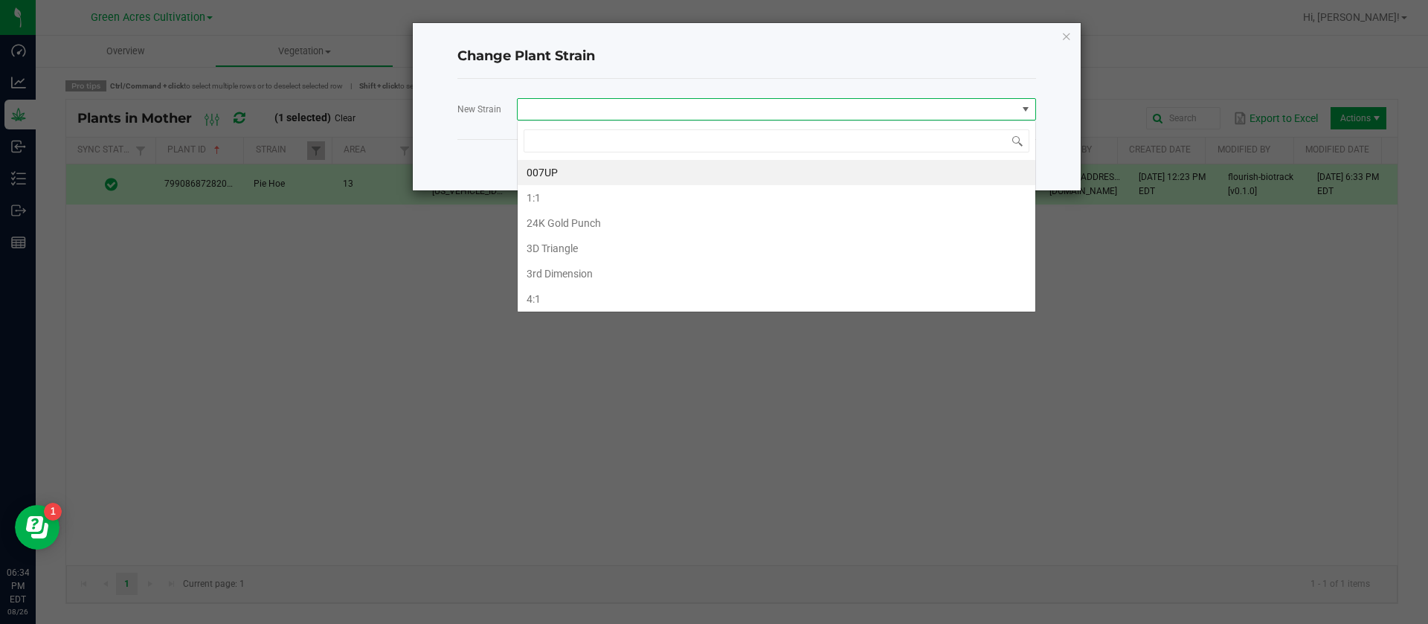
click at [624, 112] on span at bounding box center [767, 109] width 499 height 21
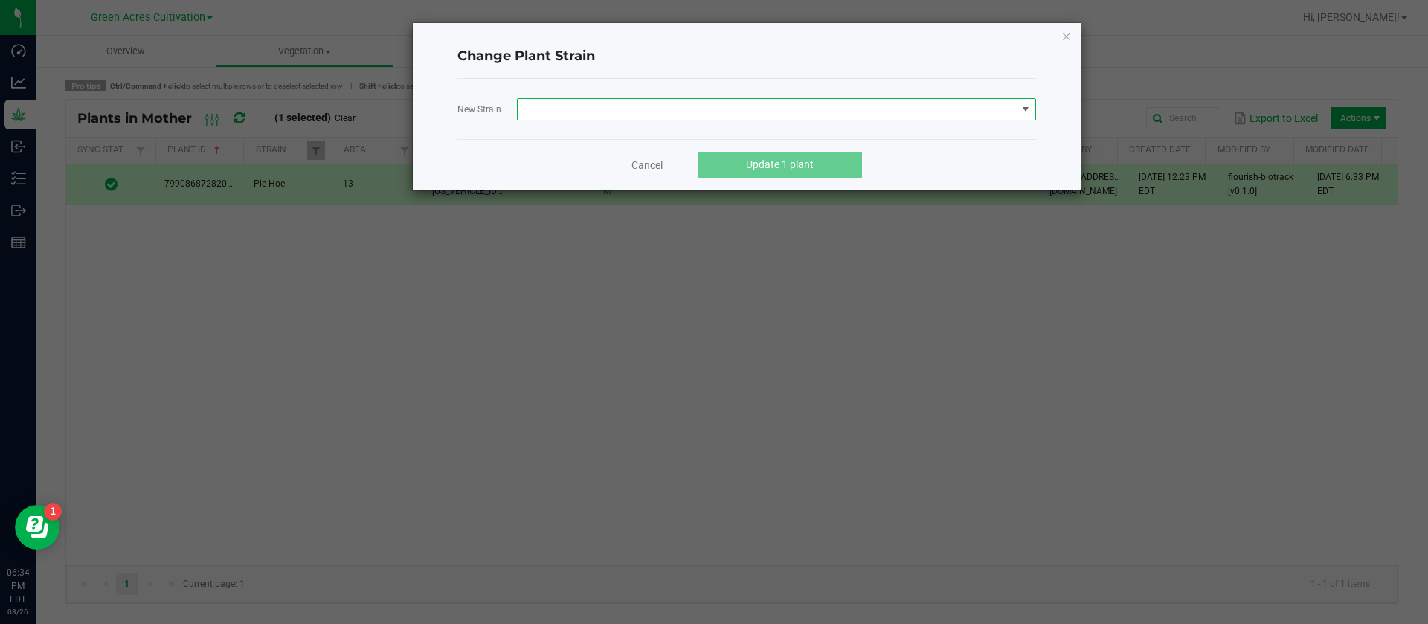
click at [622, 110] on span at bounding box center [767, 109] width 499 height 21
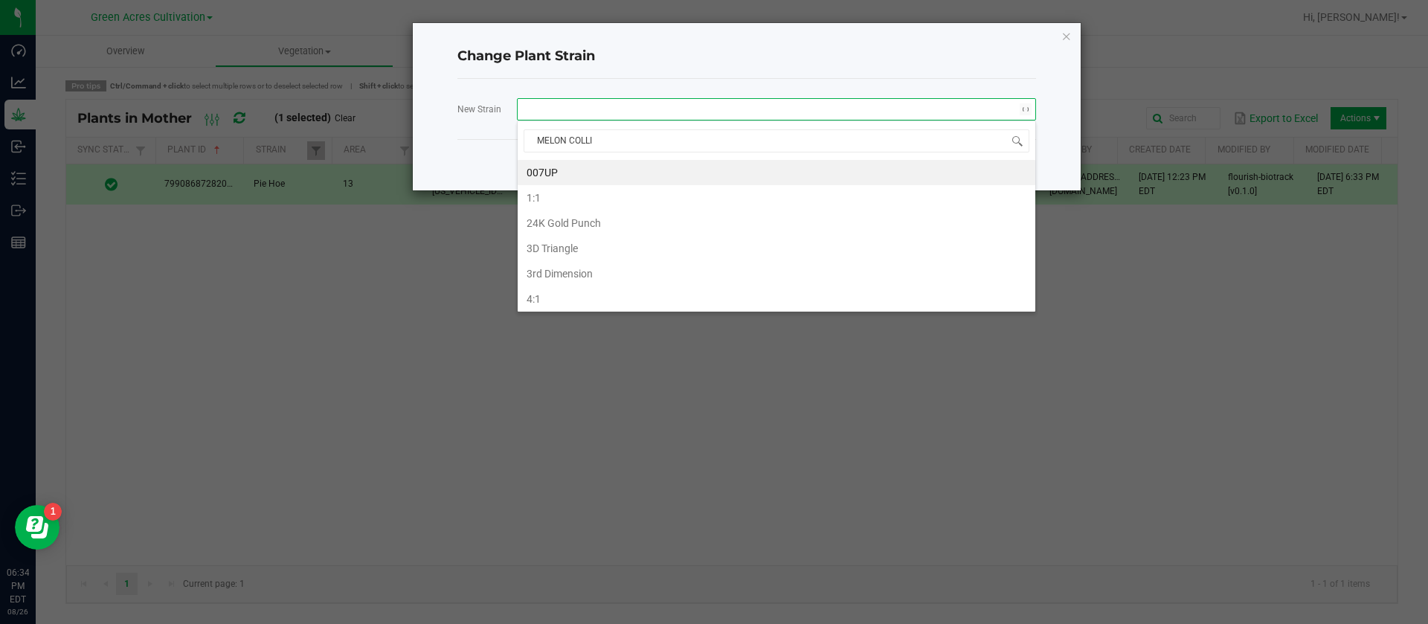
type input "MELON COLLIE"
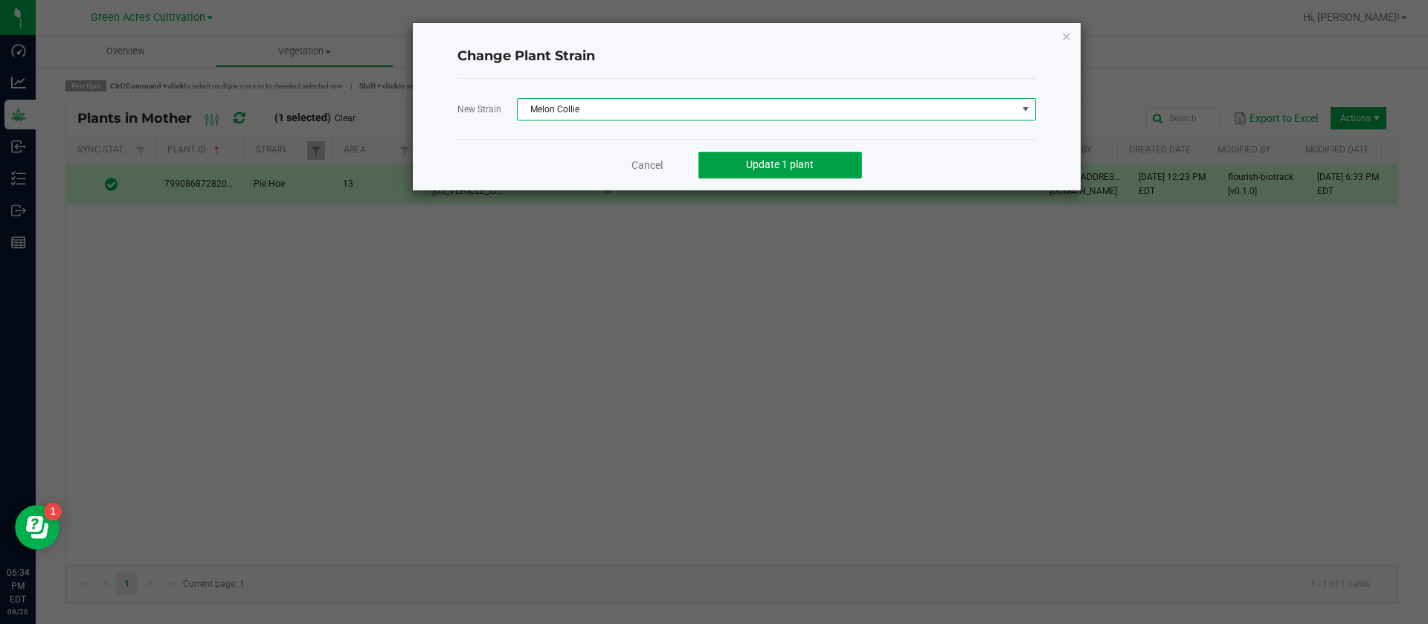
click at [809, 156] on button "Update 1 plant" at bounding box center [781, 165] width 164 height 27
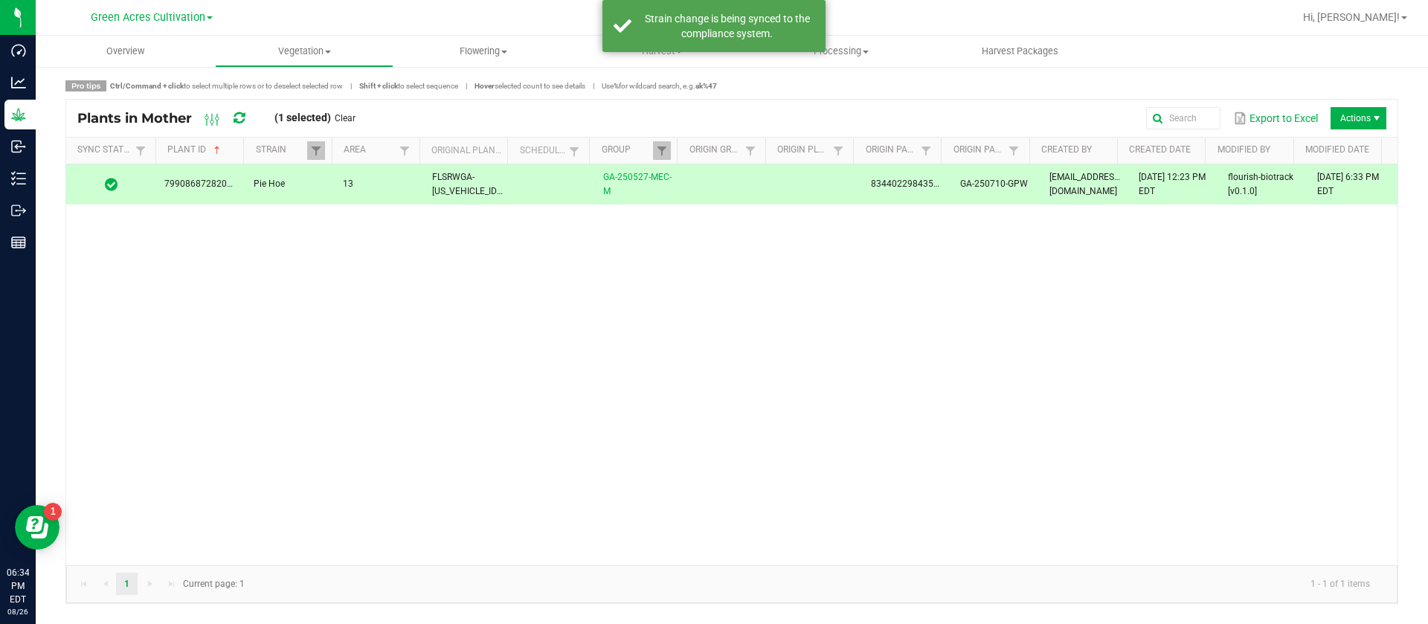
click at [1373, 118] on span "Actions" at bounding box center [1377, 118] width 12 height 12
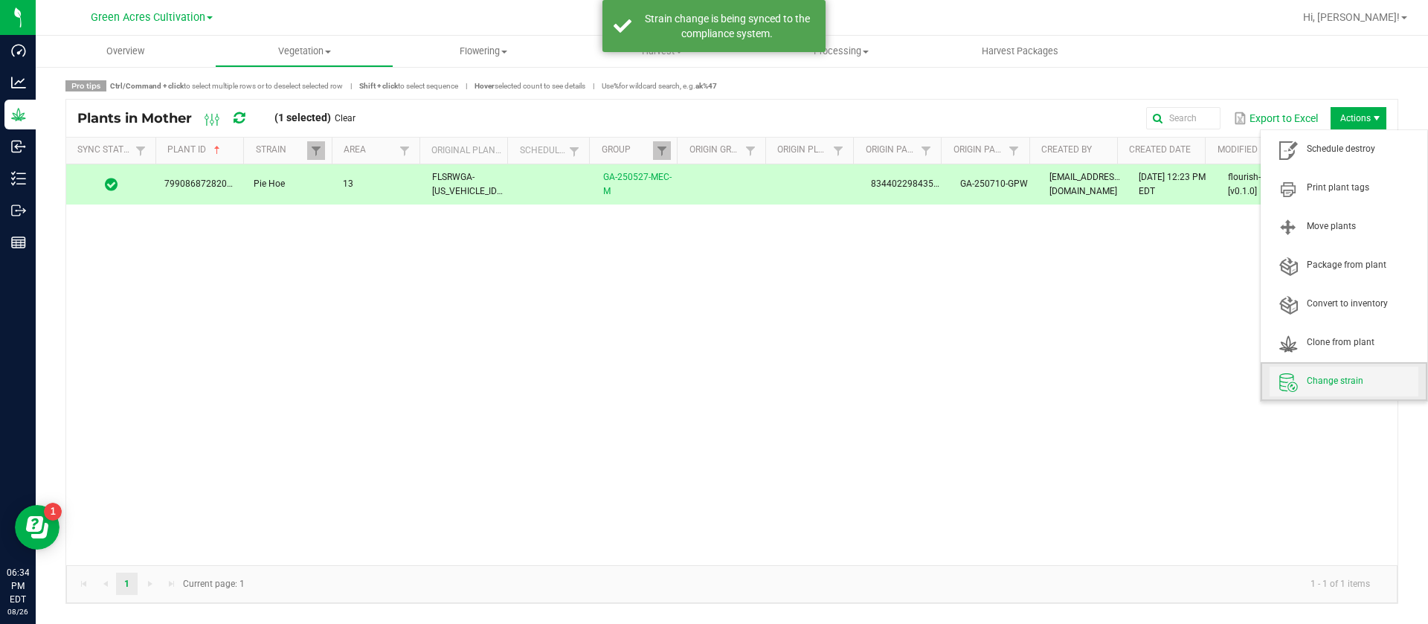
click at [1340, 394] on span "Change strain" at bounding box center [1344, 382] width 149 height 30
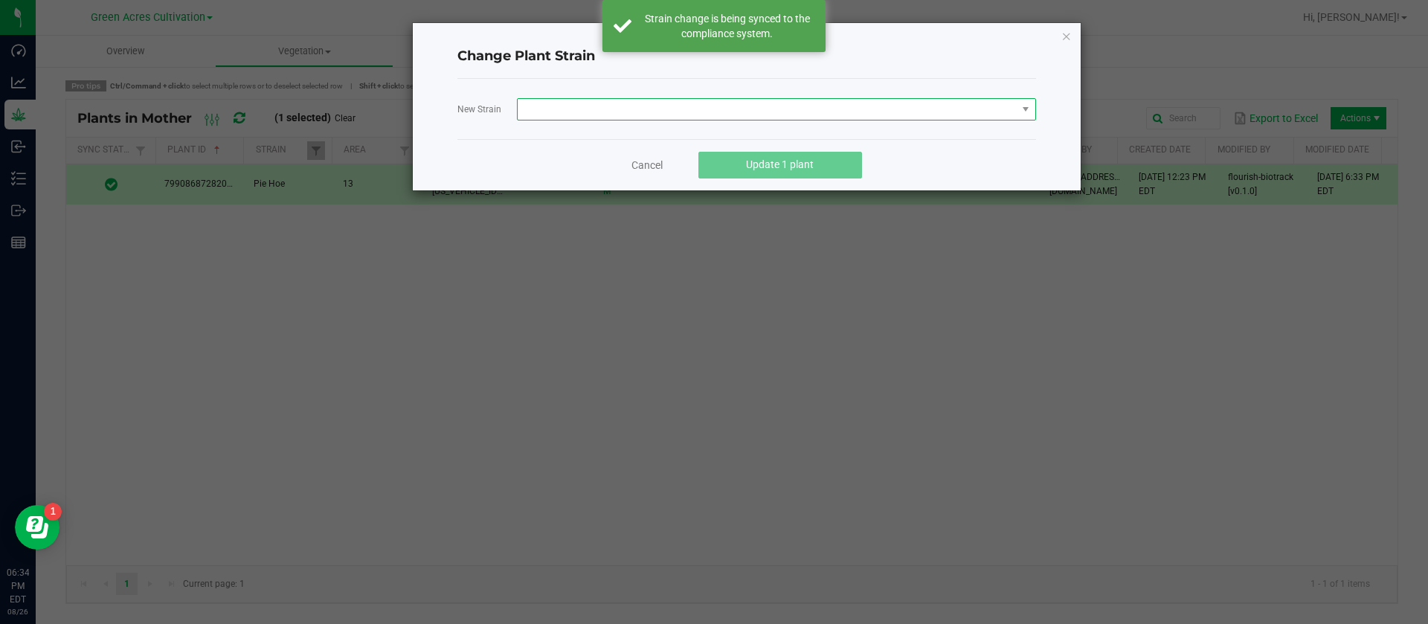
click at [612, 107] on span at bounding box center [767, 109] width 499 height 21
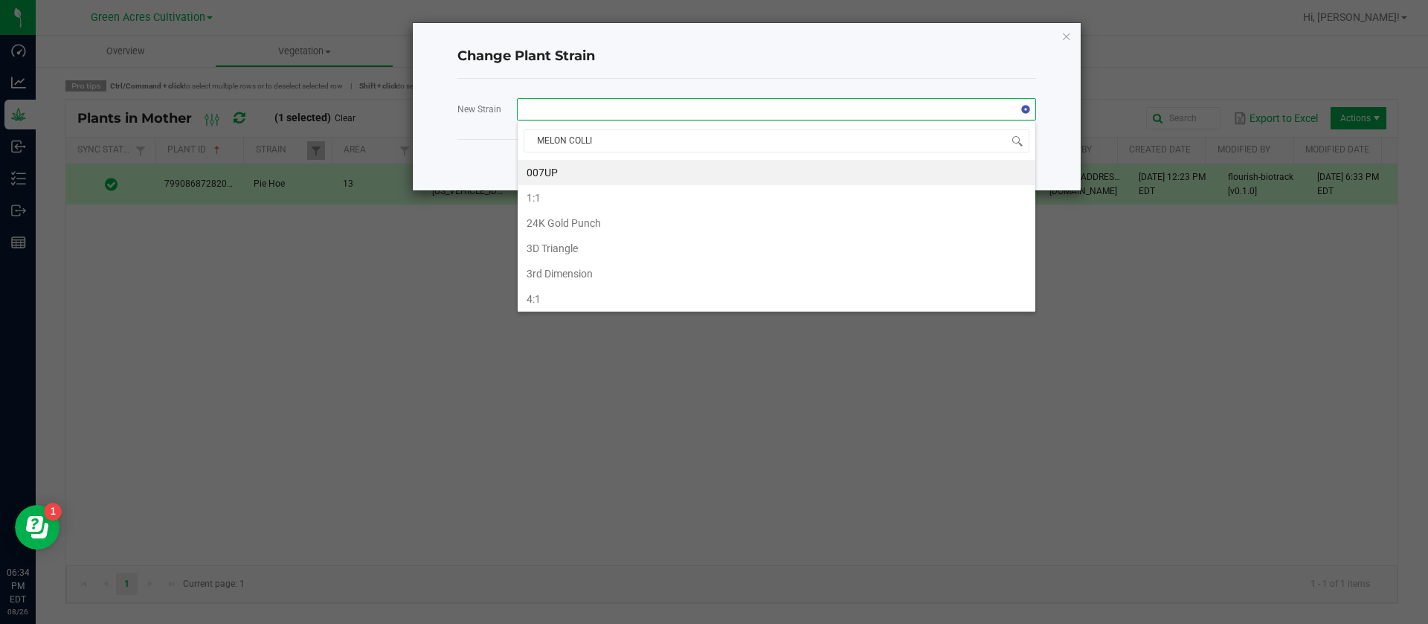
type input "MELON COLLIE"
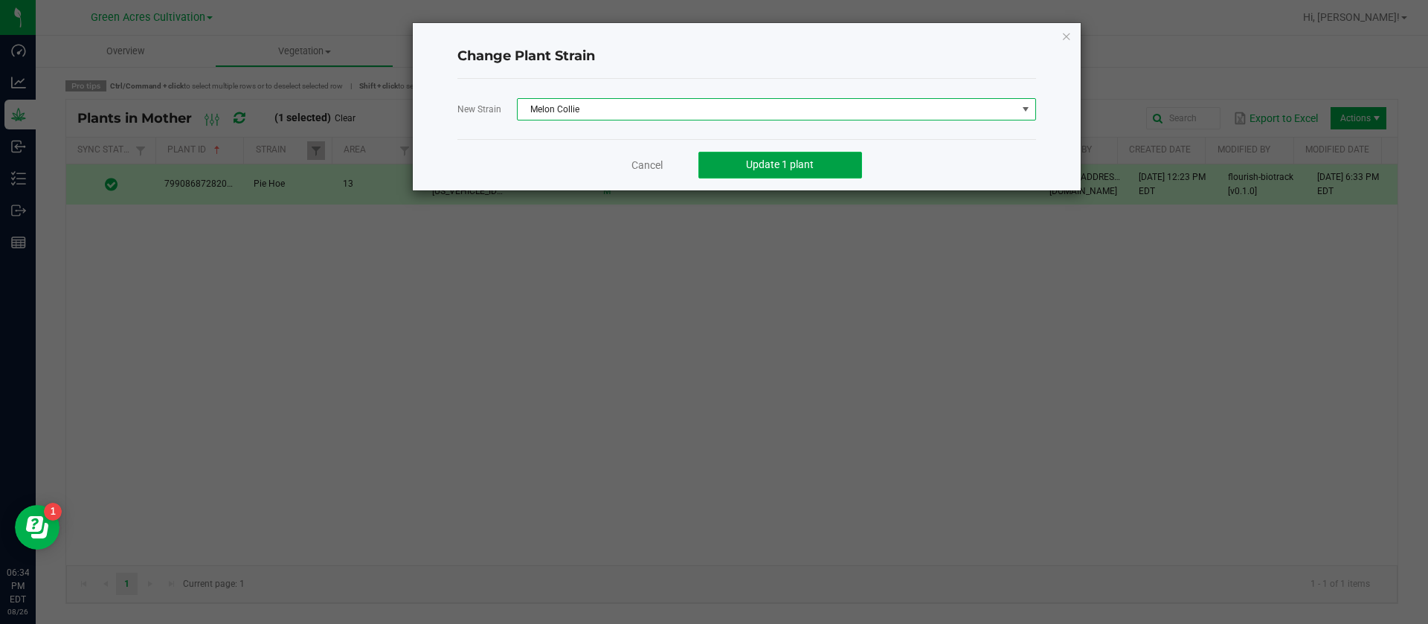
click at [799, 159] on span "Update 1 plant" at bounding box center [780, 164] width 68 height 12
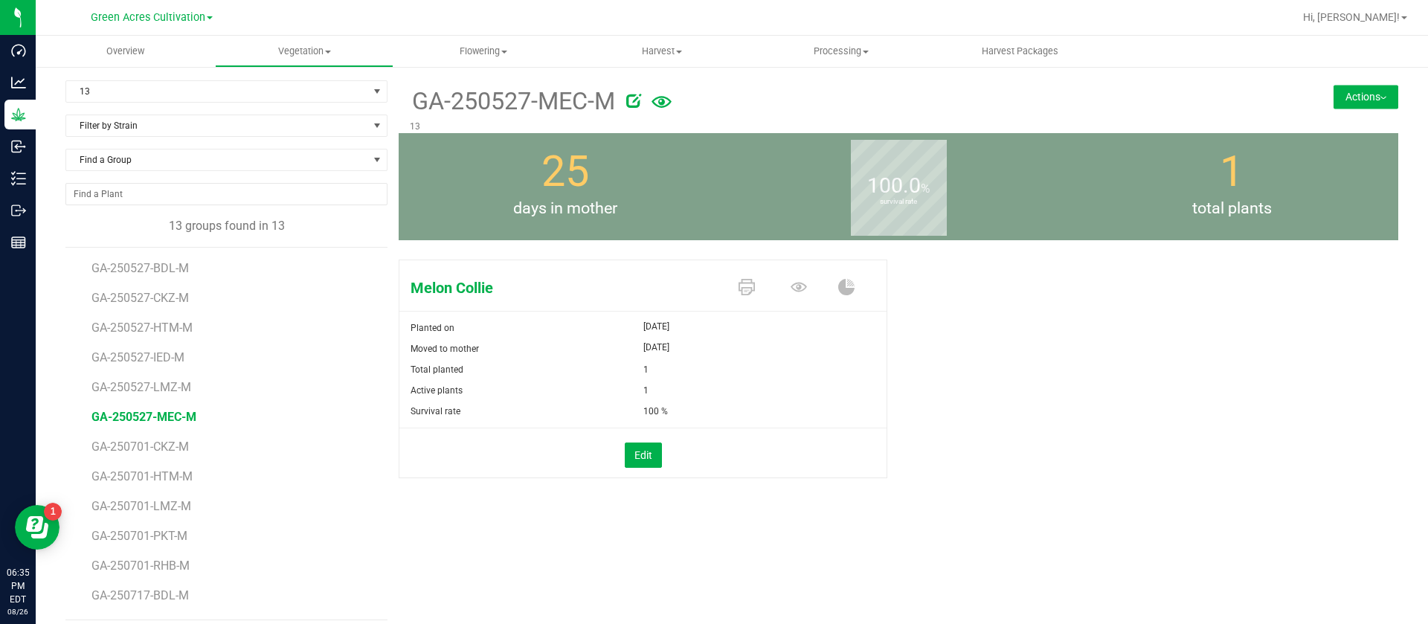
click at [670, 350] on span "Aug 1, 2025" at bounding box center [657, 348] width 26 height 18
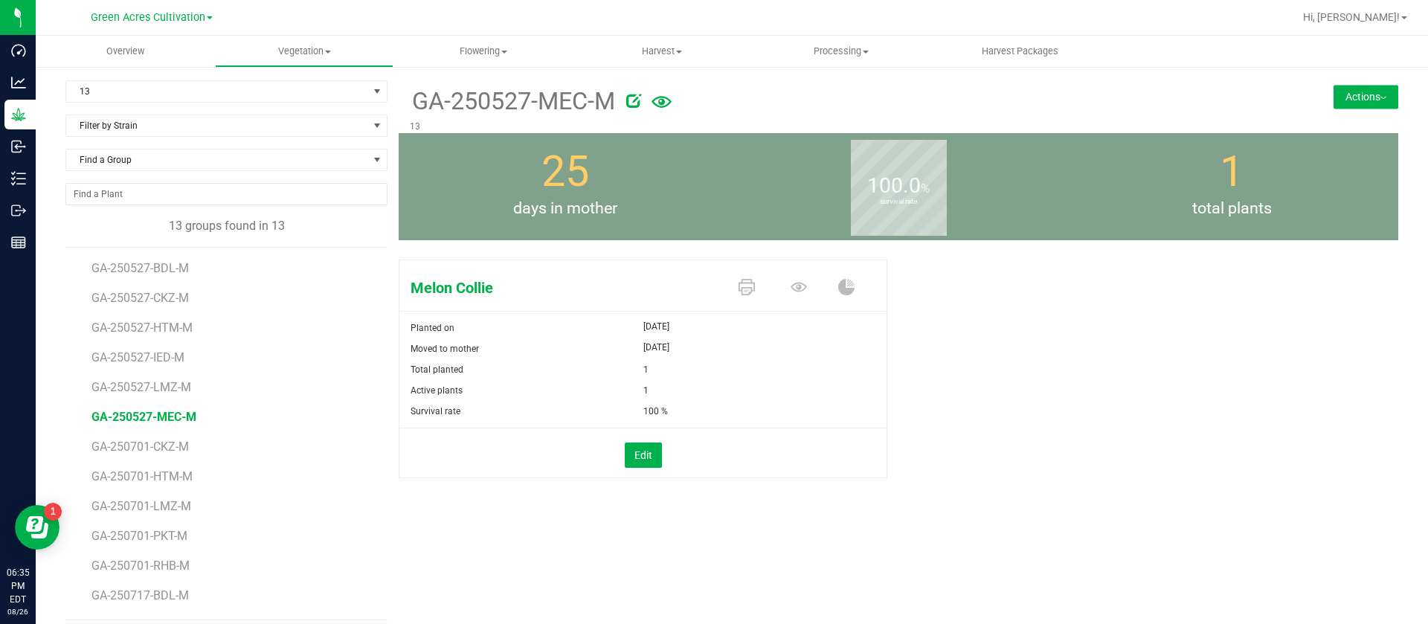
drag, startPoint x: 679, startPoint y: 350, endPoint x: 756, endPoint y: 404, distance: 93.9
click at [756, 404] on form "Planted on Jul 22, 2025 Moved to mother Aug 1, 2025 Total planted 1 Active plan…" at bounding box center [643, 398] width 487 height 161
click at [756, 404] on div "100 %" at bounding box center [766, 411] width 244 height 21
click at [170, 86] on span "13" at bounding box center [217, 91] width 302 height 21
click at [416, 183] on div "25 days in mother" at bounding box center [565, 186] width 333 height 107
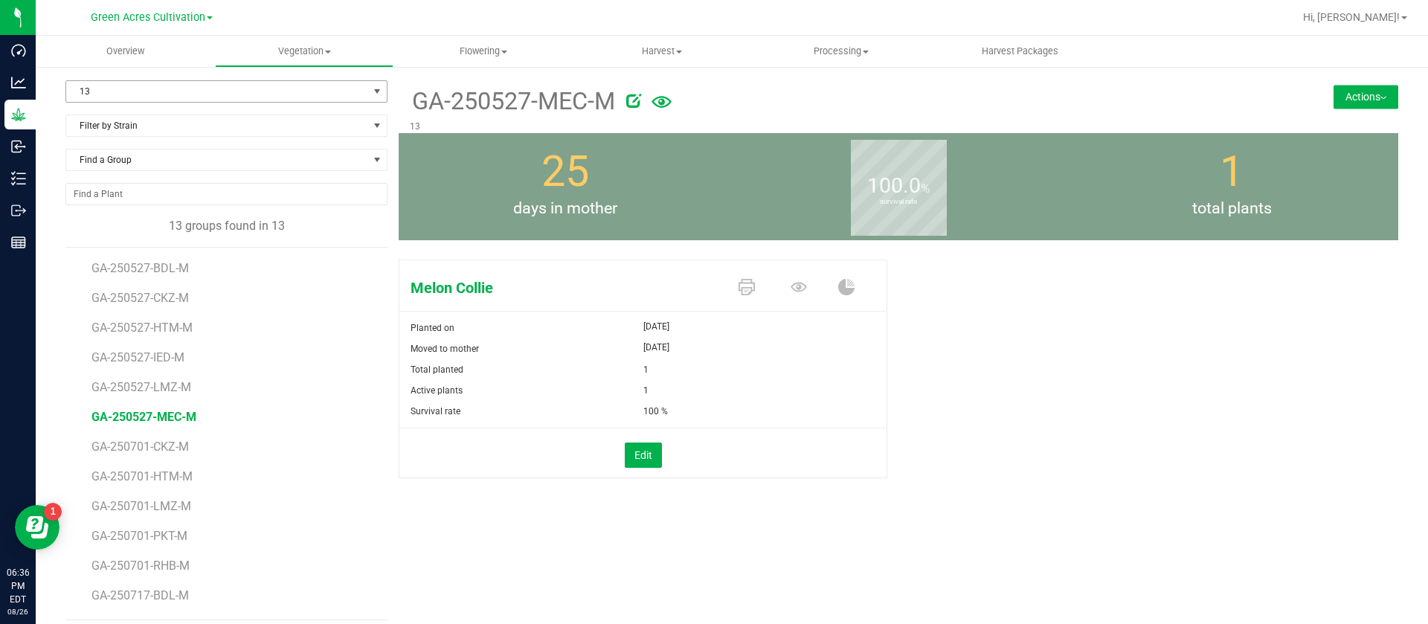
click at [211, 89] on span "13" at bounding box center [217, 91] width 302 height 21
click at [480, 164] on div "25 days in mother" at bounding box center [565, 186] width 333 height 107
click at [304, 48] on span "Vegetation" at bounding box center [305, 51] width 178 height 13
click at [304, 122] on span "Mother groups" at bounding box center [270, 125] width 111 height 13
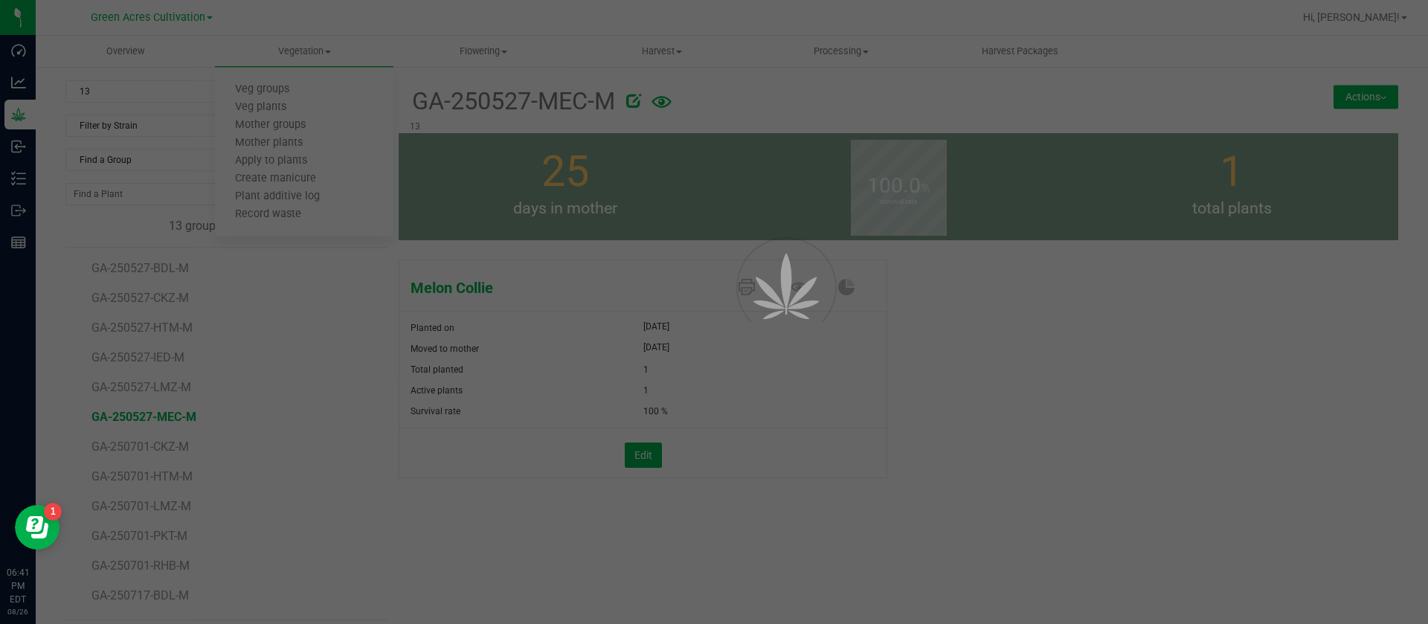
click at [131, 86] on div at bounding box center [714, 312] width 1428 height 624
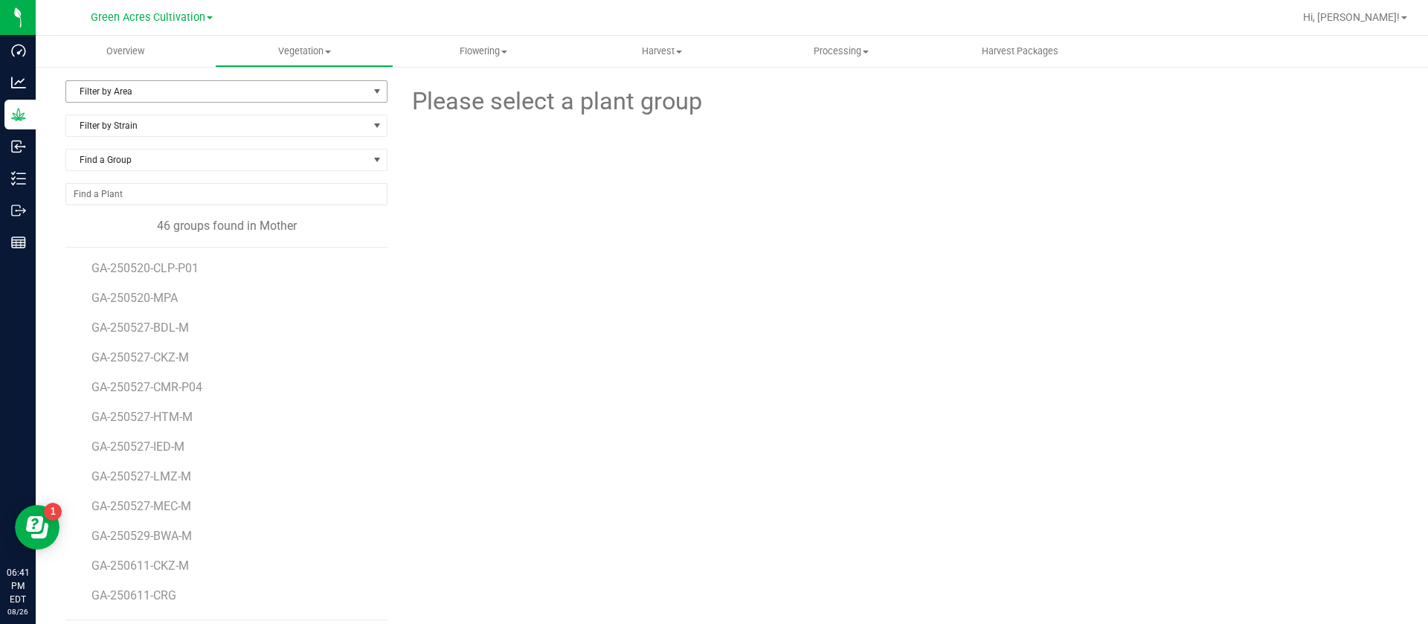
click at [131, 86] on span "Filter by Area" at bounding box center [217, 91] width 302 height 21
click at [97, 139] on li "13" at bounding box center [224, 139] width 316 height 22
click at [110, 77] on div "13 Filter by Area All 13 19 34/36 Moms Indoor Moms Pre-Mothers RD Filter by Str…" at bounding box center [732, 350] width 1393 height 570
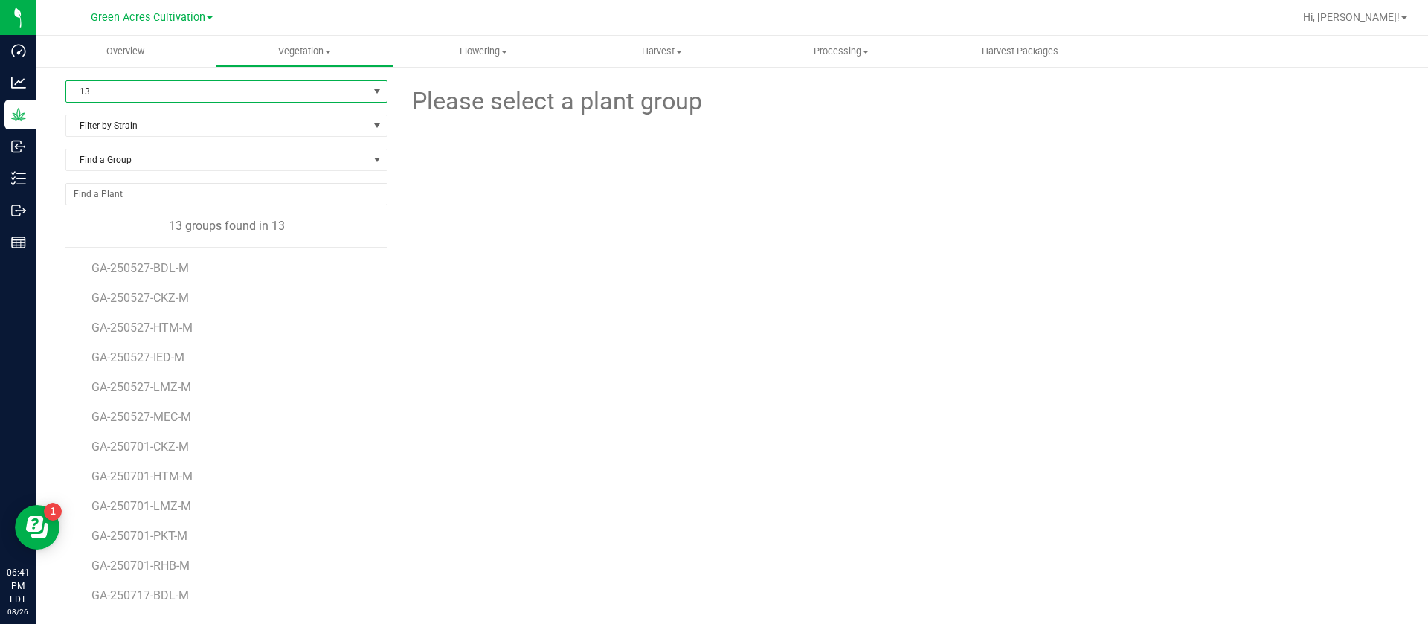
click at [110, 94] on span "13" at bounding box center [217, 91] width 302 height 21
click at [92, 158] on li "19" at bounding box center [224, 161] width 316 height 22
click at [158, 266] on span "GA-250611-CKZ-M" at bounding box center [143, 268] width 103 height 14
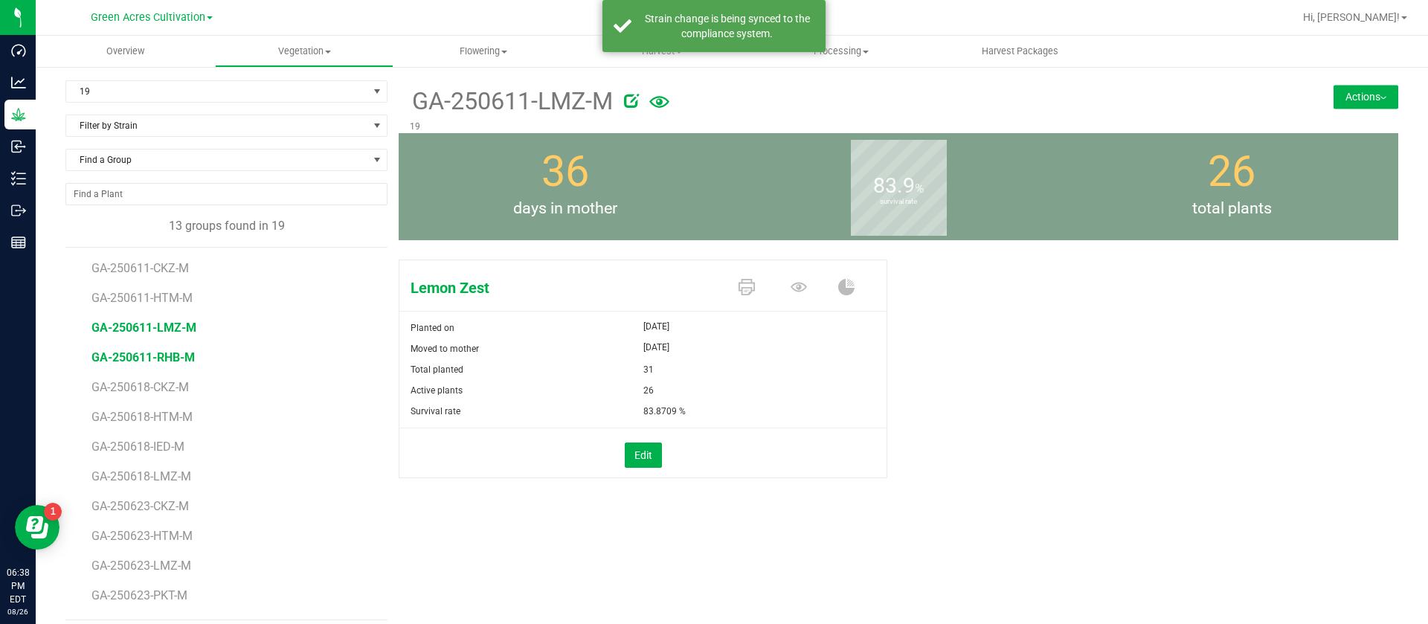
click at [147, 364] on span "GA-250611-RHB-M" at bounding box center [143, 357] width 103 height 14
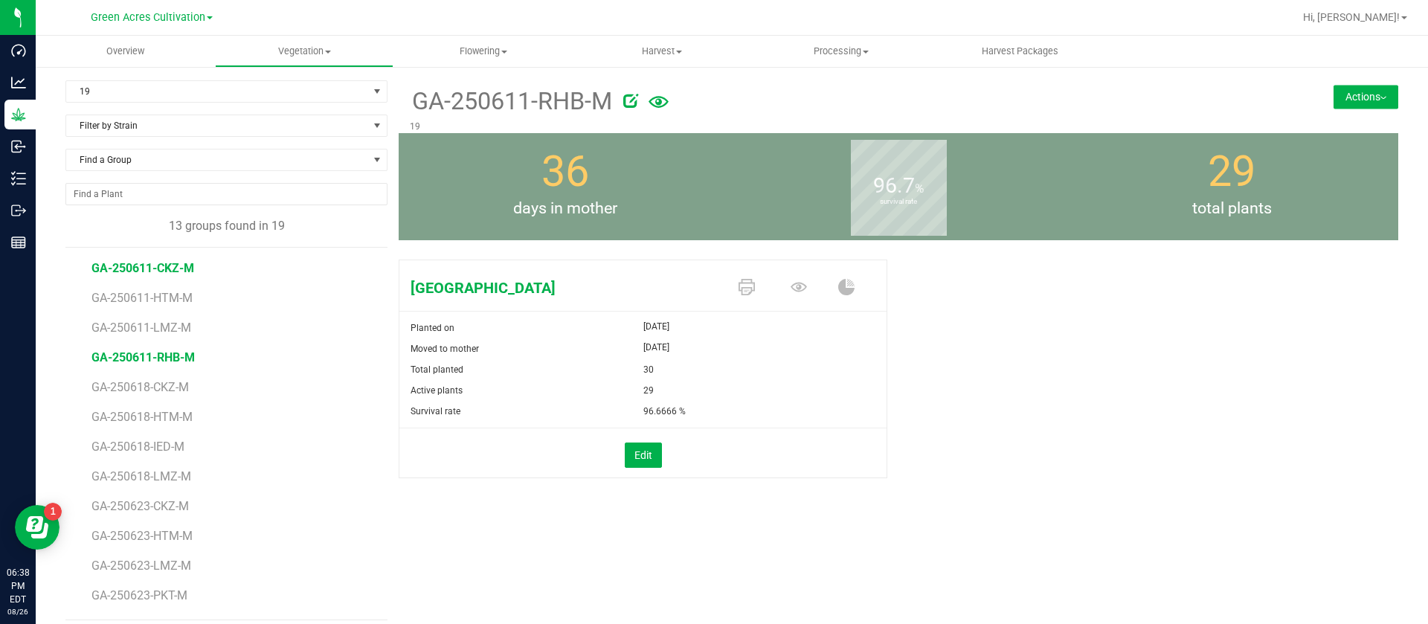
click at [163, 261] on span "GA-250611-CKZ-M" at bounding box center [143, 268] width 103 height 14
click at [132, 357] on span "GA-250611-RHB-M" at bounding box center [143, 357] width 103 height 14
click at [181, 271] on span "GA-250611-CKZ-M" at bounding box center [143, 268] width 103 height 14
click at [791, 286] on icon at bounding box center [799, 287] width 16 height 10
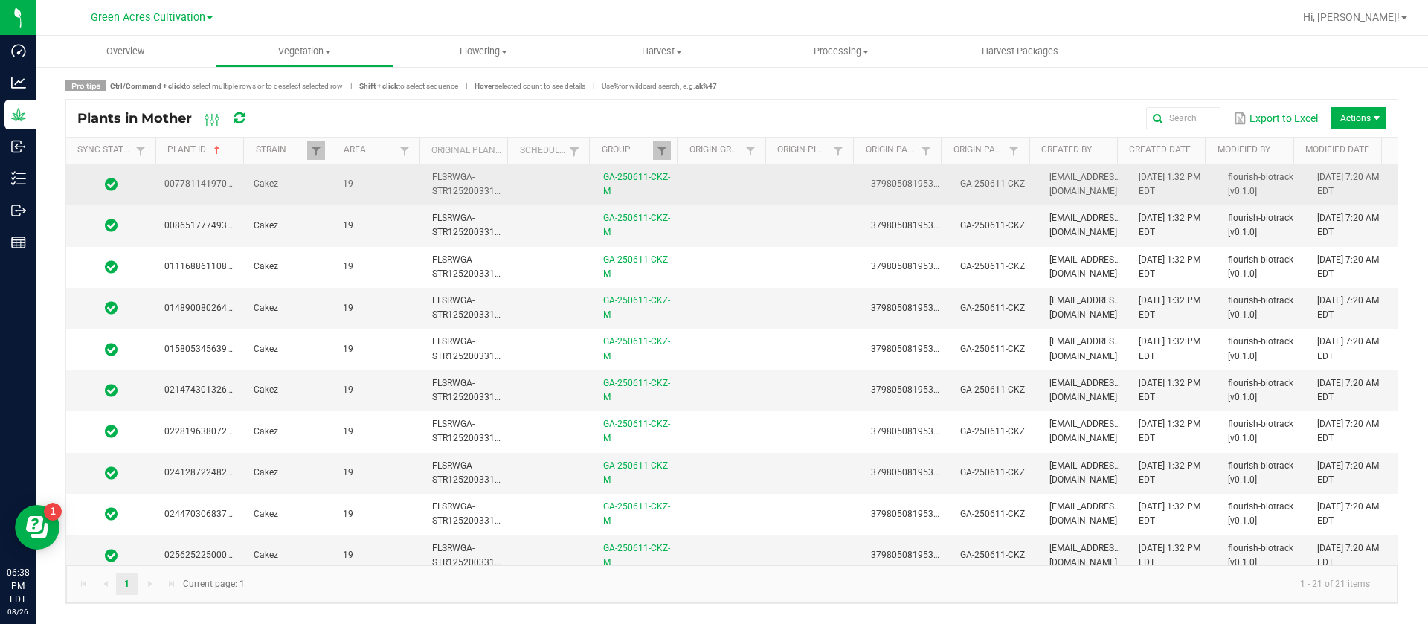
click at [813, 171] on td at bounding box center [817, 184] width 89 height 41
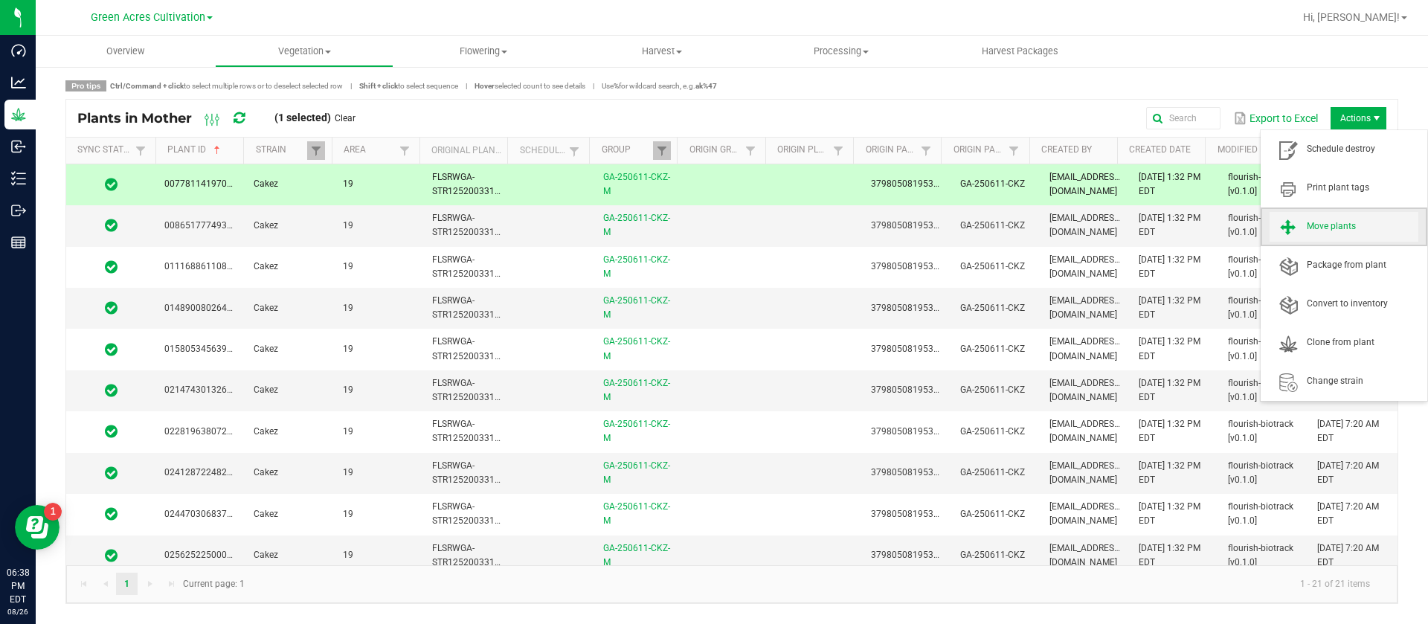
click at [1356, 235] on span "Move plants" at bounding box center [1344, 227] width 149 height 30
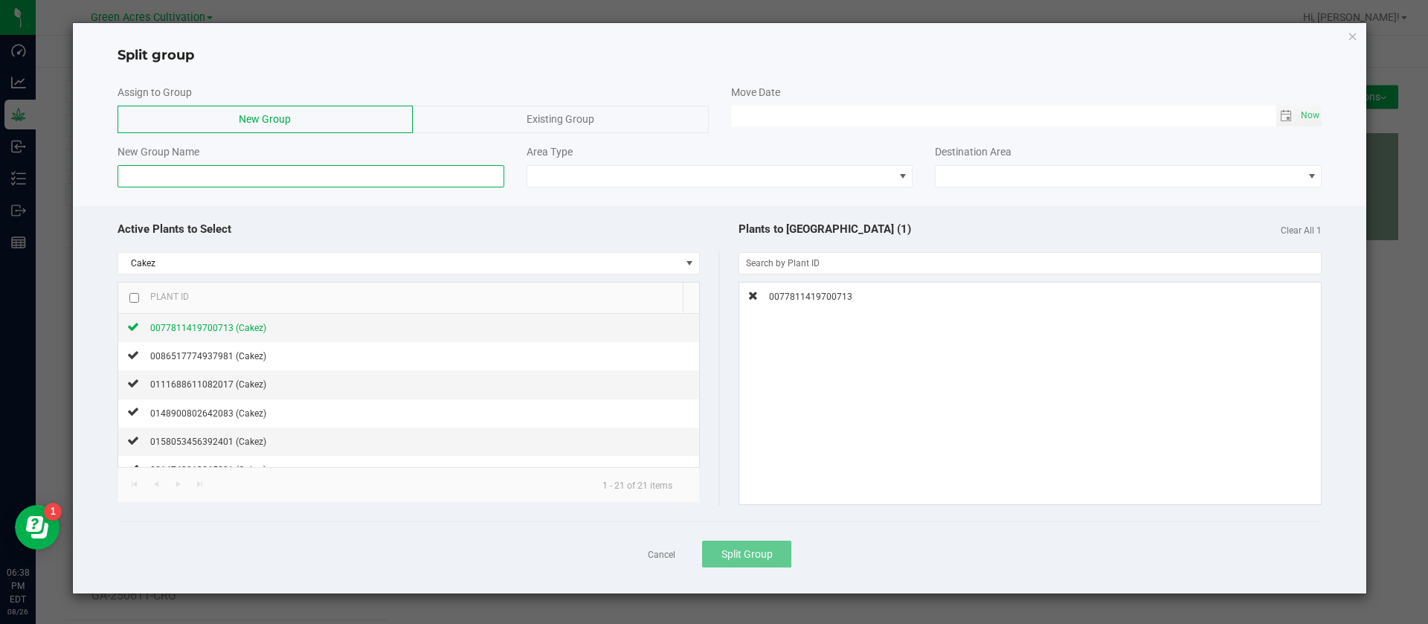
click at [384, 183] on input at bounding box center [311, 176] width 387 height 22
click at [559, 100] on div "Assign to Group New Group Existing Group" at bounding box center [413, 109] width 614 height 48
click at [562, 125] on span "Existing Group" at bounding box center [561, 119] width 68 height 12
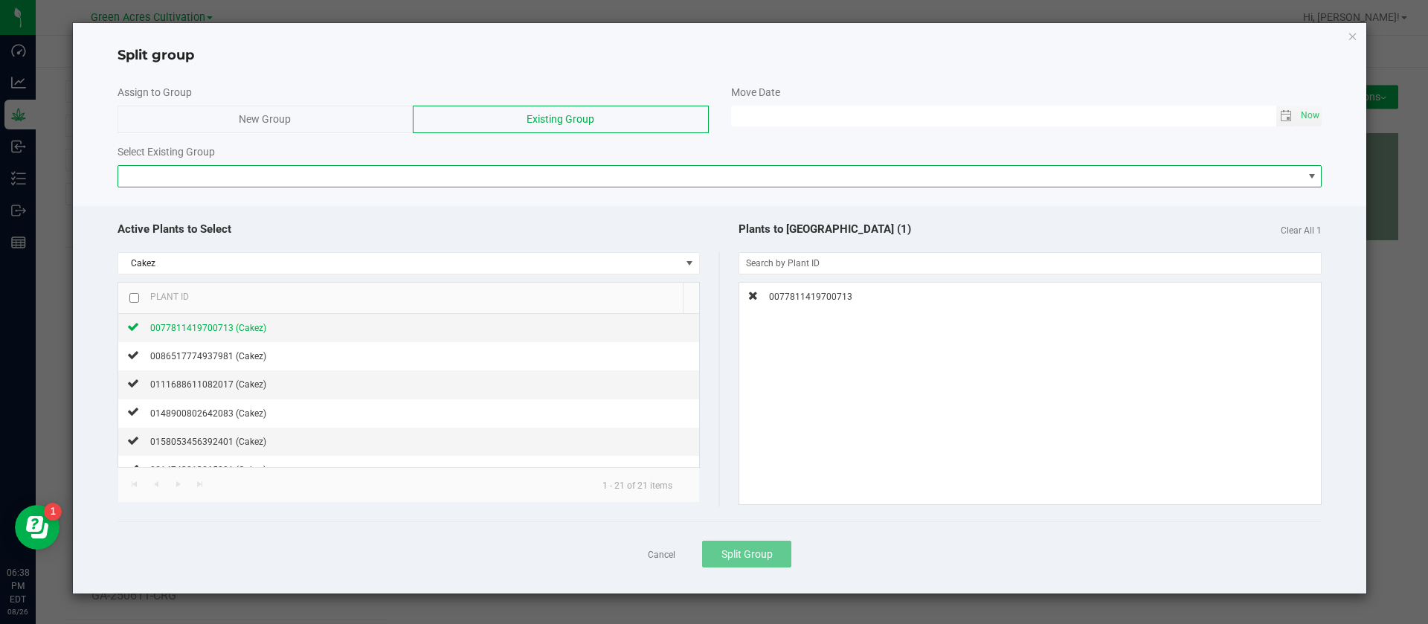
click at [190, 177] on span at bounding box center [710, 176] width 1185 height 21
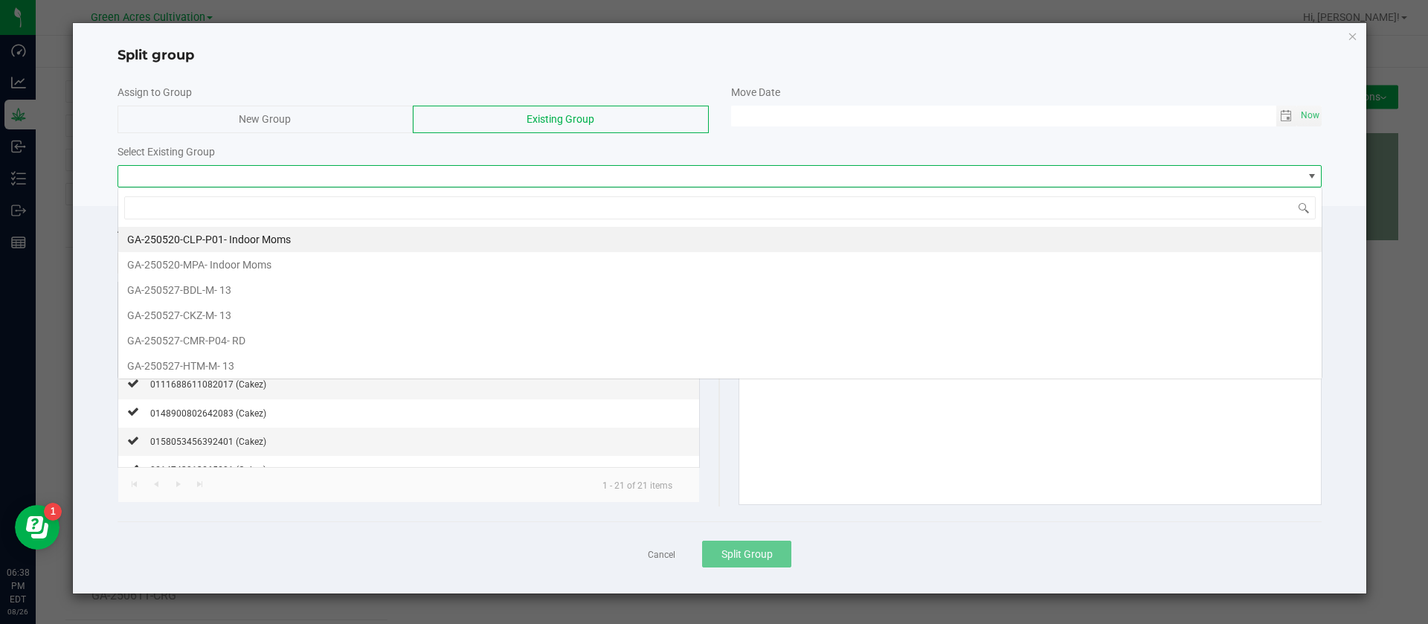
scroll to position [22, 1205]
type input "RHB"
click at [246, 240] on li "GA-250611-RHB-M - 19" at bounding box center [720, 239] width 1204 height 25
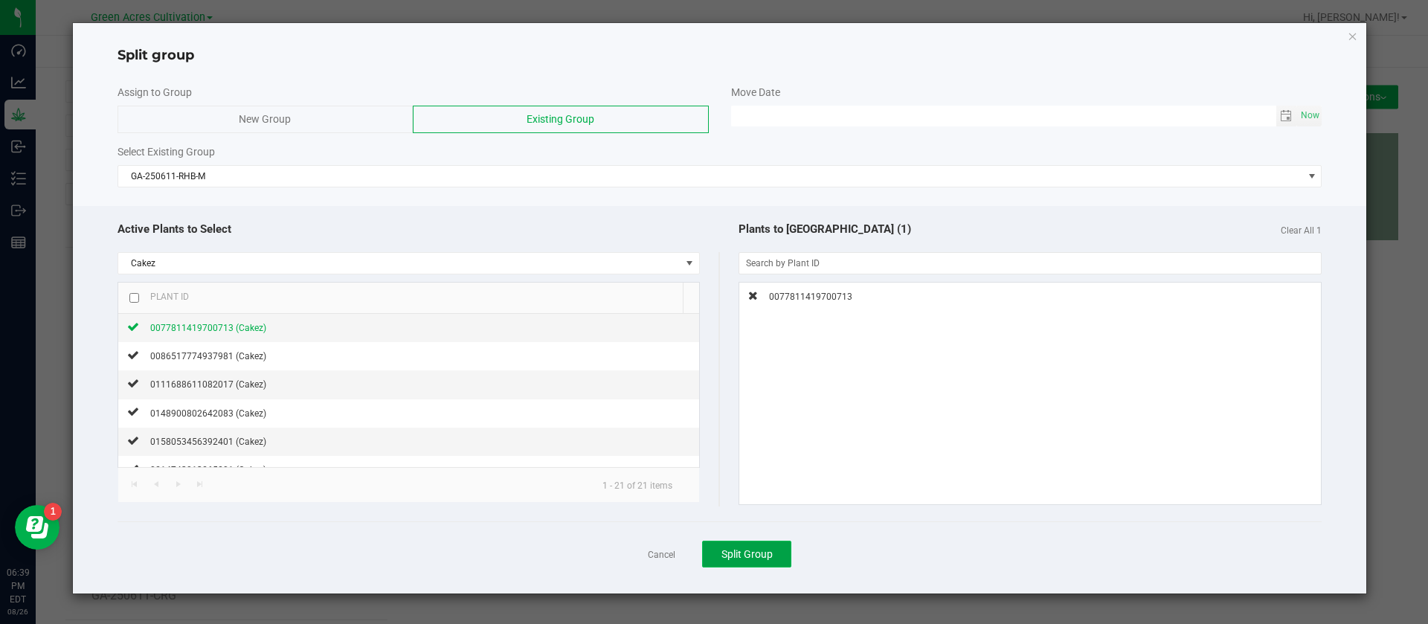
click at [761, 555] on span "Split Group" at bounding box center [747, 554] width 51 height 12
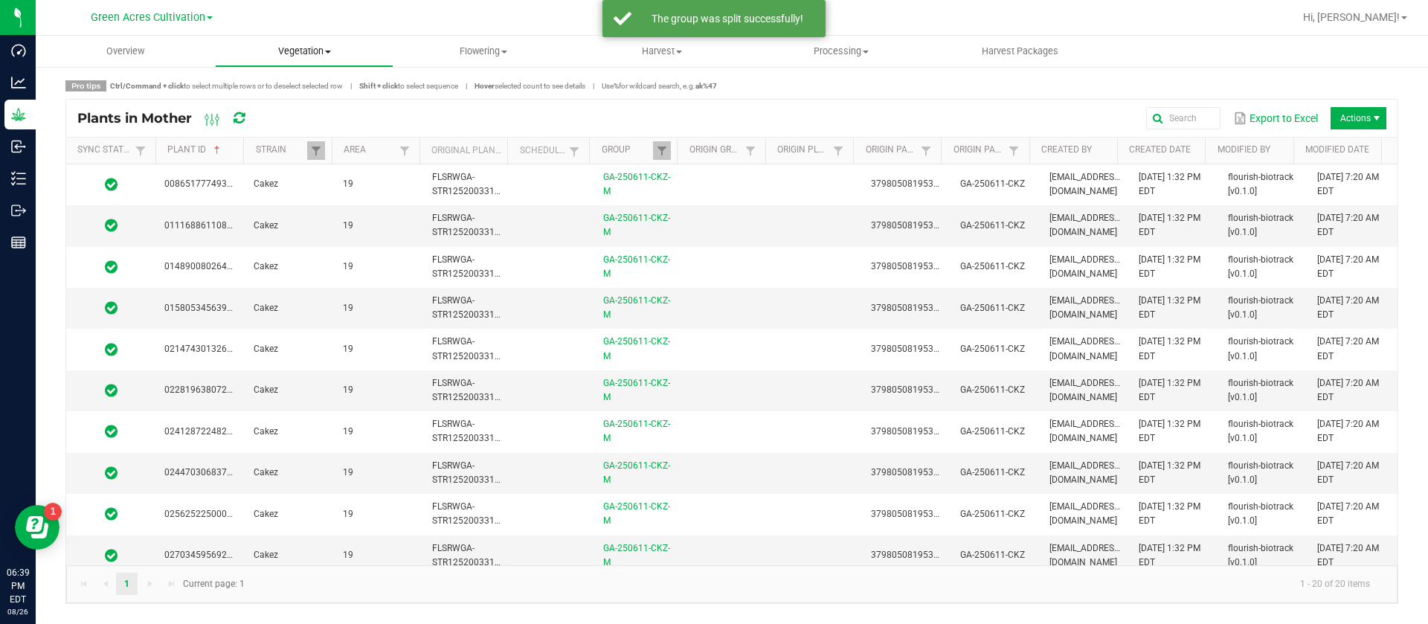
click at [280, 45] on span "Vegetation" at bounding box center [305, 51] width 178 height 13
click at [309, 132] on span "Mother groups" at bounding box center [270, 125] width 111 height 13
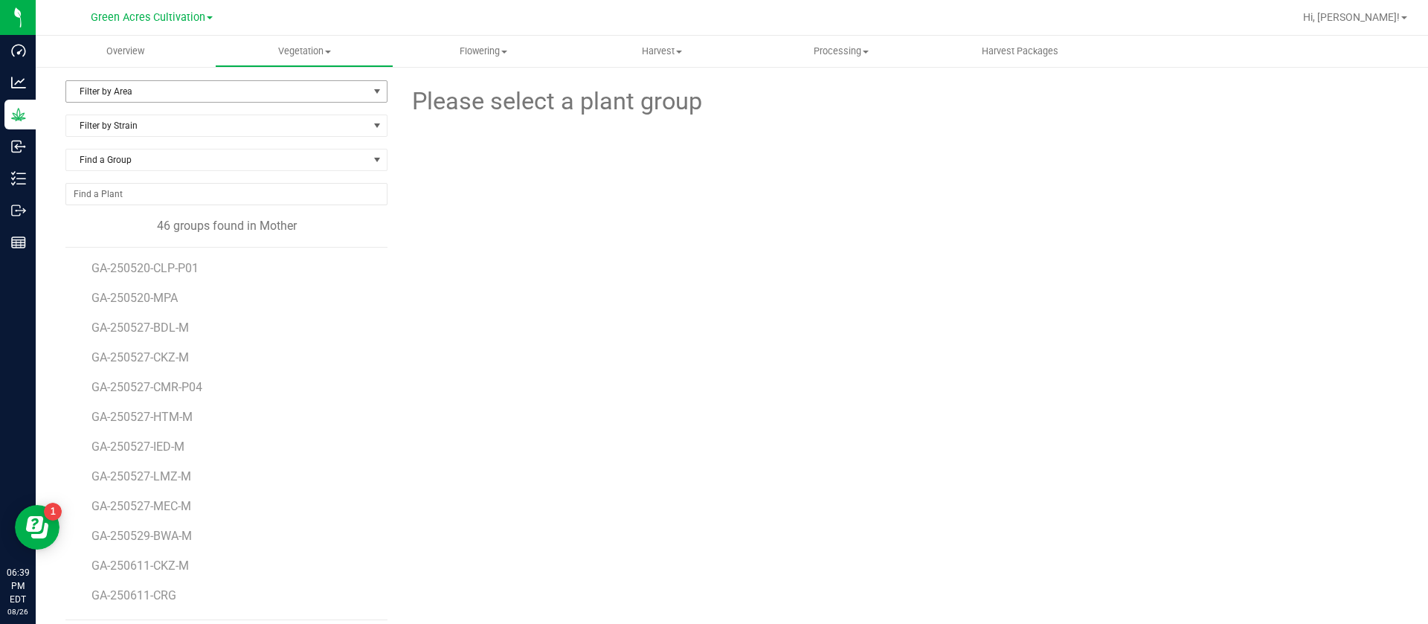
click at [200, 93] on span "Filter by Area" at bounding box center [217, 91] width 302 height 21
click at [105, 161] on li "19" at bounding box center [224, 161] width 316 height 22
click at [156, 364] on span "GA-250611-RHB-M" at bounding box center [143, 357] width 103 height 14
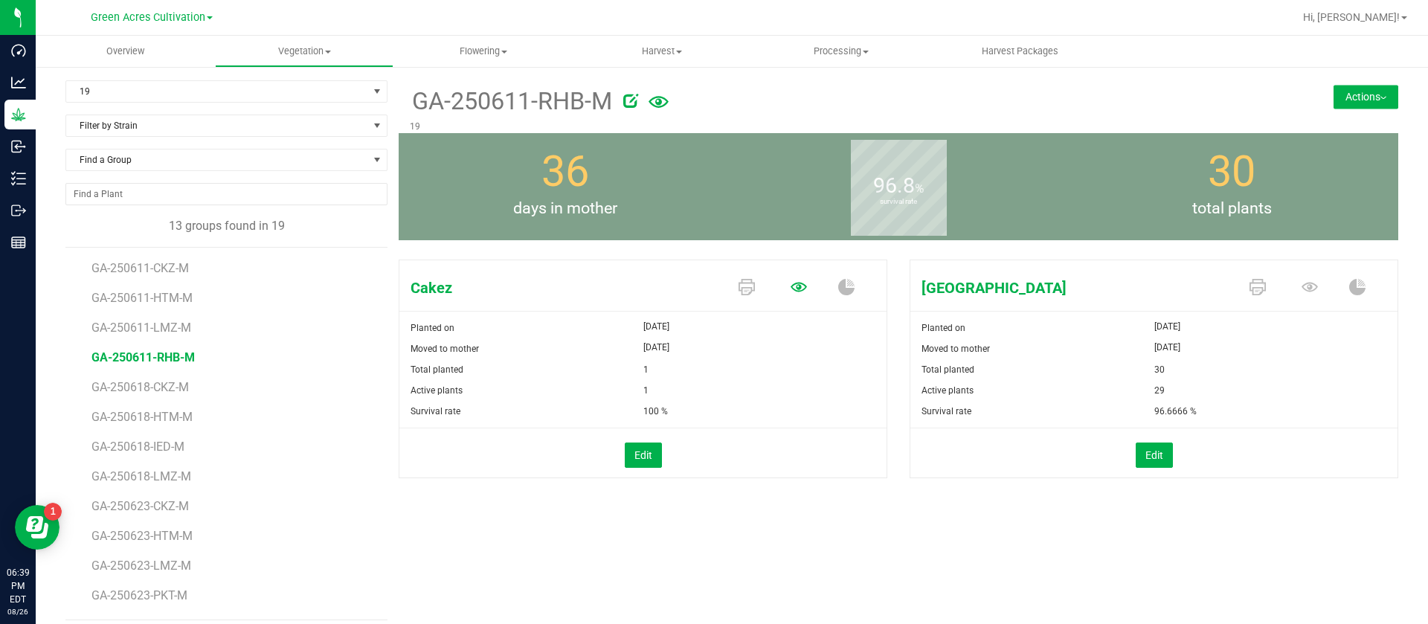
click at [793, 287] on icon at bounding box center [799, 287] width 16 height 16
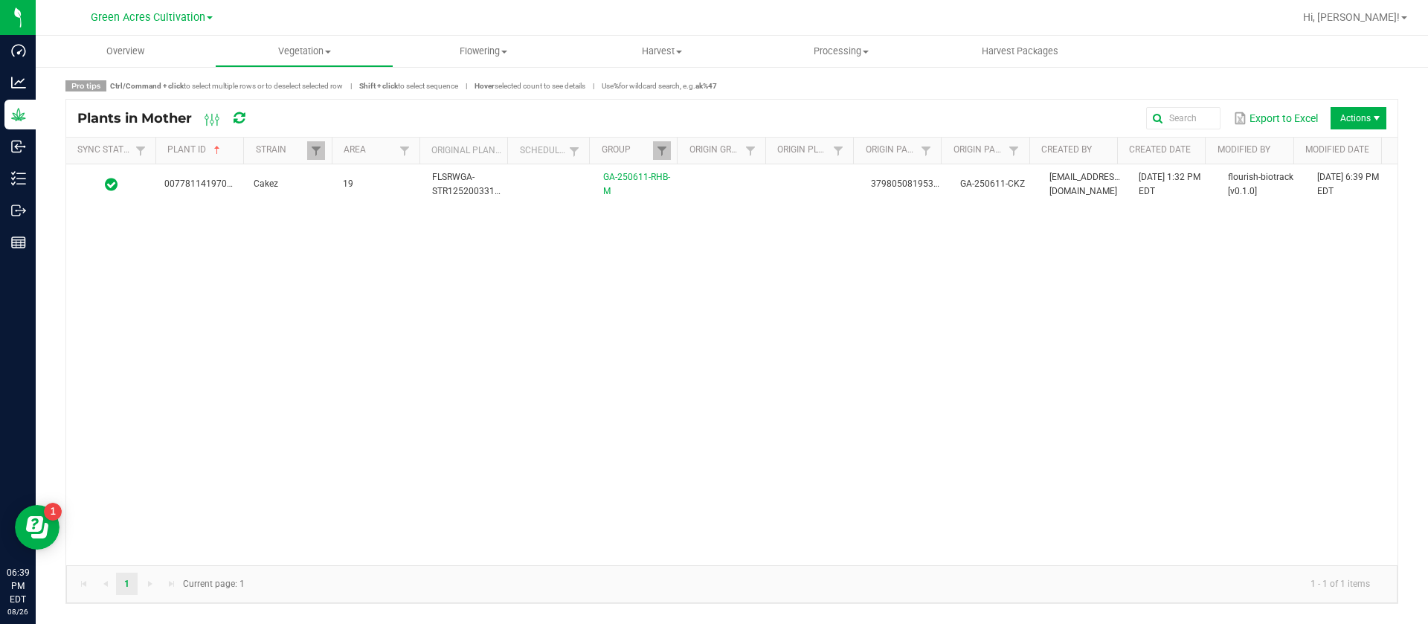
click at [787, 208] on div "0077811419700713 Cakez 19 FLSRWGA-STR125200331509 GA-250611-RHB-M 3798050819533…" at bounding box center [732, 364] width 1332 height 401
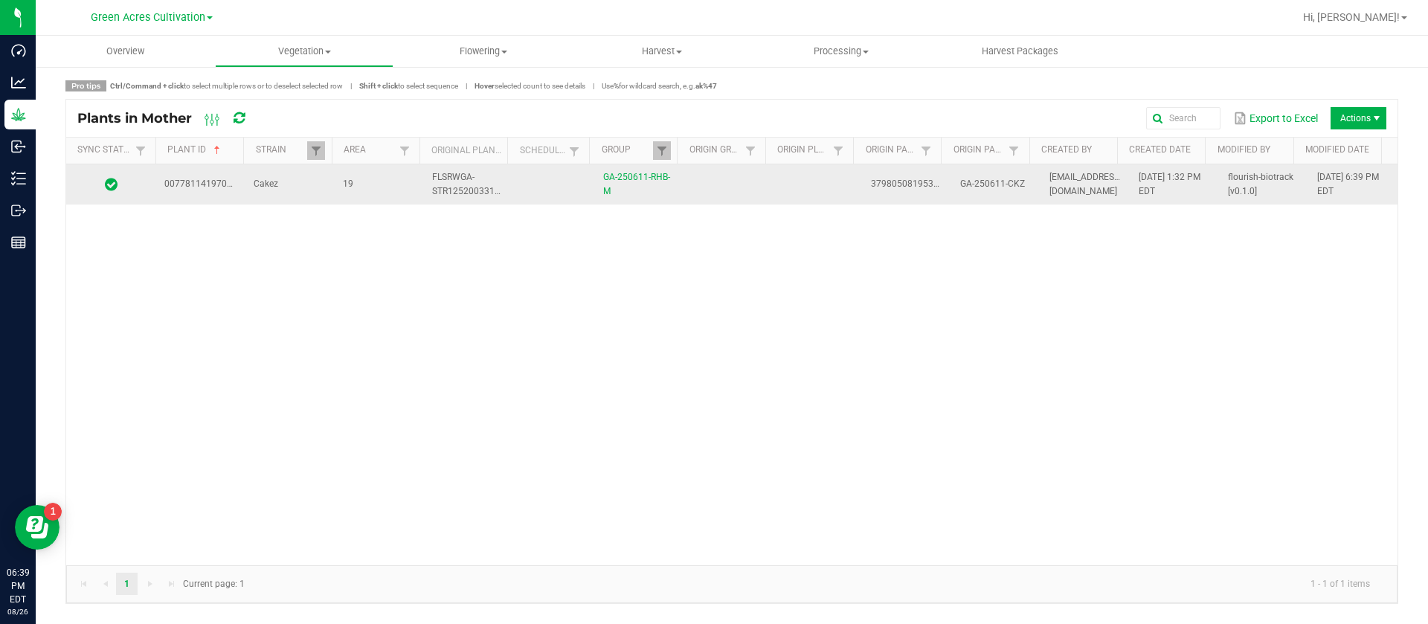
click at [777, 190] on td at bounding box center [817, 184] width 89 height 40
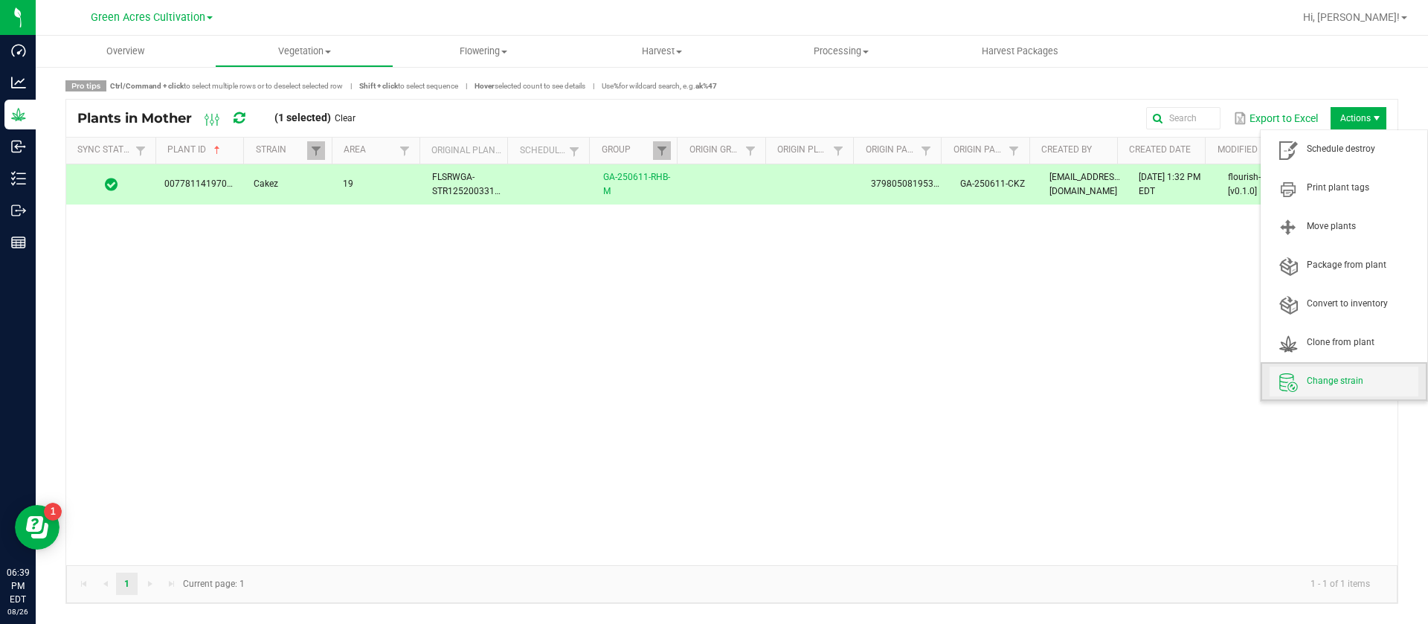
click at [1332, 376] on span "Change strain" at bounding box center [1363, 381] width 112 height 13
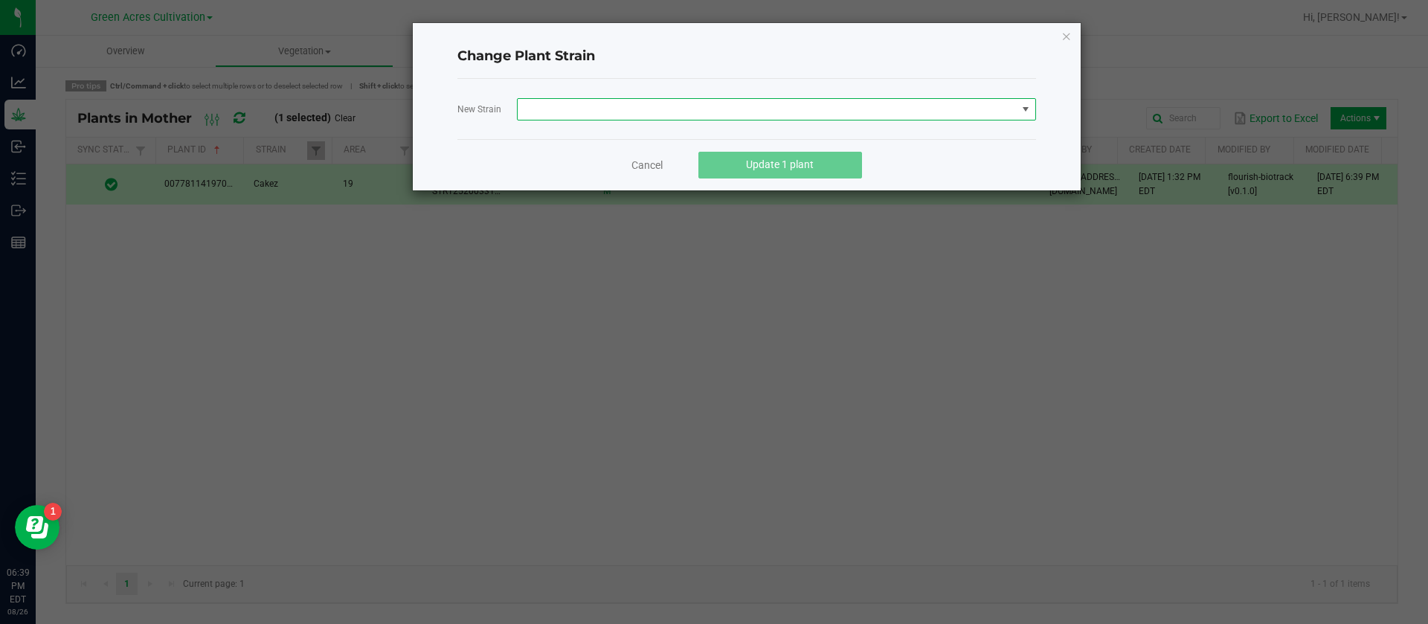
click at [597, 108] on span at bounding box center [767, 109] width 499 height 21
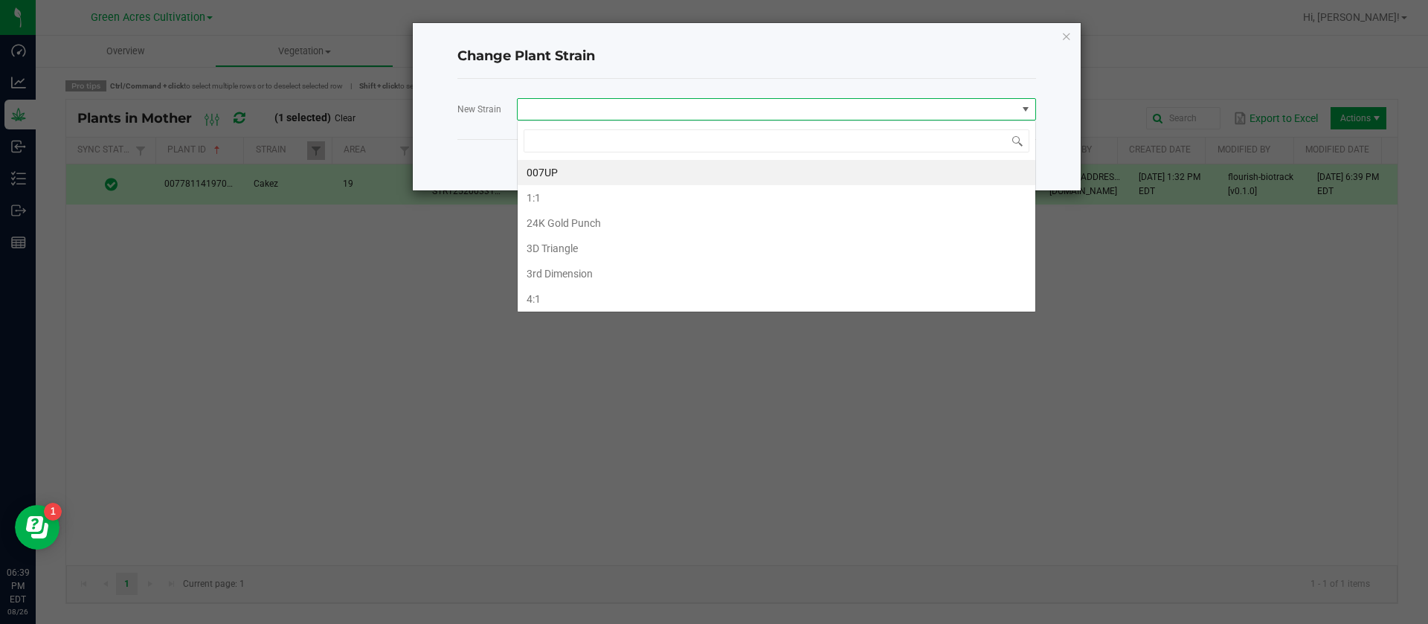
scroll to position [22, 519]
type input "RAINBO"
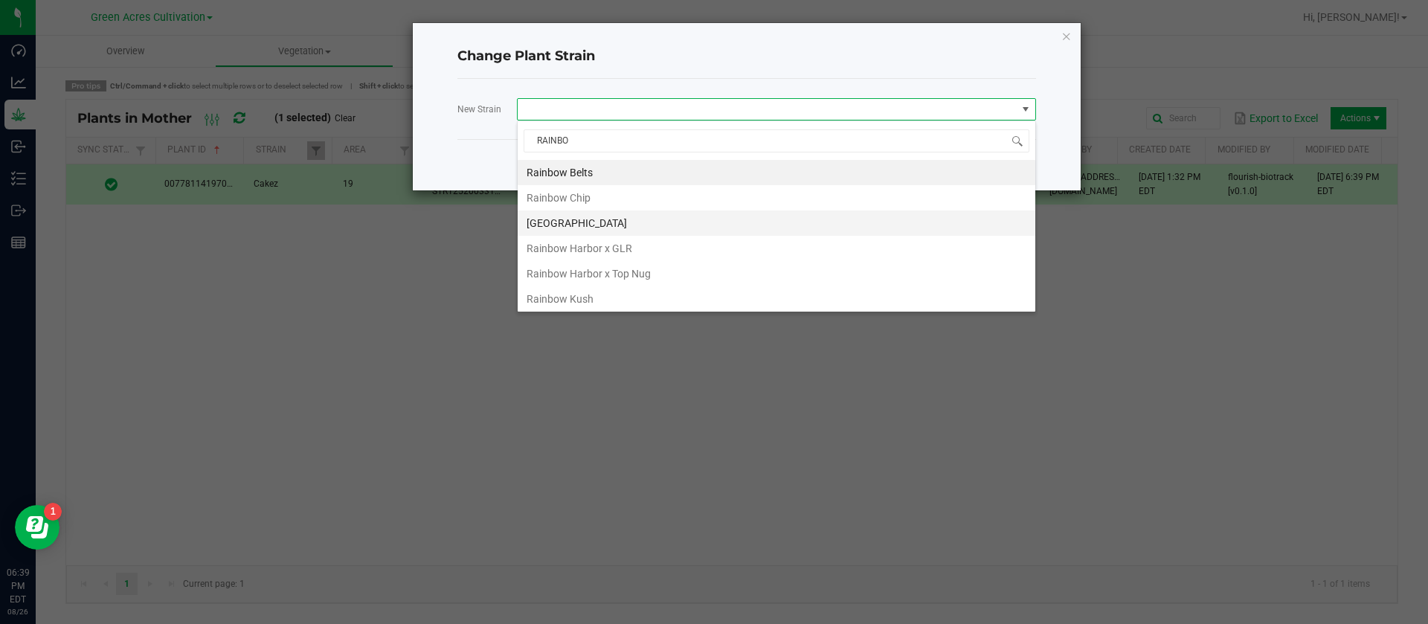
click at [597, 220] on li "[GEOGRAPHIC_DATA]" at bounding box center [777, 223] width 518 height 25
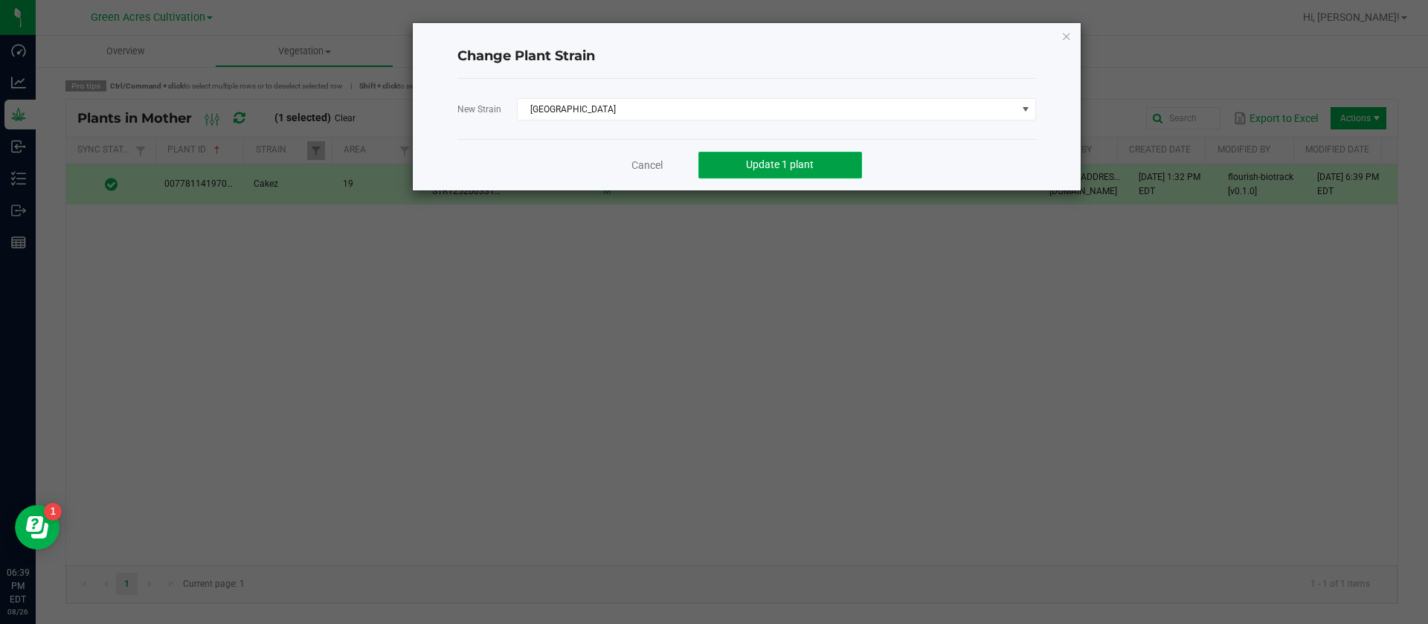
click at [795, 178] on button "Update 1 plant" at bounding box center [781, 165] width 164 height 27
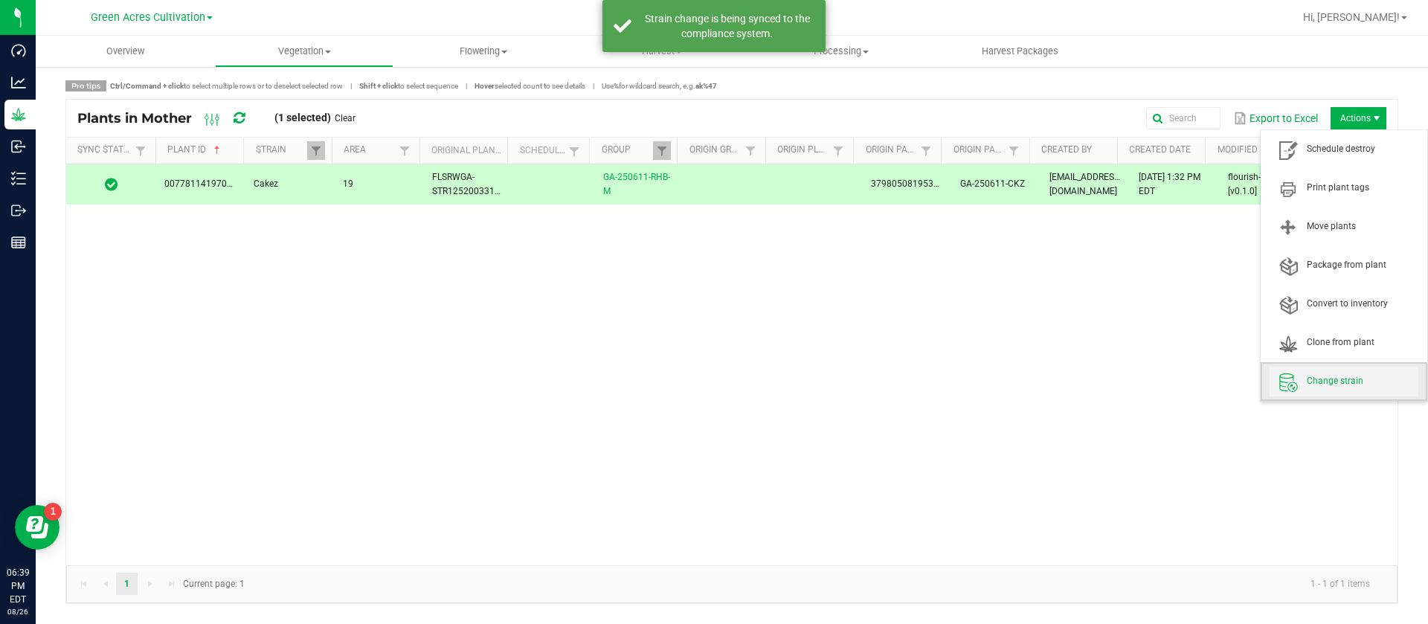
click at [1345, 375] on span "Change strain" at bounding box center [1363, 381] width 112 height 13
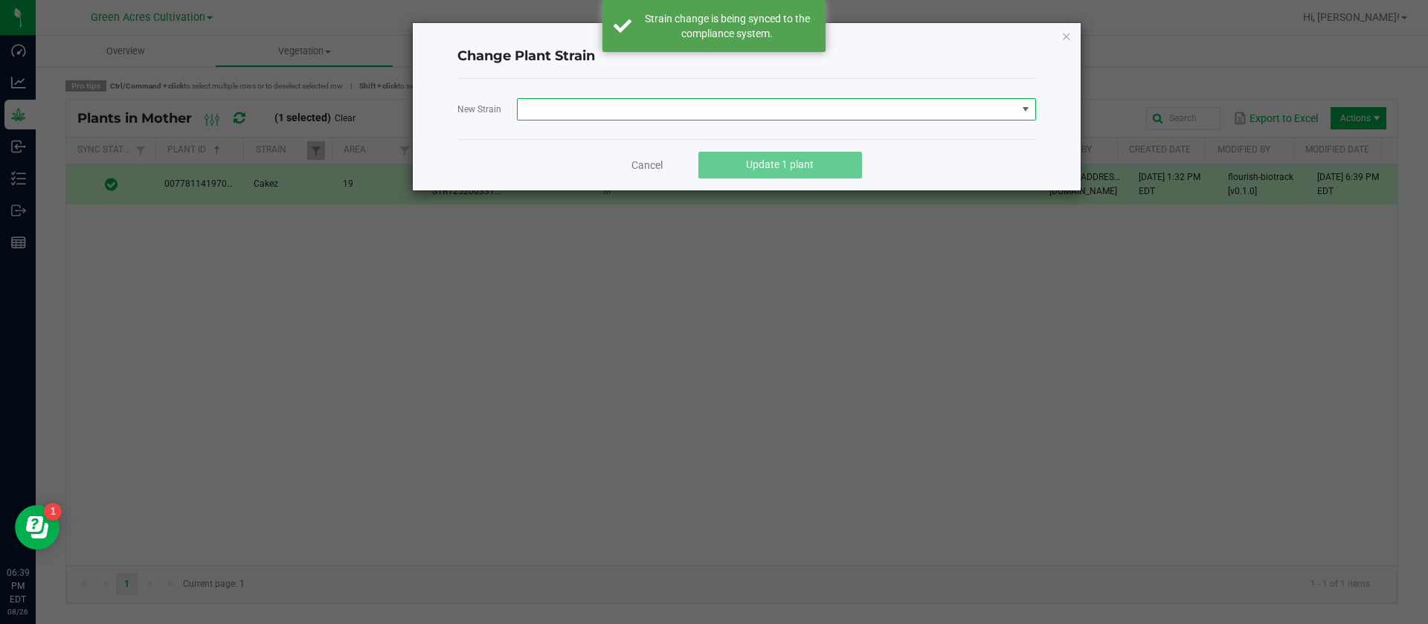
click at [593, 111] on span at bounding box center [767, 109] width 499 height 21
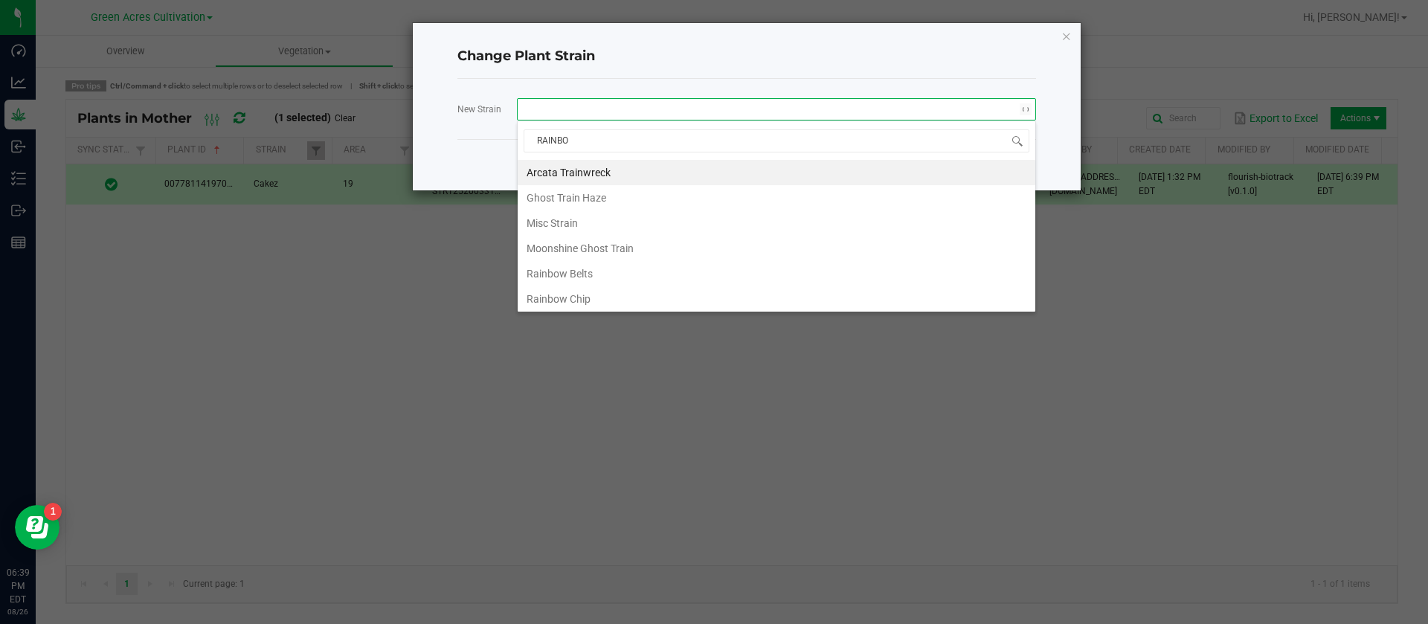
type input "RAINBOW"
click at [619, 220] on li "[GEOGRAPHIC_DATA]" at bounding box center [777, 223] width 518 height 25
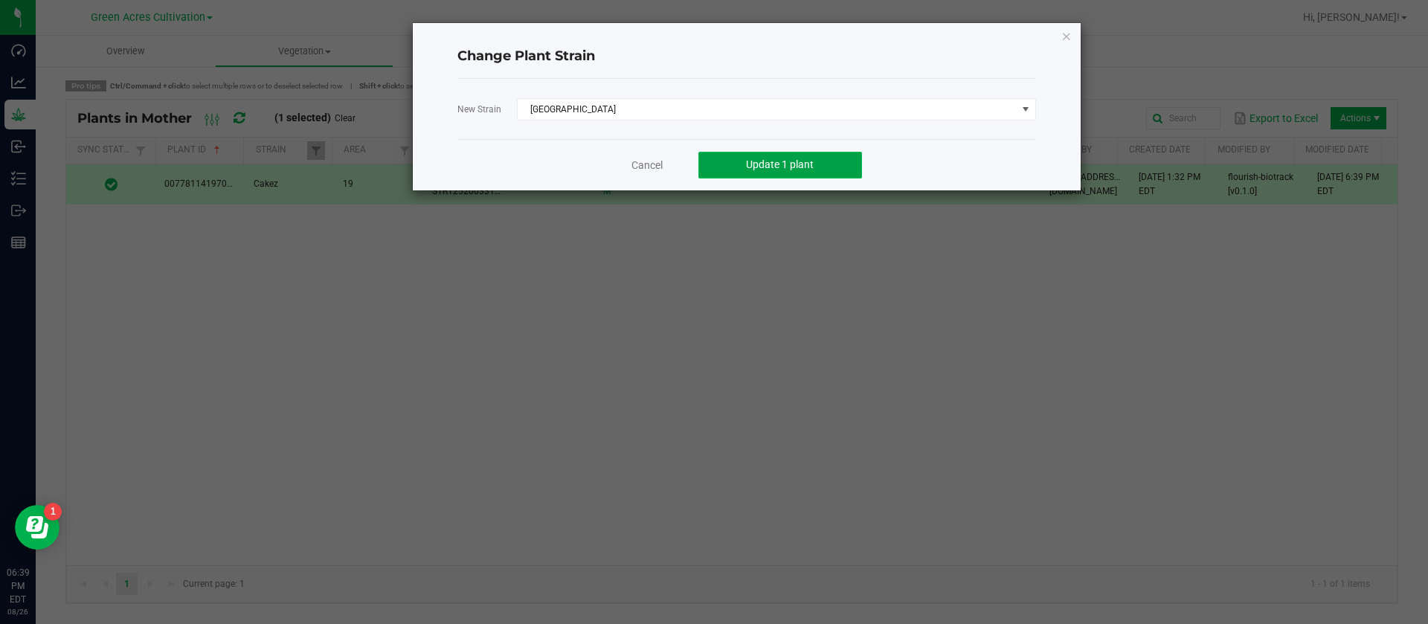
click at [798, 164] on span "Update 1 plant" at bounding box center [780, 164] width 68 height 12
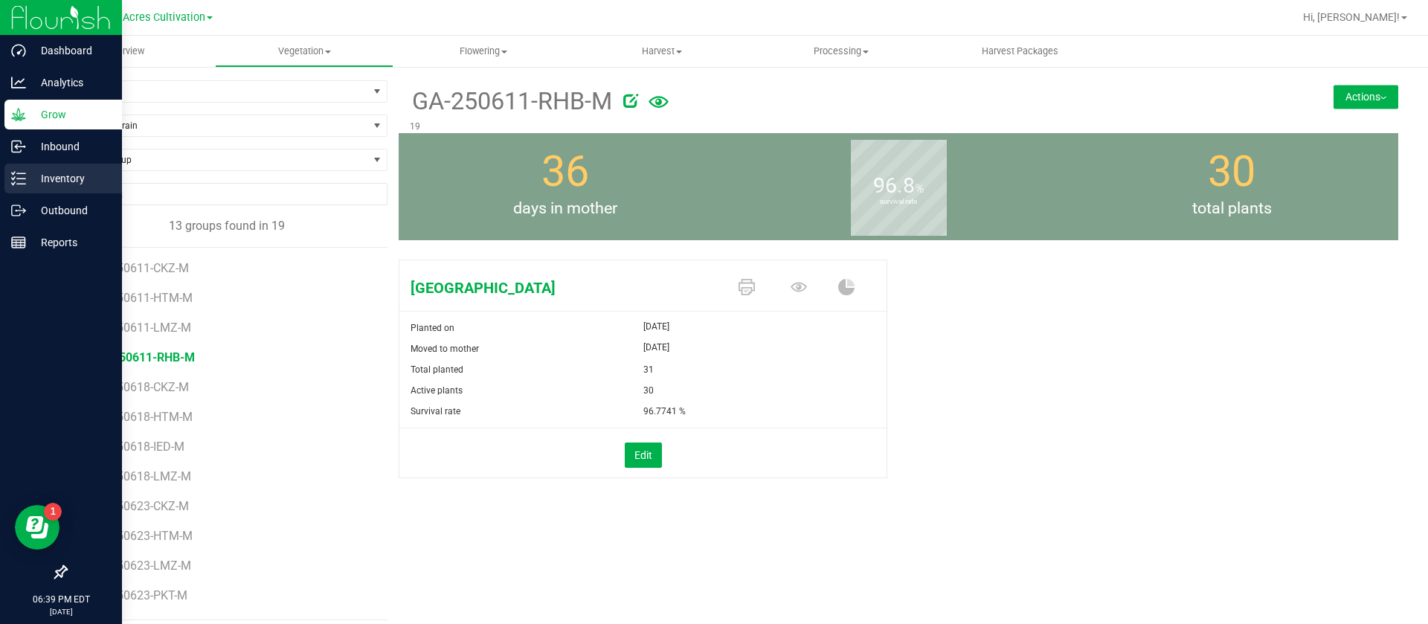
click at [0, 170] on link "Inventory" at bounding box center [61, 180] width 122 height 32
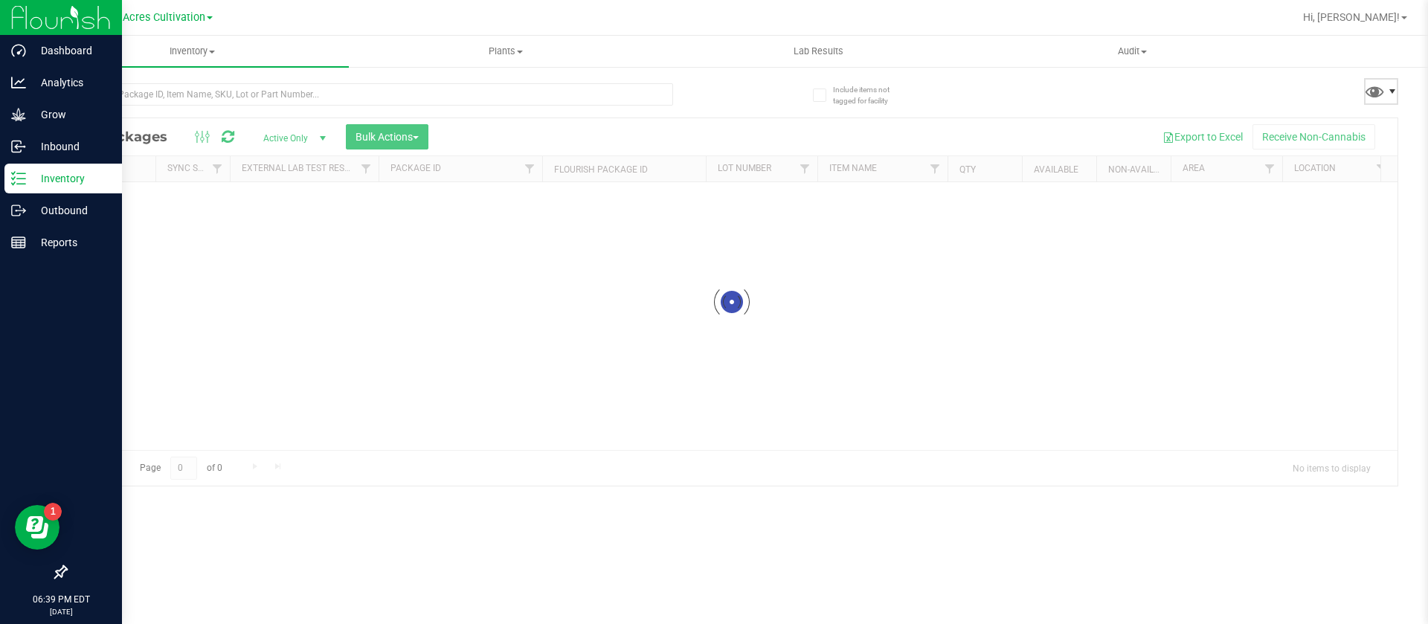
click at [1395, 95] on span at bounding box center [1393, 92] width 12 height 12
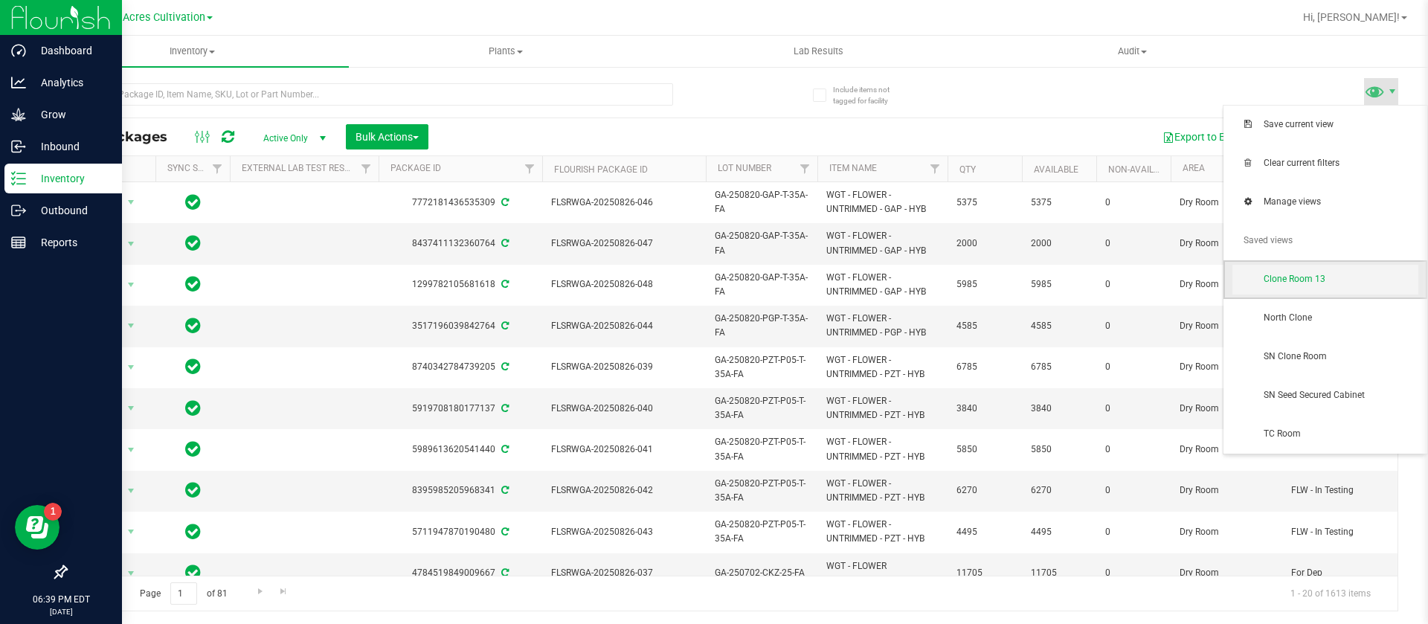
click at [1302, 286] on span "Clone Room 13" at bounding box center [1341, 279] width 155 height 13
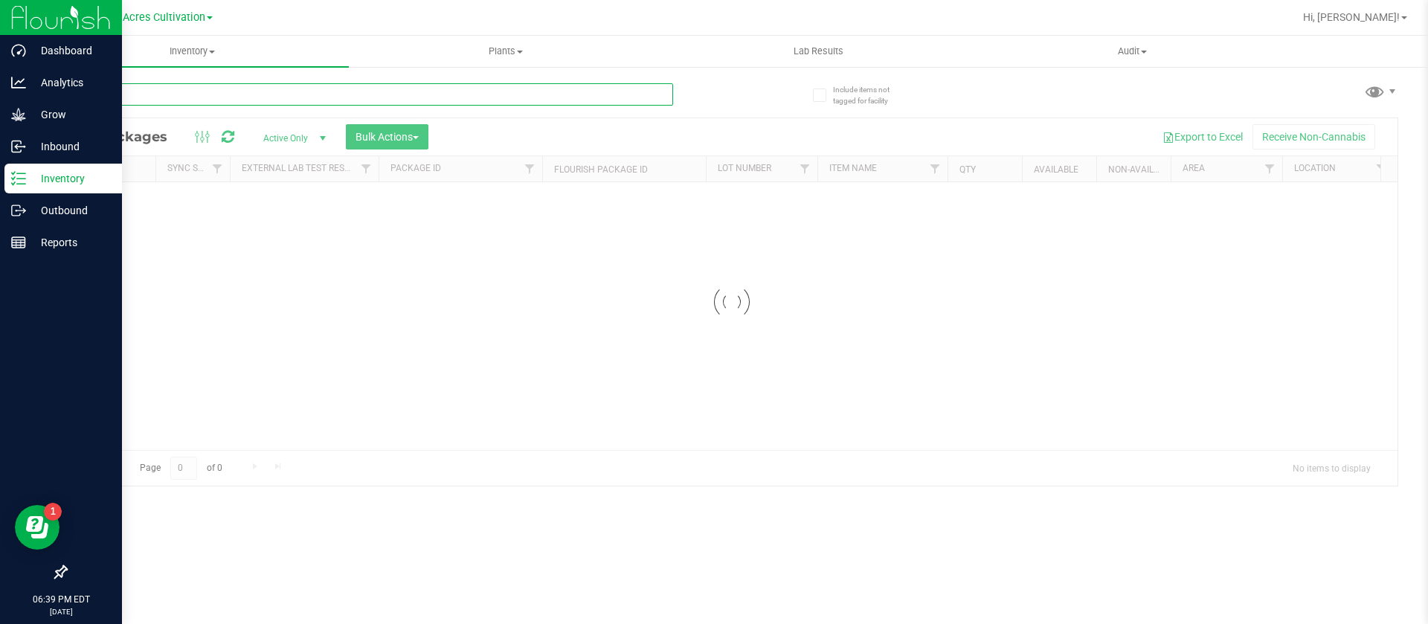
click at [248, 95] on input "text" at bounding box center [369, 94] width 608 height 22
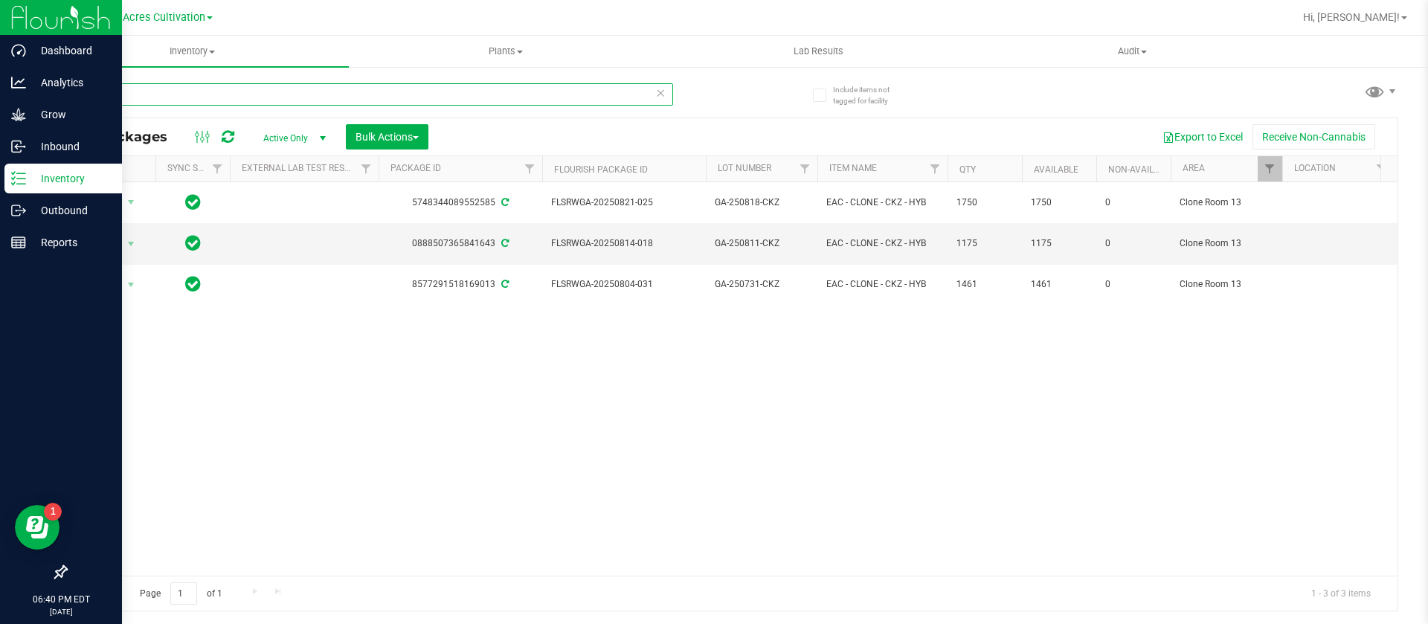
type input "CKZ"
click at [1268, 161] on link "Filter" at bounding box center [1270, 168] width 25 height 25
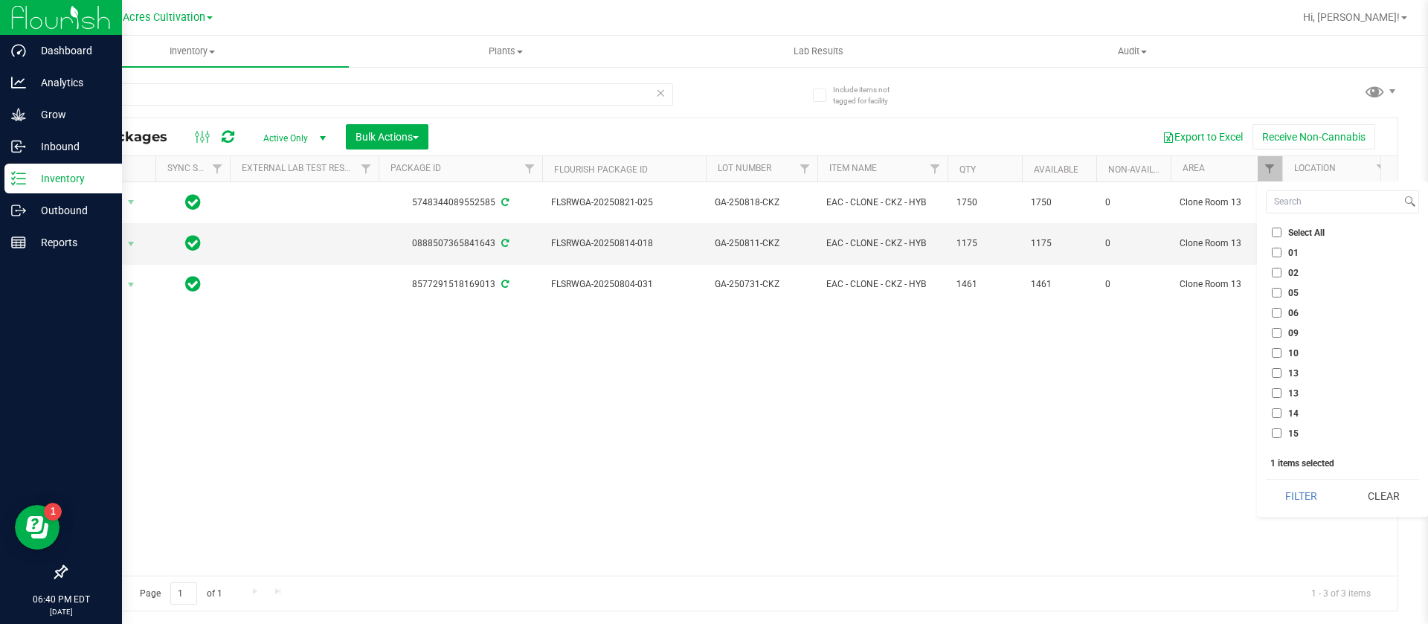
click at [1325, 378] on li "13" at bounding box center [1342, 373] width 153 height 16
click at [1285, 202] on input at bounding box center [1334, 202] width 135 height 22
click at [911, 411] on div "Action Action Adjust qty Create package Create plants Edit attributes Global in…" at bounding box center [732, 379] width 1332 height 394
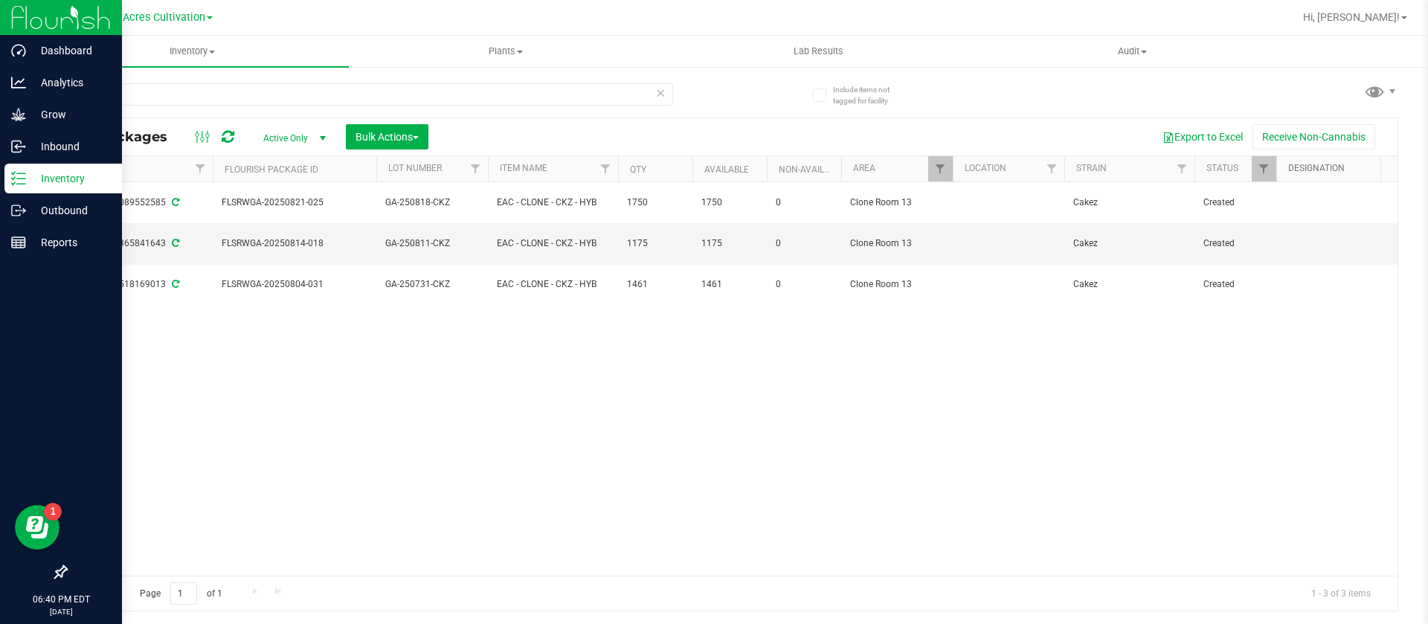
click at [1297, 168] on link "Designation" at bounding box center [1317, 168] width 57 height 10
click at [1261, 174] on span "Filter" at bounding box center [1264, 169] width 12 height 12
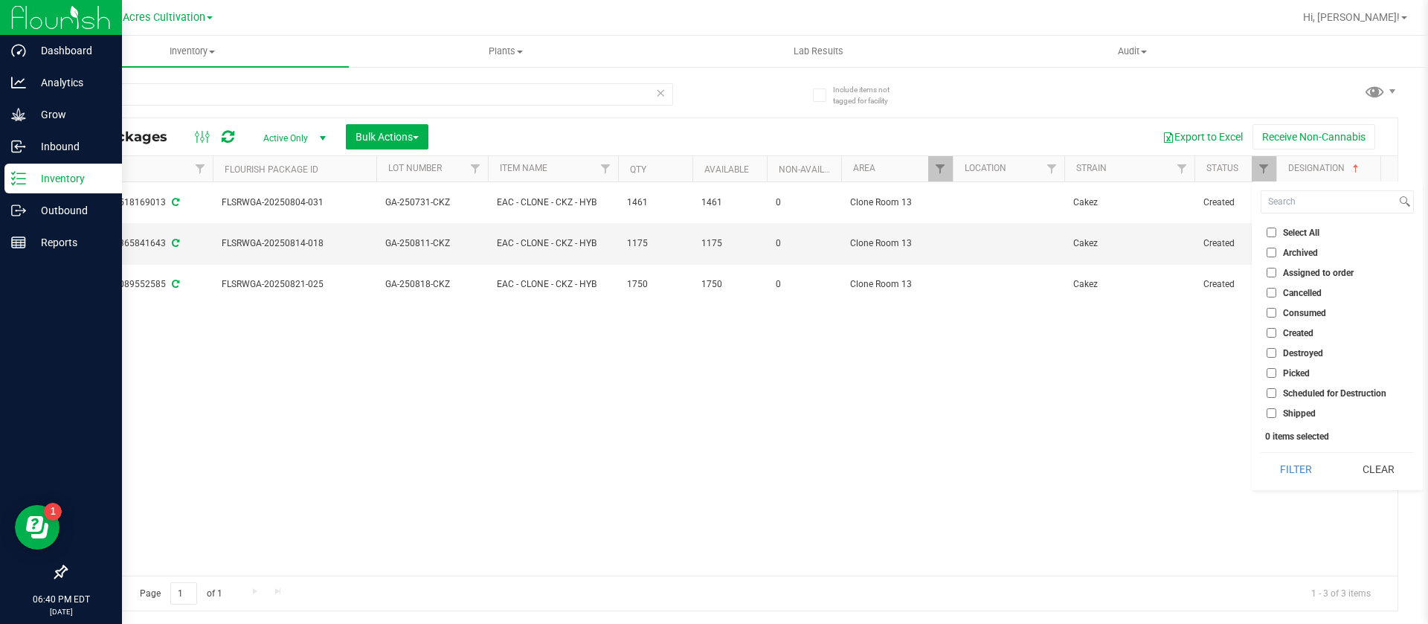
click at [1354, 393] on span "Scheduled for Destruction" at bounding box center [1334, 393] width 103 height 9
click at [1277, 393] on input "Scheduled for Destruction" at bounding box center [1272, 393] width 10 height 10
checkbox input "true"
click at [1300, 478] on button "Filter" at bounding box center [1296, 469] width 71 height 33
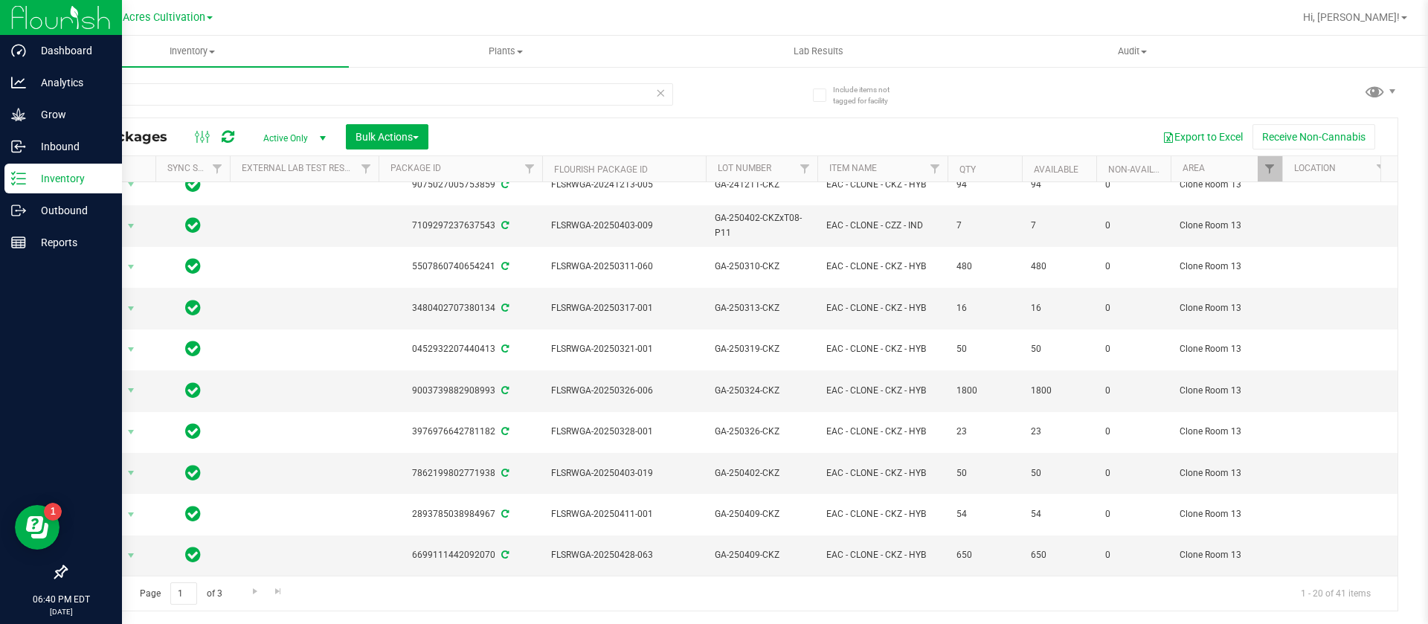
scroll to position [447, 0]
click at [258, 596] on span "Go to the next page" at bounding box center [255, 592] width 12 height 12
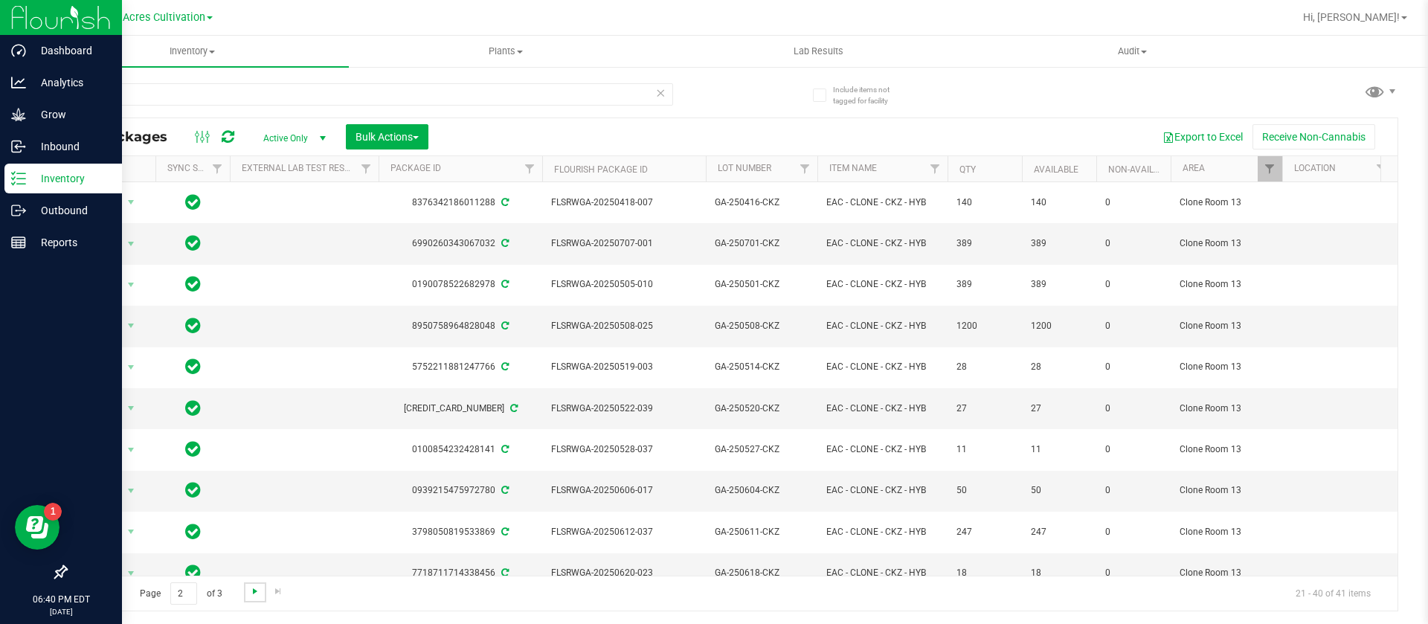
click at [250, 595] on span "Go to the next page" at bounding box center [255, 592] width 12 height 12
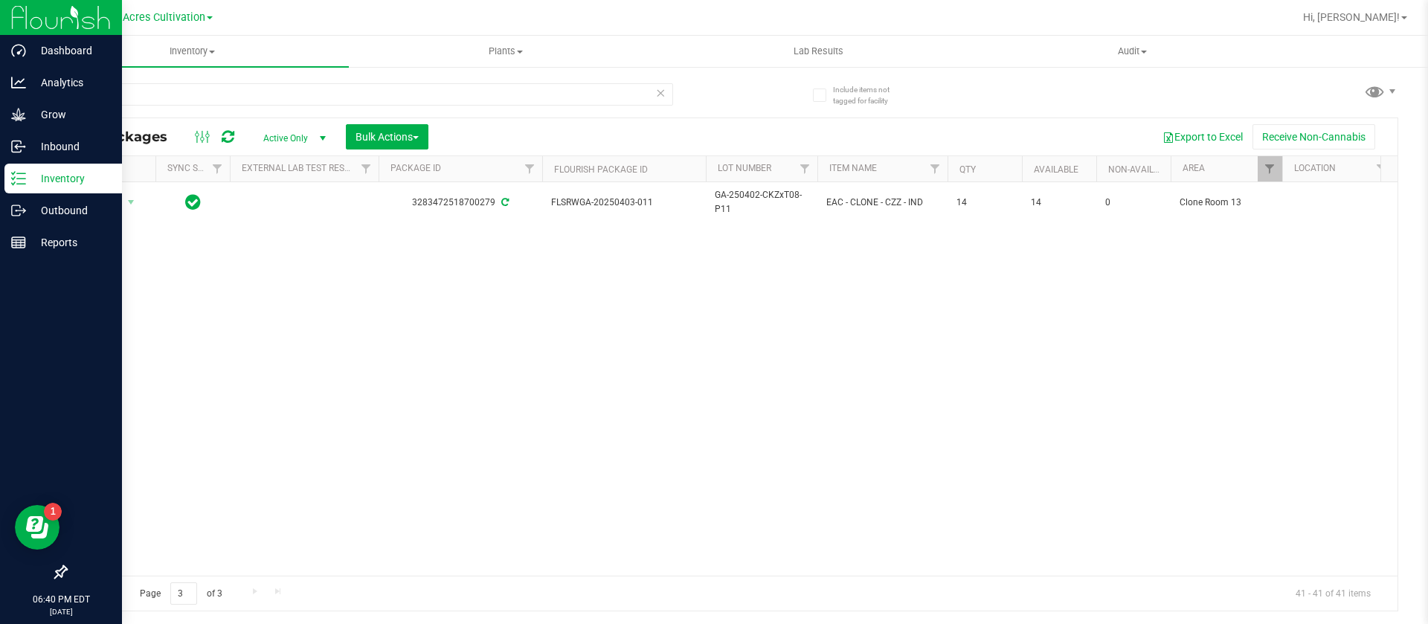
click at [106, 591] on span "Go to the previous page" at bounding box center [107, 592] width 12 height 12
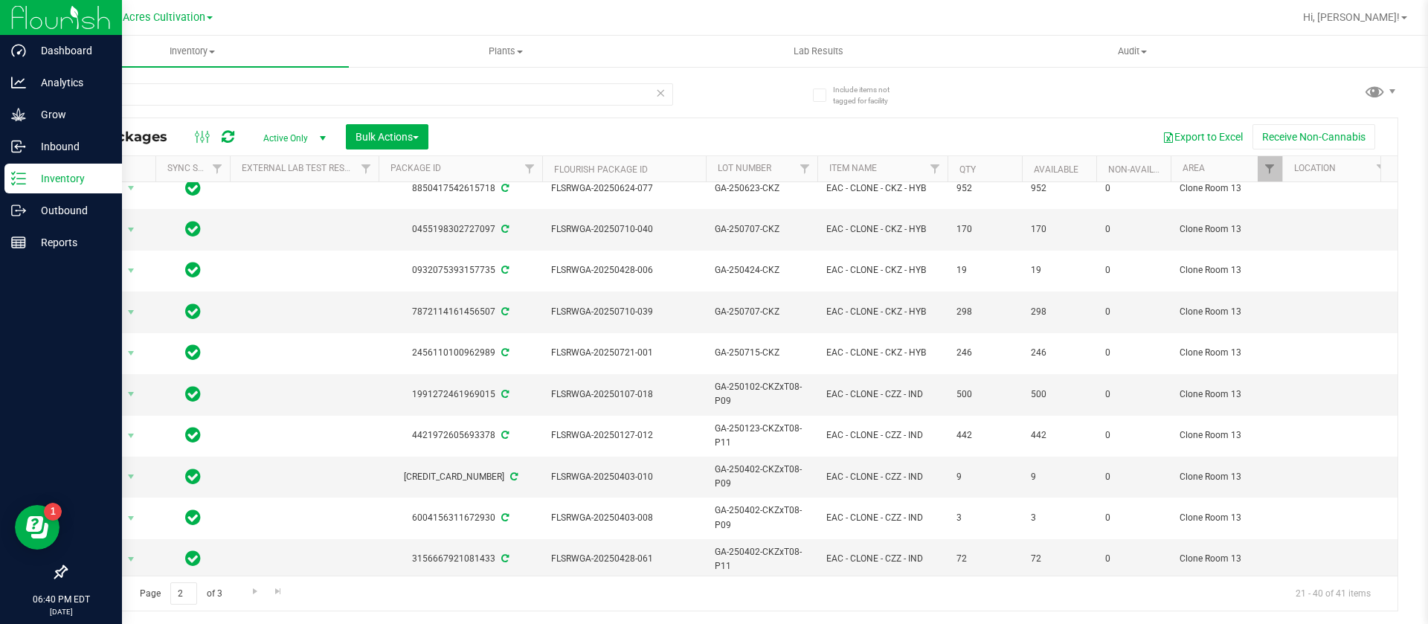
scroll to position [447, 0]
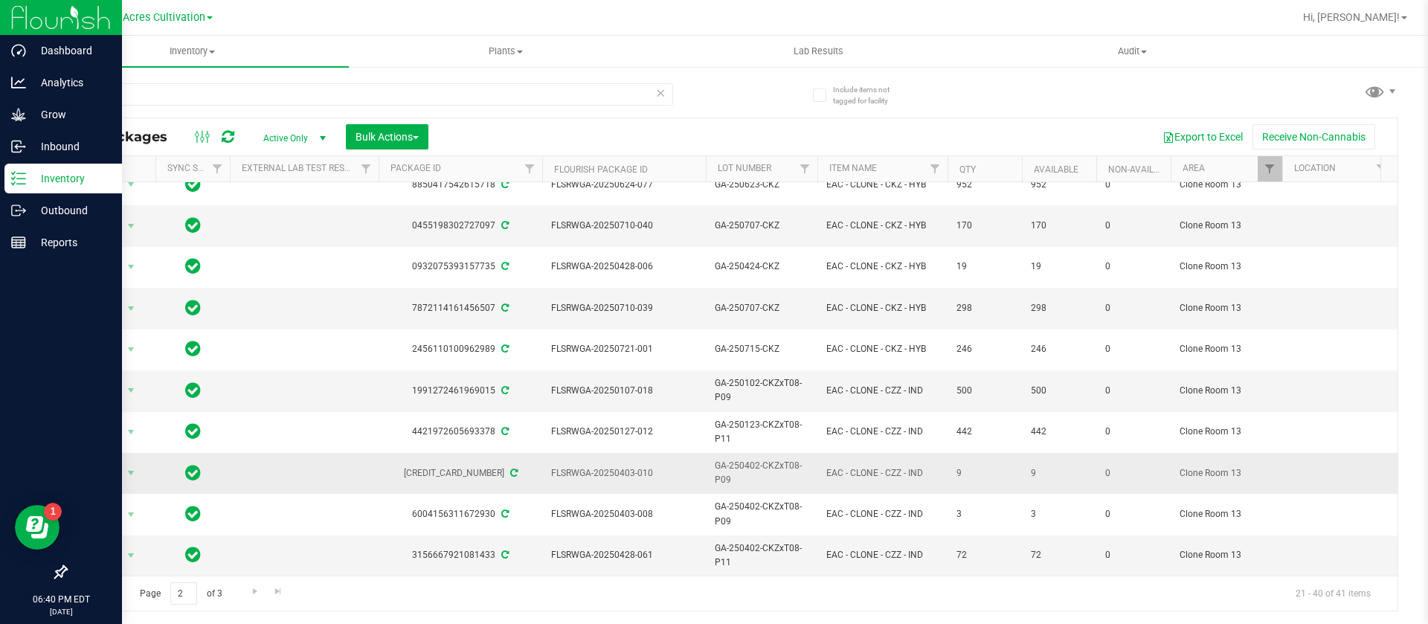
click at [350, 453] on td at bounding box center [304, 473] width 149 height 41
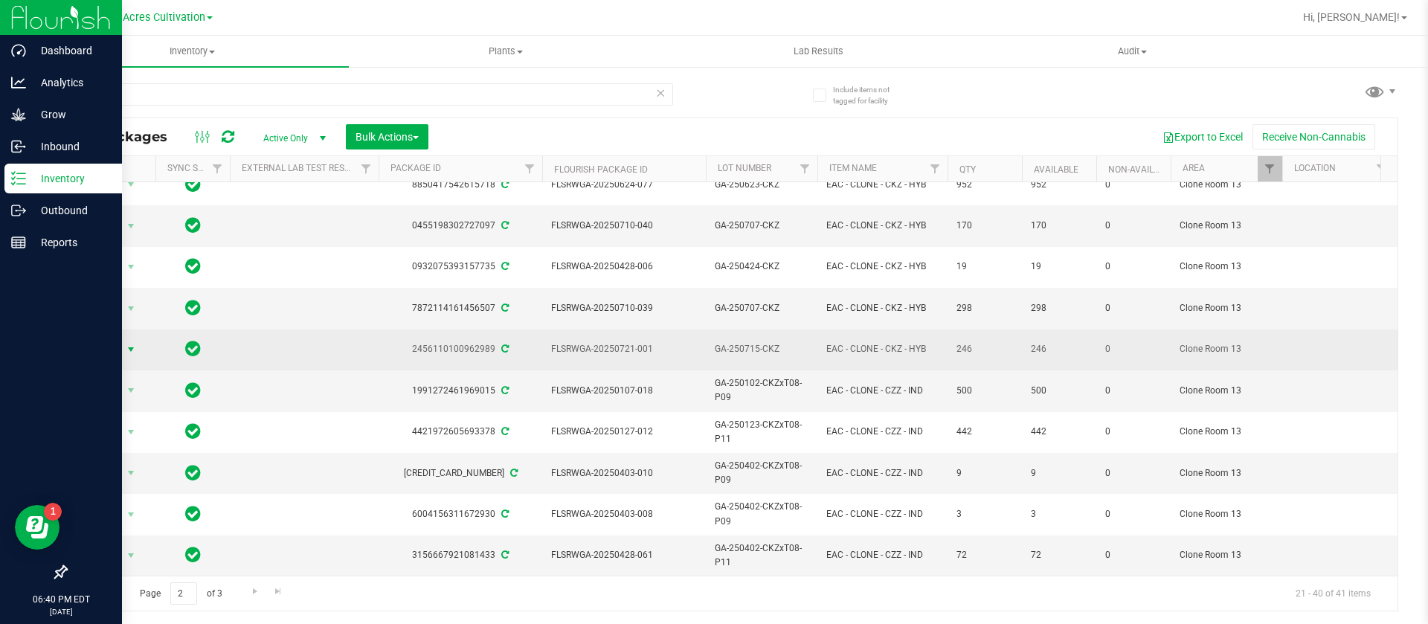
click at [86, 339] on span "Action" at bounding box center [101, 349] width 40 height 21
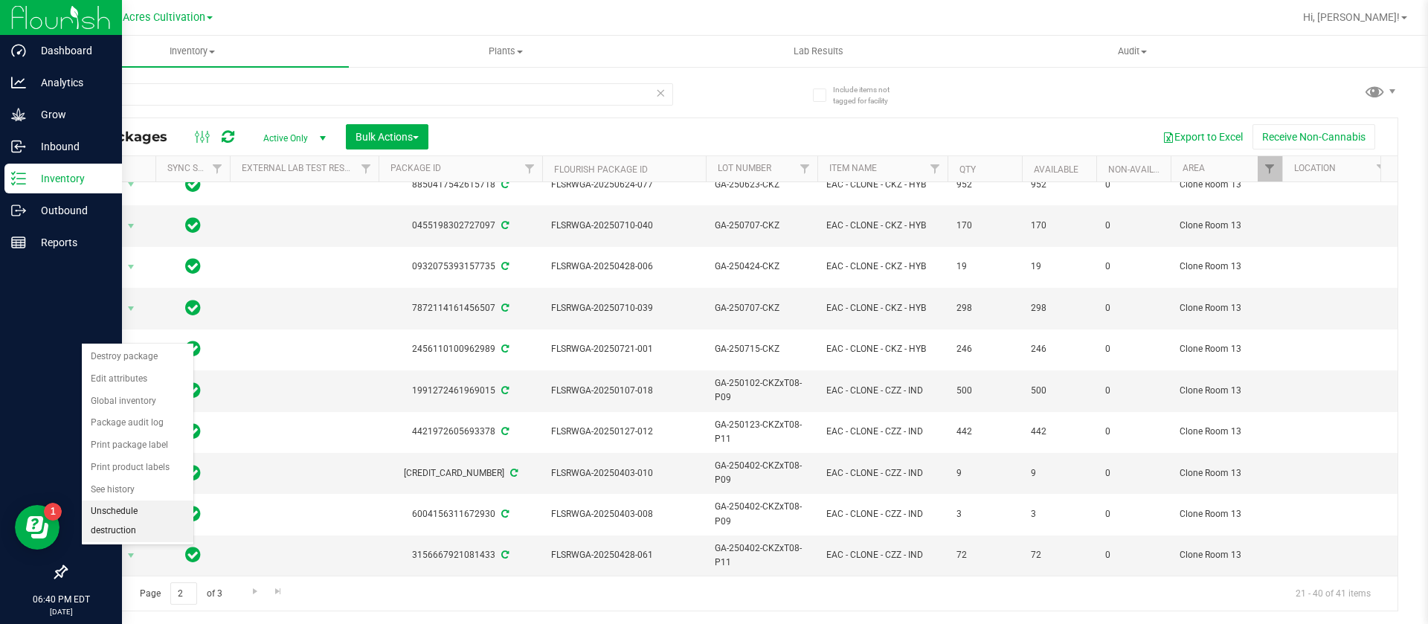
click at [129, 523] on li "Unschedule destruction" at bounding box center [138, 521] width 112 height 41
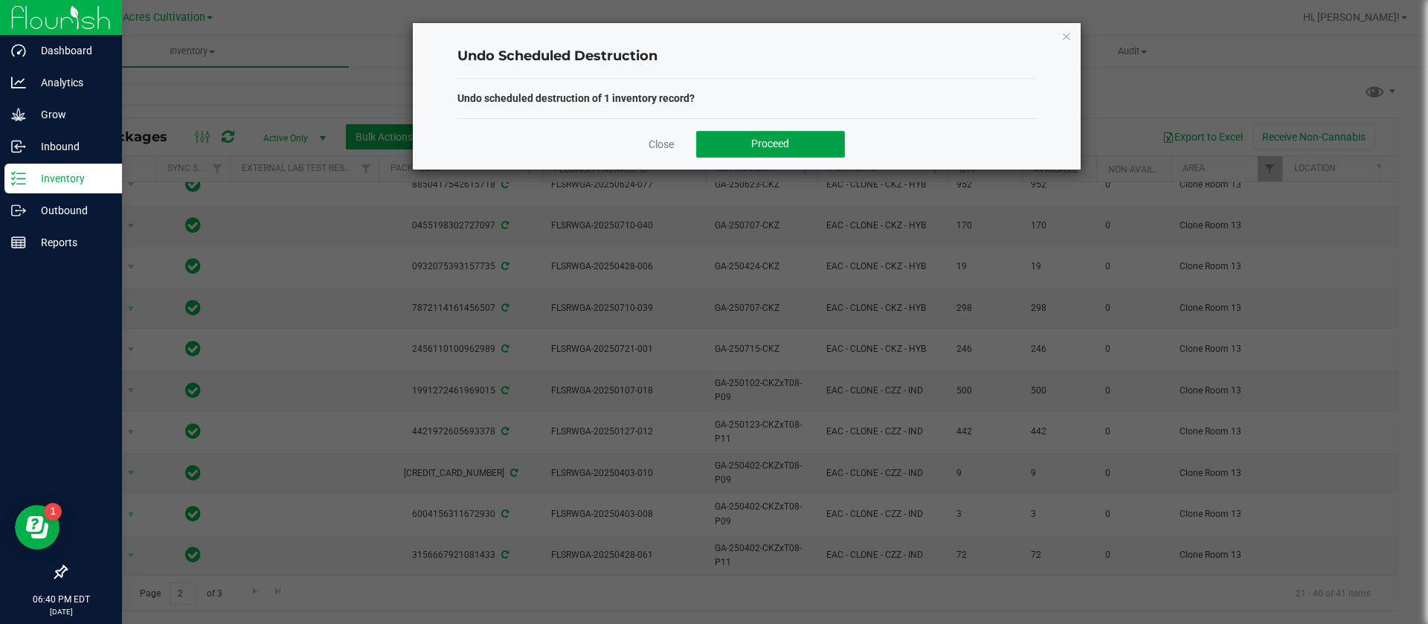
click at [783, 138] on span "Proceed" at bounding box center [770, 144] width 38 height 12
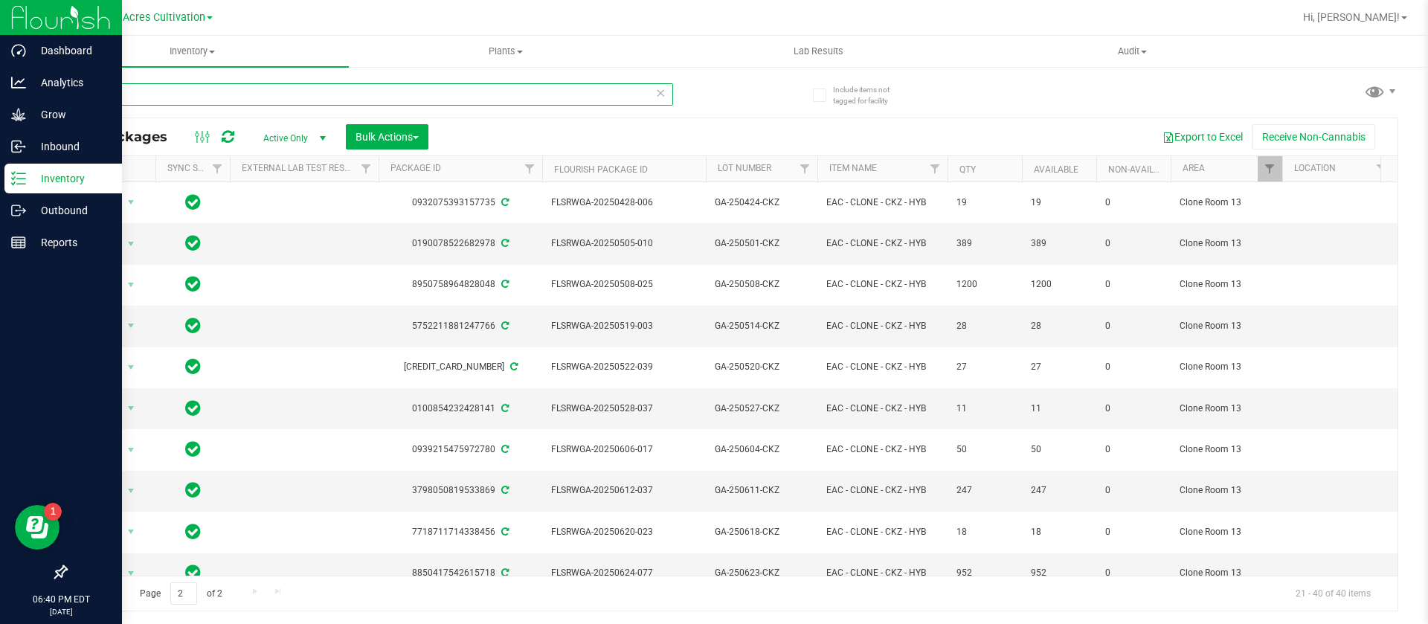
click at [258, 96] on input "CKZ" at bounding box center [369, 94] width 608 height 22
type input "C"
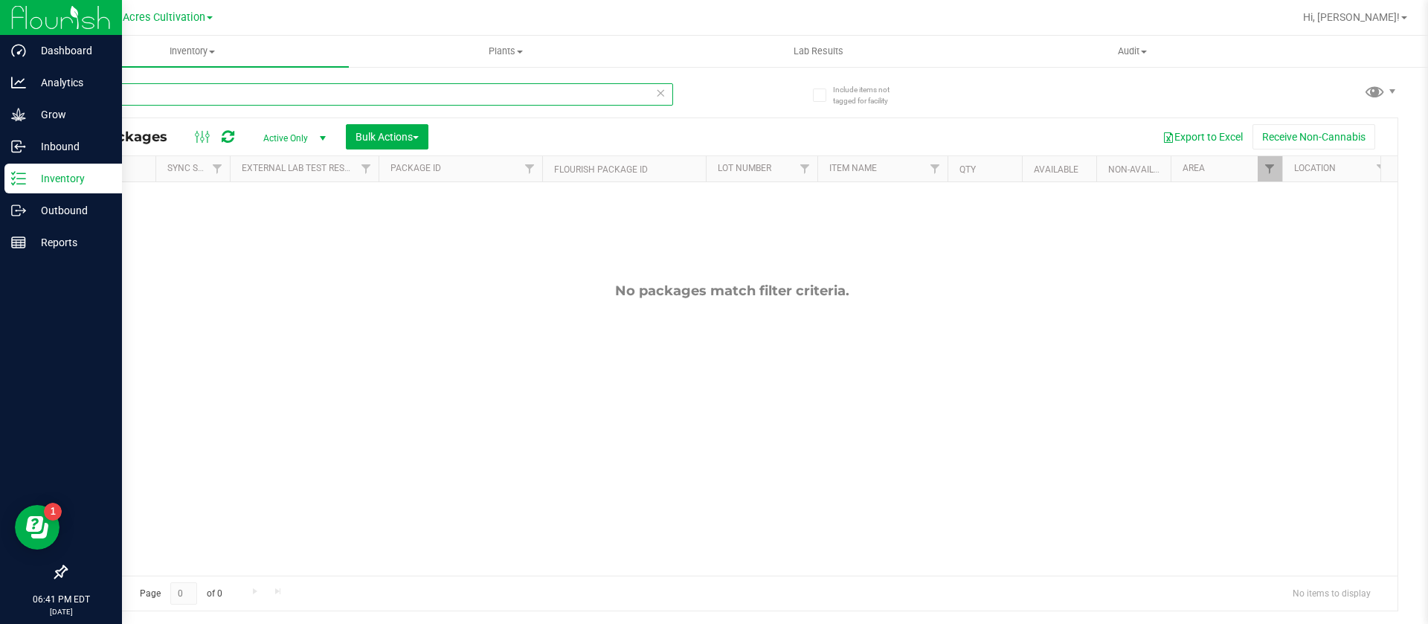
type input "2"
type input "CKZ"
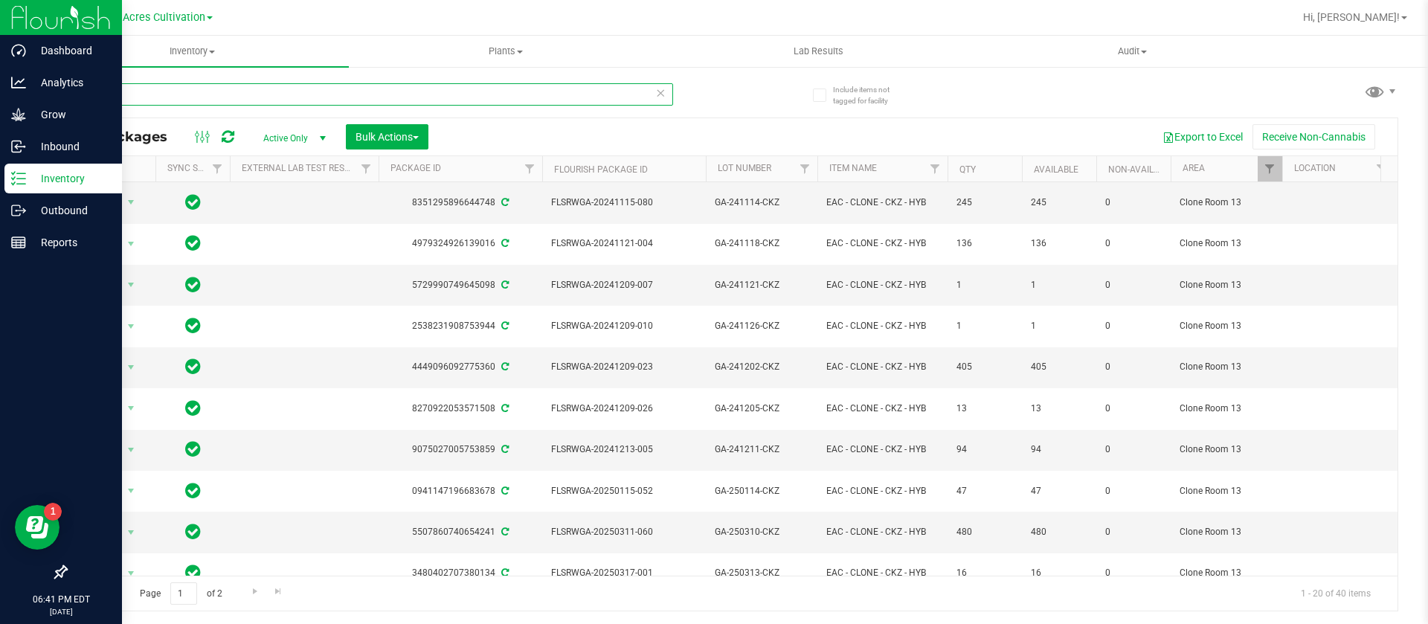
scroll to position [118, 0]
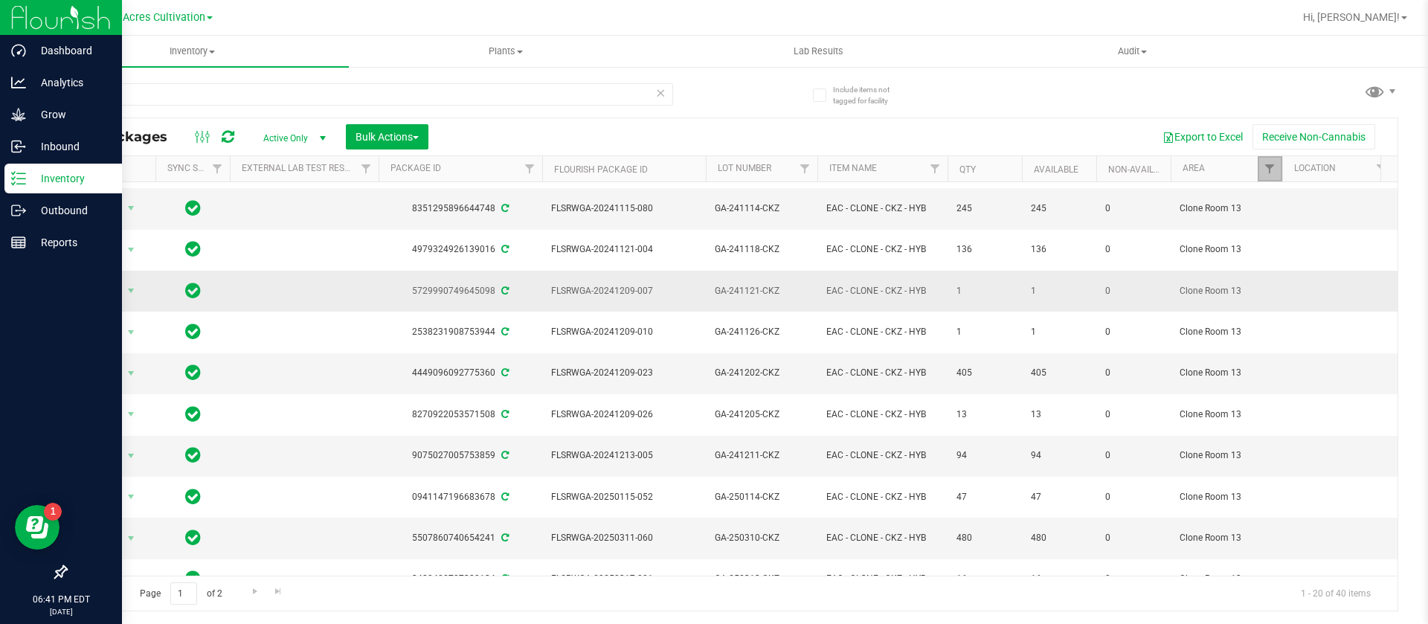
click at [1270, 169] on span "Filter" at bounding box center [1270, 169] width 12 height 12
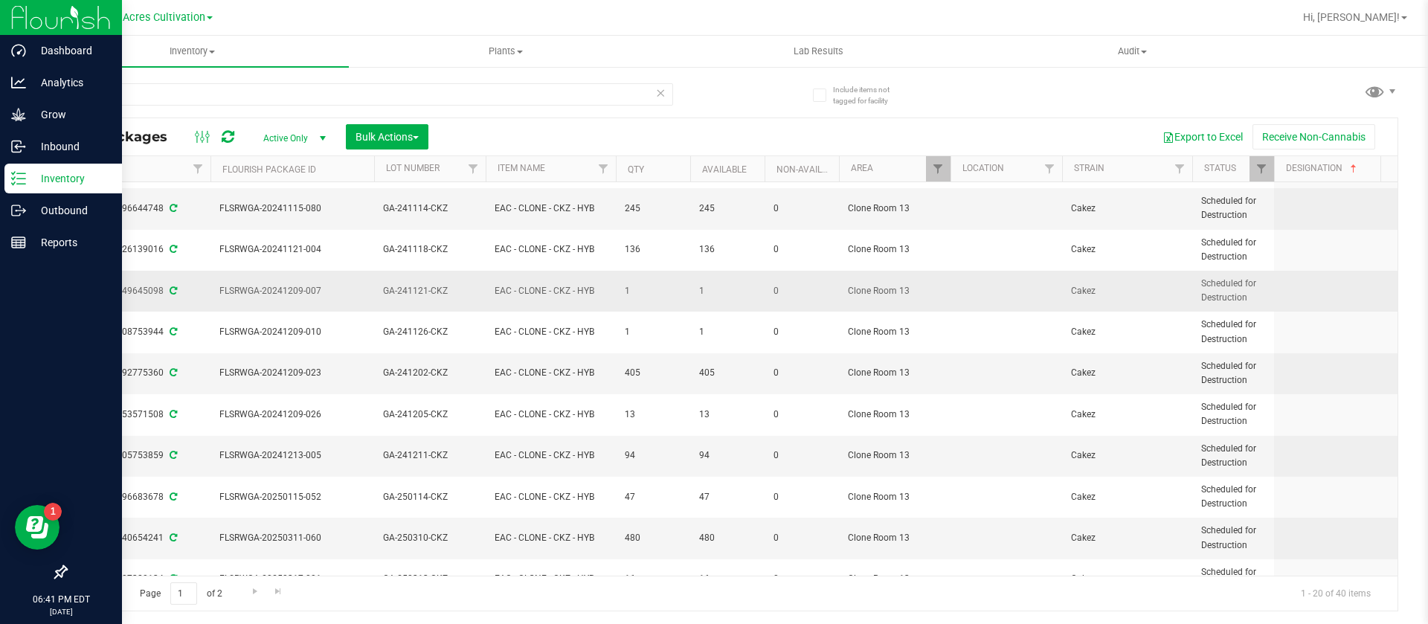
scroll to position [0, 333]
click at [1260, 169] on span "Filter" at bounding box center [1260, 169] width 12 height 12
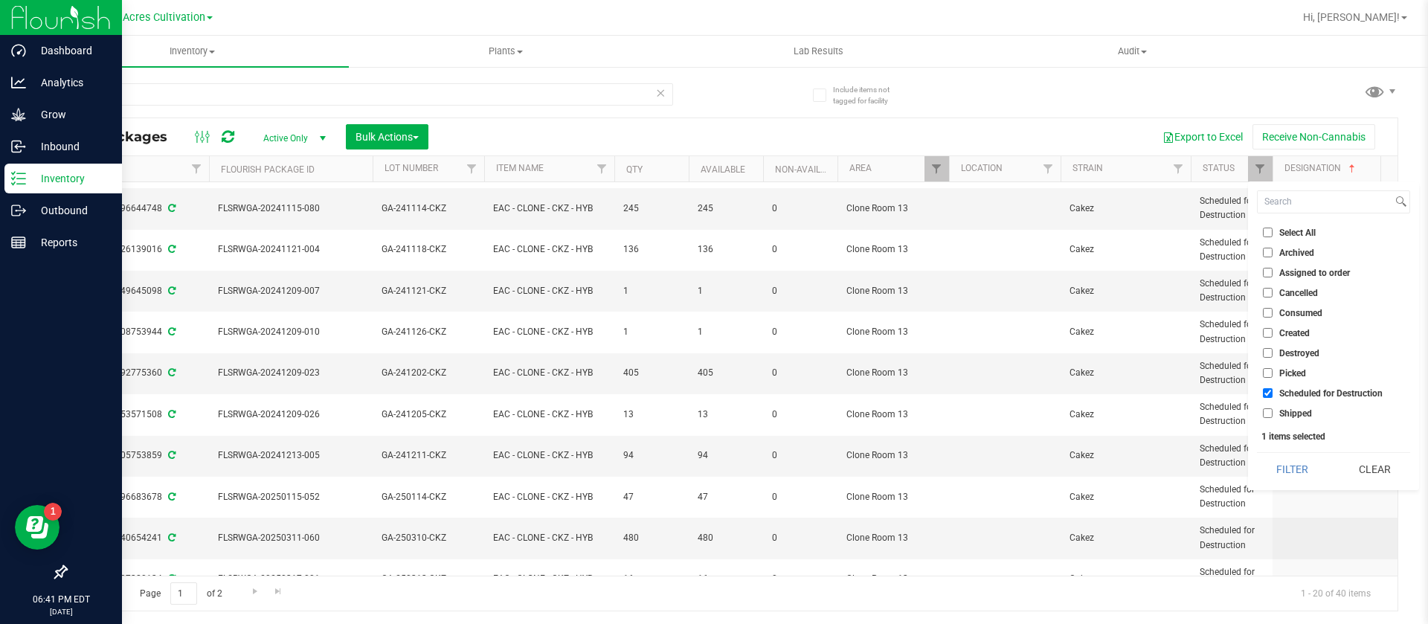
click at [1331, 397] on span "Scheduled for Destruction" at bounding box center [1331, 393] width 103 height 9
click at [1273, 397] on input "Scheduled for Destruction" at bounding box center [1268, 393] width 10 height 10
checkbox input "false"
click at [1301, 330] on span "Created" at bounding box center [1295, 333] width 31 height 9
click at [1273, 330] on input "Created" at bounding box center [1268, 333] width 10 height 10
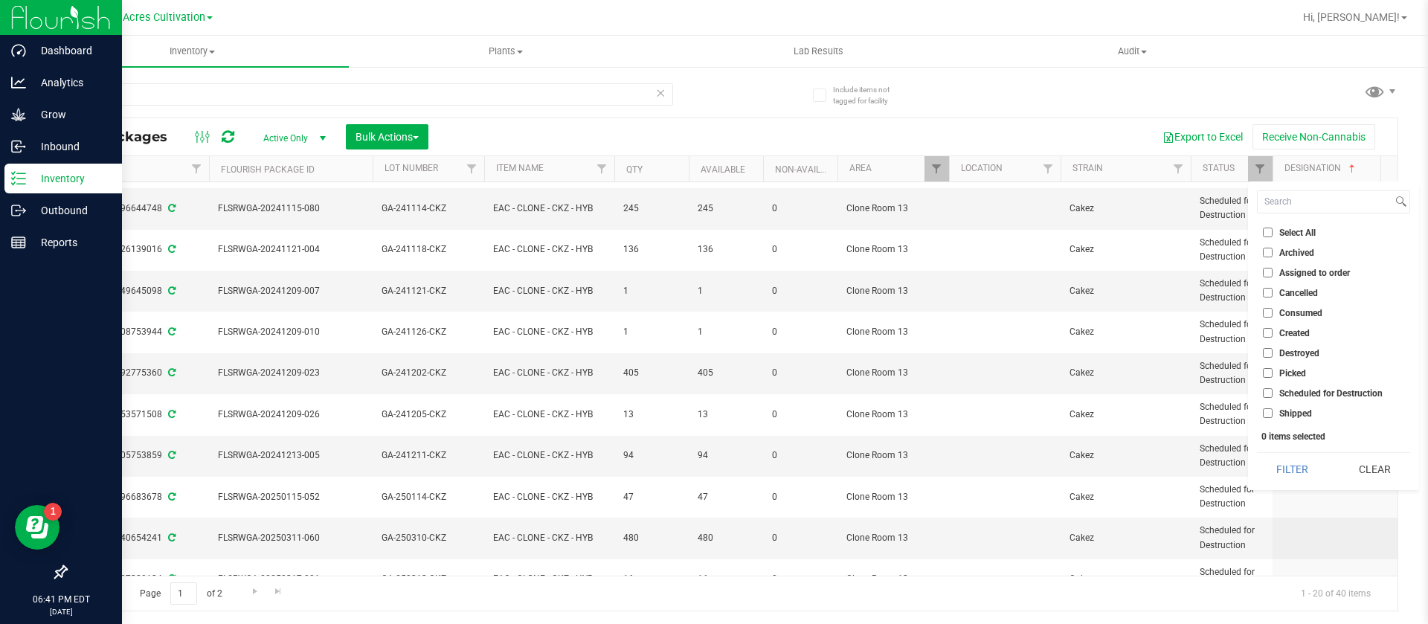
checkbox input "true"
click at [1290, 472] on button "Filter" at bounding box center [1292, 469] width 71 height 33
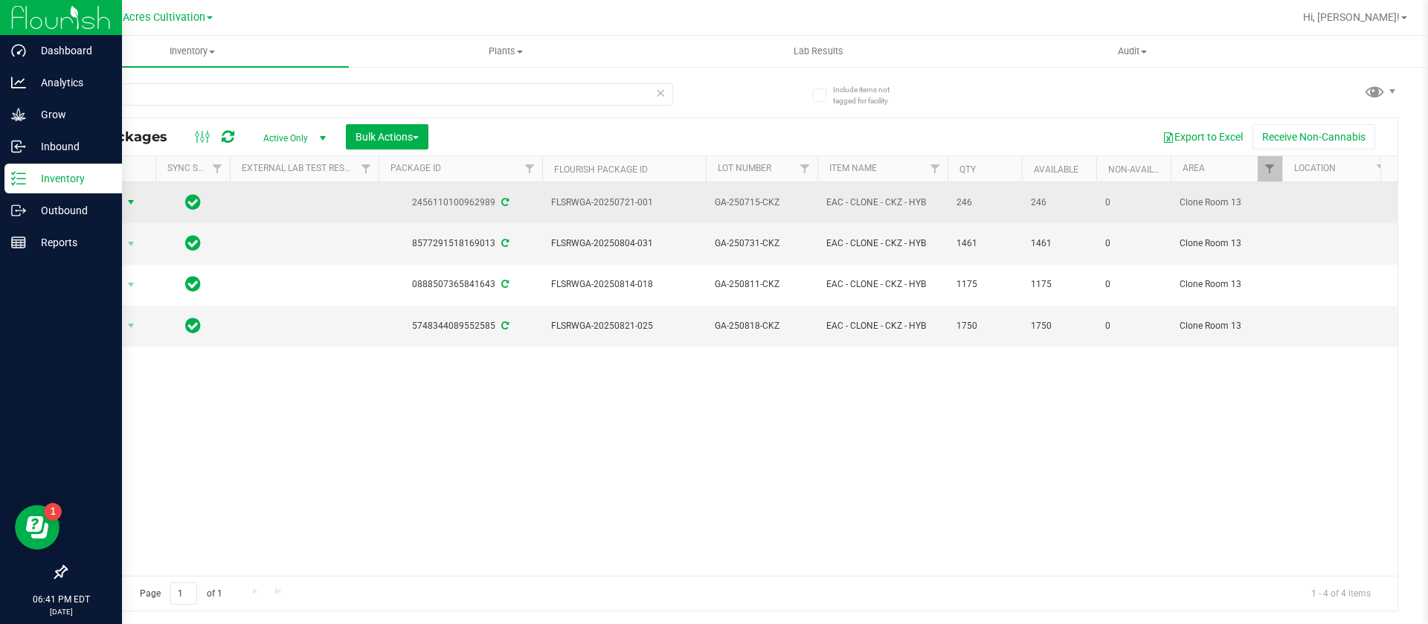
click at [112, 194] on span "Action" at bounding box center [101, 202] width 40 height 21
click at [122, 199] on span "select" at bounding box center [131, 202] width 19 height 21
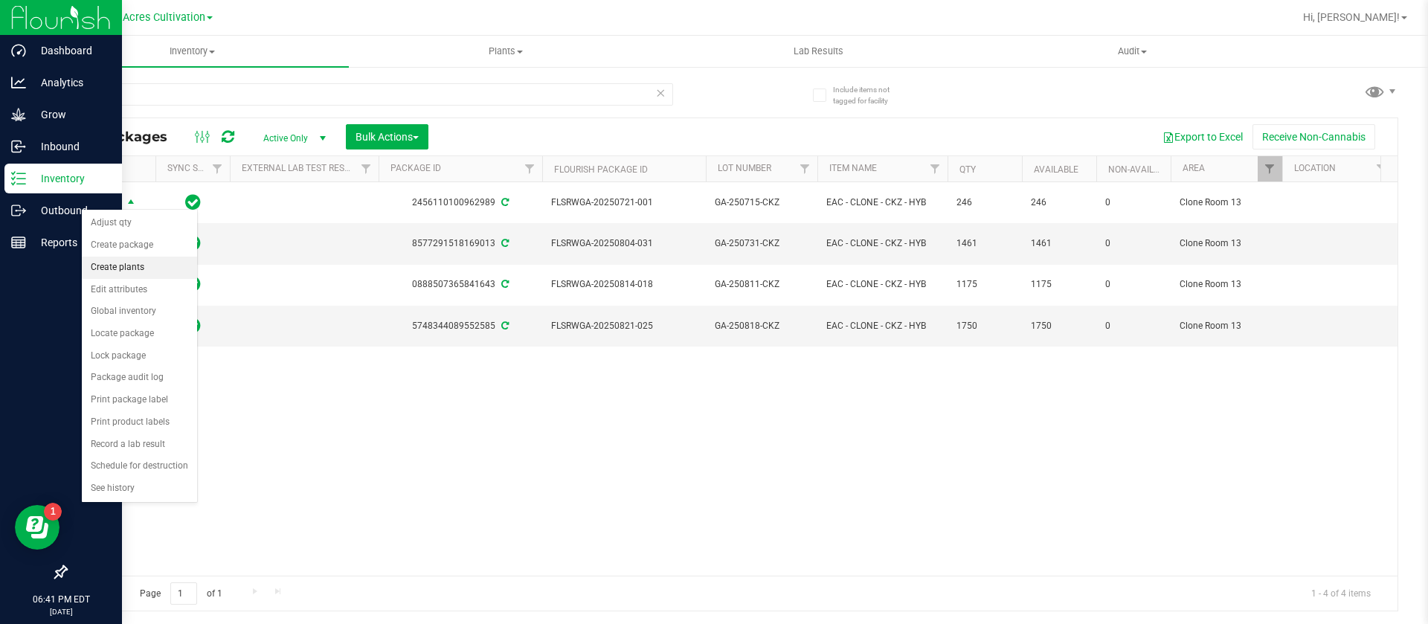
click at [159, 266] on li "Create plants" at bounding box center [139, 268] width 115 height 22
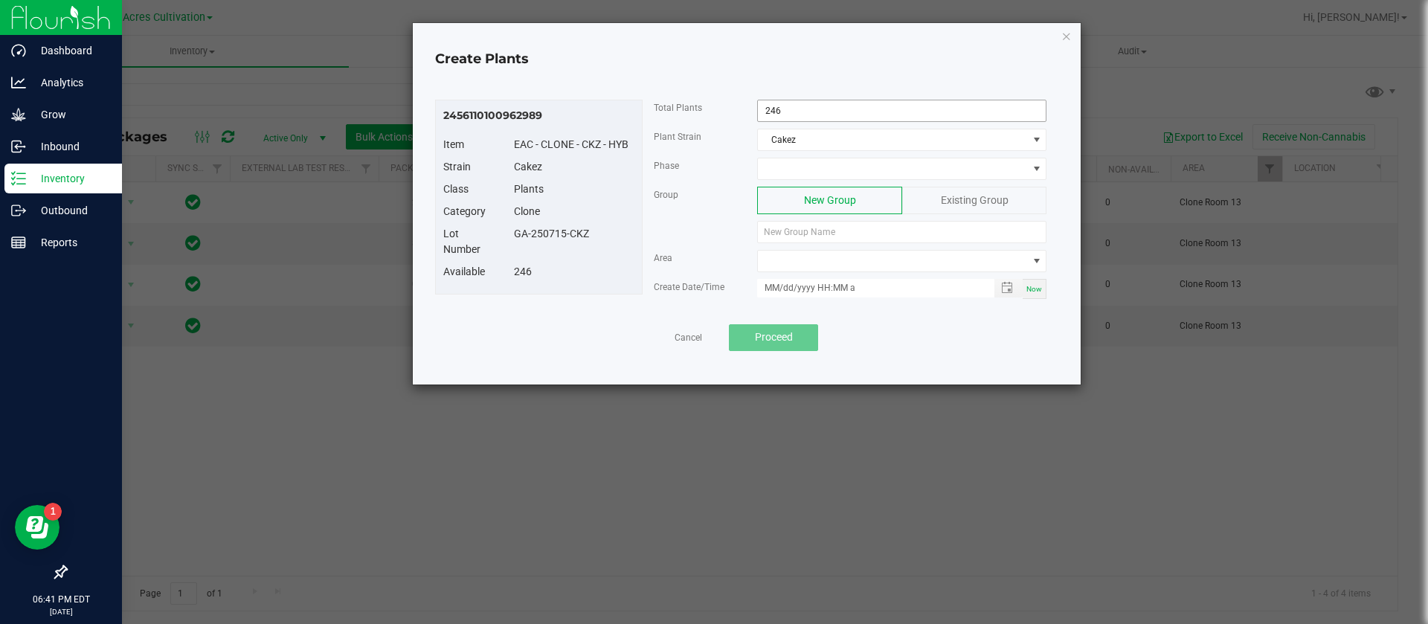
click at [821, 115] on input "246" at bounding box center [902, 110] width 288 height 21
type input "9"
click at [809, 169] on span at bounding box center [892, 168] width 269 height 21
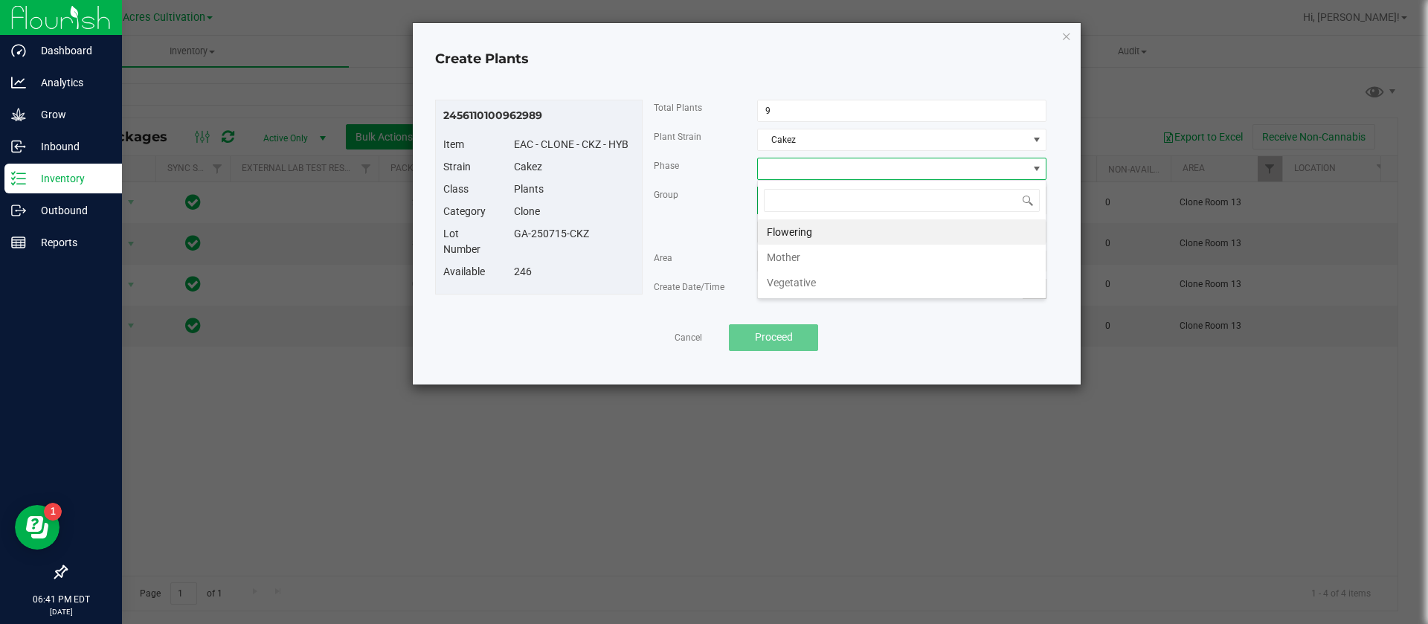
scroll to position [22, 289]
click at [798, 264] on li "Mother" at bounding box center [902, 257] width 288 height 25
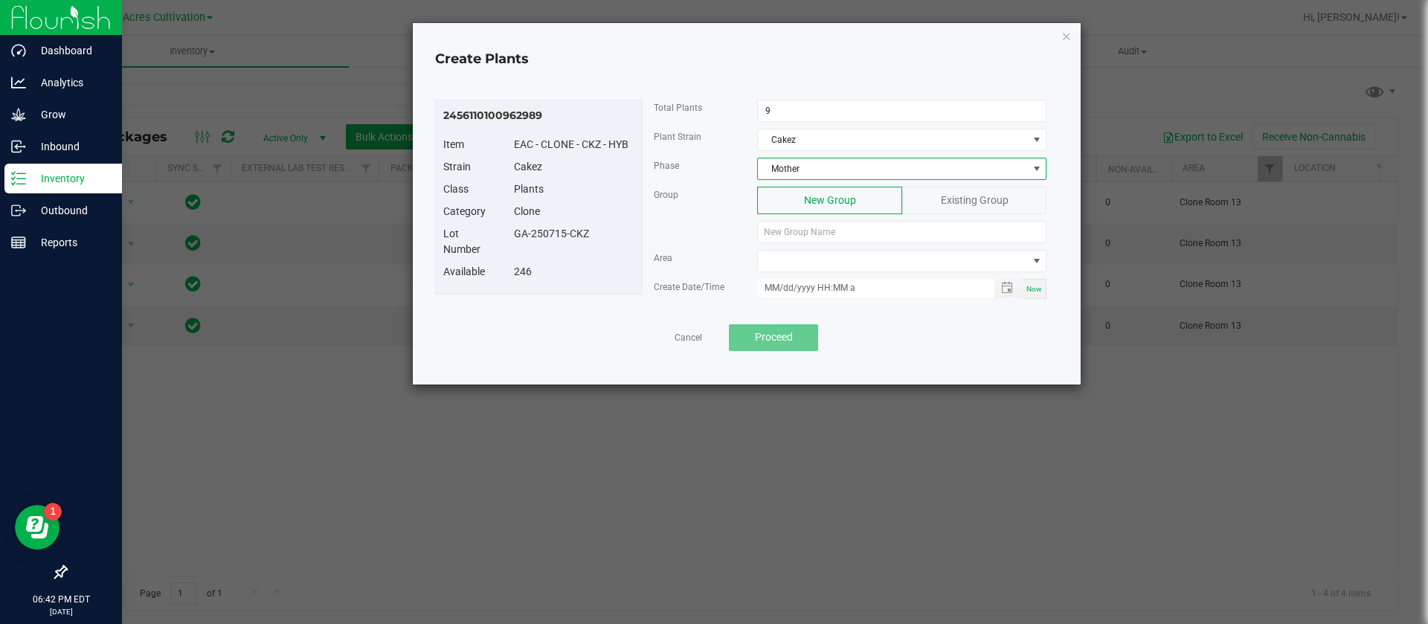
click at [952, 200] on span "Existing Group" at bounding box center [975, 200] width 68 height 12
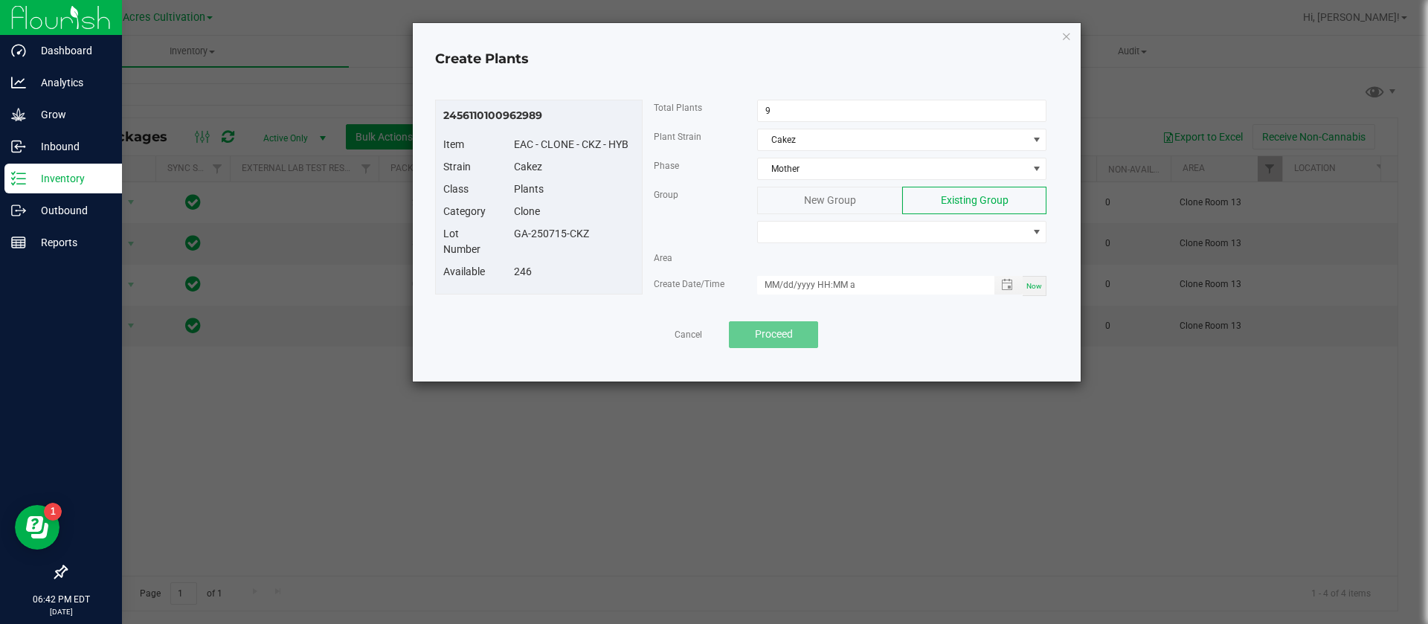
click at [833, 219] on div "New Group Existing Group" at bounding box center [902, 215] width 312 height 57
click at [799, 231] on span at bounding box center [892, 232] width 269 height 21
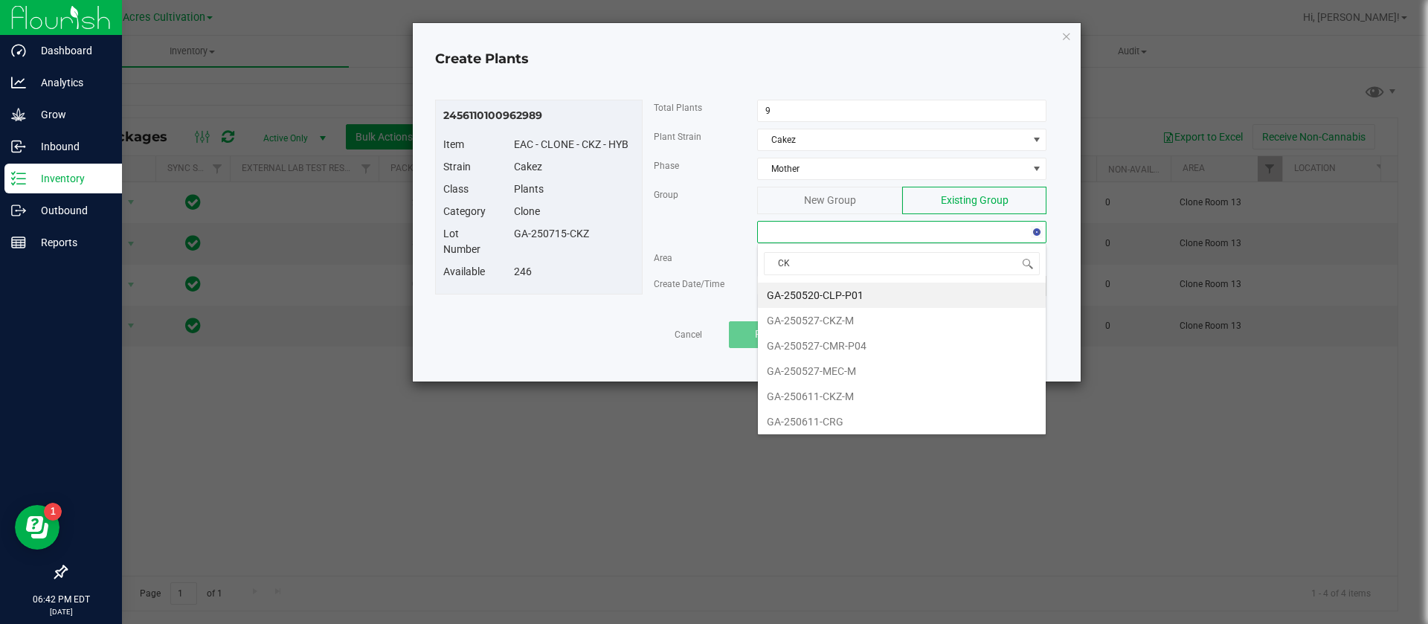
type input "CKZ"
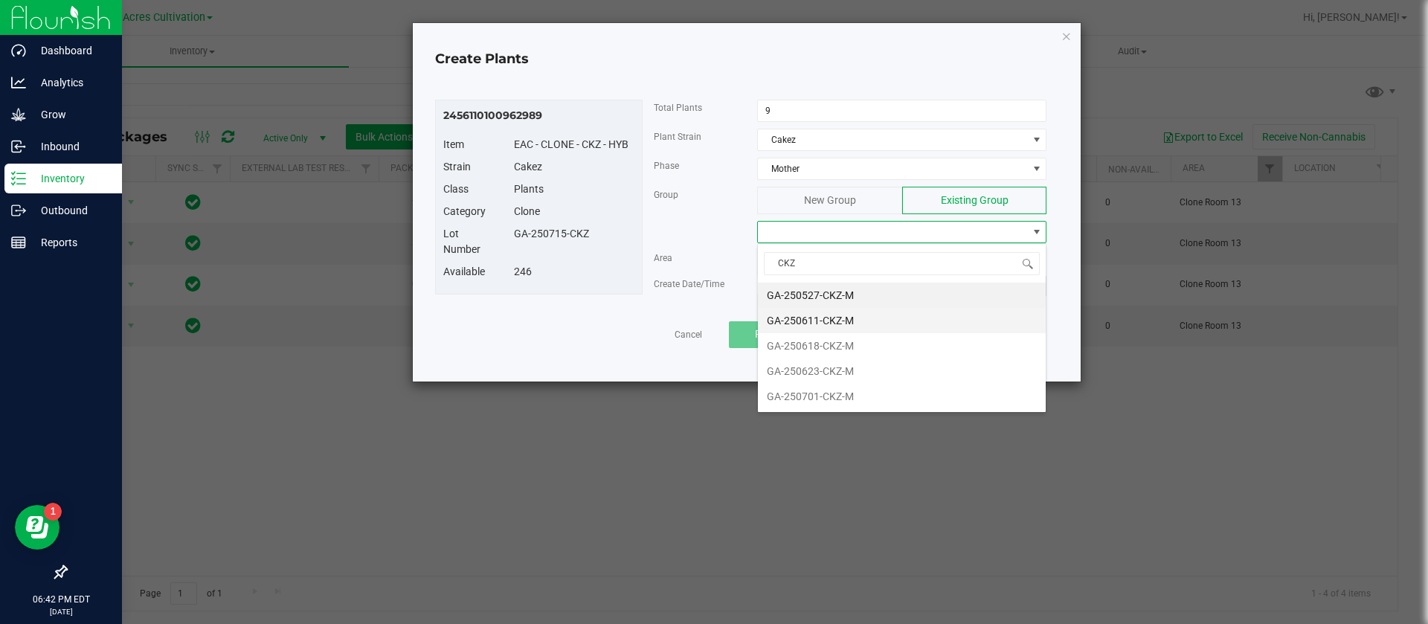
click at [835, 322] on li "GA-250611-CKZ-M" at bounding box center [902, 320] width 288 height 25
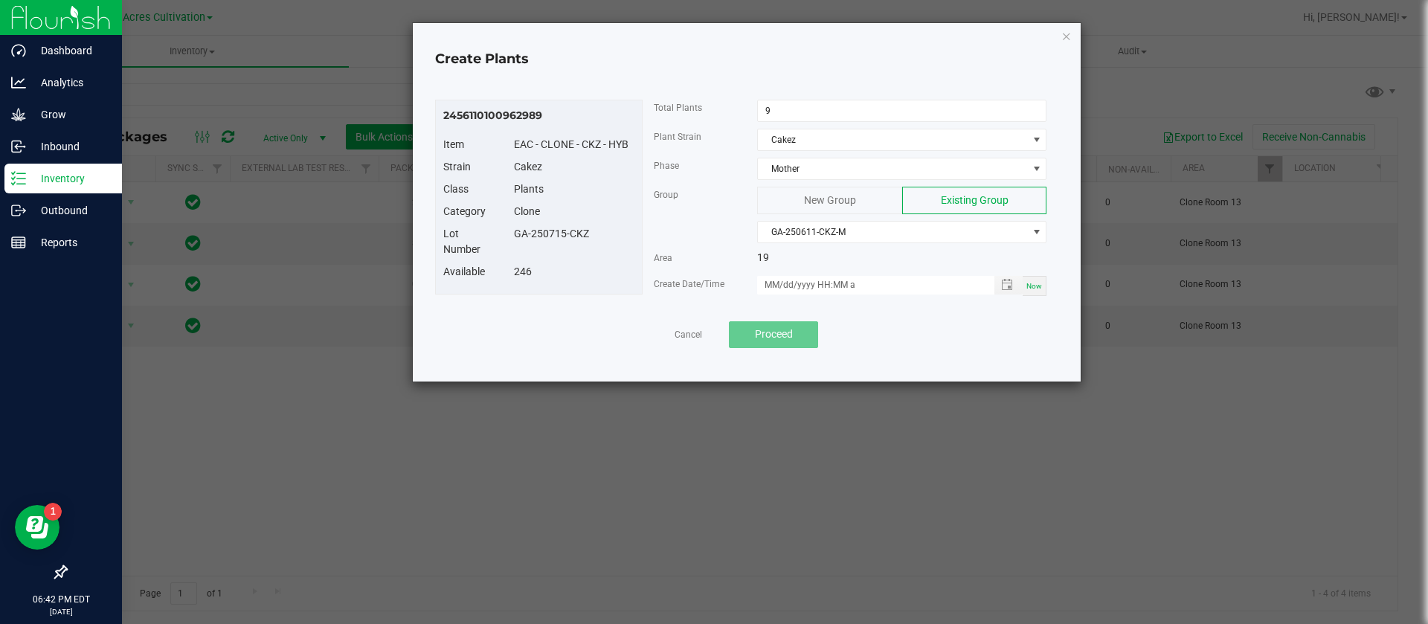
click at [1035, 286] on span "Now" at bounding box center [1035, 286] width 16 height 8
type input "[DATE] 6:42 PM"
click at [772, 337] on span "Proceed" at bounding box center [774, 334] width 38 height 12
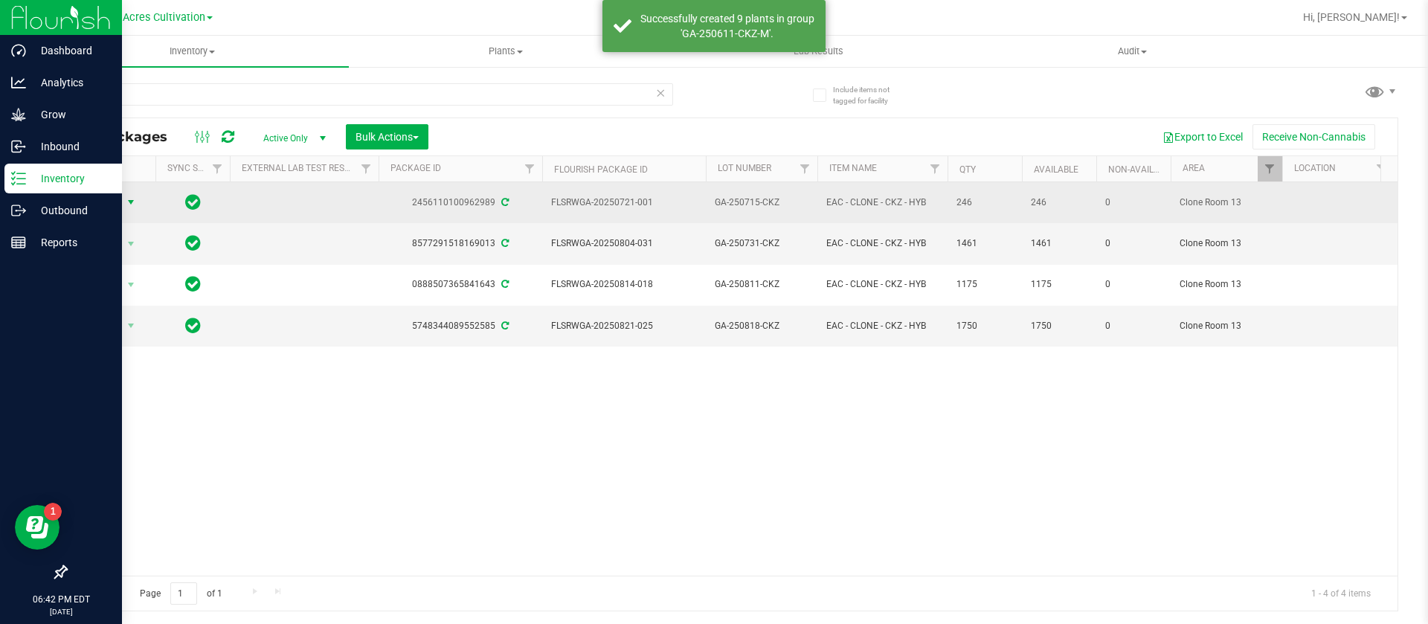
click at [124, 196] on span "select" at bounding box center [131, 202] width 19 height 21
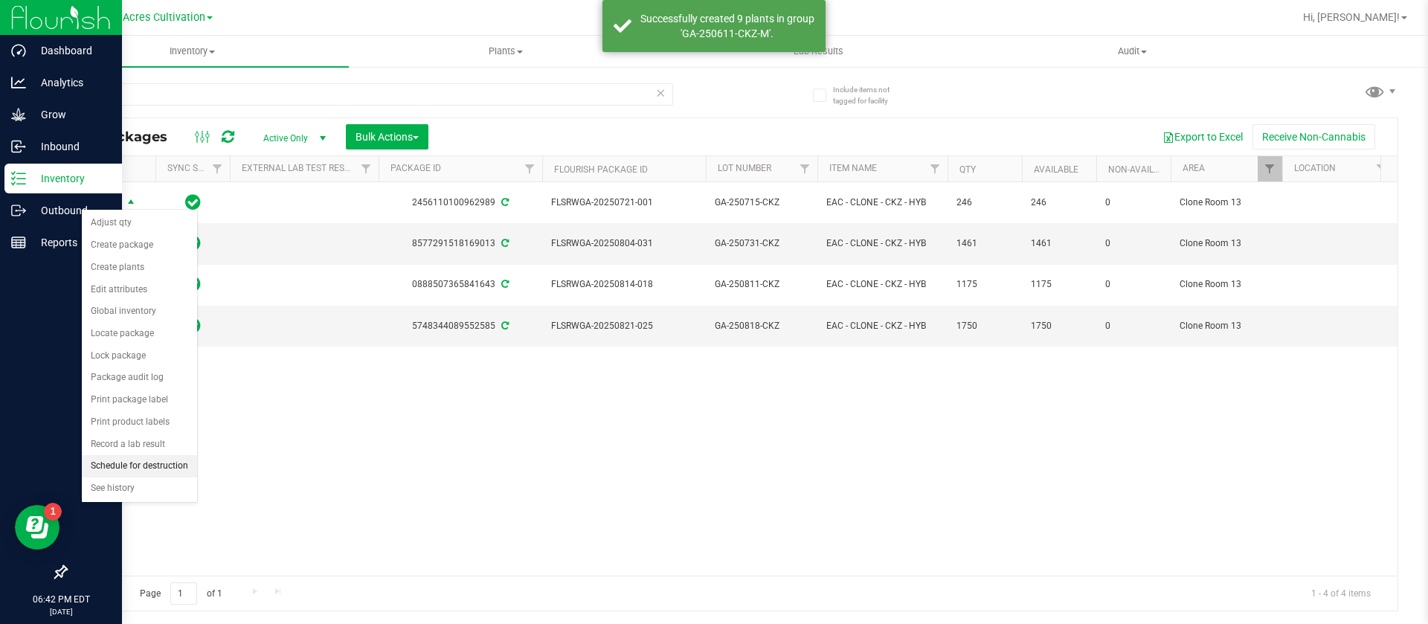
click at [142, 473] on li "Schedule for destruction" at bounding box center [139, 466] width 115 height 22
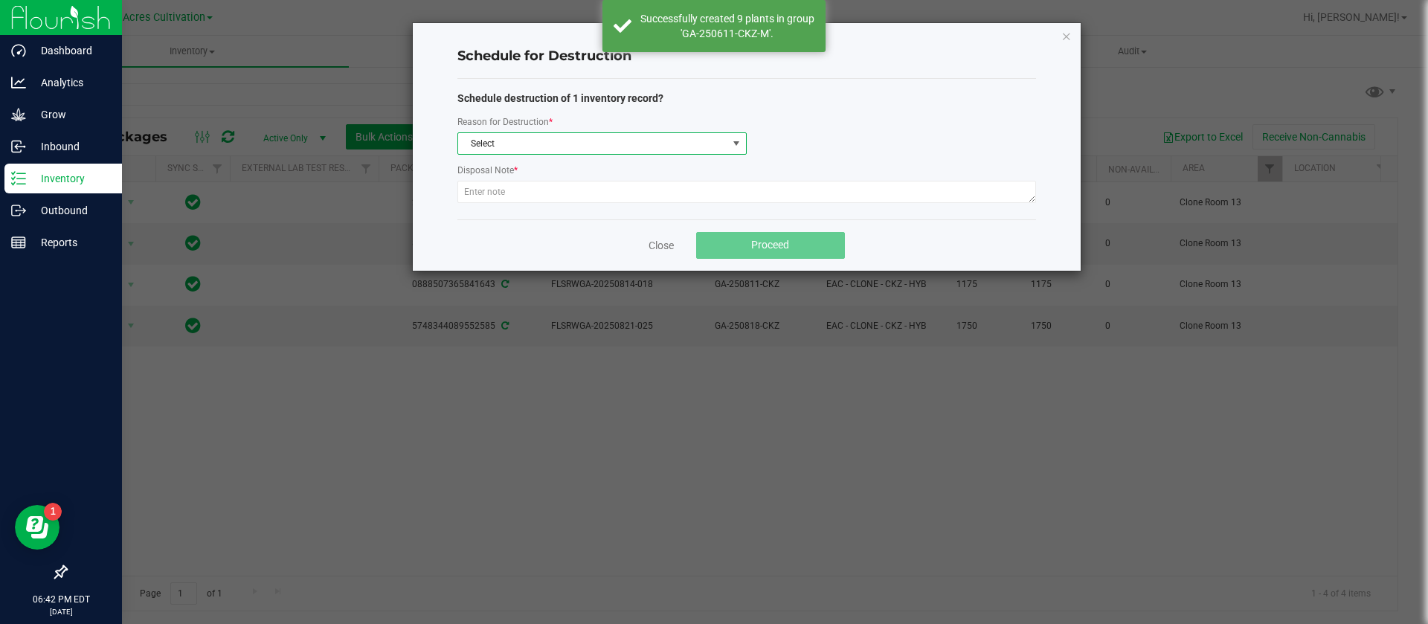
click at [536, 153] on span "Select" at bounding box center [592, 143] width 269 height 21
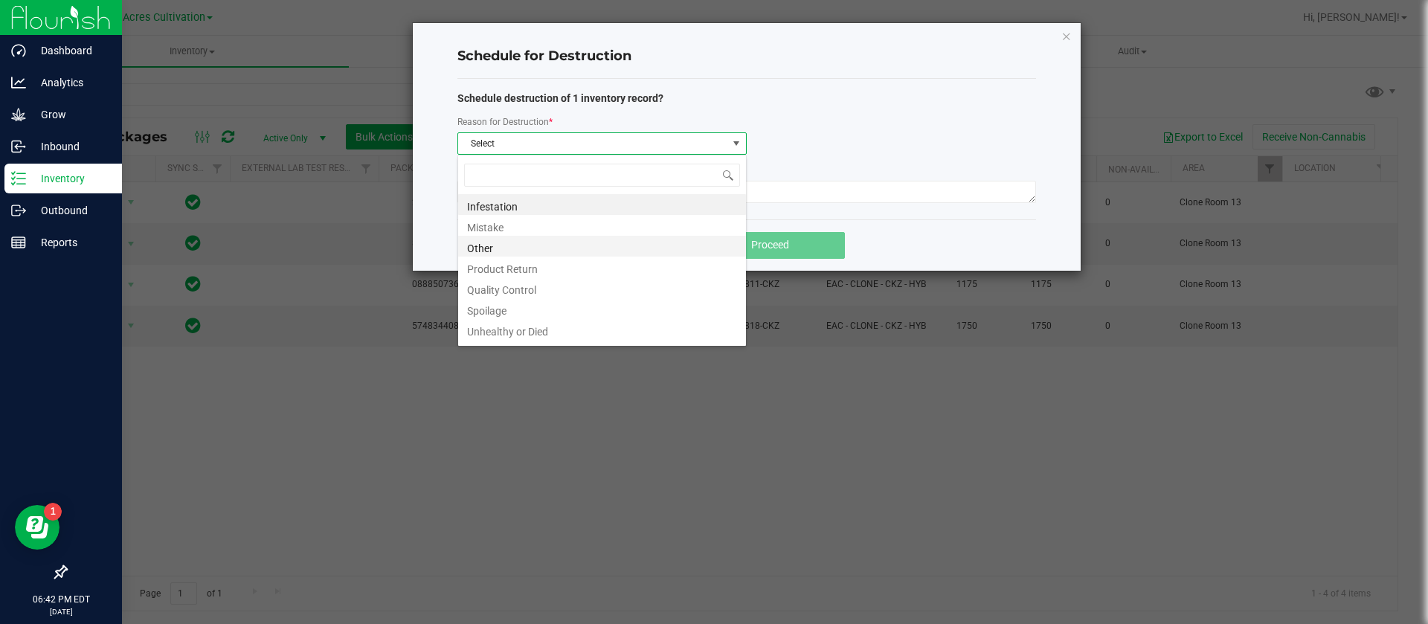
scroll to position [18, 0]
click at [485, 346] on div "Infestation Mistake Other Product Return Quality Control Spoilage Unhealthy or …" at bounding box center [602, 251] width 289 height 192
click at [485, 341] on li "Waste" at bounding box center [602, 332] width 288 height 21
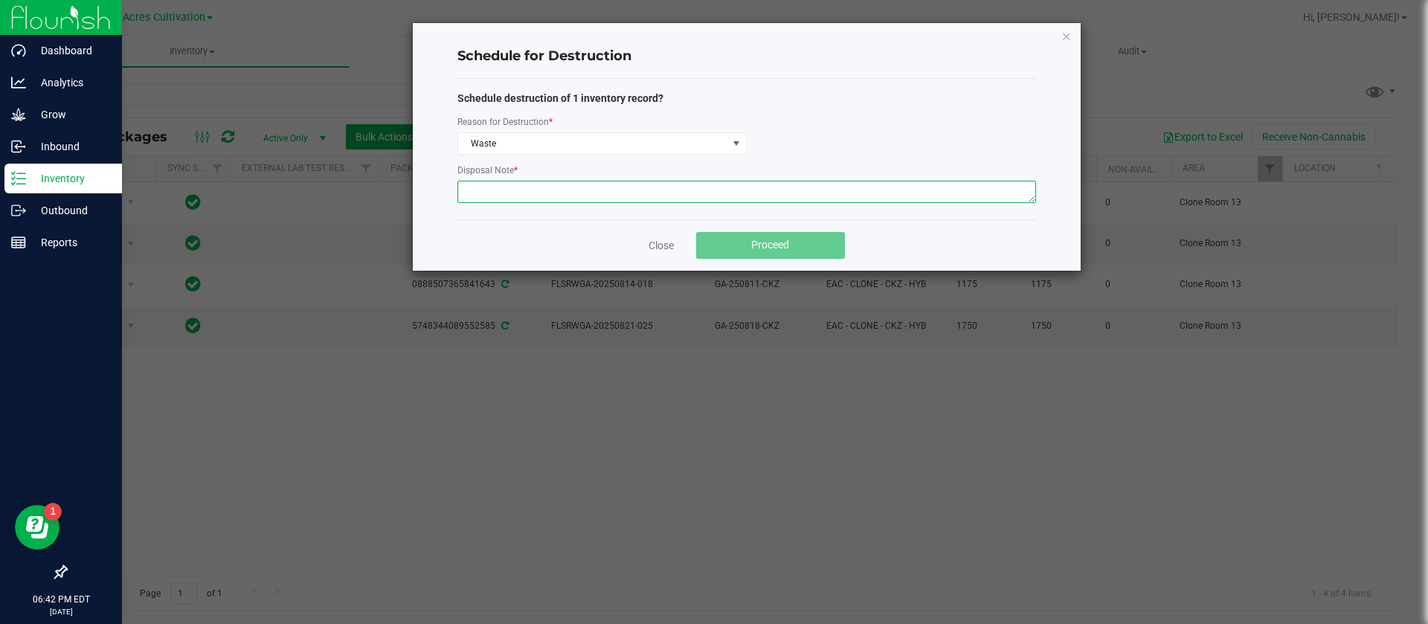
click at [492, 186] on textarea at bounding box center [747, 192] width 579 height 22
type textarea "WASTE"
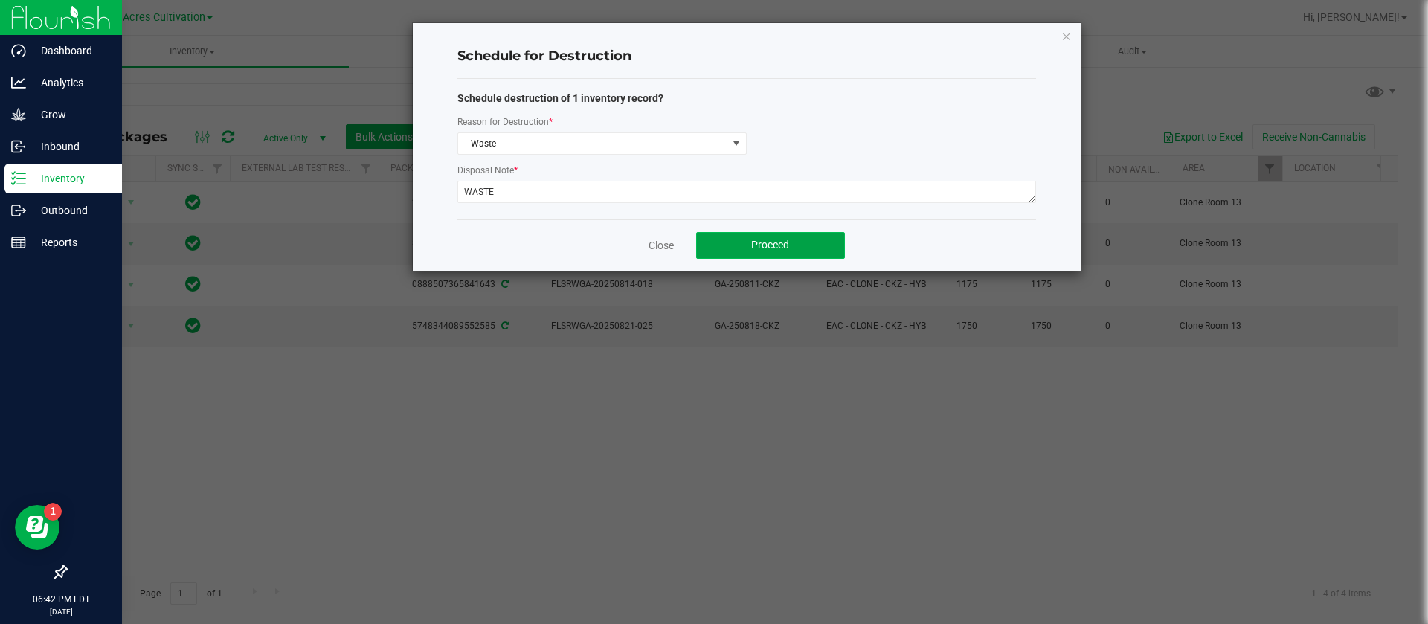
click at [802, 234] on button "Proceed" at bounding box center [770, 245] width 149 height 27
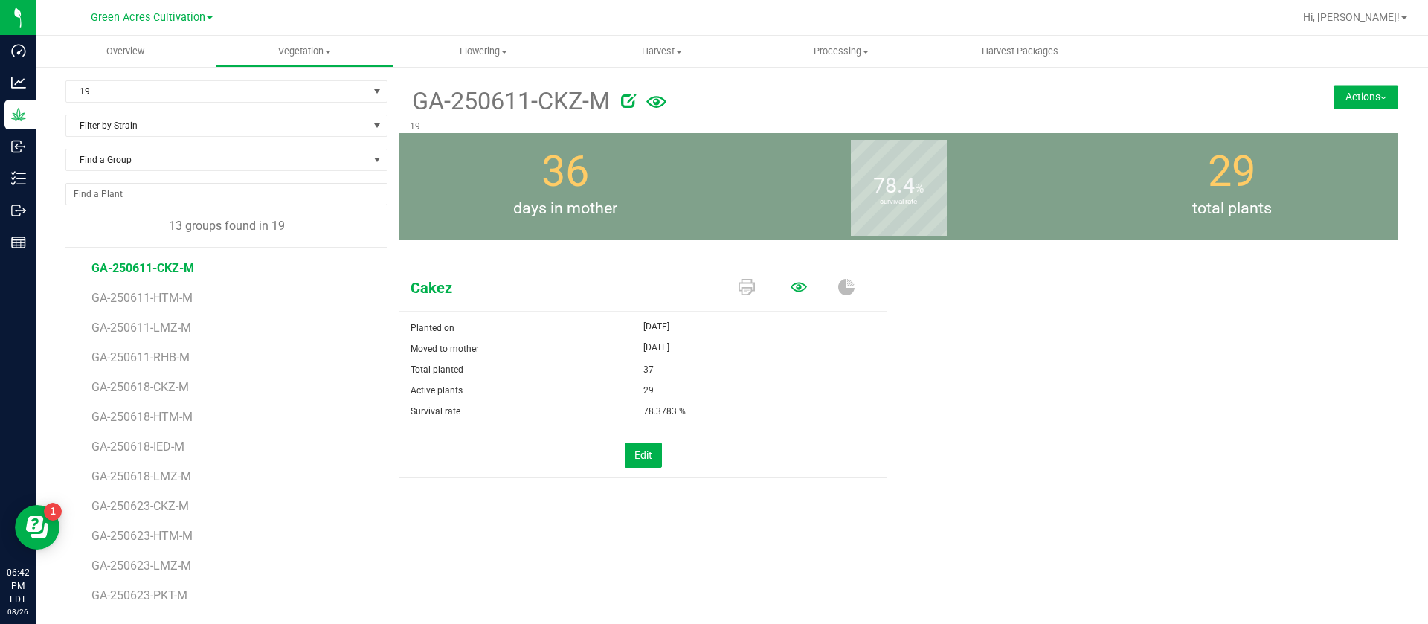
click at [791, 283] on icon at bounding box center [799, 287] width 16 height 16
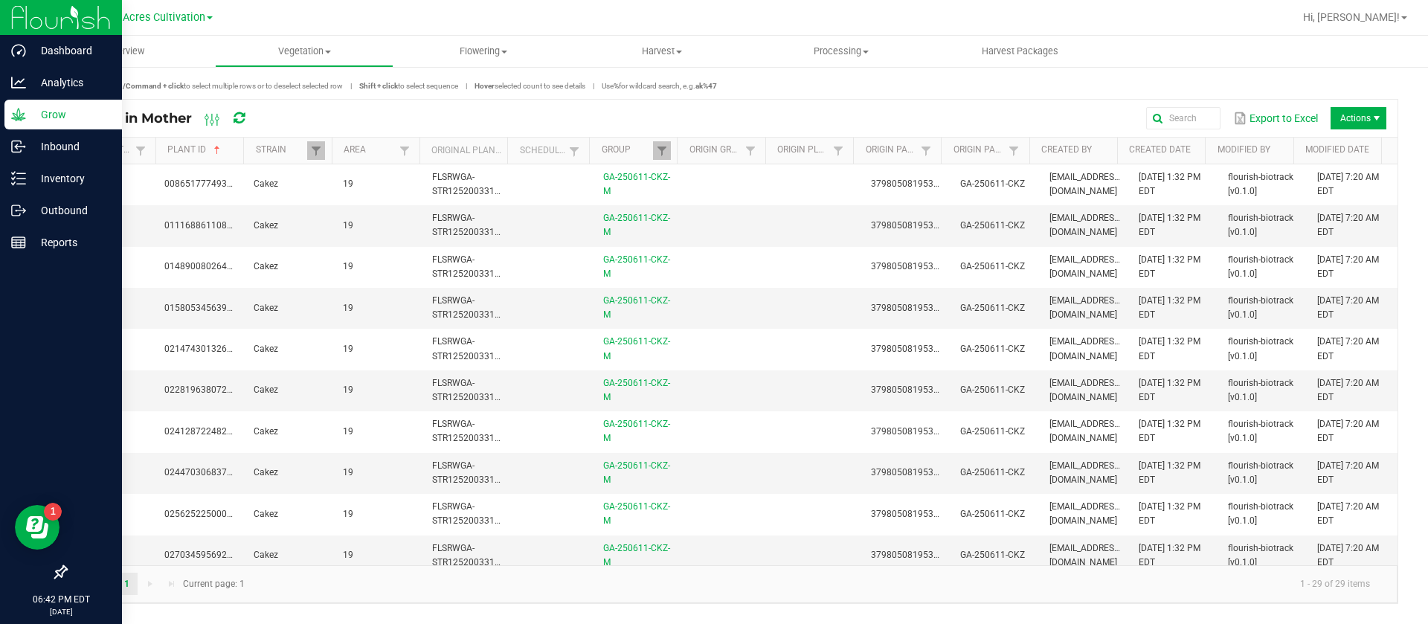
click at [8, 118] on div "Grow" at bounding box center [63, 115] width 118 height 30
